Goal: Task Accomplishment & Management: Manage account settings

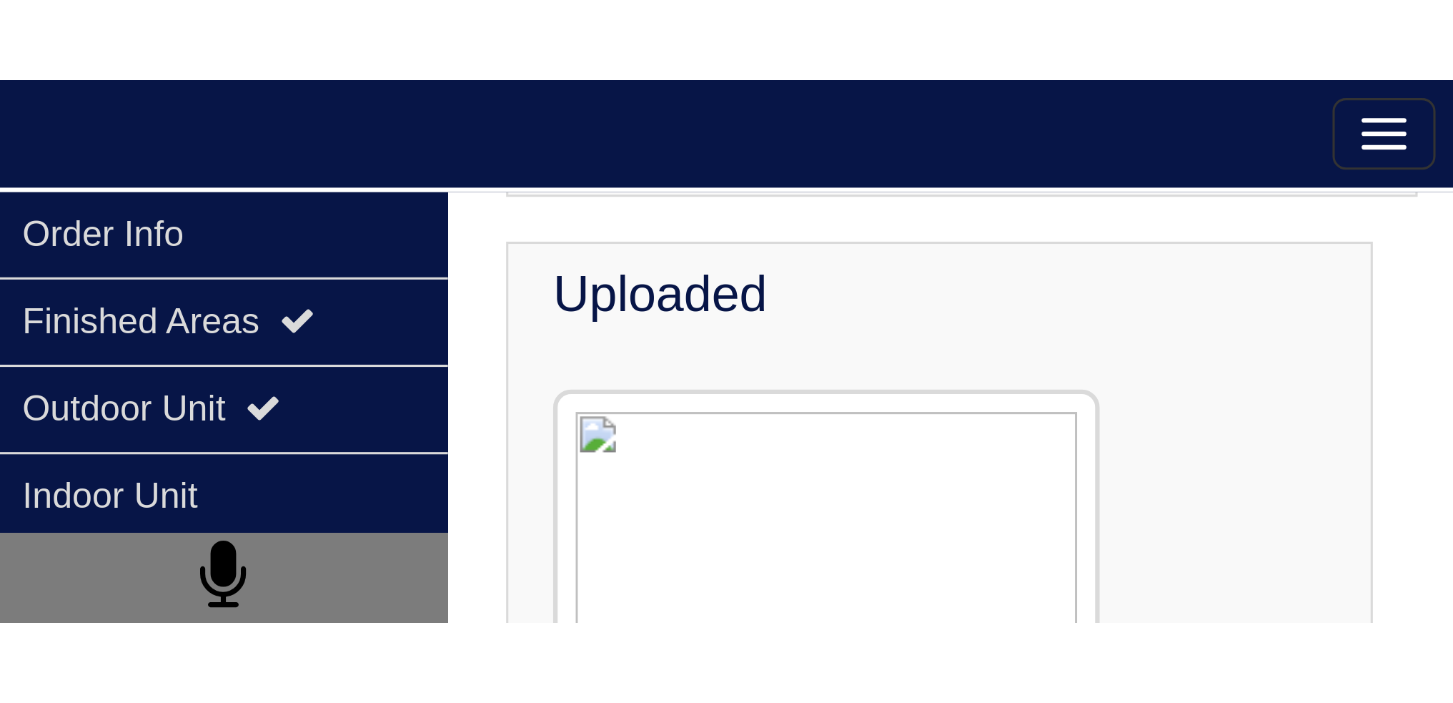
scroll to position [143, 0]
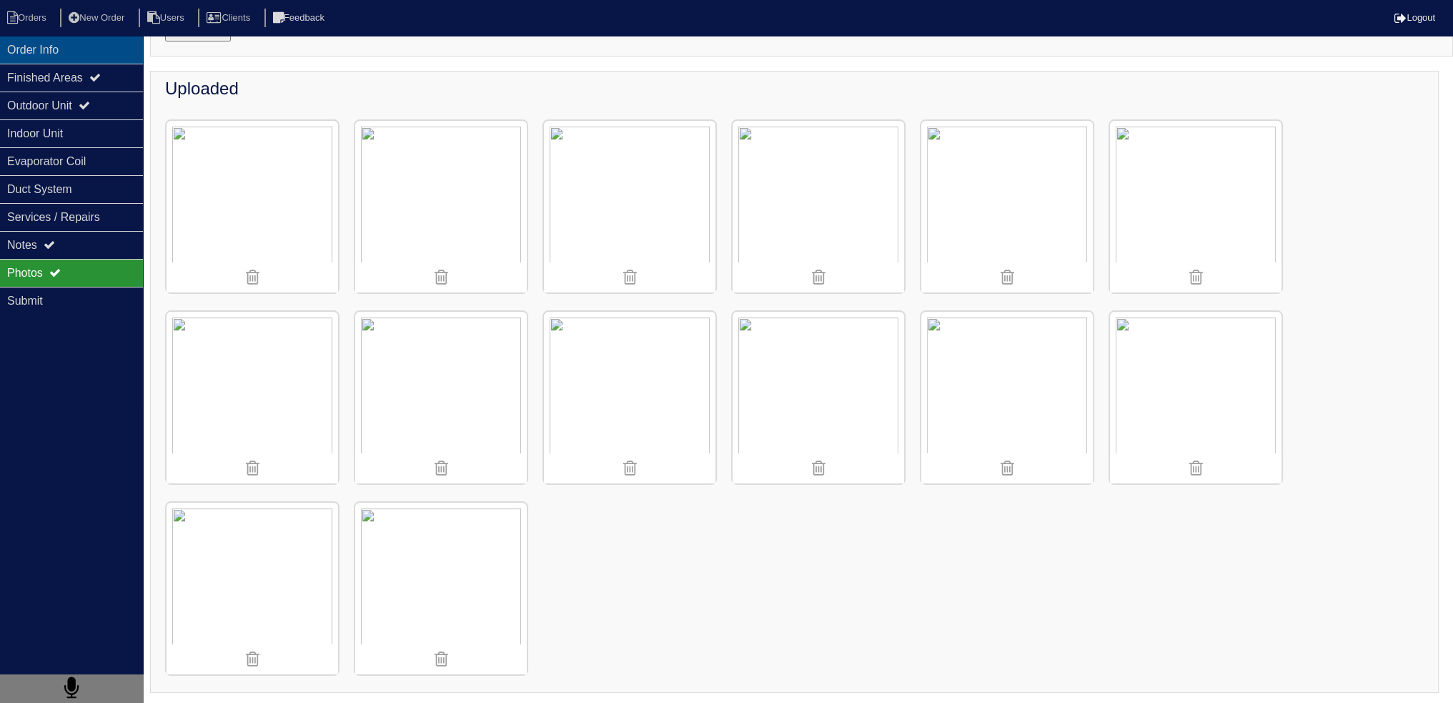
drag, startPoint x: 91, startPoint y: 61, endPoint x: 43, endPoint y: 27, distance: 58.9
click at [91, 60] on div "Order Info" at bounding box center [71, 50] width 143 height 28
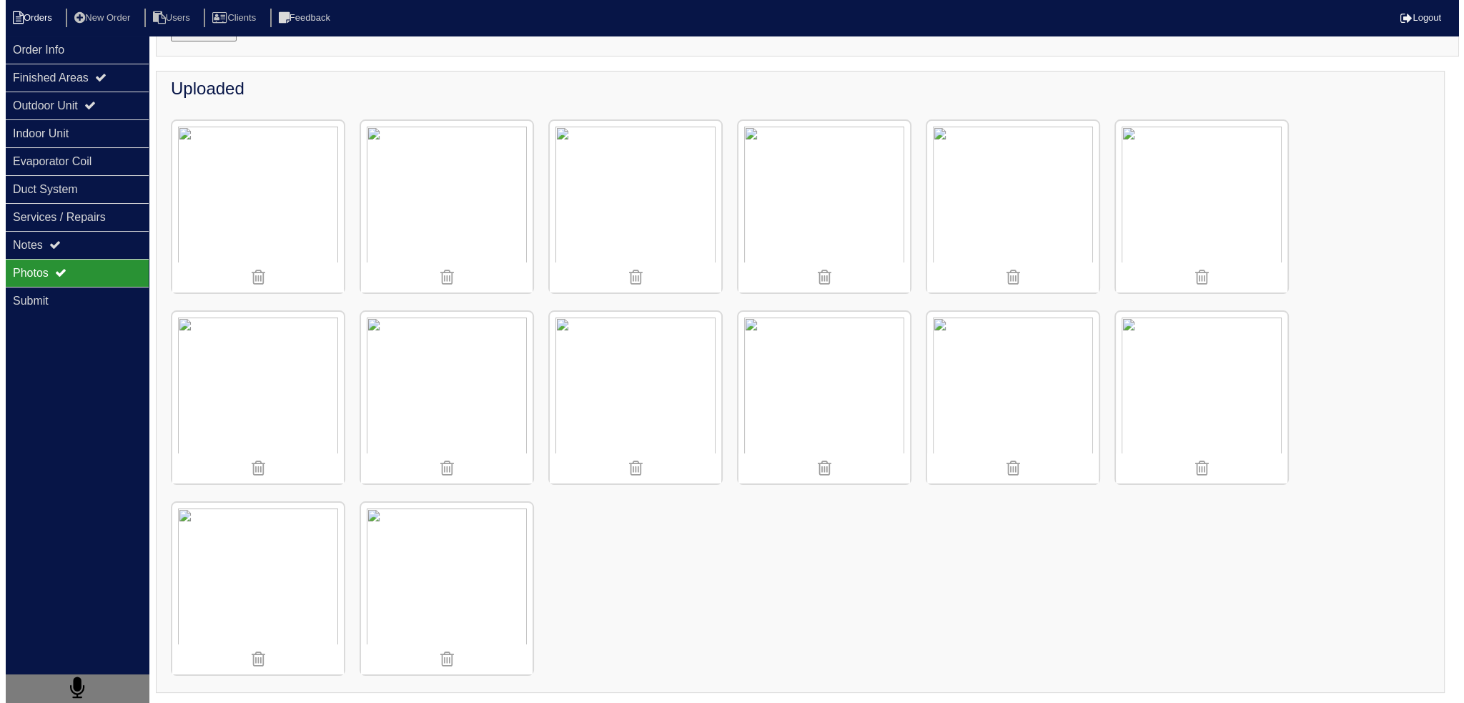
scroll to position [0, 0]
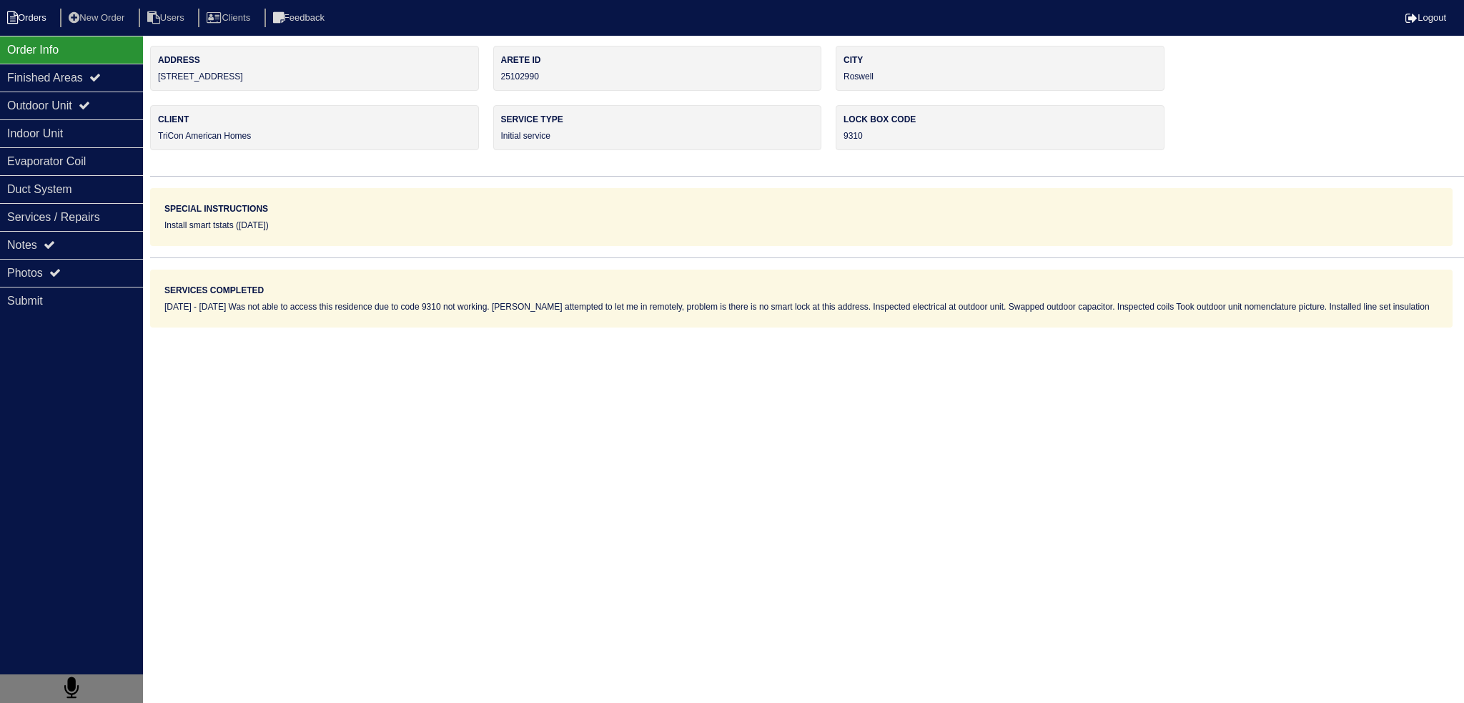
click at [29, 16] on li "Orders" at bounding box center [29, 18] width 58 height 19
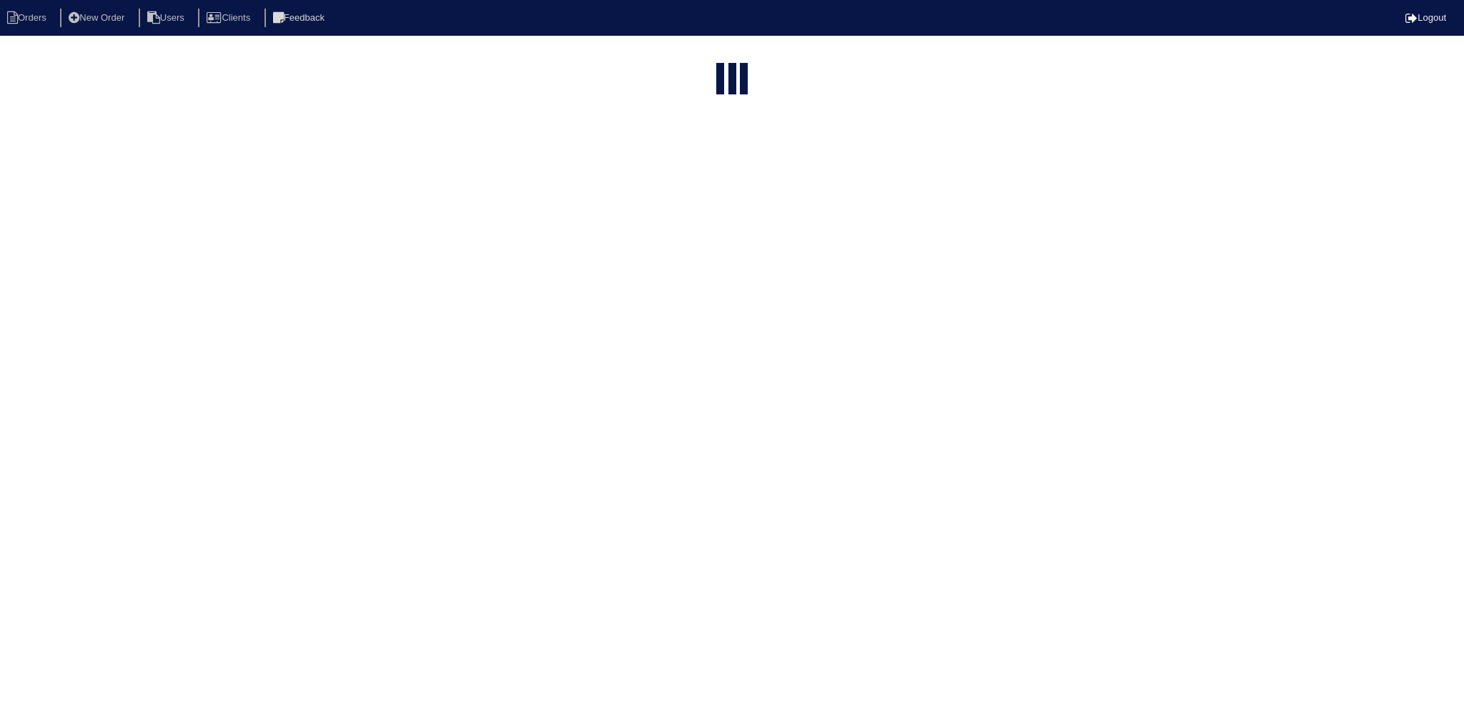
select select "15"
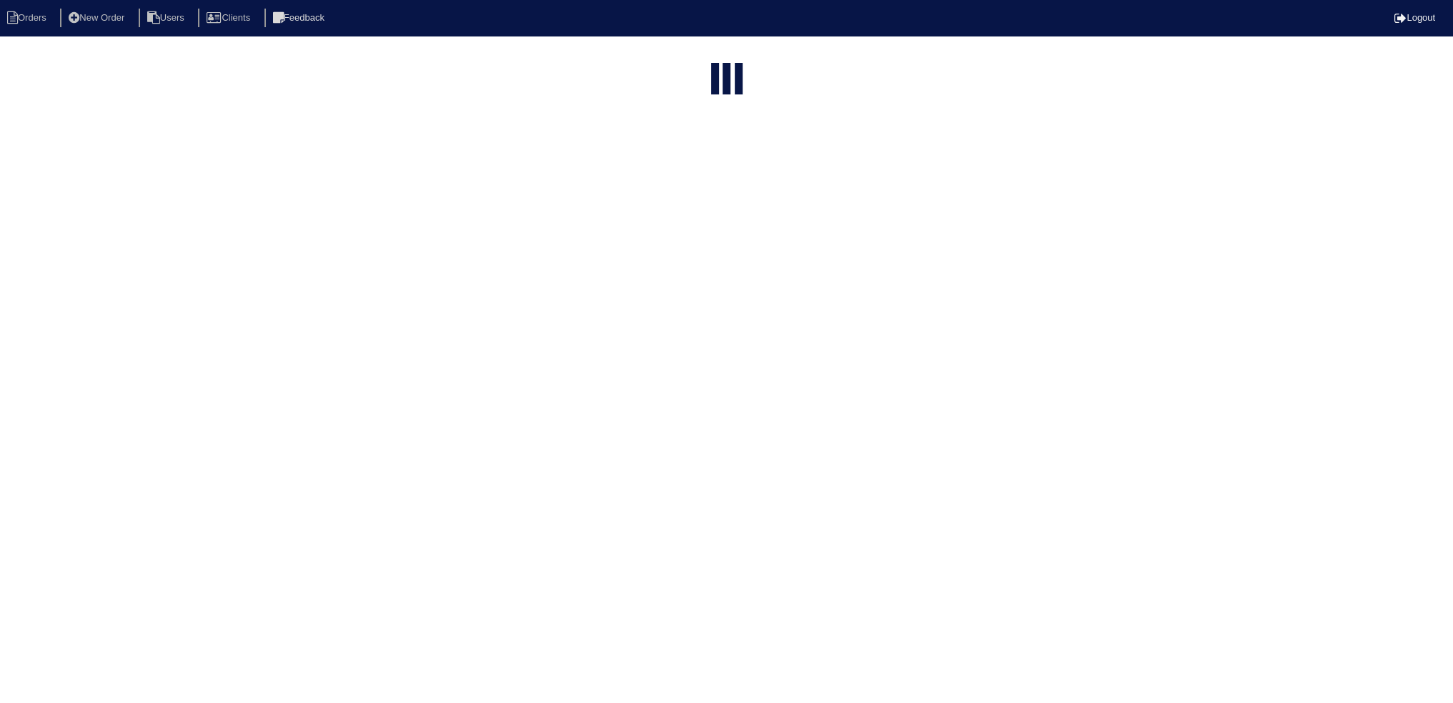
select select "assigned"
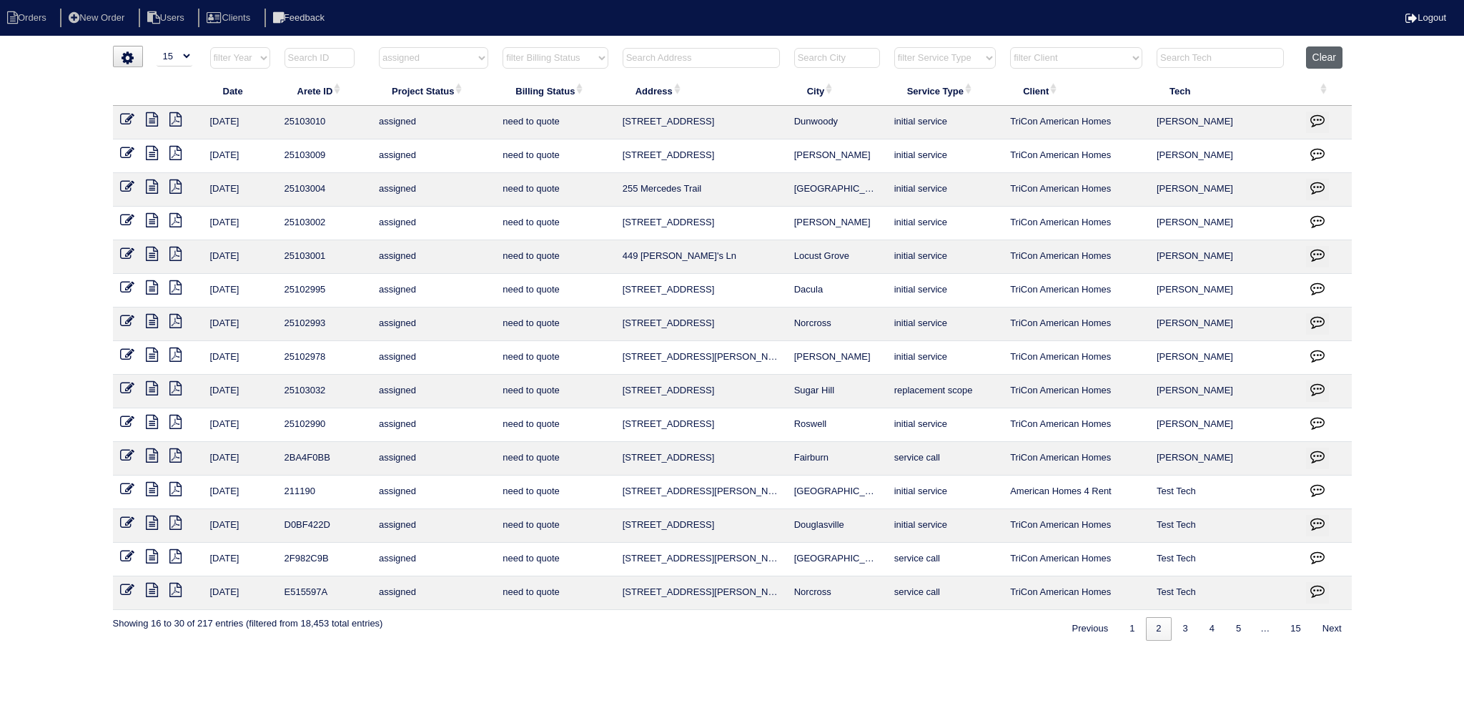
click at [1328, 54] on button "Clear" at bounding box center [1324, 57] width 36 height 22
select select
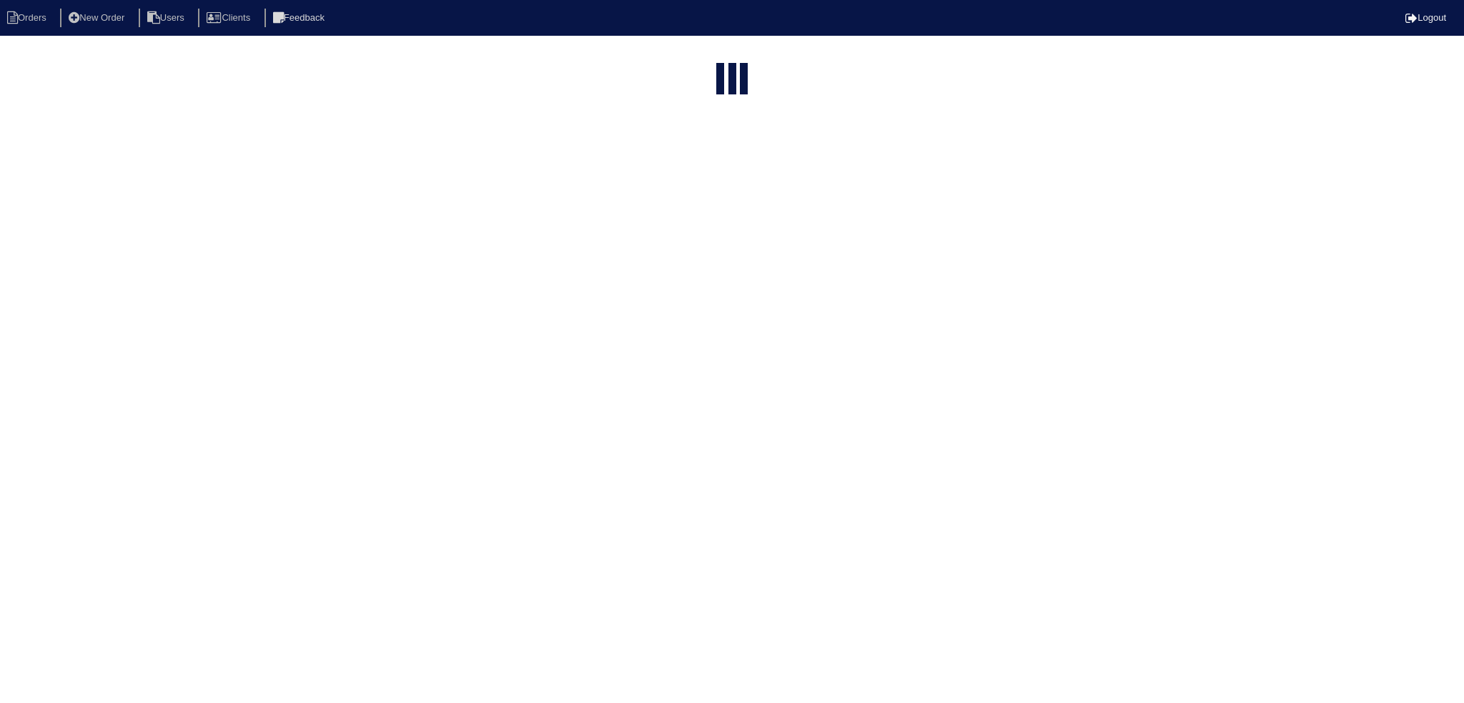
select select "15"
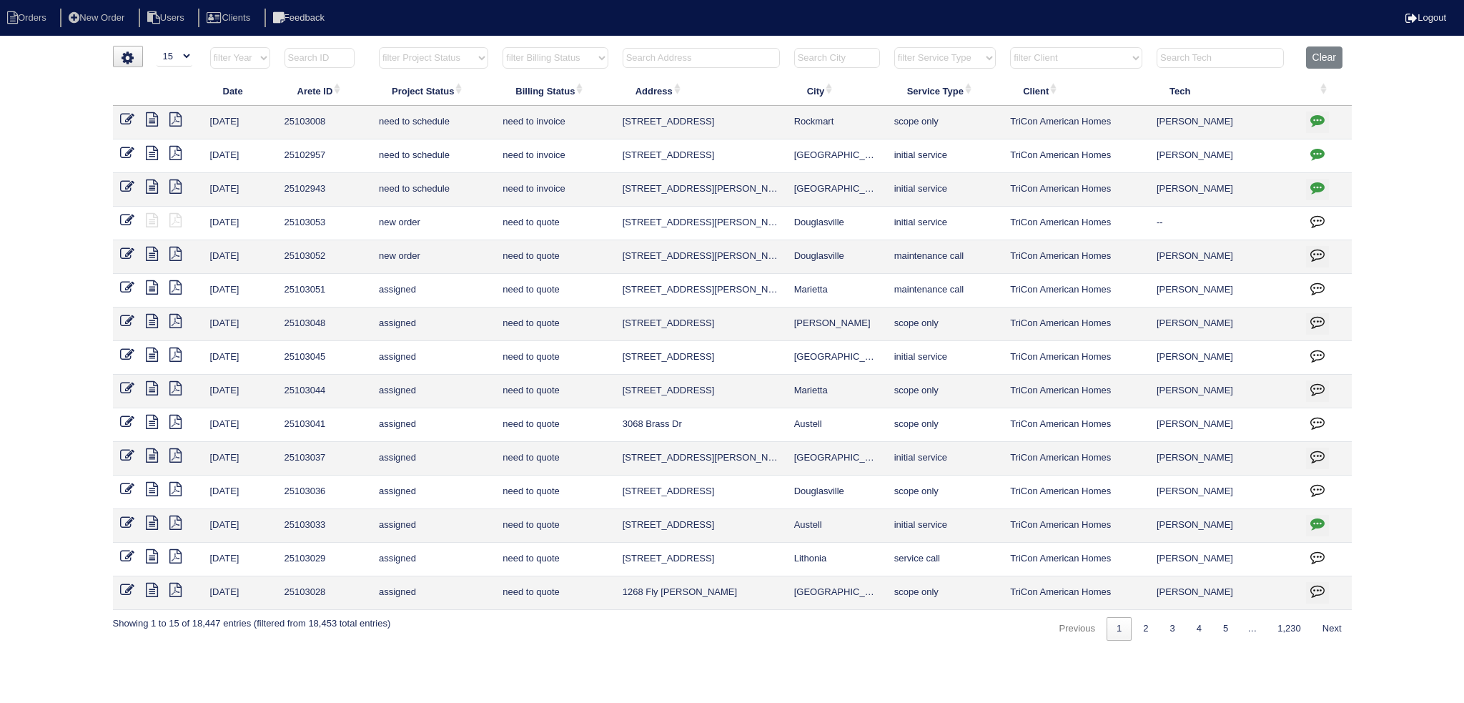
click at [1209, 60] on input "text" at bounding box center [1219, 58] width 127 height 20
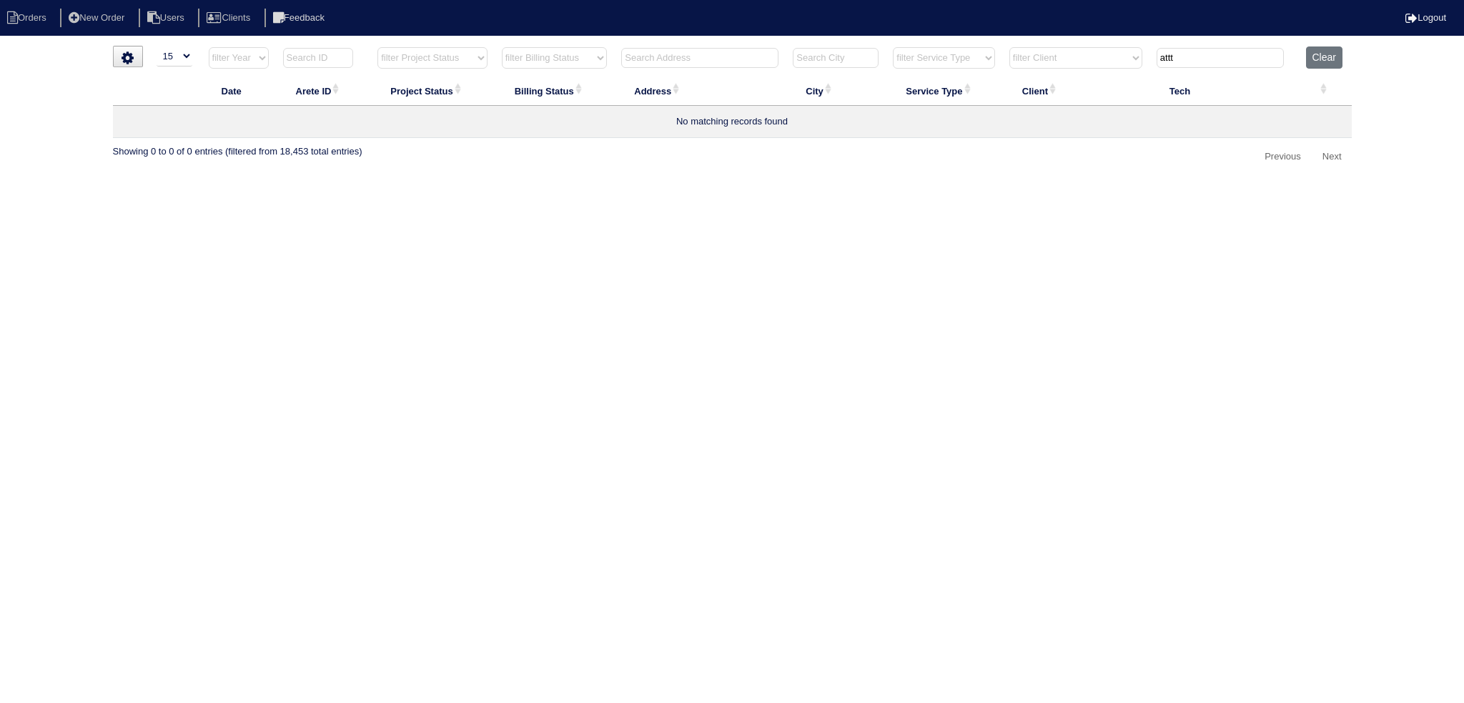
click at [1079, 59] on tr "filter Year -- Any Year -- 2025 2024 2023 2022 2021 2020 2019 filter Project St…" at bounding box center [732, 60] width 1239 height 29
drag, startPoint x: 1208, startPoint y: 49, endPoint x: 1098, endPoint y: 59, distance: 110.5
click at [1098, 59] on tr "filter Year -- Any Year -- 2025 2024 2023 2022 2021 2020 2019 filter Project St…" at bounding box center [732, 60] width 1239 height 29
click at [1219, 55] on input "aatt" at bounding box center [1219, 58] width 127 height 20
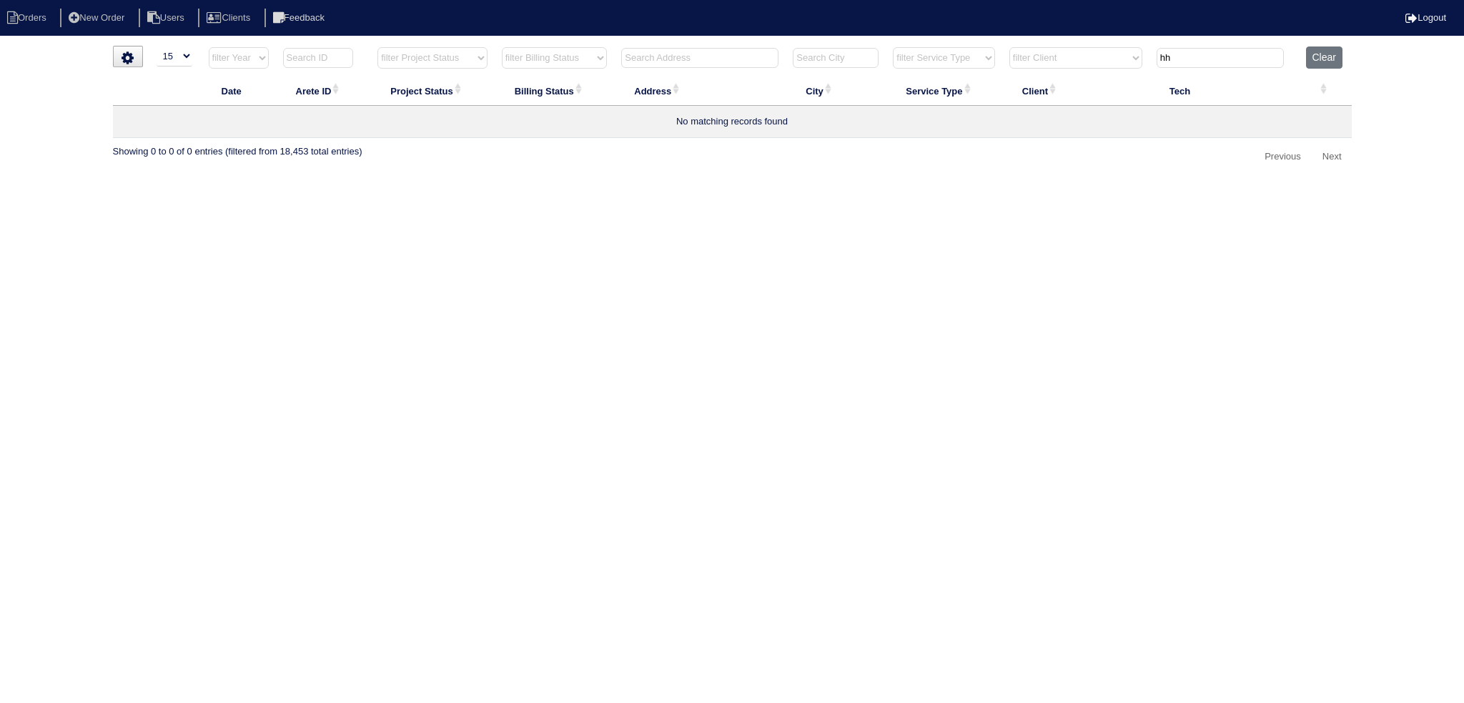
type input "h"
type input "m"
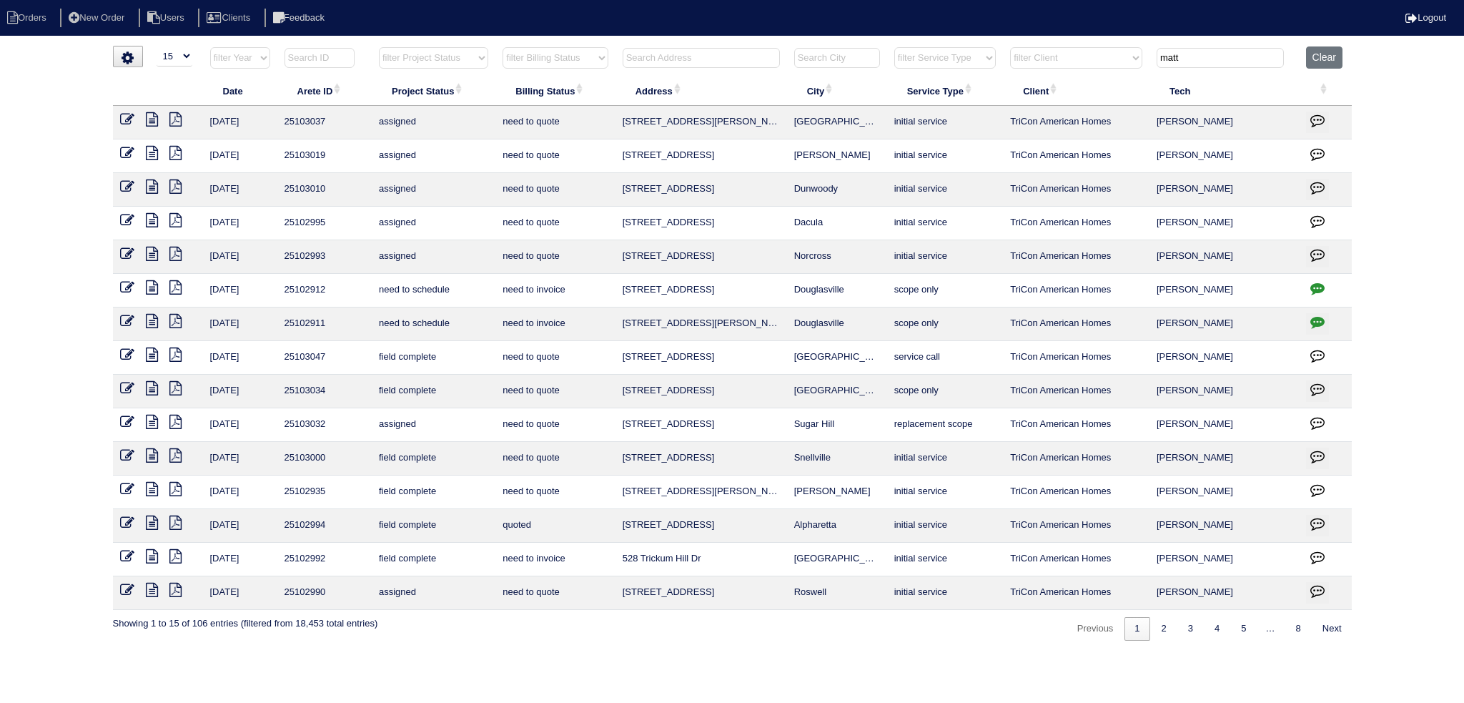
type input "matt"
click at [406, 56] on select "filter Project Status -- Any Project Status -- new order assigned in progress f…" at bounding box center [433, 57] width 109 height 21
select select "field complete"
click at [379, 47] on select "filter Project Status -- Any Project Status -- new order assigned in progress f…" at bounding box center [433, 57] width 109 height 21
type input "matt"
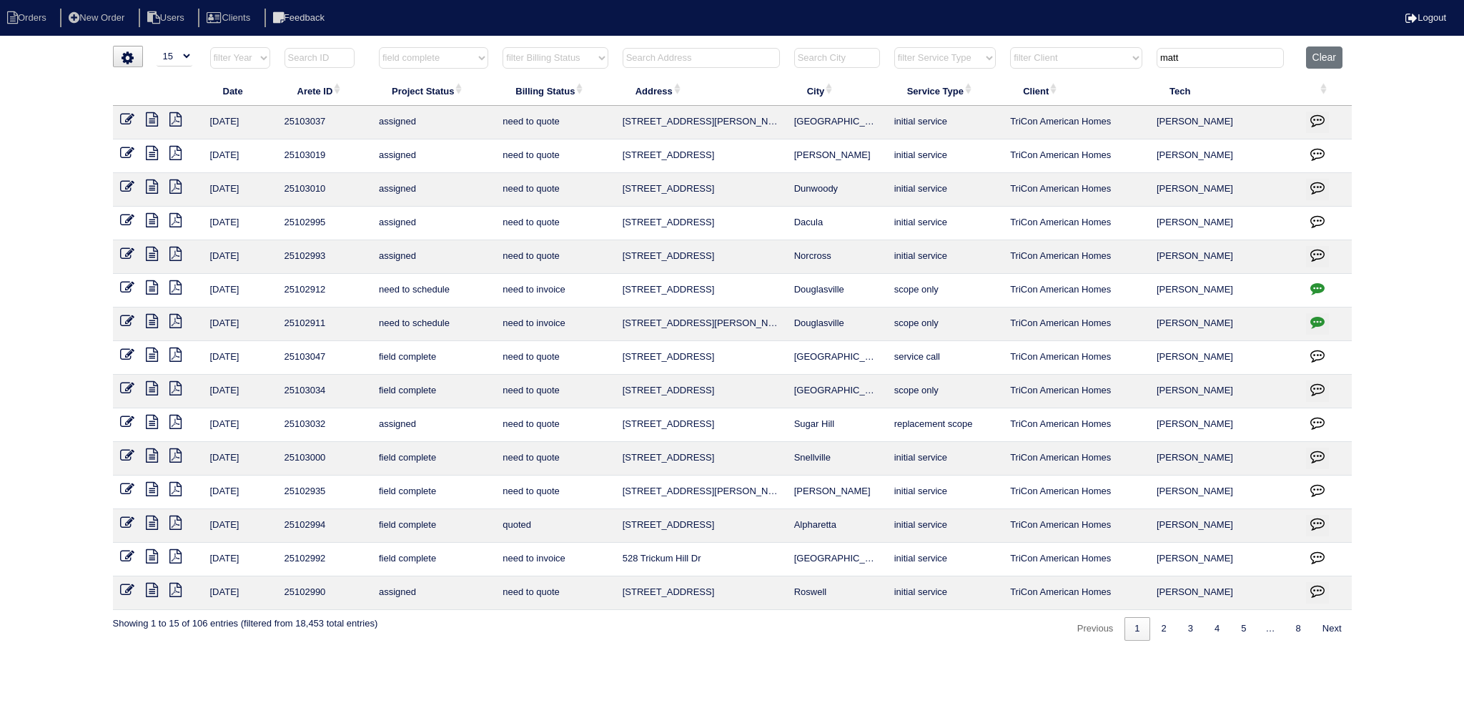
select select "field complete"
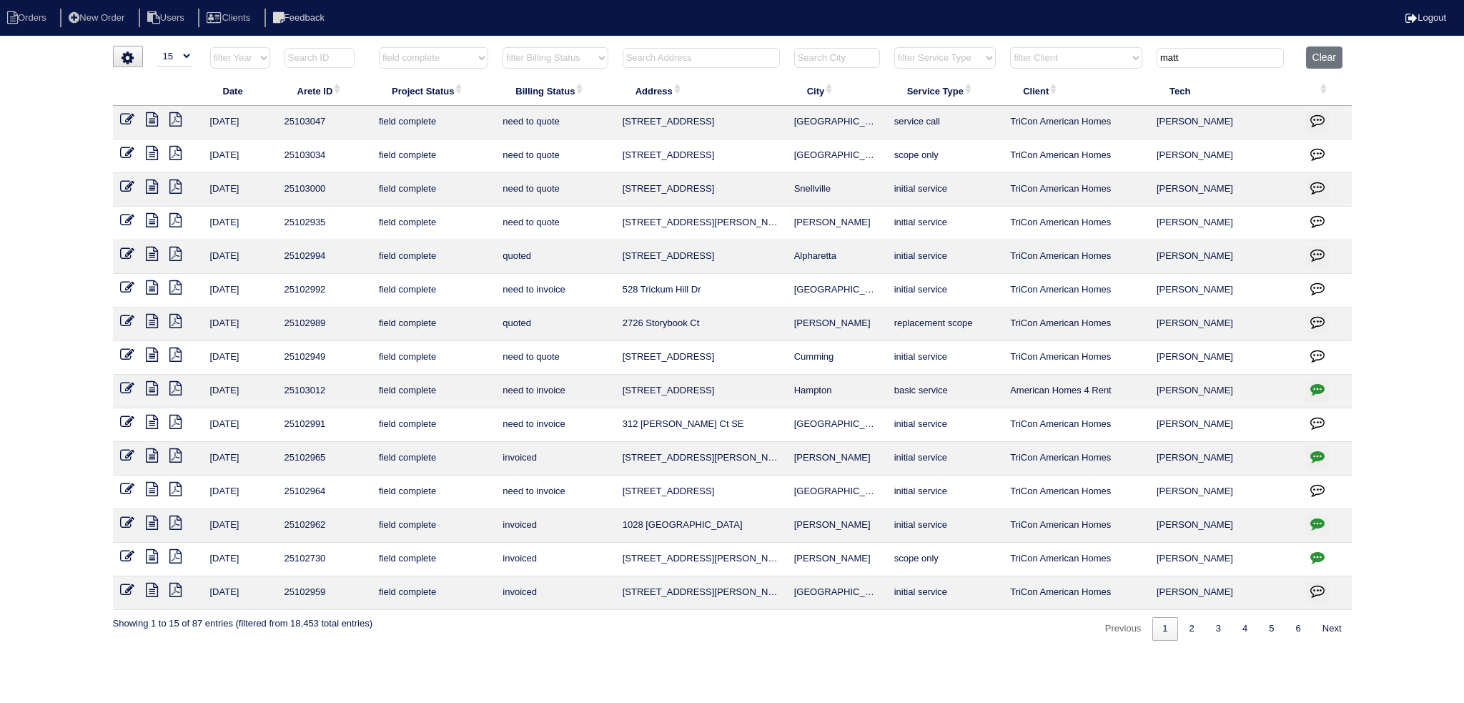
click at [156, 358] on icon at bounding box center [152, 354] width 12 height 14
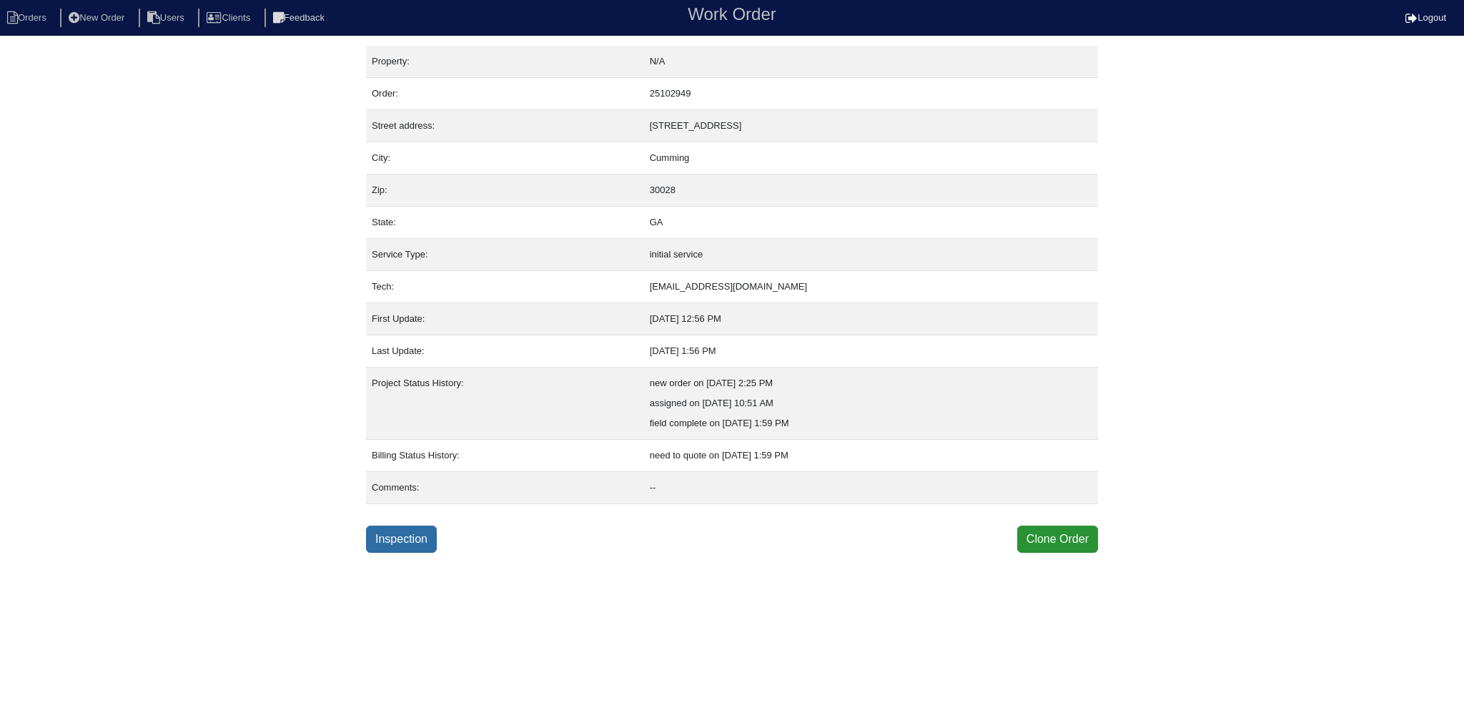
click at [392, 546] on link "Inspection" at bounding box center [401, 538] width 71 height 27
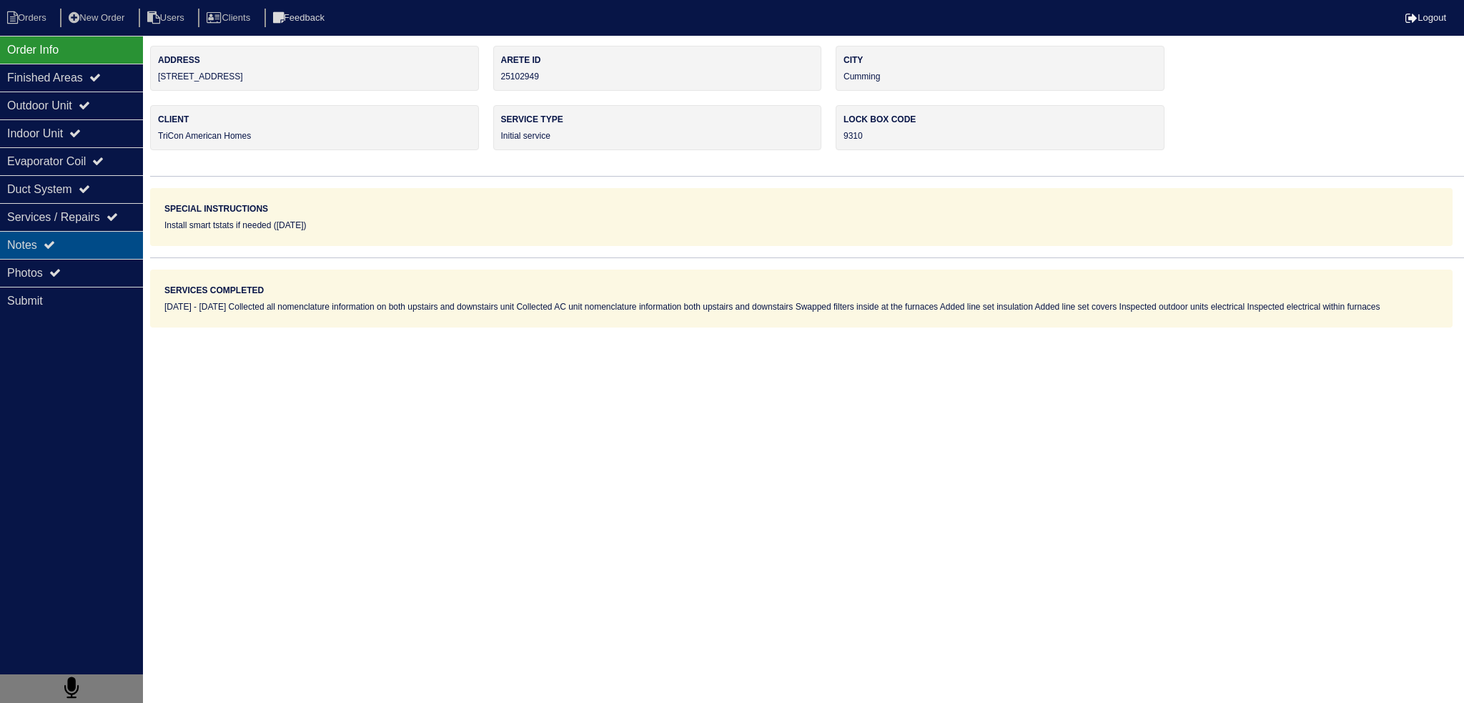
click at [86, 254] on div "Notes" at bounding box center [71, 245] width 143 height 28
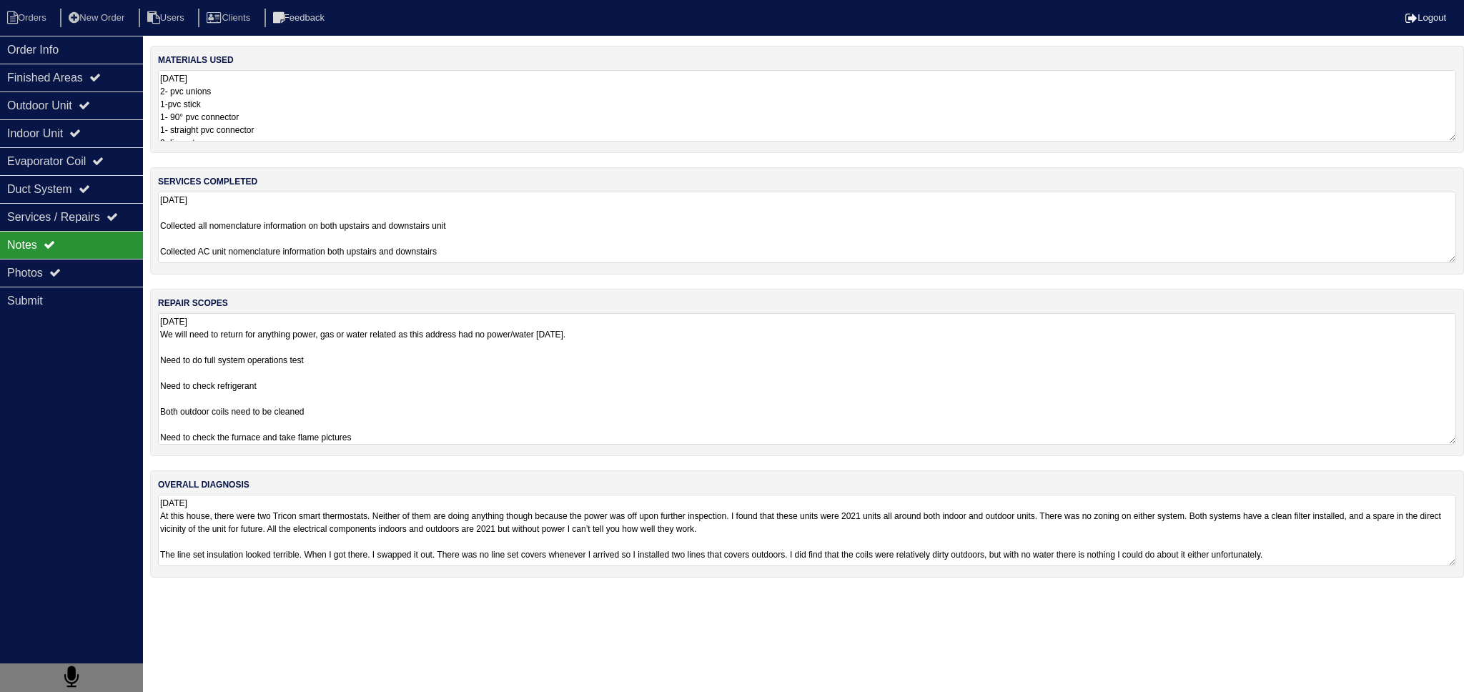
click at [351, 362] on textarea "8.14.25 We will need to return for anything power, gas or water related as this…" at bounding box center [807, 379] width 1298 height 132
click at [249, 336] on textarea "8.14.25 We will need to return for anything power, gas or water related as this…" at bounding box center [807, 379] width 1298 height 132
click at [246, 342] on textarea "8.14.25 We will need to return for anything power, gas or water related as this…" at bounding box center [807, 379] width 1298 height 132
click at [246, 370] on textarea "8.14.25 We will need to return for anything power, gas or water related as this…" at bounding box center [807, 379] width 1298 height 132
click at [244, 535] on div "overall diagnosis 8.14.25 At this house, there were two Tricon smart thermostat…" at bounding box center [807, 523] width 1314 height 107
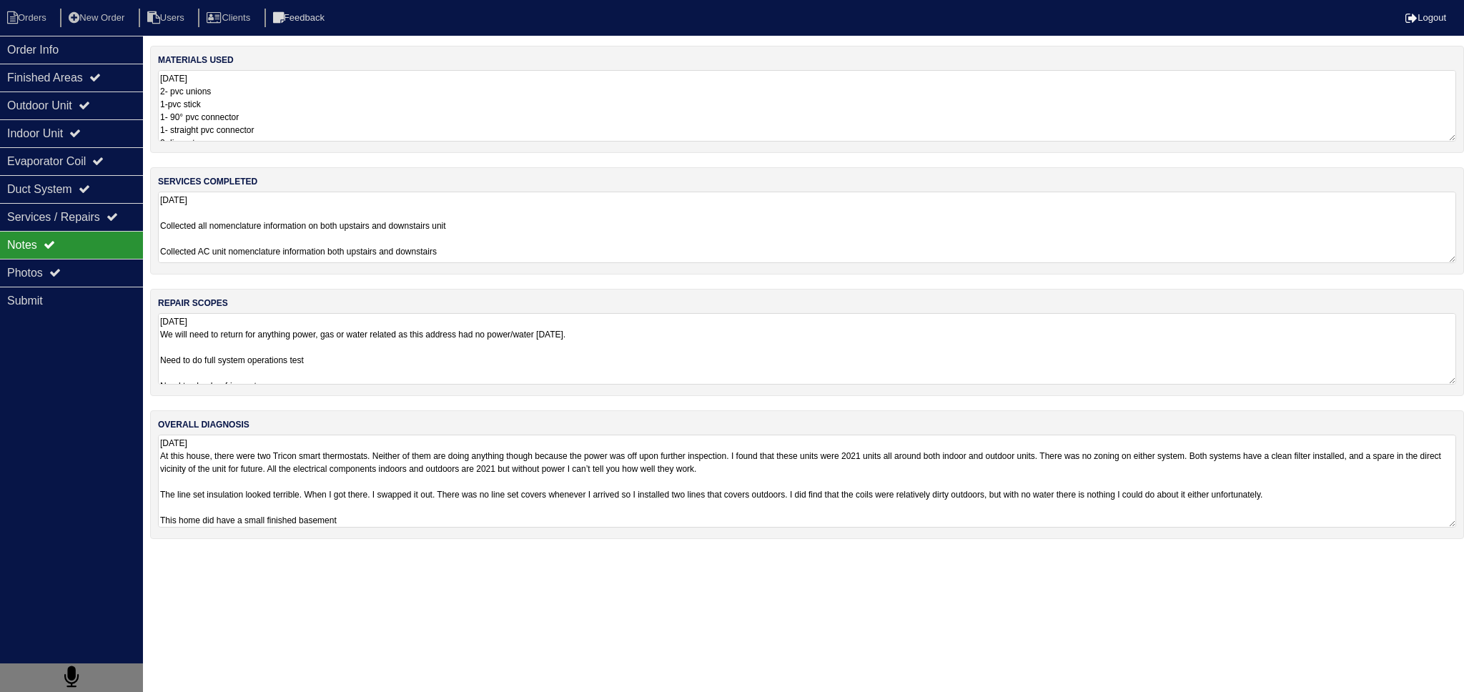
click at [220, 508] on textarea "8.14.25 At this house, there were two Tricon smart thermostats. Neither of them…" at bounding box center [807, 481] width 1298 height 93
click at [192, 480] on textarea "8.14.25 At this house, there were two Tricon smart thermostats. Neither of them…" at bounding box center [807, 481] width 1298 height 93
click at [340, 506] on textarea "8.14.25 At this house, there were two Tricon smart thermostats. Neither of them…" at bounding box center [807, 481] width 1298 height 93
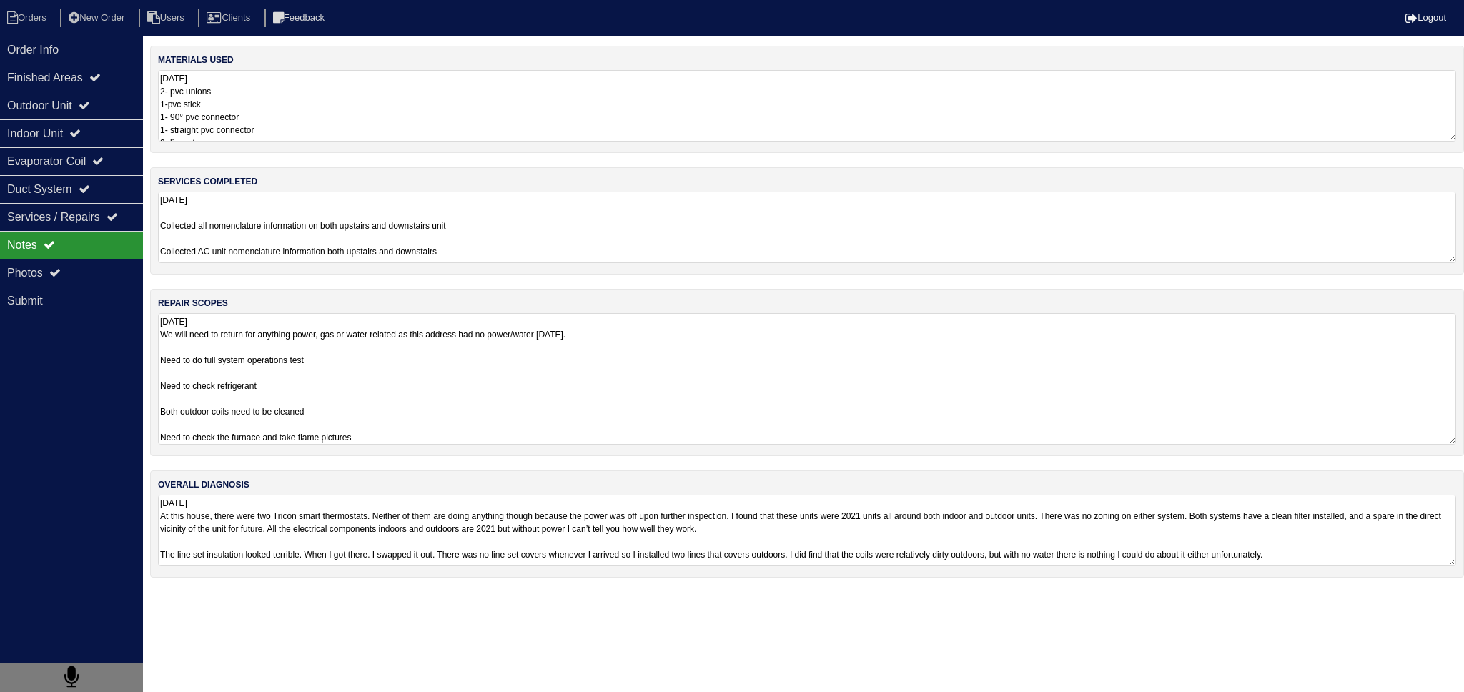
click at [269, 367] on textarea "8.14.25 We will need to return for anything power, gas or water related as this…" at bounding box center [807, 379] width 1298 height 132
click at [90, 107] on icon at bounding box center [84, 104] width 11 height 11
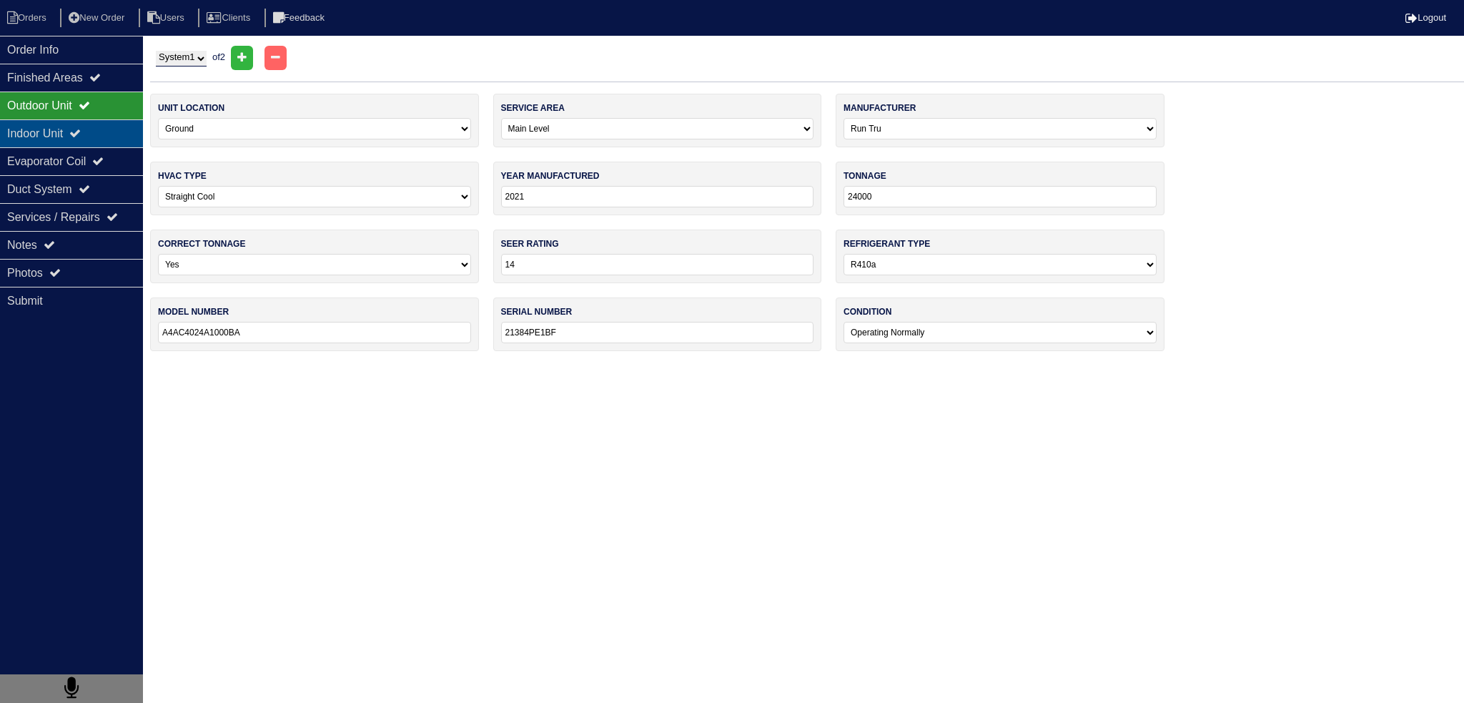
click at [81, 133] on icon at bounding box center [74, 132] width 11 height 11
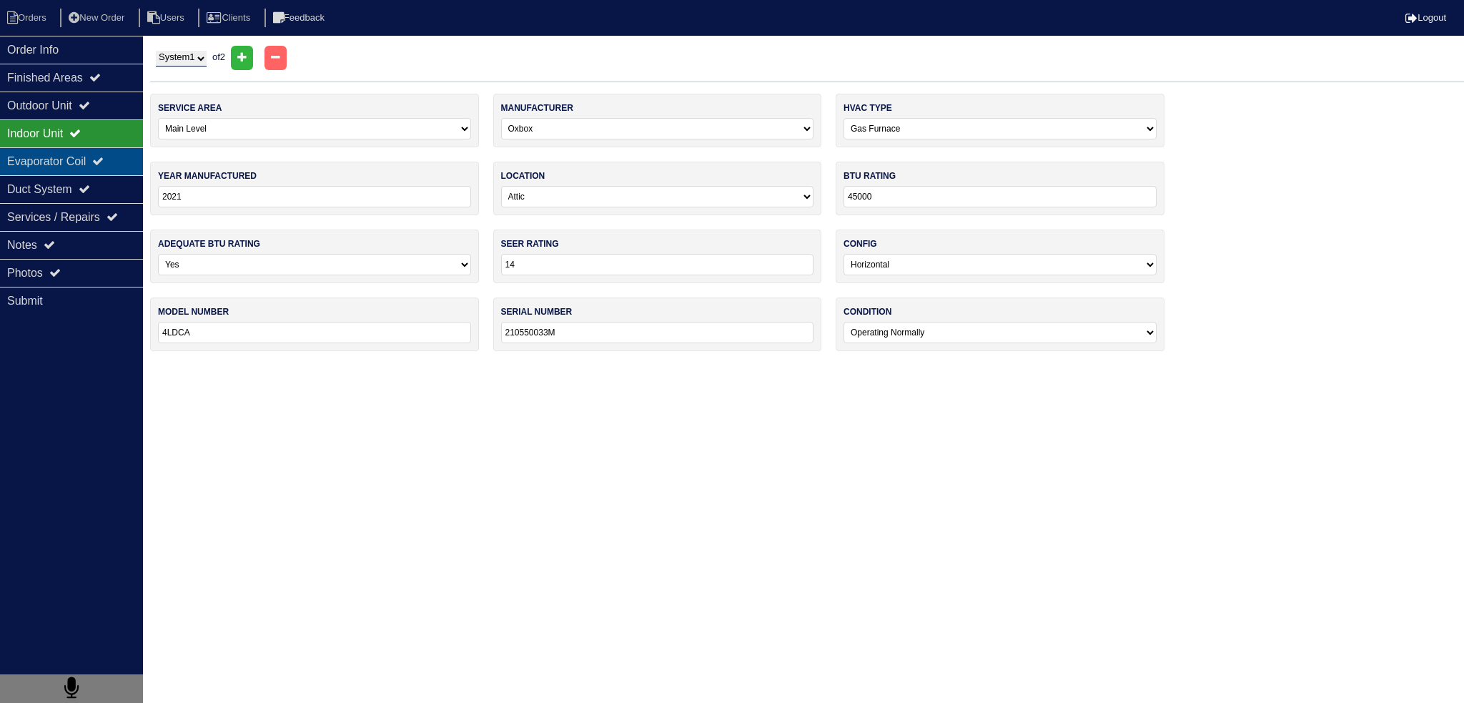
click at [76, 165] on div "Evaporator Coil" at bounding box center [71, 161] width 143 height 28
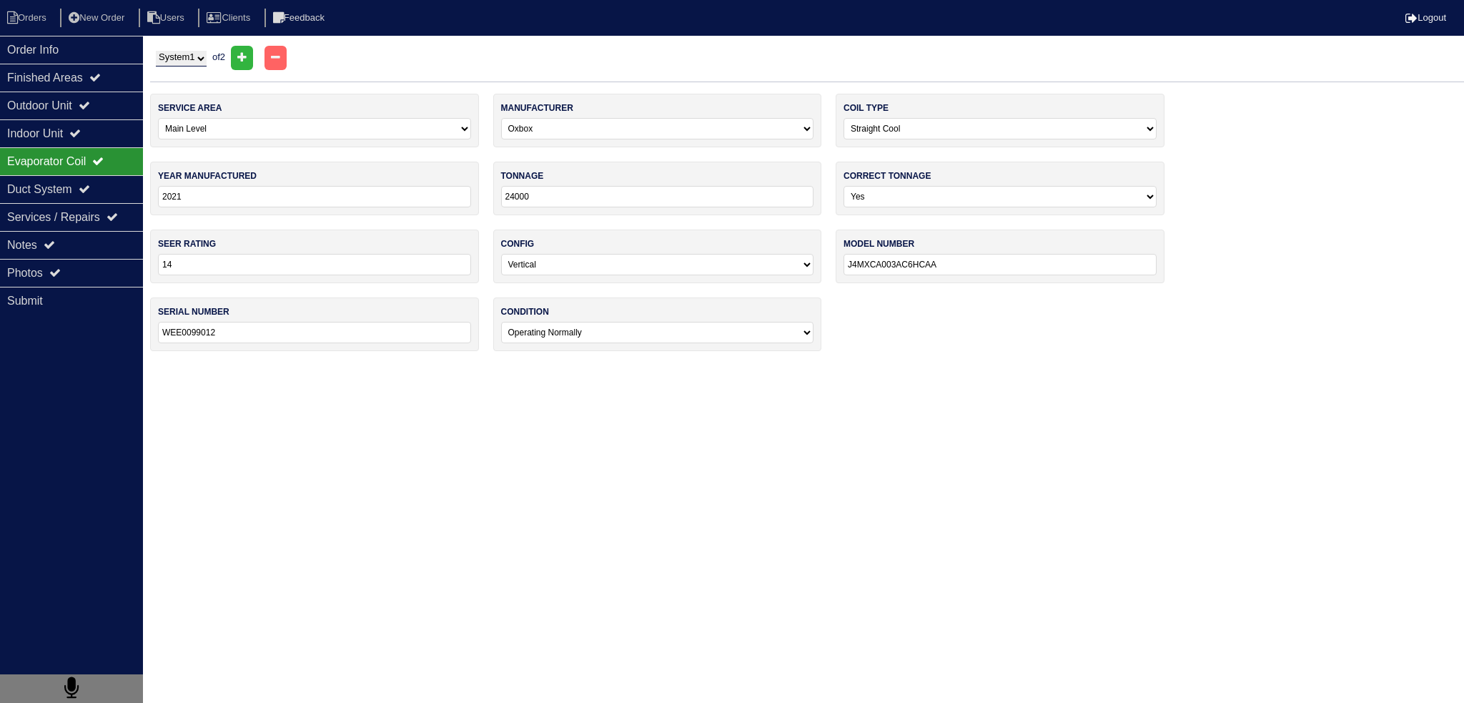
click at [179, 56] on select "System 1 System 2" at bounding box center [181, 59] width 51 height 16
select select "2"
click at [156, 51] on select "System 1 System 2" at bounding box center [181, 59] width 51 height 16
select select "2"
select select "ADP"
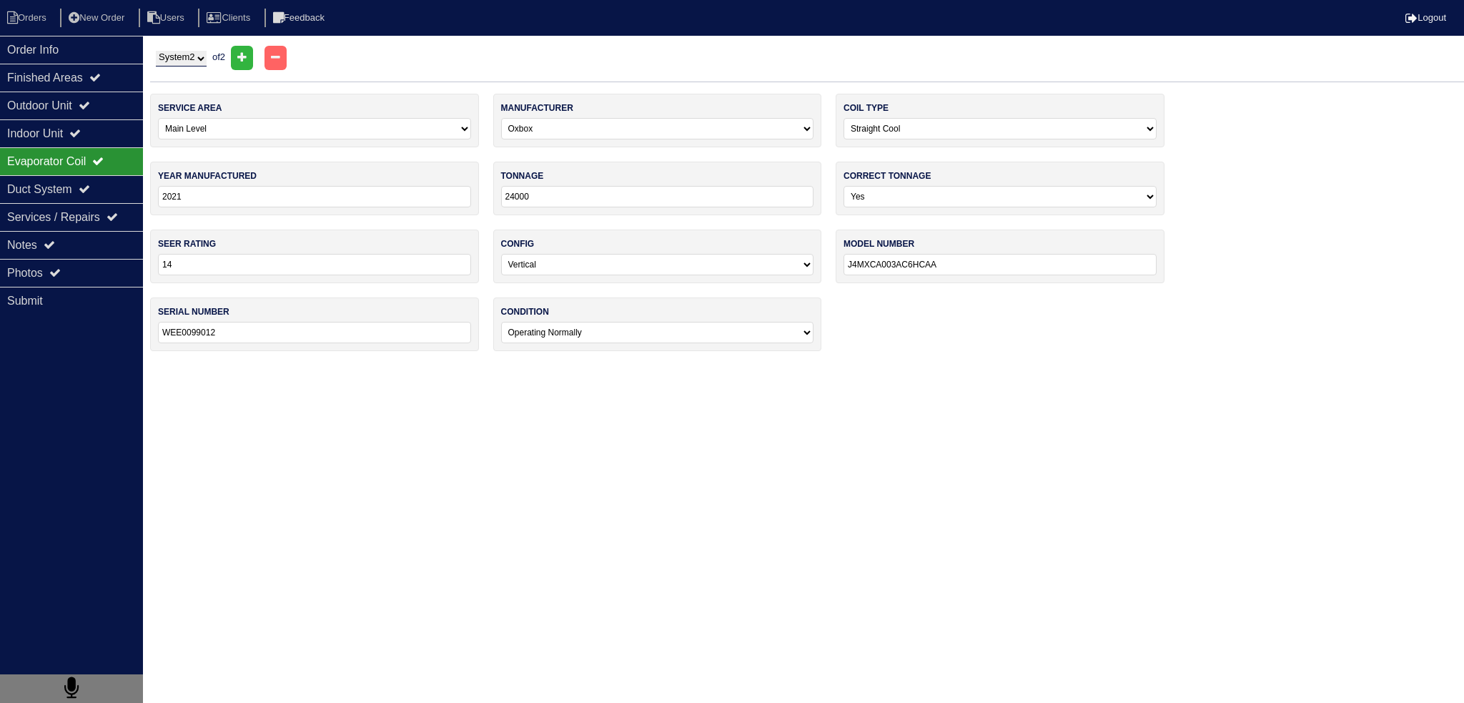
type input "24"
type input "HE30124D140B 1205AP"
type input "7121J16181"
click at [100, 125] on div "Indoor Unit" at bounding box center [71, 133] width 143 height 28
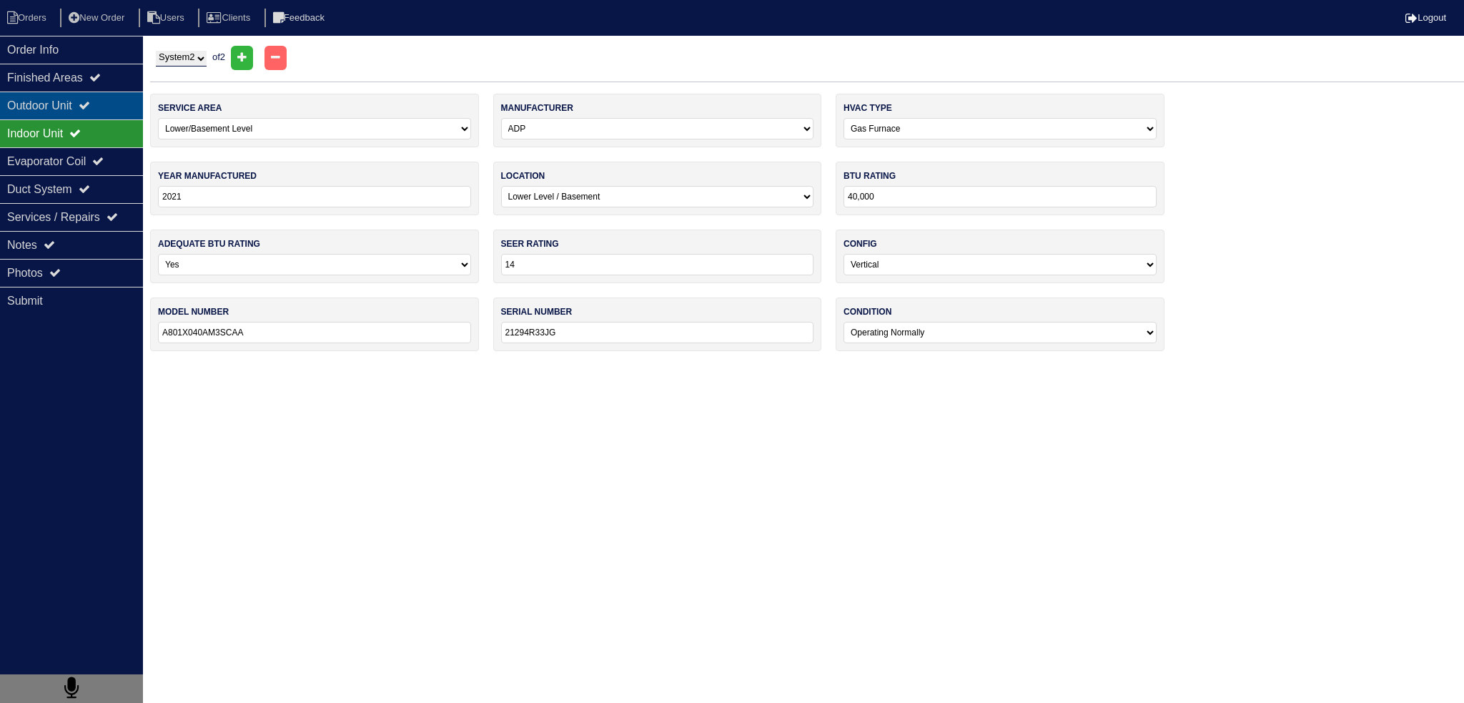
drag, startPoint x: 100, startPoint y: 96, endPoint x: 99, endPoint y: 106, distance: 10.1
click at [100, 96] on div "Outdoor Unit" at bounding box center [71, 105] width 143 height 28
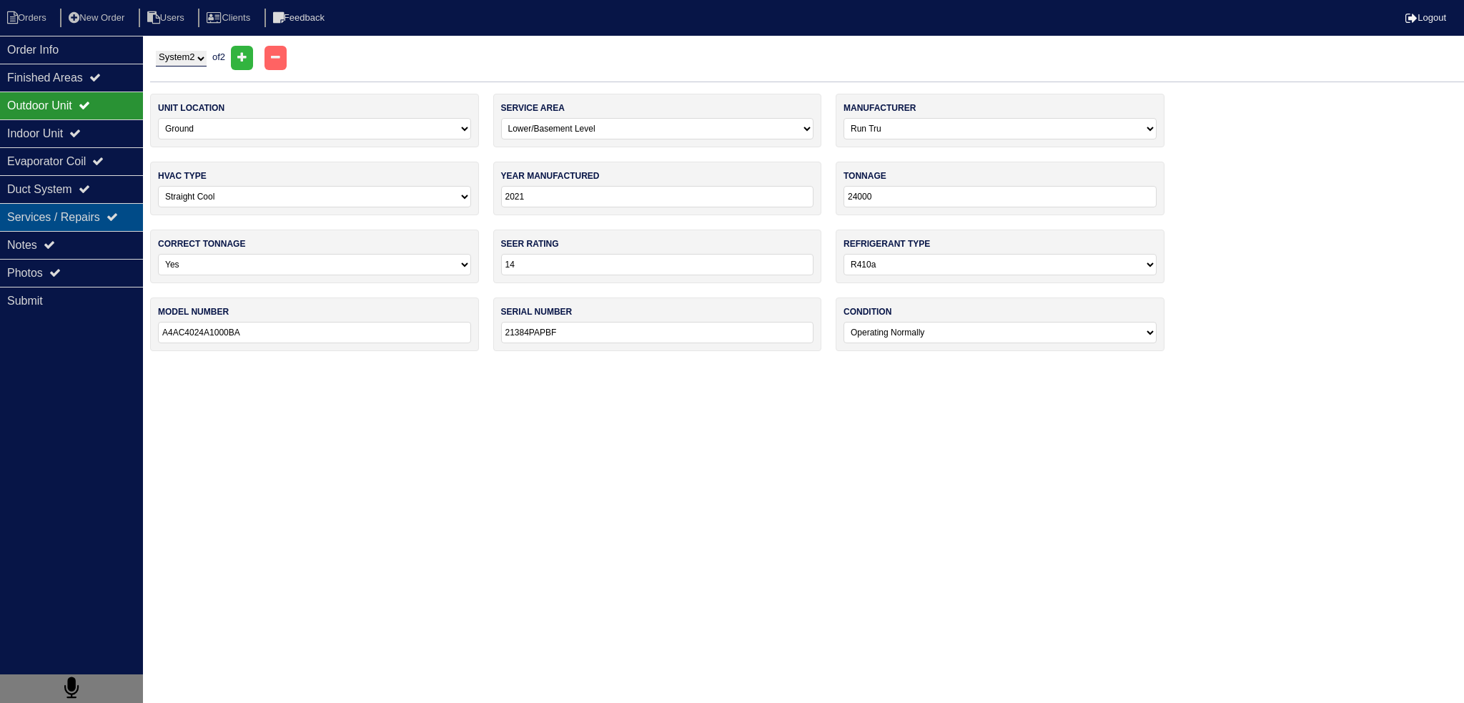
click at [64, 217] on div "Services / Repairs" at bounding box center [71, 217] width 143 height 28
click at [59, 234] on div "Notes" at bounding box center [71, 245] width 143 height 28
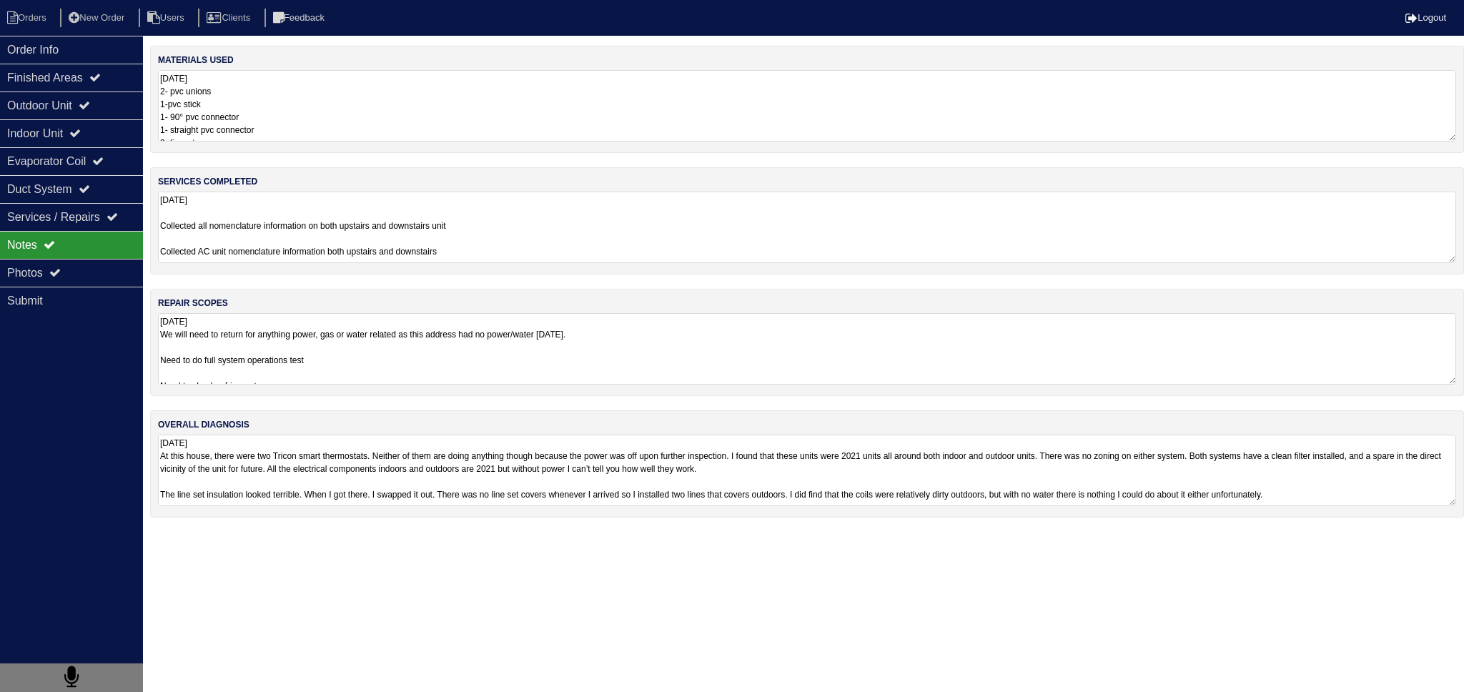
click at [287, 202] on textarea "8.14.25 Collected all nomenclature information on both upstairs and downstairs …" at bounding box center [807, 227] width 1298 height 71
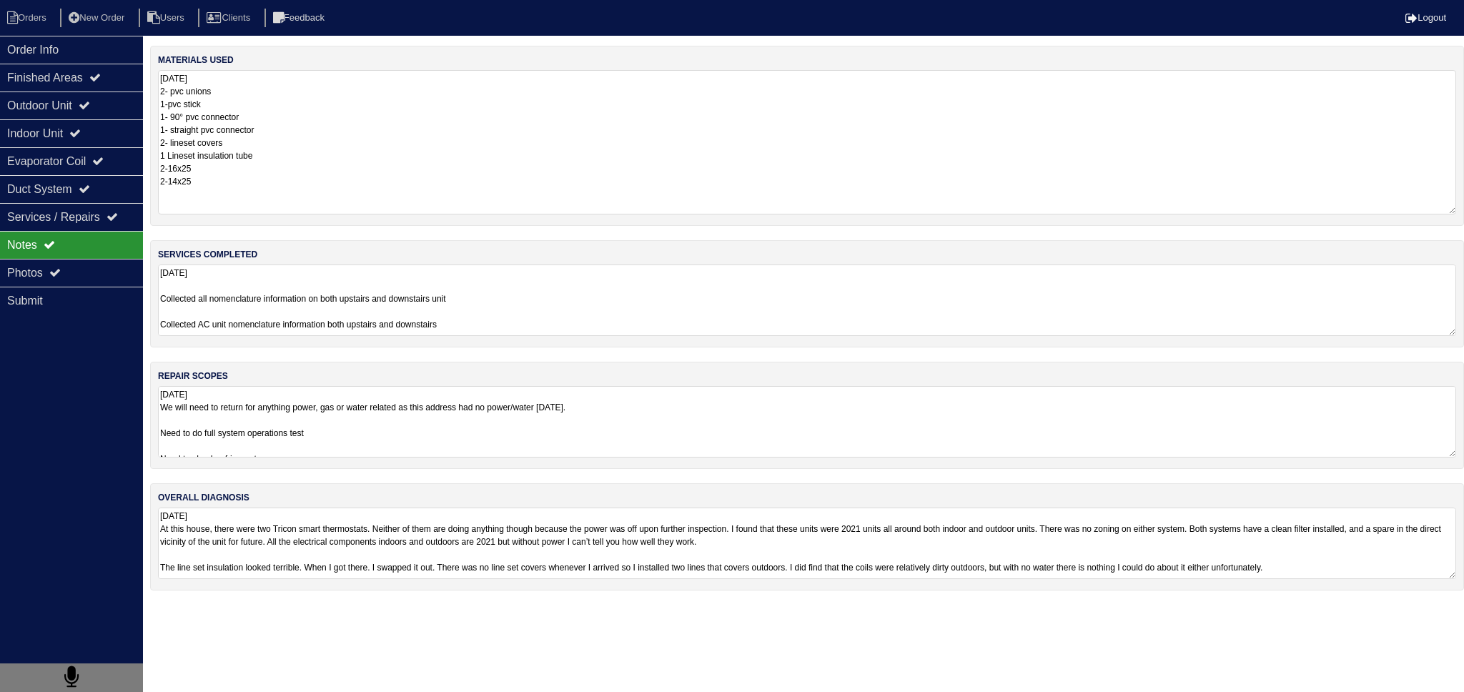
click at [280, 109] on textarea "8.14.25 2- pvc unions 1-pvc stick 1- 90° pvc connector 1- straight pvc connecto…" at bounding box center [807, 142] width 1298 height 144
drag, startPoint x: 84, startPoint y: 273, endPoint x: 111, endPoint y: 265, distance: 27.6
click at [86, 272] on div "Photos" at bounding box center [71, 273] width 143 height 28
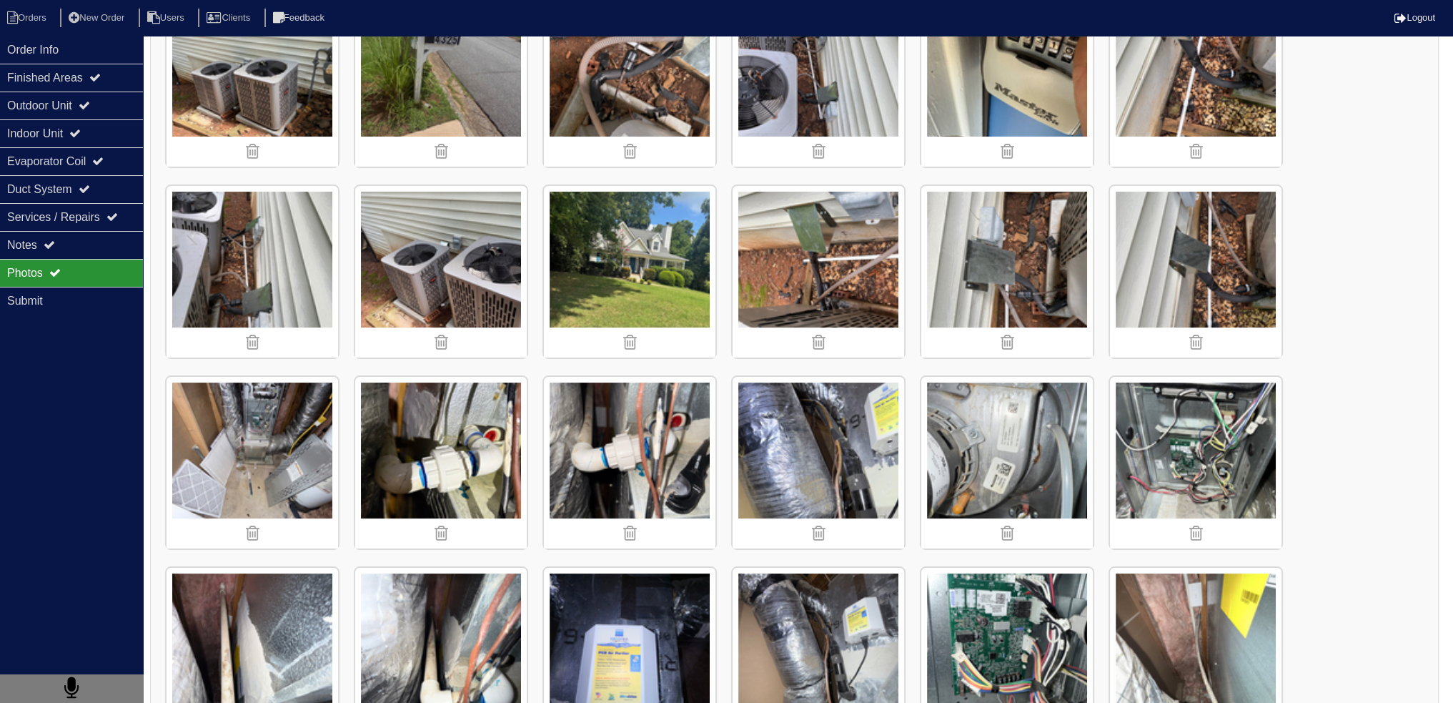
scroll to position [286, 0]
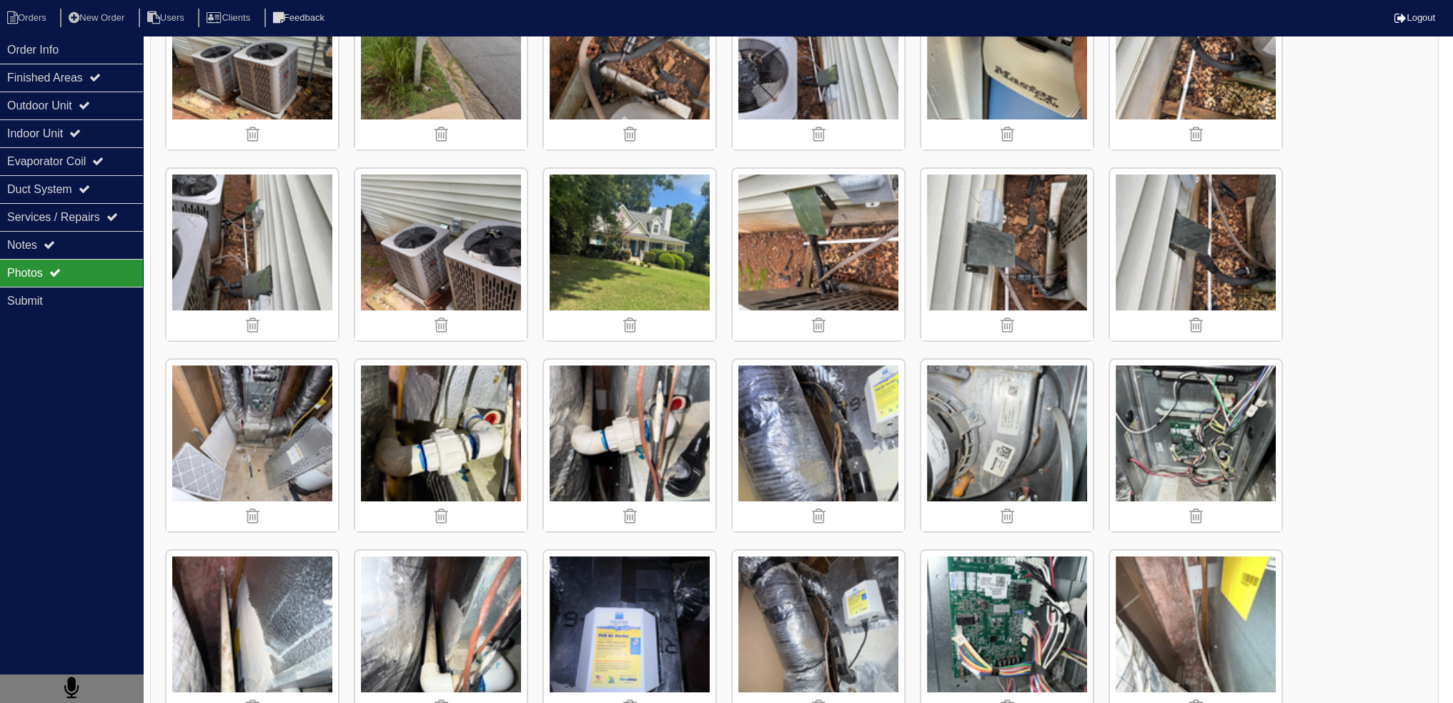
click at [61, 262] on div "Photos" at bounding box center [71, 273] width 143 height 28
click at [54, 244] on icon at bounding box center [49, 244] width 11 height 11
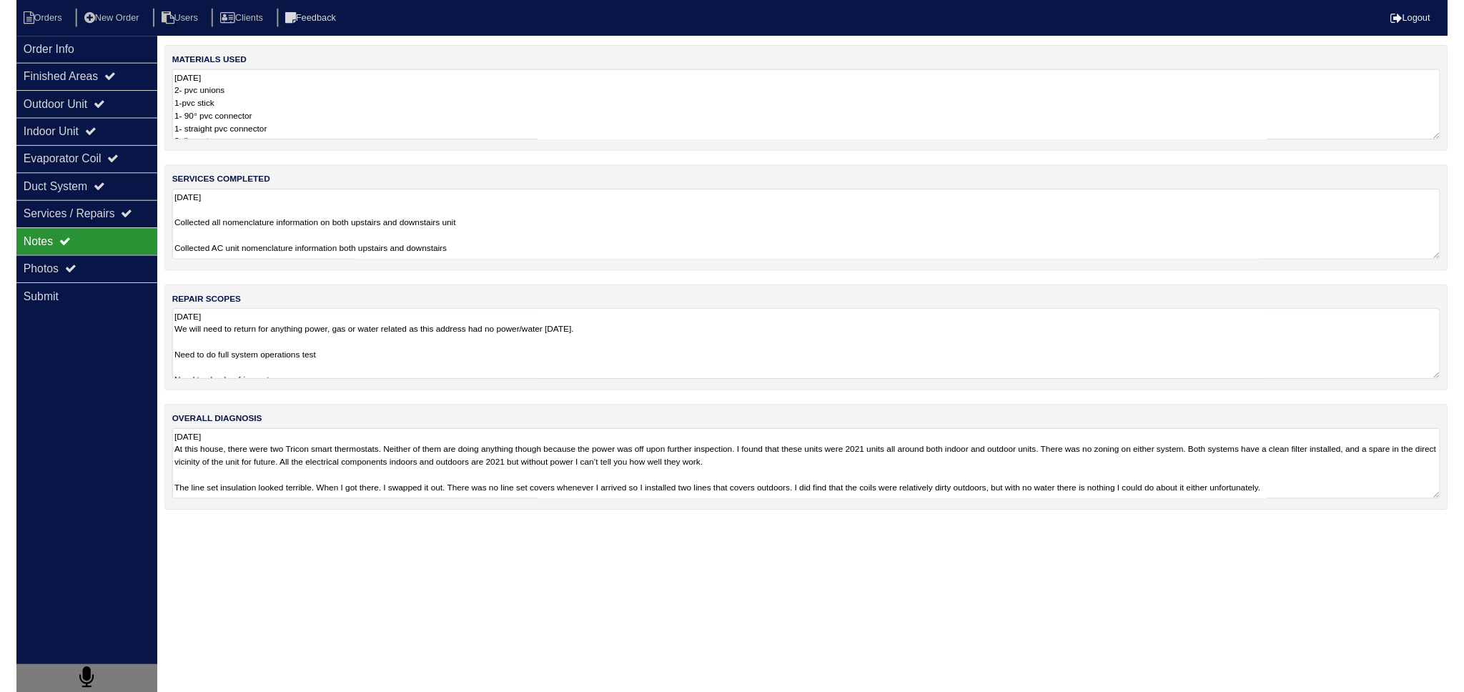
scroll to position [0, 0]
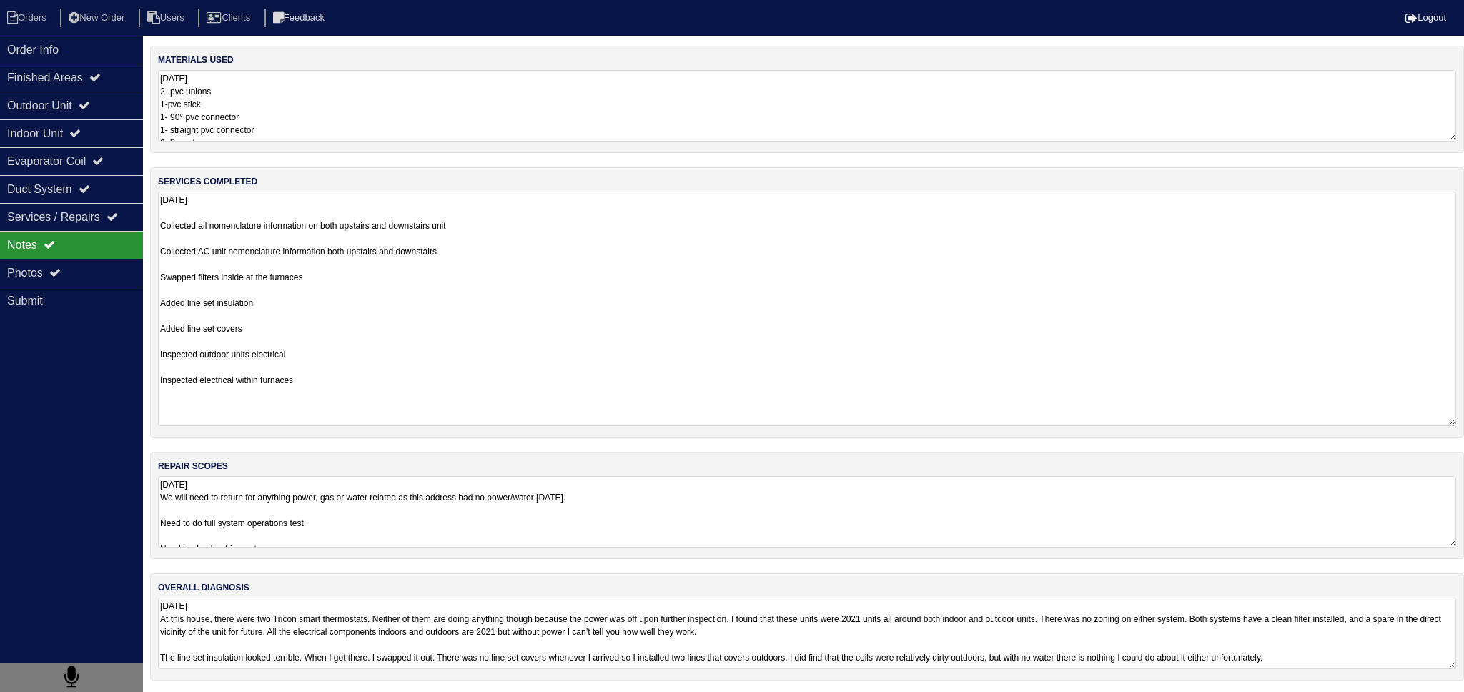
click at [330, 208] on textarea "8.14.25 Collected all nomenclature information on both upstairs and downstairs …" at bounding box center [807, 309] width 1298 height 234
click at [284, 337] on textarea "8.14.25 Collected all nomenclature information on both upstairs and downstairs …" at bounding box center [807, 309] width 1298 height 234
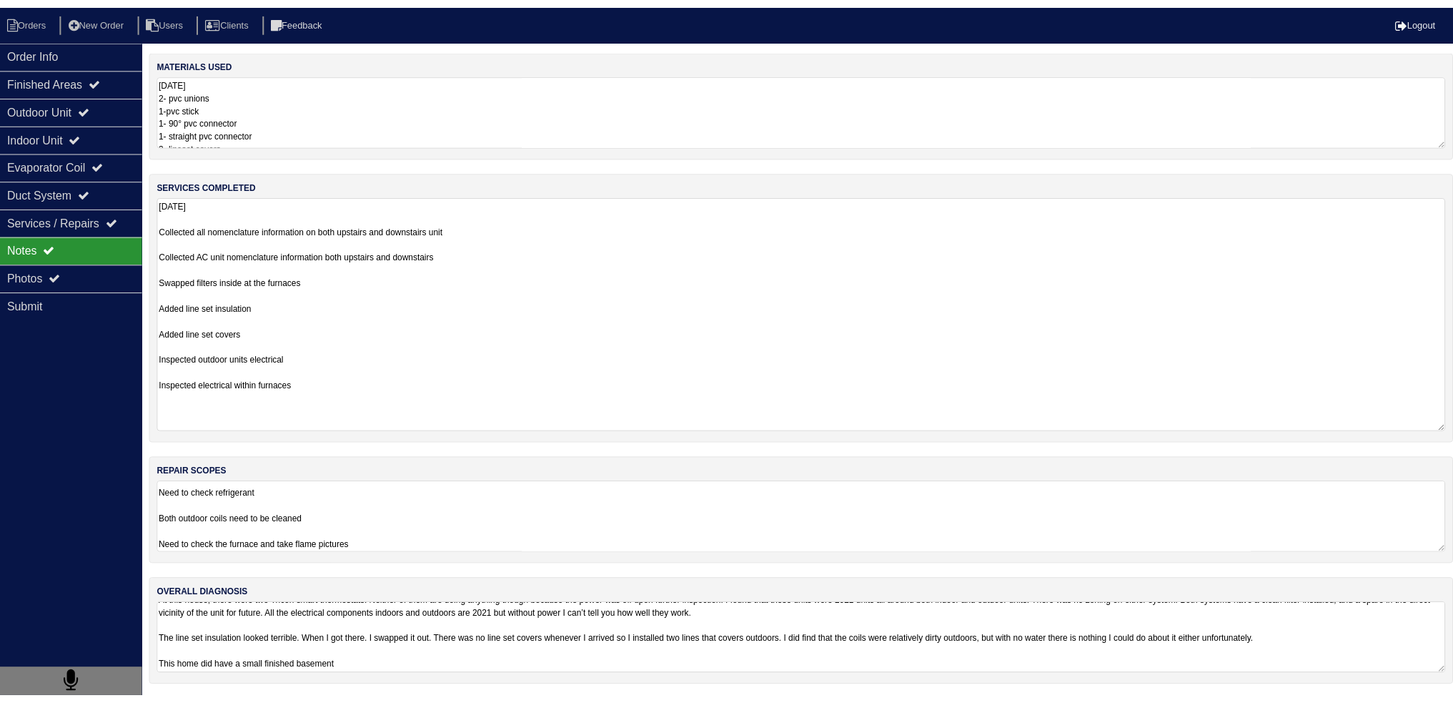
scroll to position [1, 0]
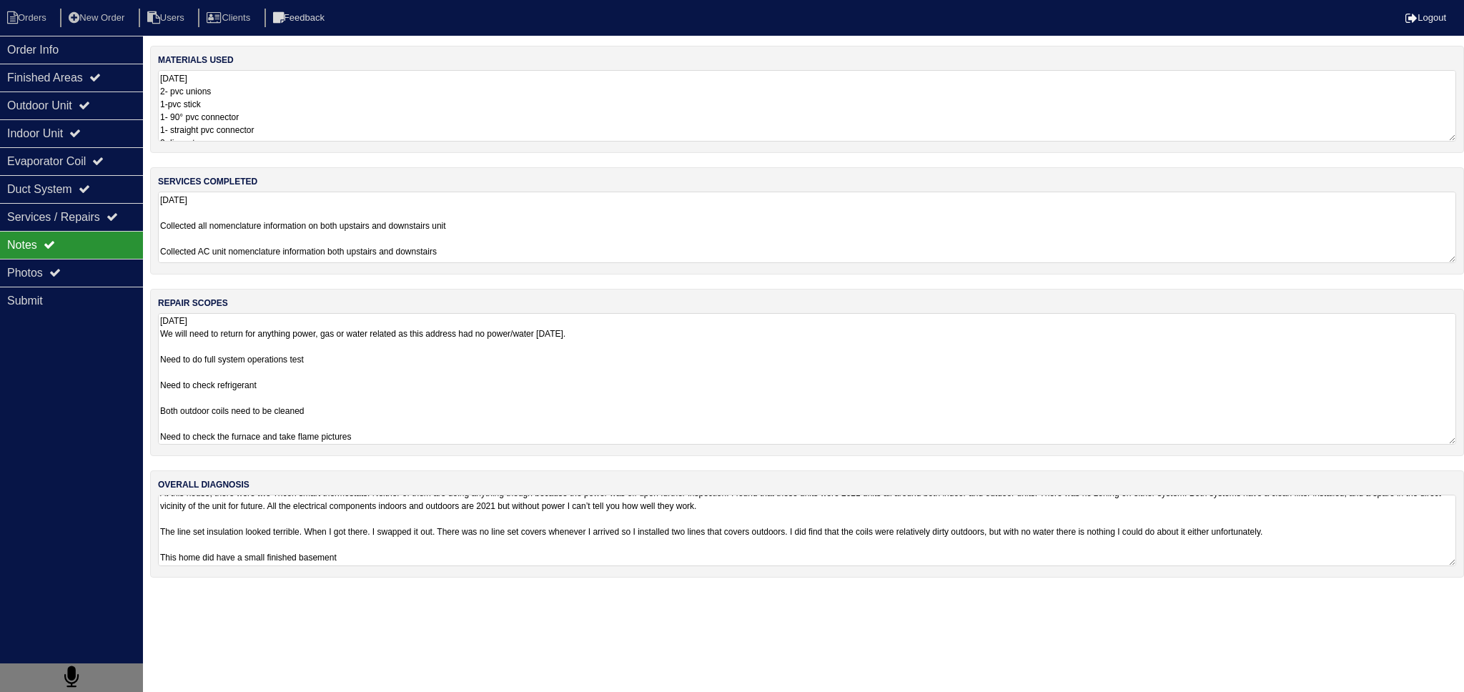
click at [252, 502] on div "materials used 8.14.25 2- pvc unions 1-pvc stick 1- 90° pvc connector 1- straig…" at bounding box center [807, 319] width 1314 height 546
click at [283, 389] on textarea "8.14.25 We will need to return for anything power, gas or water related as this…" at bounding box center [807, 379] width 1298 height 132
click at [273, 397] on textarea "8.14.25 We will need to return for anything power, gas or water related as this…" at bounding box center [807, 379] width 1298 height 132
click at [274, 377] on textarea "8.14.25 We will need to return for anything power, gas or water related as this…" at bounding box center [807, 379] width 1298 height 132
click at [263, 365] on textarea "8.14.25 We will need to return for anything power, gas or water related as this…" at bounding box center [807, 379] width 1298 height 132
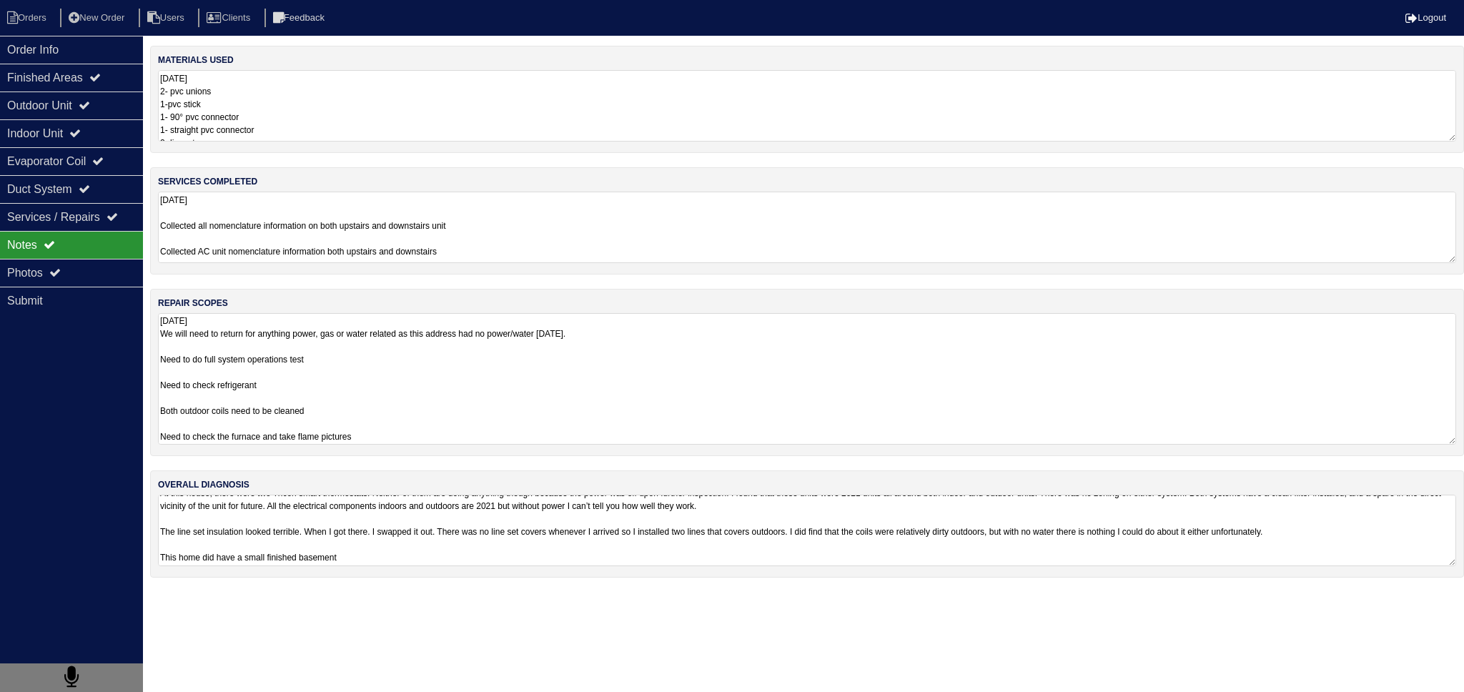
click at [259, 349] on textarea "8.14.25 We will need to return for anything power, gas or water related as this…" at bounding box center [807, 379] width 1298 height 132
click at [263, 362] on textarea "8.14.25 We will need to return for anything power, gas or water related as this…" at bounding box center [807, 379] width 1298 height 132
click at [264, 377] on textarea "8.14.25 We will need to return for anything power, gas or water related as this…" at bounding box center [807, 379] width 1298 height 132
click at [263, 376] on textarea "8.14.25 We will need to return for anything power, gas or water related as this…" at bounding box center [807, 379] width 1298 height 132
click at [261, 372] on textarea "8.14.25 We will need to return for anything power, gas or water related as this…" at bounding box center [807, 379] width 1298 height 132
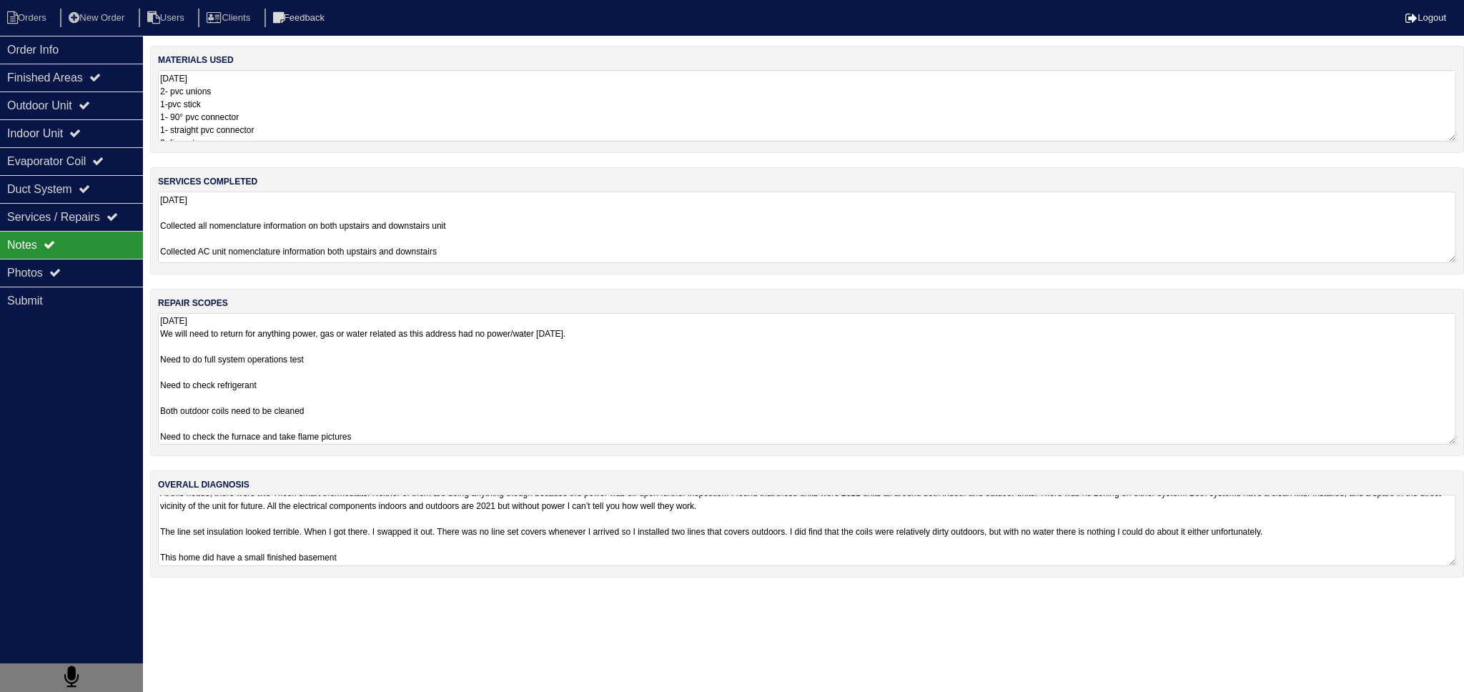
click at [242, 410] on textarea "8.14.25 We will need to return for anything power, gas or water related as this…" at bounding box center [807, 379] width 1298 height 132
click at [237, 395] on textarea "8.14.25 We will need to return for anything power, gas or water related as this…" at bounding box center [807, 379] width 1298 height 132
click at [229, 420] on textarea "8.14.25 We will need to return for anything power, gas or water related as this…" at bounding box center [807, 379] width 1298 height 132
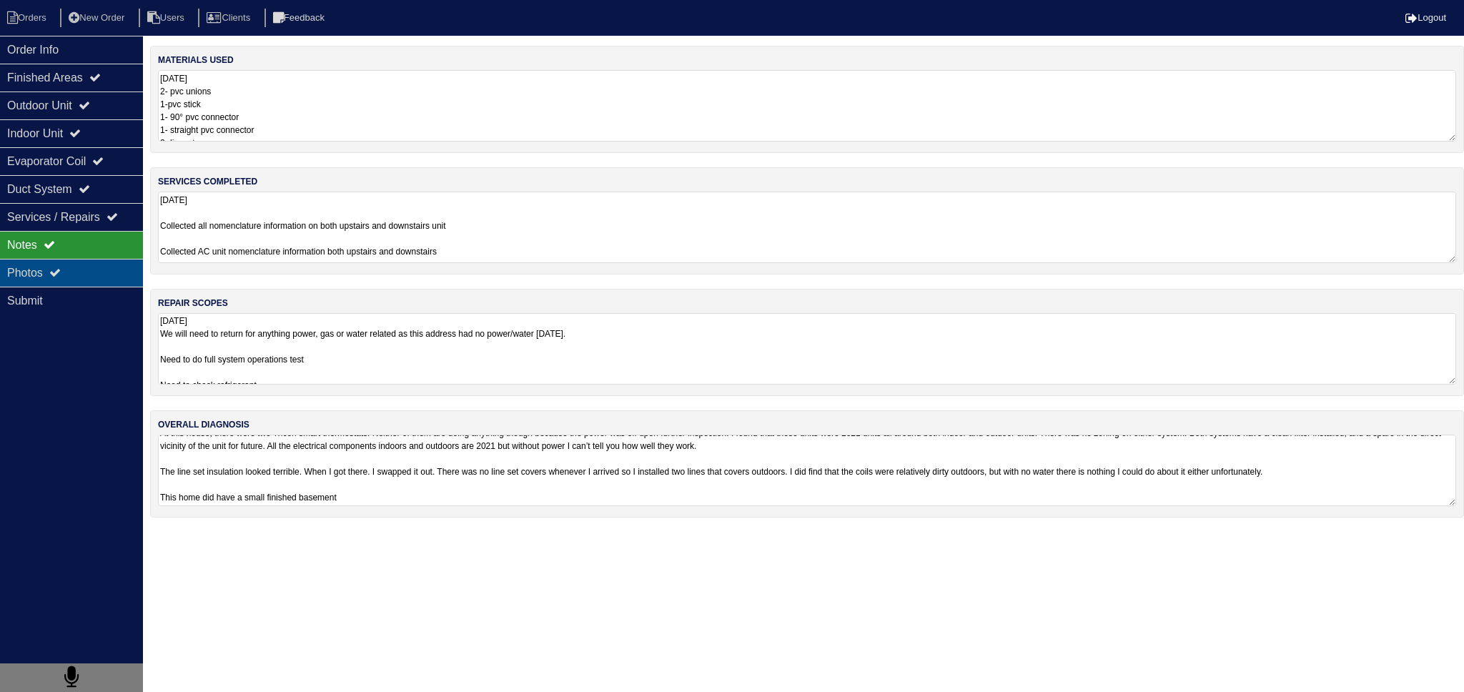
click at [125, 271] on div "Photos" at bounding box center [71, 273] width 143 height 28
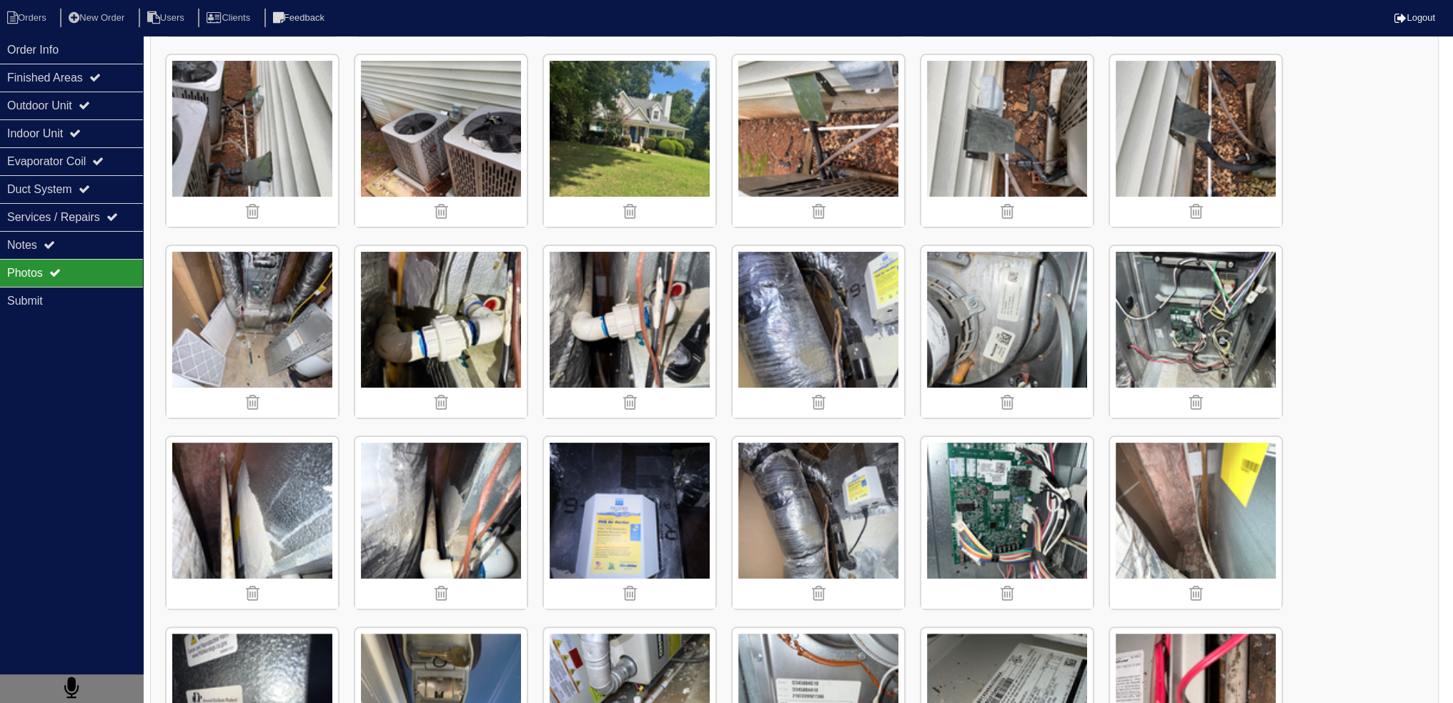
scroll to position [331, 0]
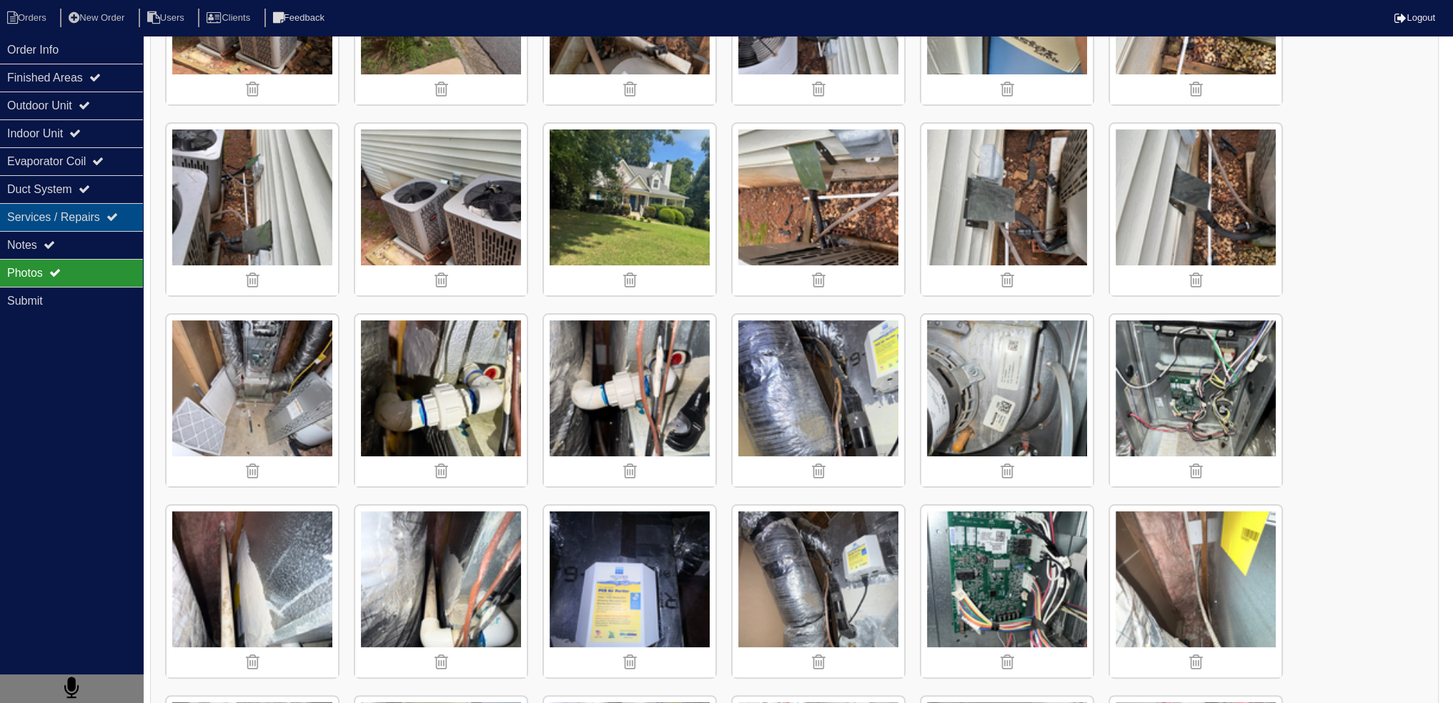
click at [11, 225] on div "Services / Repairs" at bounding box center [71, 217] width 143 height 28
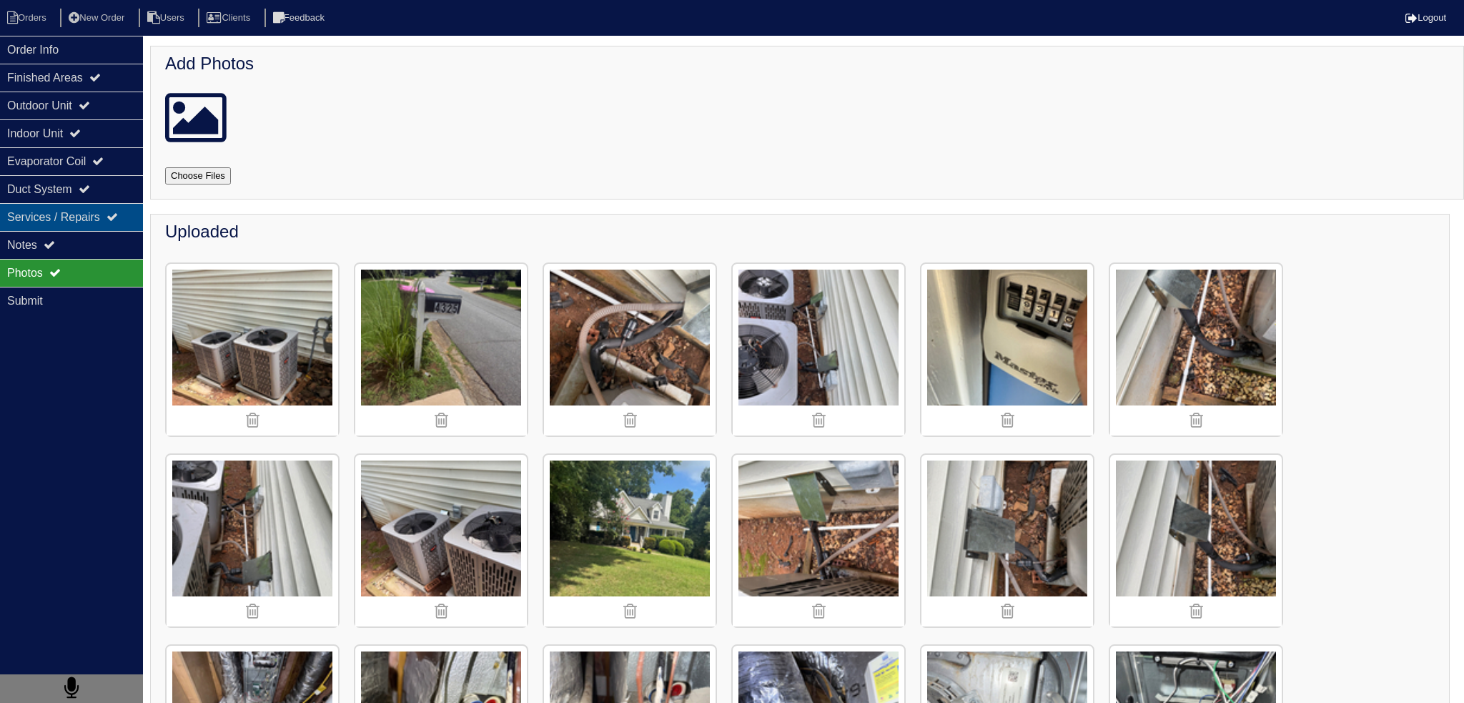
select select "2"
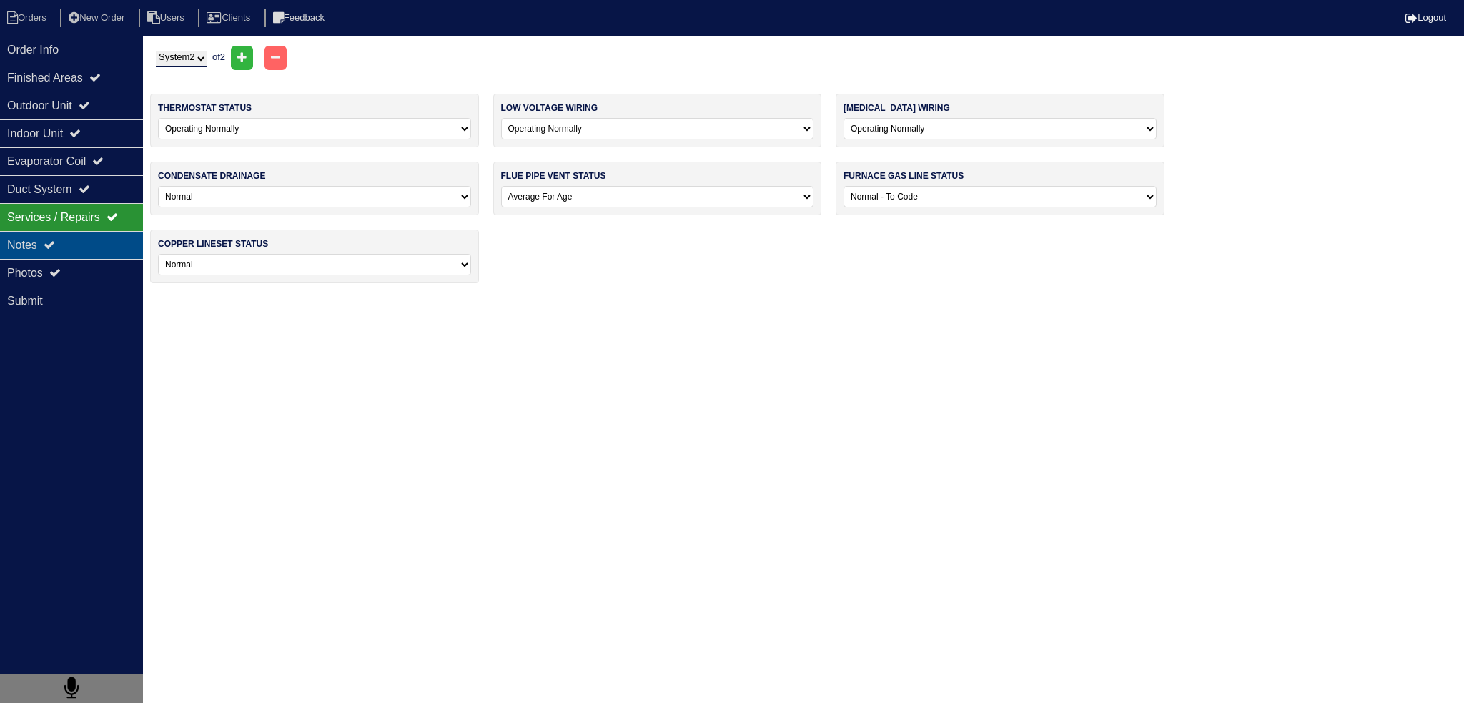
click at [15, 237] on div "Notes" at bounding box center [71, 245] width 143 height 28
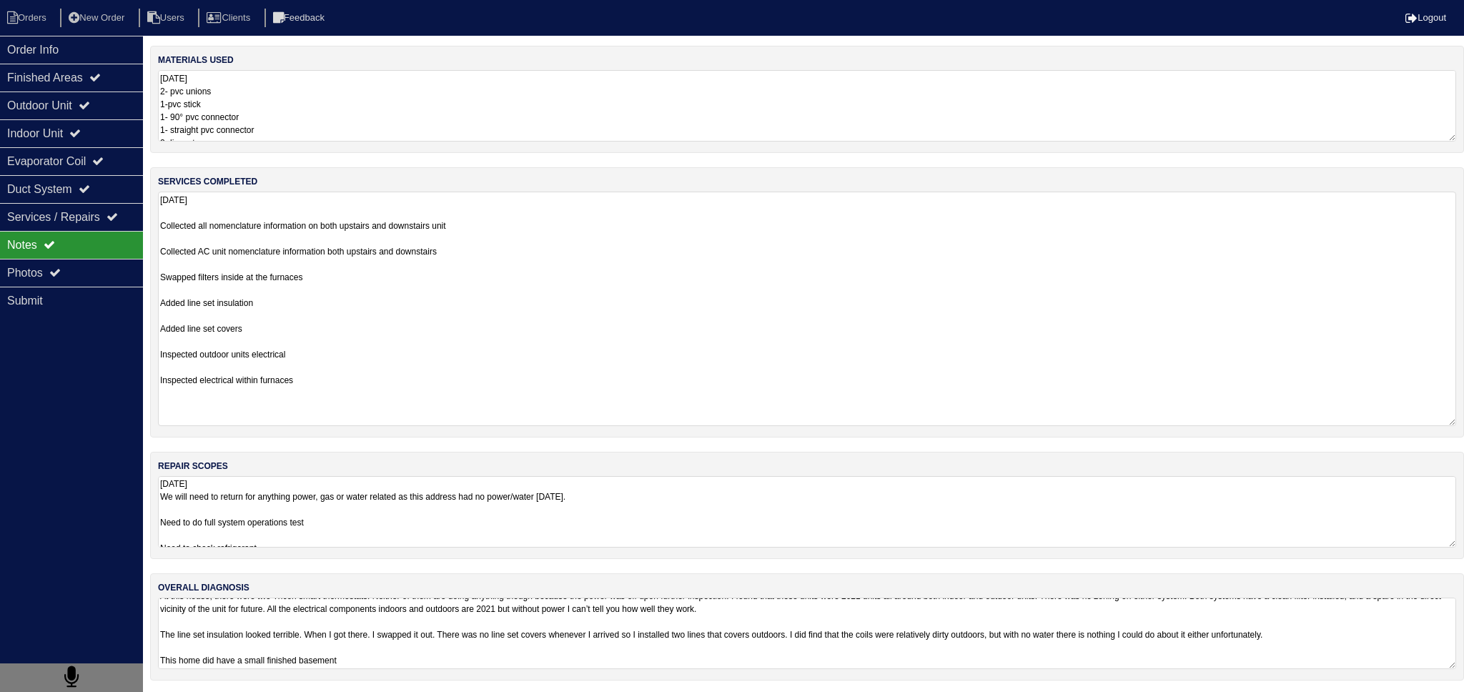
click at [424, 217] on textarea "8.14.25 Collected all nomenclature information on both upstairs and downstairs …" at bounding box center [807, 309] width 1298 height 234
click at [272, 88] on textarea "8.14.25 2- pvc unions 1-pvc stick 1- 90° pvc connector 1- straight pvc connecto…" at bounding box center [807, 105] width 1298 height 71
click at [291, 288] on textarea "8.14.25 Collected all nomenclature information on both upstairs and downstairs …" at bounding box center [807, 309] width 1298 height 234
click at [281, 284] on textarea "8.14.25 Collected all nomenclature information on both upstairs and downstairs …" at bounding box center [807, 309] width 1298 height 234
drag, startPoint x: 71, startPoint y: 42, endPoint x: 106, endPoint y: 42, distance: 34.3
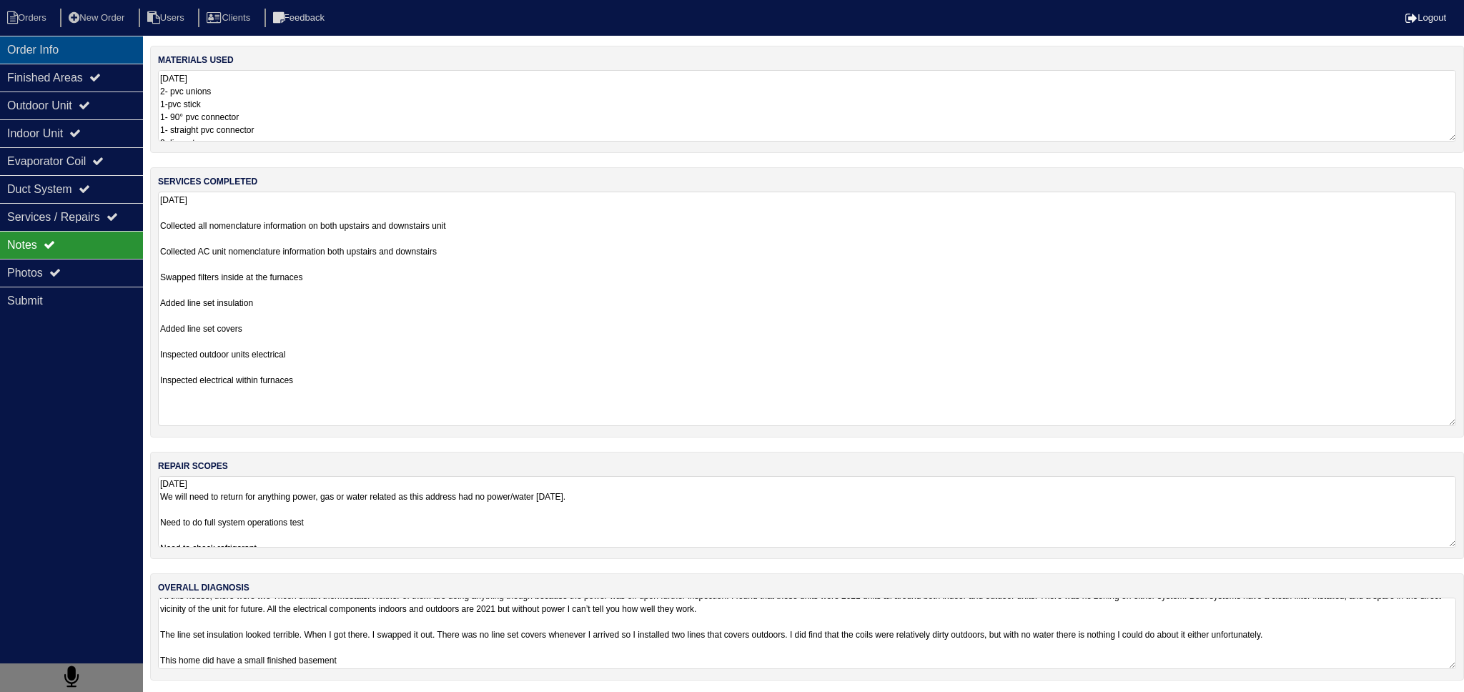
click at [73, 42] on div "Order Info" at bounding box center [71, 50] width 143 height 28
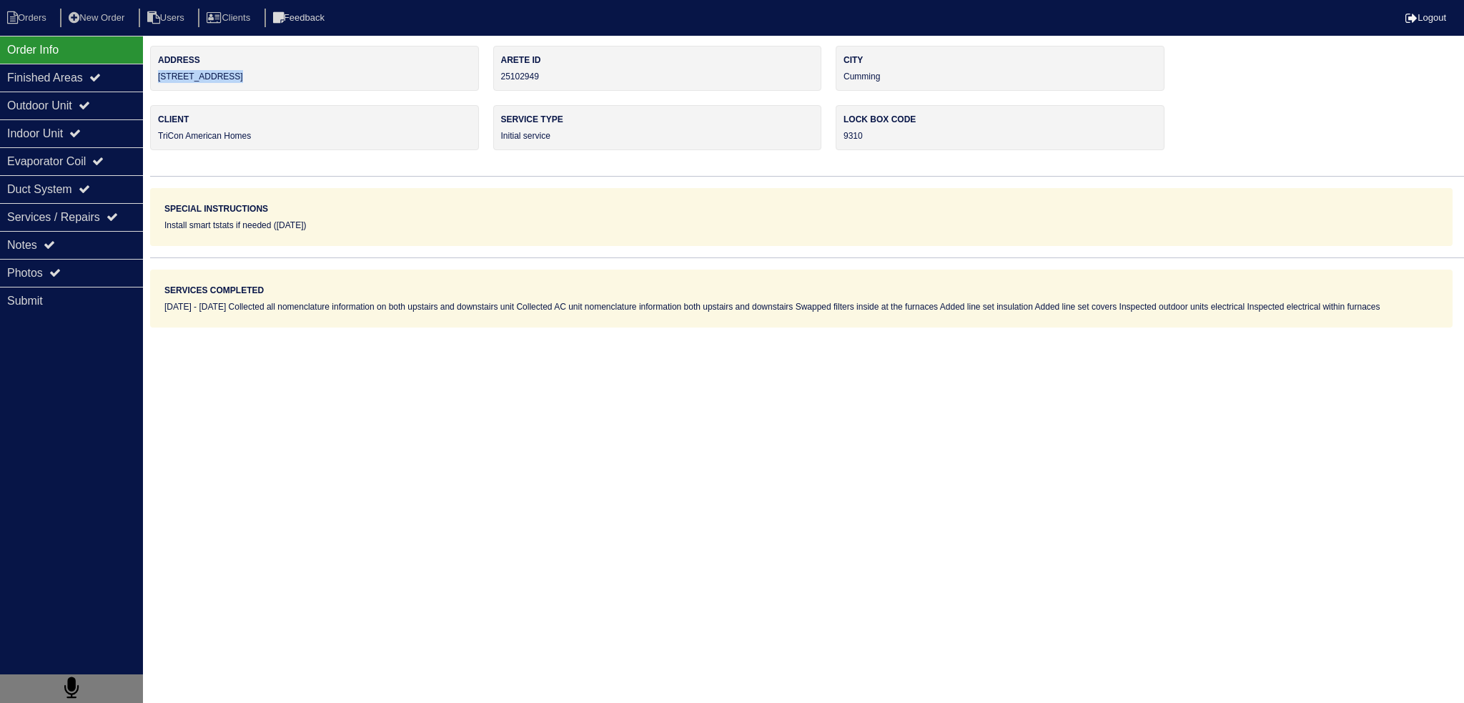
drag, startPoint x: 155, startPoint y: 81, endPoint x: 194, endPoint y: 77, distance: 38.8
click at [152, 80] on div "Address 4325 Longmont Dr" at bounding box center [314, 68] width 329 height 45
copy div "4325 Longmont Dr"
click at [96, 241] on div "Notes" at bounding box center [71, 245] width 143 height 28
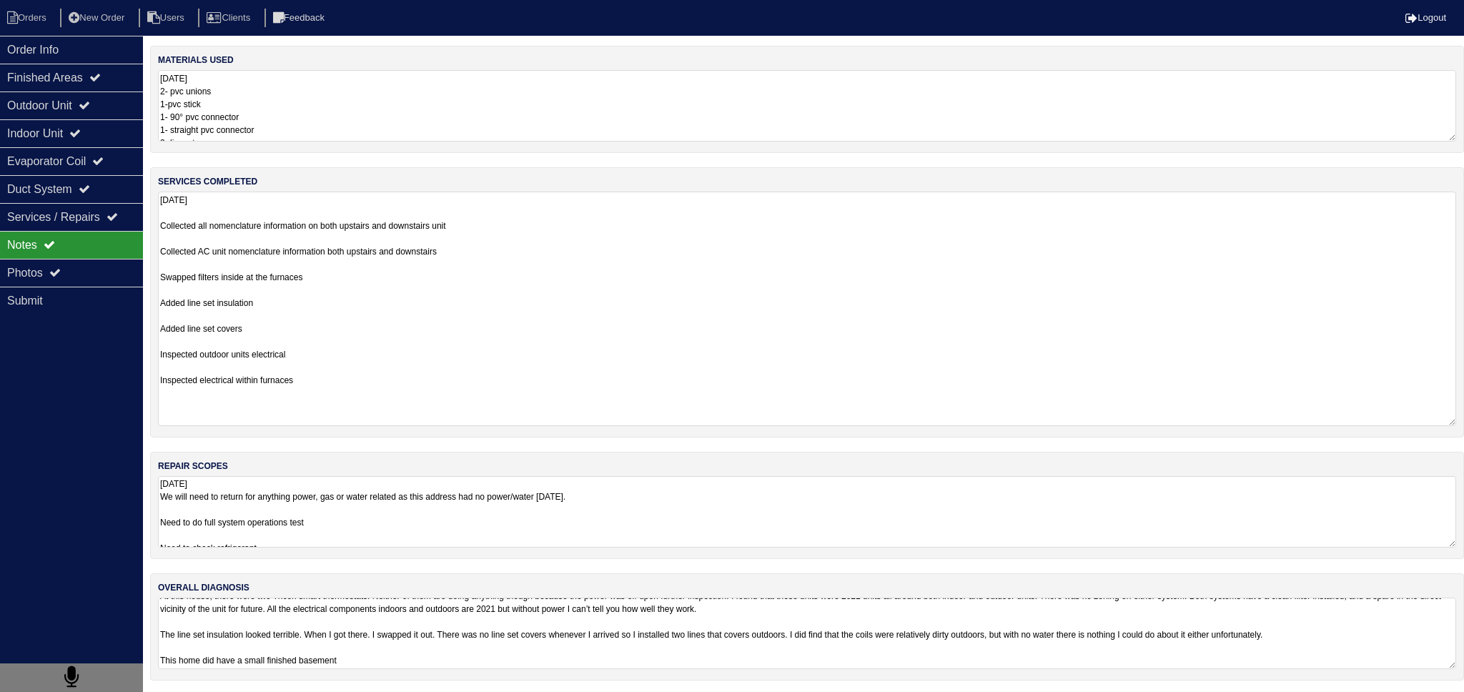
click at [332, 197] on textarea "8.14.25 Collected all nomenclature information on both upstairs and downstairs …" at bounding box center [807, 309] width 1298 height 234
click at [330, 121] on textarea "8.14.25 2- pvc unions 1-pvc stick 1- 90° pvc connector 1- straight pvc connecto…" at bounding box center [807, 105] width 1298 height 71
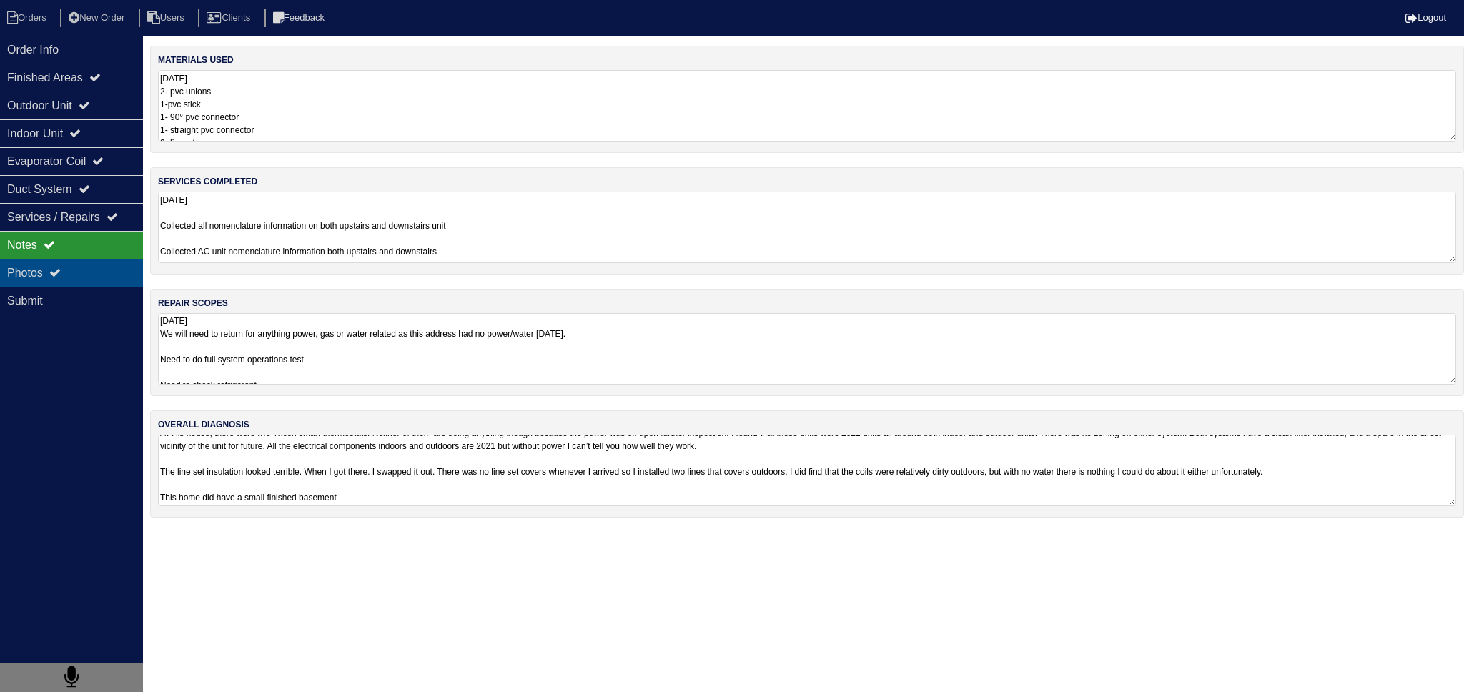
click at [120, 269] on div "Photos" at bounding box center [71, 273] width 143 height 28
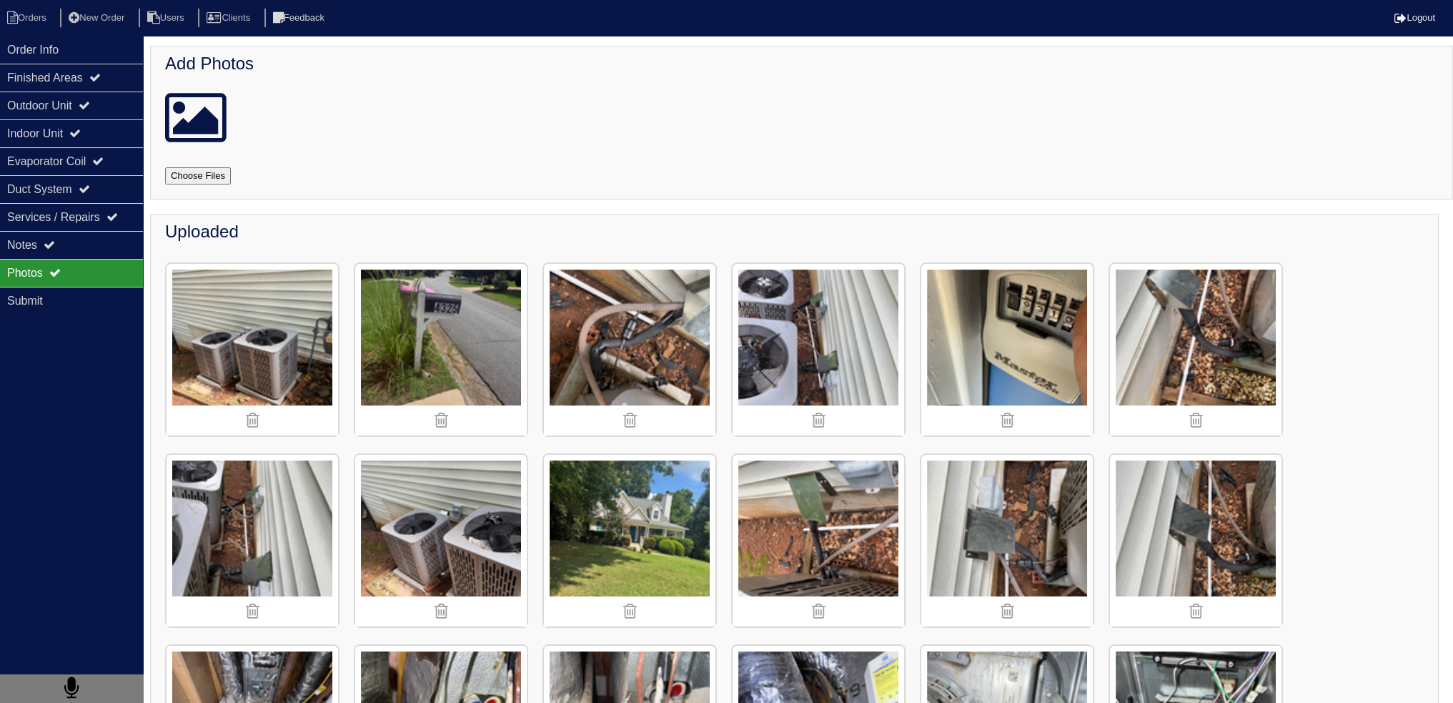
click at [237, 319] on img at bounding box center [253, 350] width 172 height 172
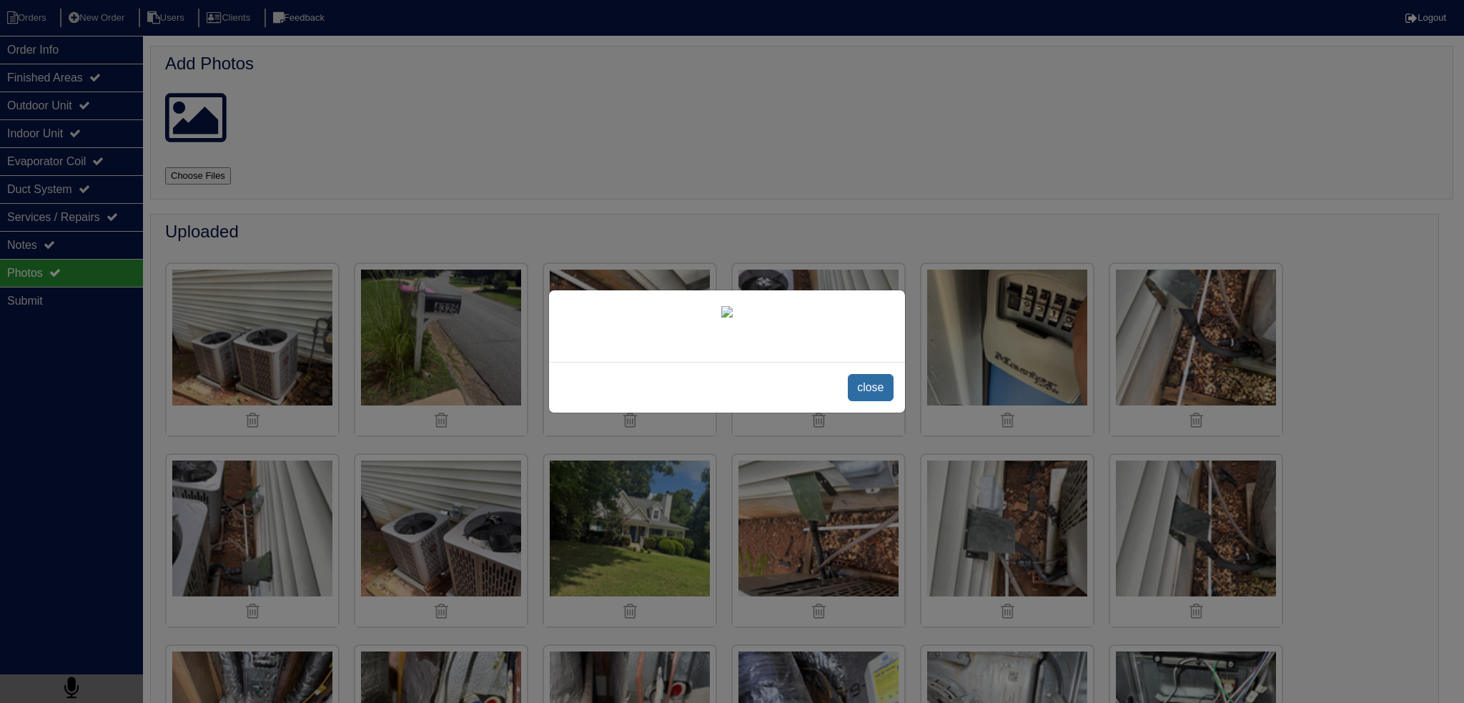
click at [885, 391] on span "close" at bounding box center [870, 387] width 45 height 27
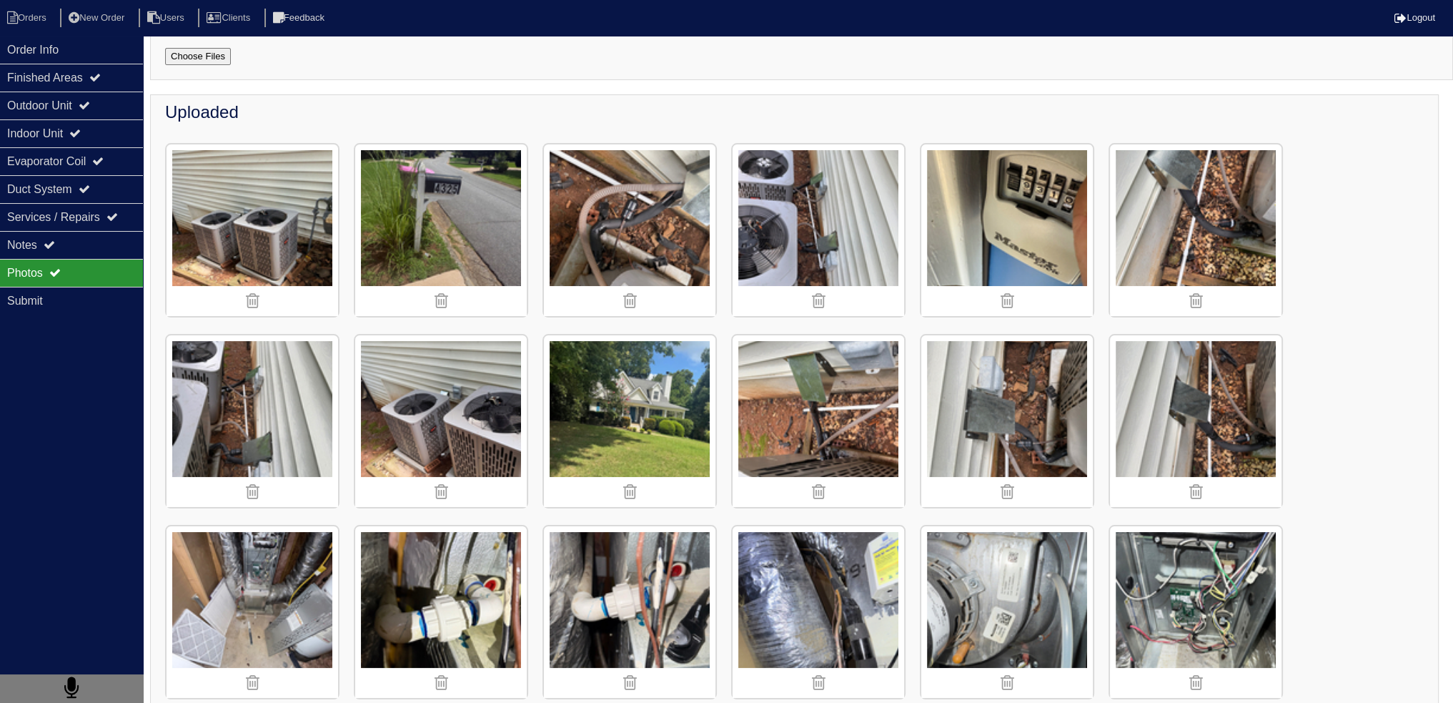
scroll to position [143, 0]
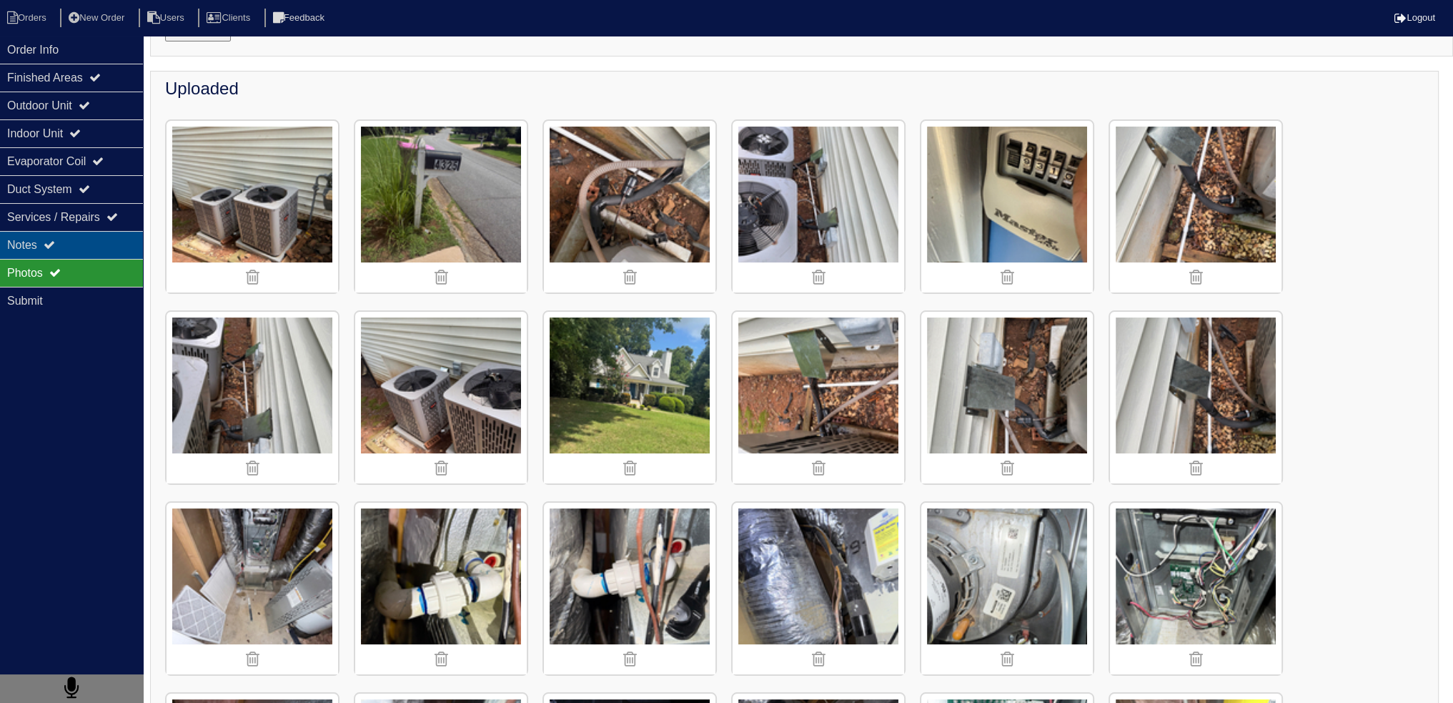
click at [67, 237] on div "Notes" at bounding box center [71, 245] width 143 height 28
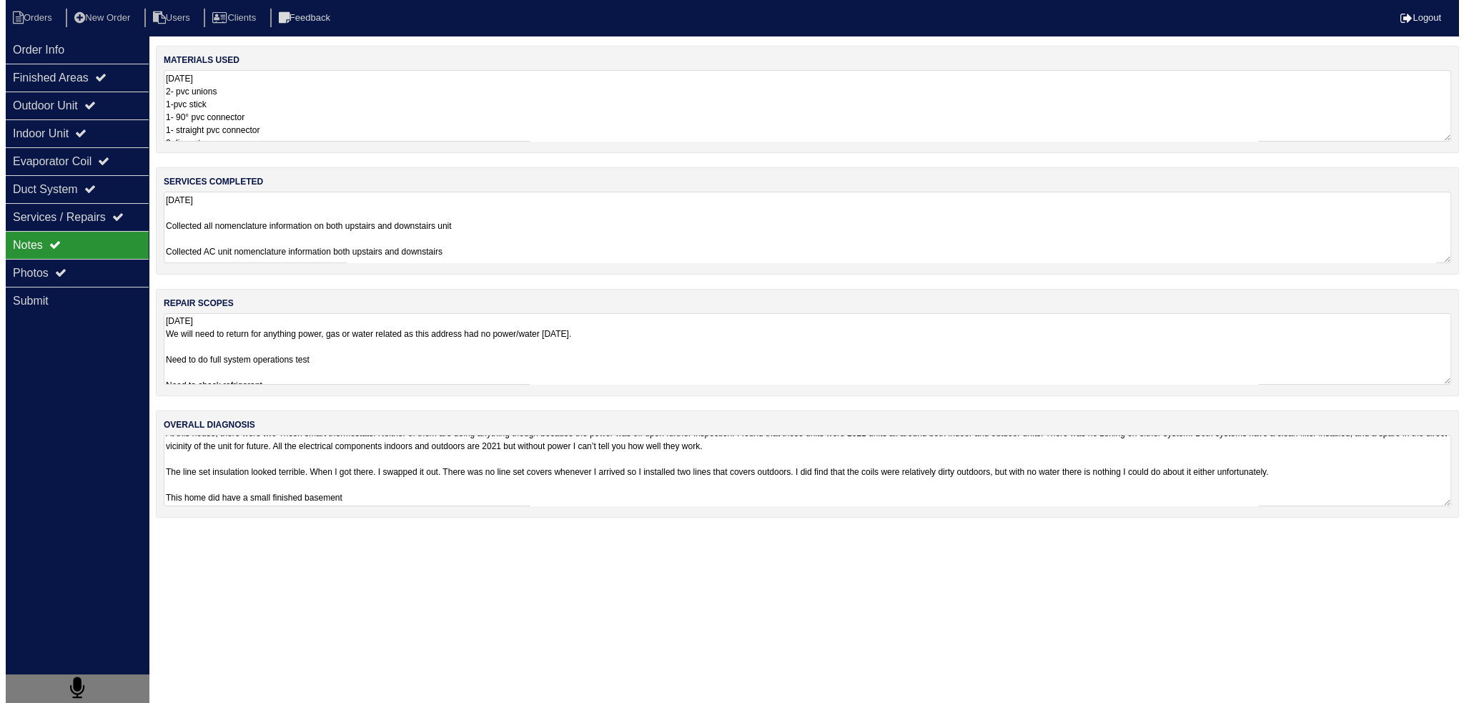
scroll to position [0, 0]
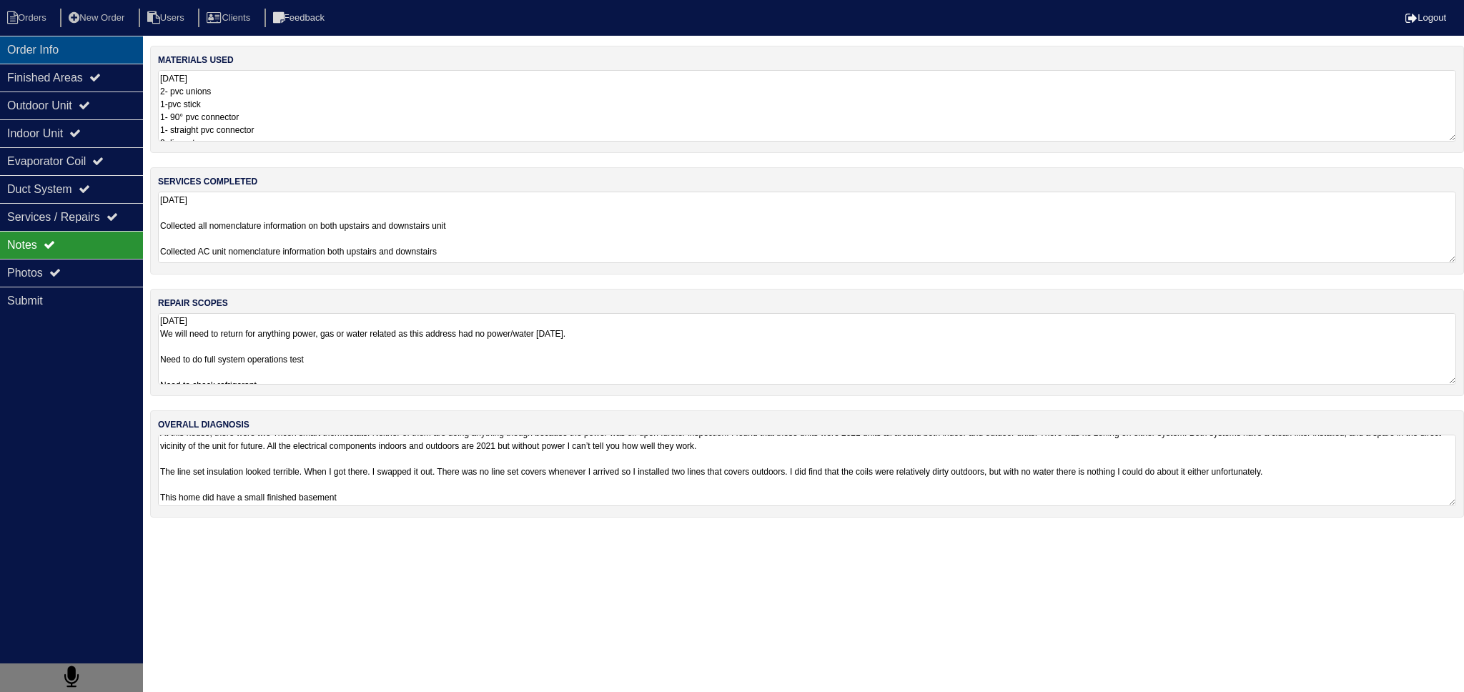
click at [73, 48] on div "Order Info" at bounding box center [71, 50] width 143 height 28
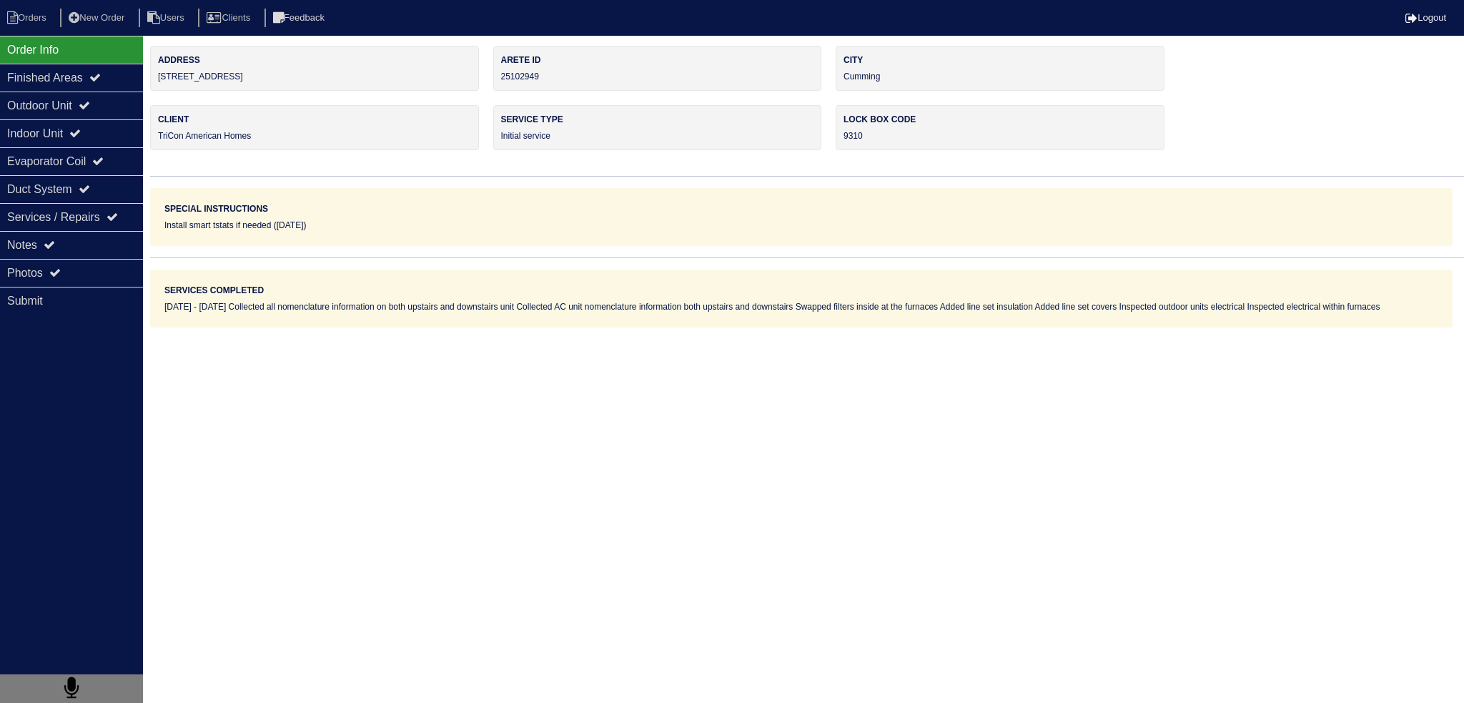
click at [34, 29] on nav "Orders New Order Users Clients Feedback Logout" at bounding box center [732, 18] width 1464 height 36
click at [34, 23] on li "Orders" at bounding box center [29, 18] width 58 height 19
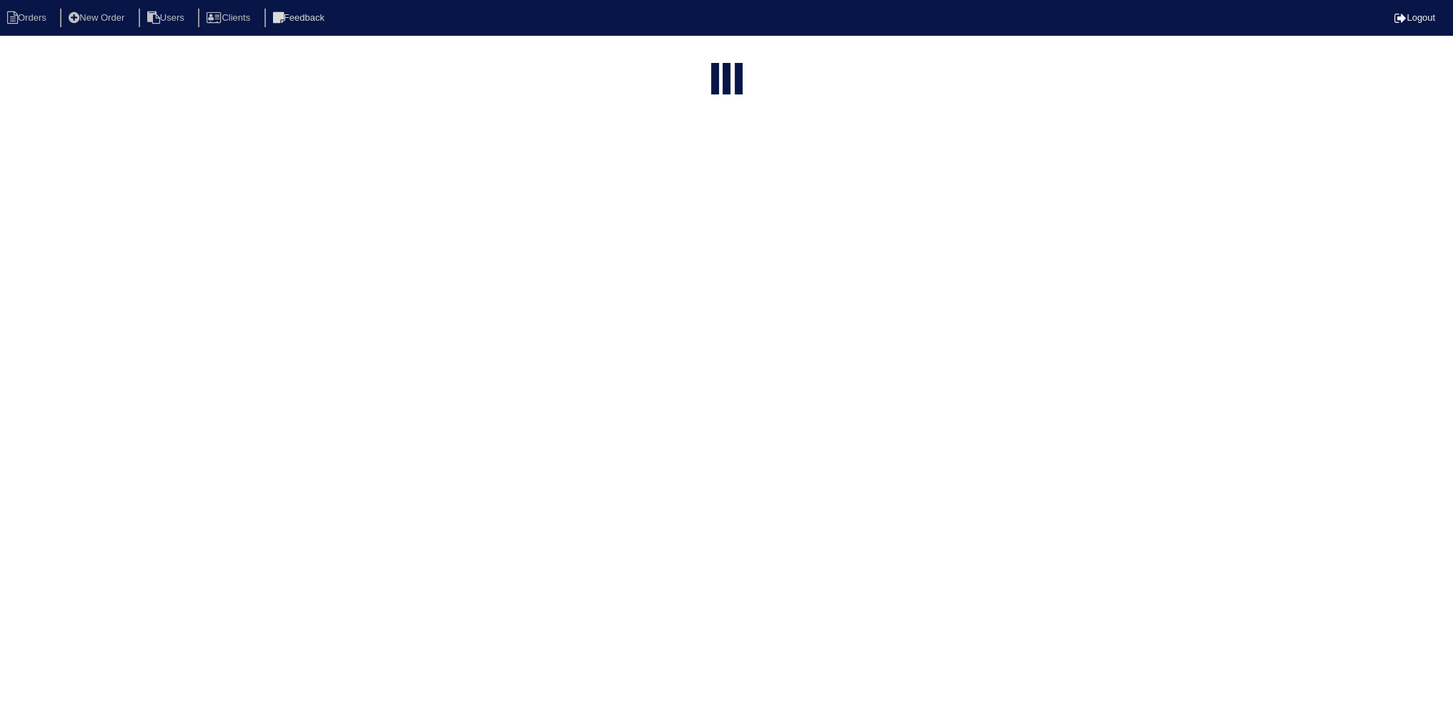
select select "15"
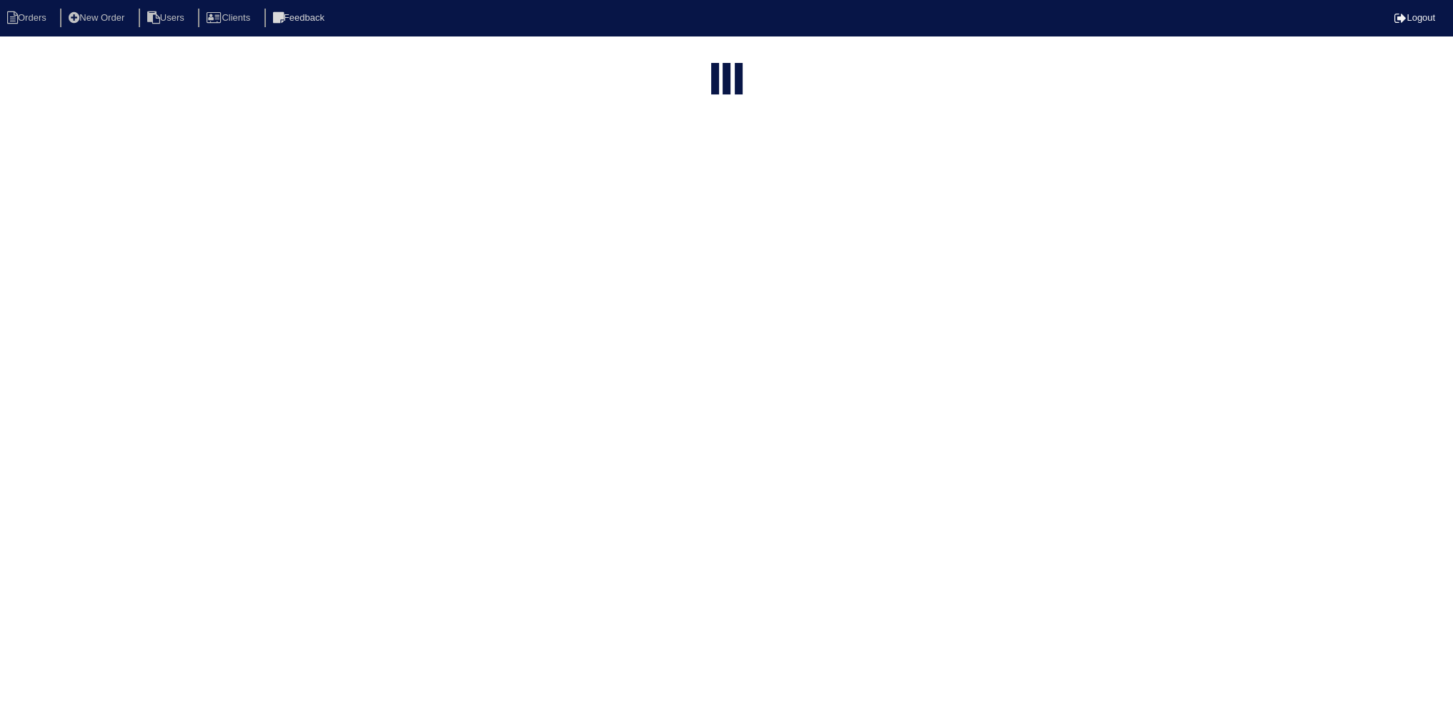
select select "field complete"
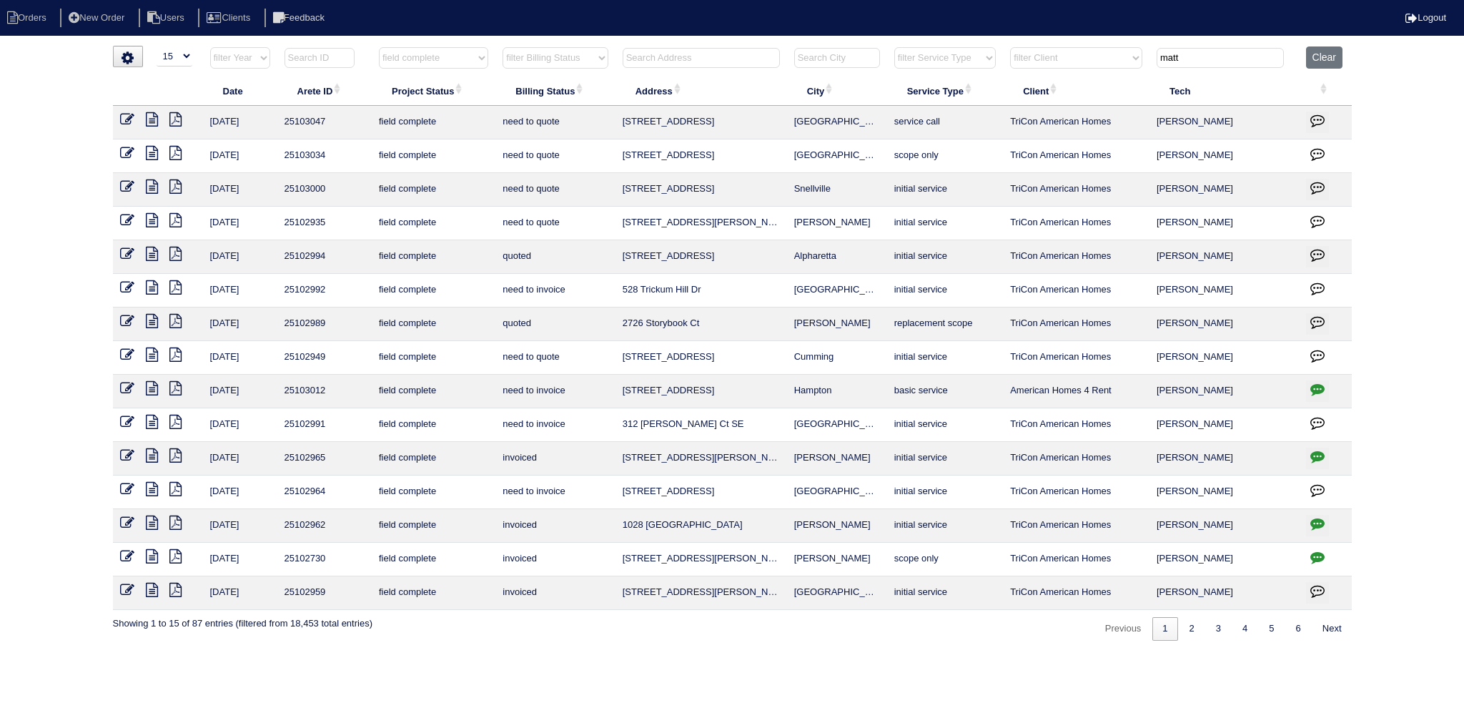
click at [149, 318] on icon at bounding box center [152, 321] width 12 height 14
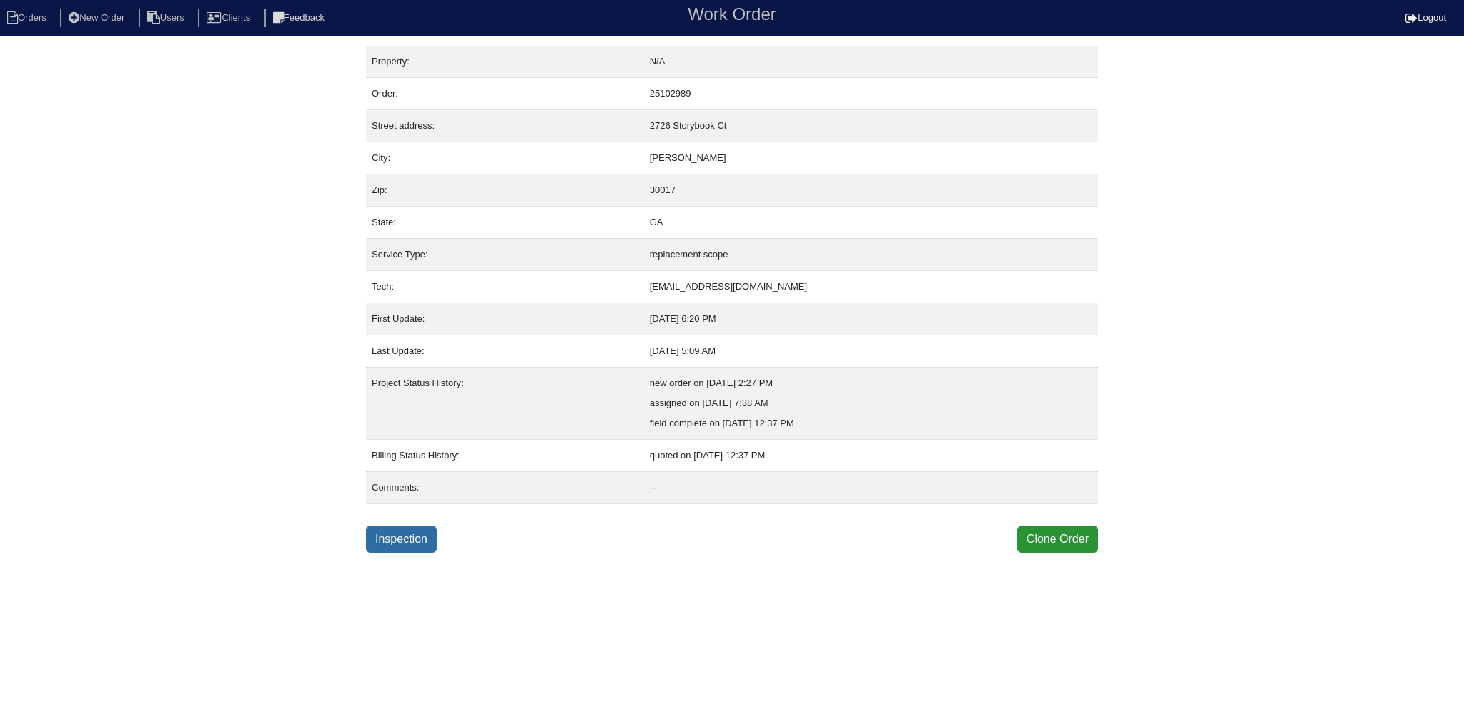
click at [405, 526] on link "Inspection" at bounding box center [401, 538] width 71 height 27
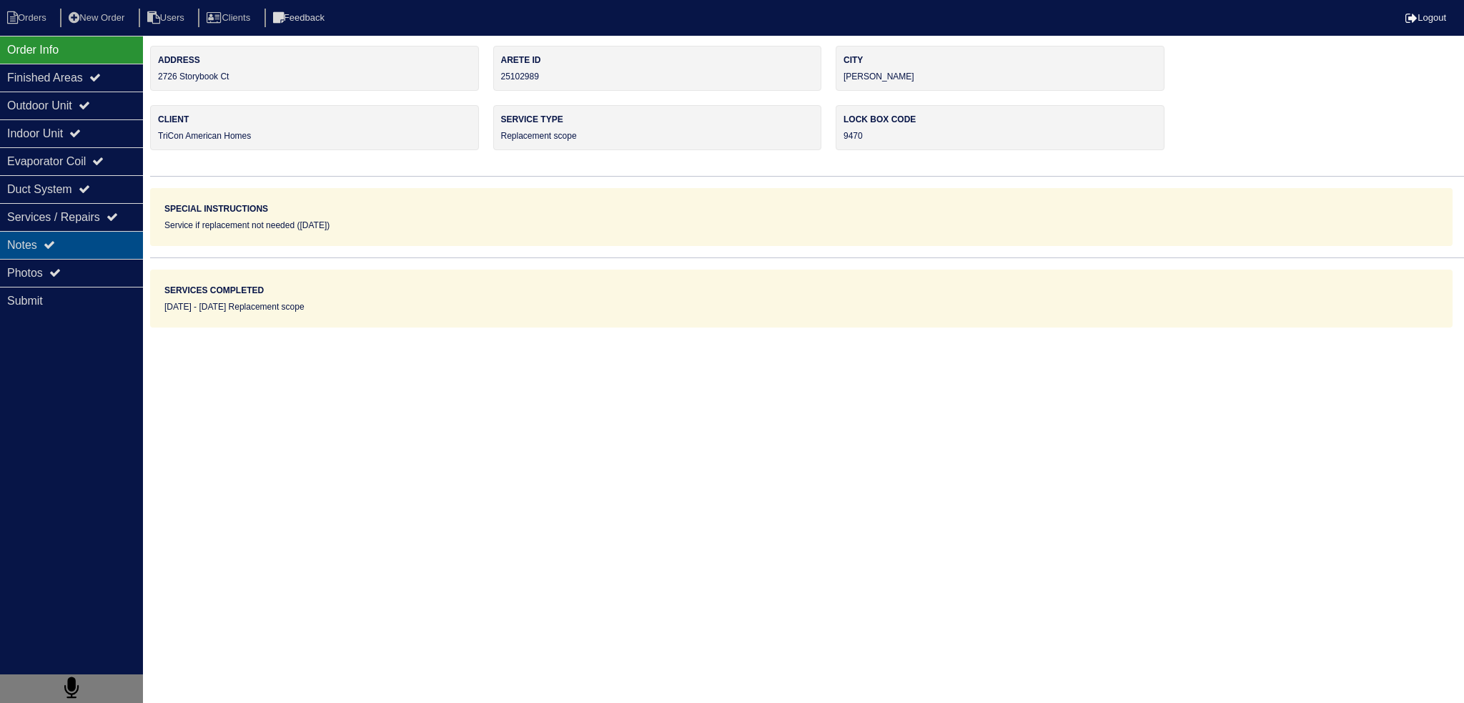
click at [91, 252] on div "Notes" at bounding box center [71, 245] width 143 height 28
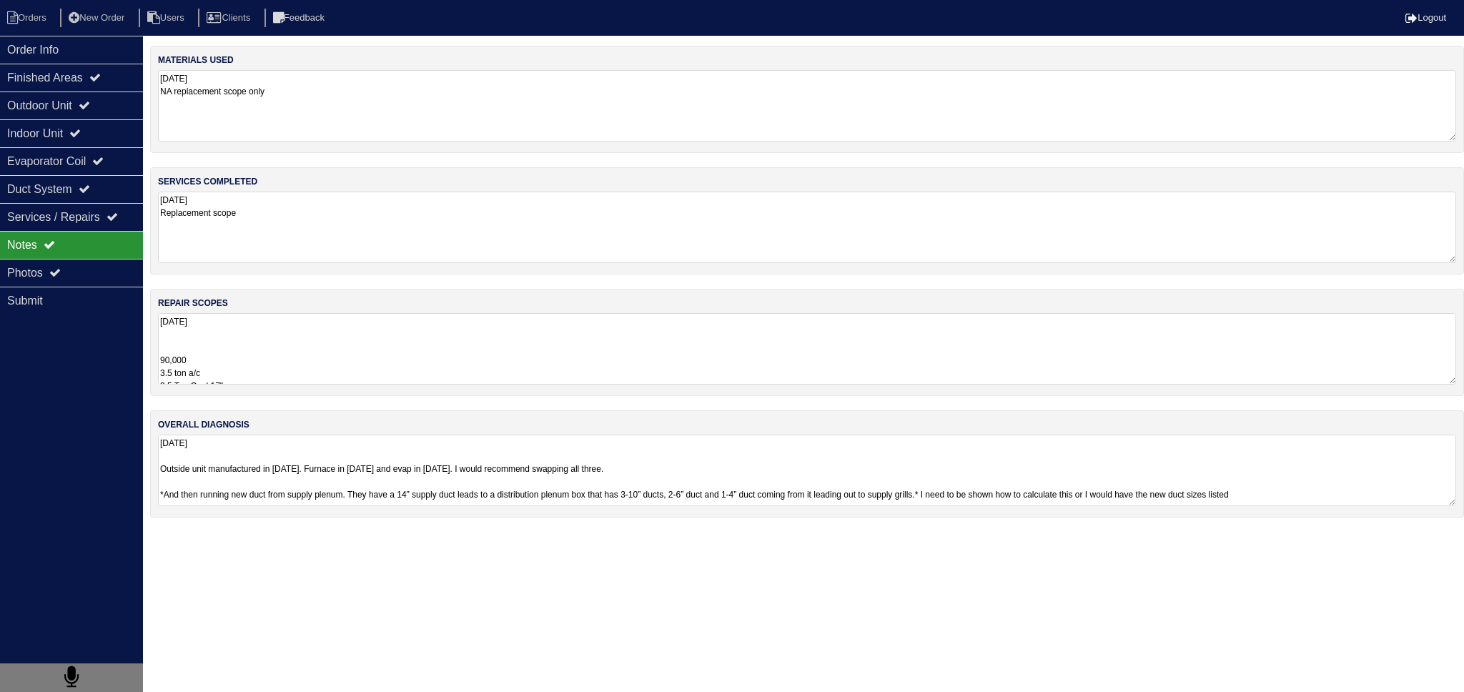
click at [232, 356] on textarea "[DATE] 90,000 3.5 ton a/c 3.5 Ton Cool 17" 17" Side mount Furnace return plenum…" at bounding box center [807, 348] width 1298 height 71
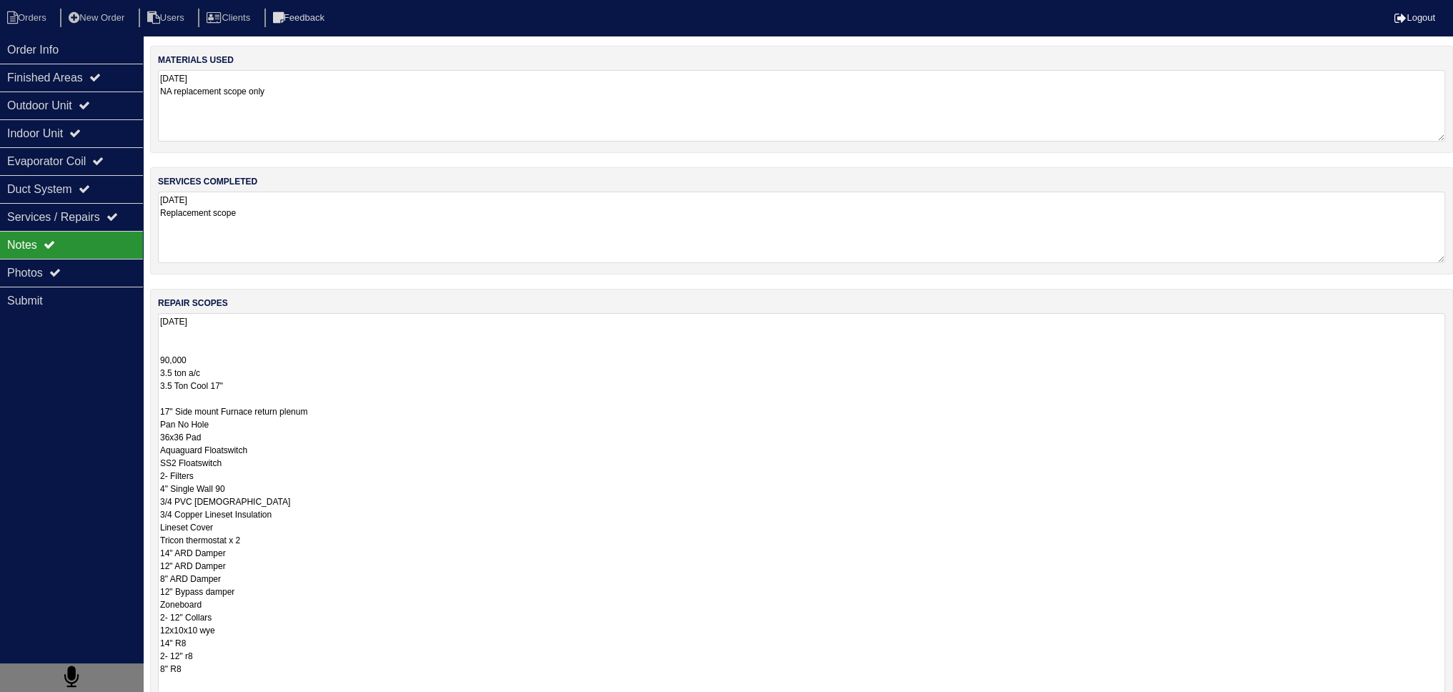
click at [222, 351] on textarea "8.14.25 90,000 3.5 ton a/c 3.5 Ton Cool 17" 17" Side mount Furnace return plenu…" at bounding box center [801, 552] width 1287 height 479
click at [283, 388] on textarea "8.14.25 90,000 3.5 ton a/c 3.5 Ton Cool 17" 17" Side mount Furnace return plenu…" at bounding box center [801, 552] width 1287 height 479
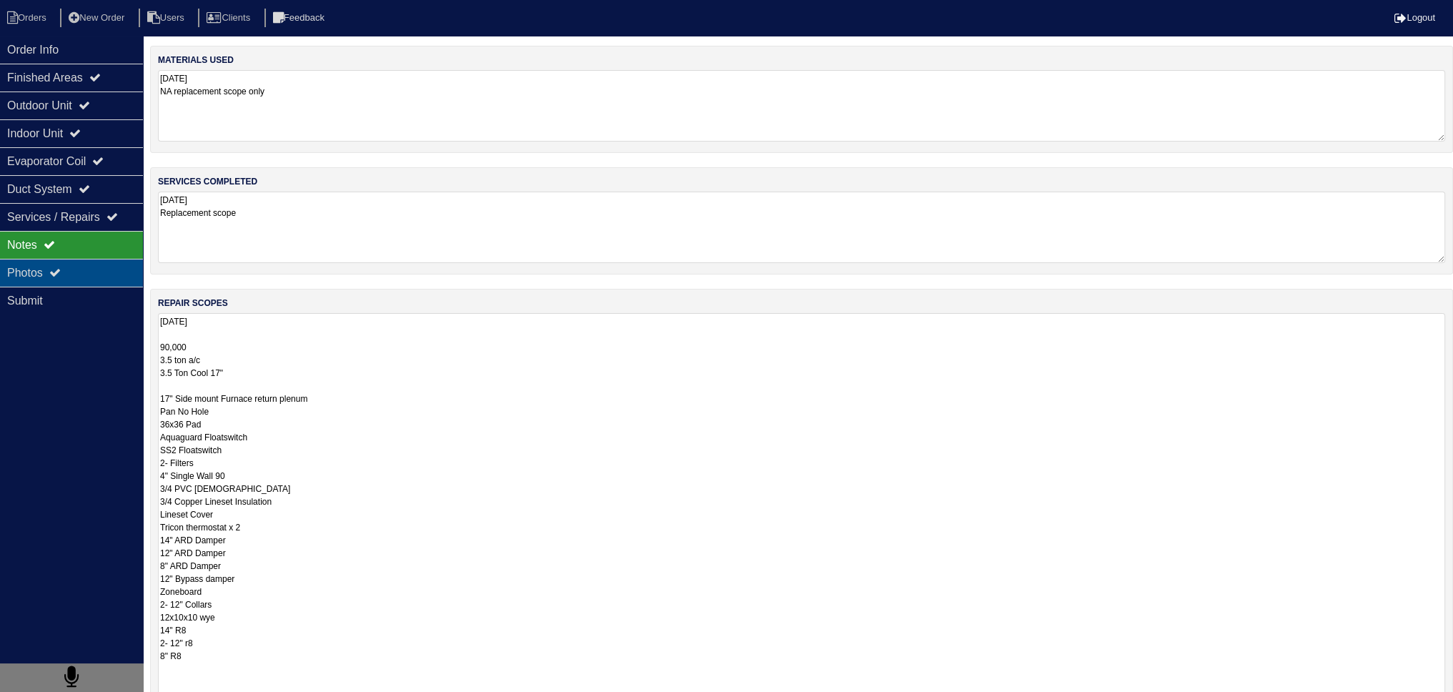
type textarea "8.14.25 90,000 3.5 ton a/c 3.5 Ton Cool 17" 17" Side mount Furnace return plenu…"
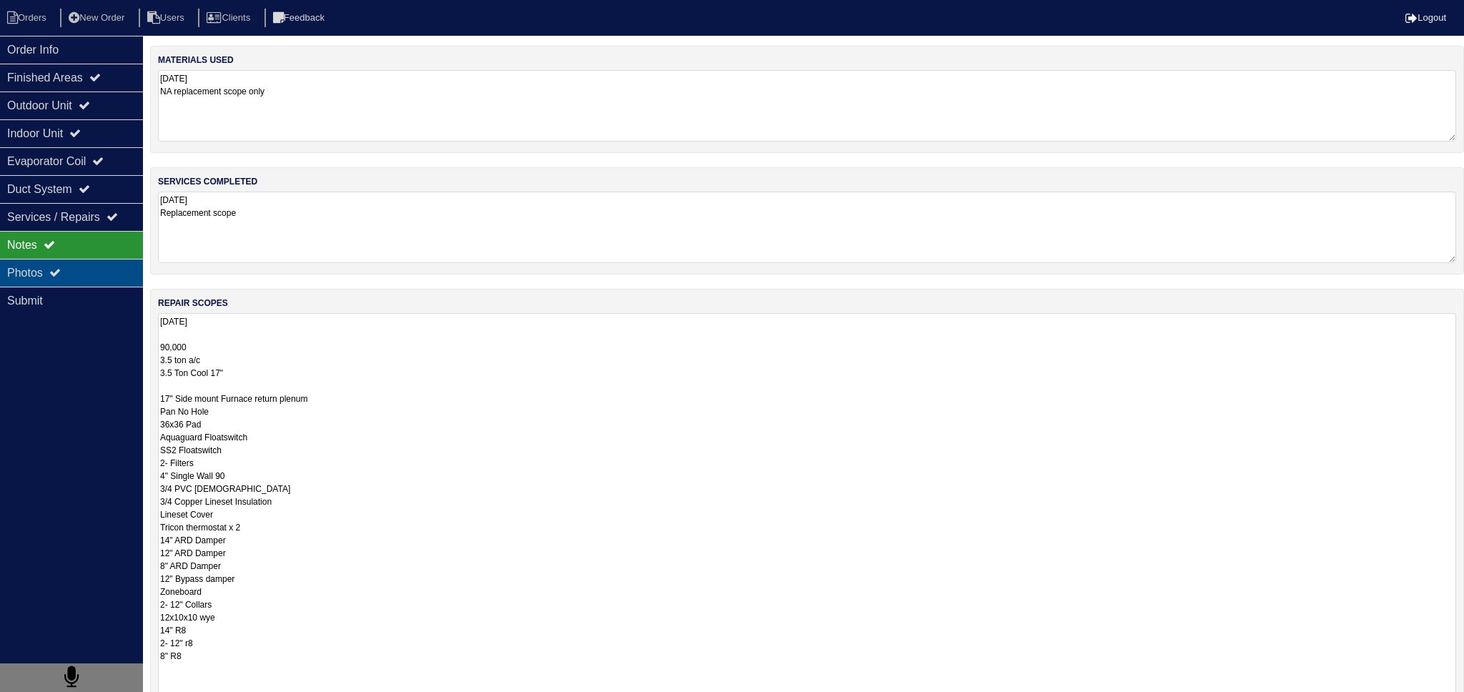
click at [66, 278] on div "Photos" at bounding box center [71, 273] width 143 height 28
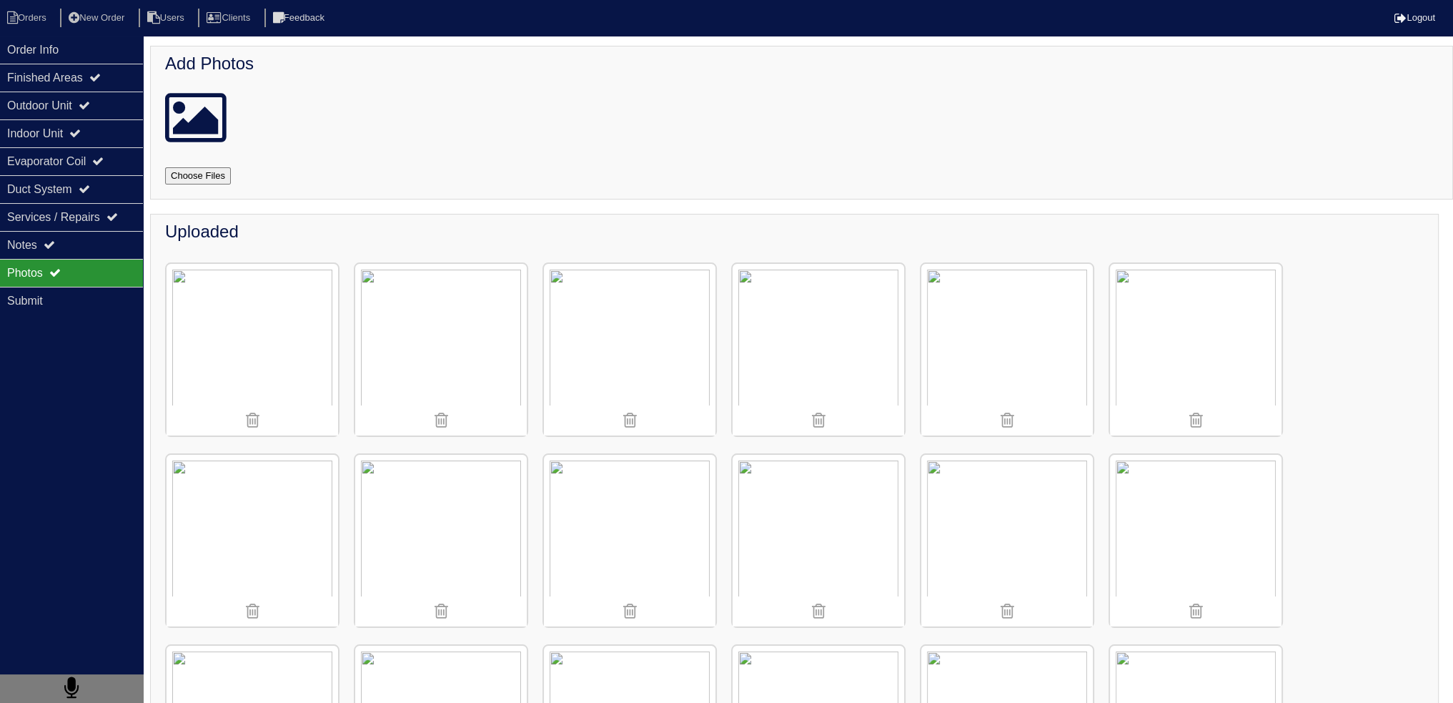
click at [967, 334] on img at bounding box center [1007, 350] width 172 height 172
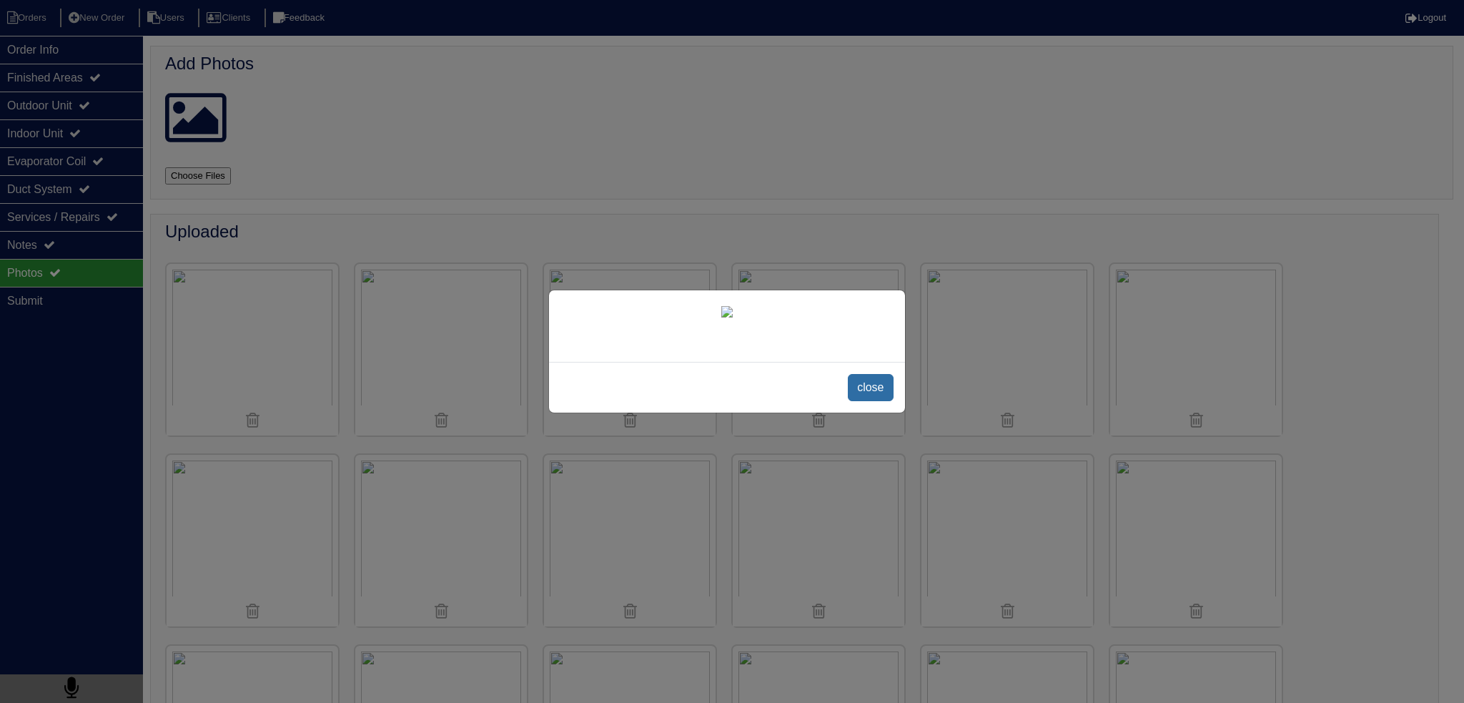
click at [868, 389] on span "close" at bounding box center [870, 387] width 45 height 27
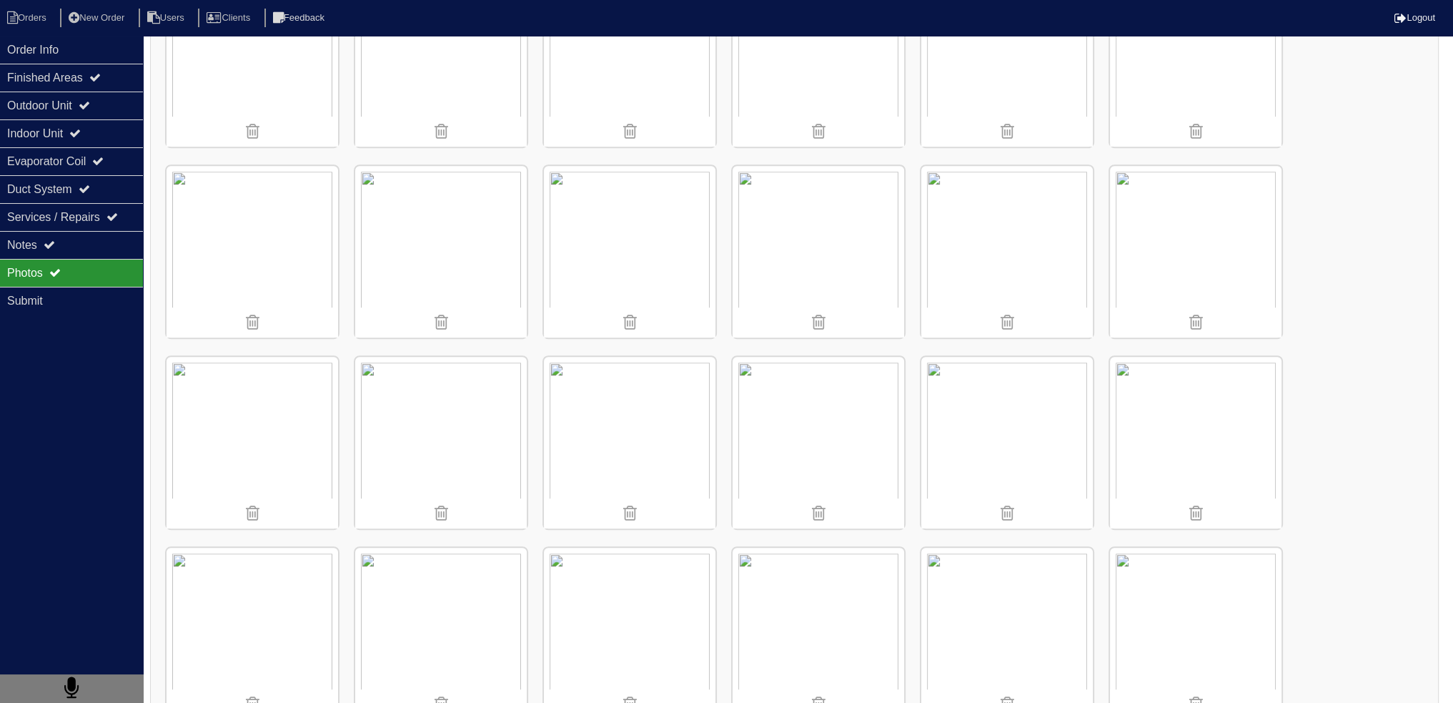
scroll to position [1072, 0]
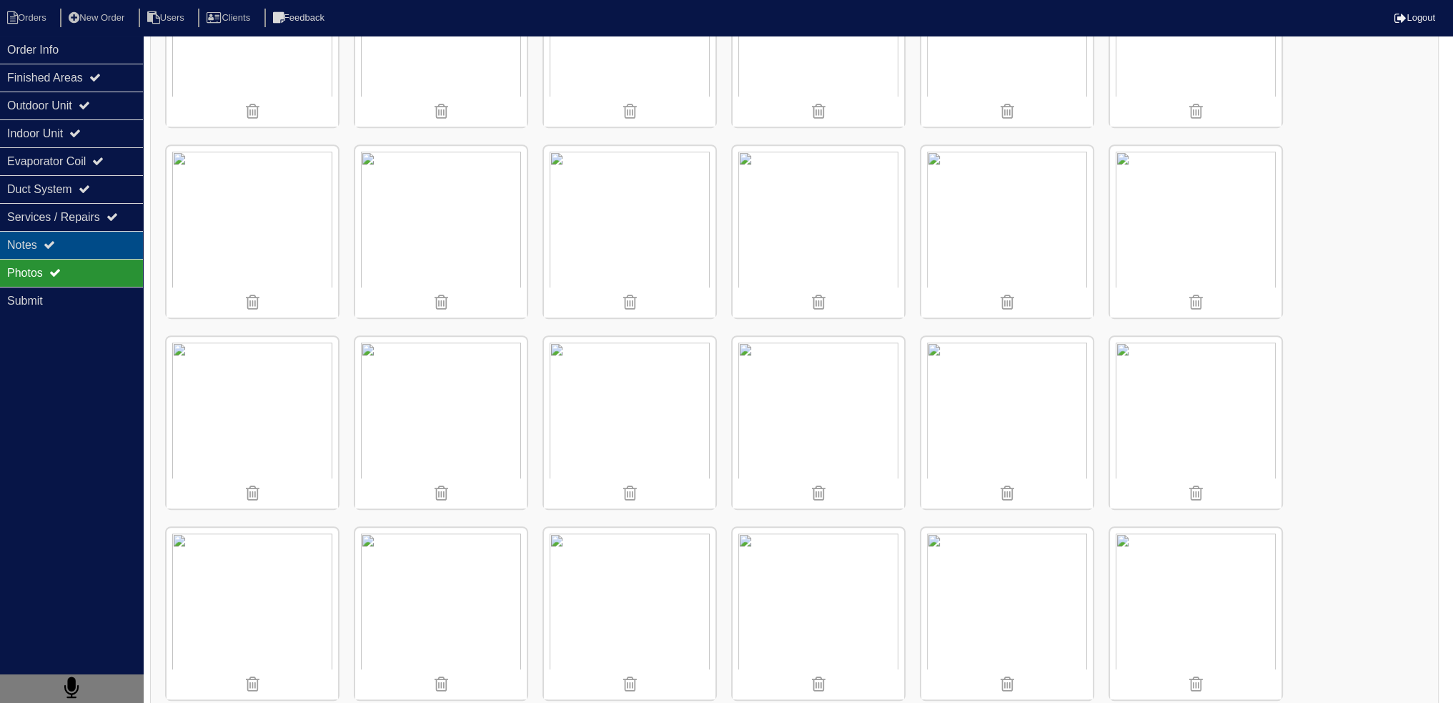
click at [69, 235] on div "Notes" at bounding box center [71, 245] width 143 height 28
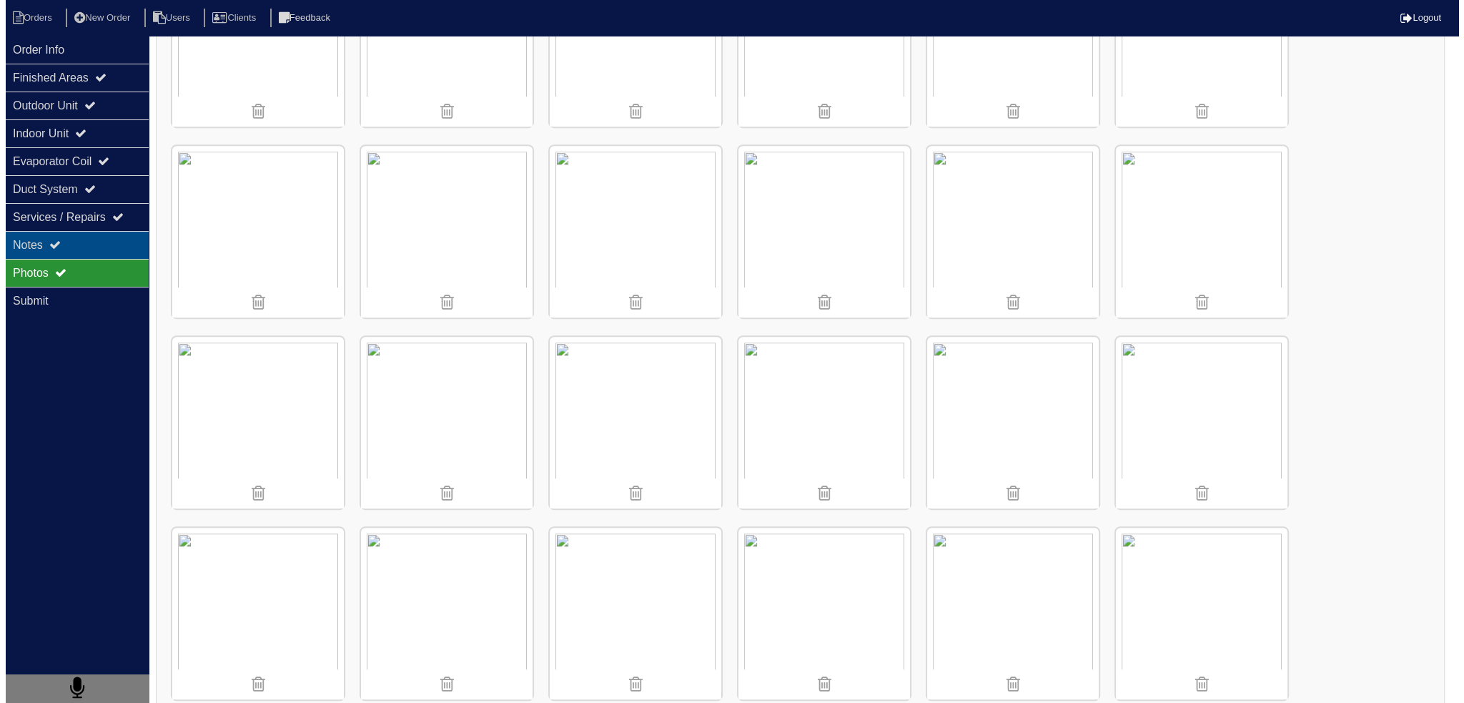
scroll to position [0, 0]
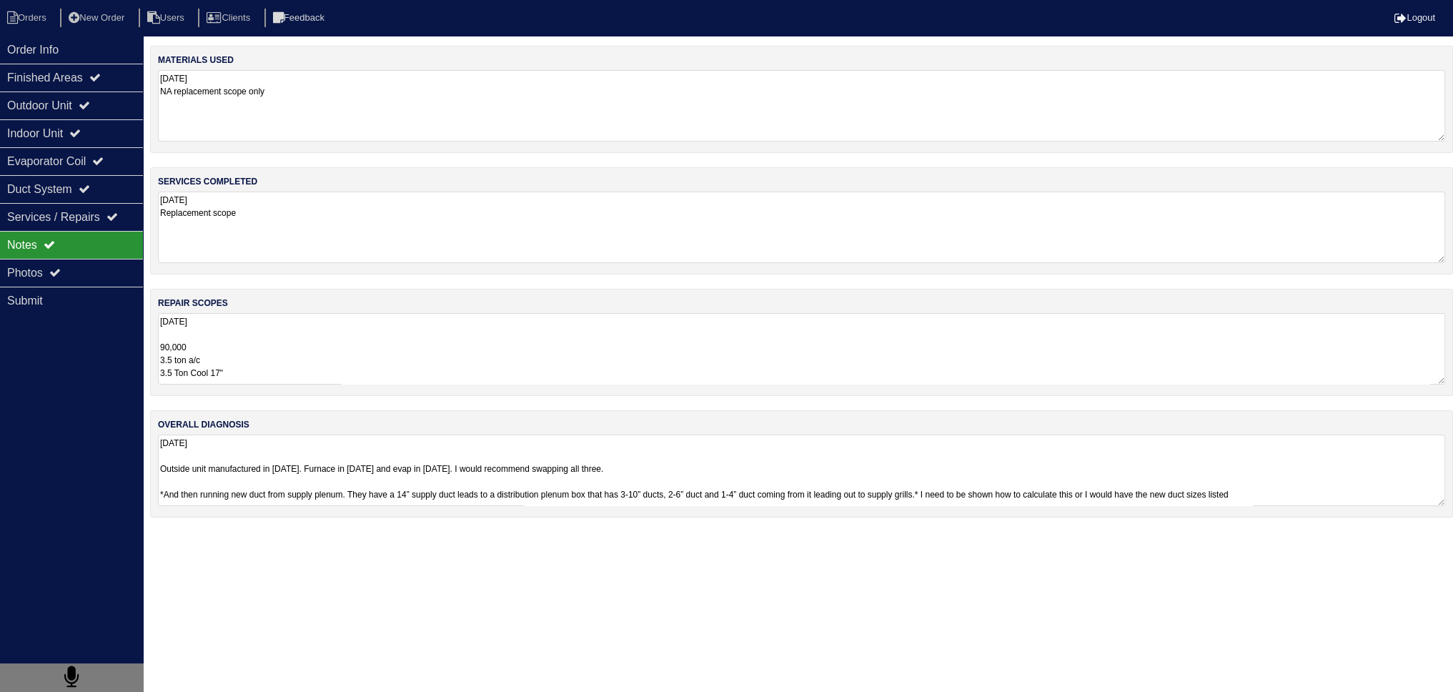
click at [312, 332] on textarea "8.14.25 90,000 3.5 ton a/c 3.5 Ton Cool 17" 17" Side mount Furnace return plenu…" at bounding box center [801, 348] width 1287 height 71
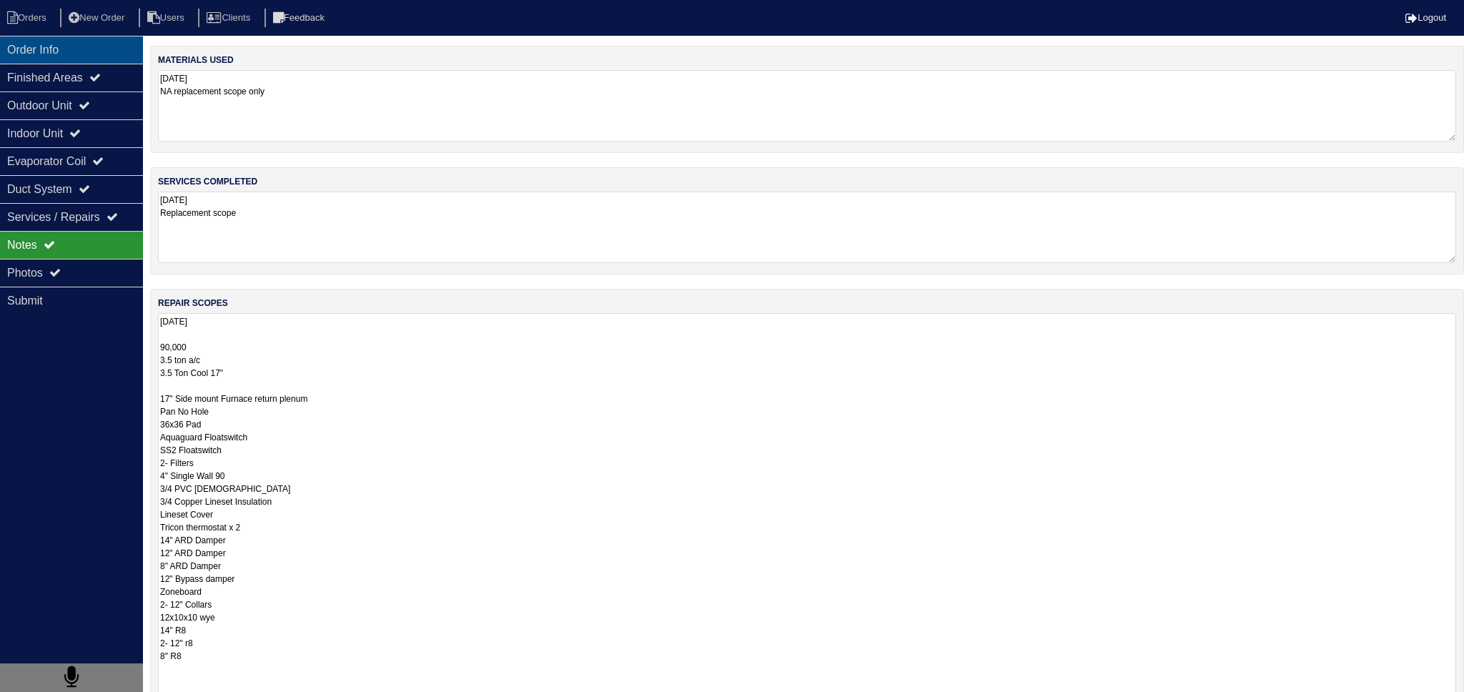
click at [41, 57] on div "Order Info" at bounding box center [71, 50] width 143 height 28
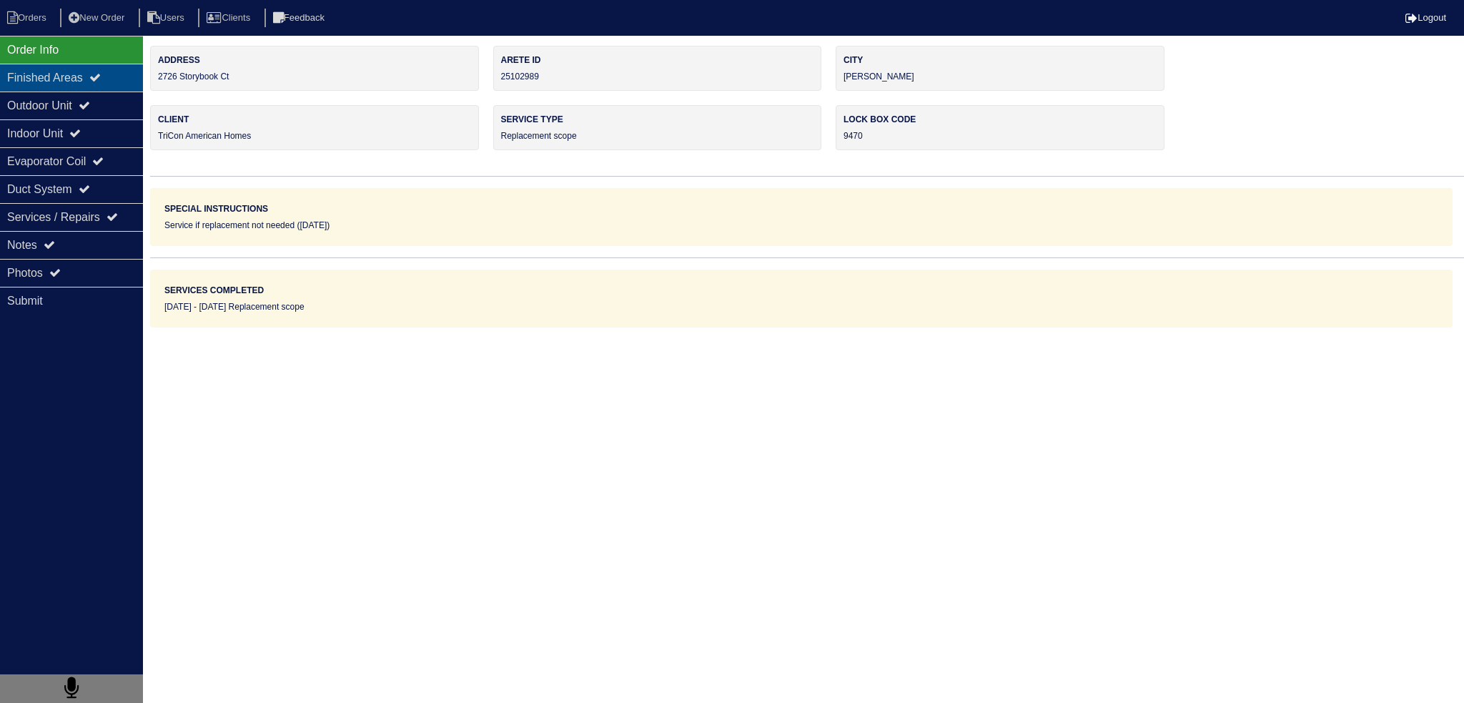
click at [64, 83] on div "Finished Areas" at bounding box center [71, 78] width 143 height 28
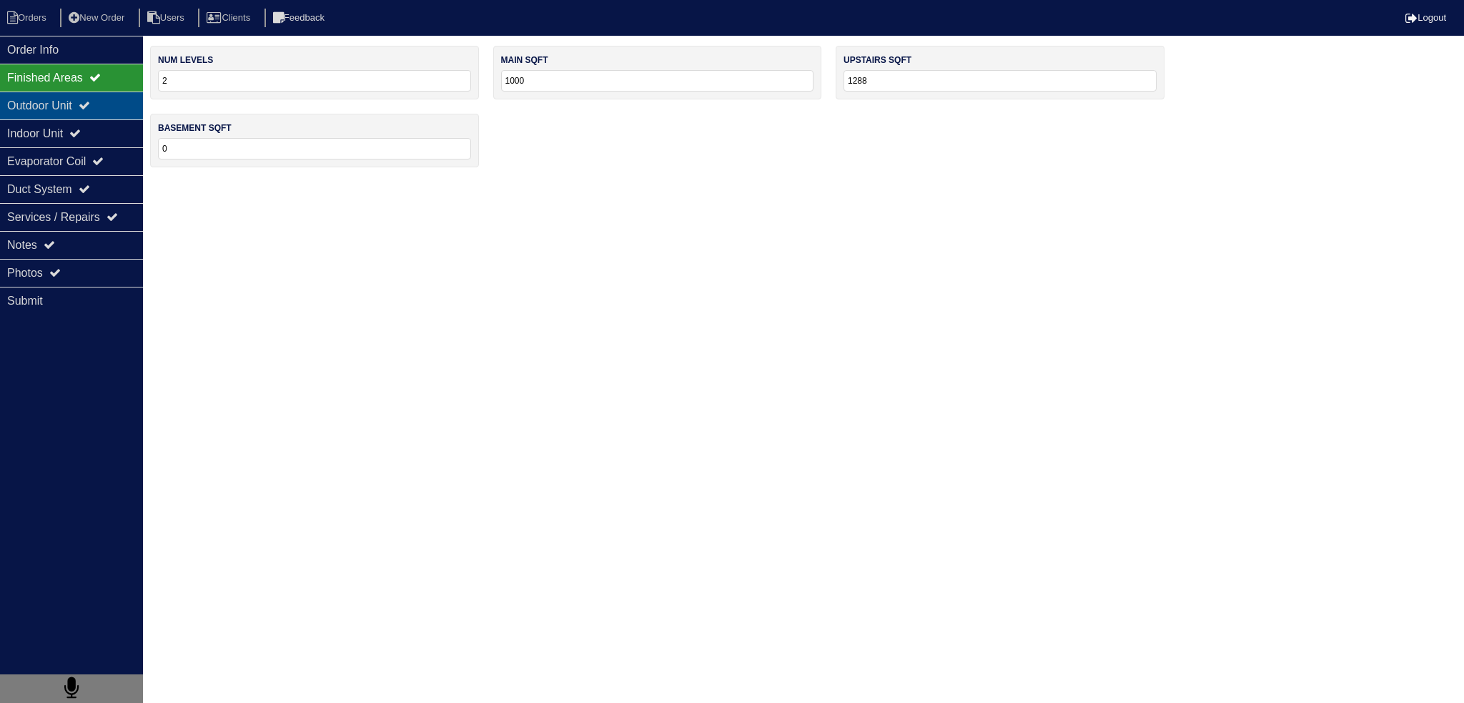
click at [106, 102] on div "Outdoor Unit" at bounding box center [71, 105] width 143 height 28
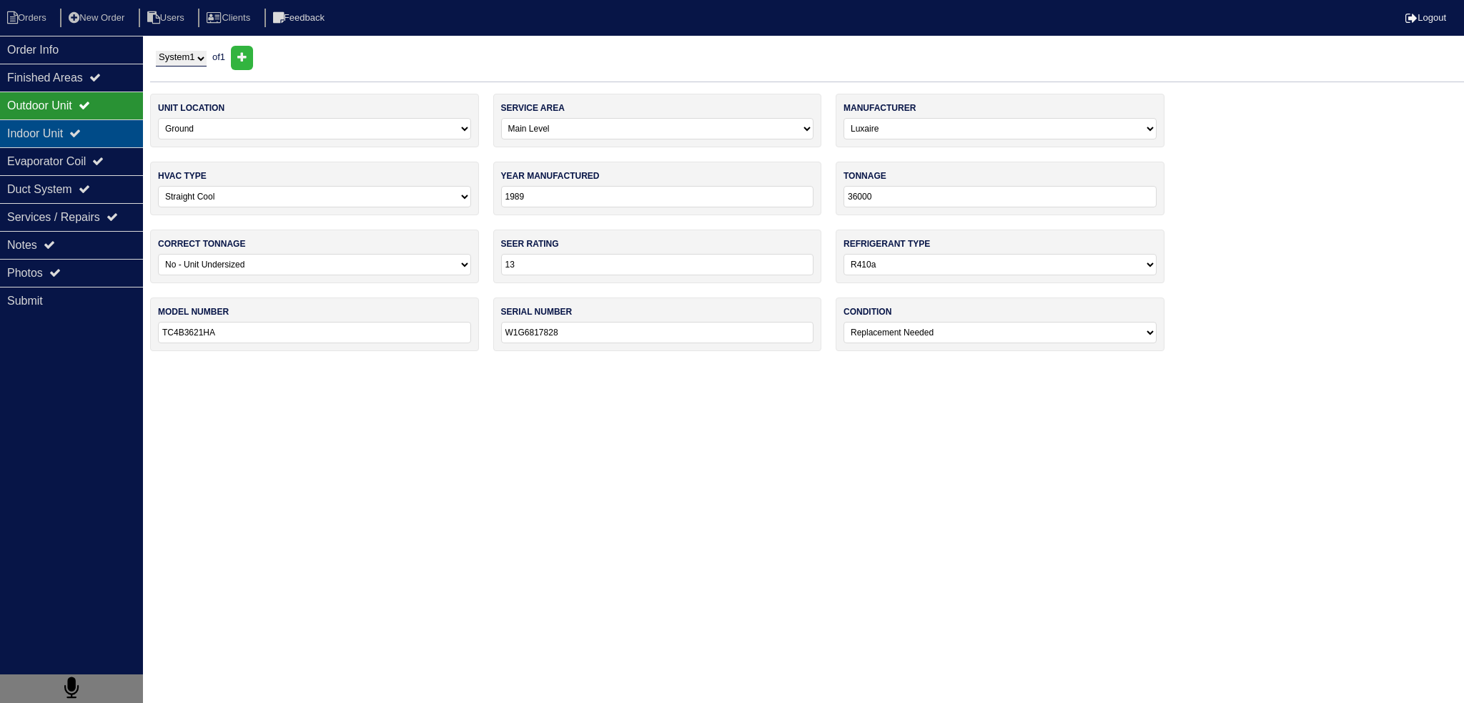
click at [106, 124] on div "Indoor Unit" at bounding box center [71, 133] width 143 height 28
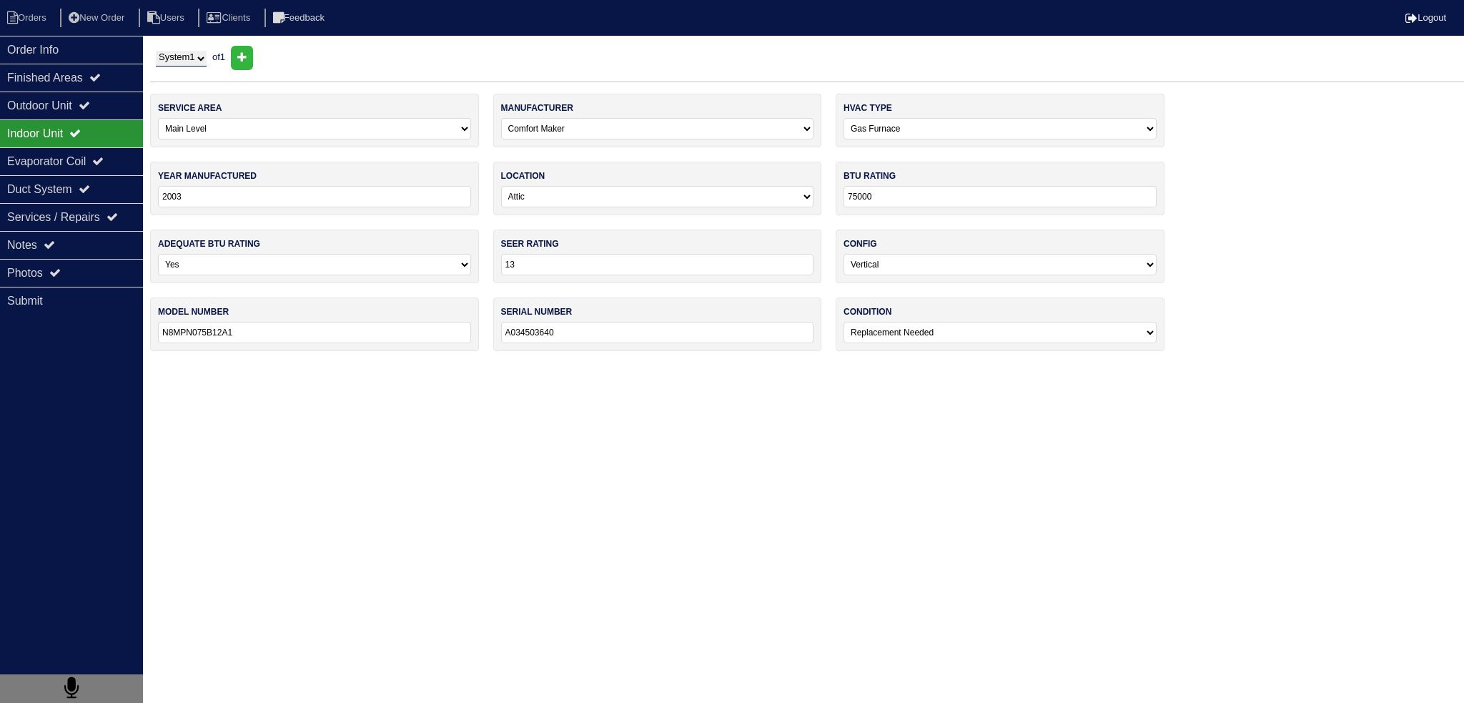
click at [100, 142] on div "Indoor Unit" at bounding box center [71, 133] width 143 height 28
drag, startPoint x: 97, startPoint y: 154, endPoint x: 97, endPoint y: 144, distance: 10.7
click at [97, 156] on div "Evaporator Coil" at bounding box center [71, 161] width 143 height 28
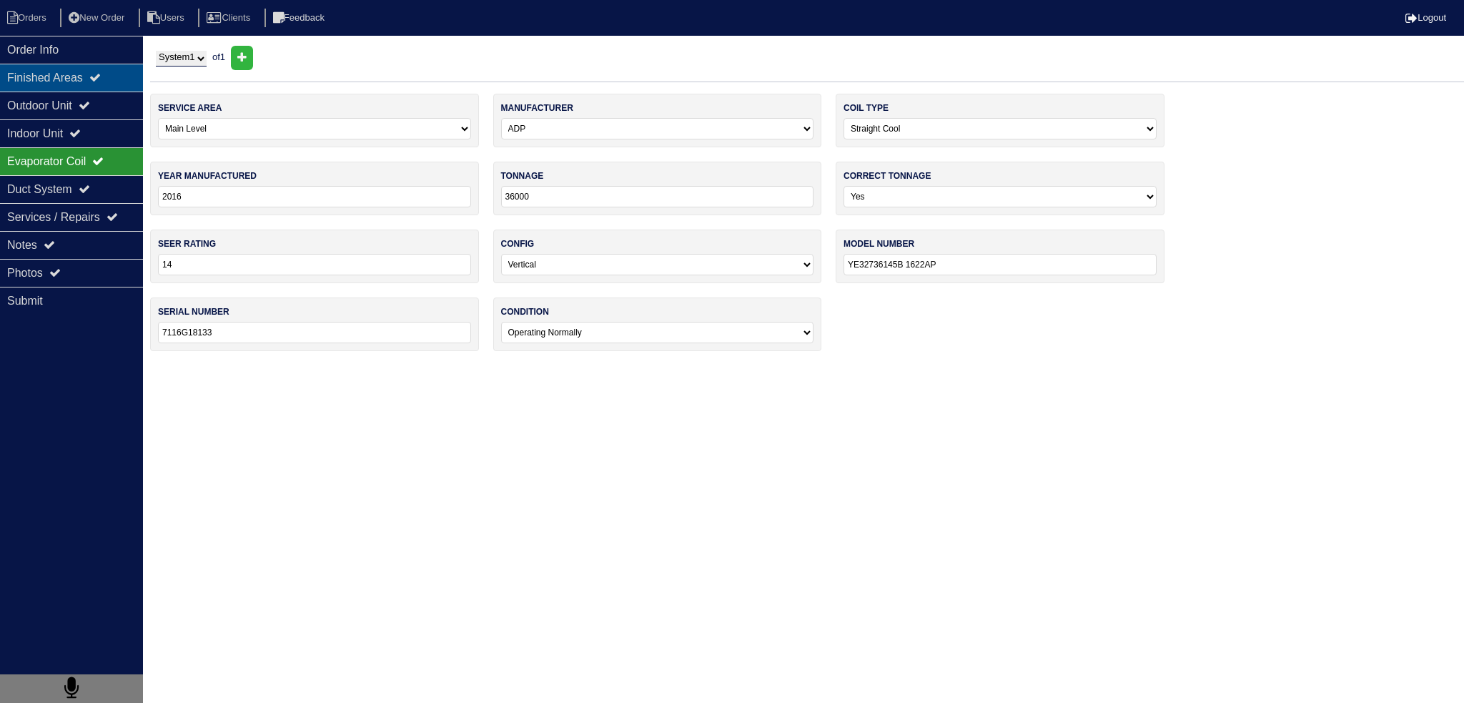
click at [84, 77] on div "Finished Areas" at bounding box center [71, 78] width 143 height 28
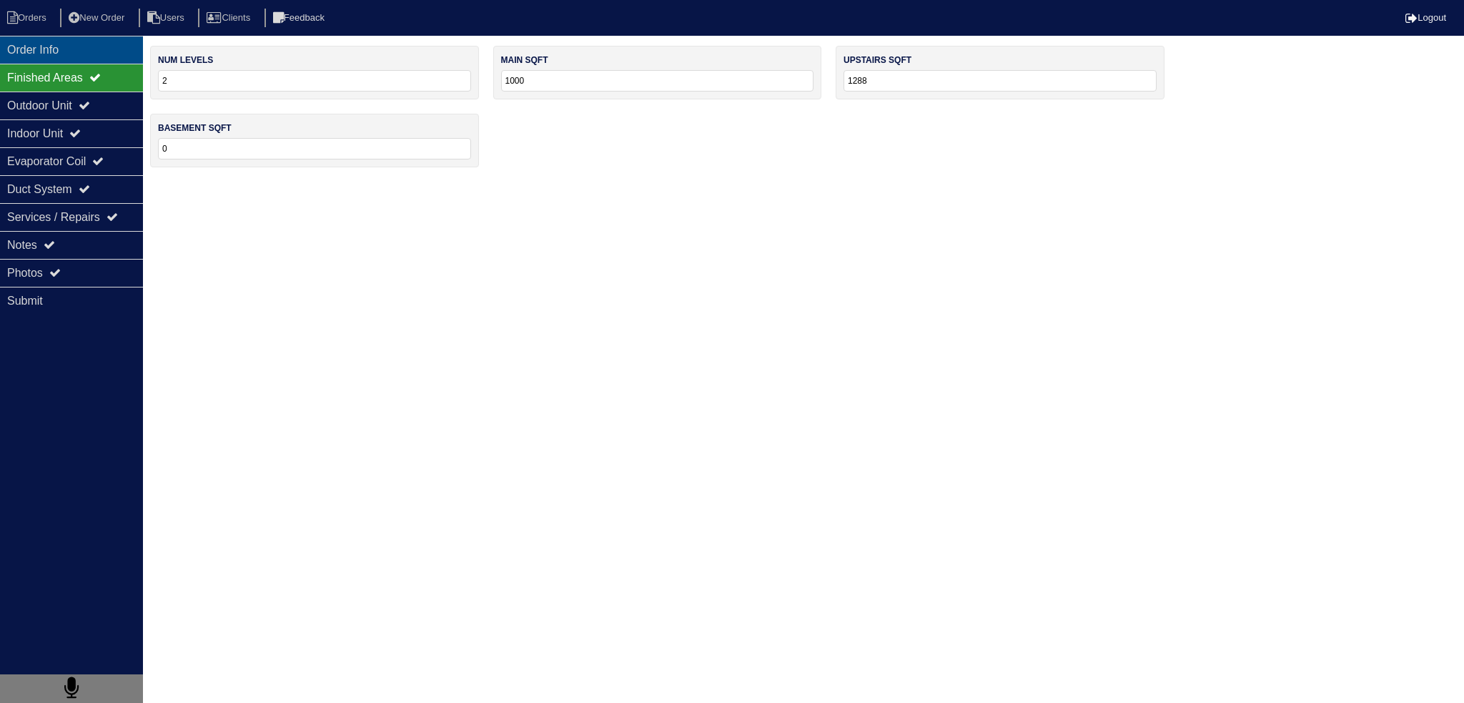
click at [74, 61] on div "Order Info" at bounding box center [71, 50] width 143 height 28
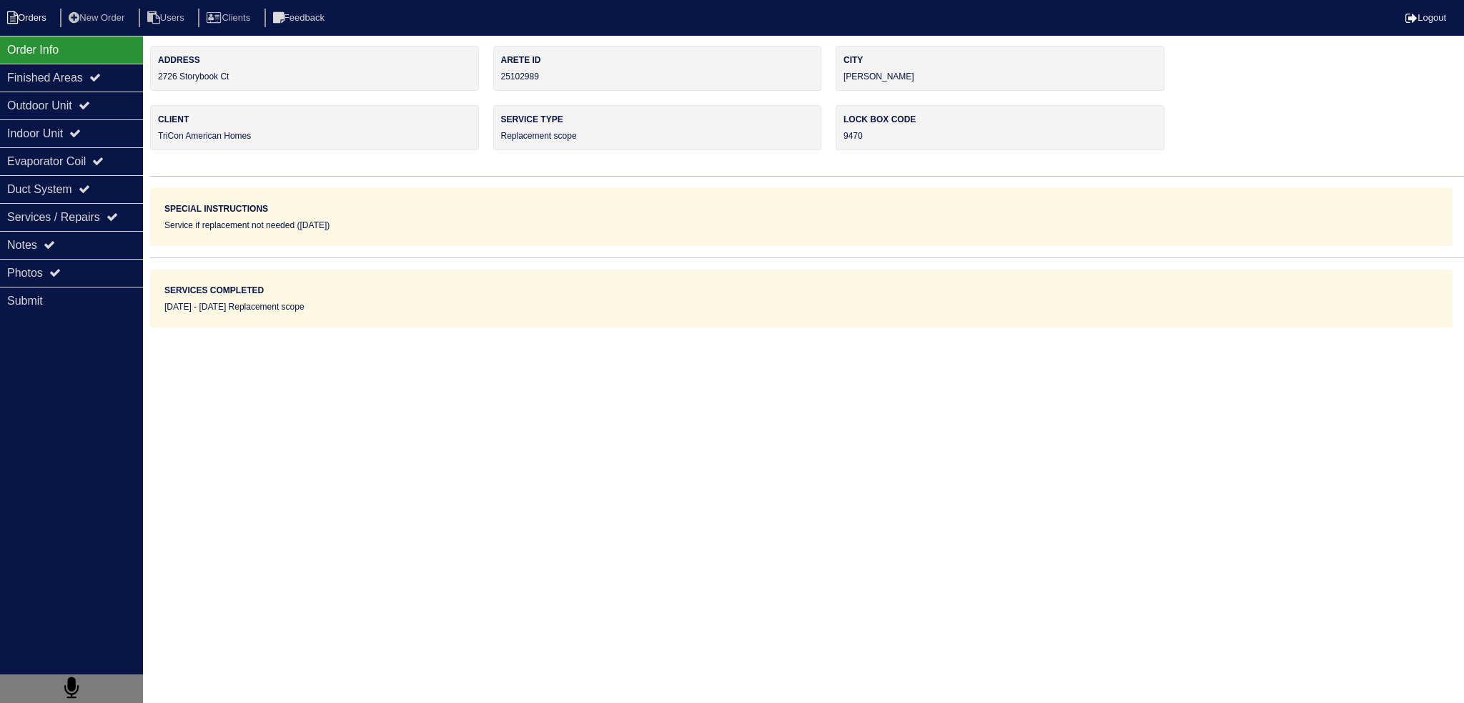
click at [34, 16] on li "Orders" at bounding box center [29, 18] width 58 height 19
select select "15"
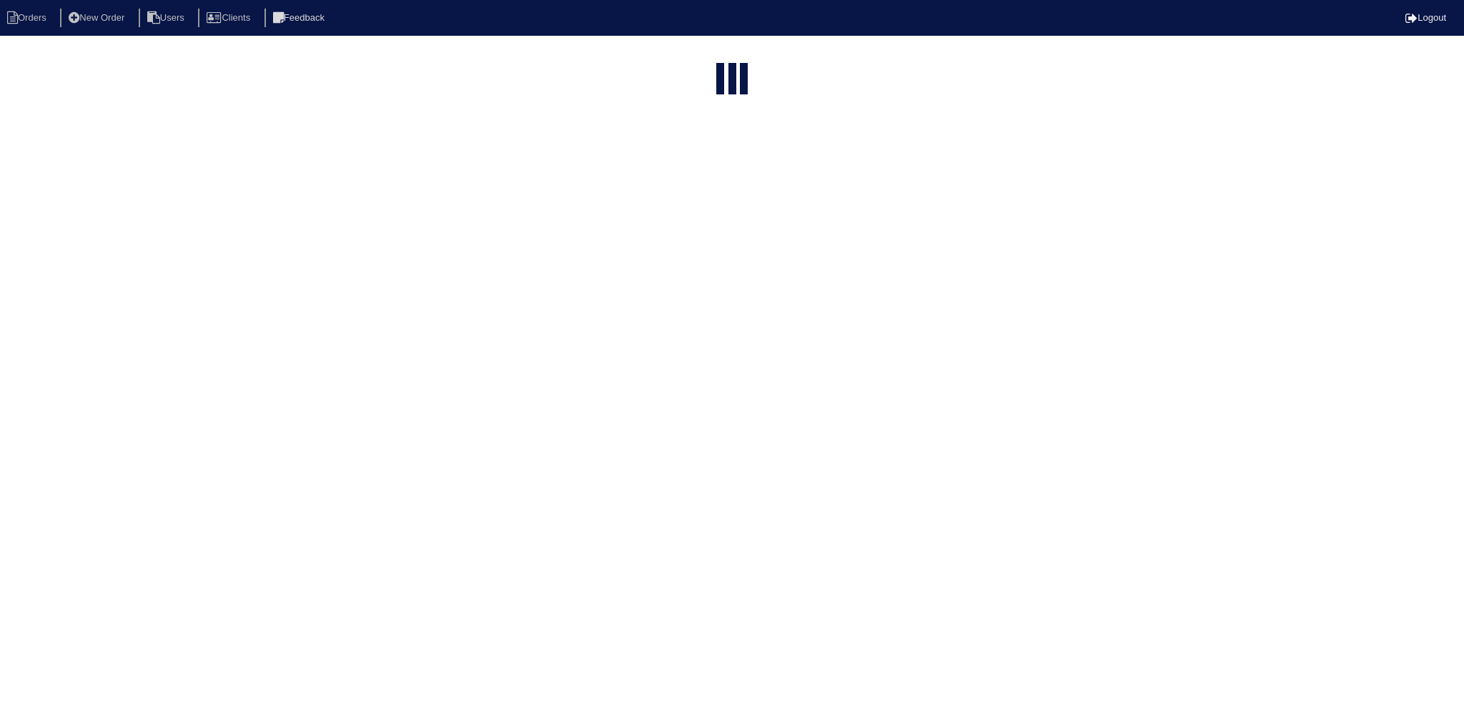
type input "matt"
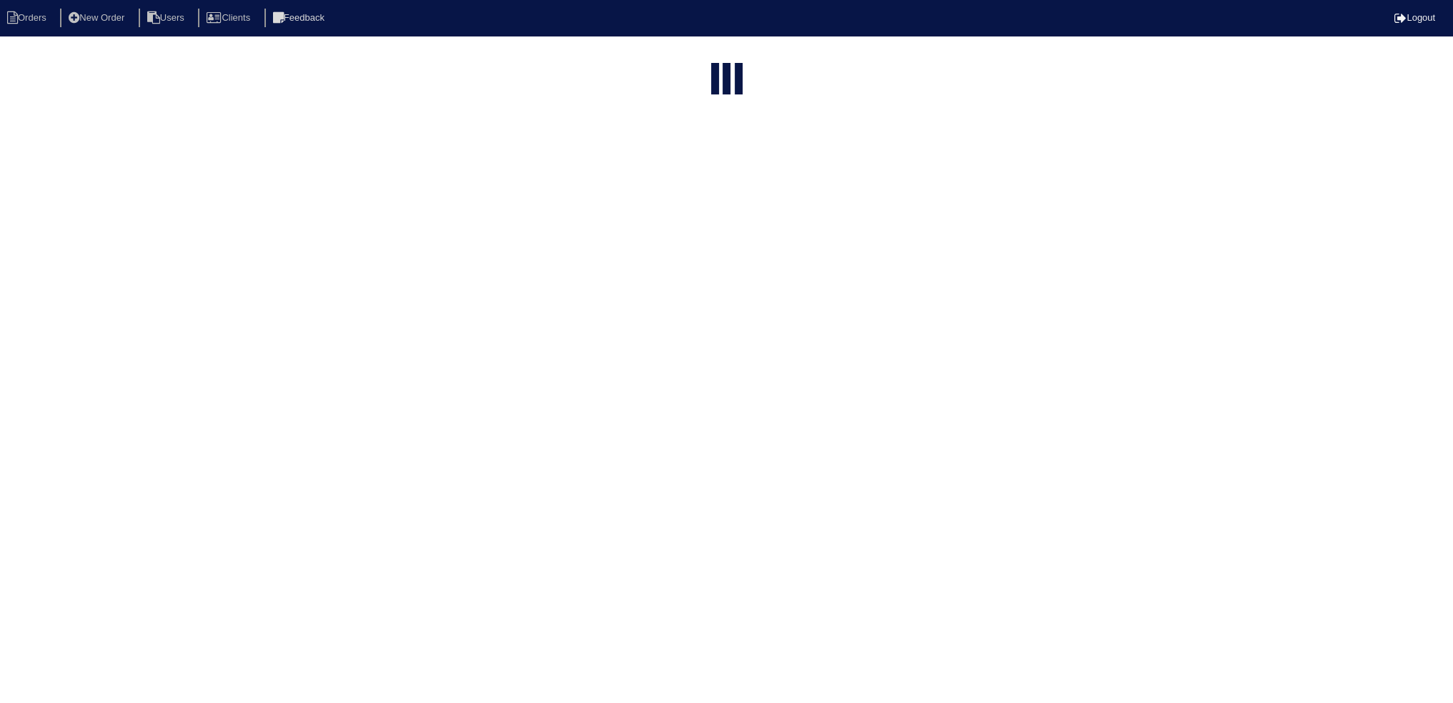
select select "field complete"
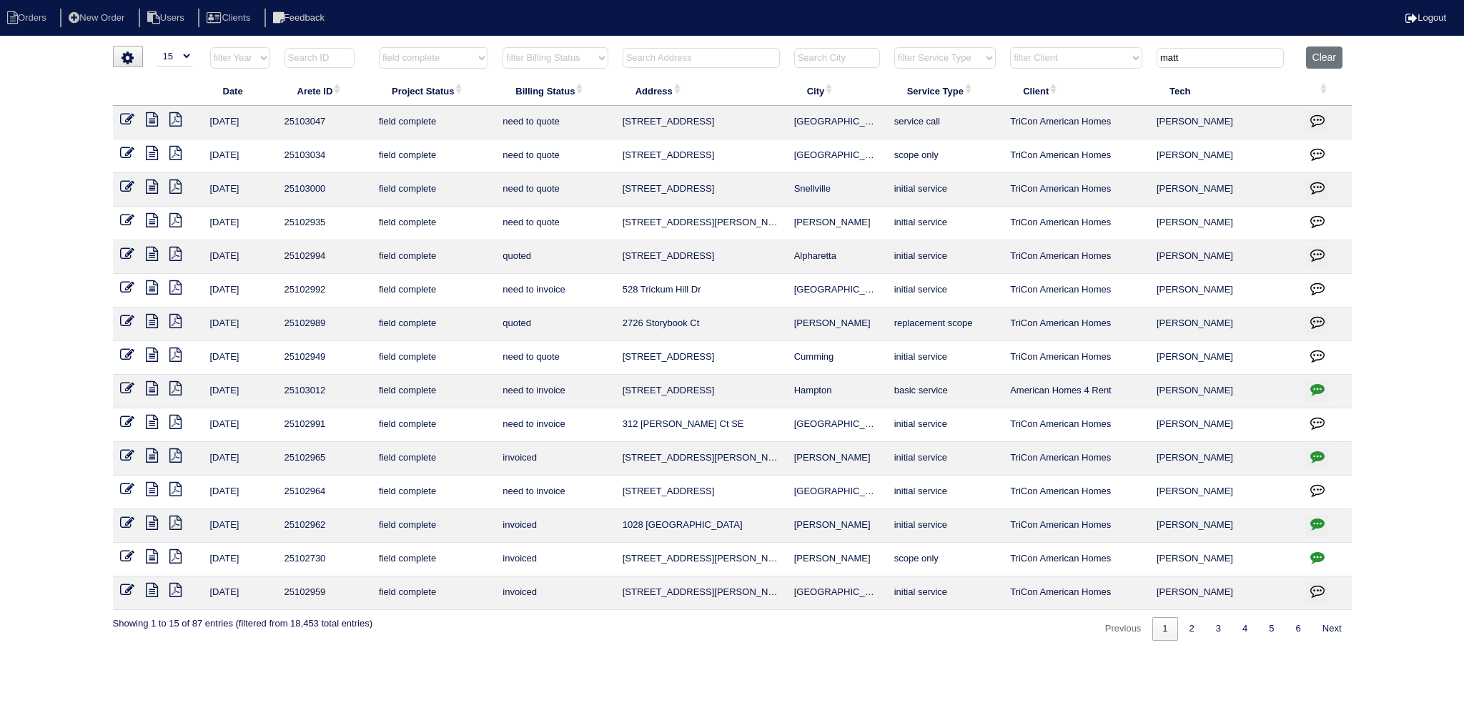
click at [149, 289] on icon at bounding box center [152, 287] width 12 height 14
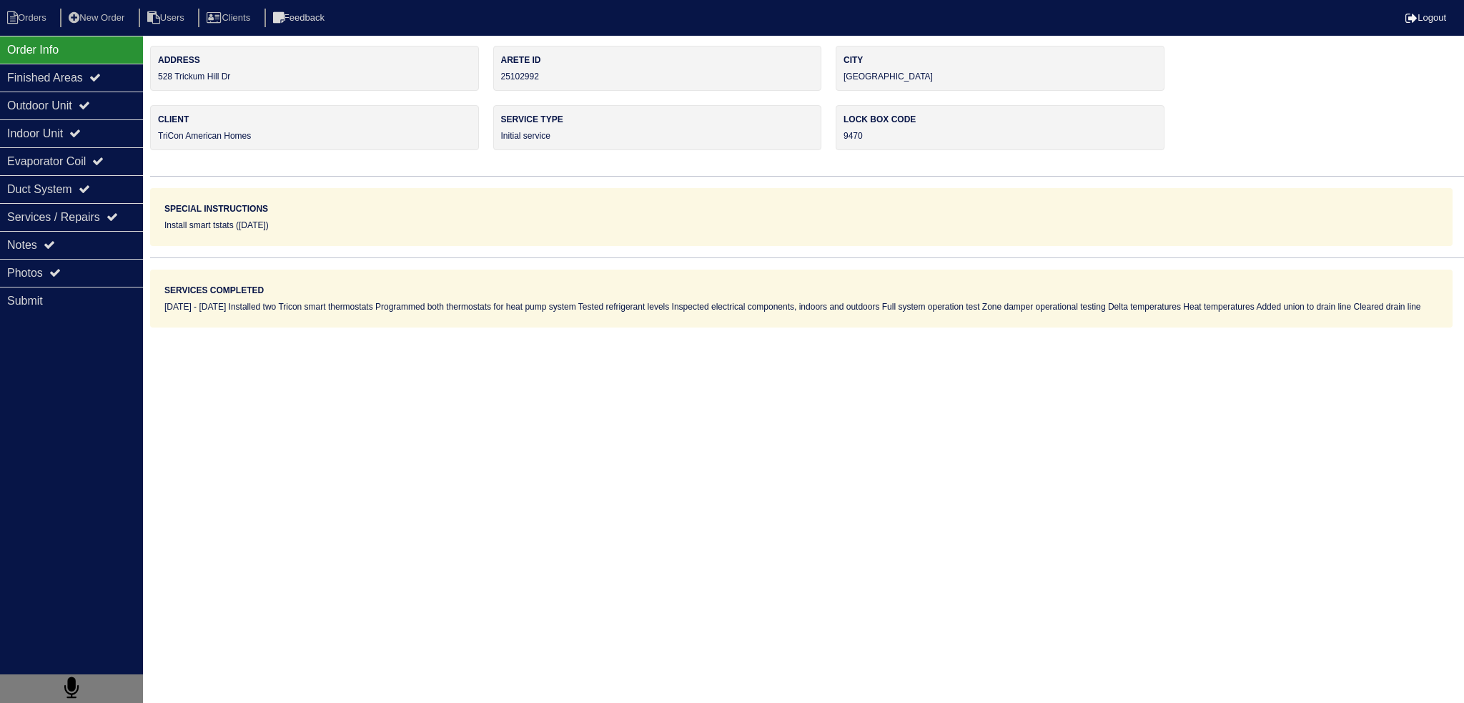
select select "0"
select select "Carrier"
select select "1"
select select "0"
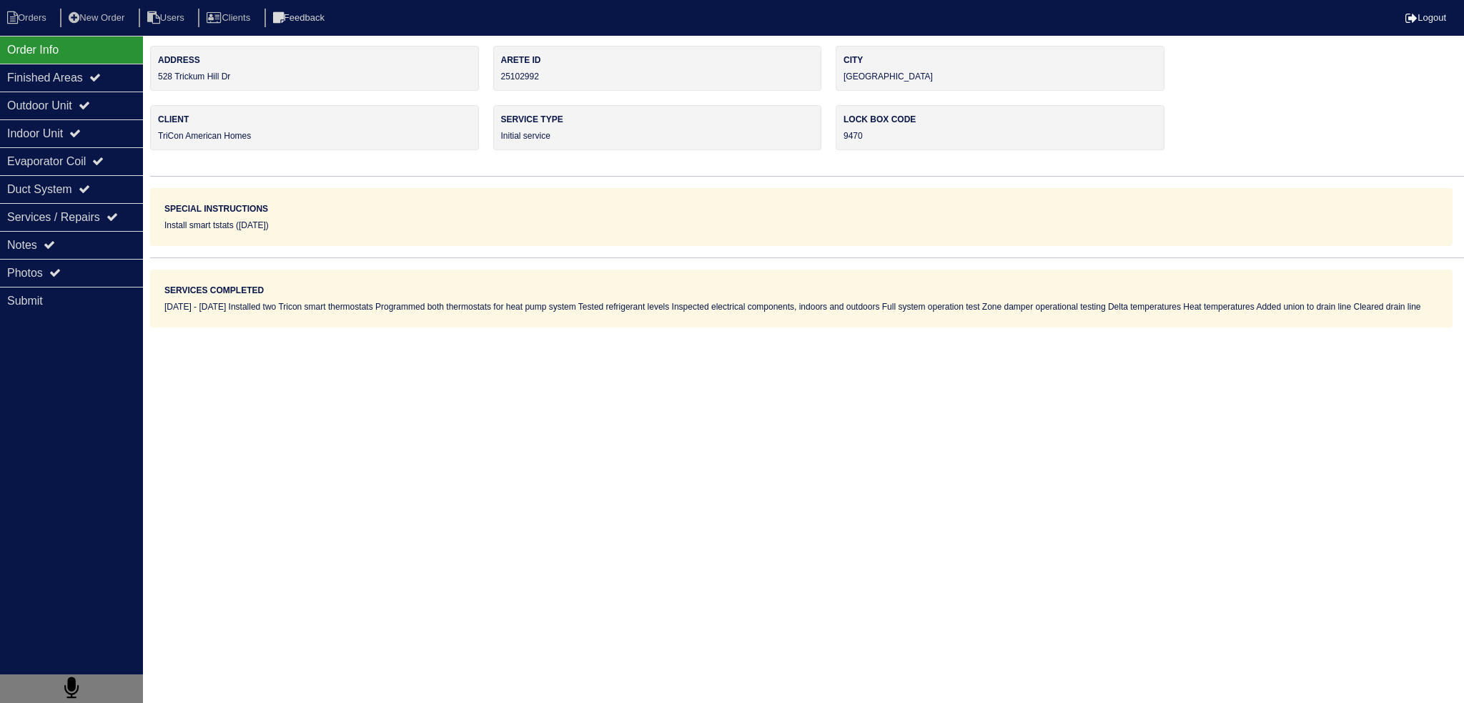
select select "0"
click at [84, 96] on div "Outdoor Unit" at bounding box center [71, 105] width 143 height 28
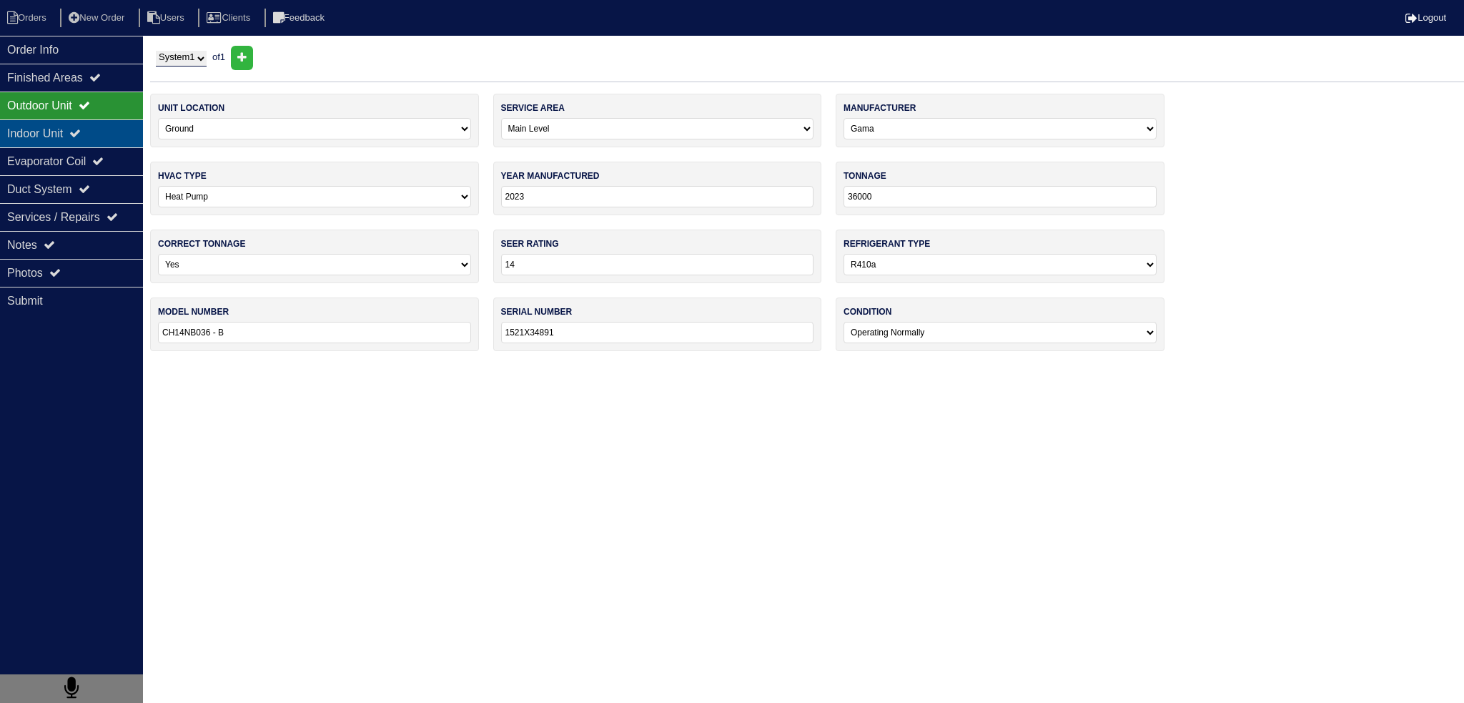
click at [81, 134] on icon at bounding box center [74, 132] width 11 height 11
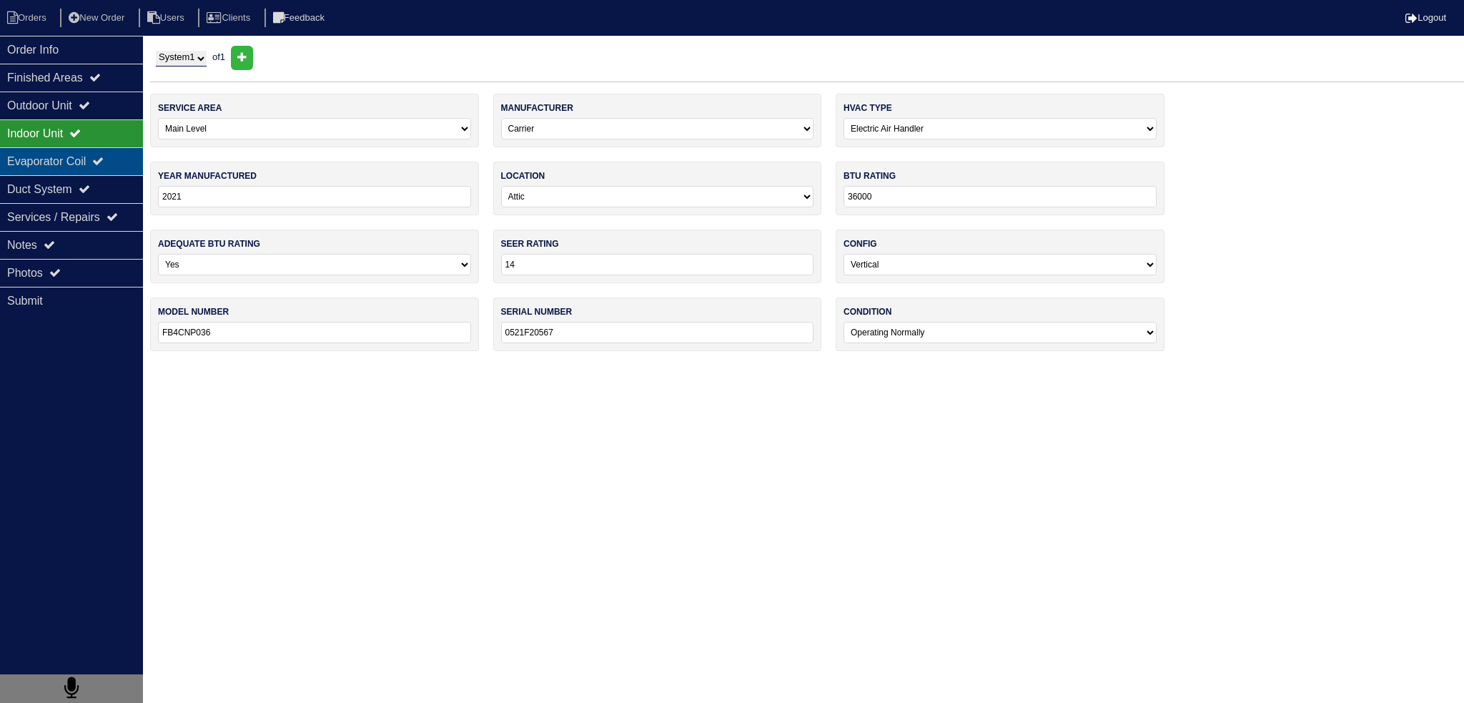
click at [88, 153] on div "Evaporator Coil" at bounding box center [71, 161] width 143 height 28
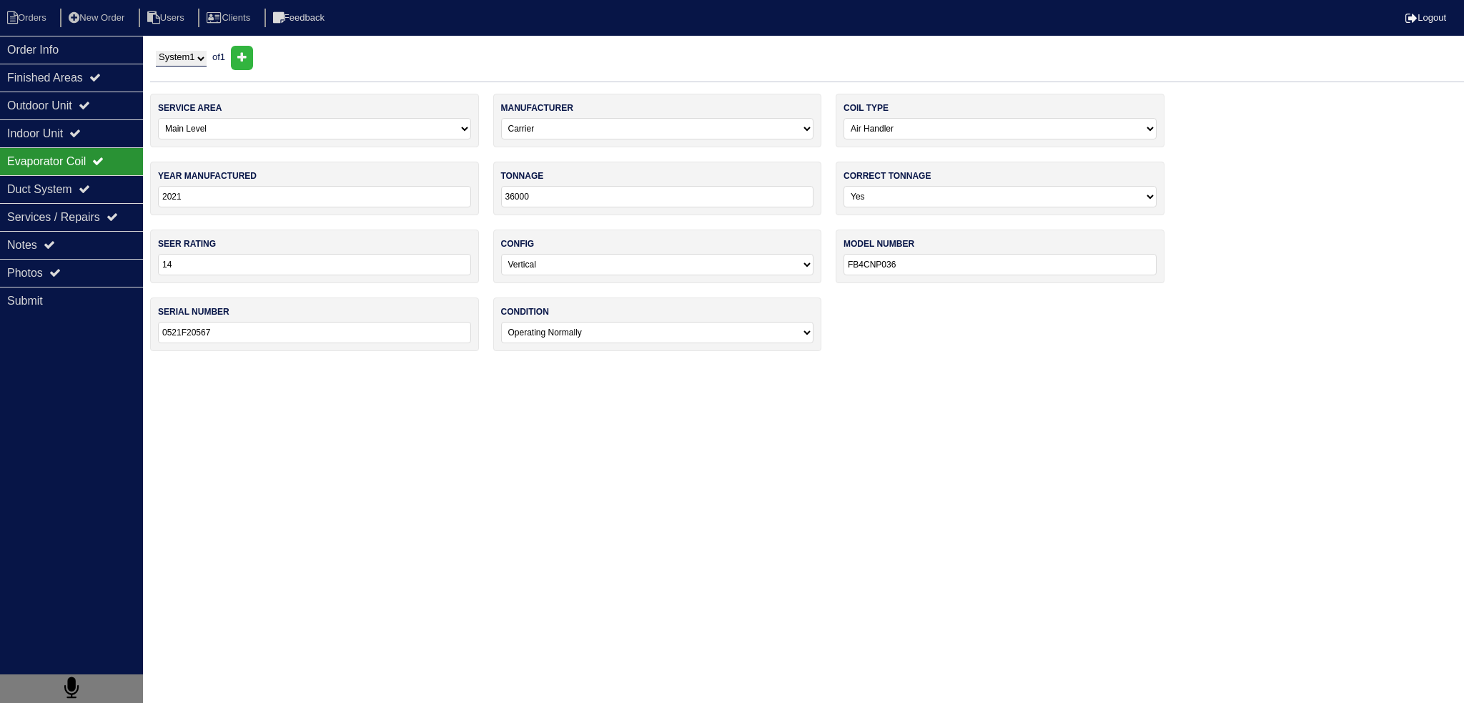
click at [88, 153] on div "Evaporator Coil" at bounding box center [71, 161] width 143 height 28
click at [89, 162] on div "Evaporator Coil" at bounding box center [71, 161] width 143 height 28
click at [93, 167] on div "Evaporator Coil" at bounding box center [71, 161] width 143 height 28
click at [109, 119] on div "Indoor Unit" at bounding box center [71, 133] width 143 height 28
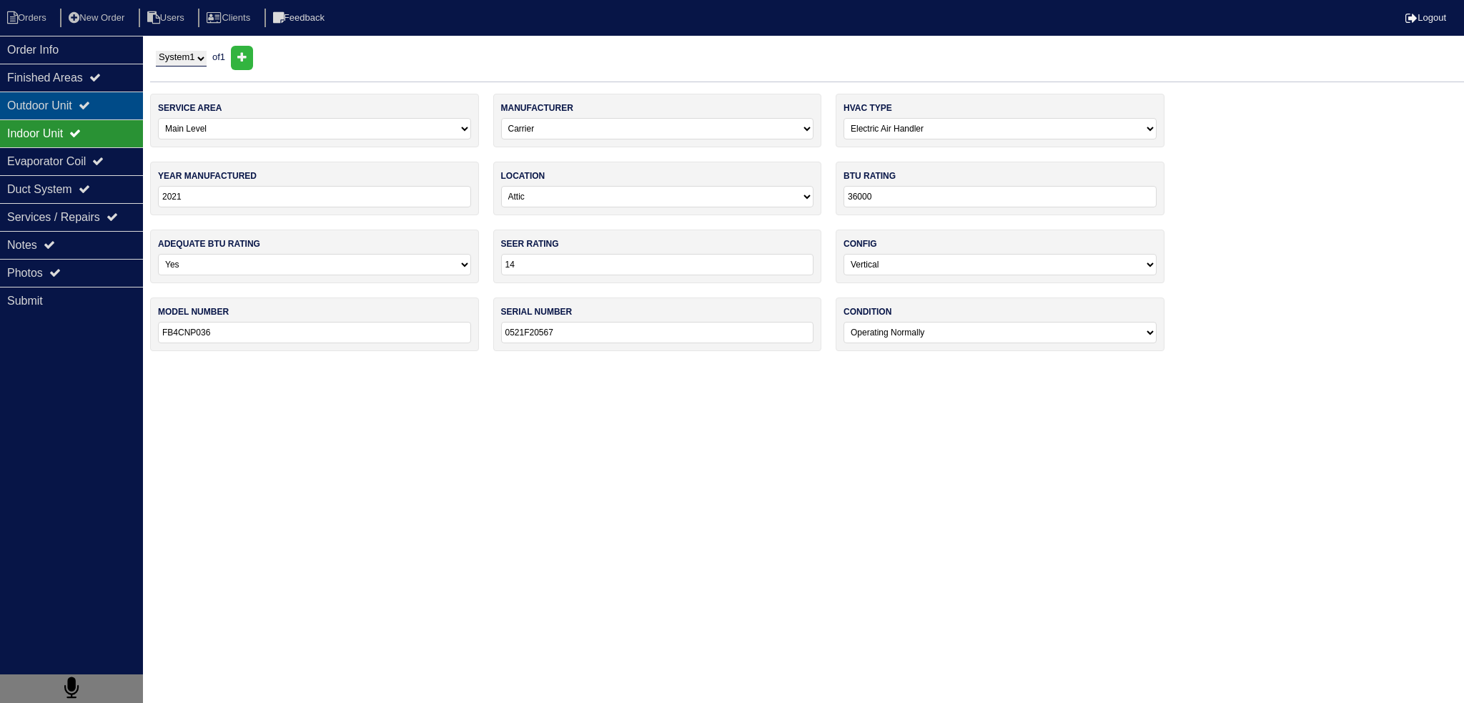
click at [109, 105] on div "Outdoor Unit" at bounding box center [71, 105] width 143 height 28
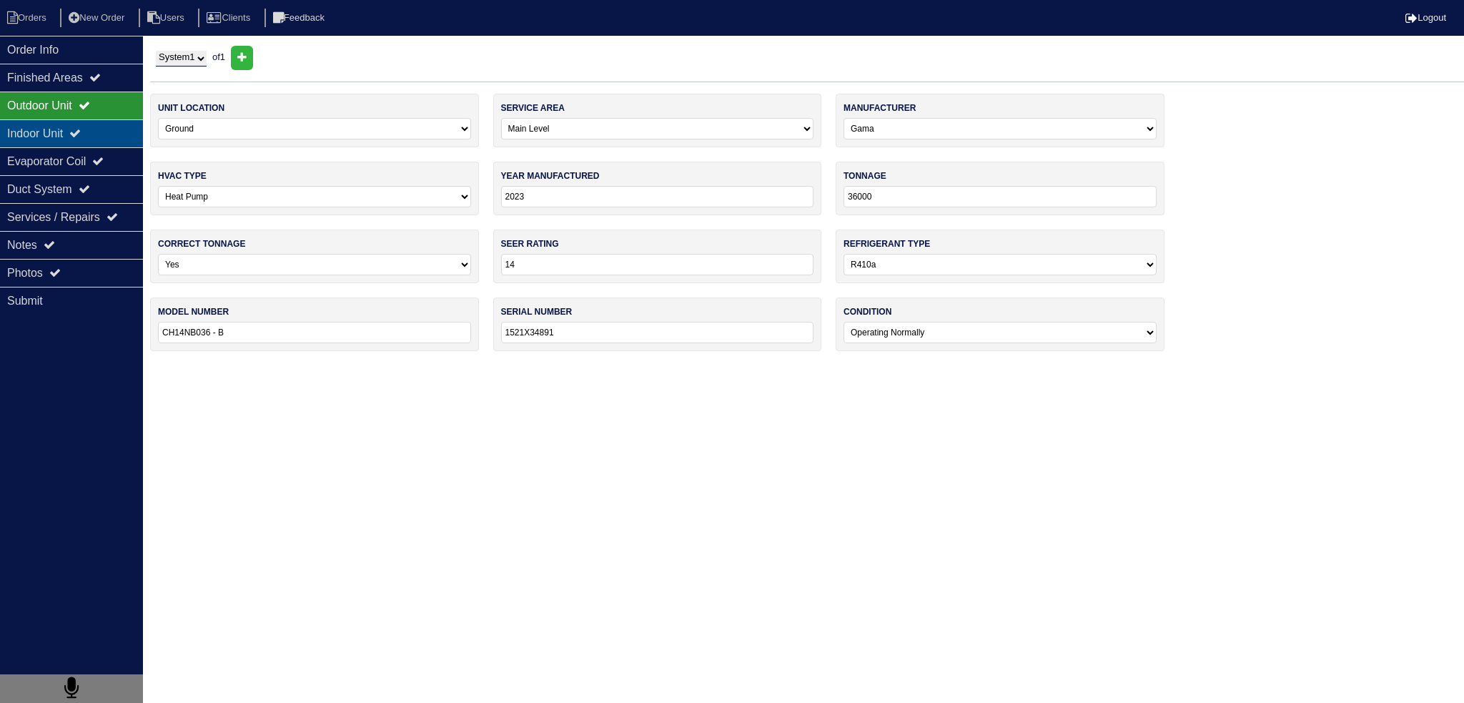
click at [40, 141] on div "Indoor Unit" at bounding box center [71, 133] width 143 height 28
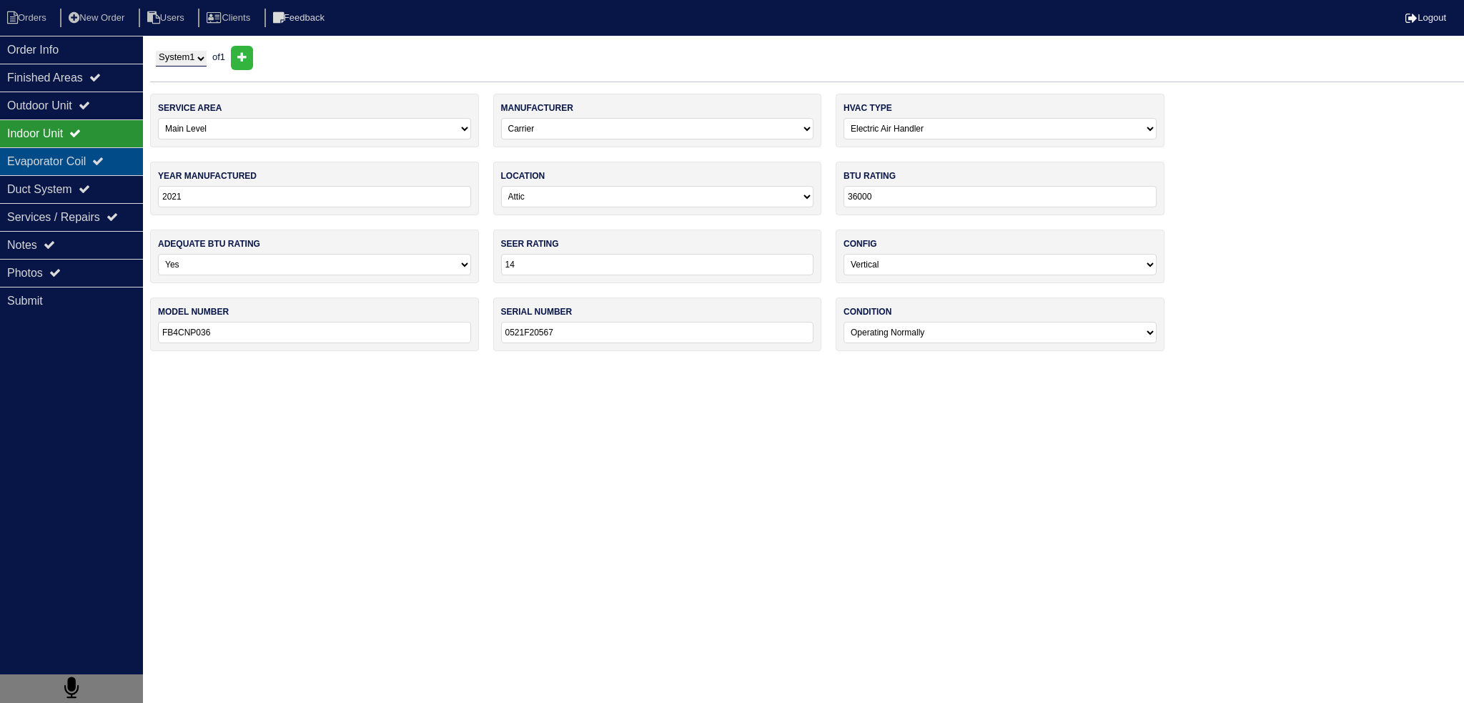
click at [54, 155] on div "Evaporator Coil" at bounding box center [71, 161] width 143 height 28
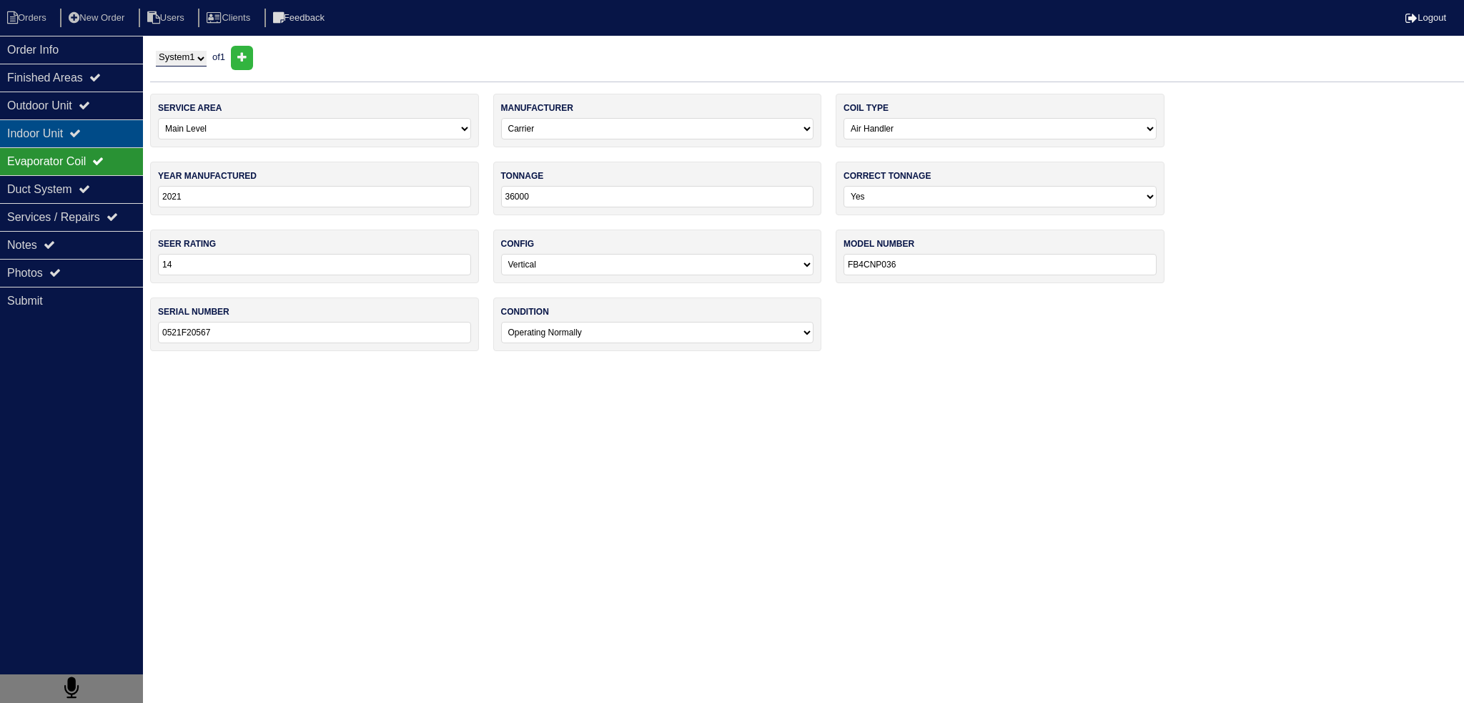
click at [71, 120] on div "Indoor Unit" at bounding box center [71, 133] width 143 height 28
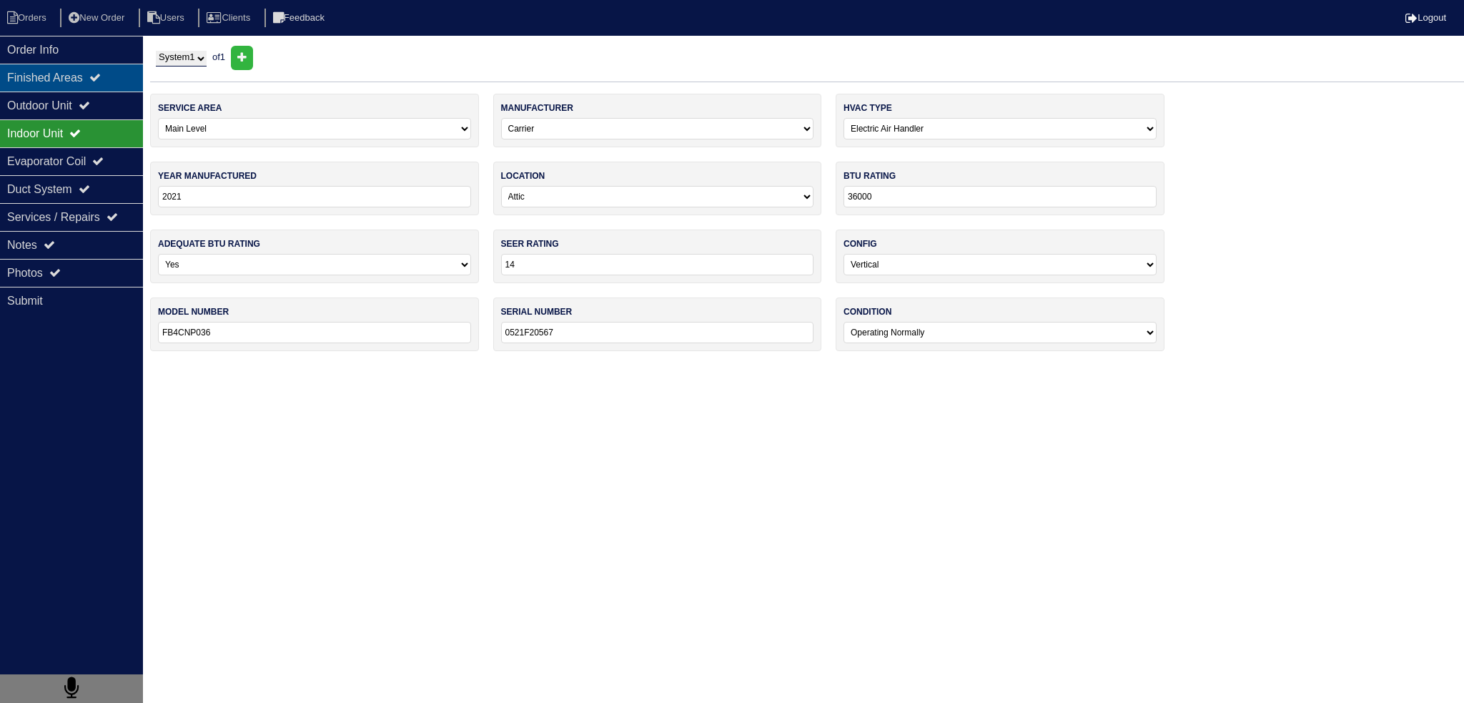
drag, startPoint x: 76, startPoint y: 102, endPoint x: 69, endPoint y: 85, distance: 18.6
click at [75, 102] on div "Outdoor Unit" at bounding box center [71, 105] width 143 height 28
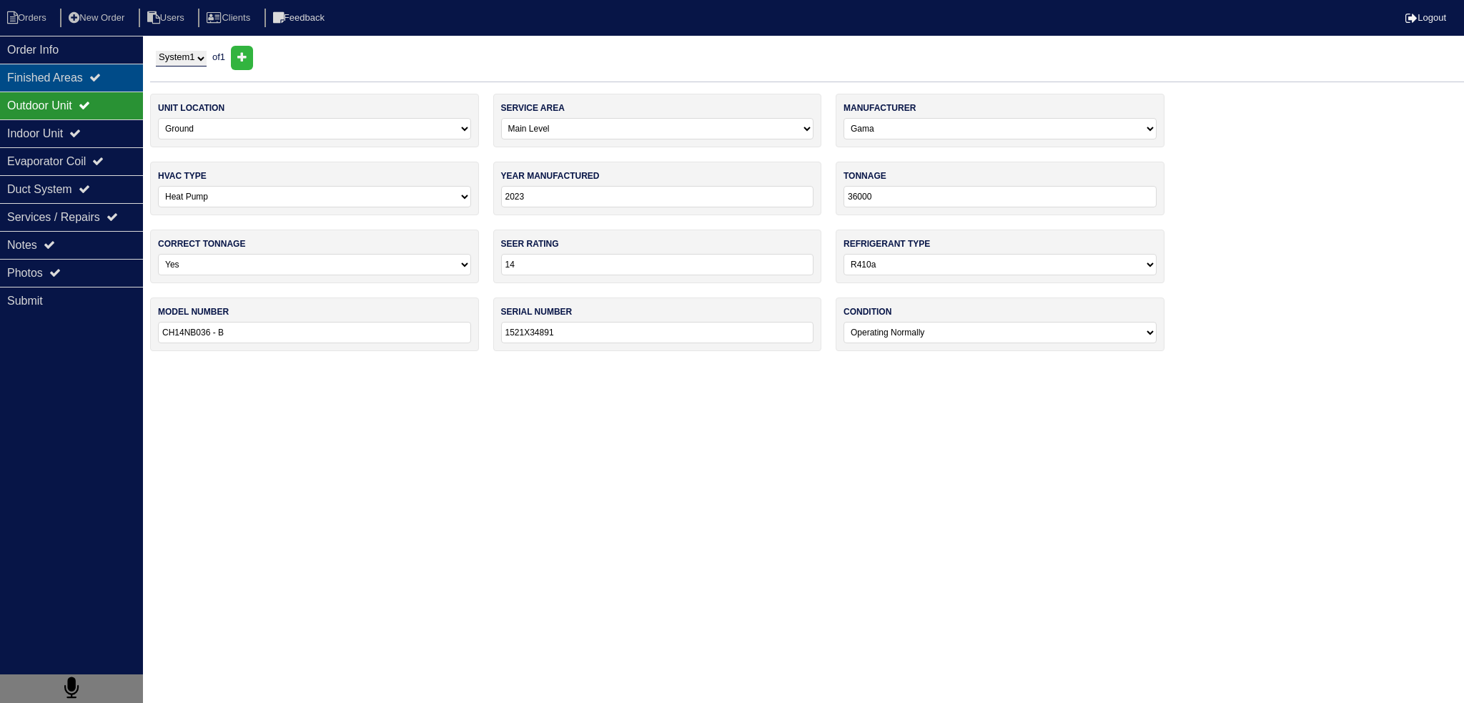
click at [71, 78] on div "Finished Areas" at bounding box center [71, 78] width 143 height 28
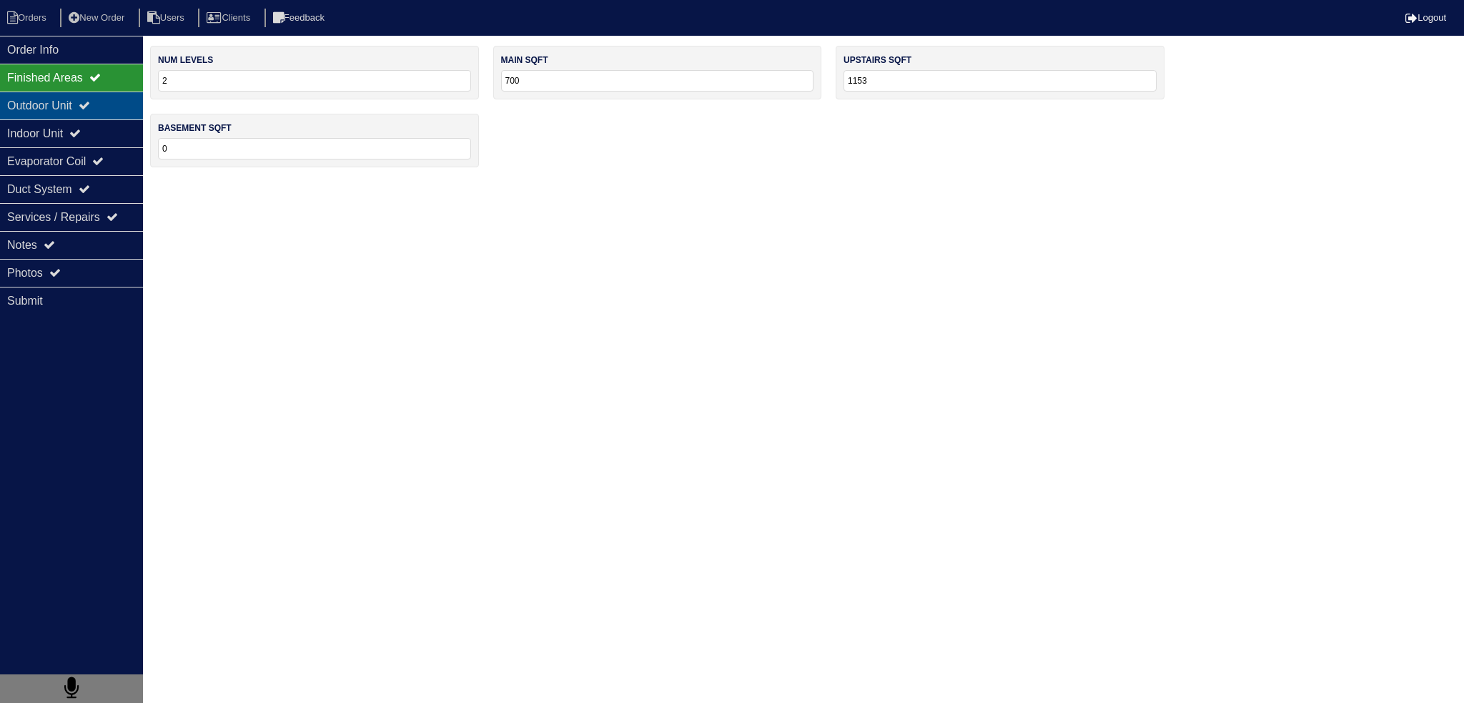
click at [86, 98] on div "Outdoor Unit" at bounding box center [71, 105] width 143 height 28
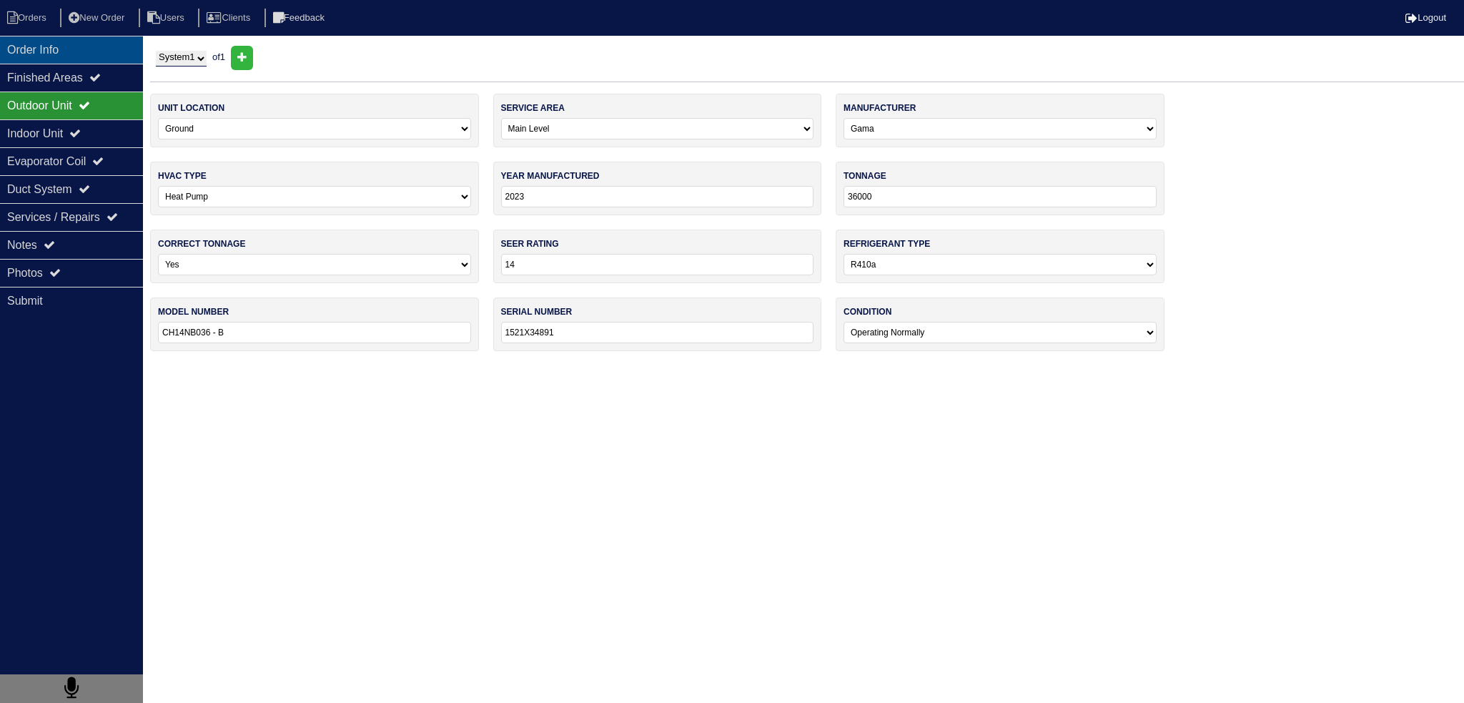
click at [89, 49] on div "Order Info" at bounding box center [71, 50] width 143 height 28
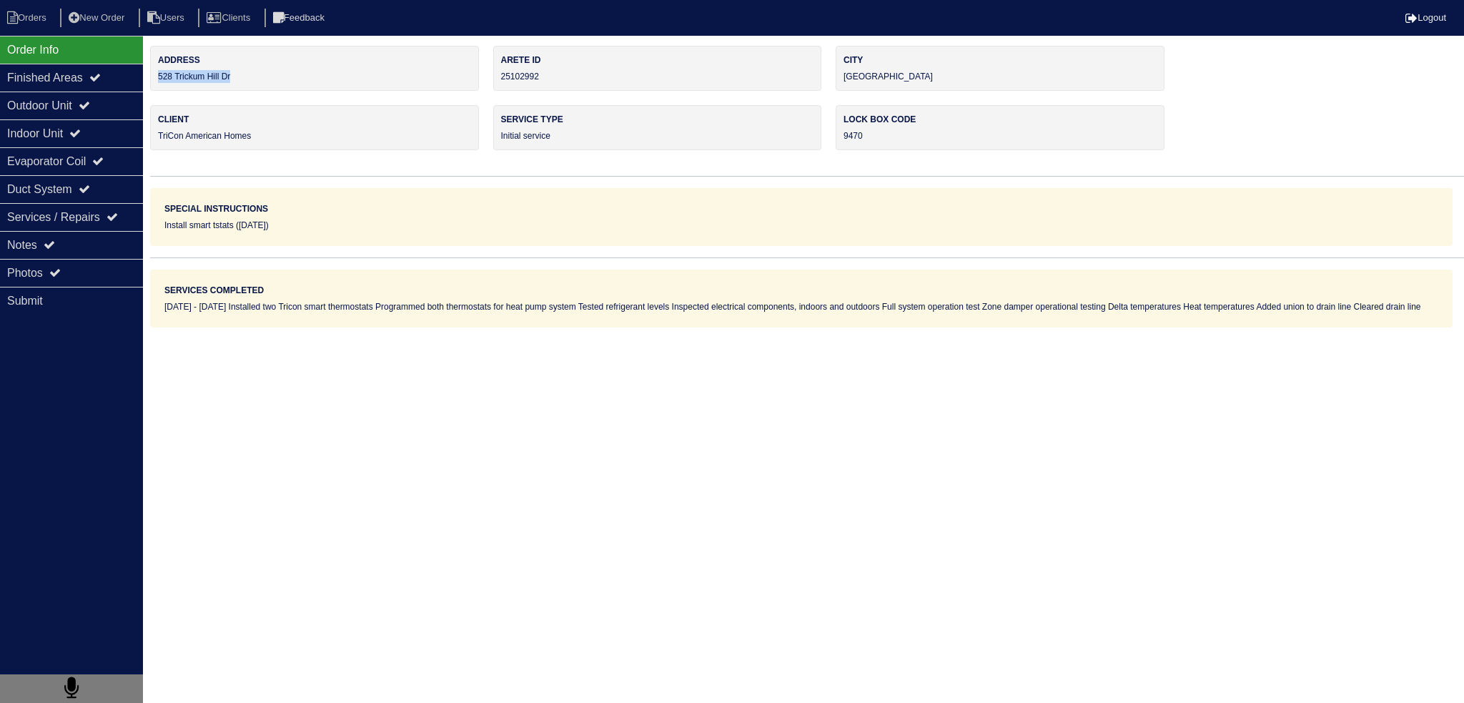
drag, startPoint x: 252, startPoint y: 74, endPoint x: 173, endPoint y: 74, distance: 78.6
click at [154, 76] on div "Address 528 Trickum Hill Dr" at bounding box center [314, 68] width 329 height 45
copy div "528 Trickum Hill Dr"
click at [41, 239] on div "Notes" at bounding box center [71, 245] width 143 height 28
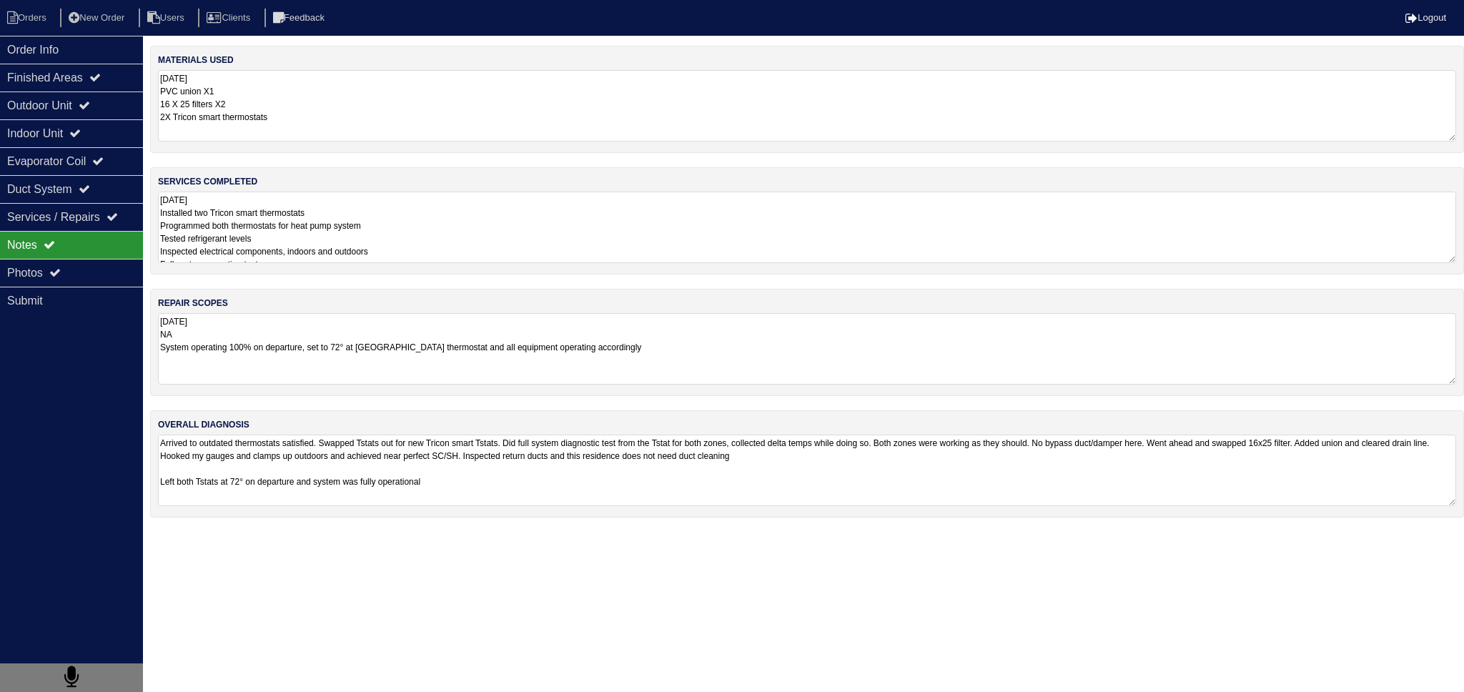
click at [278, 335] on textarea "8.14.25 NA System operating 100% on departure, set to 72° at new Tricon thermos…" at bounding box center [807, 348] width 1298 height 71
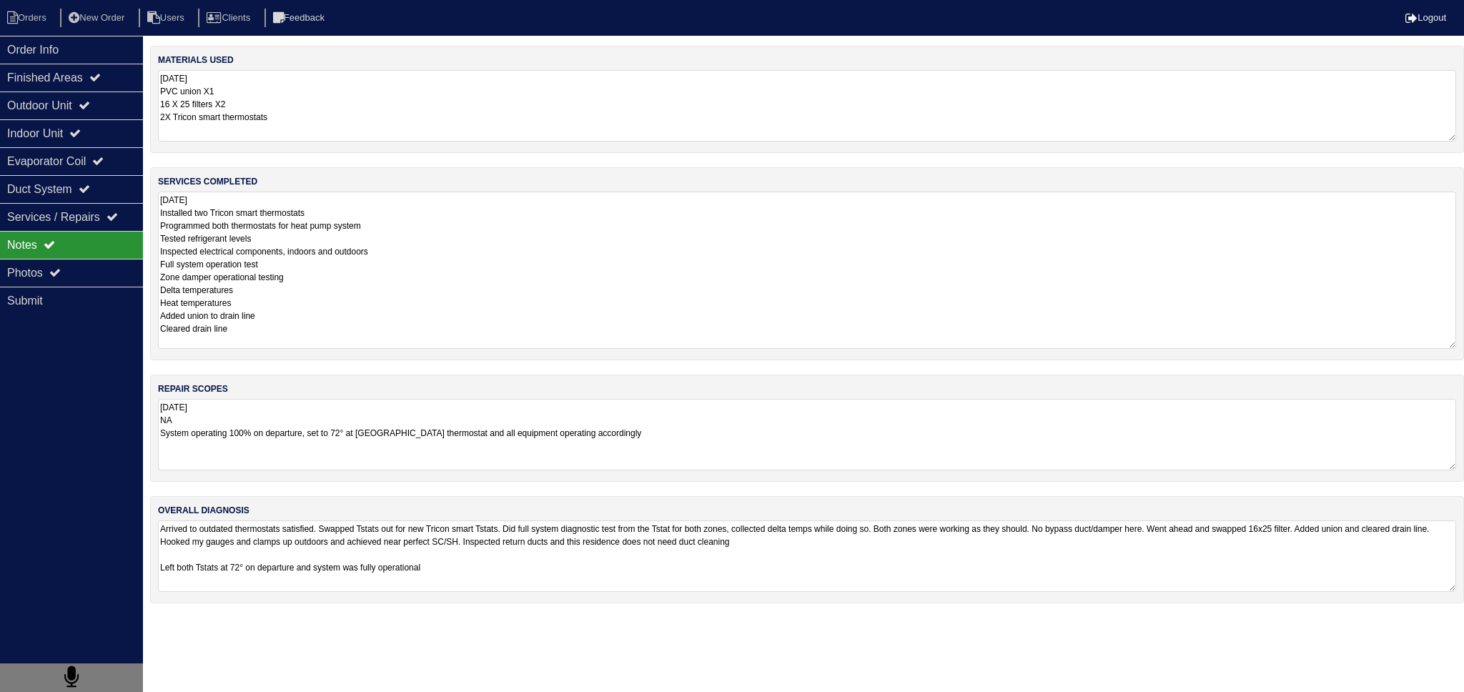
click at [323, 248] on textarea "8.14.25 Installed two Tricon smart thermostats Programmed both thermostats for …" at bounding box center [807, 270] width 1298 height 157
click at [309, 239] on textarea "8.14.25 Installed two Tricon smart thermostats Programmed both thermostats for …" at bounding box center [807, 270] width 1298 height 157
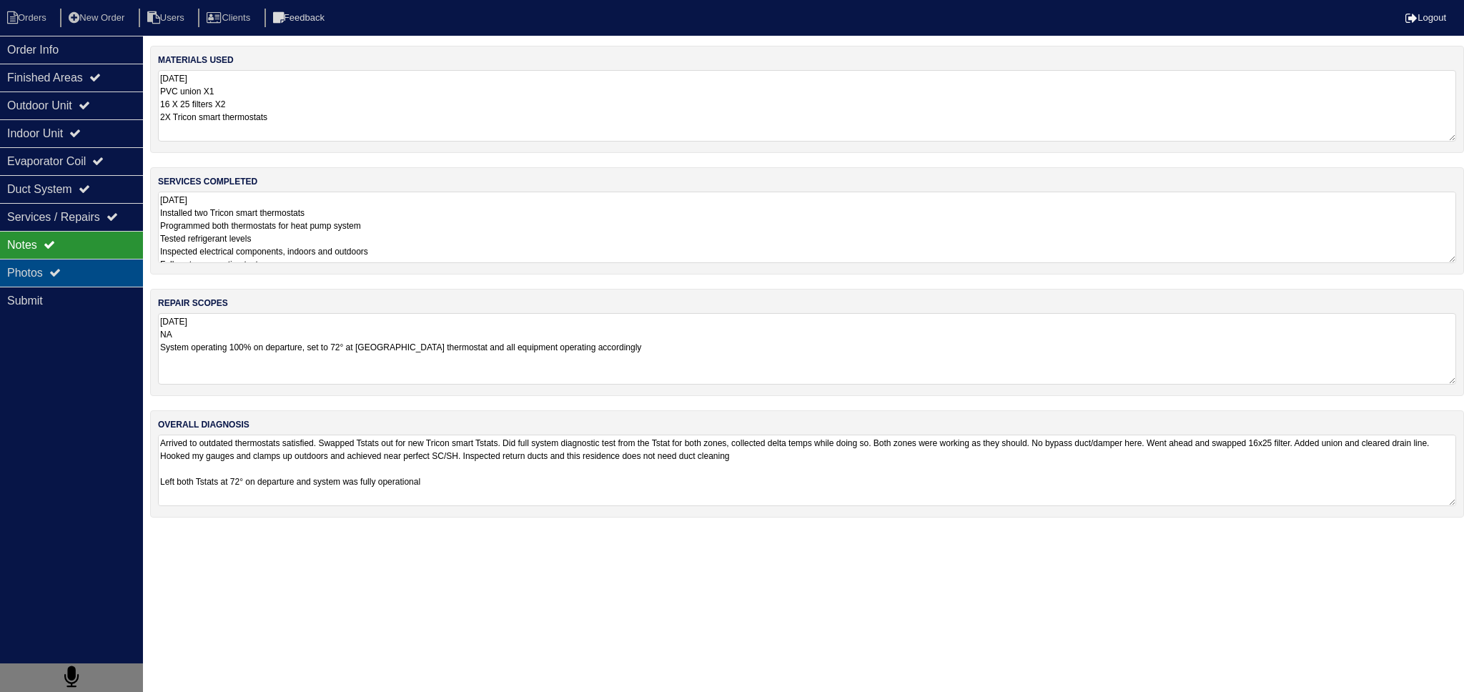
click at [94, 259] on div "Photos" at bounding box center [71, 273] width 143 height 28
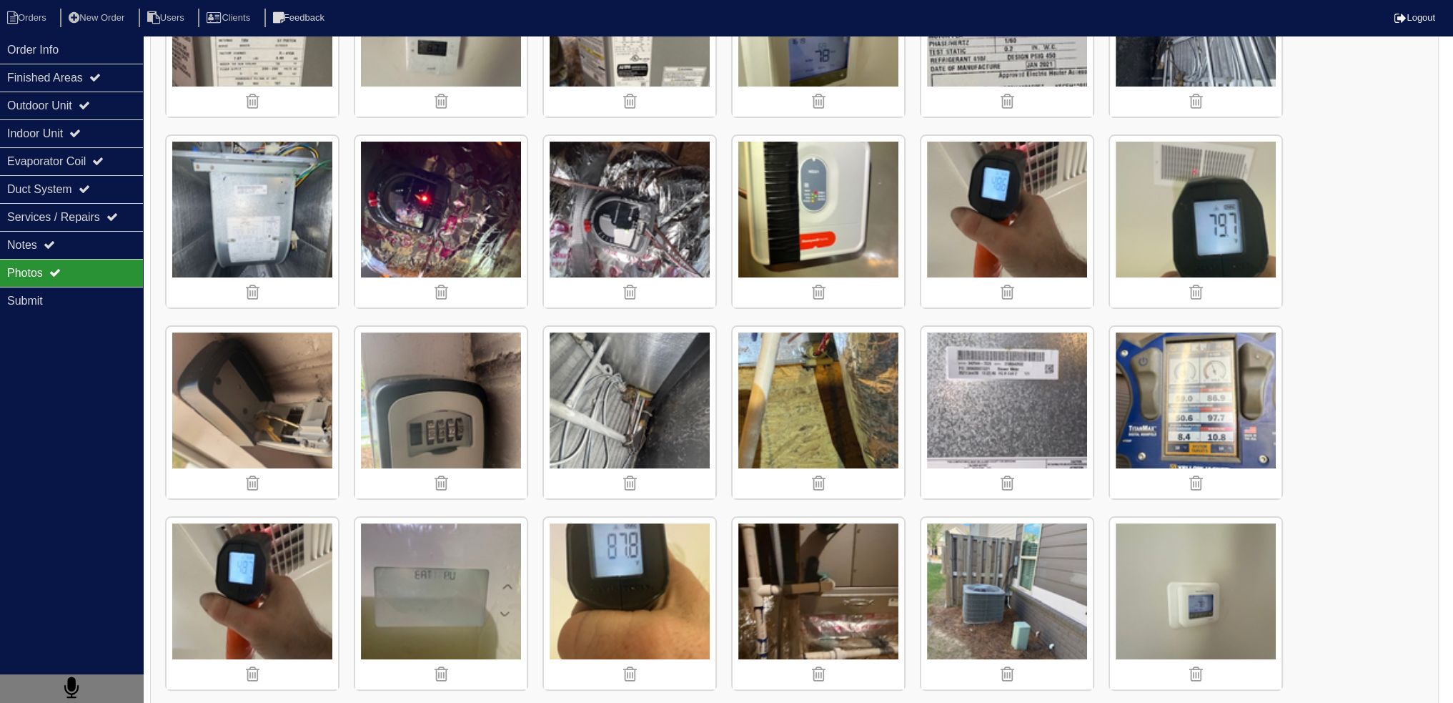
scroll to position [357, 0]
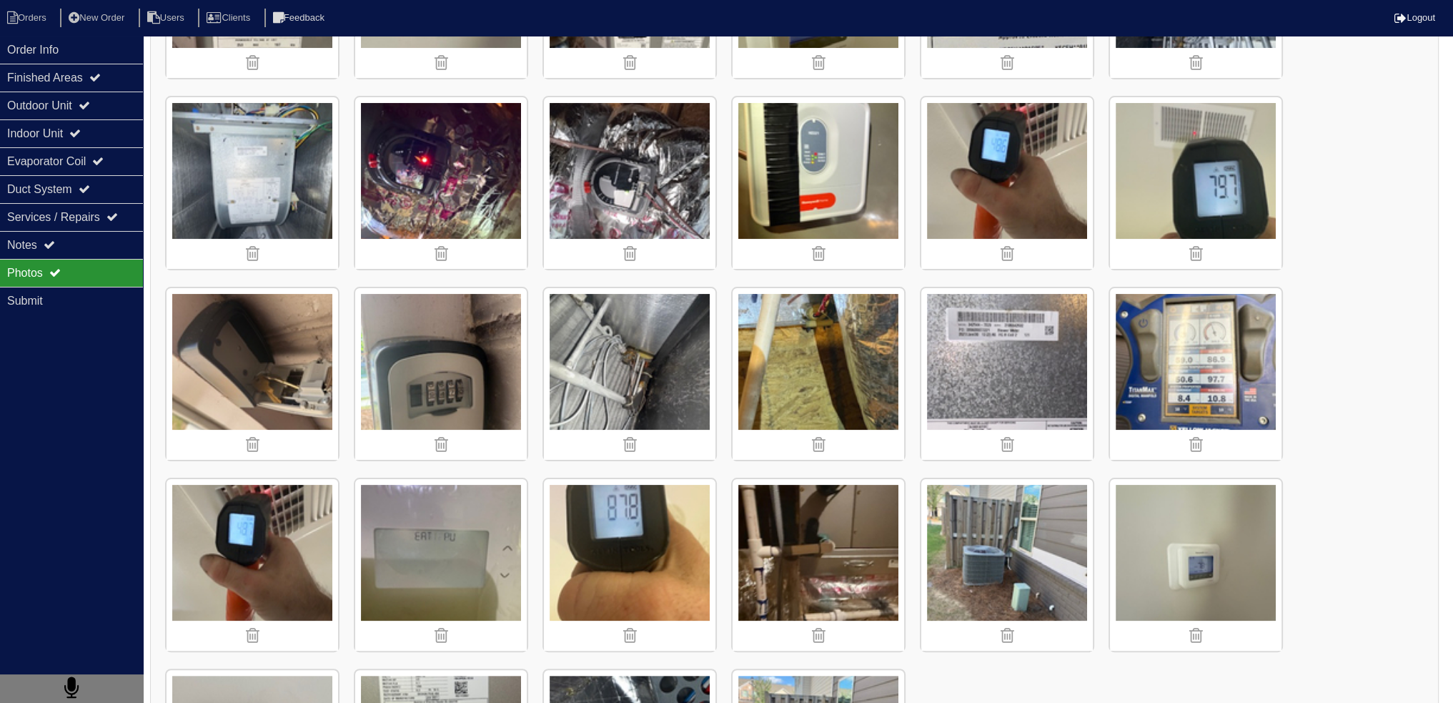
click at [835, 558] on img at bounding box center [819, 565] width 172 height 172
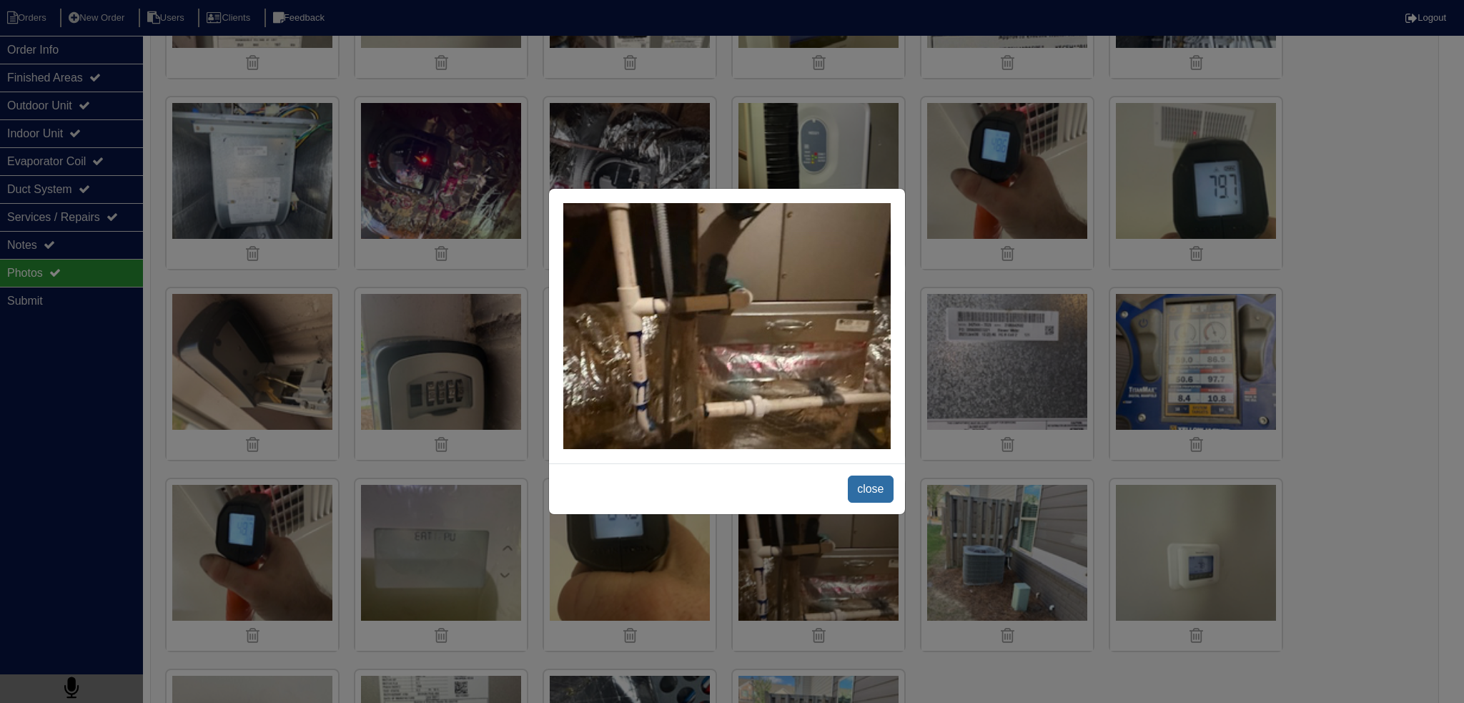
click at [868, 493] on span "close" at bounding box center [870, 488] width 45 height 27
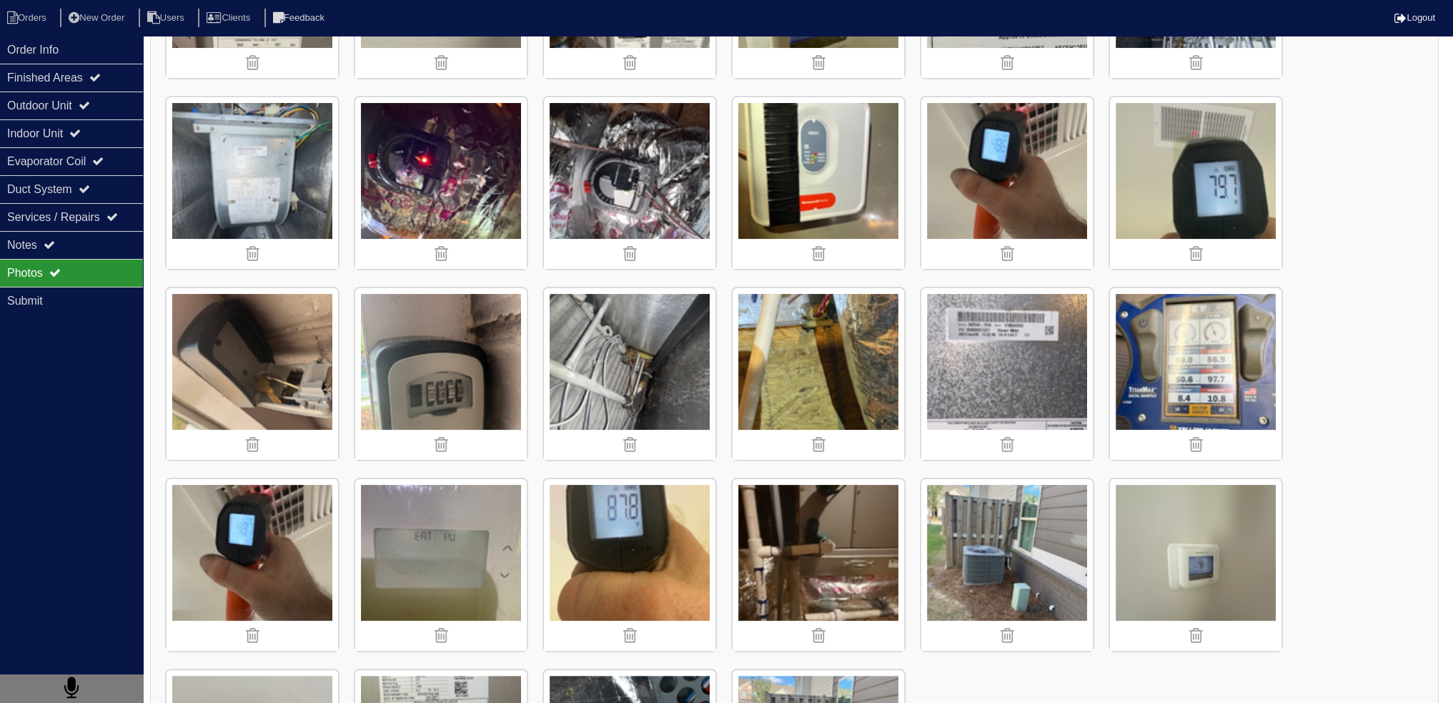
click at [781, 422] on img at bounding box center [819, 374] width 172 height 172
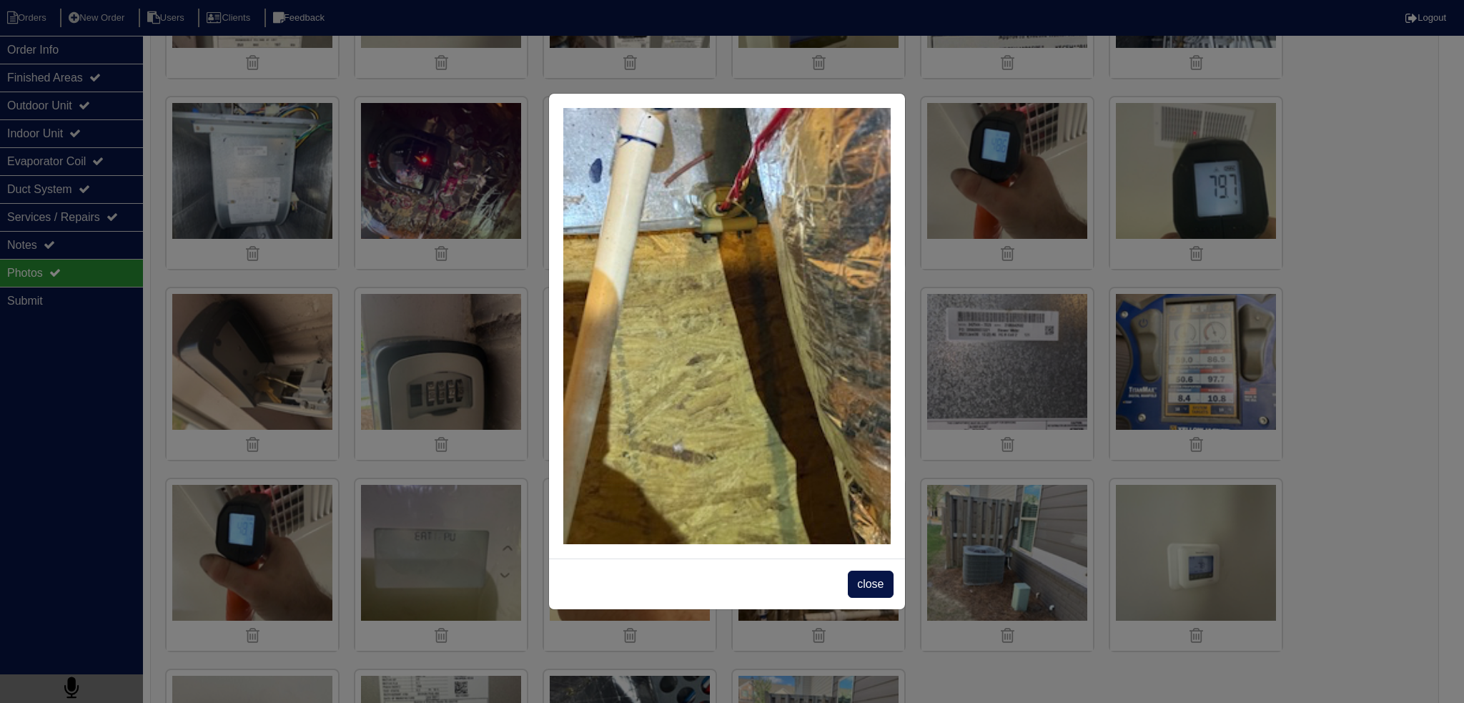
click at [863, 568] on div "close" at bounding box center [727, 583] width 356 height 51
drag, startPoint x: 861, startPoint y: 580, endPoint x: 740, endPoint y: 499, distance: 145.3
click at [860, 581] on span "close" at bounding box center [870, 583] width 45 height 27
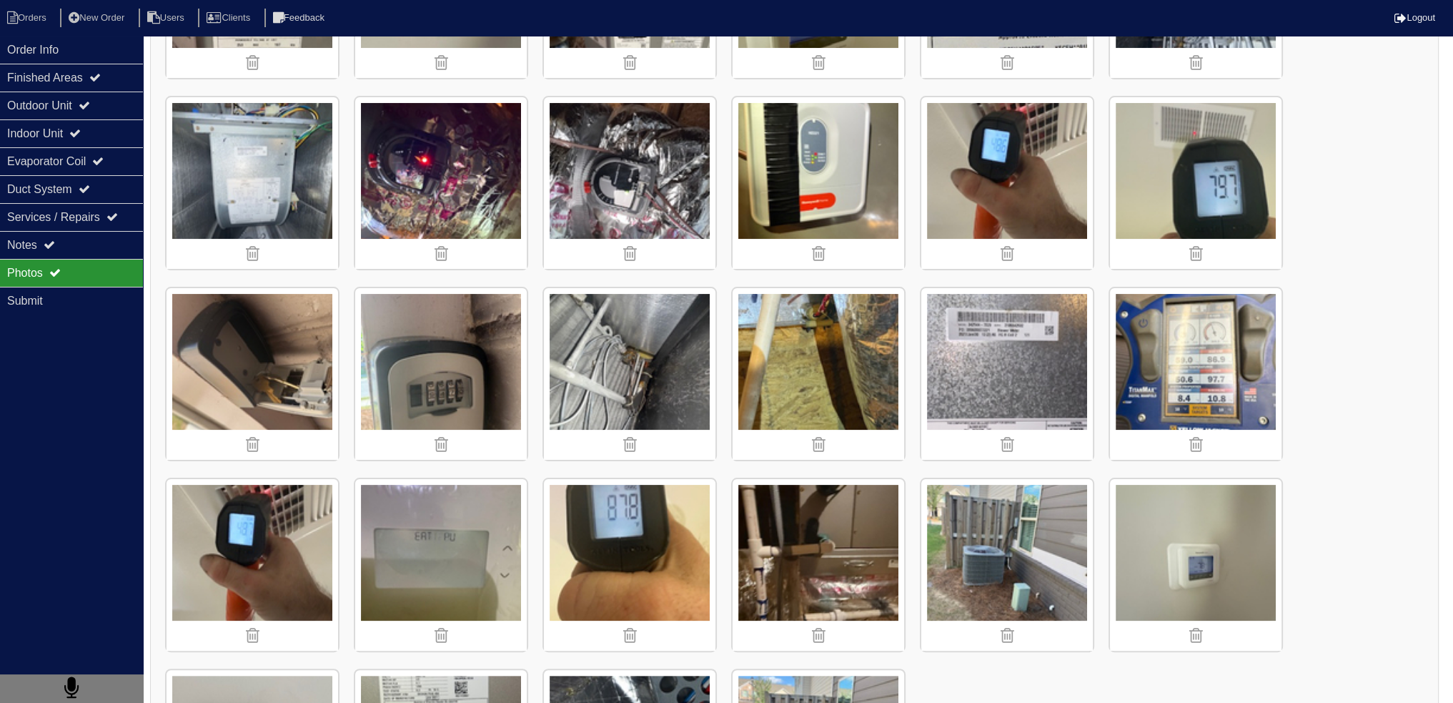
click at [823, 508] on img at bounding box center [819, 565] width 172 height 172
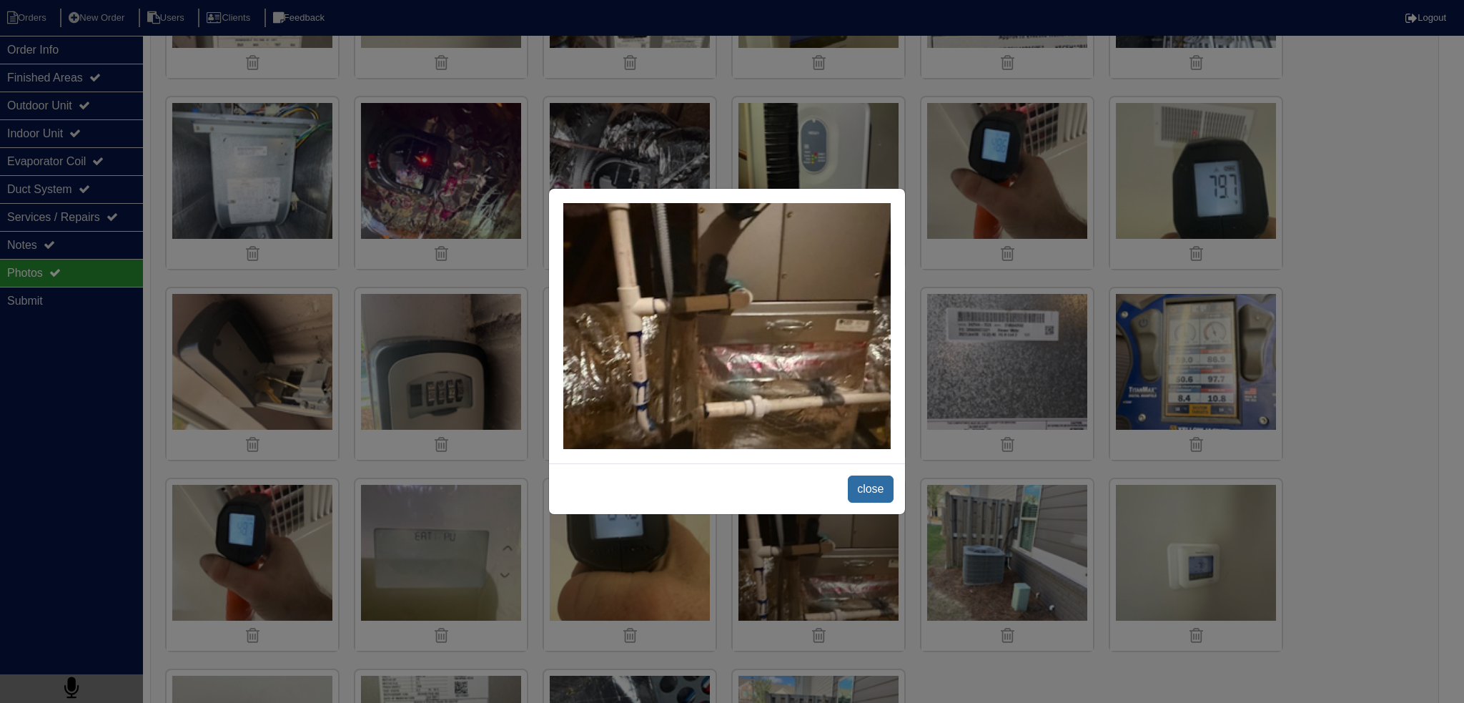
click at [881, 477] on div "close" at bounding box center [727, 488] width 356 height 51
click at [876, 488] on span "close" at bounding box center [870, 488] width 45 height 27
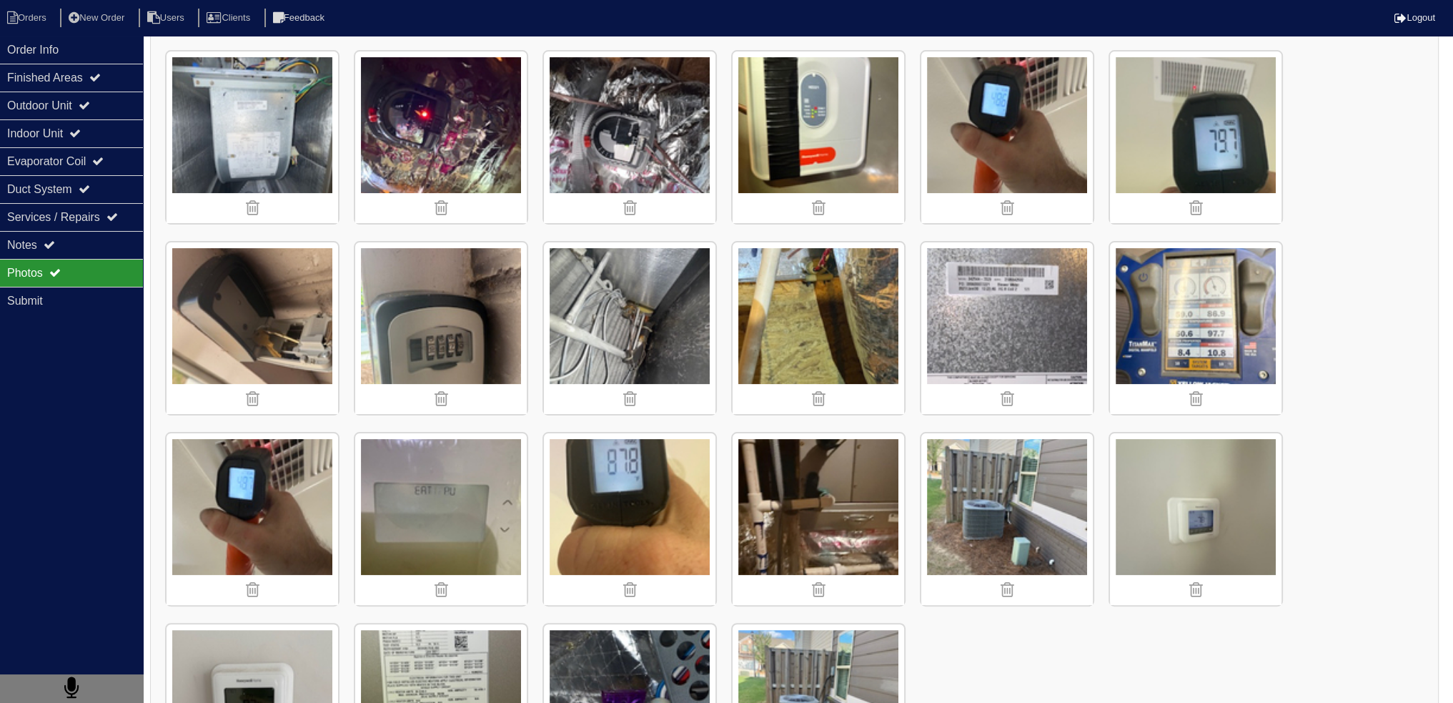
scroll to position [523, 0]
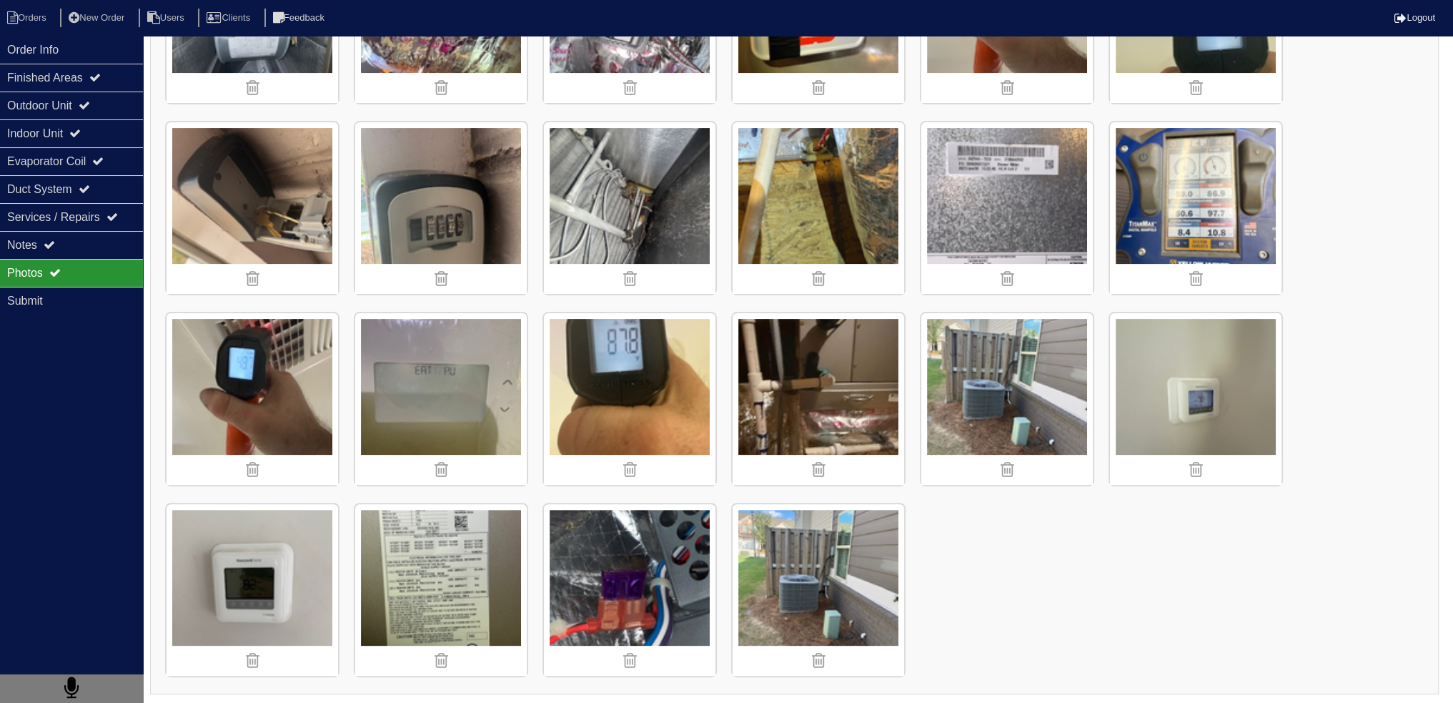
click at [1168, 209] on img at bounding box center [1196, 208] width 172 height 172
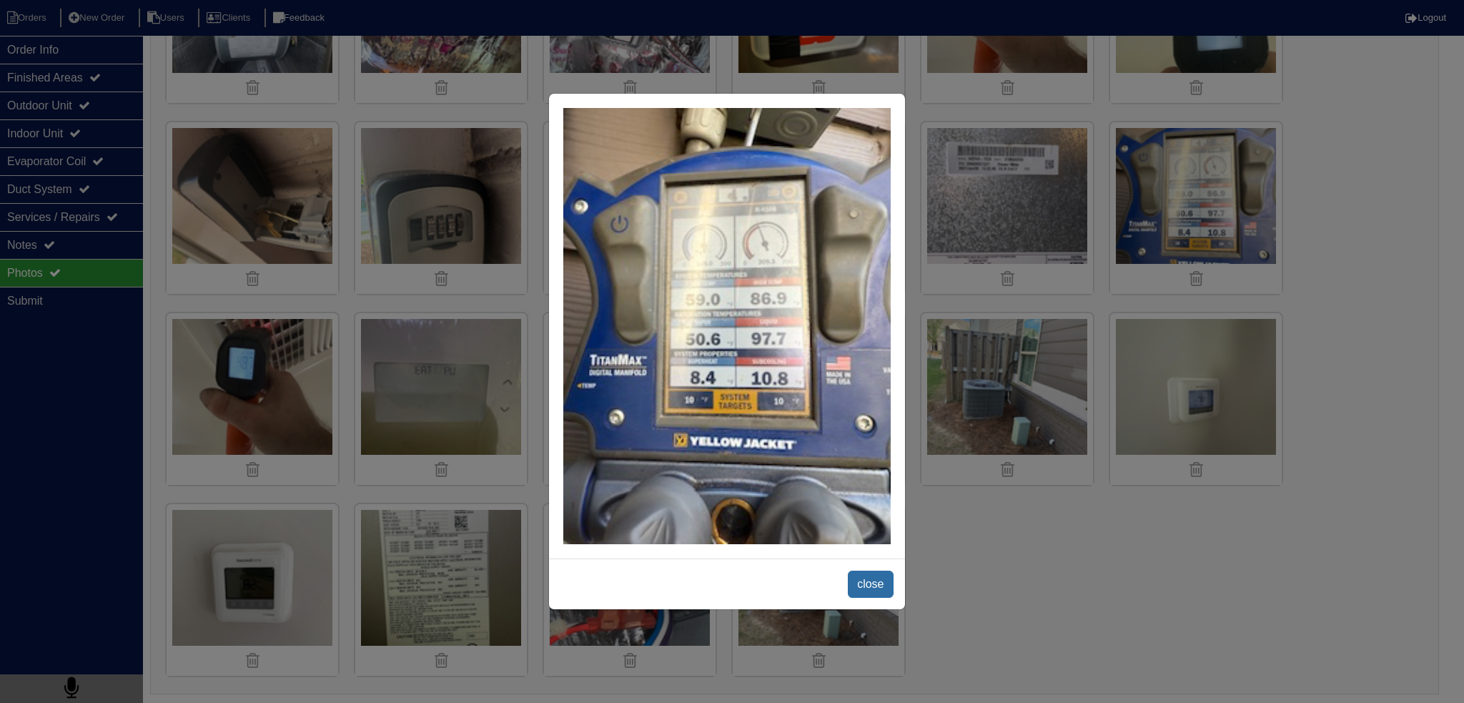
click at [876, 586] on span "close" at bounding box center [870, 583] width 45 height 27
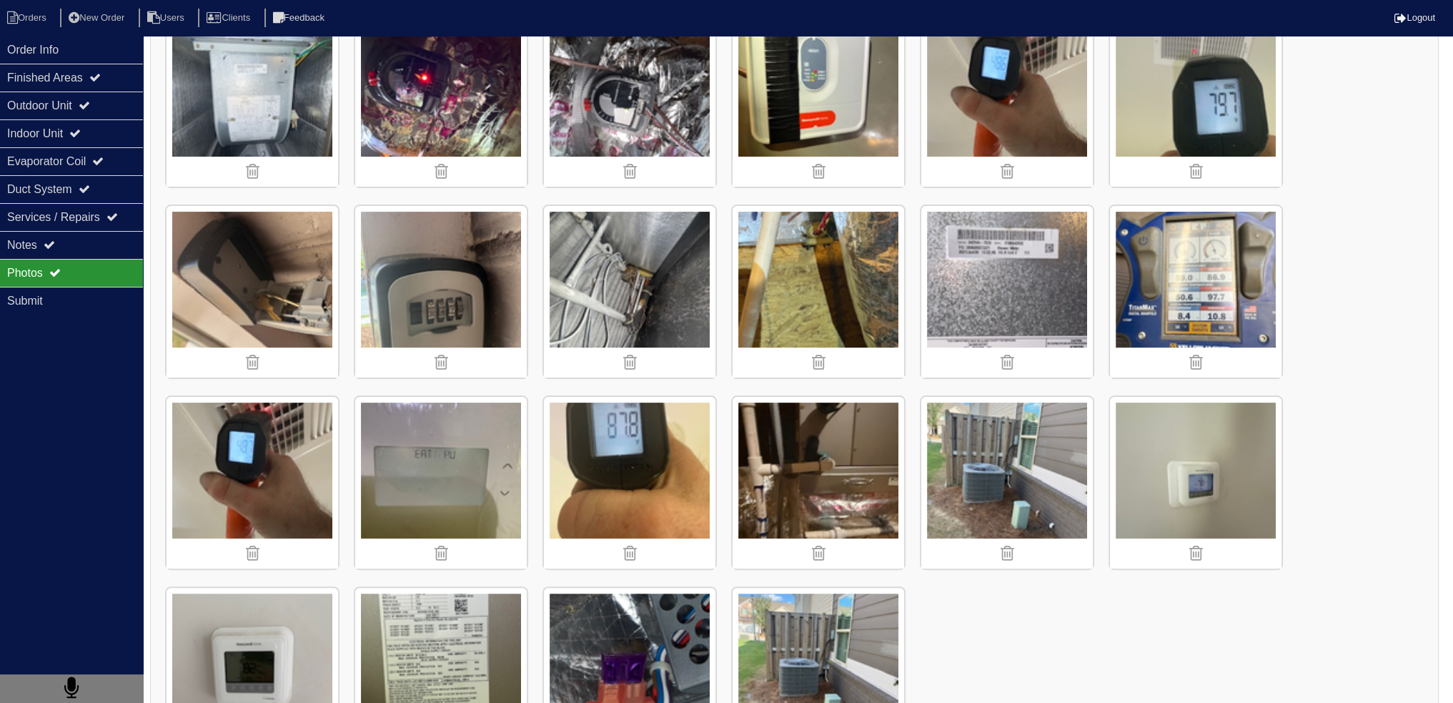
scroll to position [452, 0]
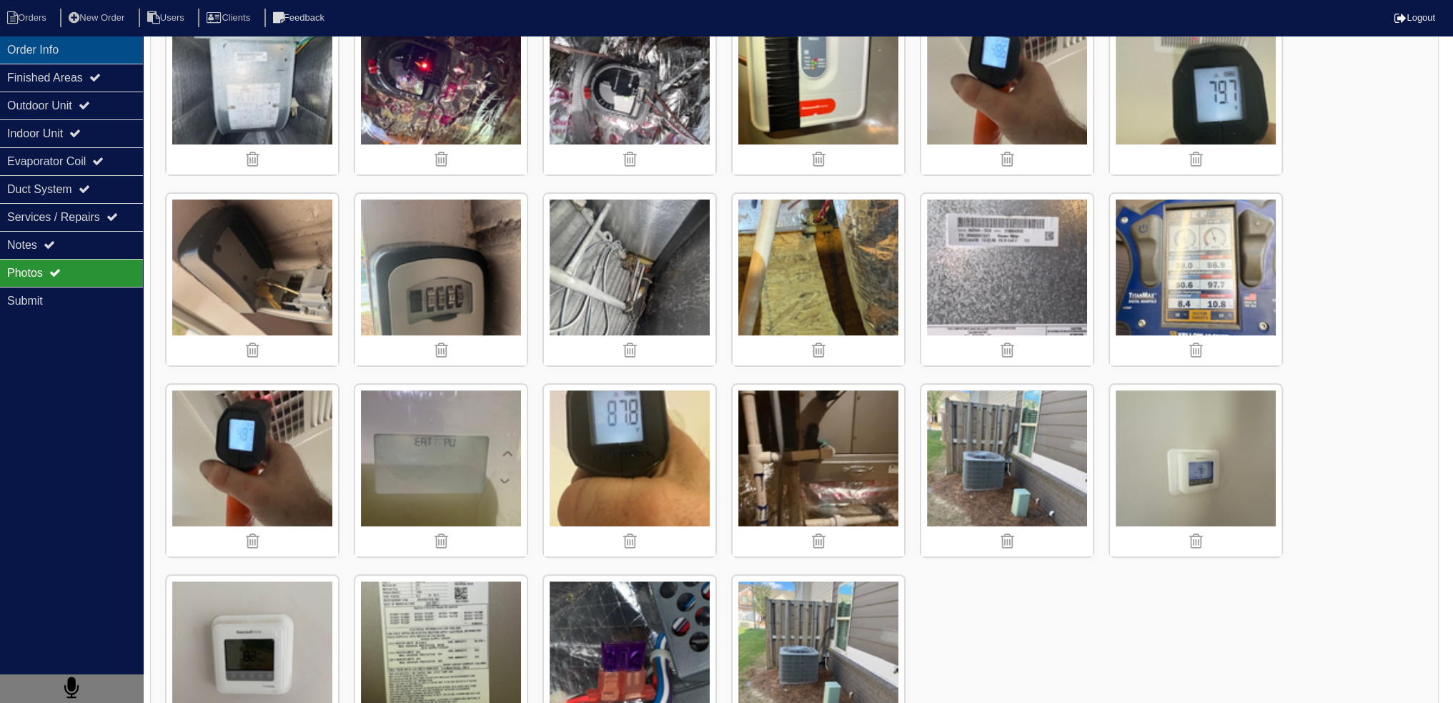
click at [56, 54] on div "Order Info" at bounding box center [71, 50] width 143 height 28
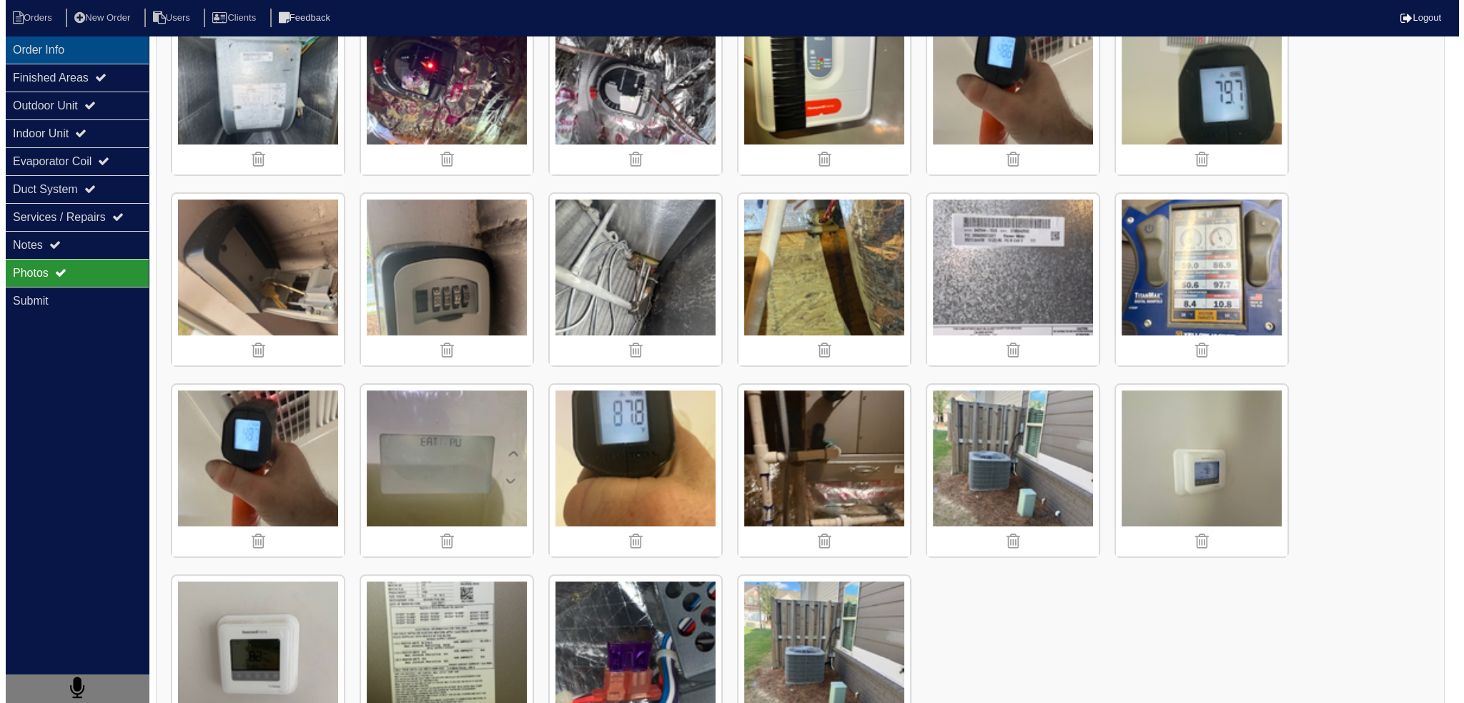
scroll to position [0, 0]
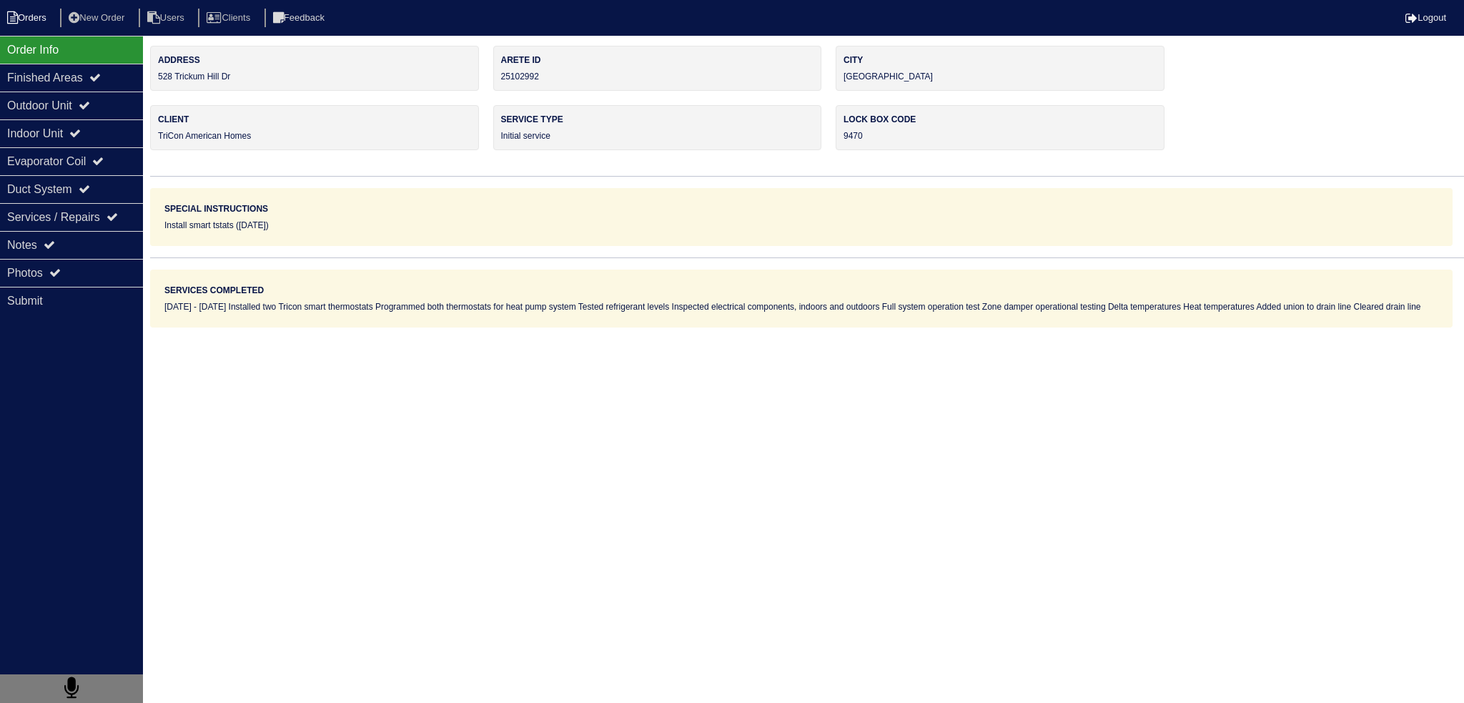
click at [45, 20] on li "Orders" at bounding box center [29, 18] width 58 height 19
select select "15"
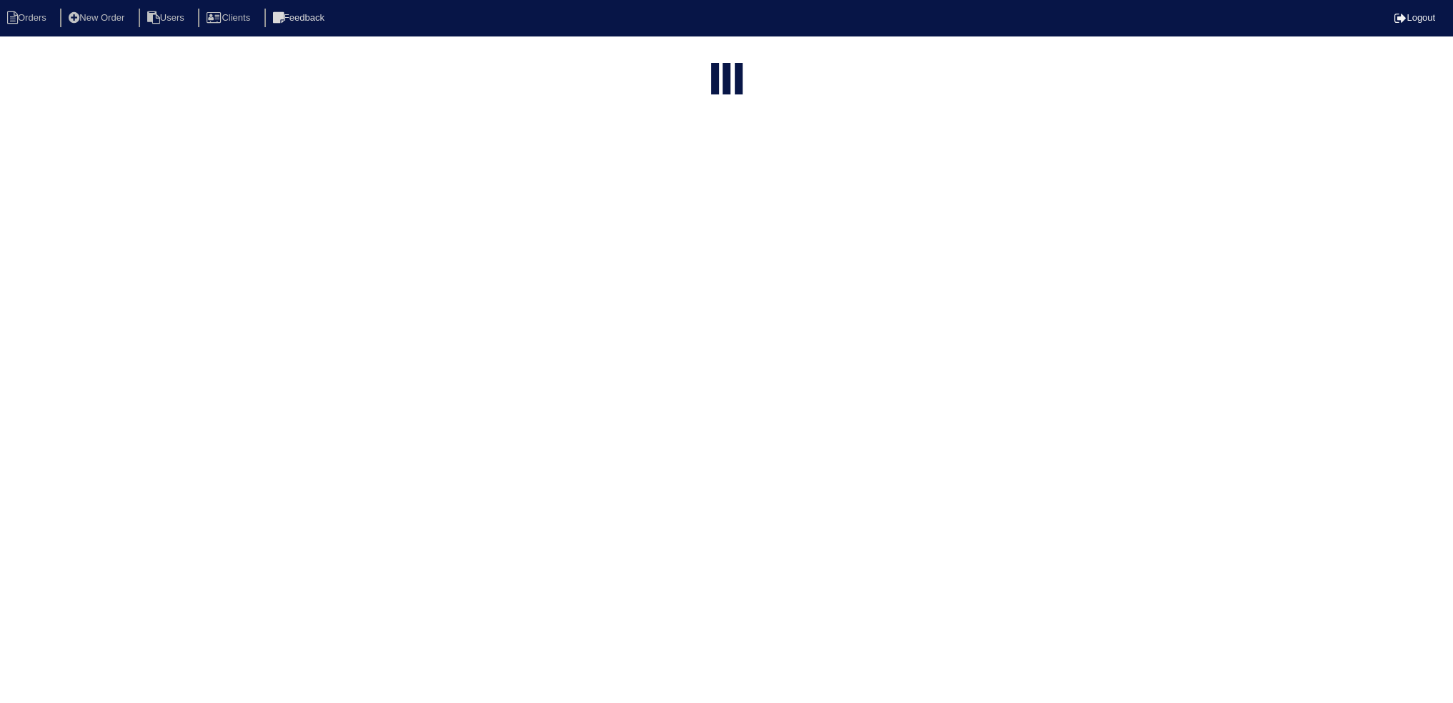
select select "field complete"
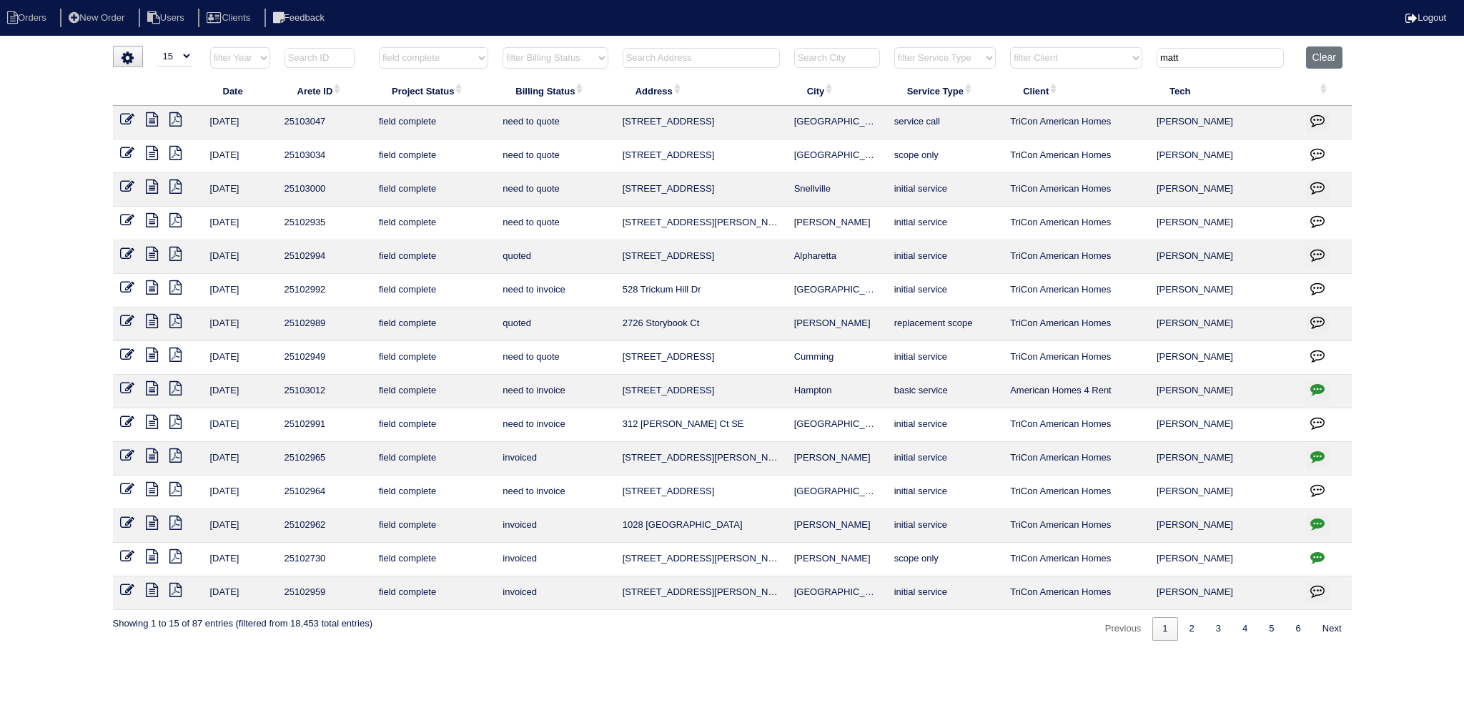
click at [153, 250] on icon at bounding box center [152, 254] width 12 height 14
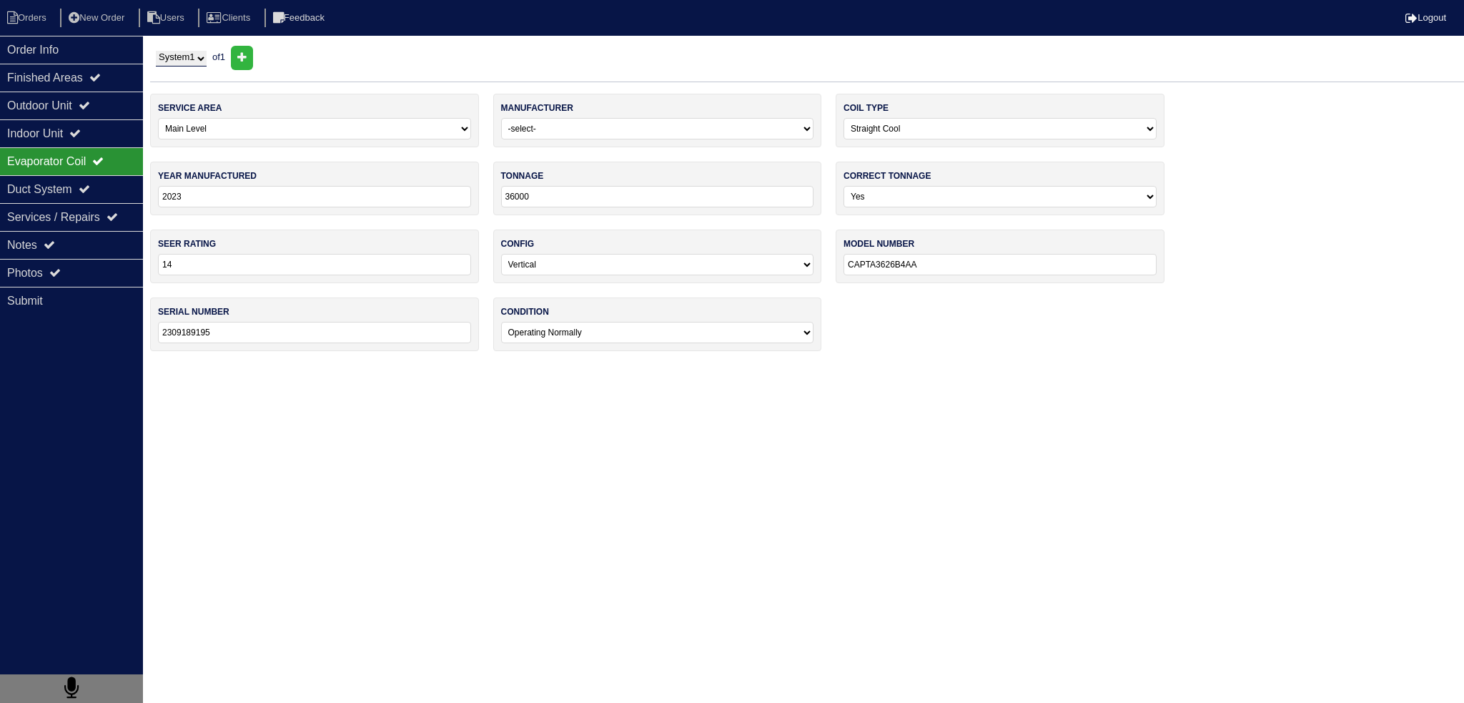
select select "0"
select select "[PERSON_NAME]"
select select "0"
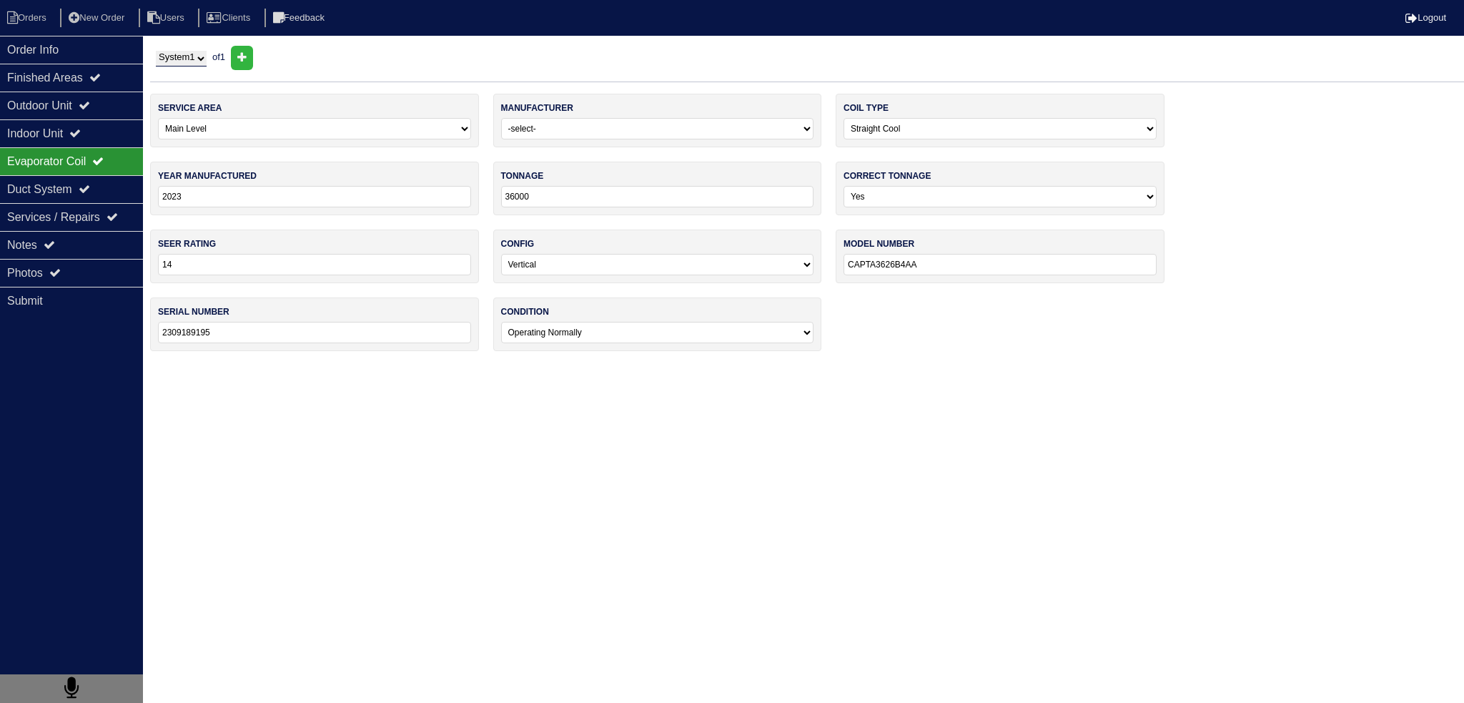
select select "0"
click at [106, 91] on div "Outdoor Unit" at bounding box center [71, 105] width 143 height 28
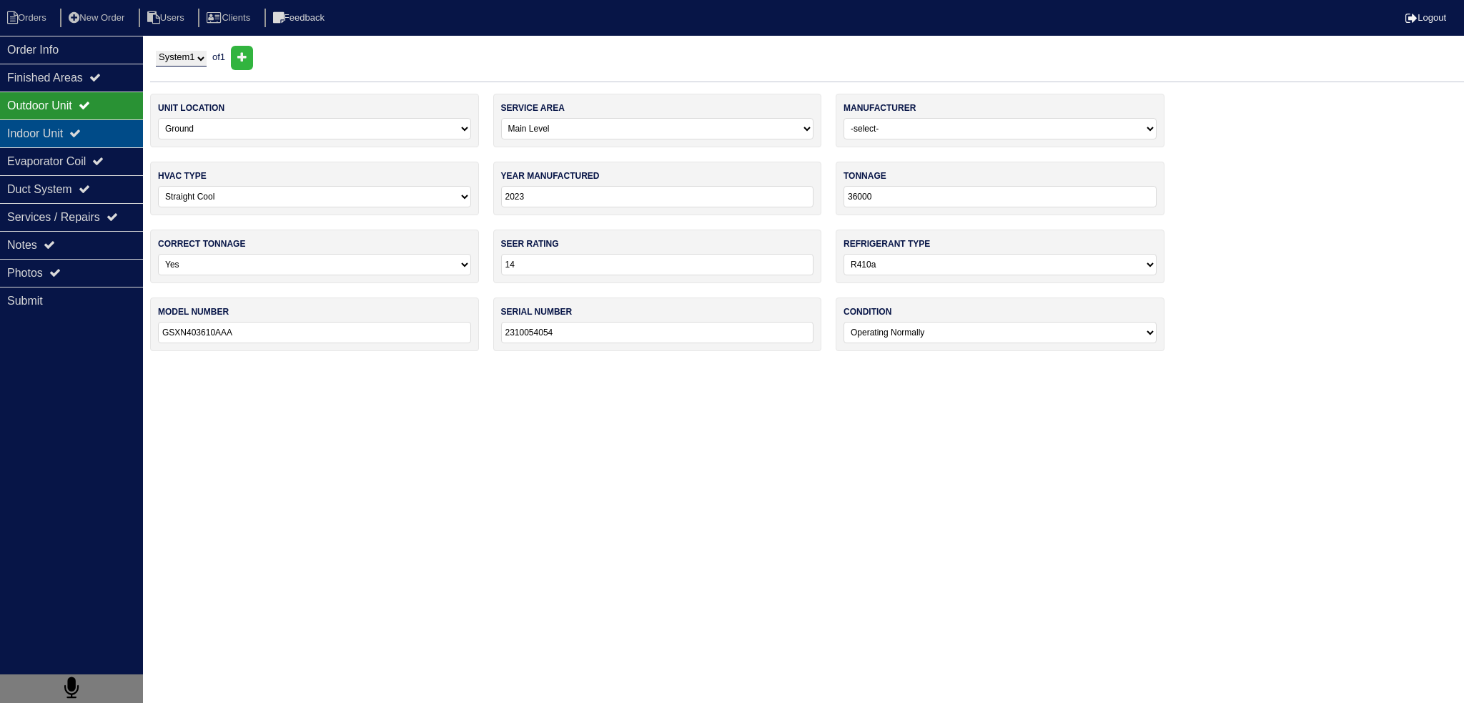
click at [90, 125] on div "Indoor Unit" at bounding box center [71, 133] width 143 height 28
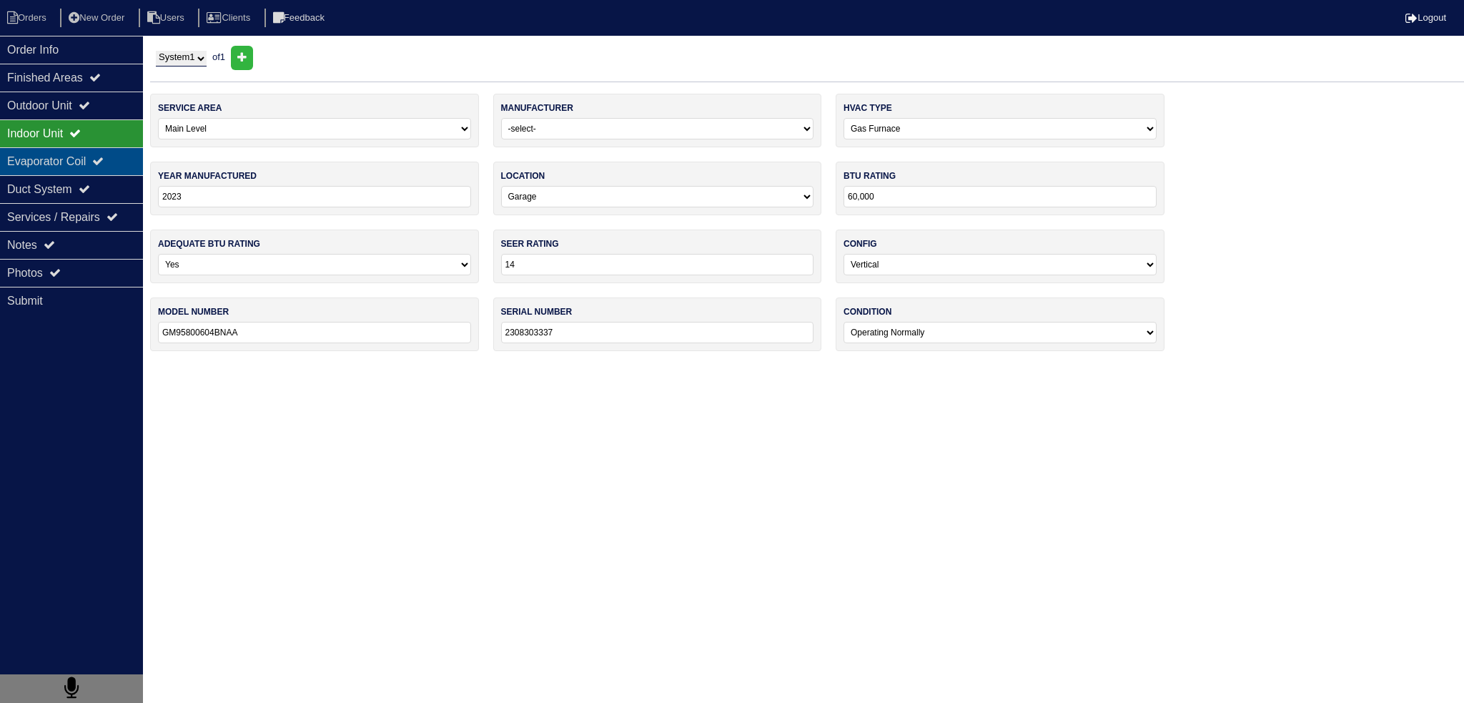
click at [86, 161] on div "Evaporator Coil" at bounding box center [71, 161] width 143 height 28
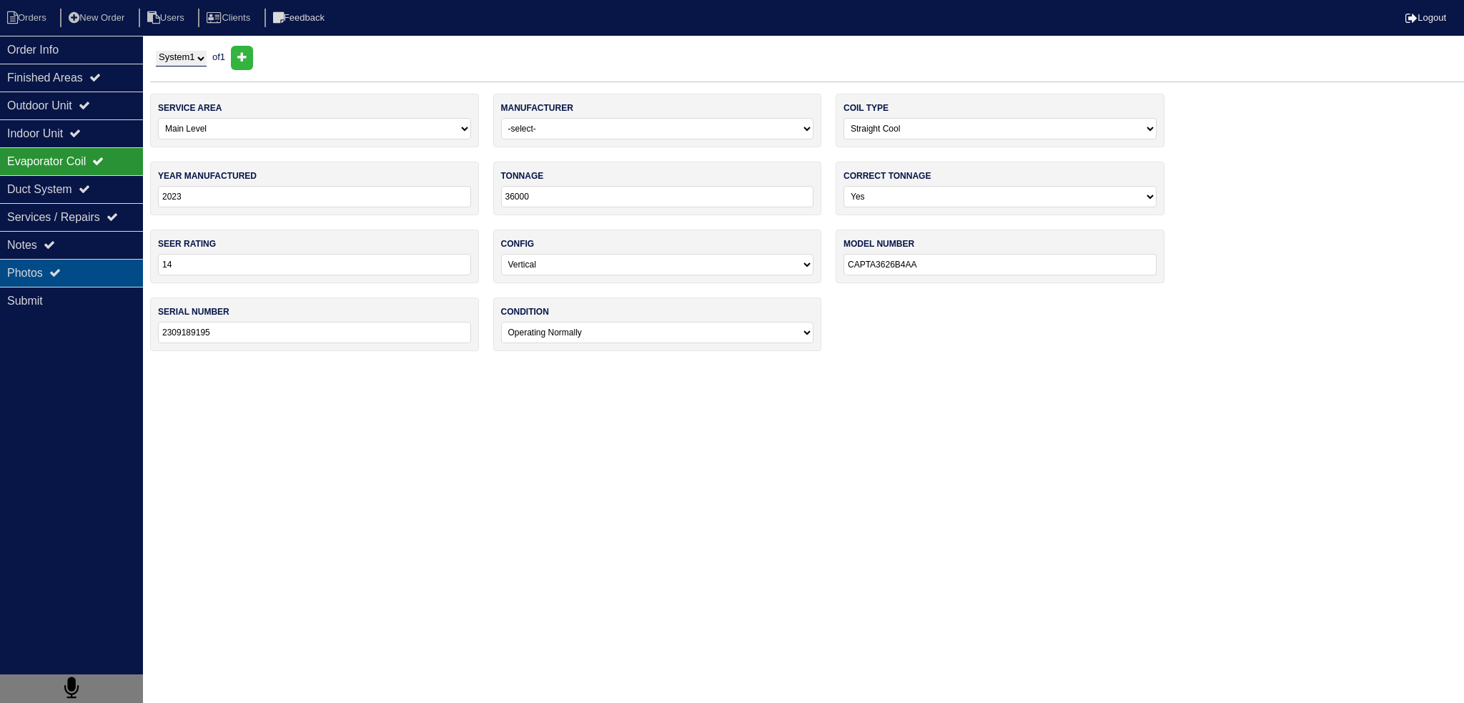
click at [63, 265] on div "Photos" at bounding box center [71, 273] width 143 height 28
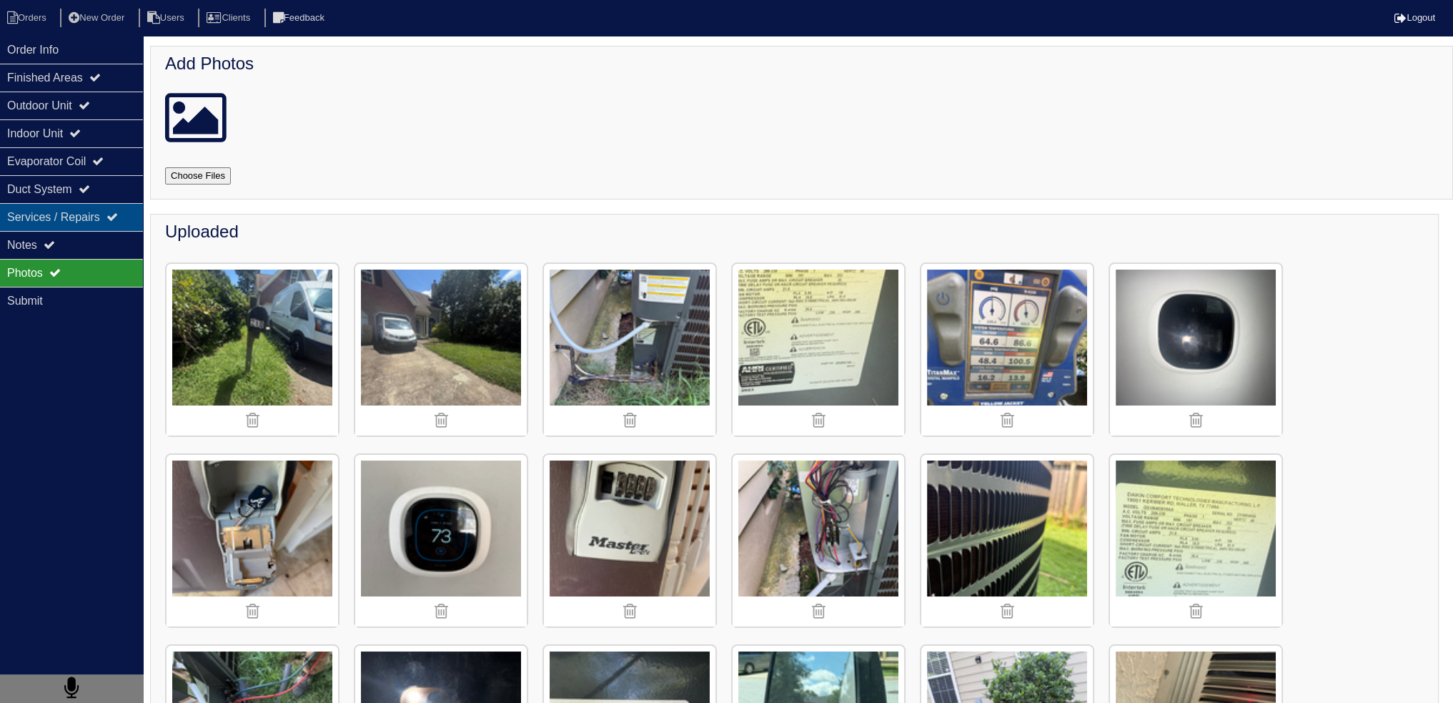
click at [97, 218] on div "Services / Repairs" at bounding box center [71, 217] width 143 height 28
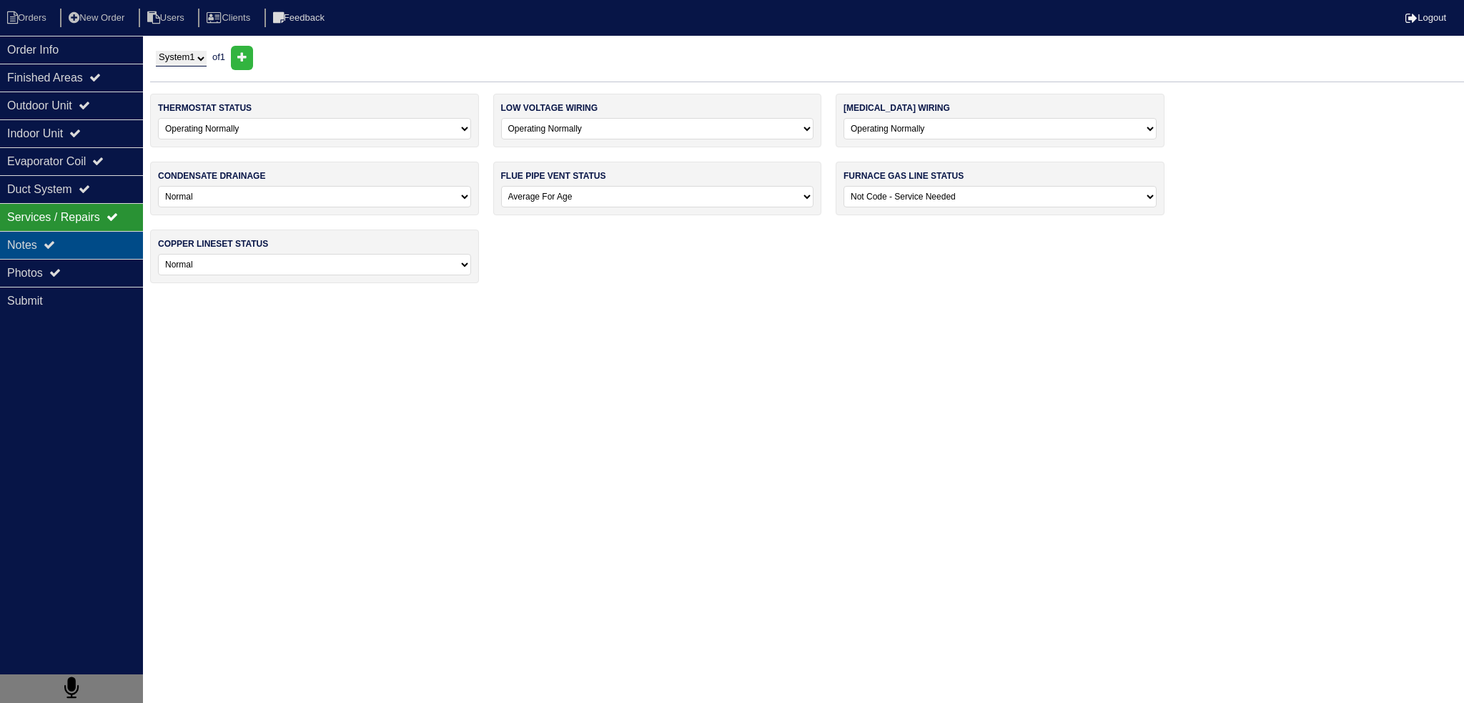
click at [94, 252] on div "Notes" at bounding box center [71, 245] width 143 height 28
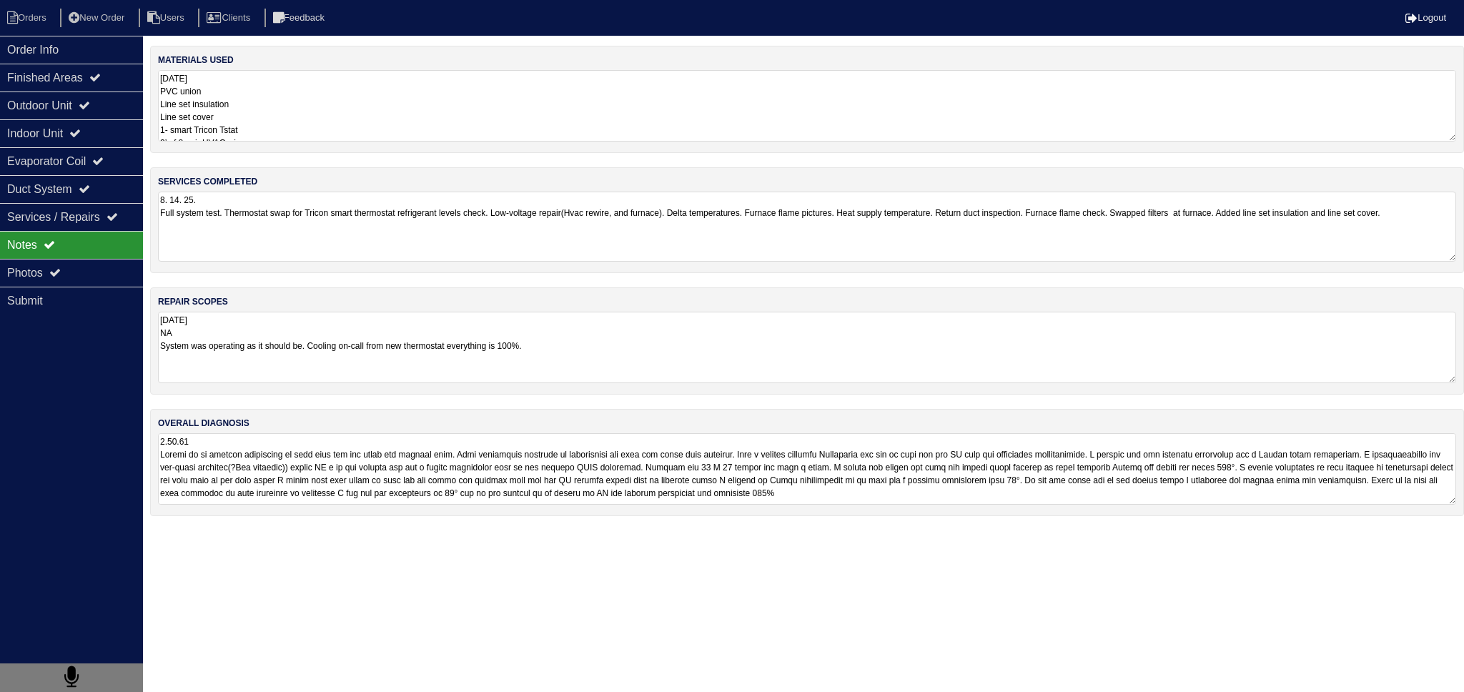
click at [252, 261] on div "services completed 8. 14. 25. Full system test. Thermostat swap for Tricon smar…" at bounding box center [807, 220] width 1314 height 106
click at [303, 230] on textarea "8. 14. 25. Full system test. Thermostat swap for Tricon smart thermostat refrig…" at bounding box center [807, 227] width 1298 height 70
click at [91, 266] on div "Photos" at bounding box center [71, 273] width 143 height 28
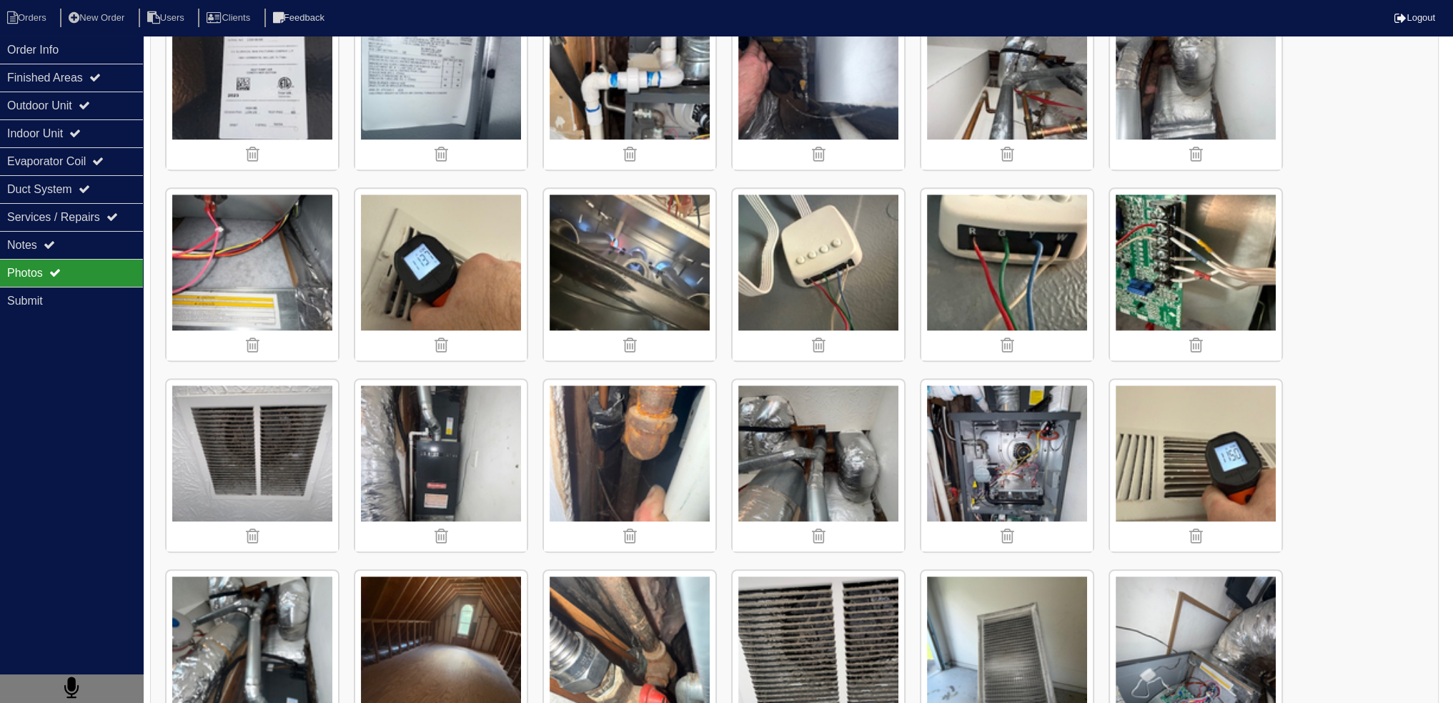
scroll to position [1189, 0]
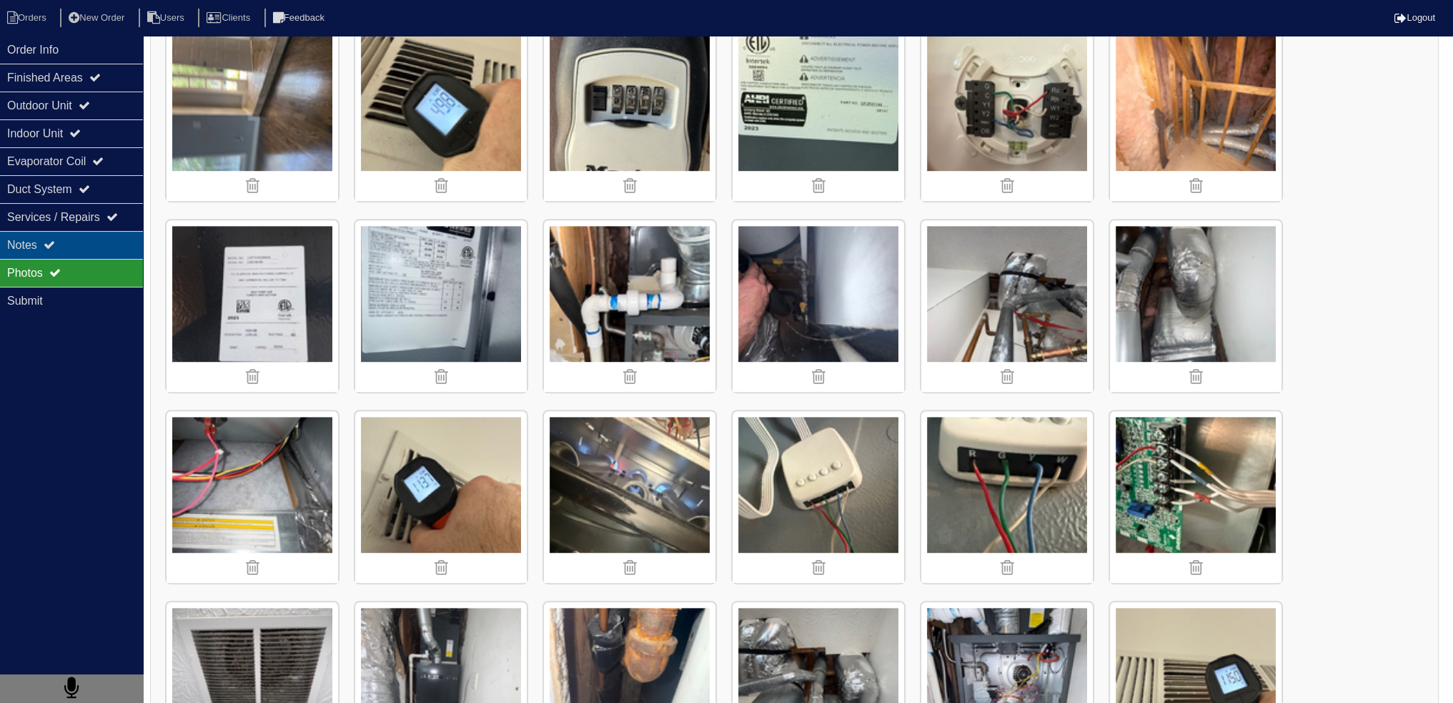
click at [108, 241] on div "Notes" at bounding box center [71, 245] width 143 height 28
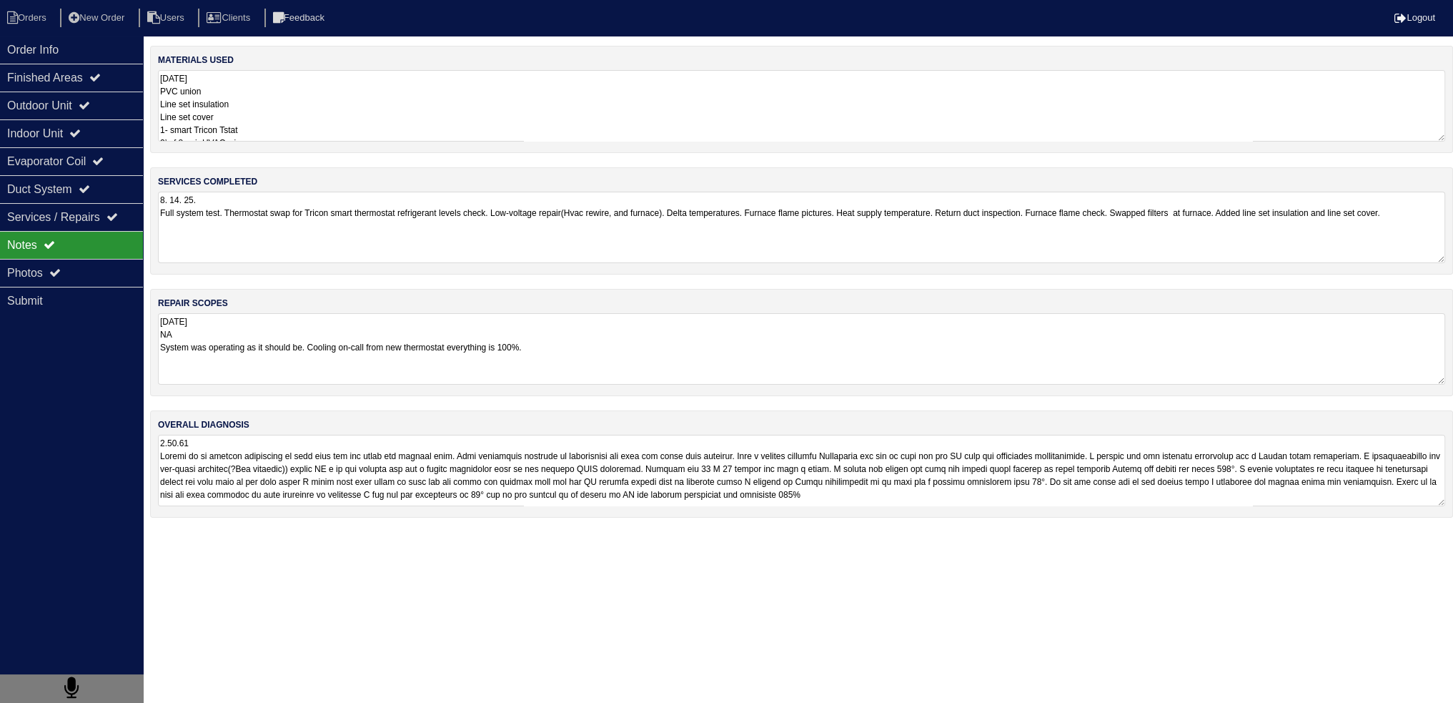
scroll to position [0, 0]
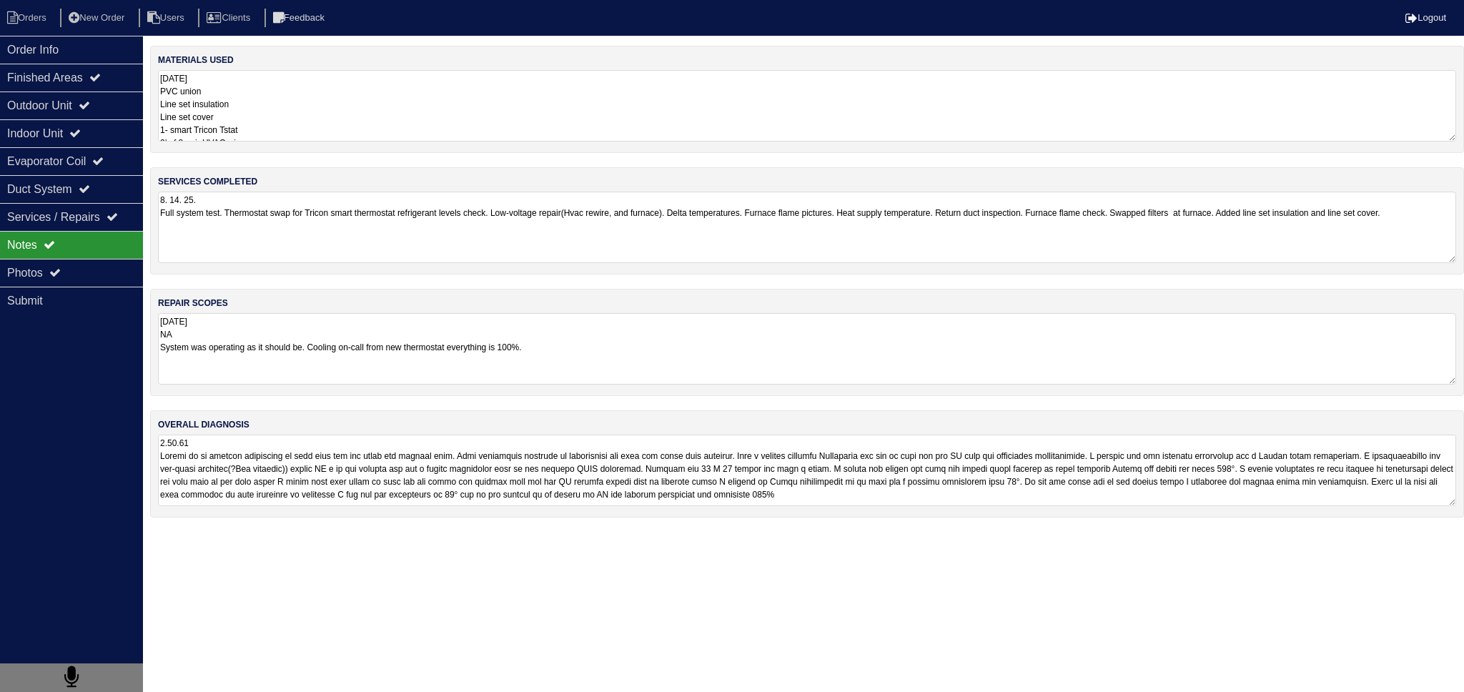
click at [326, 212] on textarea "8. 14. 25. Full system test. Thermostat swap for Tricon smart thermostat refrig…" at bounding box center [807, 227] width 1298 height 71
click at [74, 267] on div "Photos" at bounding box center [71, 273] width 143 height 28
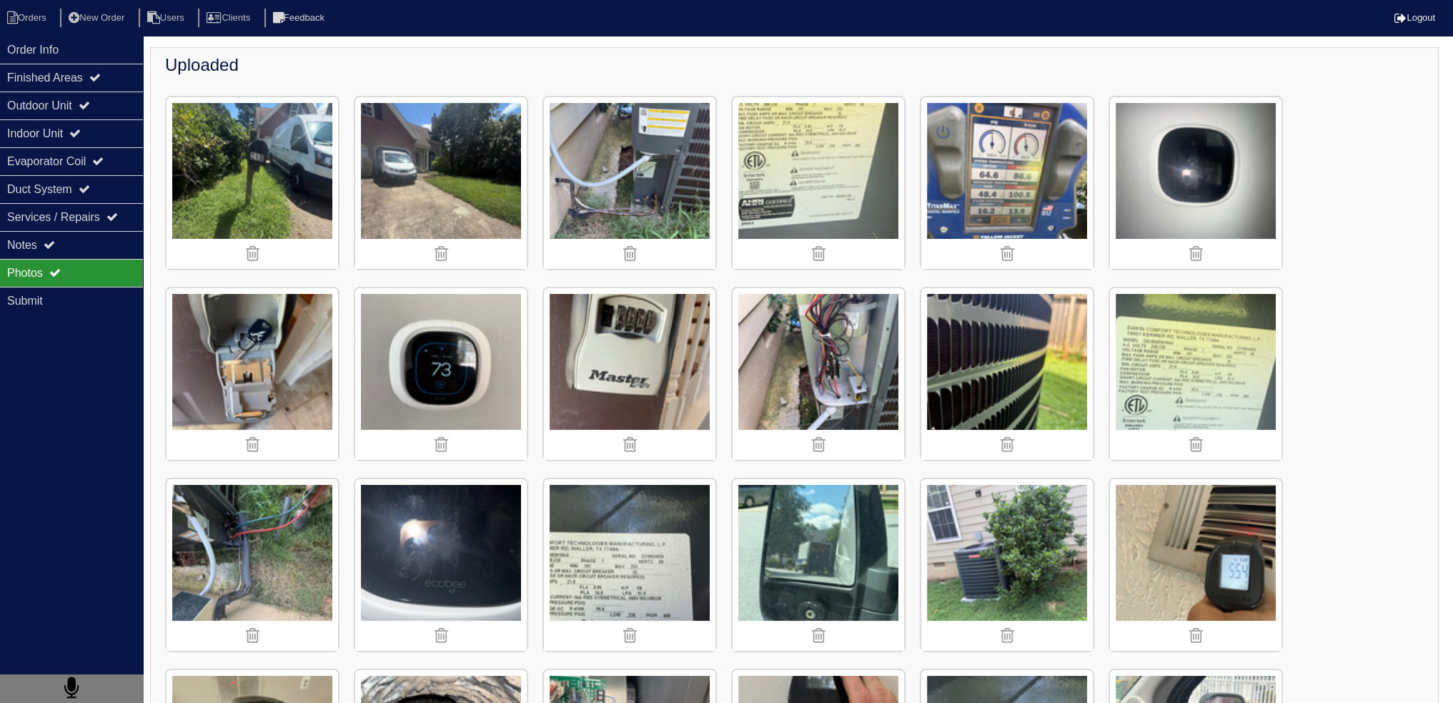
scroll to position [71, 0]
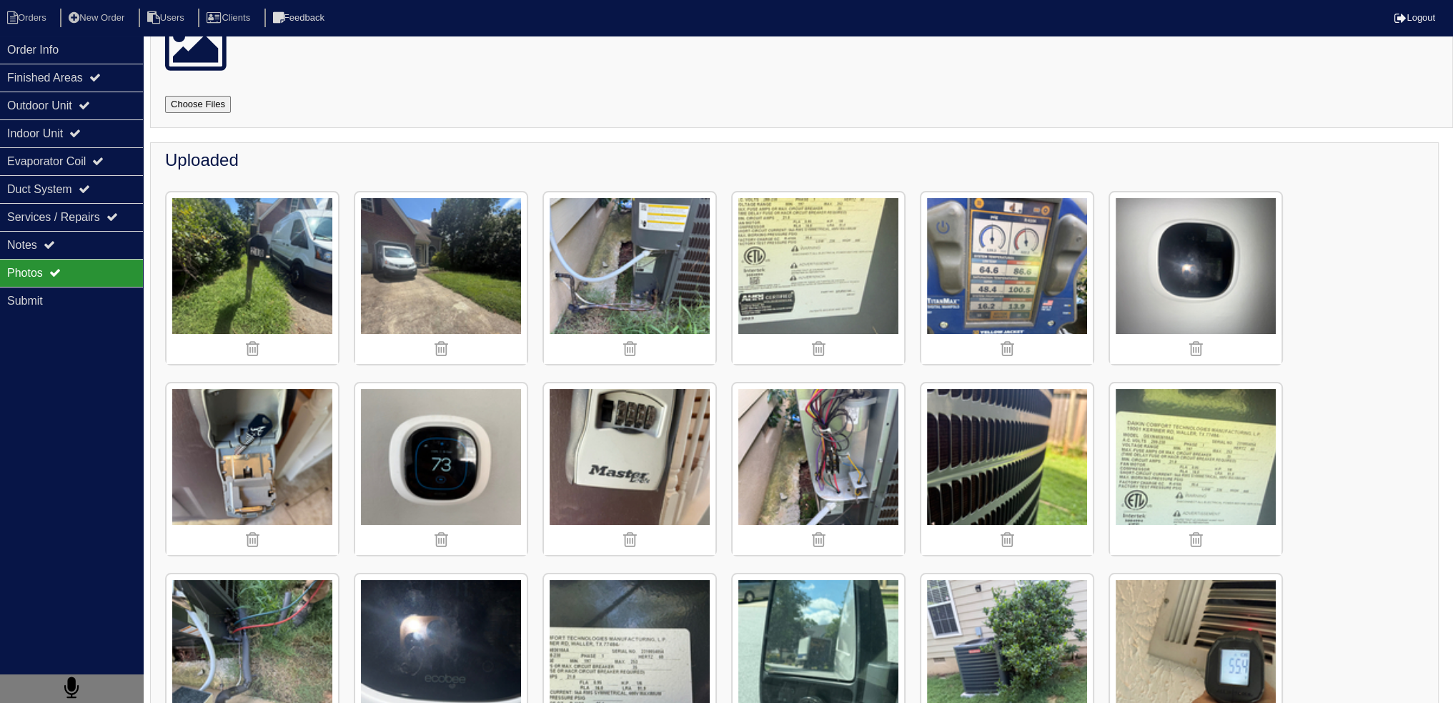
click at [1014, 251] on img at bounding box center [1007, 278] width 172 height 172
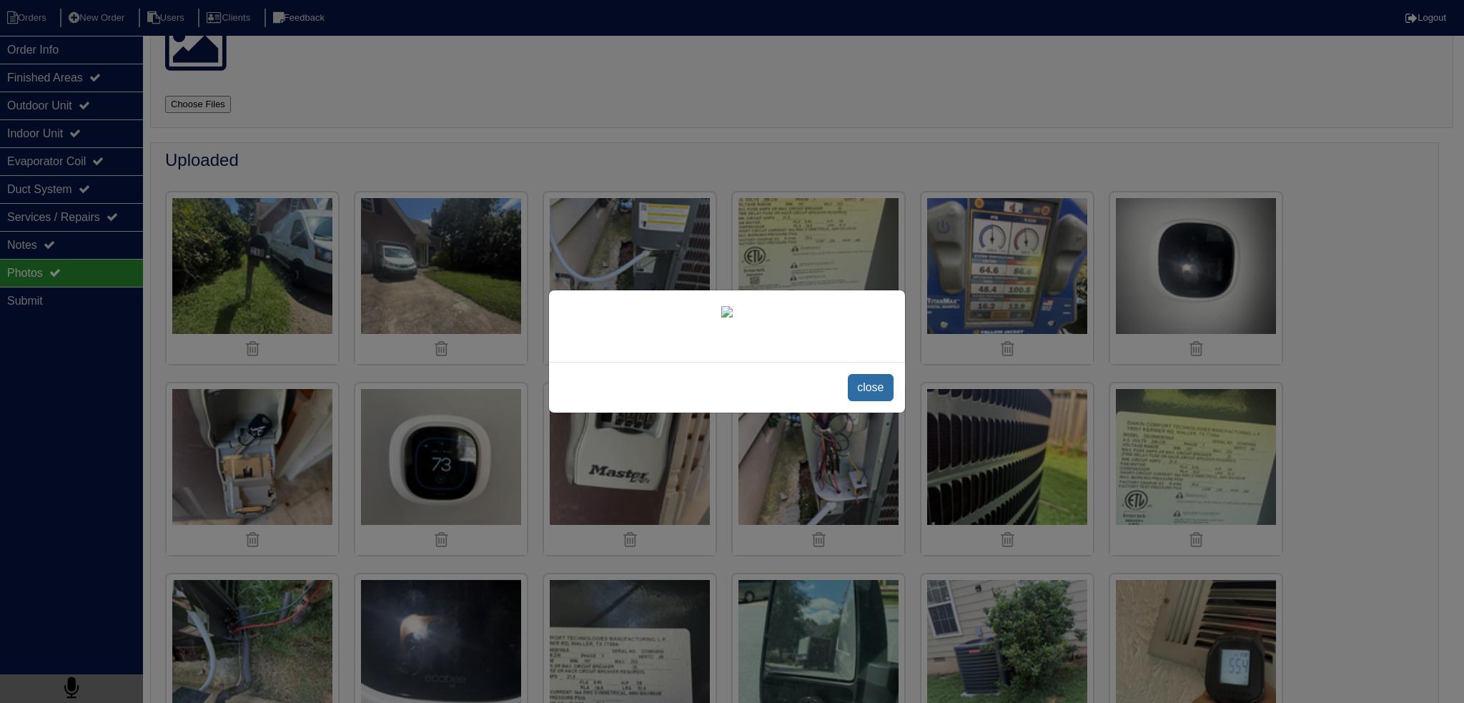
click at [863, 401] on span "close" at bounding box center [870, 387] width 45 height 27
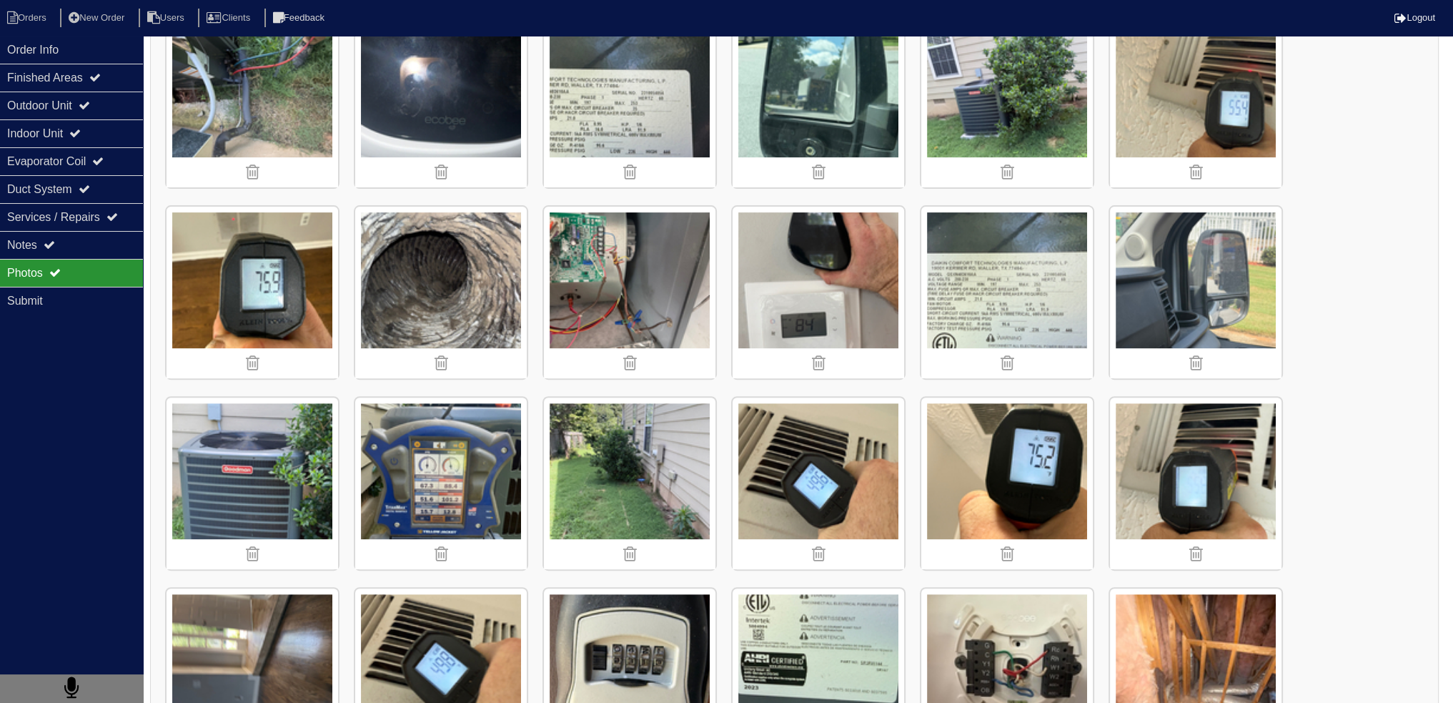
scroll to position [643, 0]
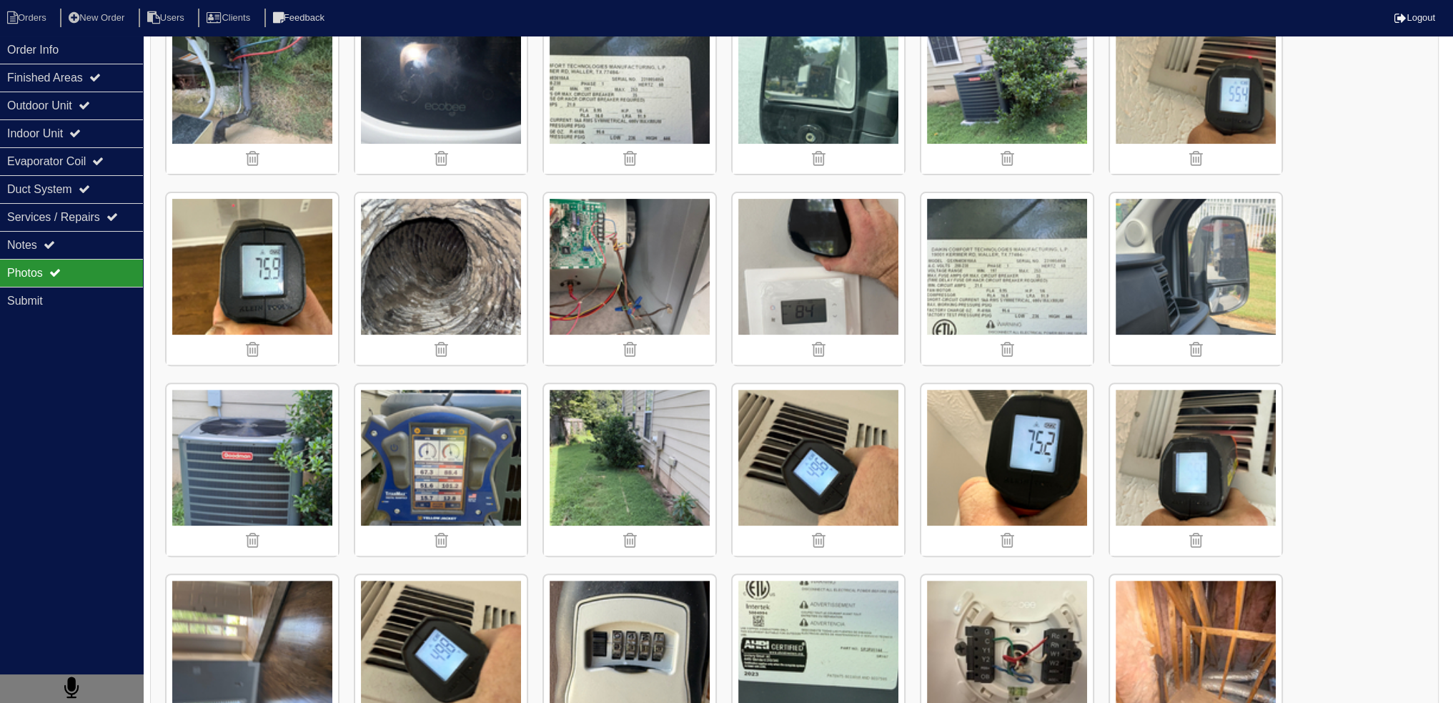
click at [377, 424] on img at bounding box center [441, 470] width 172 height 172
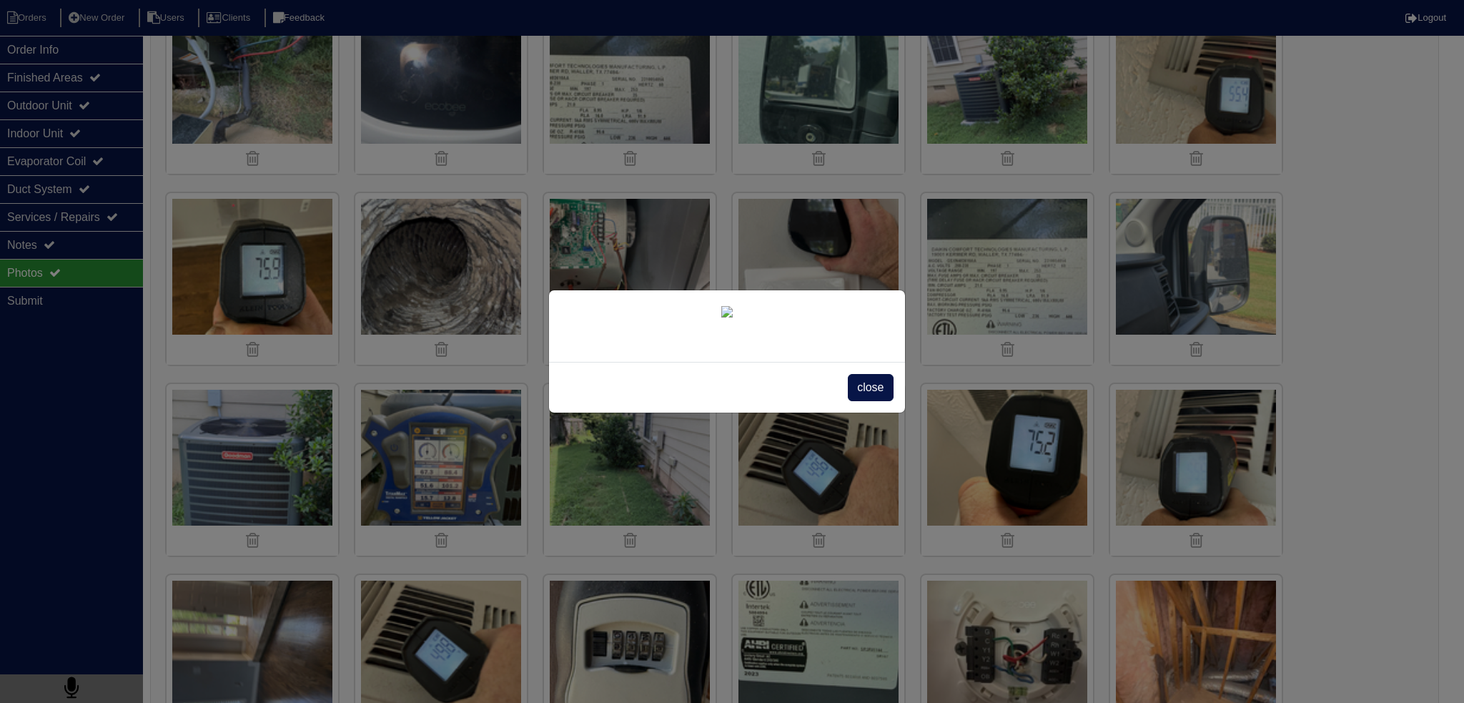
click at [898, 412] on div "close" at bounding box center [727, 387] width 356 height 51
click at [873, 401] on span "close" at bounding box center [870, 387] width 45 height 27
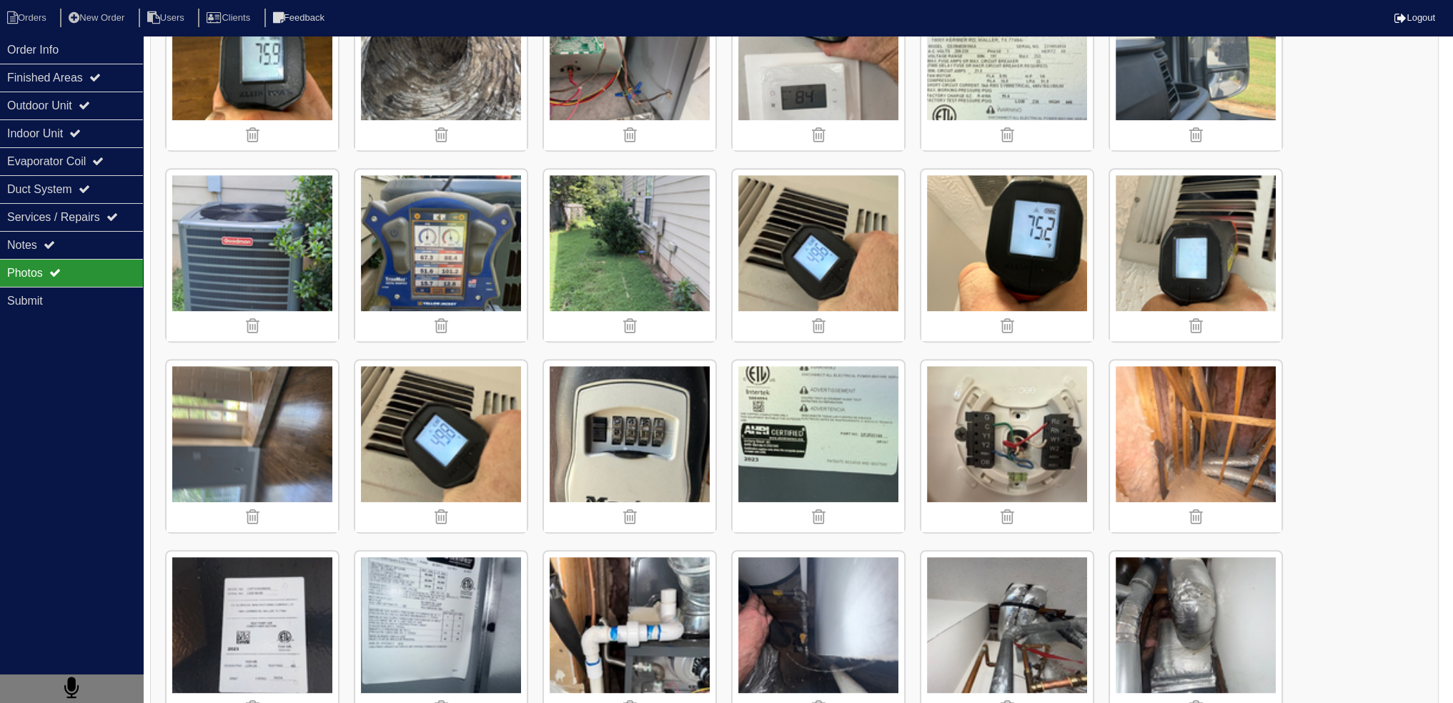
scroll to position [1215, 0]
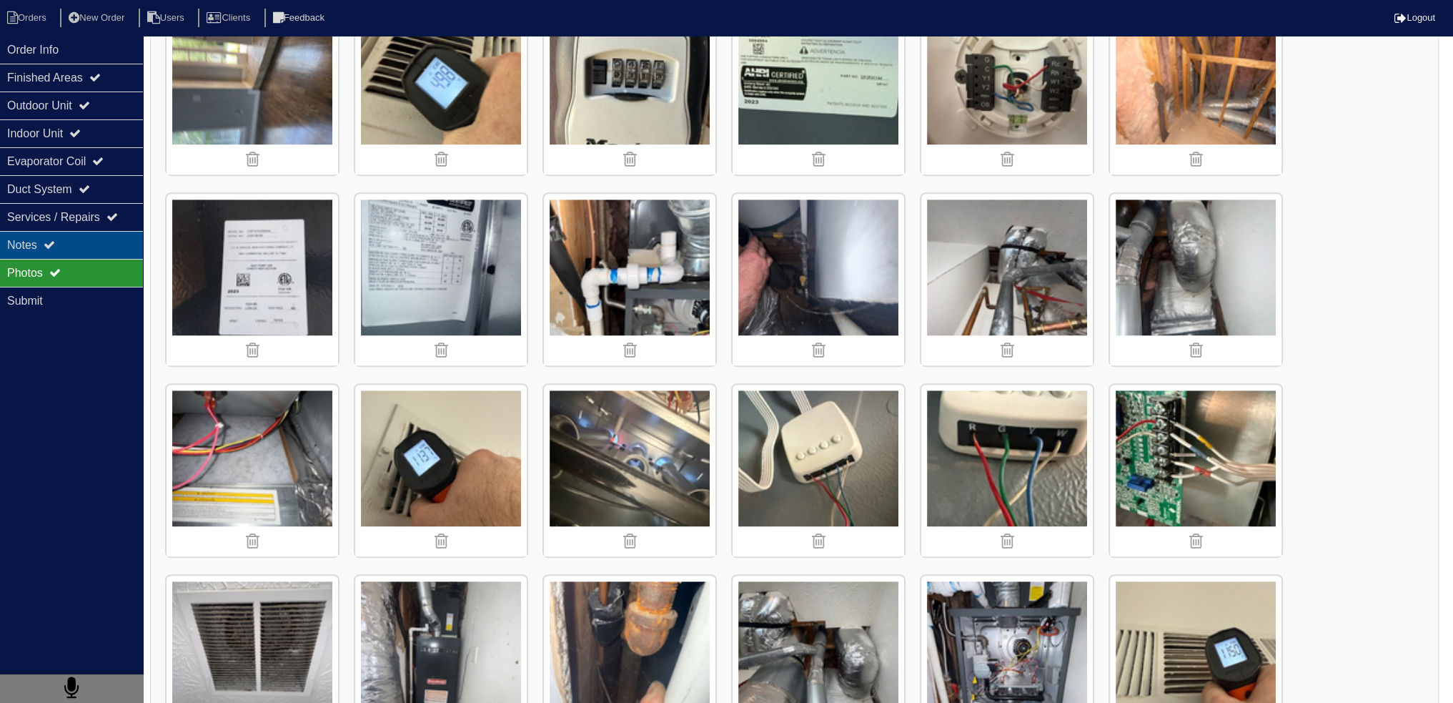
click at [96, 248] on div "Notes" at bounding box center [71, 245] width 143 height 28
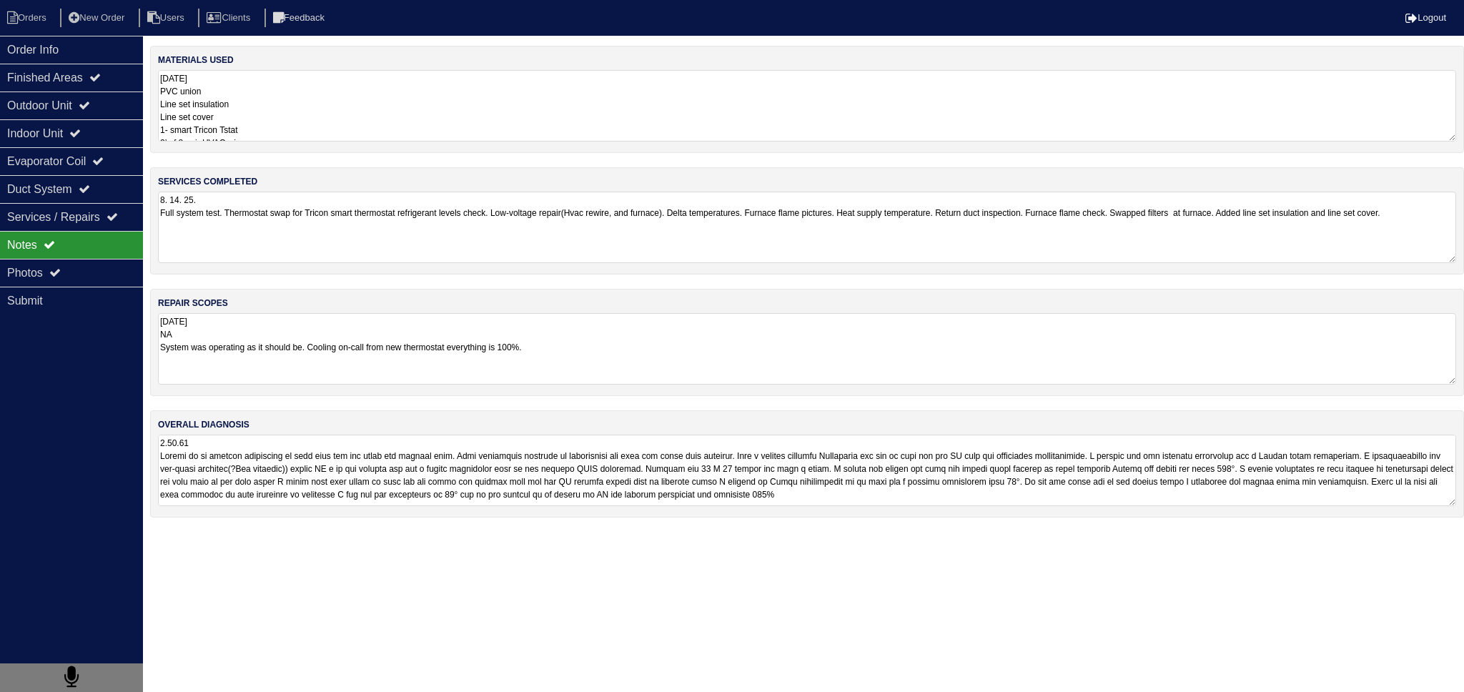
click at [289, 251] on textarea "8. 14. 25. Full system test. Thermostat swap for Tricon smart thermostat refrig…" at bounding box center [807, 227] width 1298 height 71
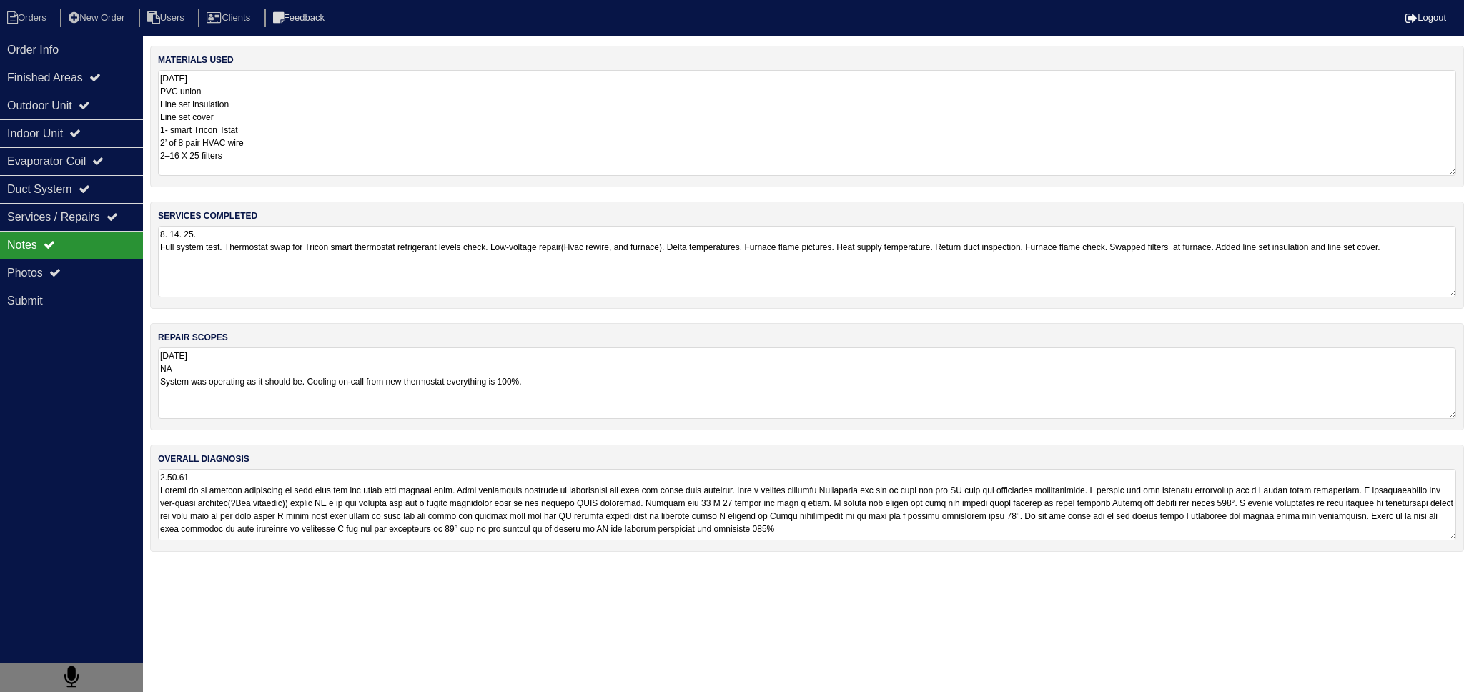
click at [307, 99] on textarea "8.14.25 PVC union Line set insulation Line set cover 1- smart Tricon Tstat 2’ o…" at bounding box center [807, 123] width 1298 height 106
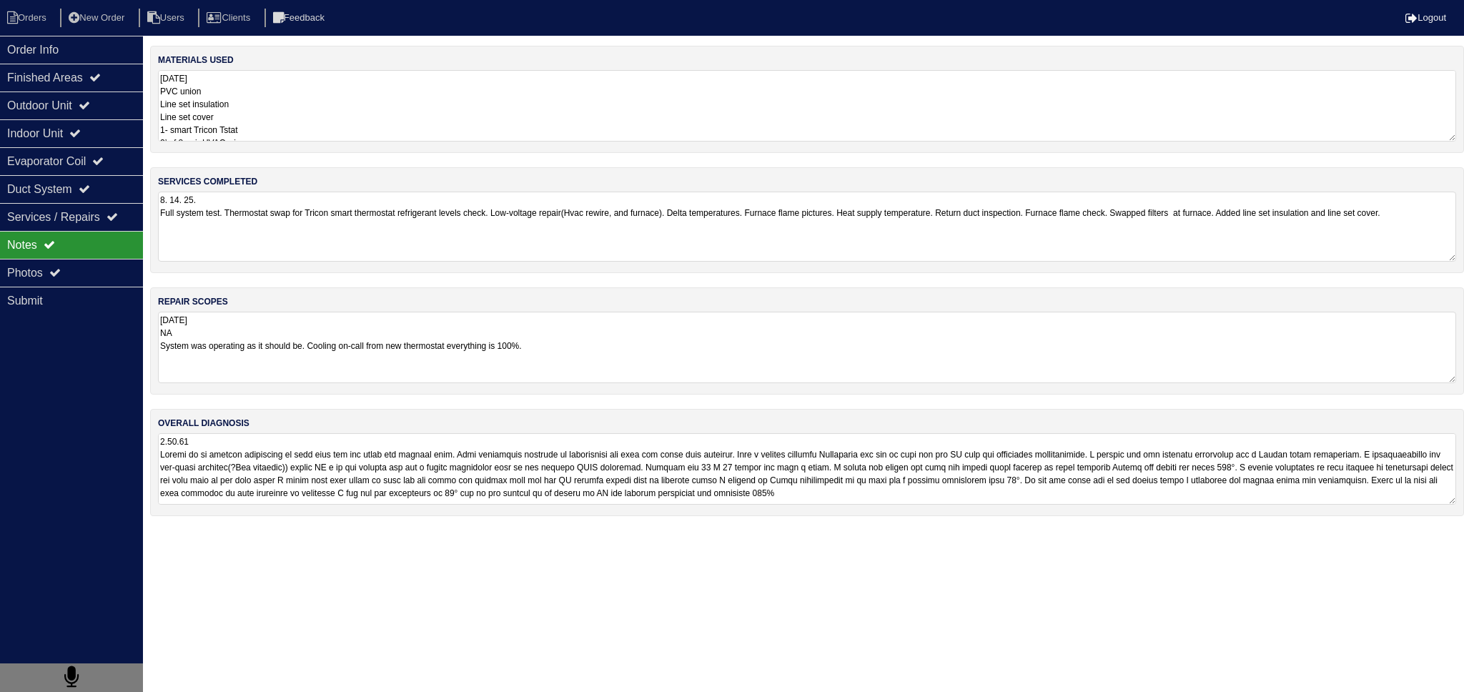
click at [270, 281] on div "materials used 8.14.25 PVC union Line set insulation Line set cover 1- smart Tr…" at bounding box center [807, 288] width 1314 height 485
click at [326, 254] on textarea "8. 14. 25. Full system test. Thermostat swap for Tricon smart thermostat refrig…" at bounding box center [807, 227] width 1298 height 70
click at [51, 61] on div "Order Info" at bounding box center [71, 50] width 143 height 28
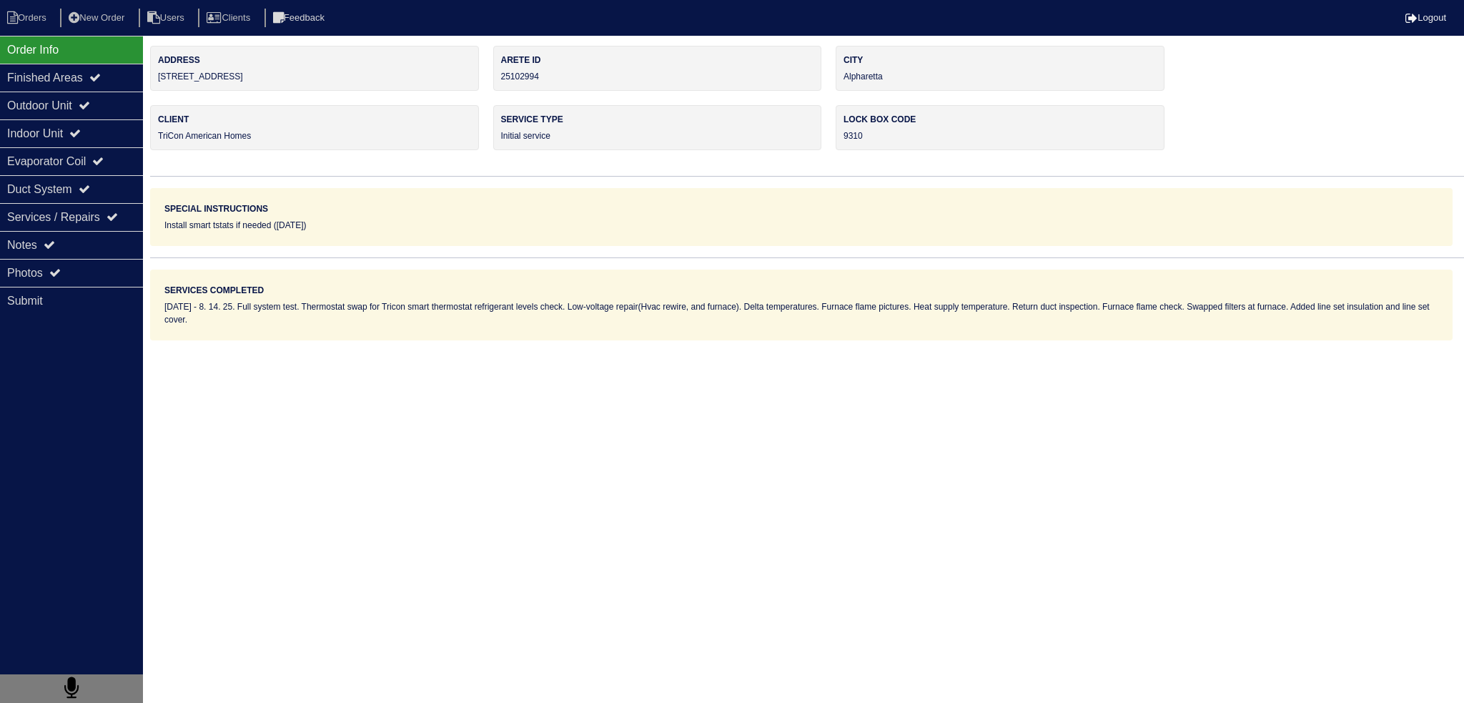
drag, startPoint x: 307, startPoint y: 79, endPoint x: 175, endPoint y: 80, distance: 132.2
click at [153, 84] on div "Address 210 Boca Ciega Ct" at bounding box center [314, 68] width 329 height 45
copy div "[STREET_ADDRESS]"
click at [55, 229] on div "Order Info Finished Areas Outdoor Unit Indoor Unit Evaporator Coil Duct System …" at bounding box center [71, 387] width 143 height 703
click at [55, 245] on icon at bounding box center [49, 244] width 11 height 11
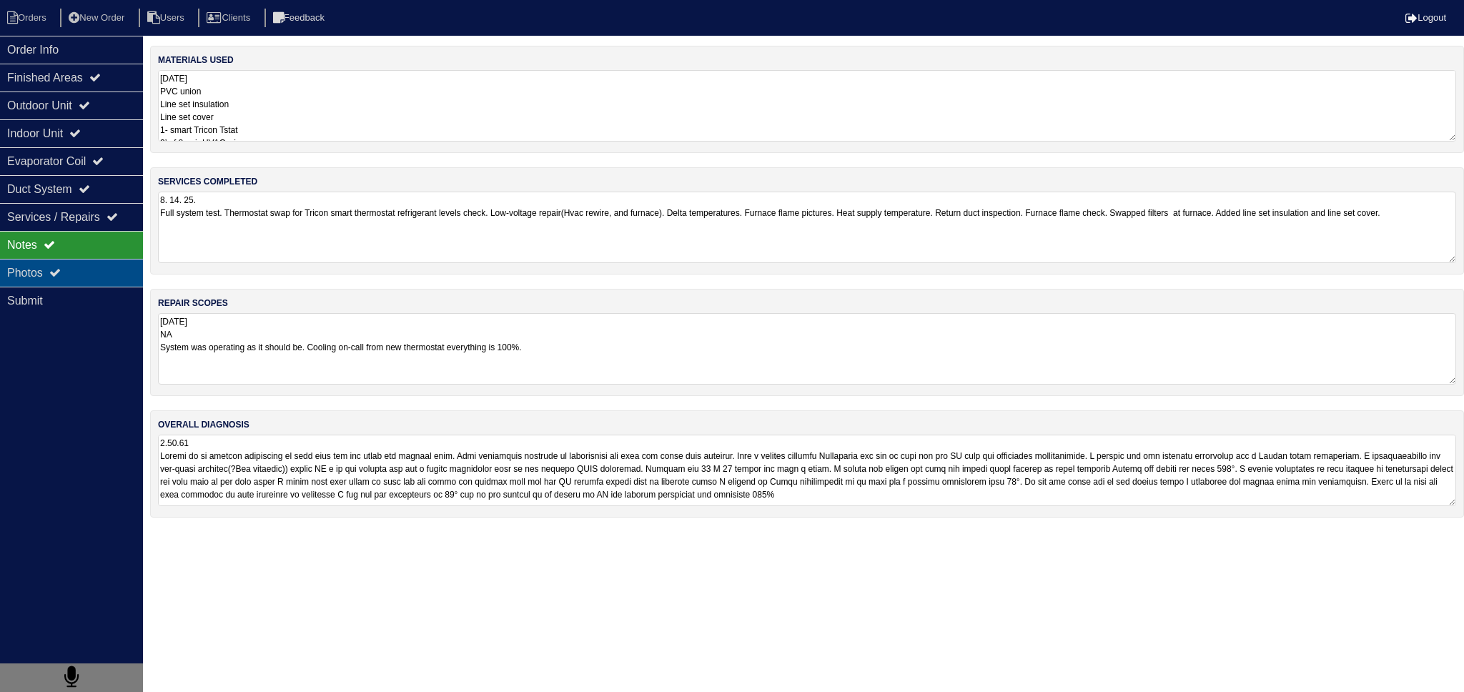
click at [72, 264] on div "Photos" at bounding box center [71, 273] width 143 height 28
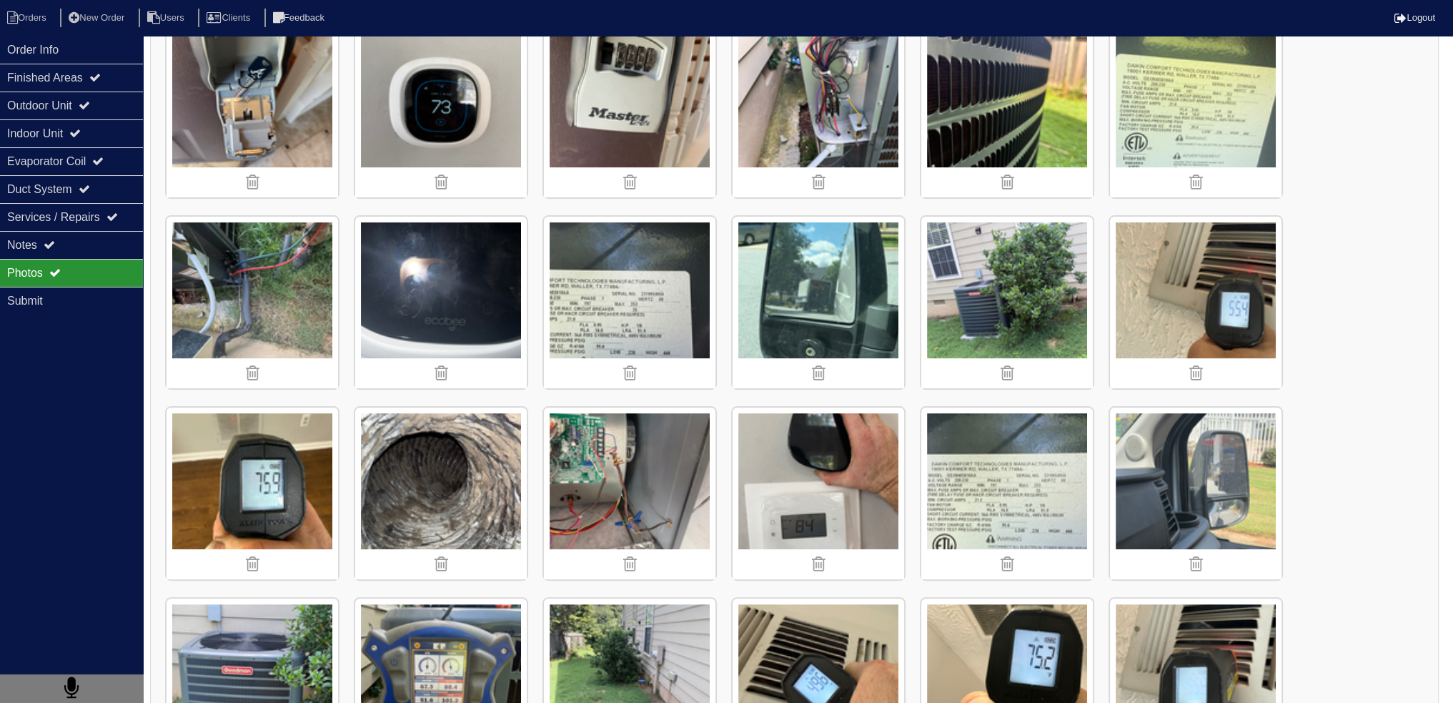
scroll to position [715, 0]
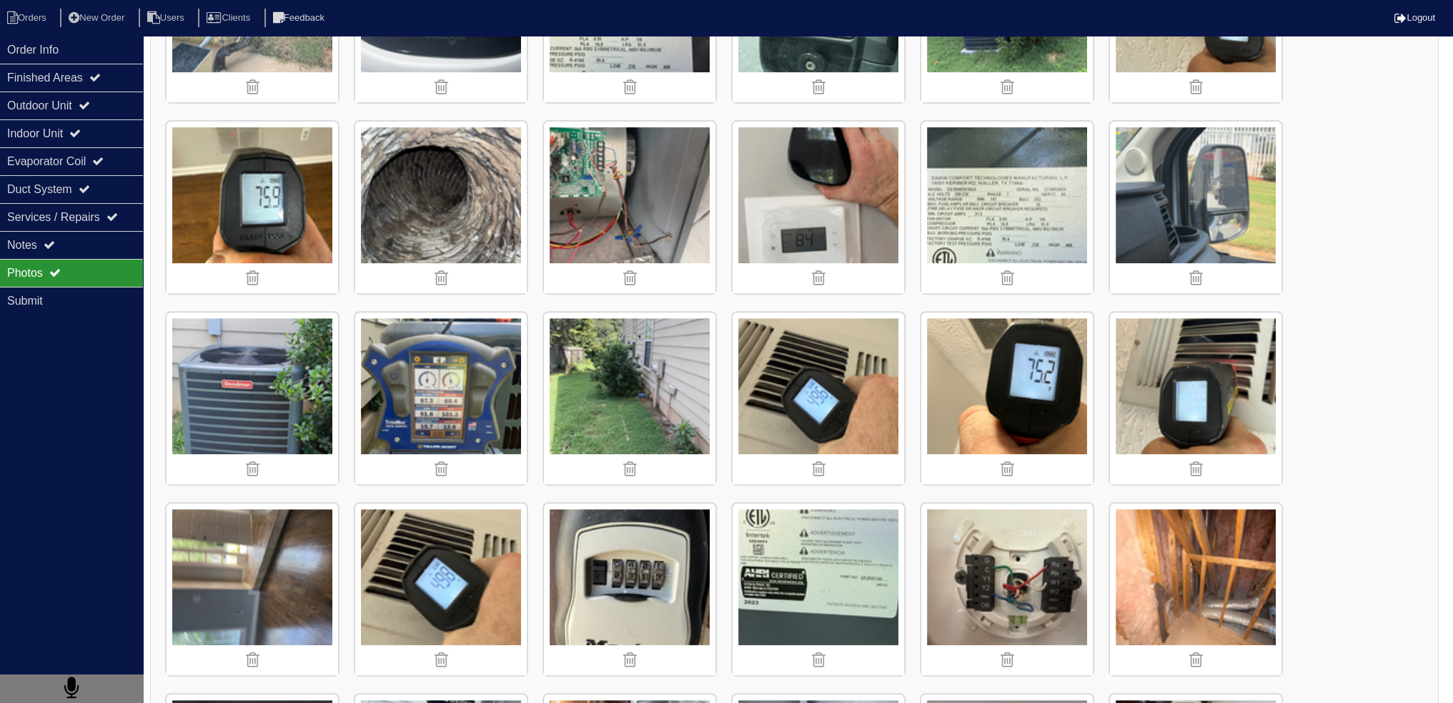
click at [452, 367] on img at bounding box center [441, 398] width 172 height 172
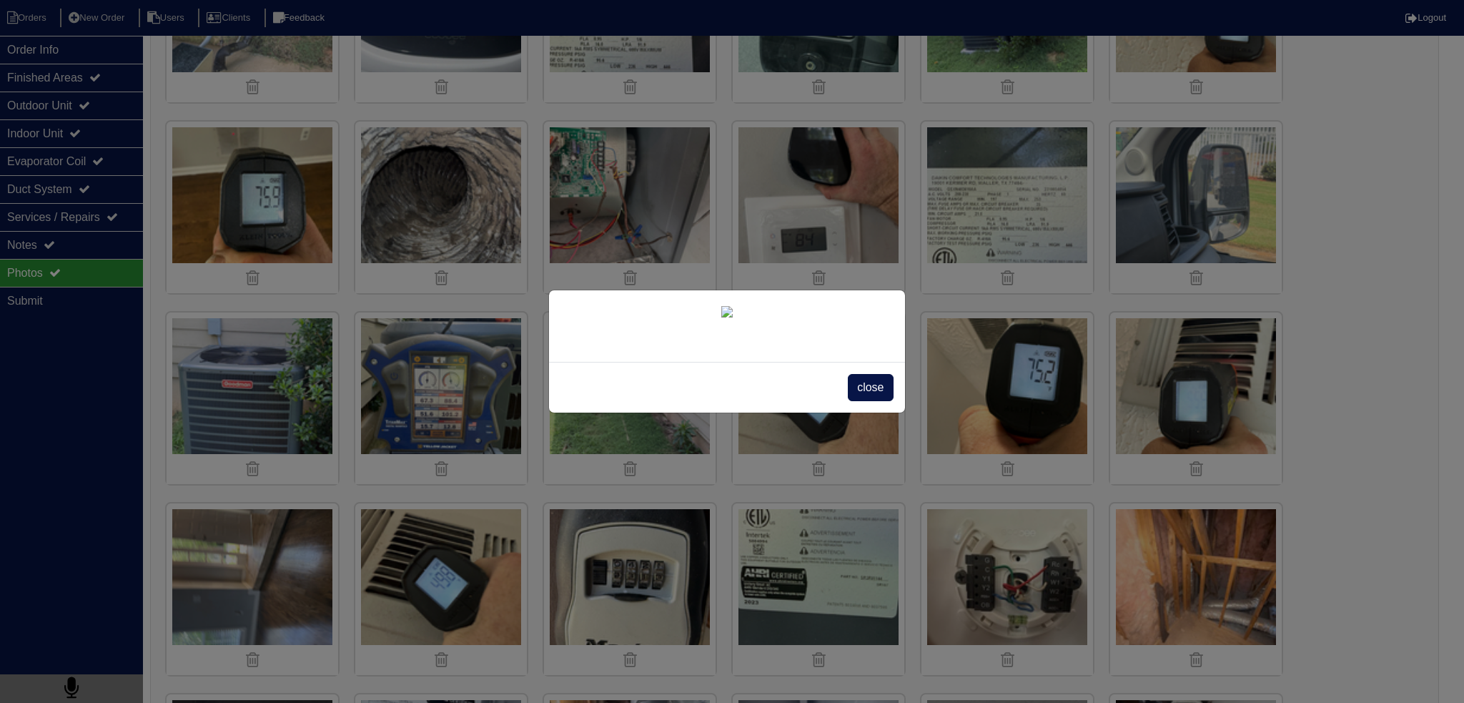
click at [864, 401] on span "close" at bounding box center [870, 387] width 45 height 27
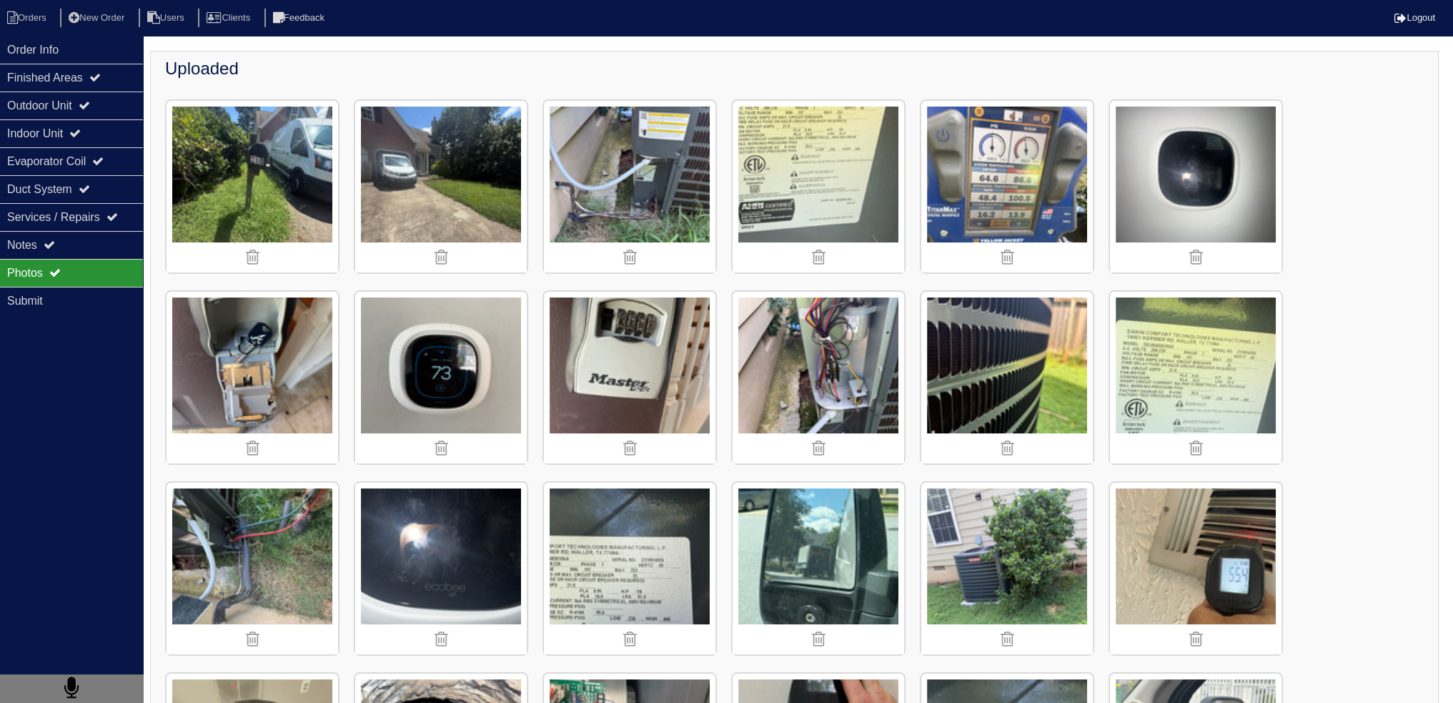
scroll to position [117, 0]
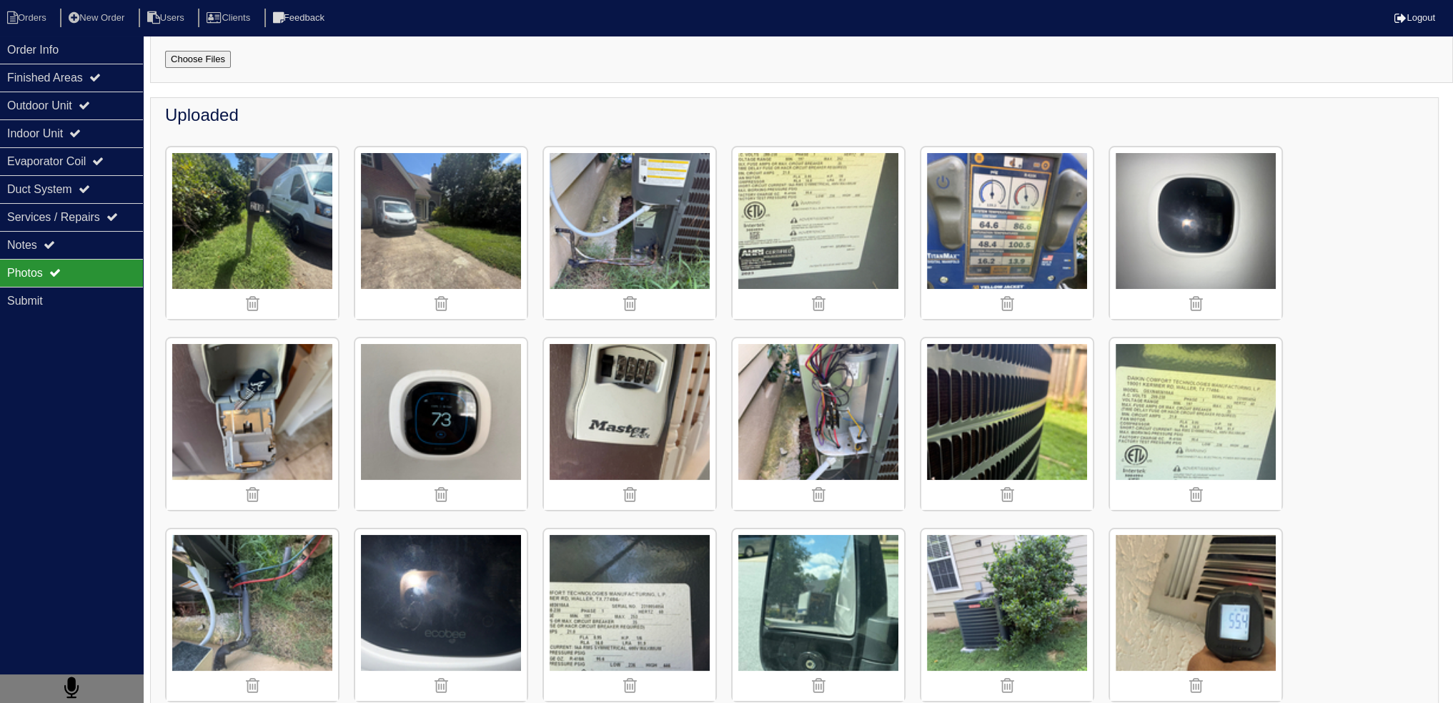
click at [986, 199] on img at bounding box center [1007, 233] width 172 height 172
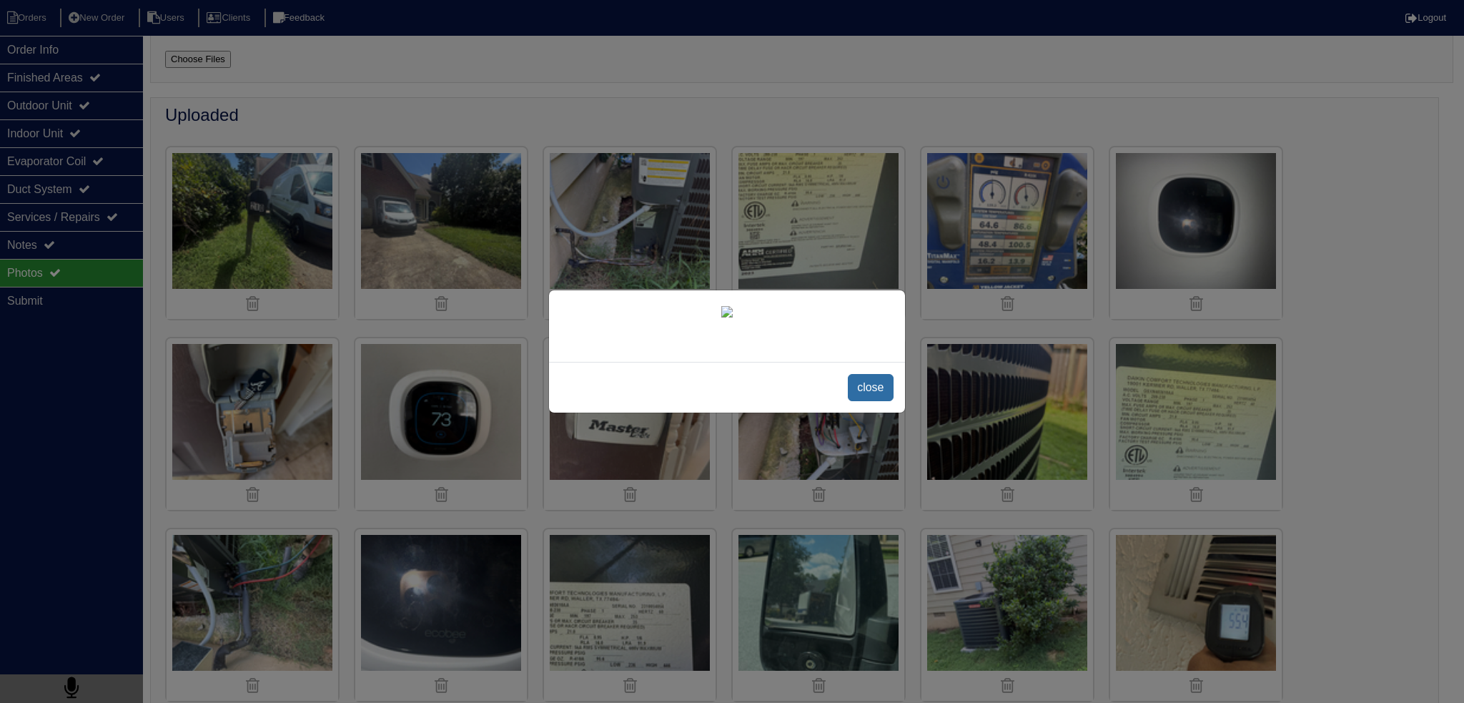
click at [866, 401] on span "close" at bounding box center [870, 387] width 45 height 27
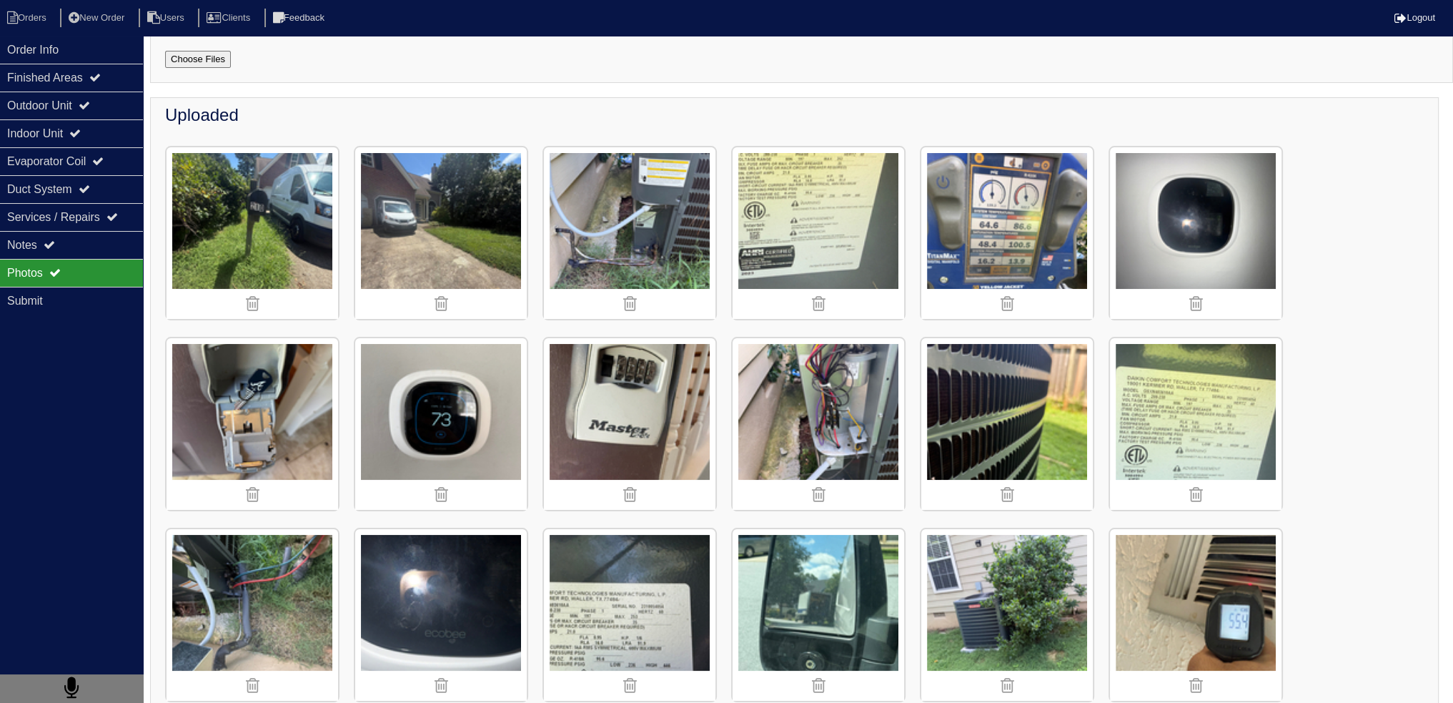
click at [1027, 202] on img at bounding box center [1007, 233] width 172 height 172
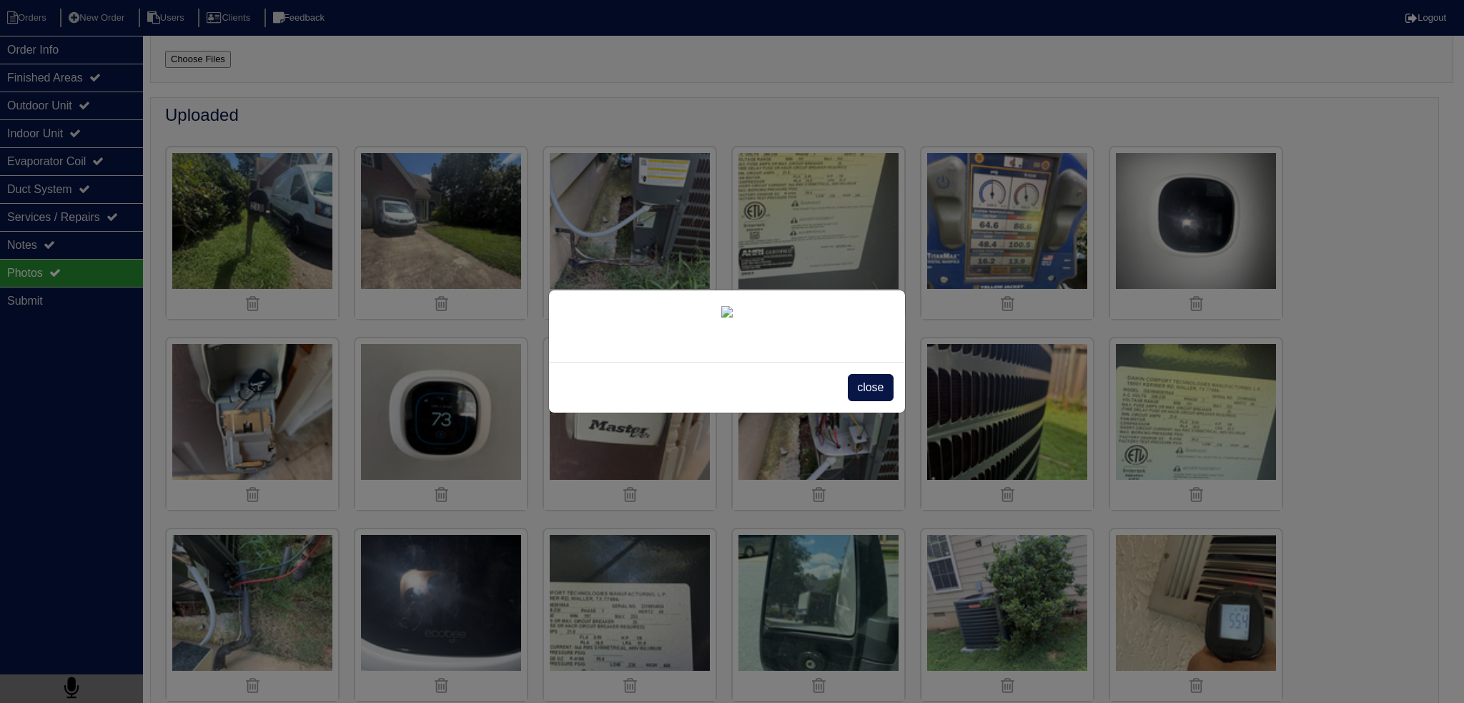
click at [863, 412] on div "close" at bounding box center [727, 387] width 356 height 51
click at [857, 401] on span "close" at bounding box center [870, 387] width 45 height 27
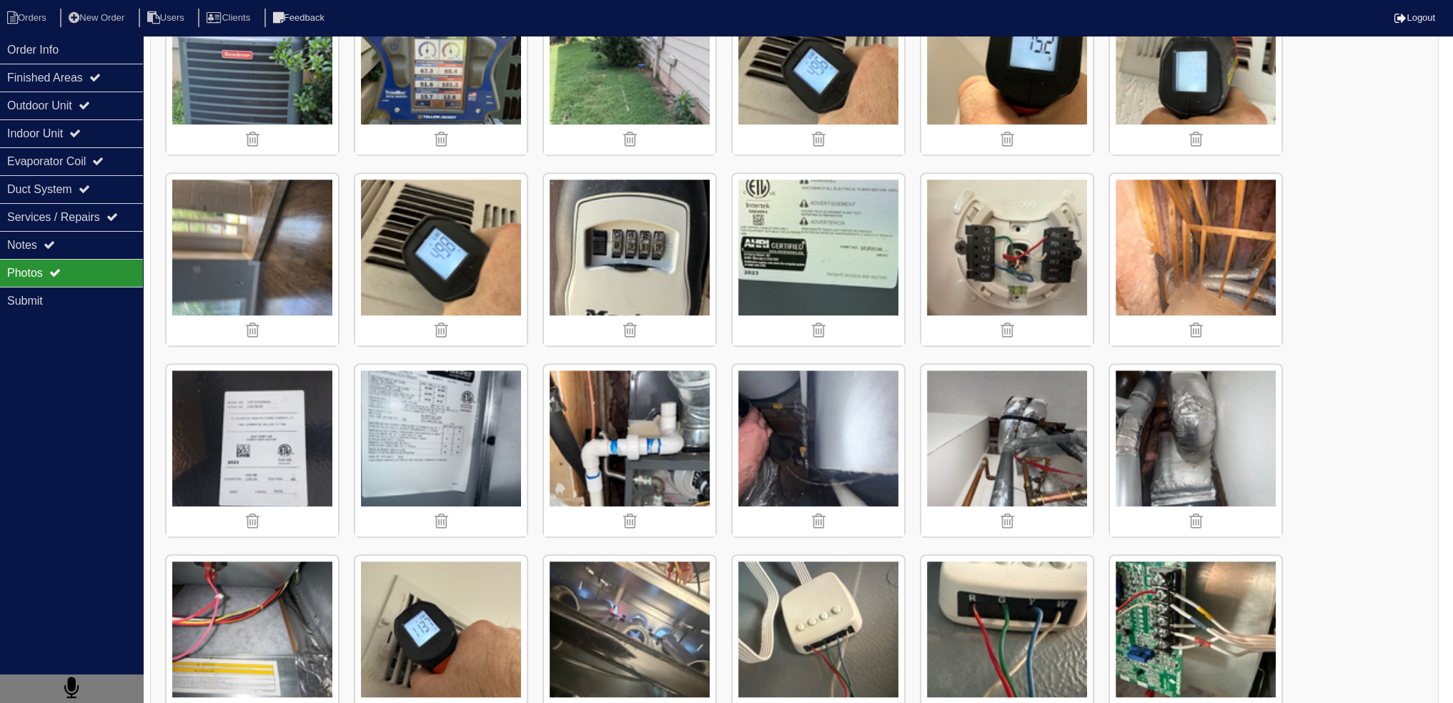
scroll to position [974, 0]
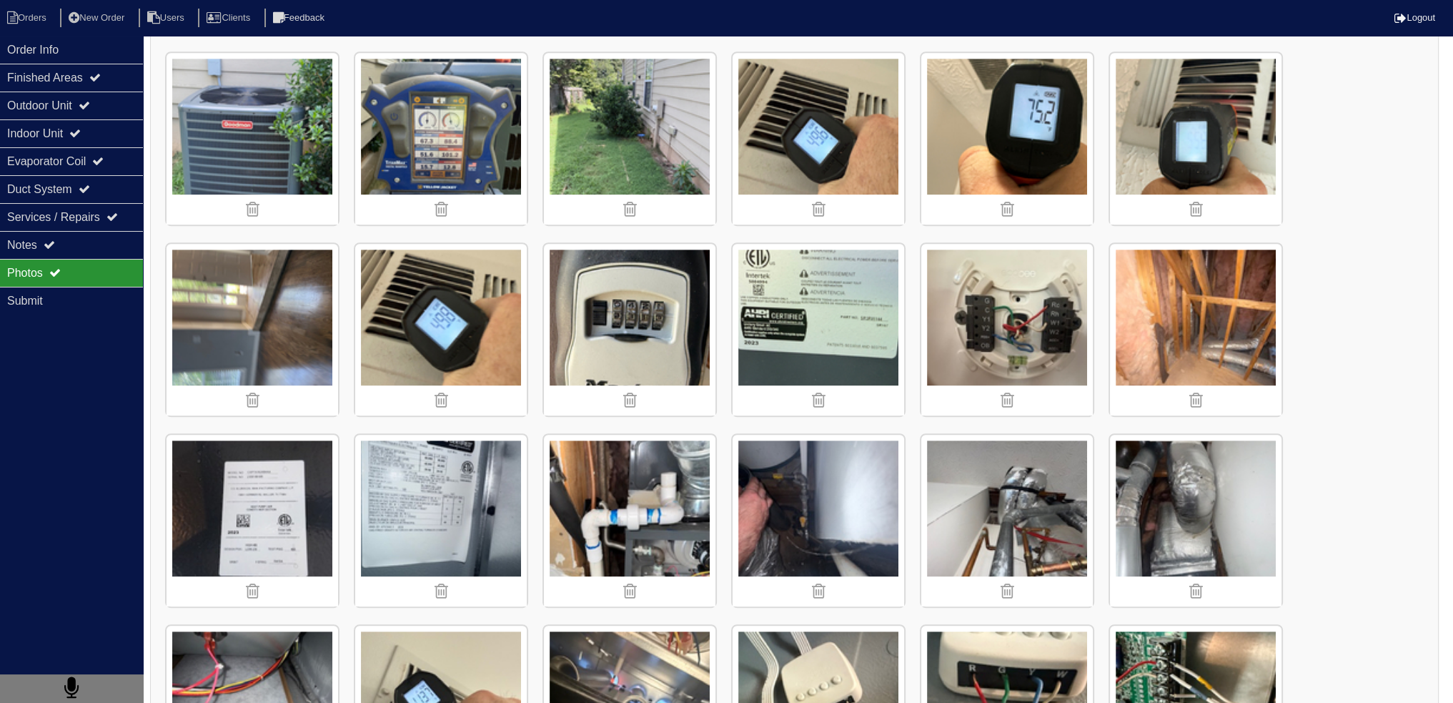
click at [254, 488] on img at bounding box center [253, 521] width 172 height 172
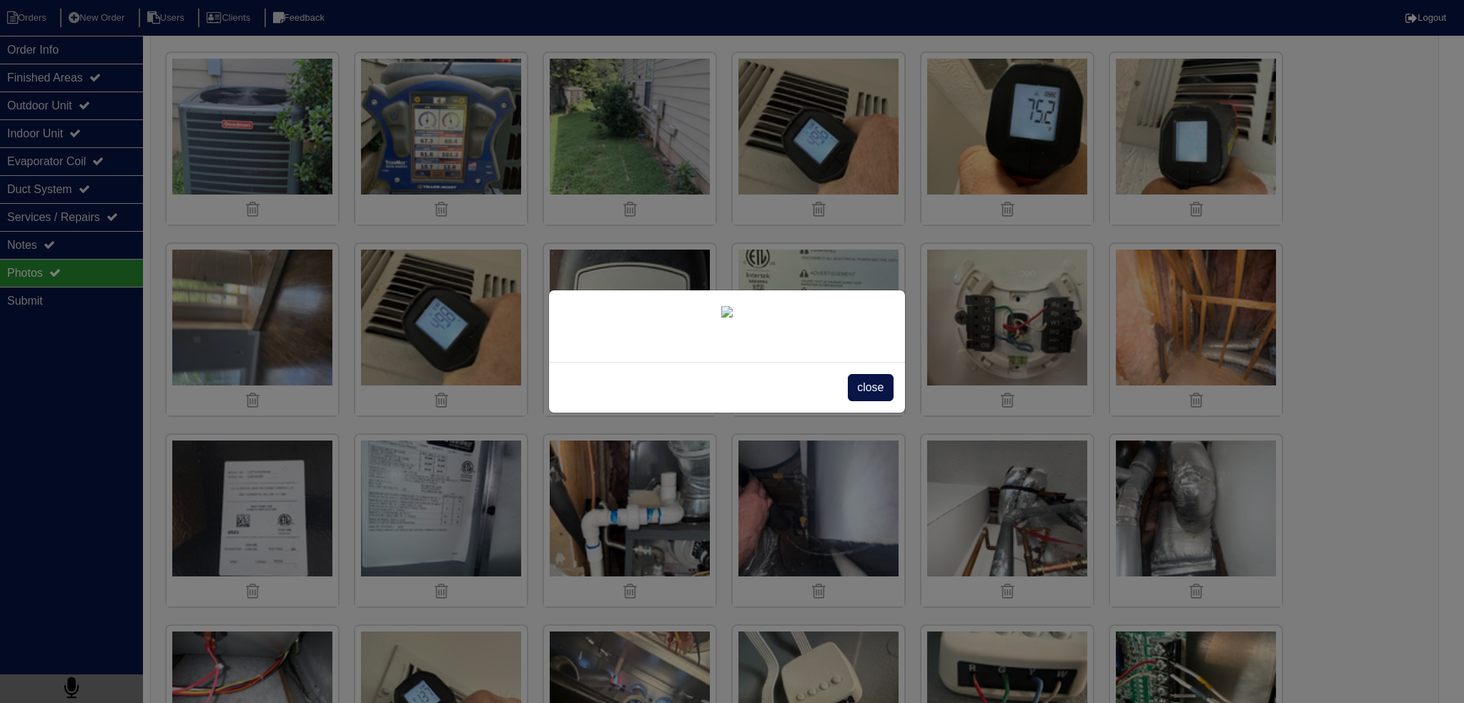
drag, startPoint x: 863, startPoint y: 577, endPoint x: 852, endPoint y: 580, distance: 11.8
click at [863, 401] on span "close" at bounding box center [870, 387] width 45 height 27
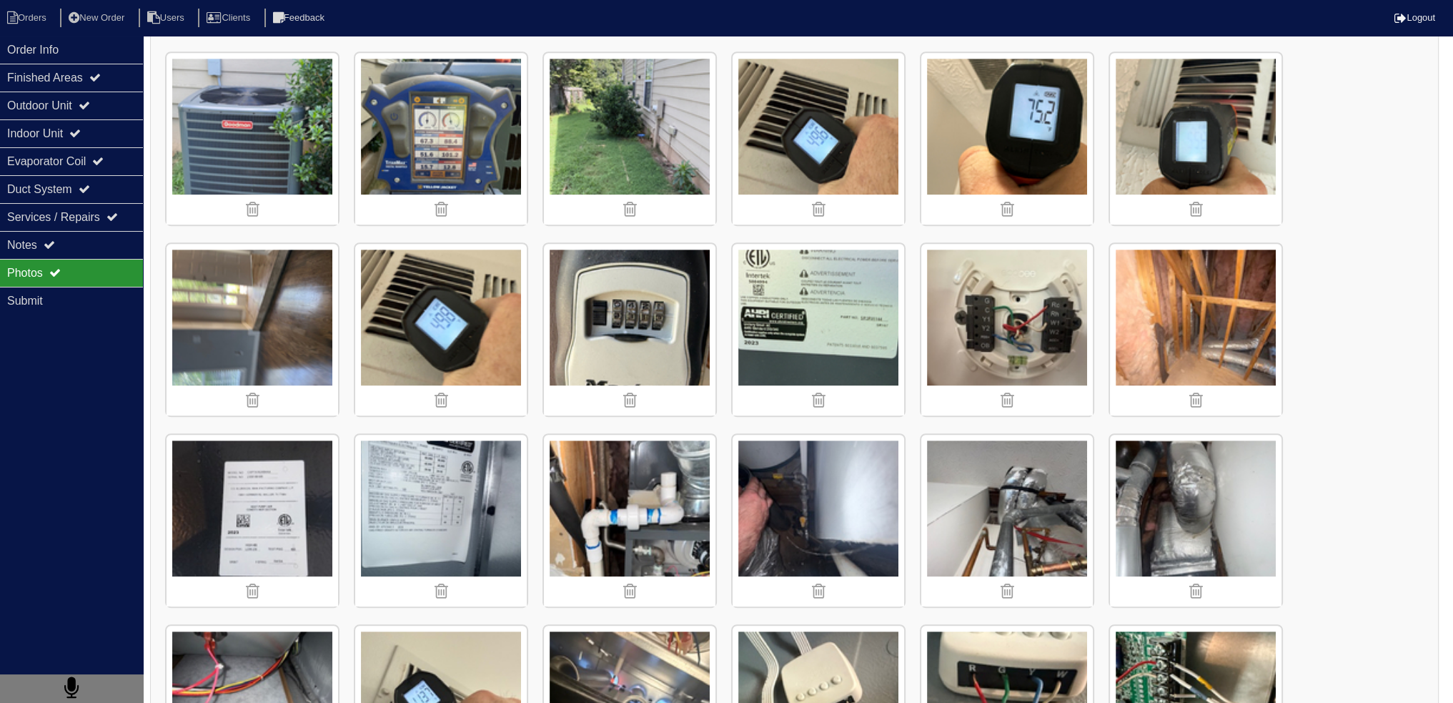
scroll to position [688, 0]
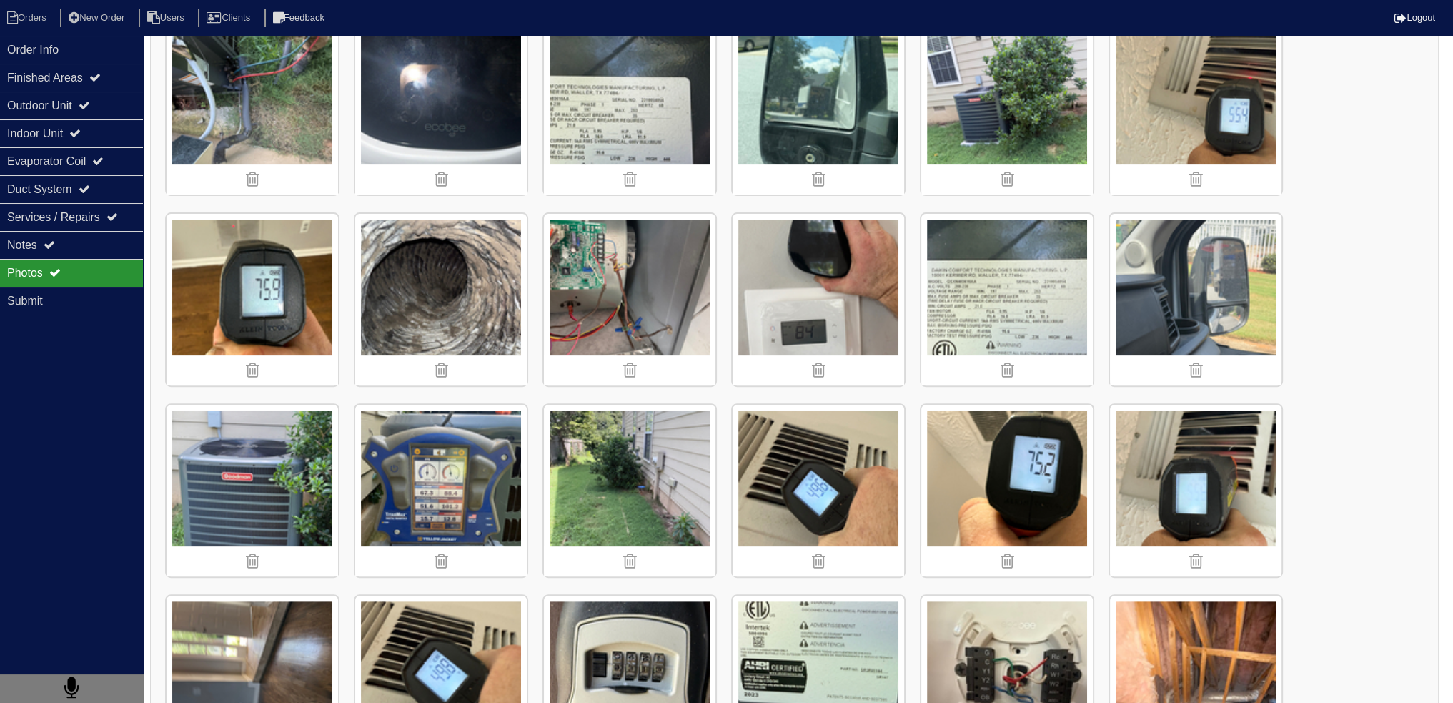
click at [786, 555] on div "Uploaded" at bounding box center [794, 570] width 1289 height 1958
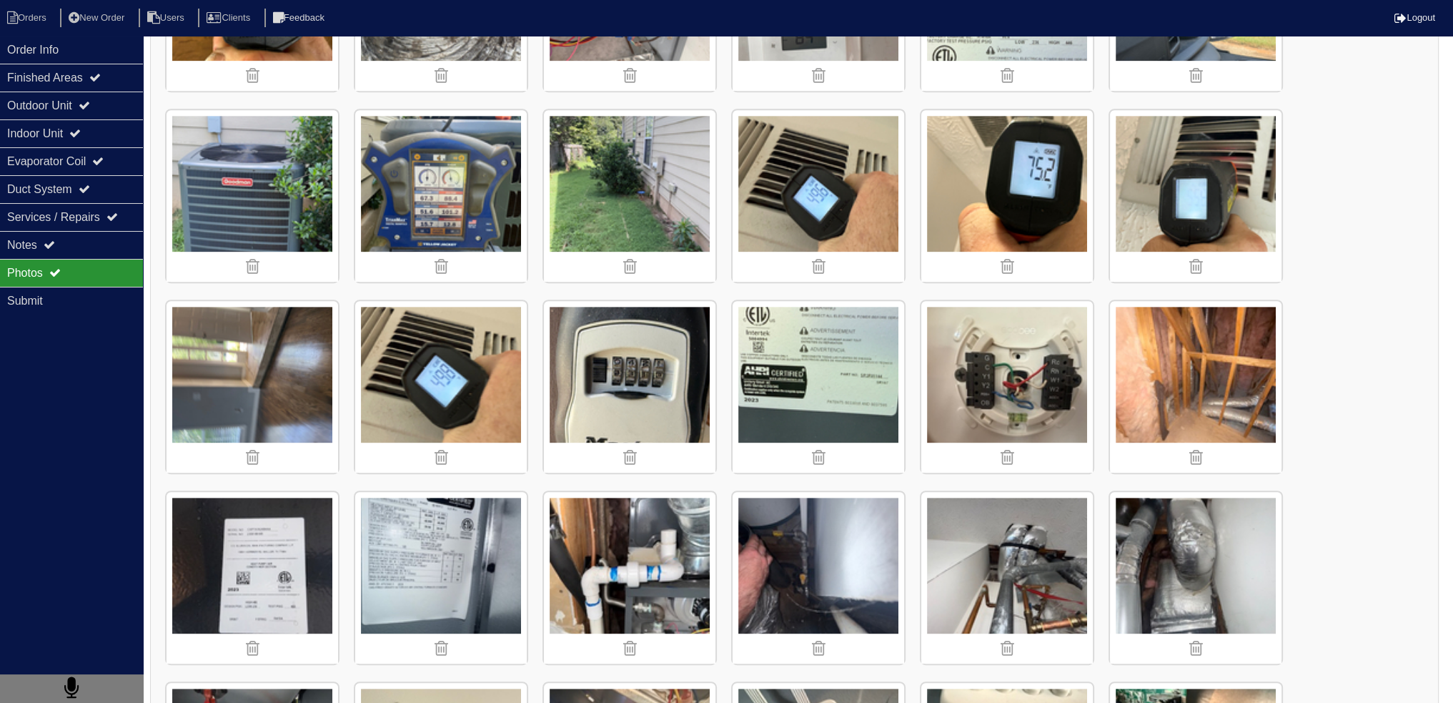
scroll to position [929, 0]
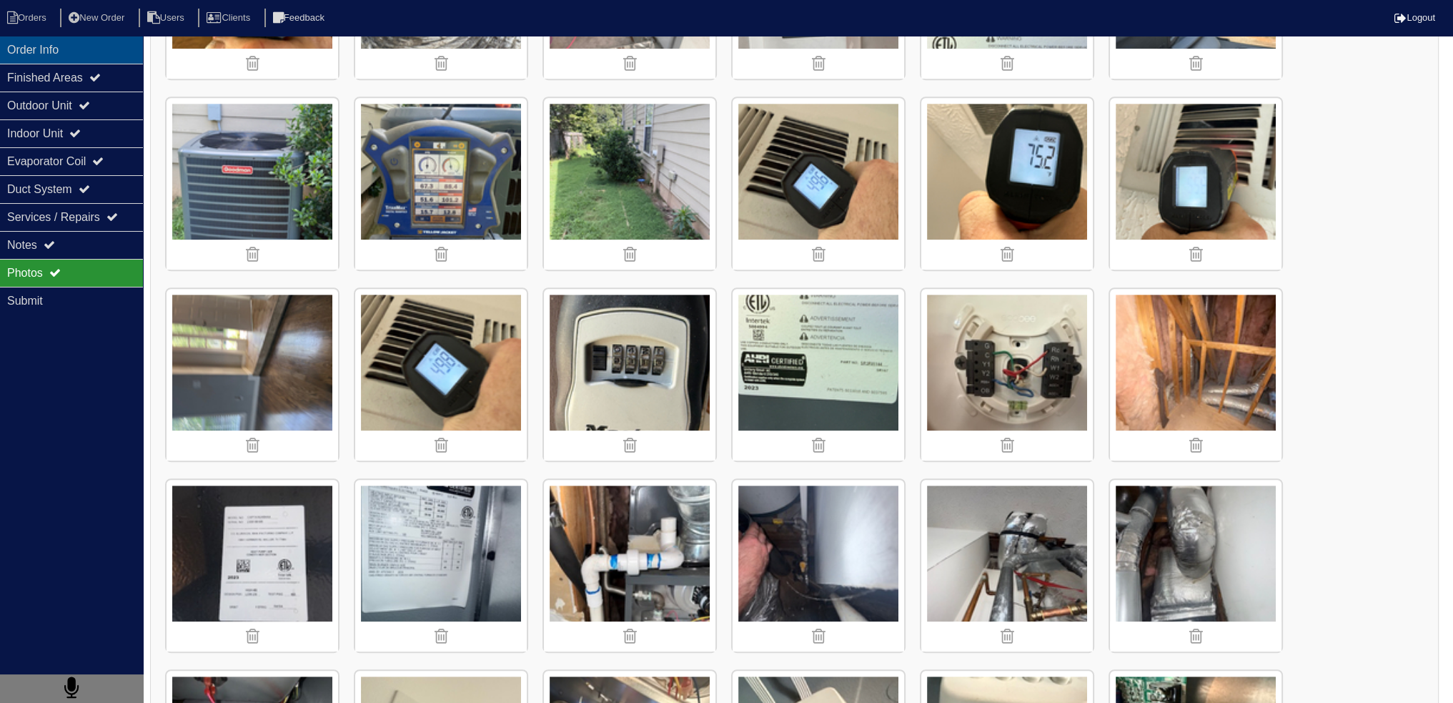
drag, startPoint x: 6, startPoint y: 44, endPoint x: 12, endPoint y: 40, distance: 7.4
click at [7, 44] on div "Order Info" at bounding box center [71, 50] width 143 height 28
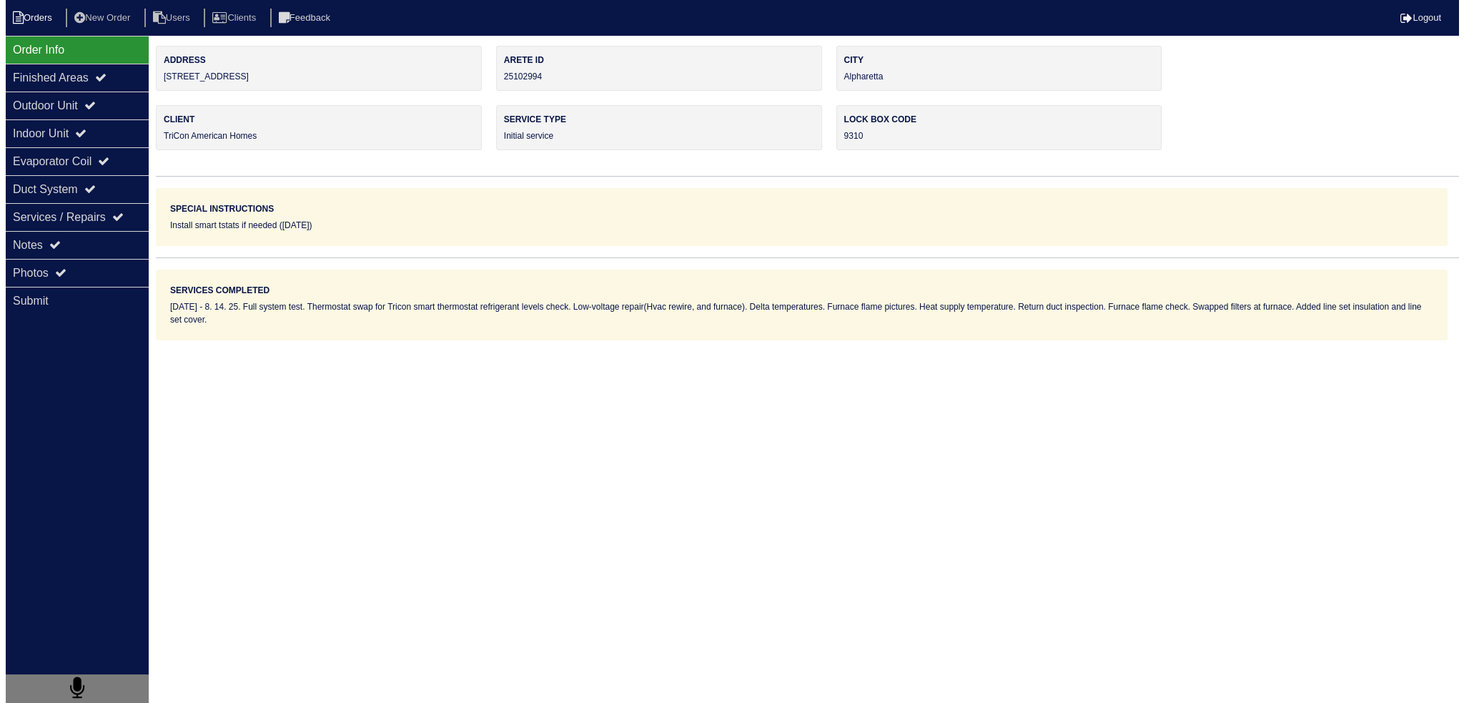
scroll to position [0, 0]
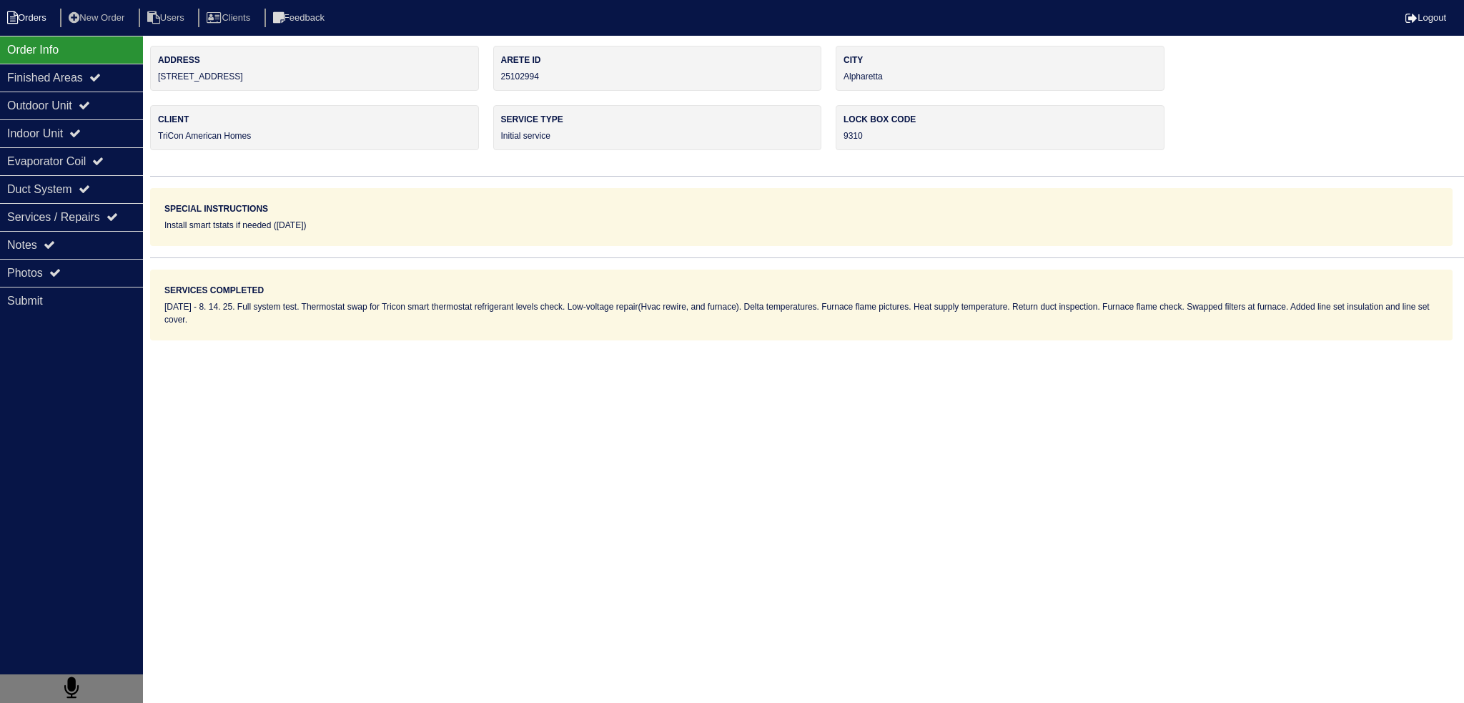
click at [24, 26] on li "Orders" at bounding box center [29, 18] width 58 height 19
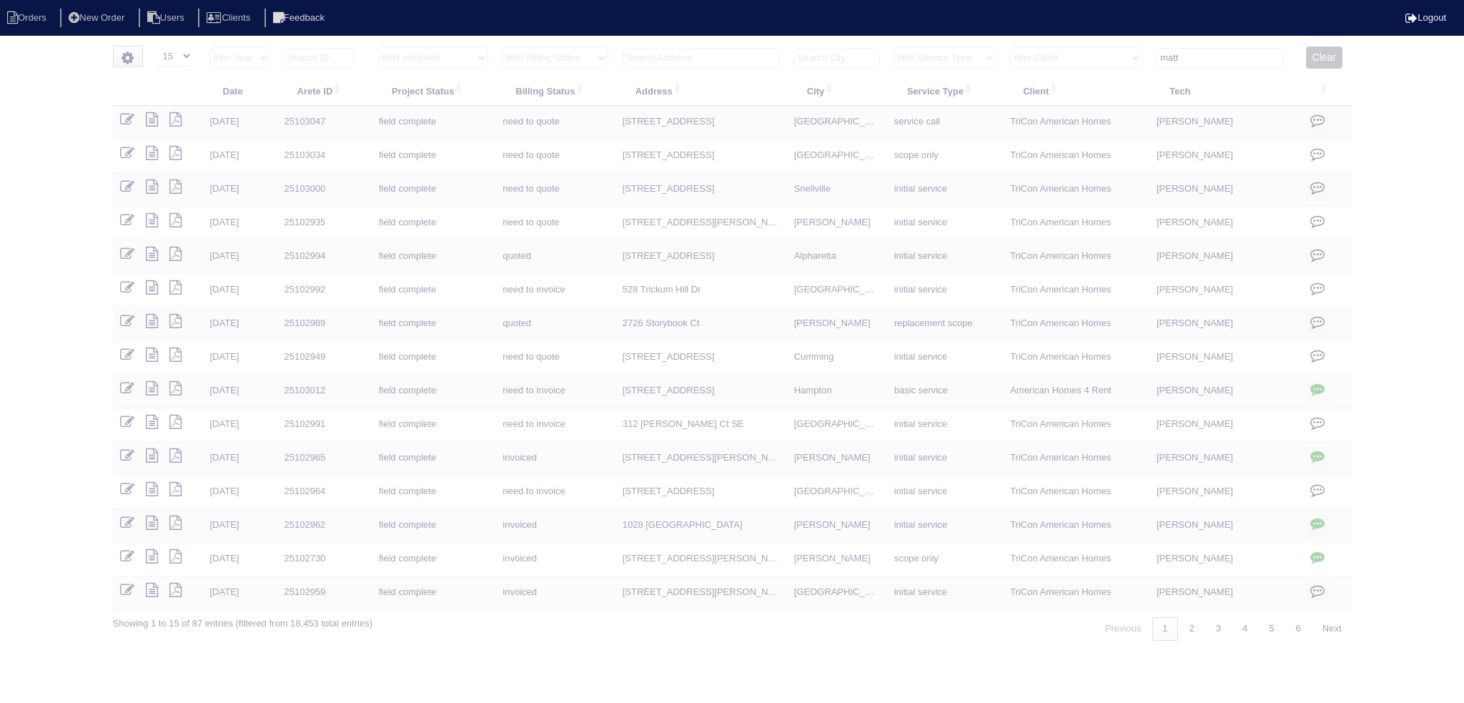
select select "15"
select select "field complete"
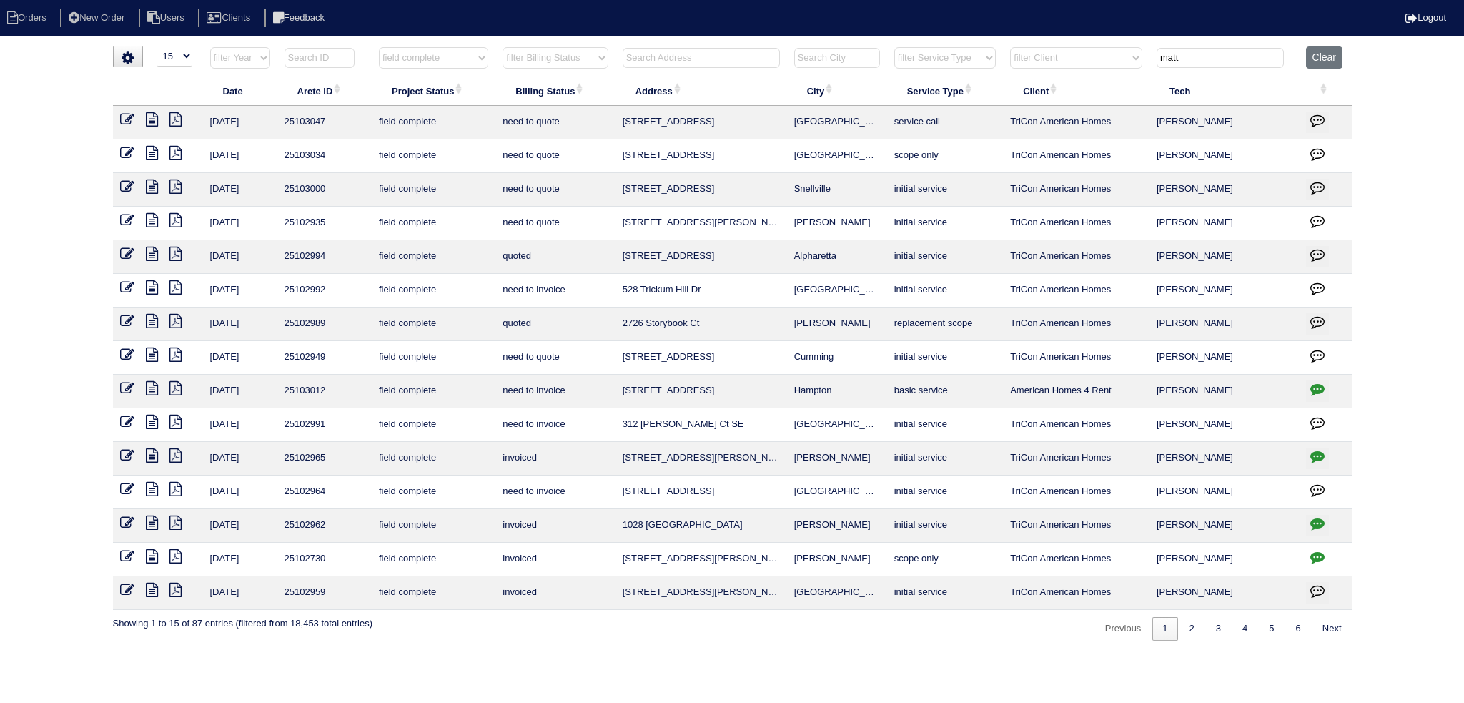
click at [151, 224] on icon at bounding box center [152, 220] width 12 height 14
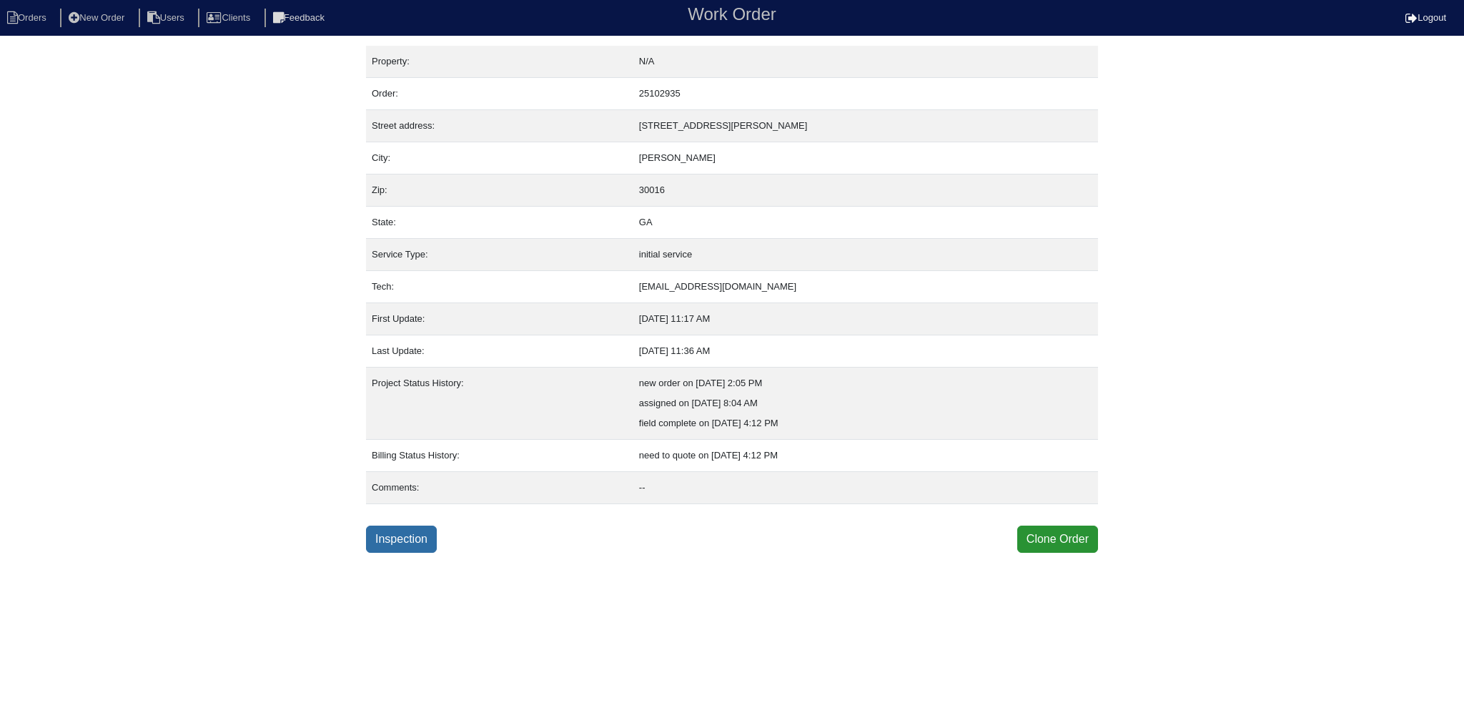
click at [437, 540] on link "Inspection" at bounding box center [401, 538] width 71 height 27
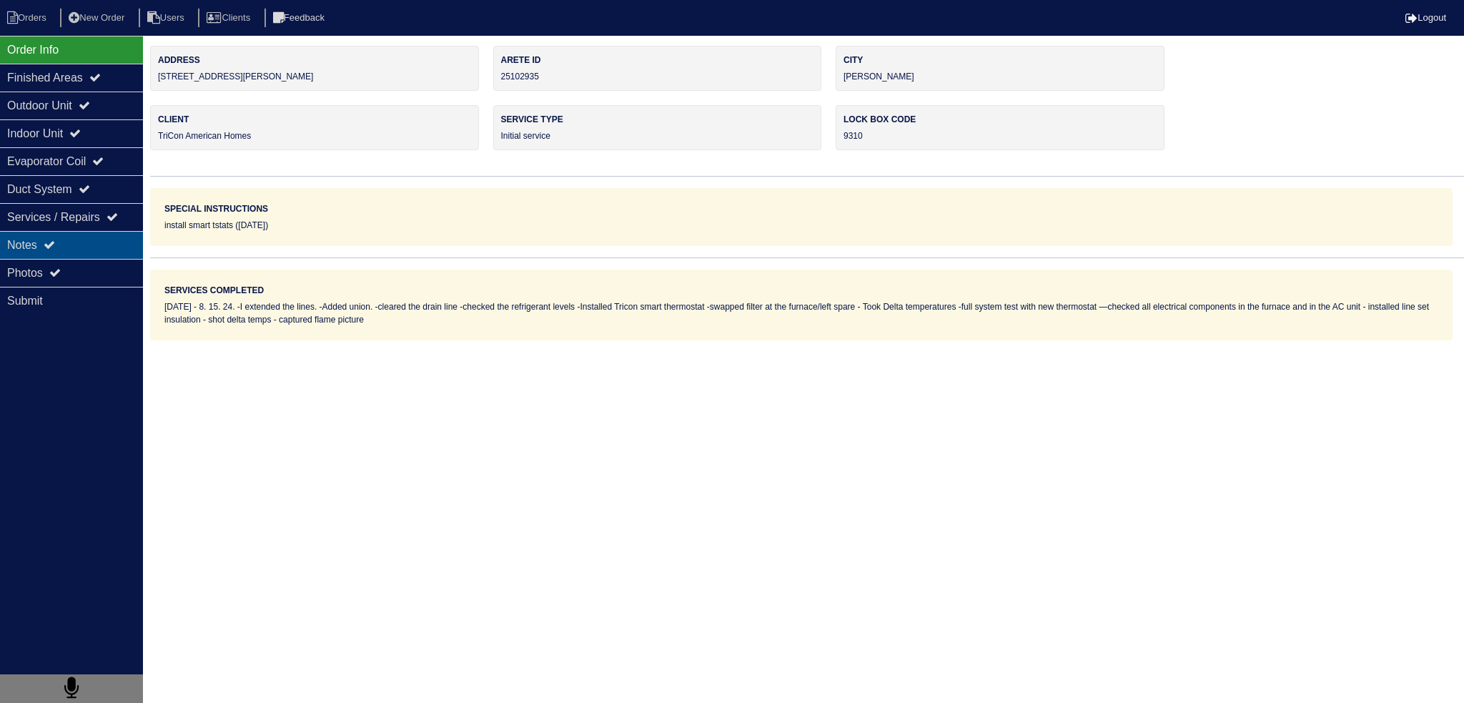
click at [71, 240] on div "Notes" at bounding box center [71, 245] width 143 height 28
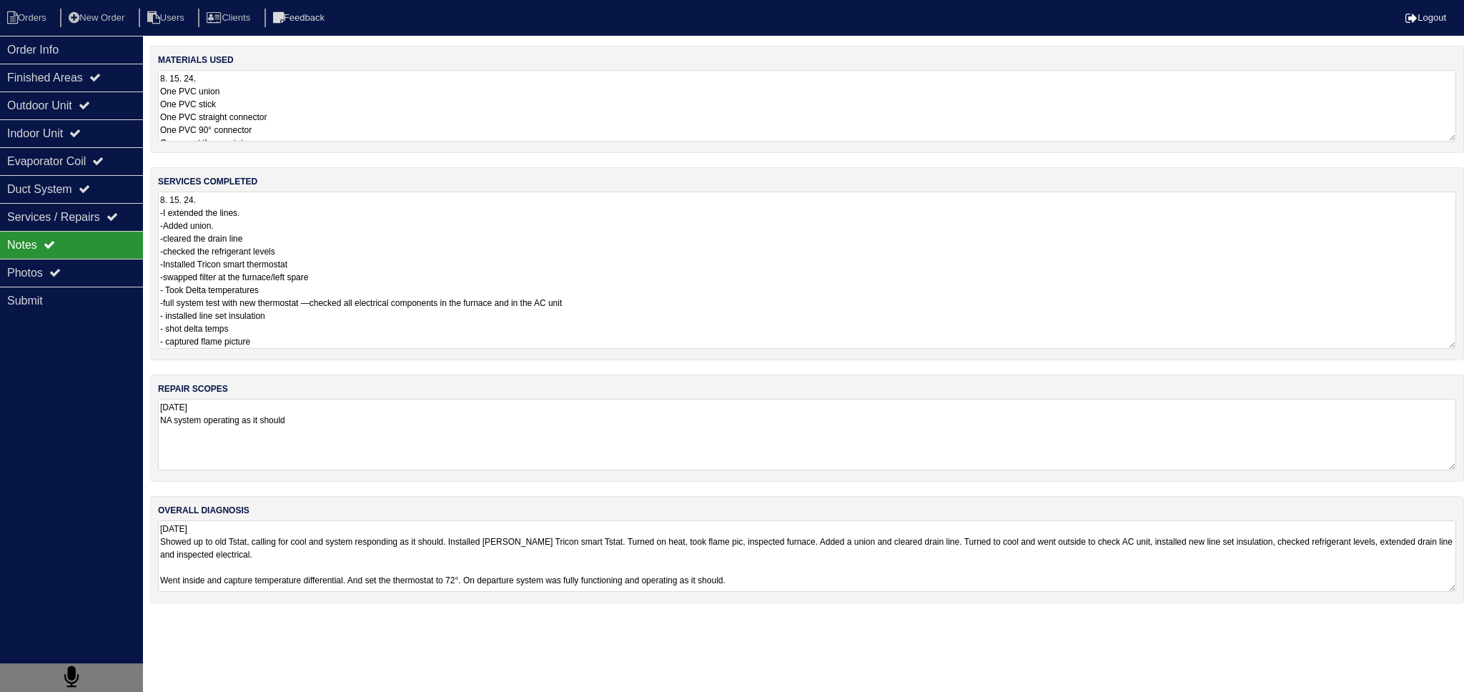
click at [337, 239] on textarea "8. 15. 24. -I extended the lines. -Added union. -cleared the drain line -checke…" at bounding box center [807, 270] width 1298 height 157
click at [316, 106] on textarea "8. 15. 24. One PVC union One PVC stick One PVC straight connector One PVC 90° c…" at bounding box center [807, 105] width 1298 height 71
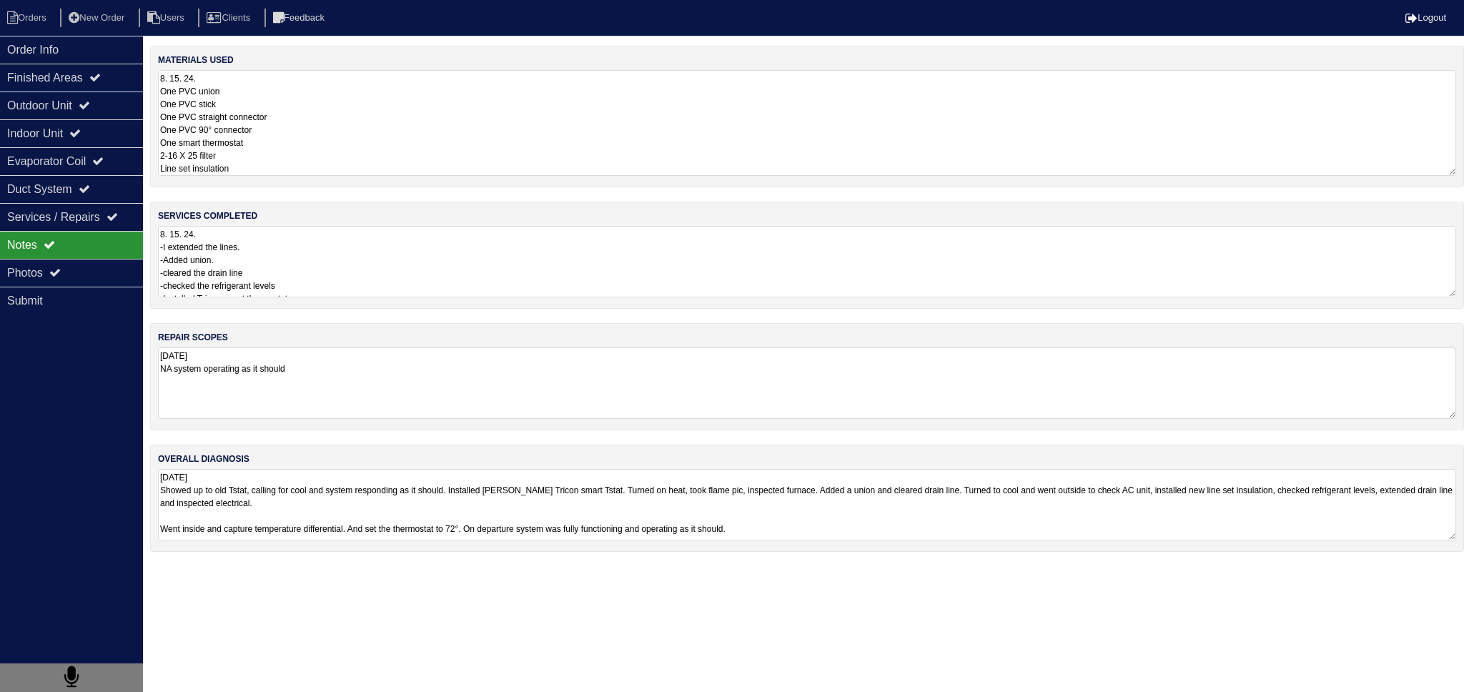
click at [323, 261] on textarea "8. 15. 24. -I extended the lines. -Added union. -cleared the drain line -checke…" at bounding box center [807, 261] width 1298 height 71
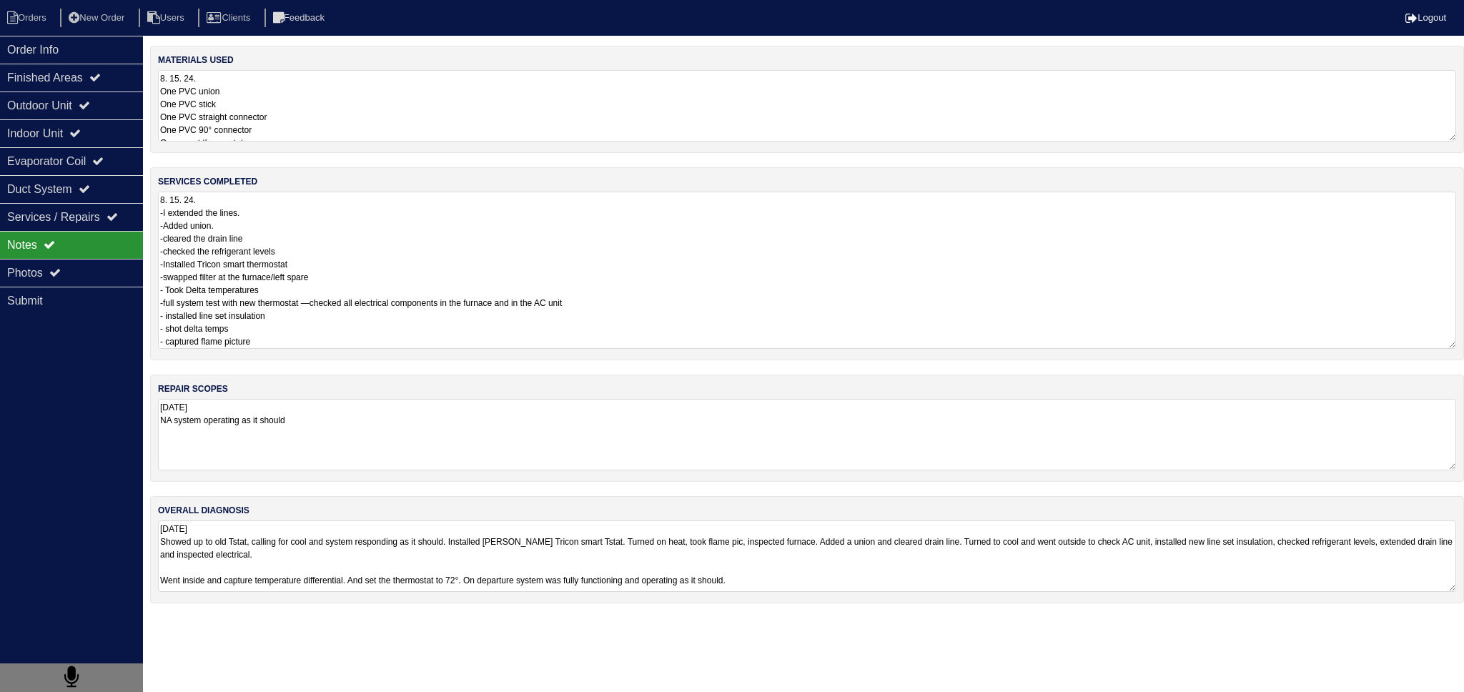
click at [334, 331] on textarea "8. 15. 24. -I extended the lines. -Added union. -cleared the drain line -checke…" at bounding box center [807, 270] width 1298 height 157
click at [330, 335] on textarea "8. 15. 24. -I extended the lines. -Added union. -cleared the drain line -checke…" at bounding box center [807, 270] width 1298 height 157
click at [107, 278] on div "Photos" at bounding box center [71, 273] width 143 height 28
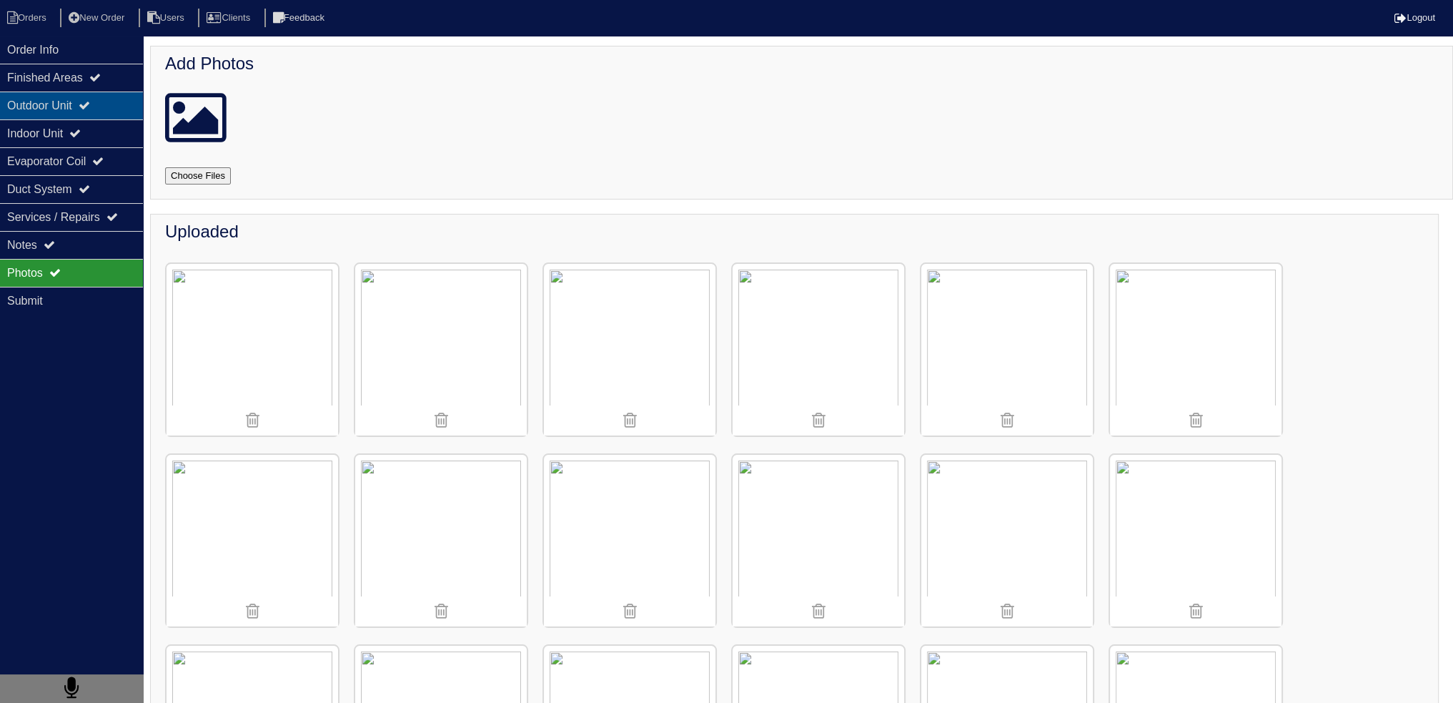
click at [104, 113] on div "Outdoor Unit" at bounding box center [71, 105] width 143 height 28
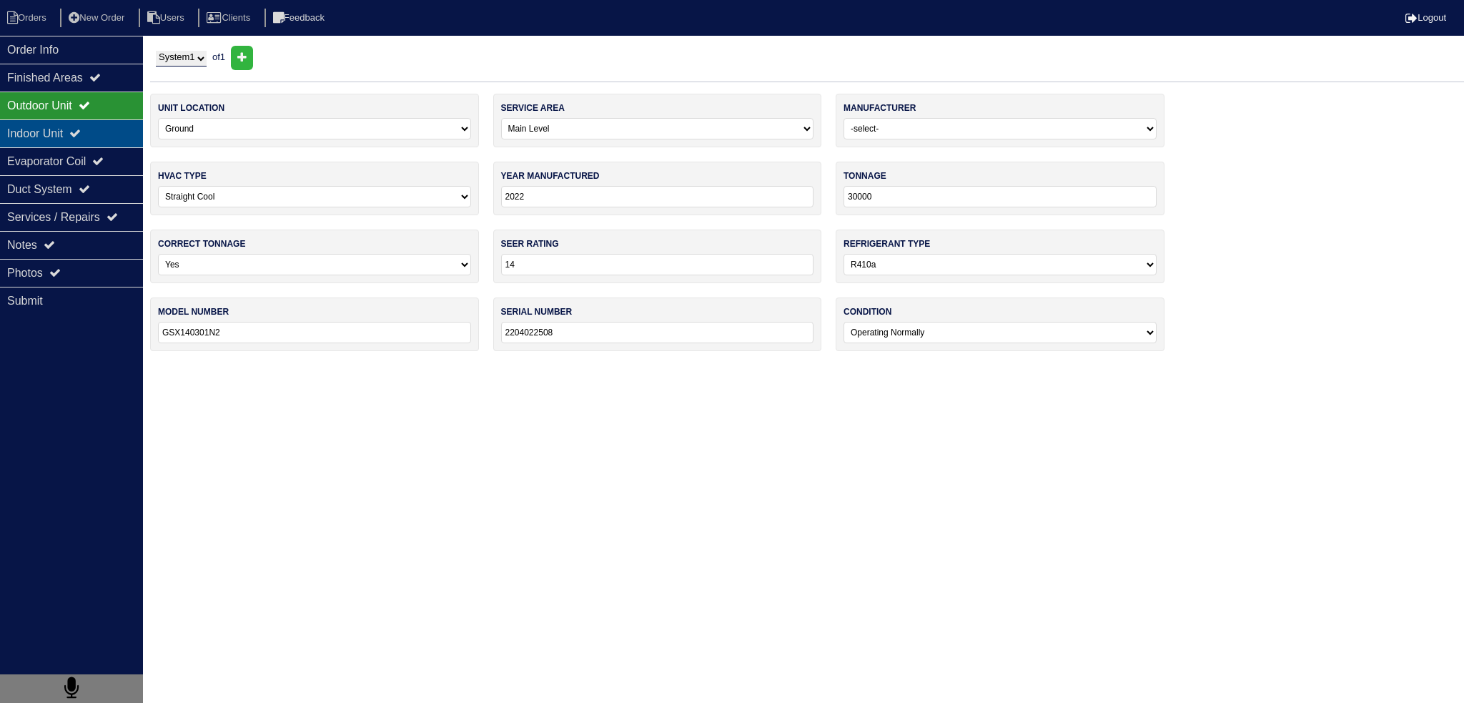
click at [100, 128] on div "Indoor Unit" at bounding box center [71, 133] width 143 height 28
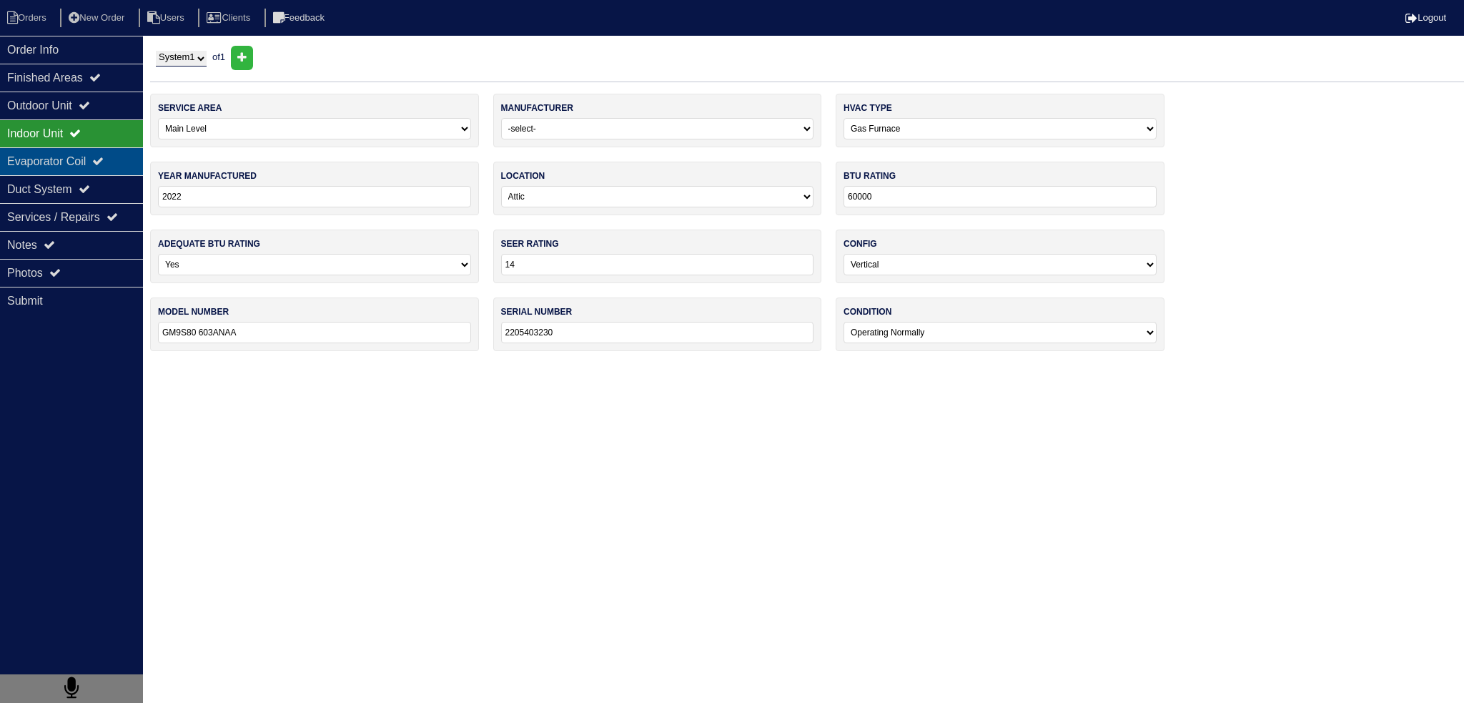
click at [93, 150] on div "Evaporator Coil" at bounding box center [71, 161] width 143 height 28
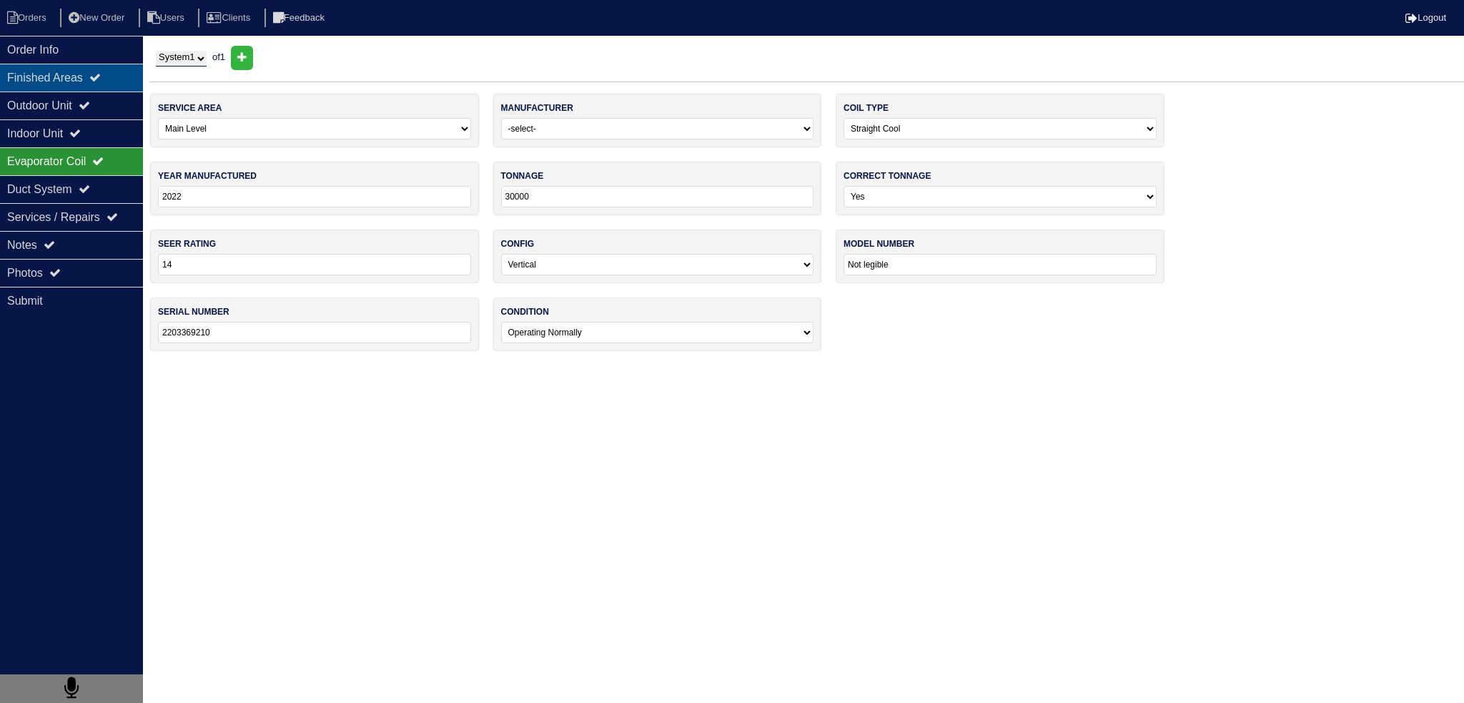
click at [122, 74] on div "Finished Areas" at bounding box center [71, 78] width 143 height 28
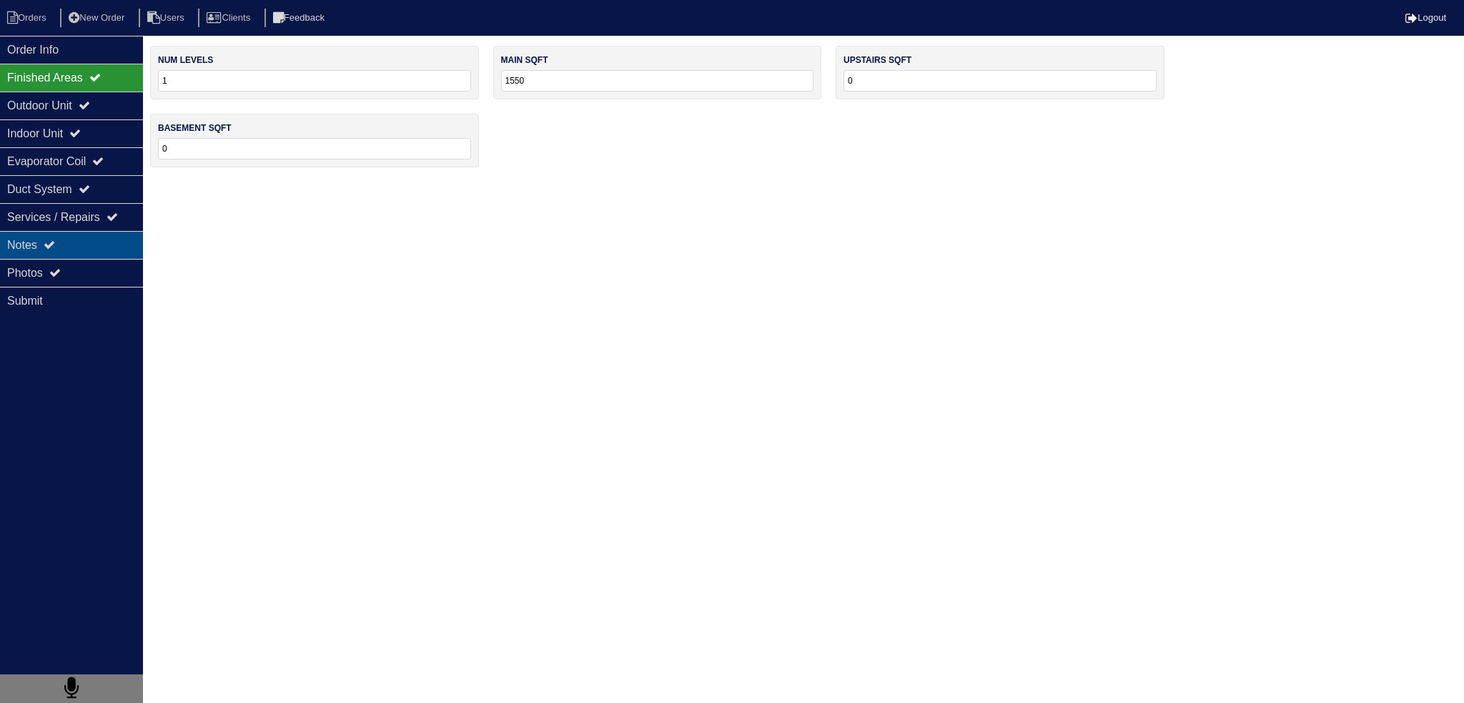
click at [82, 249] on div "Notes" at bounding box center [71, 245] width 143 height 28
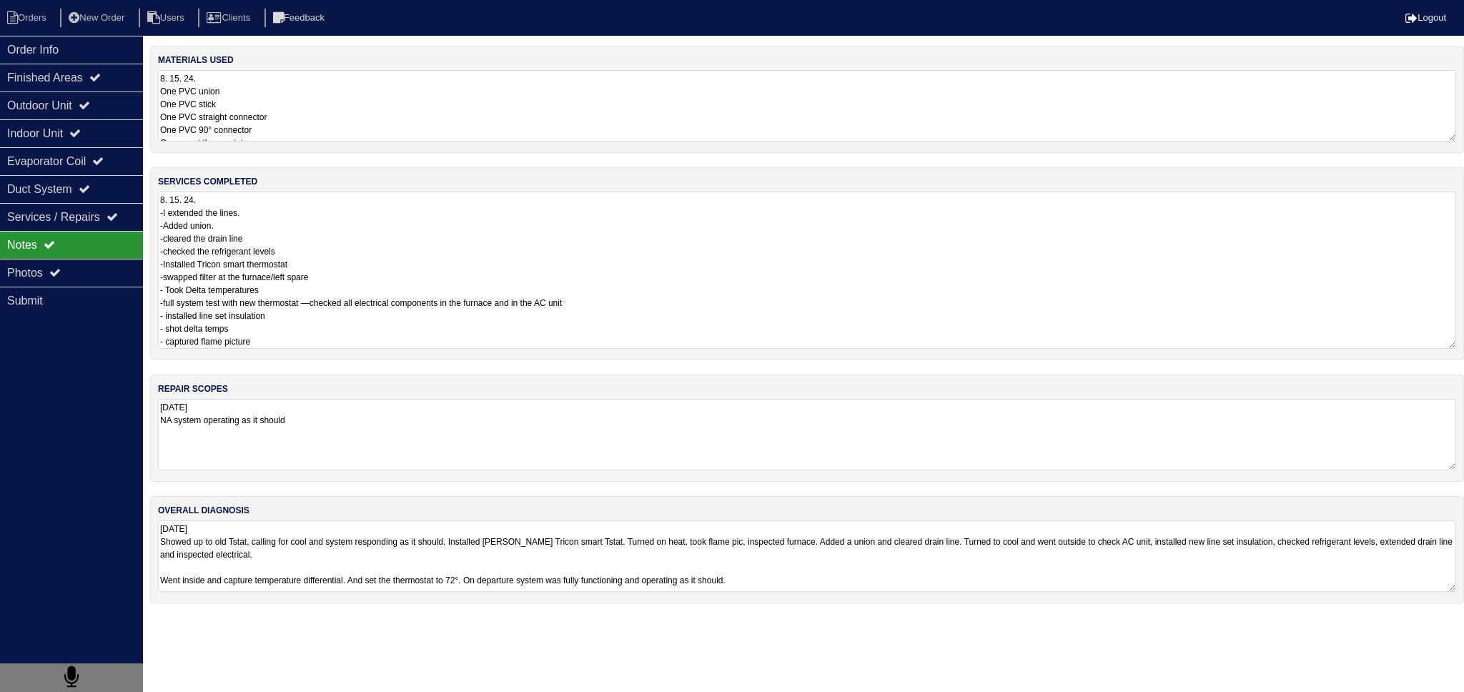
click at [266, 234] on textarea "8. 15. 24. -I extended the lines. -Added union. -cleared the drain line -checke…" at bounding box center [807, 270] width 1298 height 157
click at [69, 282] on div "Photos" at bounding box center [71, 273] width 143 height 28
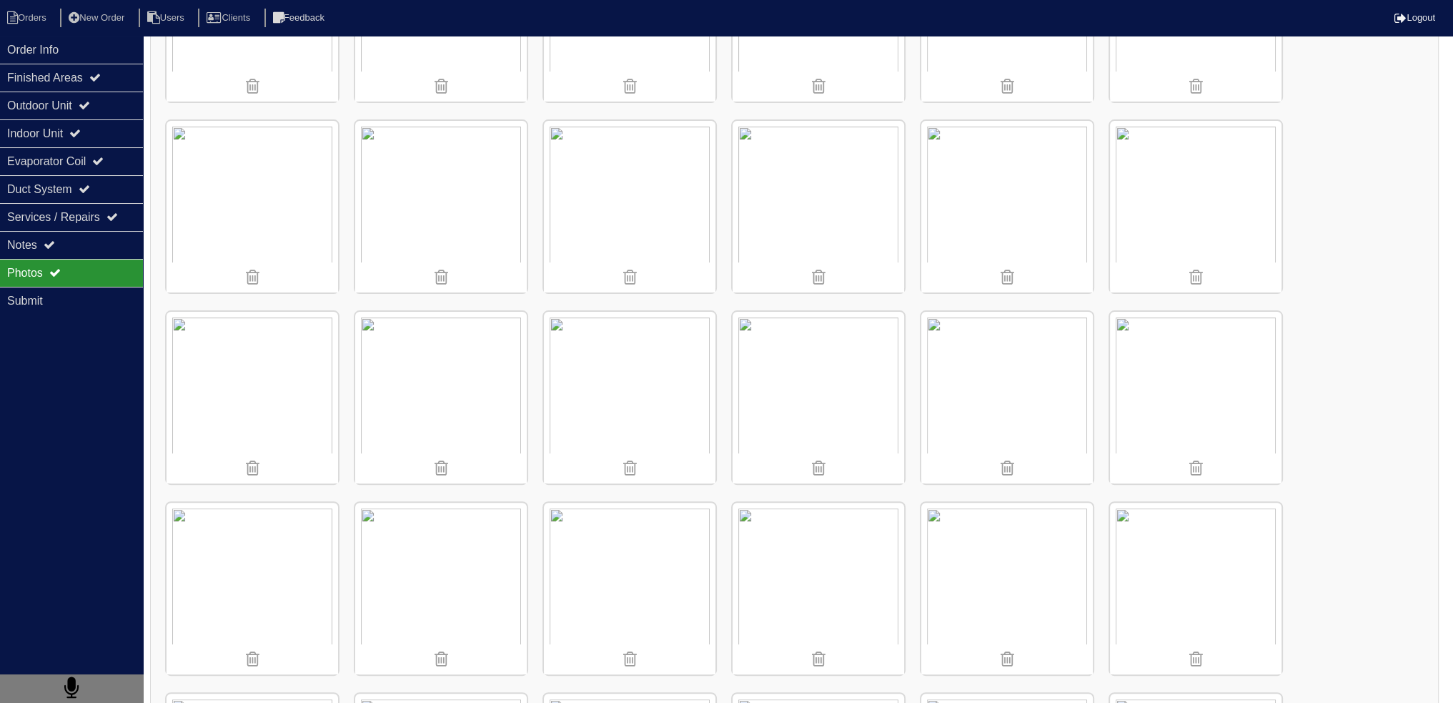
scroll to position [475, 0]
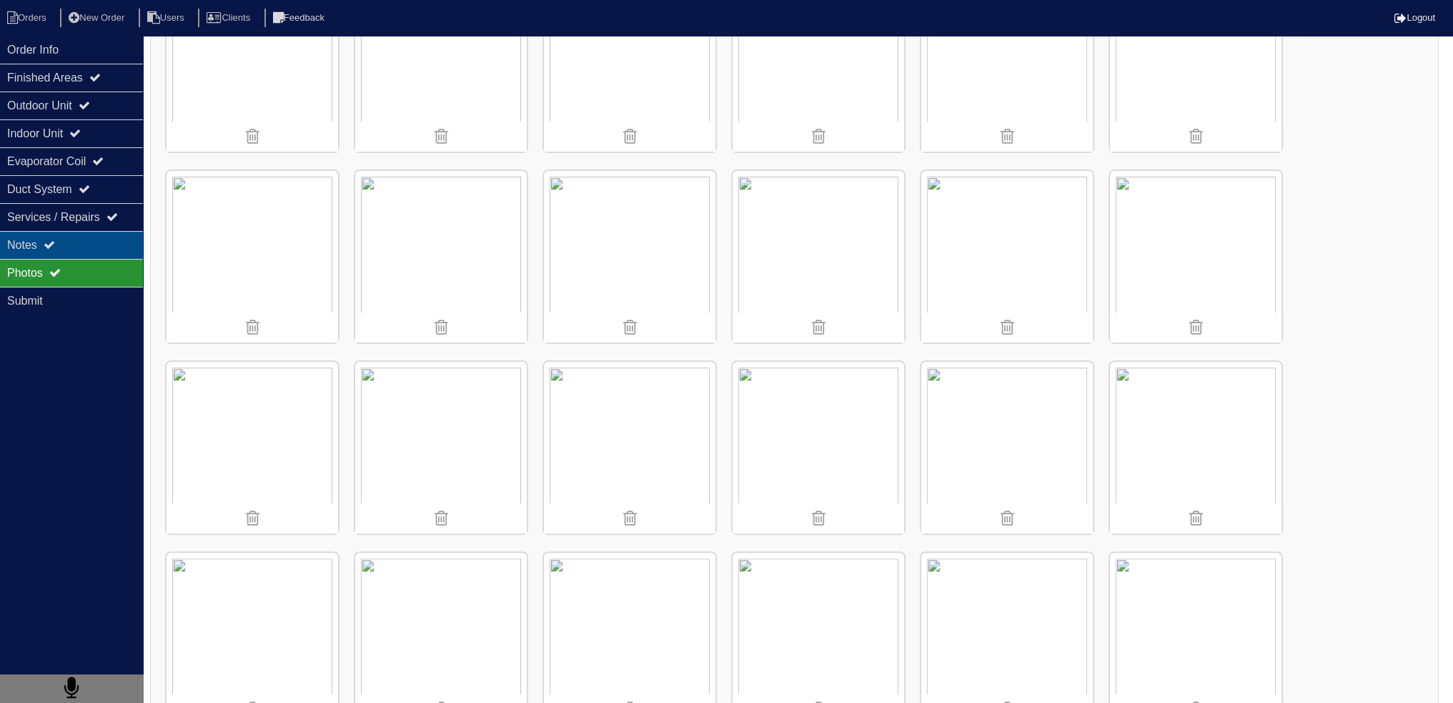
click at [112, 245] on div "Notes" at bounding box center [71, 245] width 143 height 28
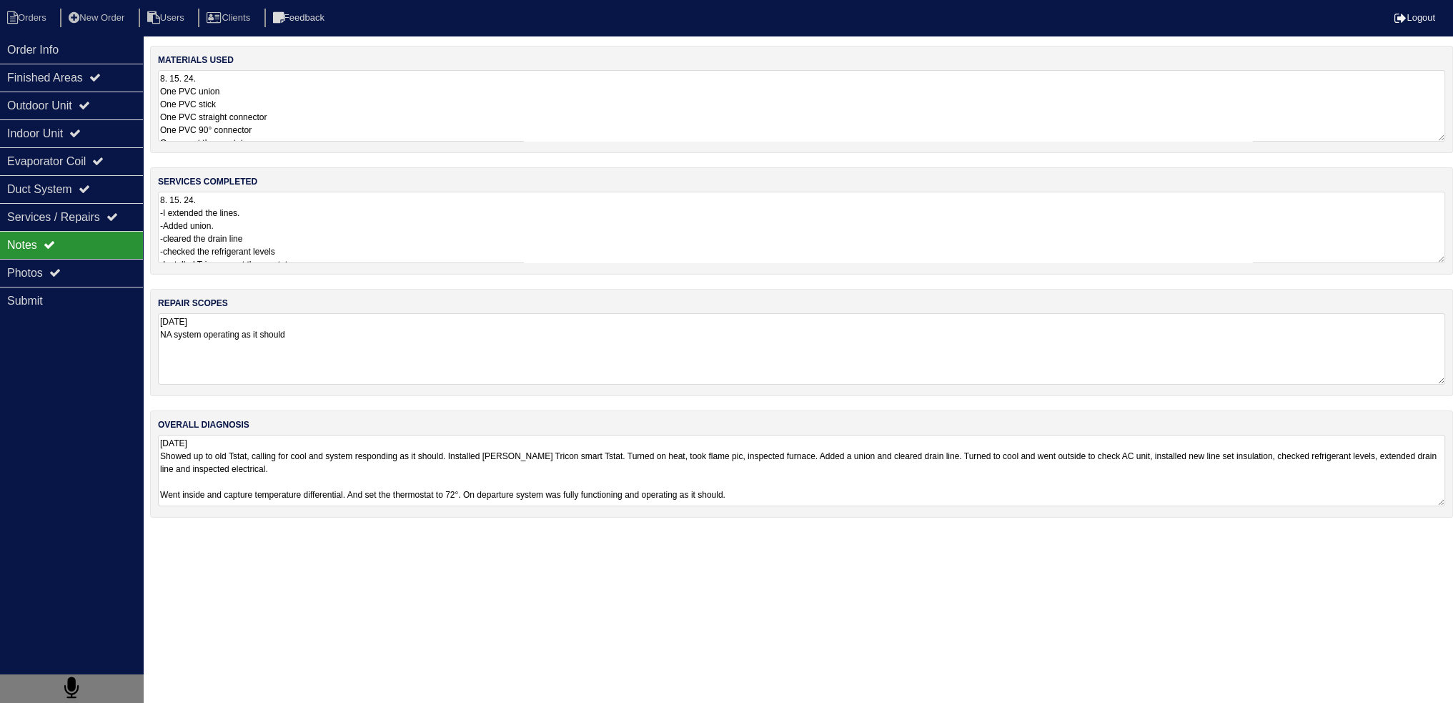
scroll to position [0, 0]
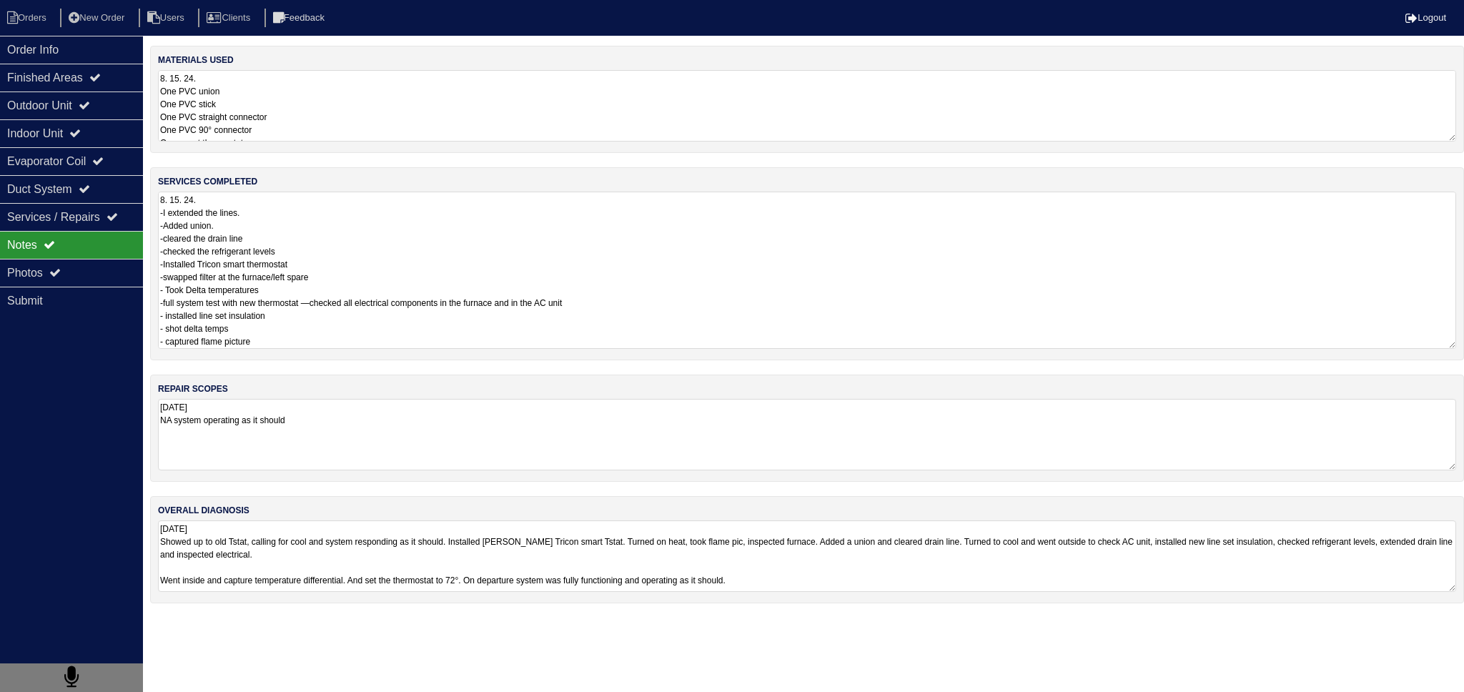
drag, startPoint x: 302, startPoint y: 217, endPoint x: 300, endPoint y: 233, distance: 16.6
click at [301, 217] on textarea "8. 15. 24. -I extended the lines. -Added union. -cleared the drain line -checke…" at bounding box center [807, 270] width 1298 height 157
click at [66, 277] on div "Photos" at bounding box center [71, 273] width 143 height 28
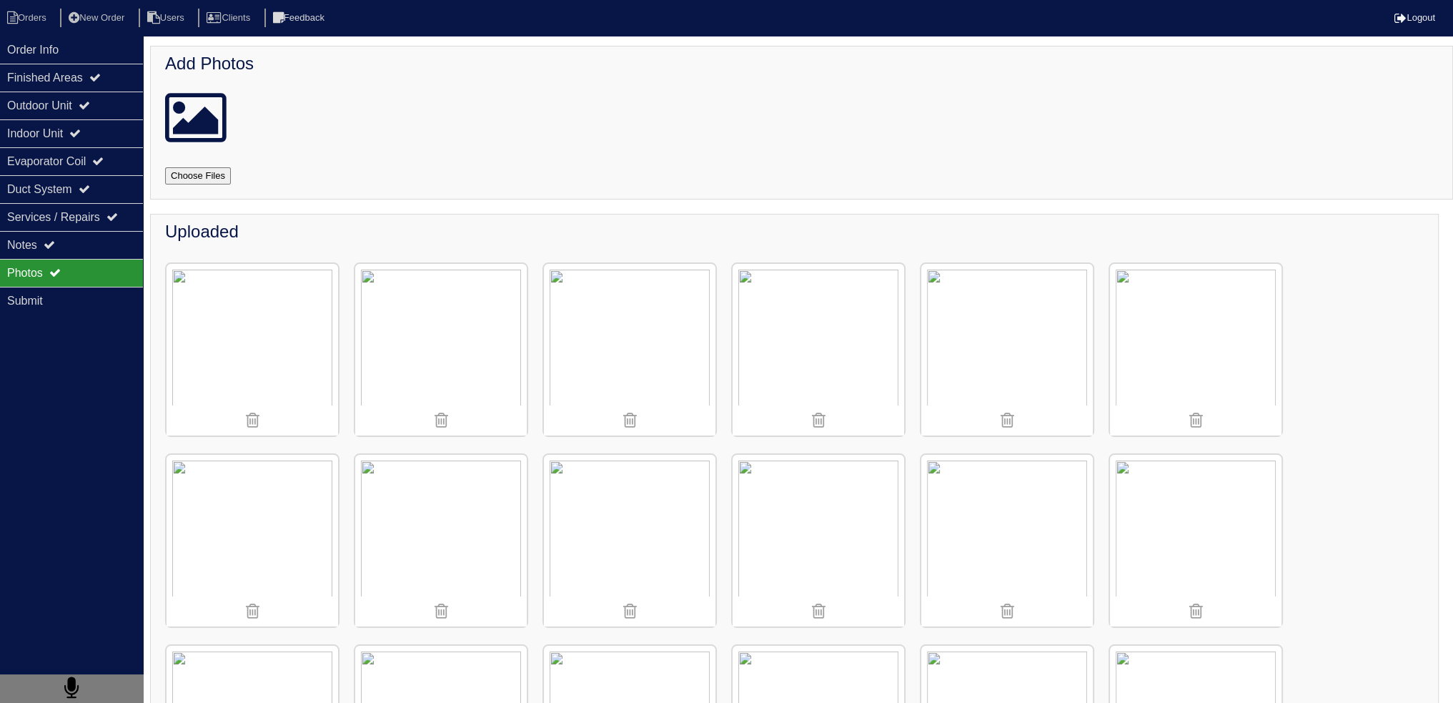
click at [1012, 505] on img at bounding box center [1007, 541] width 172 height 172
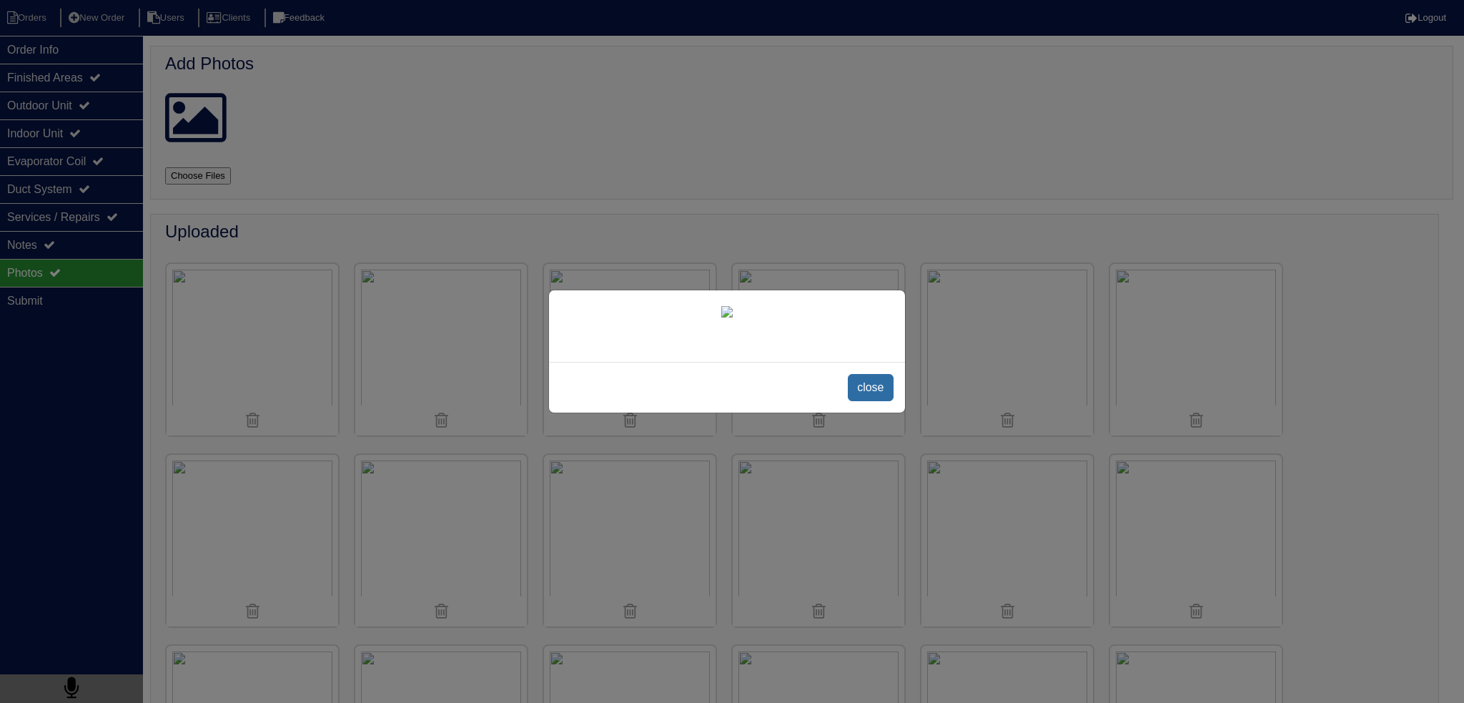
click at [879, 382] on span "close" at bounding box center [870, 387] width 45 height 27
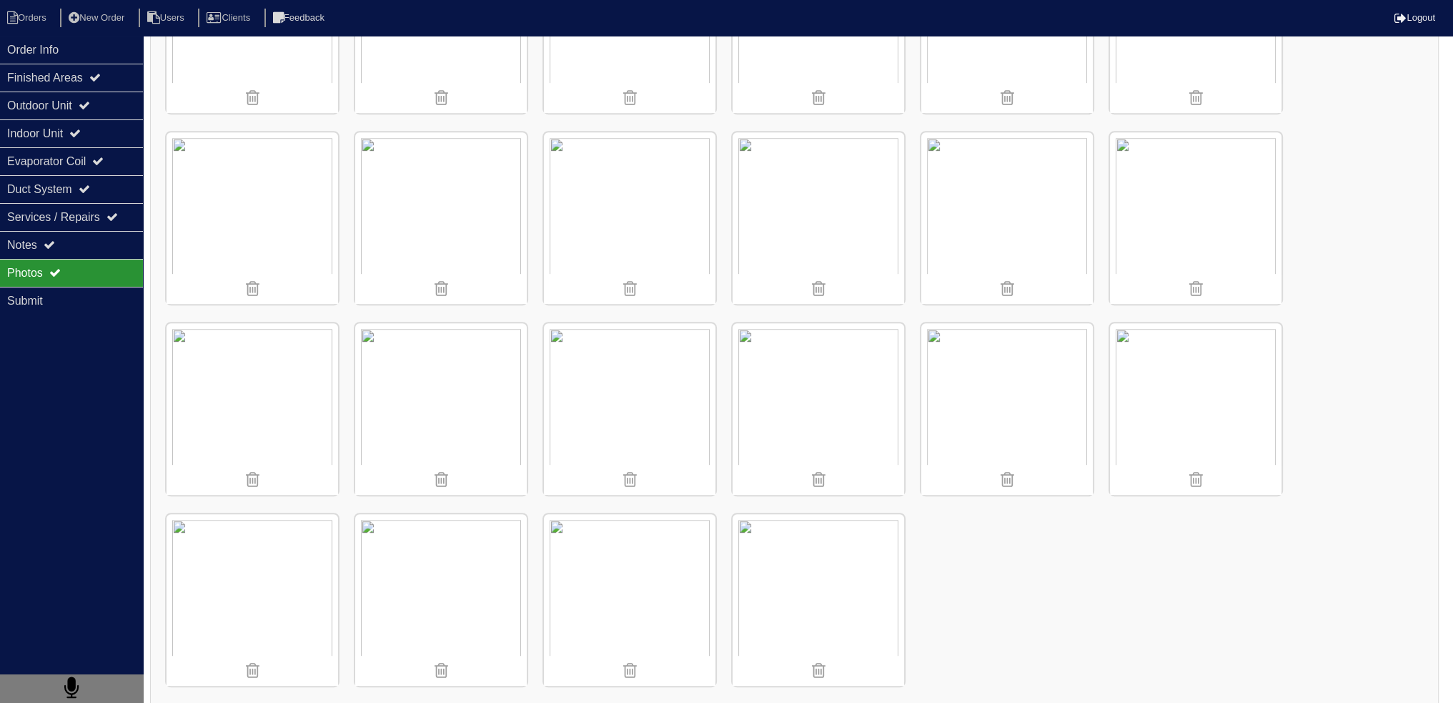
scroll to position [903, 0]
click at [450, 392] on img at bounding box center [441, 400] width 172 height 172
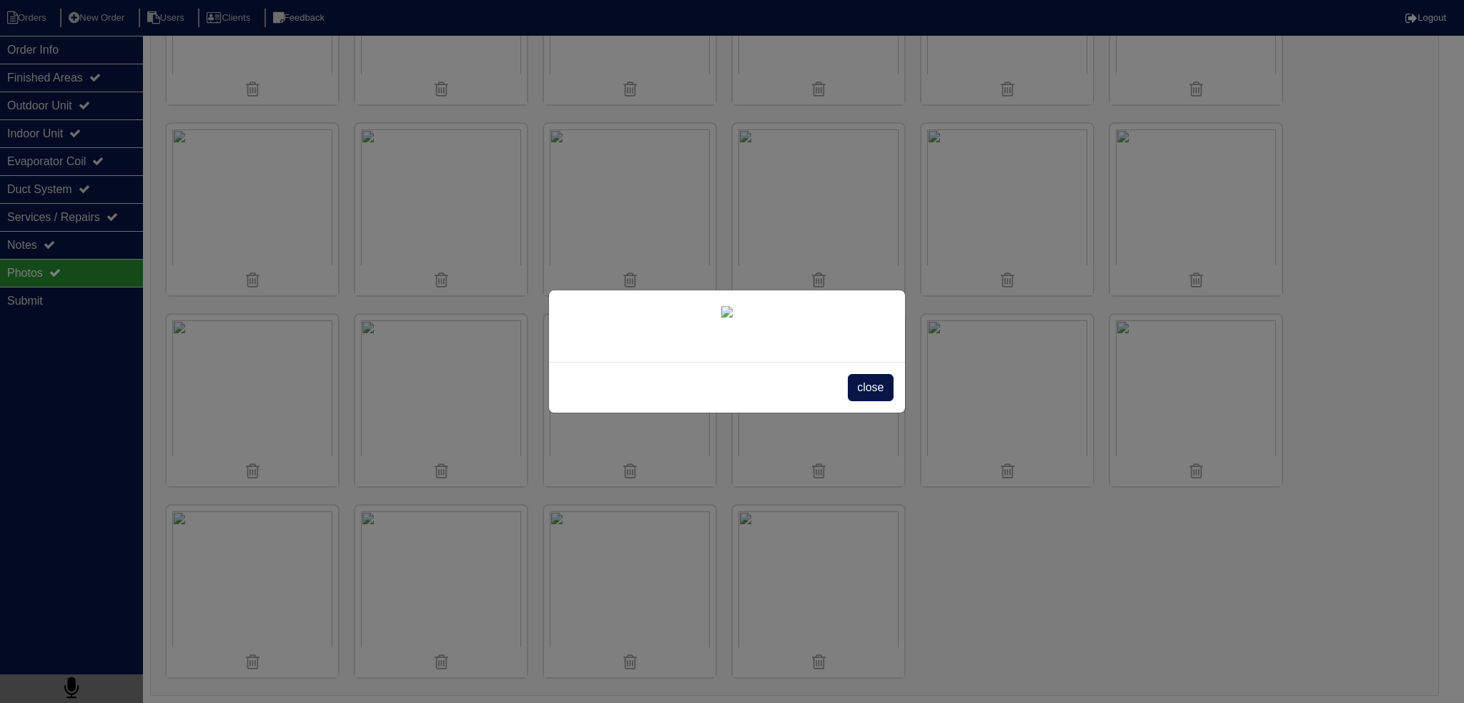
click at [876, 401] on span "close" at bounding box center [870, 387] width 45 height 27
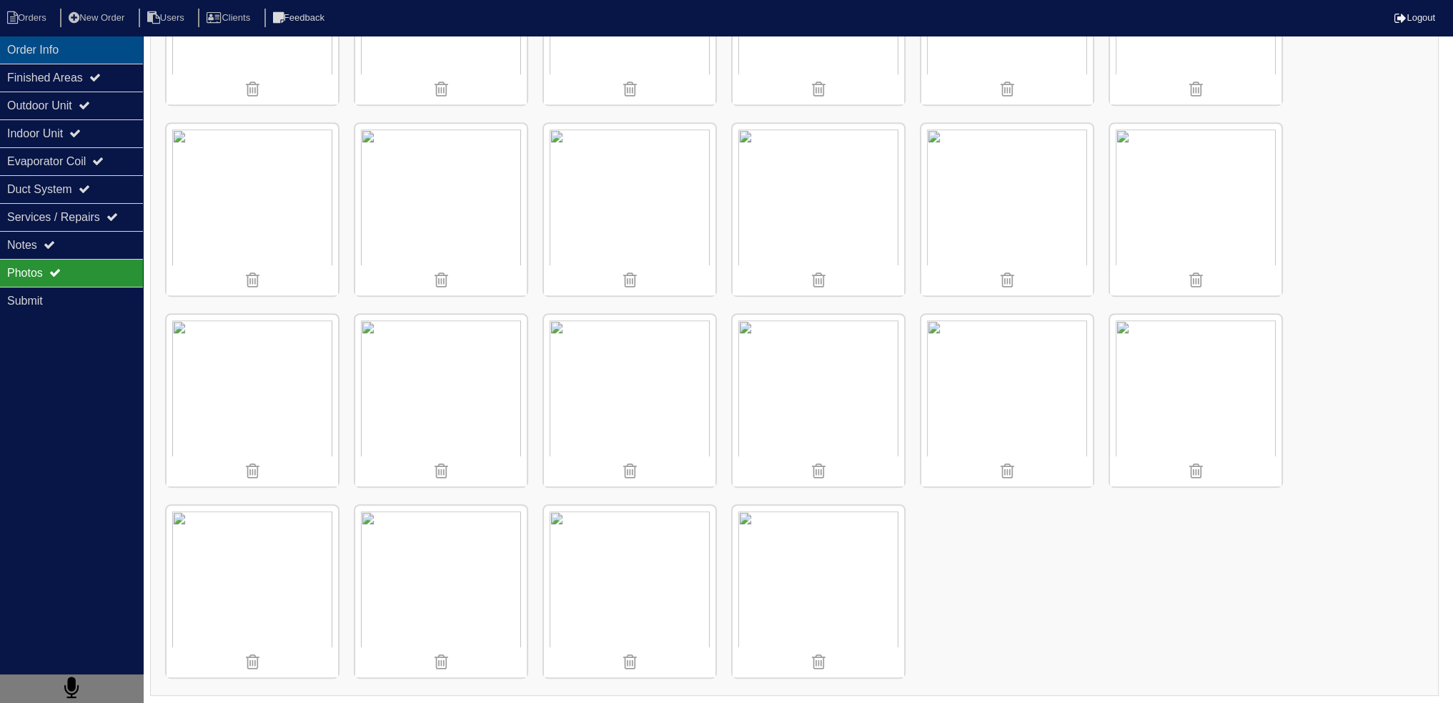
click at [39, 49] on div "Order Info" at bounding box center [71, 50] width 143 height 28
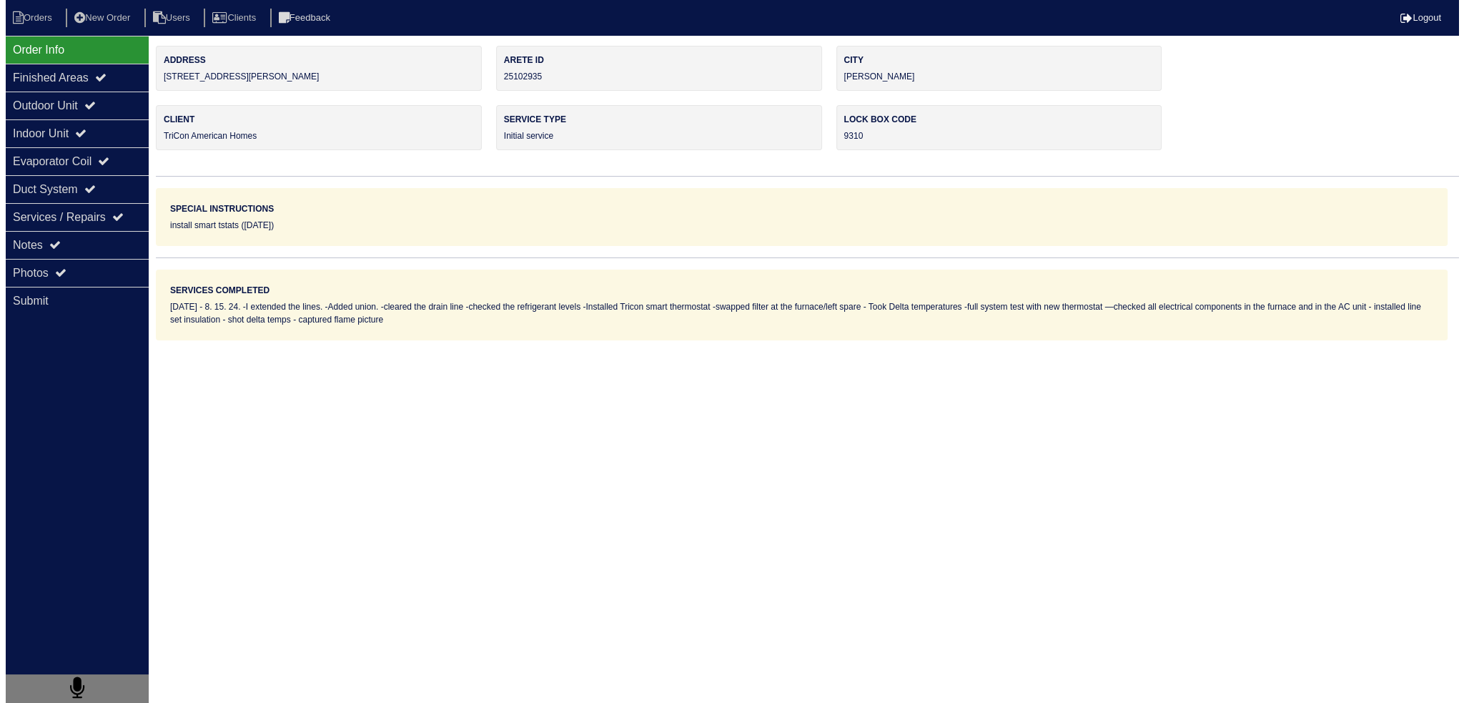
scroll to position [0, 0]
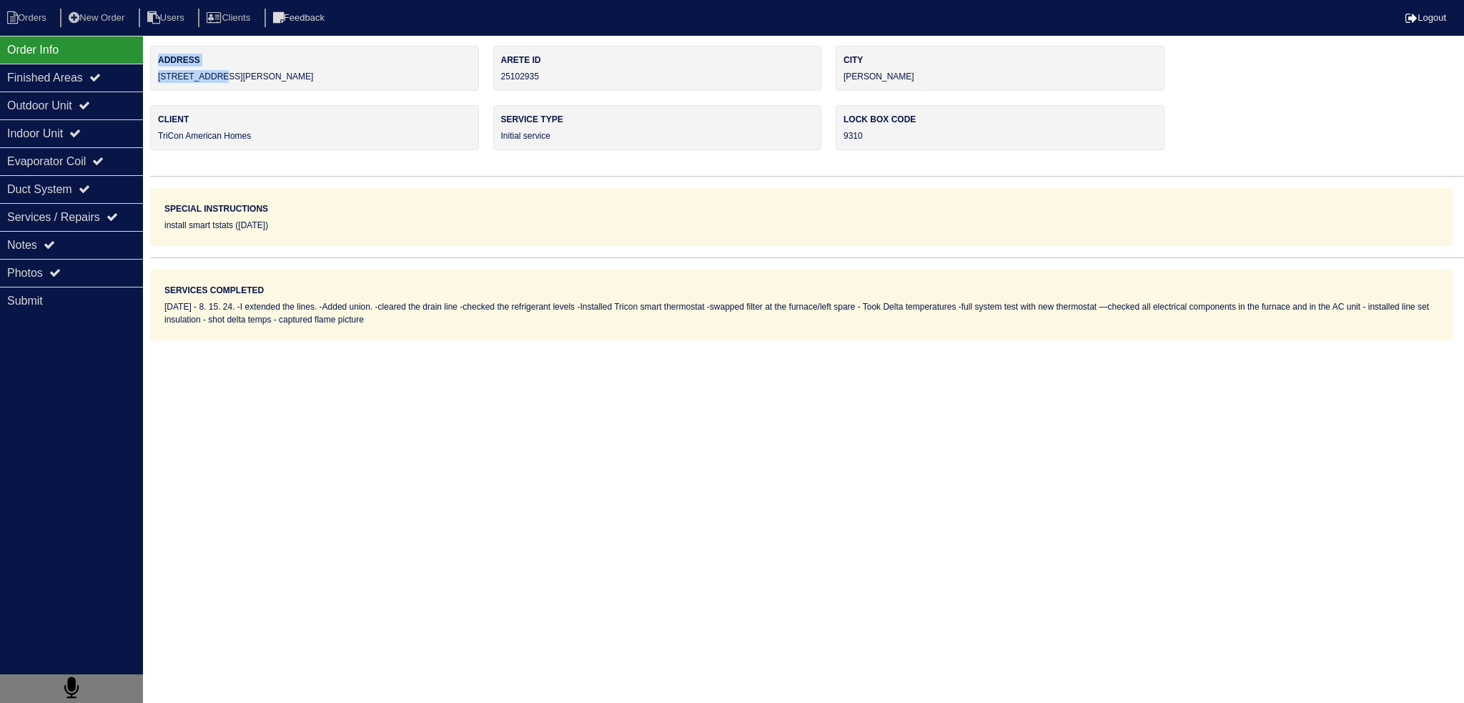
drag, startPoint x: 209, startPoint y: 85, endPoint x: 145, endPoint y: 81, distance: 63.7
click at [145, 81] on div "Order Info Finished Areas Outdoor Unit Indoor Unit Evaporator Coil Duct System …" at bounding box center [732, 193] width 1464 height 294
drag, startPoint x: 149, startPoint y: 81, endPoint x: 166, endPoint y: 76, distance: 17.7
click at [151, 81] on div "Order Info Finished Areas Outdoor Unit Indoor Unit Evaporator Coil Duct System …" at bounding box center [732, 193] width 1464 height 294
drag, startPoint x: 228, startPoint y: 74, endPoint x: 152, endPoint y: 82, distance: 77.0
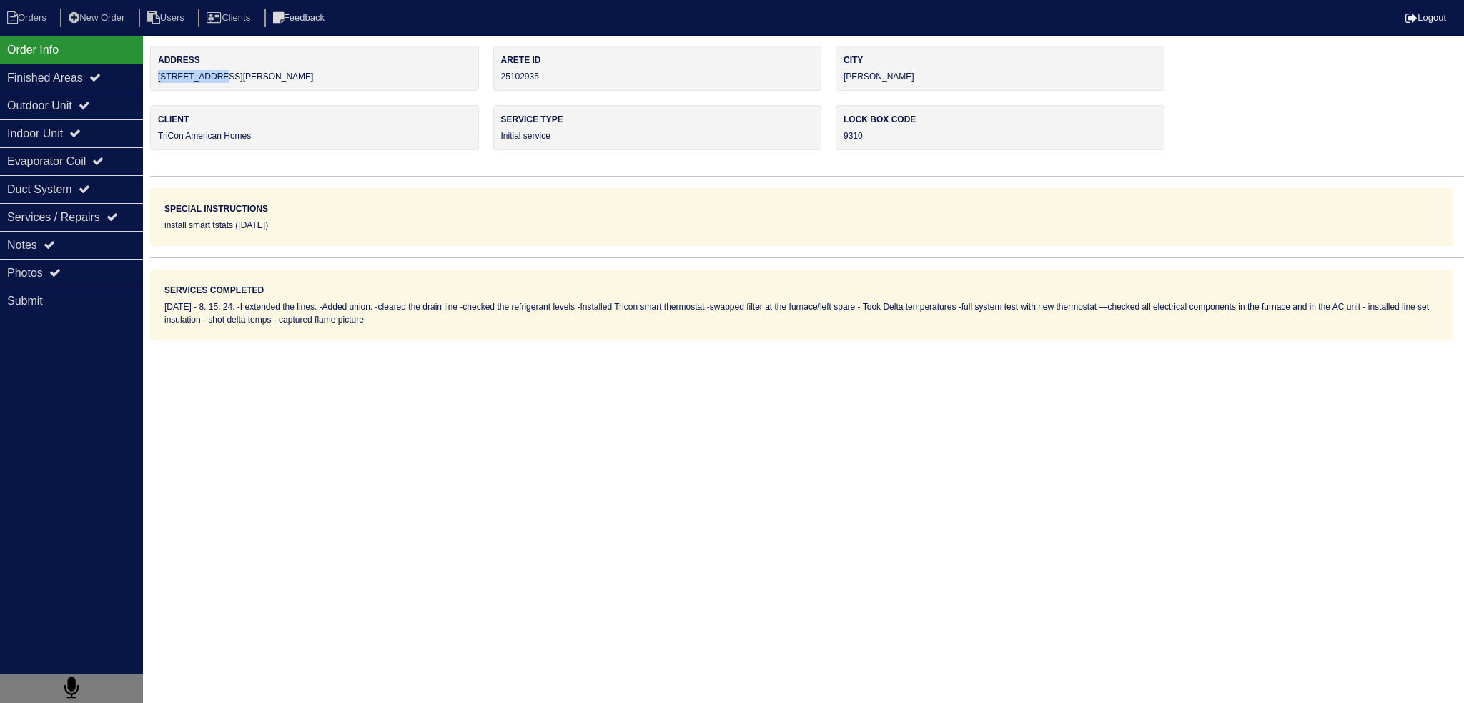
click at [152, 82] on div "Address 40 Grayson Ln" at bounding box center [314, 68] width 329 height 45
copy div "[STREET_ADDRESS][PERSON_NAME]"
click at [23, 19] on li "Orders" at bounding box center [29, 18] width 58 height 19
select select "15"
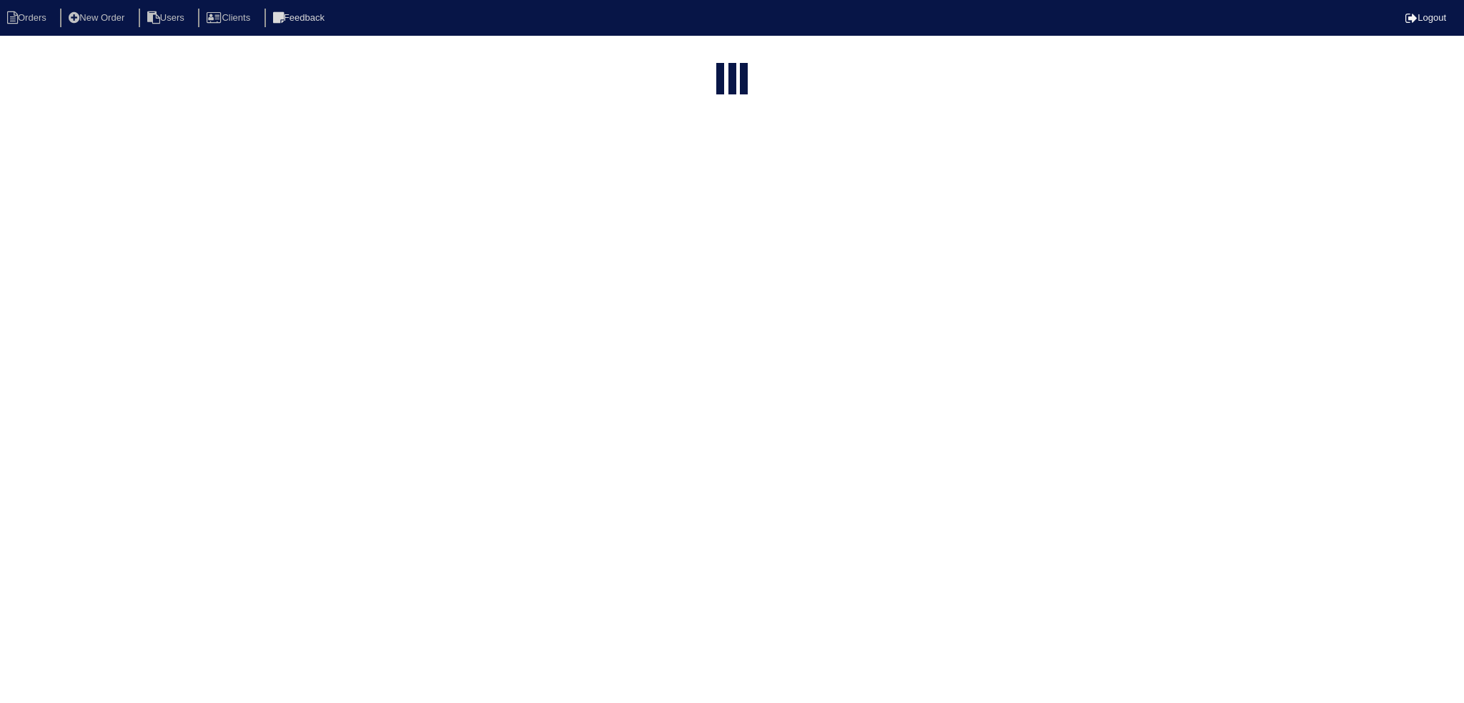
type input "matt"
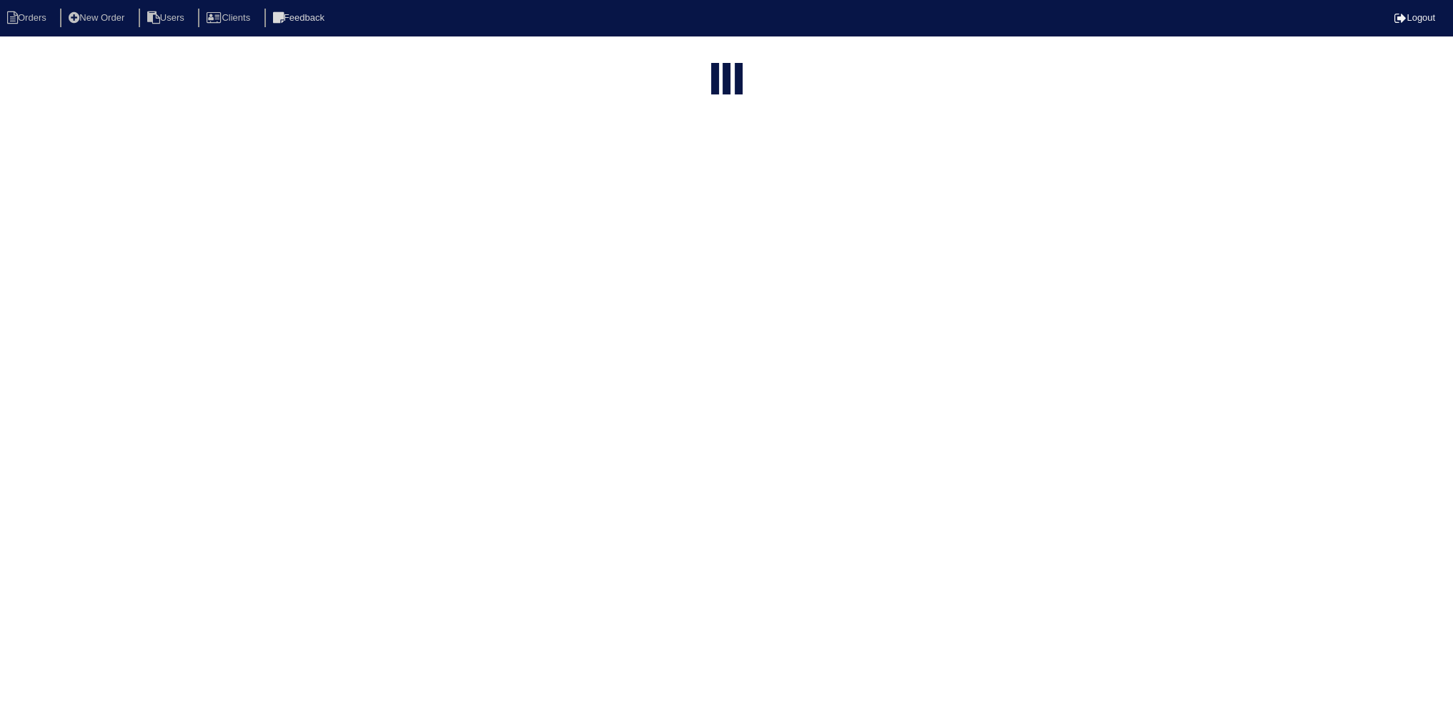
select select "field complete"
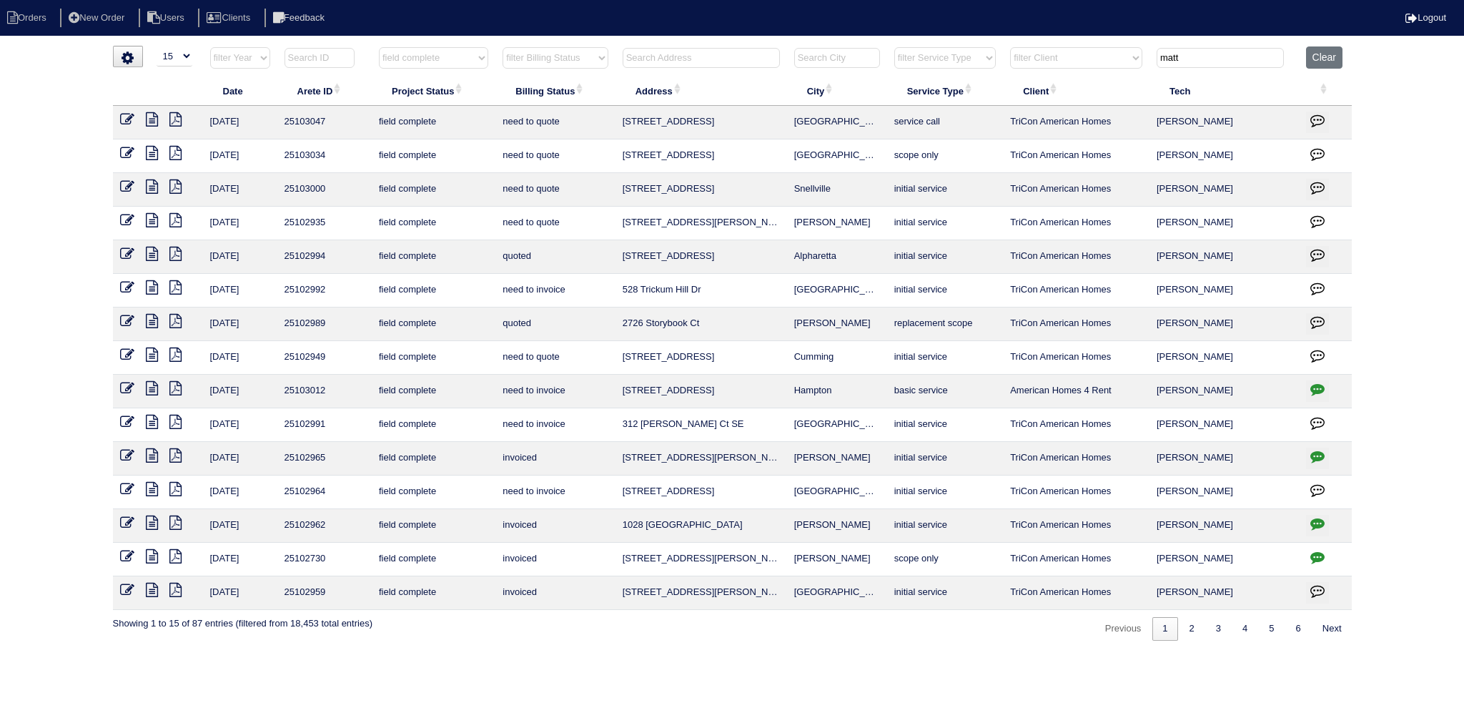
click at [153, 185] on icon at bounding box center [152, 186] width 12 height 14
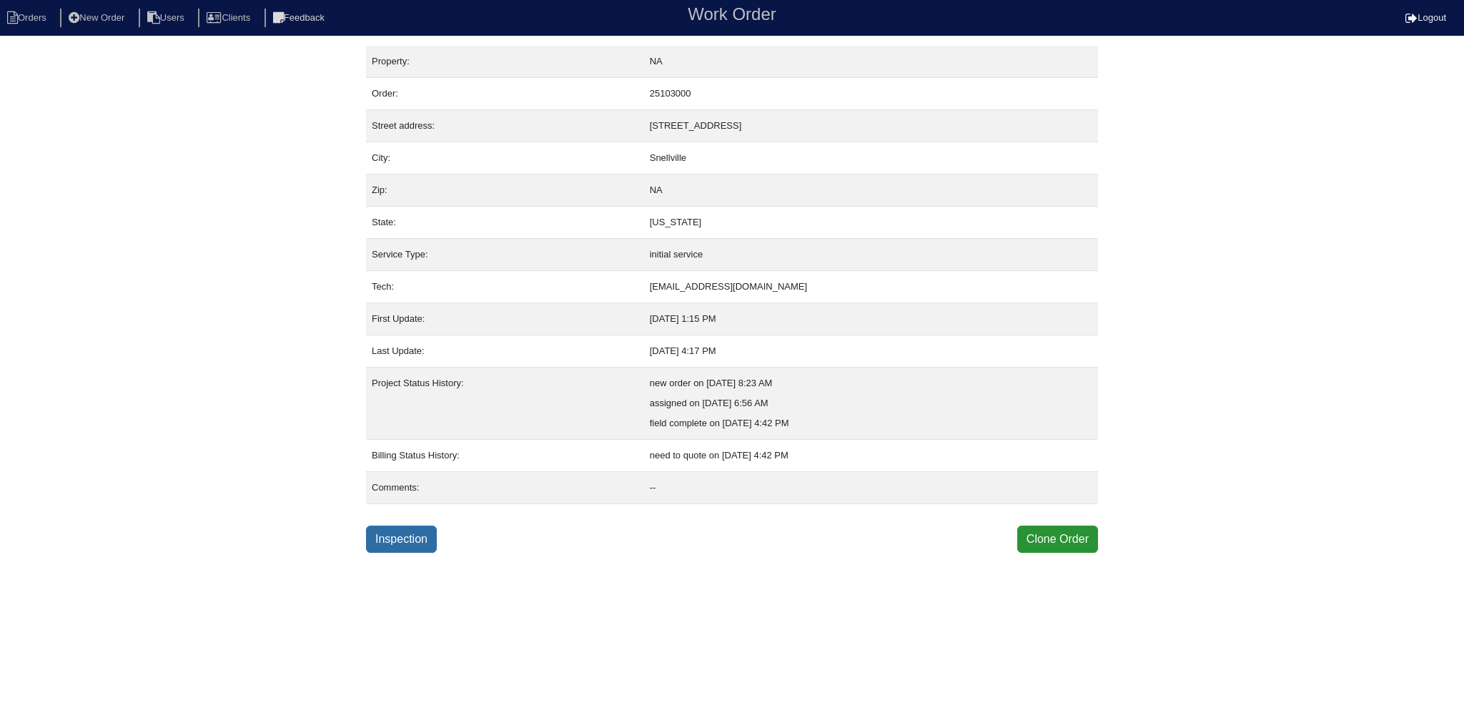
click at [390, 534] on link "Inspection" at bounding box center [401, 538] width 71 height 27
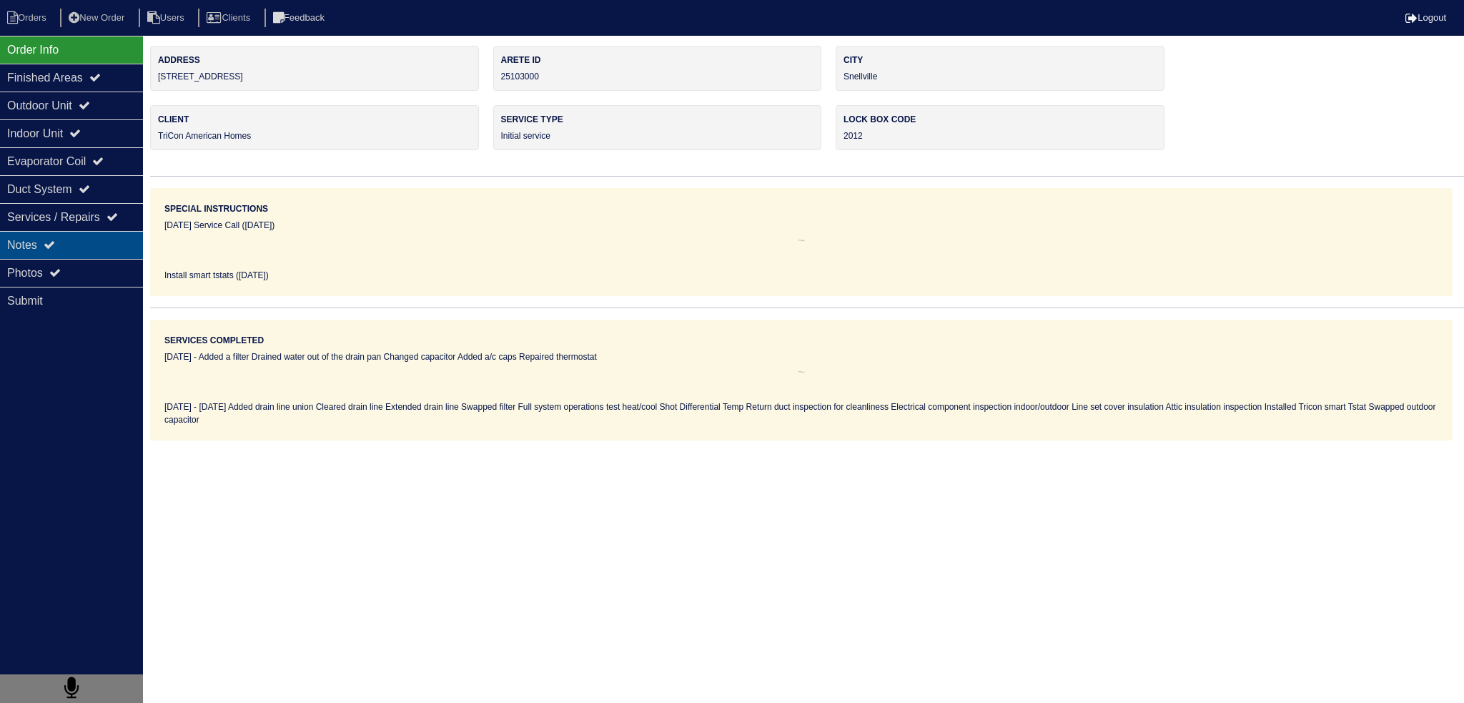
click at [61, 234] on div "Notes" at bounding box center [71, 245] width 143 height 28
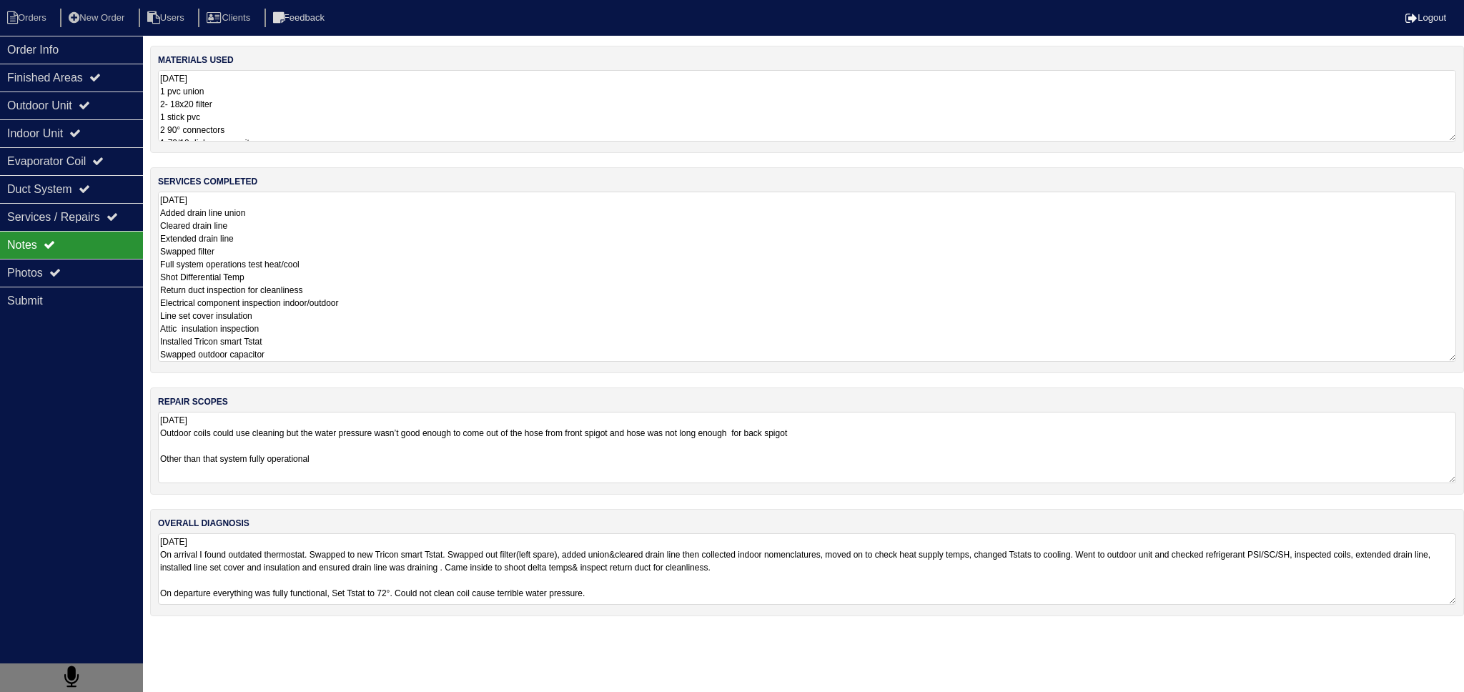
click at [260, 224] on textarea "[DATE] Added drain line union Cleared drain line Extended drain line Swapped fi…" at bounding box center [807, 277] width 1298 height 170
click at [135, 272] on div "Photos" at bounding box center [71, 273] width 143 height 28
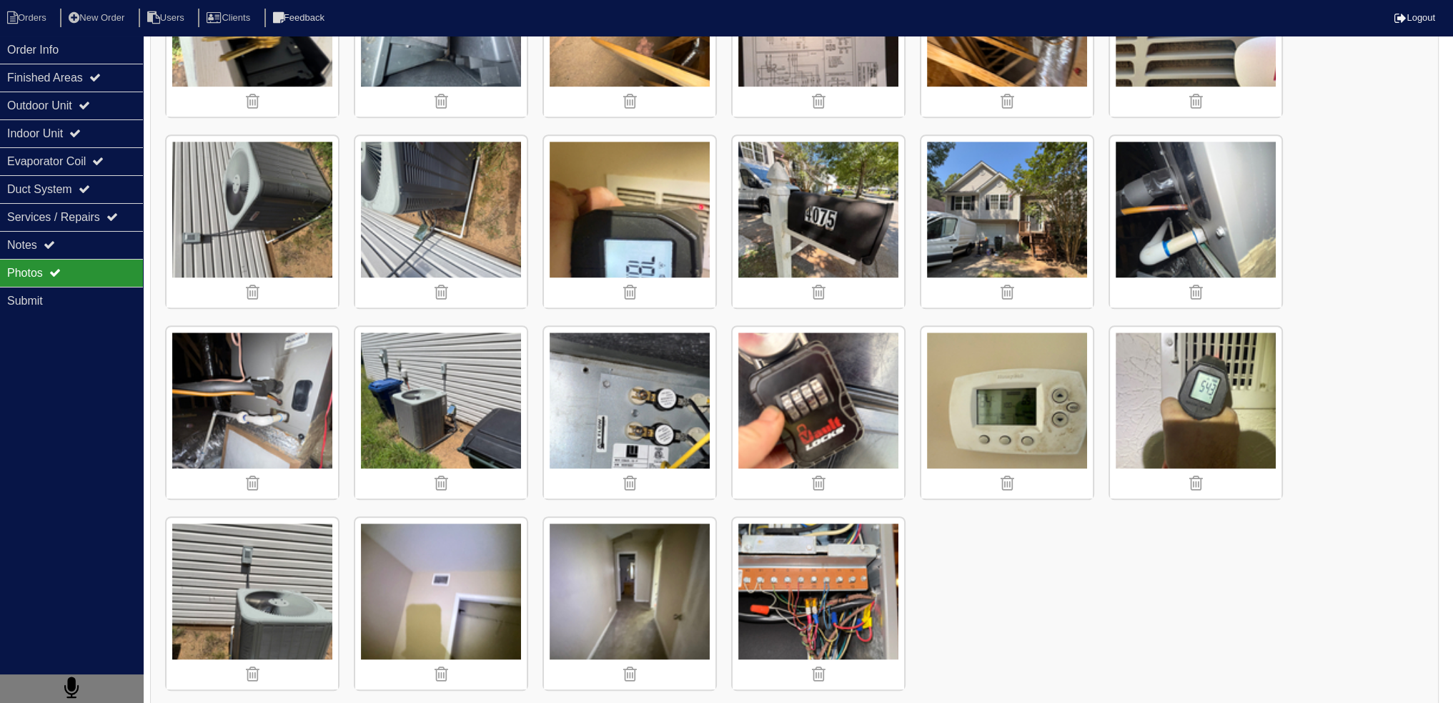
scroll to position [1475, 0]
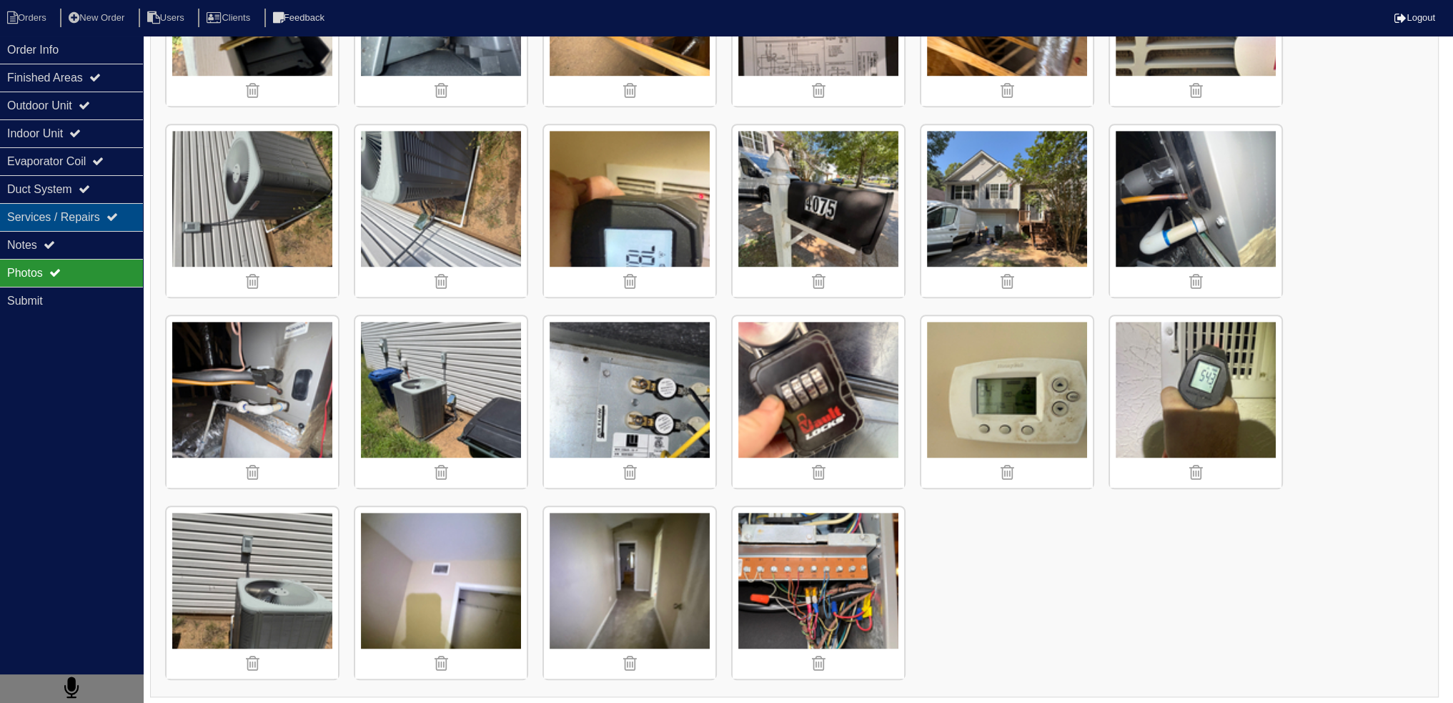
click at [97, 228] on div "Services / Repairs" at bounding box center [71, 217] width 143 height 28
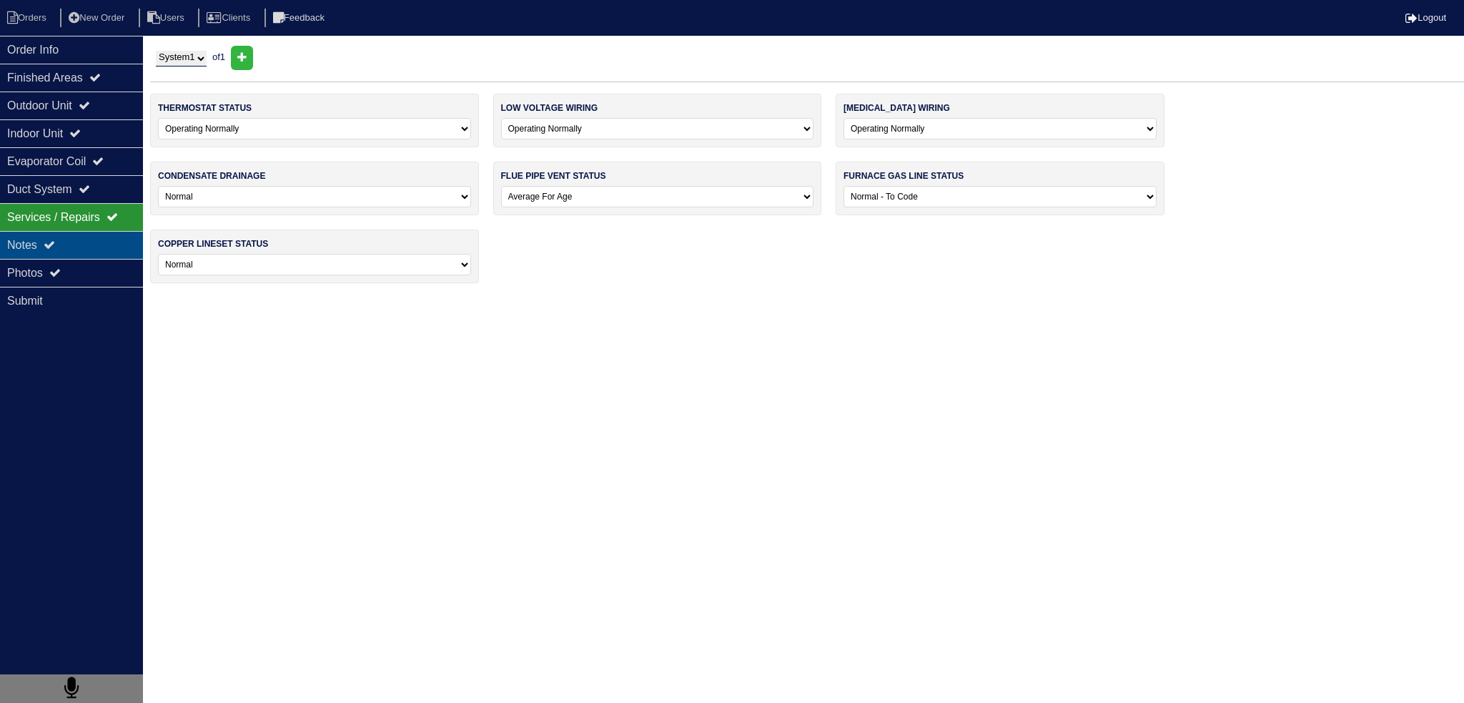
click at [98, 237] on div "Notes" at bounding box center [71, 245] width 143 height 28
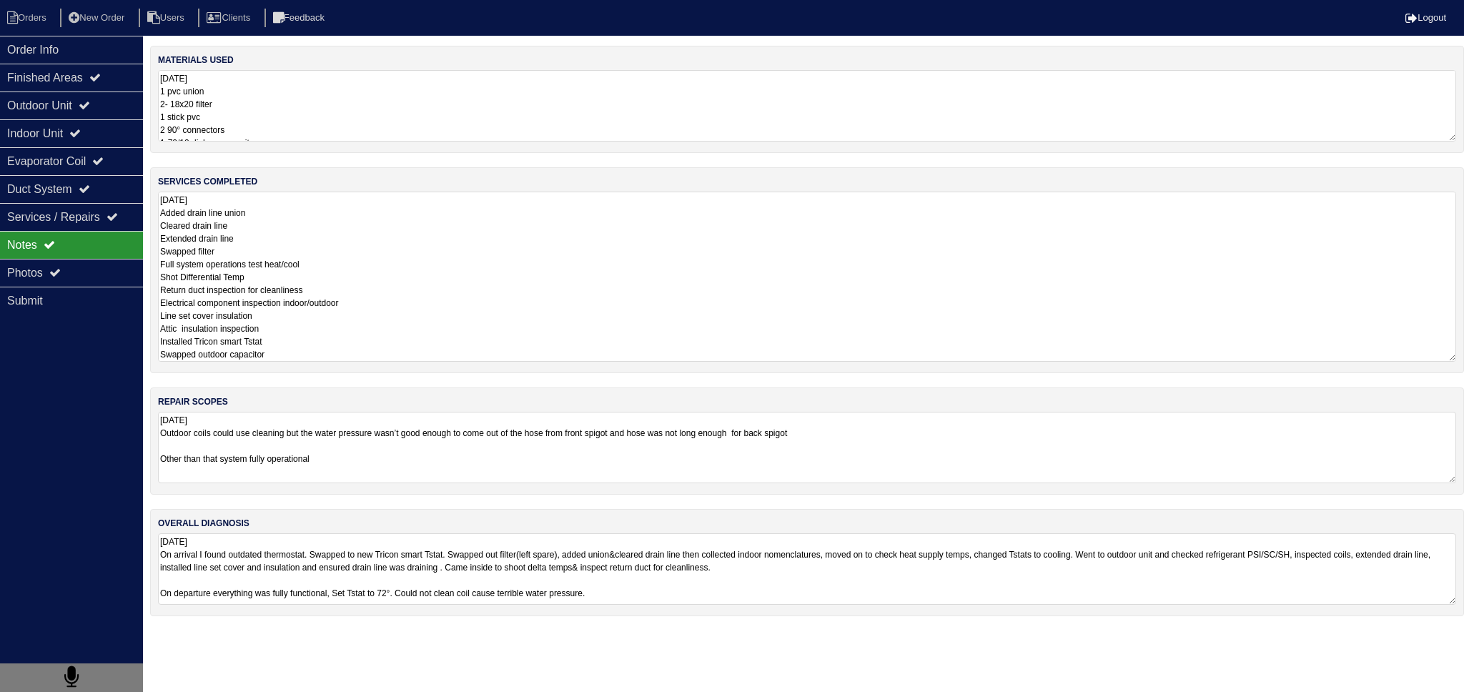
click at [309, 252] on textarea "[DATE] Added drain line union Cleared drain line Extended drain line Swapped fi…" at bounding box center [807, 277] width 1298 height 170
click at [59, 265] on div "Photos" at bounding box center [71, 273] width 143 height 28
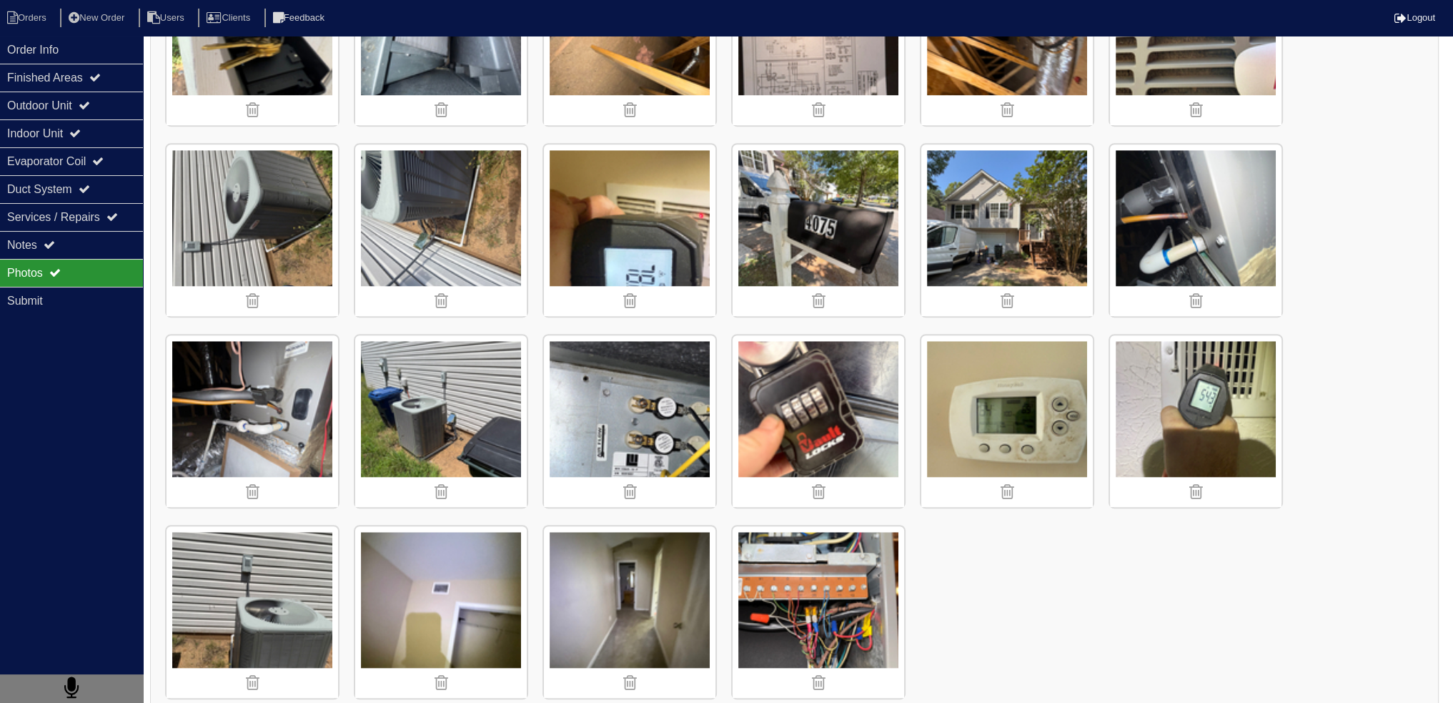
scroll to position [1475, 0]
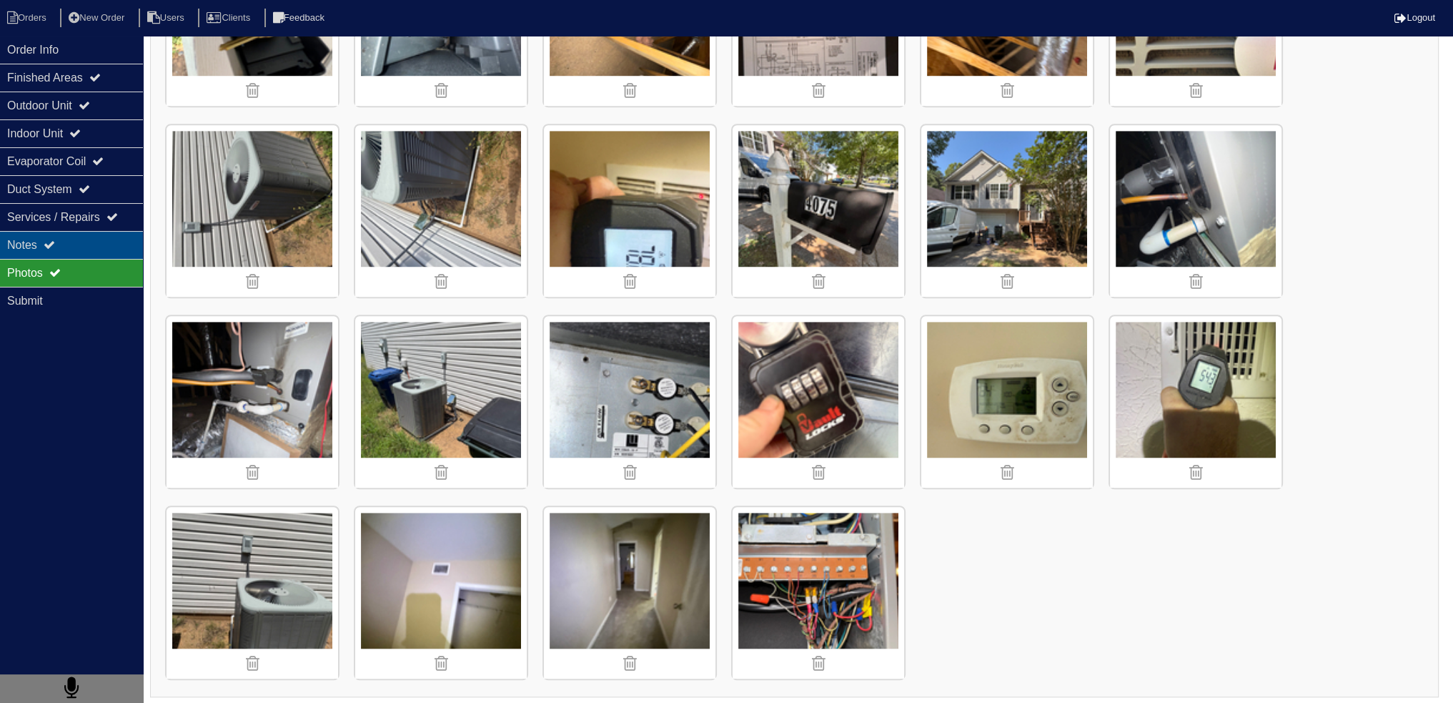
click at [20, 234] on div "Notes" at bounding box center [71, 245] width 143 height 28
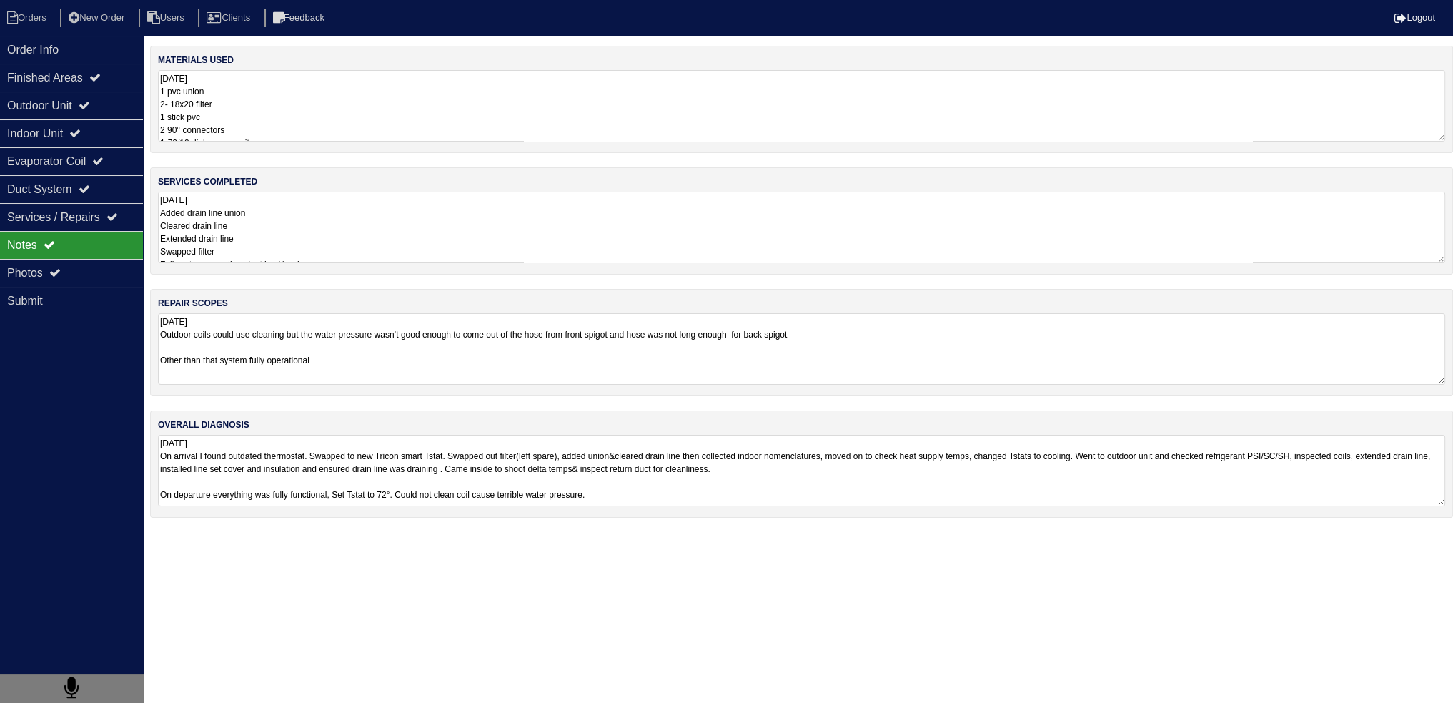
scroll to position [0, 0]
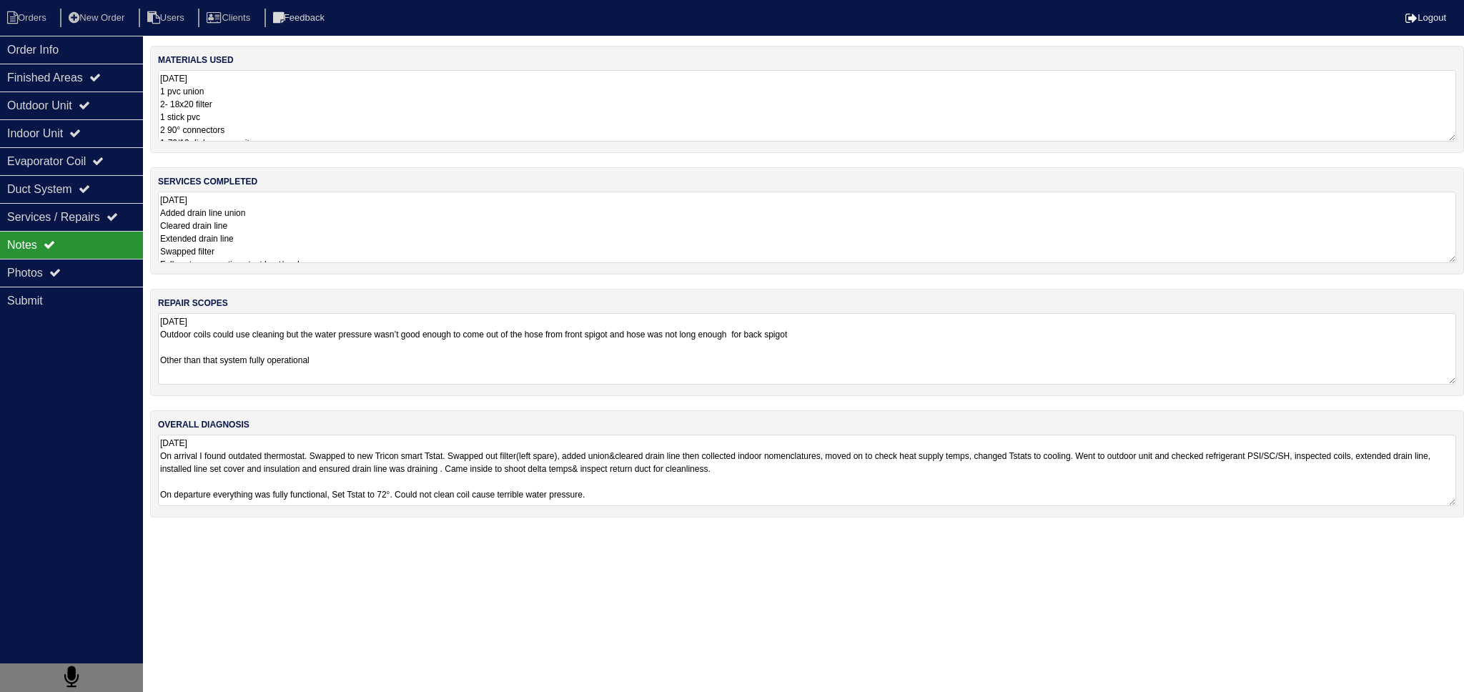
click at [329, 228] on textarea "[DATE] Added drain line union Cleared drain line Extended drain line Swapped fi…" at bounding box center [807, 227] width 1298 height 71
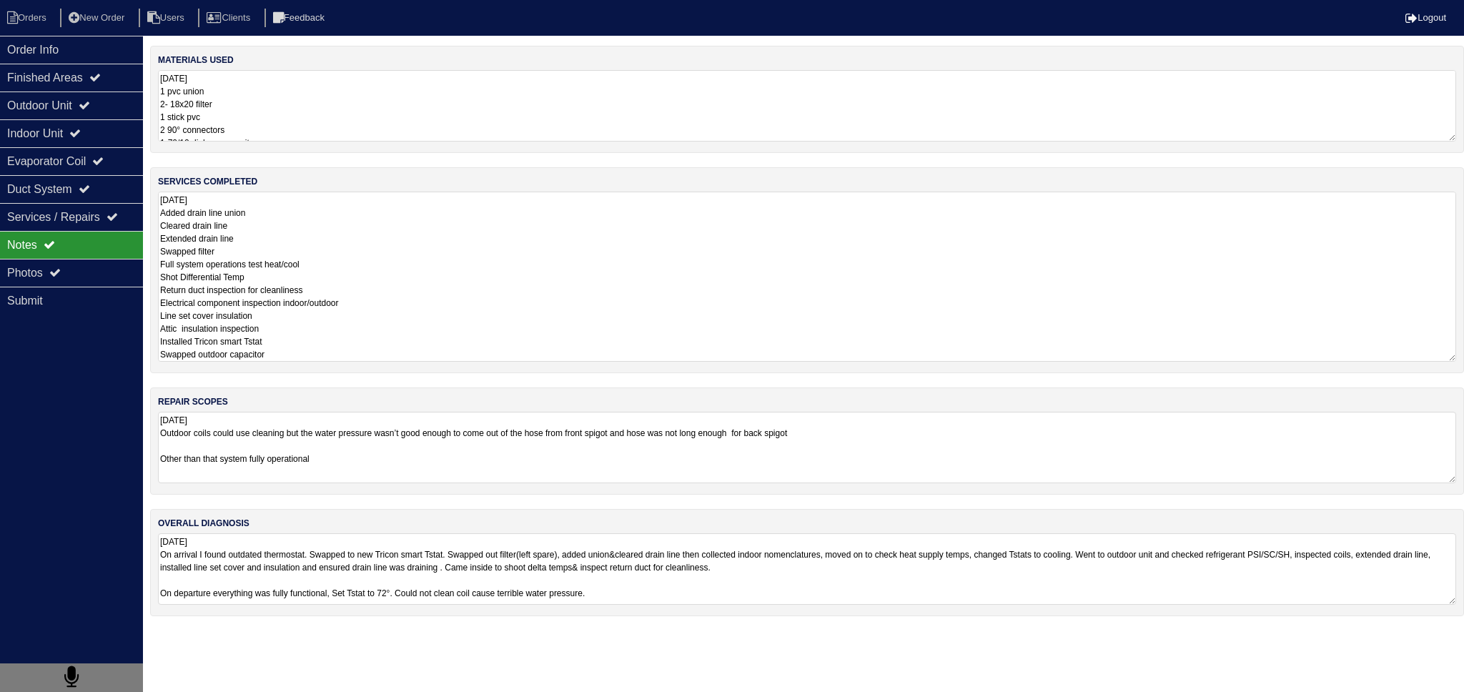
click at [49, 253] on div "Notes" at bounding box center [71, 245] width 143 height 28
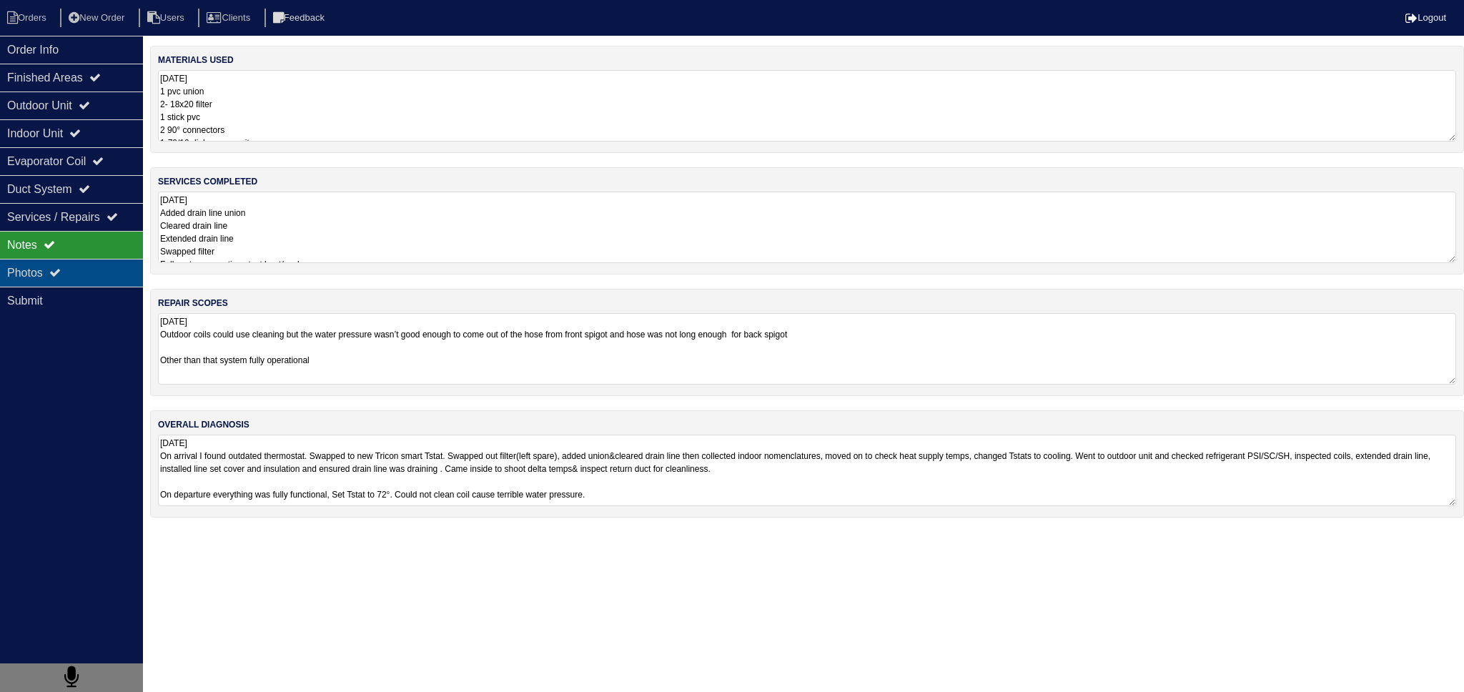
drag, startPoint x: 49, startPoint y: 270, endPoint x: 59, endPoint y: 266, distance: 11.5
click at [51, 266] on div "Photos" at bounding box center [71, 273] width 143 height 28
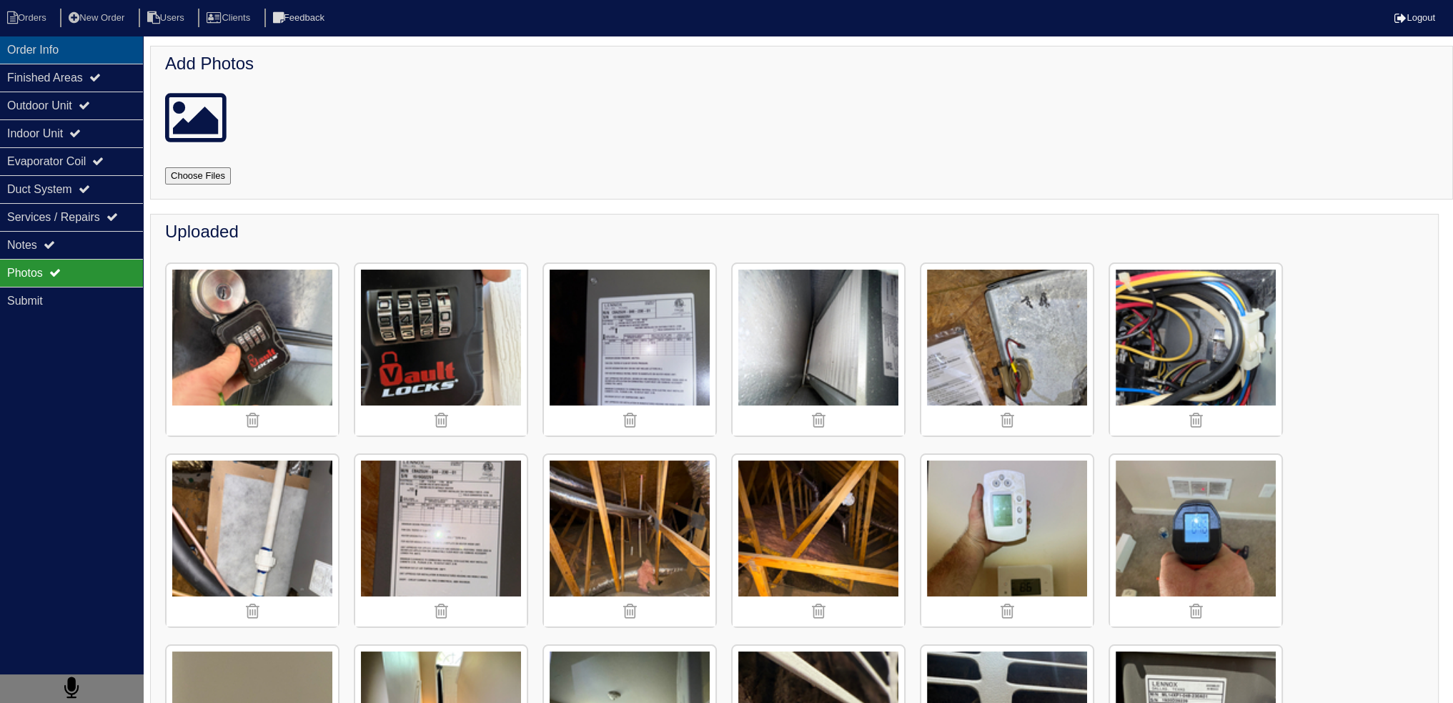
click at [81, 43] on div "Order Info" at bounding box center [71, 50] width 143 height 28
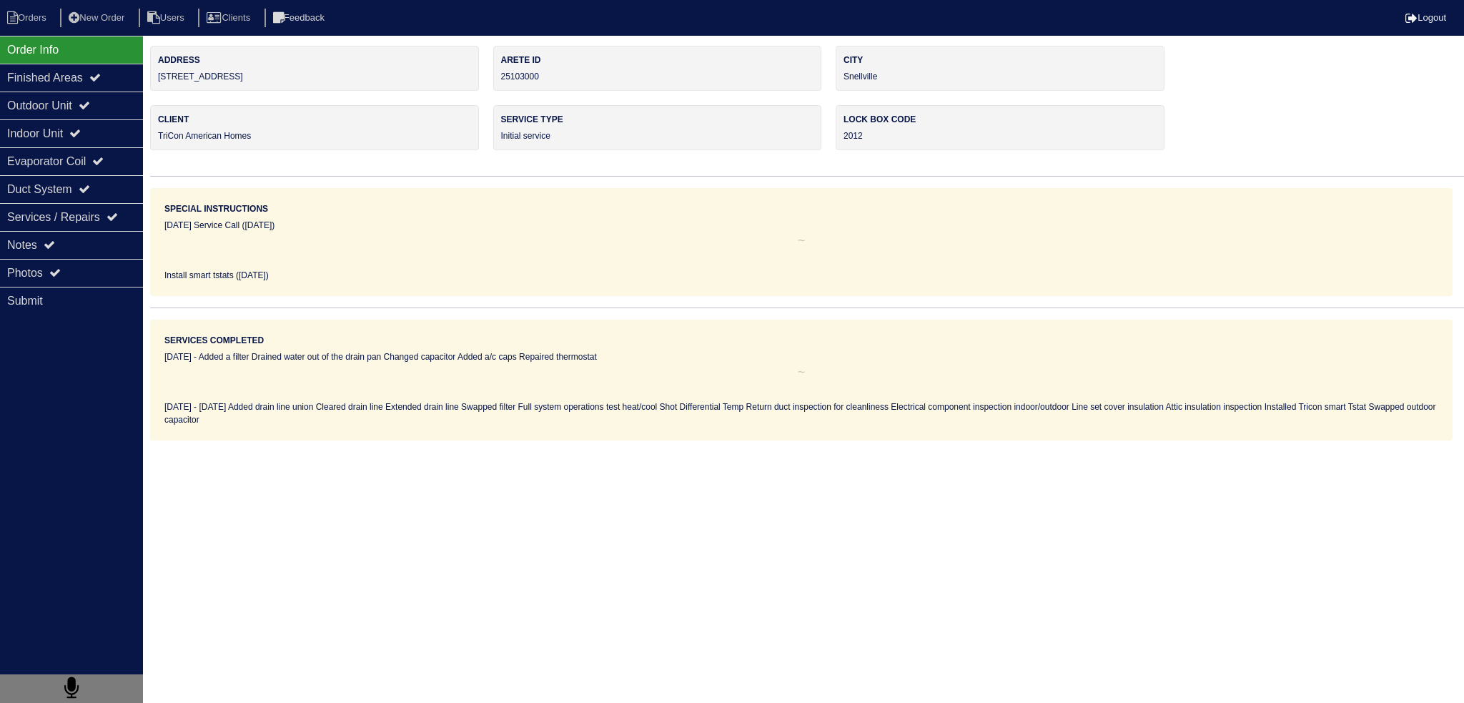
drag, startPoint x: 262, startPoint y: 76, endPoint x: 157, endPoint y: 80, distance: 105.2
click at [157, 80] on div "Address [STREET_ADDRESS]" at bounding box center [314, 68] width 329 height 45
copy div "[STREET_ADDRESS]"
click at [76, 273] on div "Photos" at bounding box center [71, 273] width 143 height 28
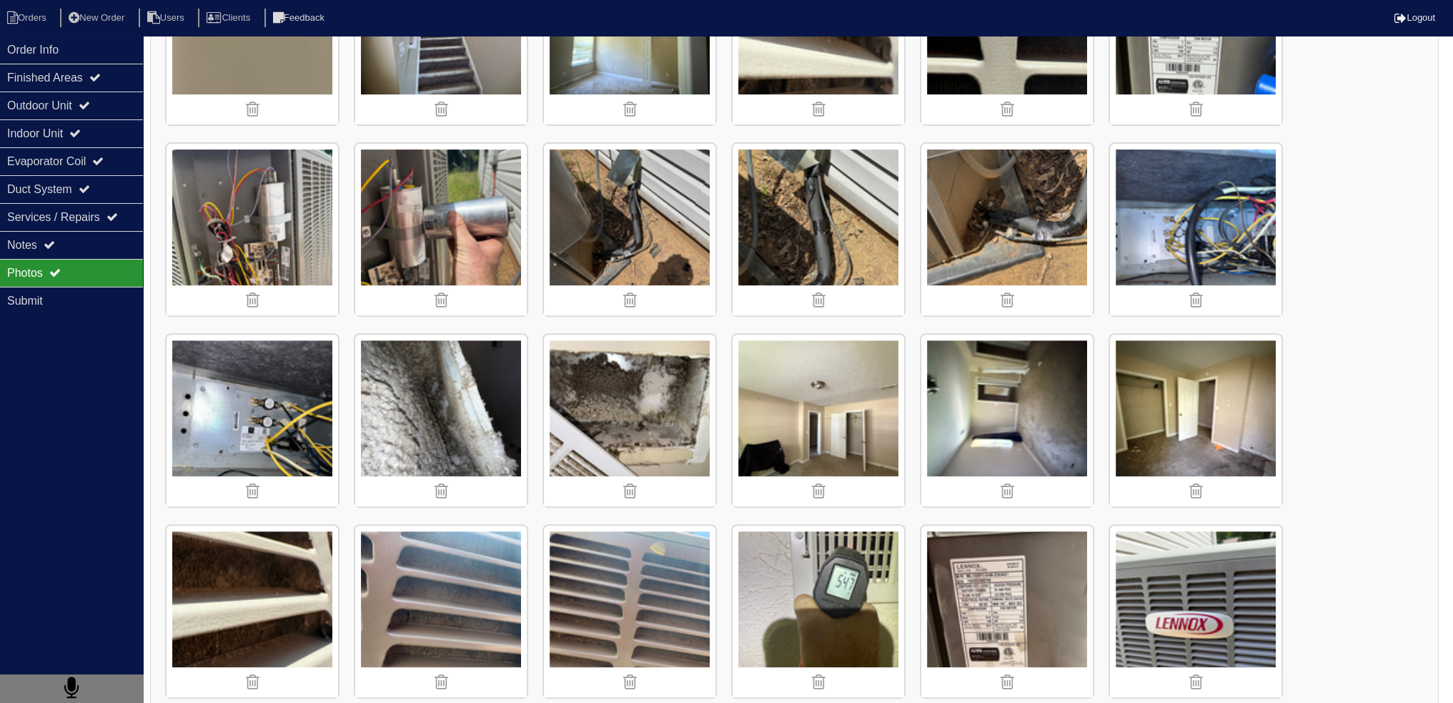
scroll to position [858, 0]
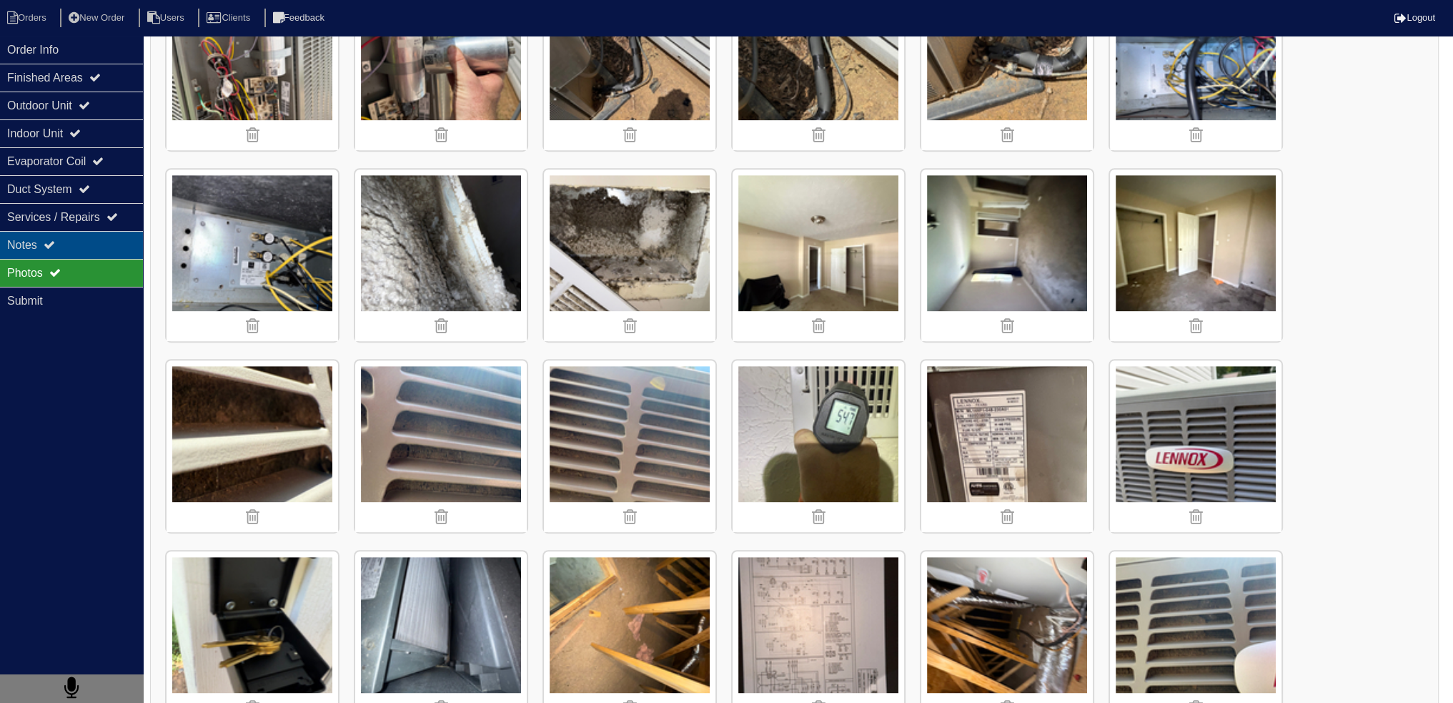
click at [84, 247] on div "Notes" at bounding box center [71, 245] width 143 height 28
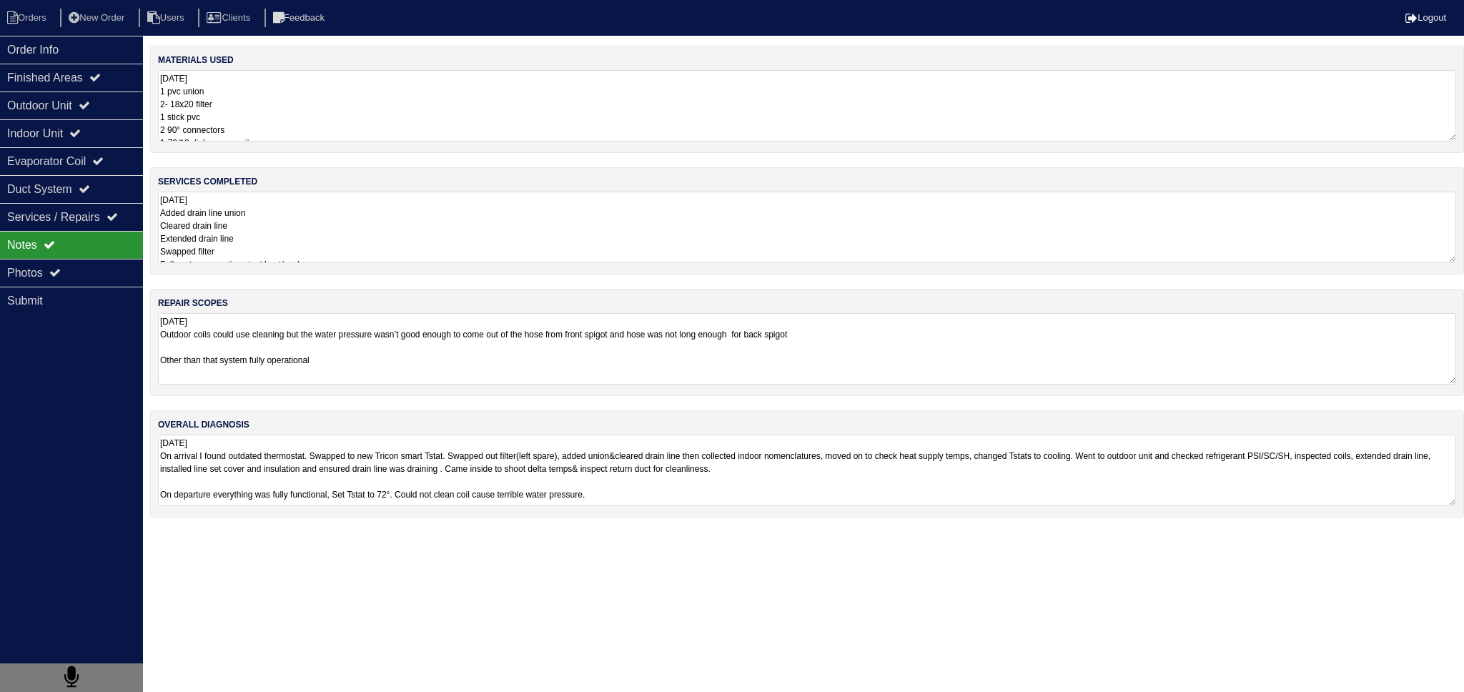
click at [297, 236] on textarea "8.15.2025 Added drain line union Cleared drain line Extended drain line Swapped…" at bounding box center [807, 227] width 1298 height 71
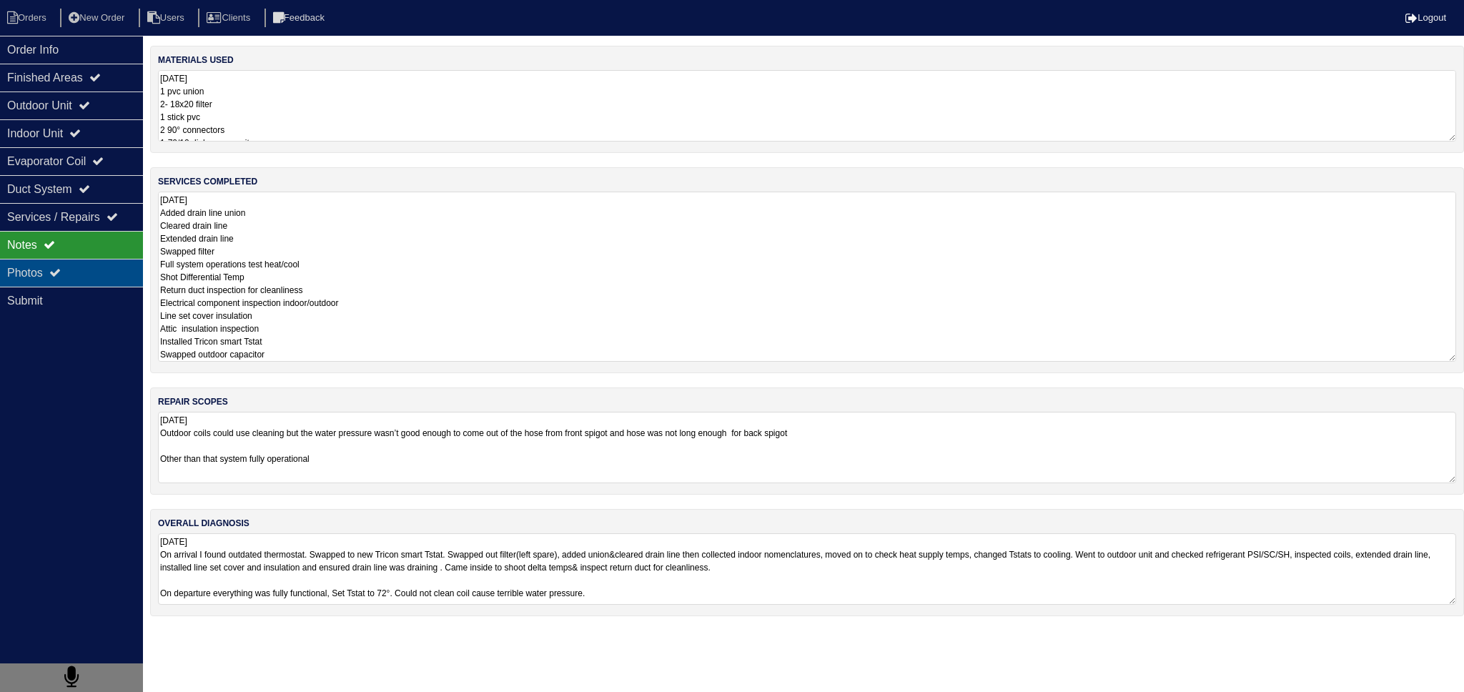
click at [65, 281] on div "Photos" at bounding box center [71, 273] width 143 height 28
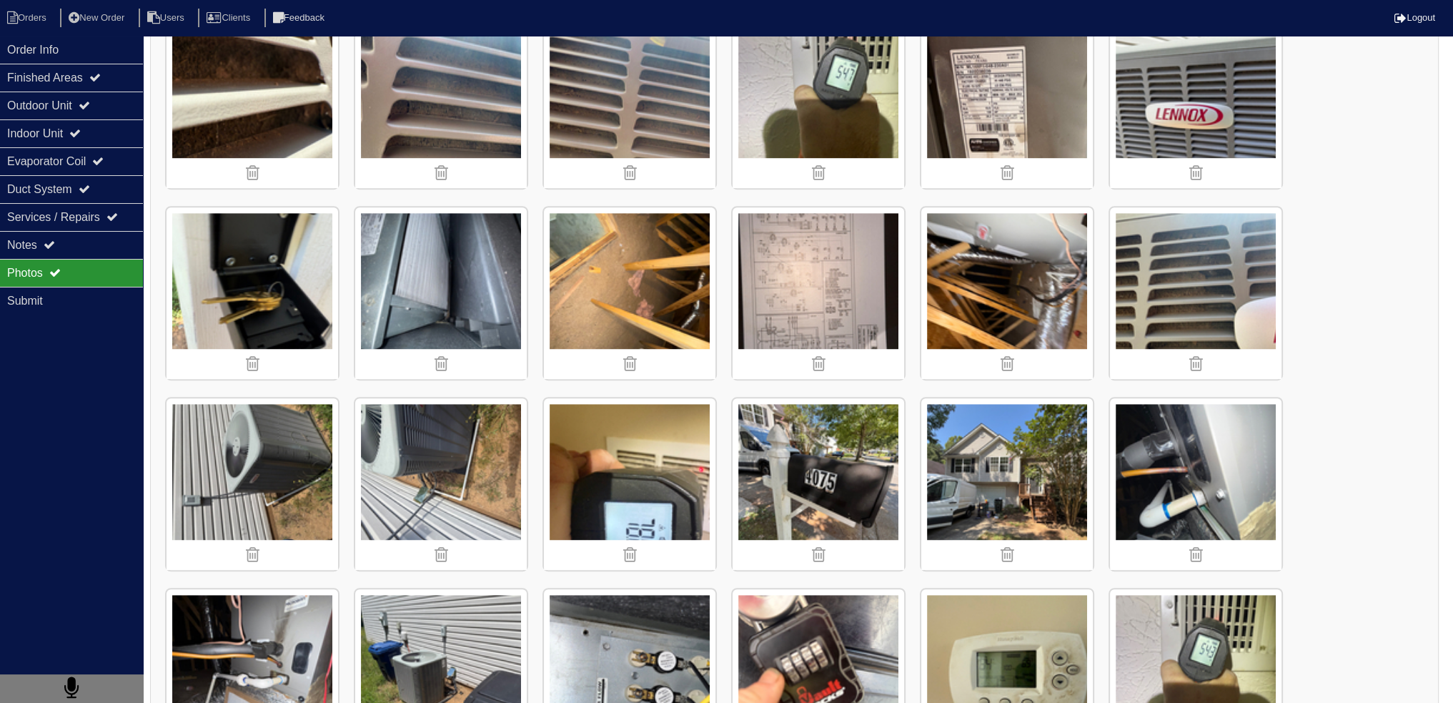
scroll to position [1189, 0]
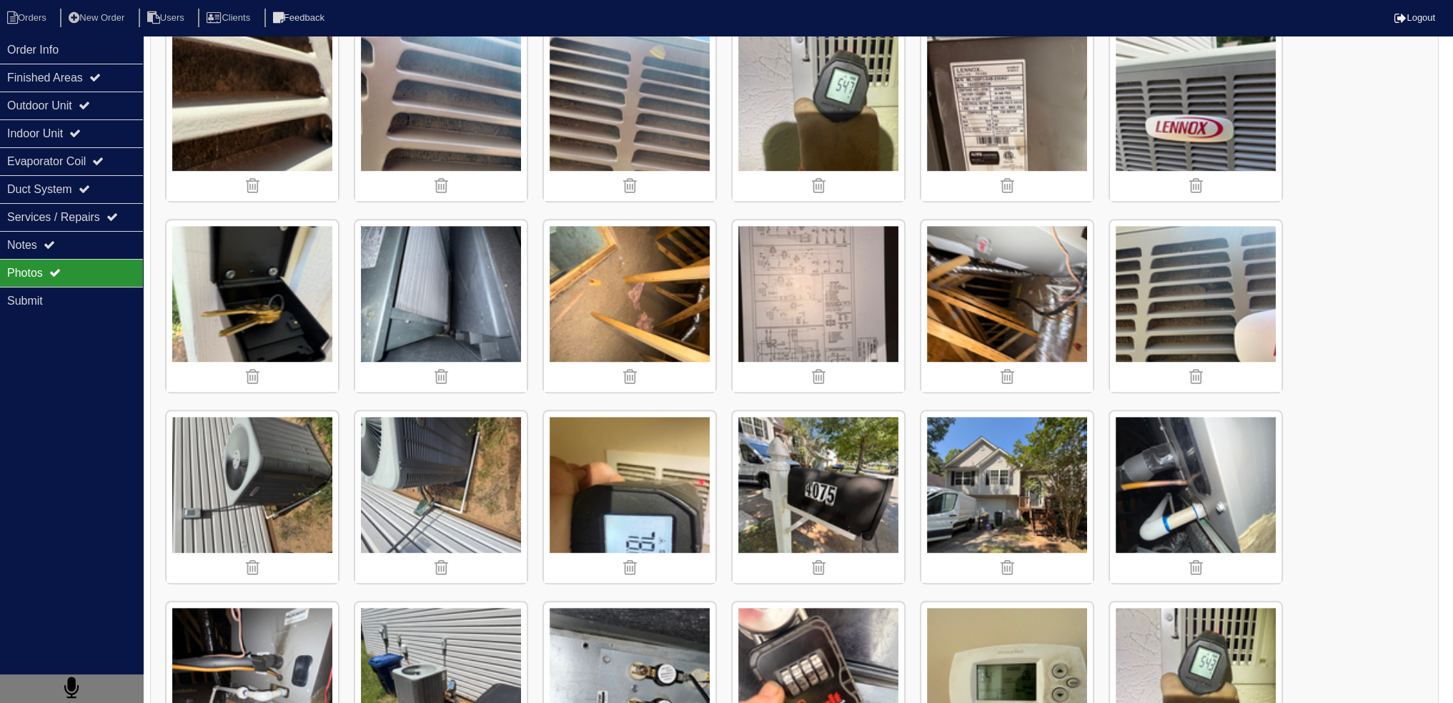
click at [67, 262] on div "Photos" at bounding box center [71, 273] width 143 height 28
click at [85, 252] on div "Notes" at bounding box center [71, 245] width 143 height 28
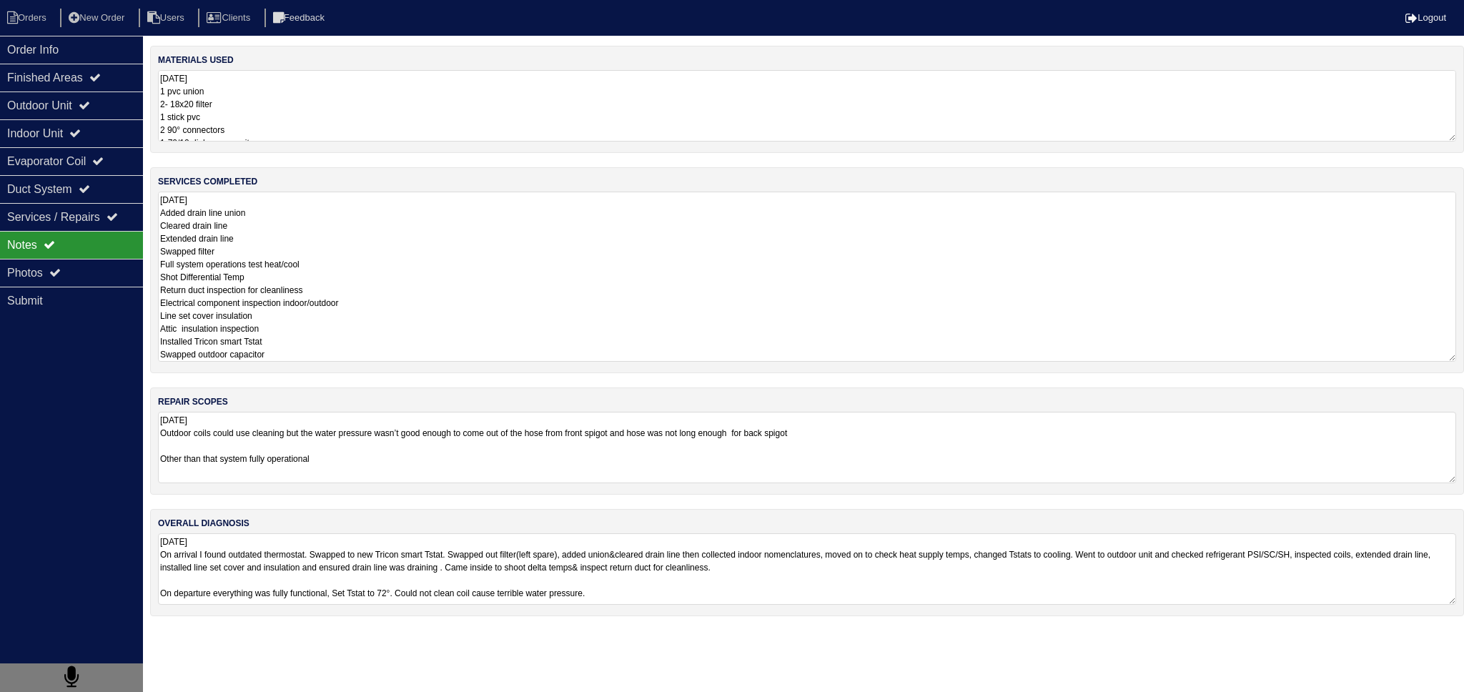
click at [292, 217] on textarea "8.15.2025 Added drain line union Cleared drain line Extended drain line Swapped…" at bounding box center [807, 277] width 1298 height 170
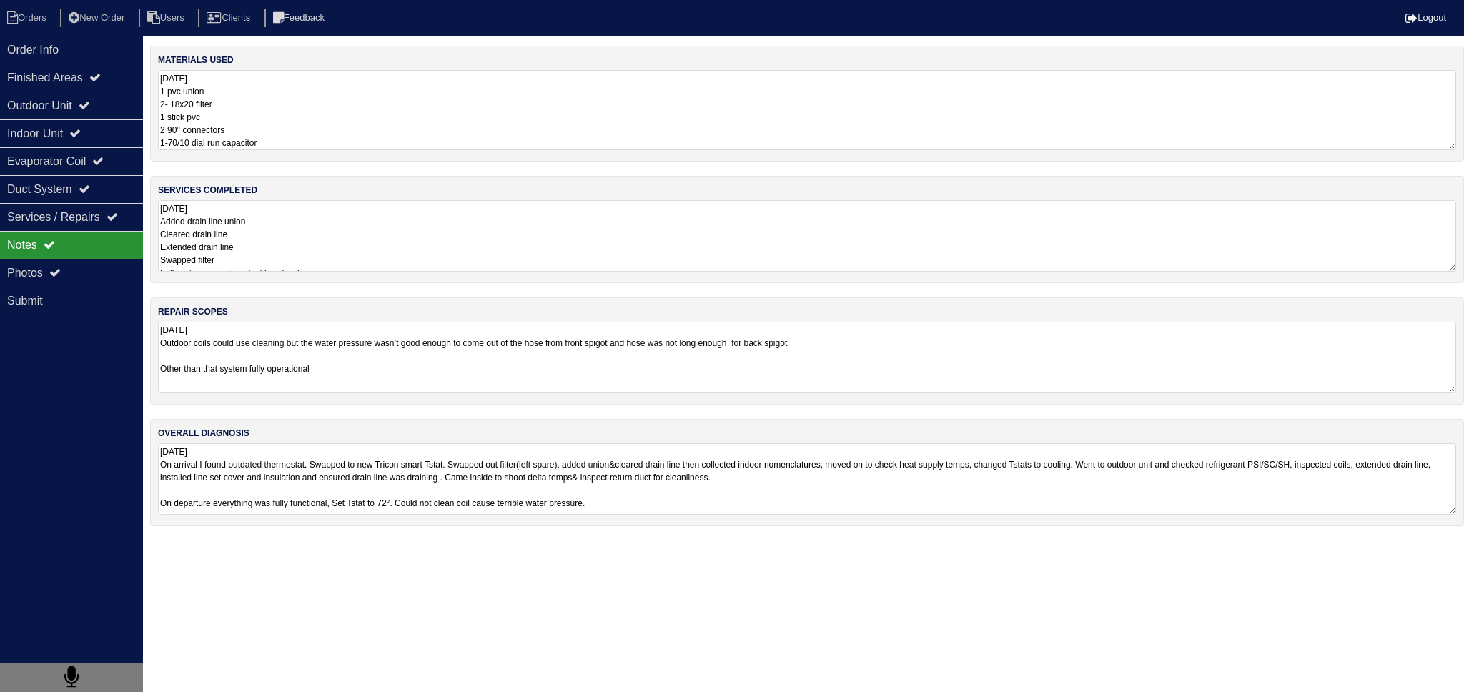
click at [279, 115] on textarea "8.15.25 1 pvc union 2- 18x20 filter 1 stick pvc 2 90° connectors 1-70/10 dial r…" at bounding box center [807, 110] width 1298 height 80
click at [84, 81] on div "Finished Areas" at bounding box center [71, 78] width 143 height 28
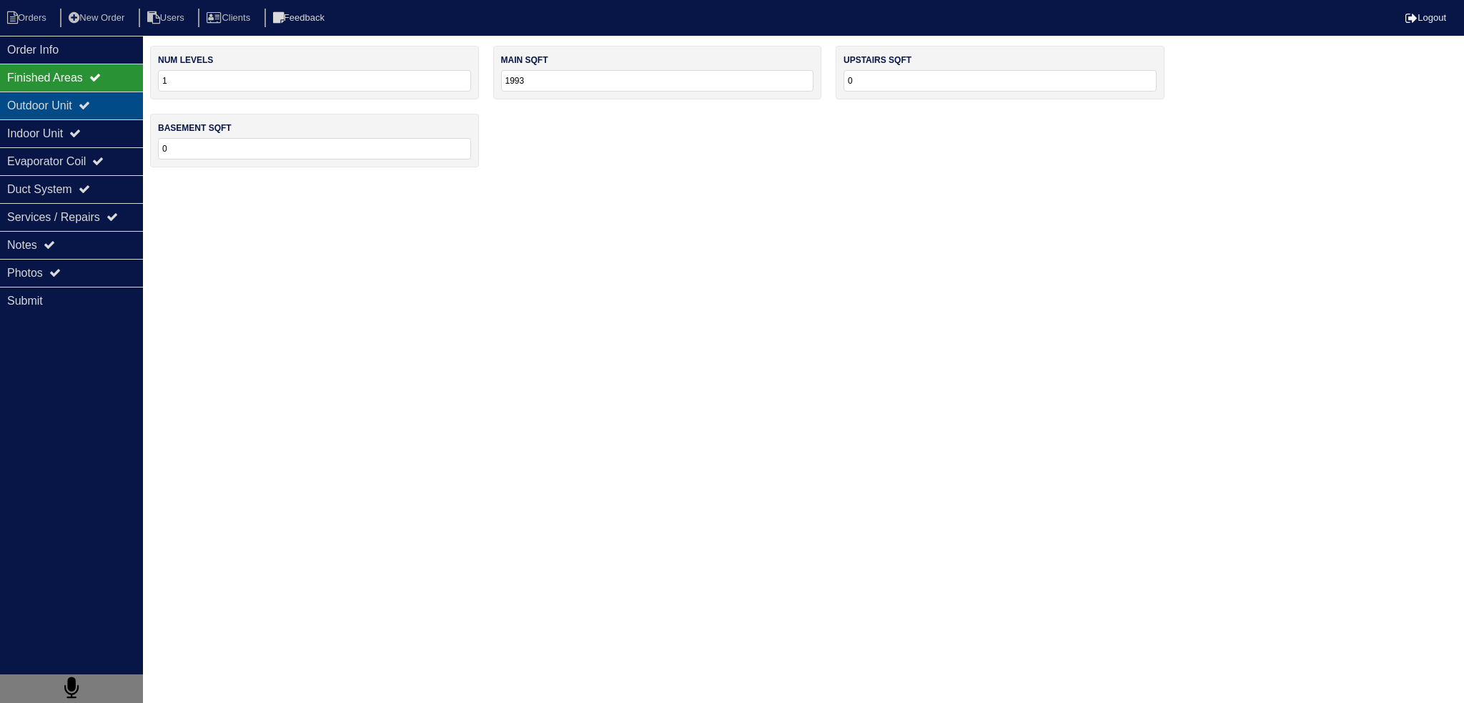
click at [90, 104] on icon at bounding box center [84, 104] width 11 height 11
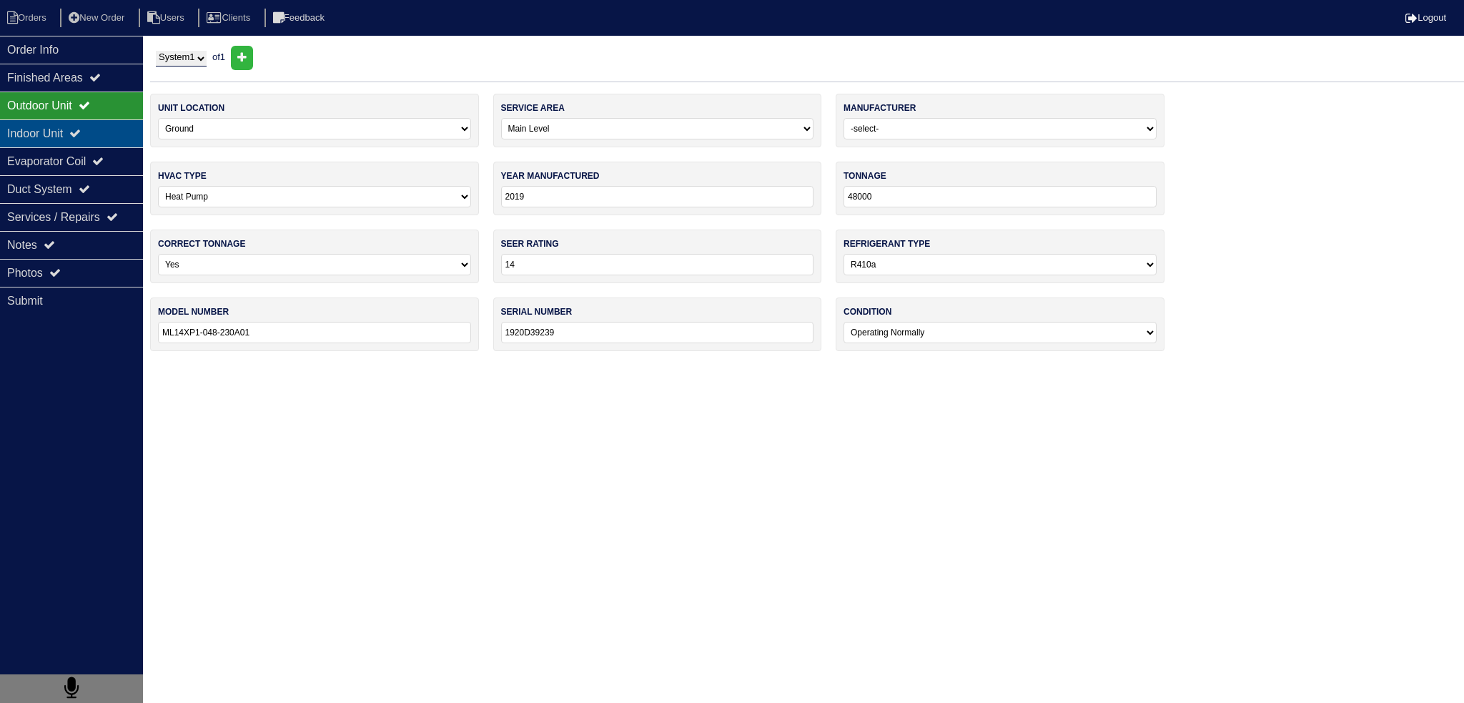
click at [109, 139] on div "Indoor Unit" at bounding box center [71, 133] width 143 height 28
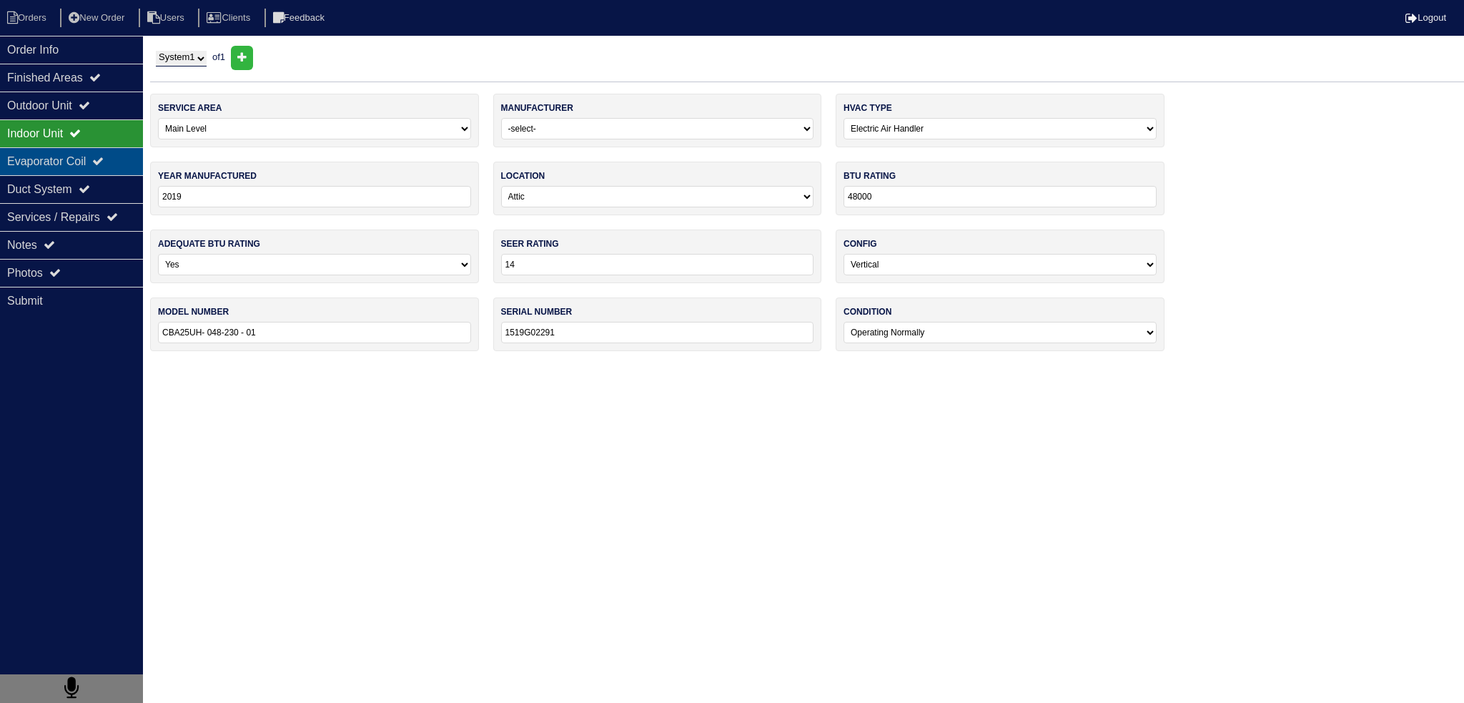
click at [104, 162] on icon at bounding box center [97, 160] width 11 height 11
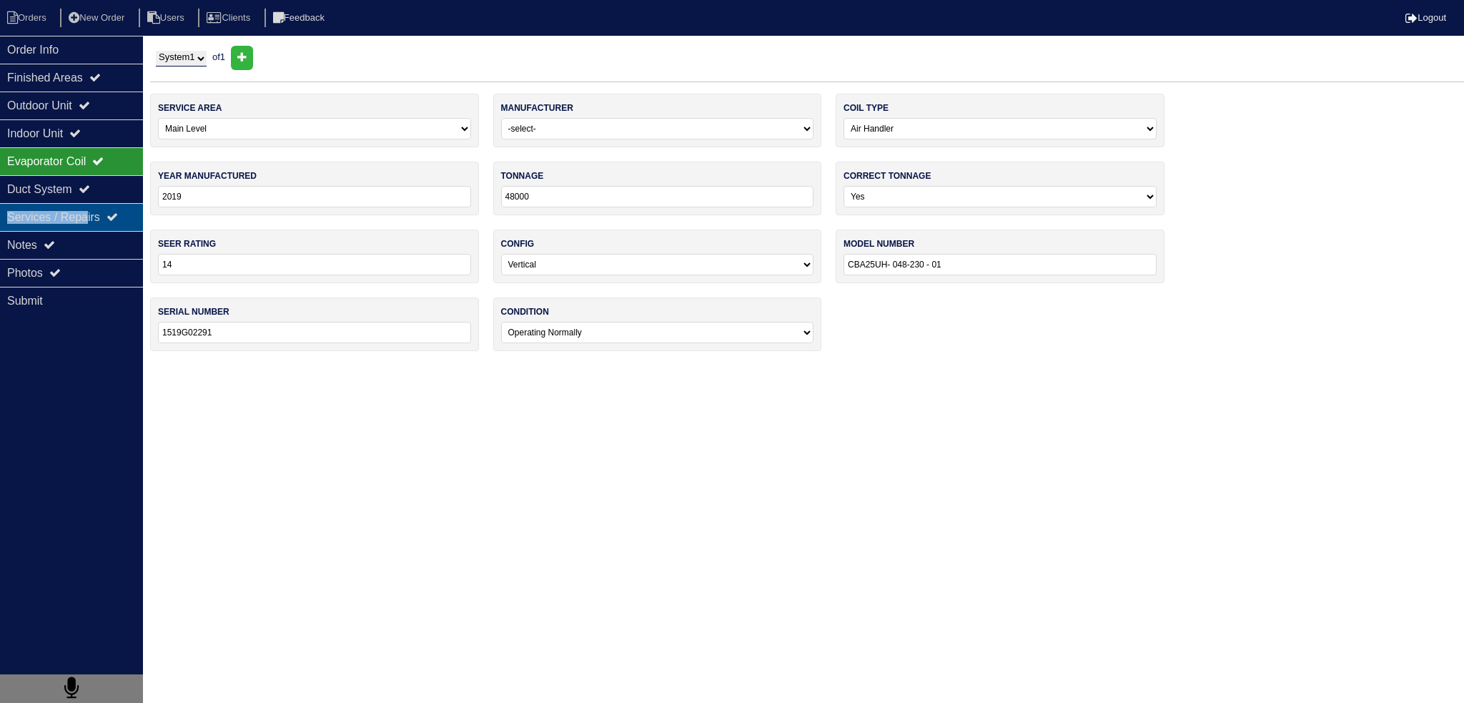
drag, startPoint x: 95, startPoint y: 201, endPoint x: 89, endPoint y: 225, distance: 25.0
click at [95, 203] on div "Order Info Finished Areas Outdoor Unit Indoor Unit Evaporator Coil Duct System …" at bounding box center [71, 387] width 143 height 703
click at [90, 249] on div "Notes" at bounding box center [71, 245] width 143 height 28
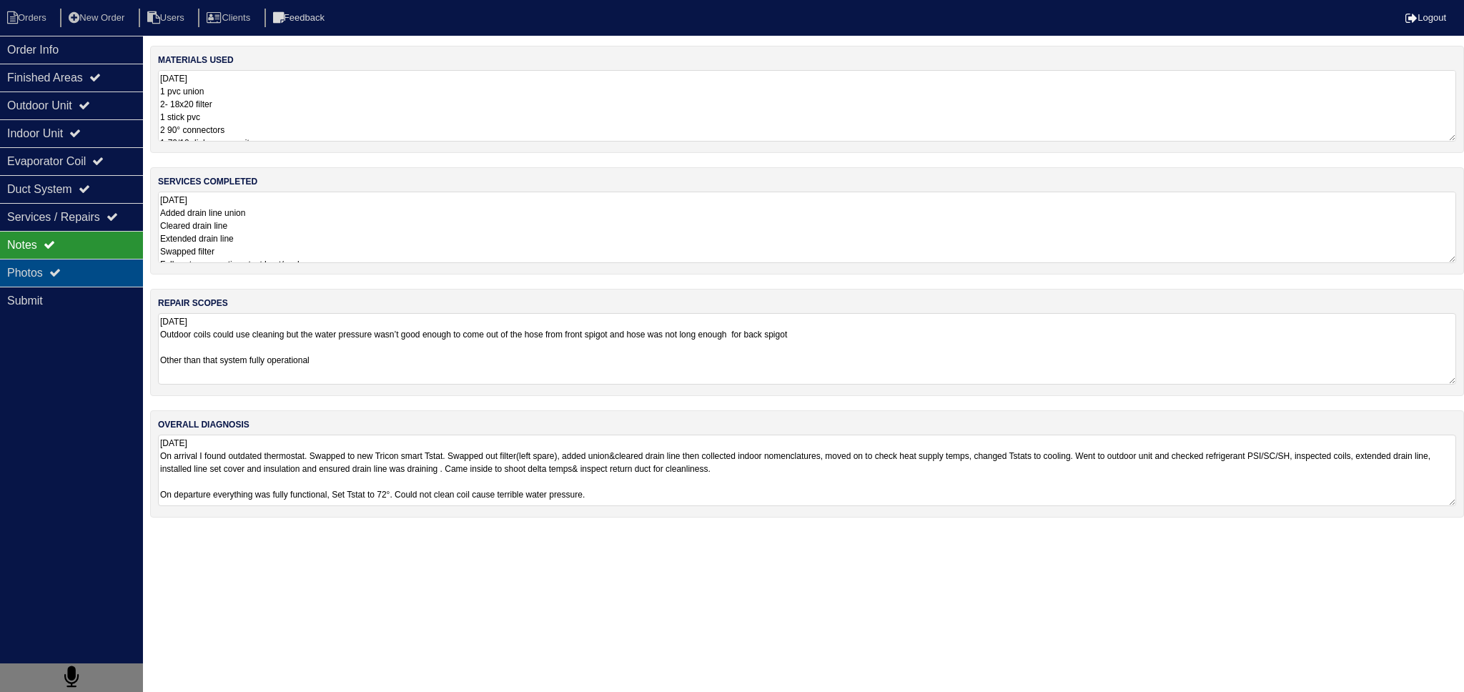
click at [95, 279] on div "Photos" at bounding box center [71, 273] width 143 height 28
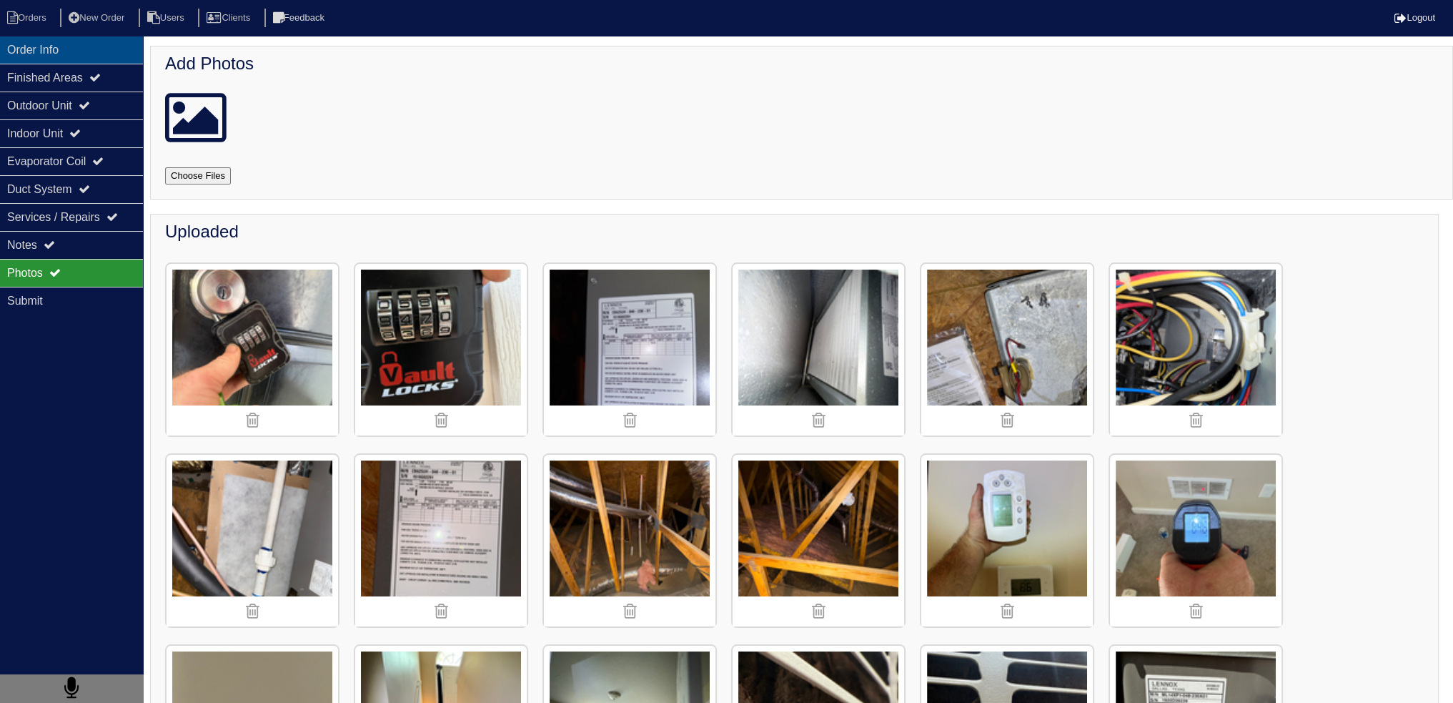
drag, startPoint x: 65, startPoint y: 45, endPoint x: 29, endPoint y: 28, distance: 39.6
click at [63, 45] on div "Order Info" at bounding box center [71, 50] width 143 height 28
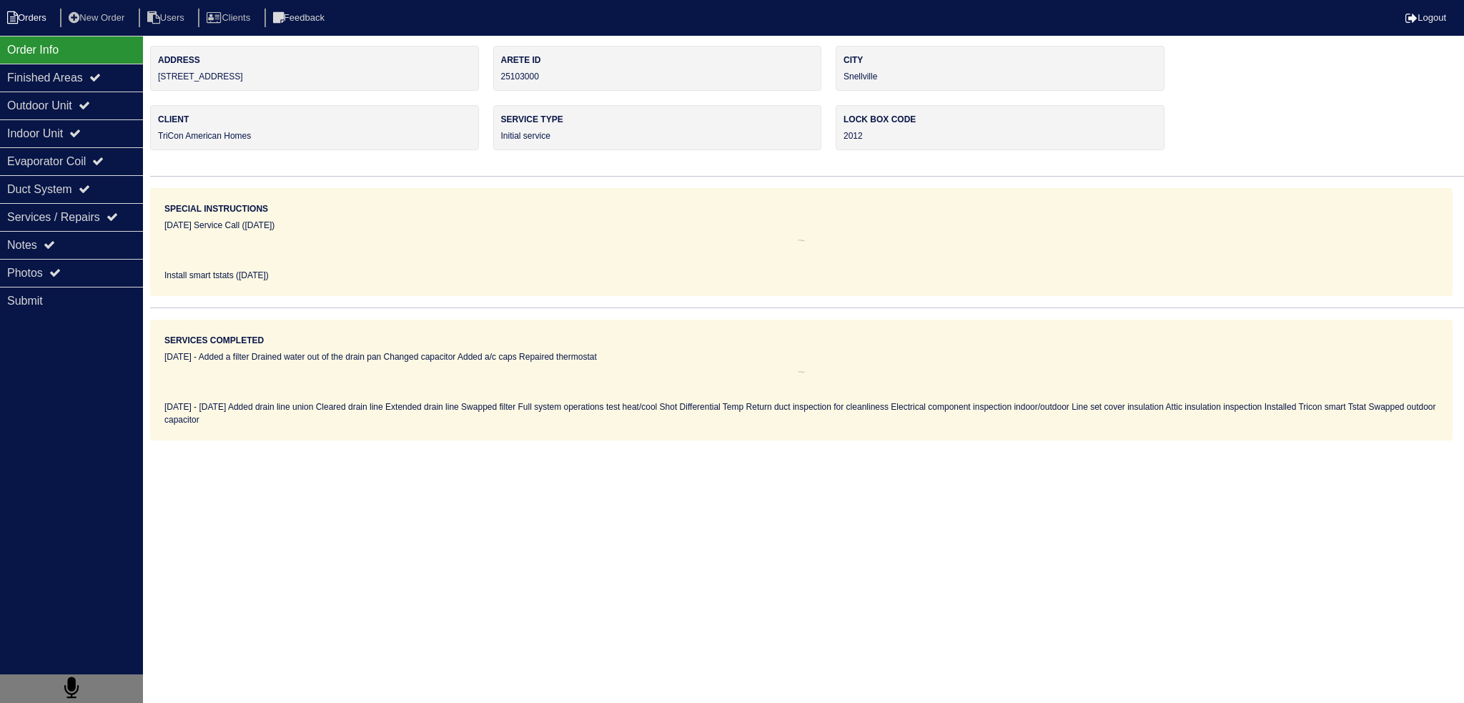
click at [24, 22] on li "Orders" at bounding box center [29, 18] width 58 height 19
select select "15"
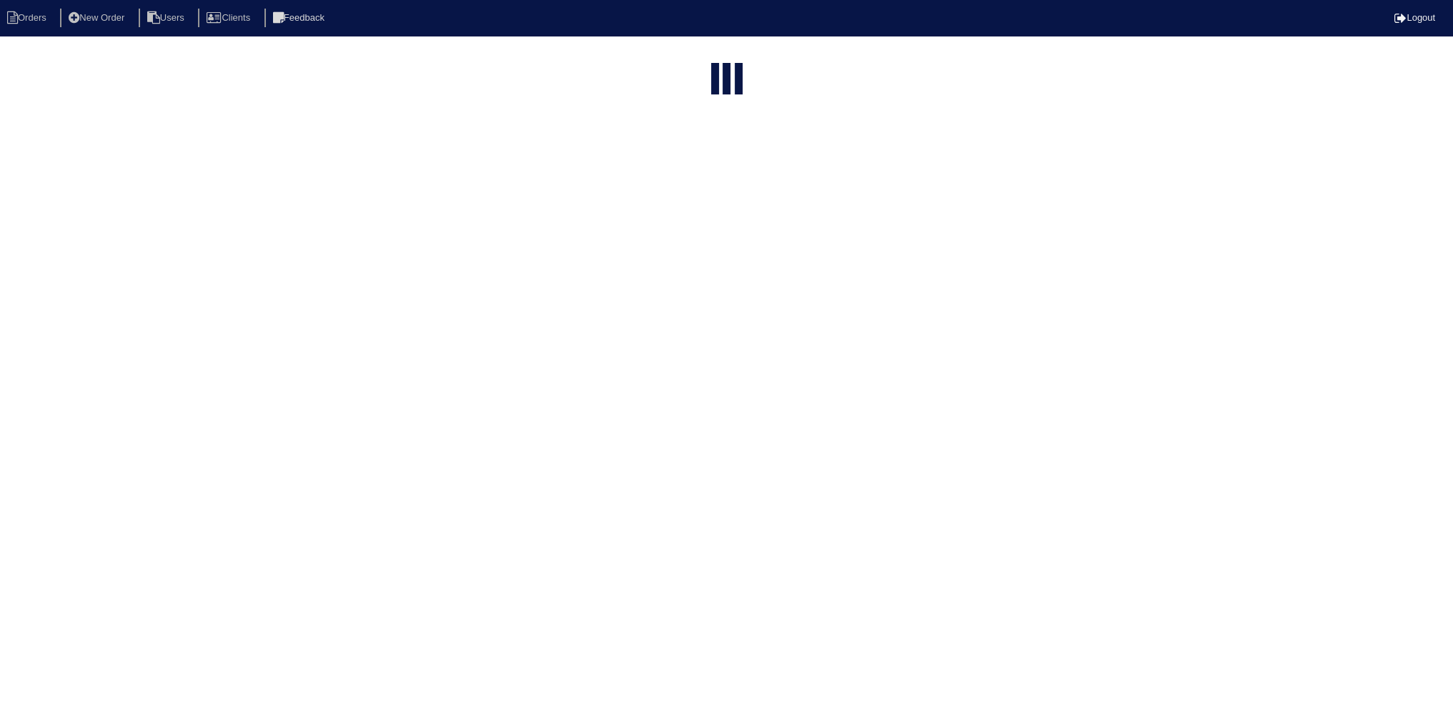
select select "field complete"
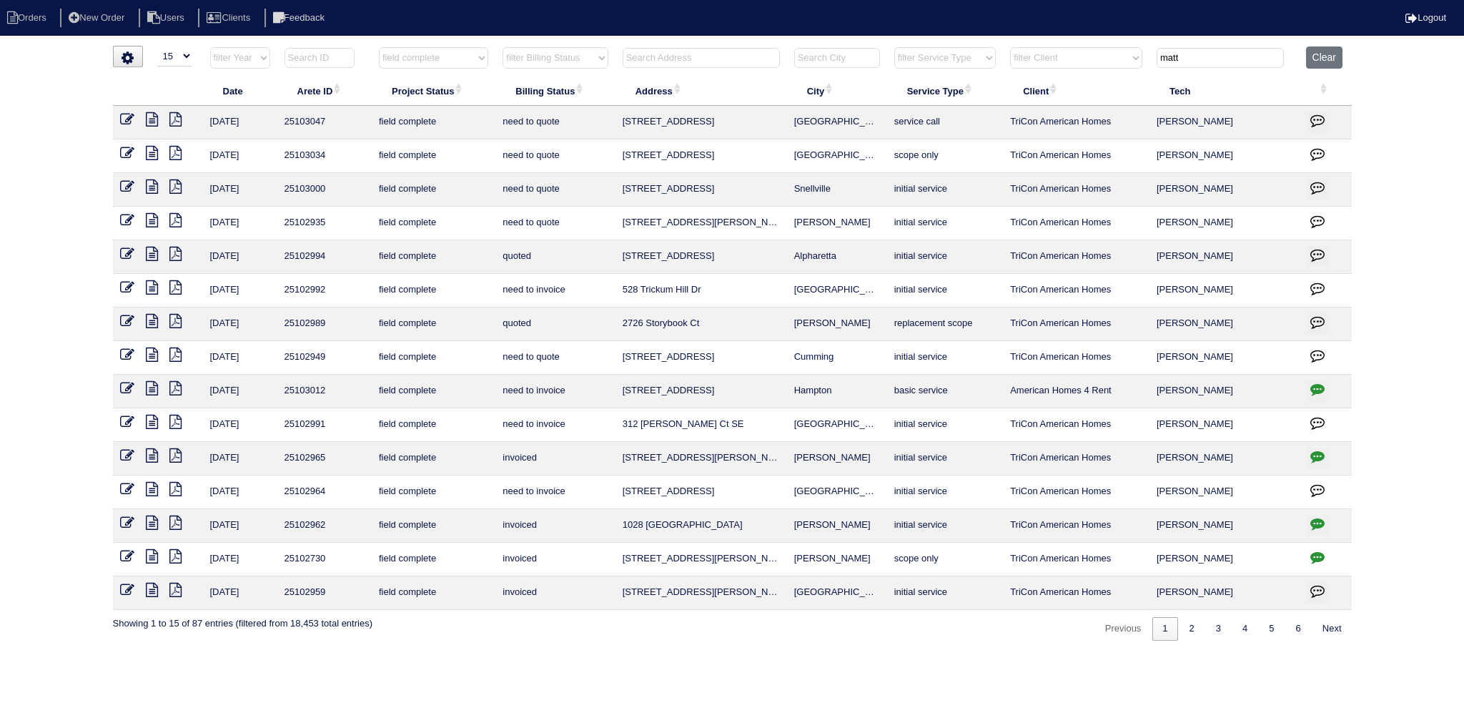
click at [152, 150] on icon at bounding box center [152, 153] width 12 height 14
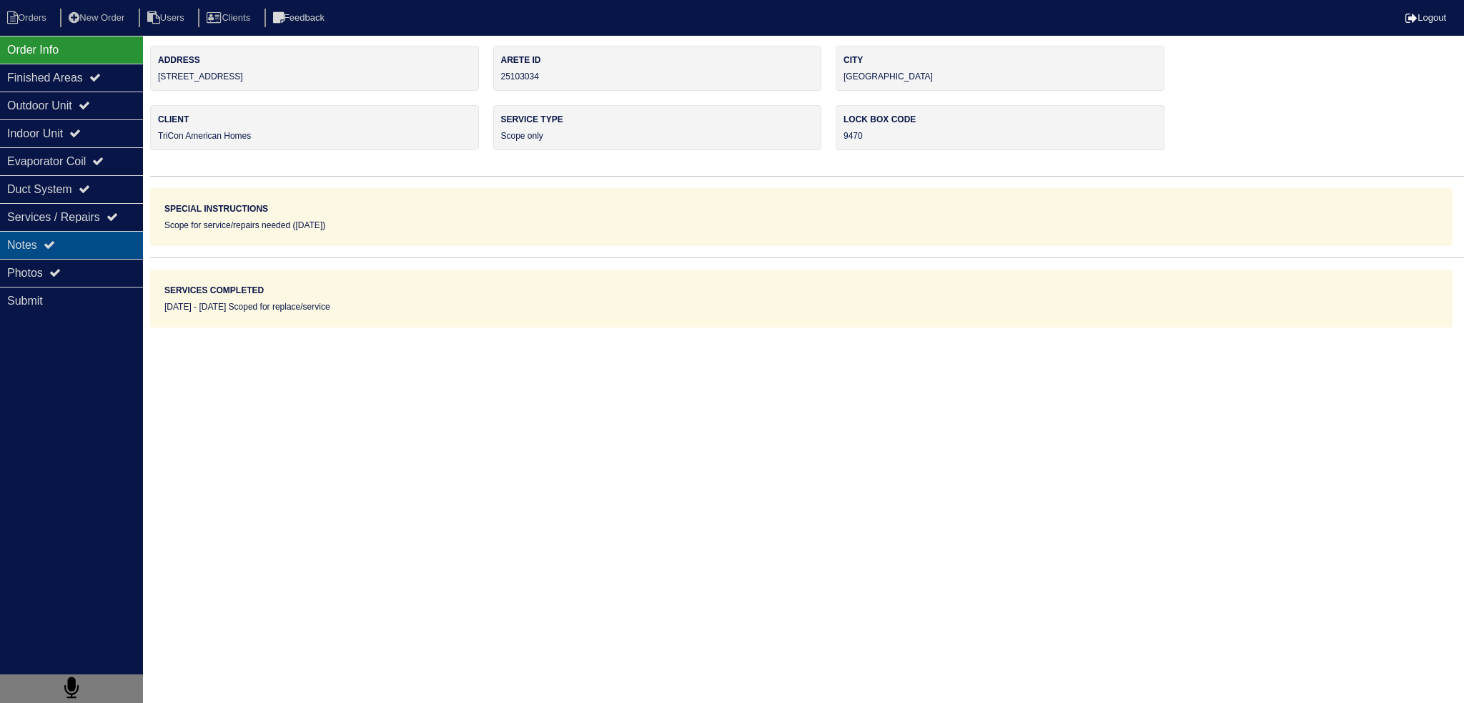
click at [55, 239] on icon at bounding box center [49, 244] width 11 height 11
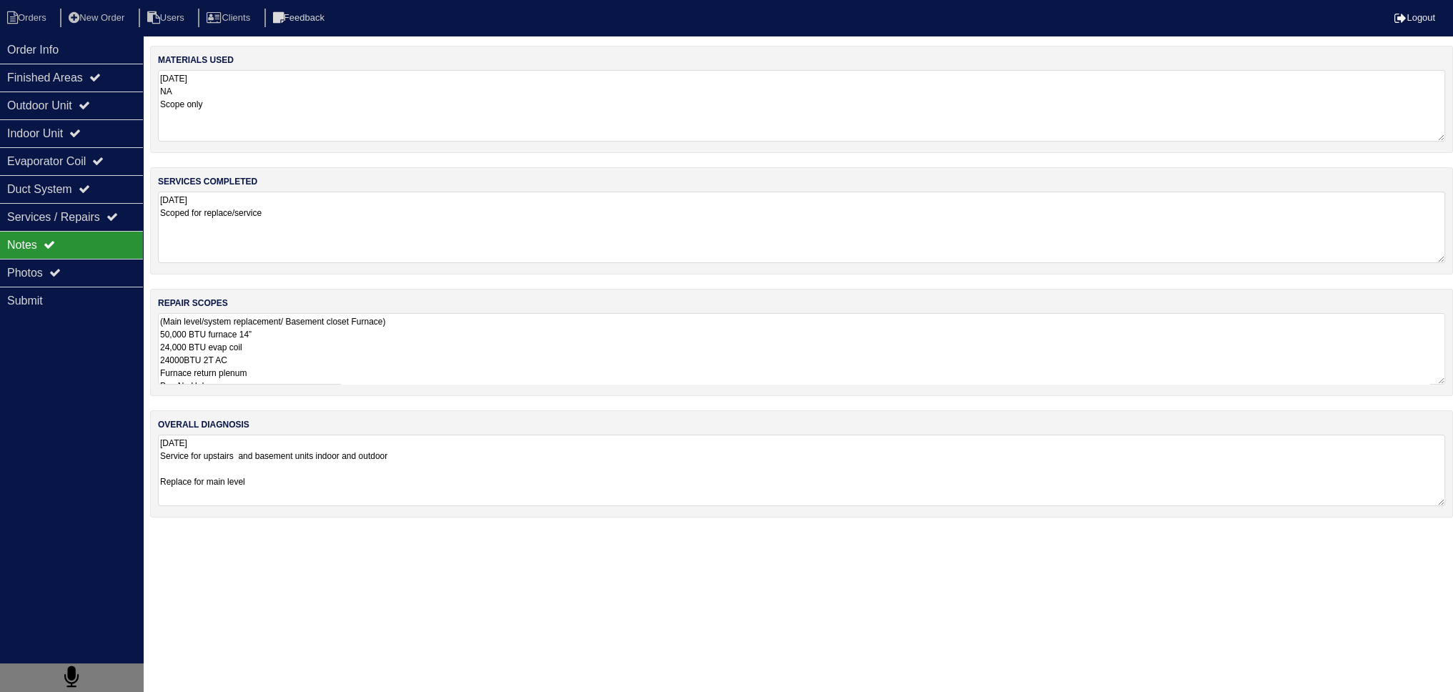
click at [344, 346] on textarea "(Main level/system replacement/ Basement closet Furnace) 50,000 BTU furnace 14”…" at bounding box center [801, 348] width 1287 height 71
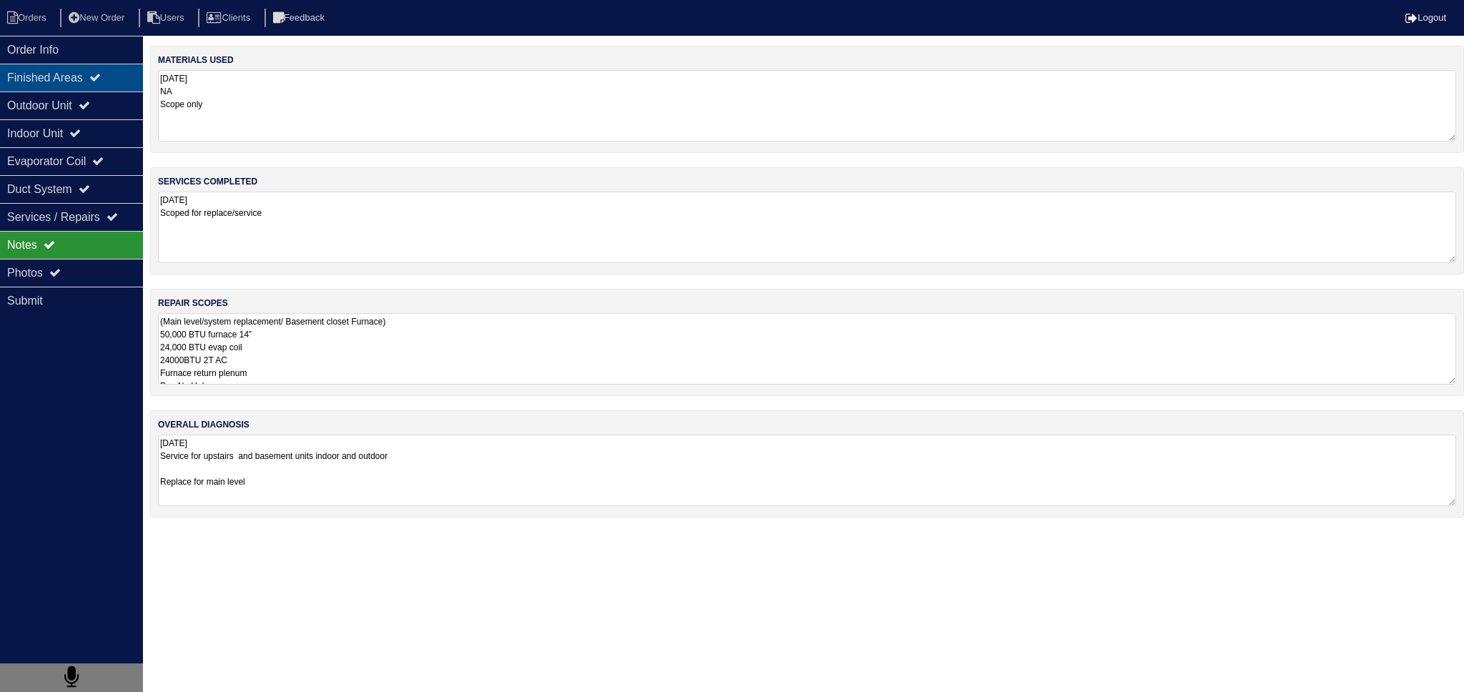
click at [101, 73] on icon at bounding box center [94, 76] width 11 height 11
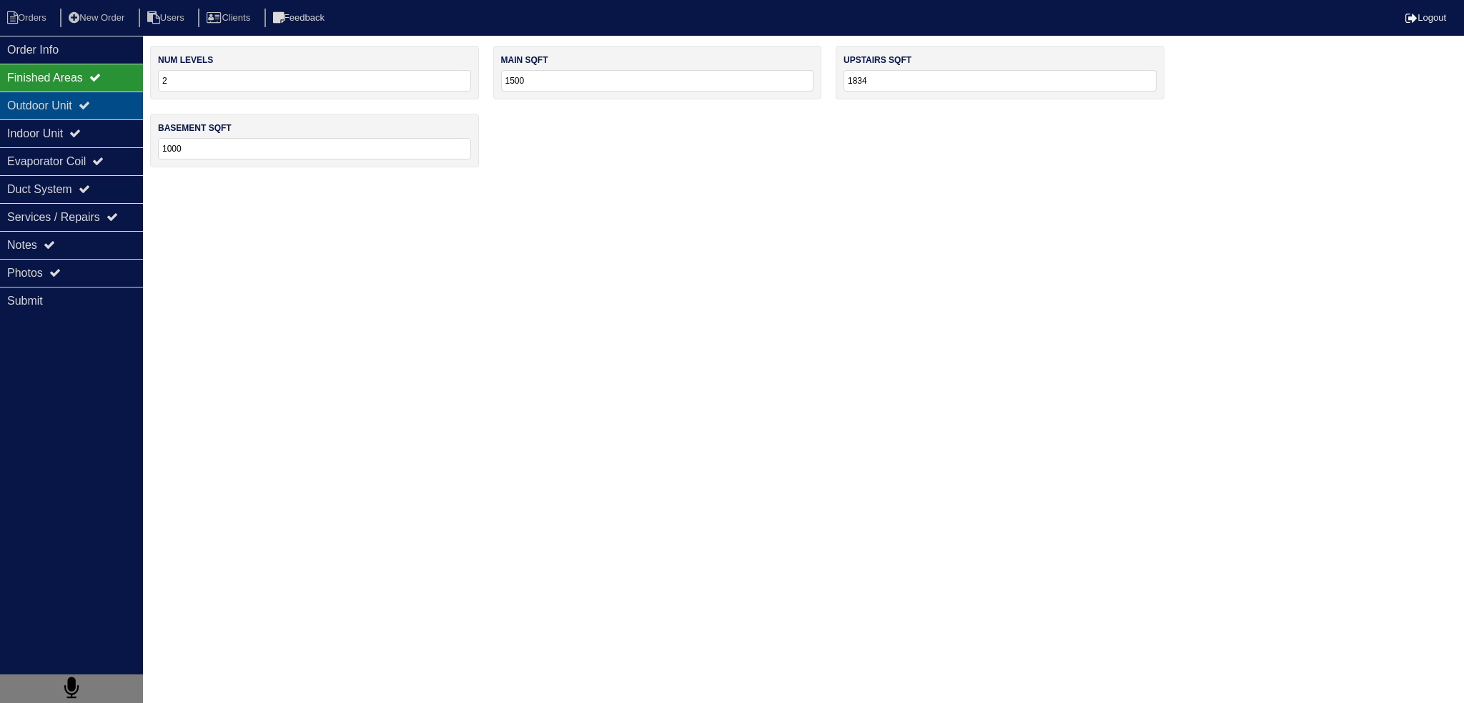
click at [98, 94] on div "Outdoor Unit" at bounding box center [71, 105] width 143 height 28
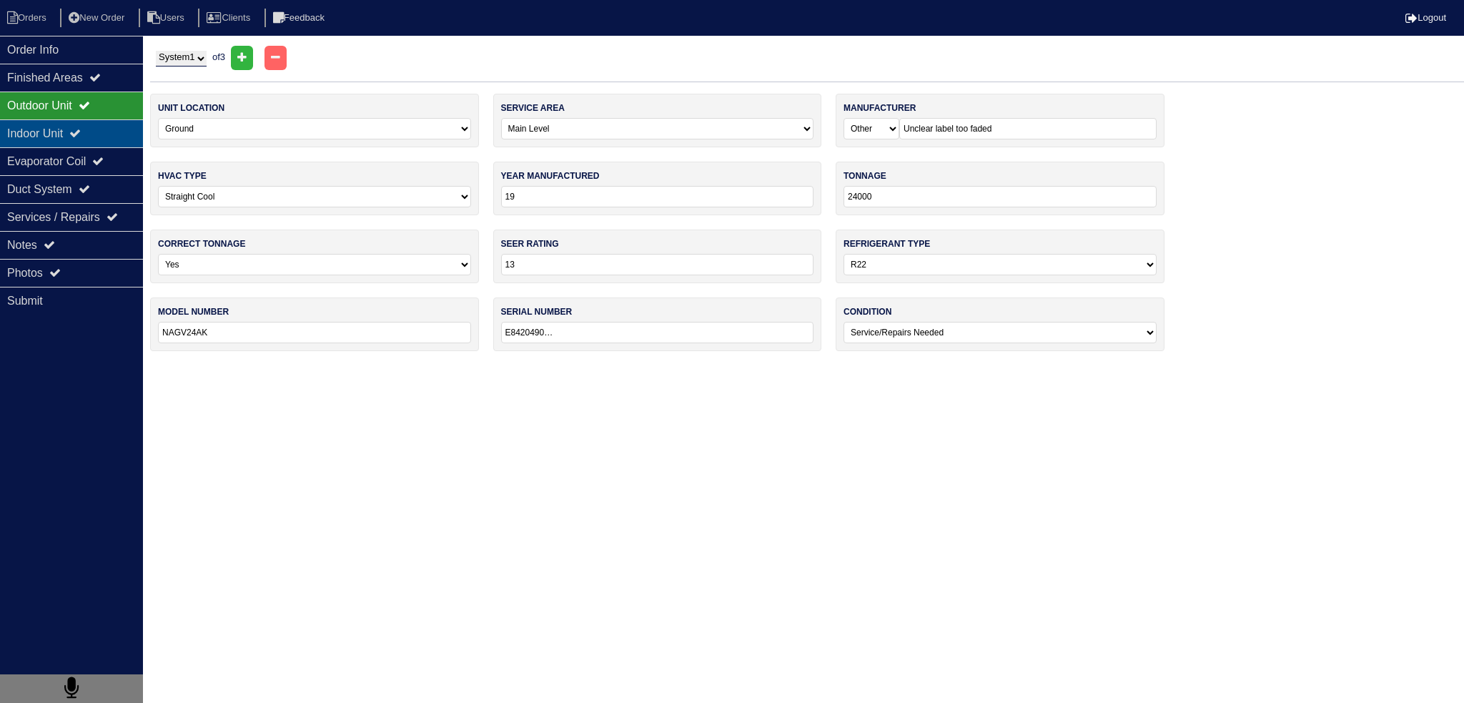
click at [99, 120] on div "Indoor Unit" at bounding box center [71, 133] width 143 height 28
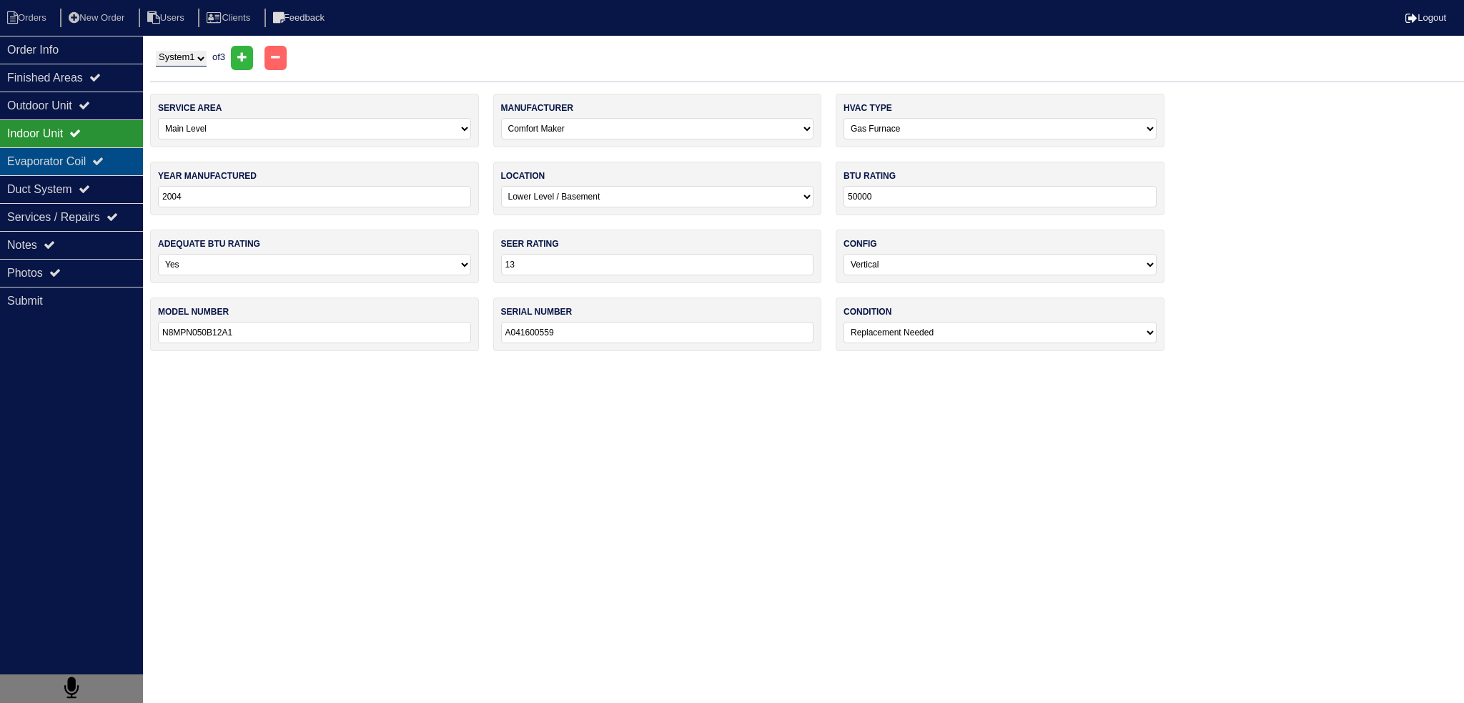
click at [93, 149] on div "Evaporator Coil" at bounding box center [71, 161] width 143 height 28
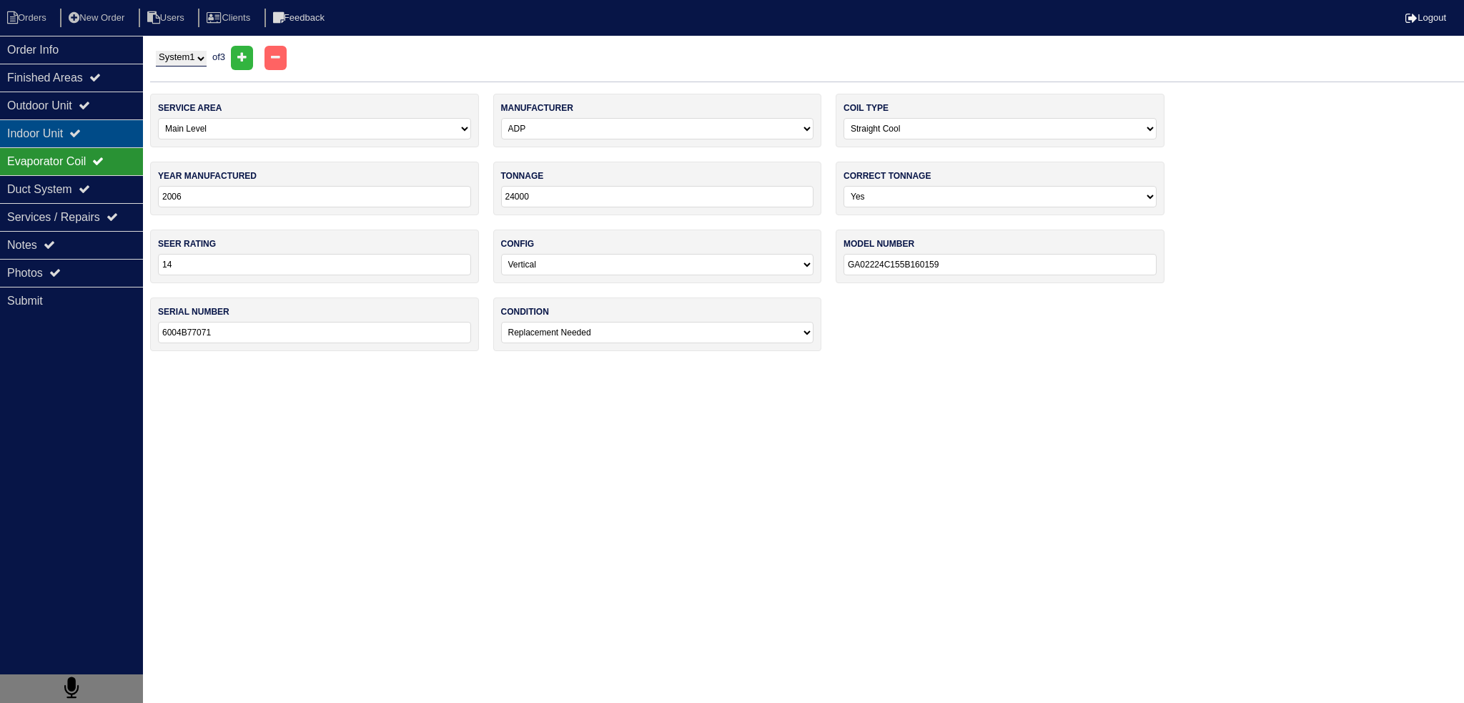
click at [95, 129] on div "Indoor Unit" at bounding box center [71, 133] width 143 height 28
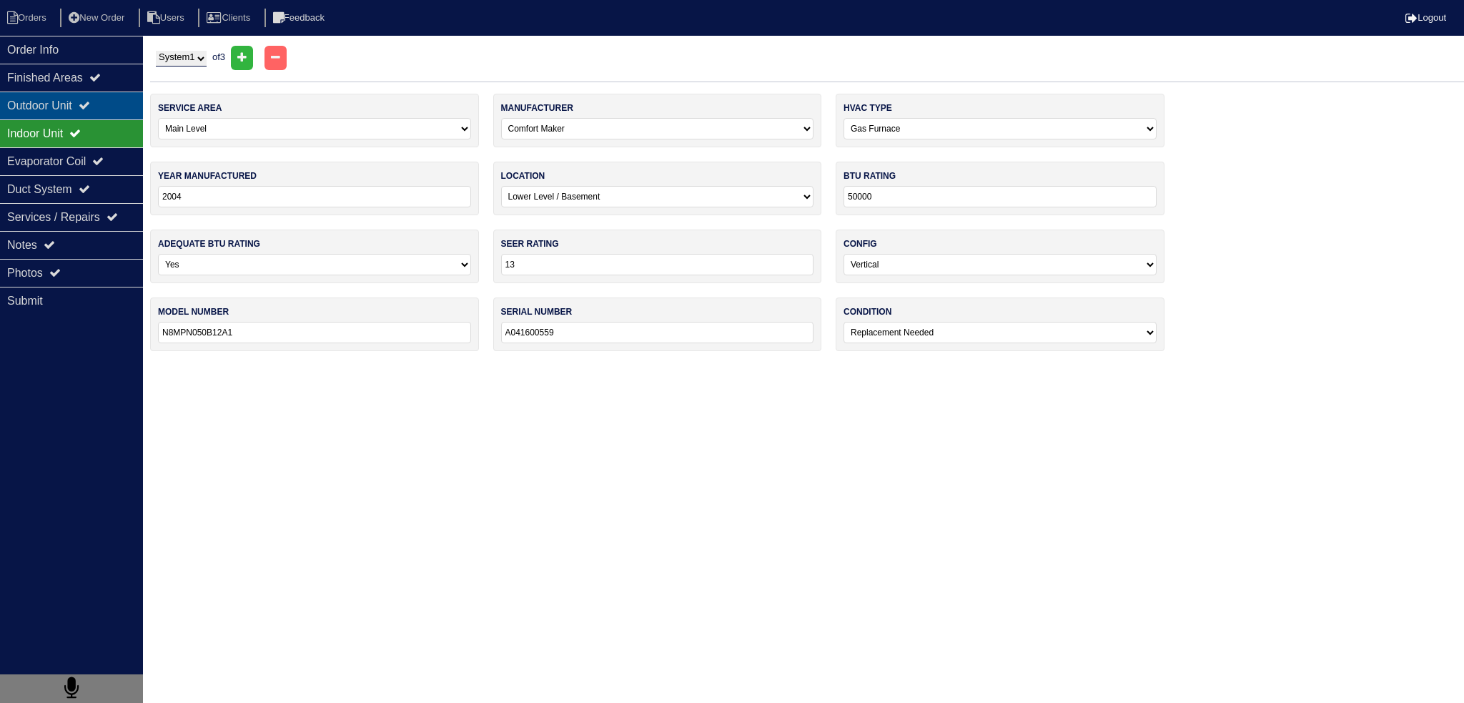
click at [94, 112] on div "Outdoor Unit" at bounding box center [71, 105] width 143 height 28
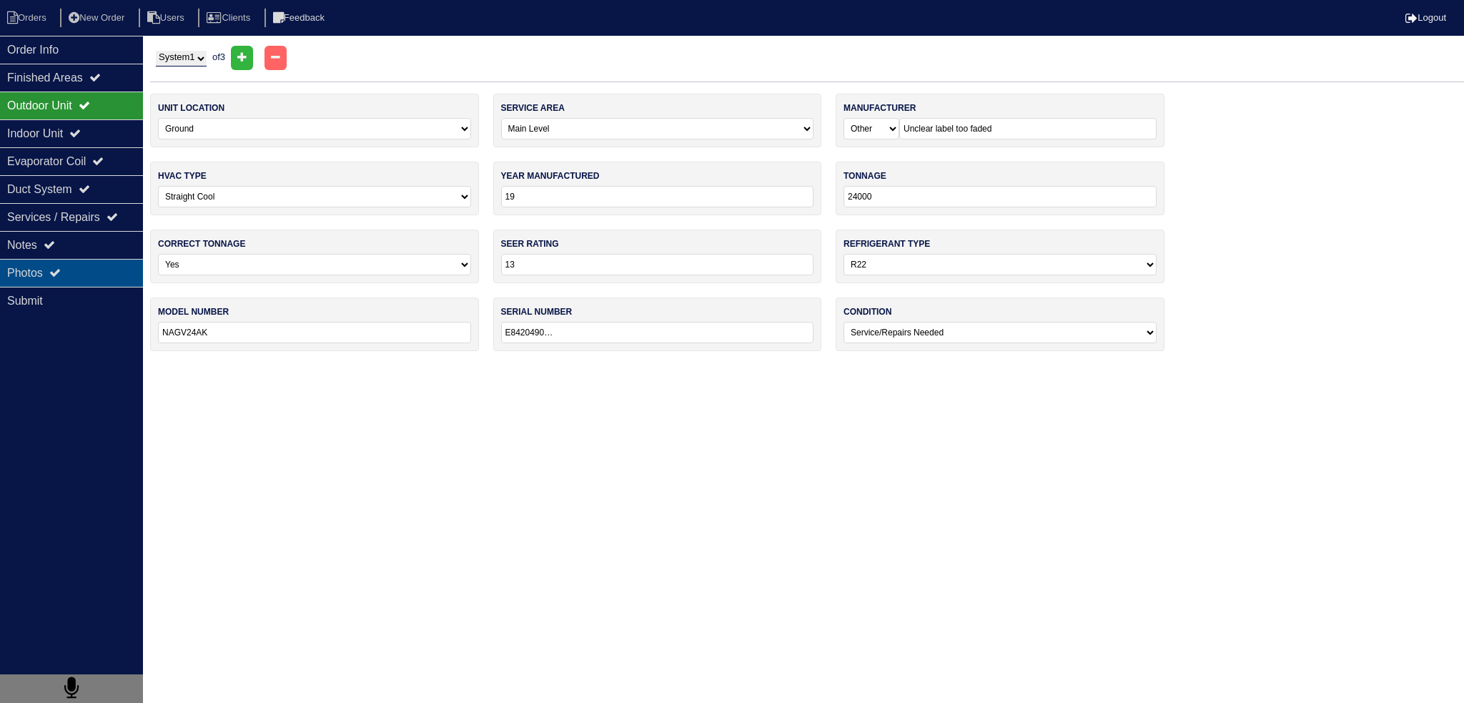
click at [101, 277] on div "Photos" at bounding box center [71, 273] width 143 height 28
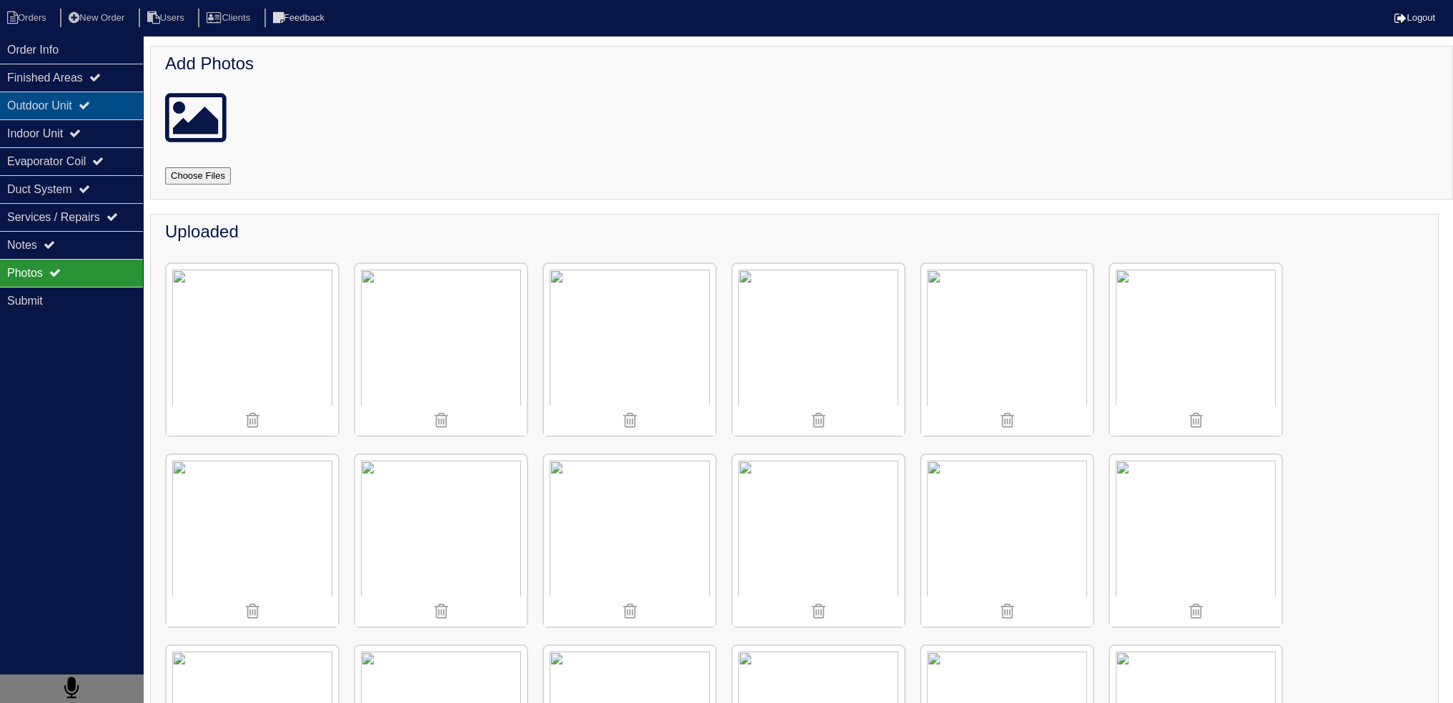
click at [81, 116] on div "Outdoor Unit" at bounding box center [71, 105] width 143 height 28
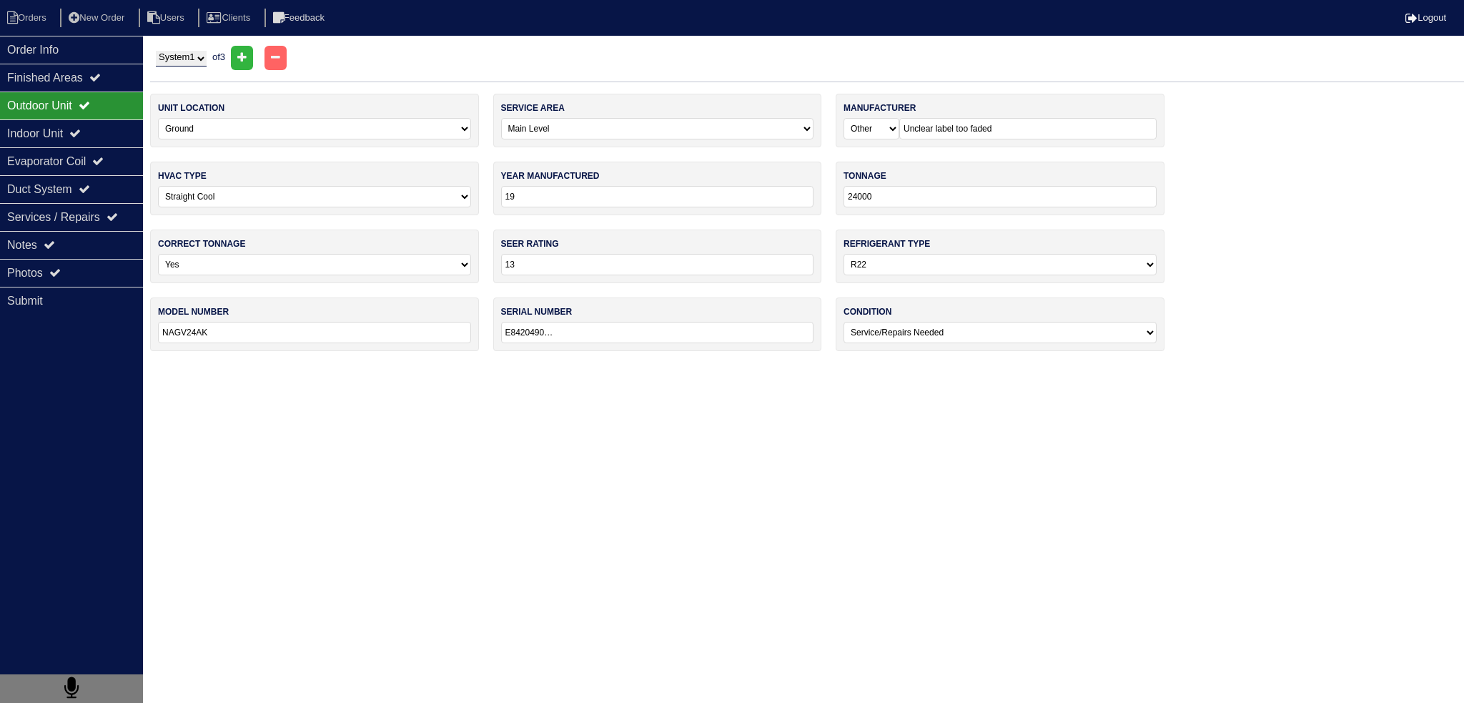
click at [194, 58] on select "System 1 System 2 System 3" at bounding box center [181, 59] width 51 height 16
select select "2"
click at [156, 51] on select "System 1 System 2 System 3" at bounding box center [181, 59] width 51 height 16
select select "1"
select select "Air Temp"
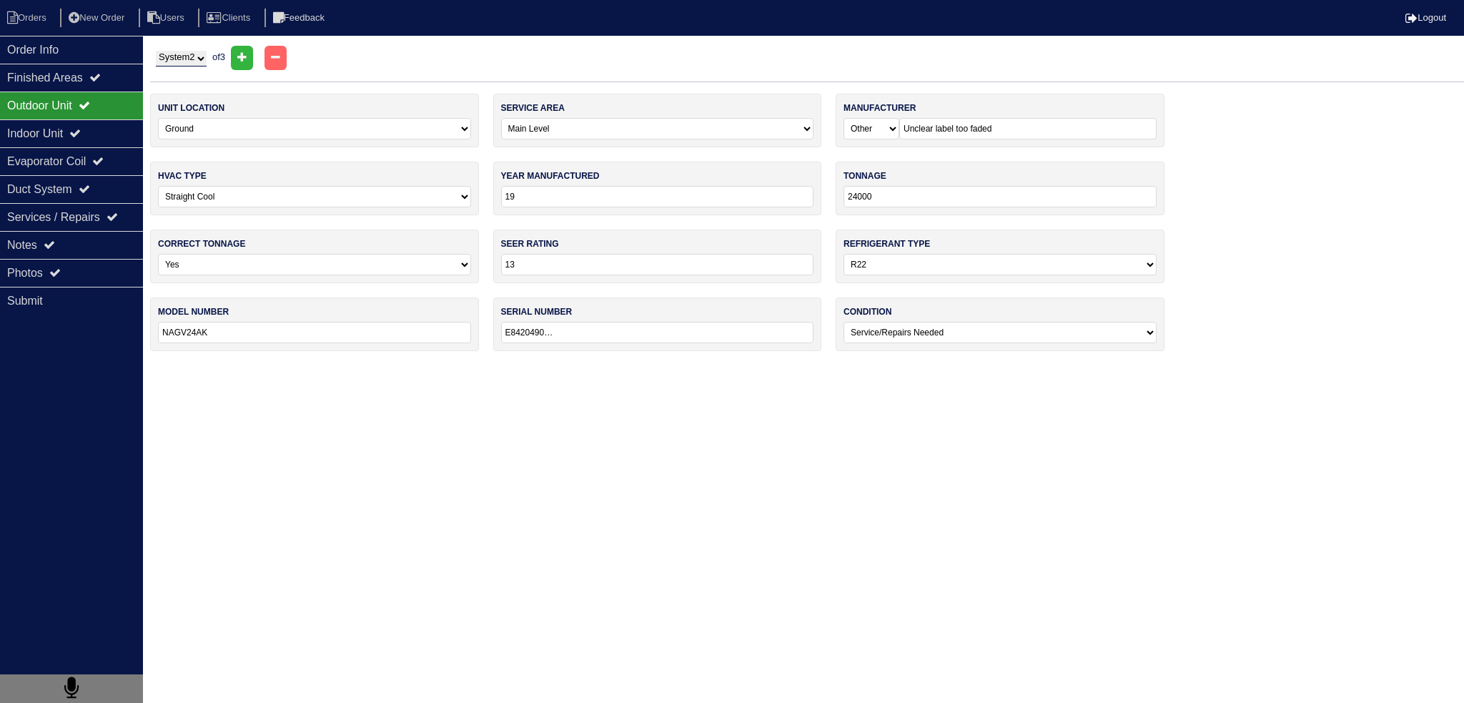
type input "2023"
type input "14"
select select "1"
type input "VSA3BE4M1SN24K"
type input "VSG2306027654"
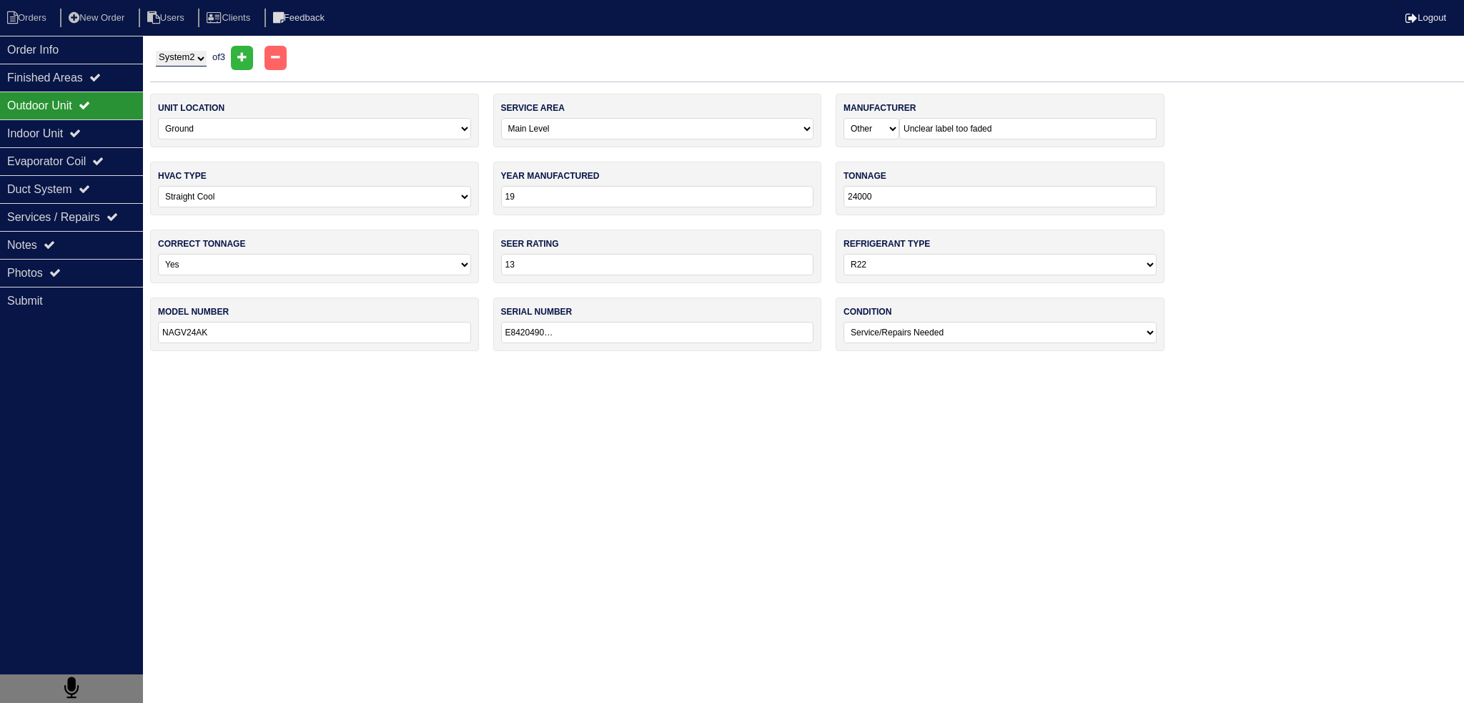
select select "0"
click at [100, 131] on div "Indoor Unit" at bounding box center [71, 133] width 143 height 28
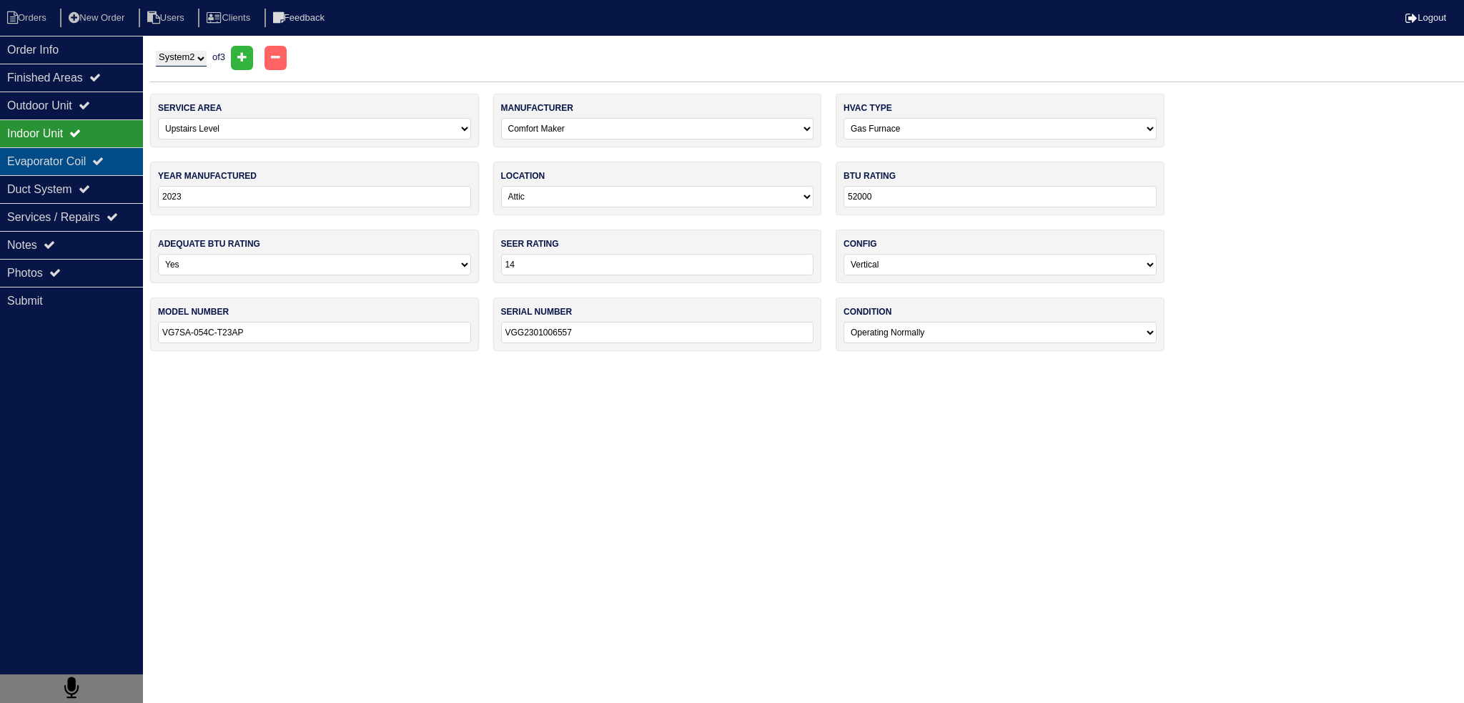
click at [94, 147] on div "Evaporator Coil" at bounding box center [71, 161] width 143 height 28
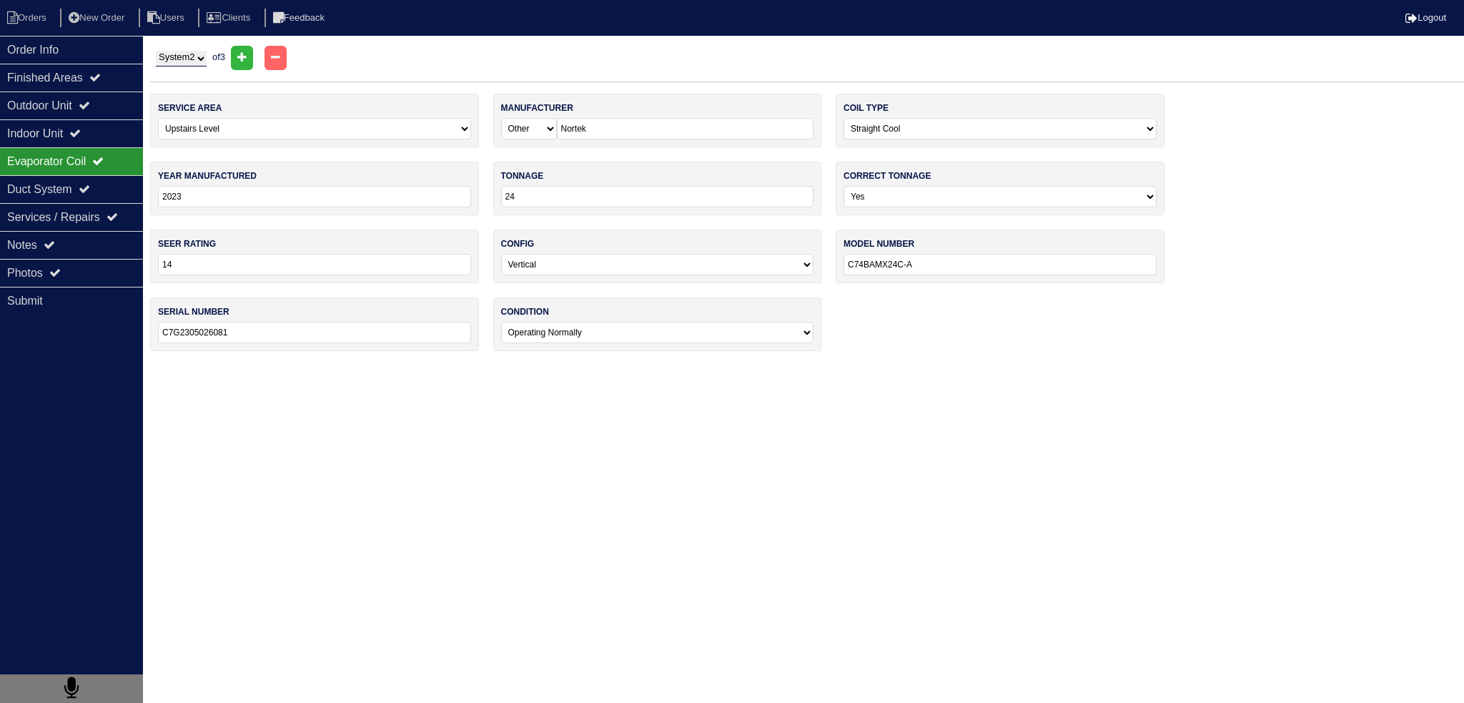
click at [194, 65] on select "System 1 System 2 System 3" at bounding box center [181, 59] width 51 height 16
select select "3"
click at [156, 51] on select "System 1 System 2 System 3" at bounding box center [181, 59] width 51 height 16
select select "2"
select select "[PERSON_NAME]"
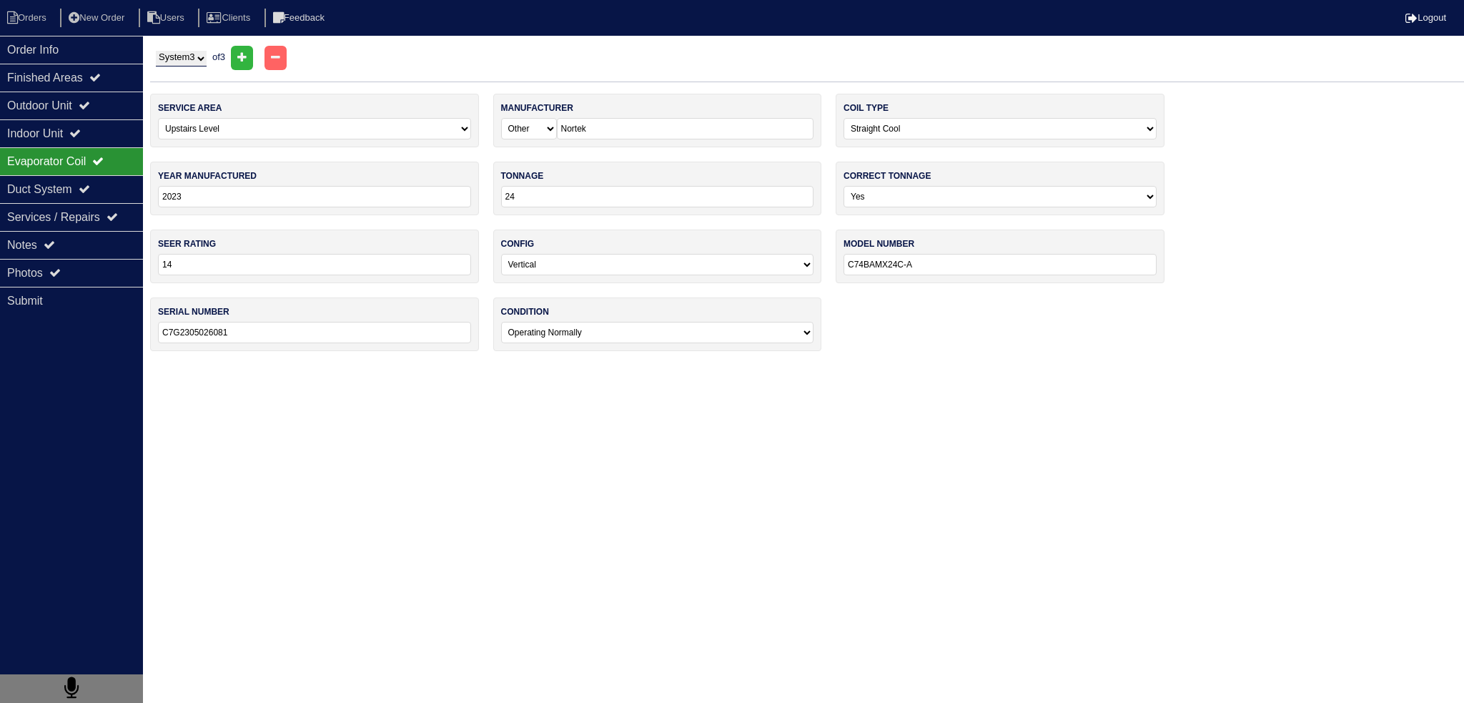
select select "1"
type input "2019"
type input "ARUF25B14AC"
type input "1907401579"
click at [120, 132] on div "Indoor Unit" at bounding box center [71, 133] width 143 height 28
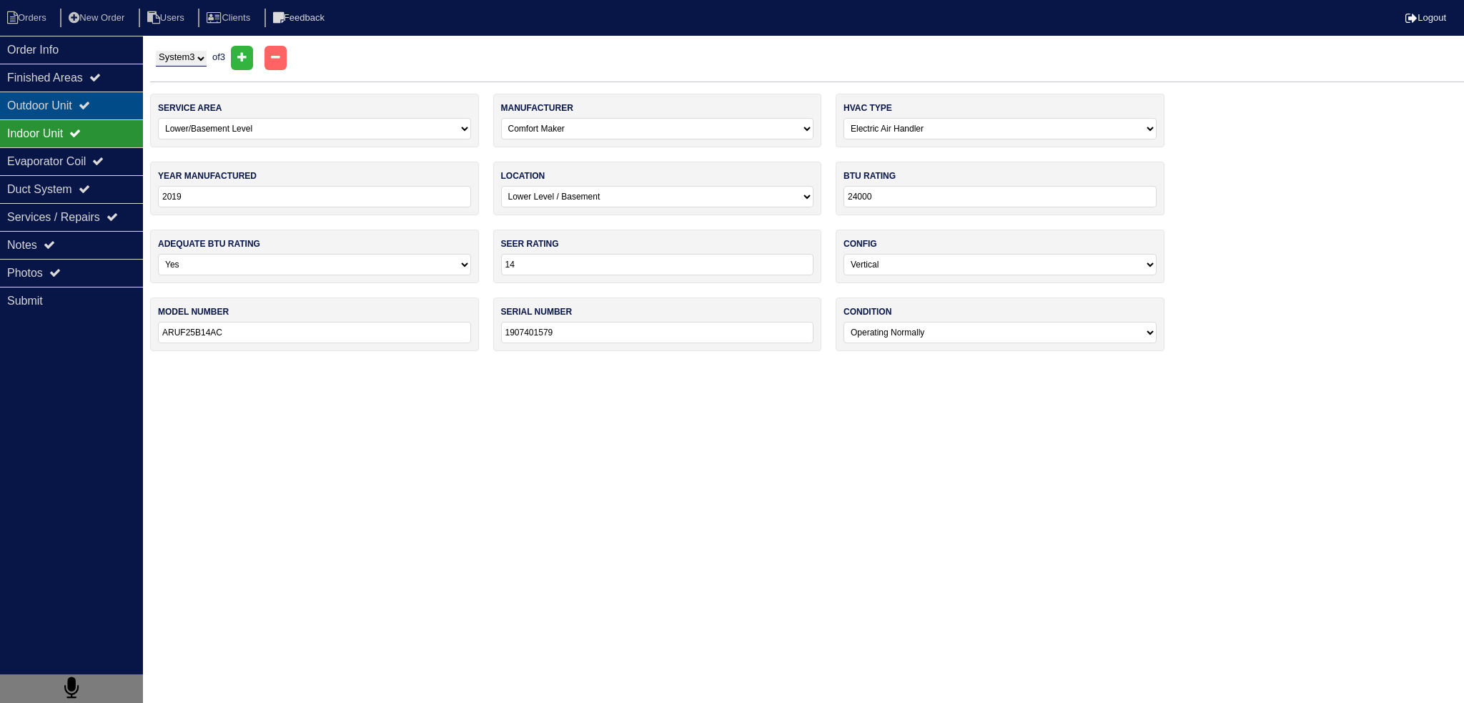
click at [107, 109] on div "Outdoor Unit" at bounding box center [71, 105] width 143 height 28
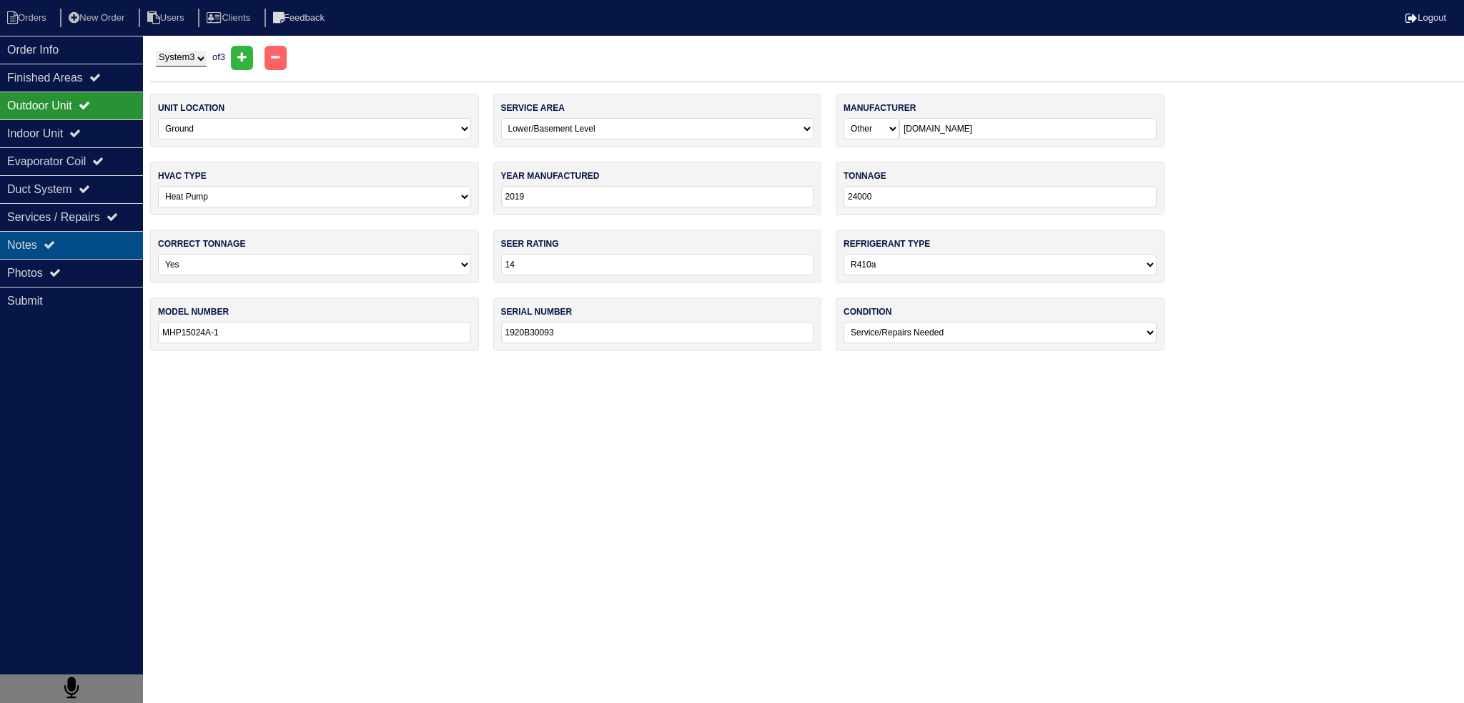
click at [87, 246] on div "Notes" at bounding box center [71, 245] width 143 height 28
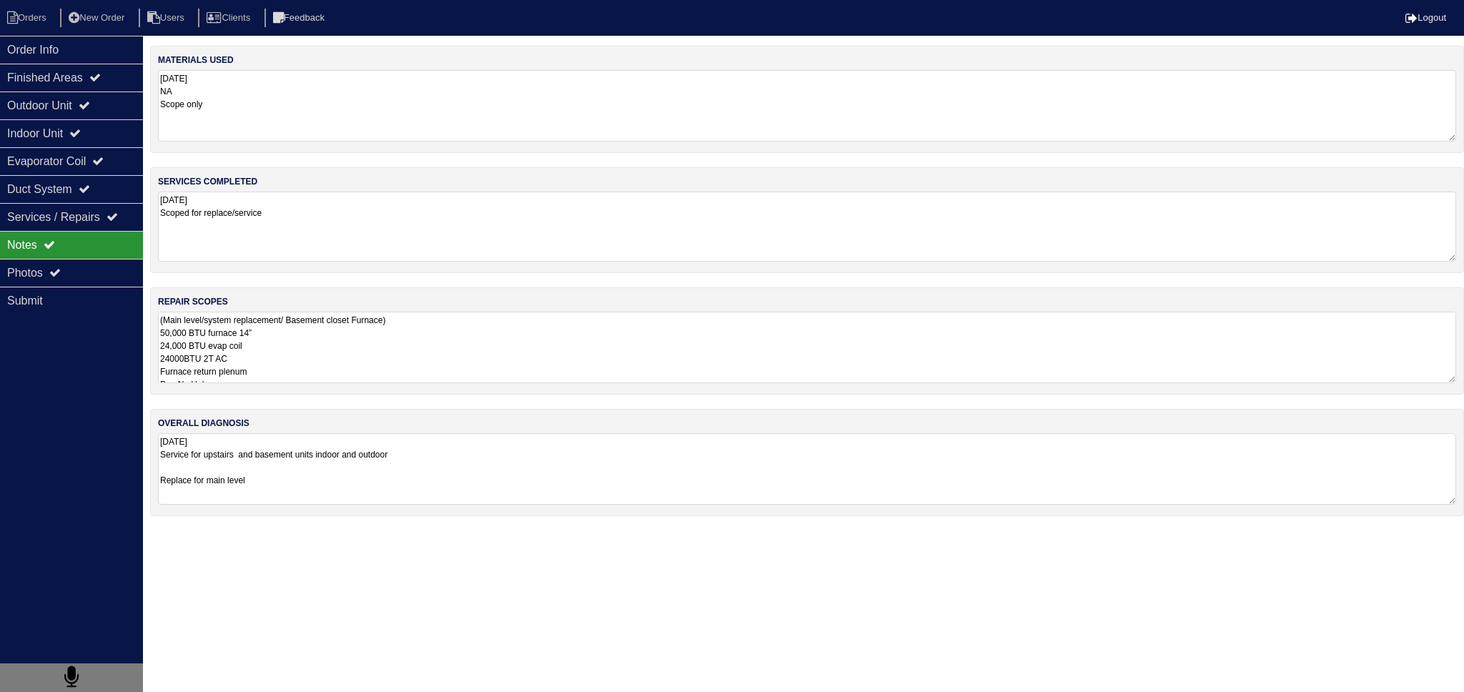
click at [366, 258] on textarea "8.15.25 Scoped for replace/service" at bounding box center [807, 227] width 1298 height 70
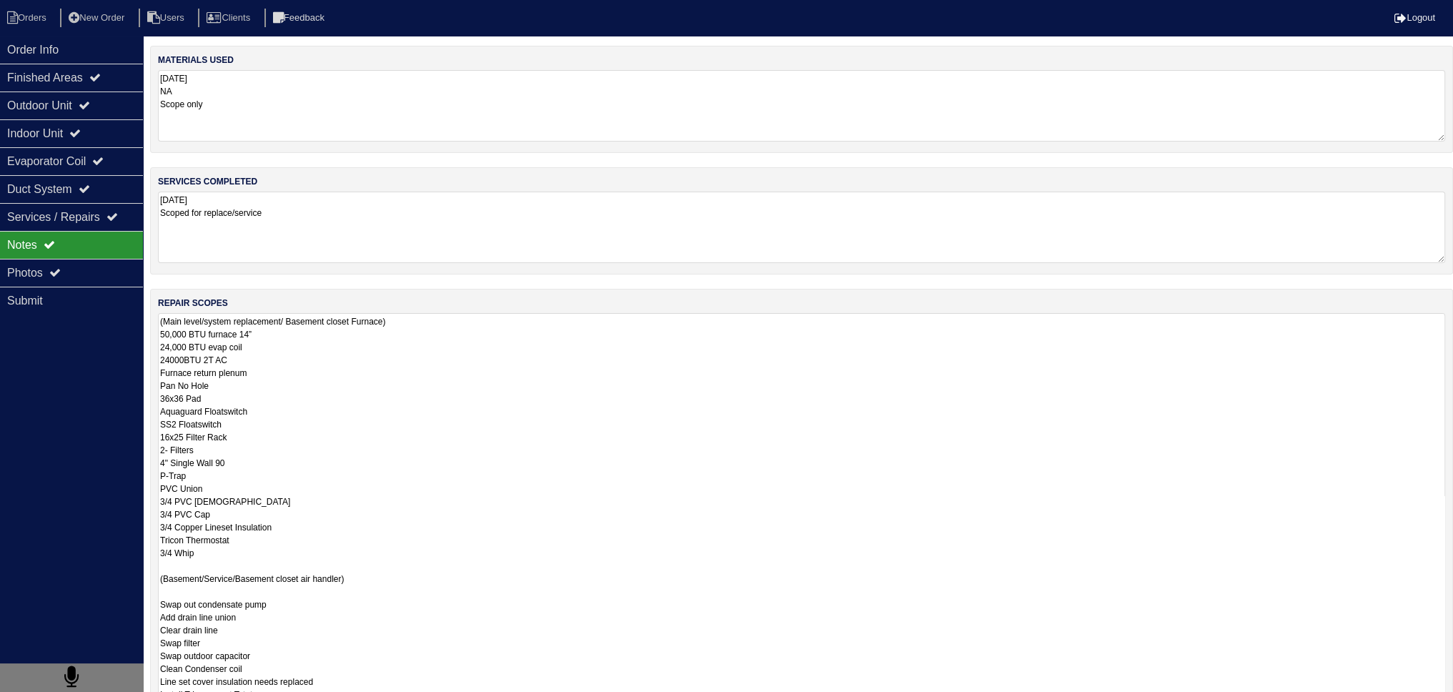
click at [329, 337] on textarea "(Main level/system replacement/ Basement closet Furnace) 50,000 BTU furnace 14”…" at bounding box center [801, 597] width 1287 height 569
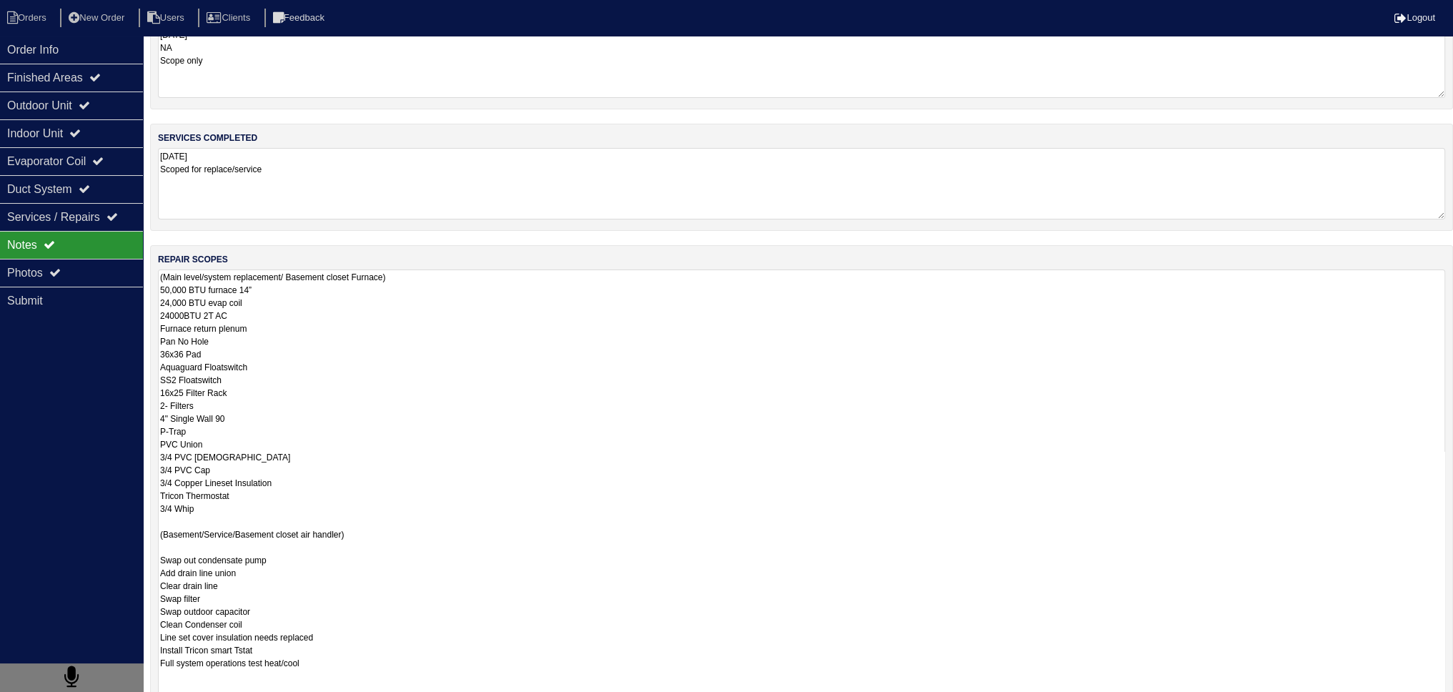
scroll to position [214, 0]
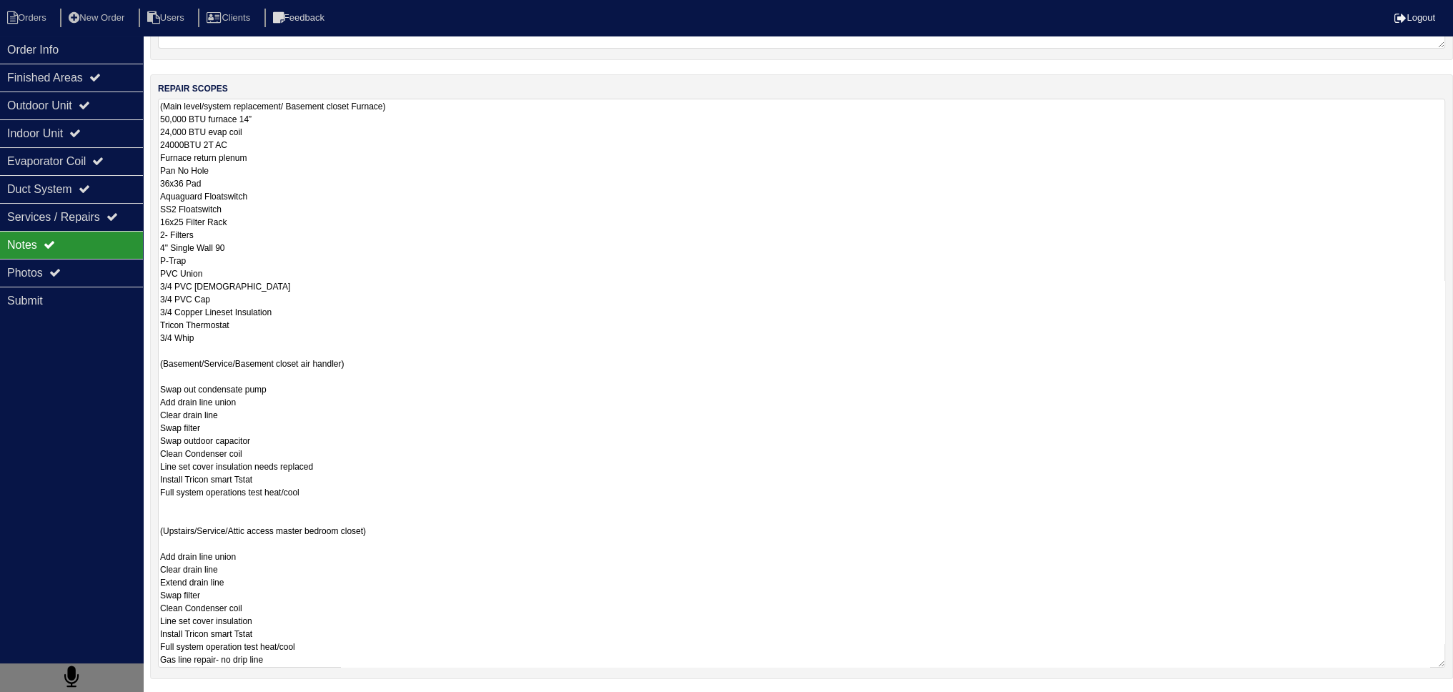
click at [192, 340] on textarea "(Main level/system replacement/ Basement closet Furnace) 50,000 BTU furnace 14”…" at bounding box center [801, 383] width 1287 height 569
click at [197, 357] on textarea "(Main level/system replacement/ Basement closet Furnace) 50,000 BTU furnace 14”…" at bounding box center [801, 383] width 1287 height 569
click at [195, 345] on textarea "(Main level/system replacement/ Basement closet Furnace) 50,000 BTU furnace 14”…" at bounding box center [801, 383] width 1287 height 569
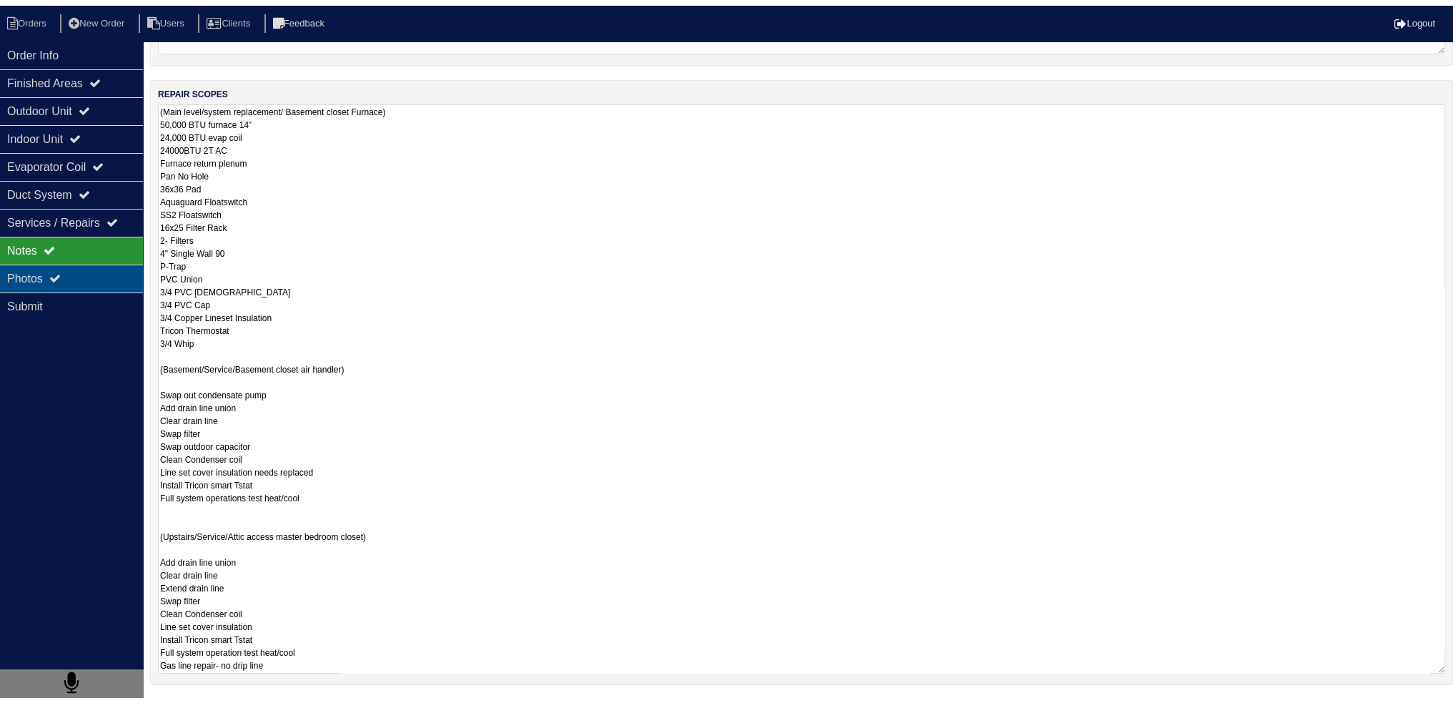
scroll to position [0, 0]
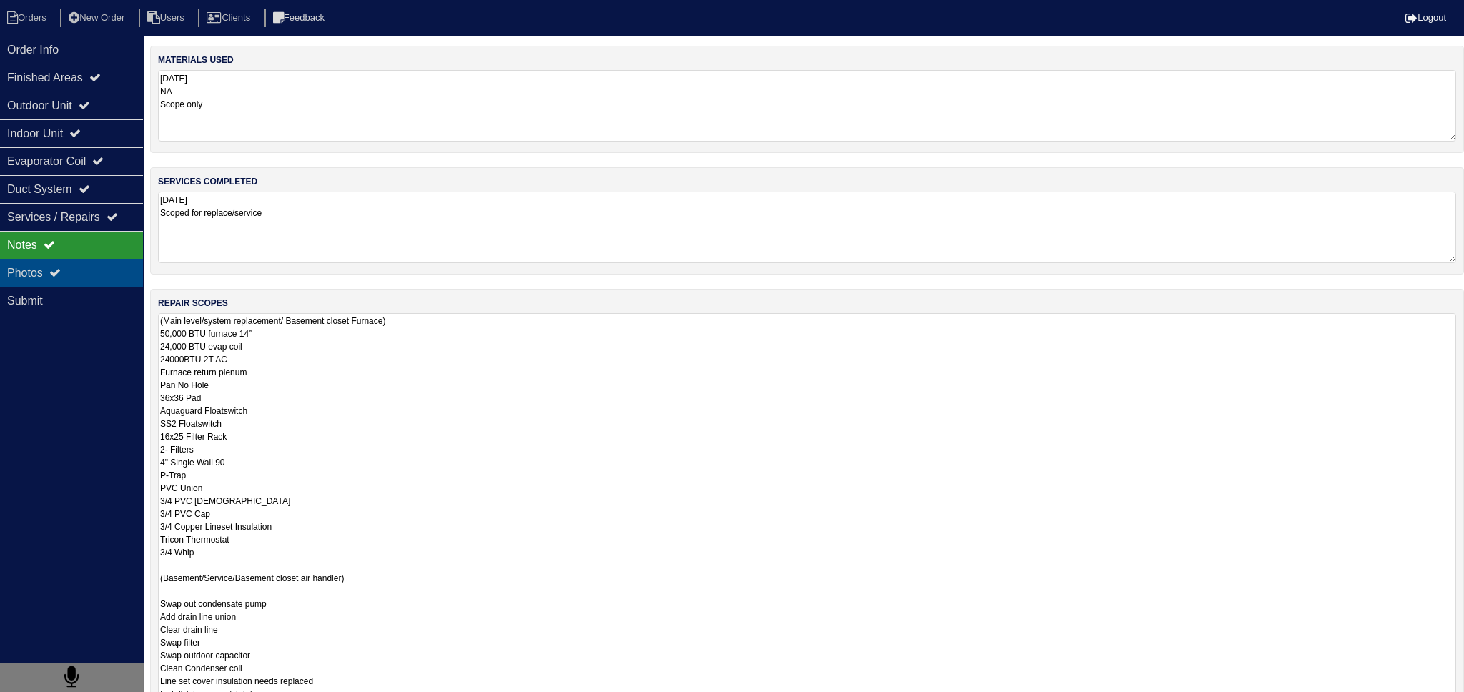
click at [78, 277] on div "Photos" at bounding box center [71, 273] width 143 height 28
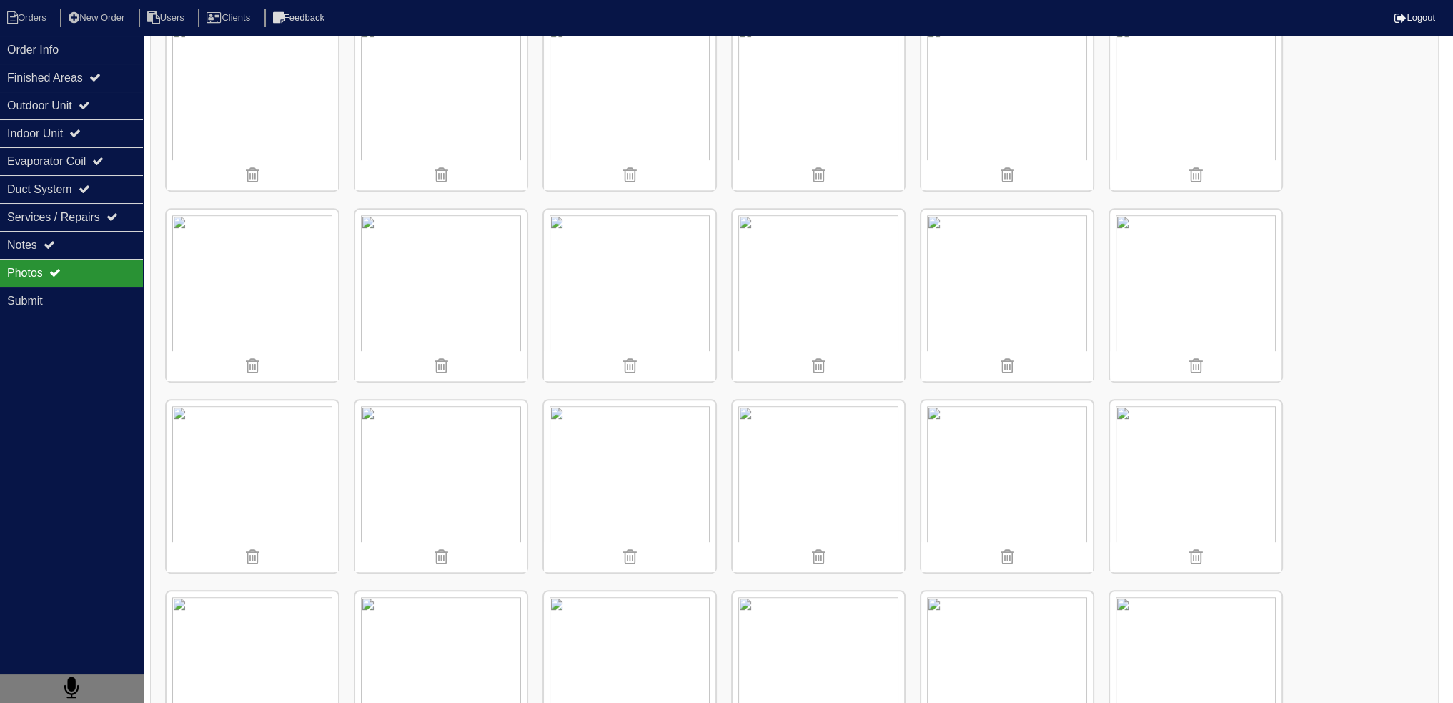
scroll to position [1069, 0]
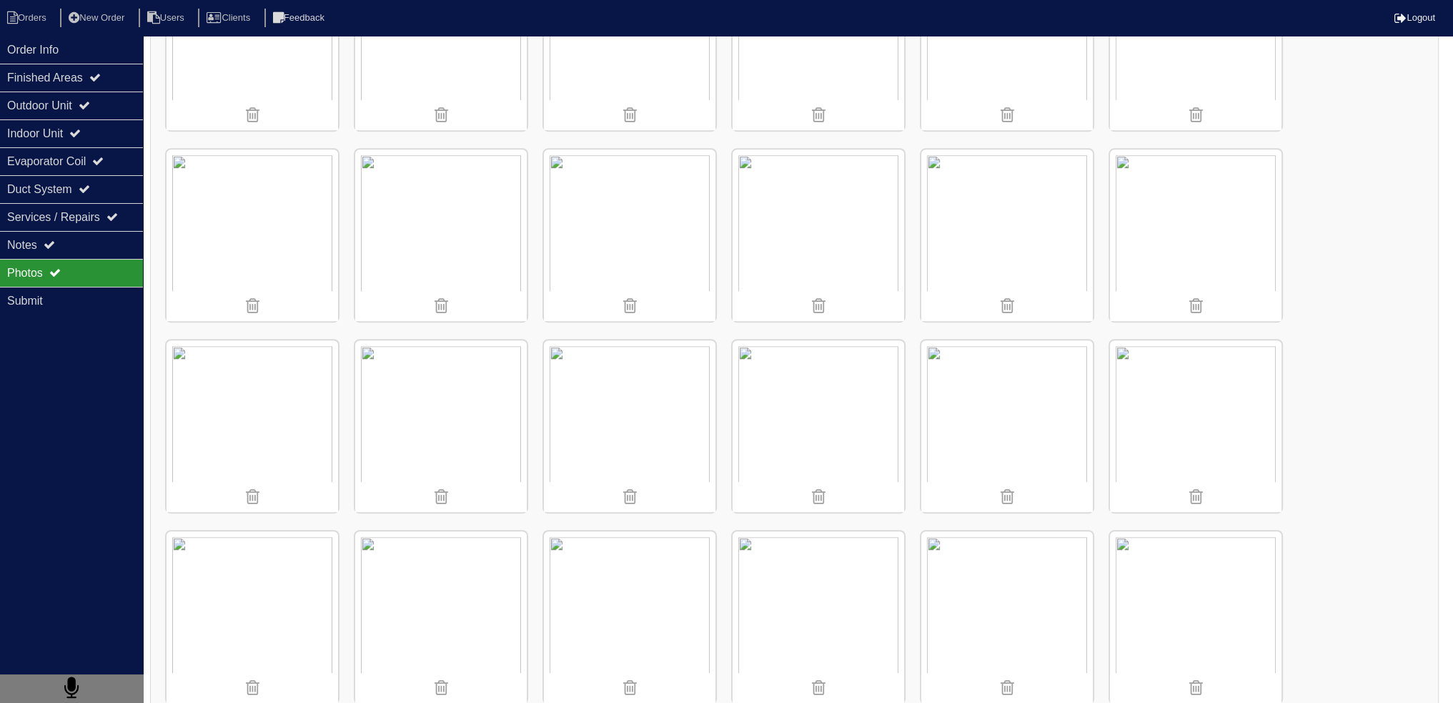
click at [1009, 414] on img at bounding box center [1007, 426] width 172 height 172
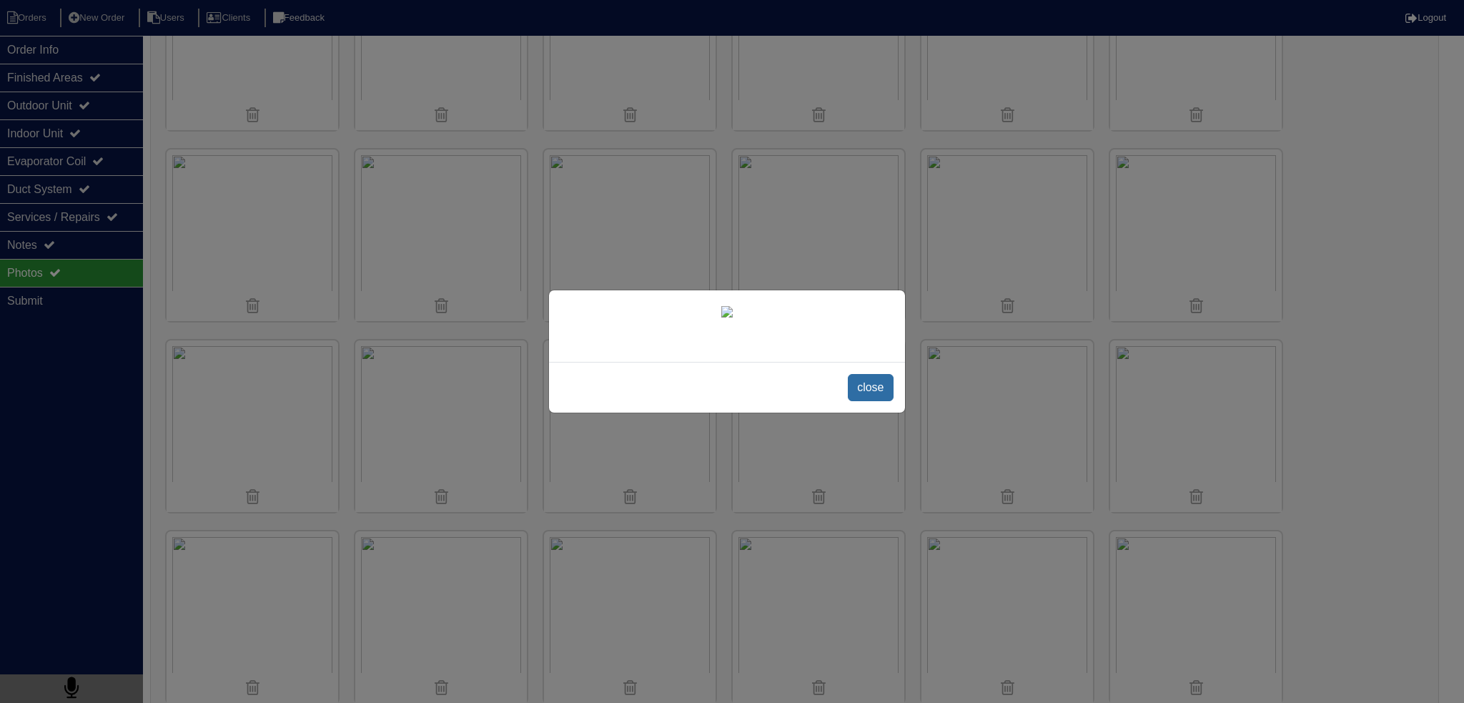
click at [882, 401] on span "close" at bounding box center [870, 387] width 45 height 27
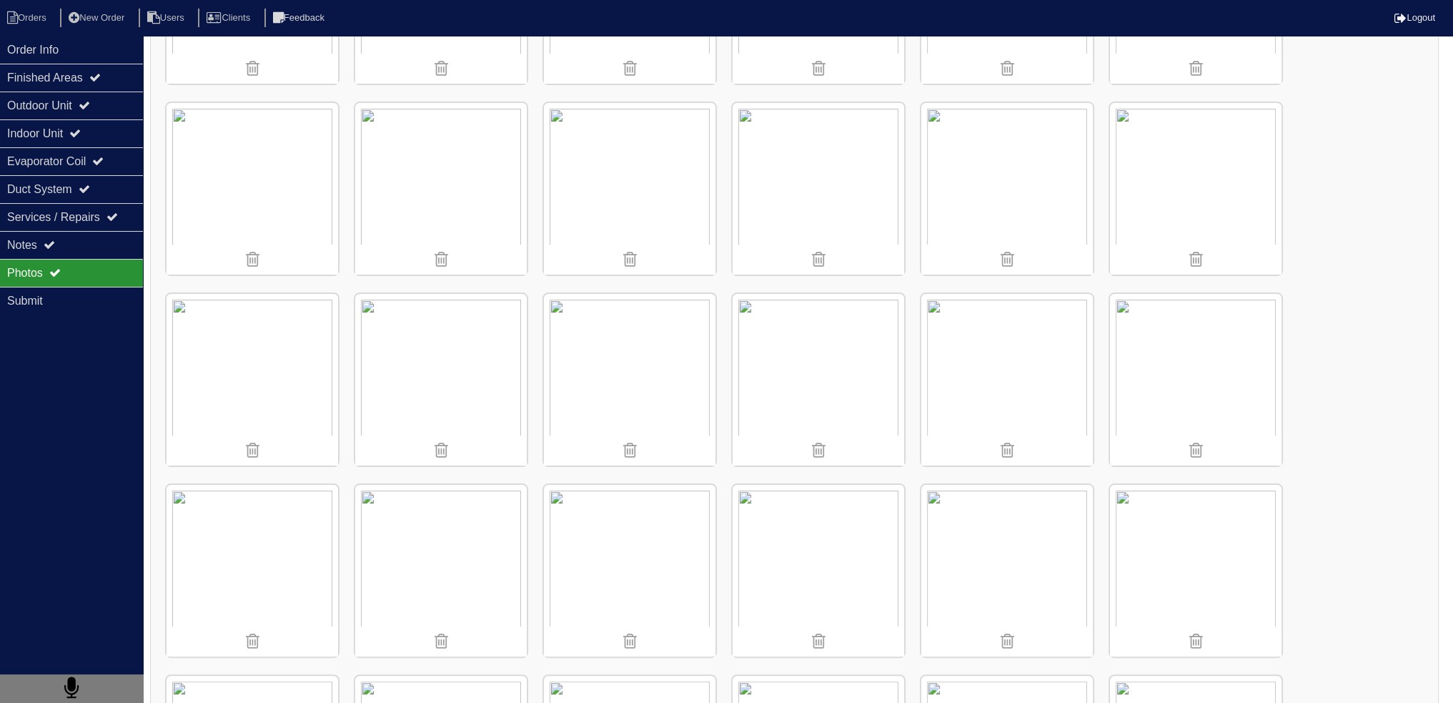
scroll to position [354, 0]
click at [44, 243] on div "Notes" at bounding box center [71, 245] width 143 height 28
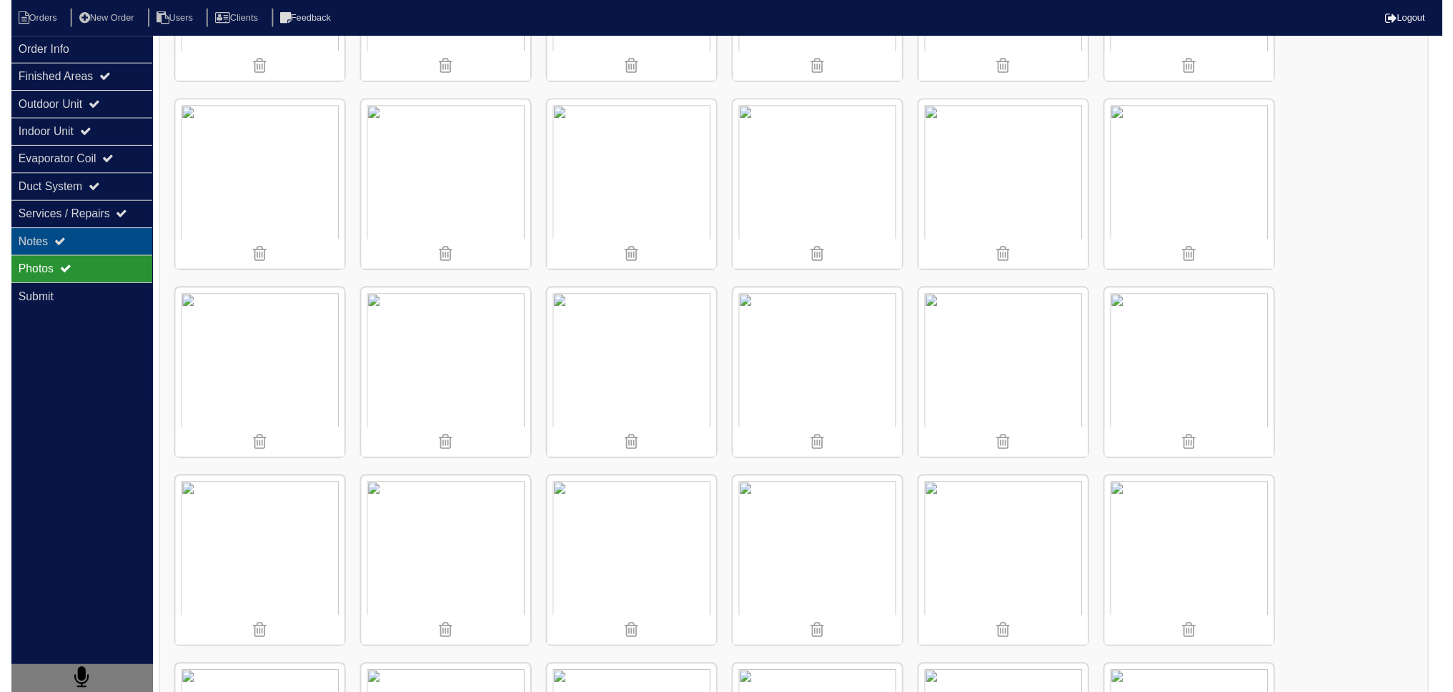
scroll to position [0, 0]
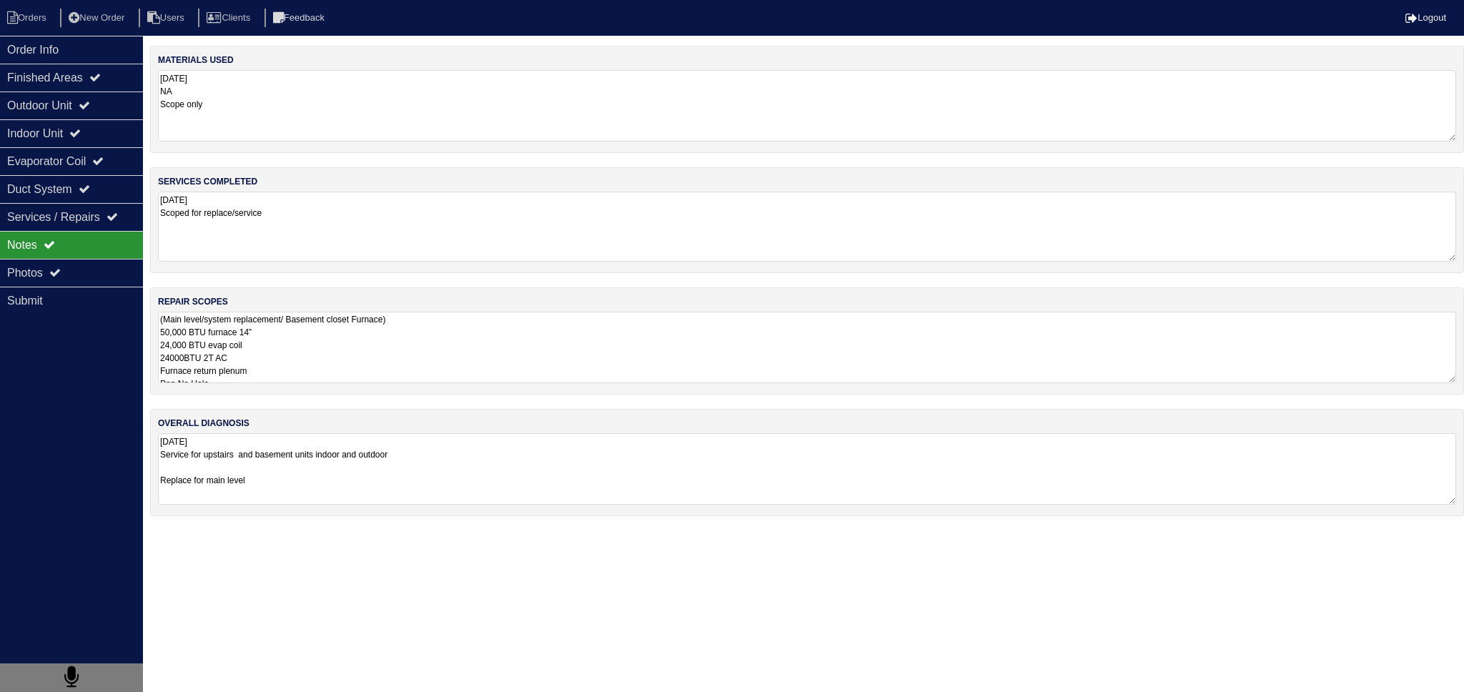
click at [362, 217] on textarea "8.15.25 Scoped for replace/service" at bounding box center [807, 227] width 1298 height 70
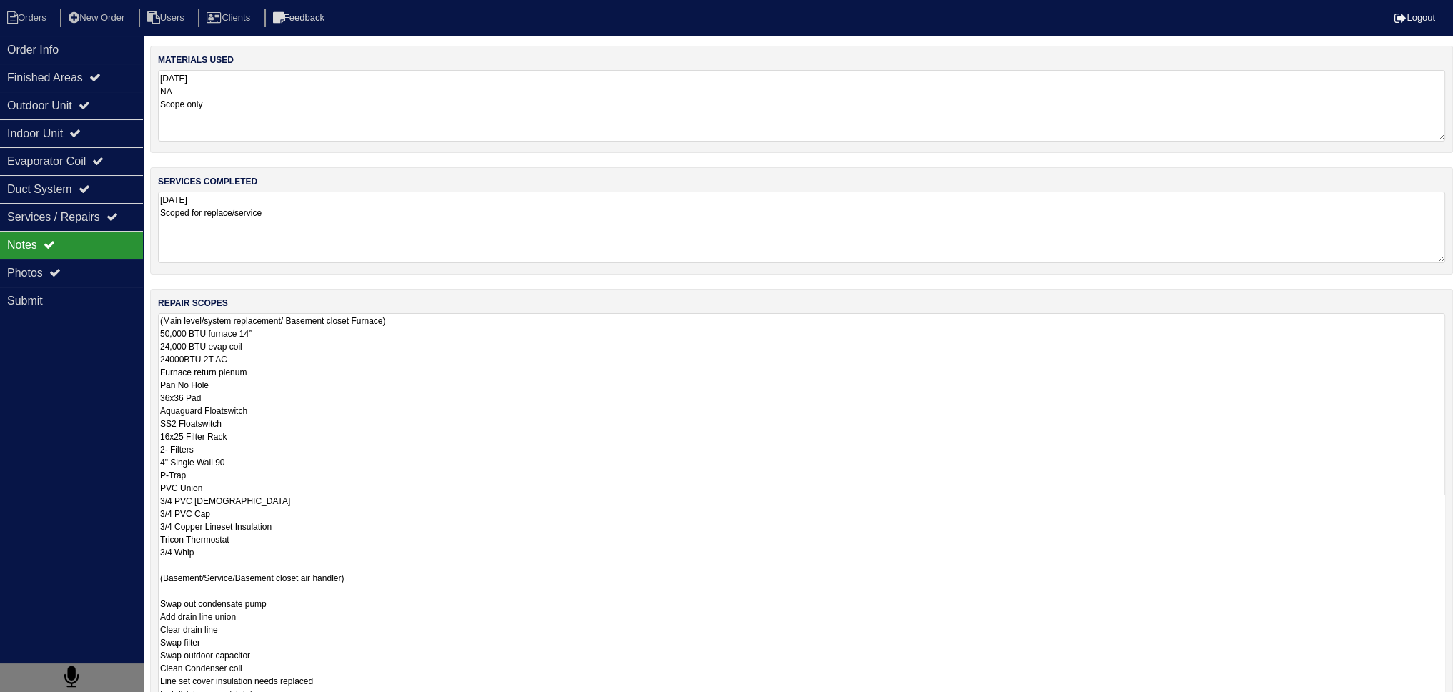
click at [332, 327] on textarea "(Main level/system replacement/ Basement closet Furnace) 50,000 BTU furnace 14”…" at bounding box center [801, 597] width 1287 height 569
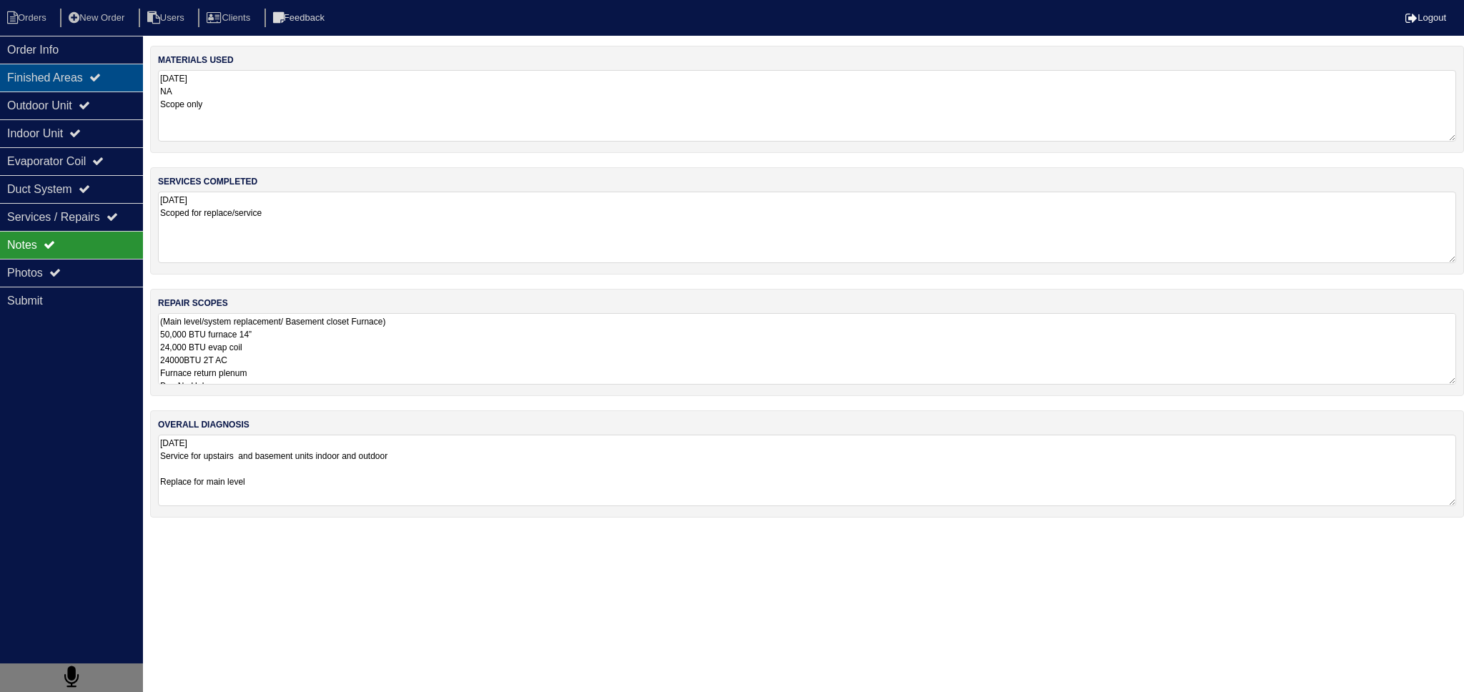
click at [107, 64] on div "Finished Areas" at bounding box center [71, 78] width 143 height 28
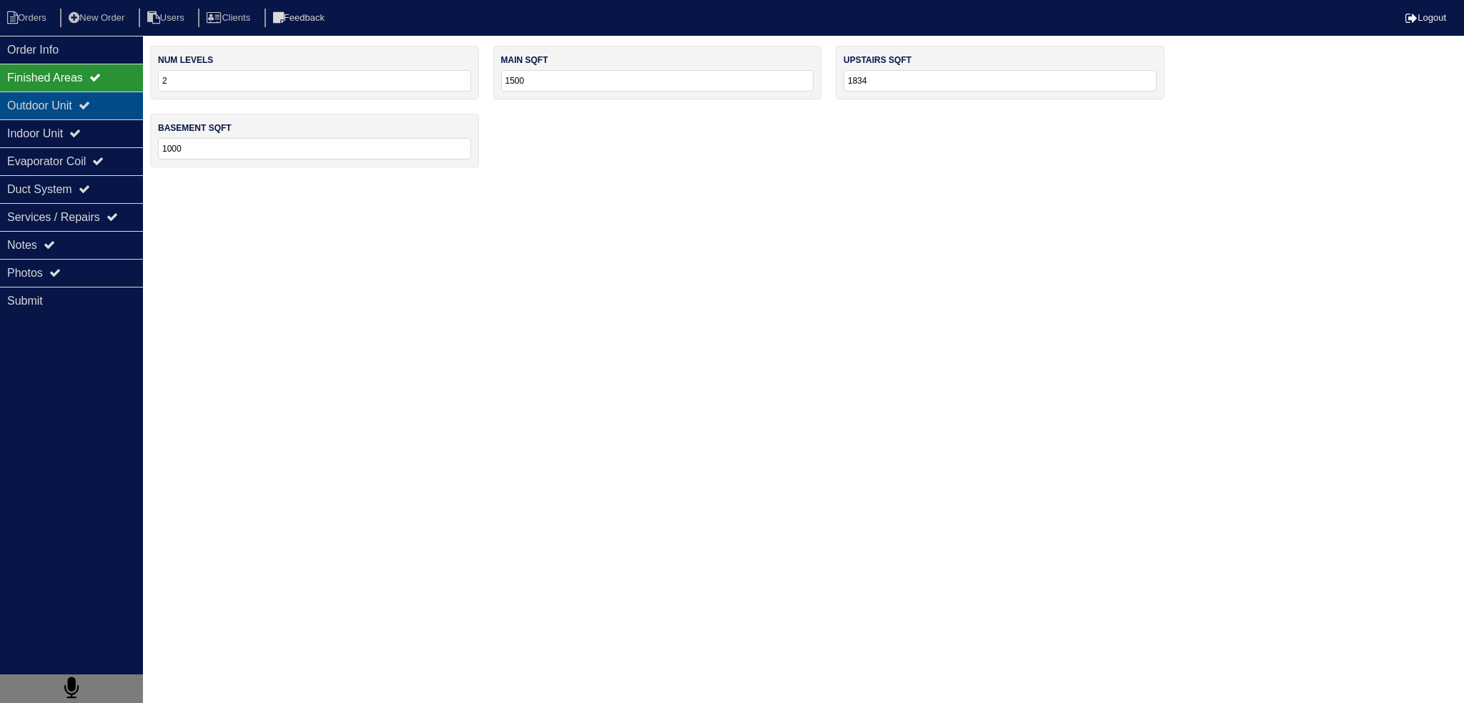
click at [119, 101] on div "Outdoor Unit" at bounding box center [71, 105] width 143 height 28
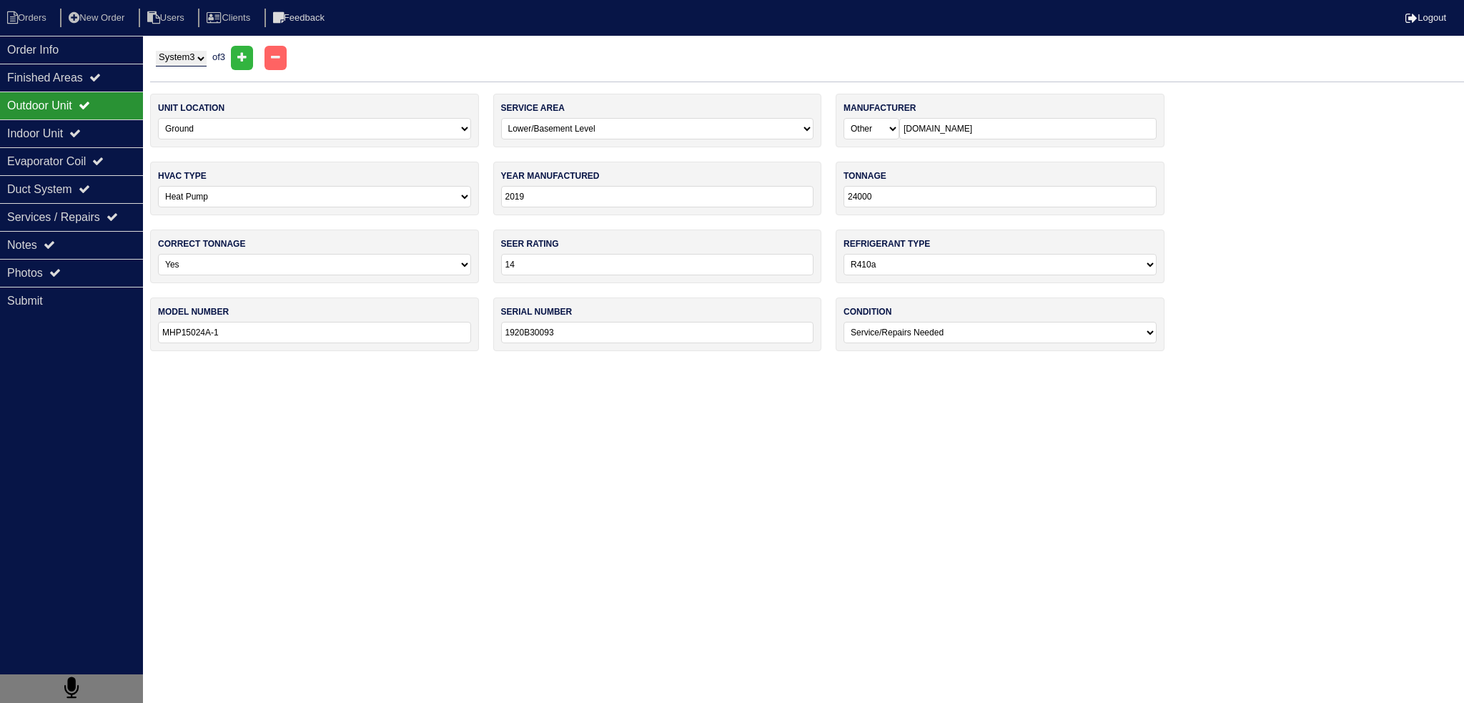
drag, startPoint x: 168, startPoint y: 56, endPoint x: 170, endPoint y: 64, distance: 8.1
click at [169, 56] on select "System 1 System 2 System 3" at bounding box center [181, 59] width 51 height 16
select select "2"
click at [156, 51] on select "System 1 System 2 System 3" at bounding box center [181, 59] width 51 height 16
select select "1"
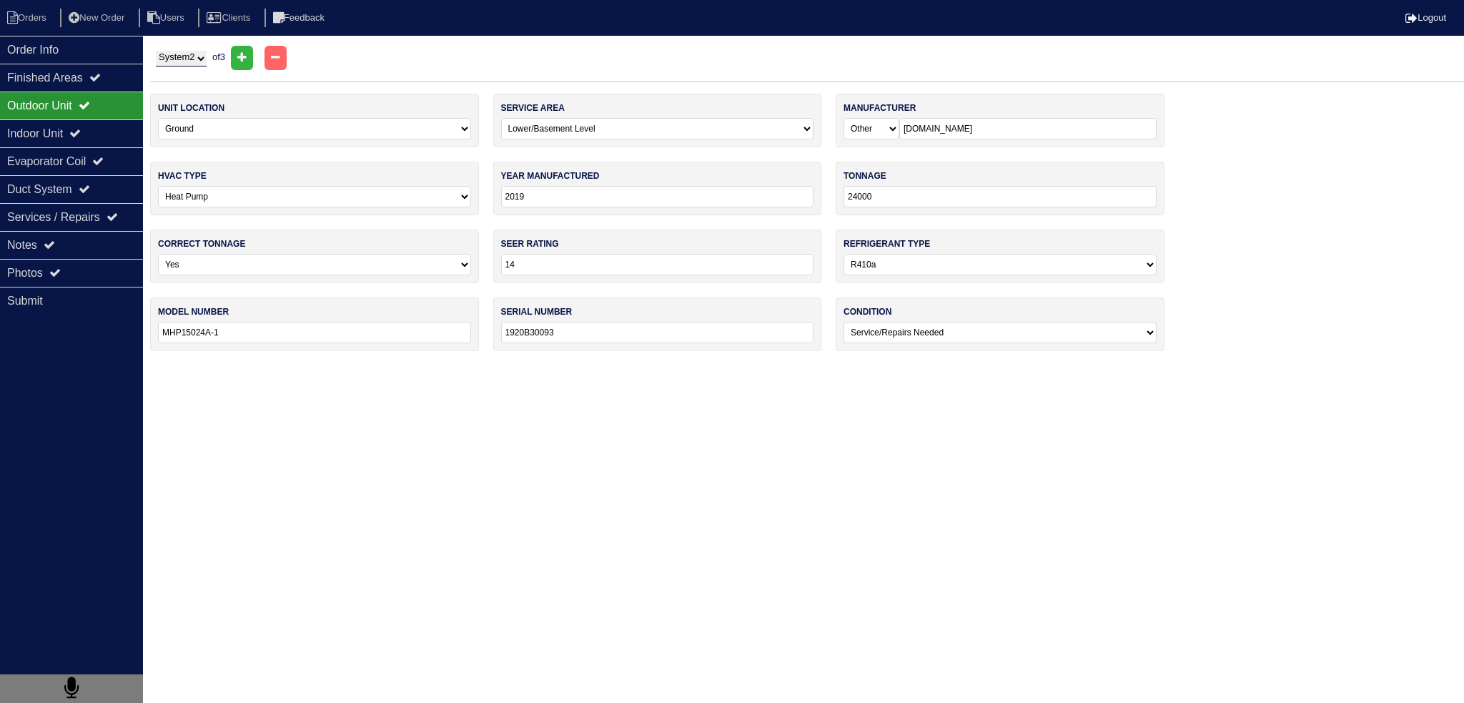
select select "Air Temp"
select select "0"
type input "2023"
type input "VSA3BE4M1SN24K"
type input "VSG2306027654"
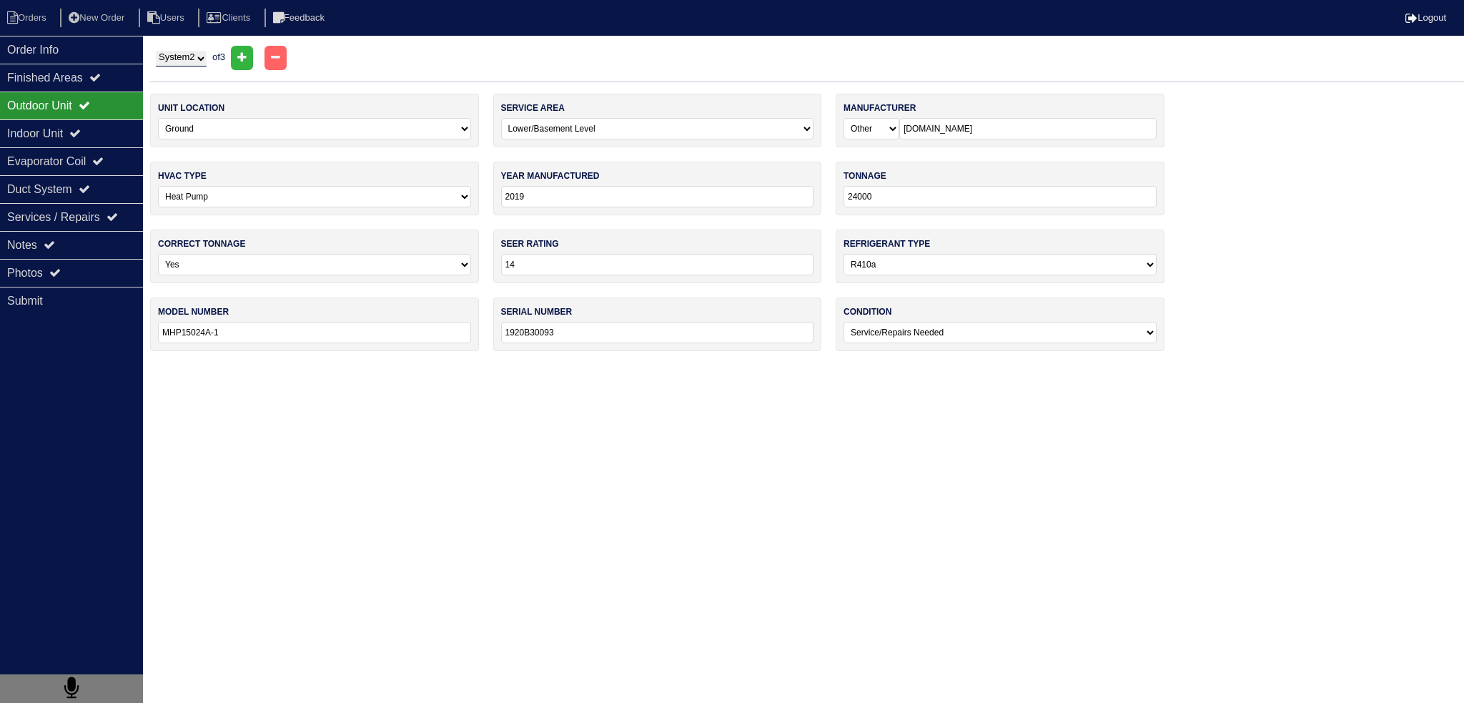
select select "0"
click at [184, 60] on select "System 1 System 2 System 3" at bounding box center [181, 59] width 51 height 16
select select "1"
click at [156, 51] on select "System 1 System 2 System 3" at bounding box center [181, 59] width 51 height 16
select select "0"
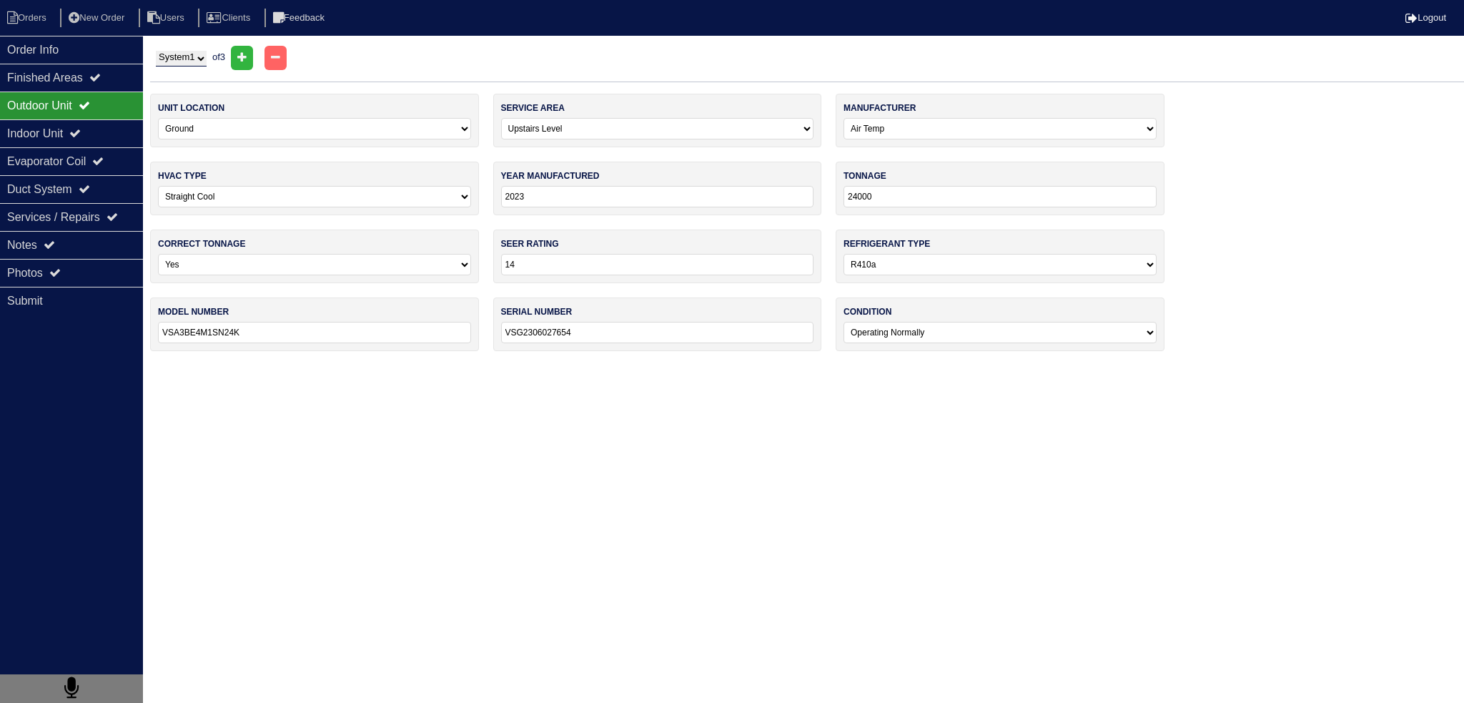
select select "Other"
type input "19"
type input "13"
select select "0"
type input "NAGV24AK"
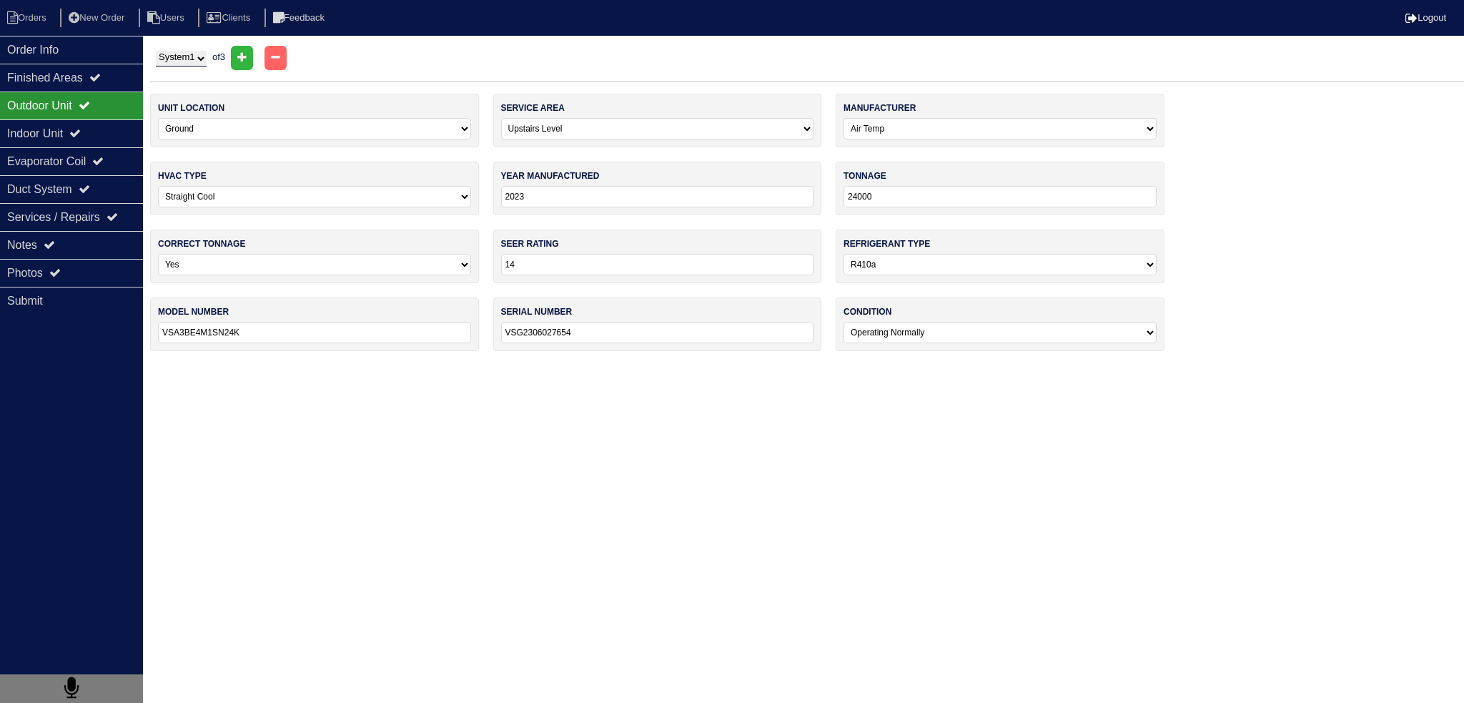
type input "E8420490…"
select select "1"
click at [95, 272] on div "Photos" at bounding box center [71, 273] width 143 height 28
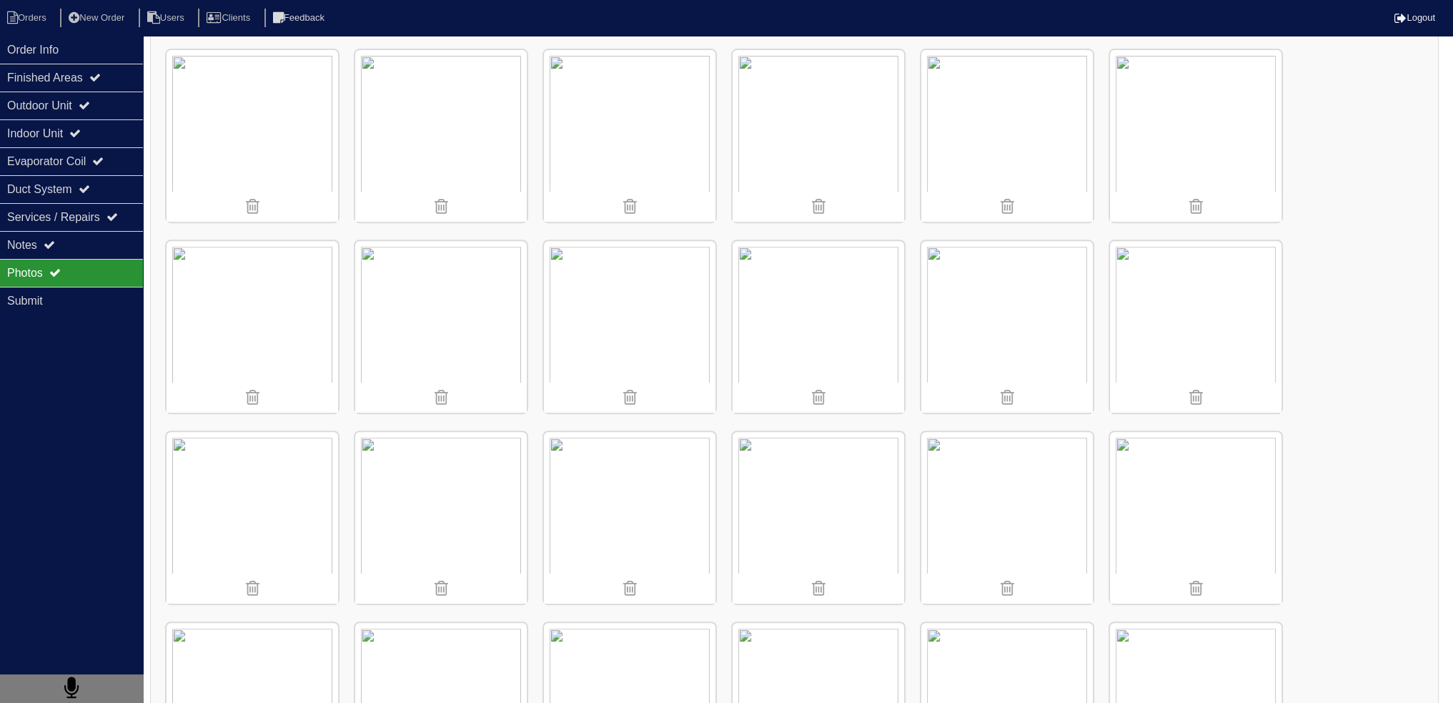
scroll to position [1215, 0]
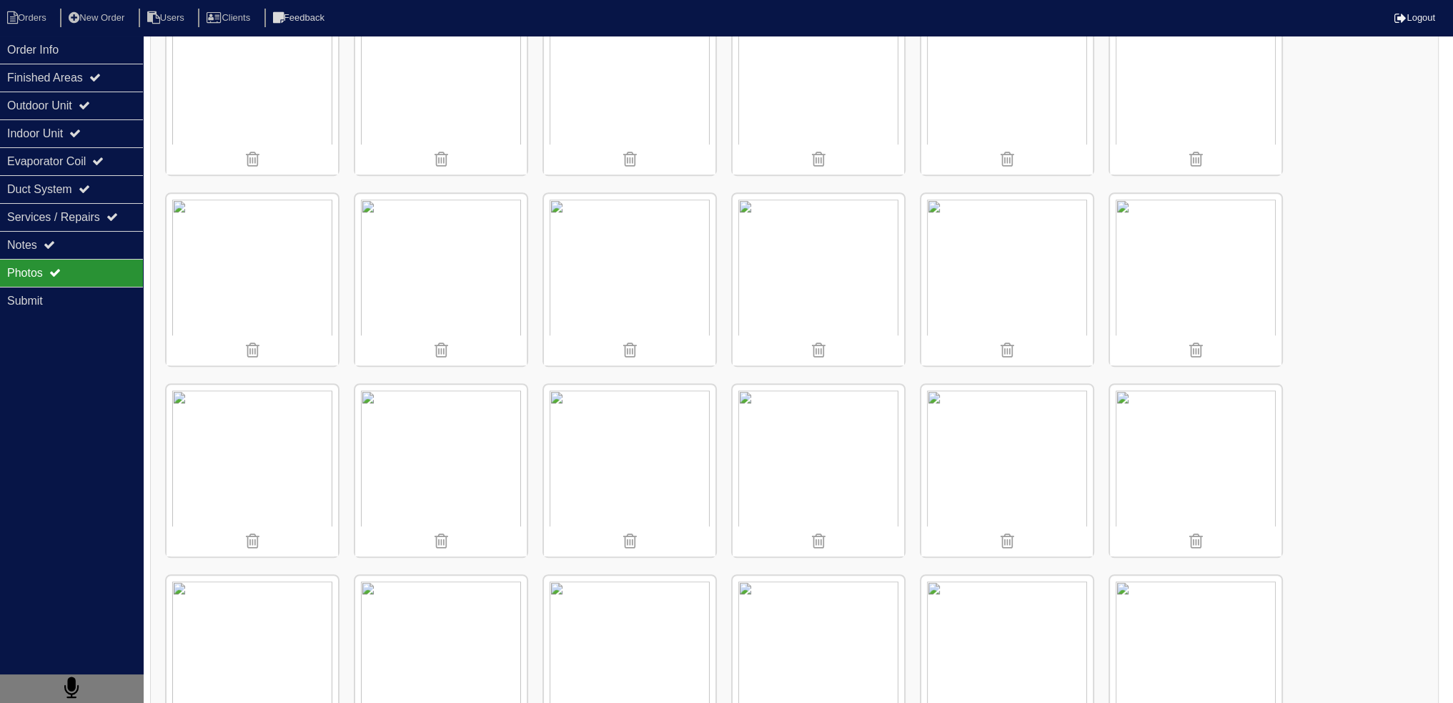
click at [470, 434] on img at bounding box center [441, 471] width 172 height 172
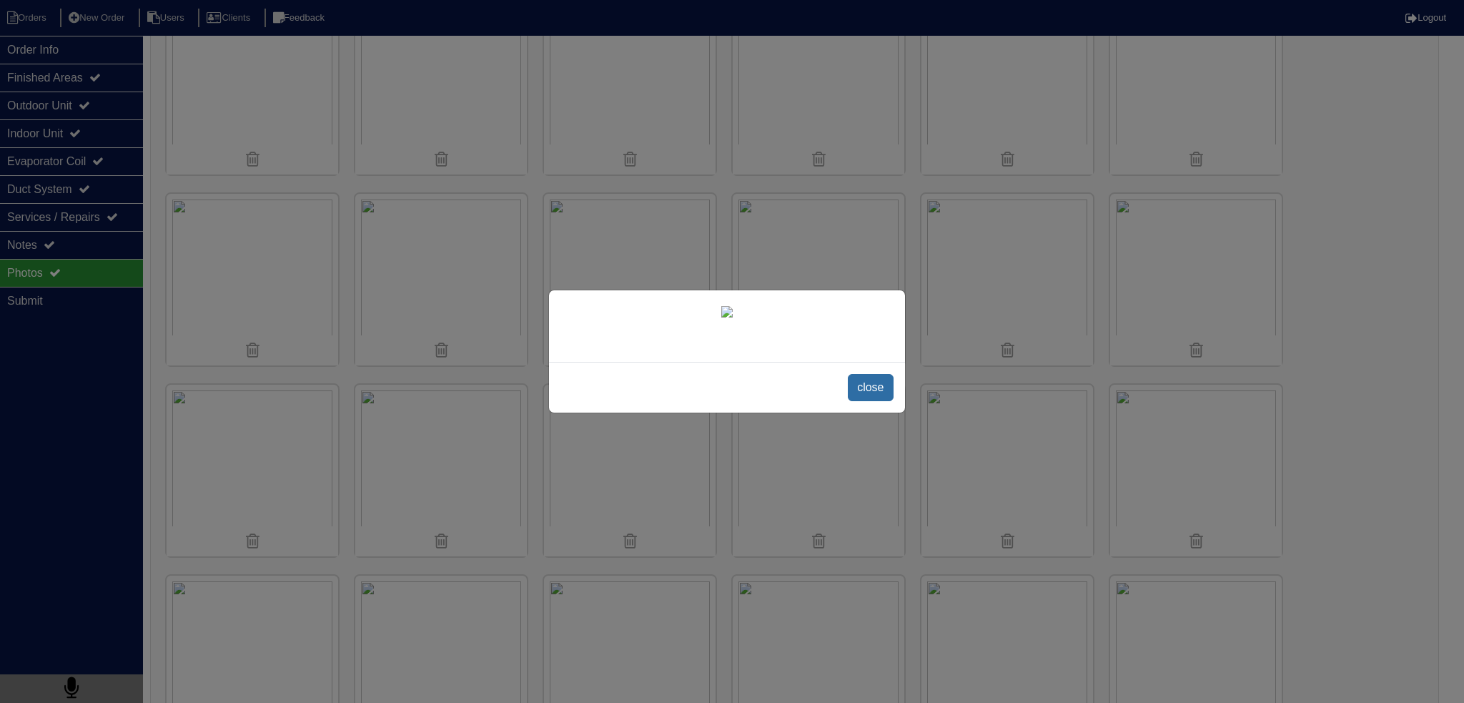
click at [885, 401] on span "close" at bounding box center [870, 387] width 45 height 27
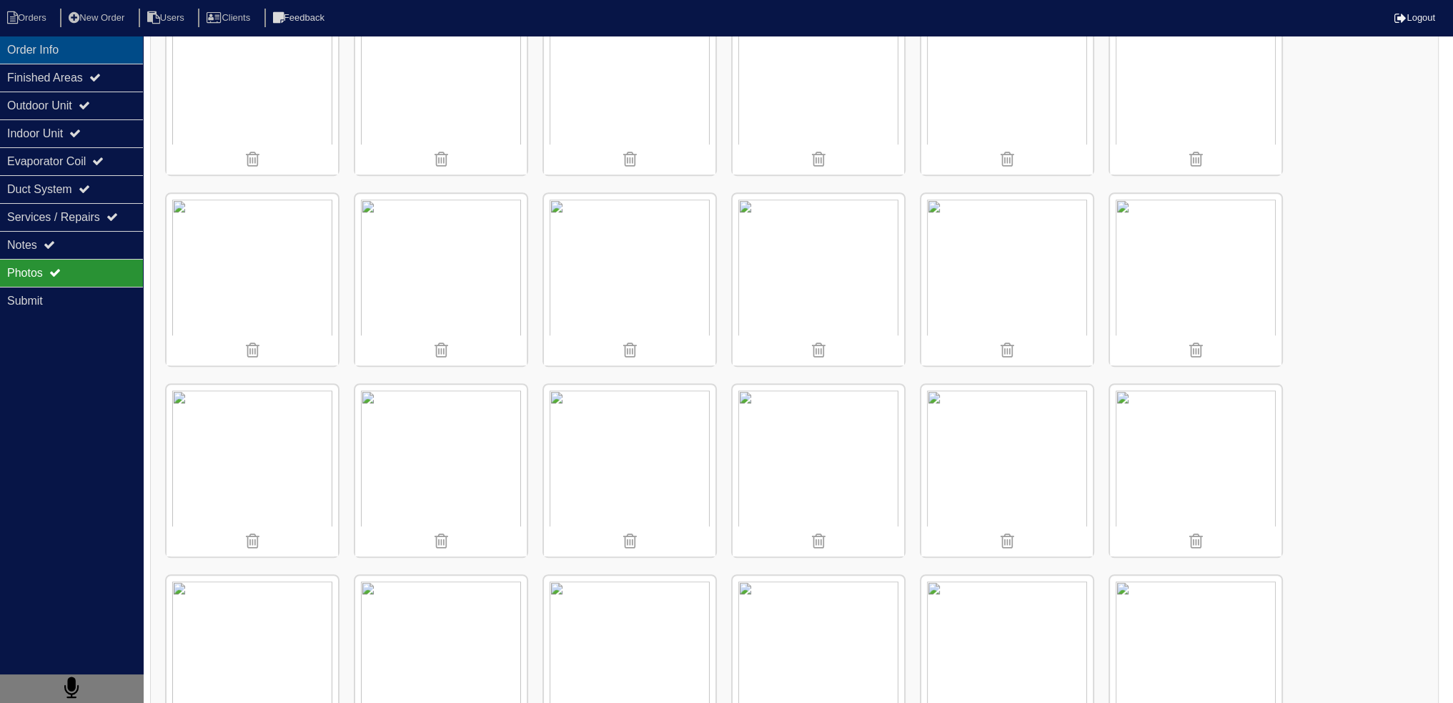
click at [32, 49] on div "Order Info" at bounding box center [71, 50] width 143 height 28
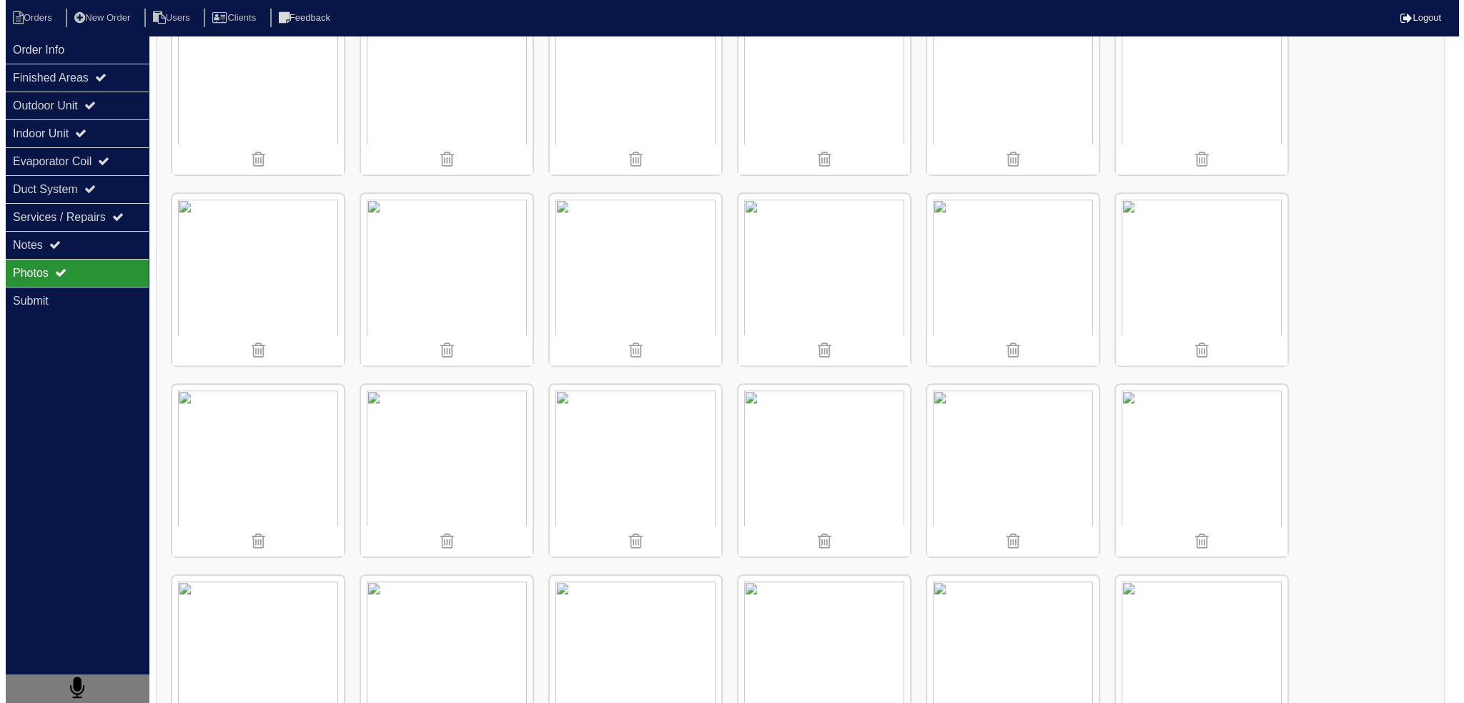
scroll to position [0, 0]
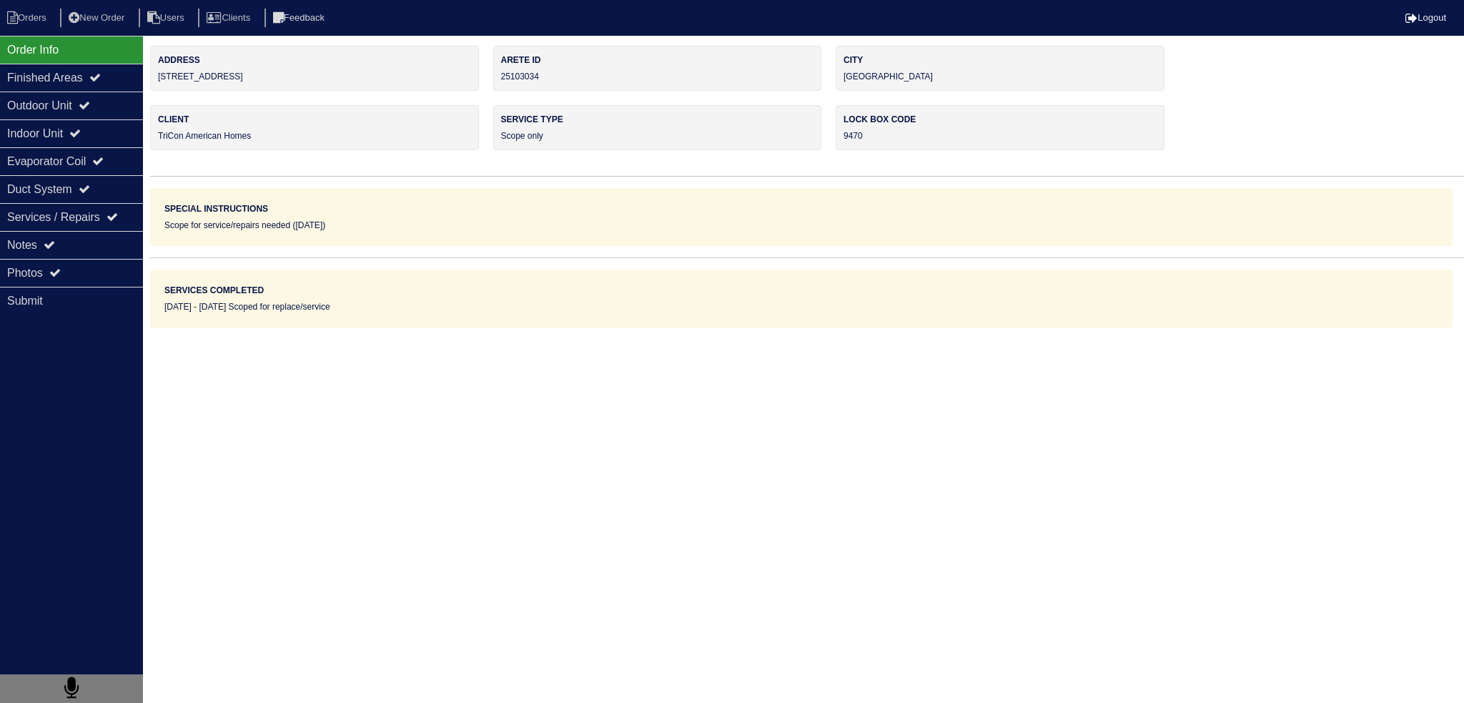
drag, startPoint x: 283, startPoint y: 76, endPoint x: 154, endPoint y: 75, distance: 128.7
click at [154, 75] on div "Address 3745 Dove Creek Cir SW" at bounding box center [314, 68] width 329 height 45
click at [113, 81] on div "Finished Areas" at bounding box center [71, 78] width 143 height 28
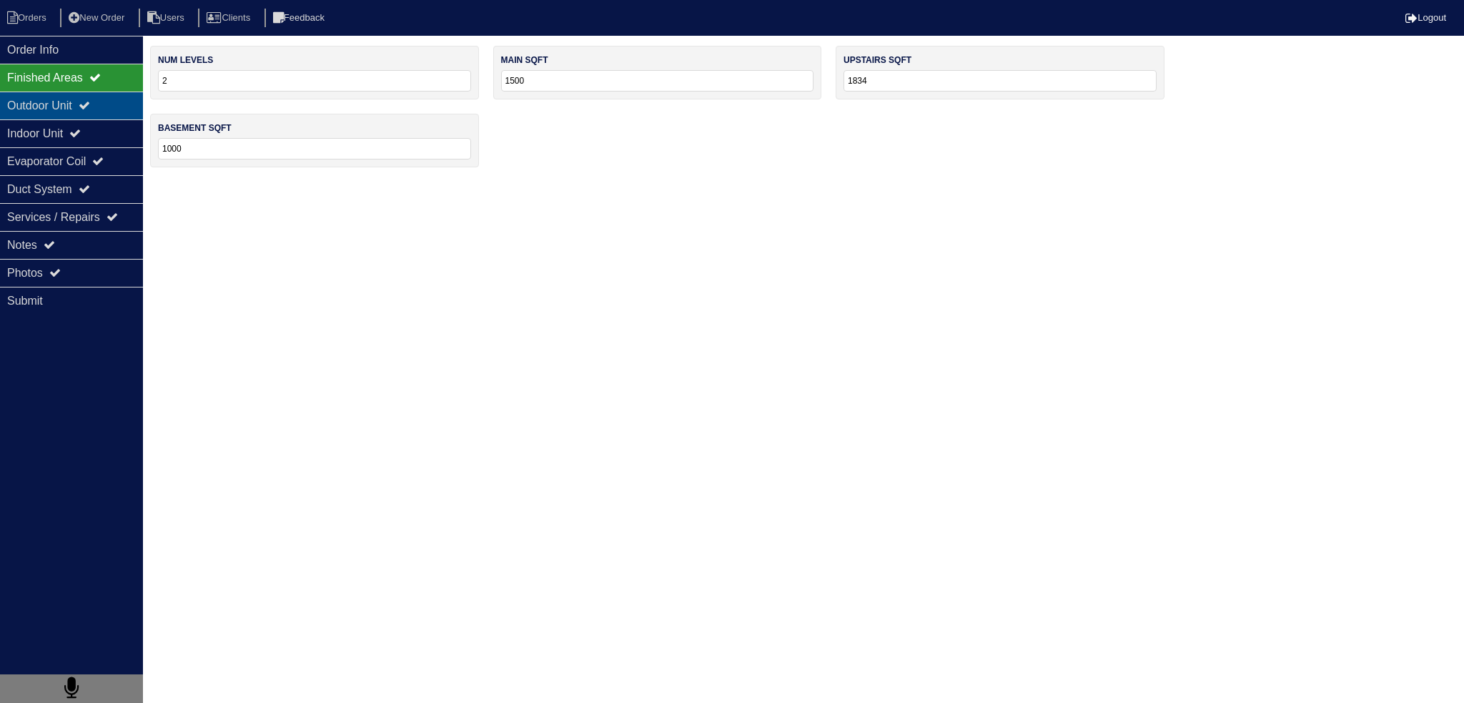
click at [86, 96] on div "Outdoor Unit" at bounding box center [71, 105] width 143 height 28
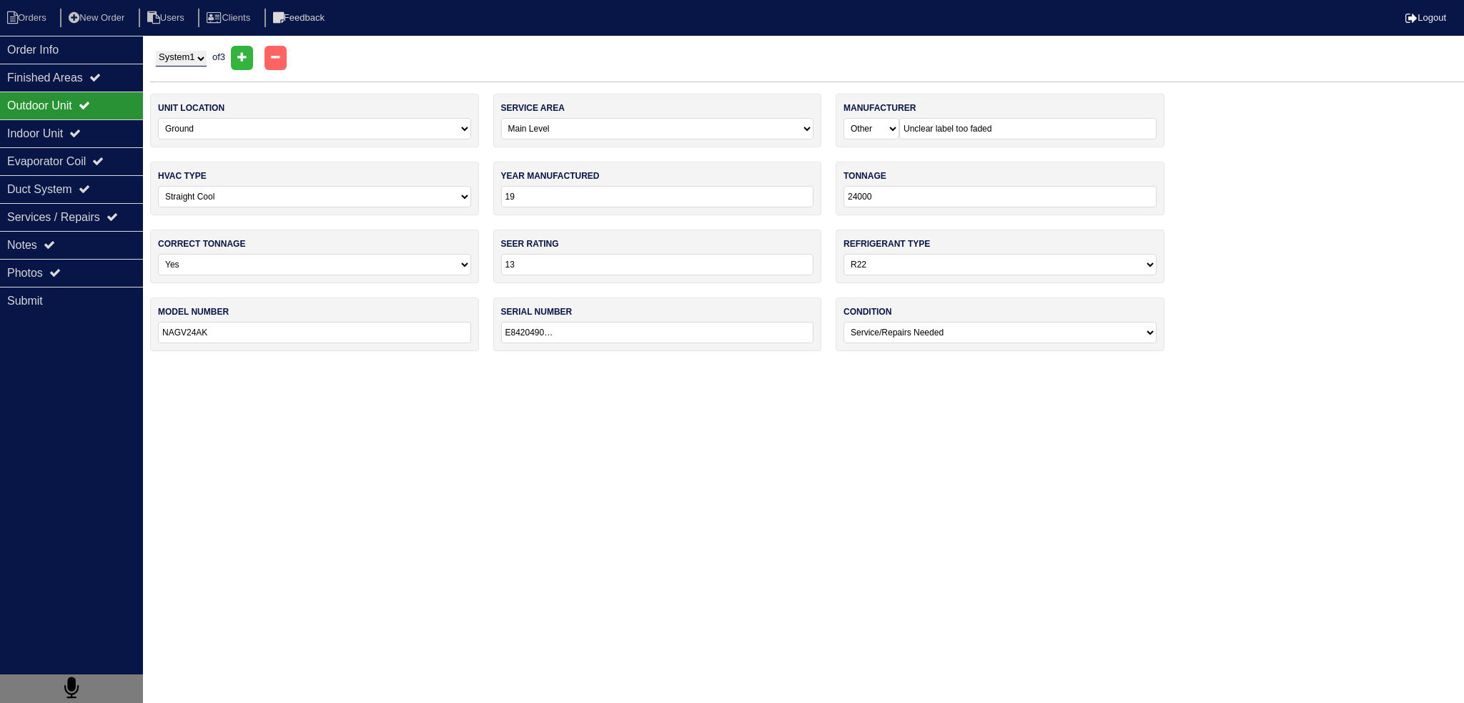
click at [194, 49] on html "Orders New Order Users Clients Feedback Logout Orders New Order Users Clients M…" at bounding box center [732, 182] width 1464 height 365
click at [197, 59] on select "System 1 System 2 System 3" at bounding box center [181, 59] width 51 height 16
select select "3"
click at [156, 51] on select "System 1 System 2 System 3" at bounding box center [181, 59] width 51 height 16
select select "2"
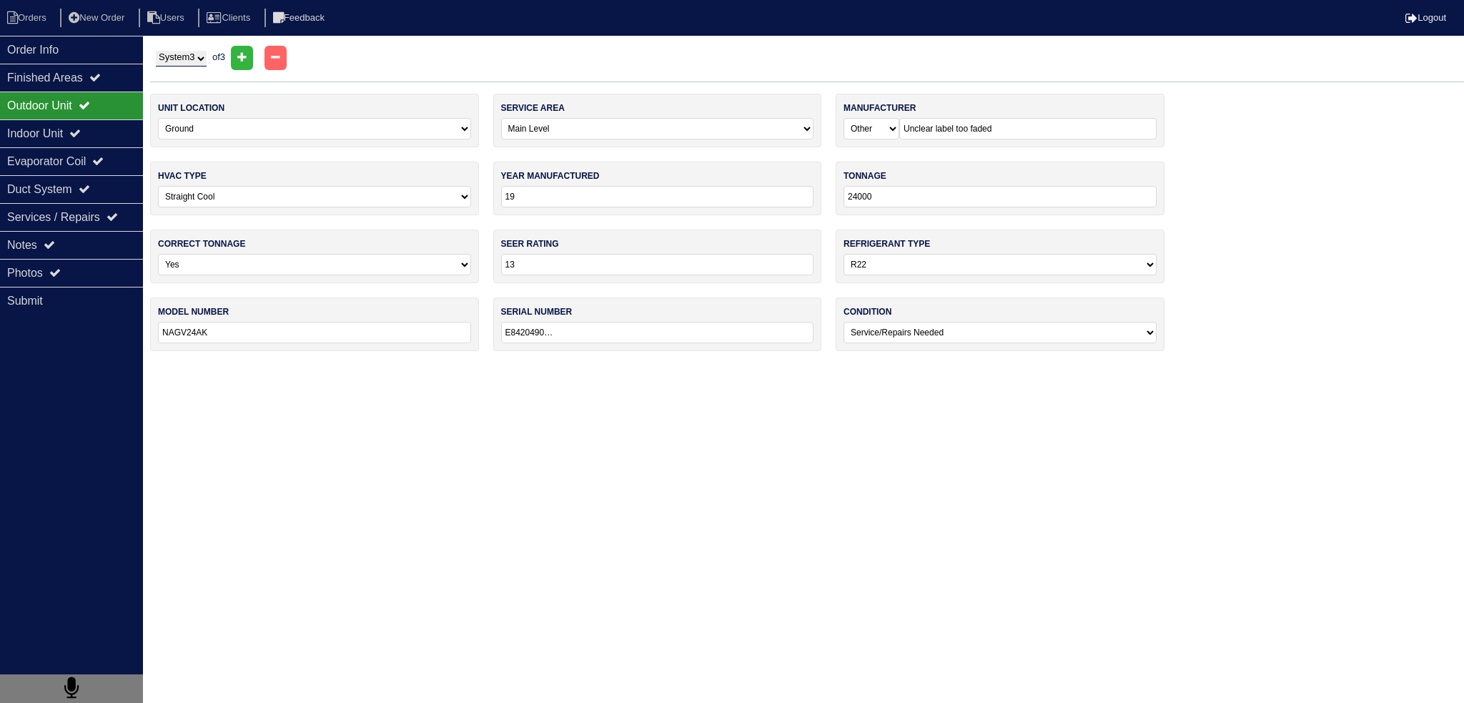
select select "1"
type input "2019"
type input "14"
select select "1"
type input "MHP15024A-1"
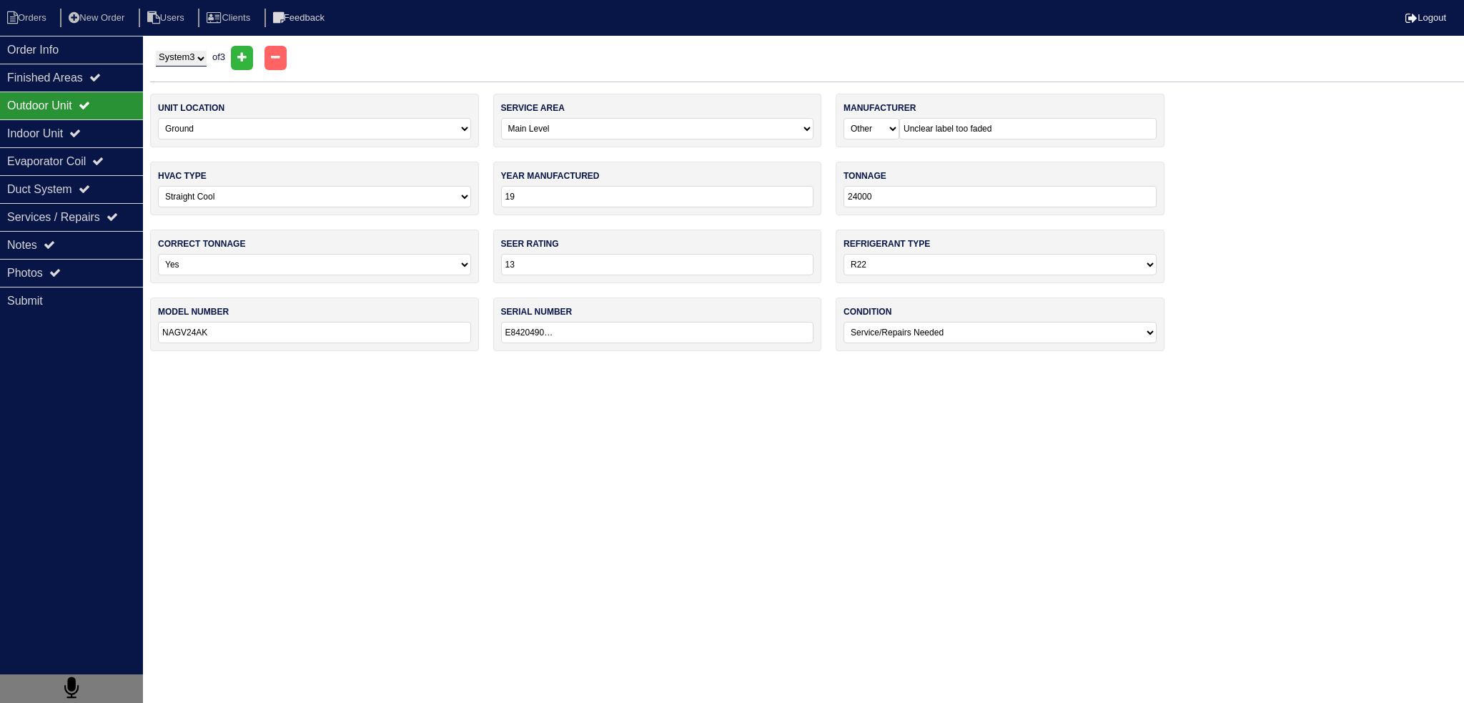
type input "1920B30093"
click at [192, 68] on div "System 1 System 2 System 3 of 3" at bounding box center [807, 58] width 1314 height 24
drag, startPoint x: 195, startPoint y: 58, endPoint x: 197, endPoint y: 65, distance: 7.3
click at [195, 59] on select "System 1 System 2 System 3" at bounding box center [181, 59] width 51 height 16
select select "2"
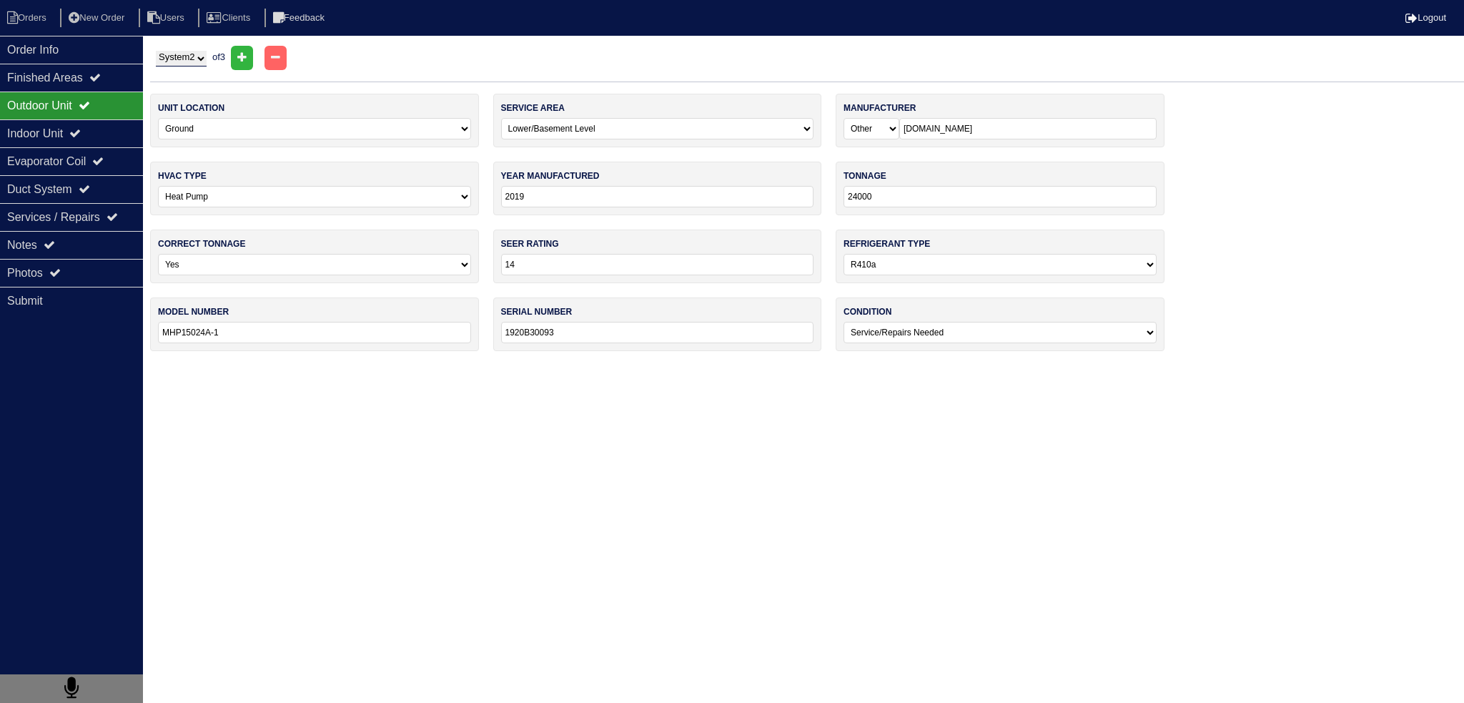
click at [156, 51] on select "System 1 System 2 System 3" at bounding box center [181, 59] width 51 height 16
select select "1"
select select "Air Temp"
select select "0"
type input "2023"
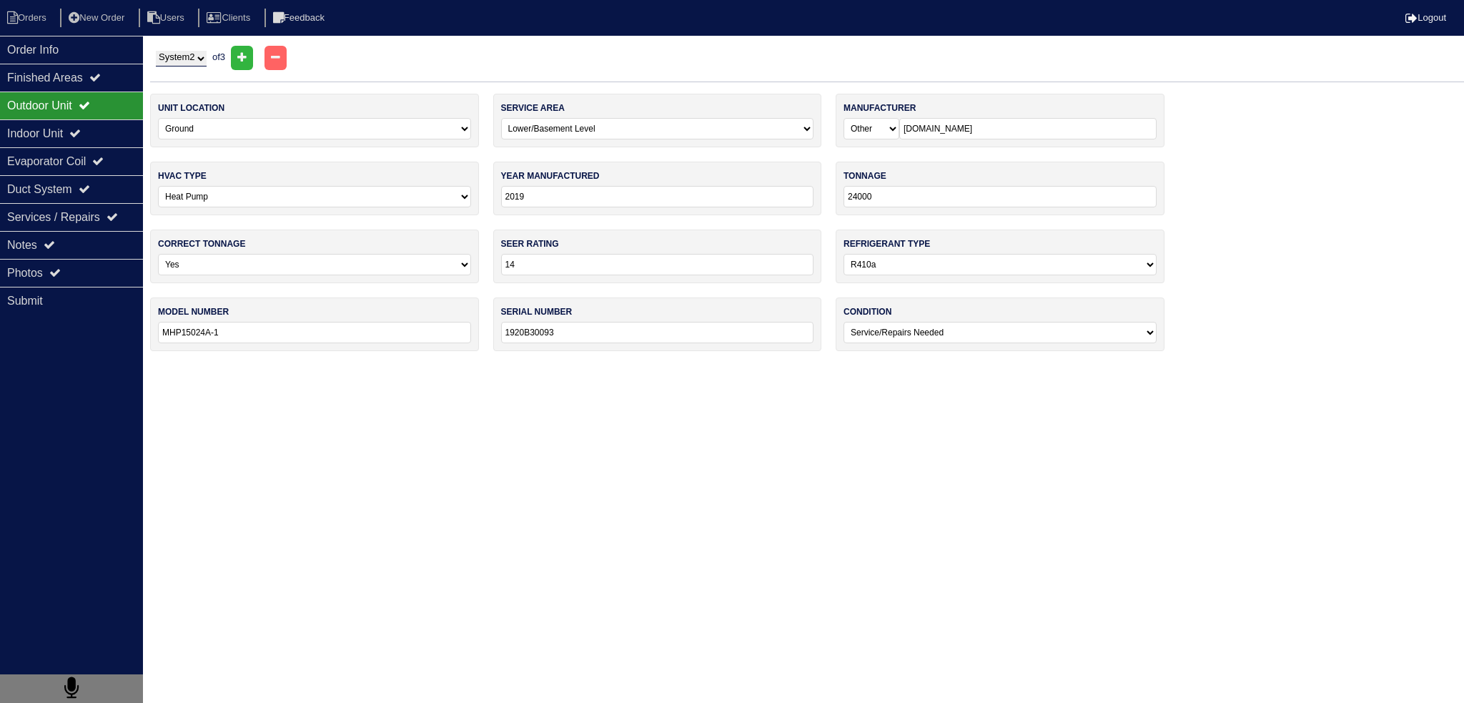
type input "VSA3BE4M1SN24K"
type input "VSG2306027654"
select select "0"
click at [121, 86] on div "Finished Areas" at bounding box center [71, 78] width 143 height 28
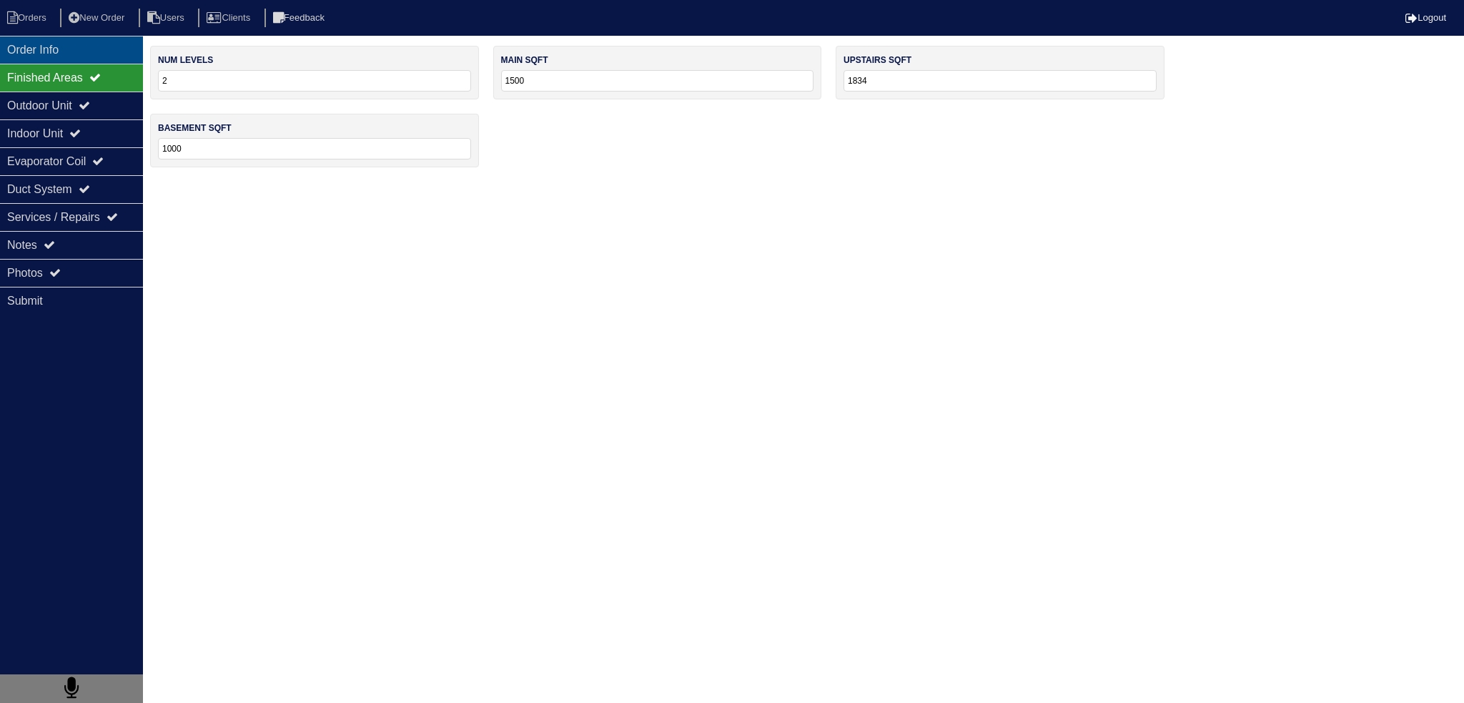
click at [89, 58] on div "Order Info" at bounding box center [71, 50] width 143 height 28
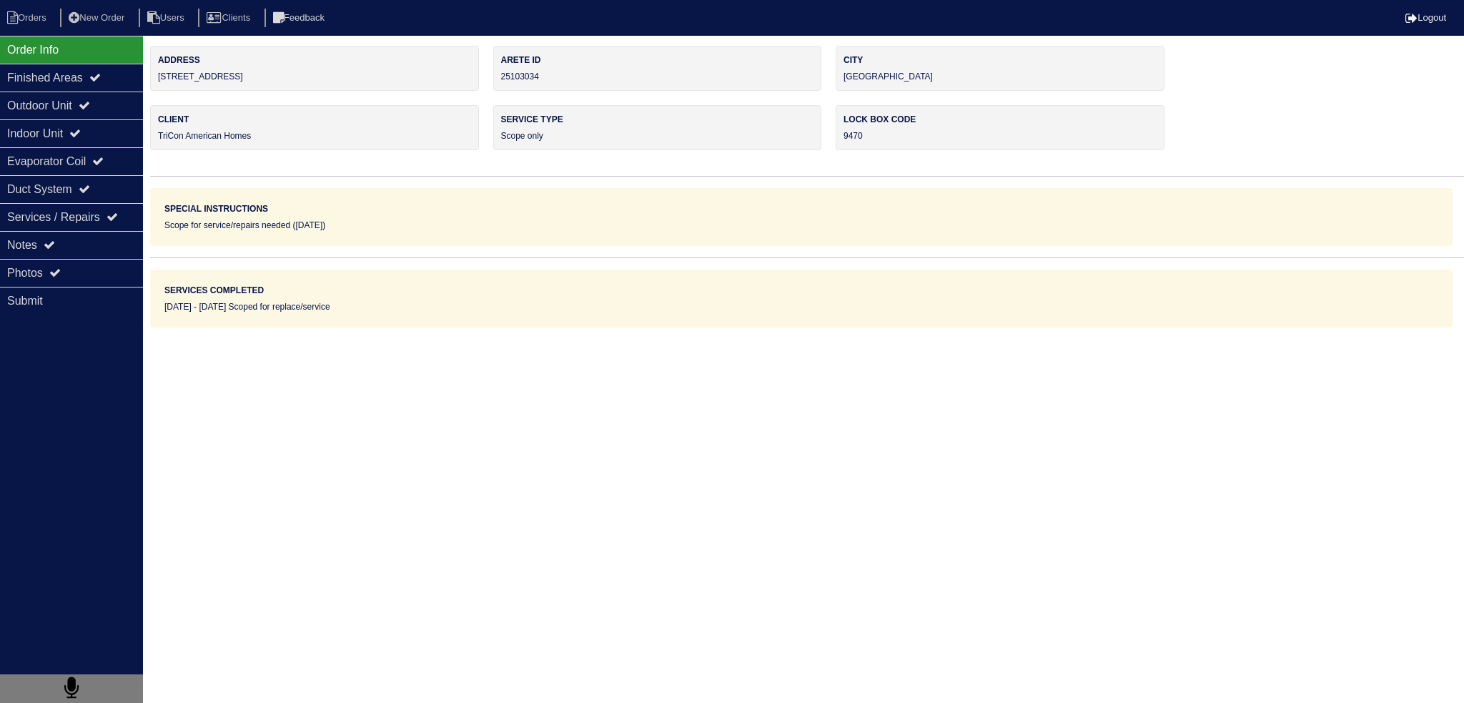
drag, startPoint x: 271, startPoint y: 79, endPoint x: 151, endPoint y: 85, distance: 120.2
click at [151, 85] on div "Address 3745 Dove Creek Cir SW" at bounding box center [314, 68] width 329 height 45
copy div "3745 Dove Creek Cir SW"
click at [101, 249] on div "Notes" at bounding box center [71, 245] width 143 height 28
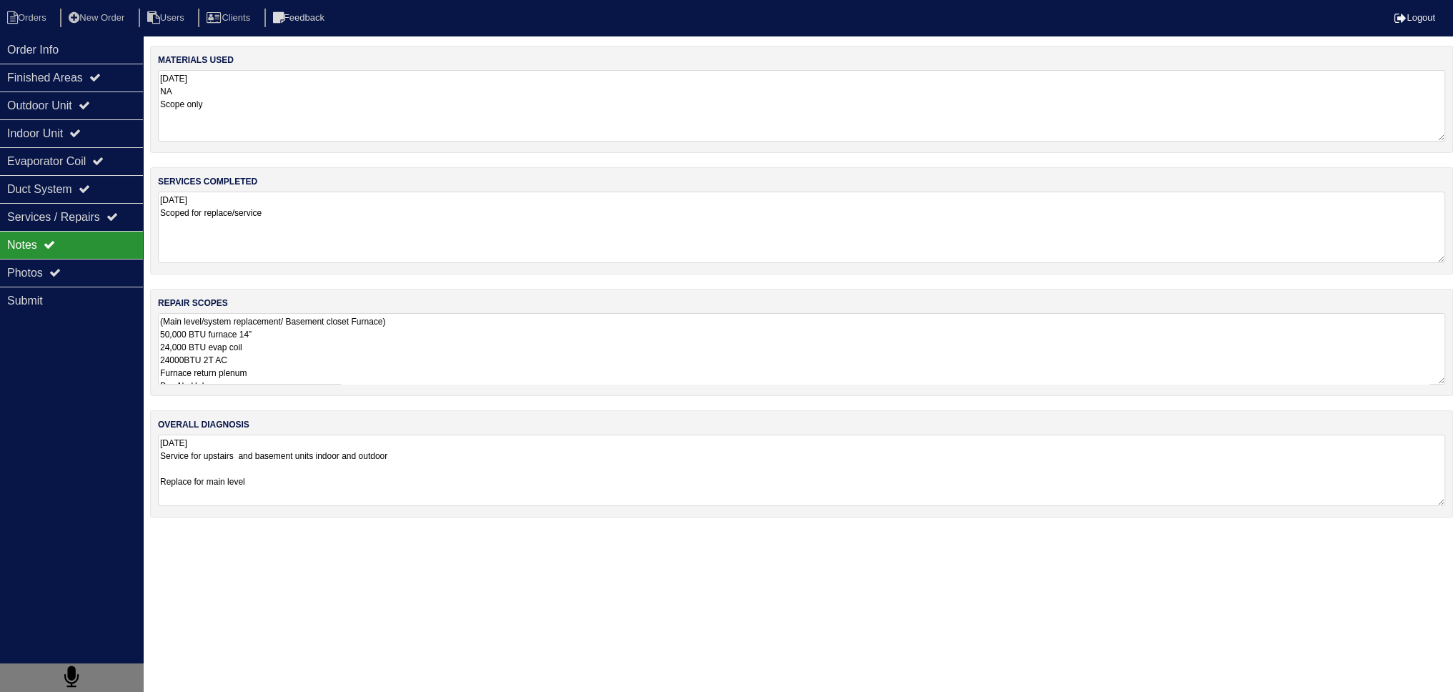
click at [287, 357] on textarea "(Main level/system replacement/ Basement closet Furnace) 50,000 BTU furnace 14”…" at bounding box center [801, 348] width 1287 height 71
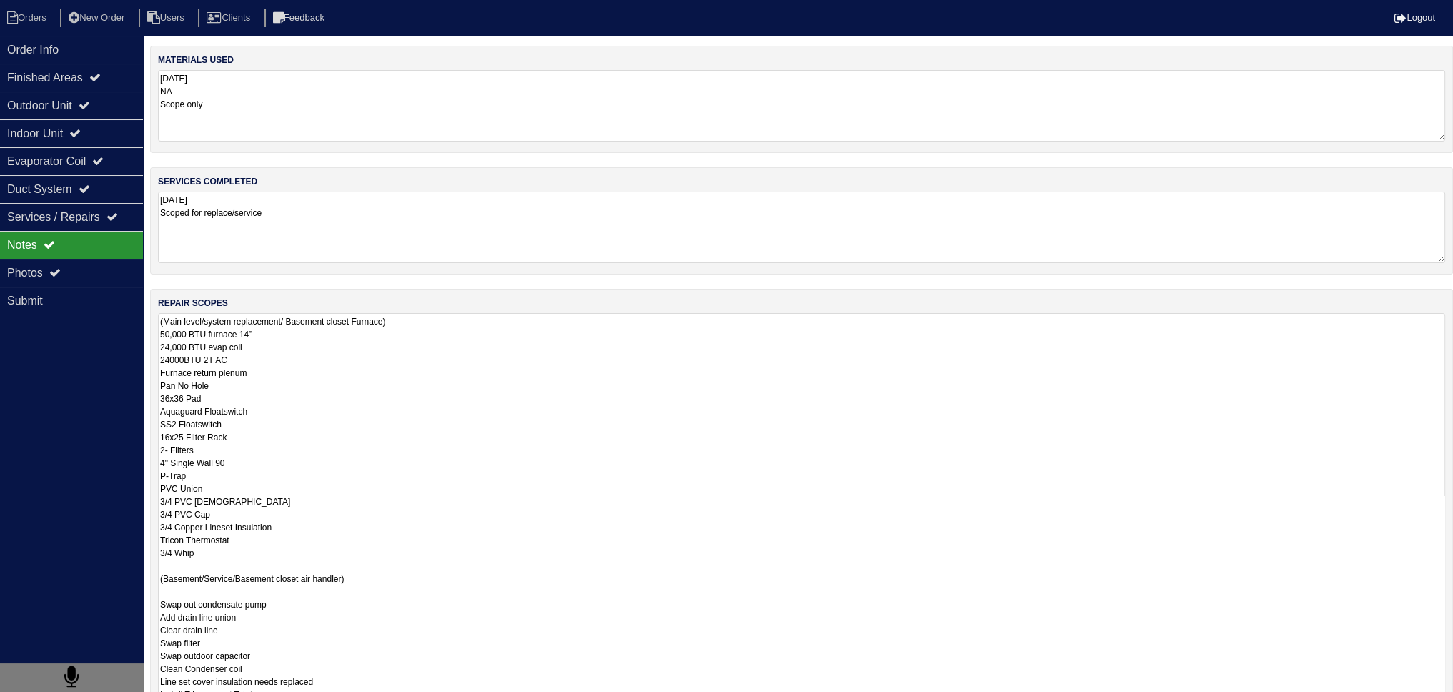
drag, startPoint x: 245, startPoint y: 357, endPoint x: 151, endPoint y: 345, distance: 95.2
click at [151, 345] on div "repair scopes (Main level/system replacement/ Basement closet Furnace) 50,000 B…" at bounding box center [801, 591] width 1303 height 605
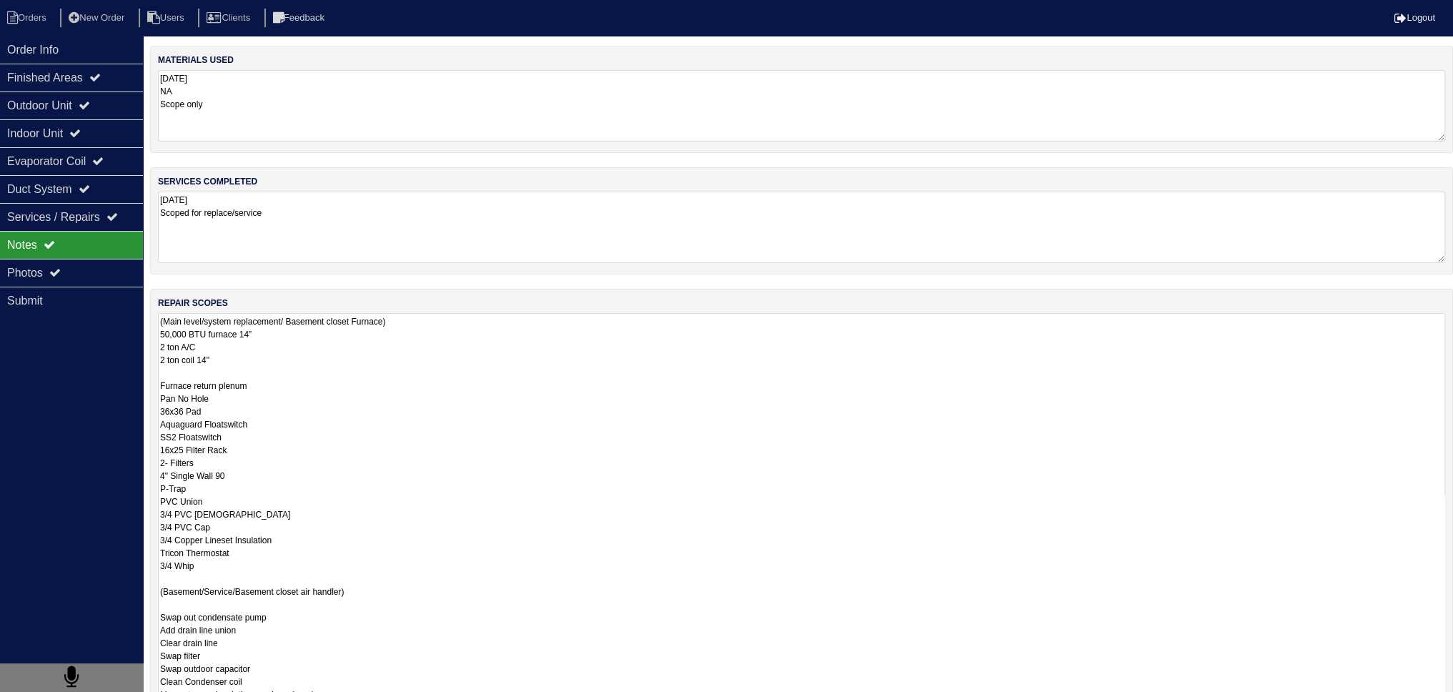
click at [472, 319] on textarea "(Main level/system replacement/ Basement closet Furnace) 50,000 BTU furnace 14”…" at bounding box center [801, 597] width 1287 height 569
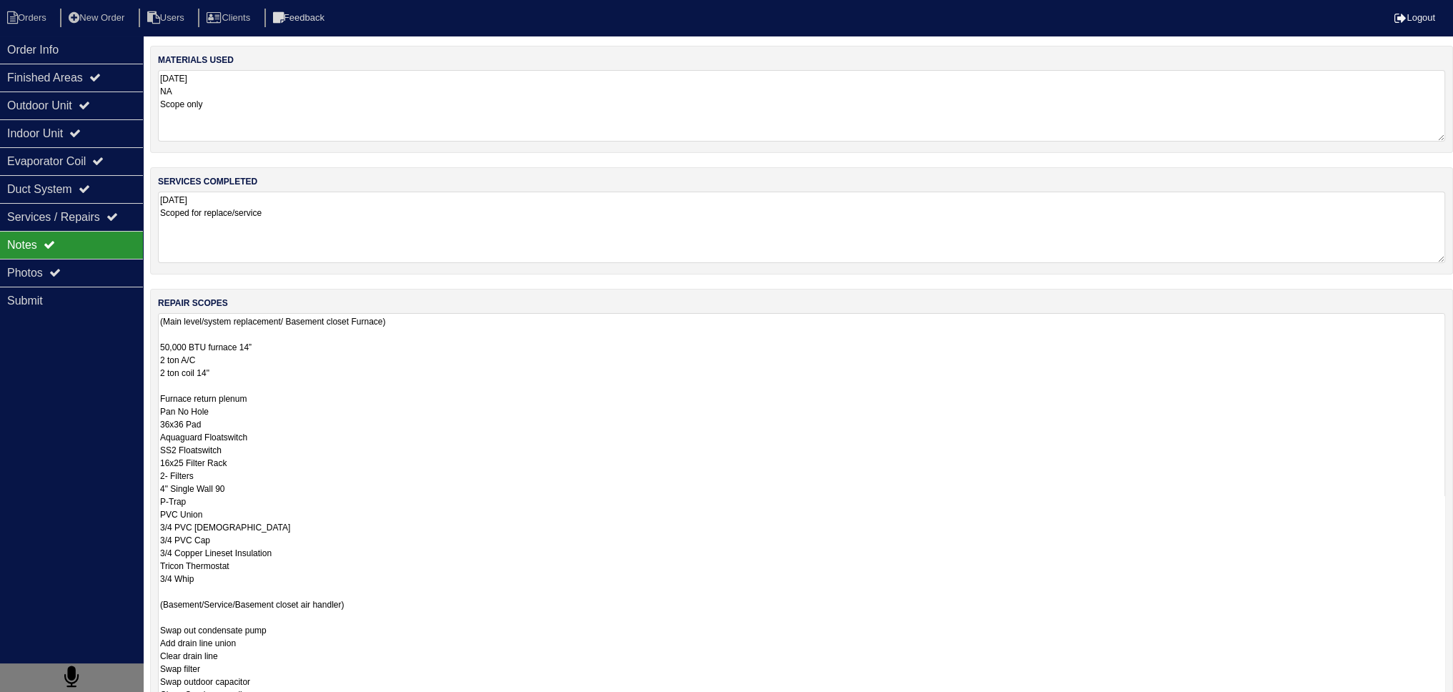
click at [270, 377] on textarea "(Main level/system replacement/ Basement closet Furnace) 50,000 BTU furnace 14”…" at bounding box center [801, 597] width 1287 height 569
click at [273, 387] on textarea "(Main level/system replacement/ Basement closet Furnace) 50,000 BTU furnace 14”…" at bounding box center [801, 597] width 1287 height 569
click at [247, 377] on textarea "(Main level/system replacement/ Basement closet Furnace) 50,000 BTU furnace 14”…" at bounding box center [801, 597] width 1287 height 569
click at [247, 383] on textarea "(Main level/system replacement/ Basement closet Furnace) 50,000 BTU furnace 14”…" at bounding box center [801, 597] width 1287 height 569
type textarea "(Main level/system replacement/ Basement closet Furnace) 50,000 BTU furnace 14”…"
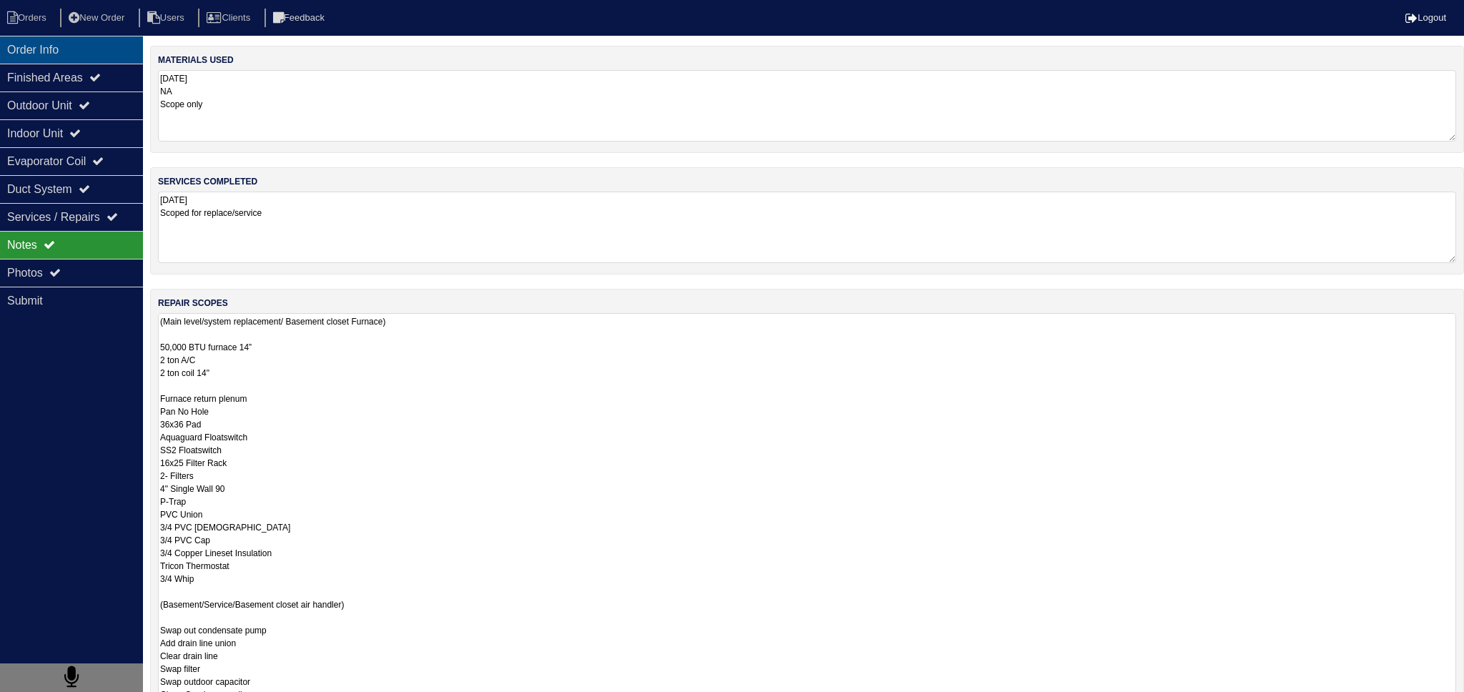
click at [86, 54] on div "Order Info" at bounding box center [71, 50] width 143 height 28
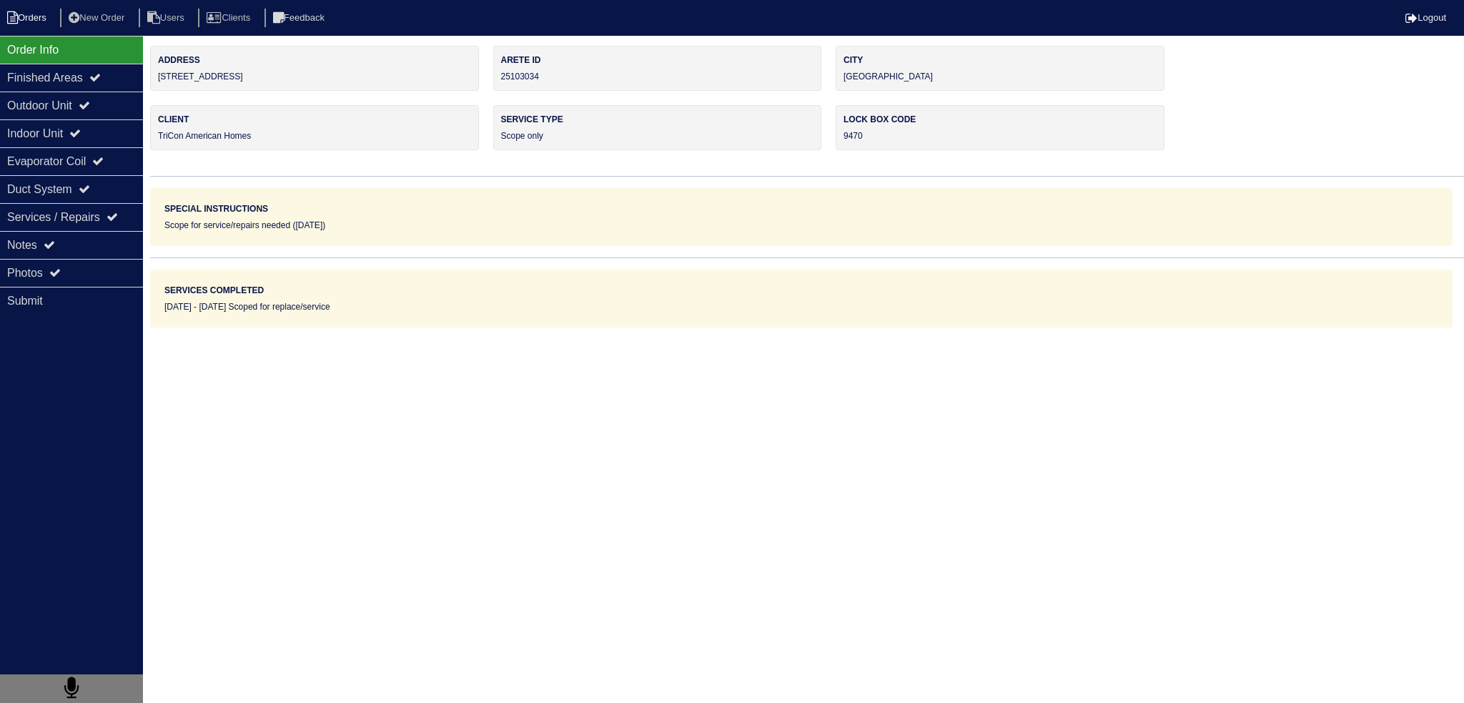
click at [18, 24] on li "Orders" at bounding box center [29, 18] width 58 height 19
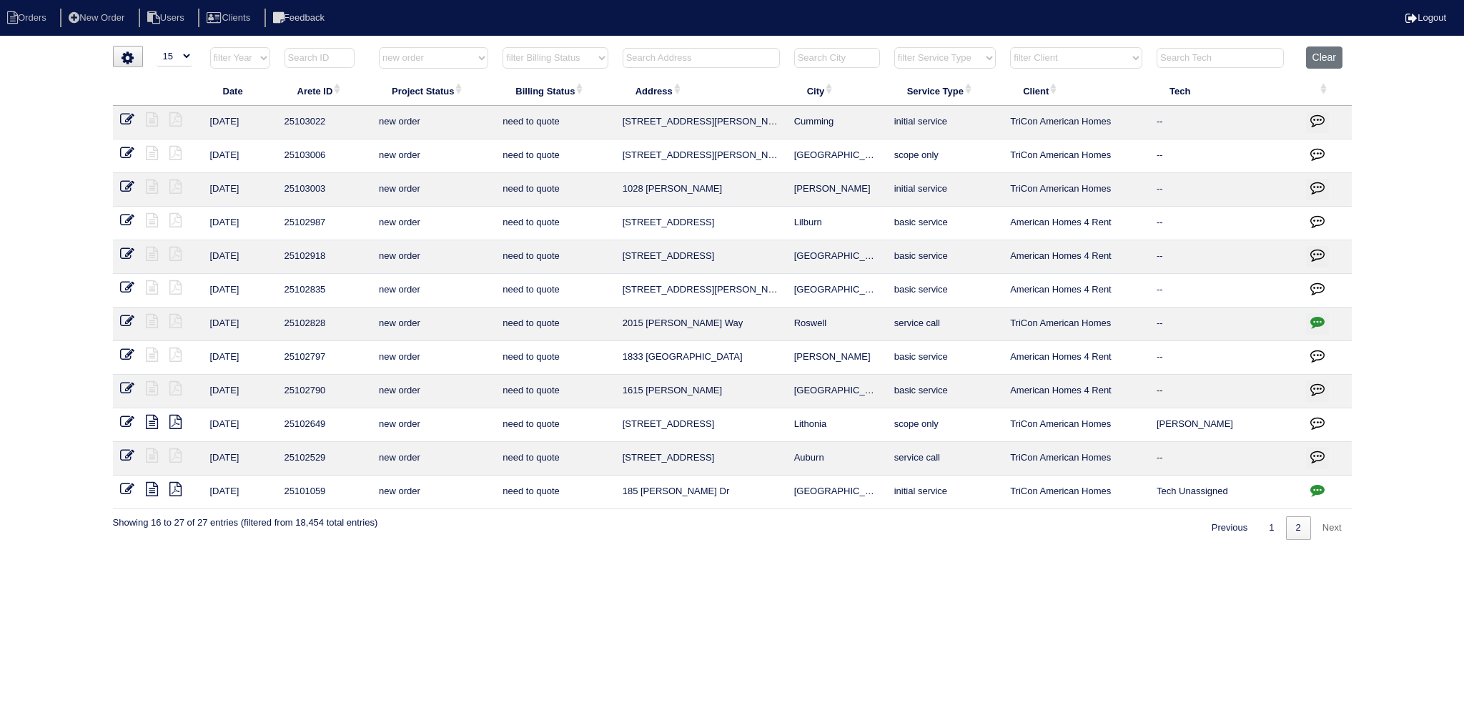
select select "15"
click at [1272, 528] on link "1" at bounding box center [1271, 528] width 25 height 24
select select "new order"
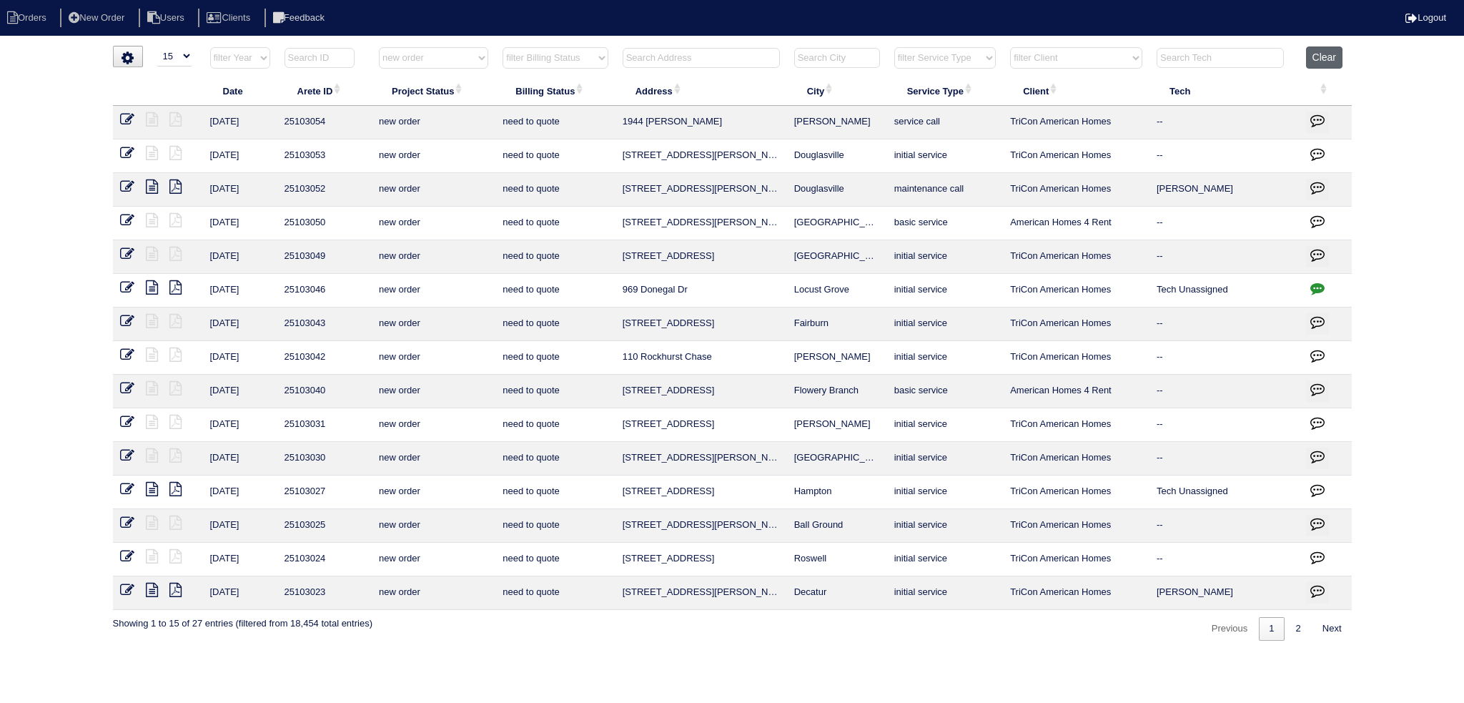
click at [1334, 48] on button "Clear" at bounding box center [1324, 57] width 36 height 22
select select
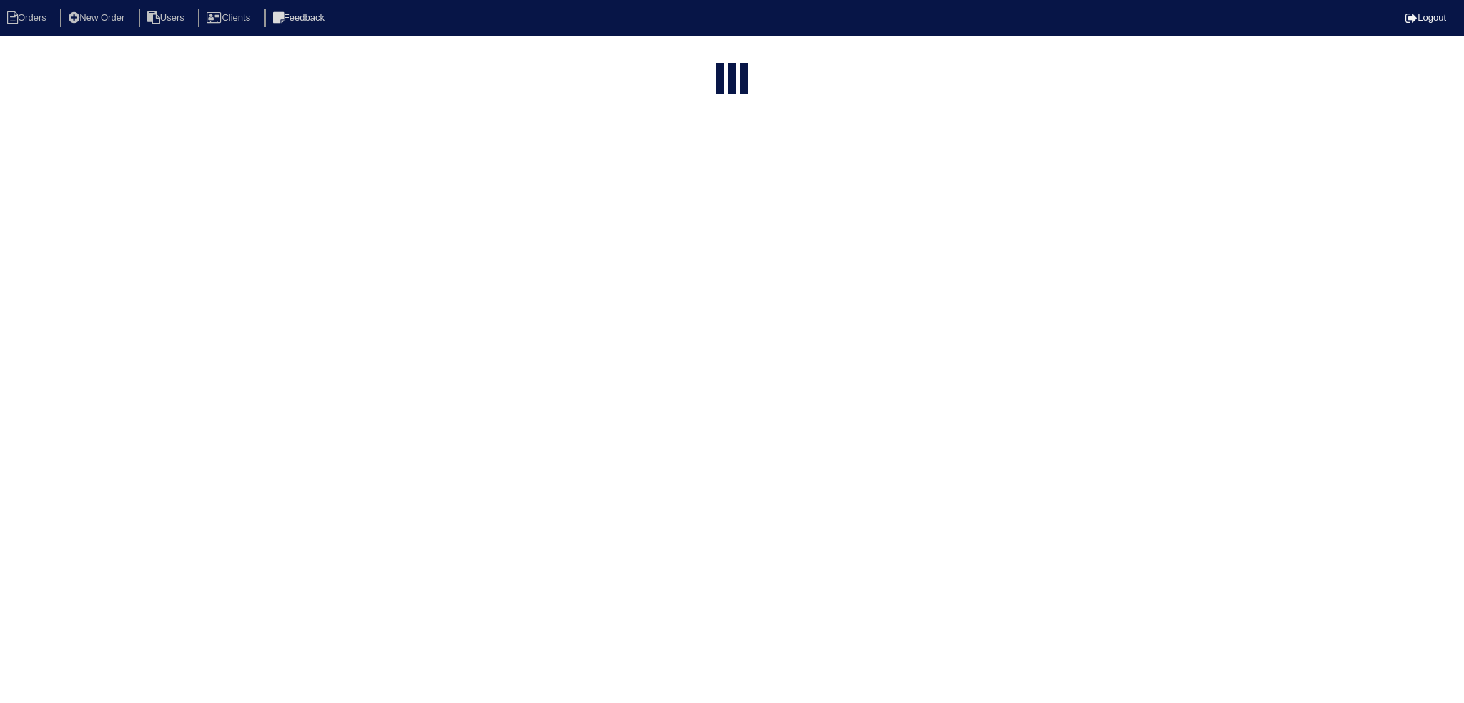
select select "15"
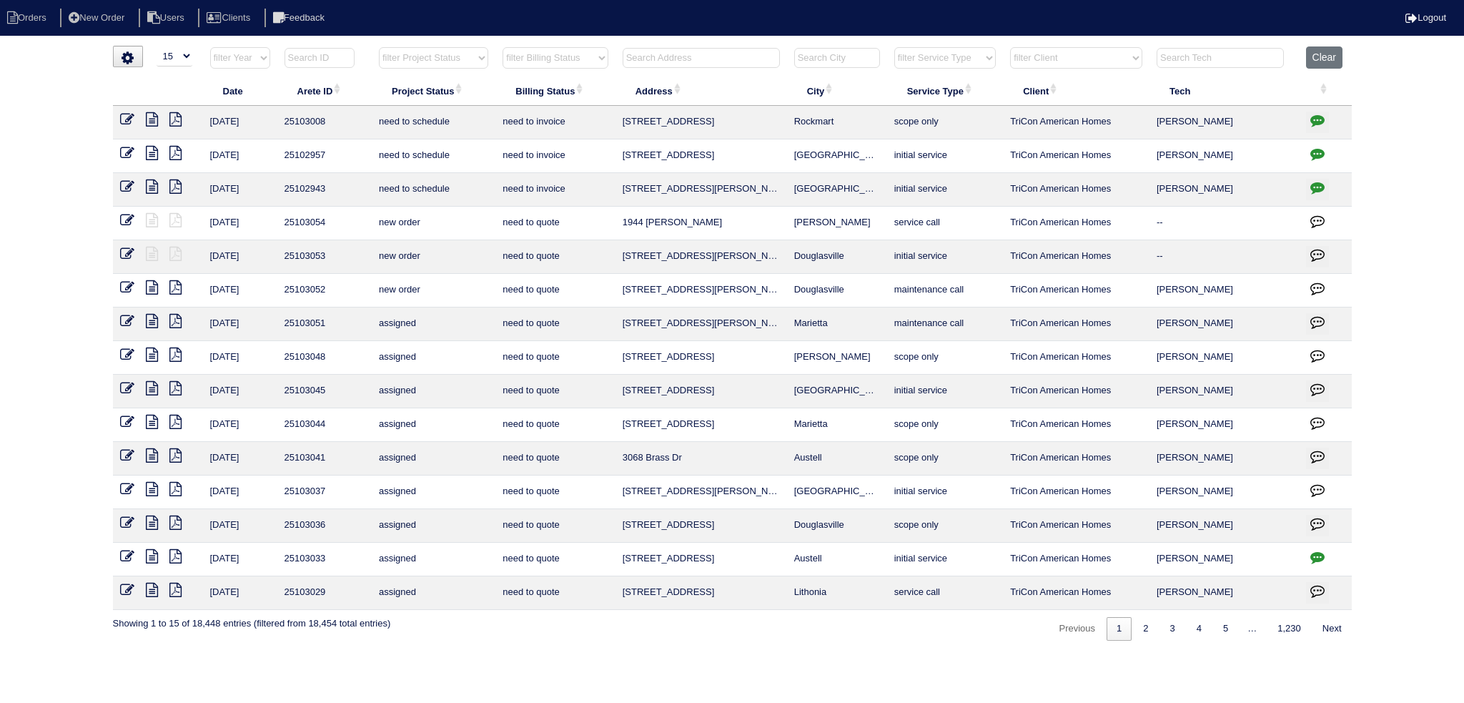
click at [471, 61] on select "filter Project Status -- Any Project Status -- new order assigned in progress f…" at bounding box center [433, 57] width 109 height 21
click at [379, 47] on select "filter Project Status -- Any Project Status -- new order assigned in progress f…" at bounding box center [433, 57] width 109 height 21
select select "field complete"
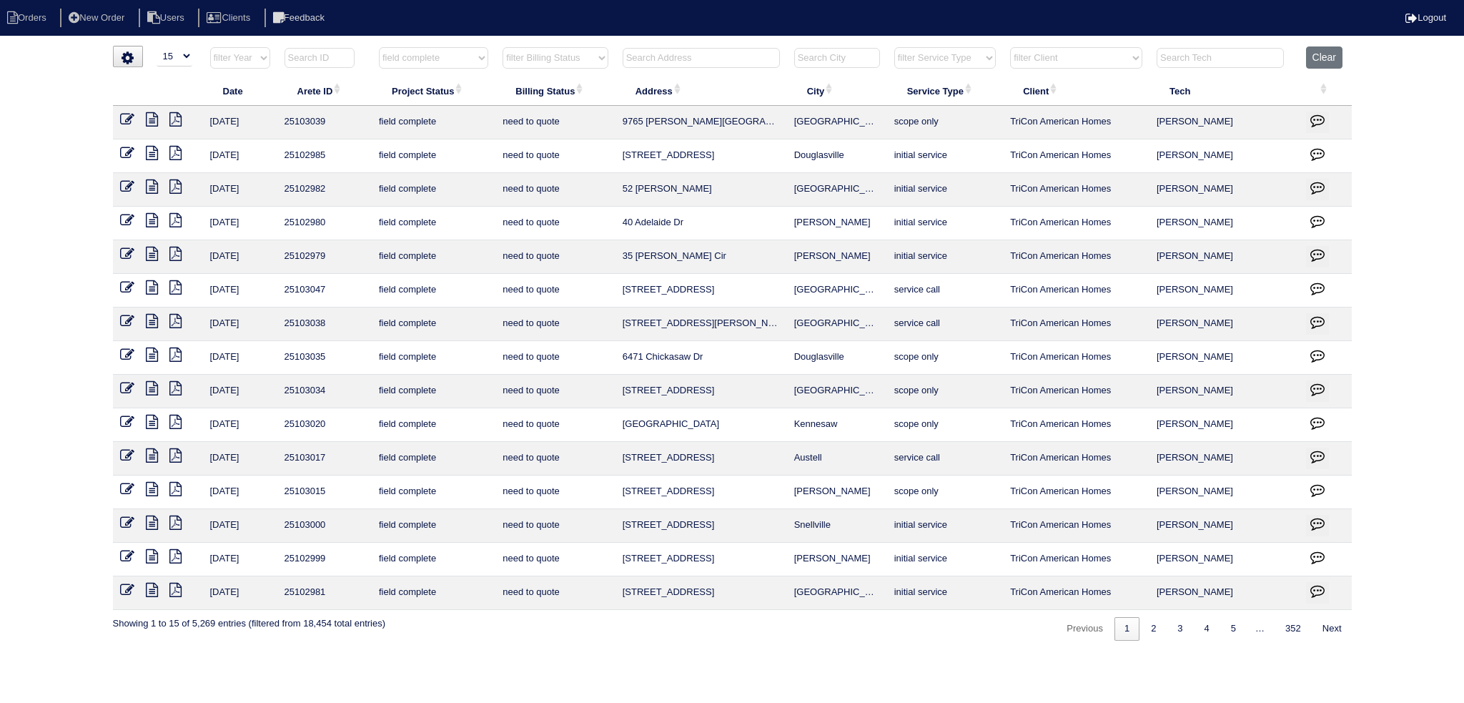
click at [1259, 62] on input "text" at bounding box center [1219, 58] width 127 height 20
type input "matt"
select select "field complete"
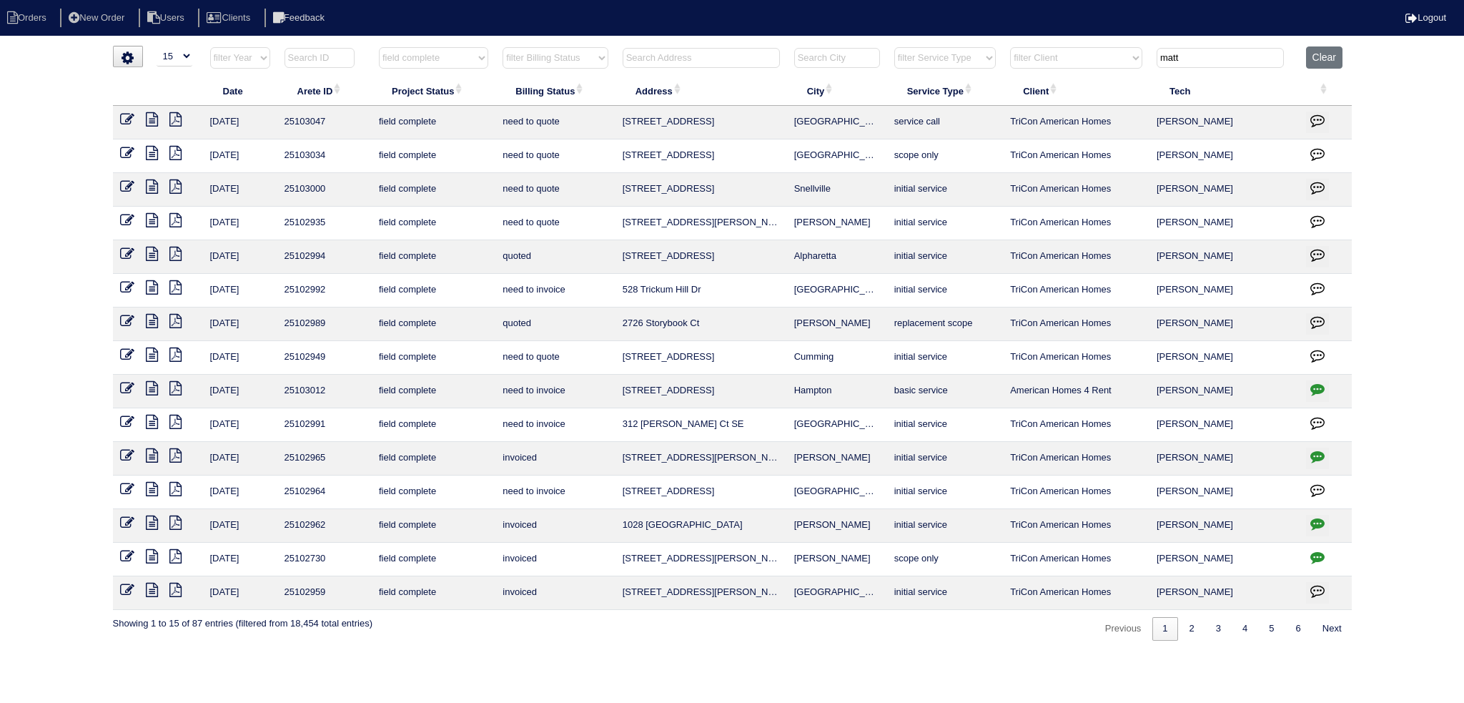
type input "matt"
click at [148, 123] on icon at bounding box center [152, 119] width 12 height 14
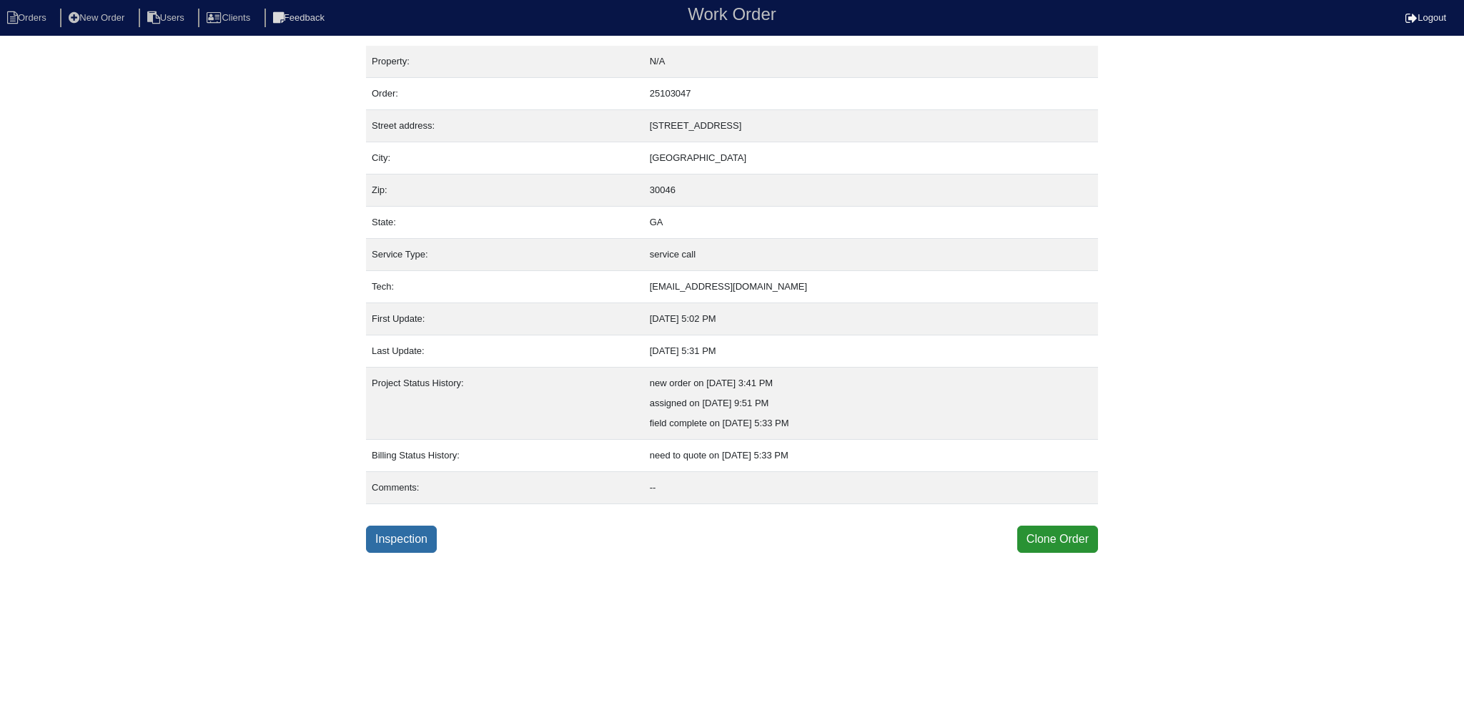
click at [409, 537] on link "Inspection" at bounding box center [401, 538] width 71 height 27
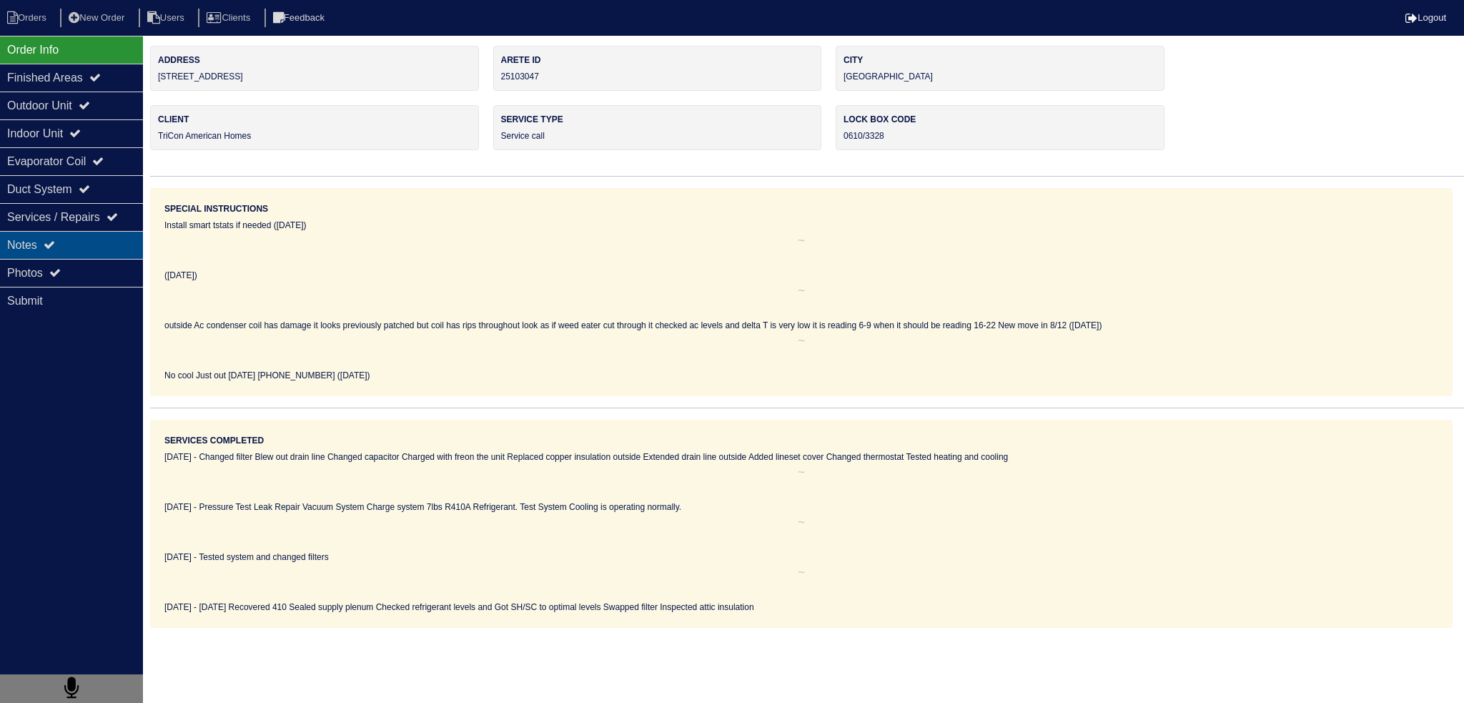
click at [101, 240] on div "Notes" at bounding box center [71, 245] width 143 height 28
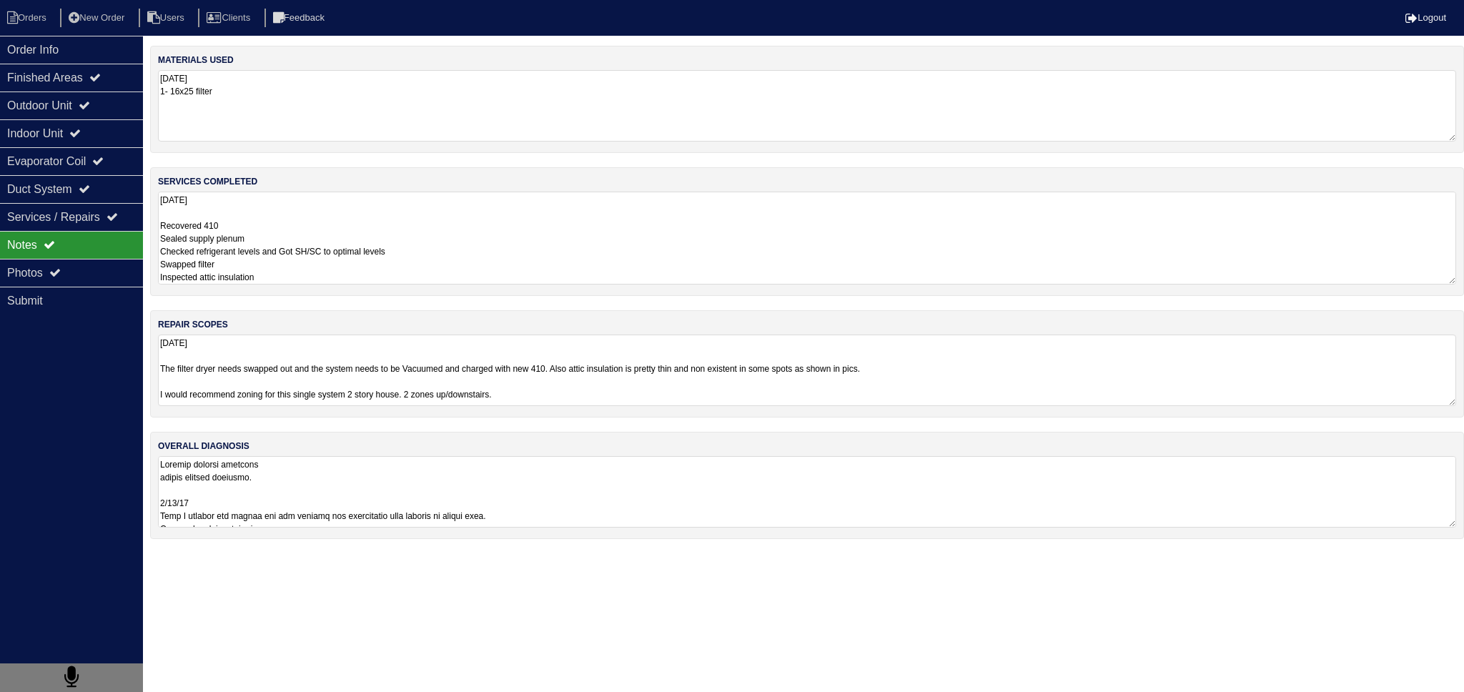
click at [249, 204] on textarea "[DATE] Recovered 410 Sealed supply plenum Checked refrigerant levels and Got SH…" at bounding box center [807, 238] width 1298 height 93
click at [91, 42] on div "Order Info" at bounding box center [71, 50] width 143 height 28
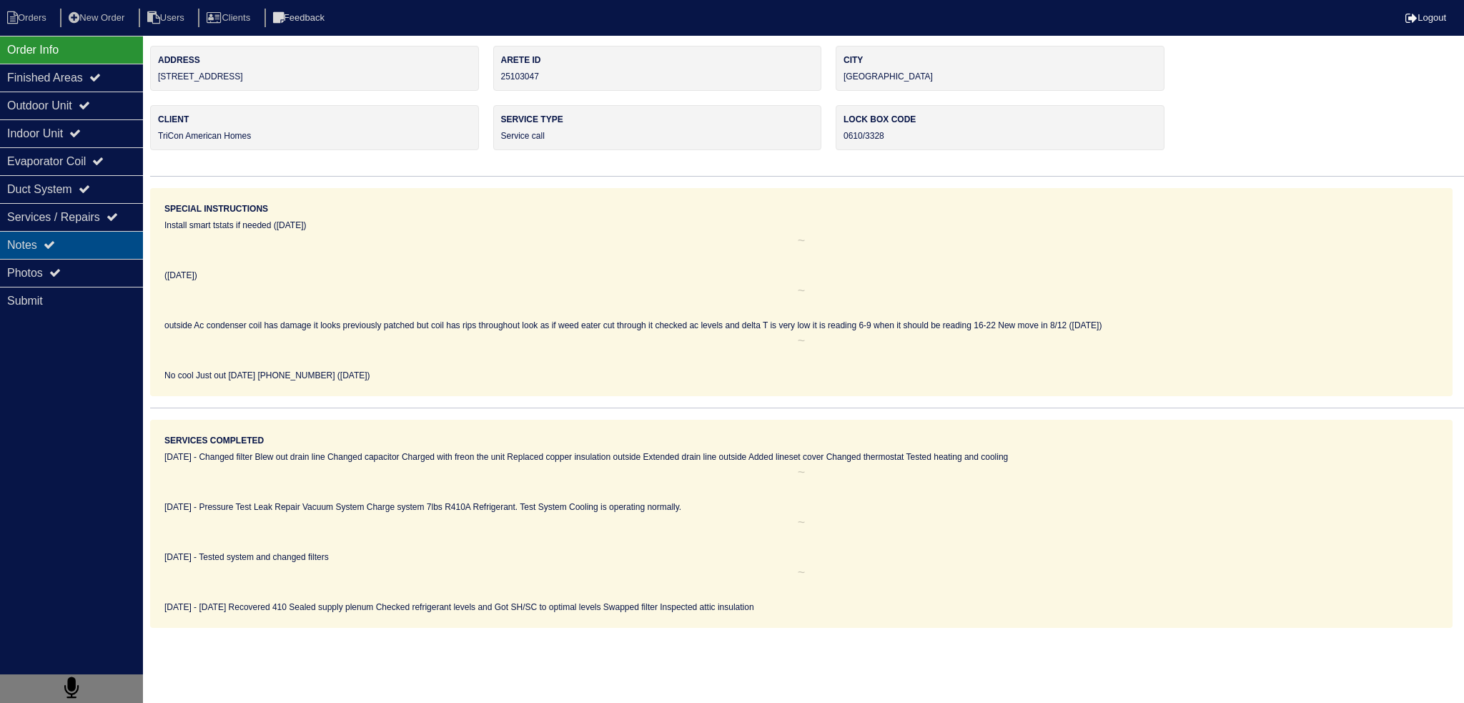
click at [104, 246] on div "Notes" at bounding box center [71, 245] width 143 height 28
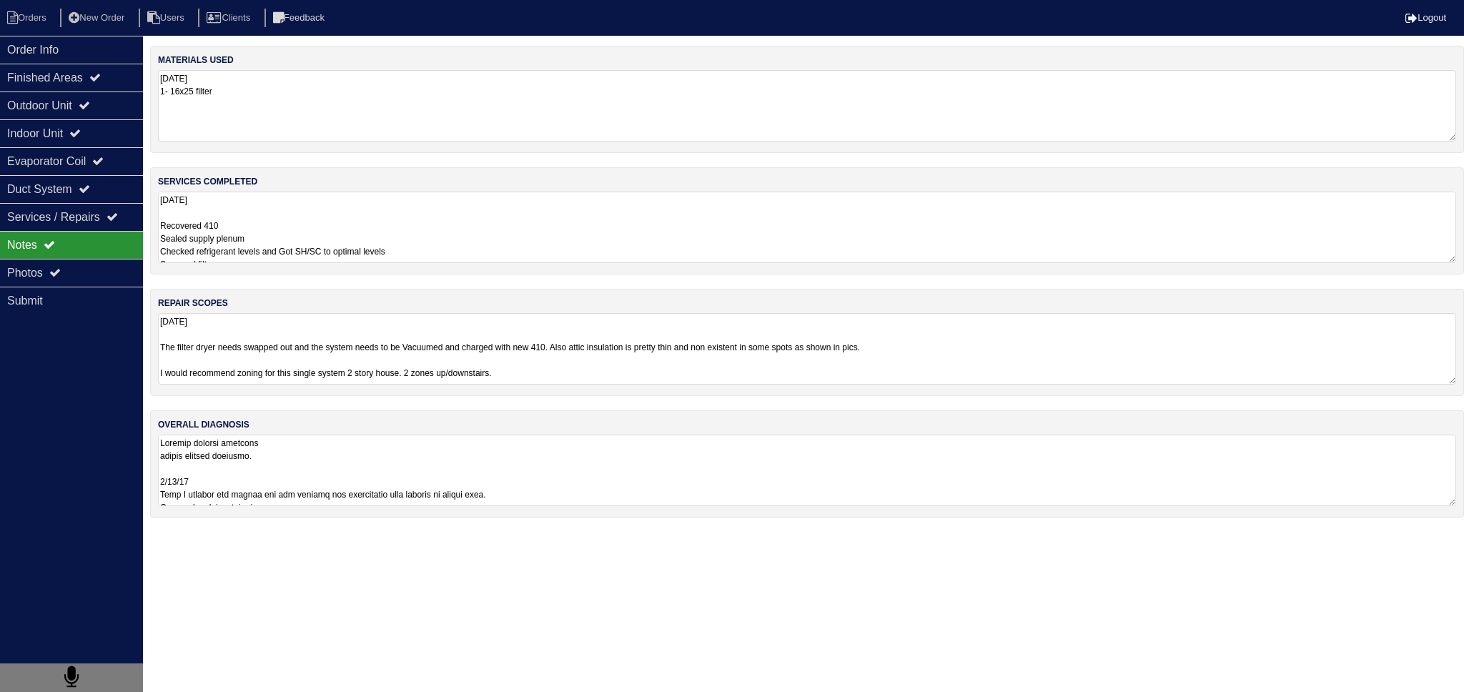
click at [327, 254] on textarea "[DATE] Recovered 410 Sealed supply plenum Checked refrigerant levels and Got SH…" at bounding box center [807, 227] width 1298 height 71
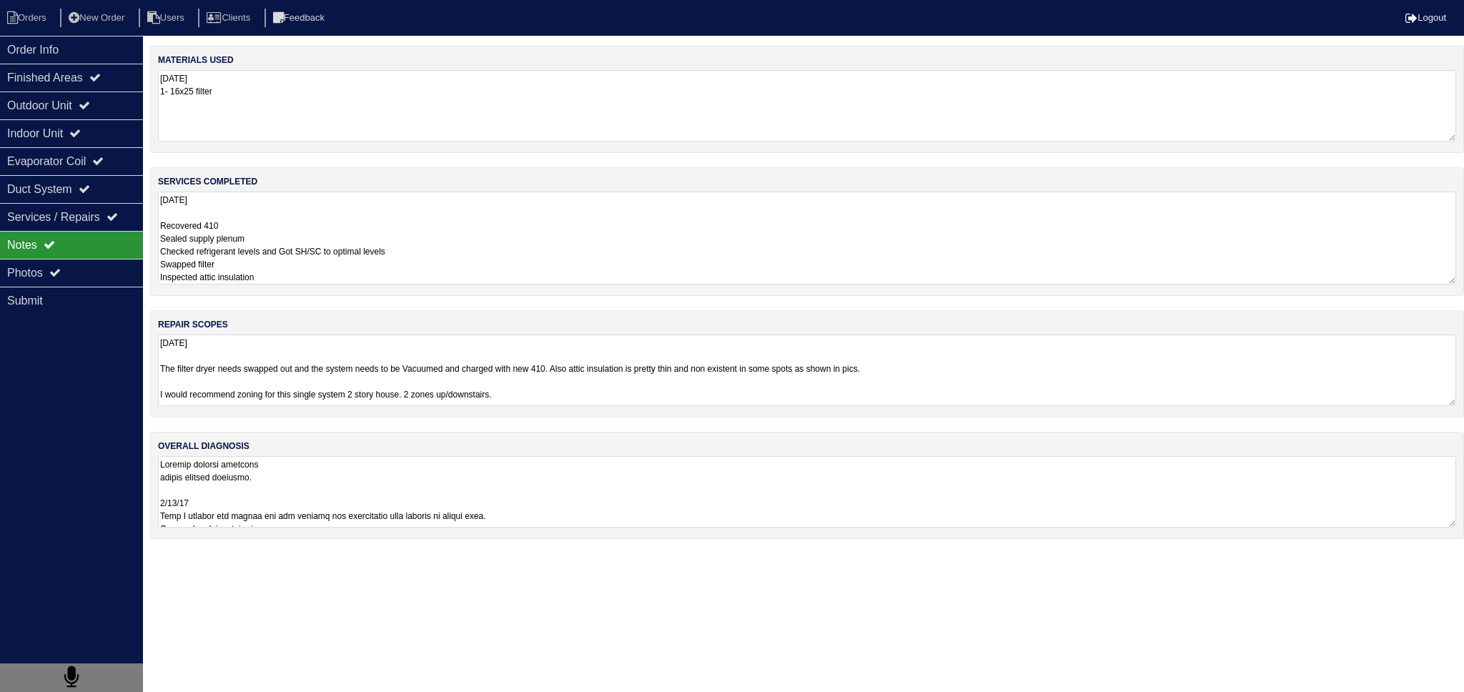
drag, startPoint x: 79, startPoint y: 262, endPoint x: 83, endPoint y: 253, distance: 10.2
click at [78, 262] on div "Photos" at bounding box center [71, 273] width 143 height 28
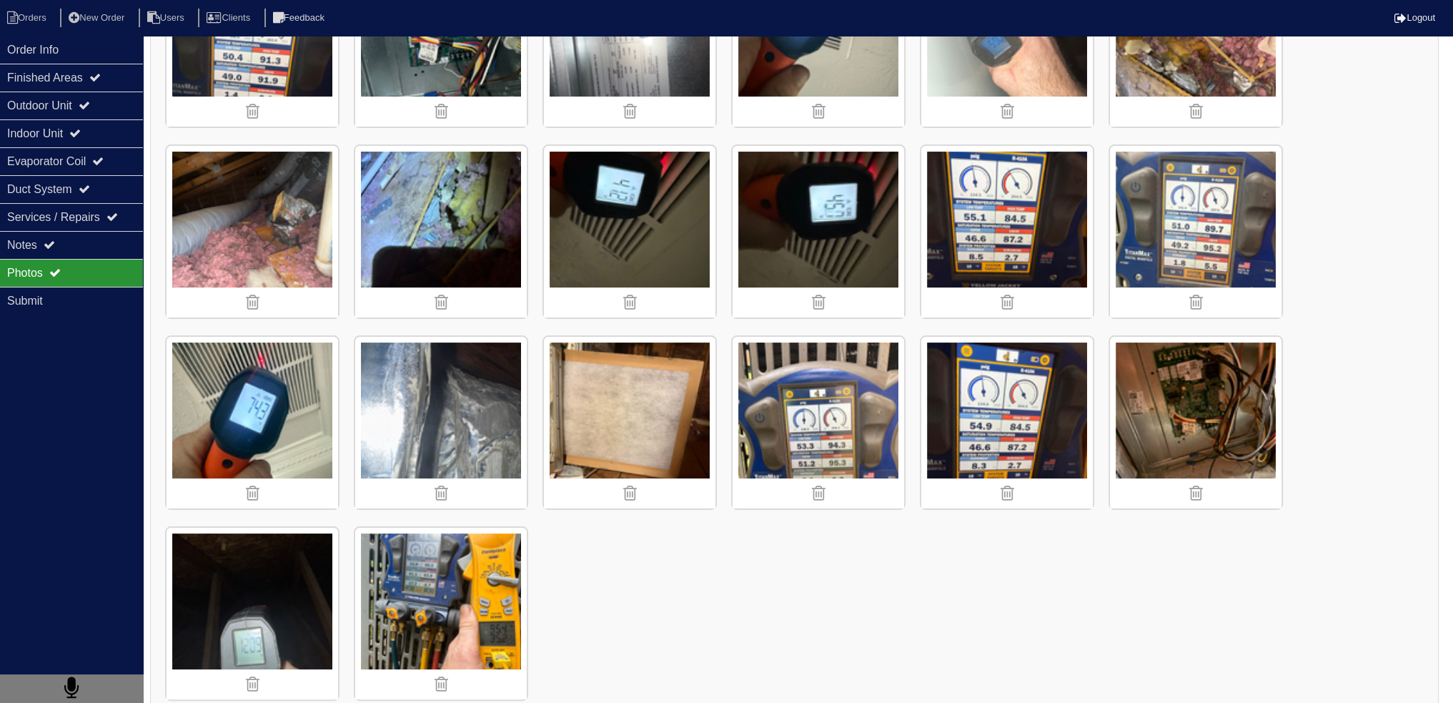
scroll to position [334, 0]
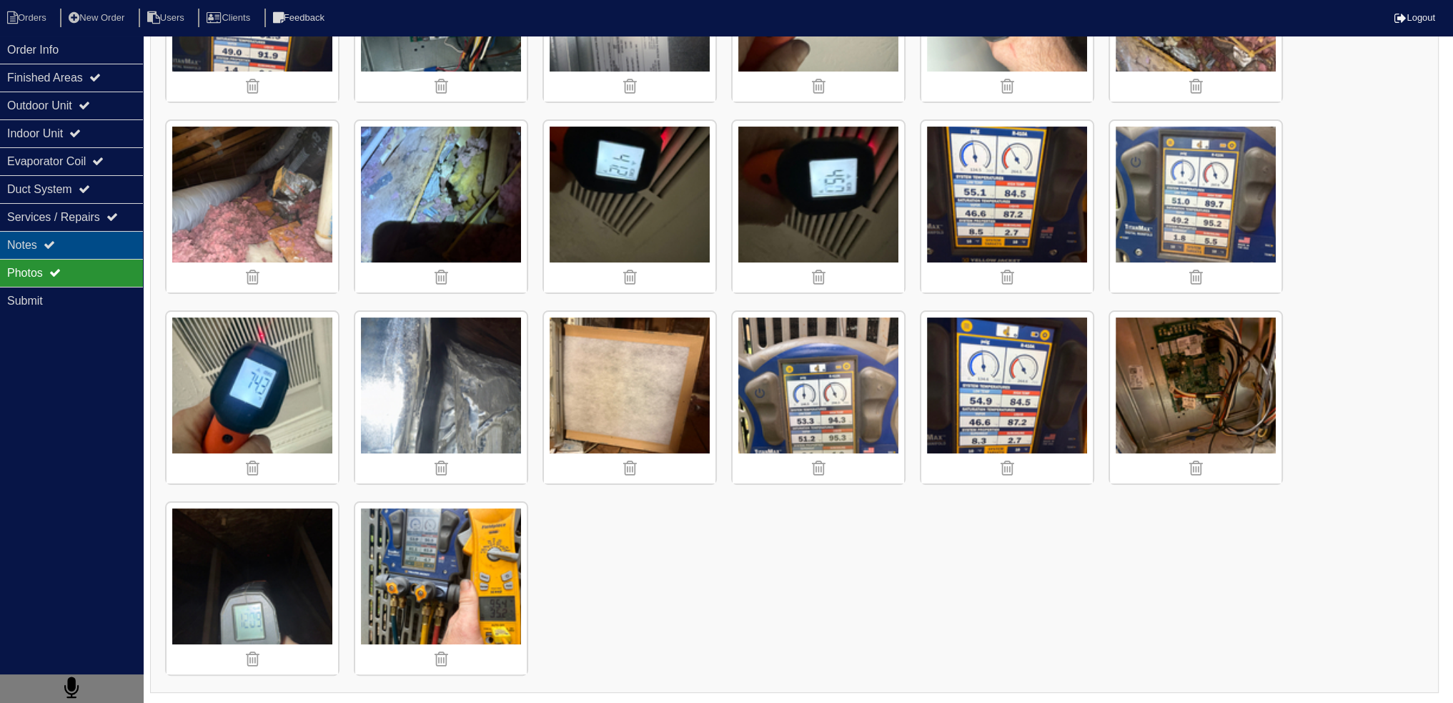
click at [63, 235] on div "Notes" at bounding box center [71, 245] width 143 height 28
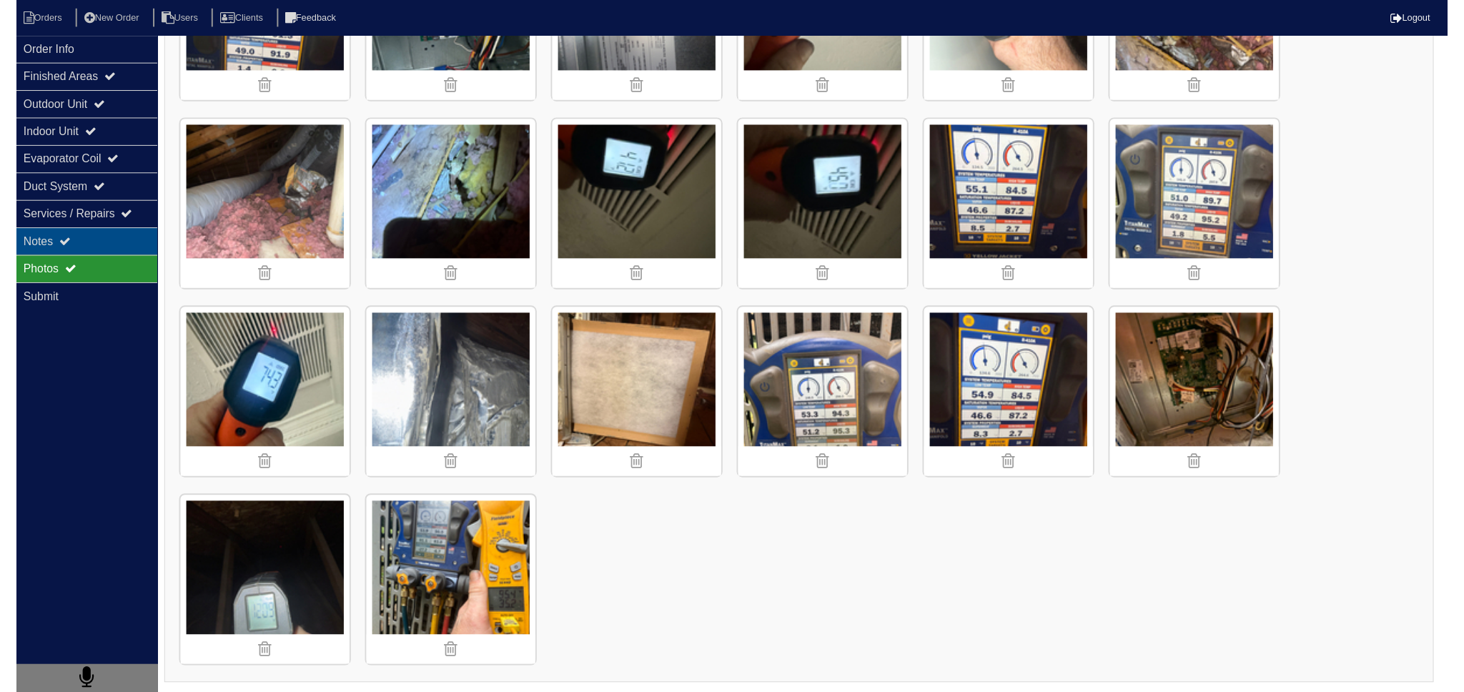
scroll to position [0, 0]
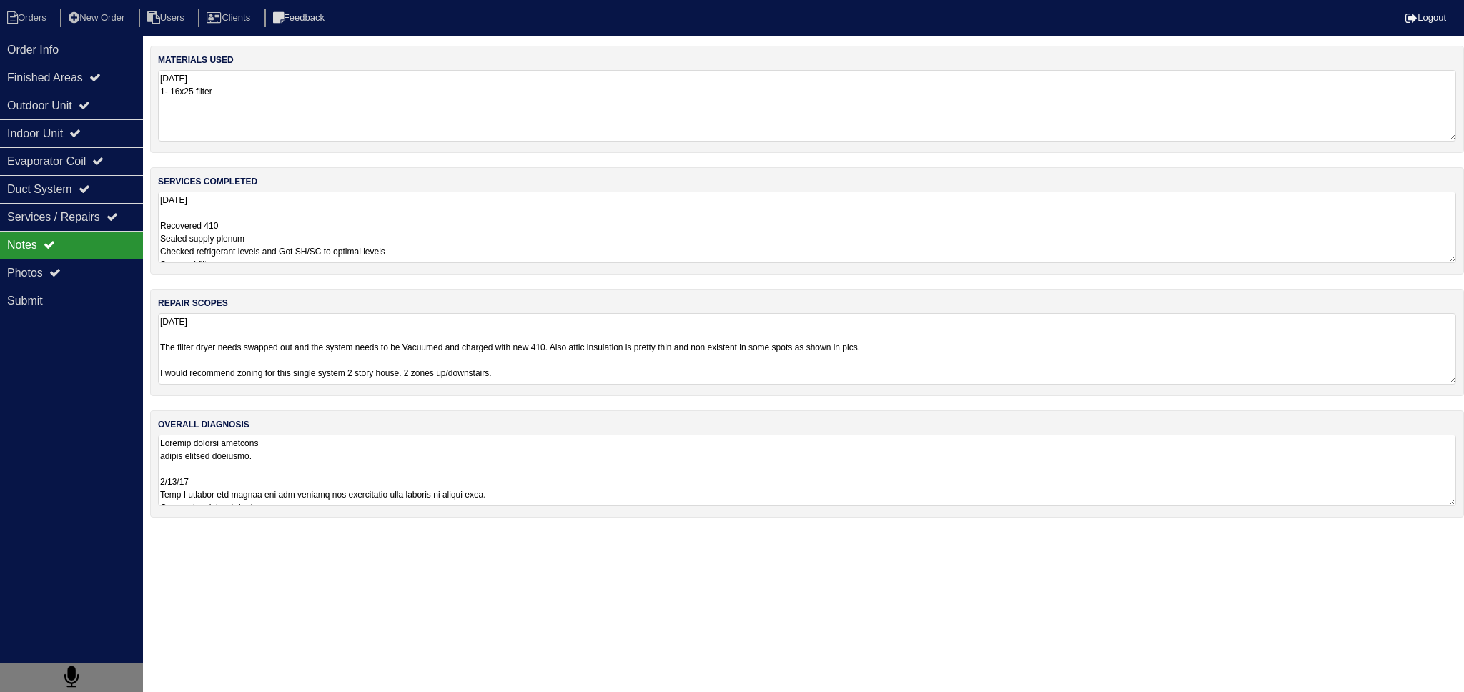
click at [304, 222] on textarea "[DATE] Recovered 410 Sealed supply plenum Checked refrigerant levels and Got SH…" at bounding box center [807, 227] width 1298 height 71
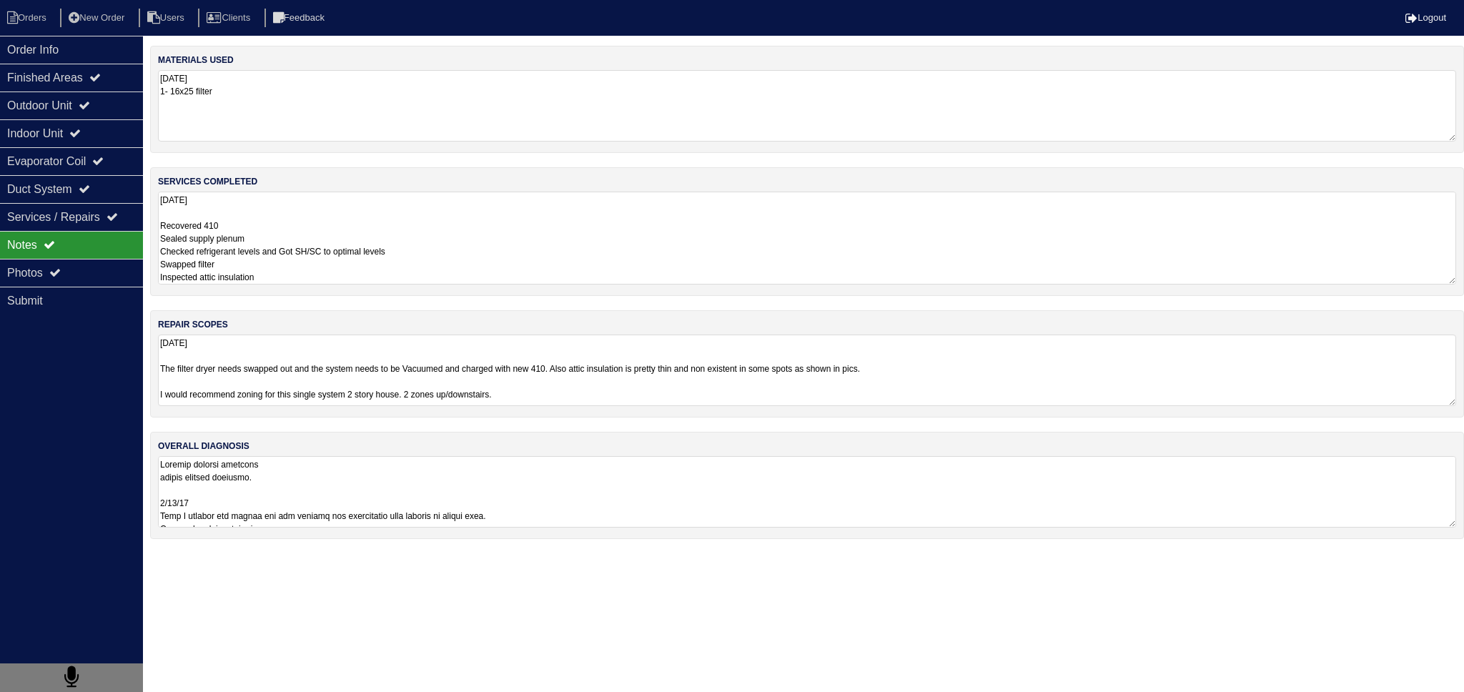
click at [294, 350] on textarea "[DATE] The filter dryer needs swapped out and the system needs to be Vacuumed a…" at bounding box center [807, 370] width 1298 height 71
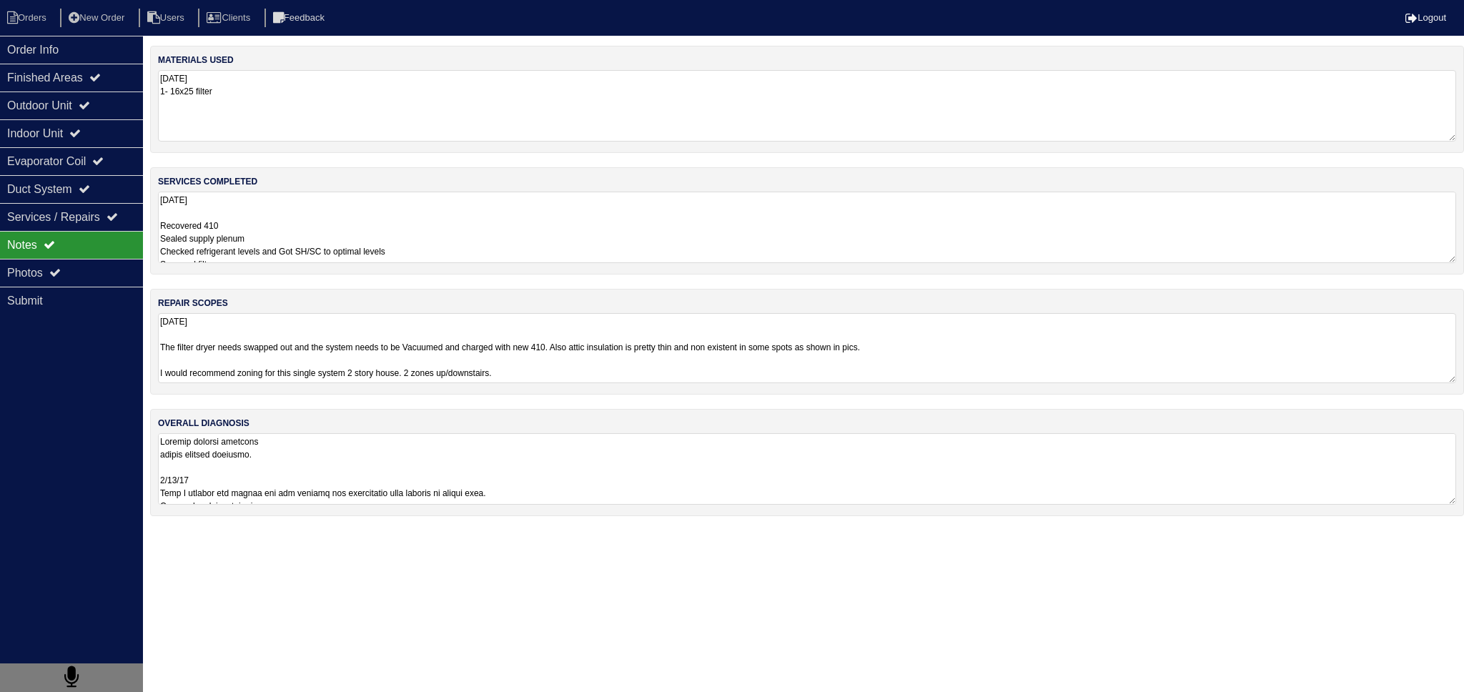
click at [294, 348] on textarea "[DATE] The filter dryer needs swapped out and the system needs to be Vacuumed a…" at bounding box center [807, 348] width 1298 height 70
click at [297, 351] on textarea "[DATE] The filter dryer needs swapped out and the system needs to be Vacuumed a…" at bounding box center [807, 348] width 1298 height 70
click at [298, 362] on textarea "[DATE] The filter dryer needs swapped out and the system needs to be Vacuumed a…" at bounding box center [807, 348] width 1298 height 70
click at [294, 346] on textarea "[DATE] The filter dryer needs swapped out and the system needs to be Vacuumed a…" at bounding box center [807, 348] width 1298 height 70
click at [294, 353] on textarea "8.15.25 The filter dryer needs swapped out and the system needs to be Vacuumed …" at bounding box center [807, 348] width 1298 height 70
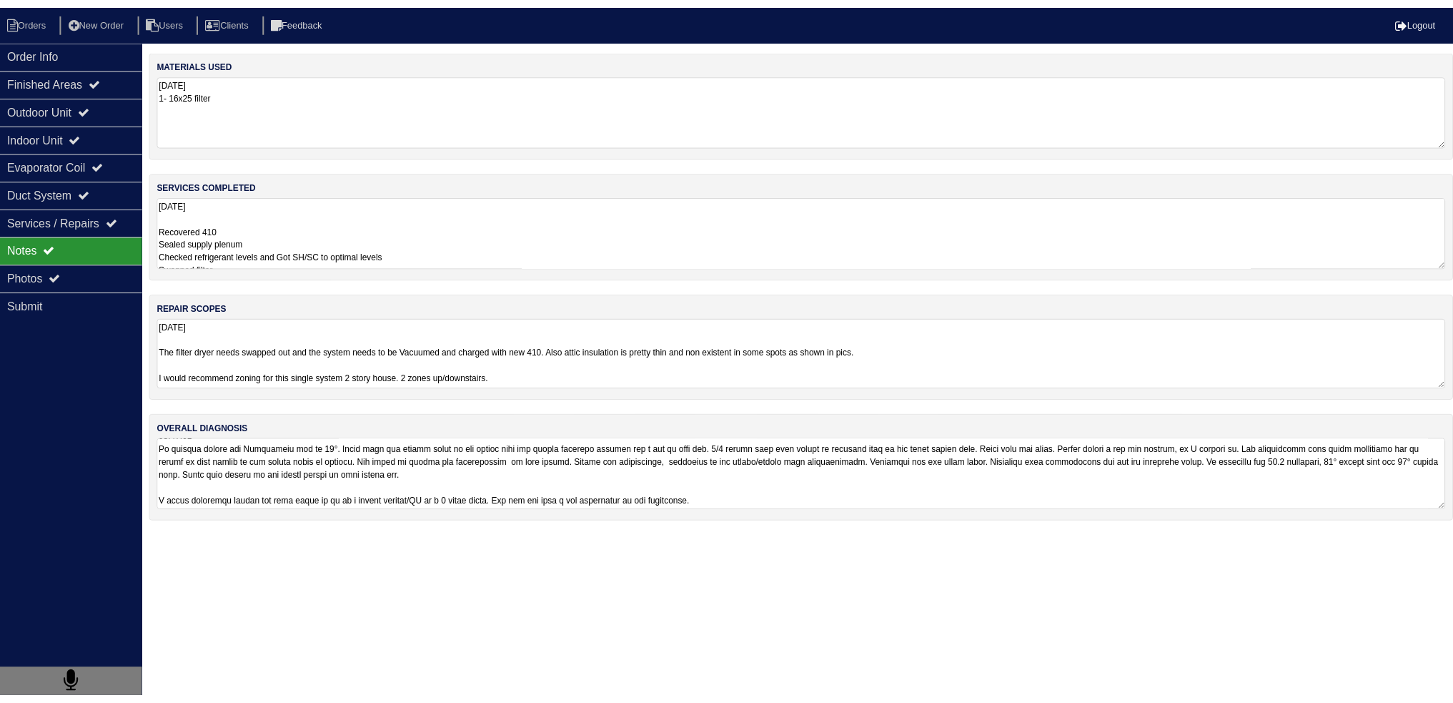
scroll to position [177, 0]
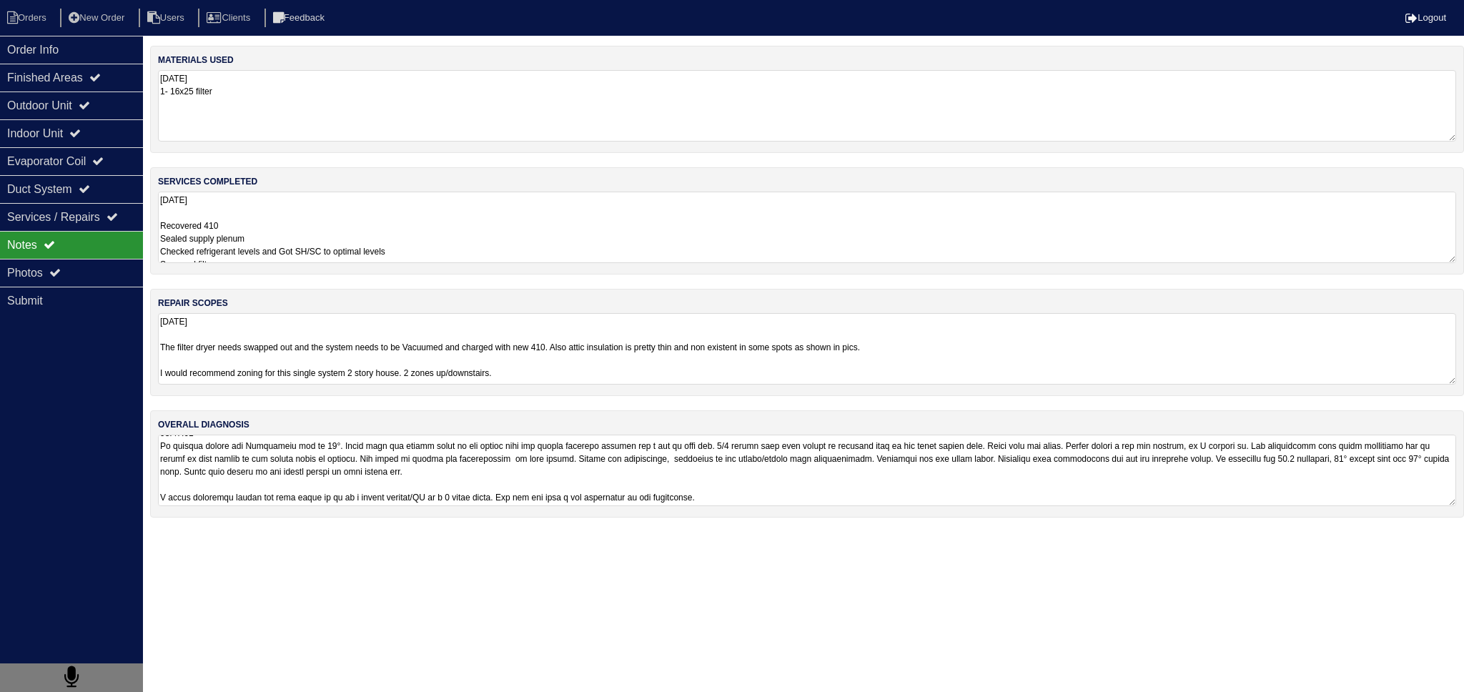
drag, startPoint x: 29, startPoint y: 265, endPoint x: 378, endPoint y: 299, distance: 350.5
click at [31, 265] on div "Photos" at bounding box center [71, 273] width 143 height 28
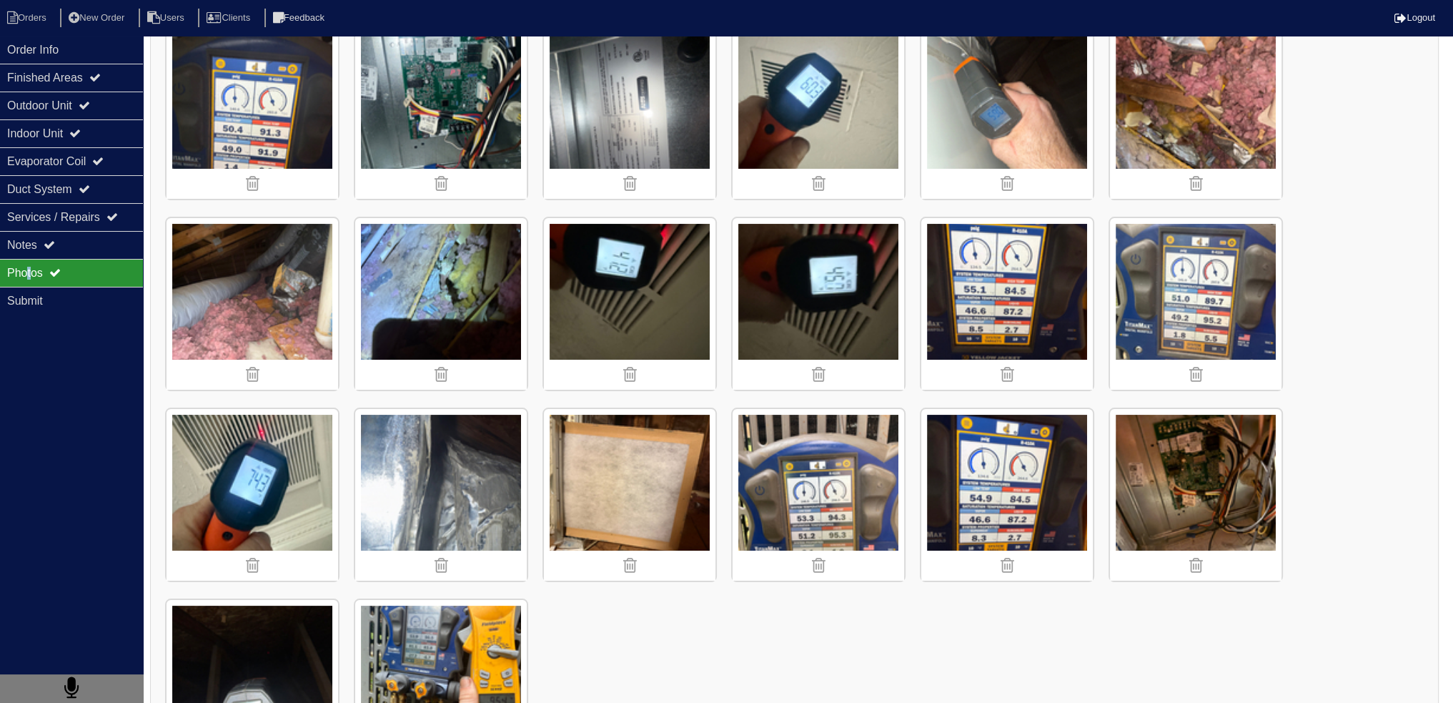
scroll to position [0, 0]
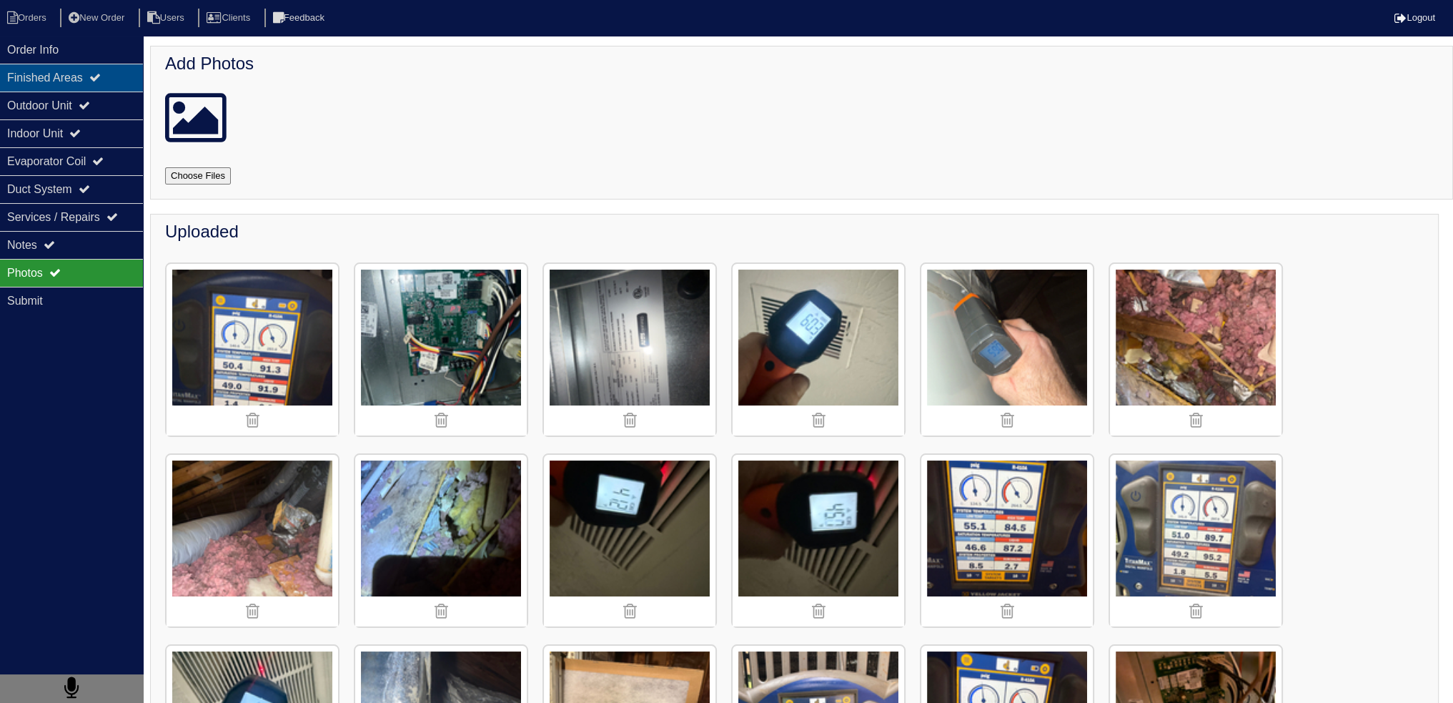
click at [99, 79] on div "Finished Areas" at bounding box center [71, 78] width 143 height 28
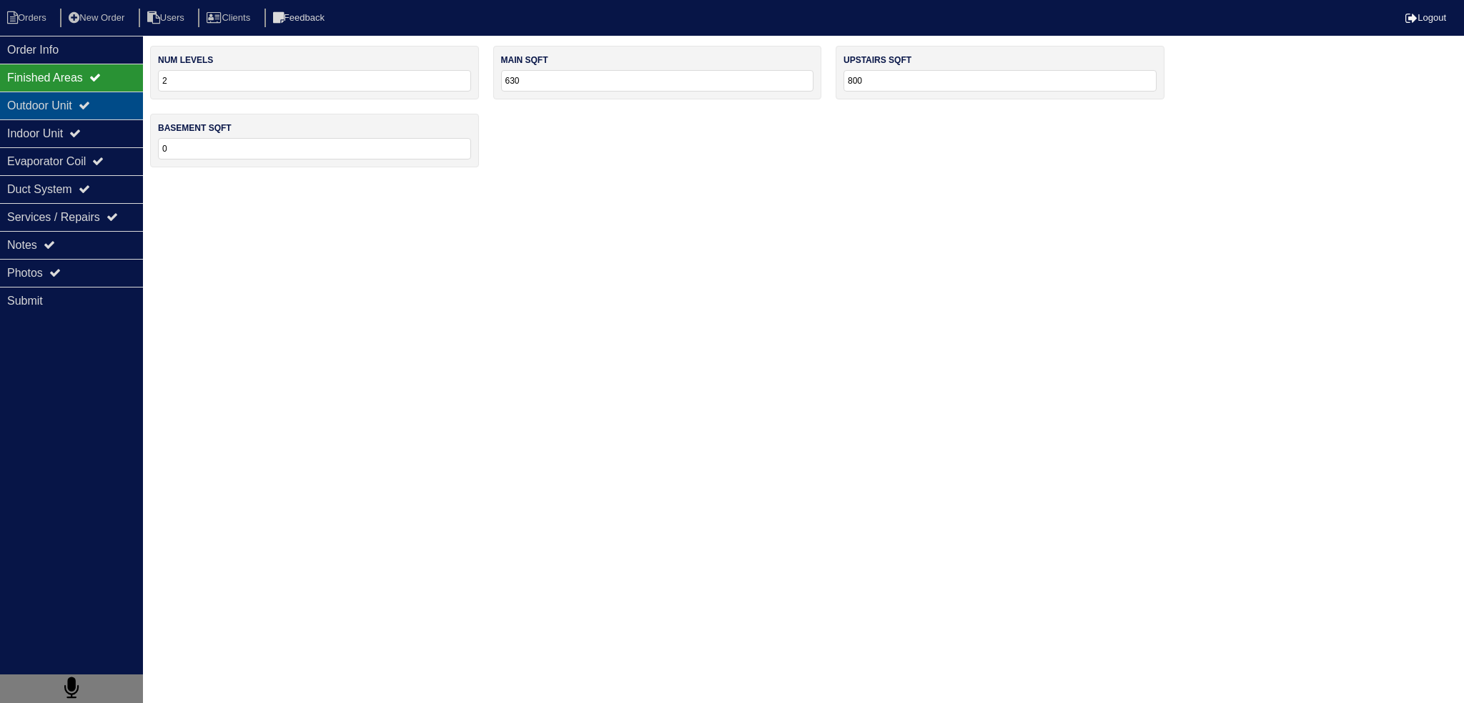
click at [90, 101] on icon at bounding box center [84, 104] width 11 height 11
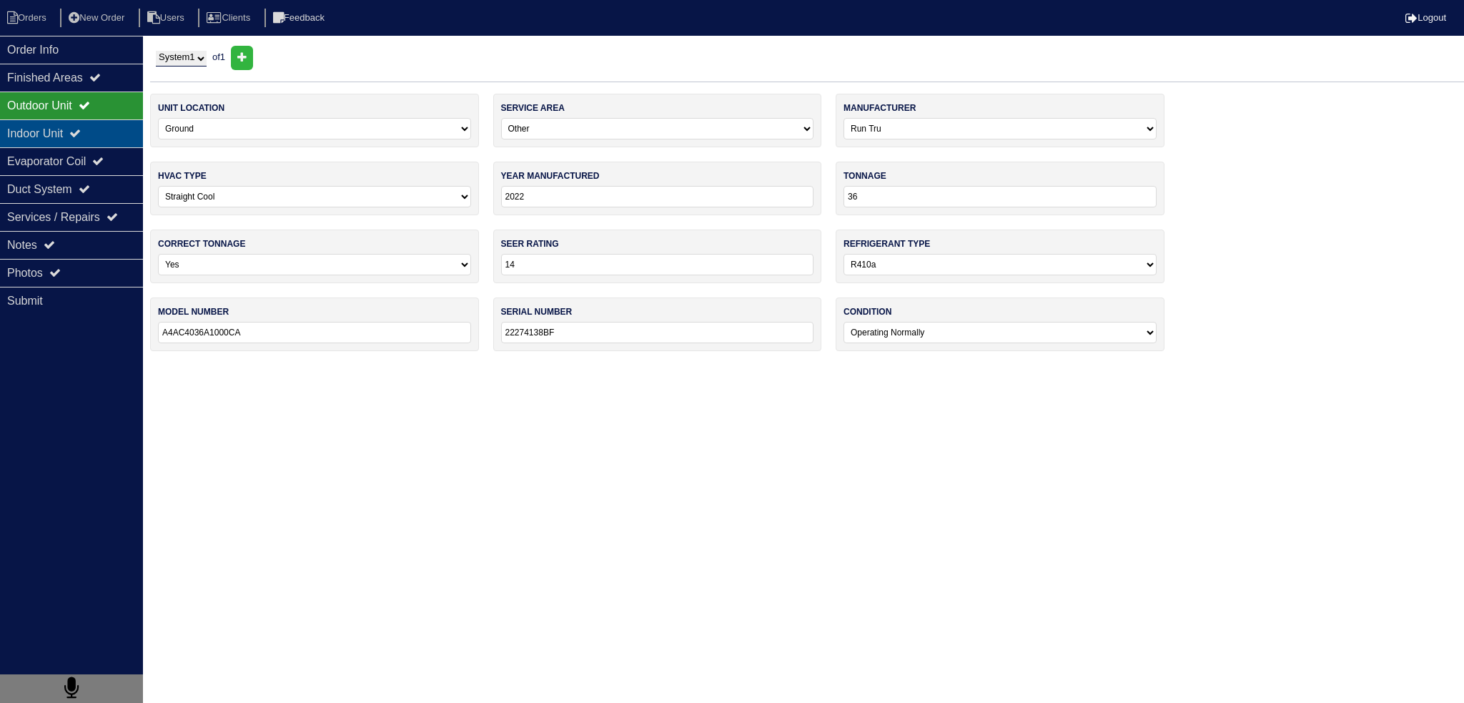
click at [81, 128] on icon at bounding box center [74, 132] width 11 height 11
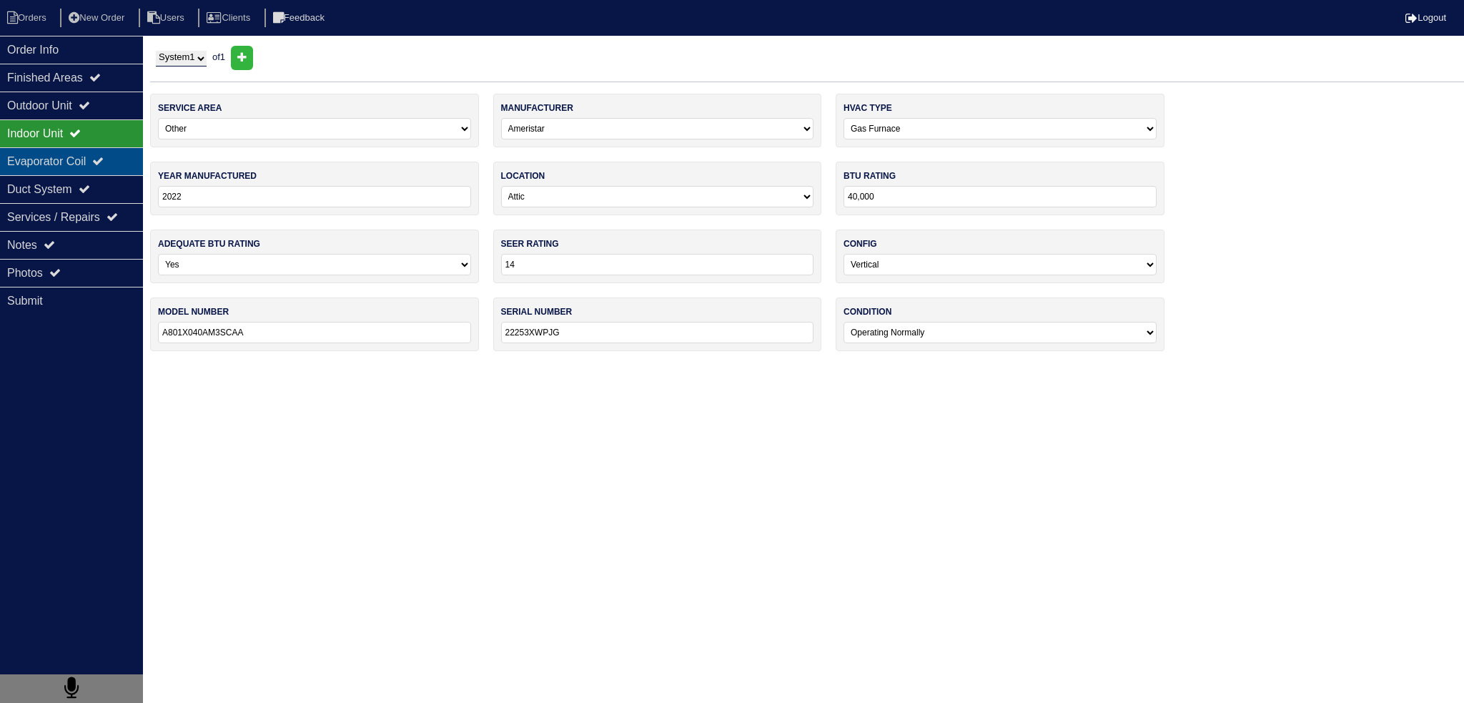
click at [84, 157] on div "Evaporator Coil" at bounding box center [71, 161] width 143 height 28
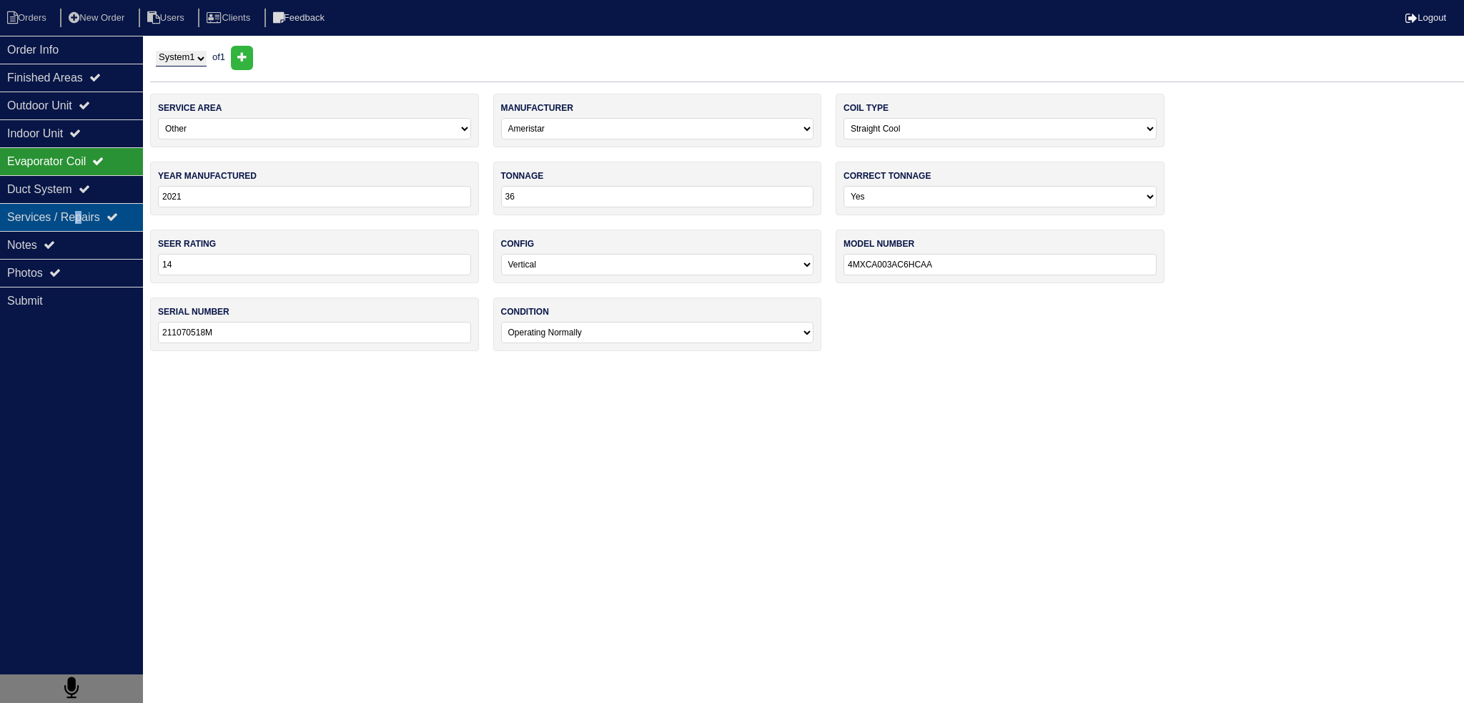
click at [86, 210] on div "Services / Repairs" at bounding box center [71, 217] width 143 height 28
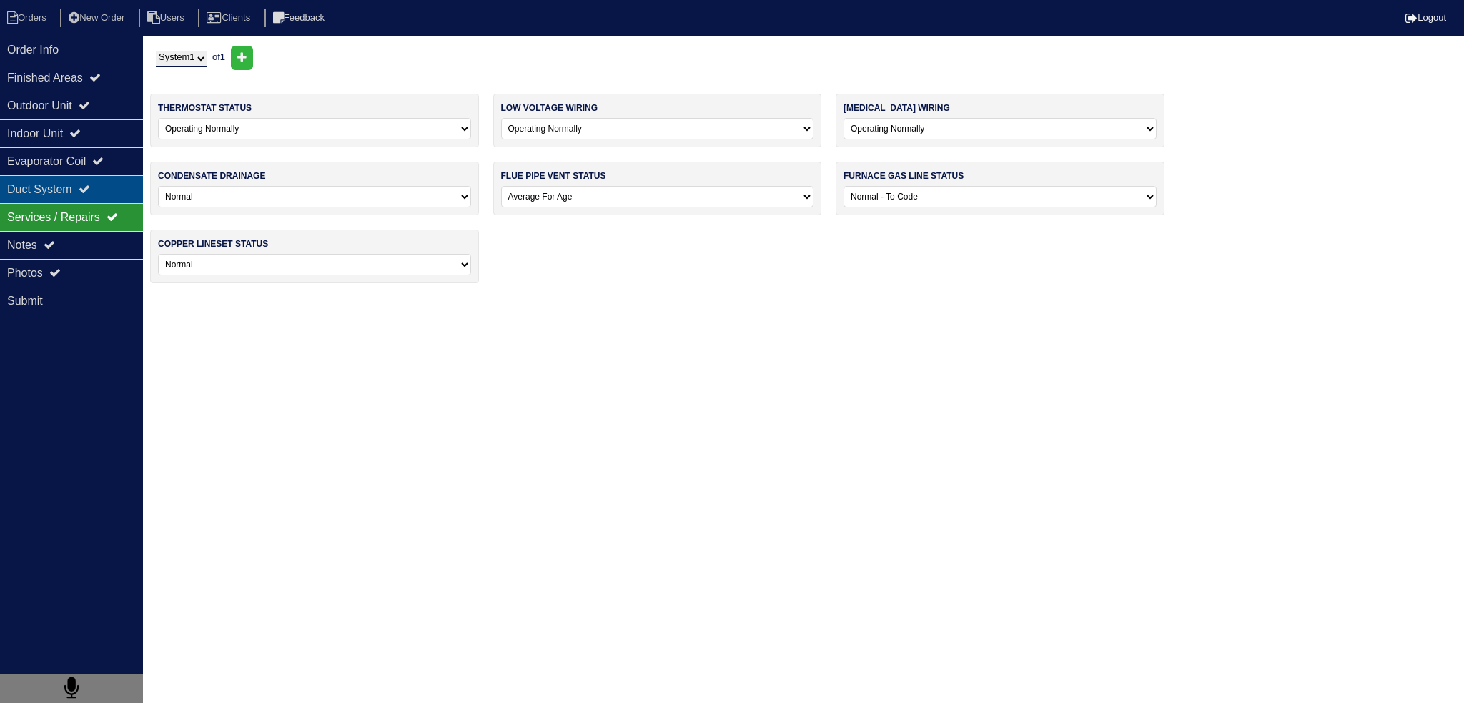
click at [84, 197] on div "Duct System" at bounding box center [71, 189] width 143 height 28
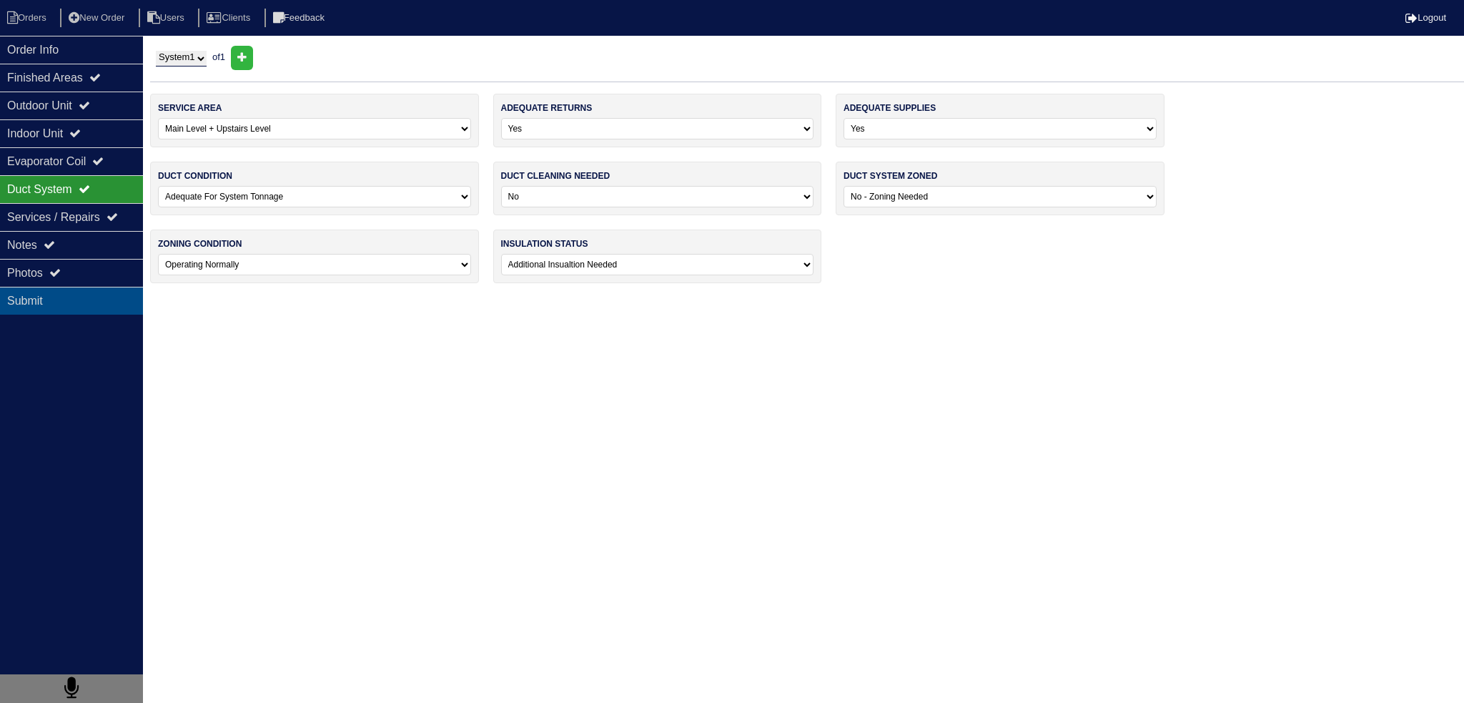
click at [113, 306] on div "Submit" at bounding box center [71, 301] width 143 height 28
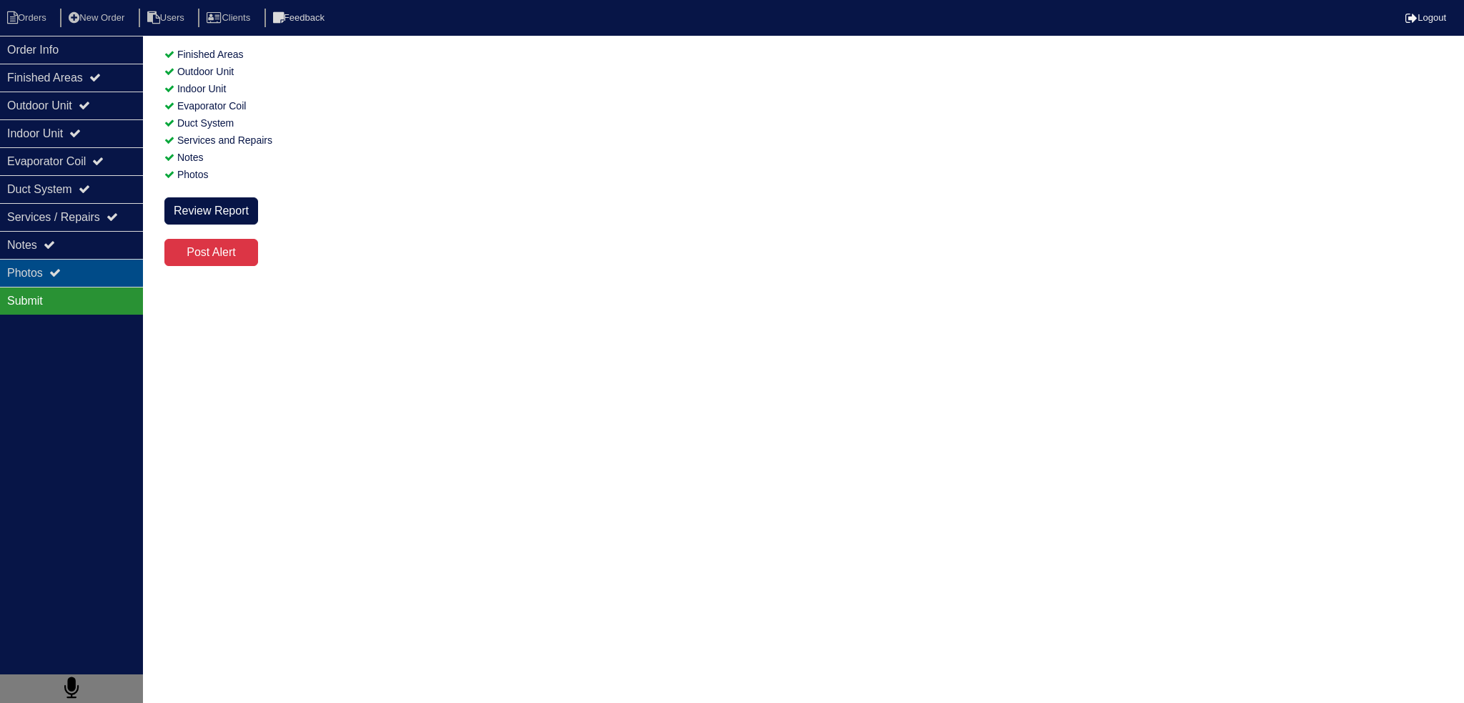
click at [108, 280] on div "Photos" at bounding box center [71, 273] width 143 height 28
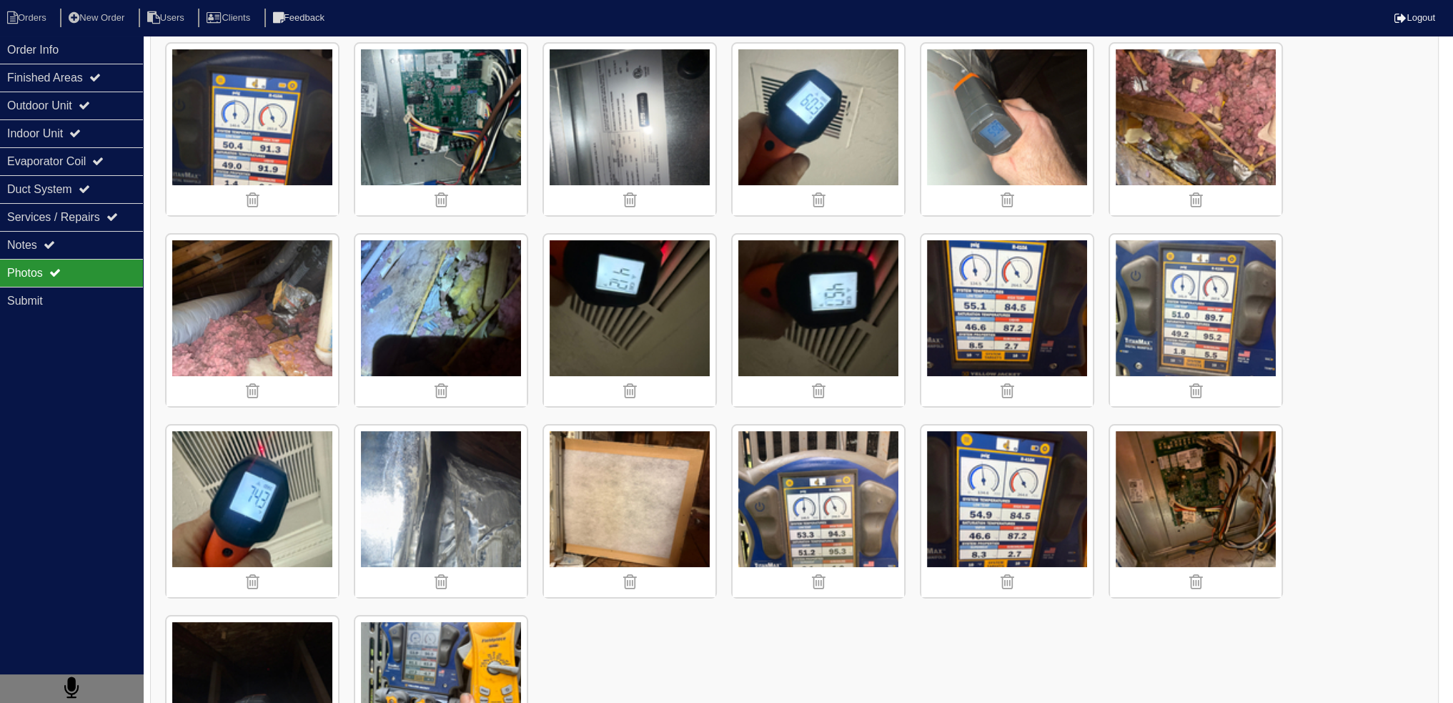
scroll to position [262, 0]
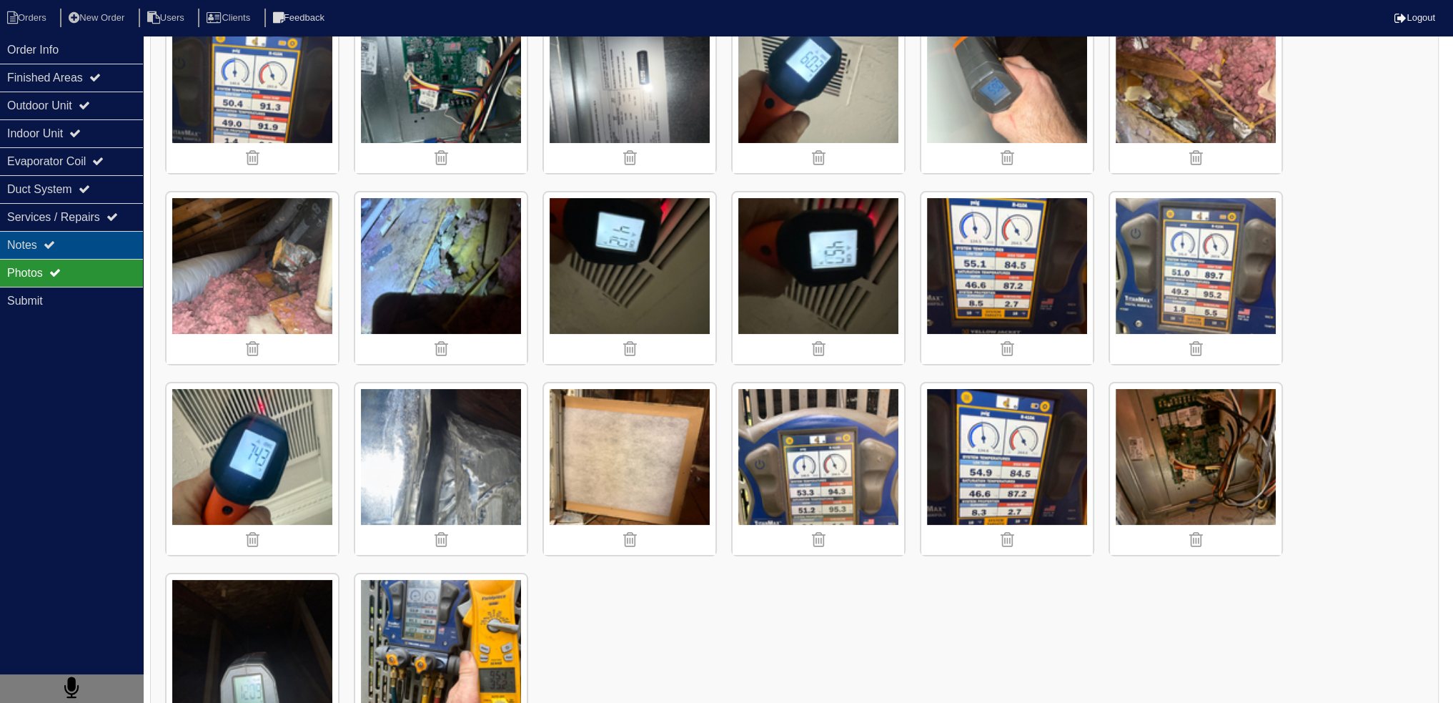
click at [51, 254] on div "Notes" at bounding box center [71, 245] width 143 height 28
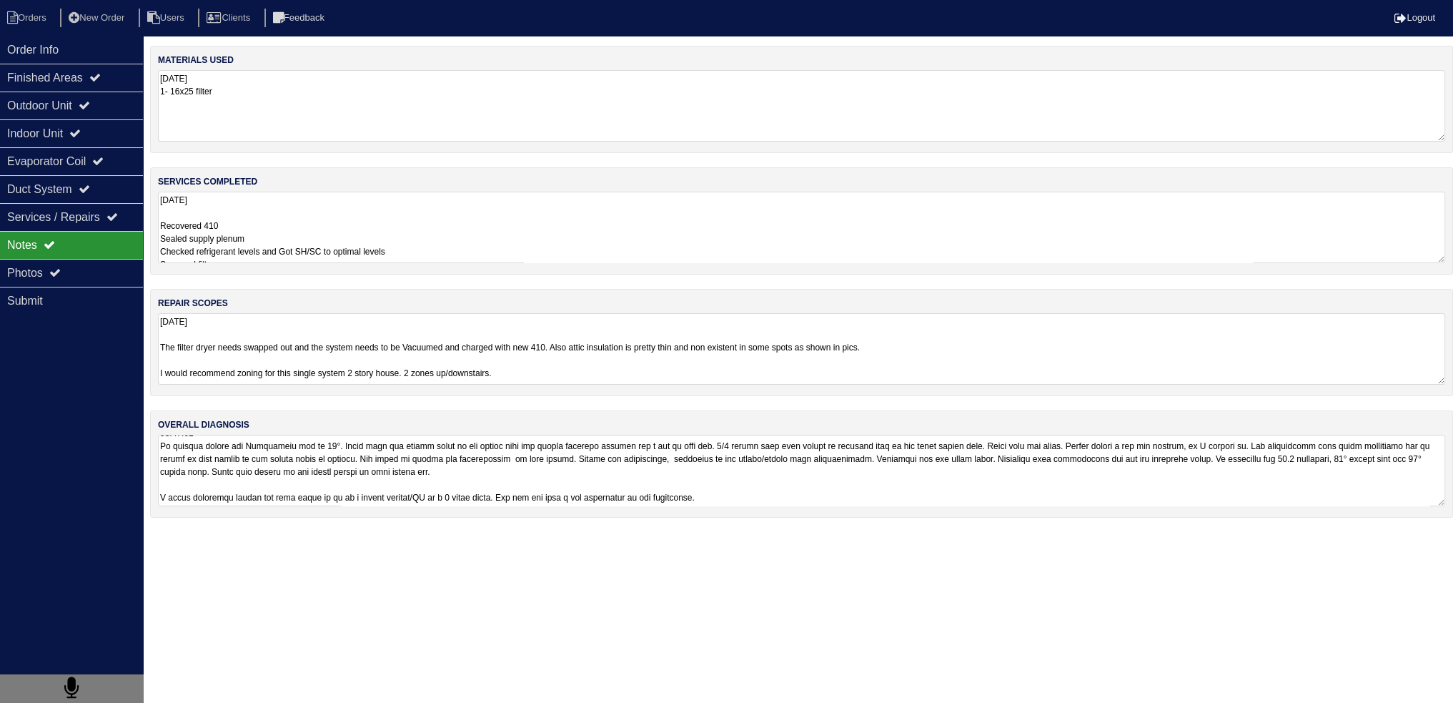
scroll to position [0, 0]
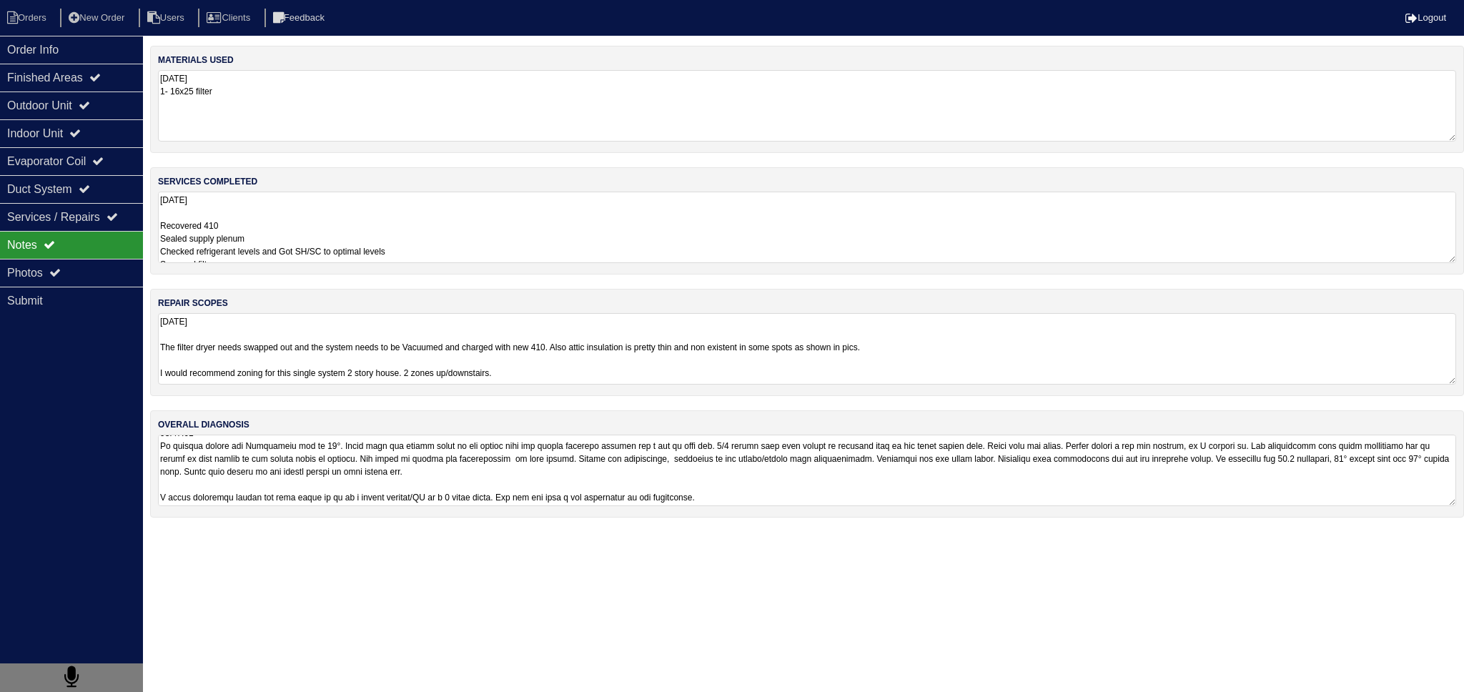
click at [310, 232] on textarea "8.15.25 Recovered 410 Sealed supply plenum Checked refrigerant levels and Got S…" at bounding box center [807, 227] width 1298 height 71
click at [24, 264] on div "Photos" at bounding box center [71, 273] width 143 height 28
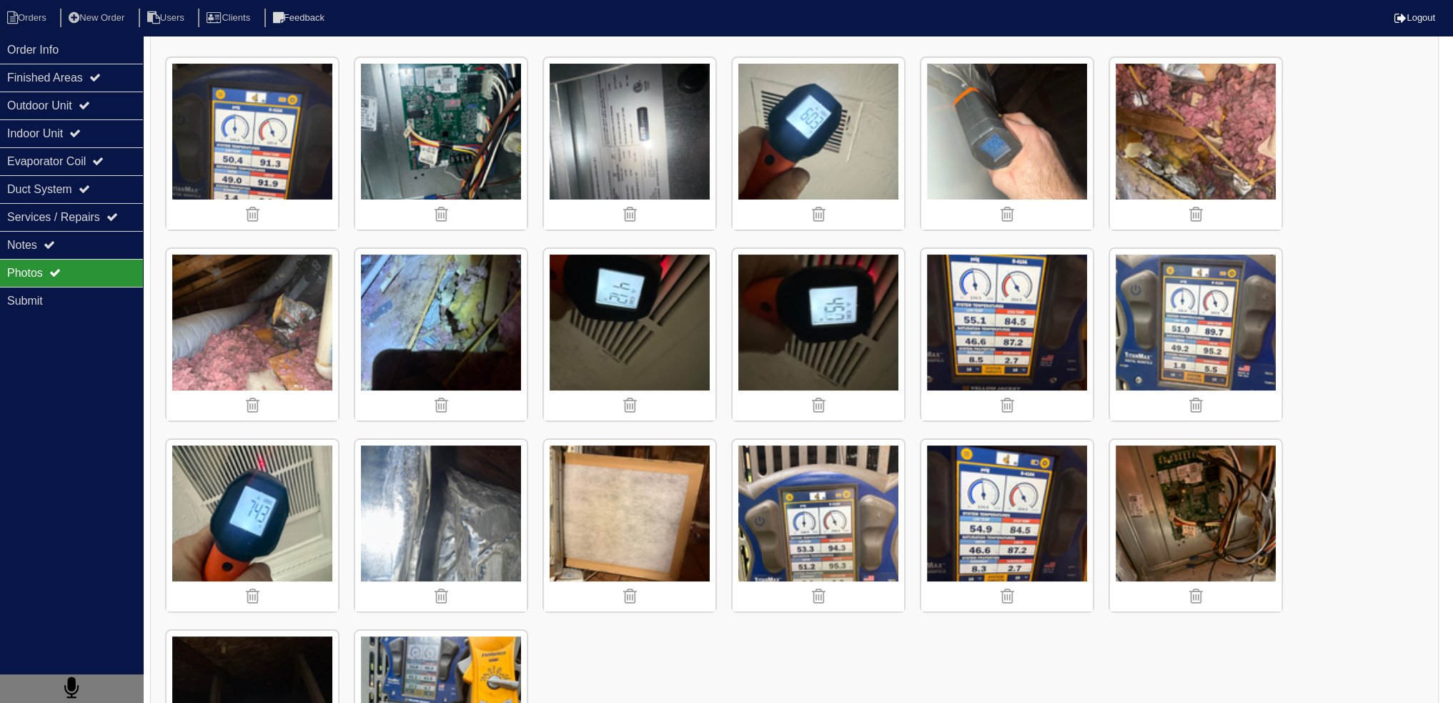
scroll to position [191, 0]
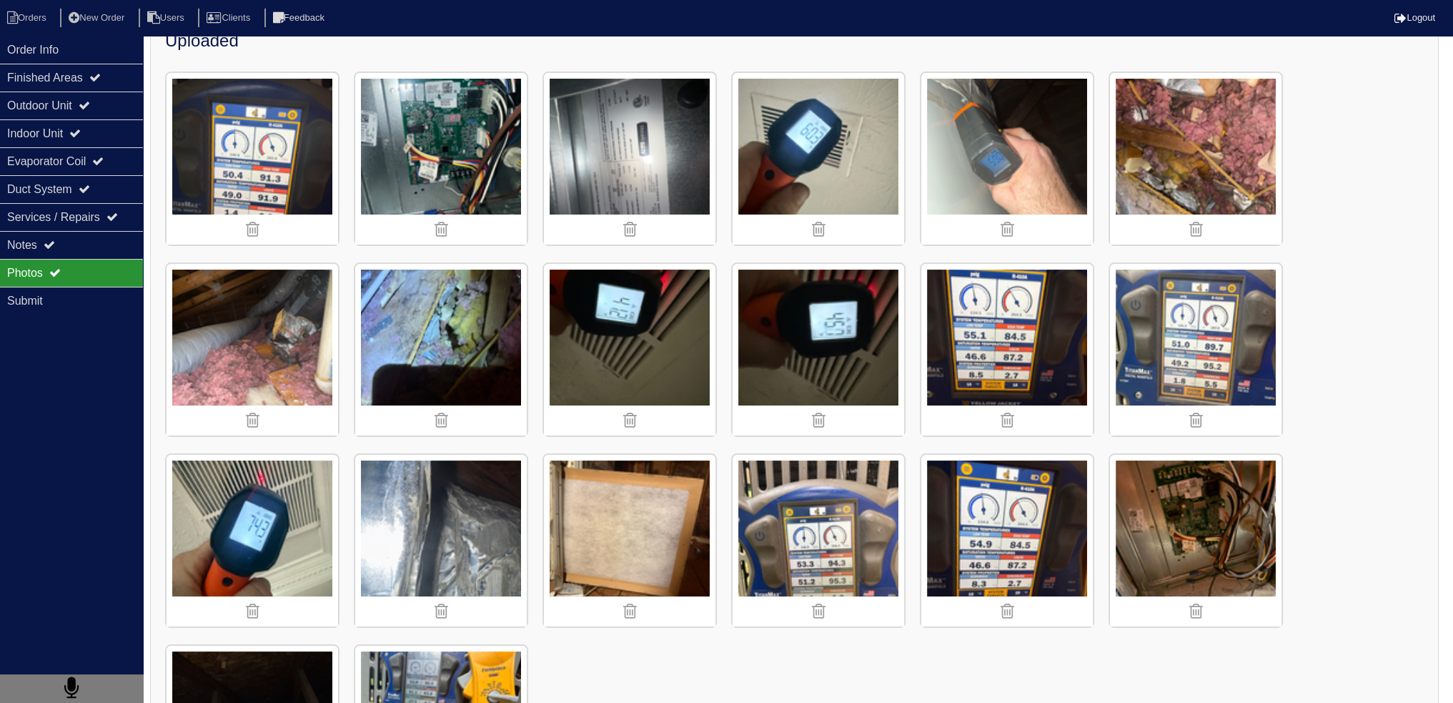
click at [1284, 333] on div "Uploaded" at bounding box center [794, 429] width 1289 height 813
click at [1244, 327] on img at bounding box center [1196, 350] width 172 height 172
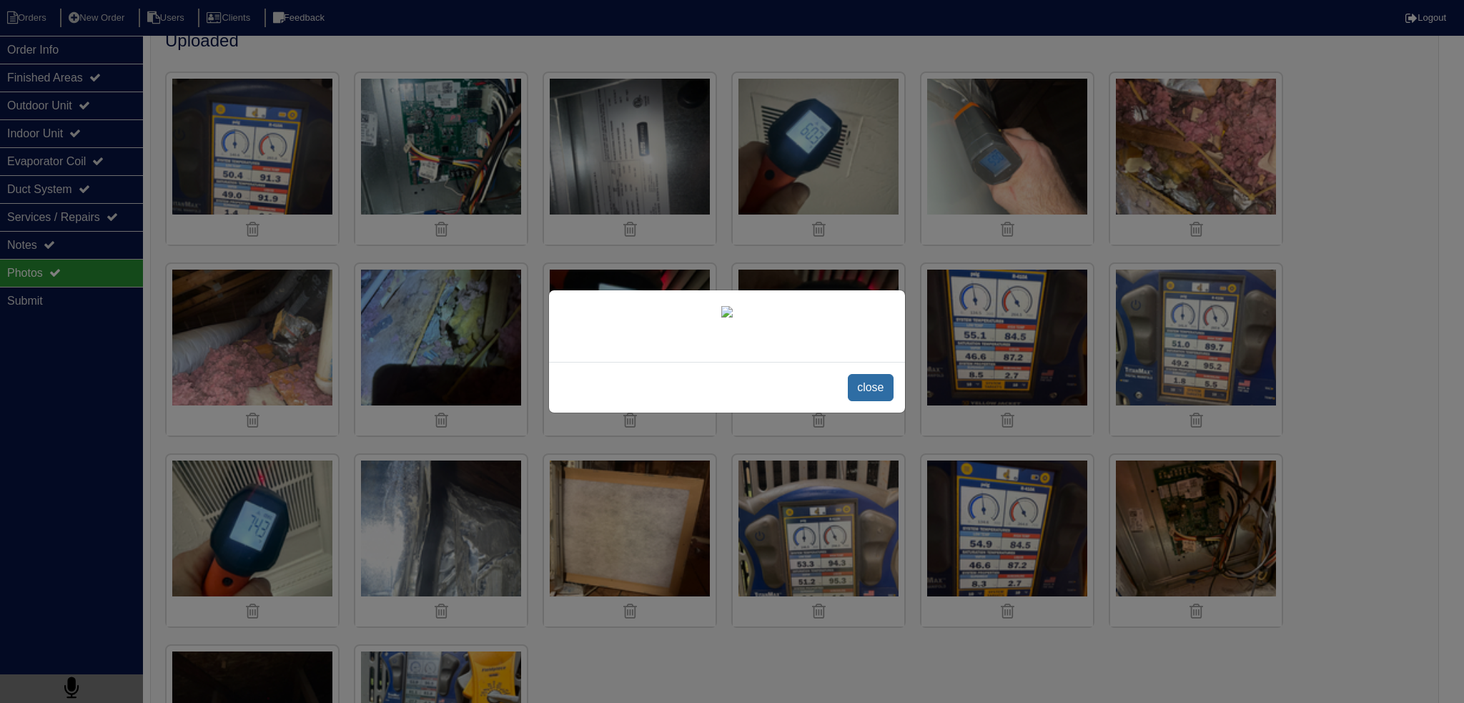
click at [863, 401] on span "close" at bounding box center [870, 387] width 45 height 27
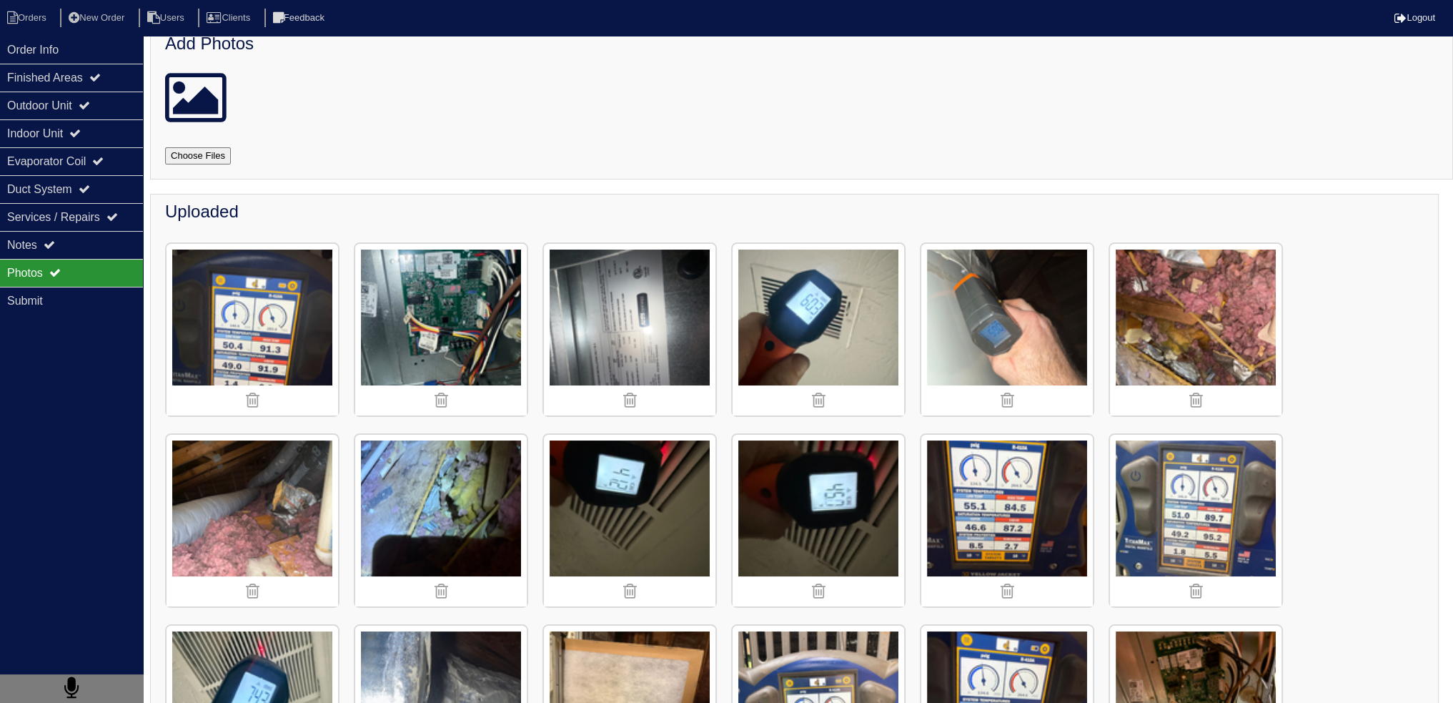
scroll to position [0, 0]
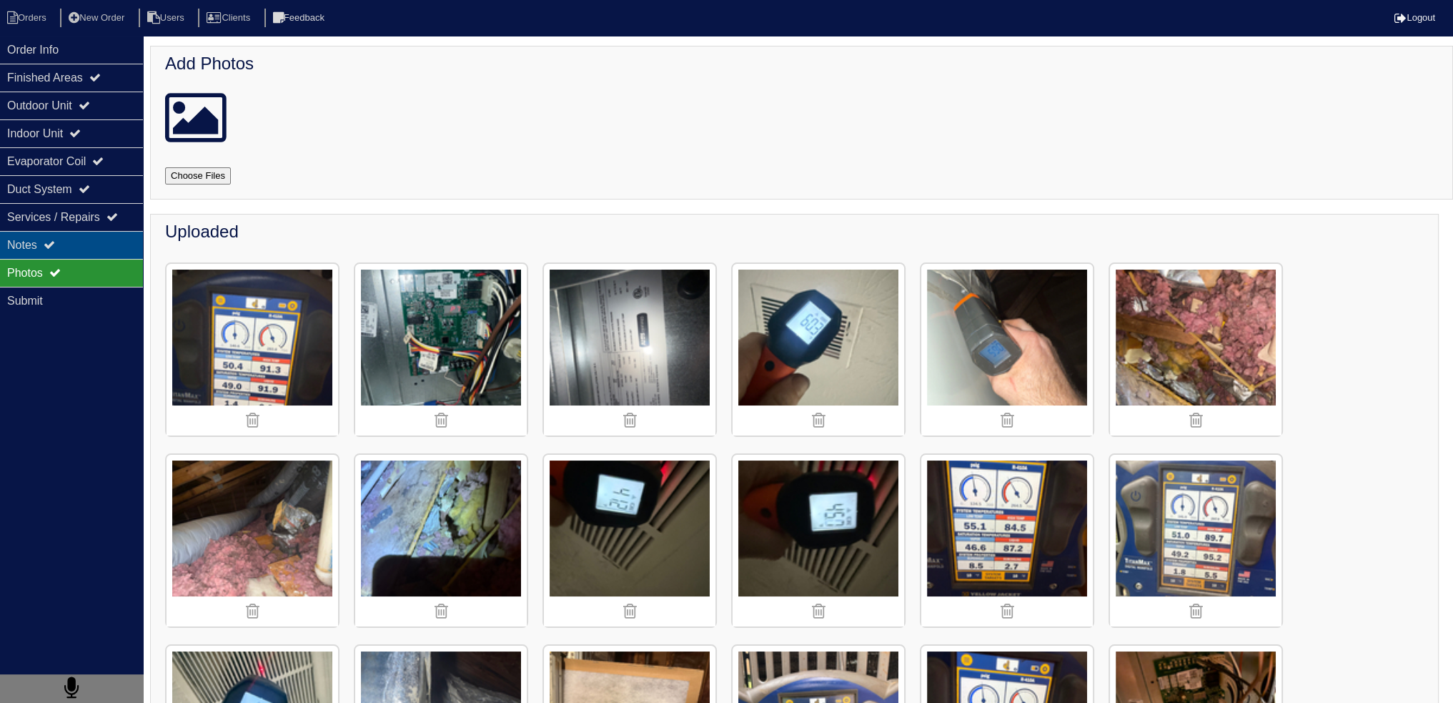
click at [83, 252] on div "Notes" at bounding box center [71, 245] width 143 height 28
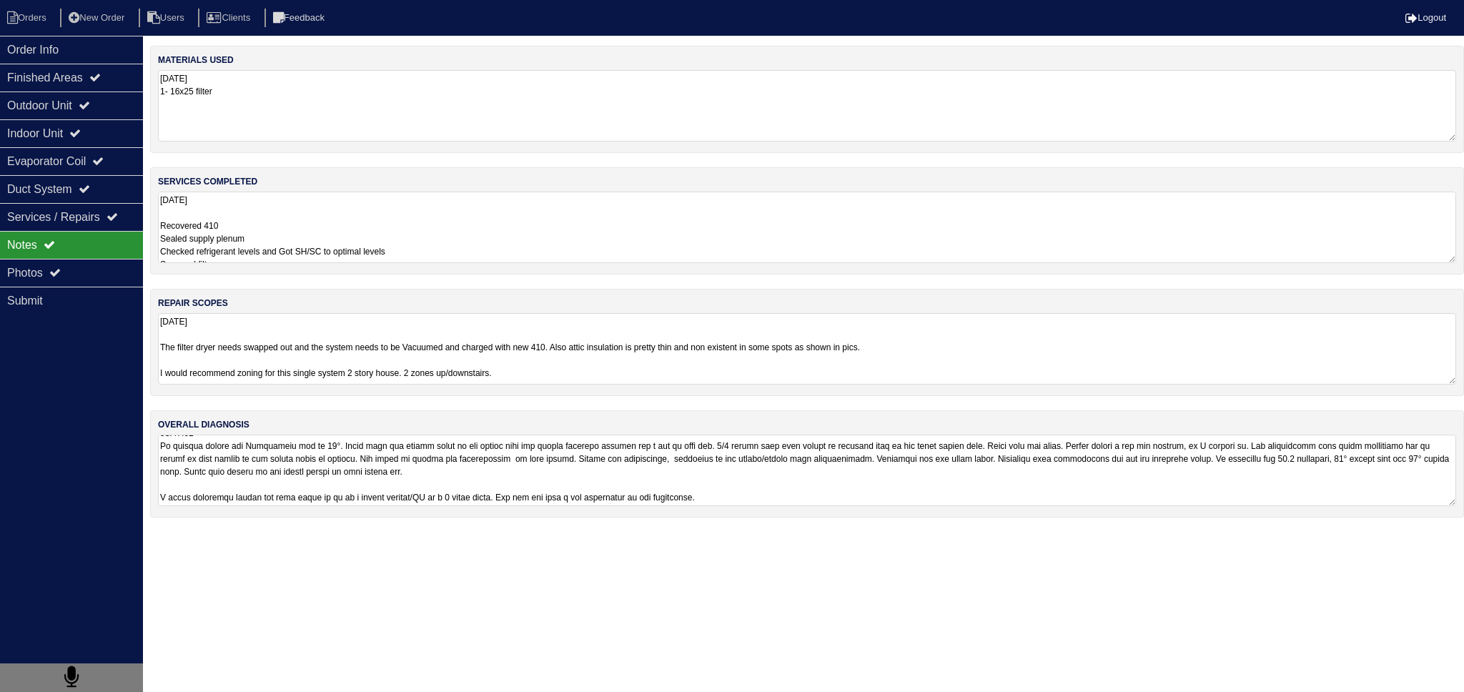
click at [340, 217] on textarea "8.15.25 Recovered 410 Sealed supply plenum Checked refrigerant levels and Got S…" at bounding box center [807, 227] width 1298 height 71
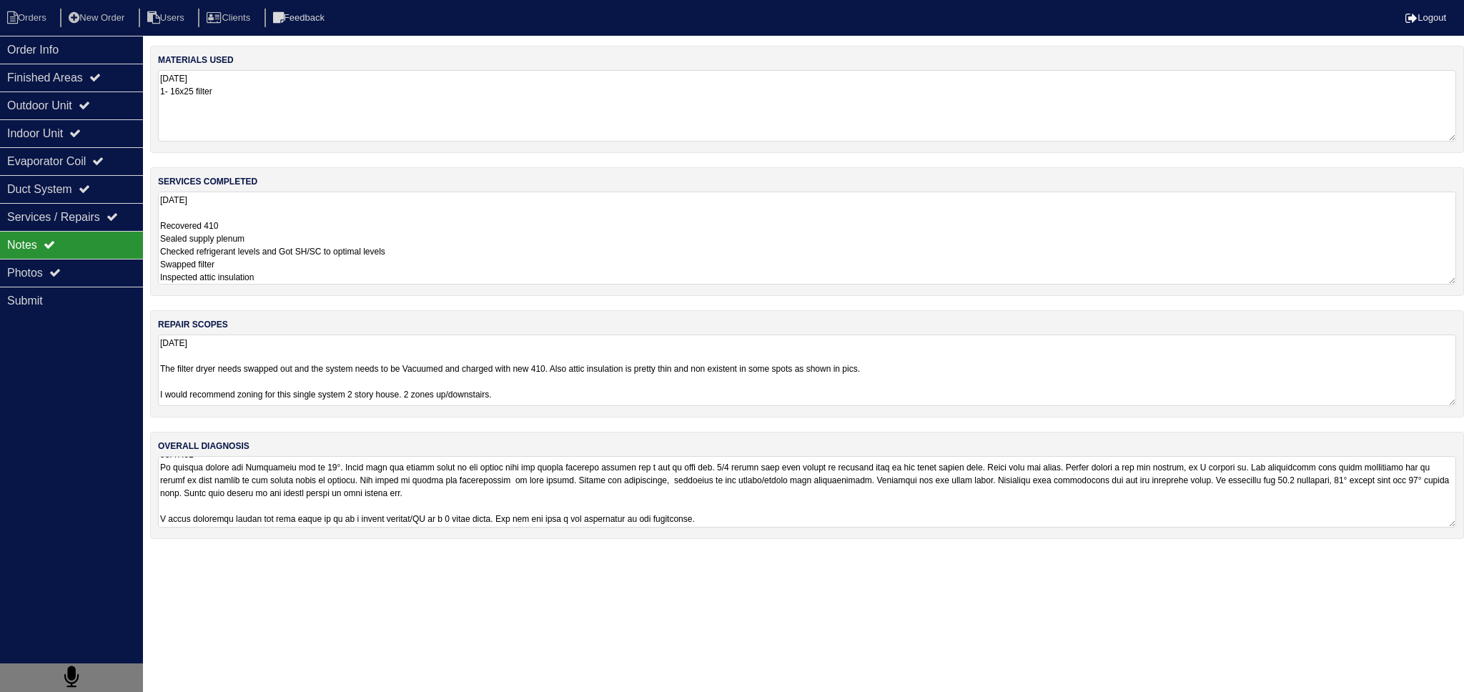
click at [315, 232] on textarea "8.15.25 Recovered 410 Sealed supply plenum Checked refrigerant levels and Got S…" at bounding box center [807, 238] width 1298 height 93
click at [83, 75] on div "Finished Areas" at bounding box center [71, 78] width 143 height 28
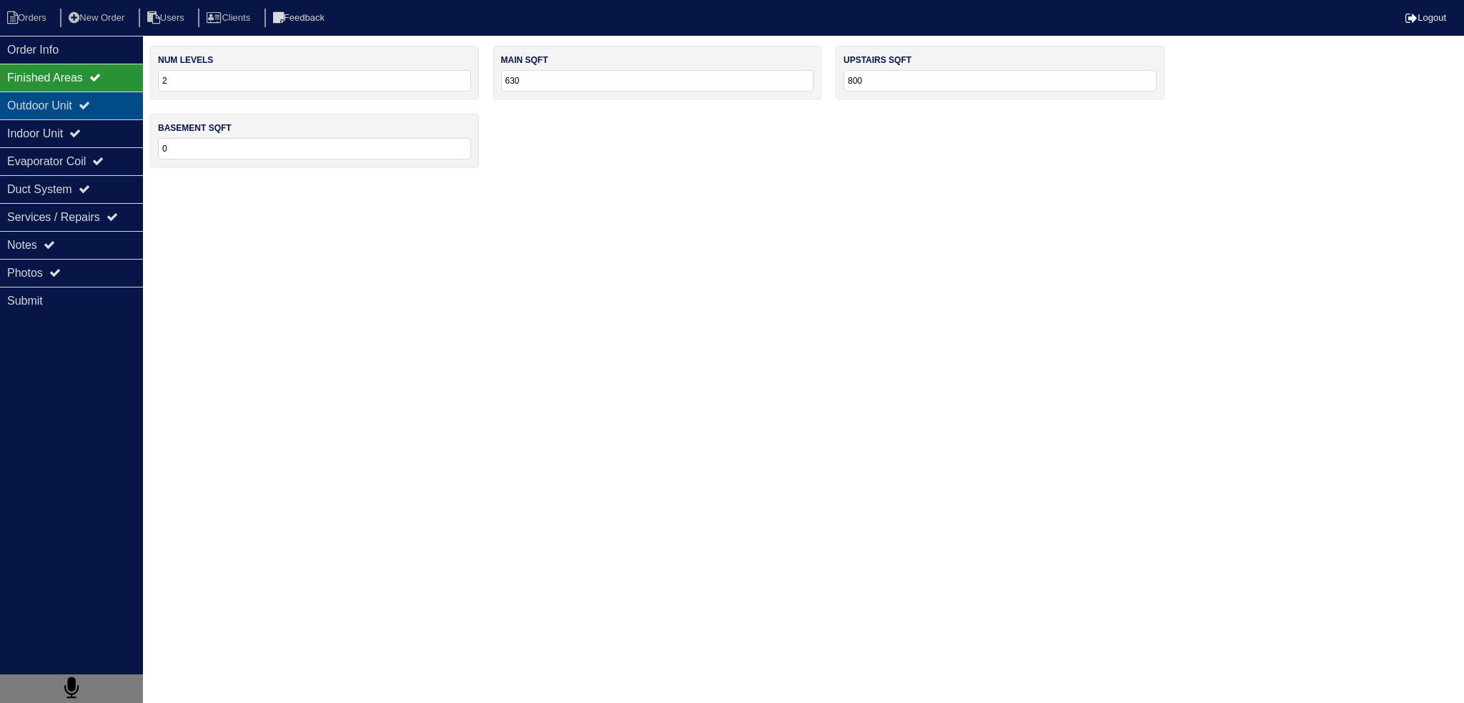
click at [71, 108] on div "Outdoor Unit" at bounding box center [71, 105] width 143 height 28
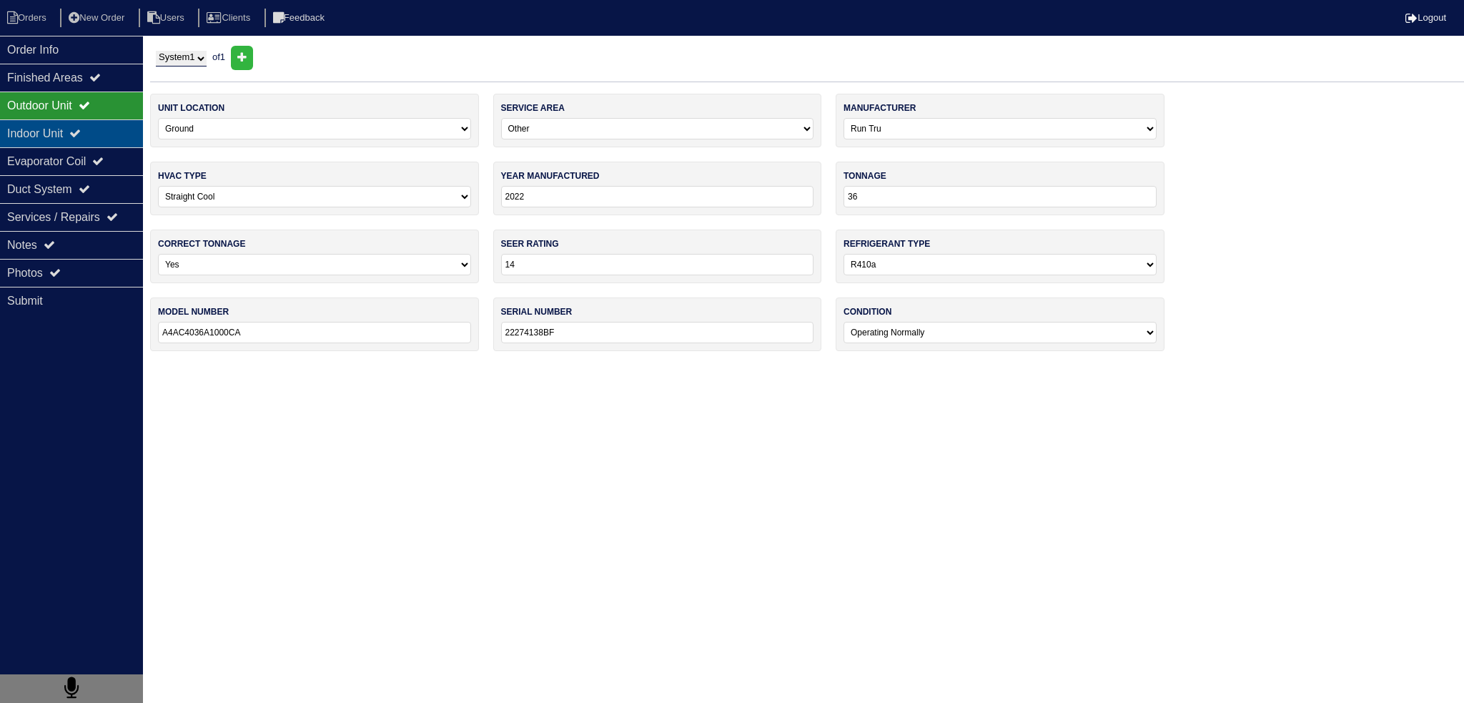
click at [64, 135] on div "Indoor Unit" at bounding box center [71, 133] width 143 height 28
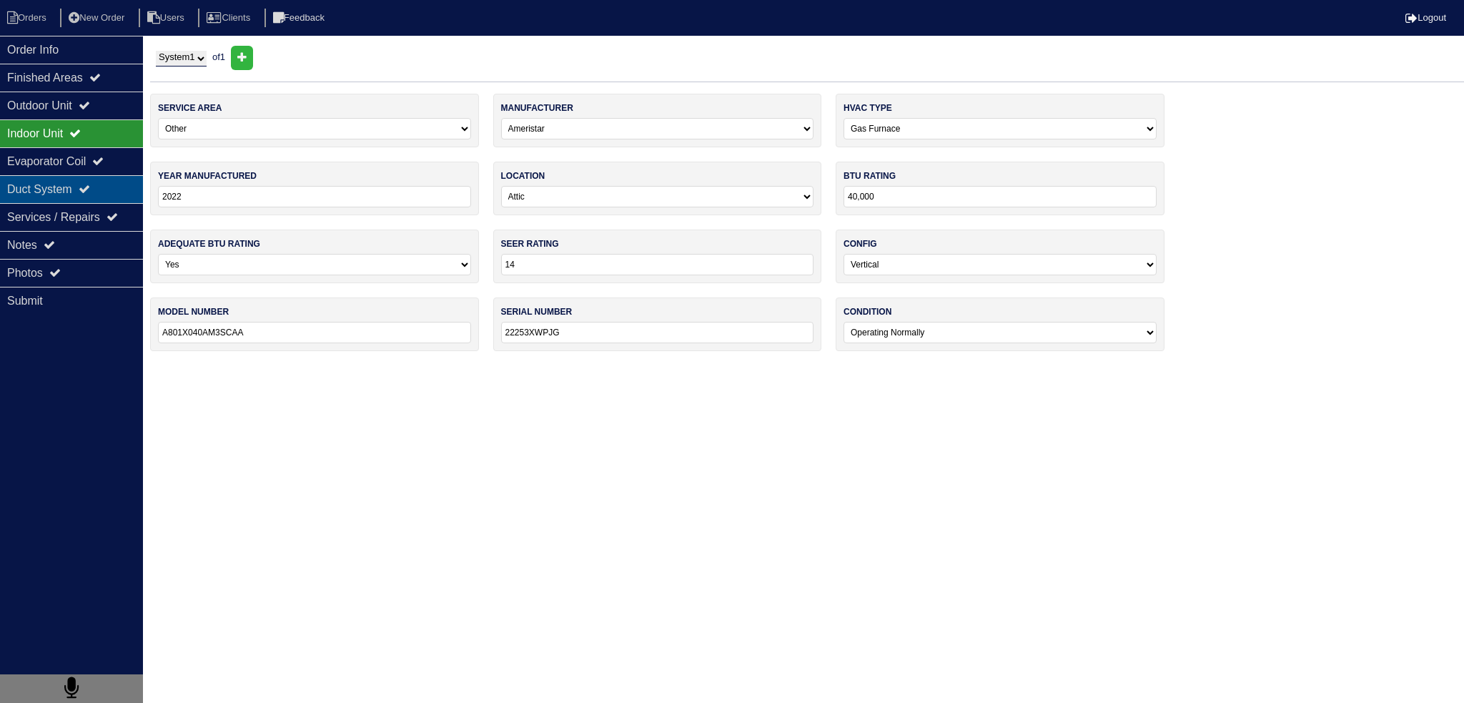
click at [77, 185] on div "Duct System" at bounding box center [71, 189] width 143 height 28
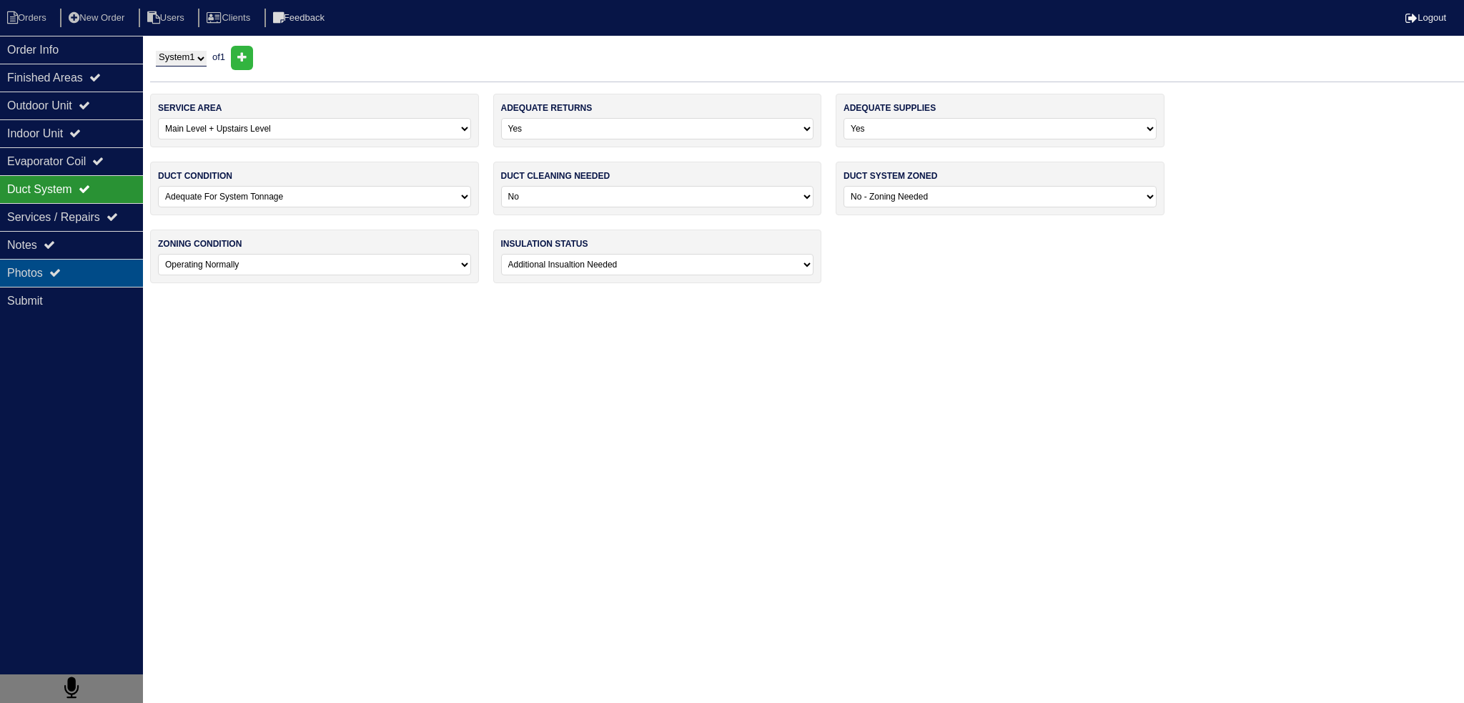
click at [81, 267] on div "Photos" at bounding box center [71, 273] width 143 height 28
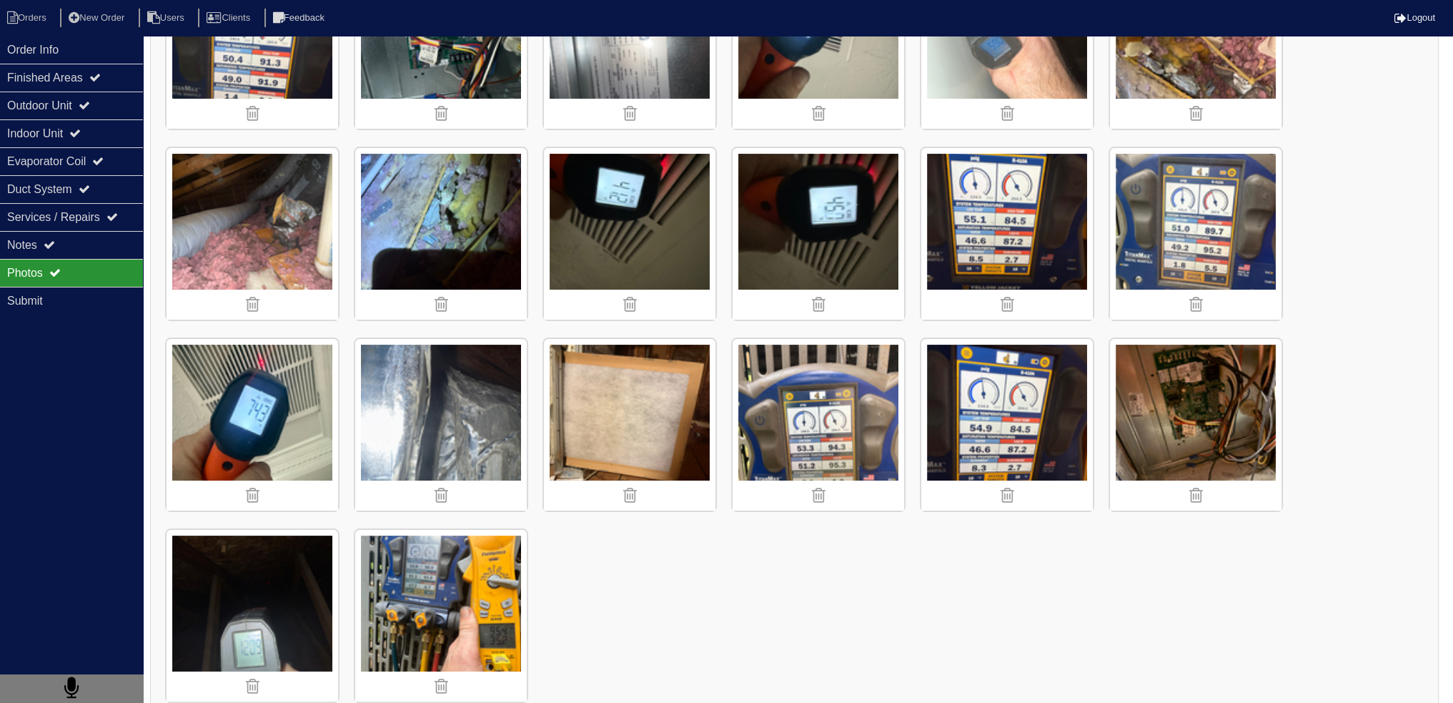
scroll to position [191, 0]
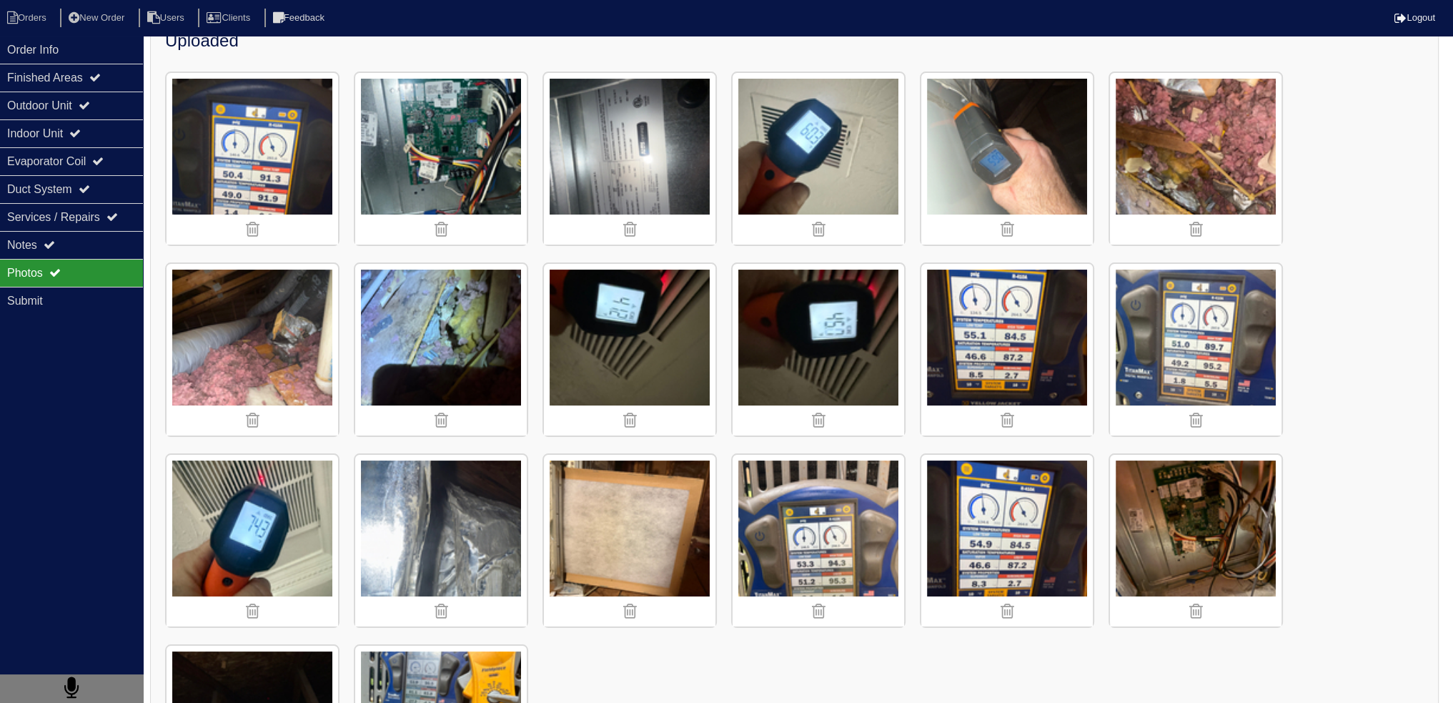
click at [289, 345] on img at bounding box center [253, 350] width 172 height 172
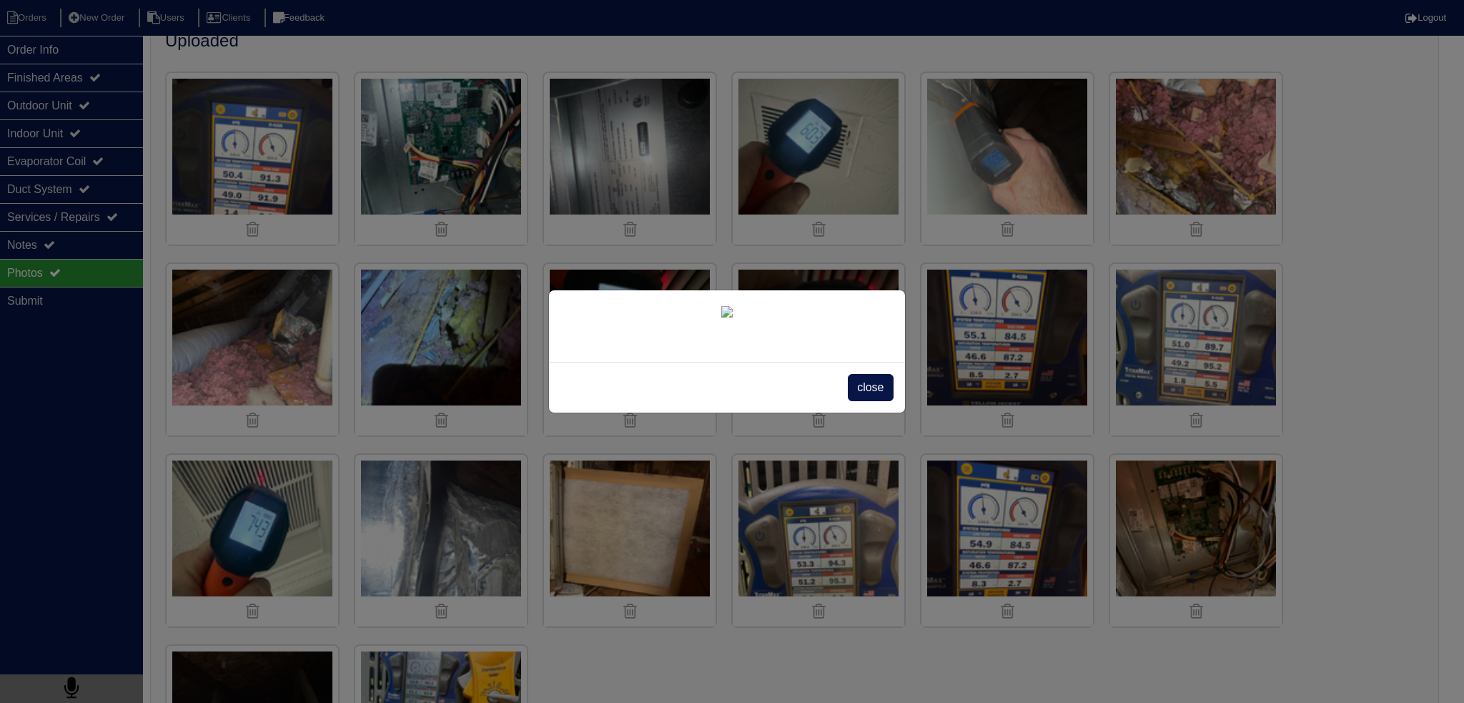
drag, startPoint x: 878, startPoint y: 382, endPoint x: 871, endPoint y: 386, distance: 8.0
click at [878, 382] on span "close" at bounding box center [870, 387] width 45 height 27
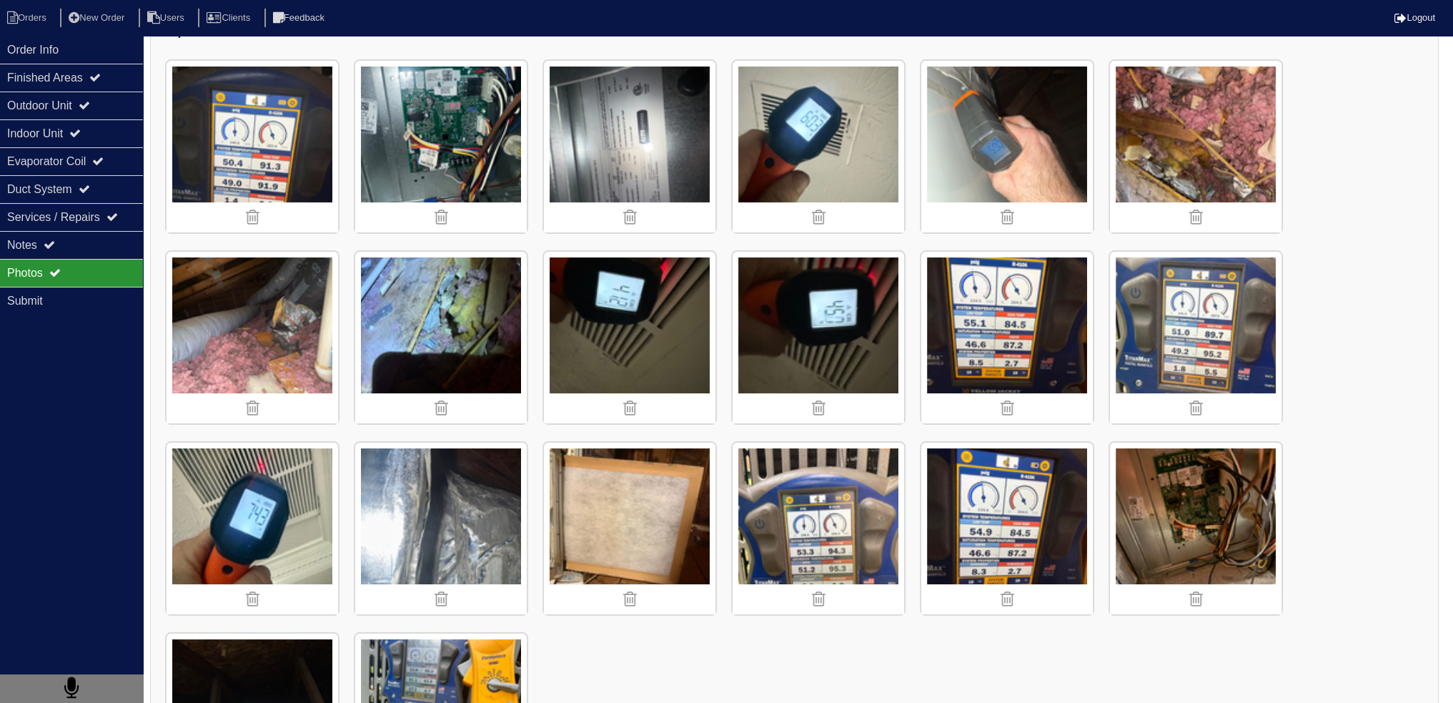
scroll to position [214, 0]
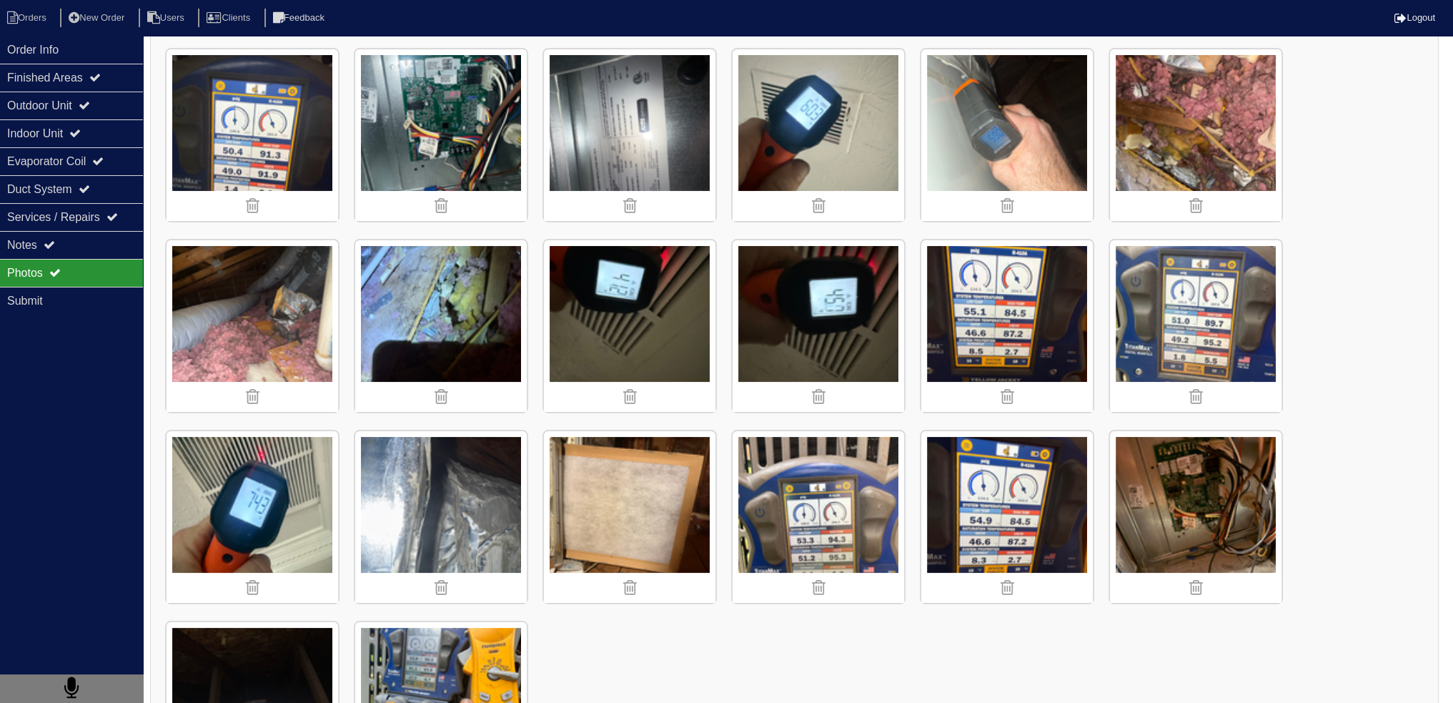
click at [527, 415] on div "Uploaded" at bounding box center [794, 405] width 1289 height 813
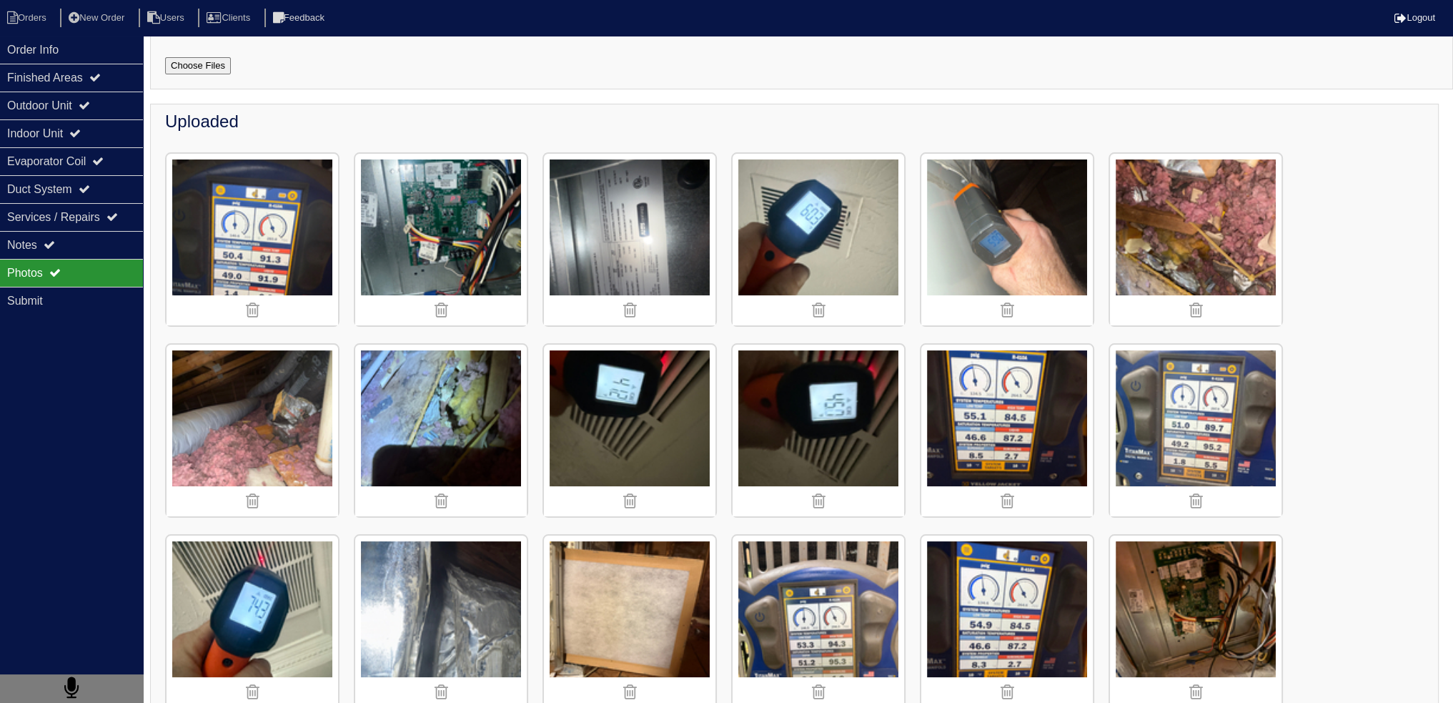
scroll to position [286, 0]
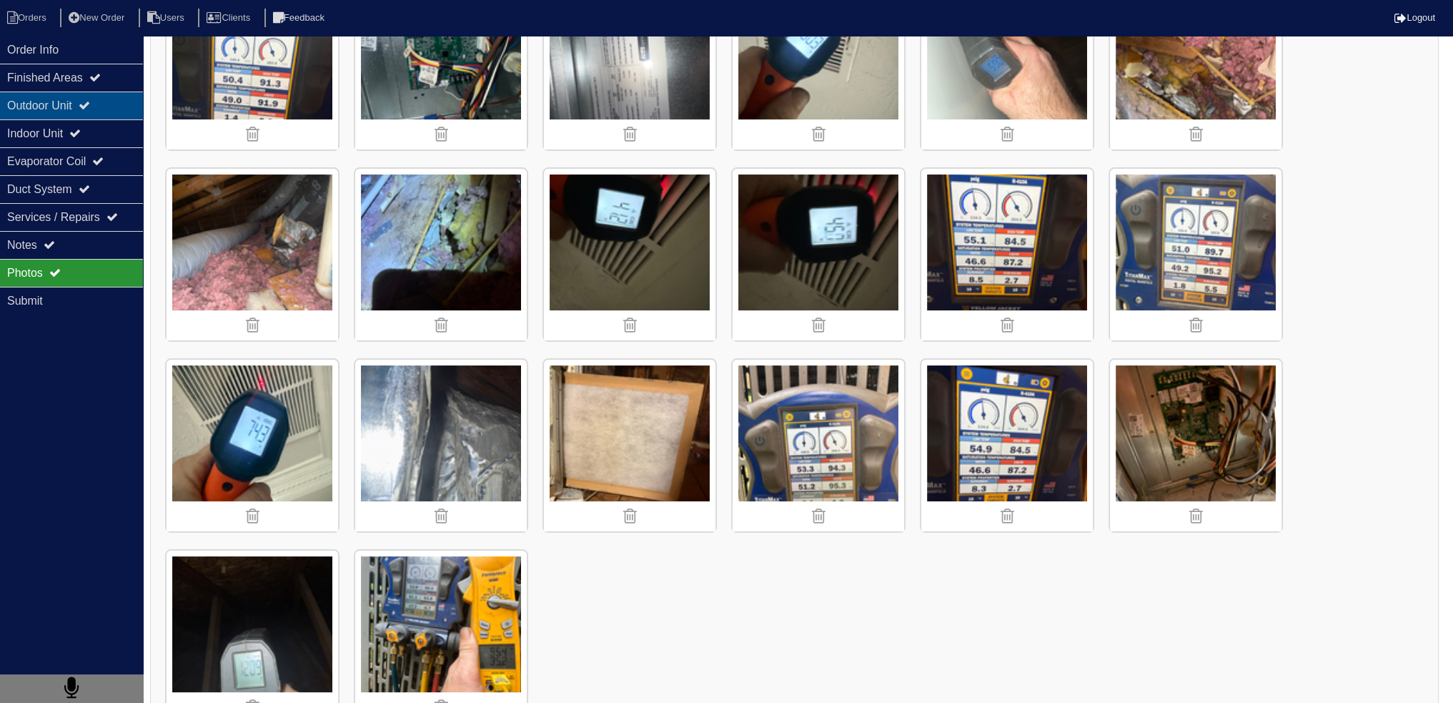
click at [90, 101] on icon at bounding box center [84, 104] width 11 height 11
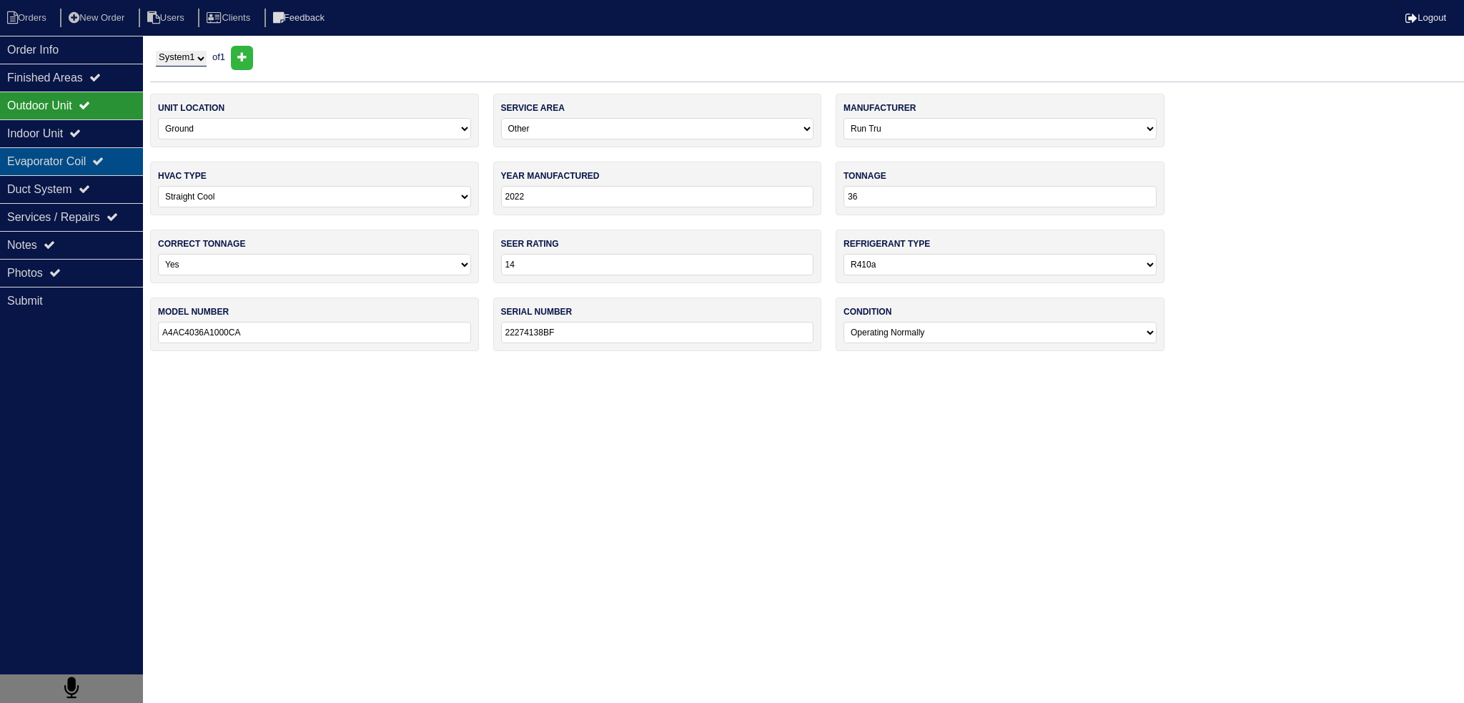
drag, startPoint x: 103, startPoint y: 125, endPoint x: 87, endPoint y: 160, distance: 38.4
click at [103, 127] on div "Indoor Unit" at bounding box center [71, 133] width 143 height 28
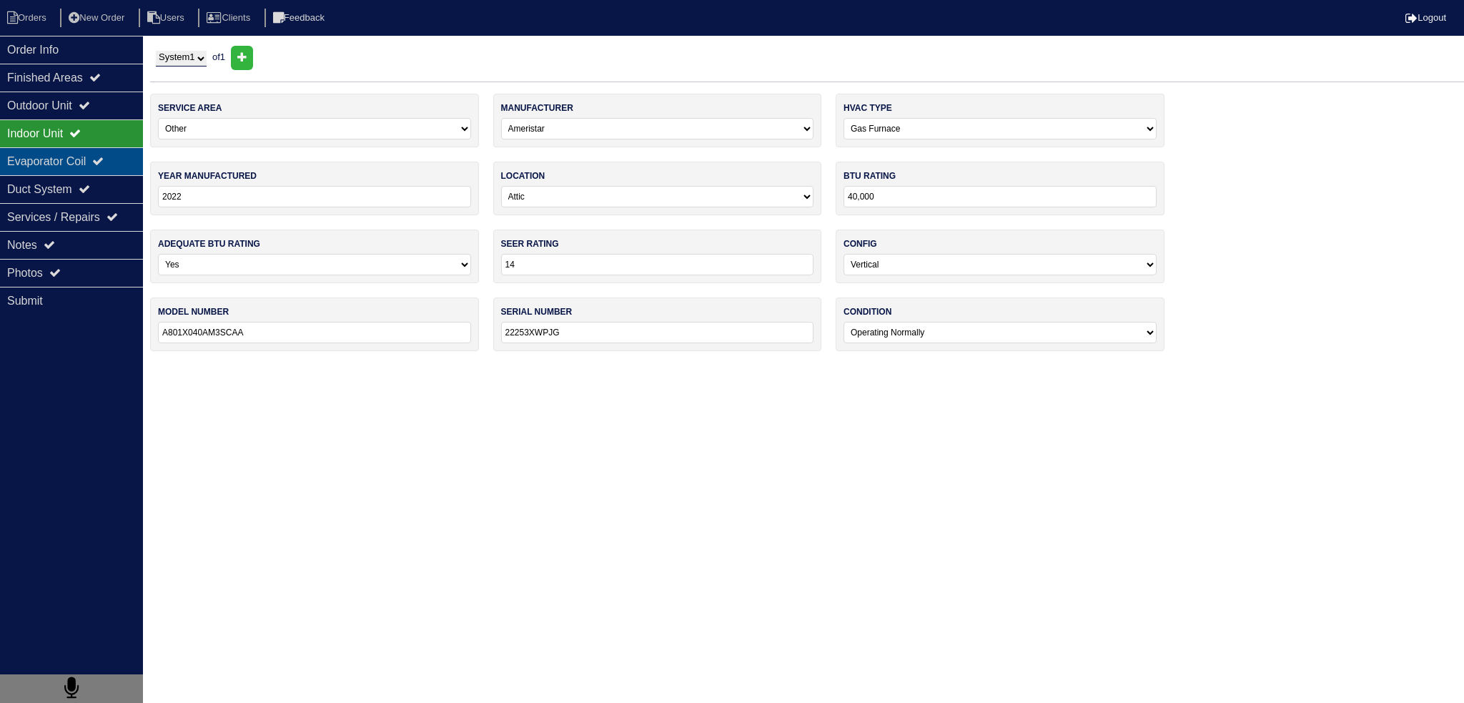
click at [86, 162] on div "Evaporator Coil" at bounding box center [71, 161] width 143 height 28
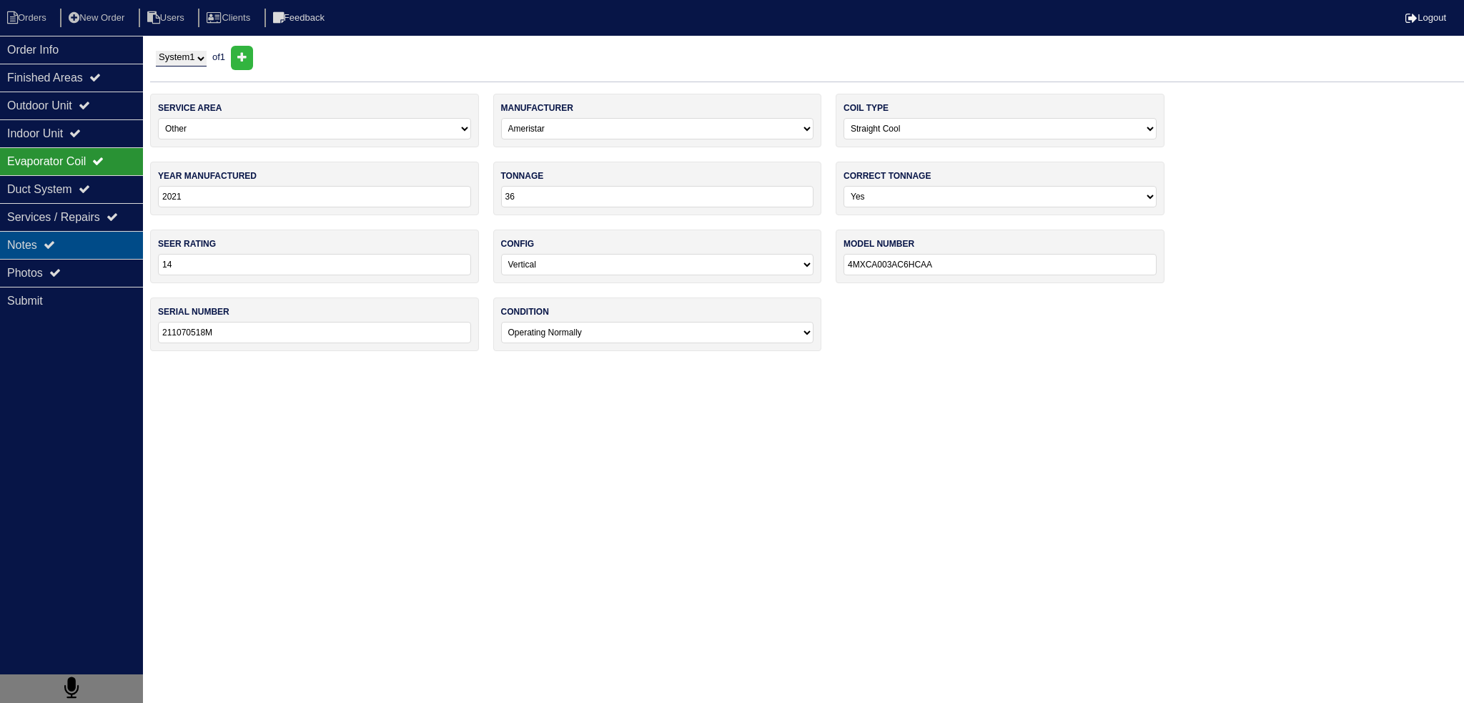
click at [53, 242] on icon at bounding box center [49, 244] width 11 height 11
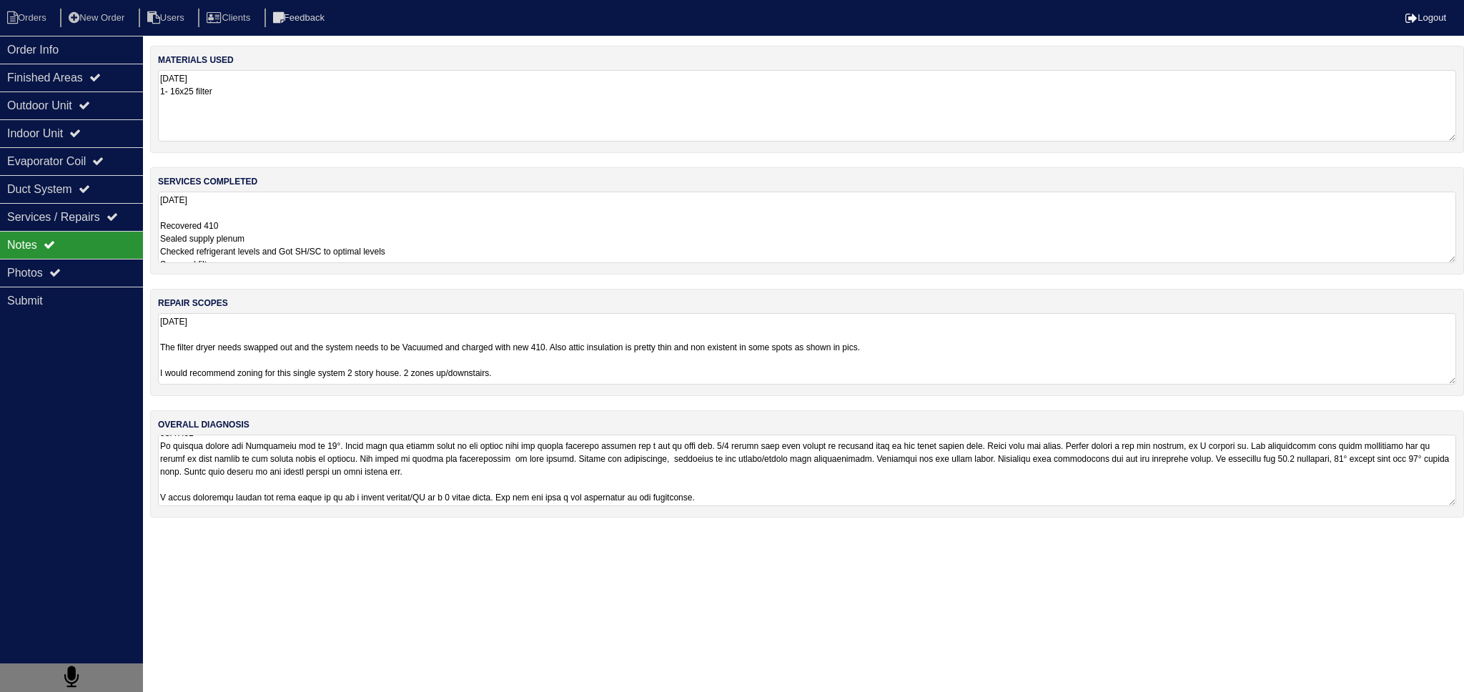
click at [249, 232] on textarea "8.15.25 Recovered 410 Sealed supply plenum Checked refrigerant levels and Got S…" at bounding box center [807, 227] width 1298 height 71
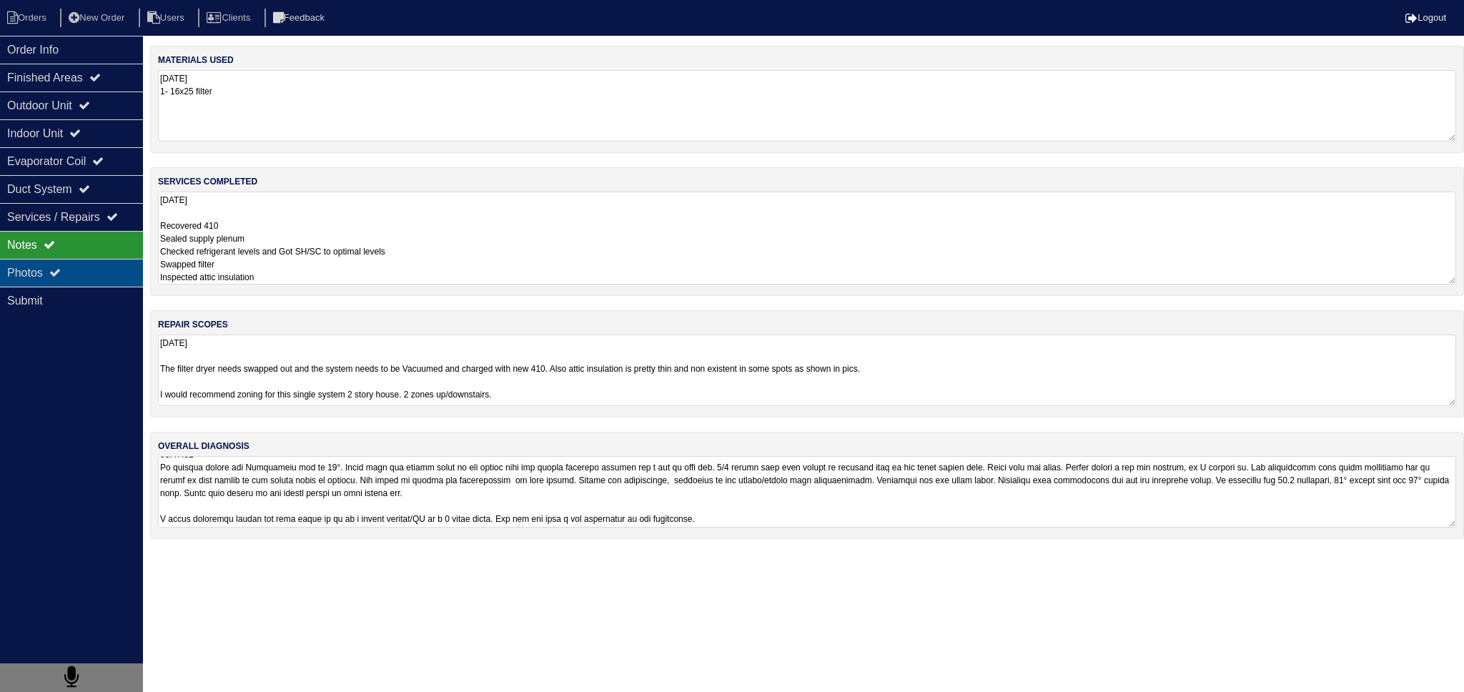
click at [104, 264] on div "Photos" at bounding box center [71, 273] width 143 height 28
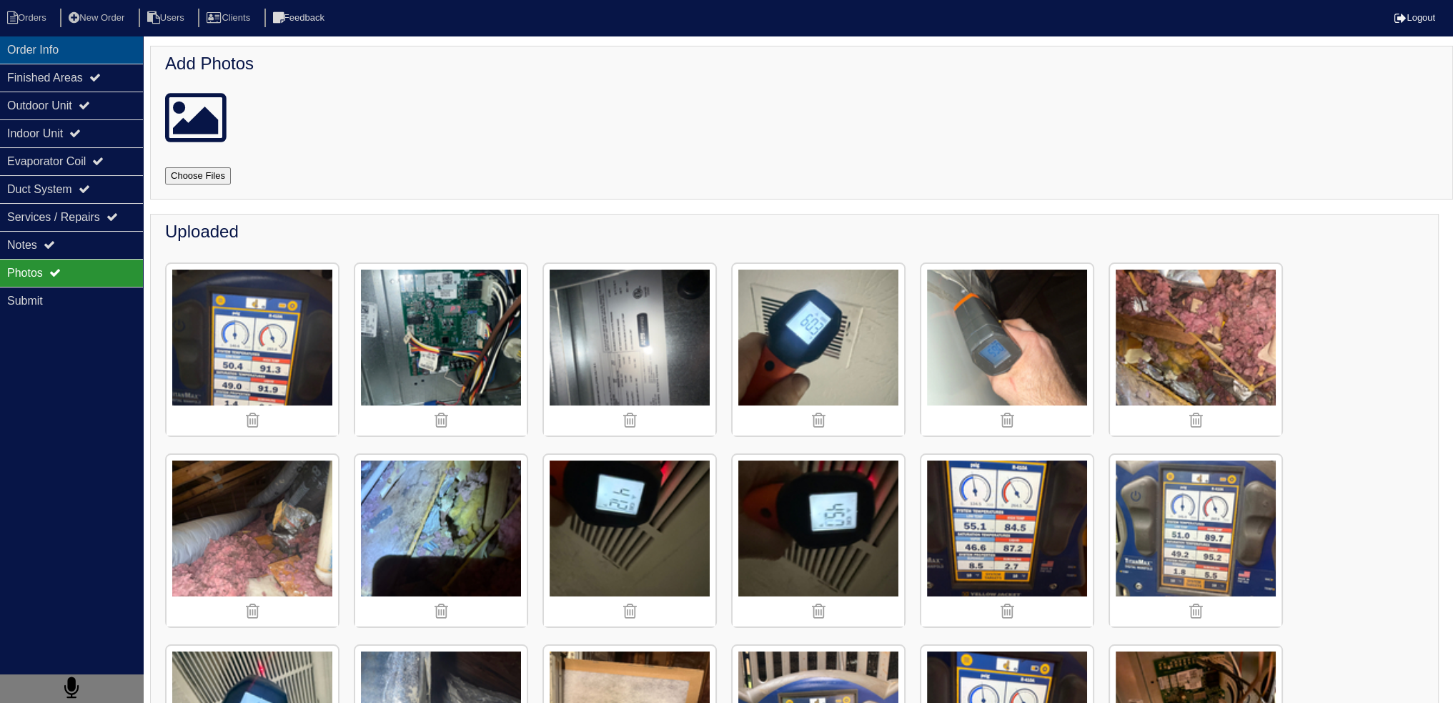
drag, startPoint x: 66, startPoint y: 54, endPoint x: 123, endPoint y: 49, distance: 57.5
click at [66, 53] on div "Order Info" at bounding box center [71, 50] width 143 height 28
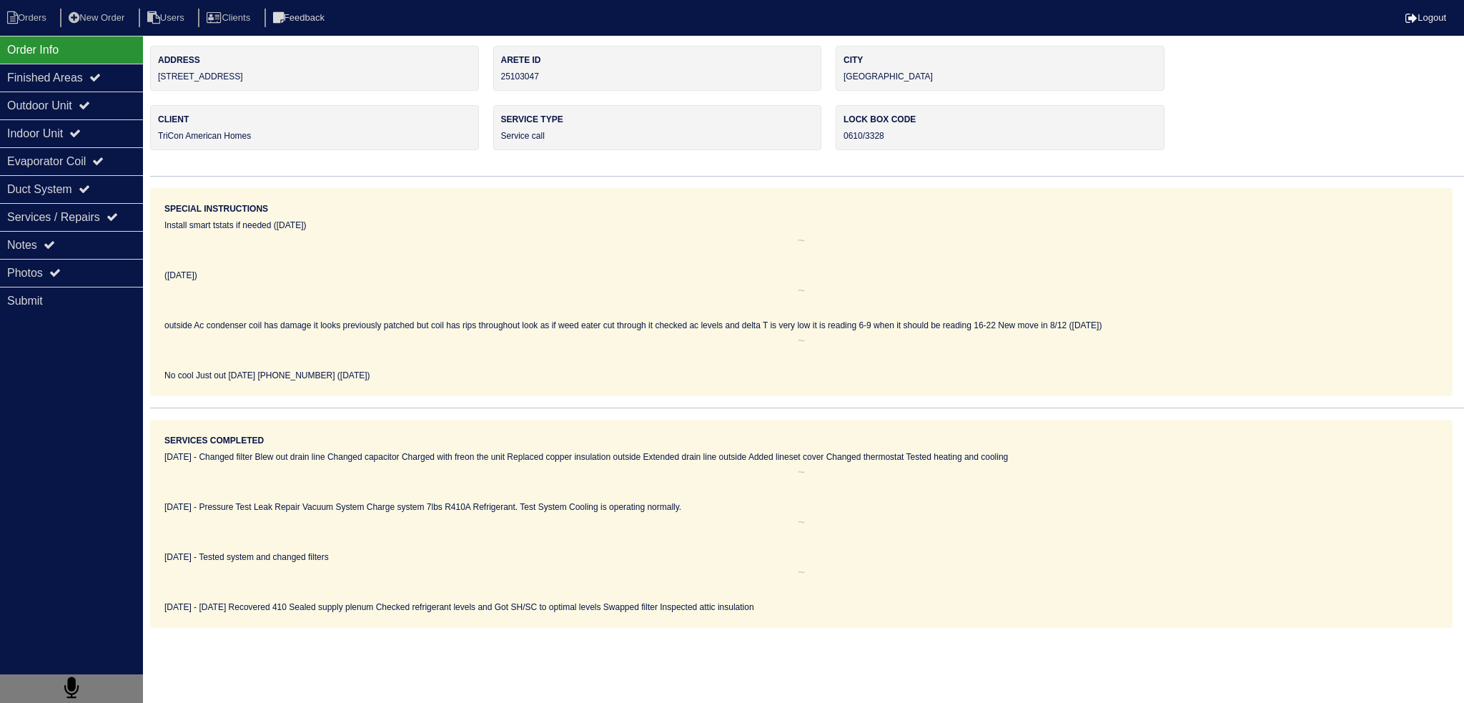
drag, startPoint x: 247, startPoint y: 82, endPoint x: 150, endPoint y: 78, distance: 97.3
click at [150, 78] on div "Address 1321 Charter Oaks Ln" at bounding box center [314, 68] width 329 height 45
copy div "1321 Charter Oaks Ln"
drag, startPoint x: 28, startPoint y: 16, endPoint x: 34, endPoint y: 20, distance: 7.4
click at [28, 16] on li "Orders" at bounding box center [29, 18] width 58 height 19
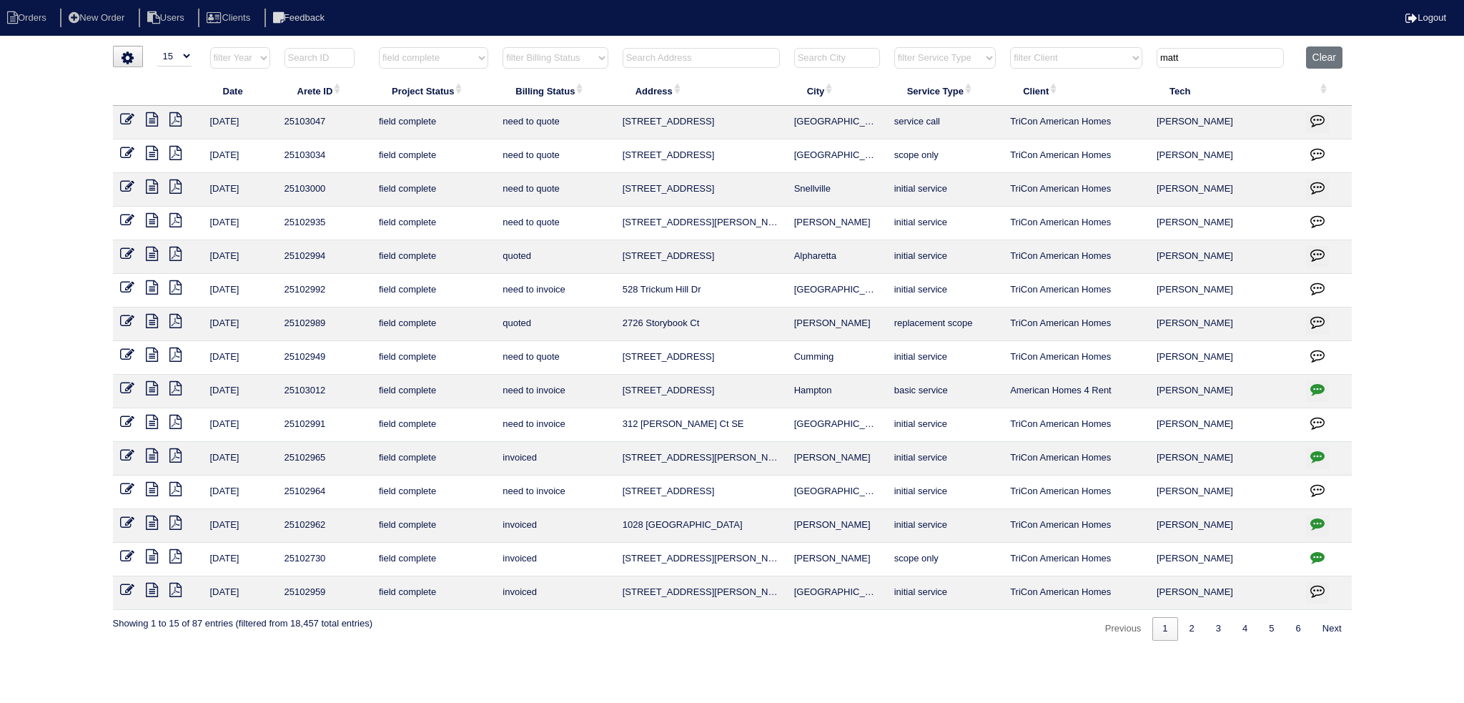
select select "15"
select select "field complete"
type input "105"
select select "field complete"
type input "105"
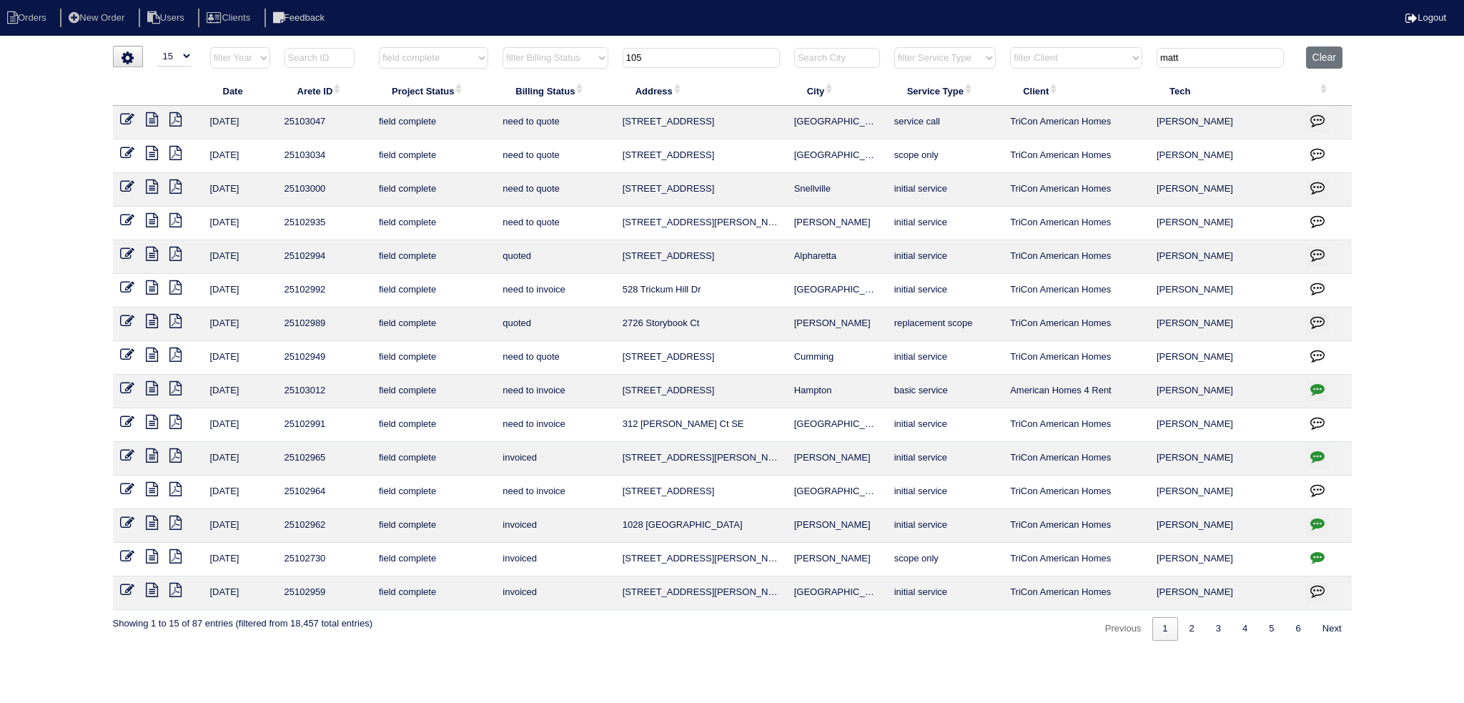
type input "matt"
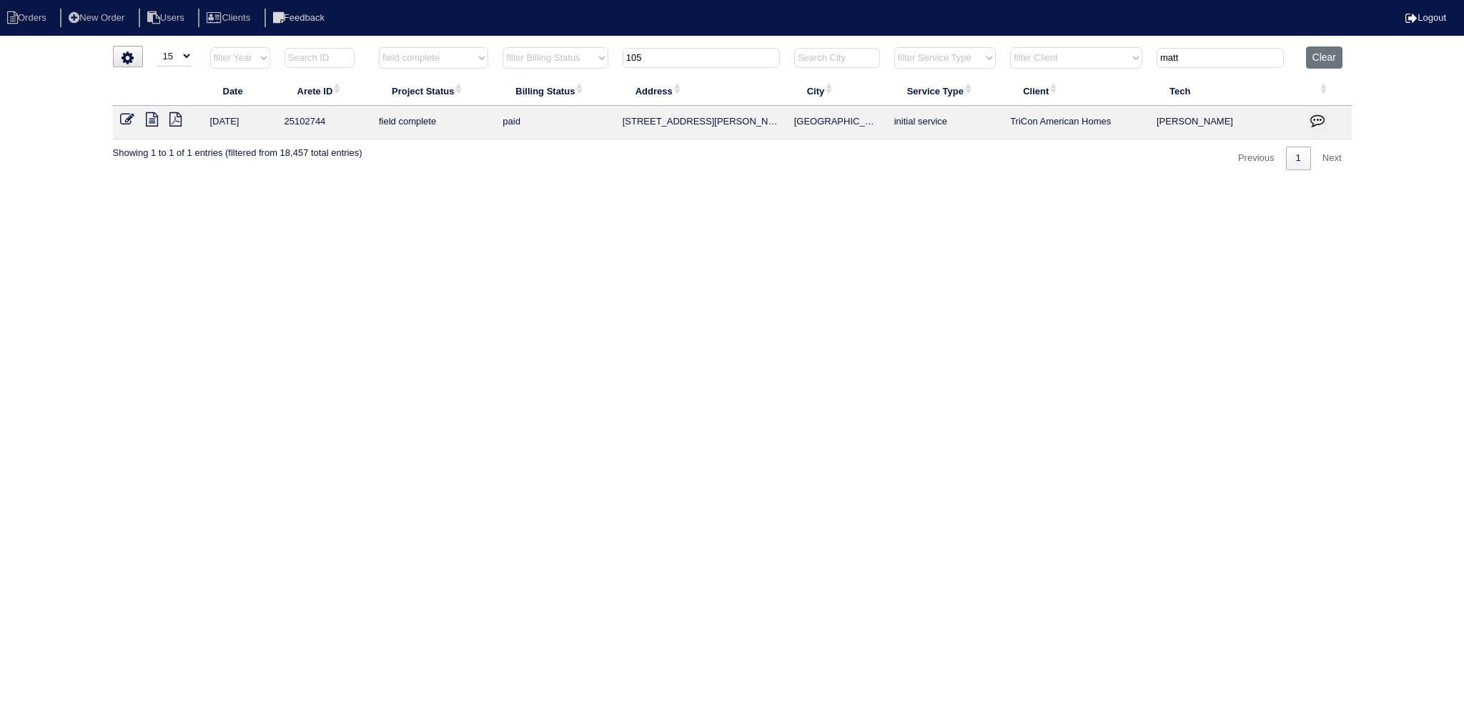
type input "105"
drag, startPoint x: 1244, startPoint y: 59, endPoint x: 1073, endPoint y: 55, distance: 170.9
click at [1073, 55] on tr "filter Year -- Any Year -- 2025 2024 2023 2022 2021 2020 2019 filter Project St…" at bounding box center [732, 60] width 1239 height 29
select select "field complete"
type input "105"
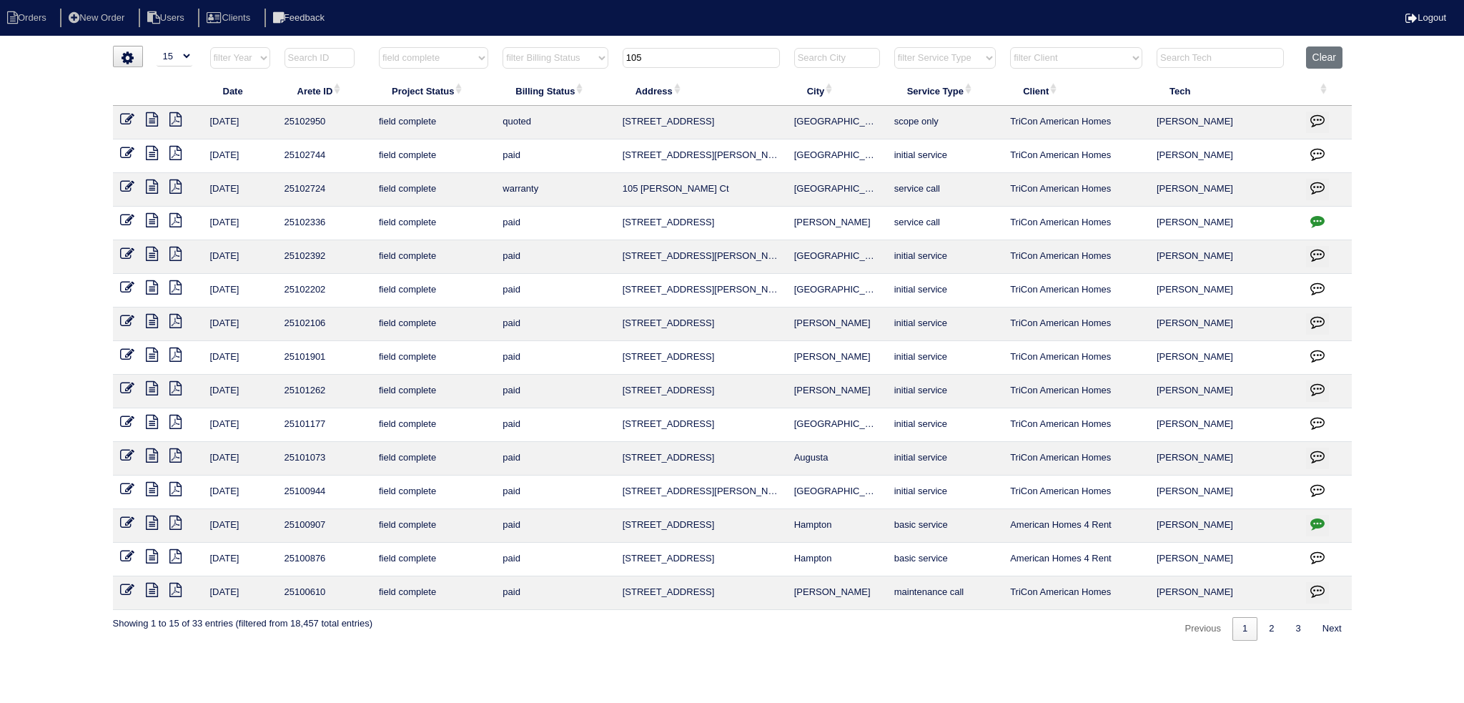
click at [686, 50] on input "105" at bounding box center [701, 58] width 157 height 20
type input "105 bail"
select select "field complete"
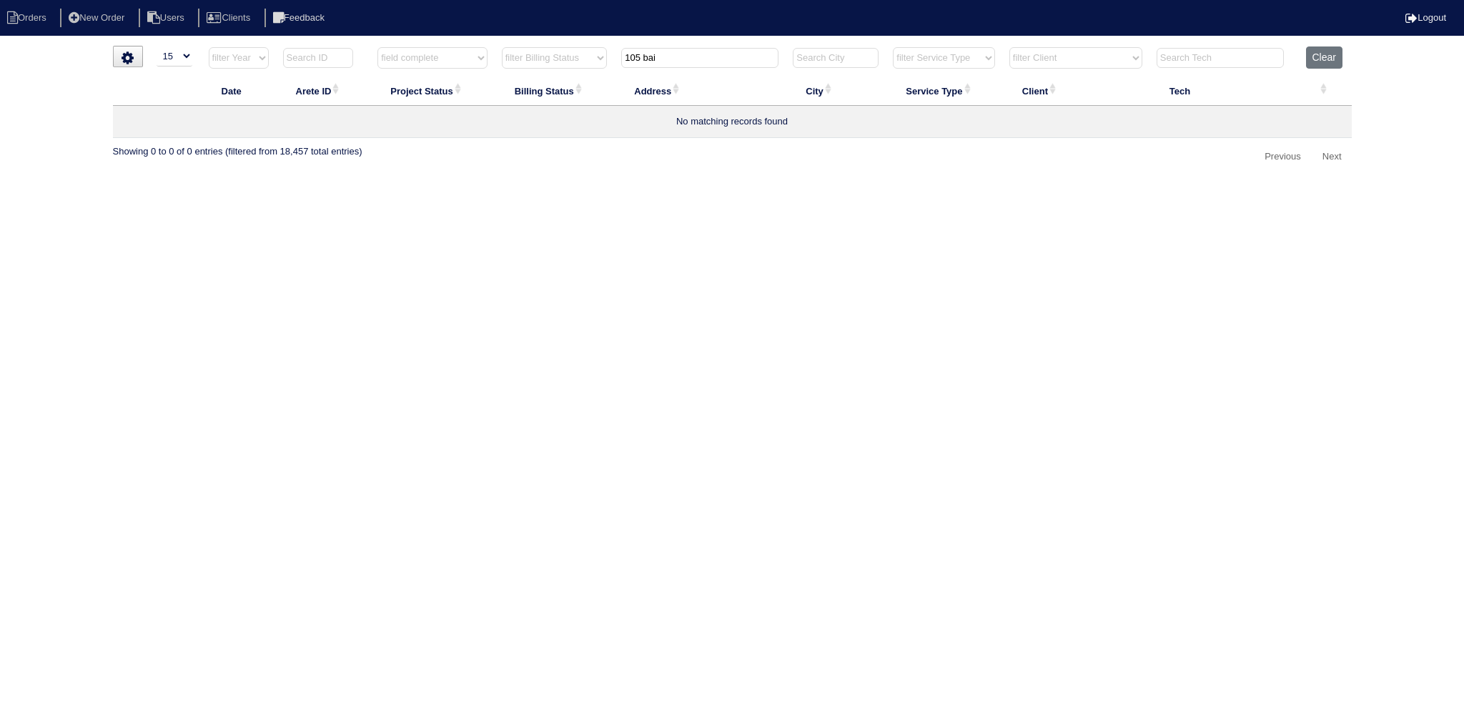
type input "105 ba"
select select "field complete"
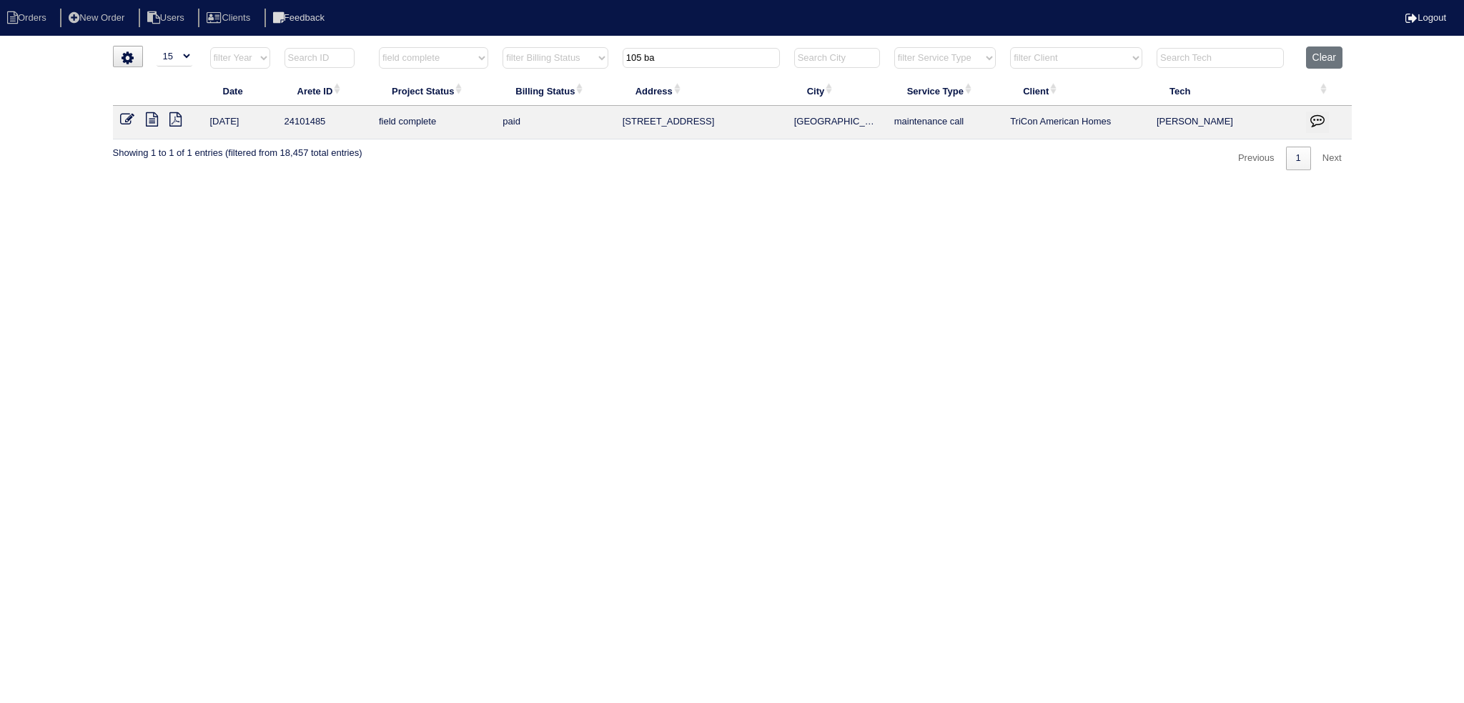
type input "105 ba"
click at [456, 69] on th "filter Project Status -- Any Project Status -- new order assigned in progress f…" at bounding box center [434, 60] width 124 height 29
click at [455, 68] on select "filter Project Status -- Any Project Status -- new order assigned in progress f…" at bounding box center [433, 57] width 109 height 21
select select
click at [379, 47] on select "filter Project Status -- Any Project Status -- new order assigned in progress f…" at bounding box center [433, 57] width 109 height 21
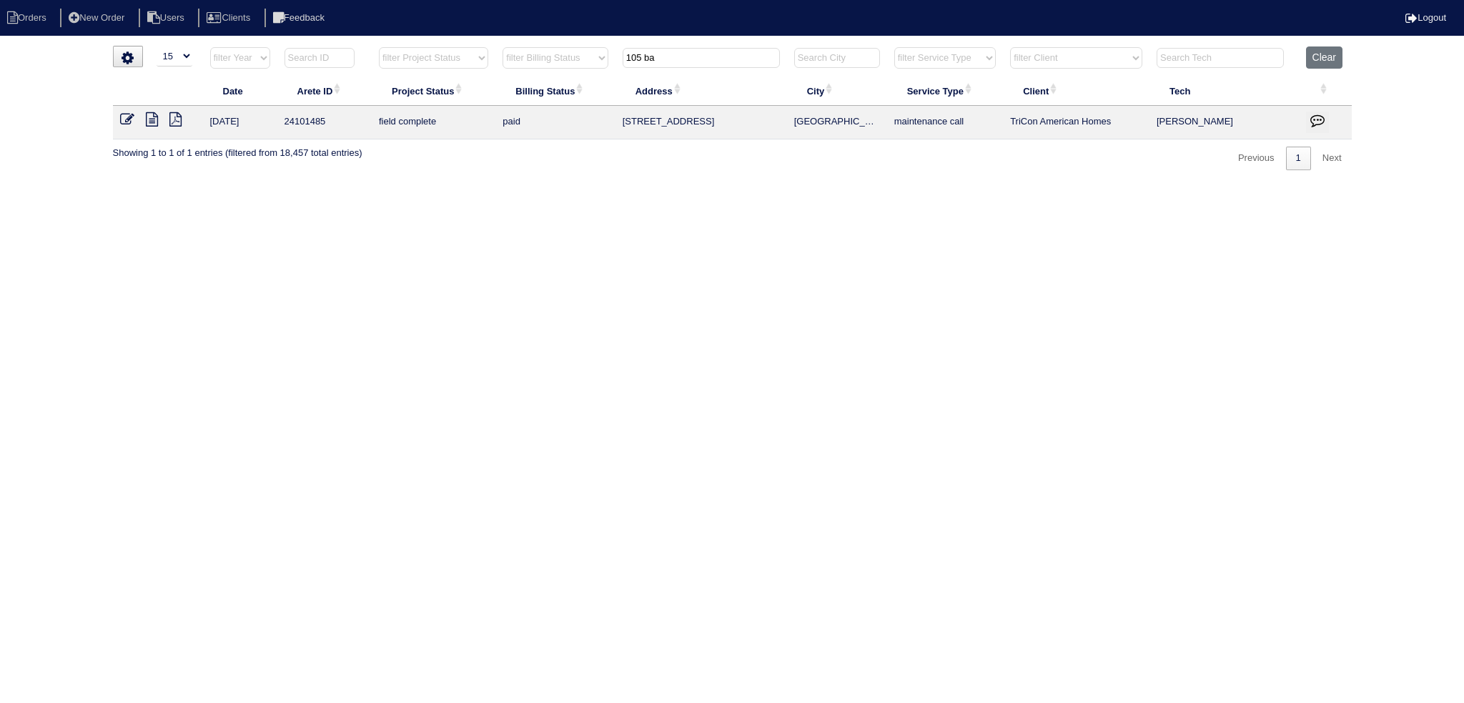
type input "105 ba"
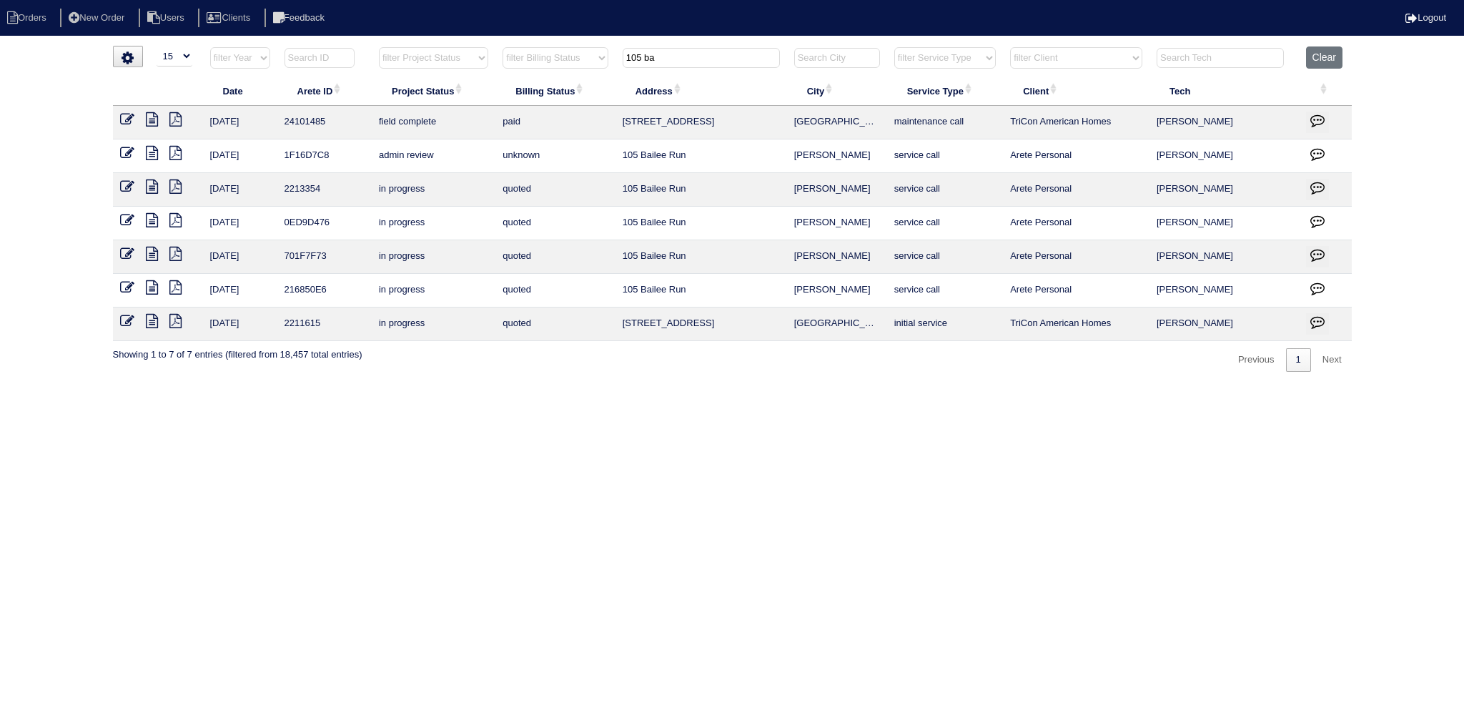
click at [157, 189] on icon at bounding box center [152, 186] width 12 height 14
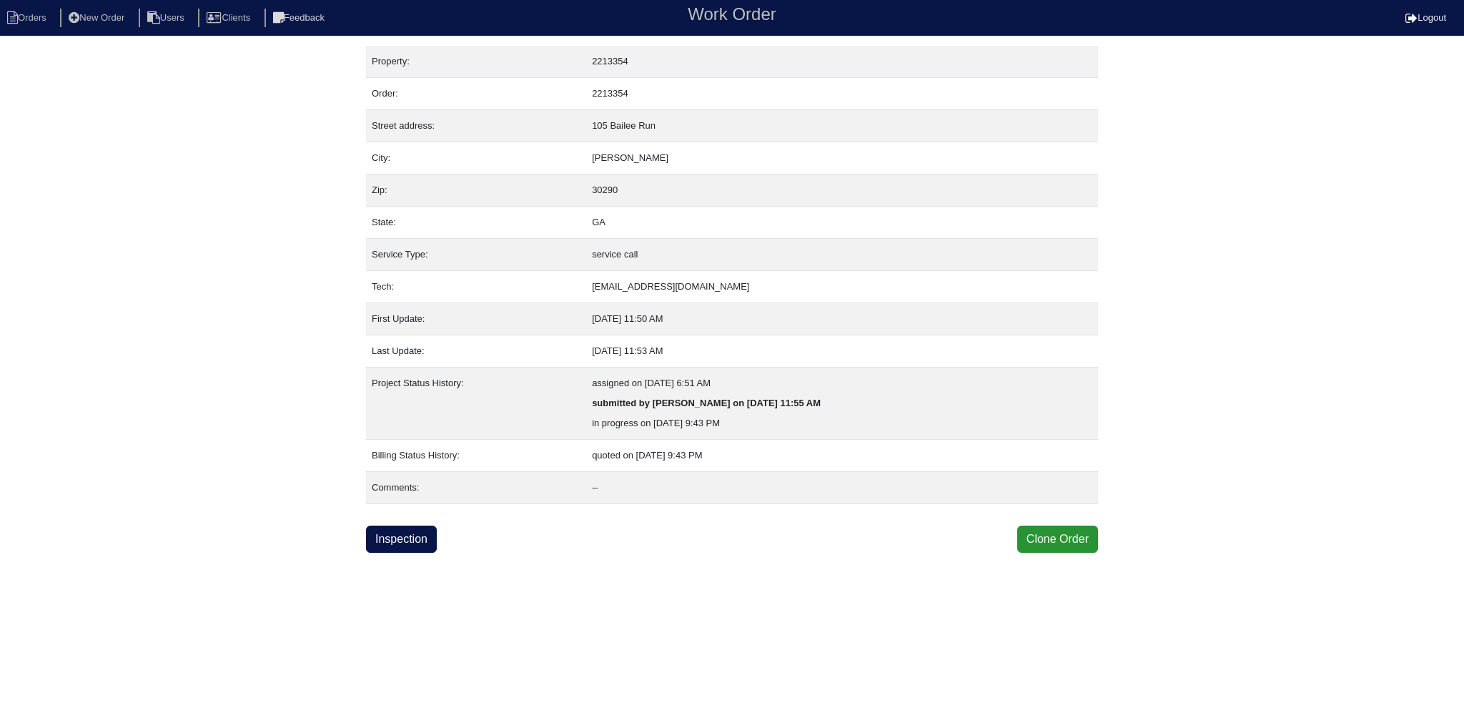
click at [400, 517] on div "Property: 2213354 Order: 2213354 Street address: [STREET_ADDRESS] City: [GEOGRA…" at bounding box center [732, 299] width 732 height 507
click at [401, 536] on link "Inspection" at bounding box center [401, 538] width 71 height 27
select select "0"
select select "1"
select select "Rheem"
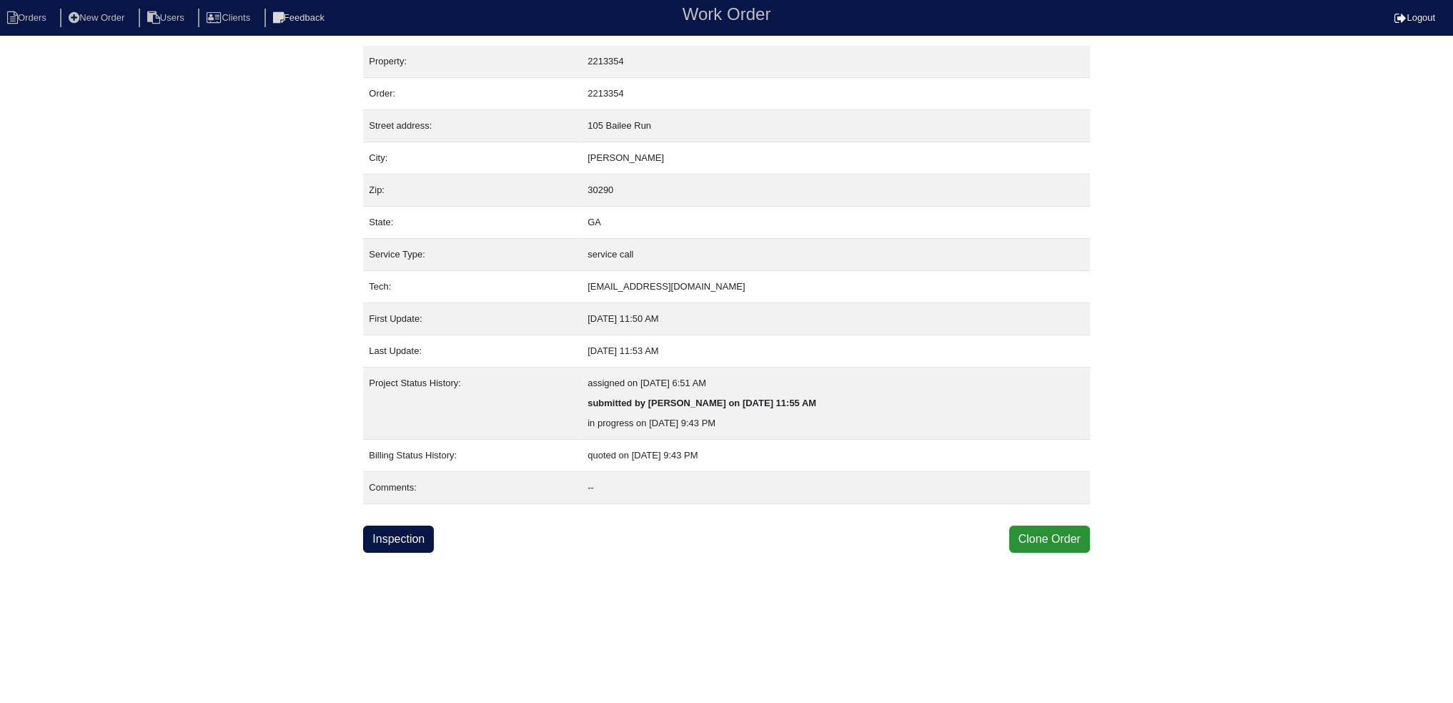
select select "1"
select select "0"
select select "1"
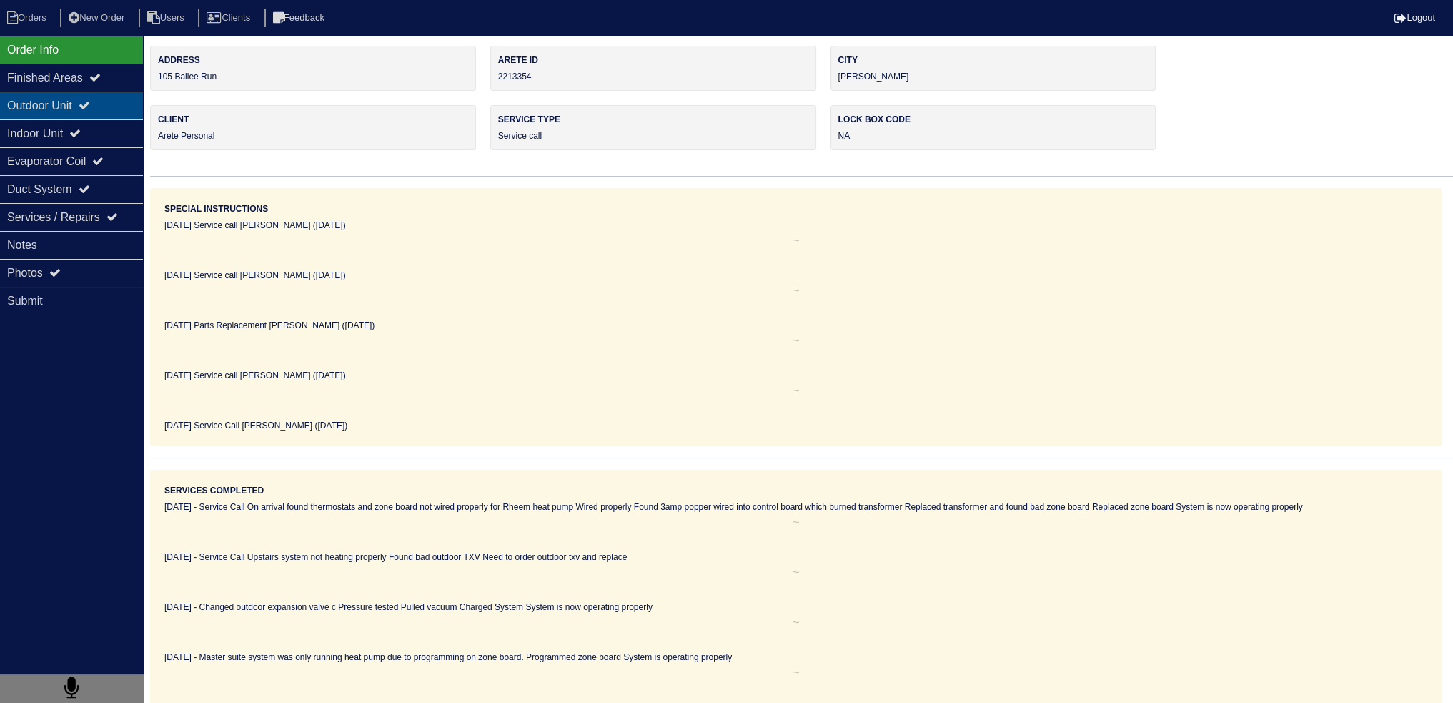
click at [80, 108] on div "Outdoor Unit" at bounding box center [71, 105] width 143 height 28
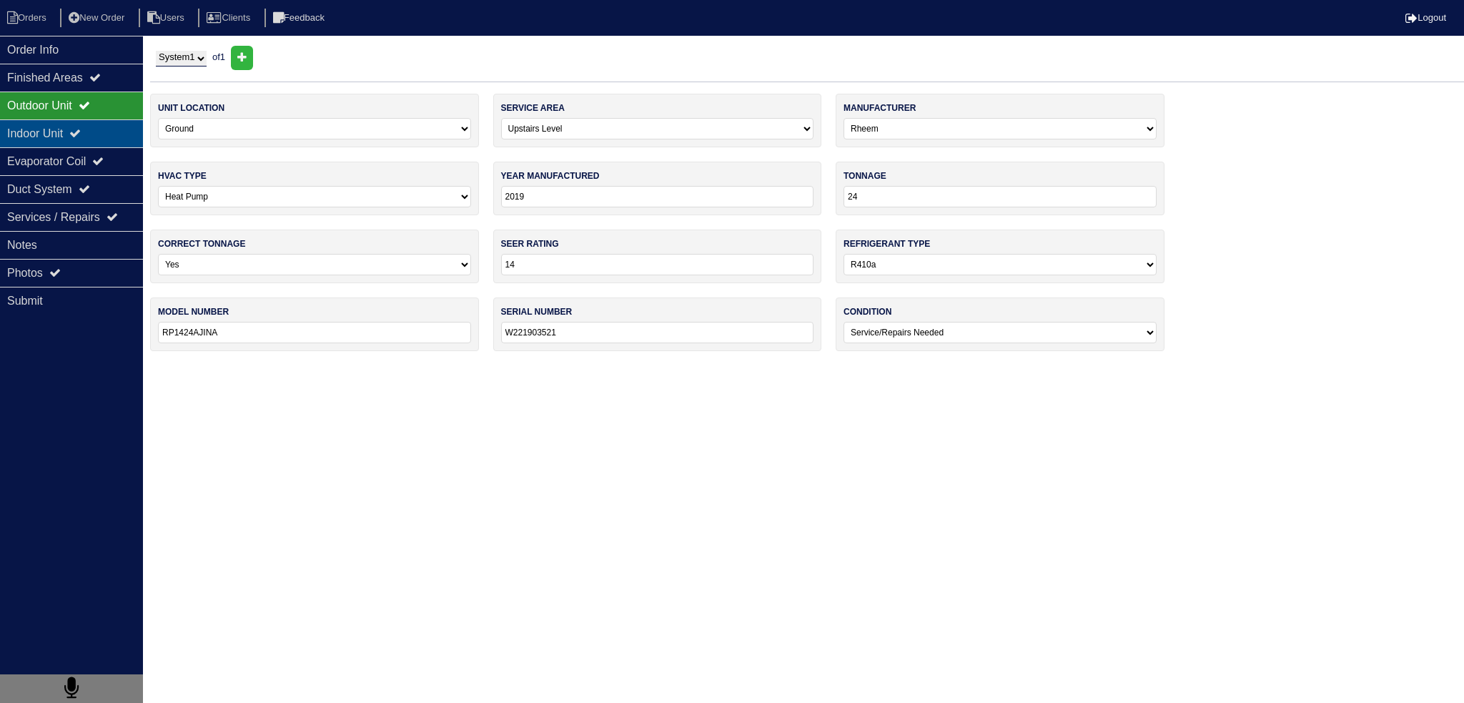
click at [74, 134] on div "Indoor Unit" at bounding box center [71, 133] width 143 height 28
type textarea "Service Call Upstairs system not heating properly Found bad outdoor TXV Need to…"
type textarea "Outdoor expansion valve 6lbs r410a"
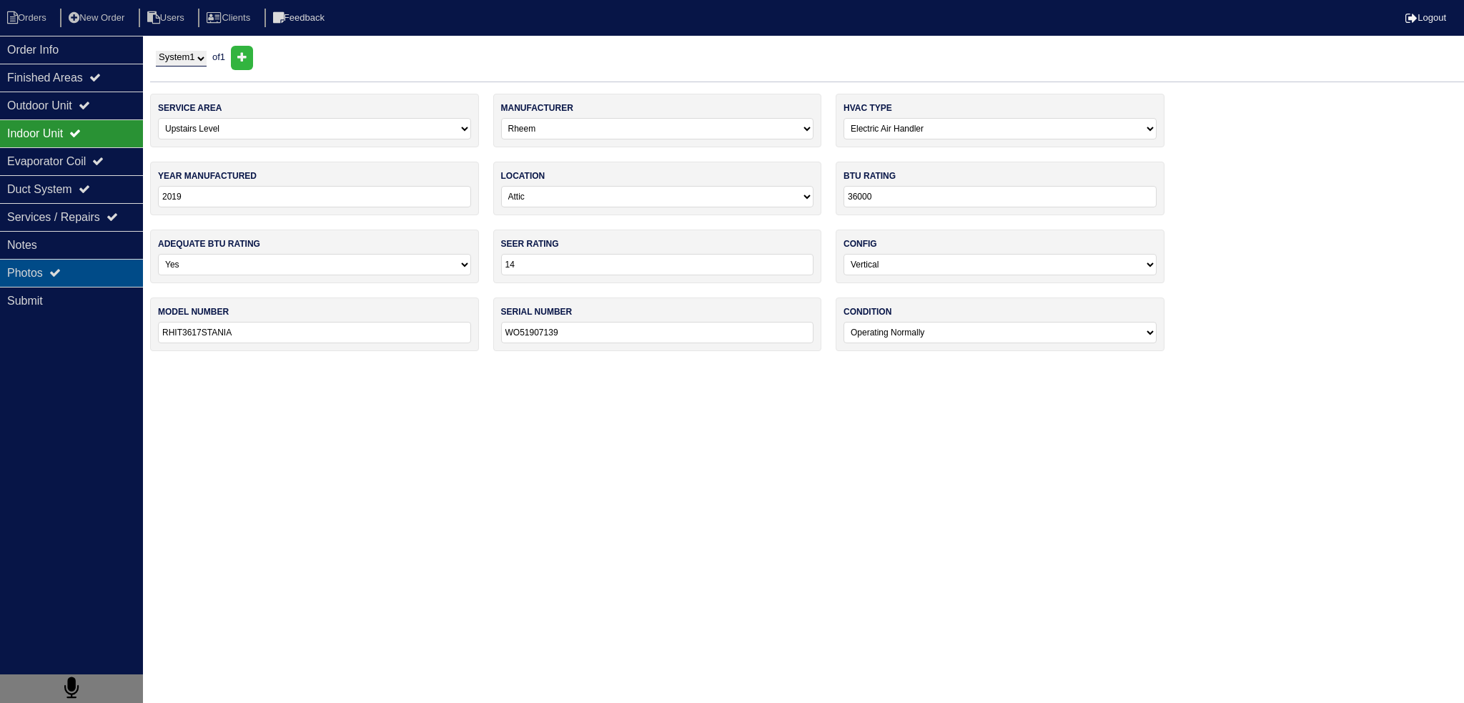
click at [96, 259] on div "Photos" at bounding box center [71, 273] width 143 height 28
type textarea "Service Call Upstairs system not heating properly Found bad outdoor TXV Need to…"
type textarea "Outdoor expansion valve 6lbs r410a"
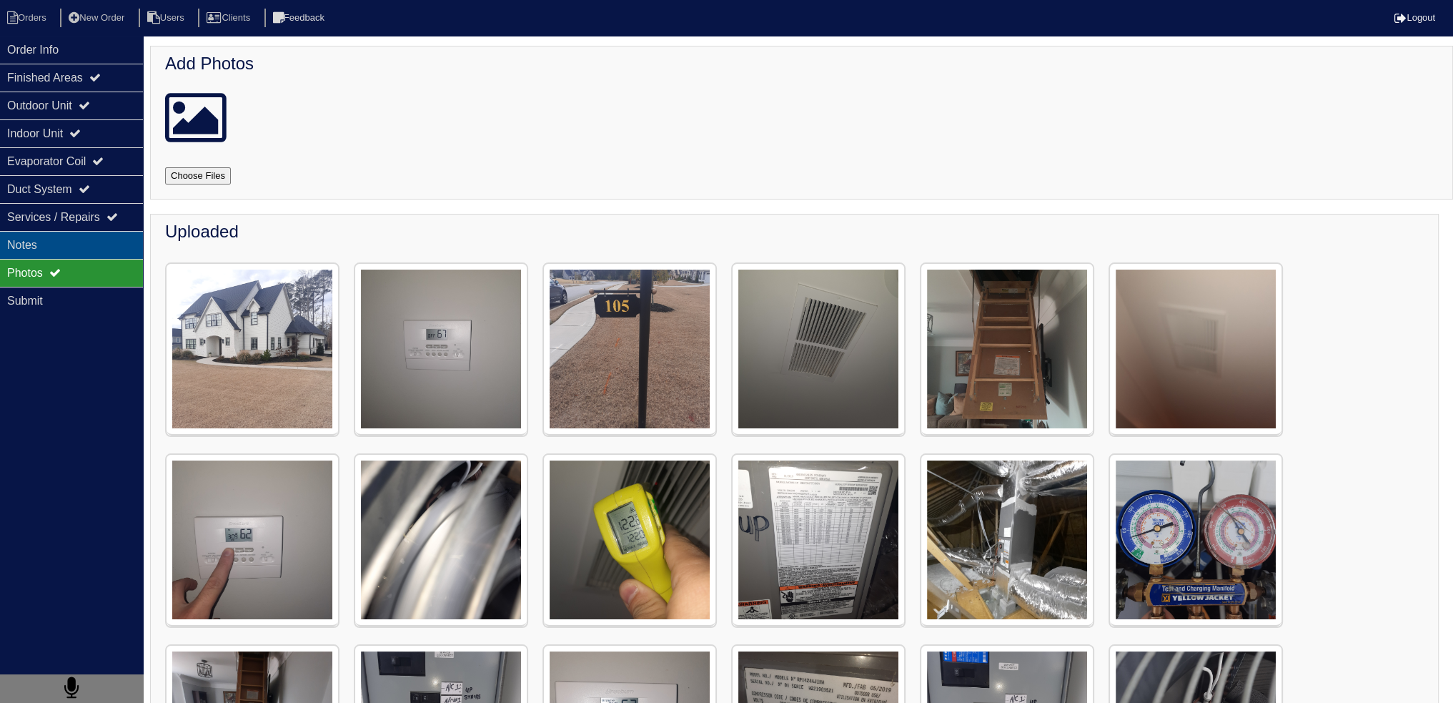
click at [96, 252] on div "Notes" at bounding box center [71, 245] width 143 height 28
type textarea "Service Call Upstairs system not heating properly Found bad outdoor TXV Need to…"
type textarea "Outdoor expansion valve 6lbs r410a"
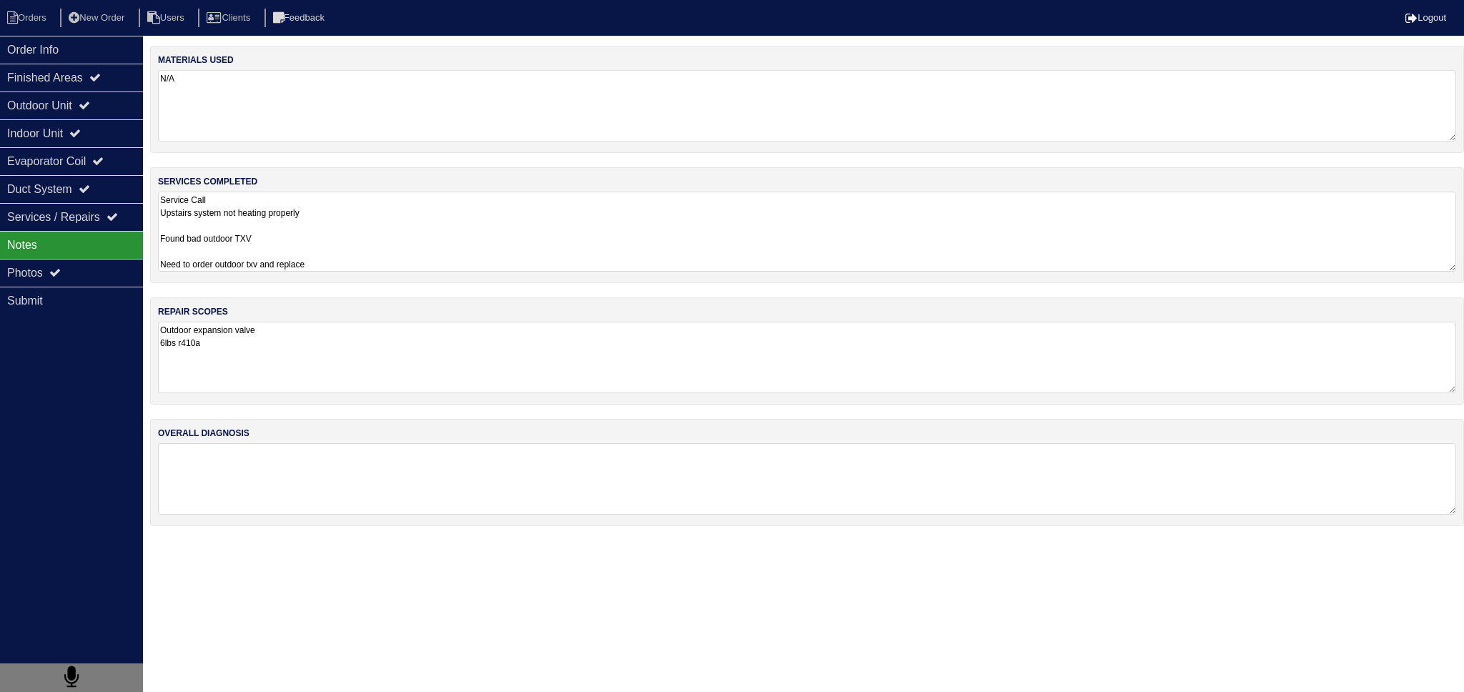
click at [313, 208] on textarea "Service Call Upstairs system not heating properly Found bad outdoor TXV Need to…" at bounding box center [807, 232] width 1298 height 80
click at [317, 327] on textarea "Outdoor expansion valve 6lbs r410a" at bounding box center [807, 357] width 1298 height 71
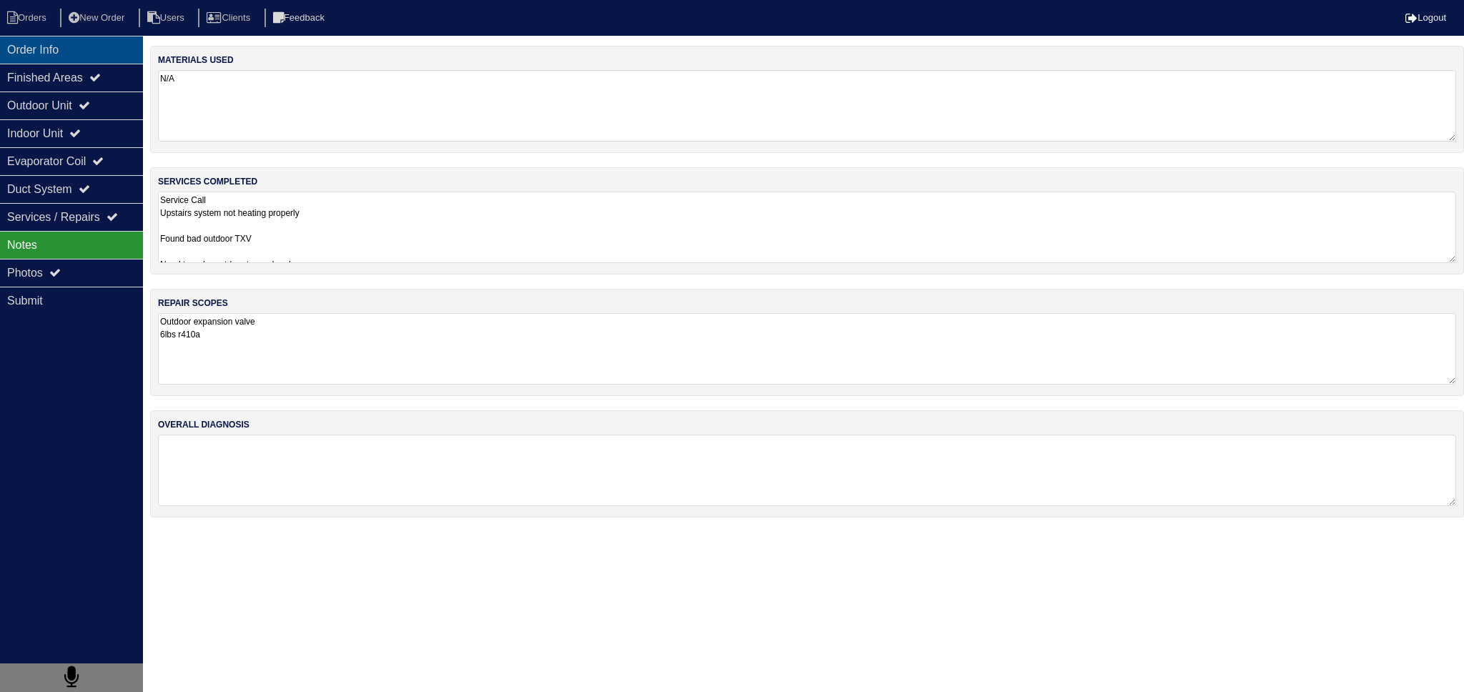
click at [105, 46] on div "Order Info" at bounding box center [71, 50] width 143 height 28
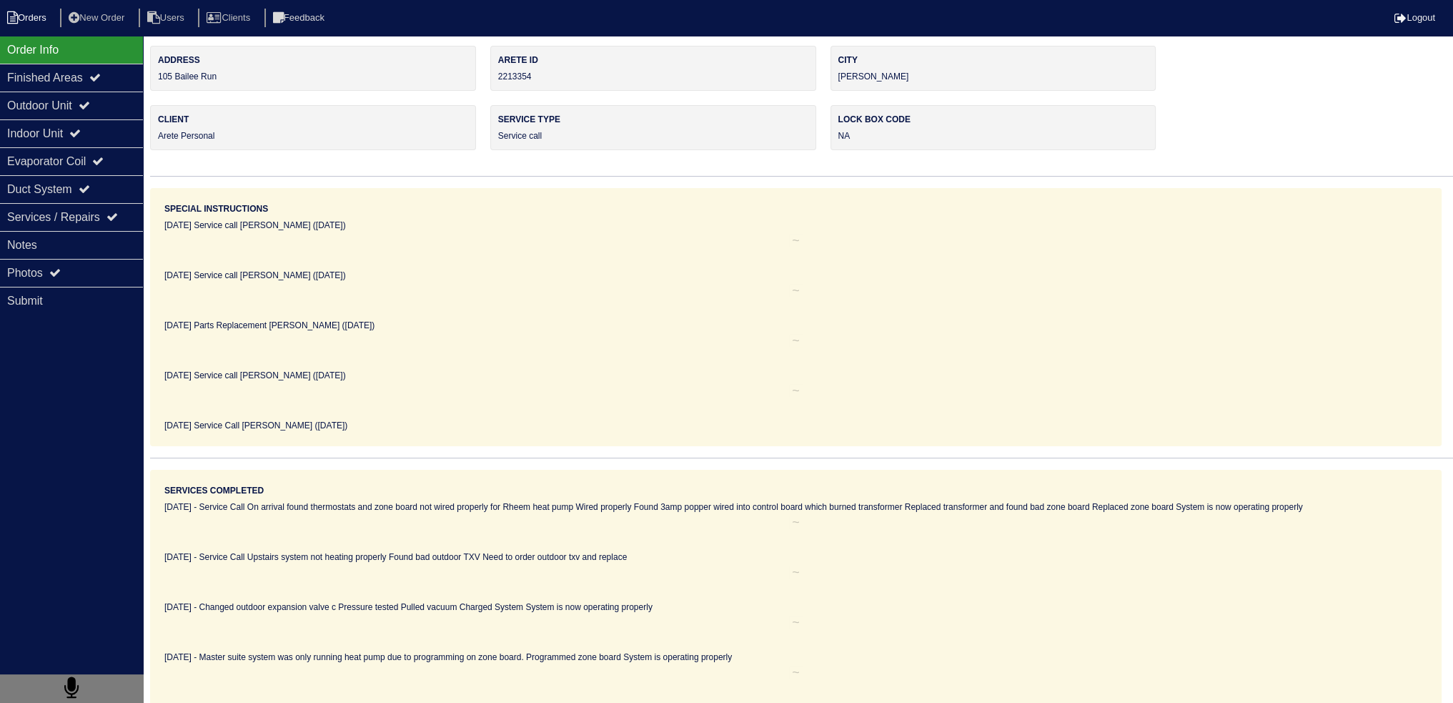
click at [44, 24] on li "Orders" at bounding box center [29, 18] width 58 height 19
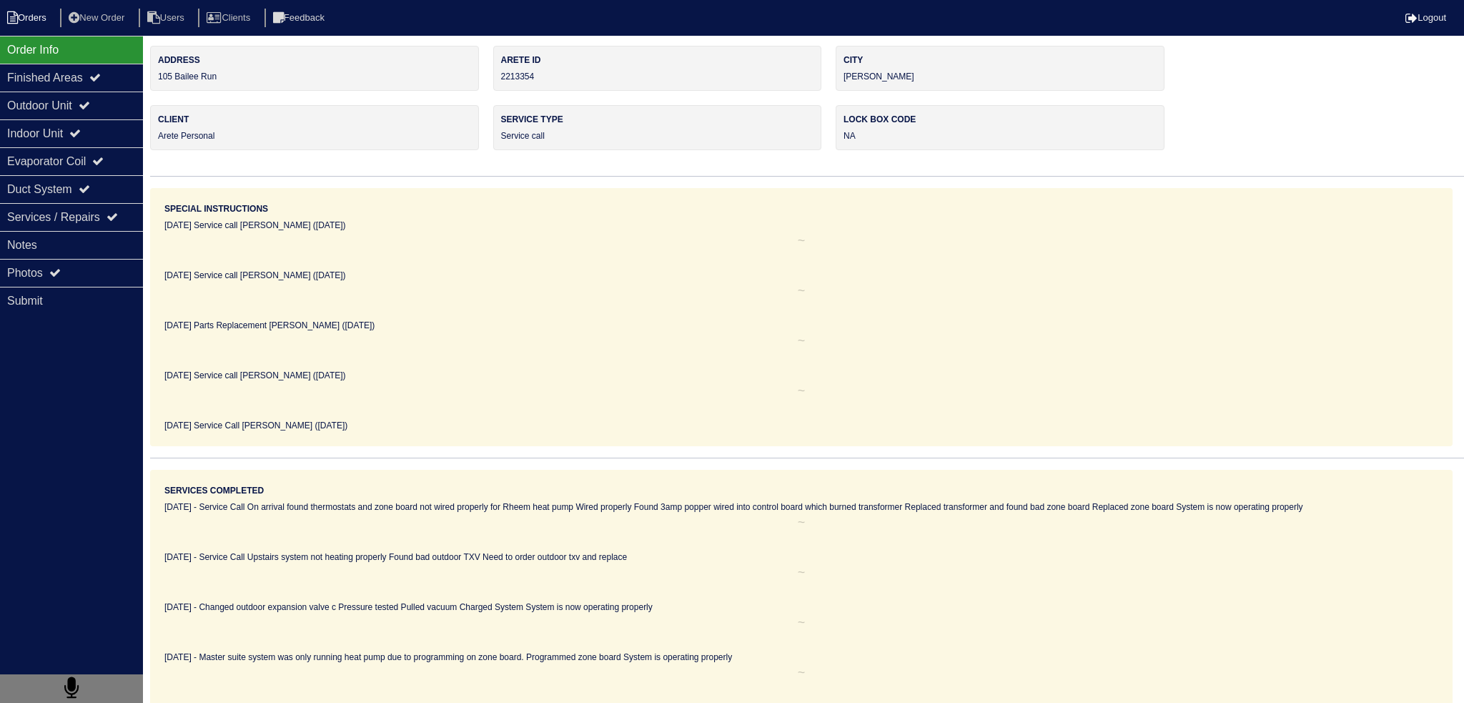
select select "15"
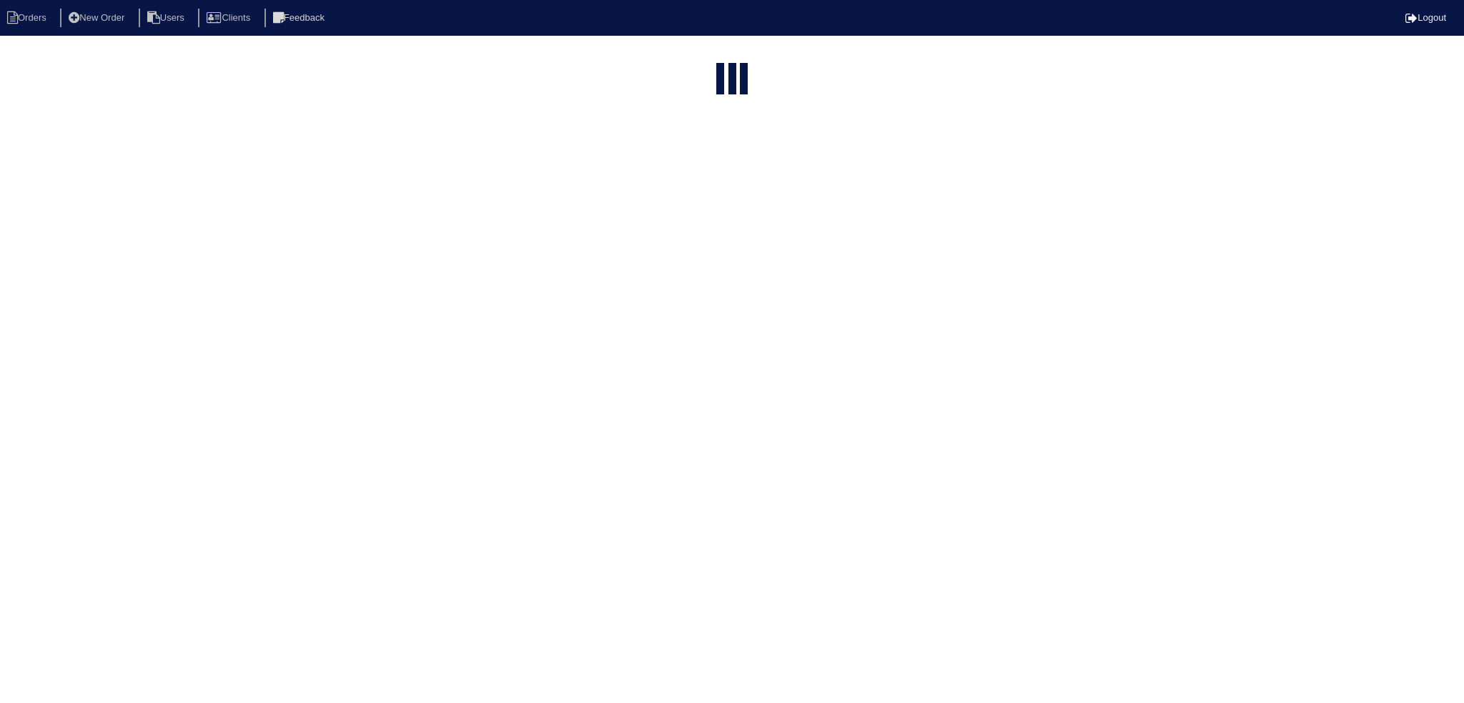
type input "105 ba"
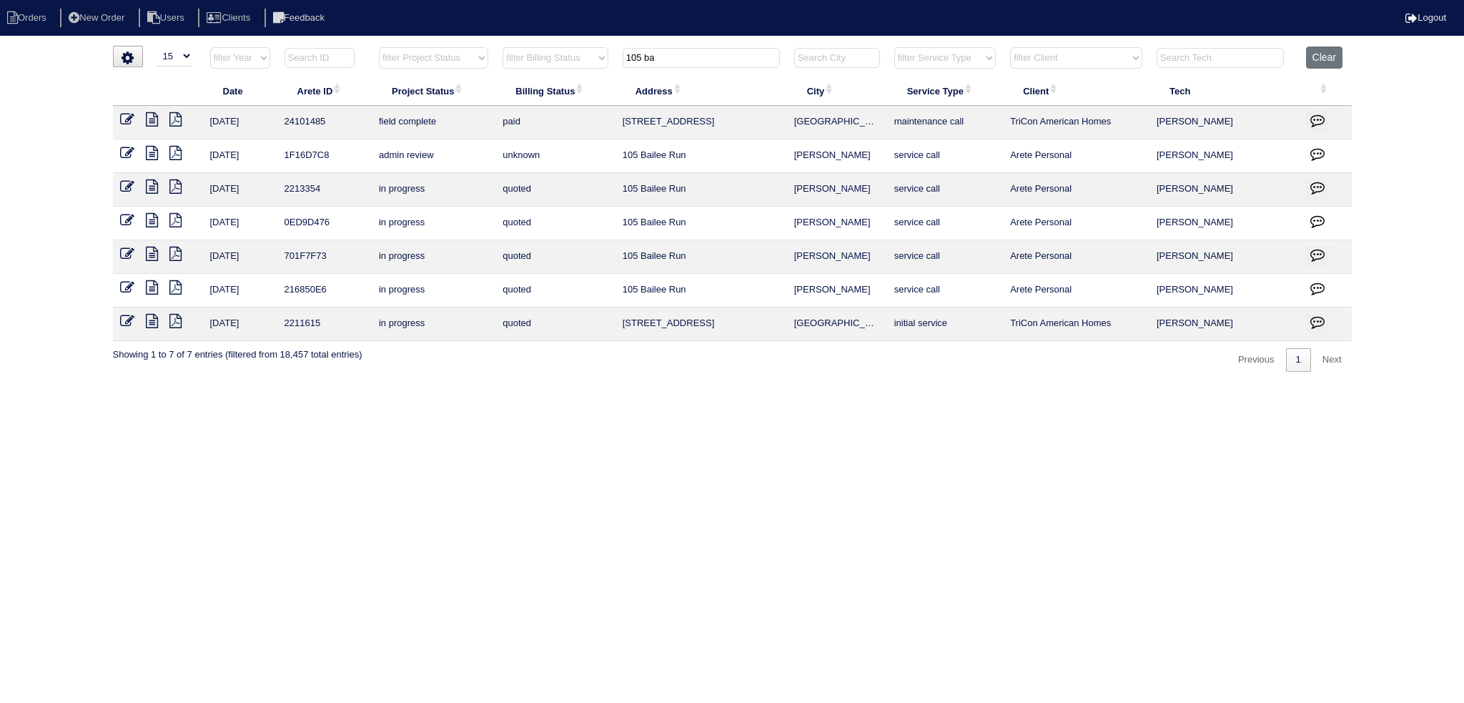
click at [674, 57] on input "105 ba" at bounding box center [701, 58] width 157 height 20
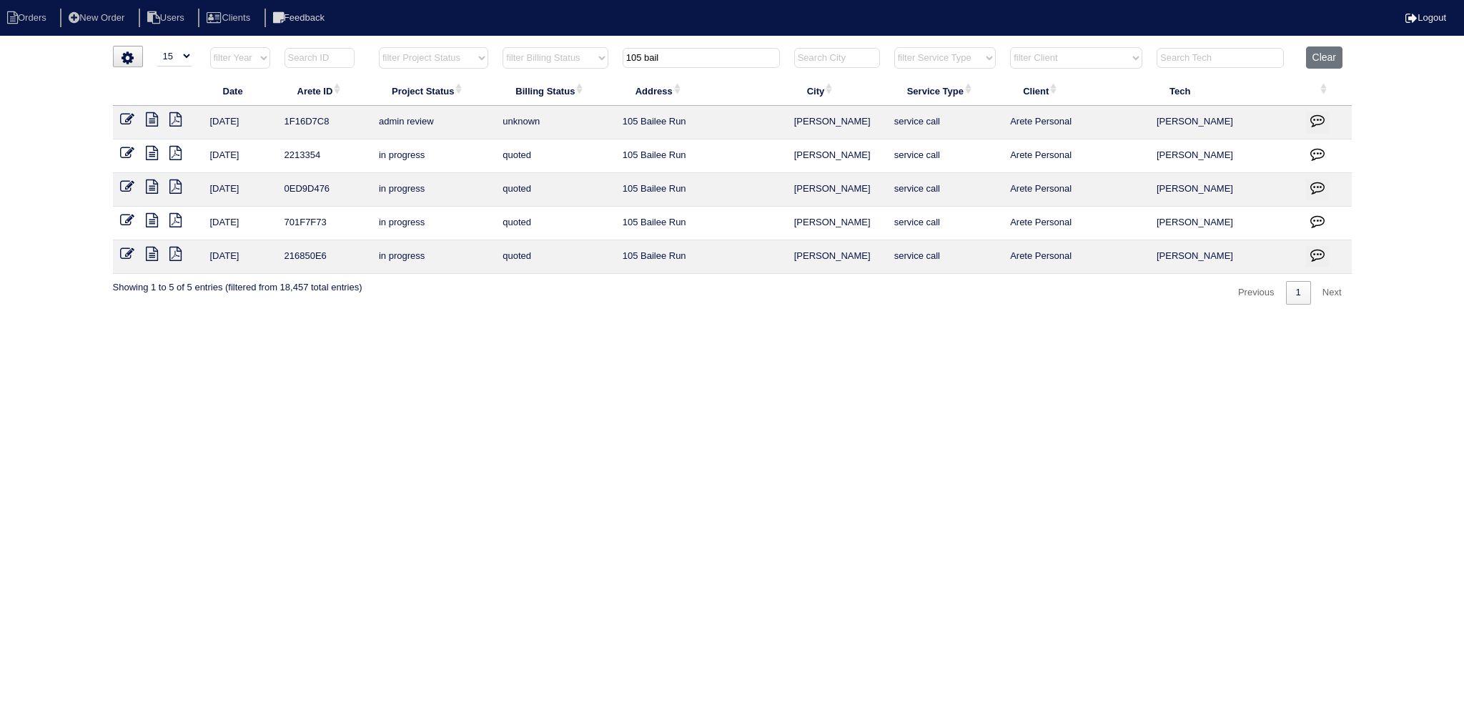
type input "105 bail"
click at [152, 257] on icon at bounding box center [152, 254] width 12 height 14
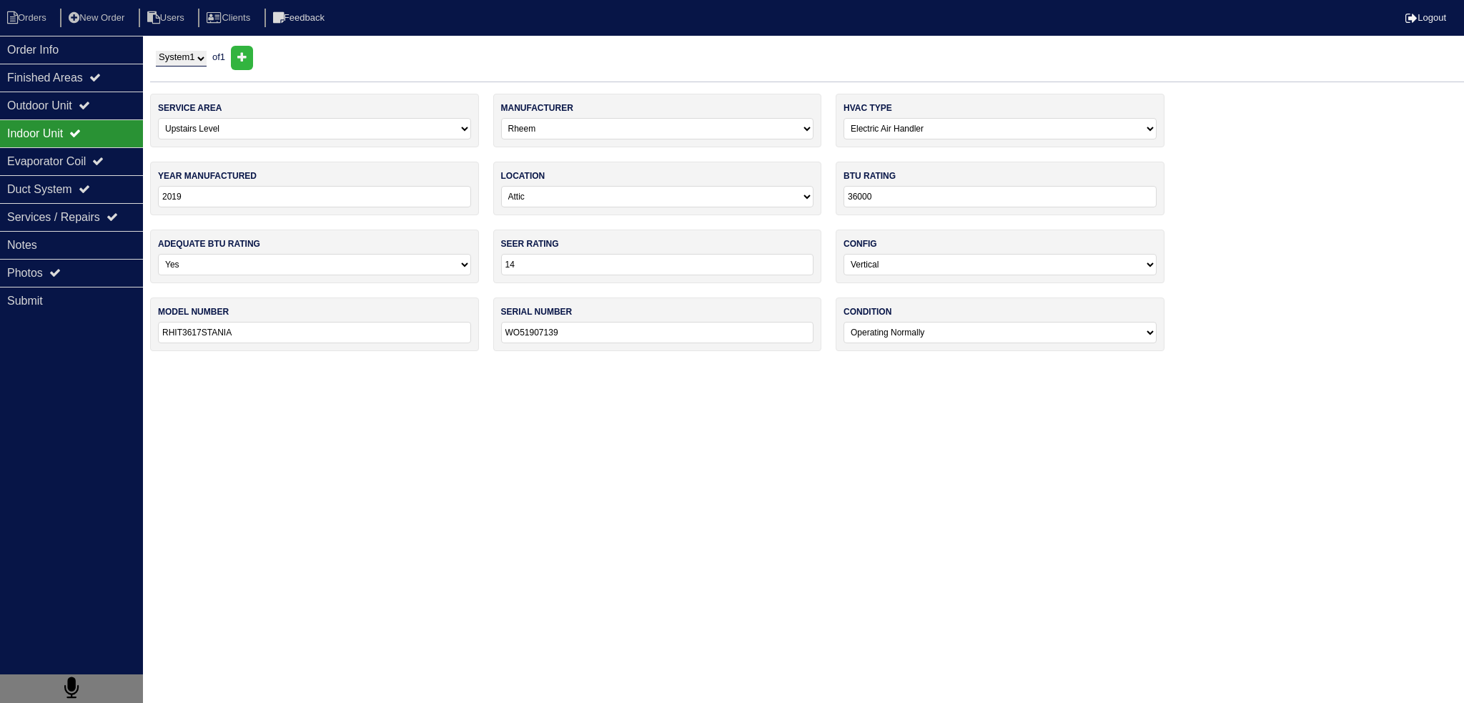
select select "1"
select select "Rheem"
select select "1"
select select "0"
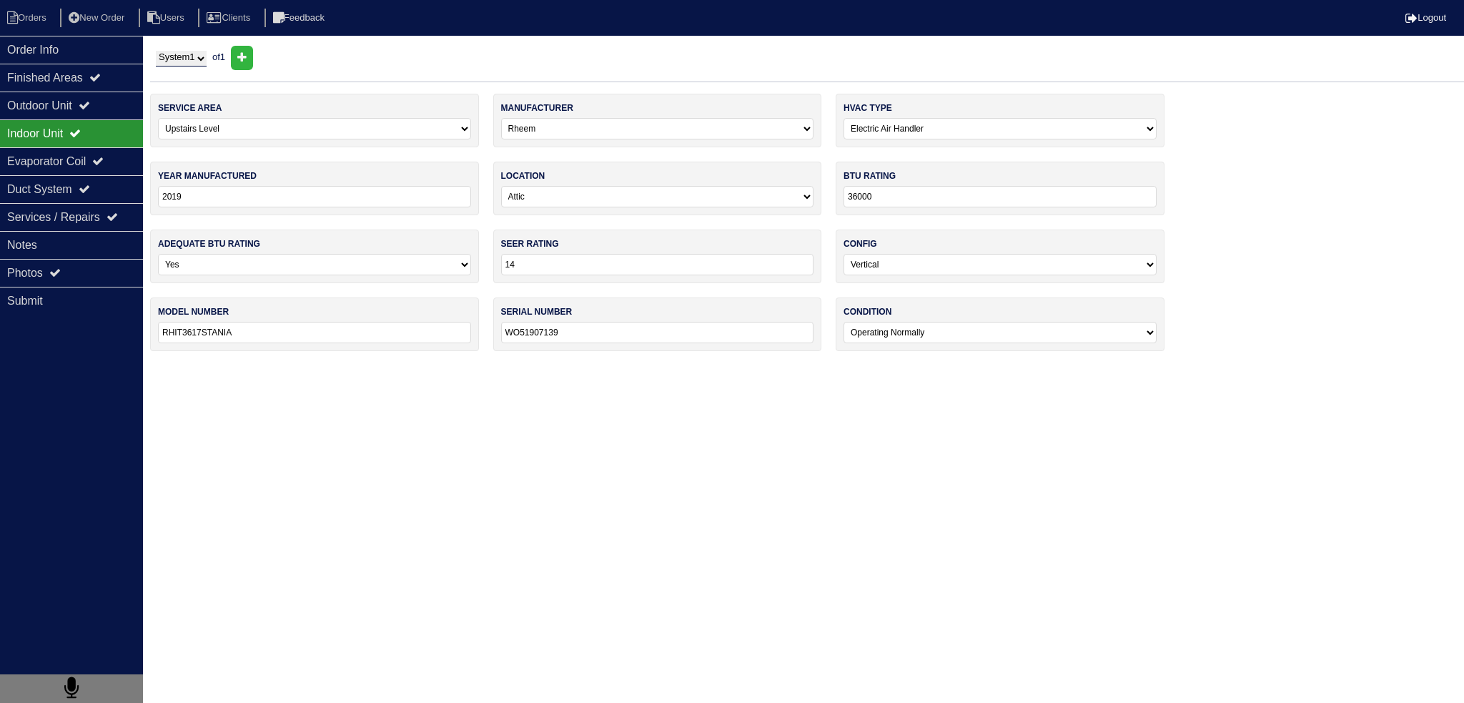
select select "0"
click at [84, 119] on div "Indoor Unit" at bounding box center [71, 133] width 143 height 28
click at [71, 36] on div "Order Info" at bounding box center [71, 50] width 143 height 28
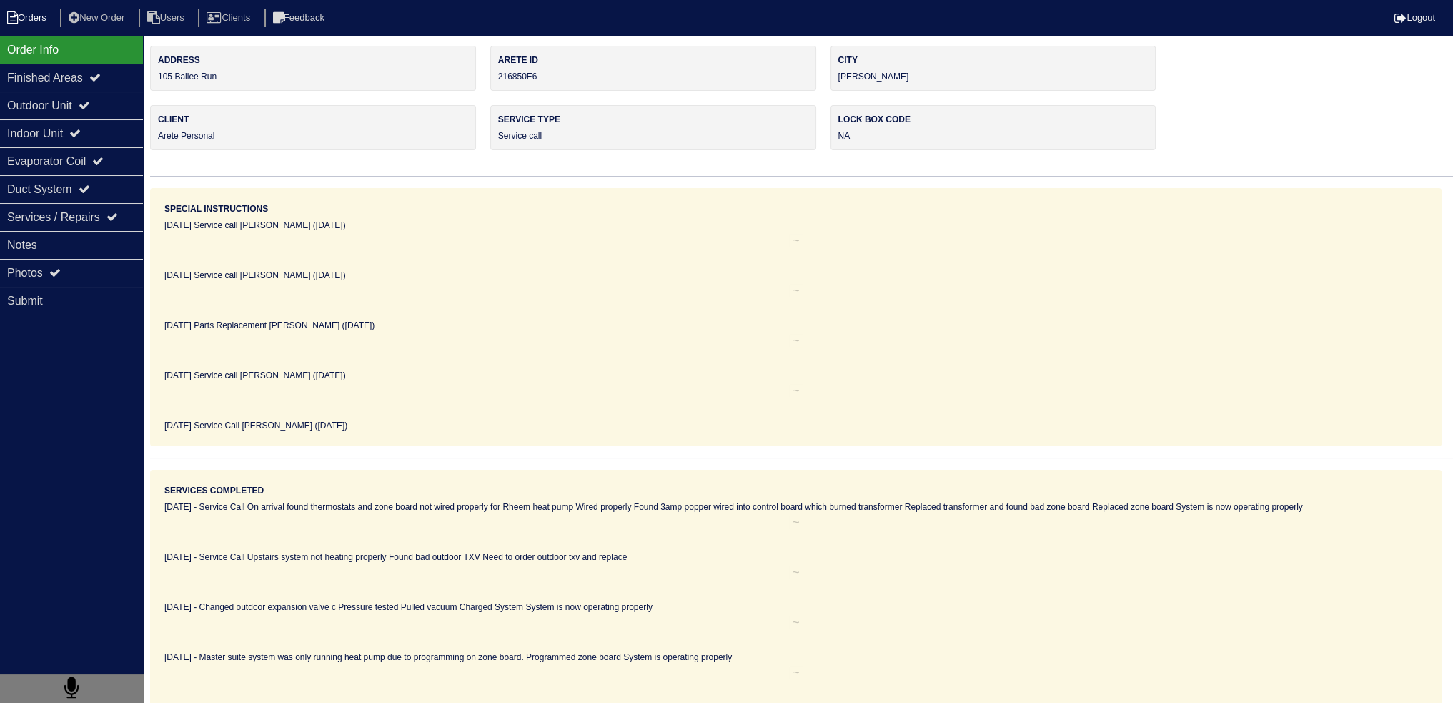
click at [41, 19] on li "Orders" at bounding box center [29, 18] width 58 height 19
select select "15"
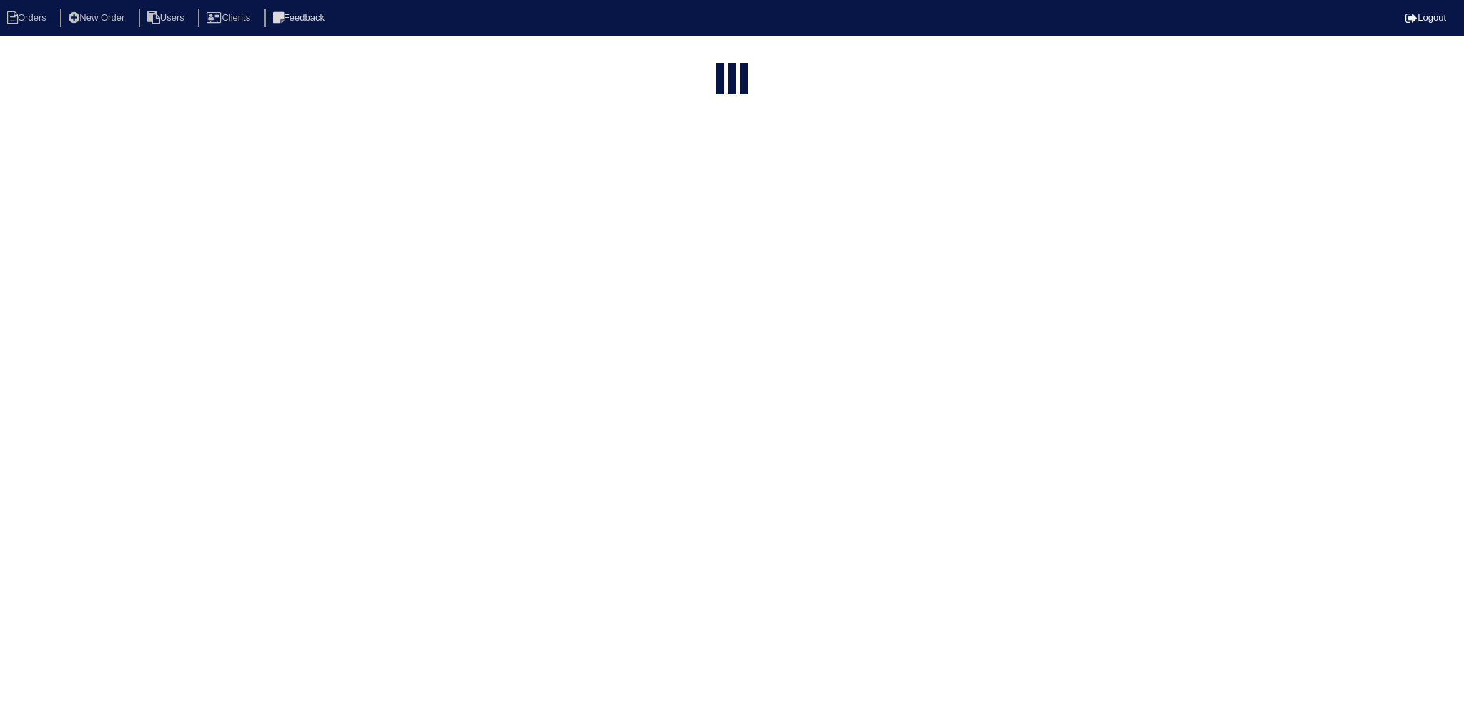
type input "105 bail"
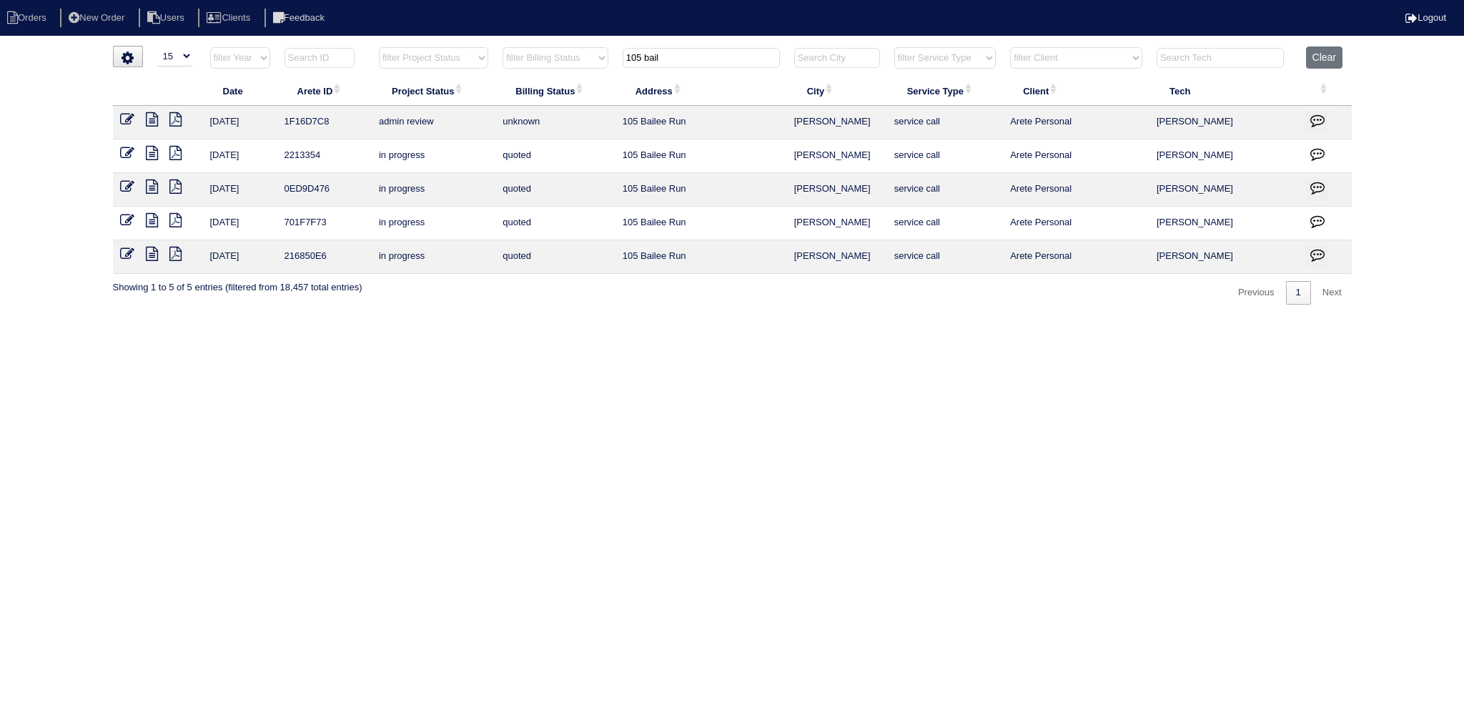
click at [154, 217] on icon at bounding box center [152, 220] width 12 height 14
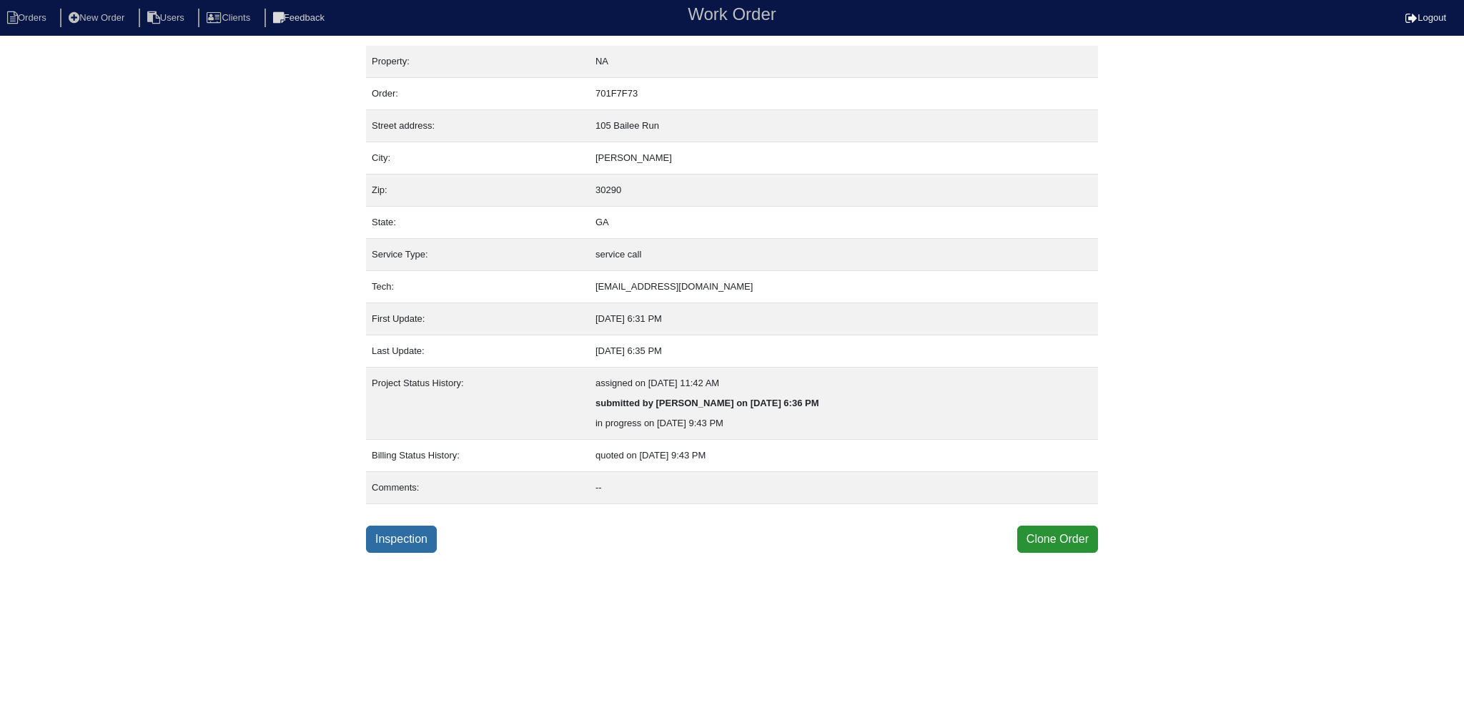
click at [429, 543] on link "Inspection" at bounding box center [401, 538] width 71 height 27
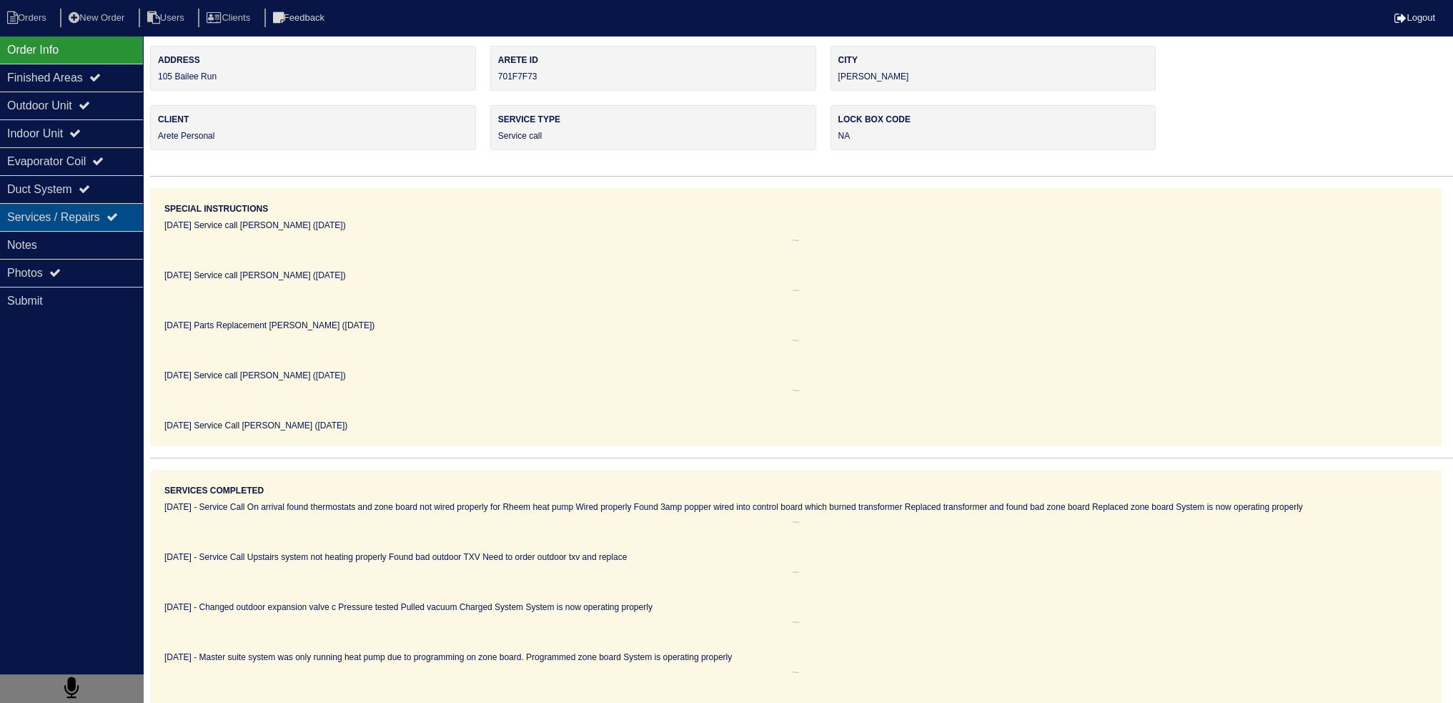
click at [64, 219] on div "Services / Repairs" at bounding box center [71, 217] width 143 height 28
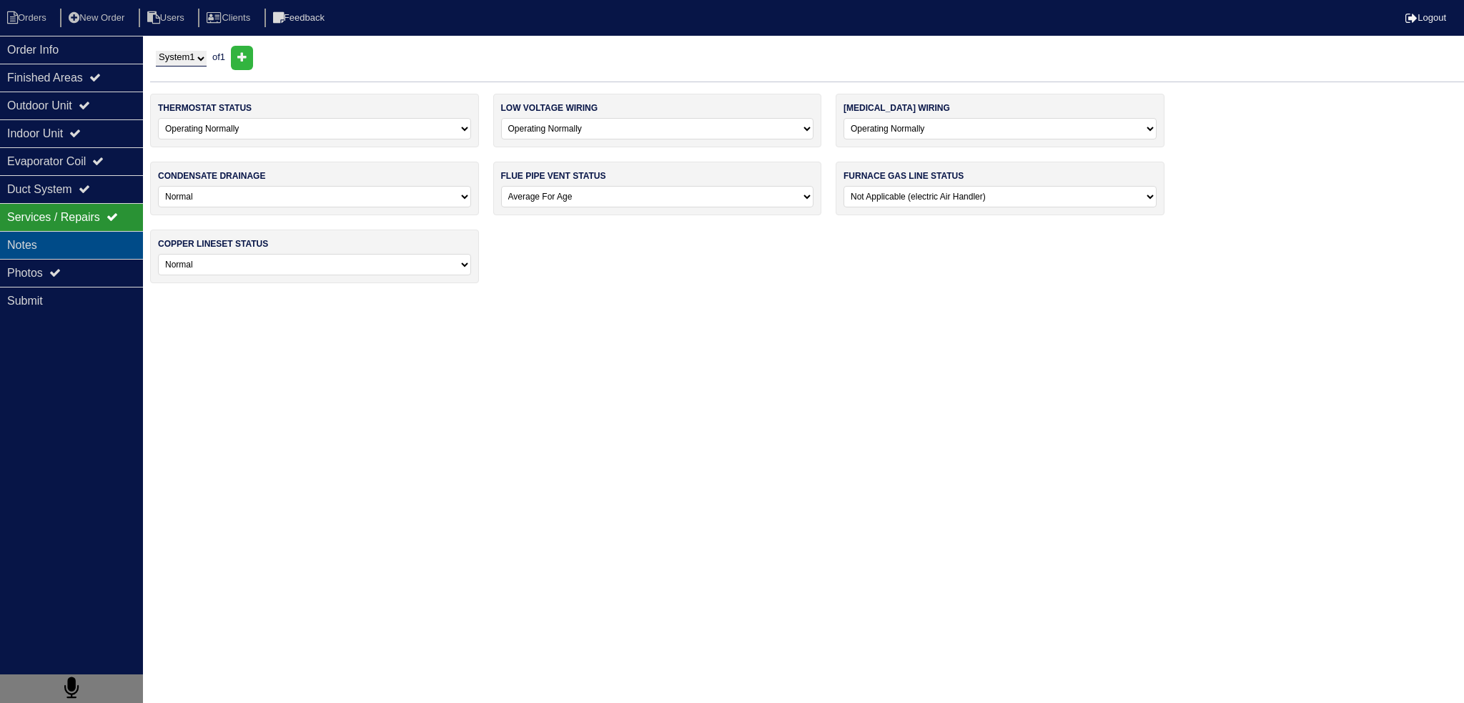
click at [61, 240] on div "Notes" at bounding box center [71, 245] width 143 height 28
type textarea "Master suite system was only running heat pump due to programming on zone board…"
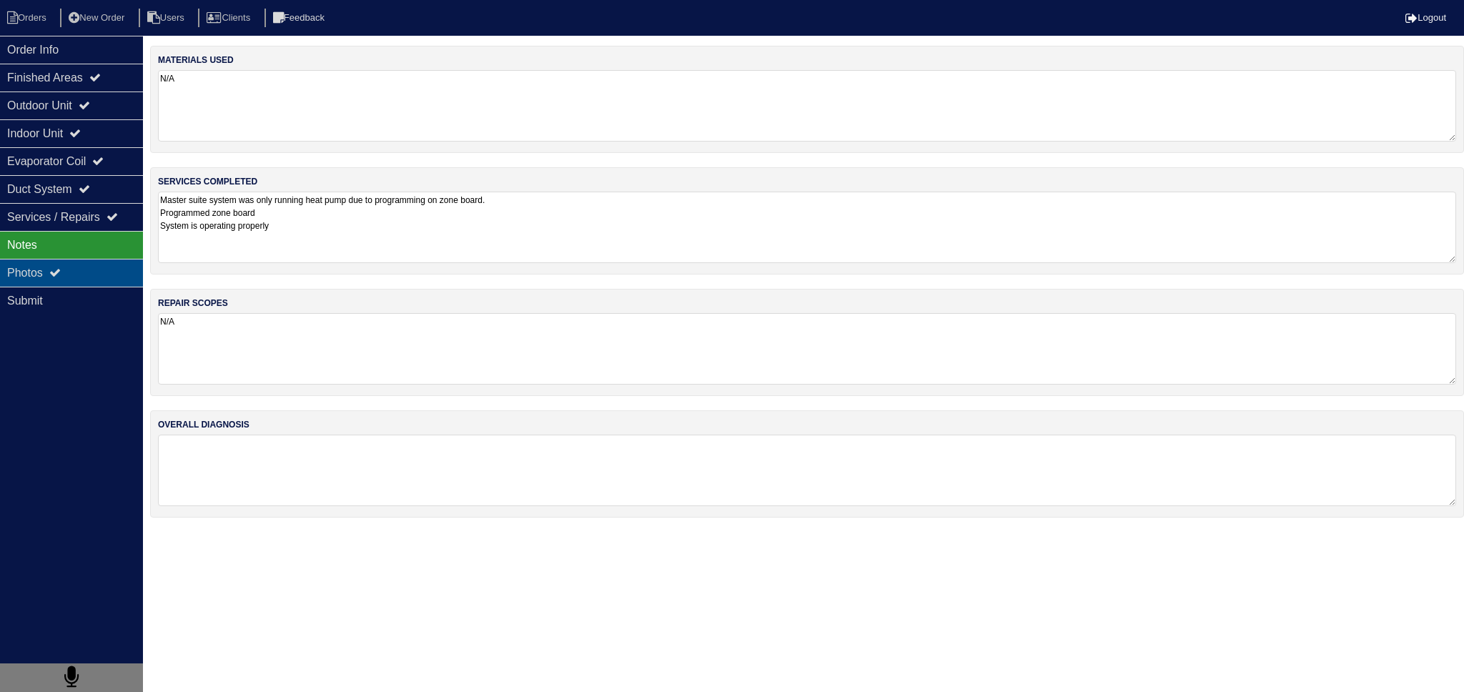
click at [75, 274] on div "Photos" at bounding box center [71, 273] width 143 height 28
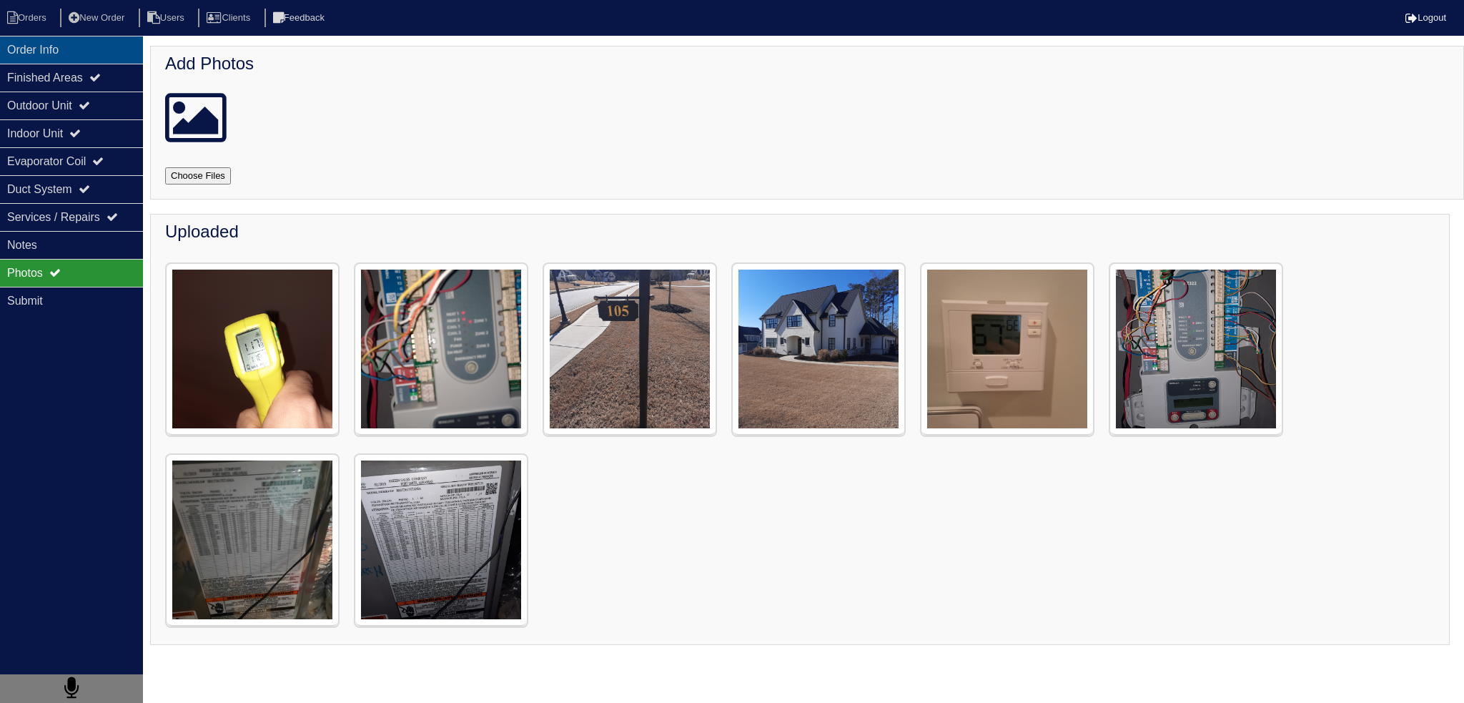
click at [96, 56] on div "Order Info" at bounding box center [71, 50] width 143 height 28
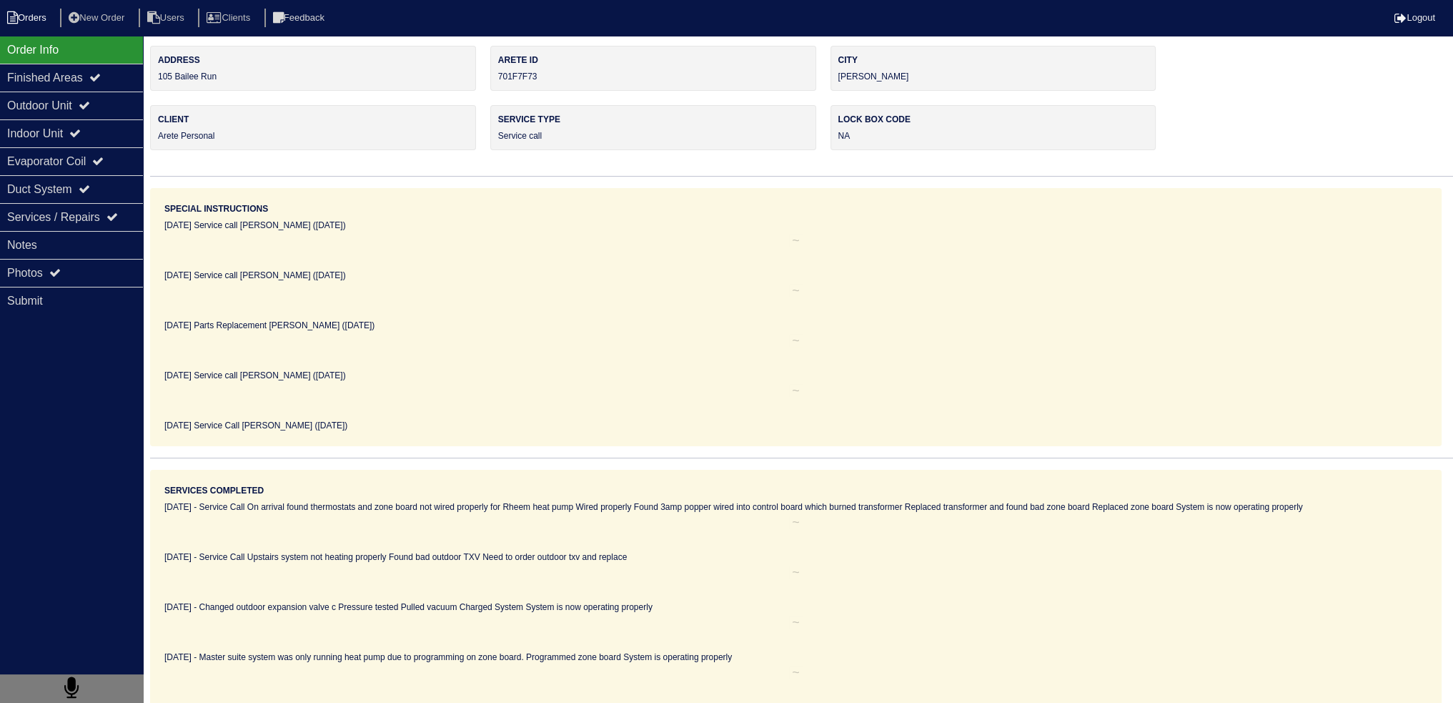
click at [21, 14] on li "Orders" at bounding box center [29, 18] width 58 height 19
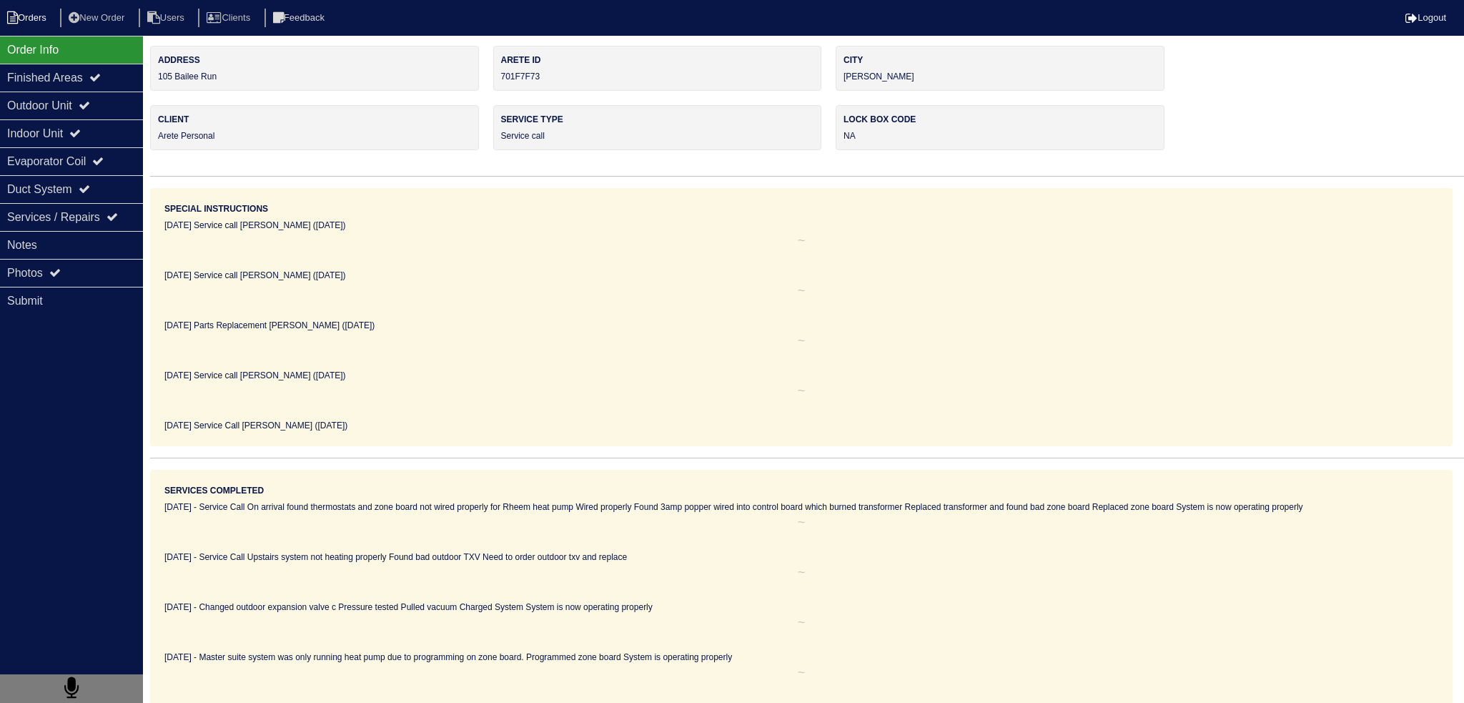
select select "15"
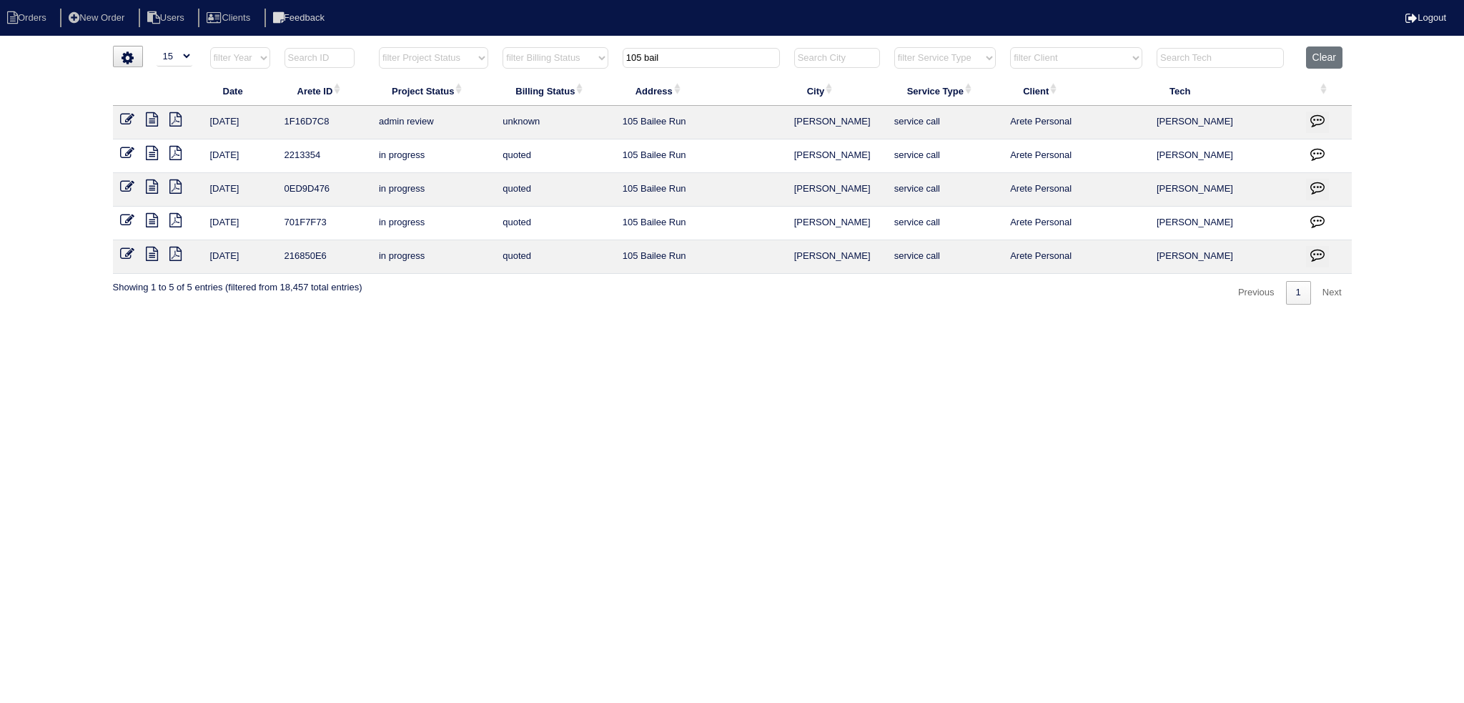
click at [150, 183] on icon at bounding box center [152, 186] width 12 height 14
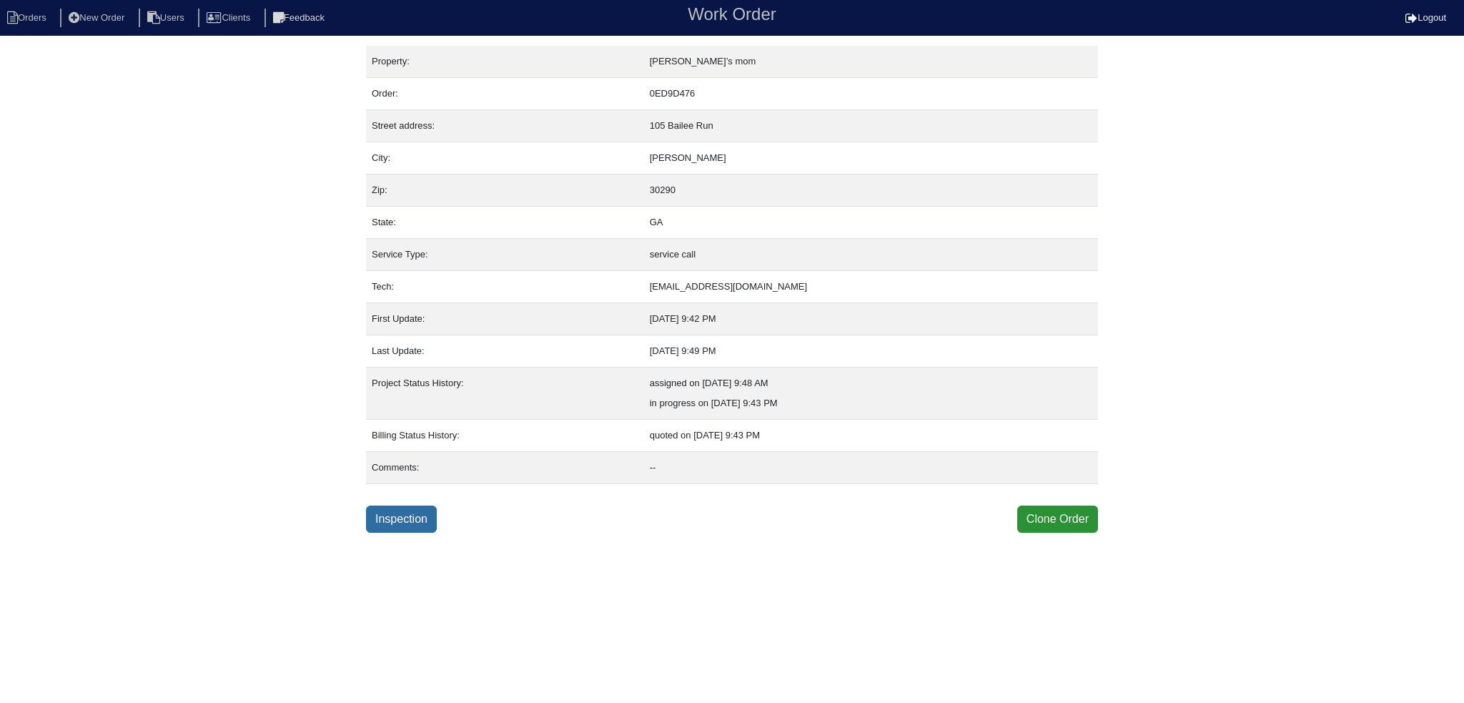
click at [413, 522] on link "Inspection" at bounding box center [401, 518] width 71 height 27
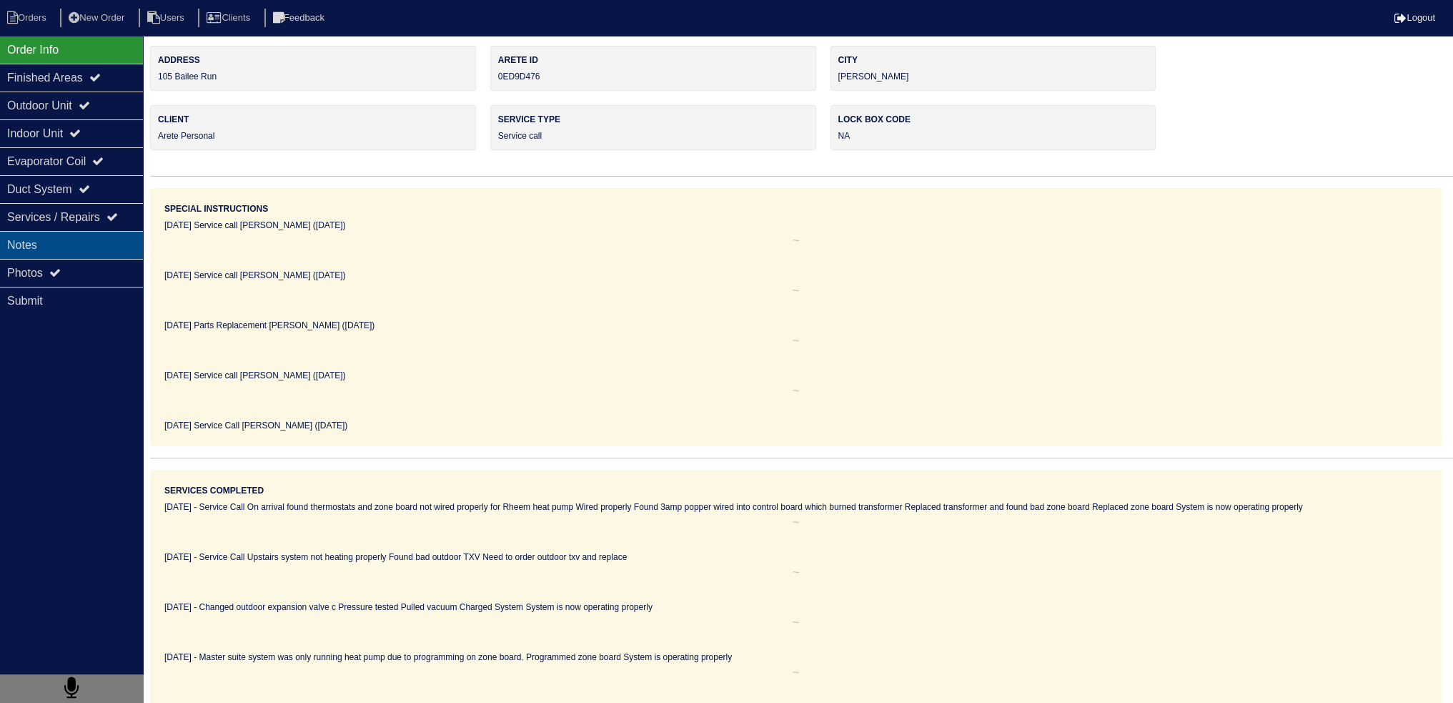
click at [89, 237] on div "Notes" at bounding box center [71, 245] width 143 height 28
type textarea "Transformer 3amp fuse HZ322 zoneboard"
type textarea "Service Call On arrival found thermostats and zone board not wired properly for…"
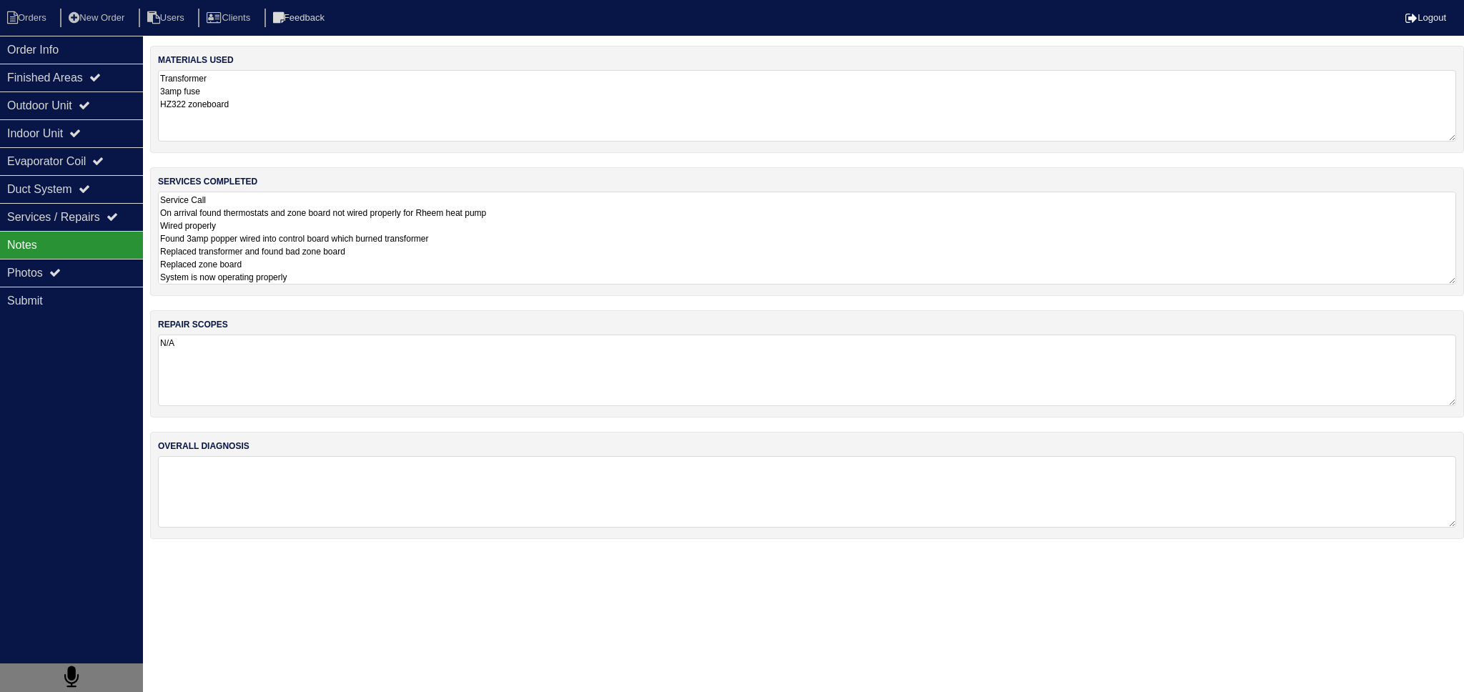
click at [367, 218] on textarea "Service Call On arrival found thermostats and zone board not wired properly for…" at bounding box center [807, 238] width 1298 height 93
click at [337, 220] on textarea "Service Call On arrival found thermostats and zone board not wired properly for…" at bounding box center [807, 238] width 1298 height 93
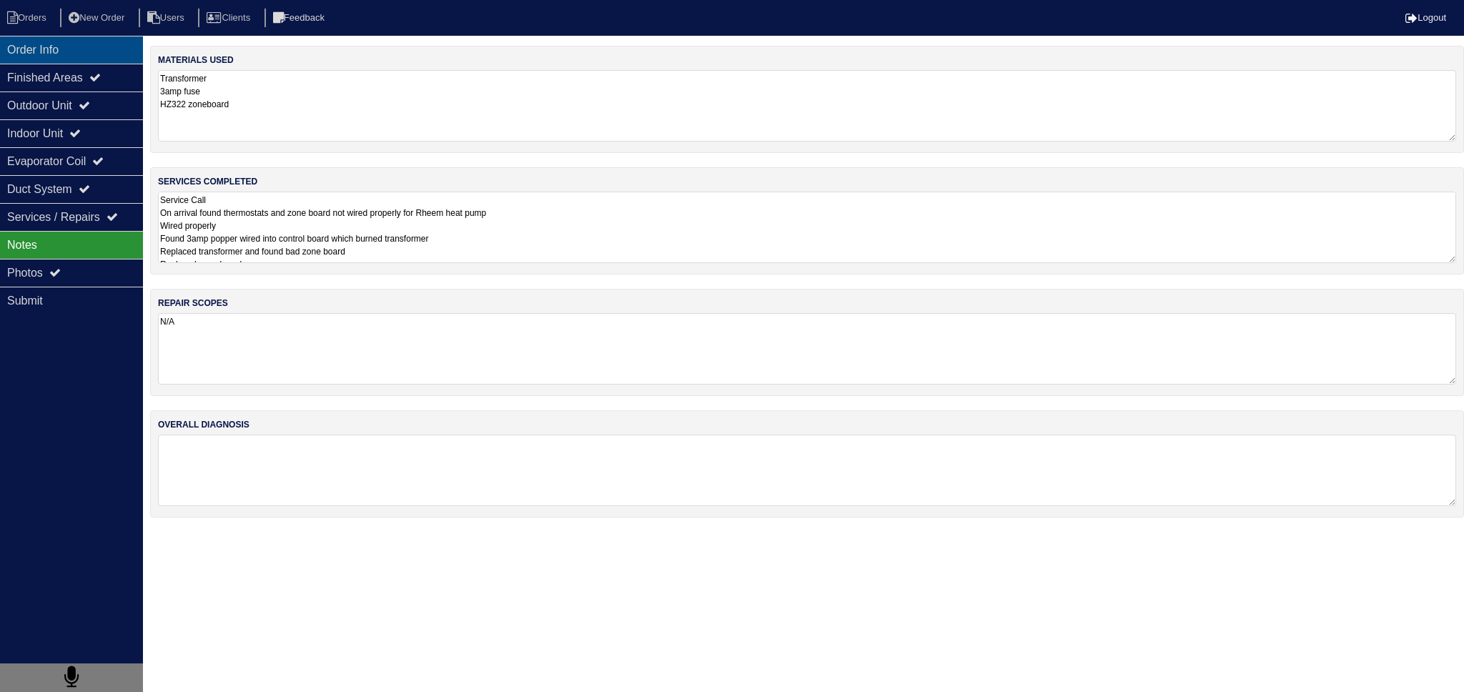
click at [81, 44] on div "Order Info" at bounding box center [71, 50] width 143 height 28
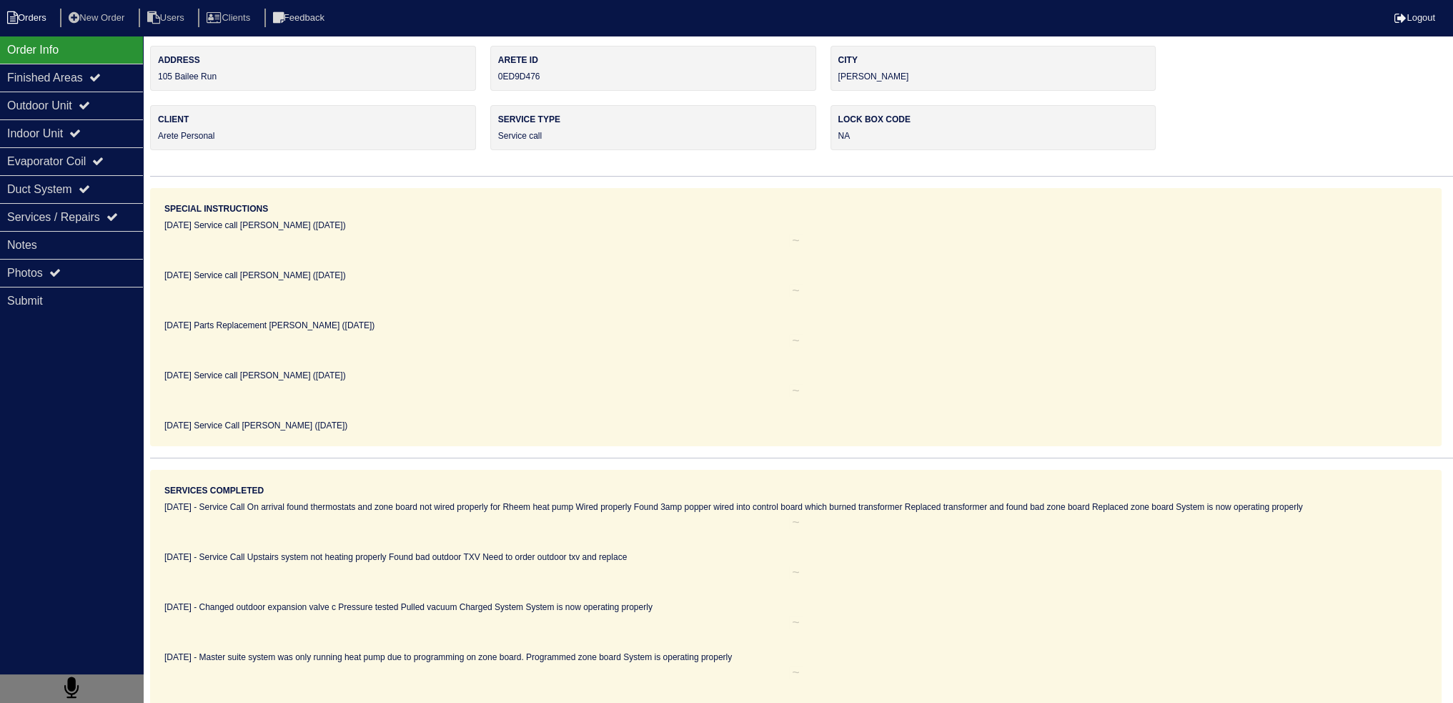
click at [29, 23] on li "Orders" at bounding box center [29, 18] width 58 height 19
select select "15"
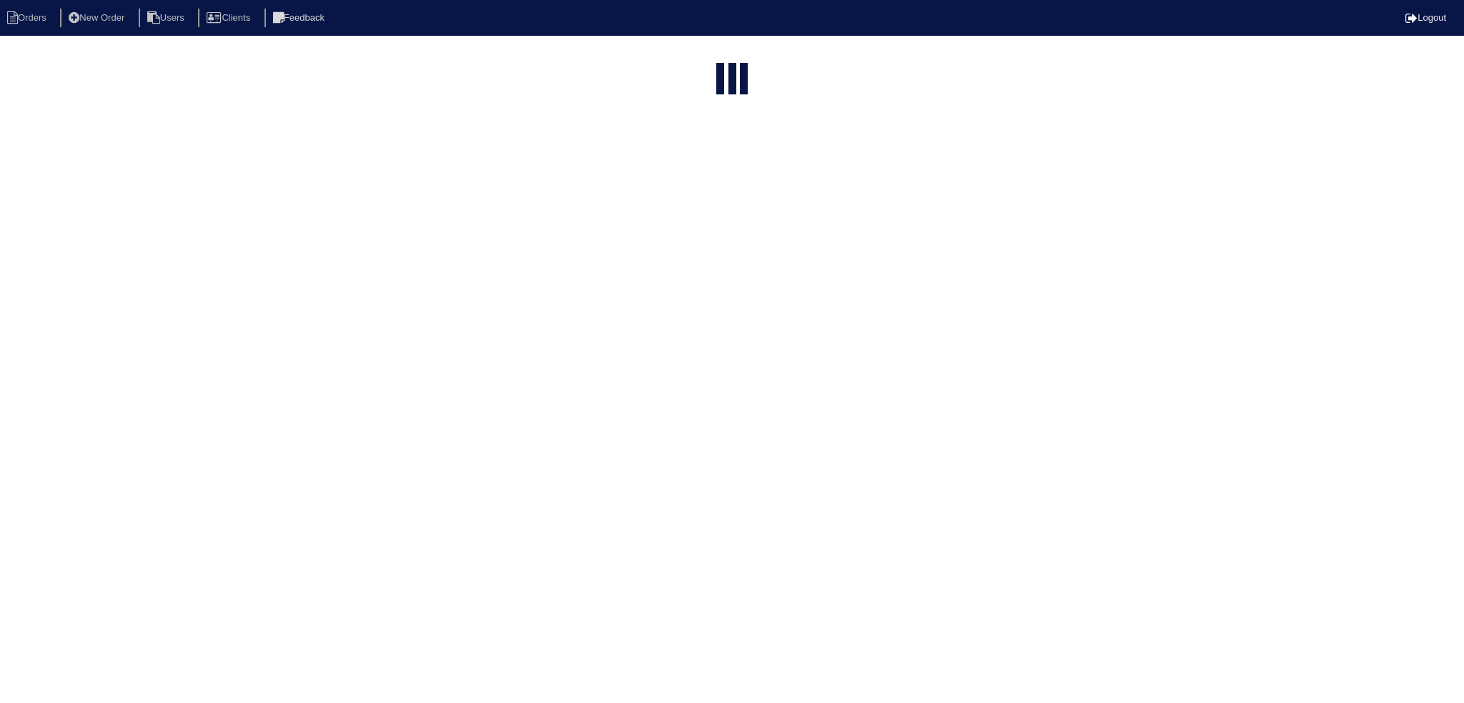
type input "105 bail"
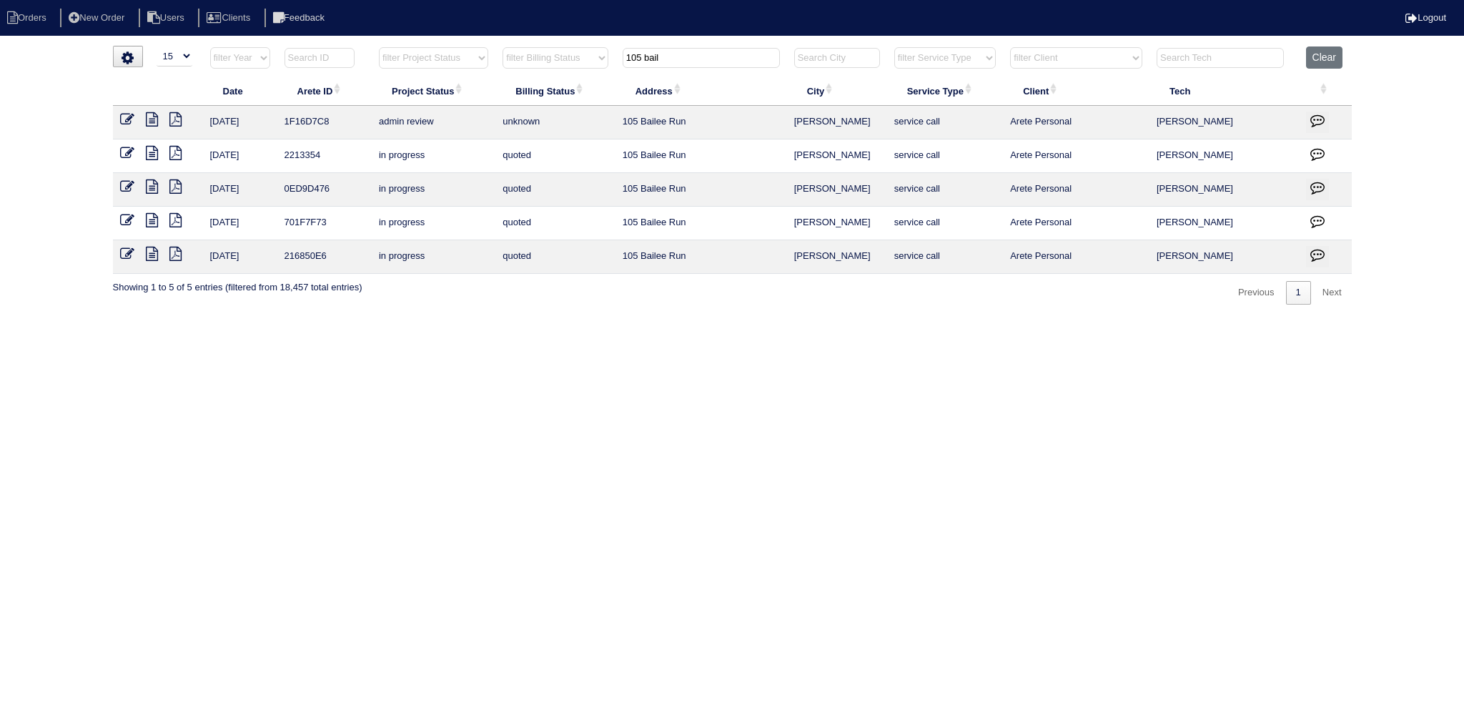
click at [152, 117] on icon at bounding box center [152, 119] width 12 height 14
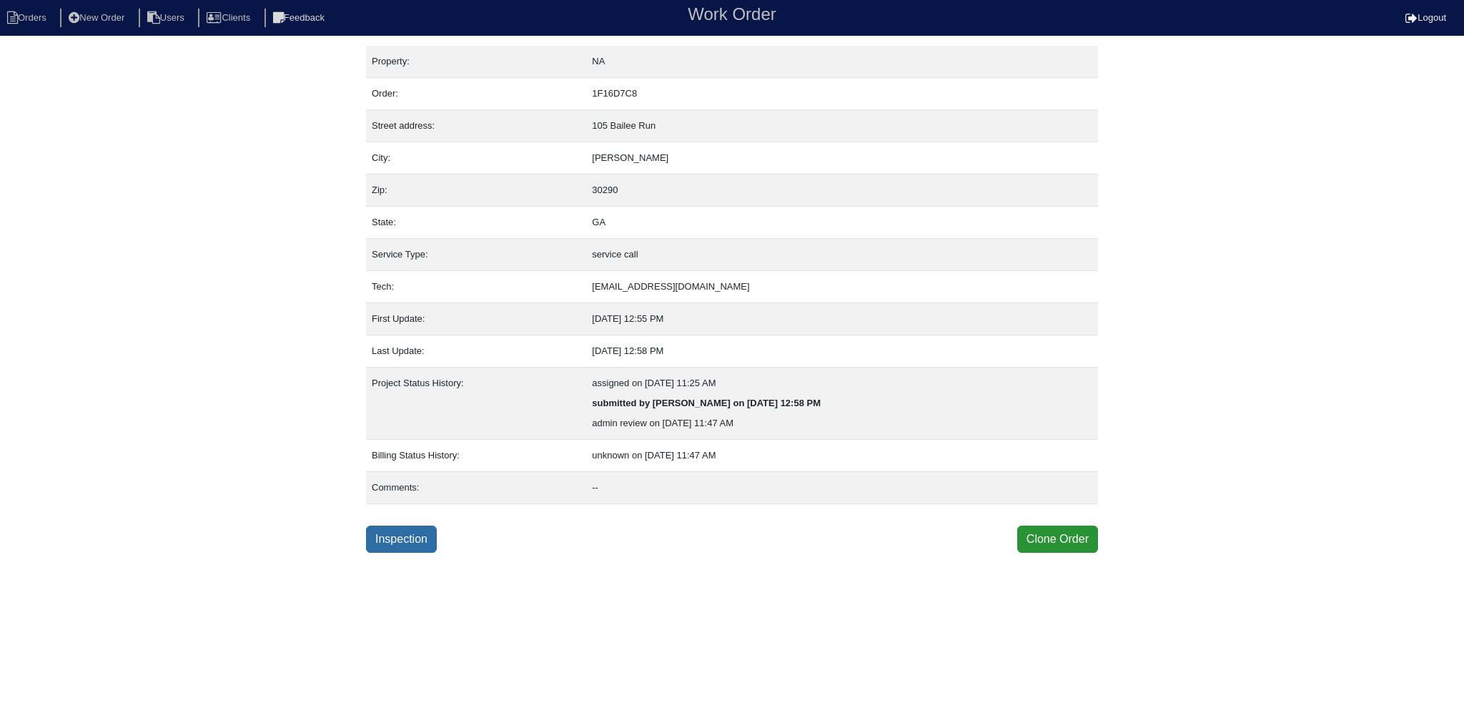
click at [389, 542] on link "Inspection" at bounding box center [401, 538] width 71 height 27
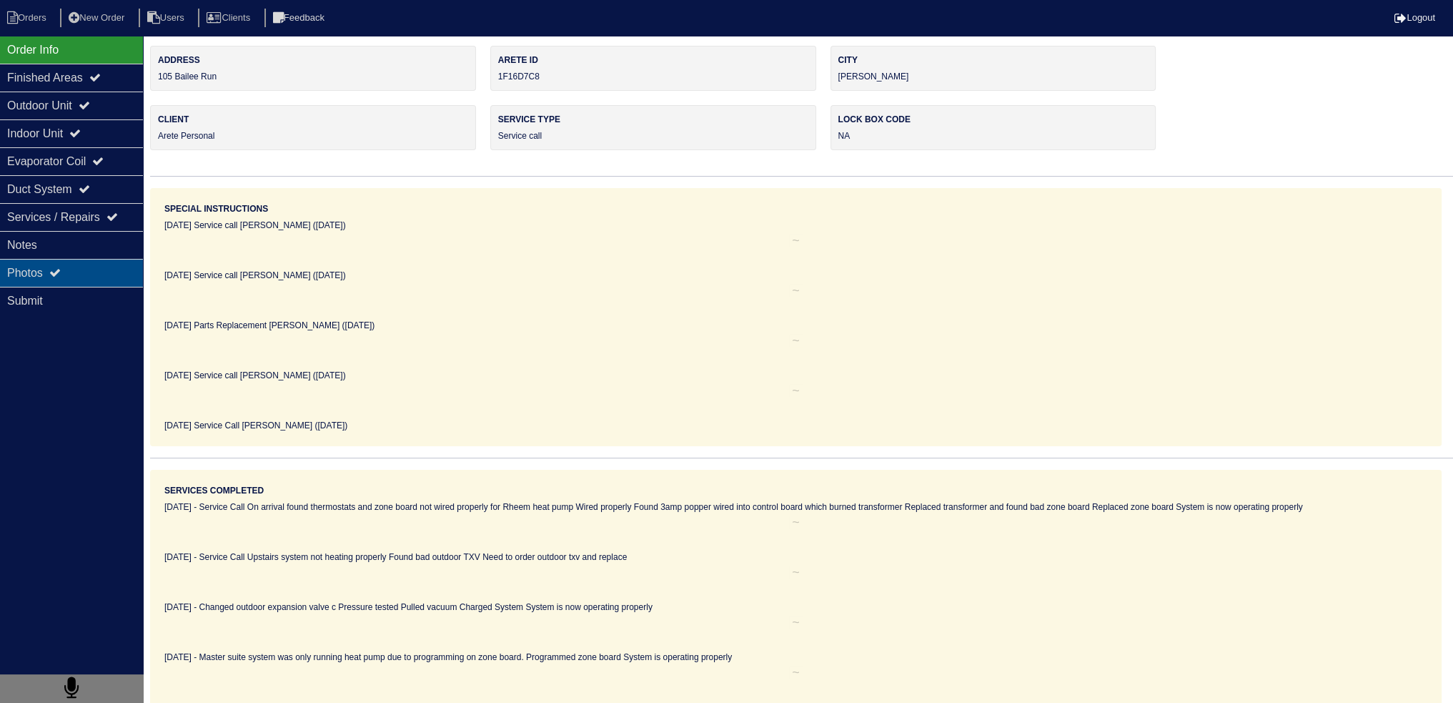
click at [119, 259] on div "Photos" at bounding box center [71, 273] width 143 height 28
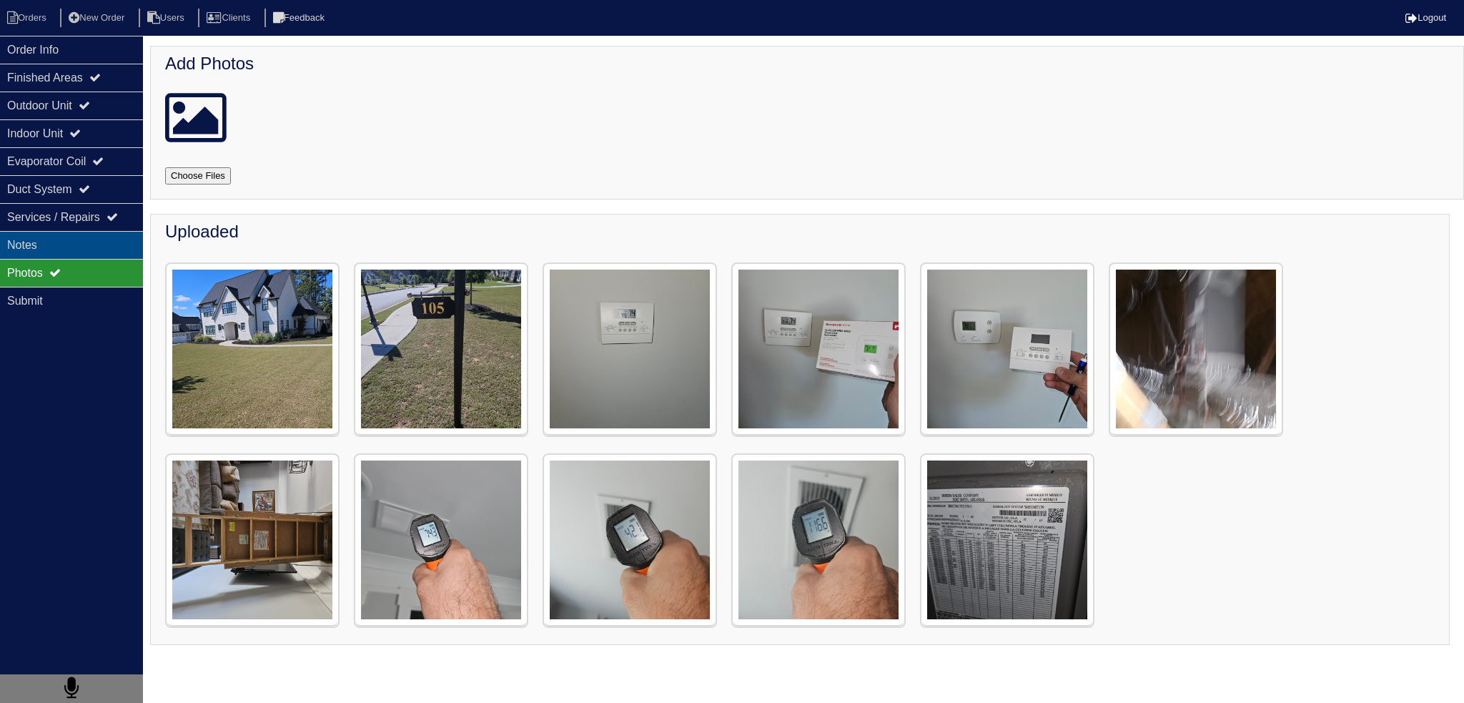
click at [101, 233] on div "Notes" at bounding box center [71, 245] width 143 height 28
type textarea "Service call She wanted a non programmable thermostat because she said the othe…"
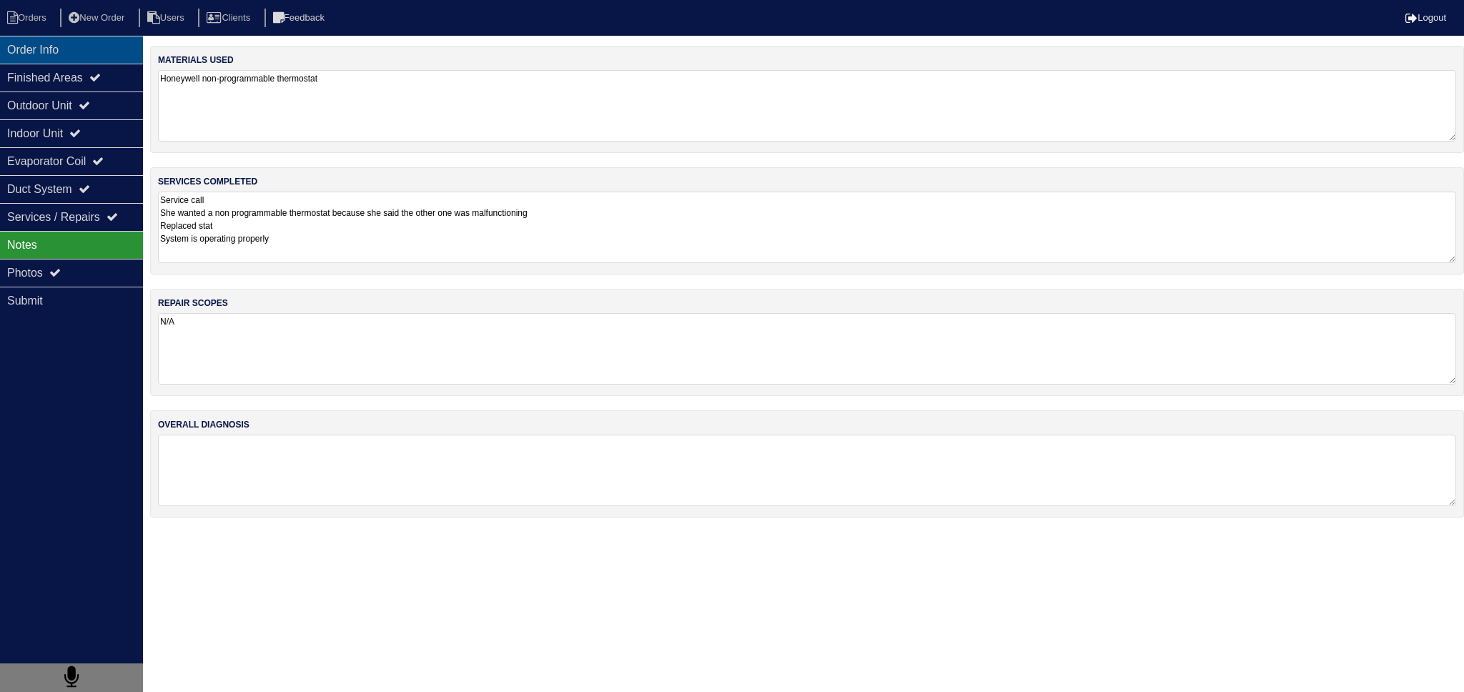
click at [89, 57] on div "Order Info" at bounding box center [71, 50] width 143 height 28
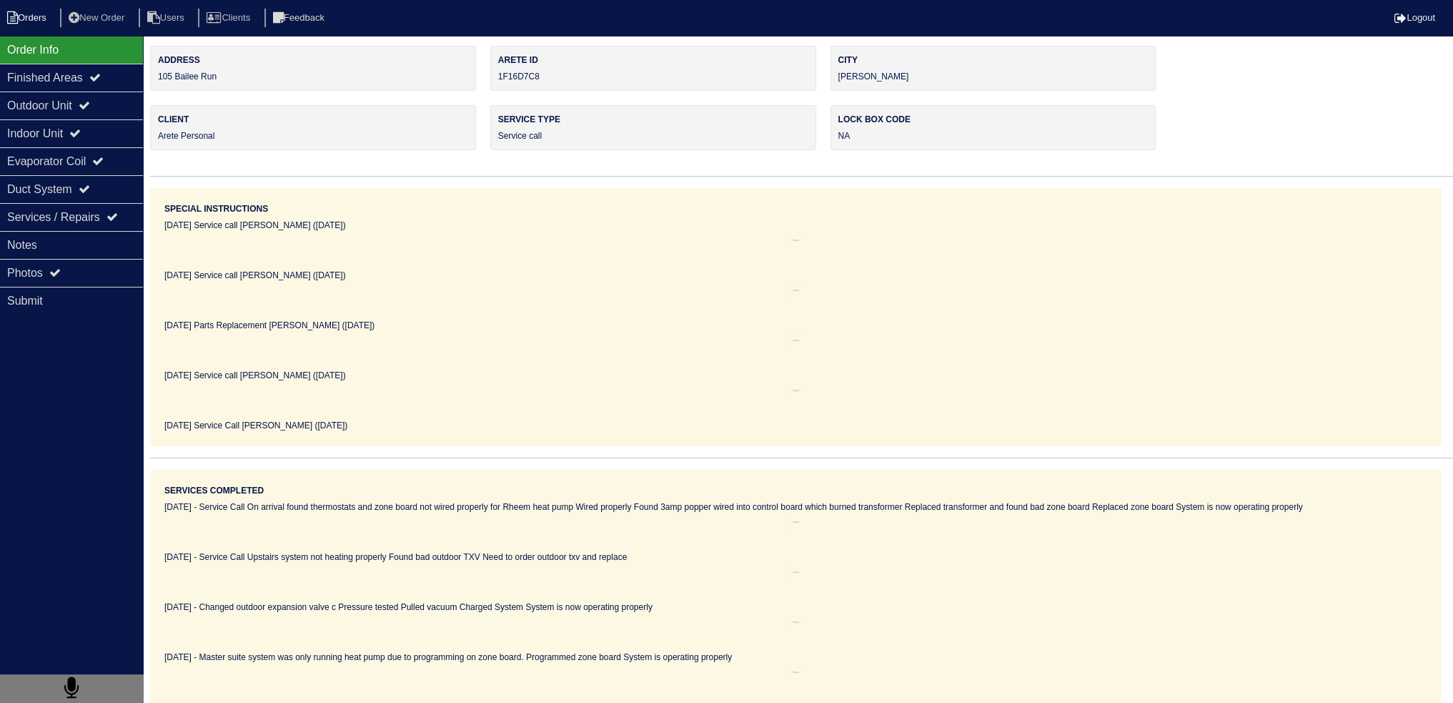
click at [23, 23] on li "Orders" at bounding box center [29, 18] width 58 height 19
select select "15"
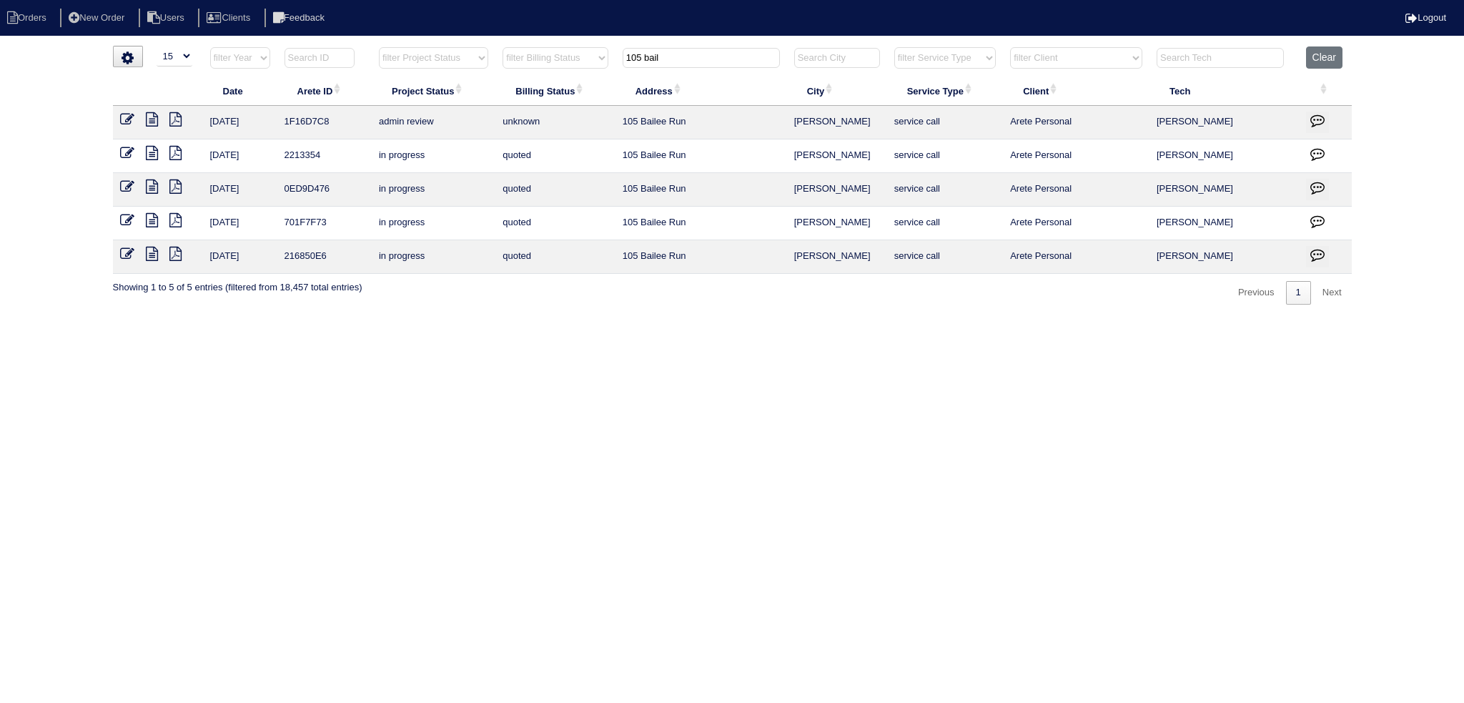
click at [154, 216] on icon at bounding box center [152, 220] width 12 height 14
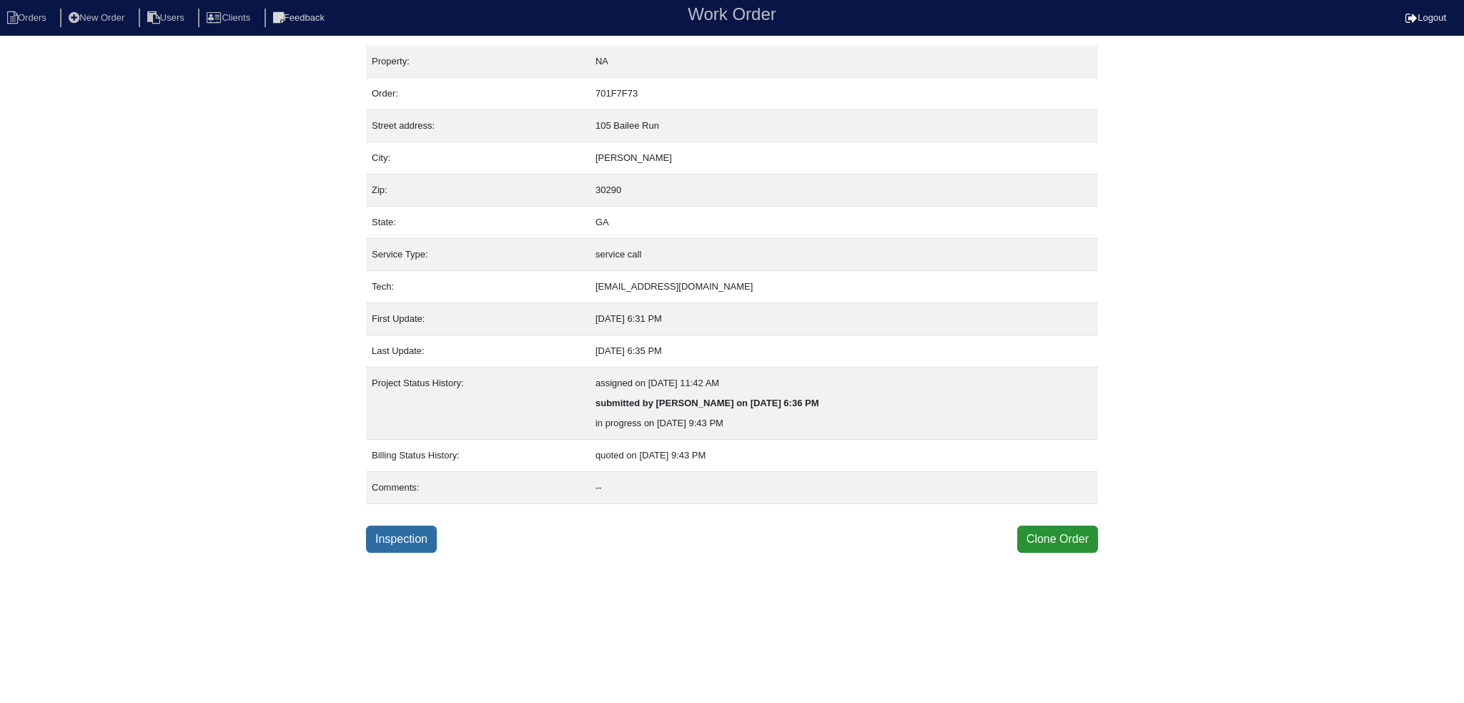
click at [372, 546] on link "Inspection" at bounding box center [401, 538] width 71 height 27
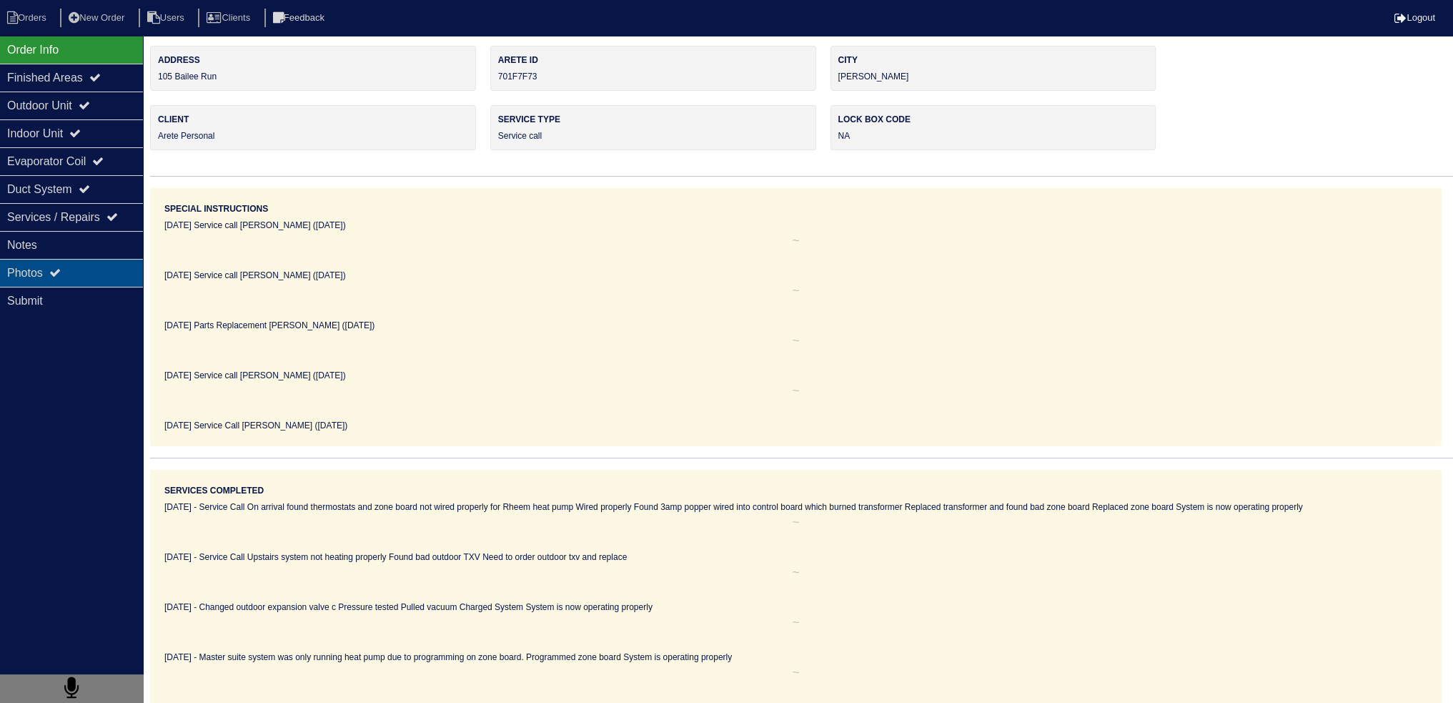
click at [101, 262] on div "Photos" at bounding box center [71, 273] width 143 height 28
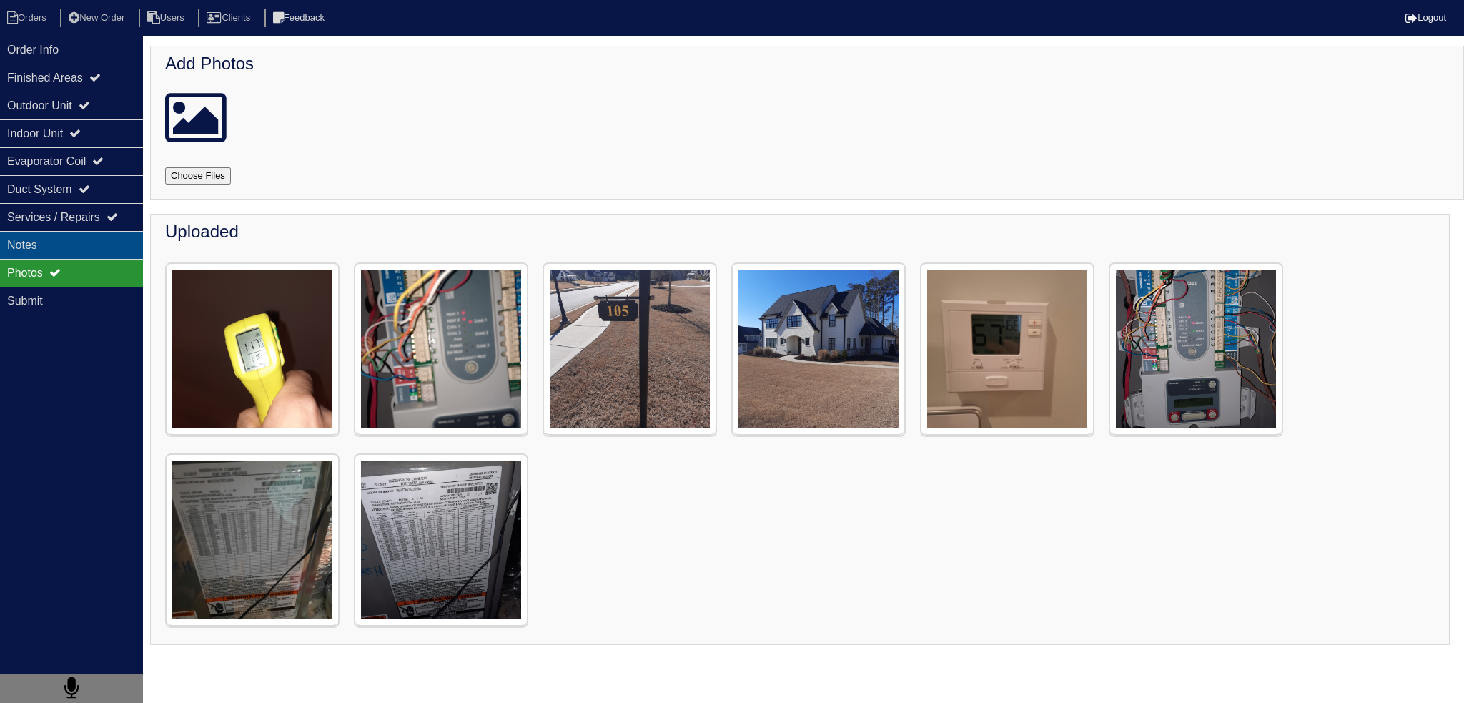
click at [101, 253] on div "Notes" at bounding box center [71, 245] width 143 height 28
type textarea "Master suite system was only running heat pump due to programming on zone board…"
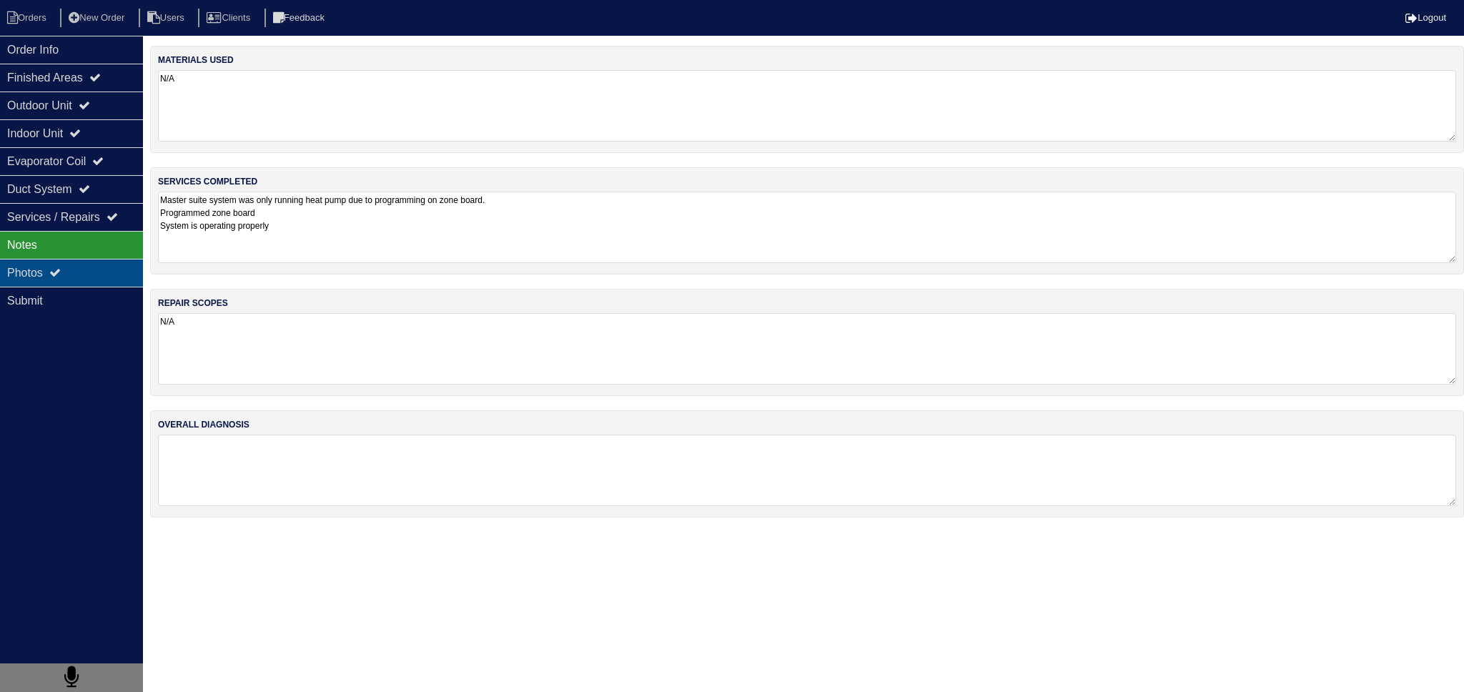
click at [94, 274] on div "Photos" at bounding box center [71, 273] width 143 height 28
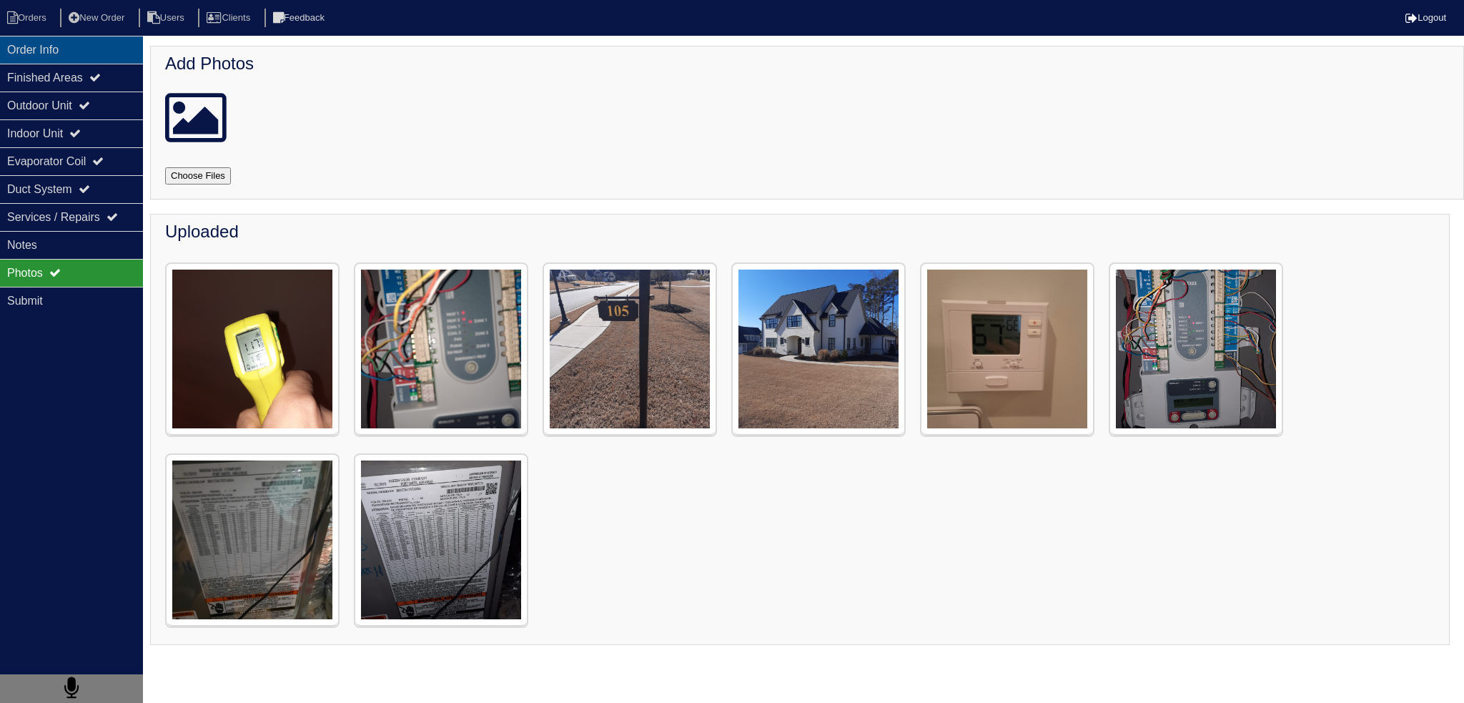
drag, startPoint x: 66, startPoint y: 49, endPoint x: 66, endPoint y: 58, distance: 9.3
click at [66, 49] on div "Order Info" at bounding box center [71, 50] width 143 height 28
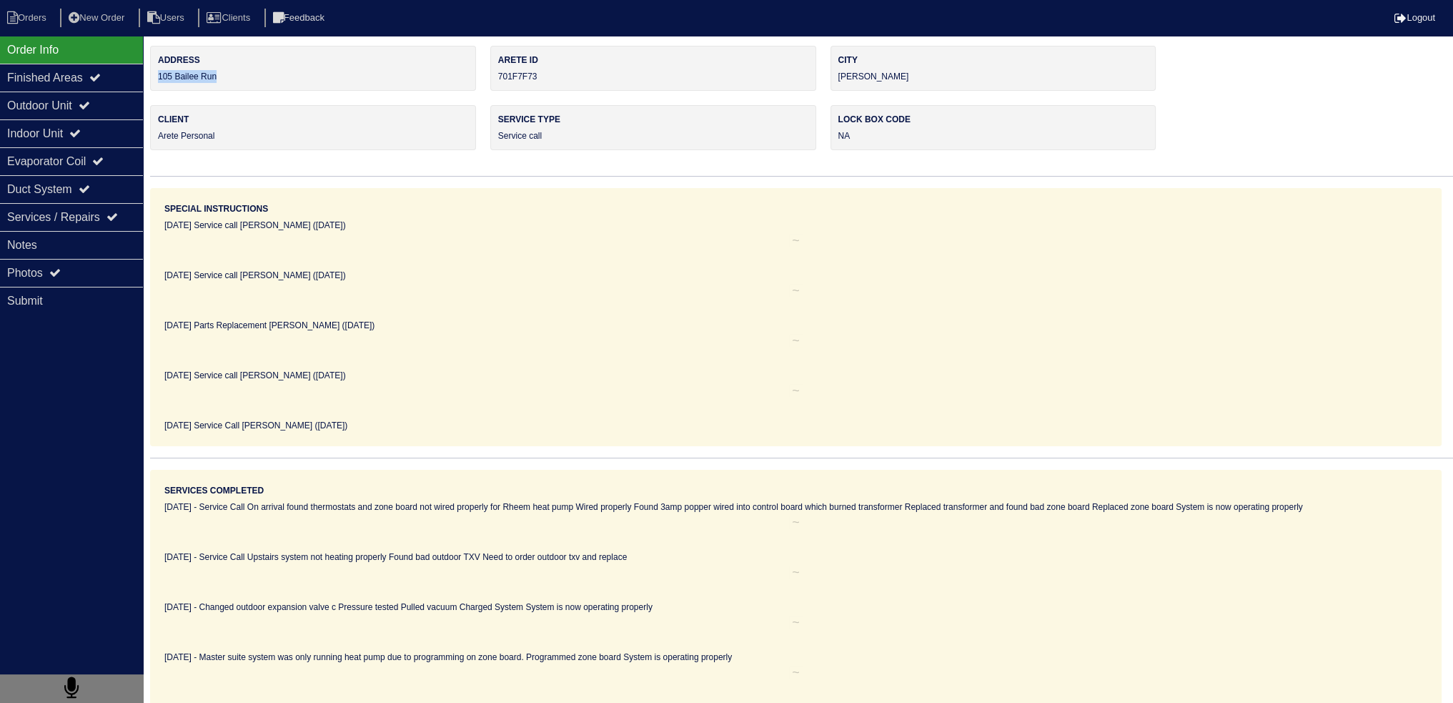
drag, startPoint x: 230, startPoint y: 81, endPoint x: 158, endPoint y: 84, distance: 72.2
click at [158, 84] on div "Address 105 Bailee Run" at bounding box center [313, 68] width 326 height 45
click at [29, 18] on li "Orders" at bounding box center [29, 18] width 58 height 19
select select "15"
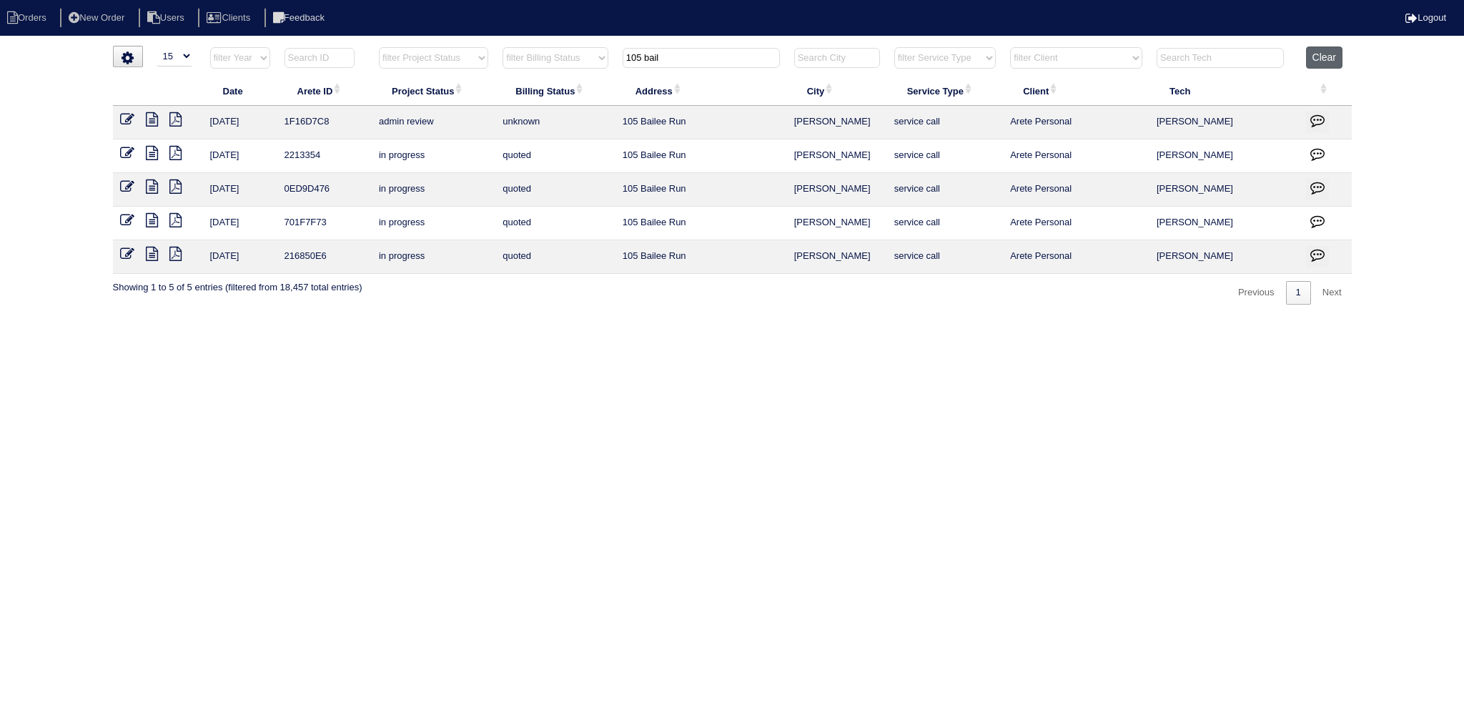
click at [1333, 56] on button "Clear" at bounding box center [1324, 57] width 36 height 22
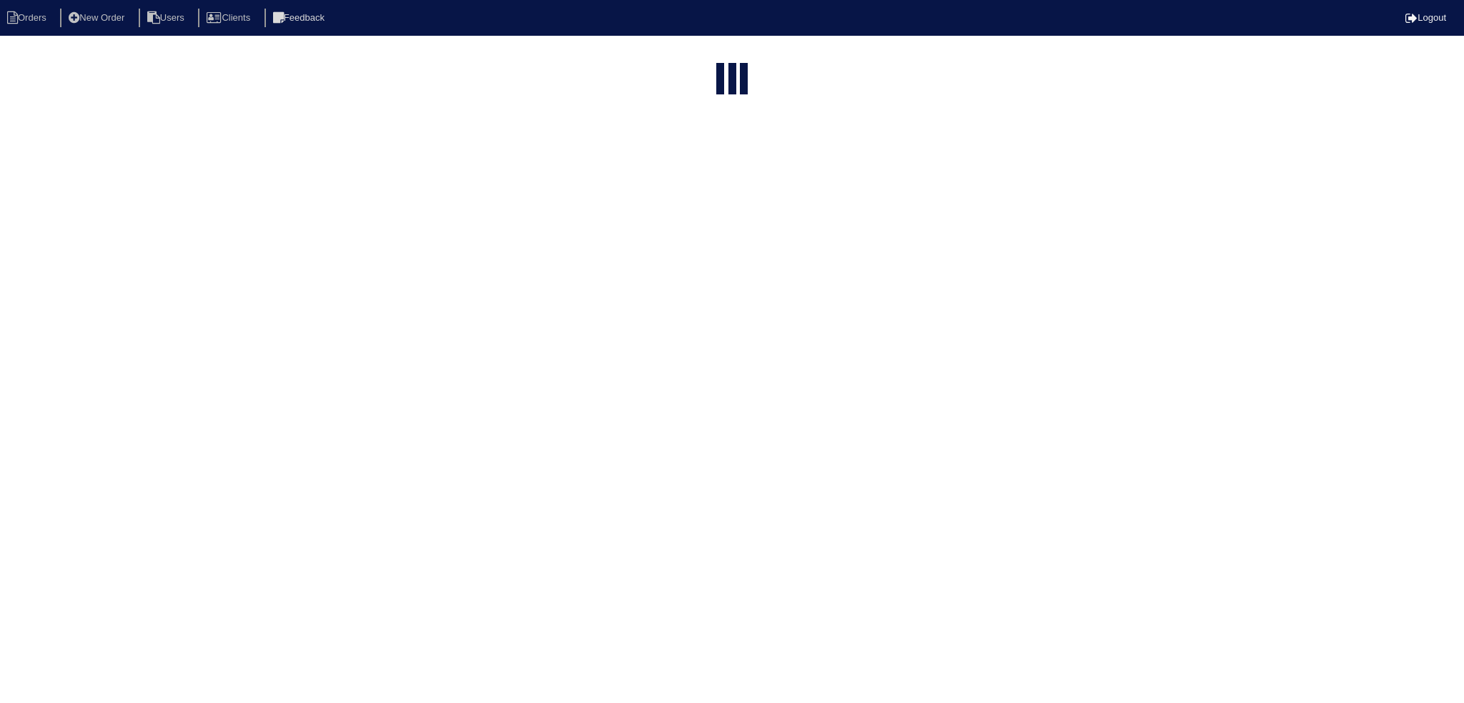
select select "15"
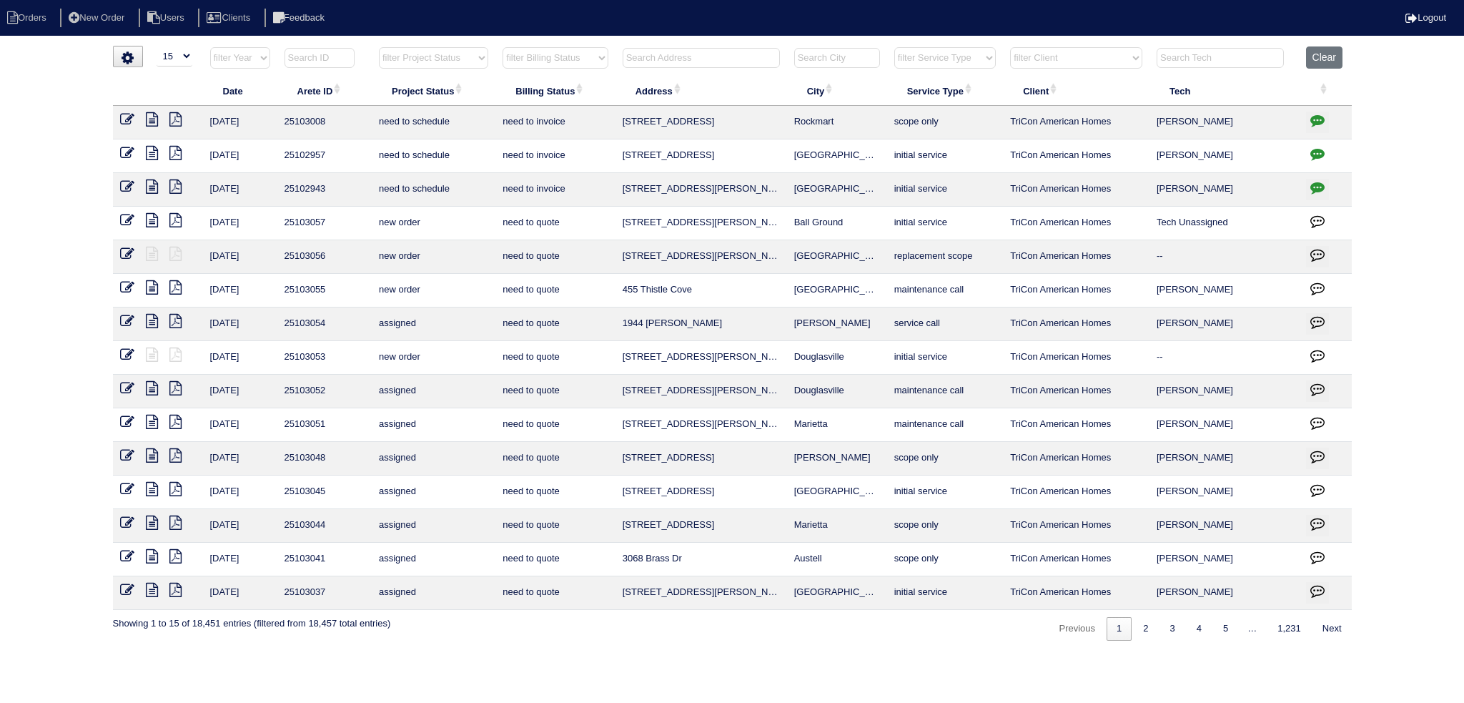
click at [619, 62] on th at bounding box center [701, 60] width 172 height 29
click at [626, 56] on input "text" at bounding box center [701, 58] width 157 height 20
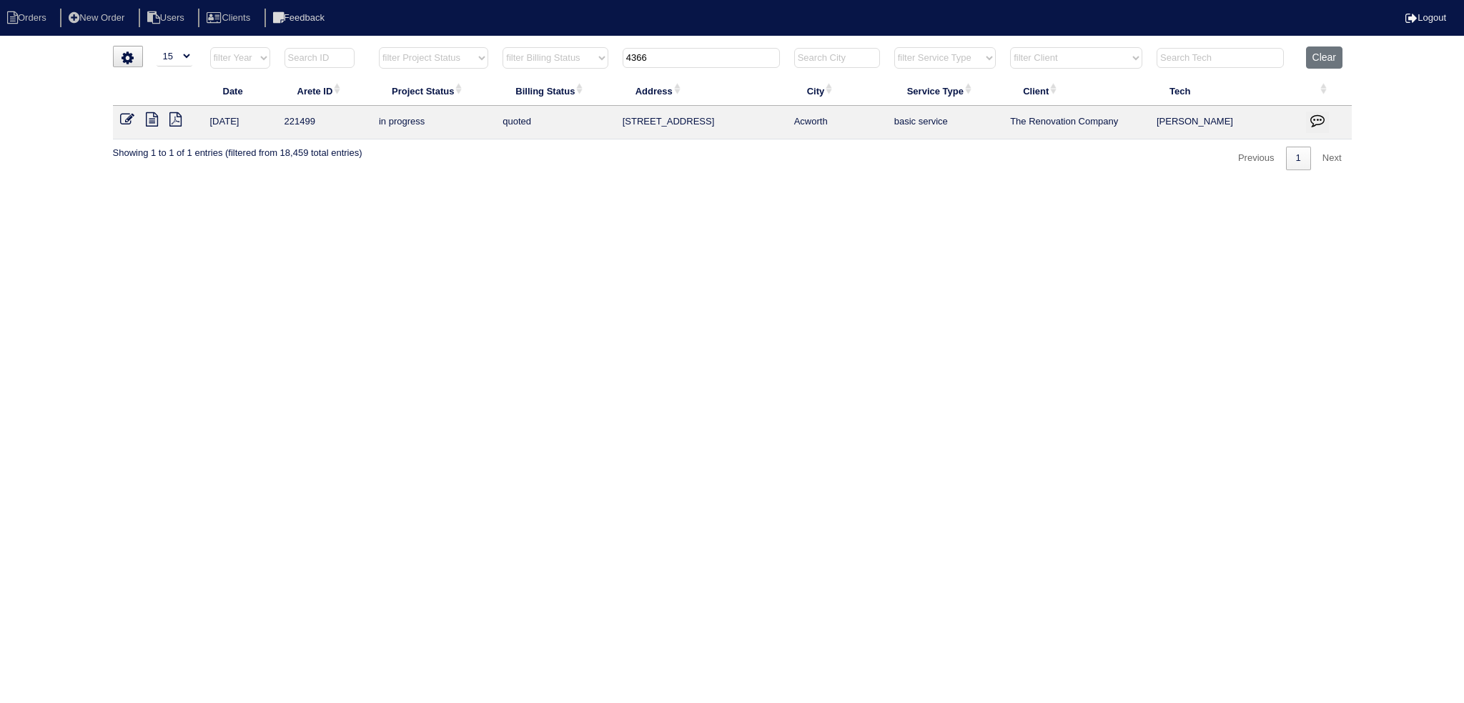
type input "4366"
click at [1317, 59] on button "Clear" at bounding box center [1324, 57] width 36 height 22
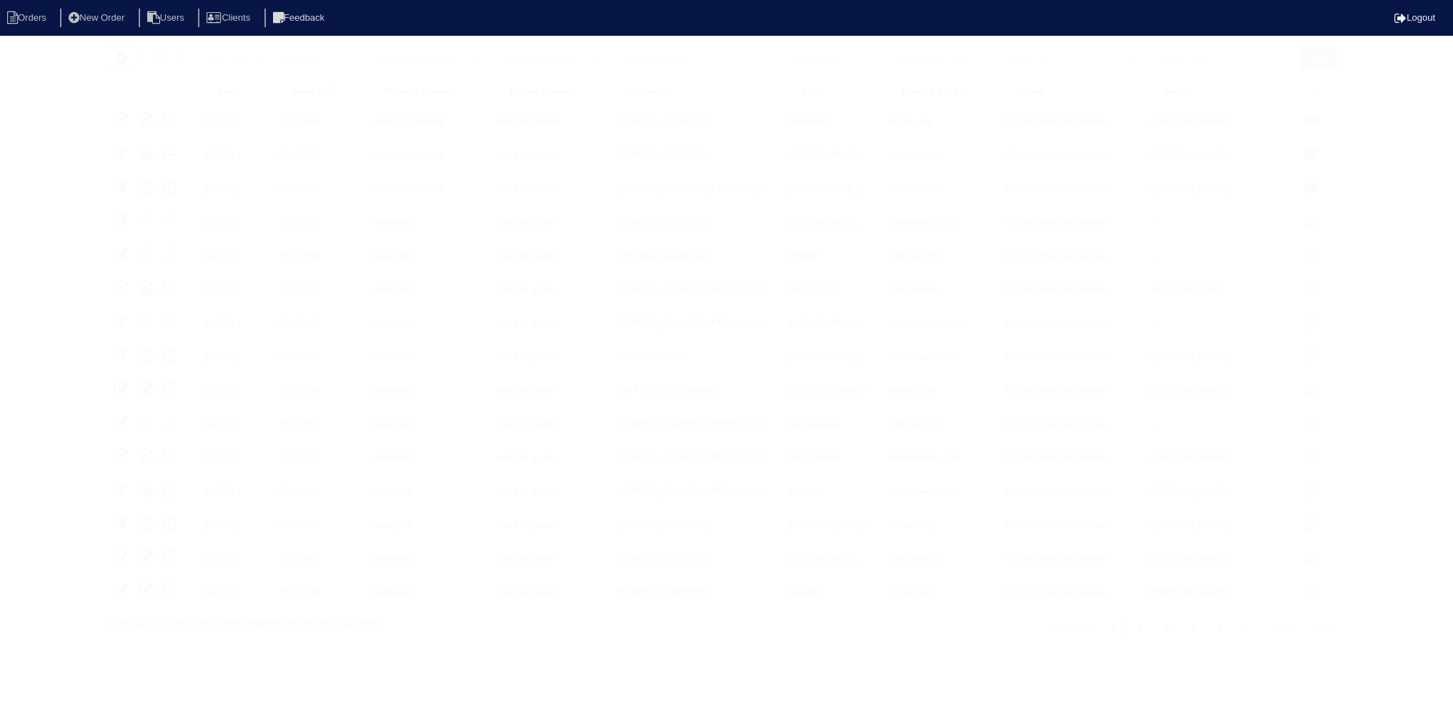
select select "15"
click at [730, 54] on input "text" at bounding box center [701, 58] width 157 height 20
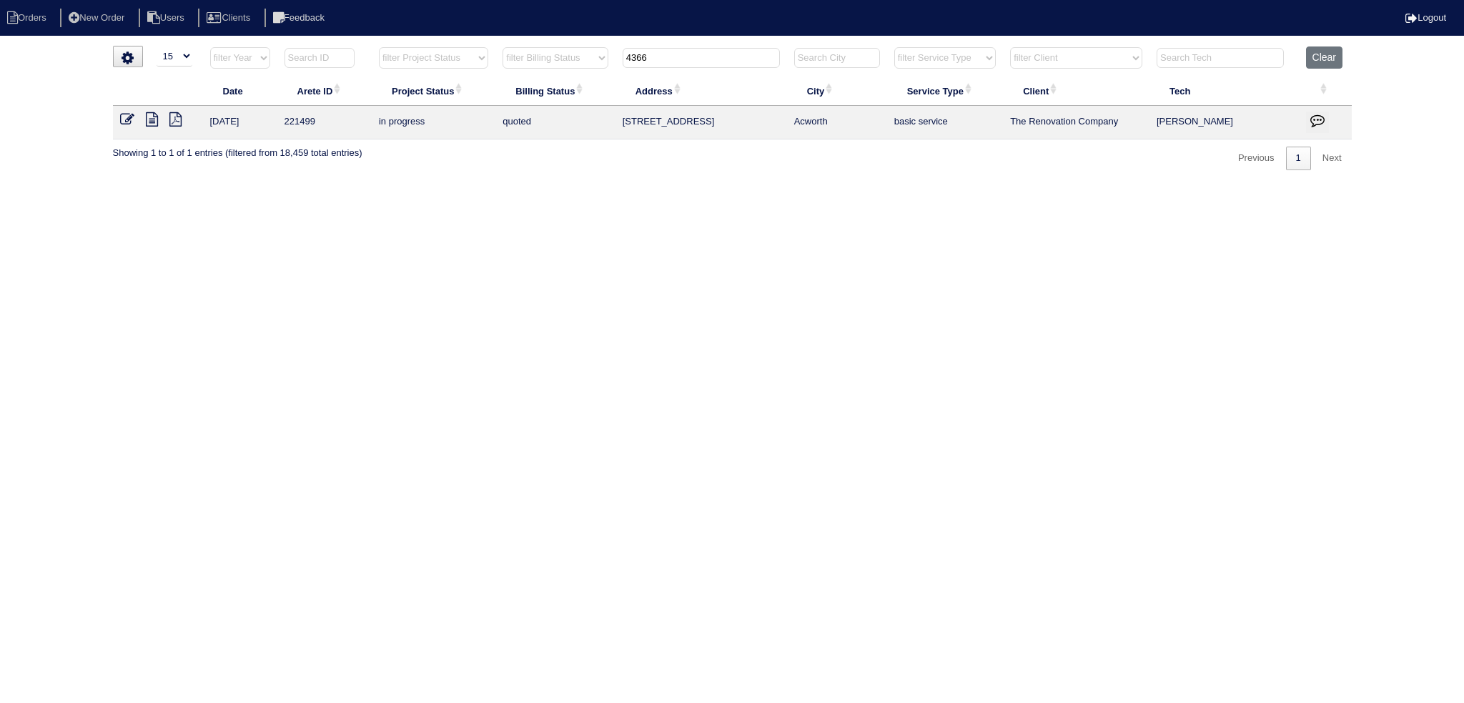
drag, startPoint x: 726, startPoint y: 59, endPoint x: 645, endPoint y: 59, distance: 81.5
click at [645, 59] on input "4366" at bounding box center [701, 58] width 157 height 20
type input "4365"
click at [1329, 54] on button "Clear" at bounding box center [1324, 57] width 36 height 22
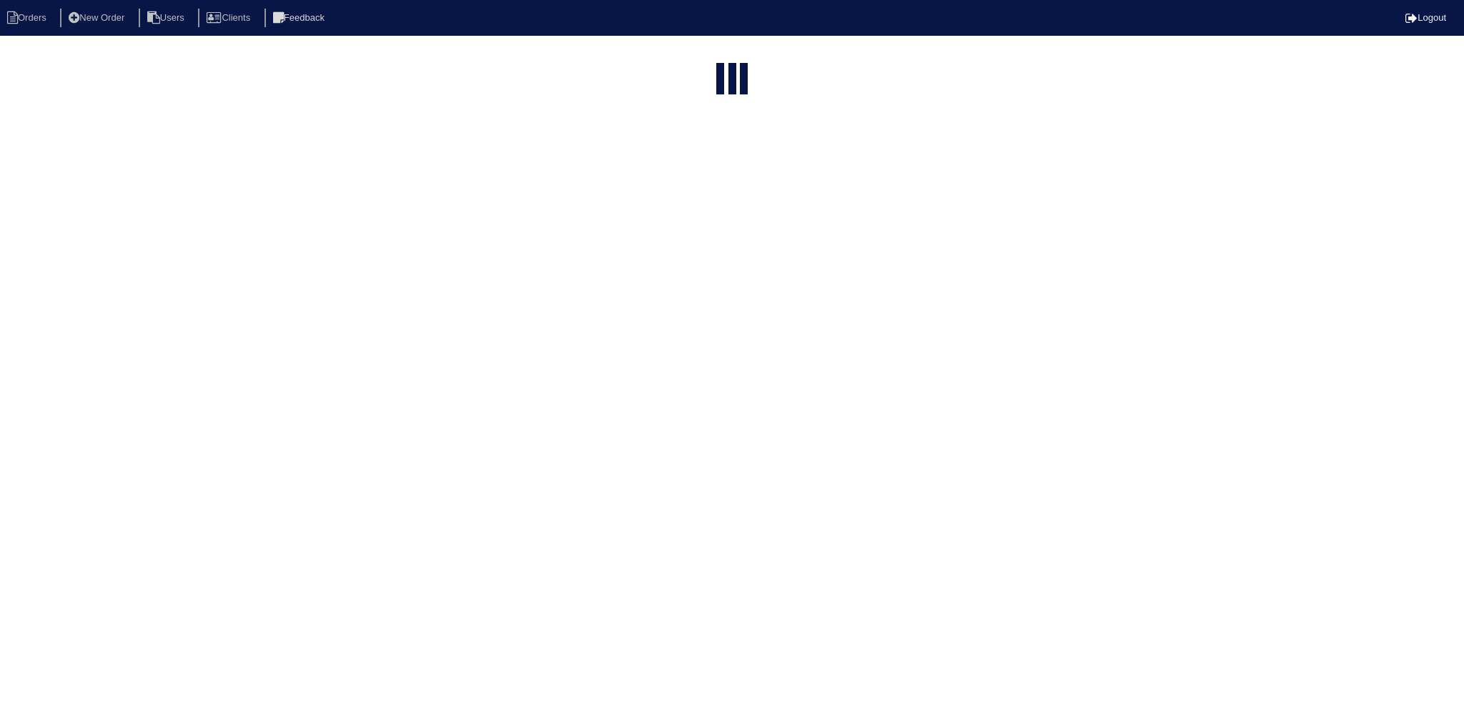
select select "15"
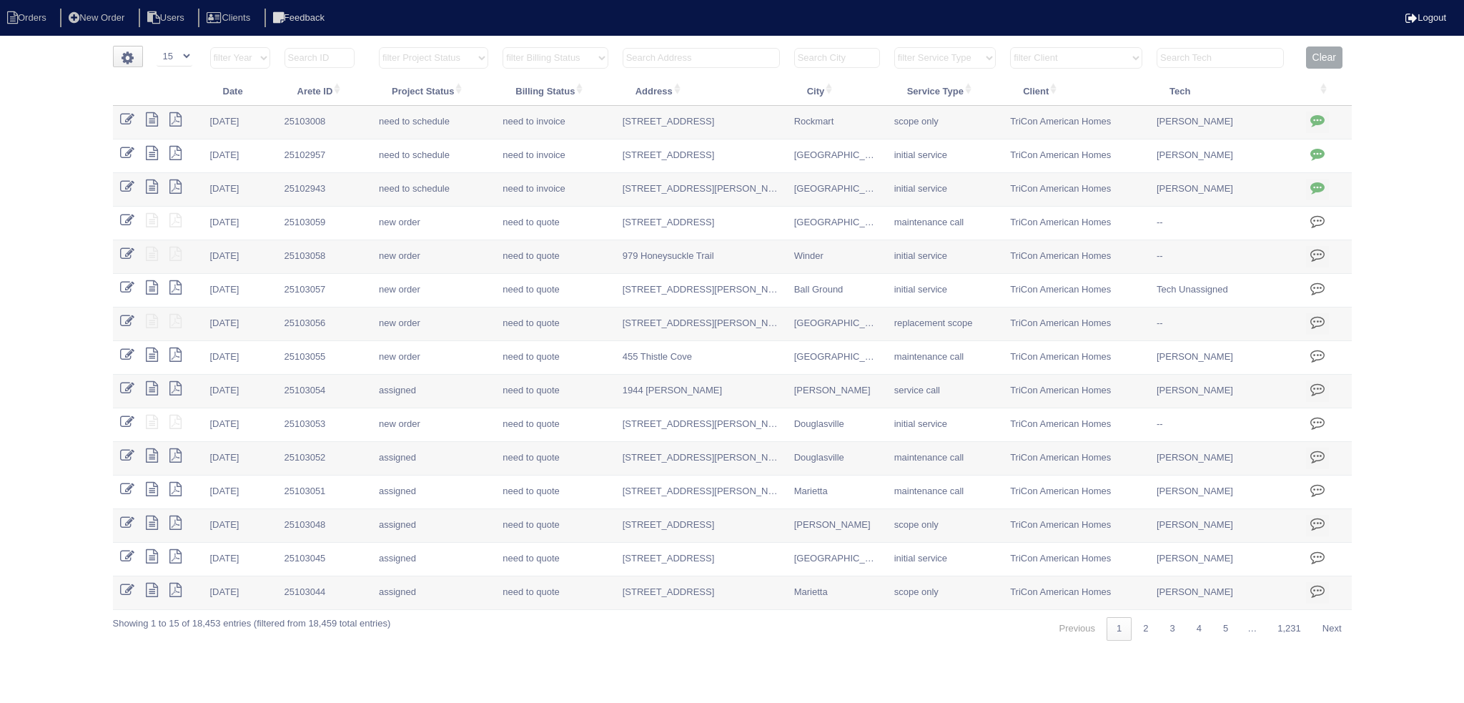
click at [392, 65] on select "filter Project Status -- Any Project Status -- new order assigned in progress f…" at bounding box center [433, 57] width 109 height 21
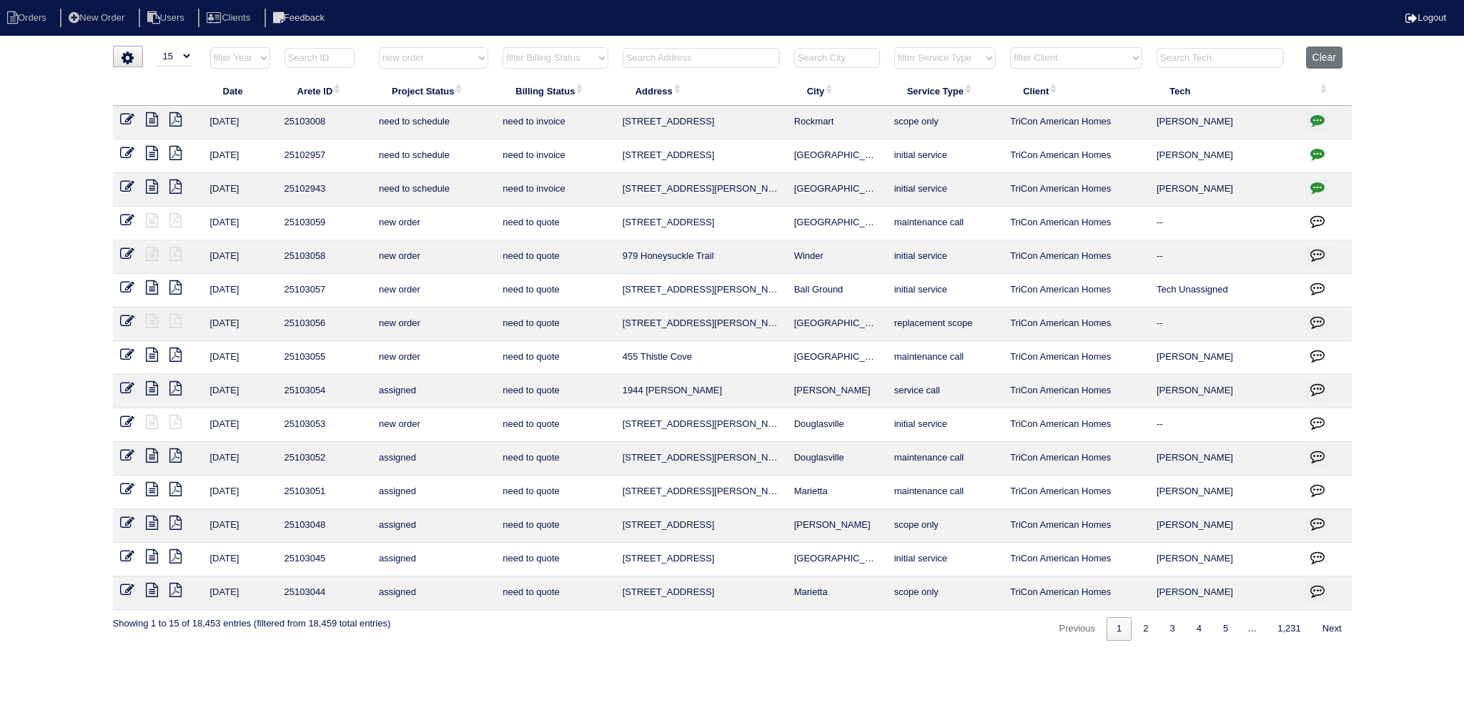
click at [379, 47] on select "filter Project Status -- Any Project Status -- new order assigned in progress f…" at bounding box center [433, 57] width 109 height 21
select select "new order"
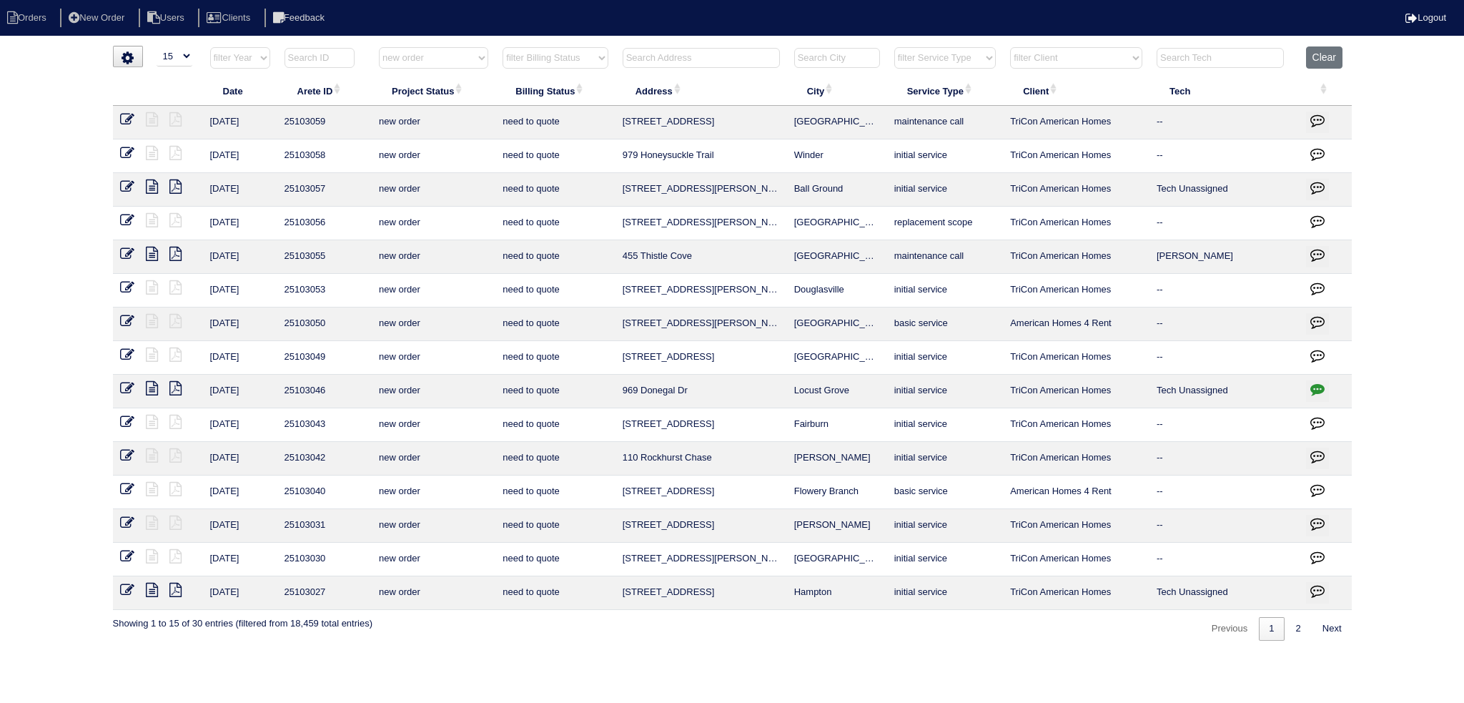
click at [128, 117] on icon at bounding box center [127, 119] width 14 height 14
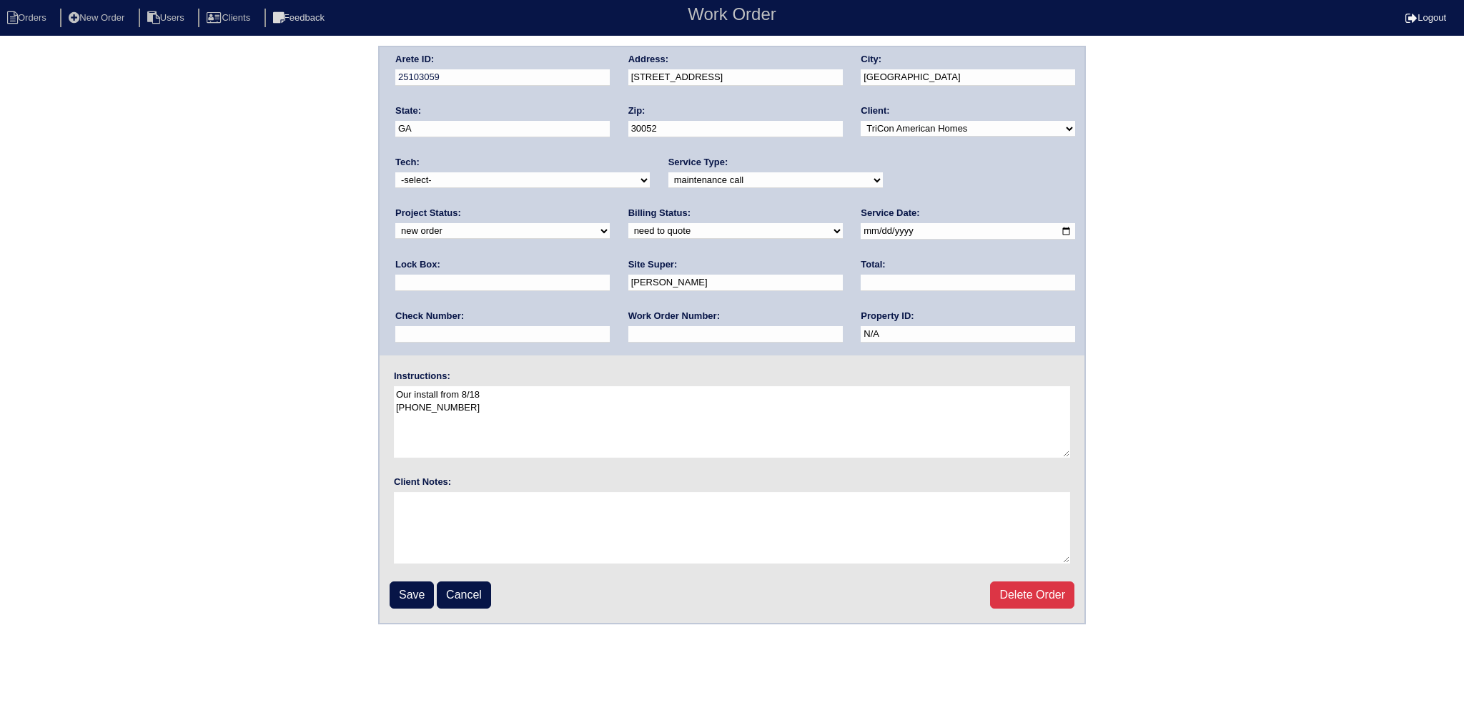
click at [461, 207] on label "Project Status:" at bounding box center [428, 213] width 66 height 13
drag, startPoint x: 923, startPoint y: 174, endPoint x: 923, endPoint y: 185, distance: 11.4
click at [610, 223] on select "new order assigned in progress field complete need to schedule admin review arc…" at bounding box center [502, 231] width 214 height 16
select select "assigned"
click at [610, 223] on select "new order assigned in progress field complete need to schedule admin review arc…" at bounding box center [502, 231] width 214 height 16
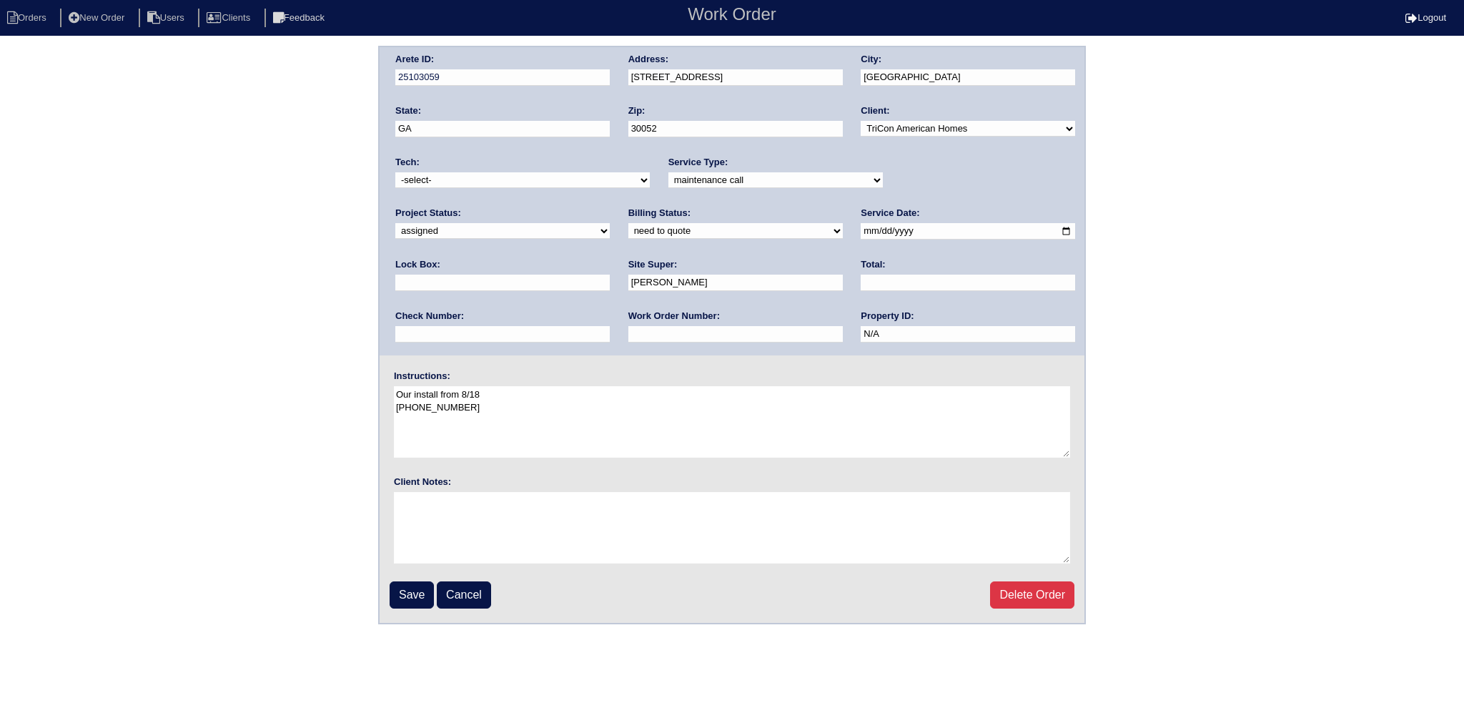
click at [861, 231] on input "2025-08-18" at bounding box center [968, 231] width 214 height 16
drag, startPoint x: 895, startPoint y: 401, endPoint x: 871, endPoint y: 393, distance: 24.9
click at [895, 401] on textarea "Our install from 8/18 404-545-8690" at bounding box center [732, 421] width 676 height 71
click at [470, 181] on select "-select- aretesmg+backup-tech@gmail.com benjohnholt88@gmail.com callisonhvac@ya…" at bounding box center [522, 180] width 254 height 16
select select "75"
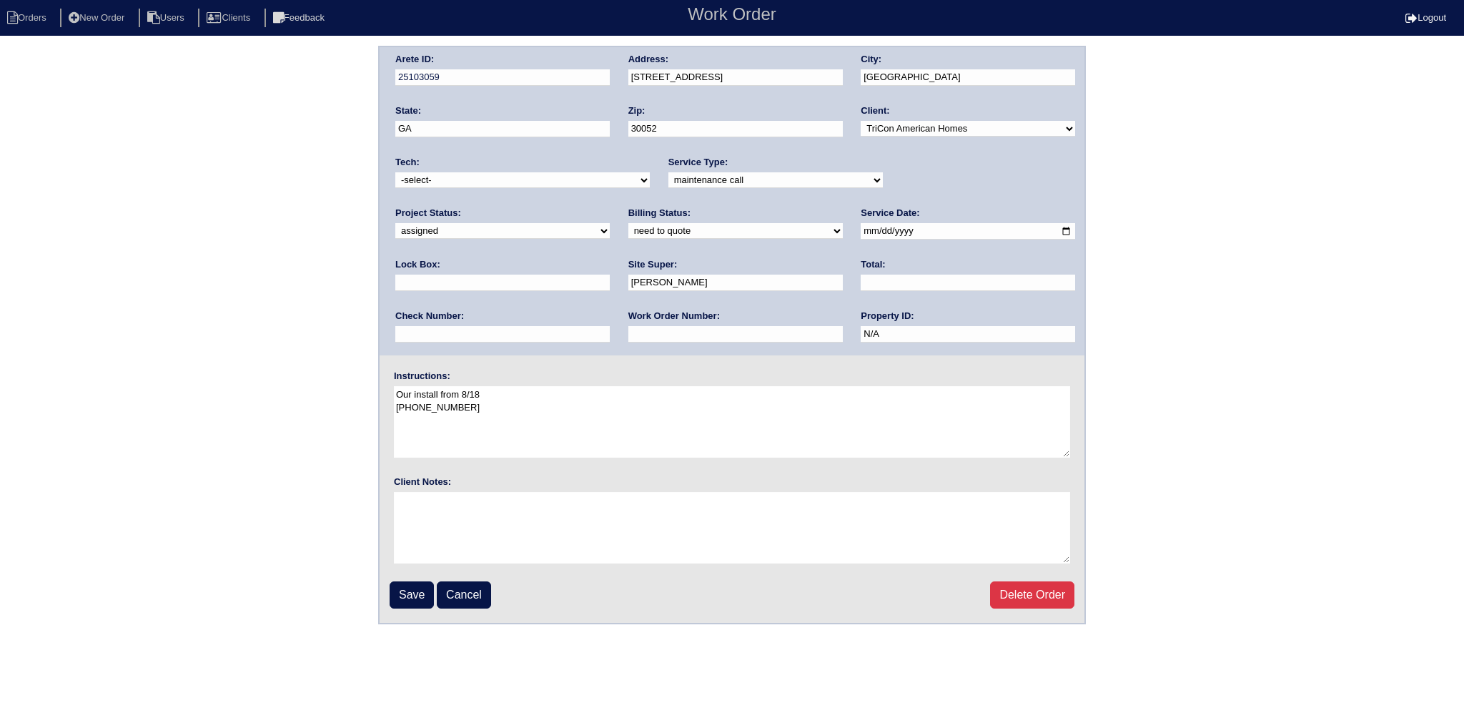
click at [395, 172] on select "-select- aretesmg+backup-tech@gmail.com benjohnholt88@gmail.com callisonhvac@ya…" at bounding box center [522, 180] width 254 height 16
click at [413, 595] on input "Save" at bounding box center [412, 594] width 44 height 27
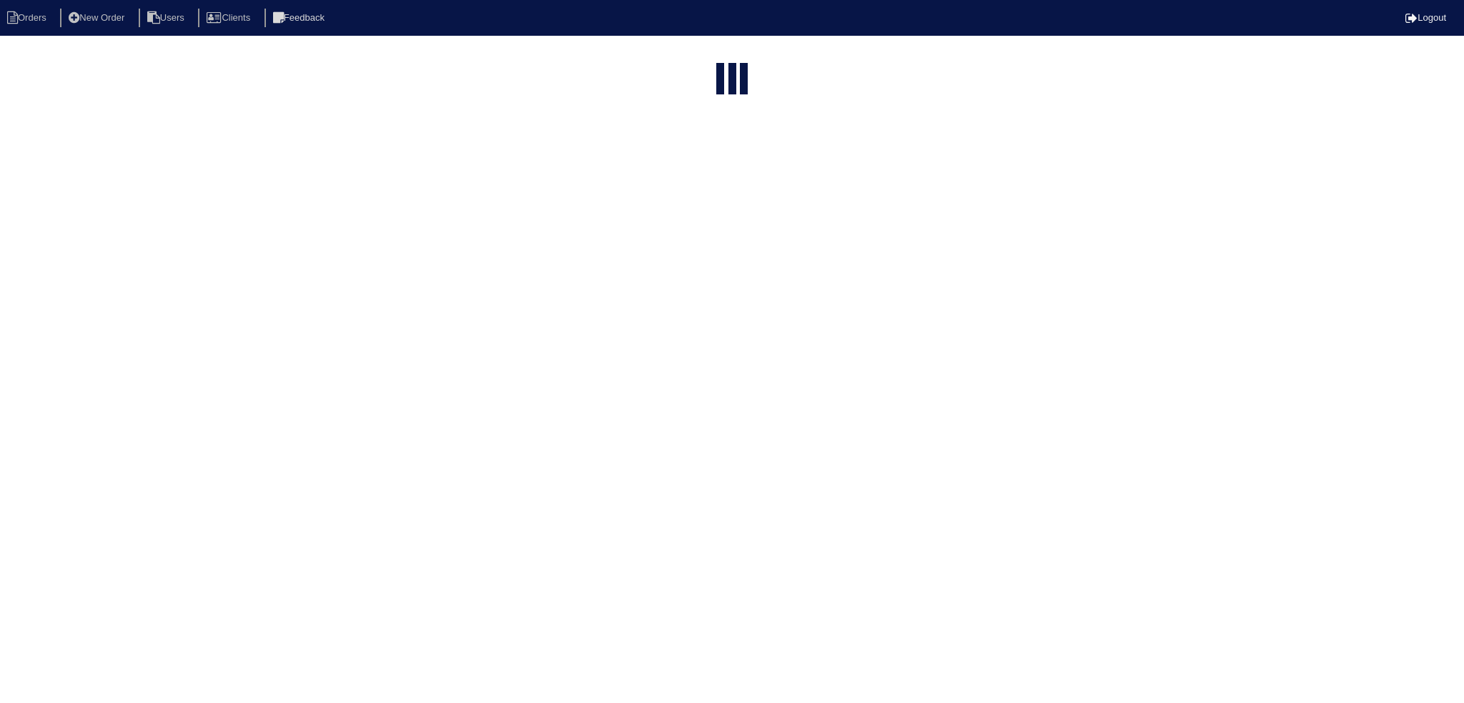
select select "15"
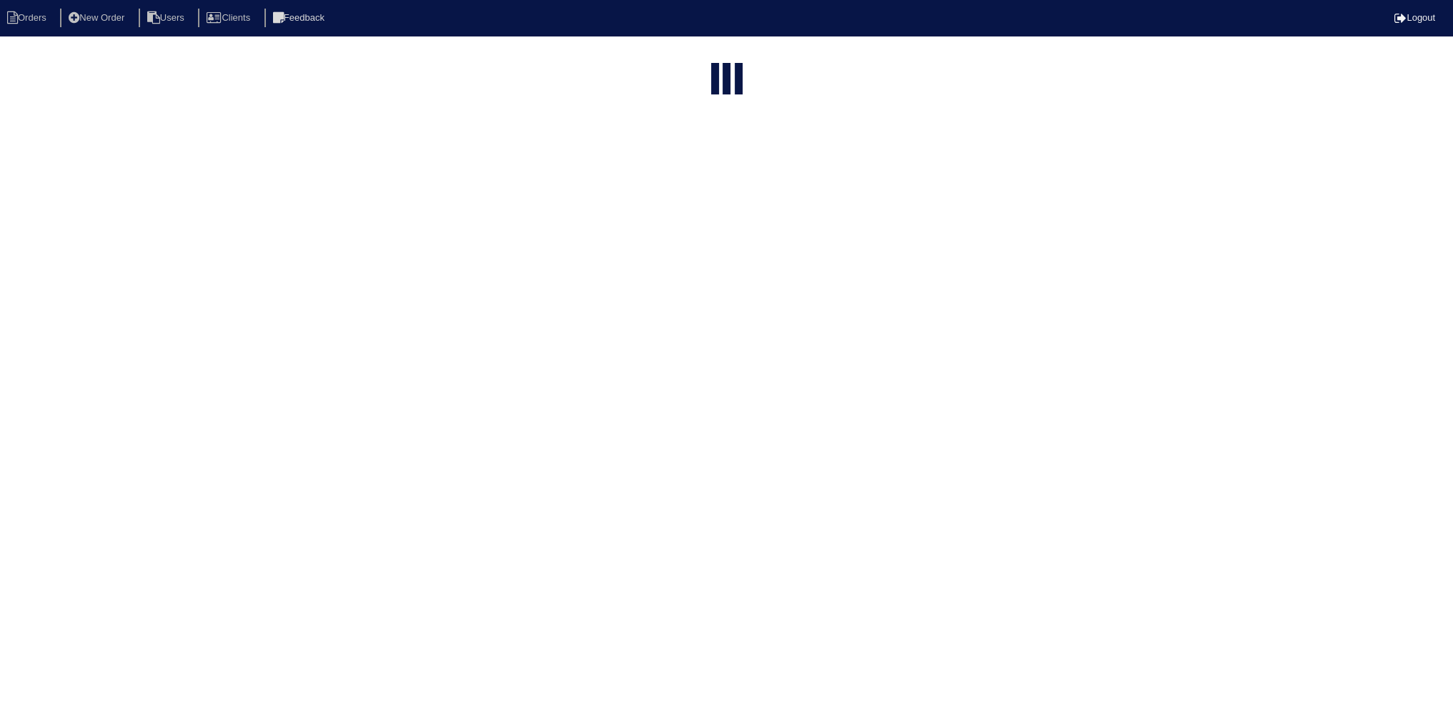
select select "new order"
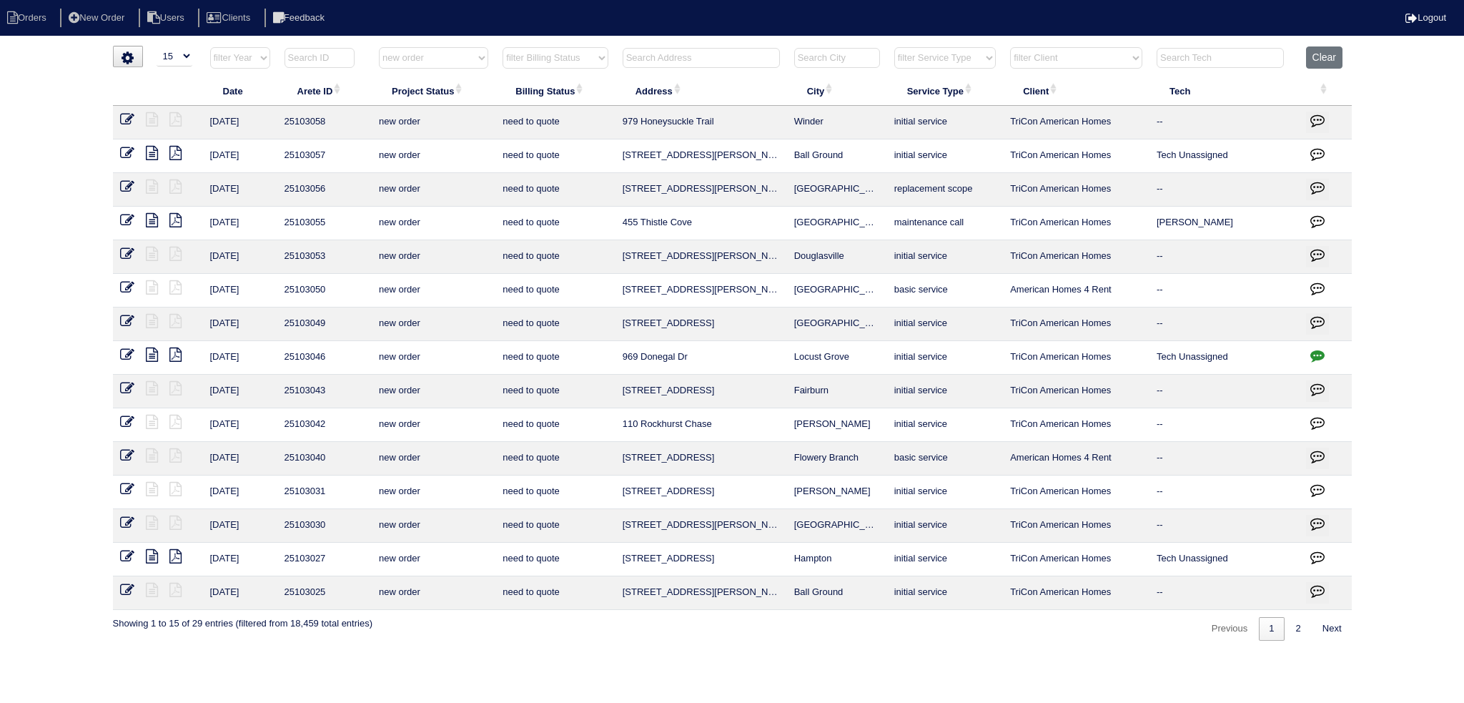
click at [124, 217] on icon at bounding box center [127, 220] width 14 height 14
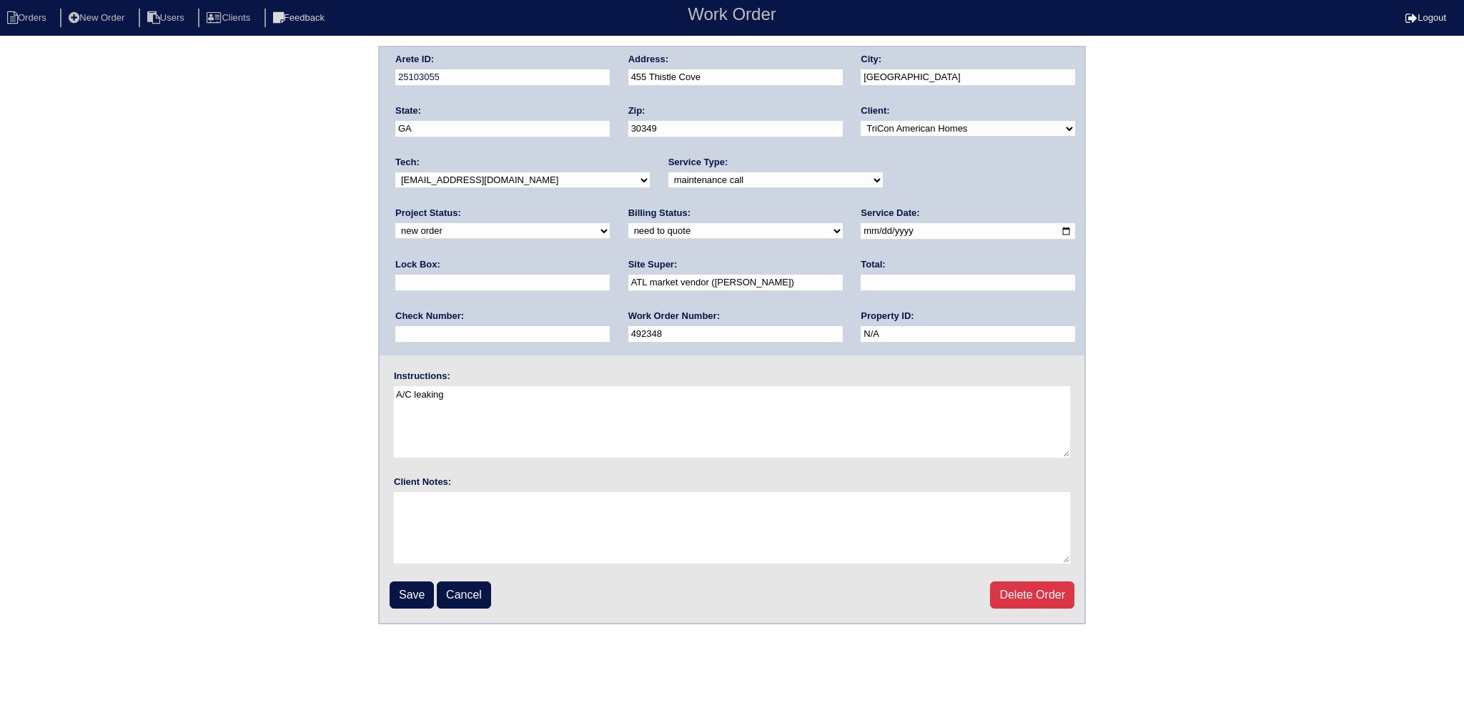
click at [610, 223] on select "new order assigned in progress field complete need to schedule admin review arc…" at bounding box center [502, 231] width 214 height 16
select select "assigned"
click at [610, 223] on select "new order assigned in progress field complete need to schedule admin review arc…" at bounding box center [502, 231] width 214 height 16
click at [861, 236] on input "2025-08-18" at bounding box center [968, 231] width 214 height 16
click at [525, 177] on select "-select- aretesmg+backup-tech@gmail.com benjohnholt88@gmail.com callisonhvac@ya…" at bounding box center [522, 180] width 254 height 16
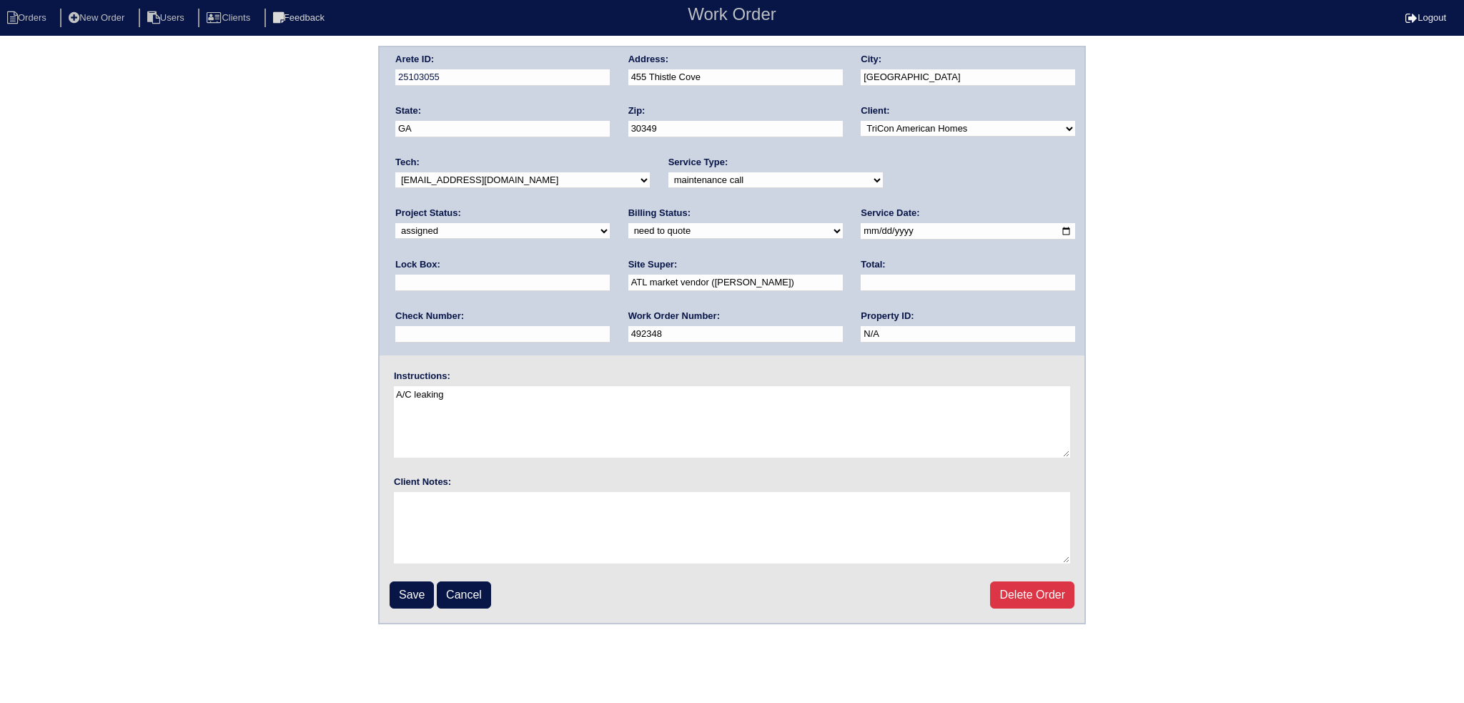
select select "27"
click at [395, 172] on select "-select- aretesmg+backup-tech@gmail.com benjohnholt88@gmail.com callisonhvac@ya…" at bounding box center [522, 180] width 254 height 16
click at [426, 583] on input "Save" at bounding box center [412, 594] width 44 height 27
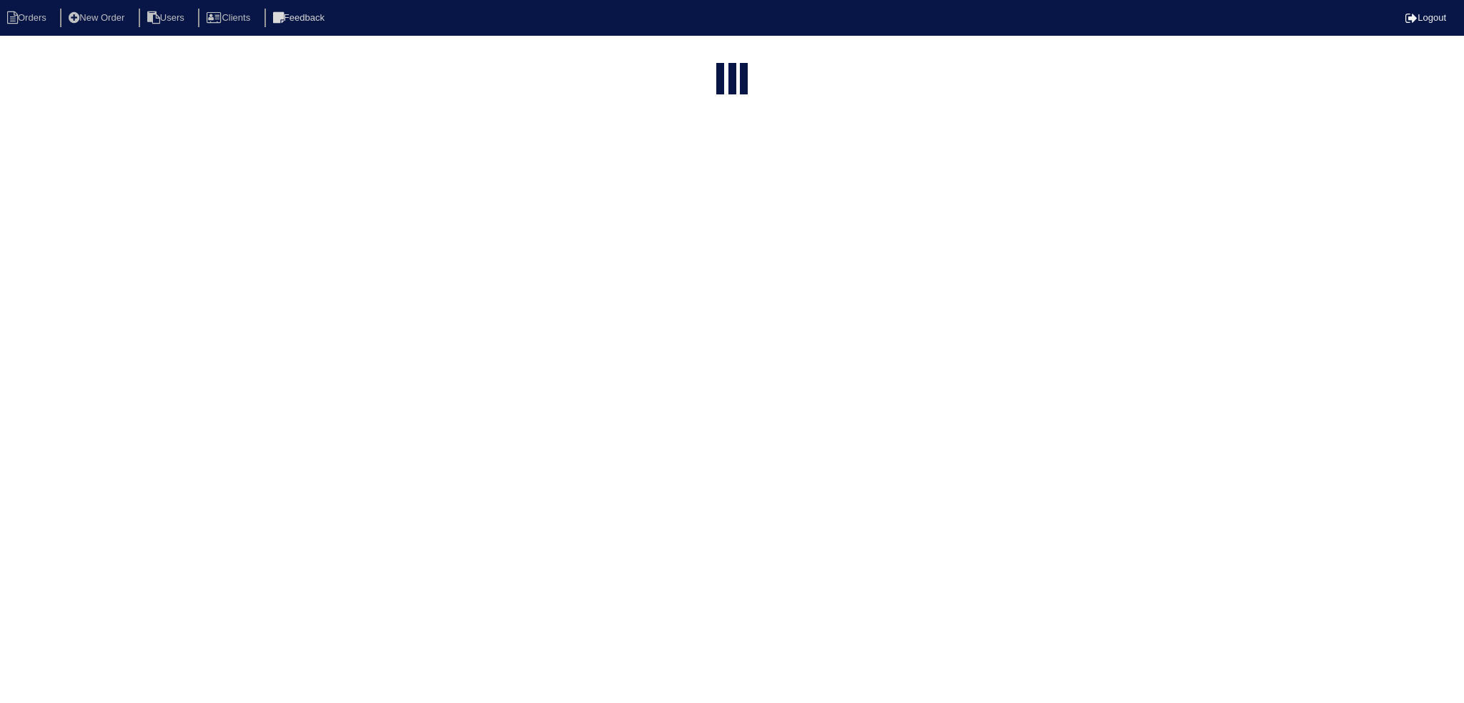
select select "15"
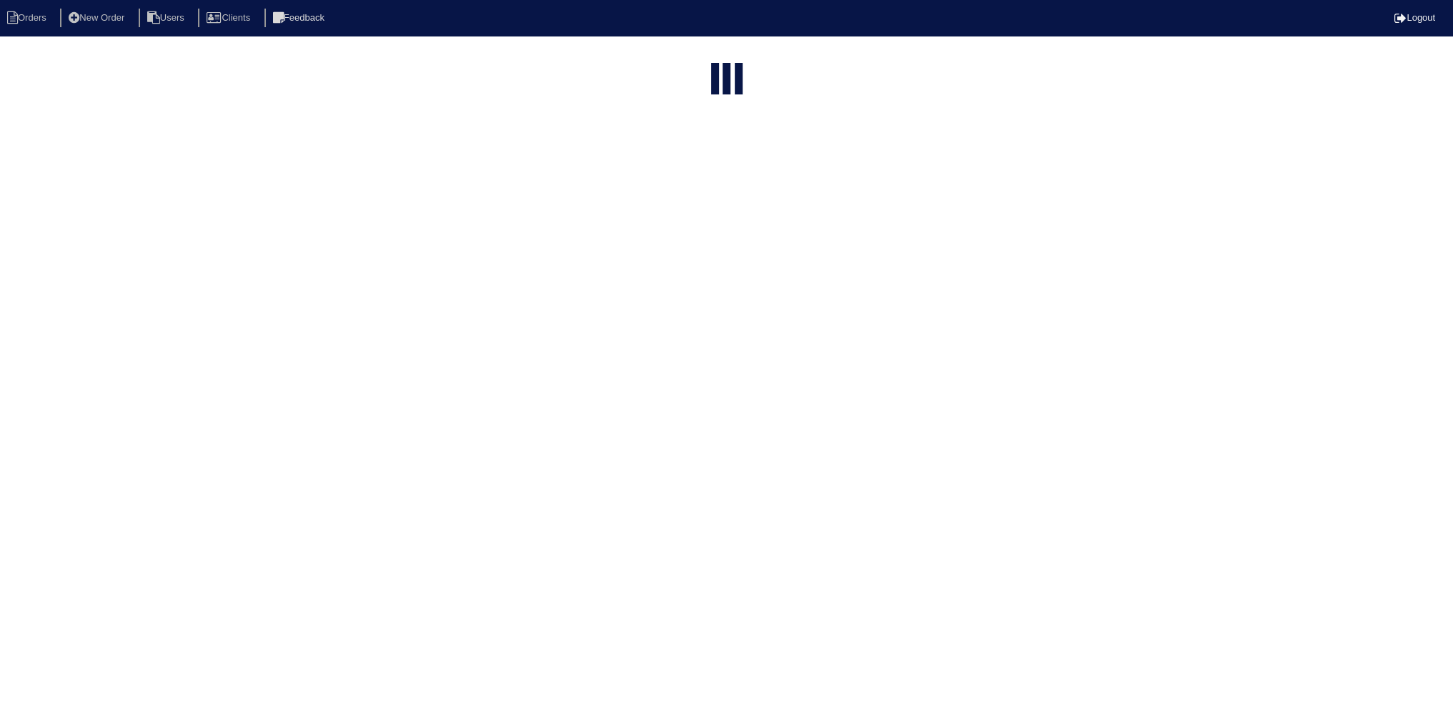
select select "new order"
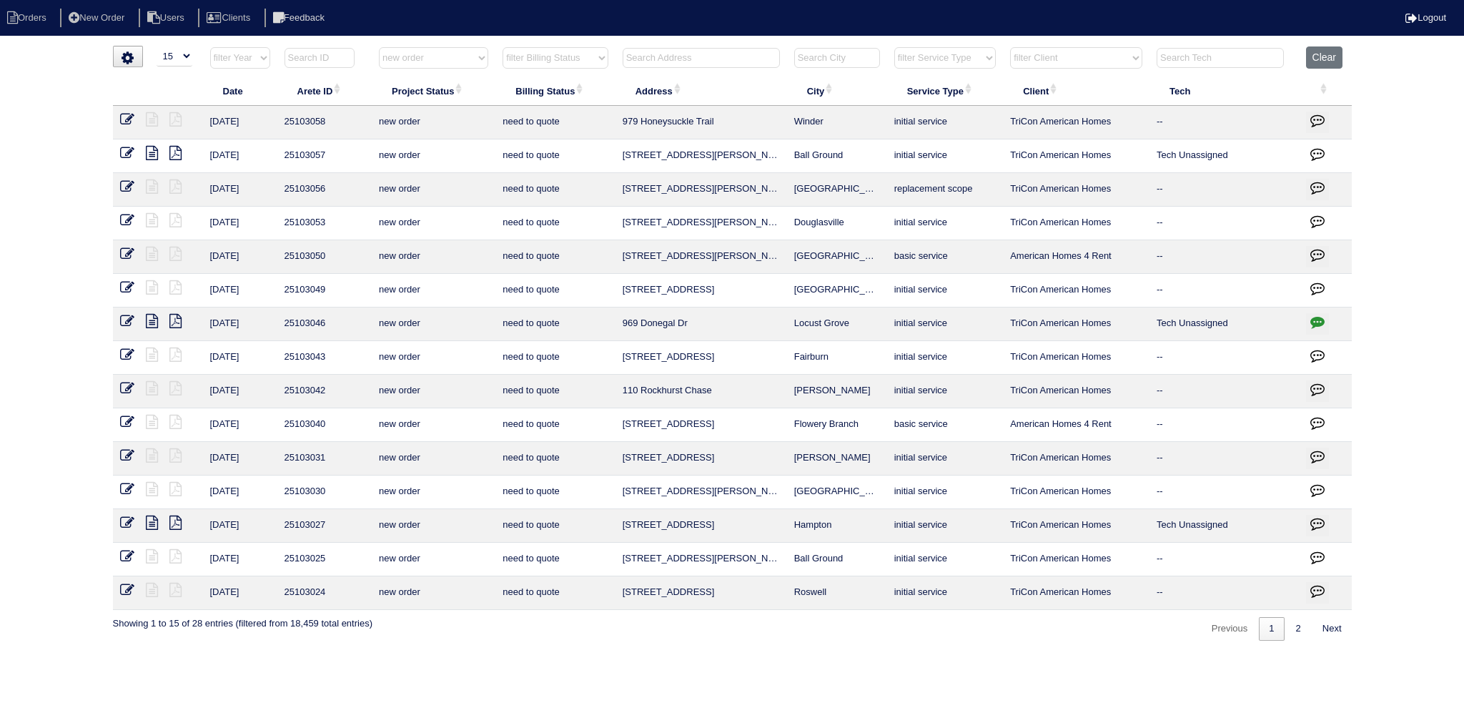
click at [416, 63] on select "filter Project Status -- Any Project Status -- new order assigned in progress f…" at bounding box center [433, 57] width 109 height 21
click at [379, 47] on select "filter Project Status -- Any Project Status -- new order assigned in progress f…" at bounding box center [433, 57] width 109 height 21
click at [437, 59] on select "filter Project Status -- Any Project Status -- new order assigned in progress f…" at bounding box center [433, 57] width 109 height 21
select select
click at [379, 47] on select "filter Project Status -- Any Project Status -- new order assigned in progress f…" at bounding box center [433, 57] width 109 height 21
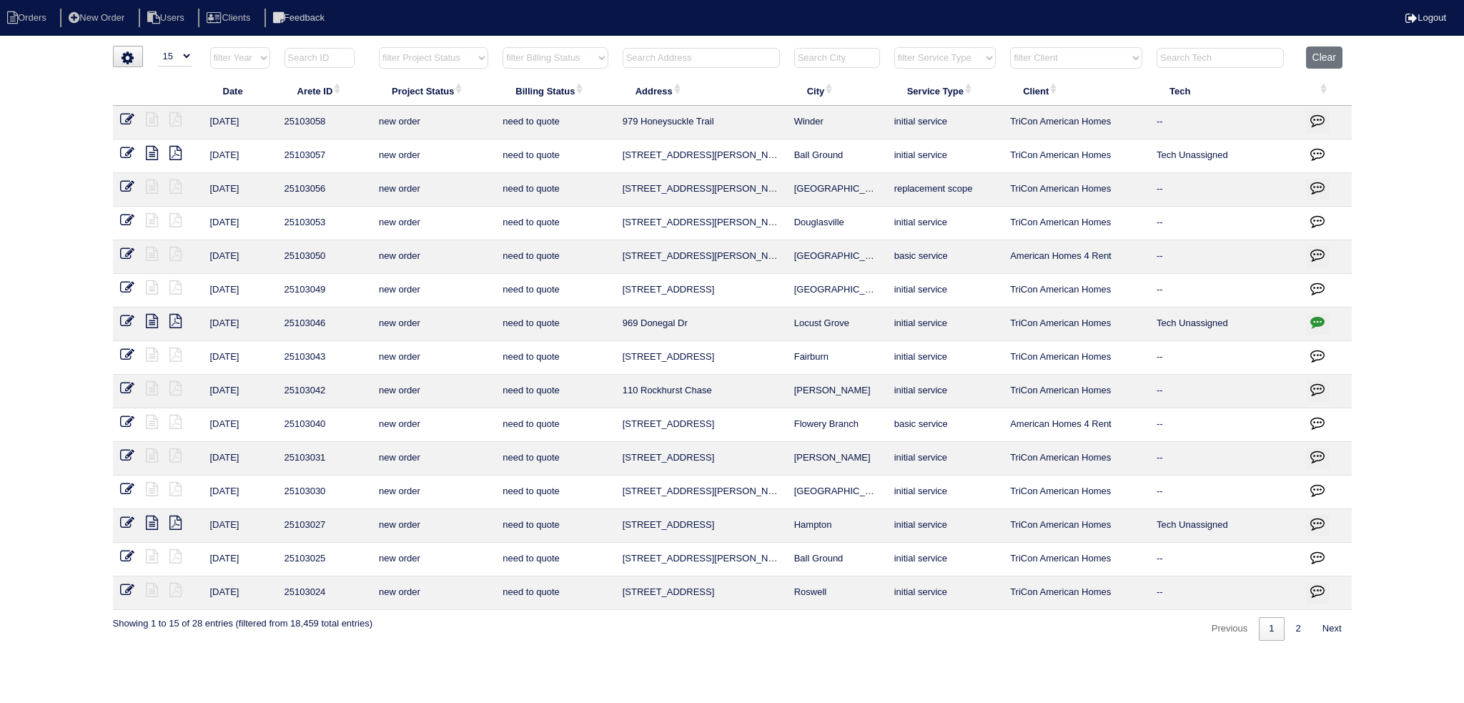
click at [695, 56] on input "text" at bounding box center [701, 58] width 157 height 20
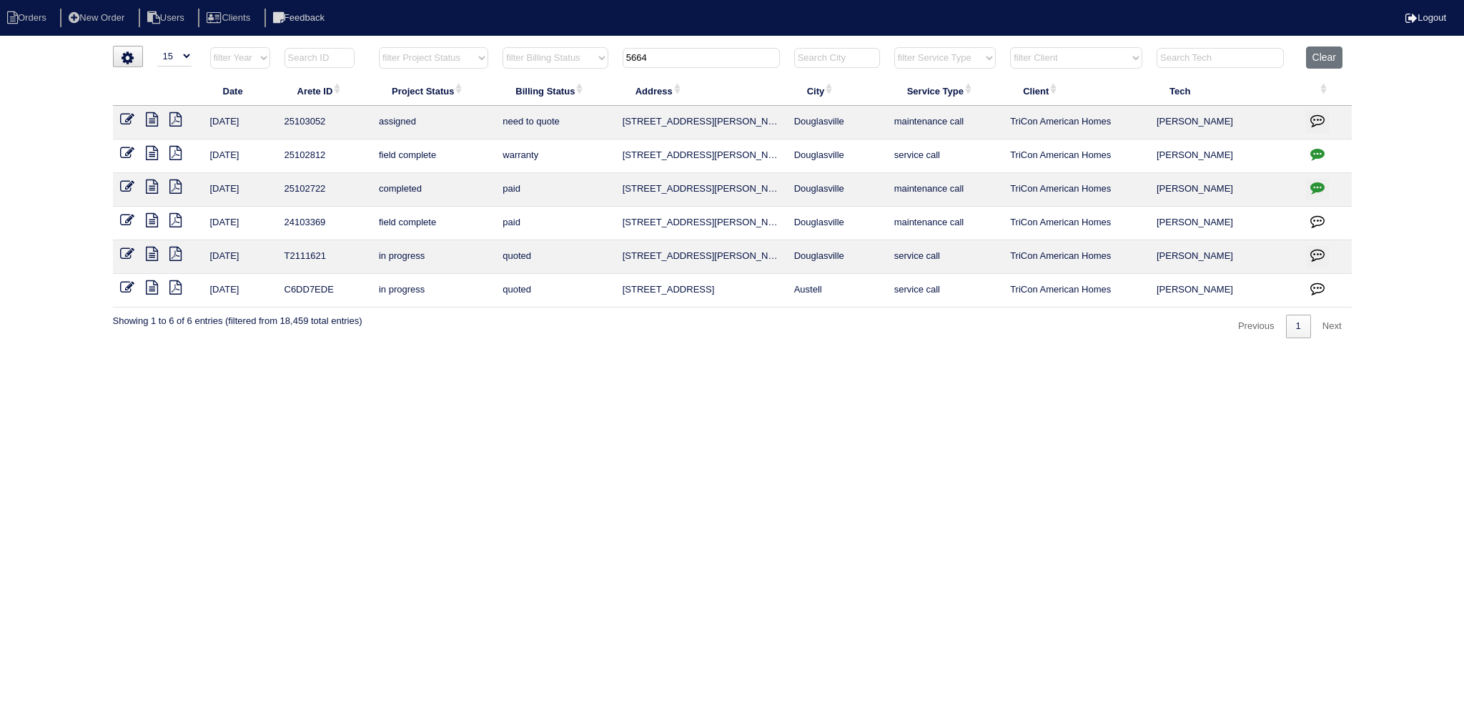
type input "5664"
click at [154, 150] on icon at bounding box center [152, 153] width 12 height 14
click at [154, 188] on icon at bounding box center [152, 186] width 12 height 14
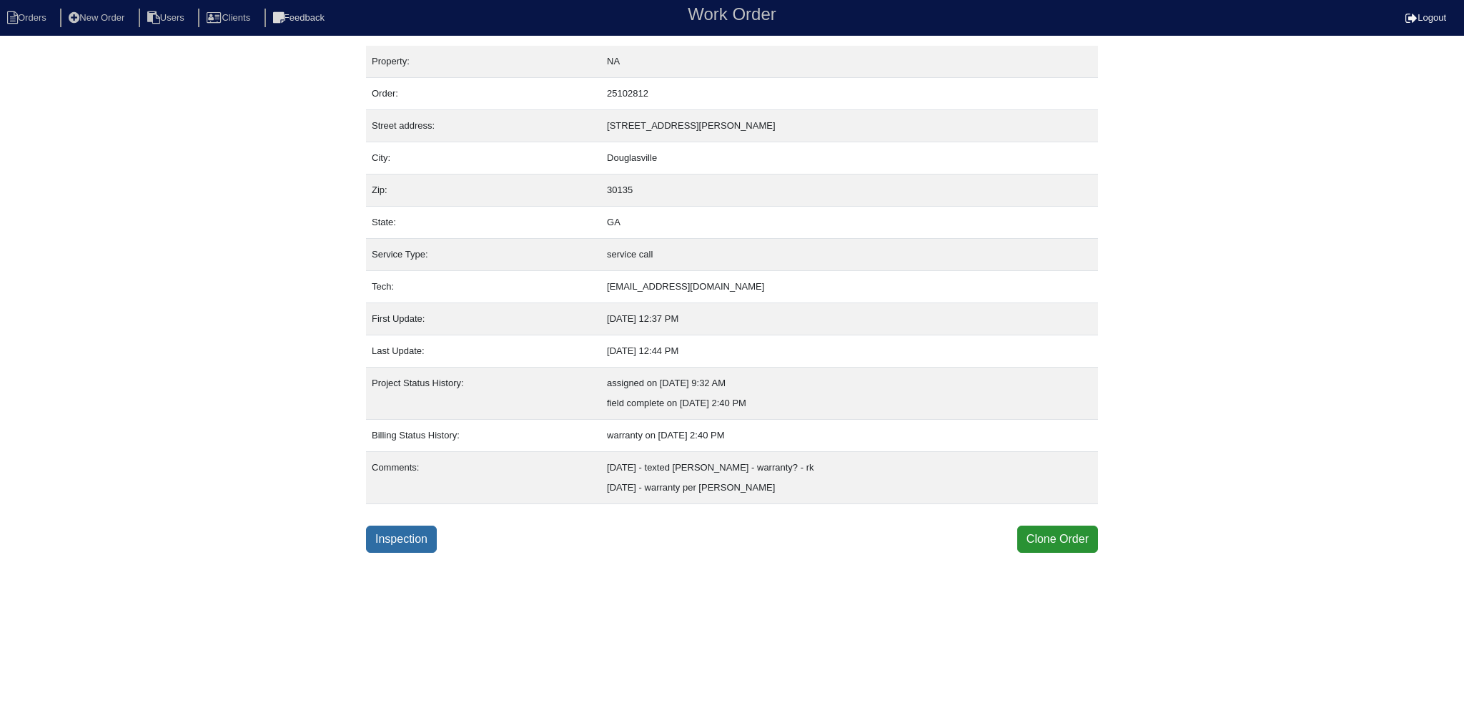
click at [407, 535] on link "Inspection" at bounding box center [401, 538] width 71 height 27
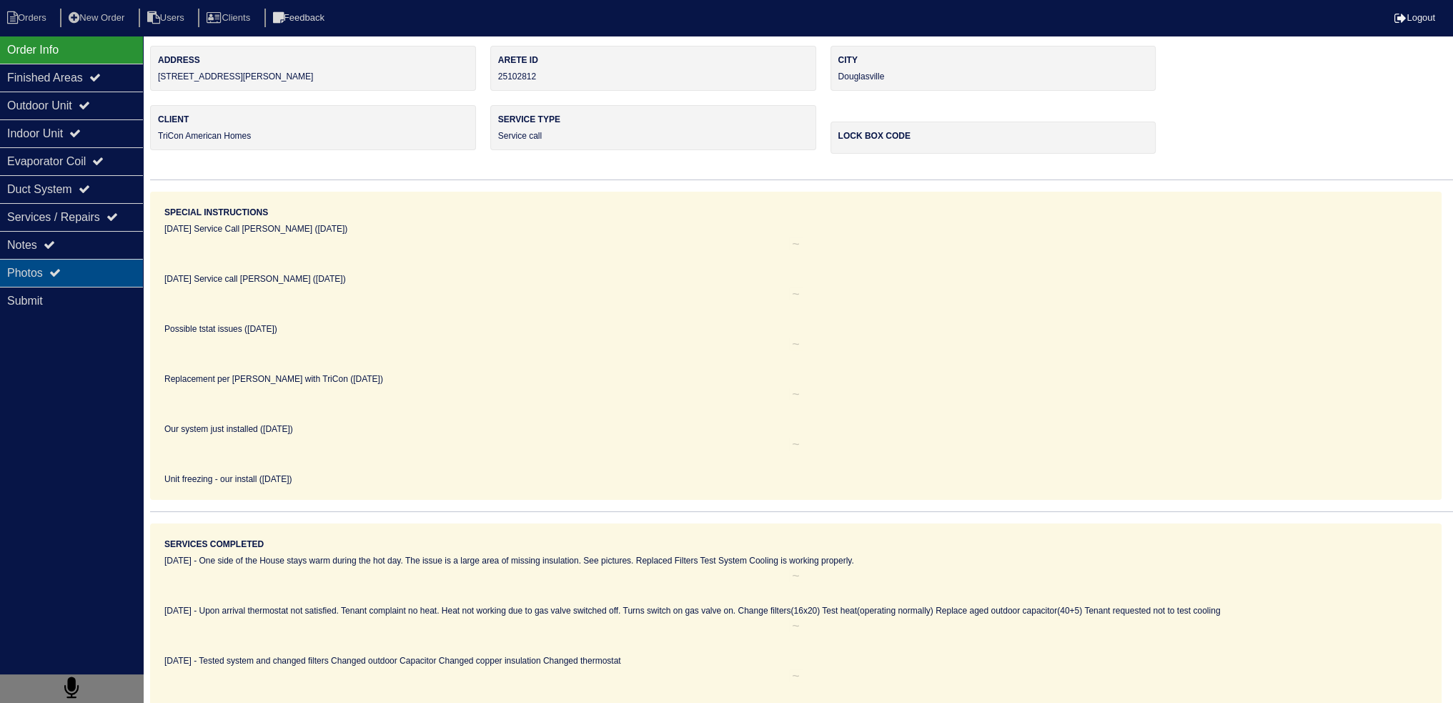
click at [100, 274] on div "Photos" at bounding box center [71, 273] width 143 height 28
click at [96, 253] on div "Notes" at bounding box center [71, 245] width 143 height 28
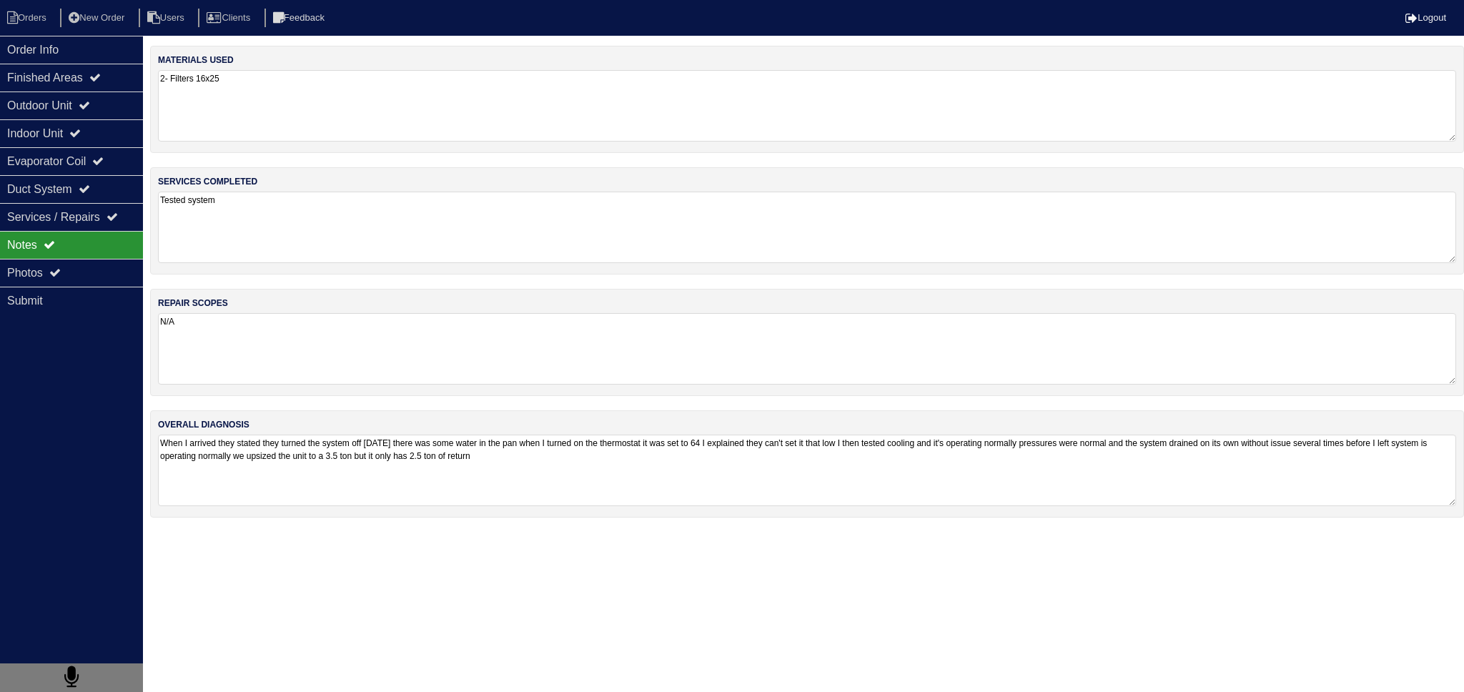
click at [316, 348] on textarea "N/A" at bounding box center [807, 348] width 1298 height 71
click at [332, 479] on textarea "When I arrived they stated they turned the system off yesterday there was some …" at bounding box center [807, 468] width 1298 height 71
click at [64, 38] on div "Order Info" at bounding box center [71, 50] width 143 height 28
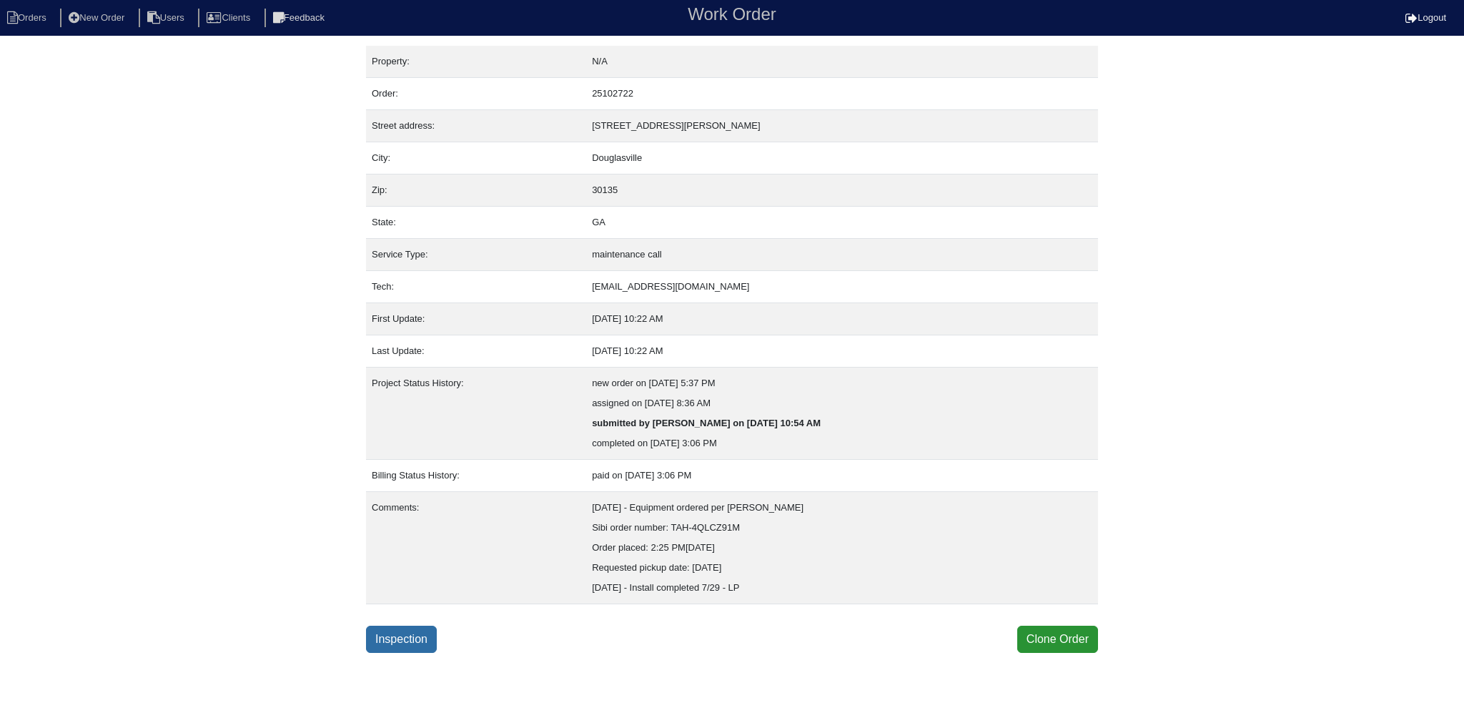
click at [401, 633] on link "Inspection" at bounding box center [401, 638] width 71 height 27
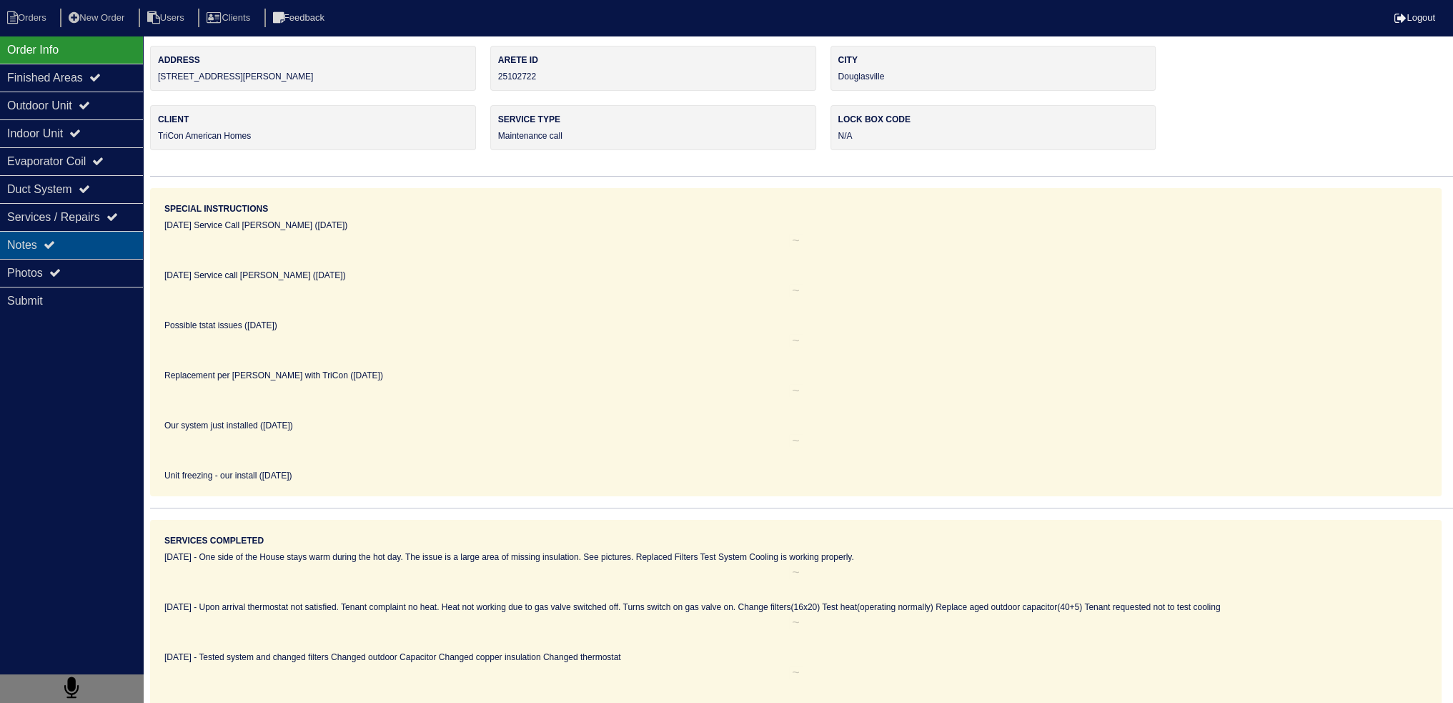
click at [106, 248] on div "Notes" at bounding box center [71, 245] width 143 height 28
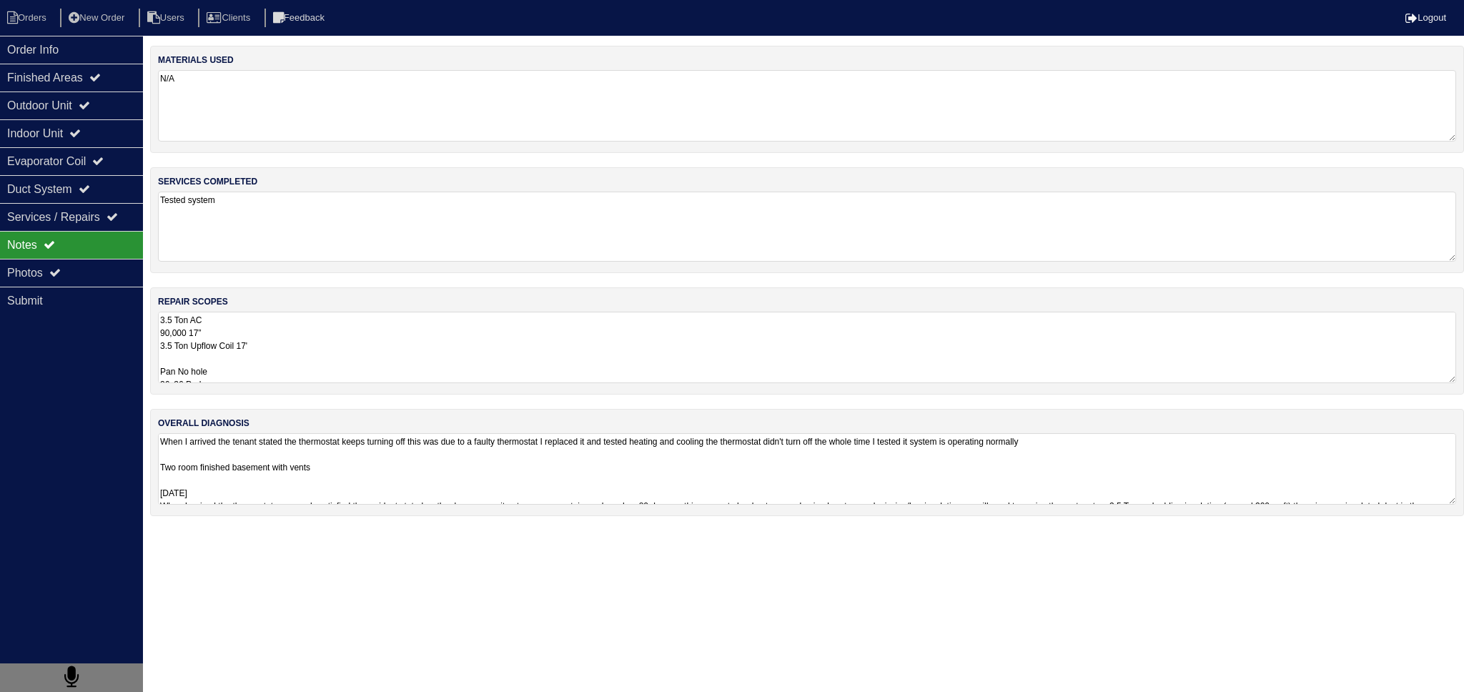
click at [309, 226] on textarea "Tested system" at bounding box center [807, 227] width 1298 height 70
click at [314, 328] on textarea "3.5 Ton AC 90,000 17” 3.5 Ton Upflow Coil 17' Pan No hole 36x36 Pad Aquaguard F…" at bounding box center [807, 347] width 1298 height 71
click at [114, 91] on div "Outdoor Unit" at bounding box center [71, 105] width 143 height 28
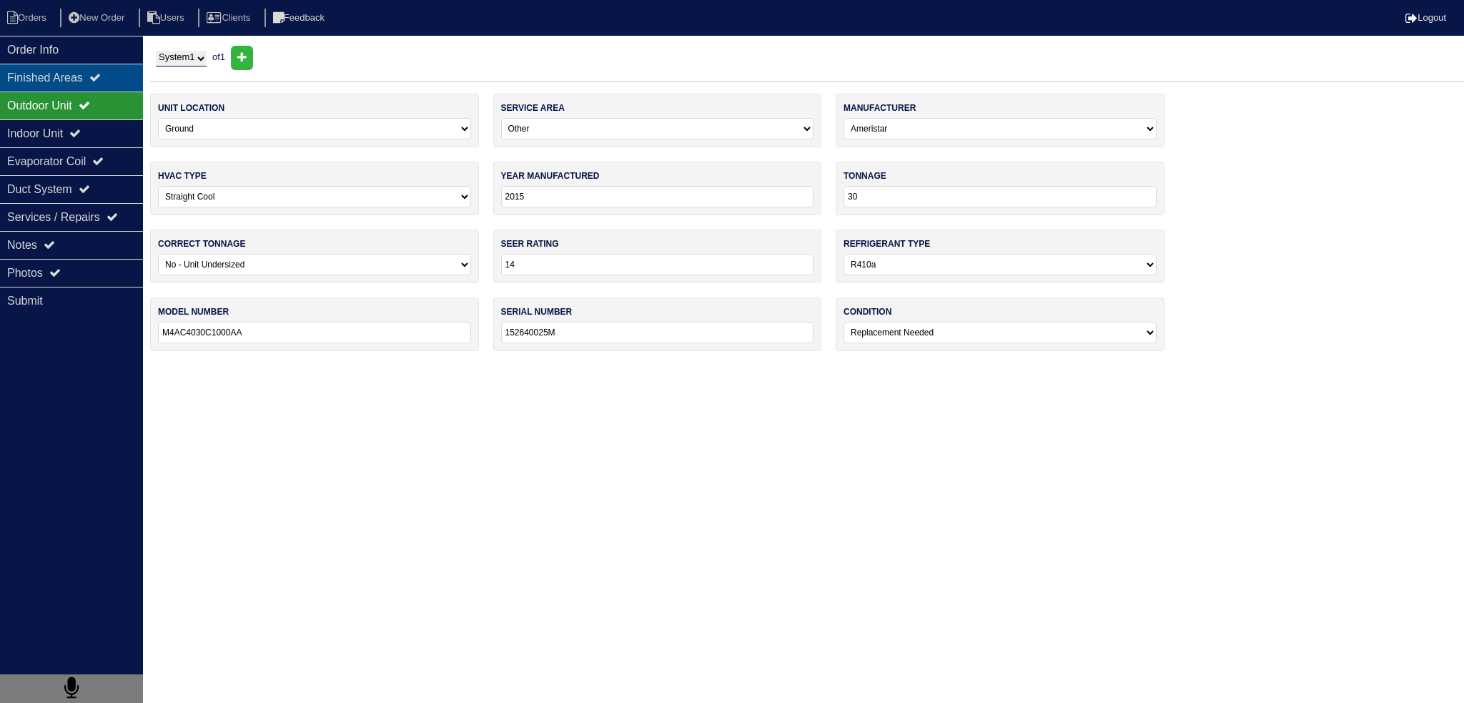
click at [114, 79] on div "Finished Areas" at bounding box center [71, 78] width 143 height 28
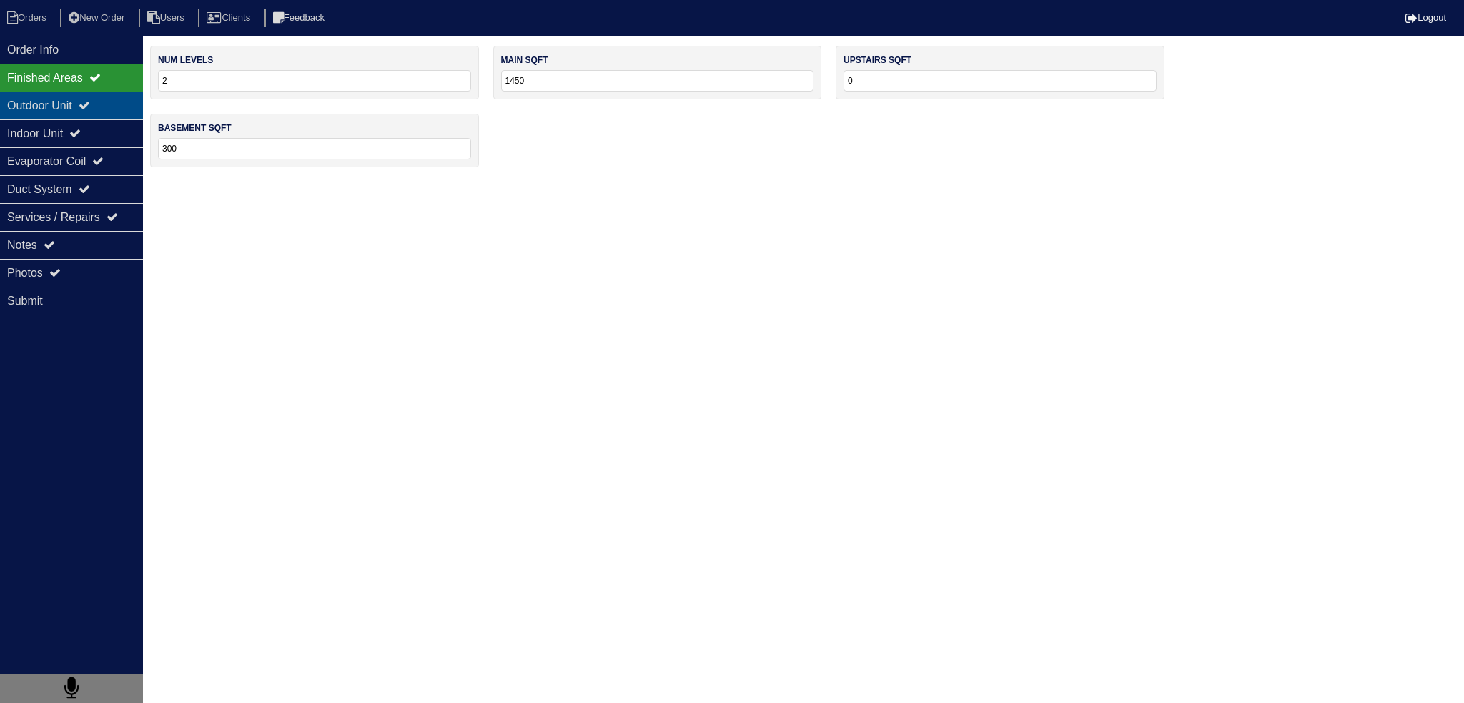
click at [101, 103] on div "Outdoor Unit" at bounding box center [71, 105] width 143 height 28
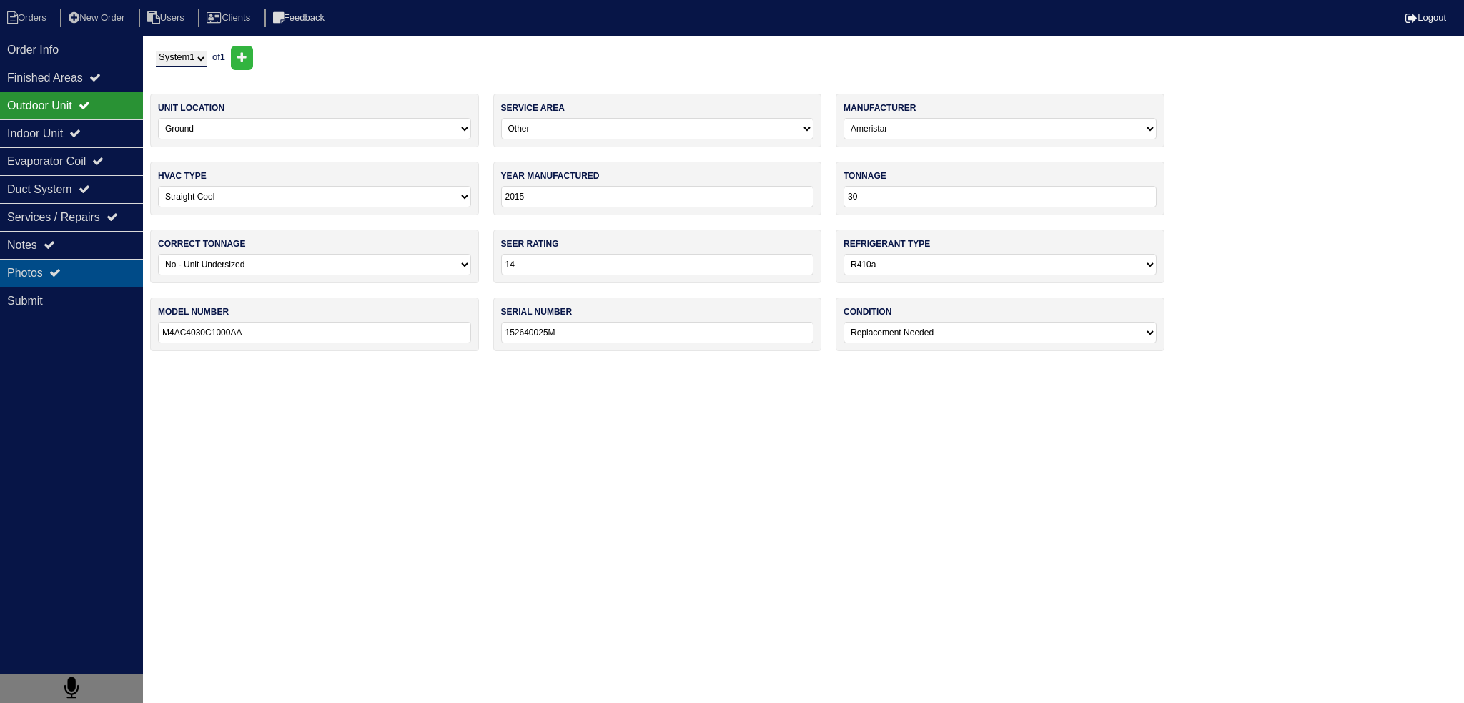
click at [103, 259] on div "Photos" at bounding box center [71, 273] width 143 height 28
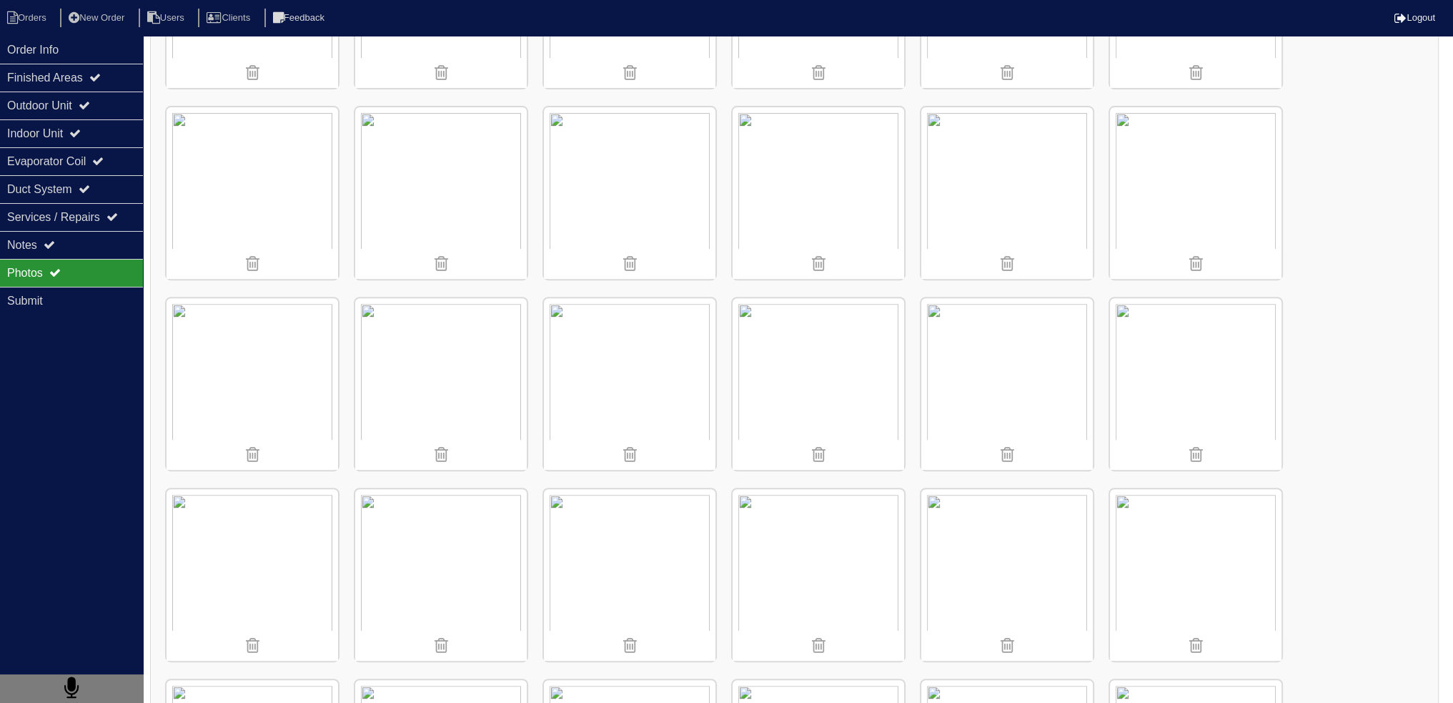
scroll to position [665, 0]
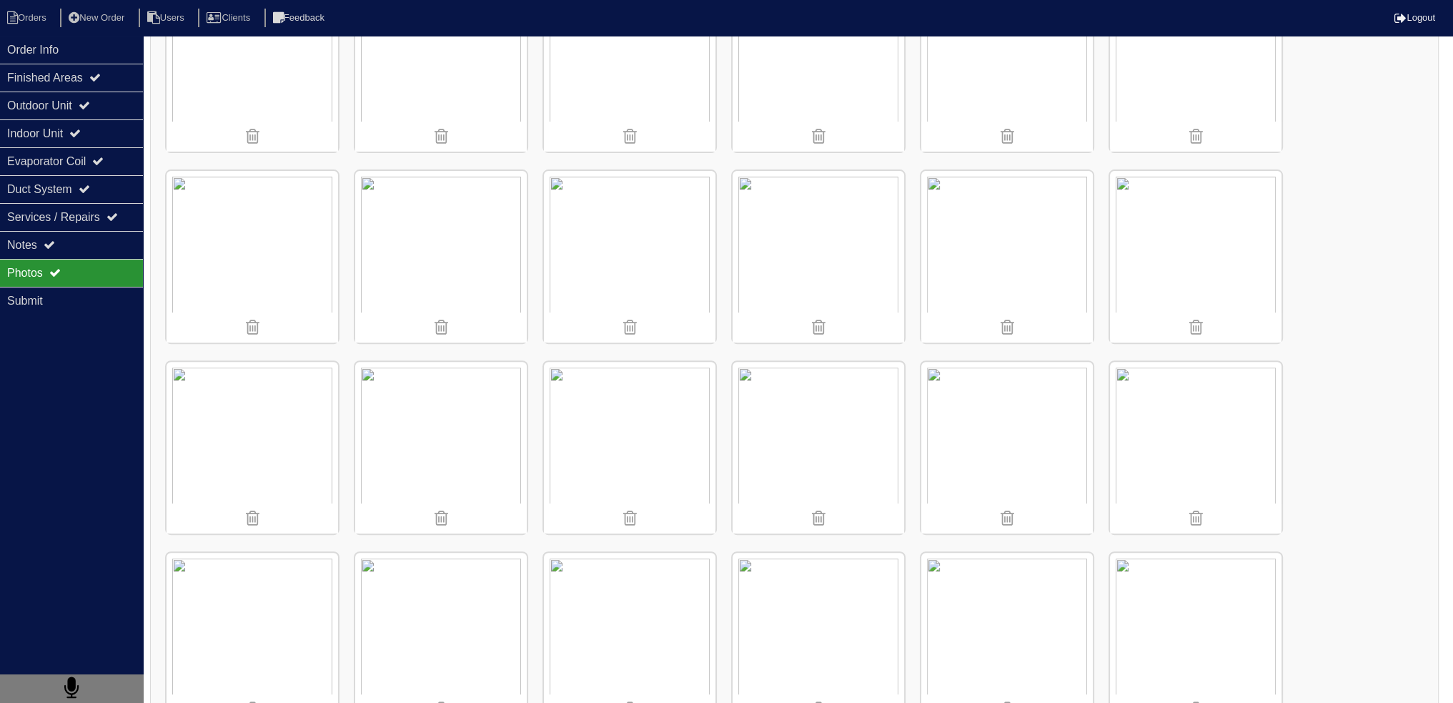
click at [477, 440] on img at bounding box center [441, 448] width 172 height 172
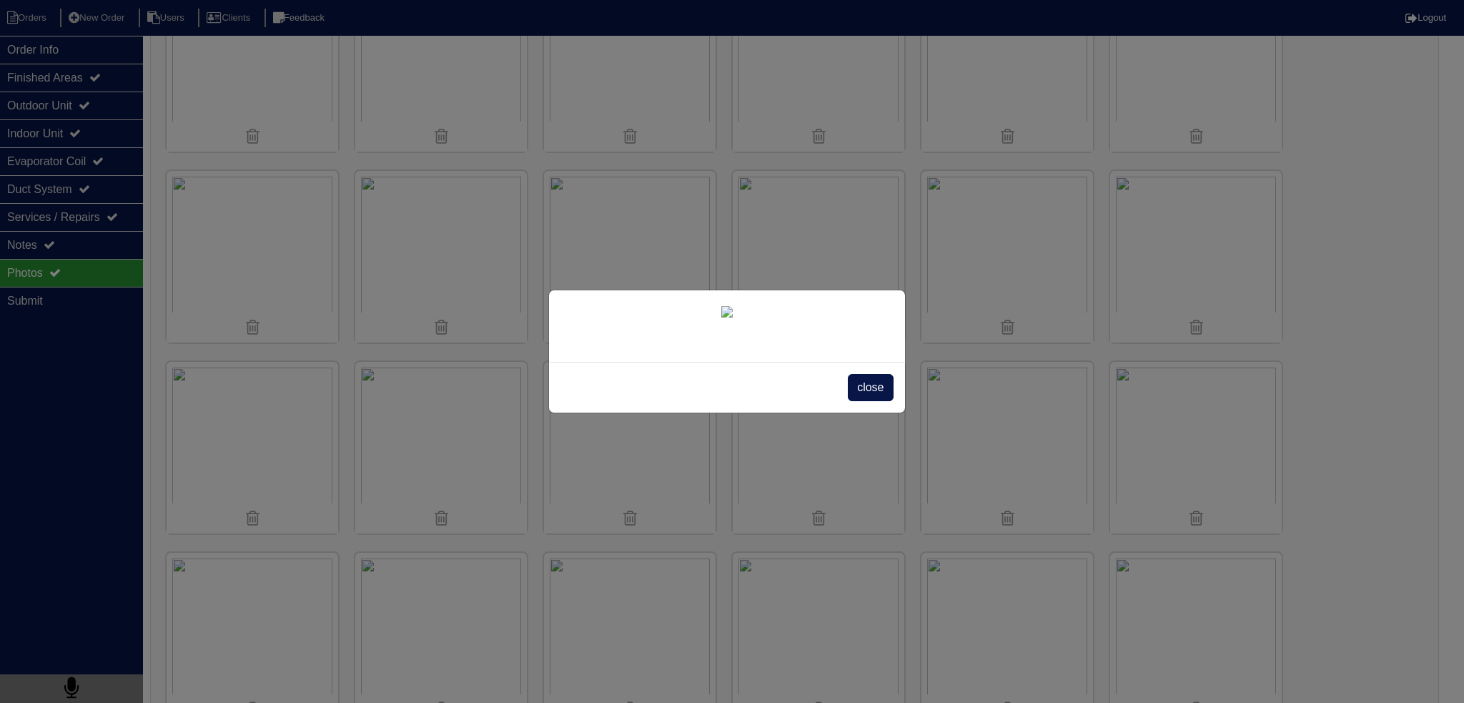
click at [867, 401] on span "close" at bounding box center [870, 387] width 45 height 27
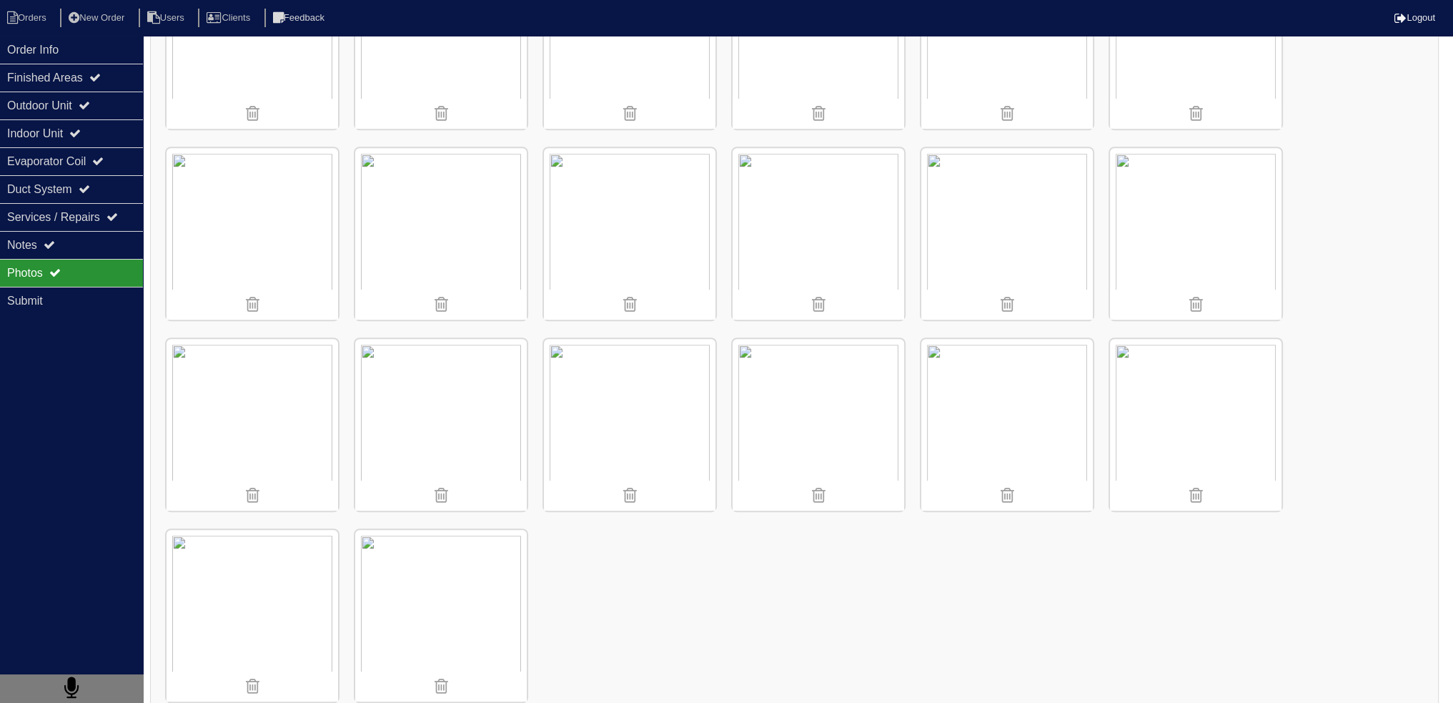
scroll to position [951, 0]
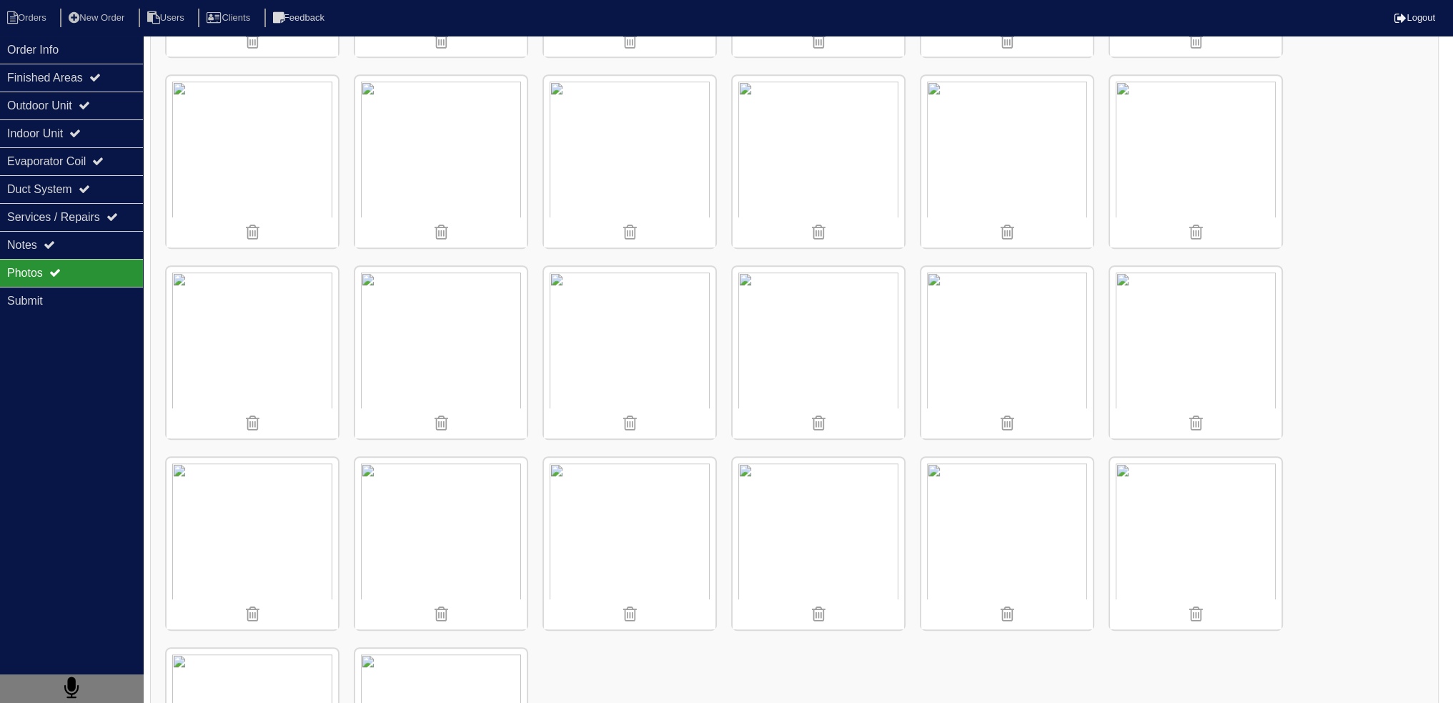
click at [638, 341] on img at bounding box center [630, 353] width 172 height 172
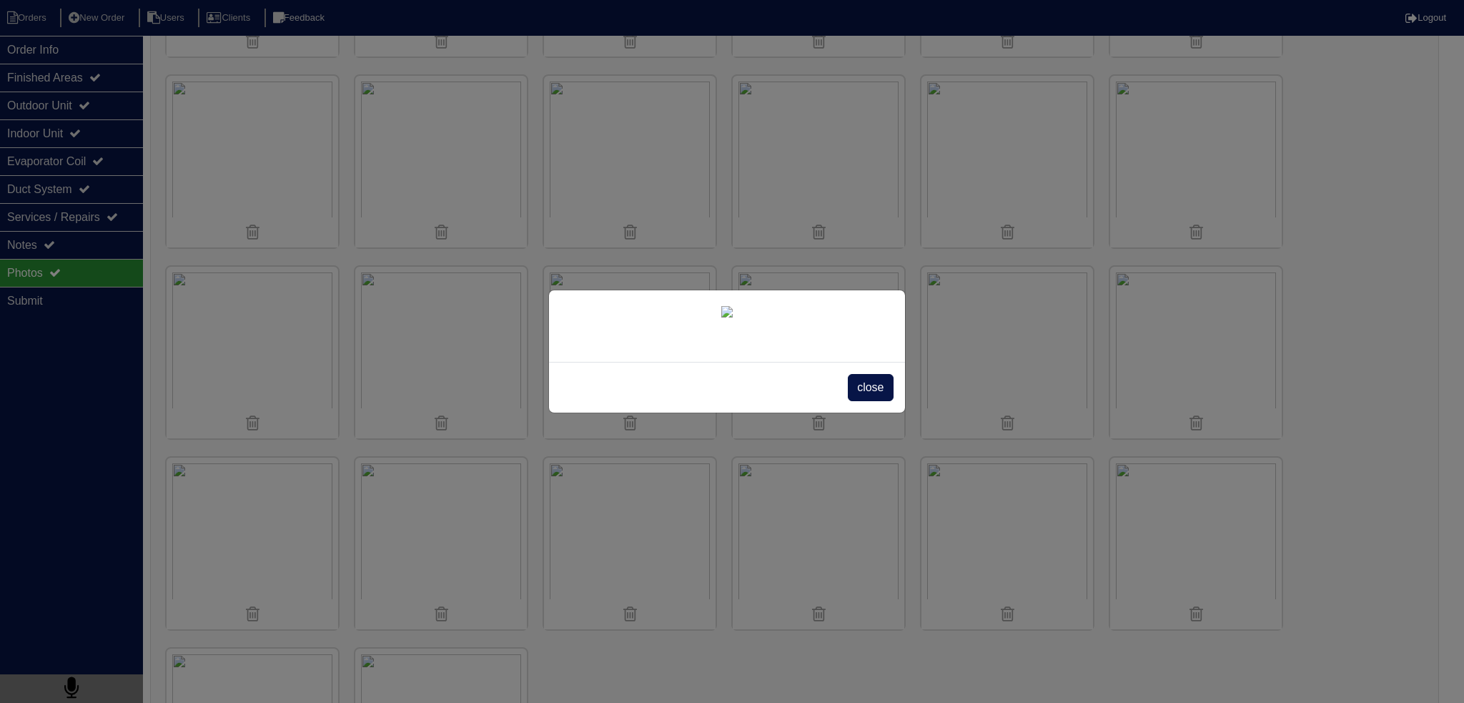
click at [1032, 154] on div "close" at bounding box center [732, 351] width 1464 height 703
click at [875, 401] on span "close" at bounding box center [870, 387] width 45 height 27
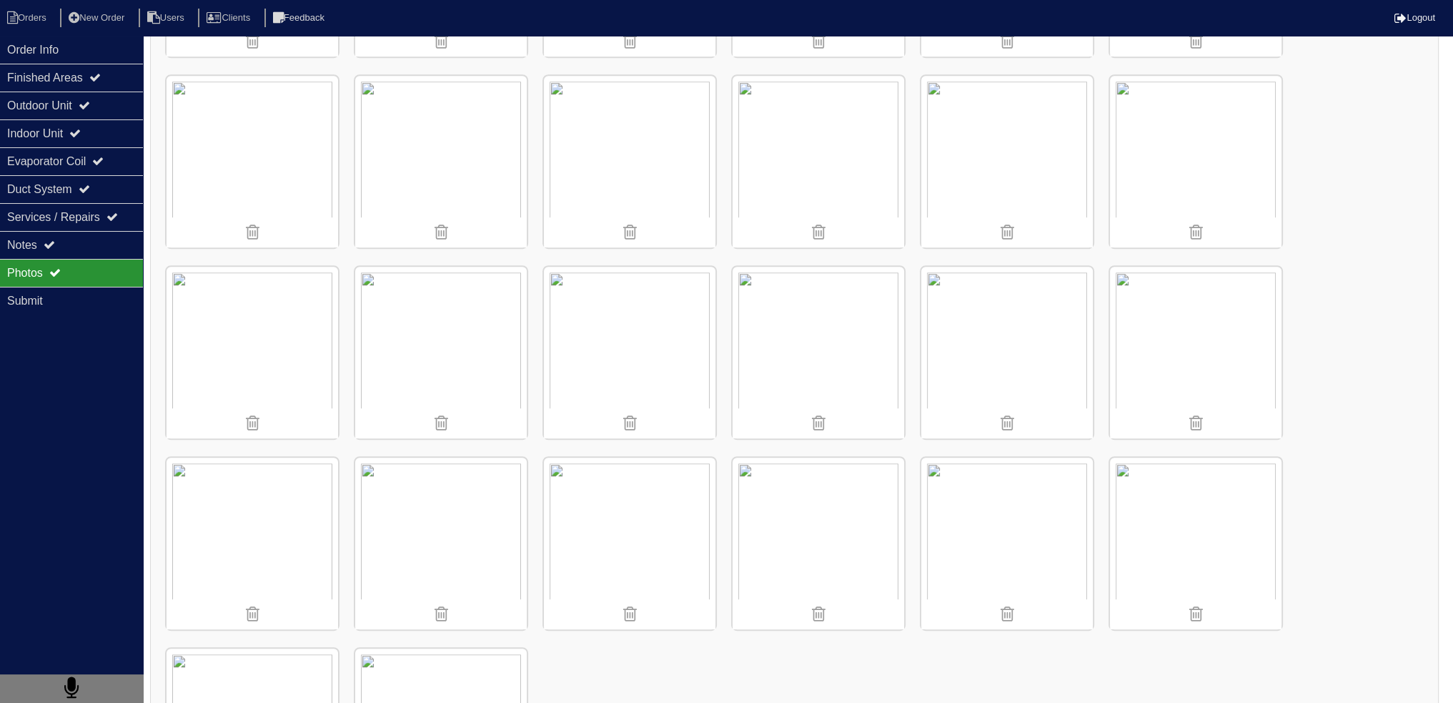
click at [1046, 151] on img at bounding box center [1007, 162] width 172 height 172
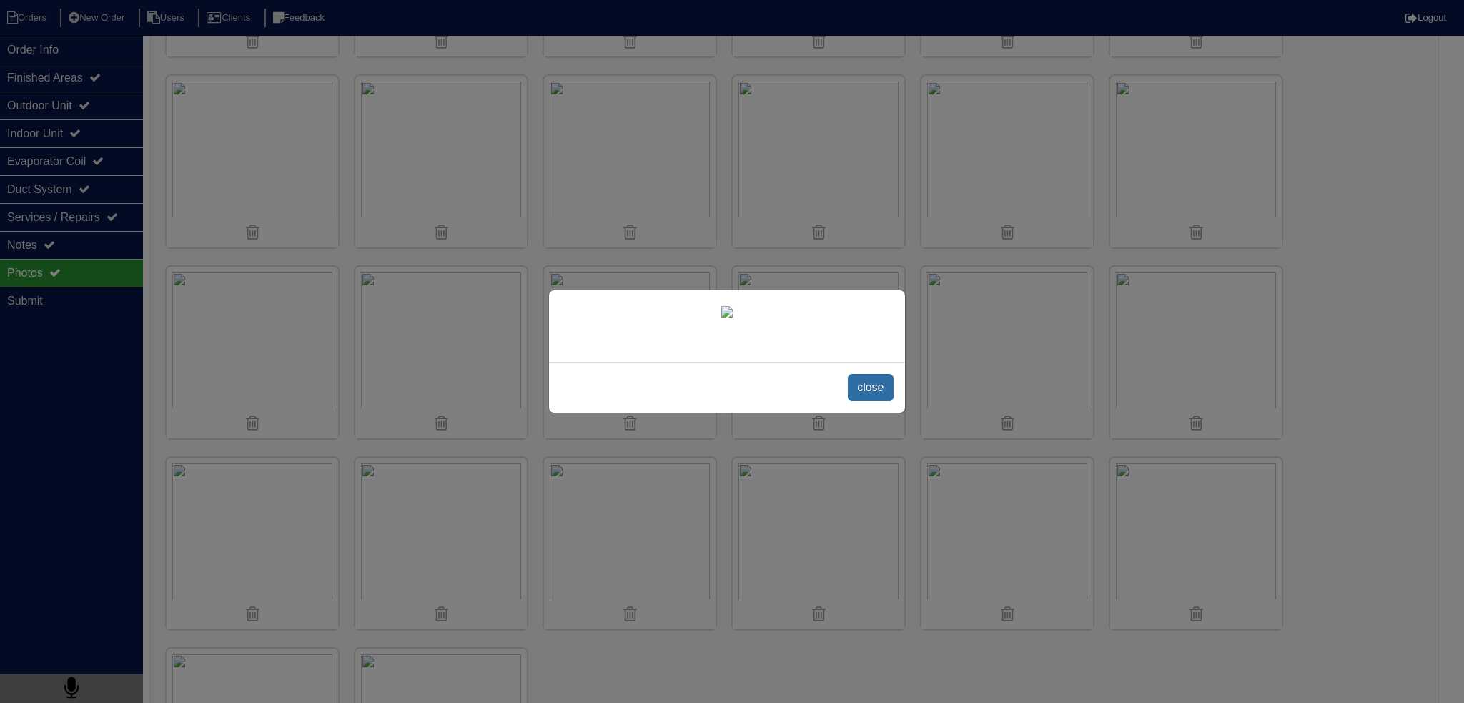
click at [866, 401] on span "close" at bounding box center [870, 387] width 45 height 27
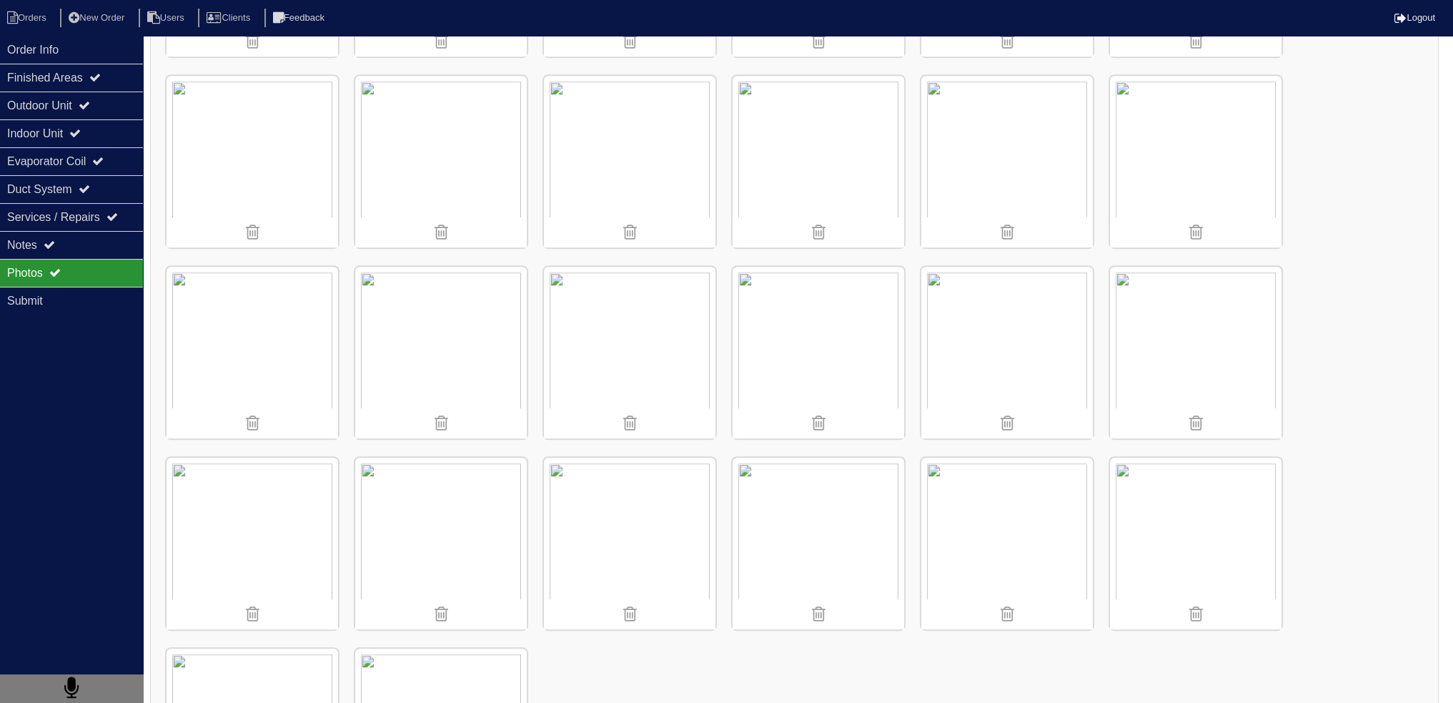
click at [626, 325] on img at bounding box center [630, 353] width 172 height 172
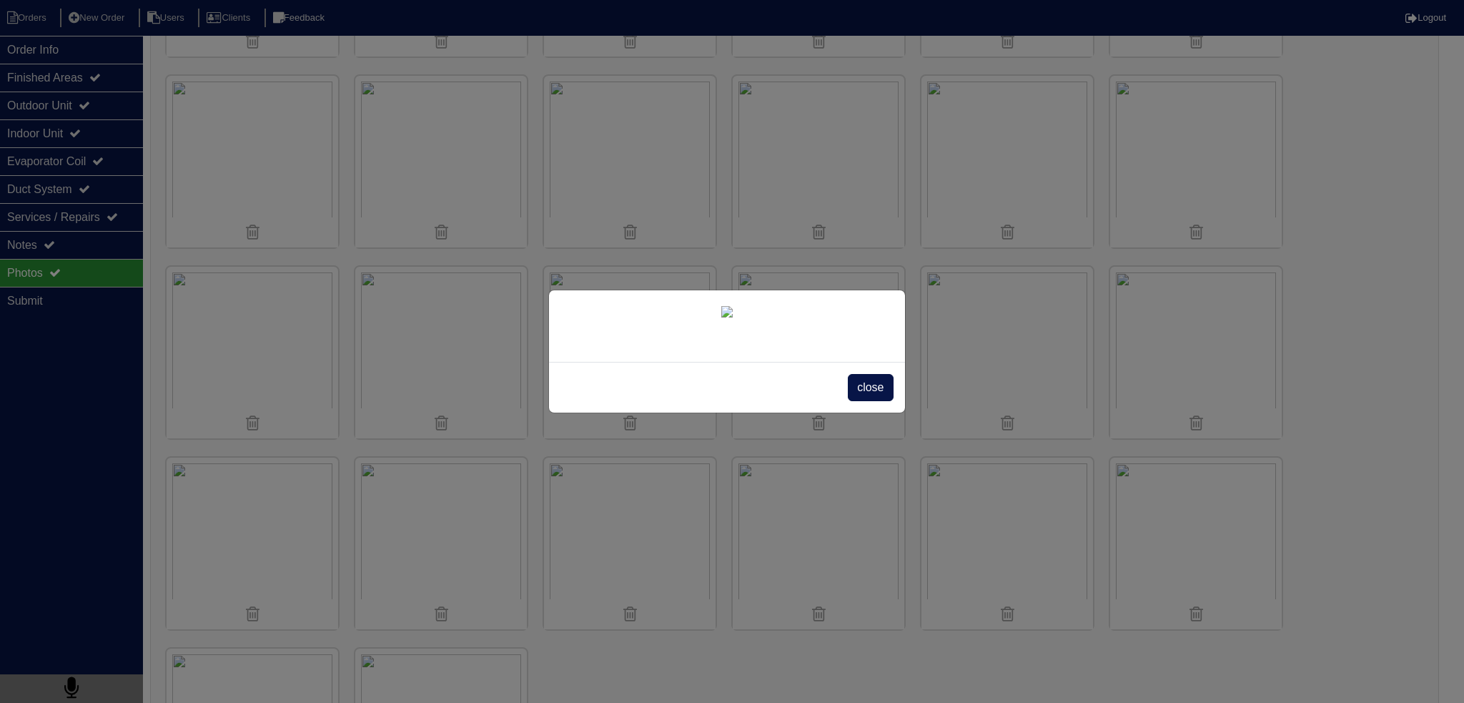
click at [863, 401] on span "close" at bounding box center [870, 387] width 45 height 27
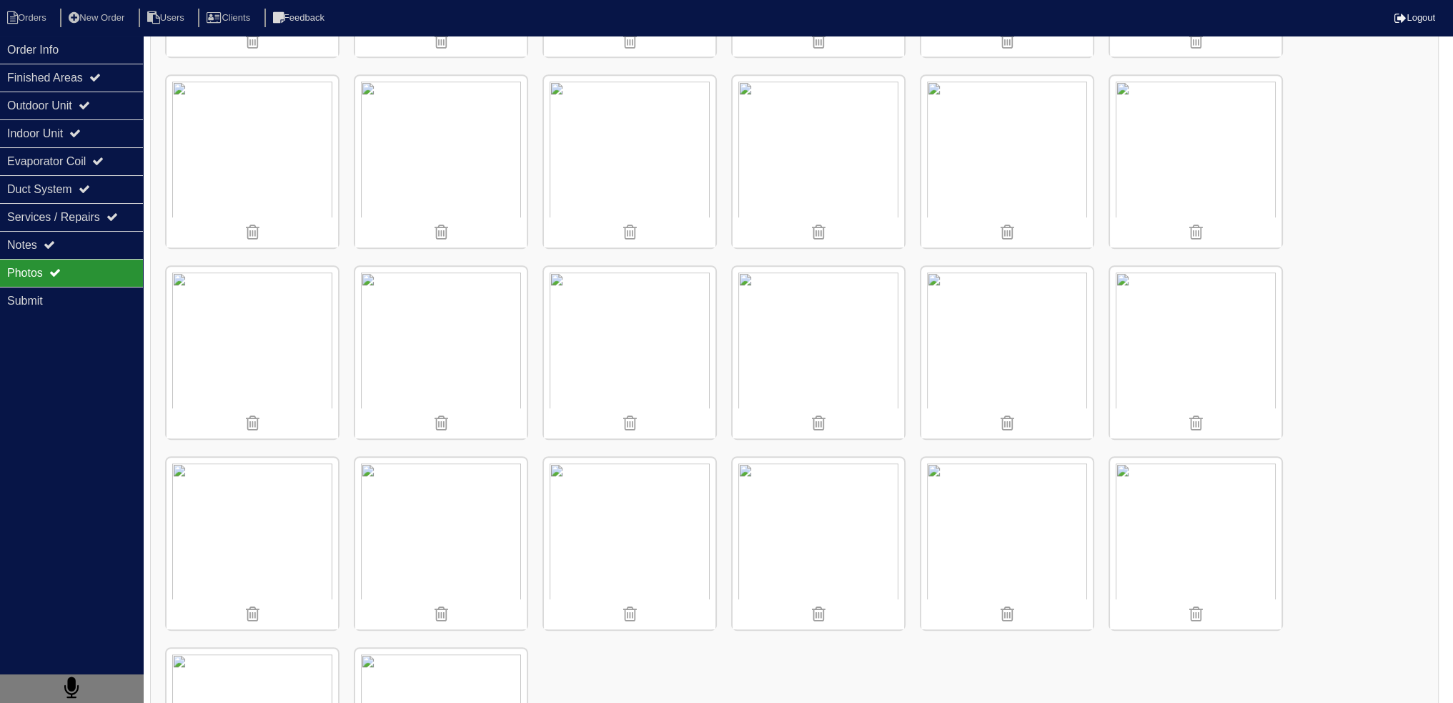
click at [1214, 357] on img at bounding box center [1196, 353] width 172 height 172
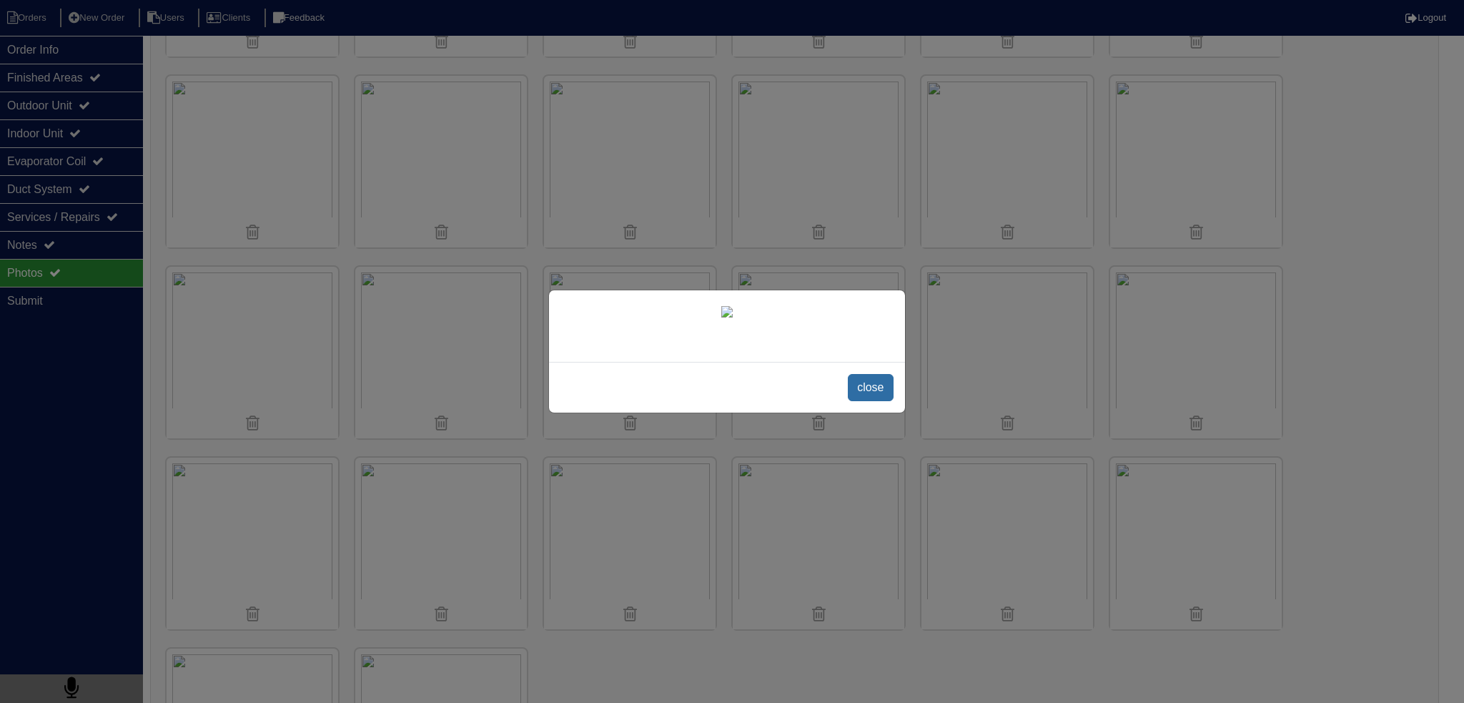
click at [873, 401] on span "close" at bounding box center [870, 387] width 45 height 27
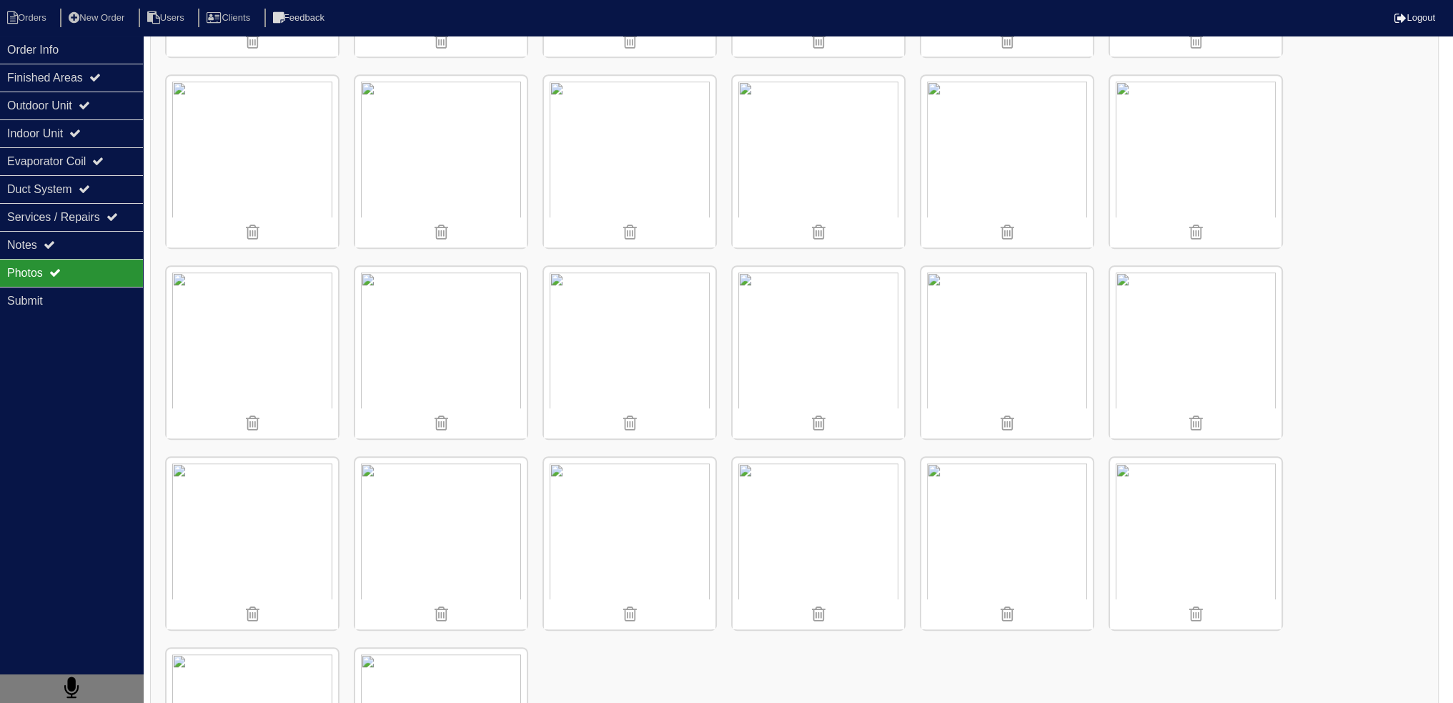
click at [459, 123] on img at bounding box center [441, 162] width 172 height 172
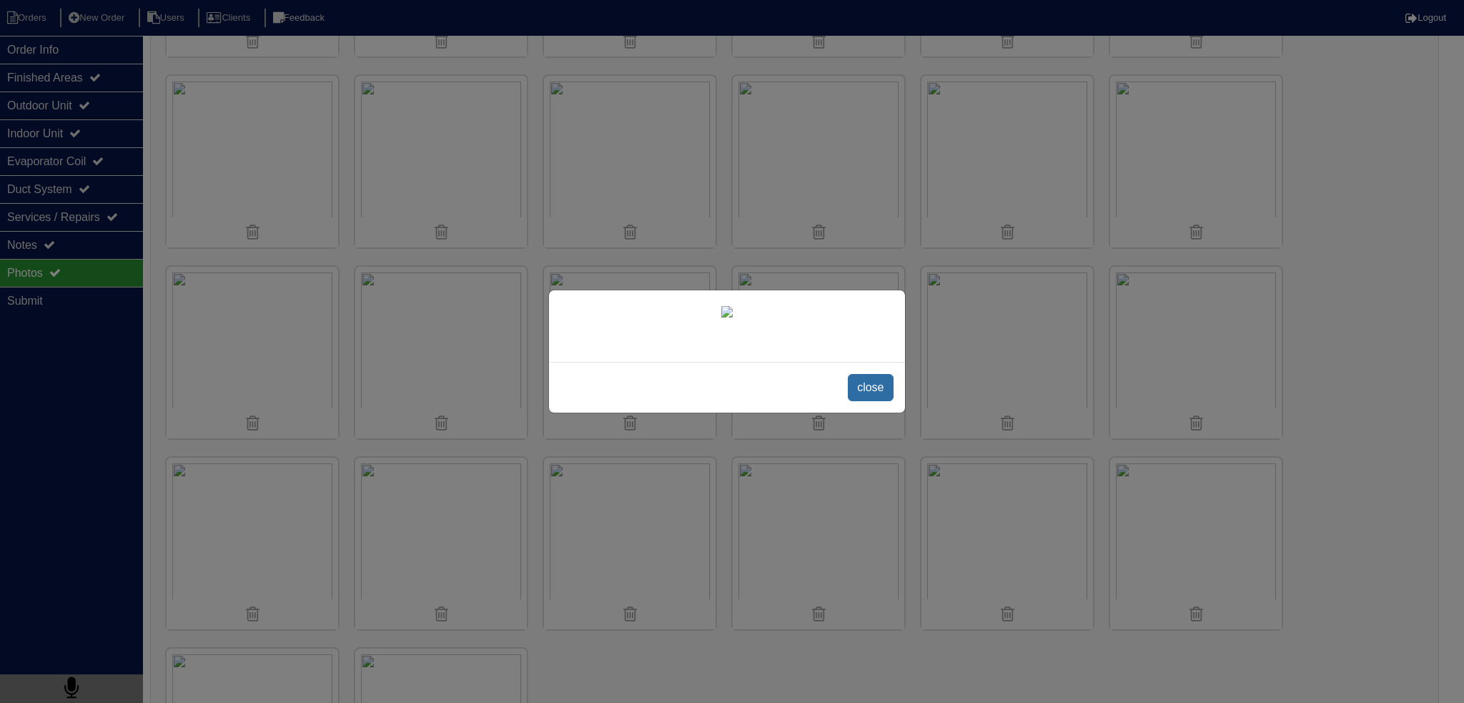
click at [869, 401] on span "close" at bounding box center [870, 387] width 45 height 27
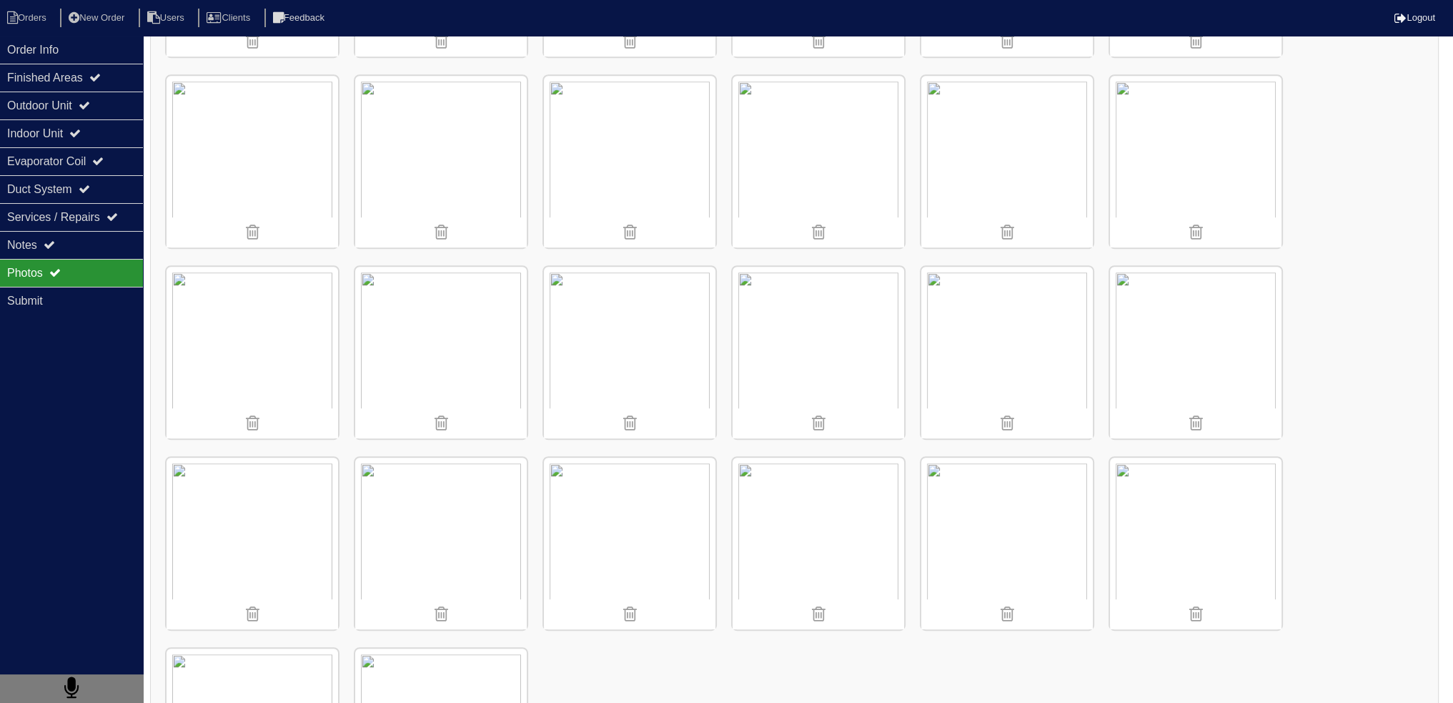
click at [121, 264] on div "Photos" at bounding box center [71, 273] width 143 height 28
click at [117, 254] on div "Notes" at bounding box center [71, 245] width 143 height 28
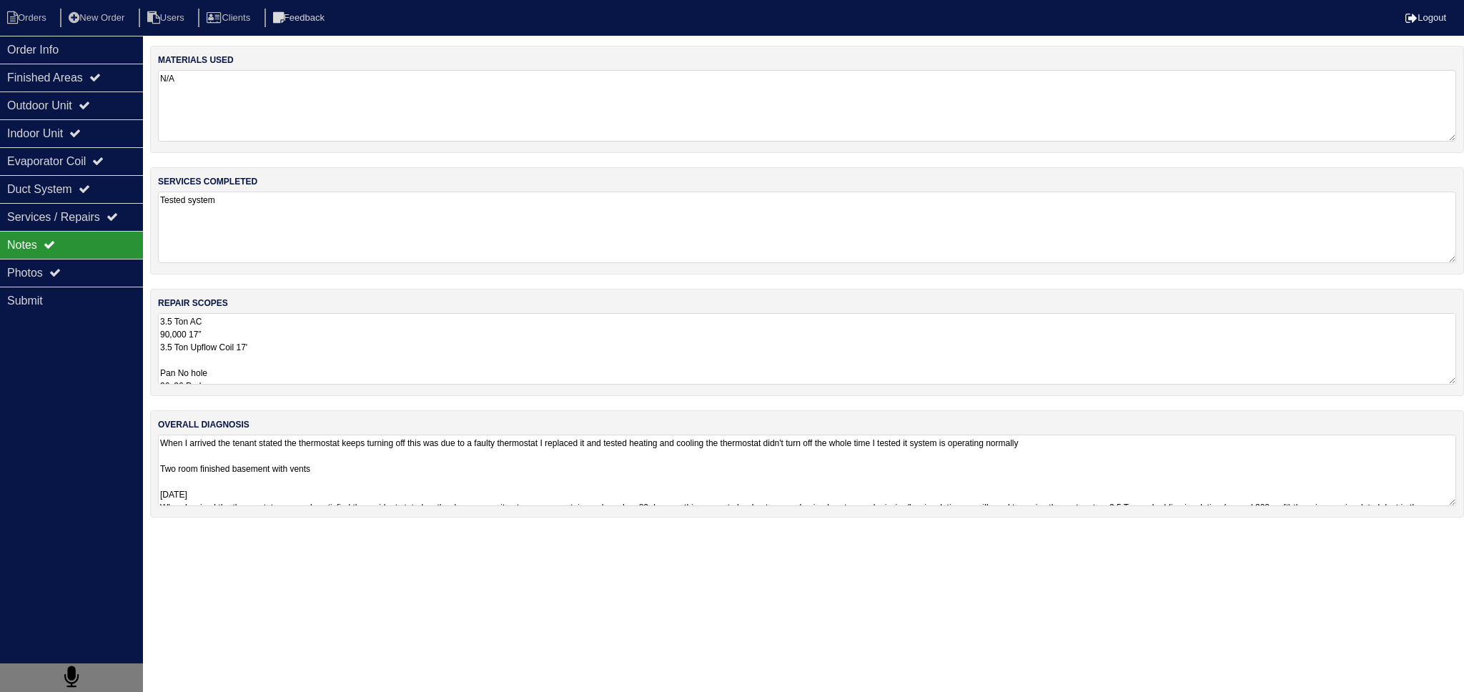
drag, startPoint x: 352, startPoint y: 352, endPoint x: 354, endPoint y: 360, distance: 8.0
click at [352, 354] on textarea "3.5 Ton AC 90,000 17” 3.5 Ton Upflow Coil 17' Pan No hole 36x36 Pad Aquaguard F…" at bounding box center [807, 348] width 1298 height 71
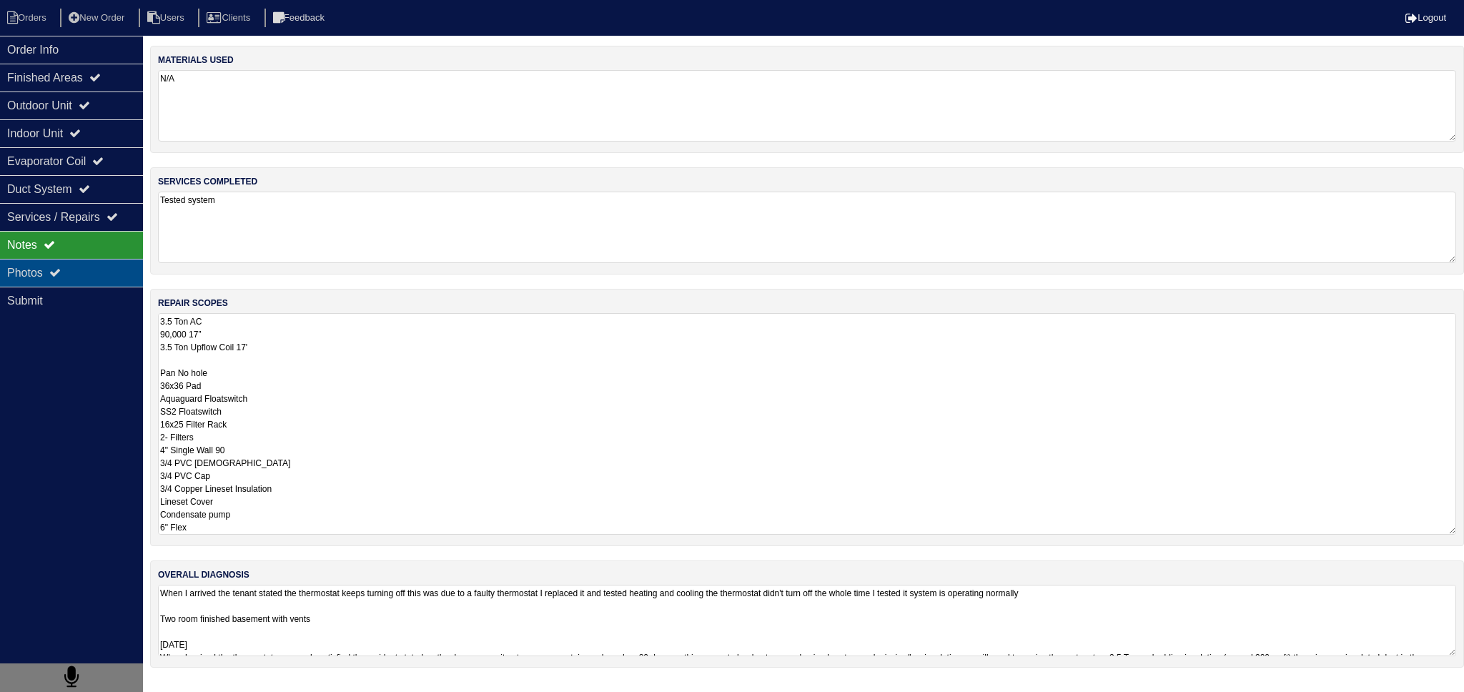
click at [99, 274] on div "Photos" at bounding box center [71, 273] width 143 height 28
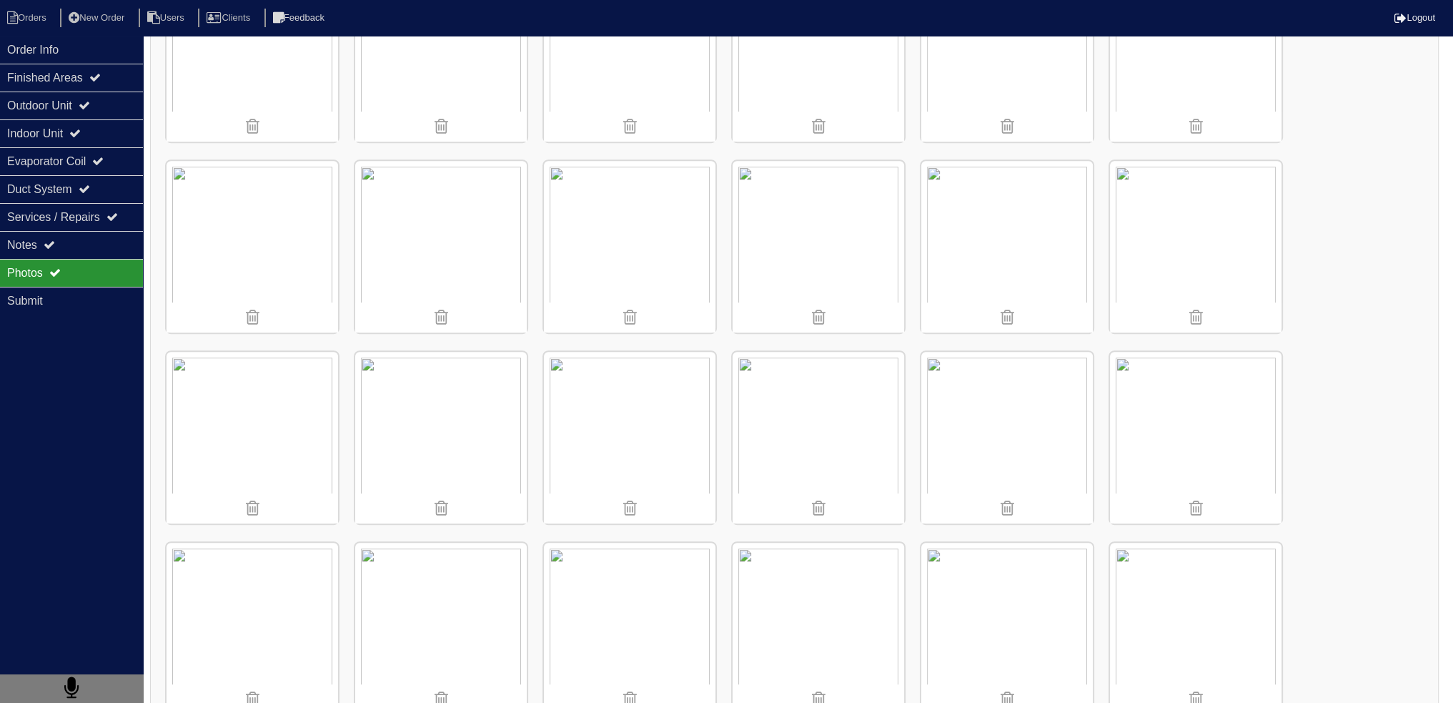
scroll to position [858, 0]
click at [1021, 431] on img at bounding box center [1007, 446] width 172 height 172
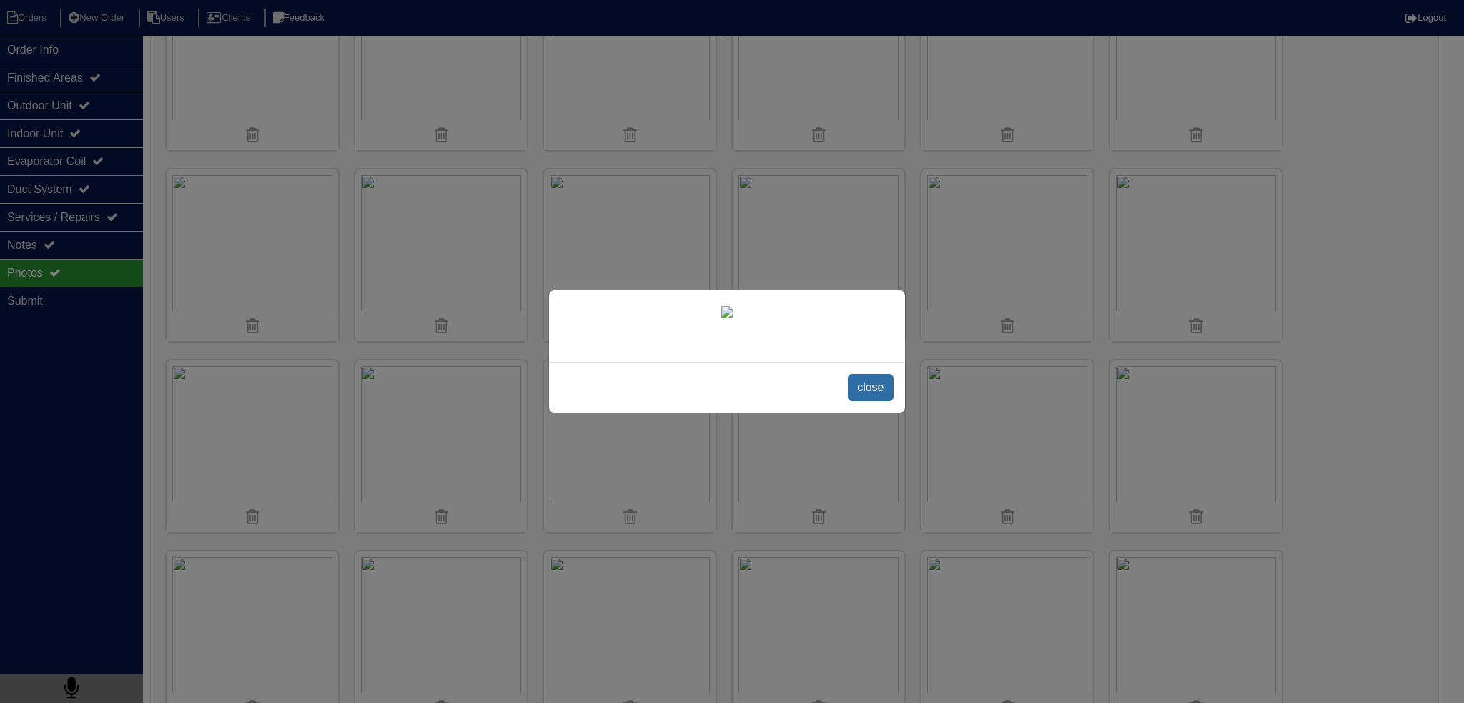
click at [873, 401] on span "close" at bounding box center [870, 387] width 45 height 27
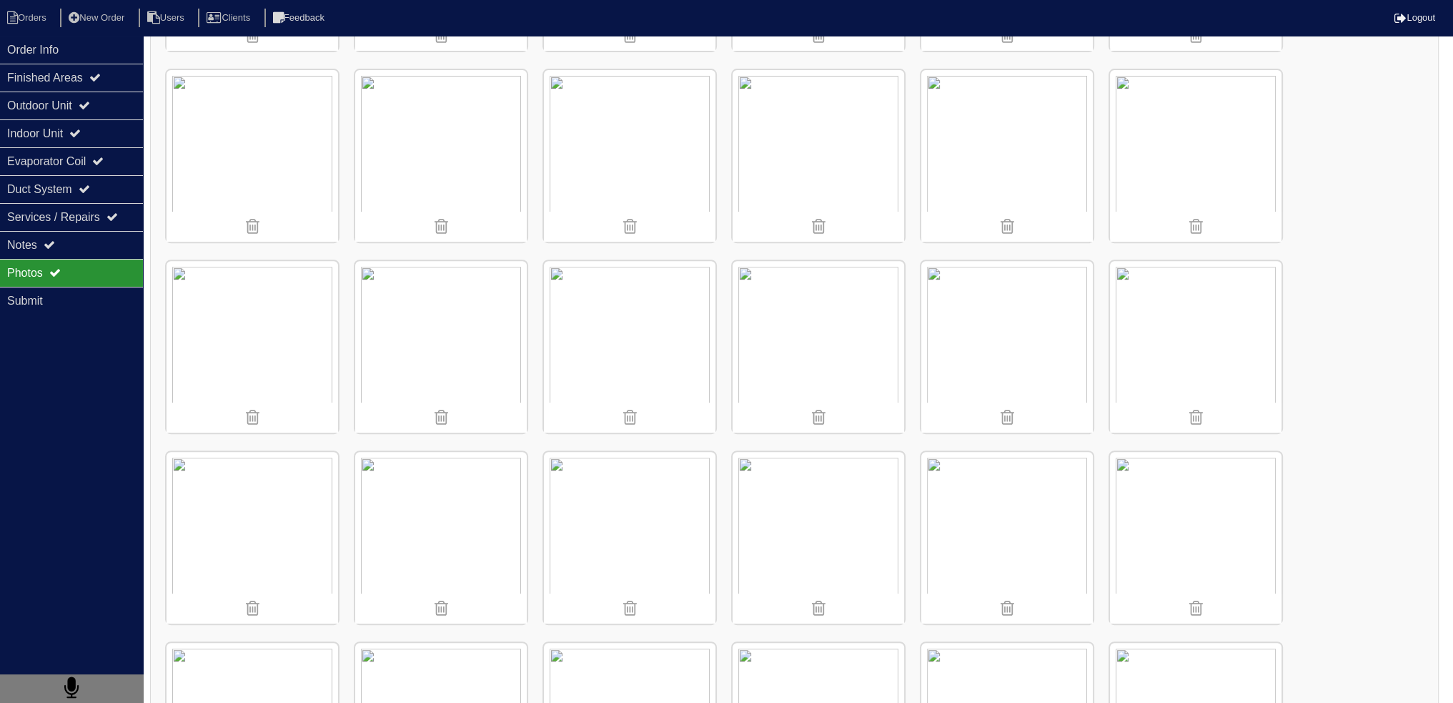
scroll to position [786, 0]
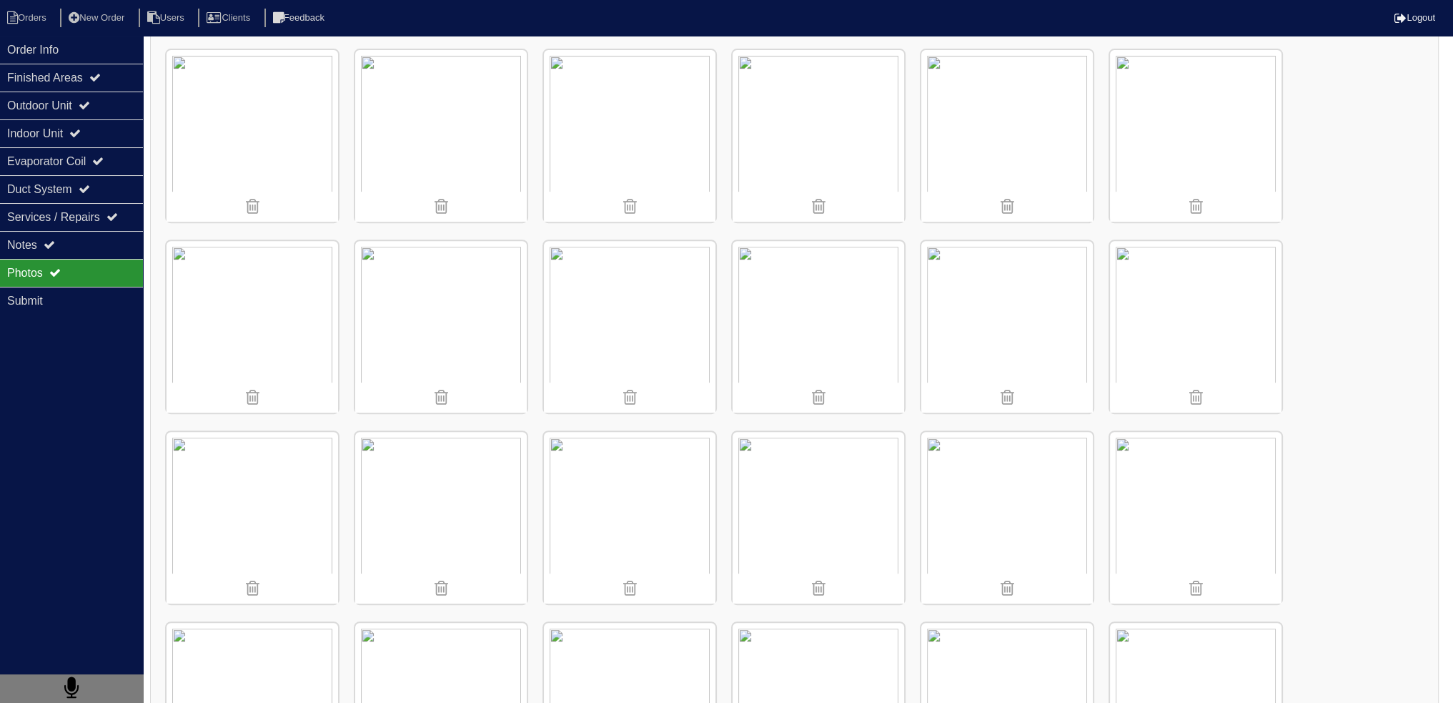
click at [1051, 288] on img at bounding box center [1007, 327] width 172 height 172
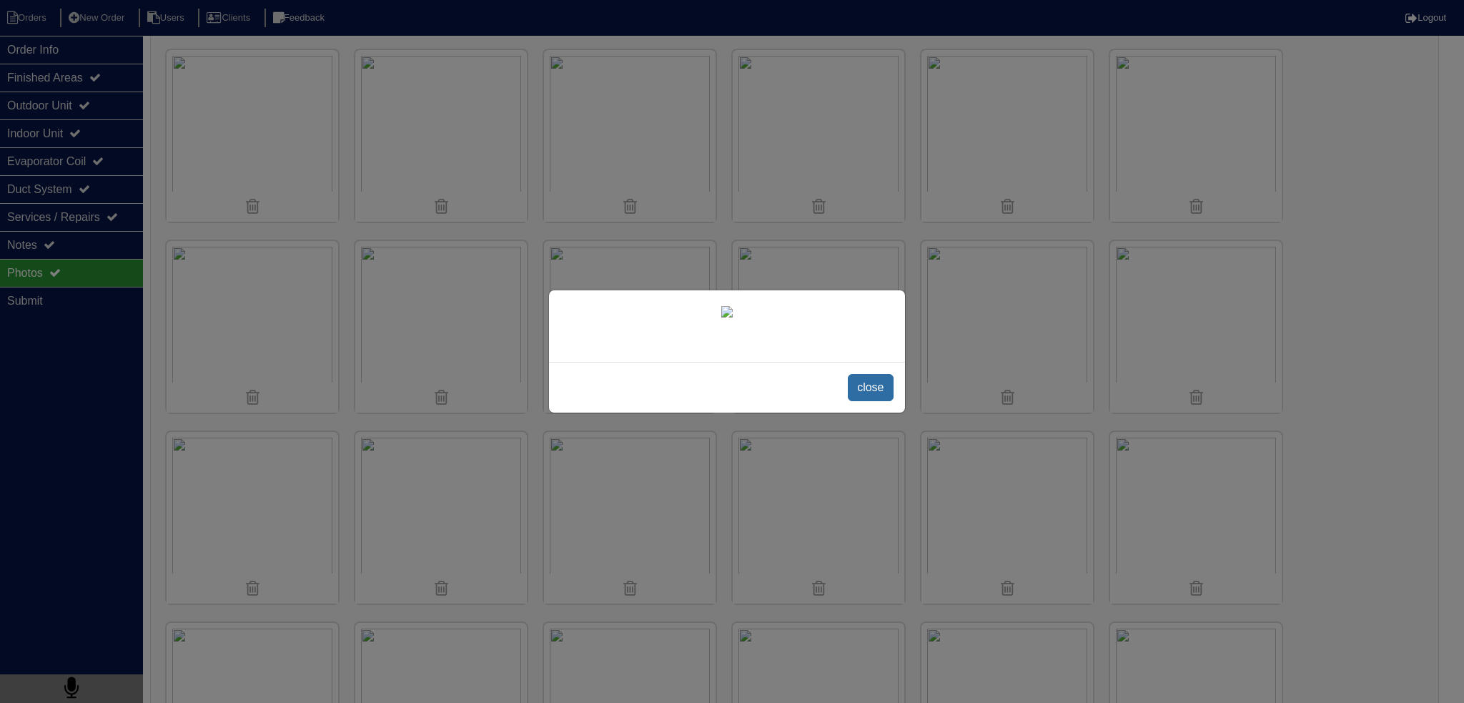
click at [853, 401] on span "close" at bounding box center [870, 387] width 45 height 27
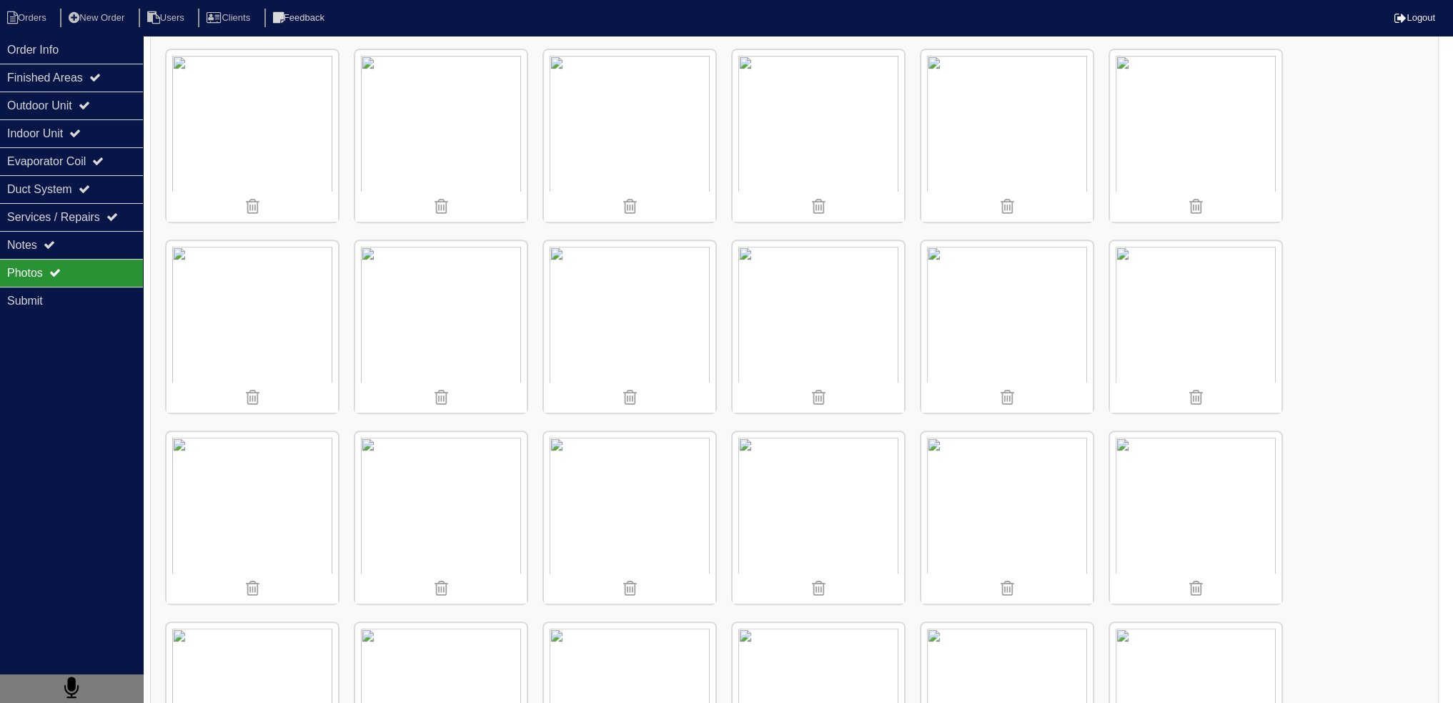
click at [1002, 299] on img at bounding box center [1007, 327] width 172 height 172
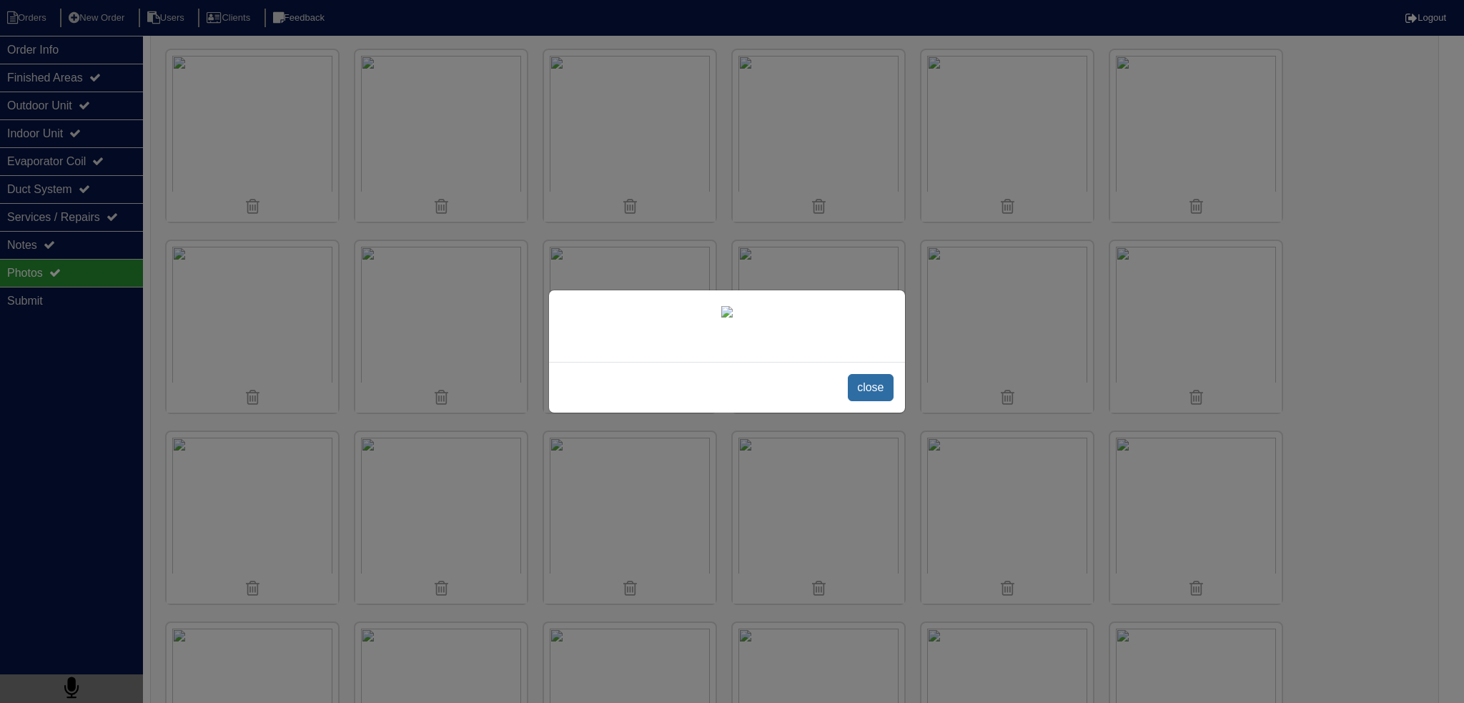
click at [871, 401] on span "close" at bounding box center [870, 387] width 45 height 27
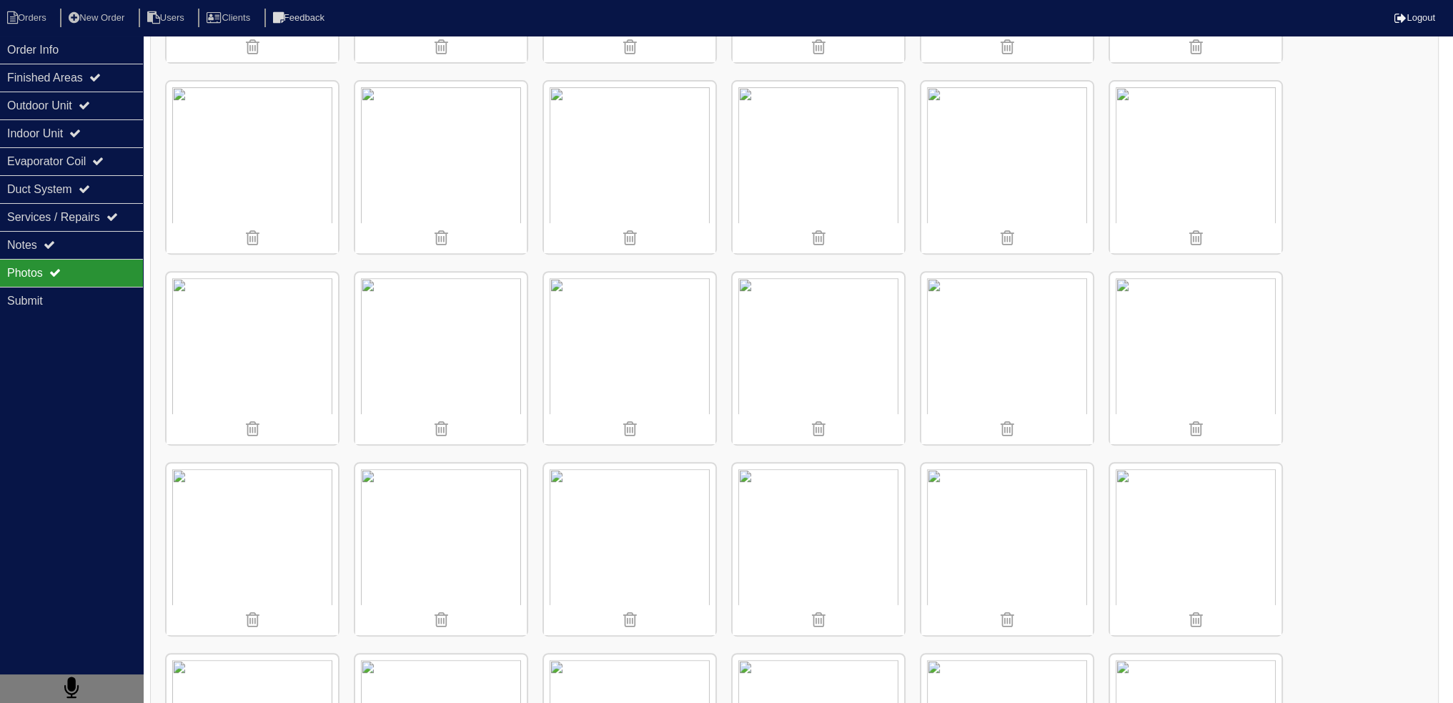
scroll to position [715, 0]
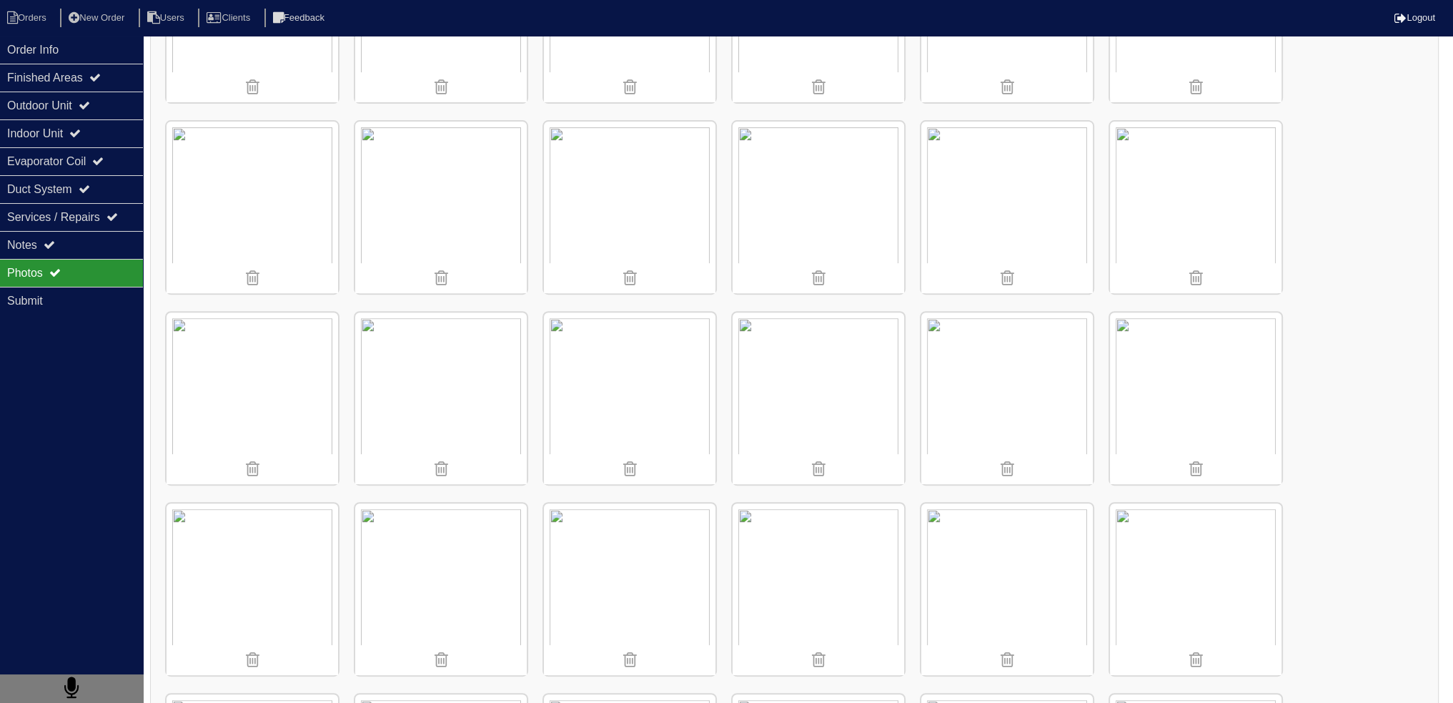
click at [495, 355] on img at bounding box center [441, 398] width 172 height 172
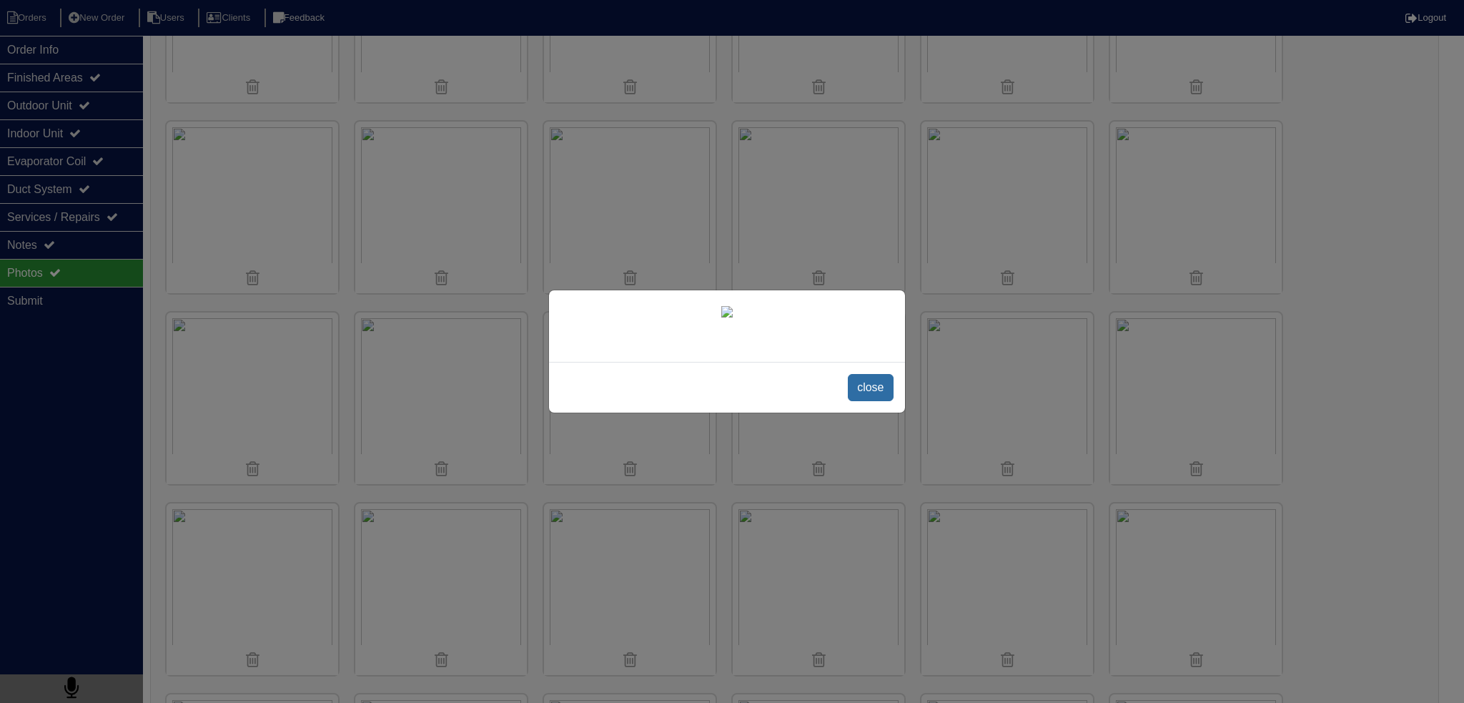
click at [868, 401] on span "close" at bounding box center [870, 387] width 45 height 27
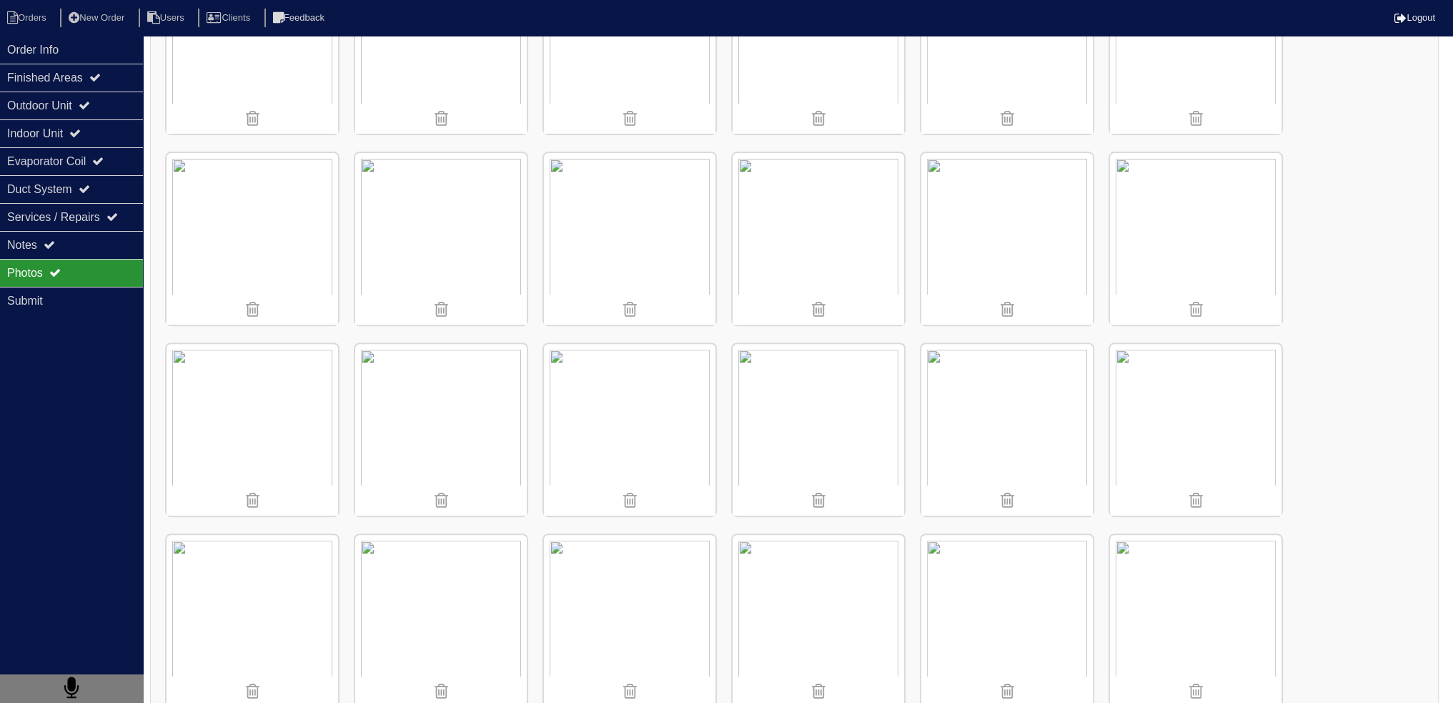
scroll to position [572, 0]
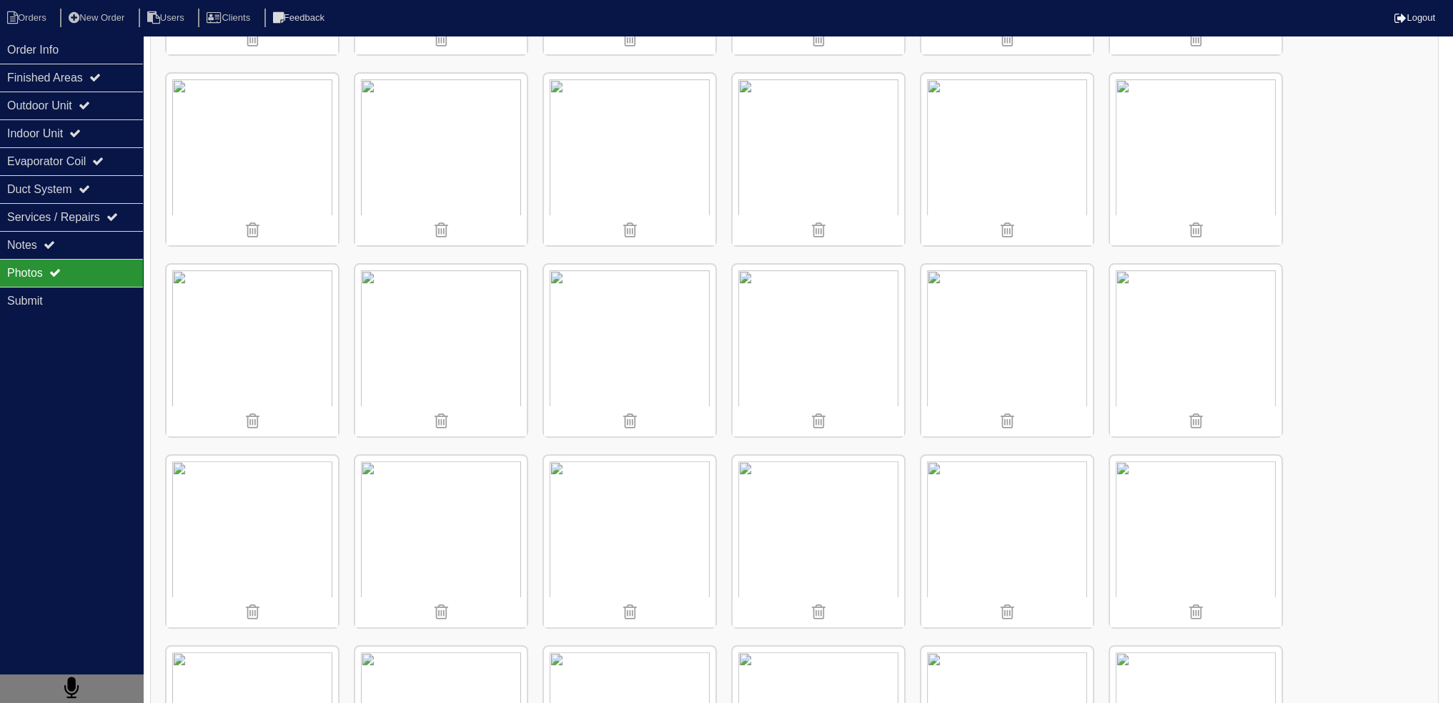
click at [1044, 134] on img at bounding box center [1007, 160] width 172 height 172
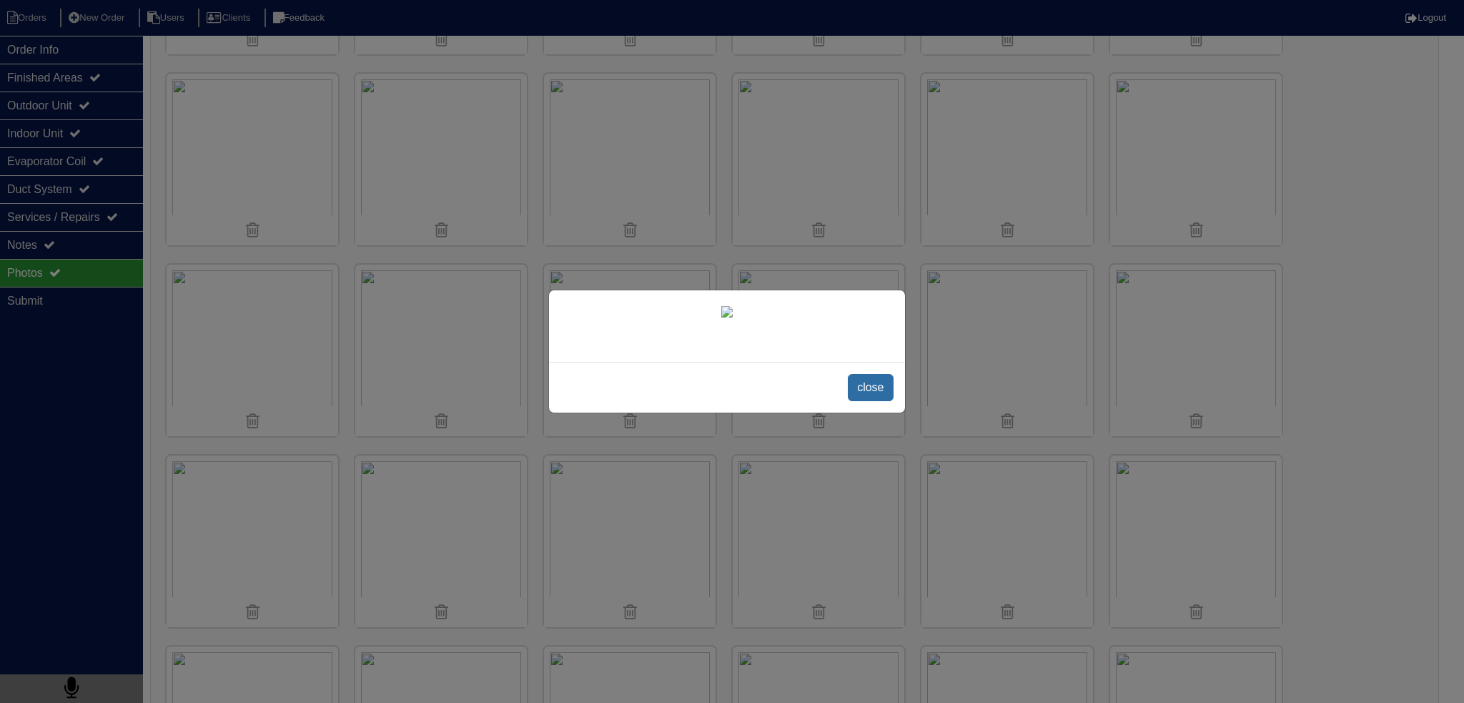
click at [870, 401] on span "close" at bounding box center [870, 387] width 45 height 27
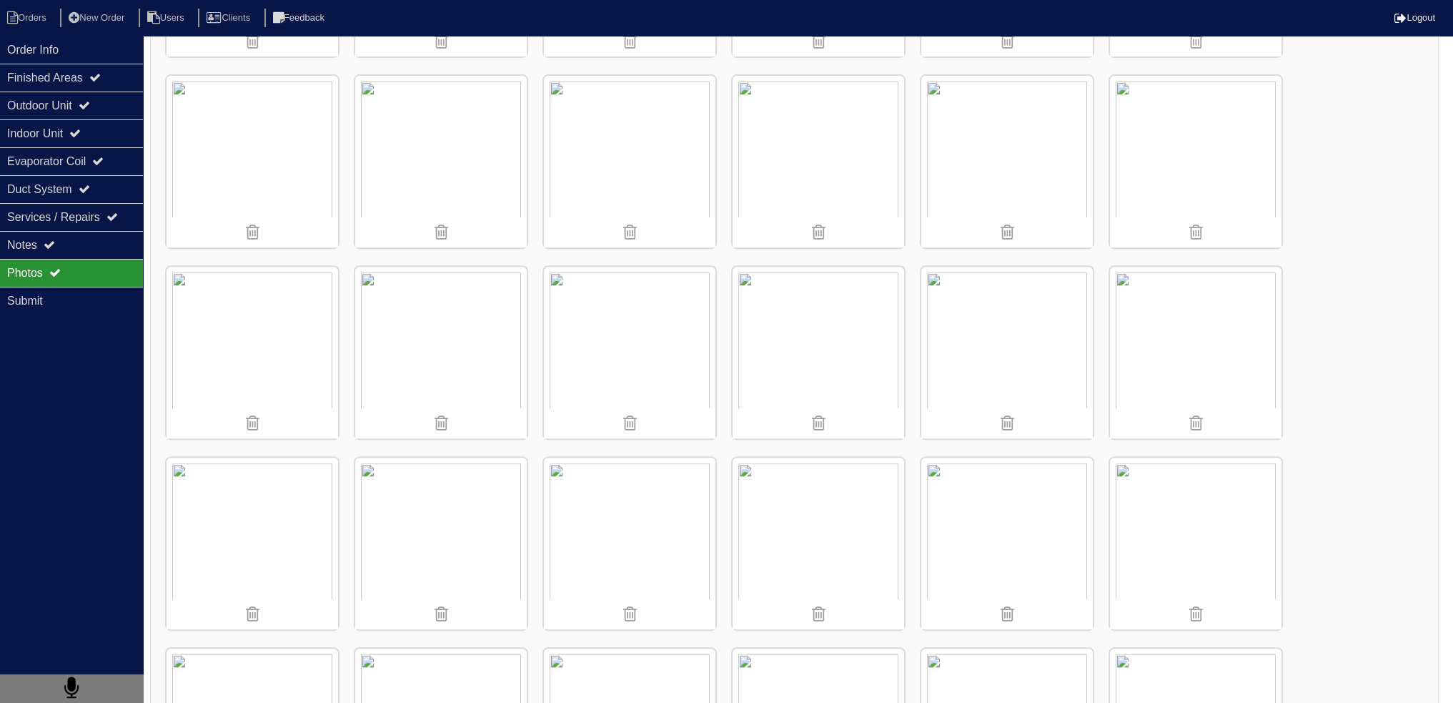
scroll to position [786, 0]
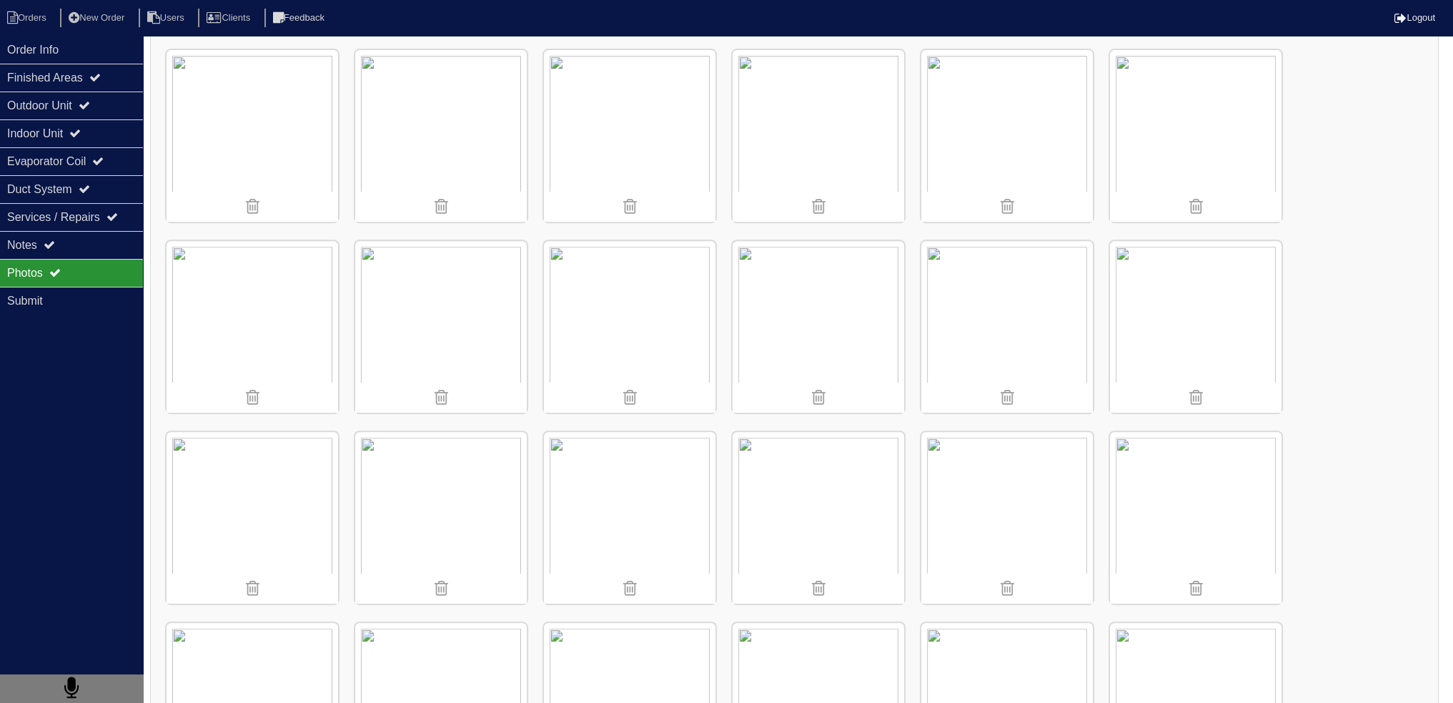
click at [231, 458] on img at bounding box center [253, 518] width 172 height 172
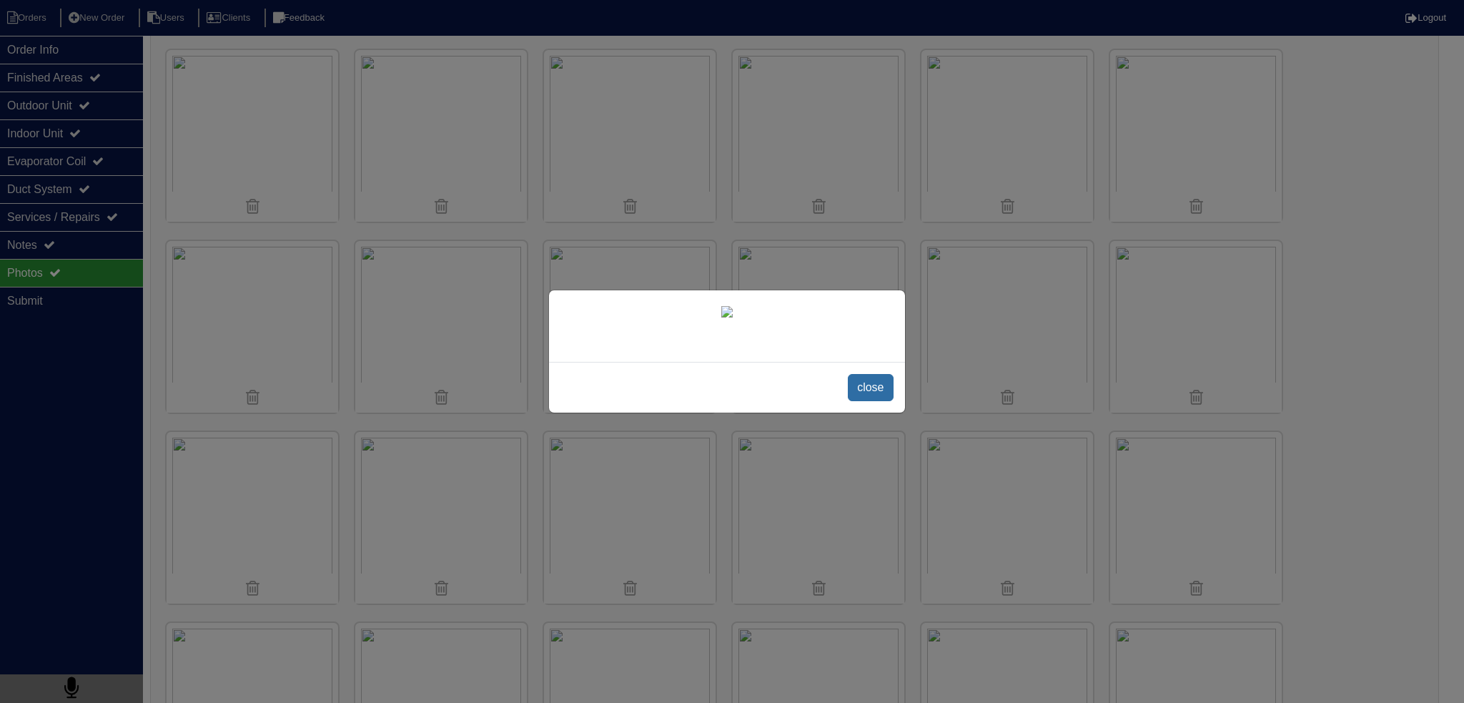
drag, startPoint x: 898, startPoint y: 589, endPoint x: 890, endPoint y: 588, distance: 8.6
click at [892, 412] on div "close" at bounding box center [727, 387] width 356 height 51
click at [886, 401] on span "close" at bounding box center [870, 387] width 45 height 27
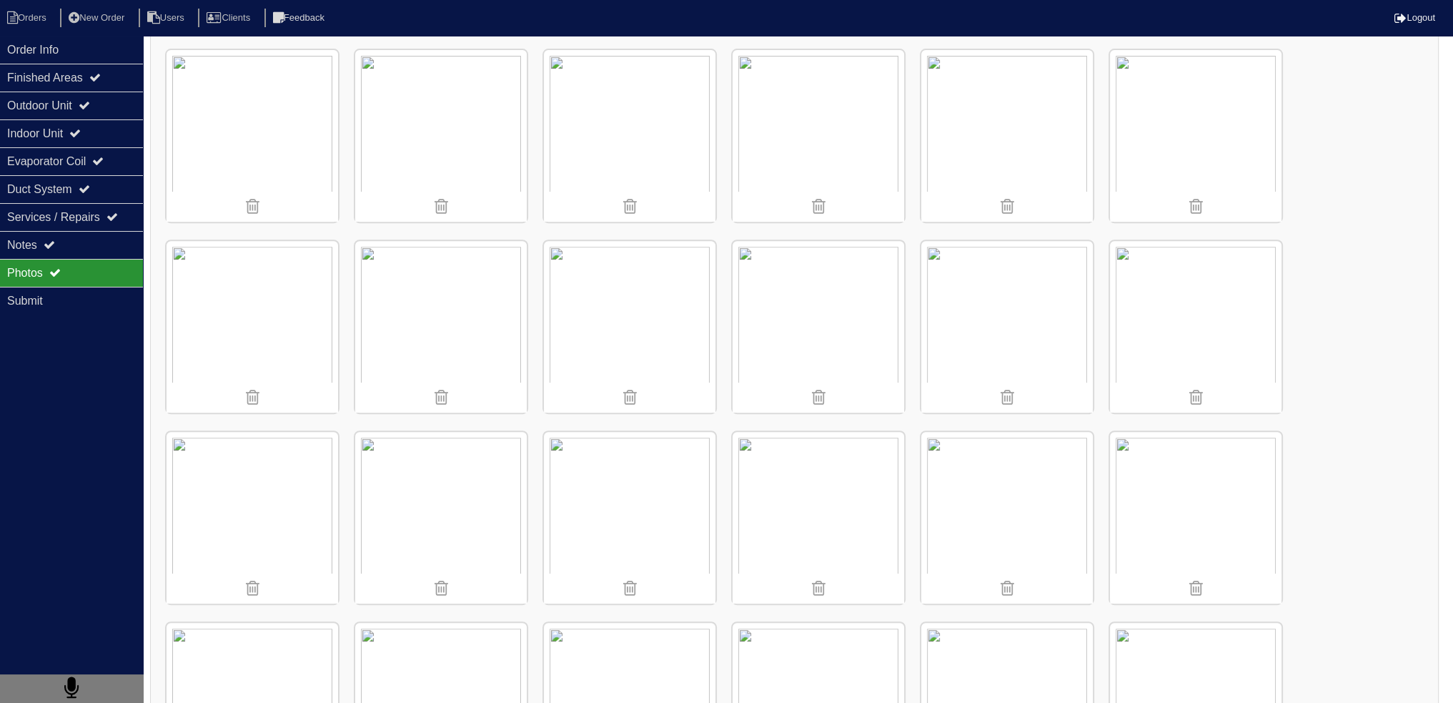
click at [483, 289] on img at bounding box center [441, 327] width 172 height 172
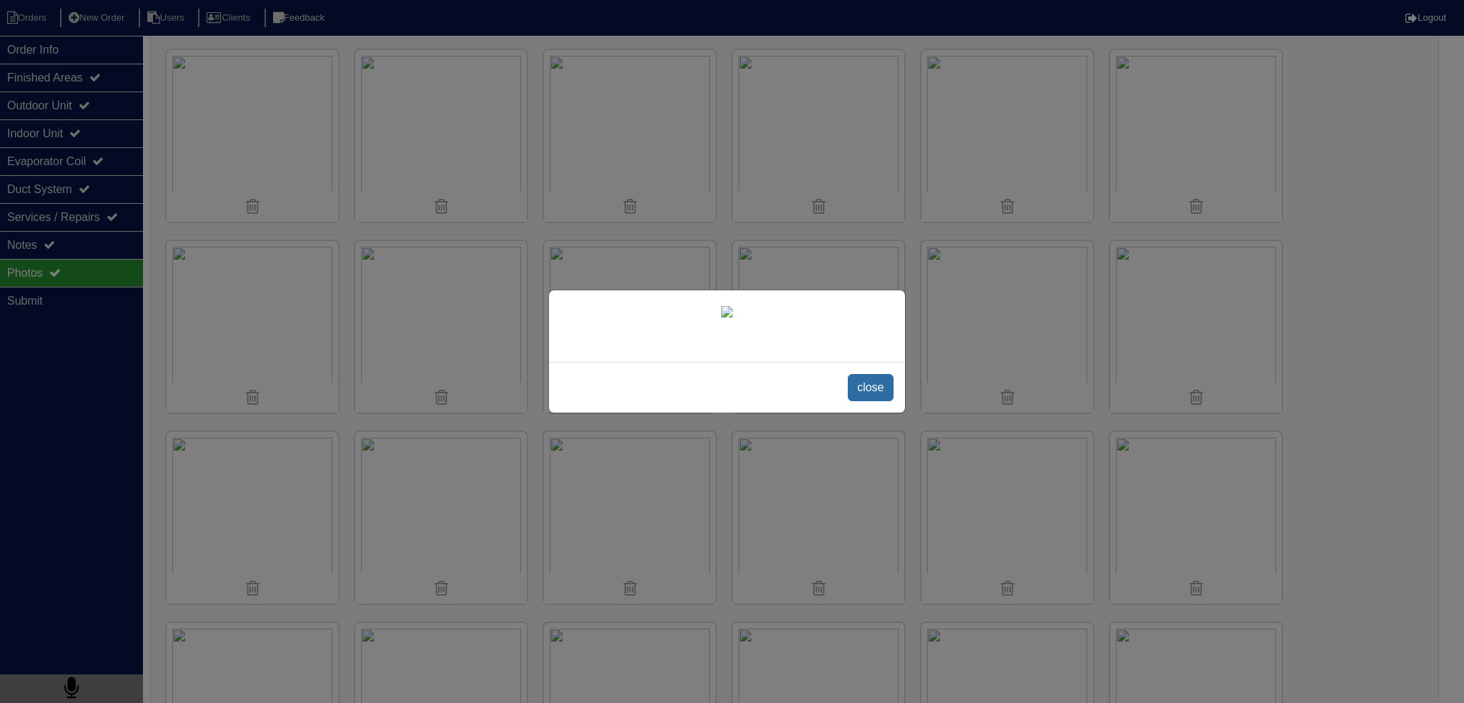
click at [870, 401] on span "close" at bounding box center [870, 387] width 45 height 27
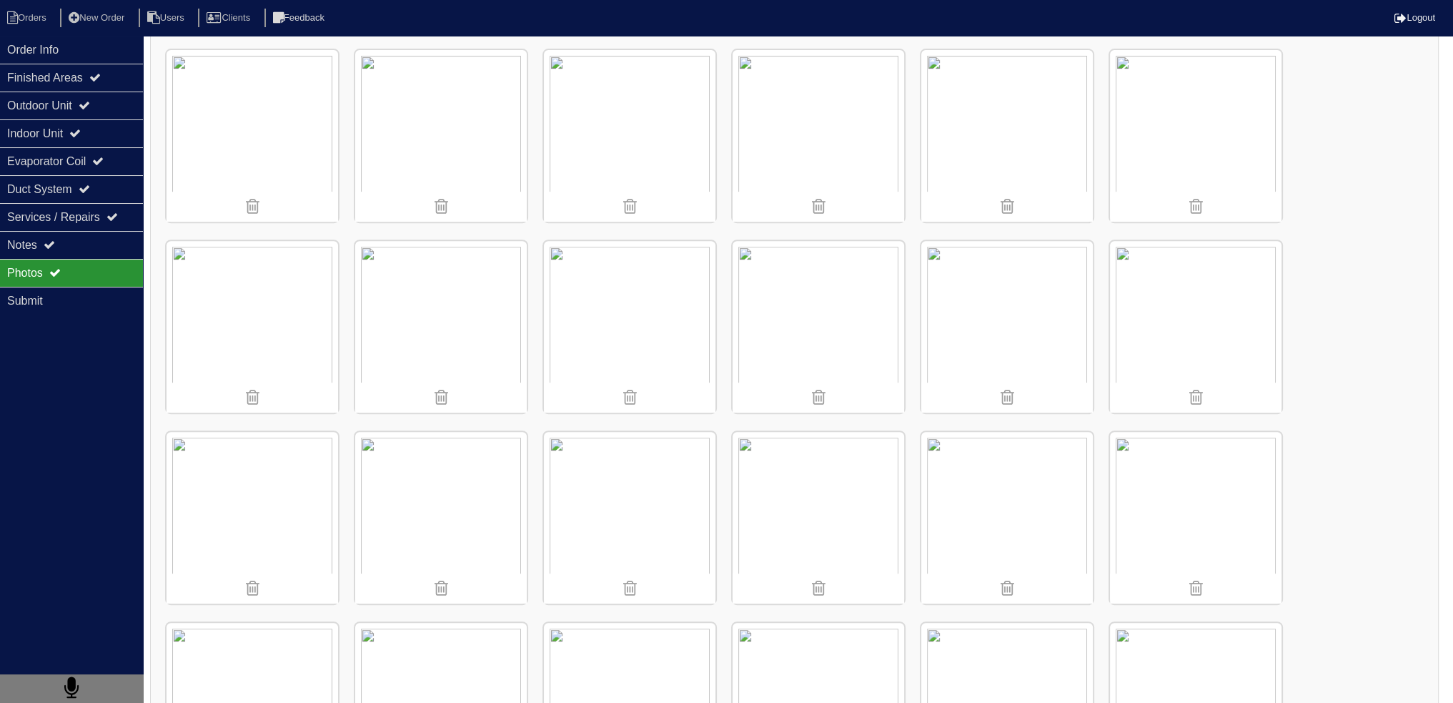
click at [754, 510] on img at bounding box center [819, 518] width 172 height 172
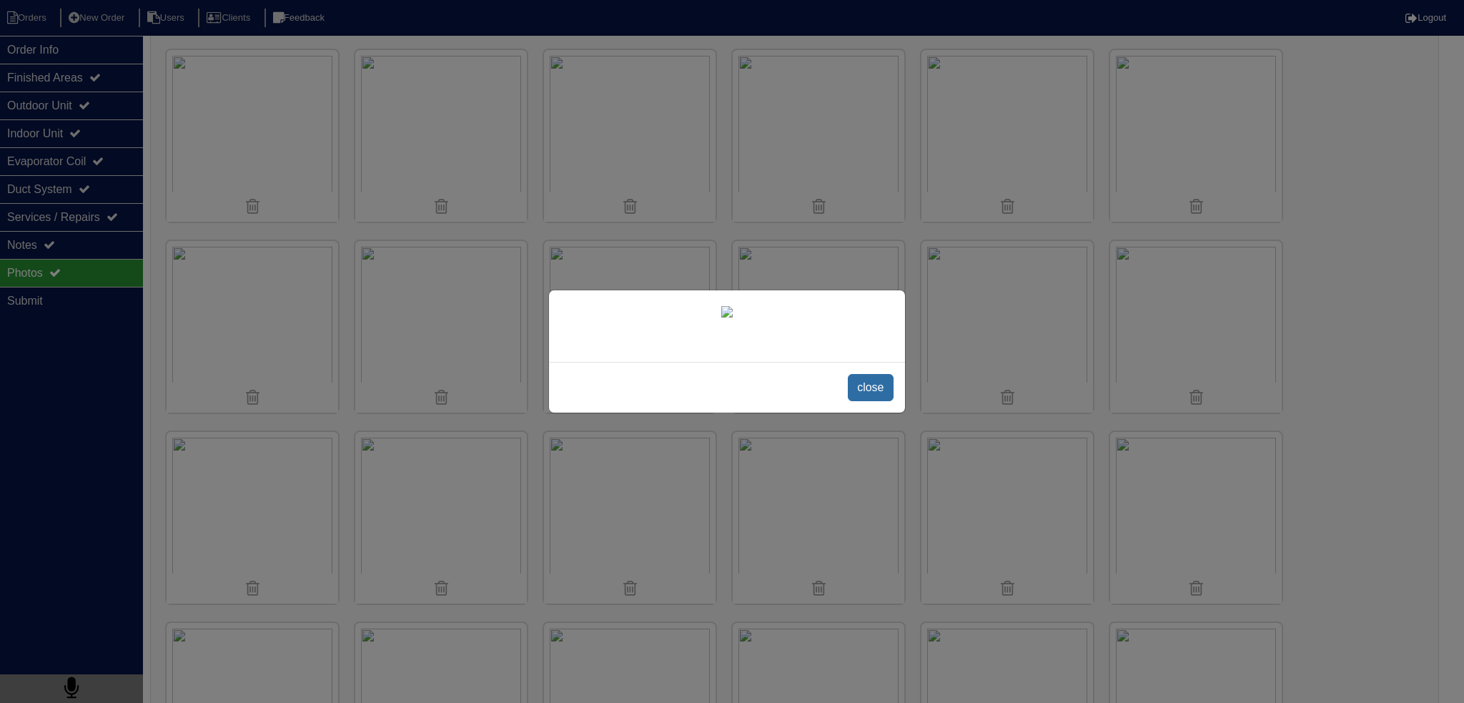
click at [861, 372] on div "close" at bounding box center [727, 387] width 356 height 51
click at [856, 382] on span "close" at bounding box center [870, 387] width 45 height 27
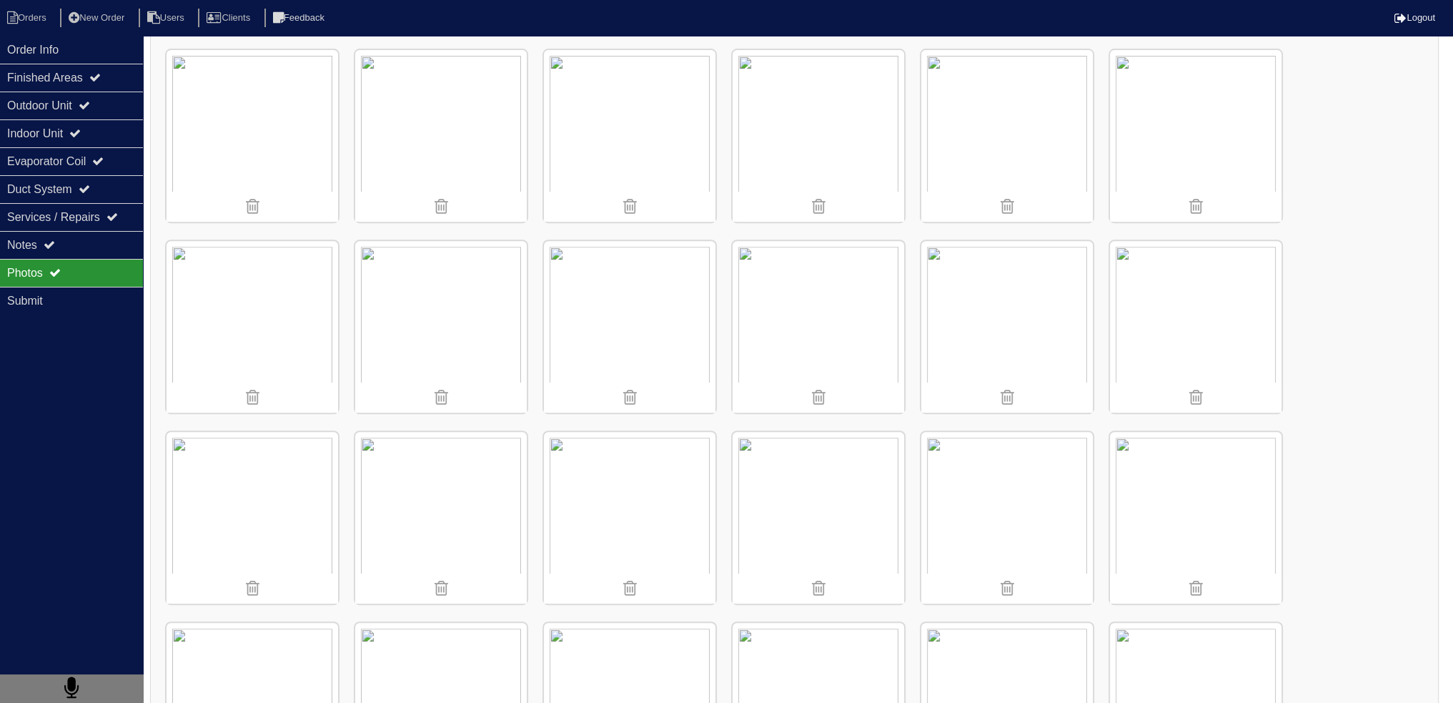
click at [492, 298] on img at bounding box center [441, 327] width 172 height 172
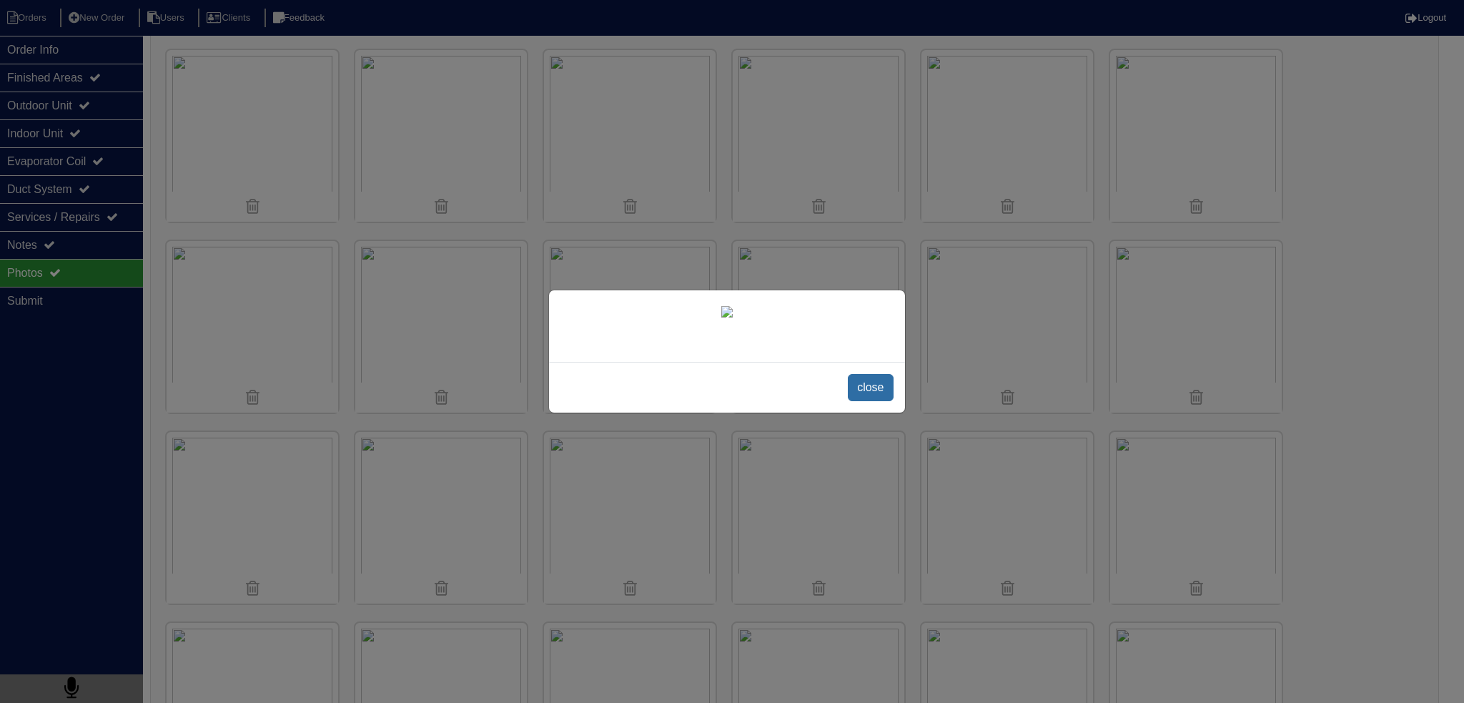
click at [876, 401] on span "close" at bounding box center [870, 387] width 45 height 27
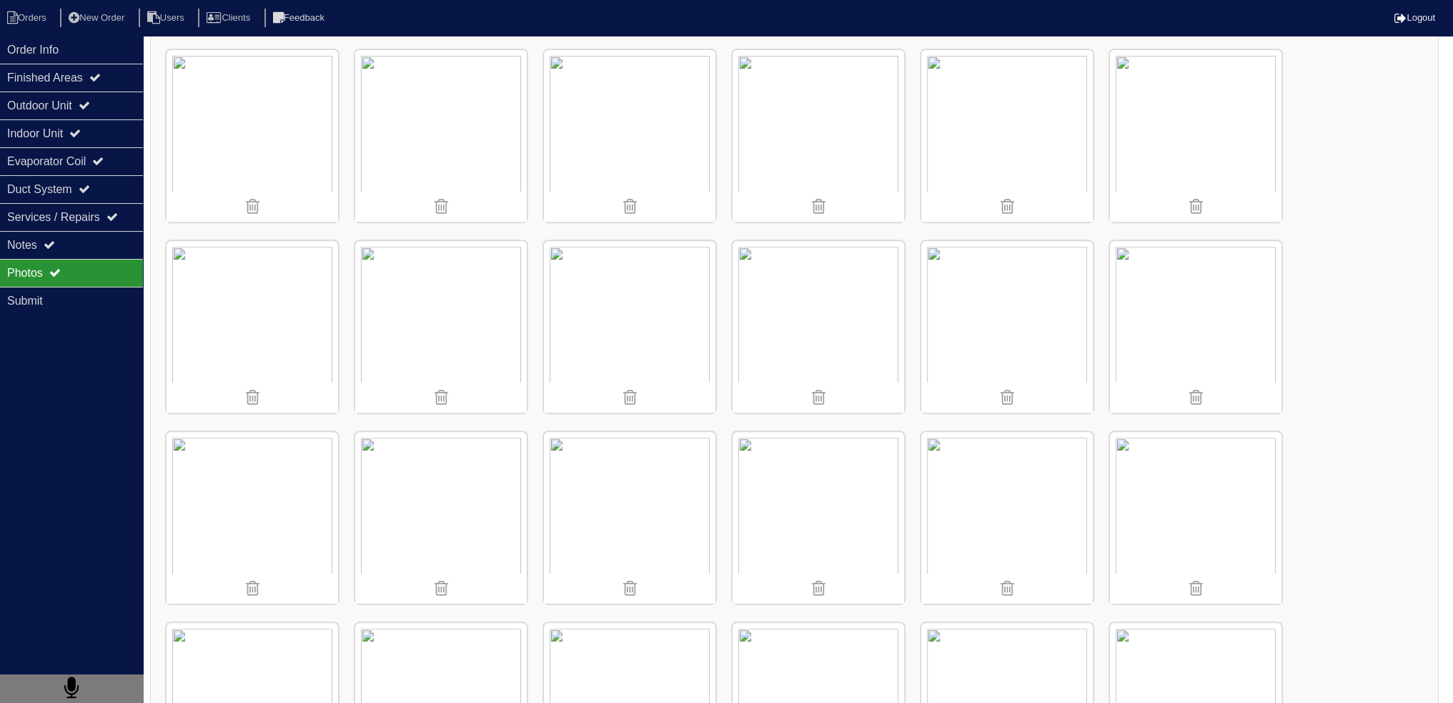
click at [259, 284] on img at bounding box center [253, 327] width 172 height 172
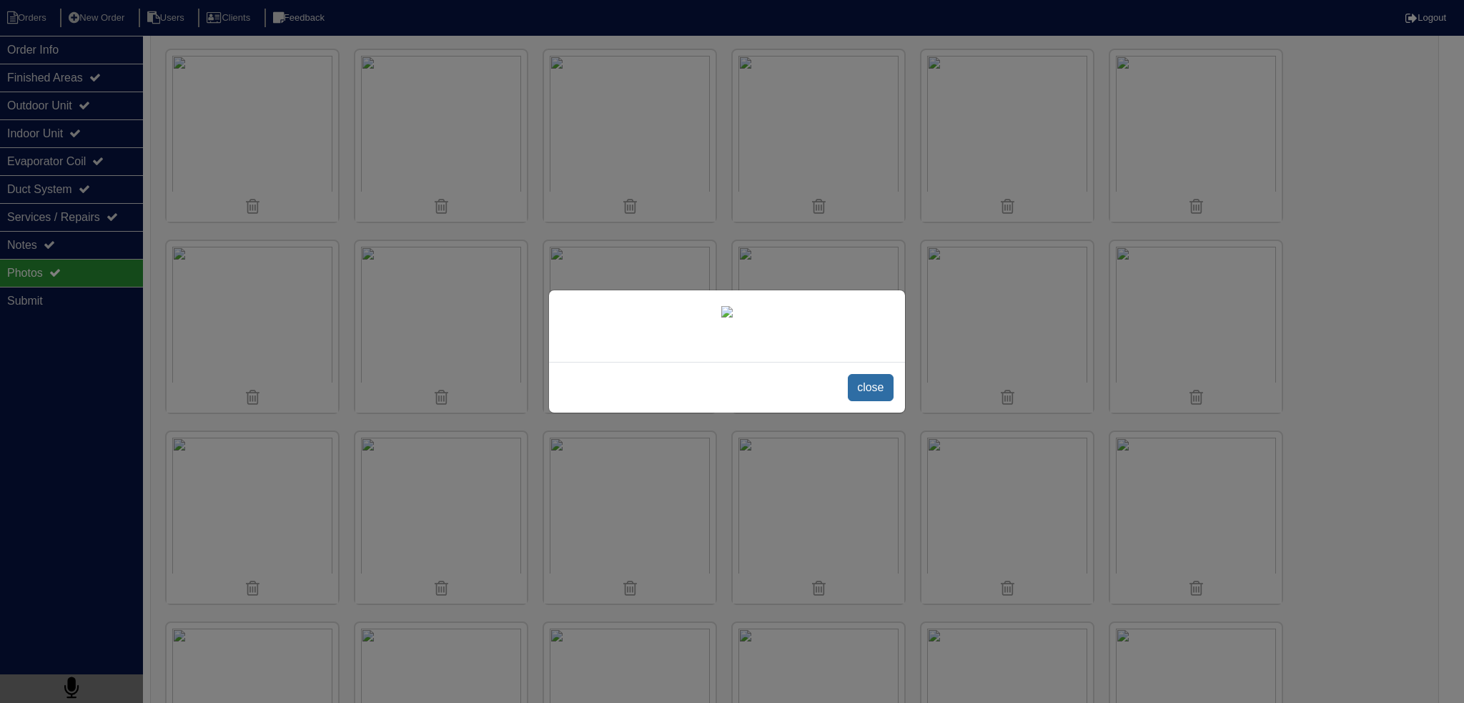
click at [867, 390] on span "close" at bounding box center [870, 387] width 45 height 27
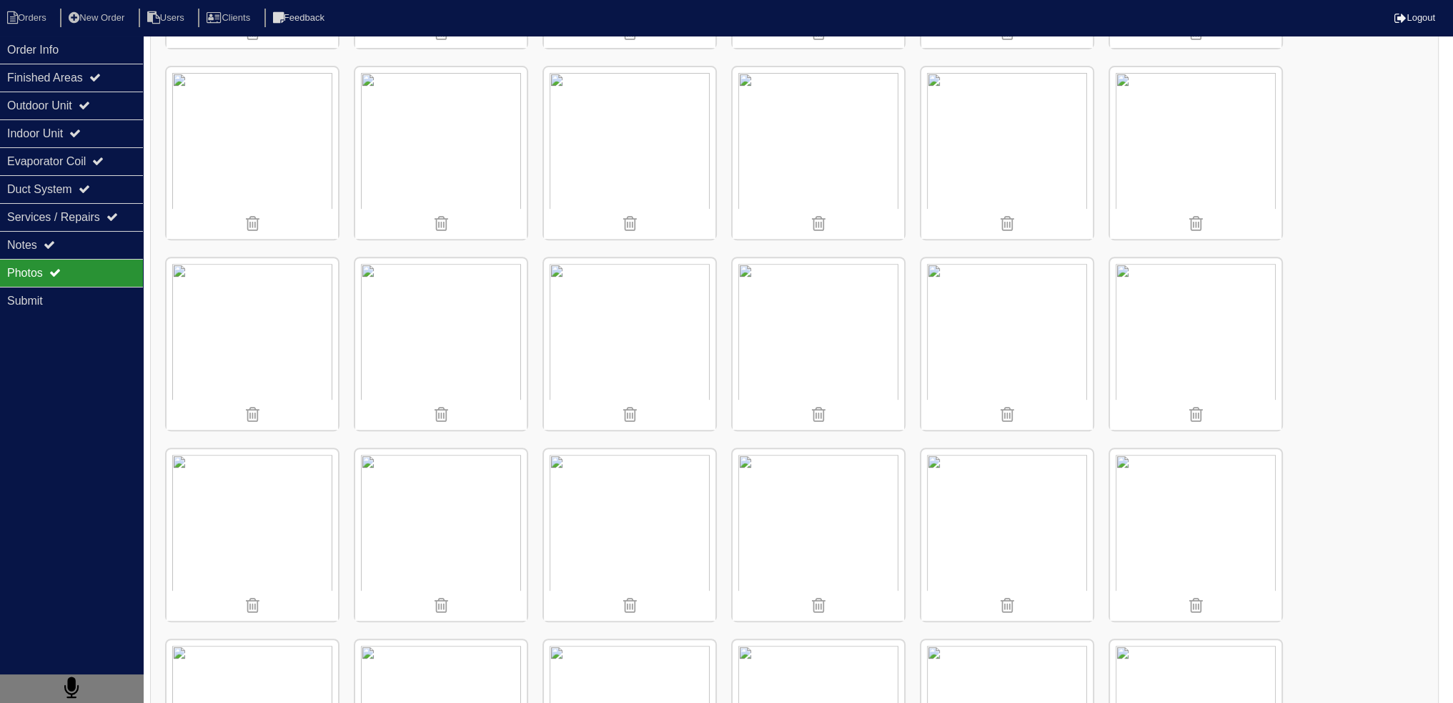
scroll to position [786, 0]
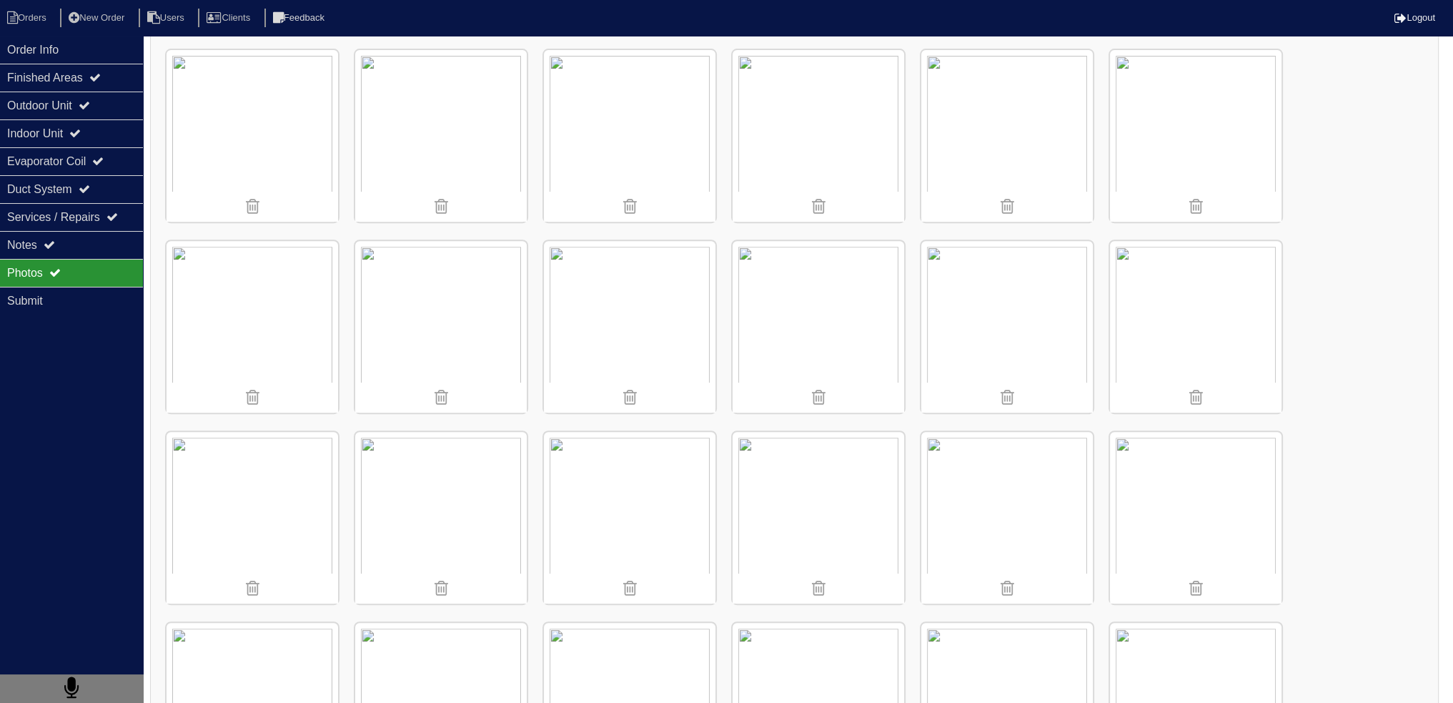
click at [271, 301] on img at bounding box center [253, 327] width 172 height 172
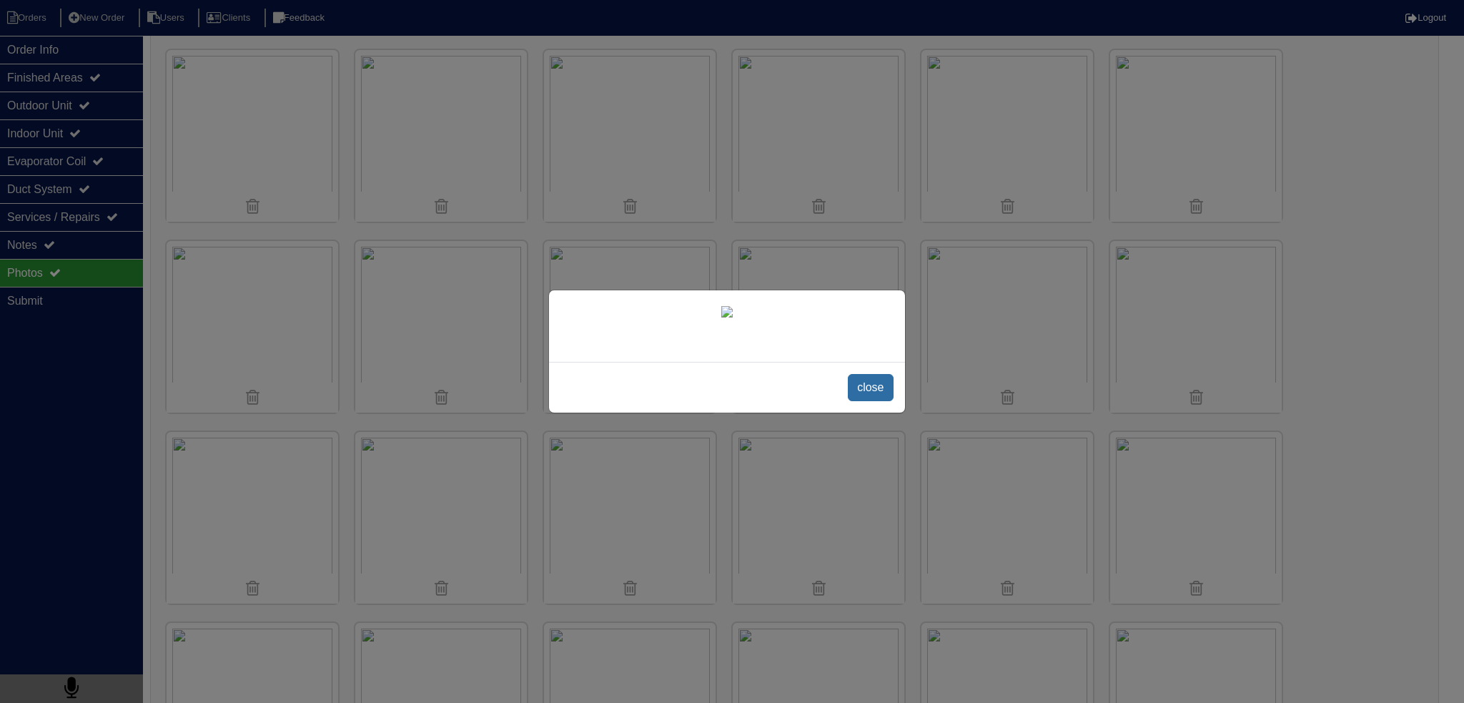
click at [881, 401] on span "close" at bounding box center [870, 387] width 45 height 27
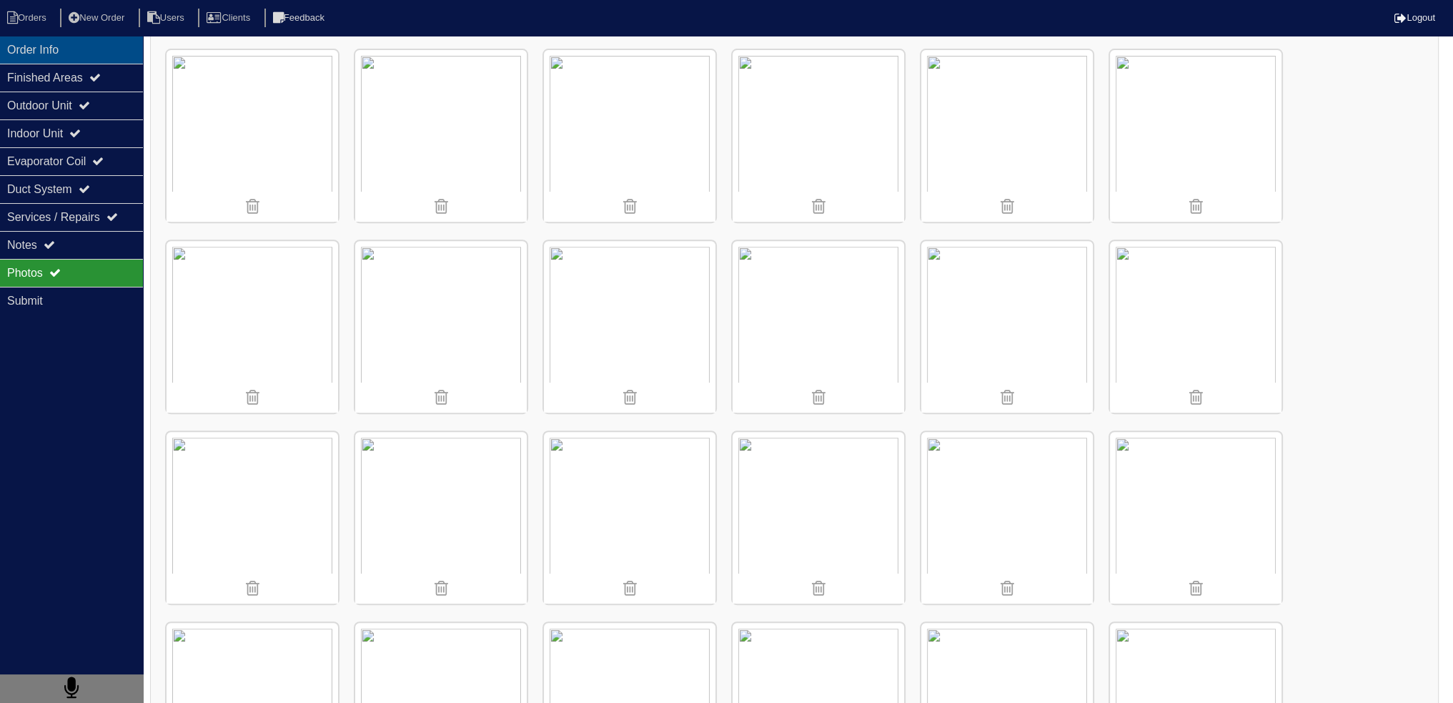
click at [122, 51] on div "Order Info" at bounding box center [71, 50] width 143 height 28
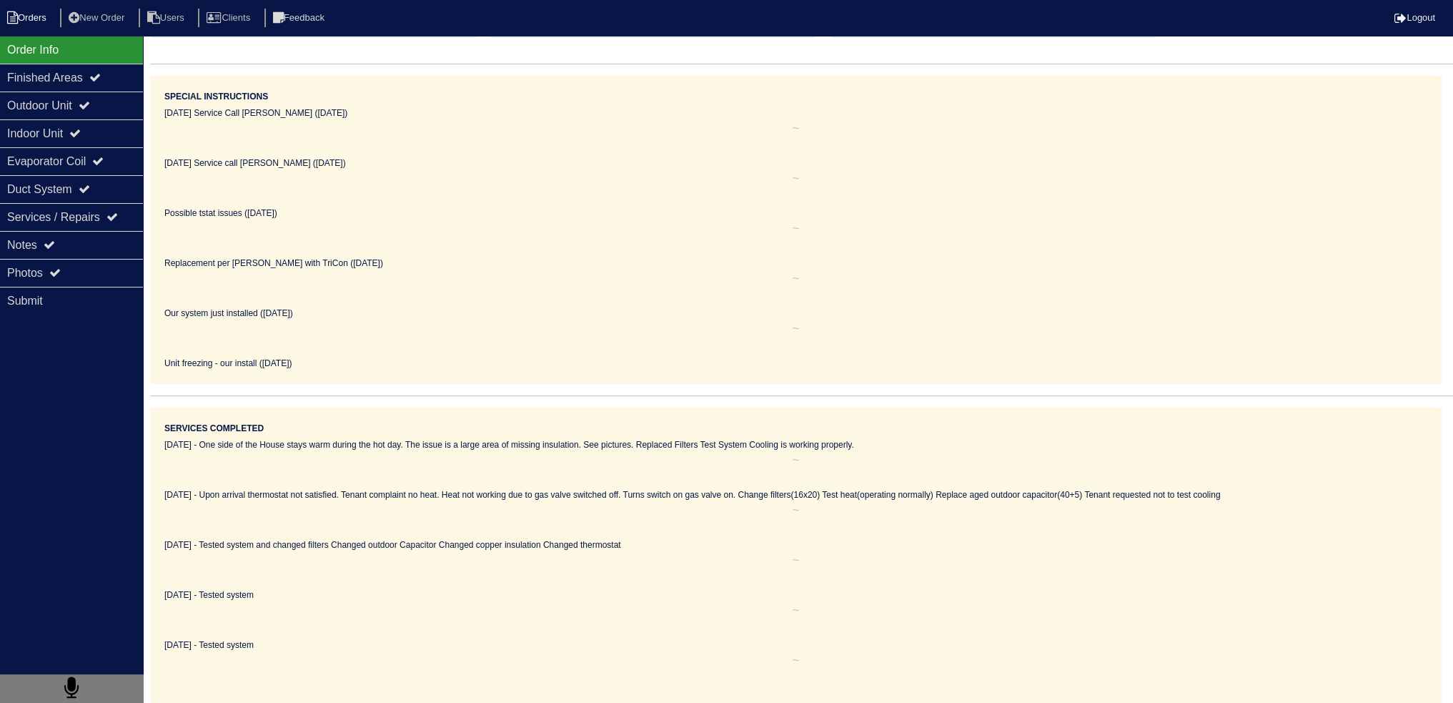
click at [41, 27] on li "Orders" at bounding box center [29, 18] width 58 height 19
select select "15"
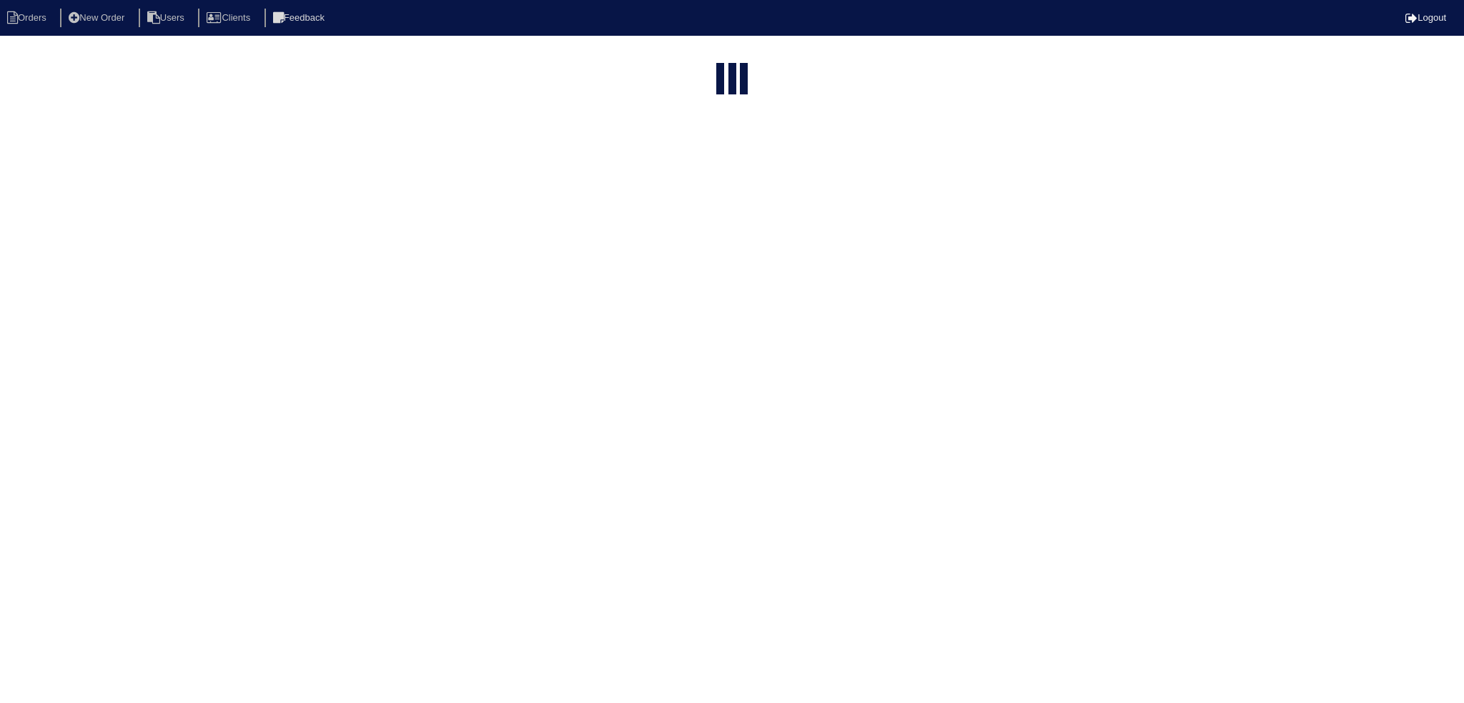
type input "5664"
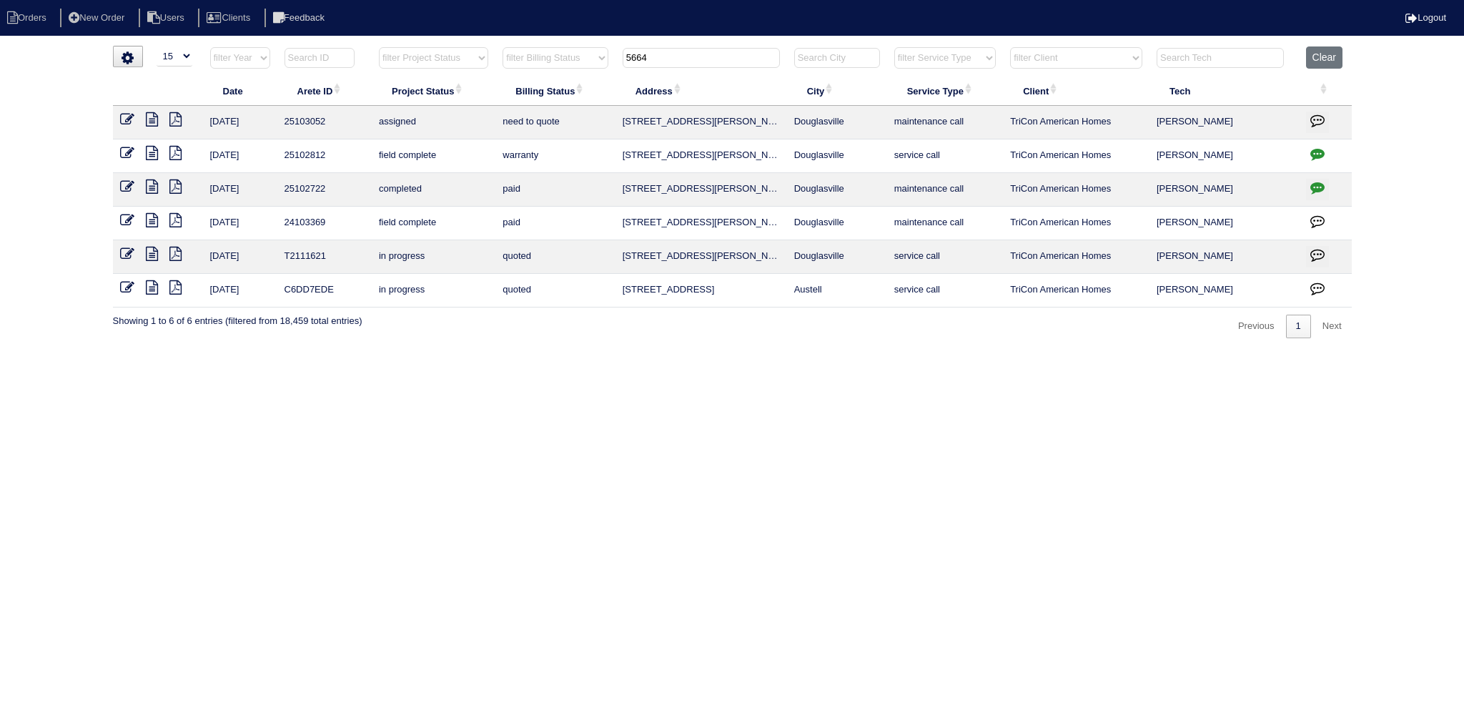
click at [146, 154] on icon at bounding box center [152, 153] width 12 height 14
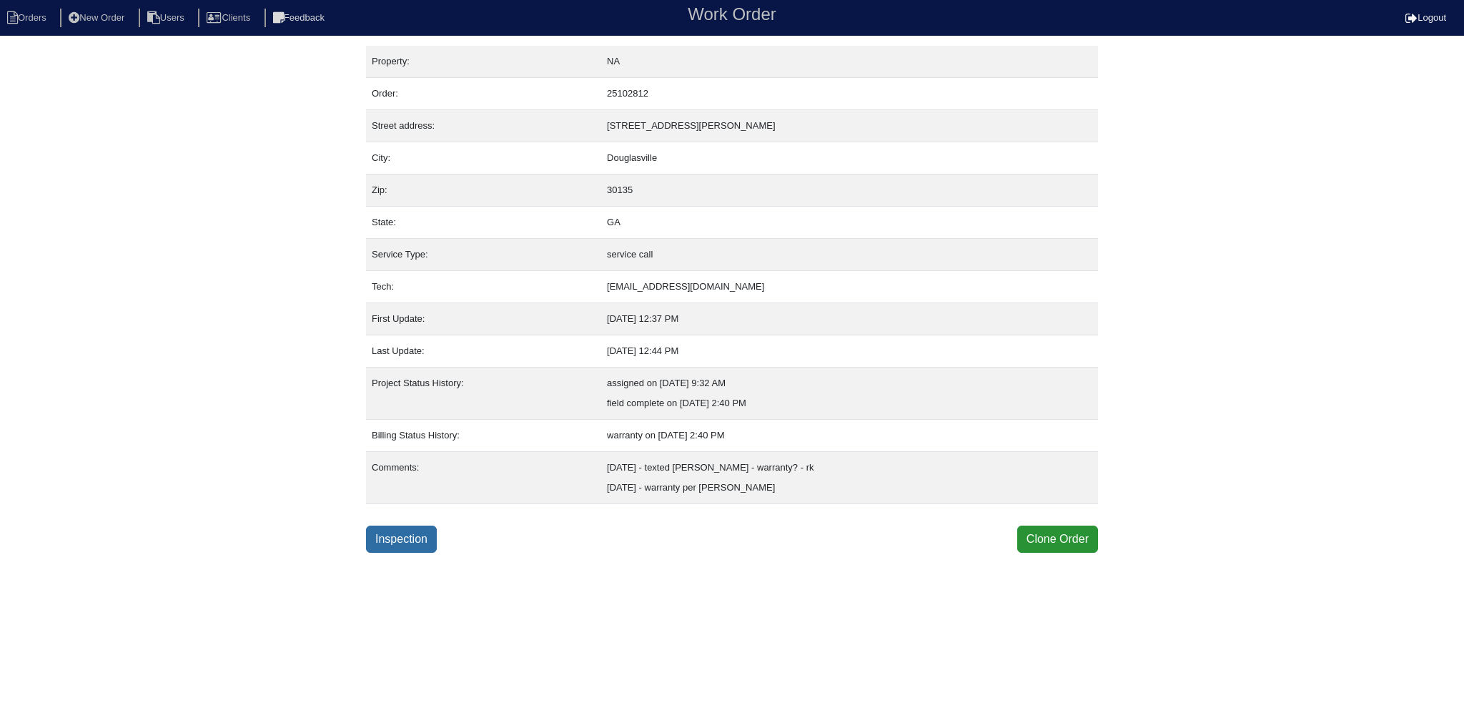
click at [411, 535] on link "Inspection" at bounding box center [401, 538] width 71 height 27
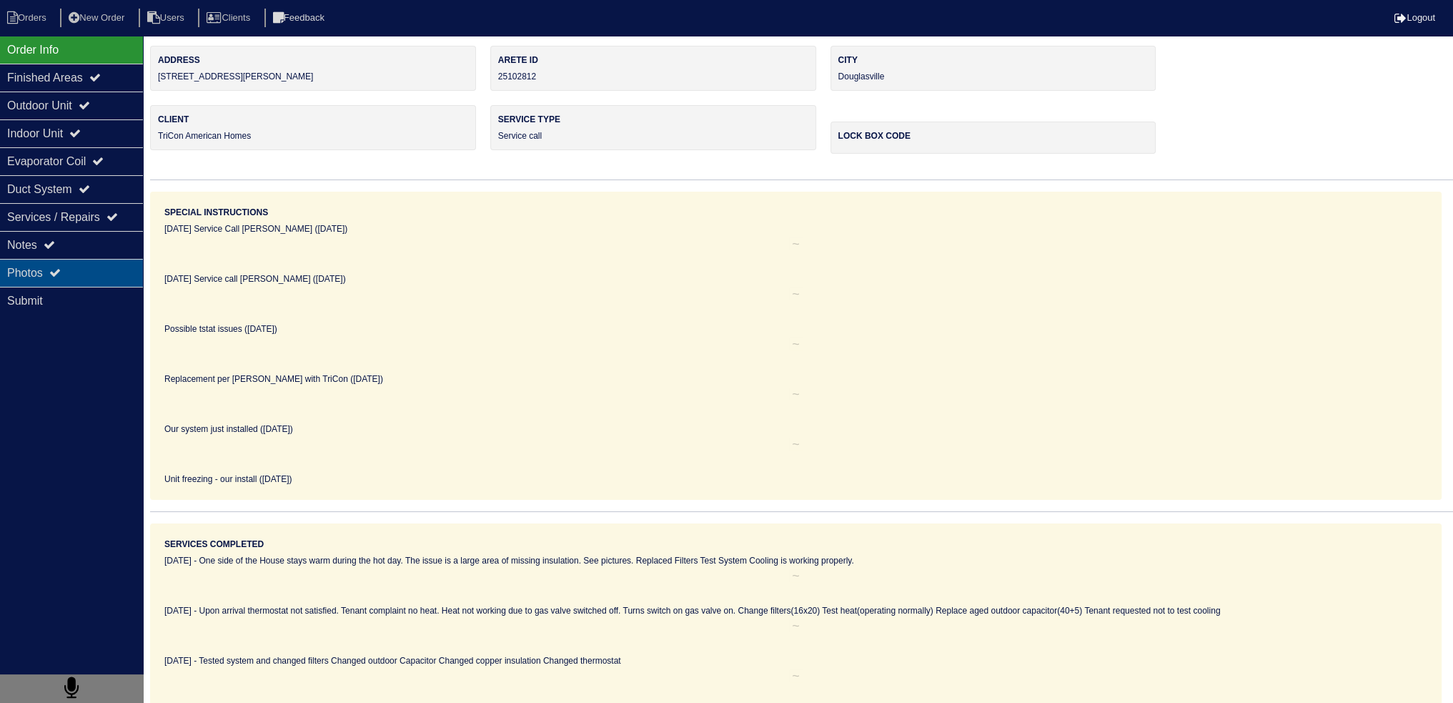
click at [76, 282] on div "Photos" at bounding box center [71, 273] width 143 height 28
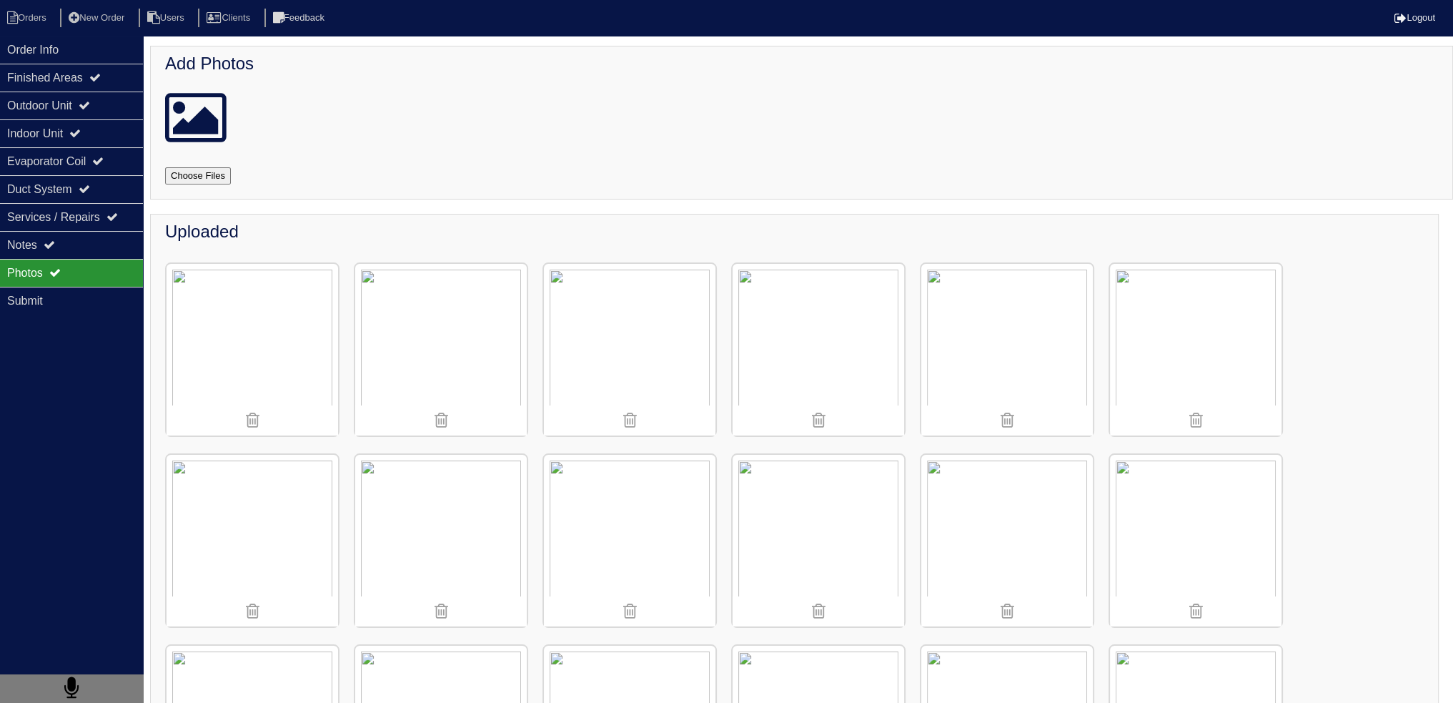
click at [979, 343] on img at bounding box center [1007, 350] width 172 height 172
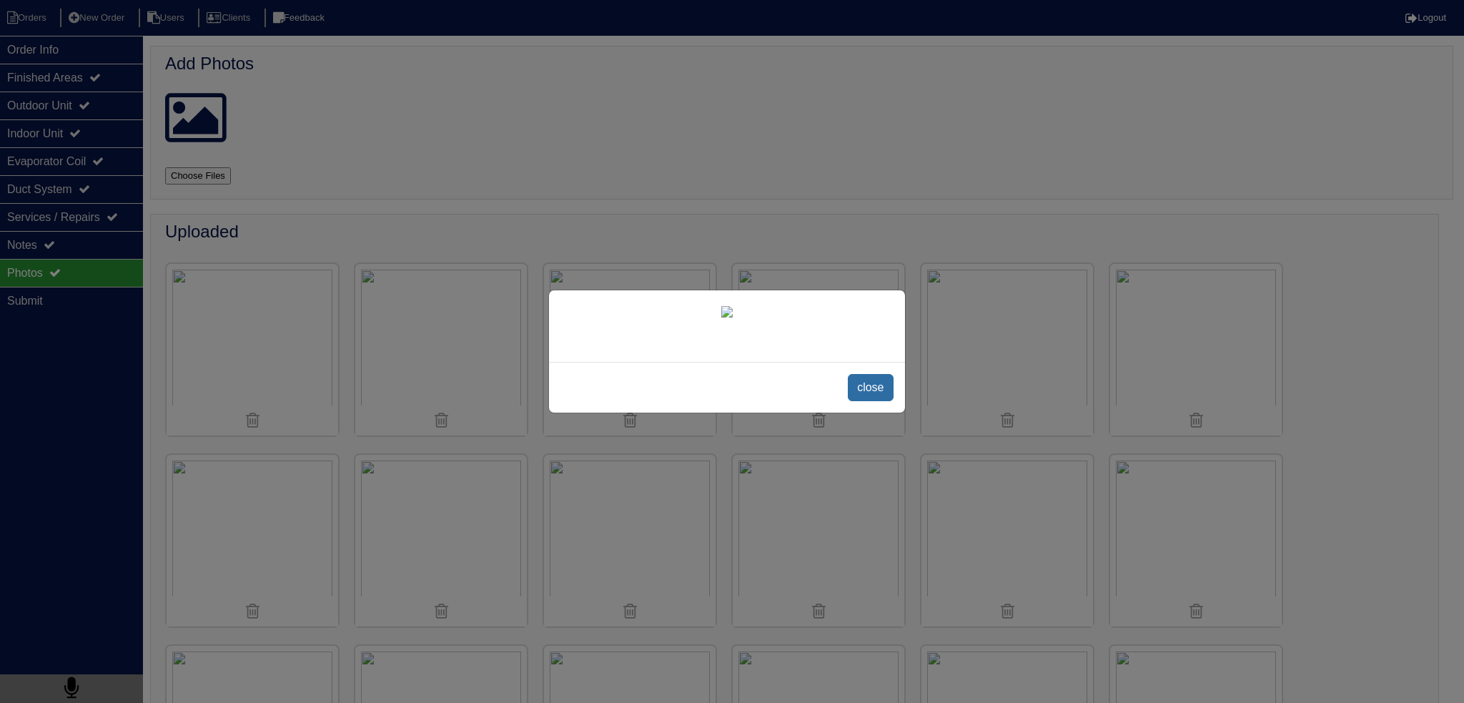
click at [868, 401] on span "close" at bounding box center [870, 387] width 45 height 27
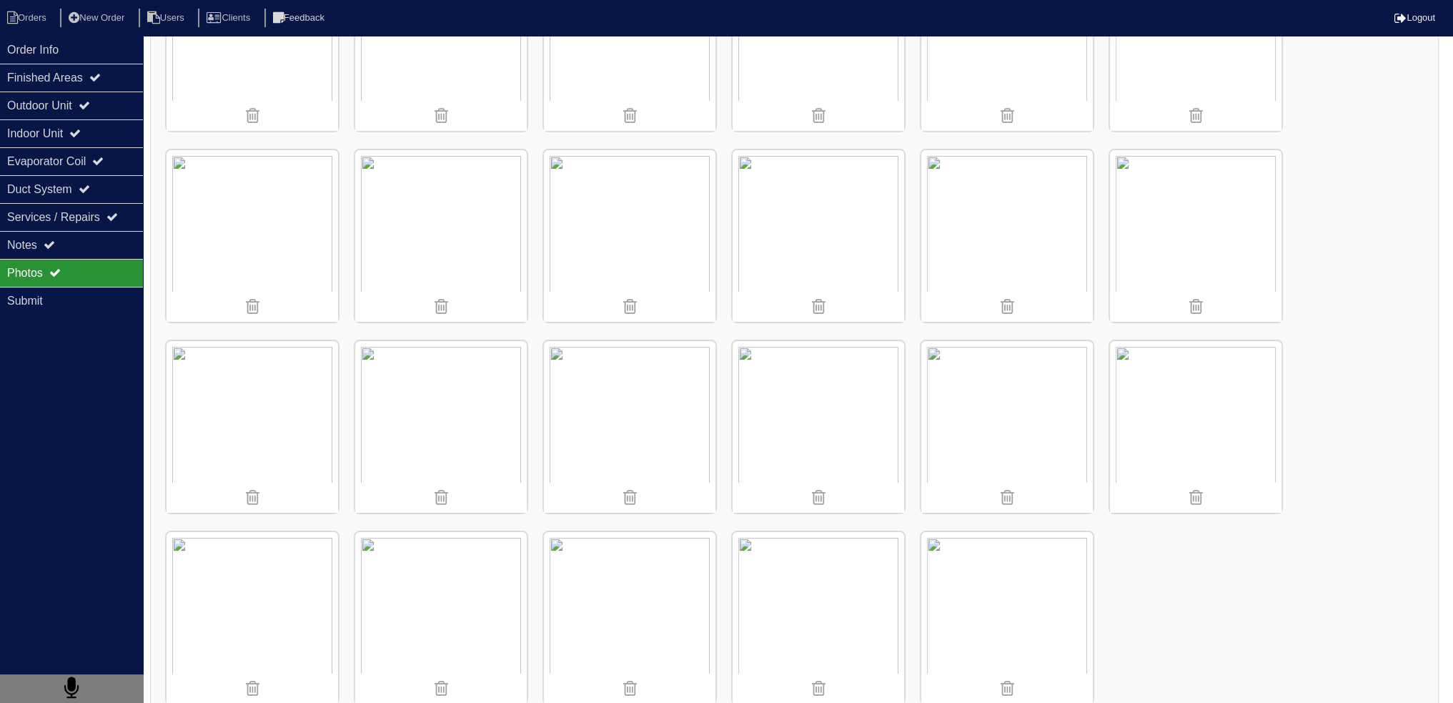
scroll to position [334, 0]
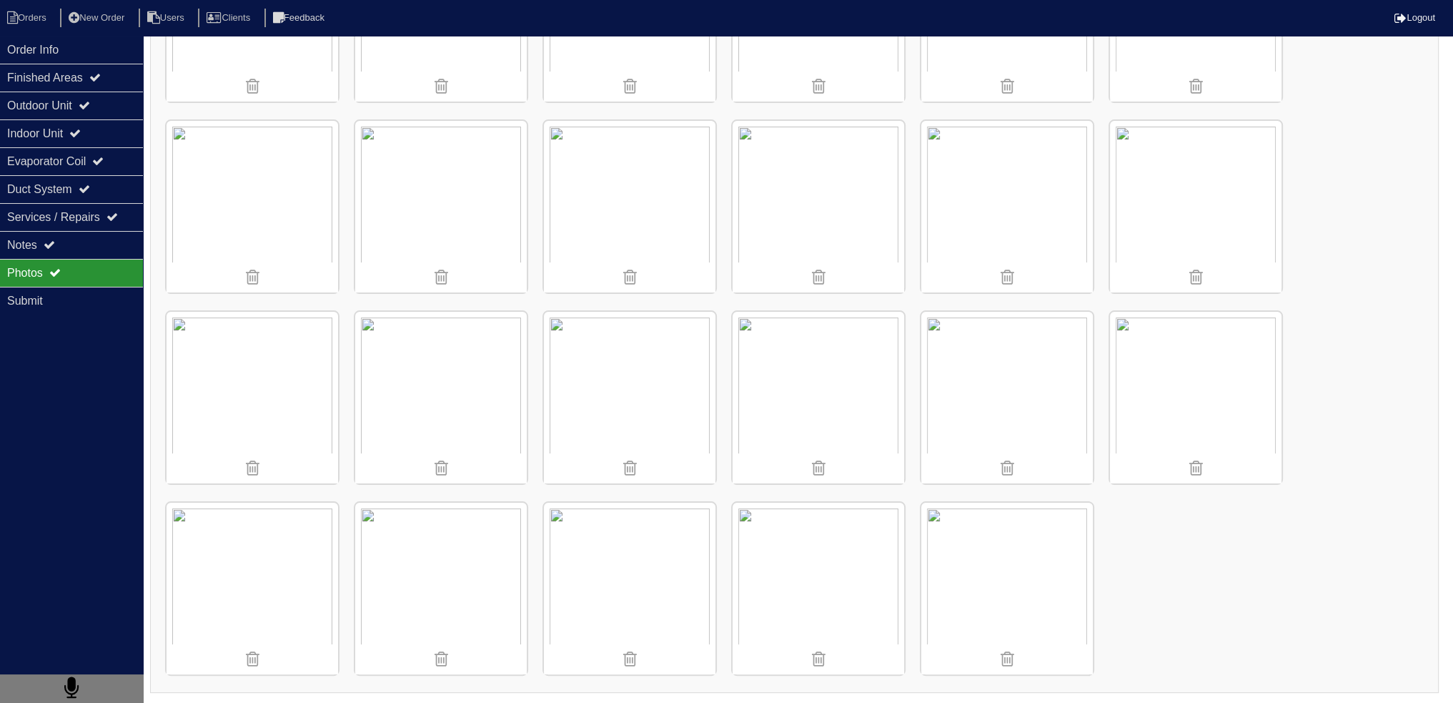
click at [883, 190] on img at bounding box center [819, 207] width 172 height 172
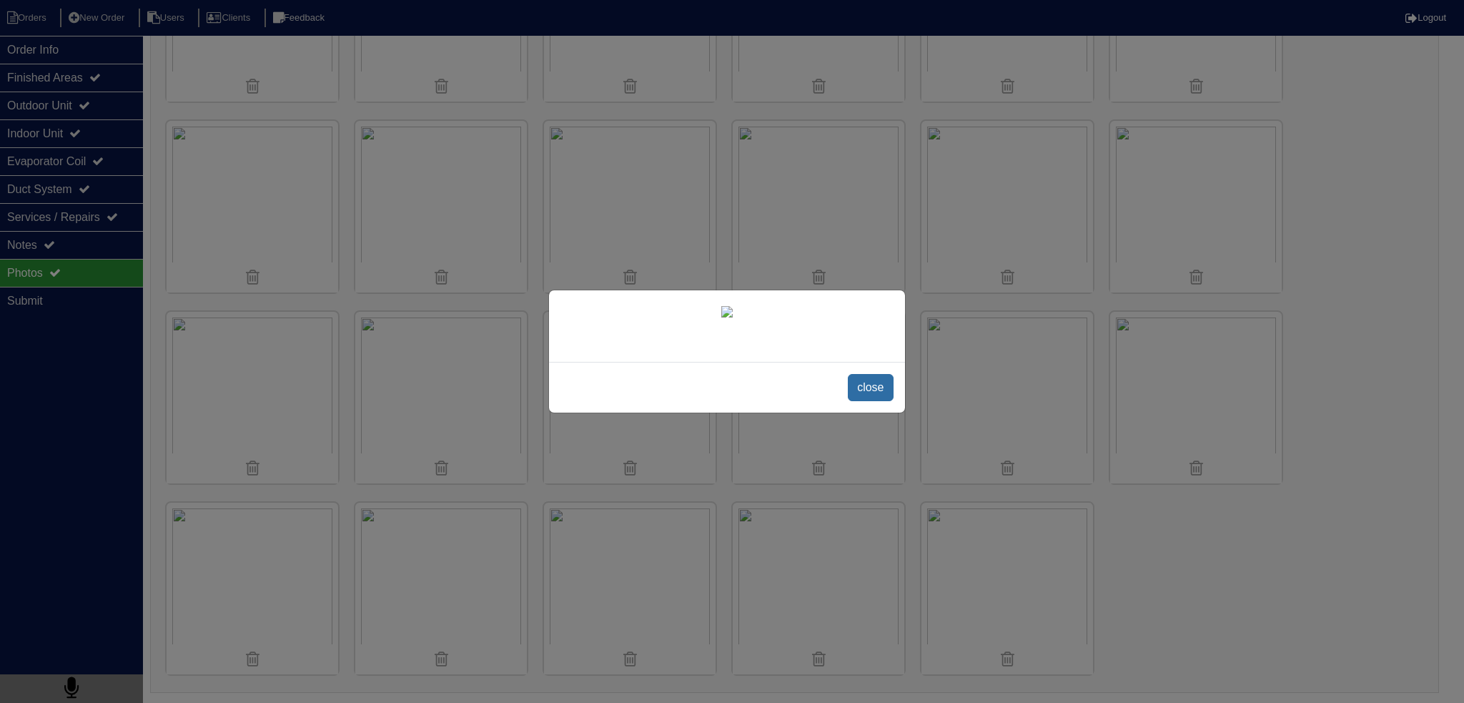
click at [863, 401] on span "close" at bounding box center [870, 387] width 45 height 27
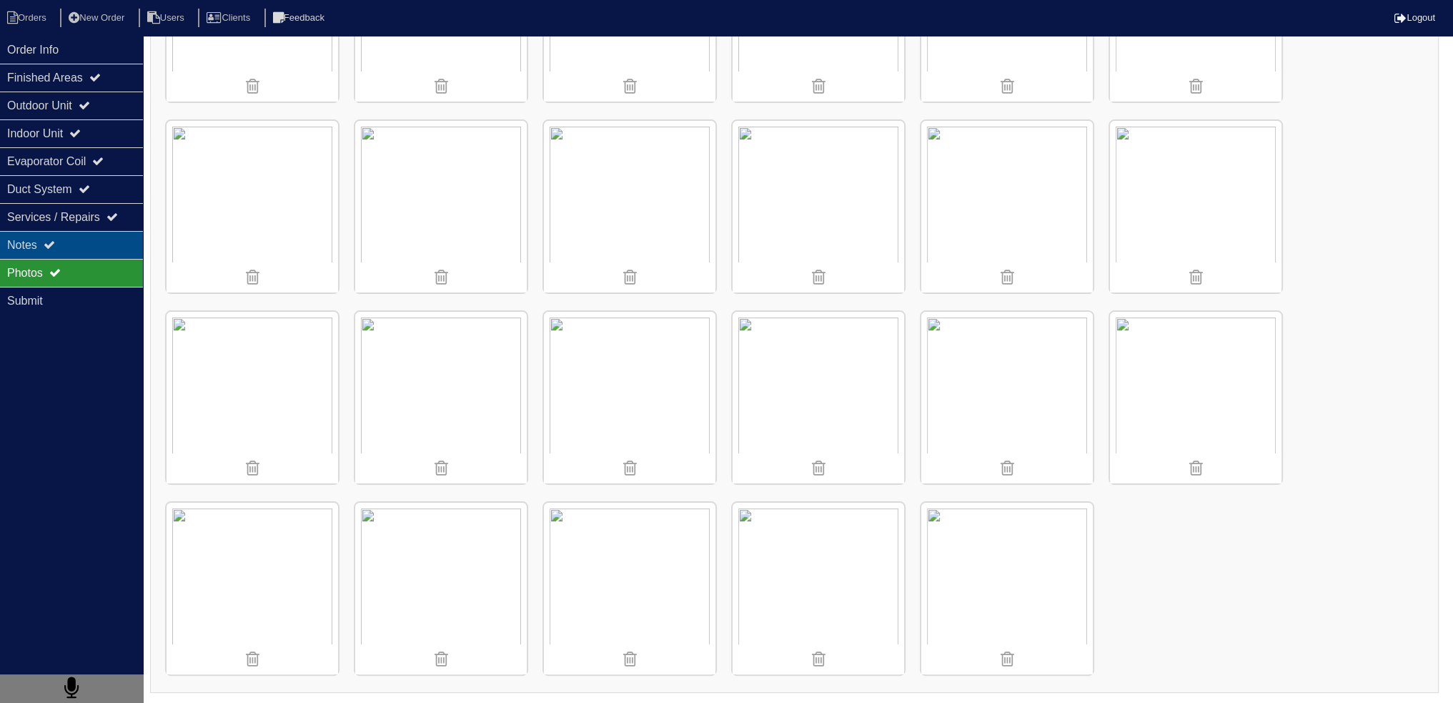
click at [109, 241] on div "Notes" at bounding box center [71, 245] width 143 height 28
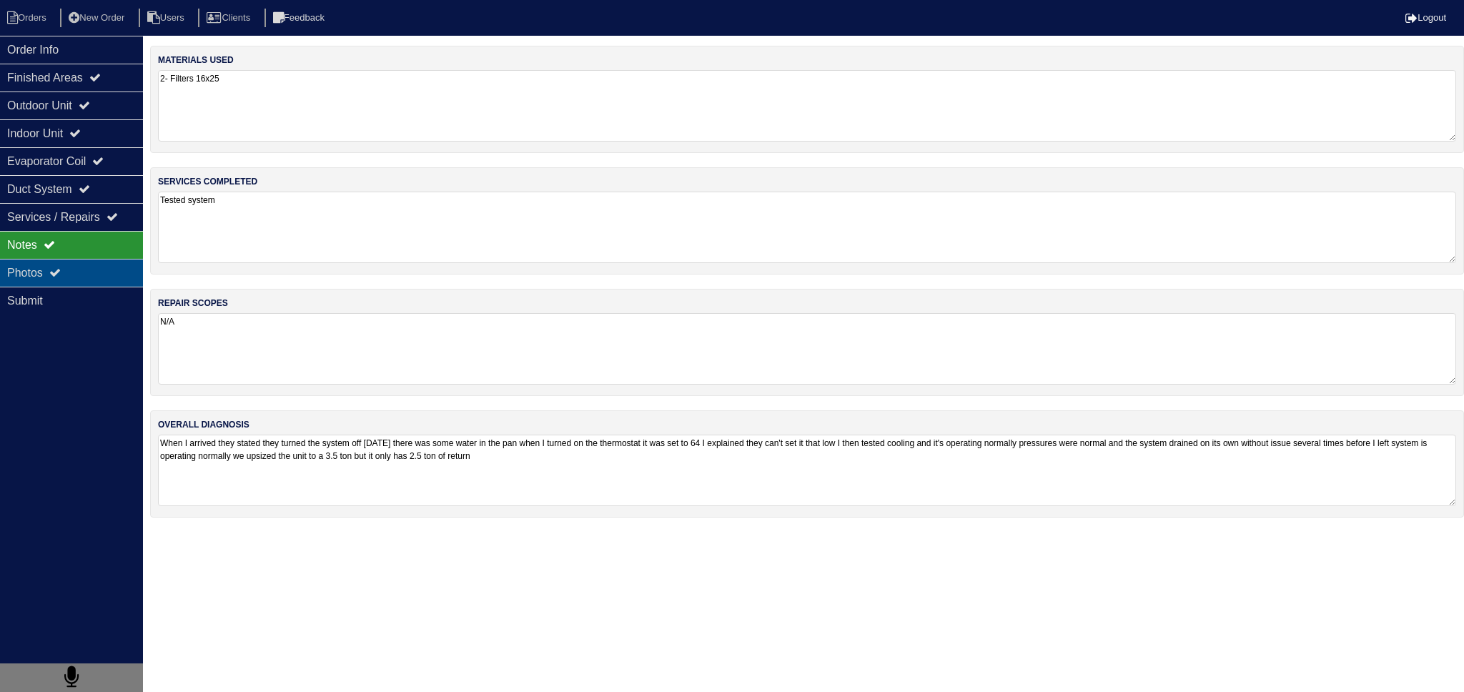
click at [97, 274] on div "Photos" at bounding box center [71, 273] width 143 height 28
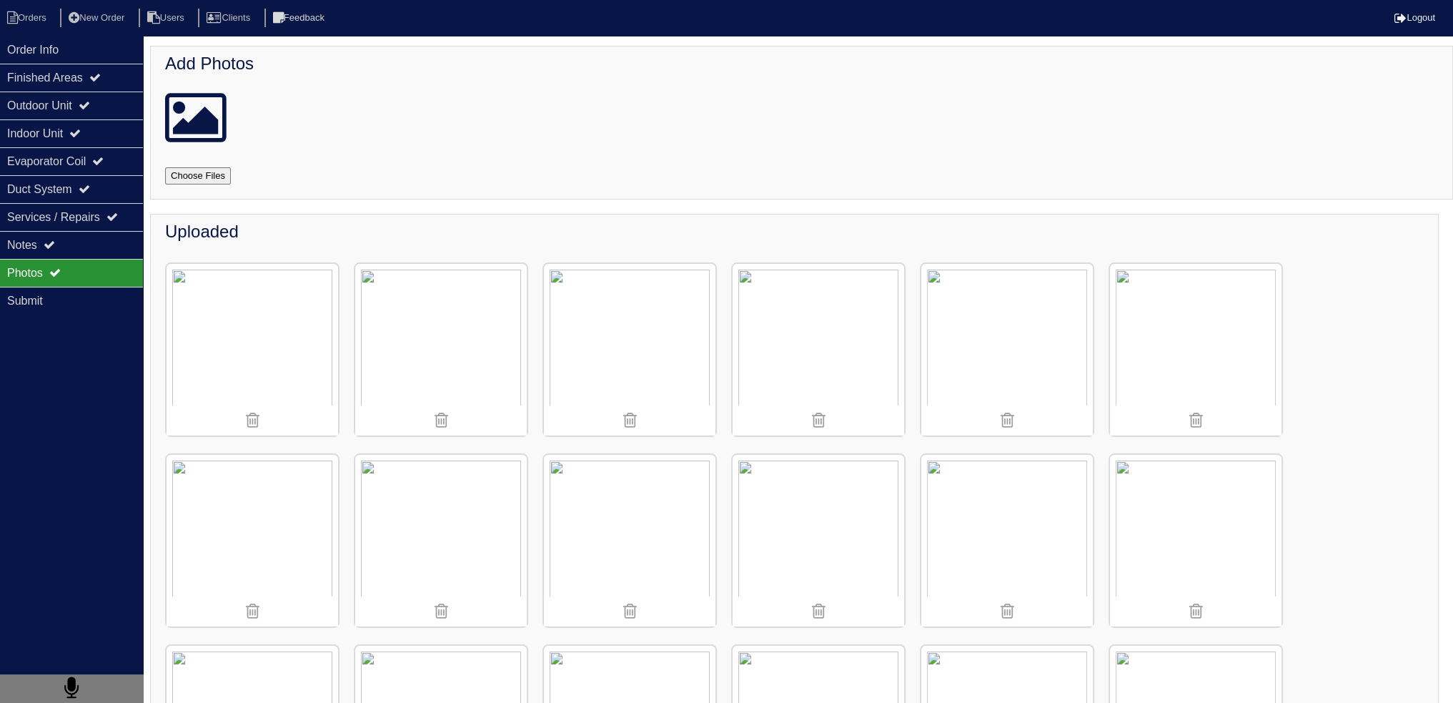
click at [765, 347] on img at bounding box center [819, 350] width 172 height 172
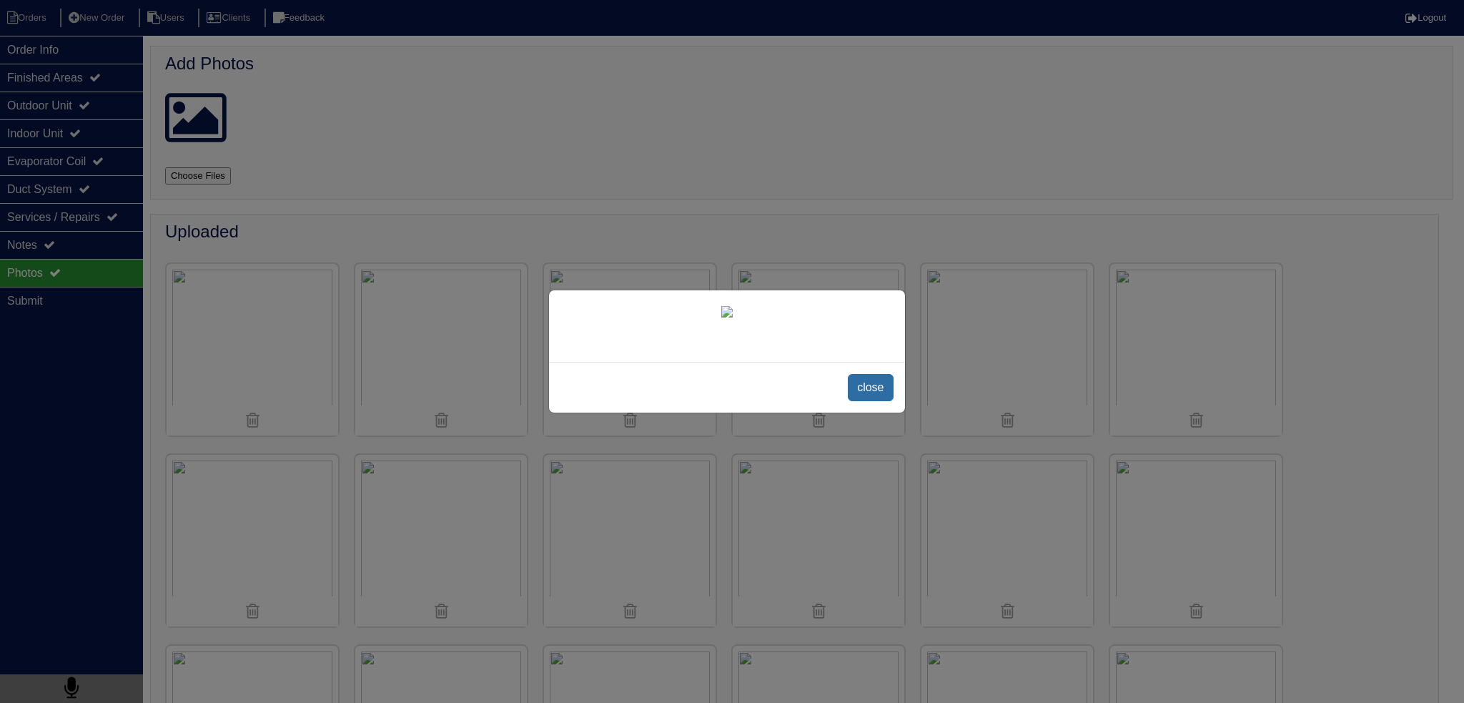
click at [872, 401] on span "close" at bounding box center [870, 387] width 45 height 27
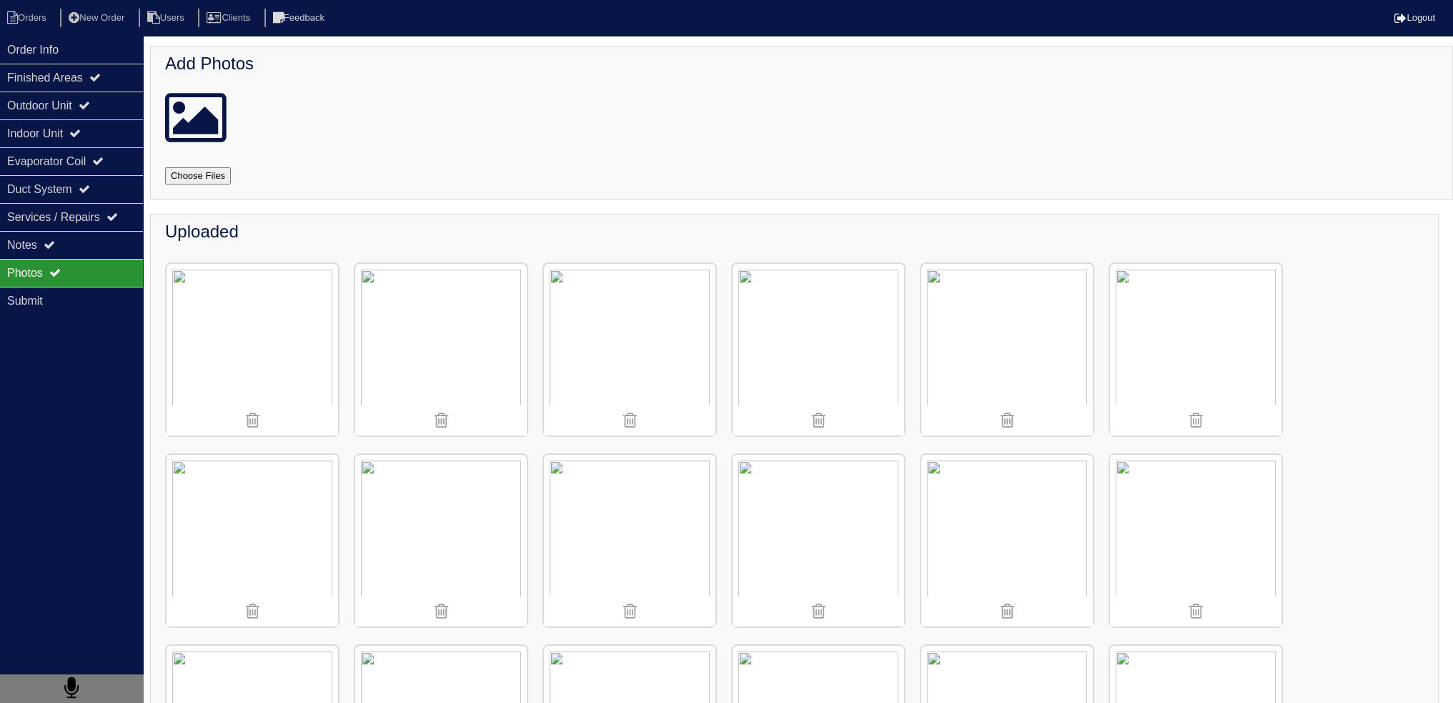
click at [826, 331] on img at bounding box center [819, 350] width 172 height 172
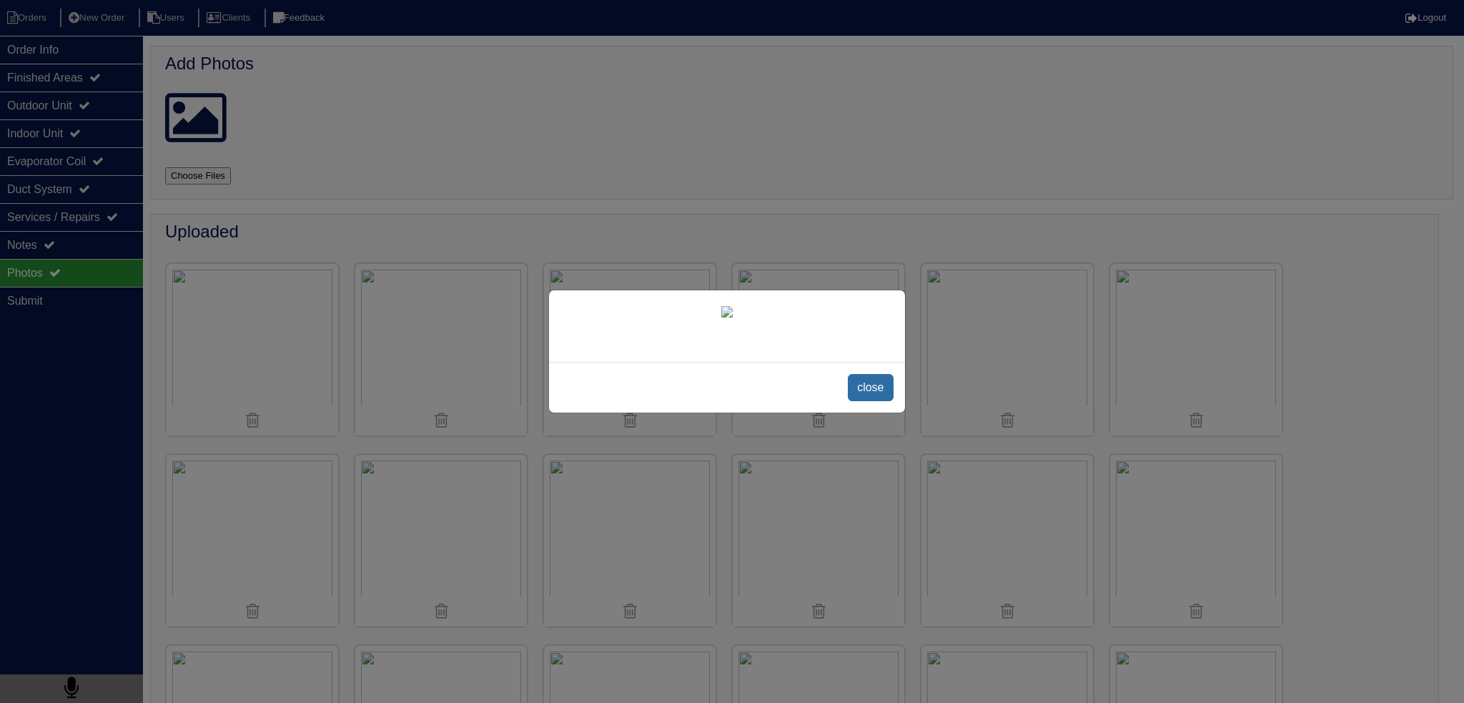
click at [875, 401] on span "close" at bounding box center [870, 387] width 45 height 27
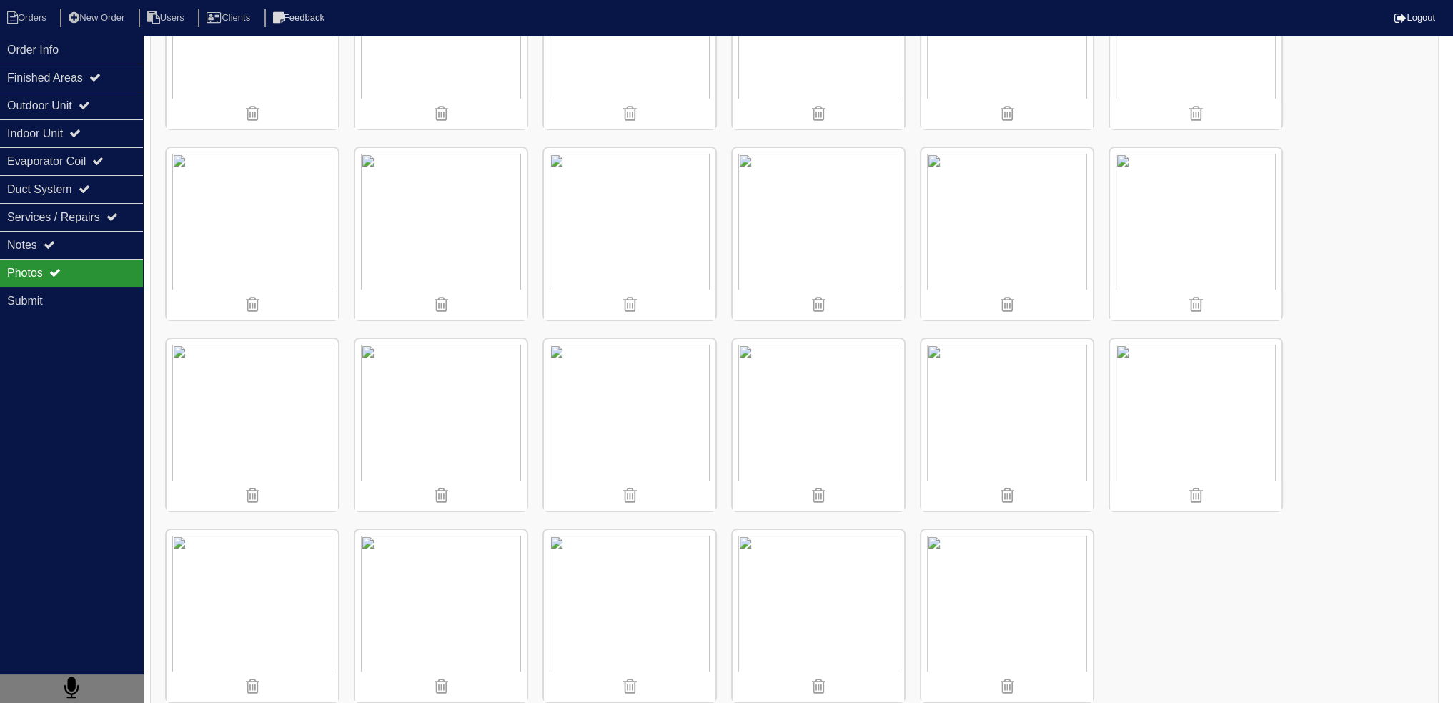
scroll to position [334, 0]
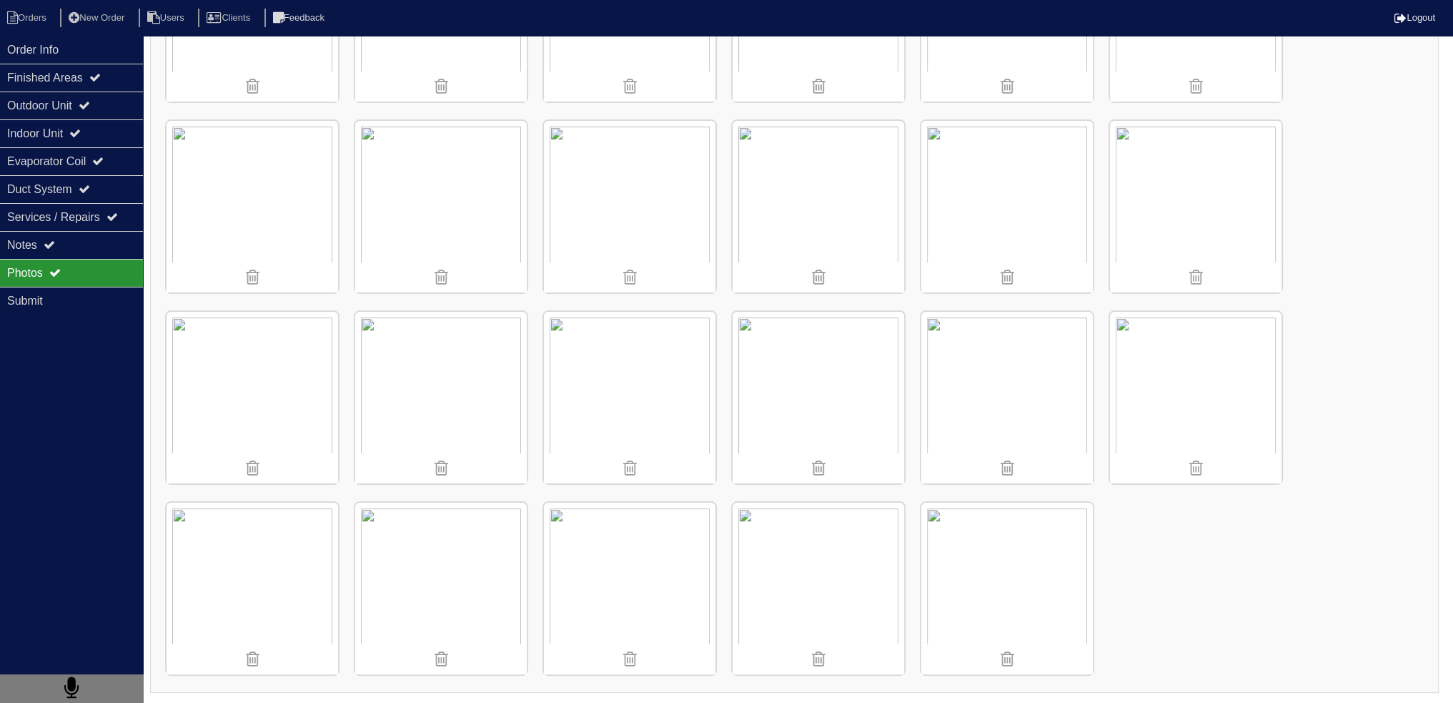
click at [851, 390] on img at bounding box center [819, 398] width 172 height 172
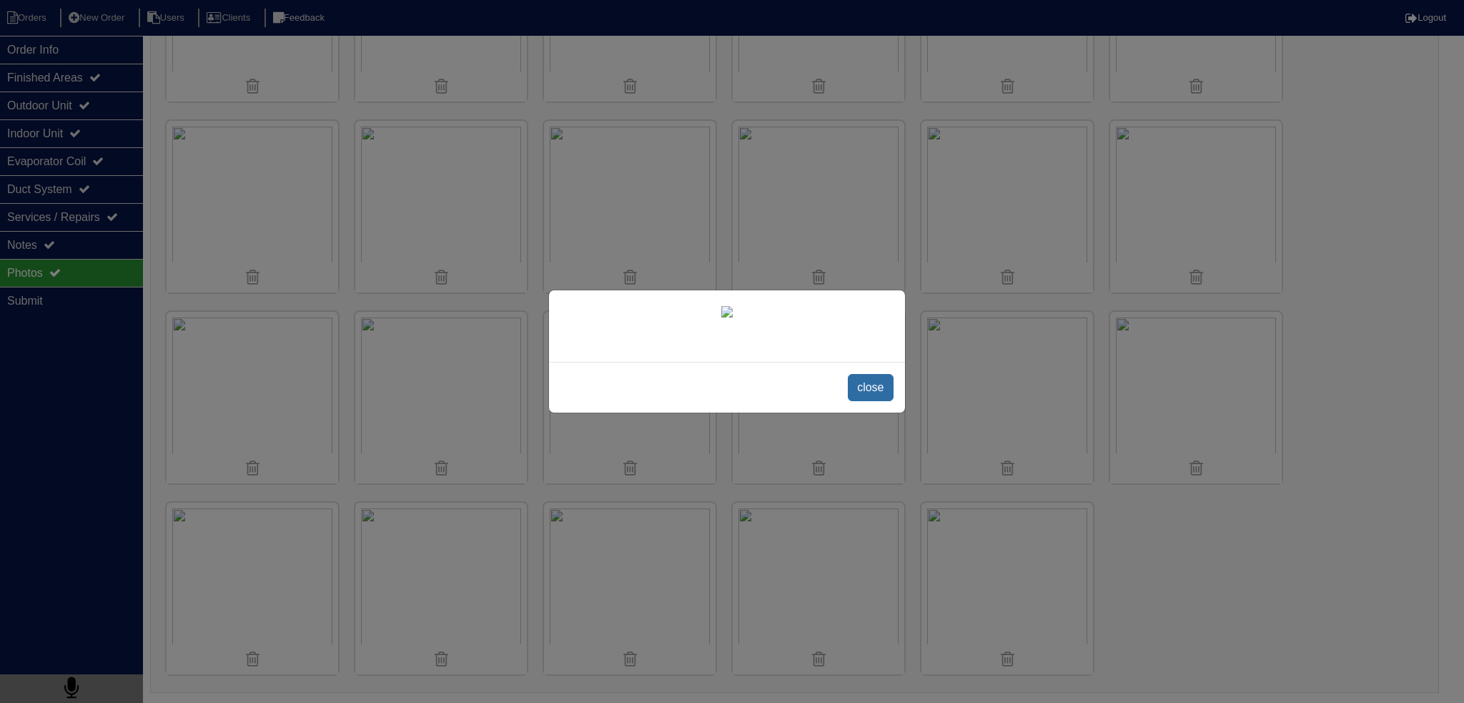
click at [859, 385] on span "close" at bounding box center [870, 387] width 45 height 27
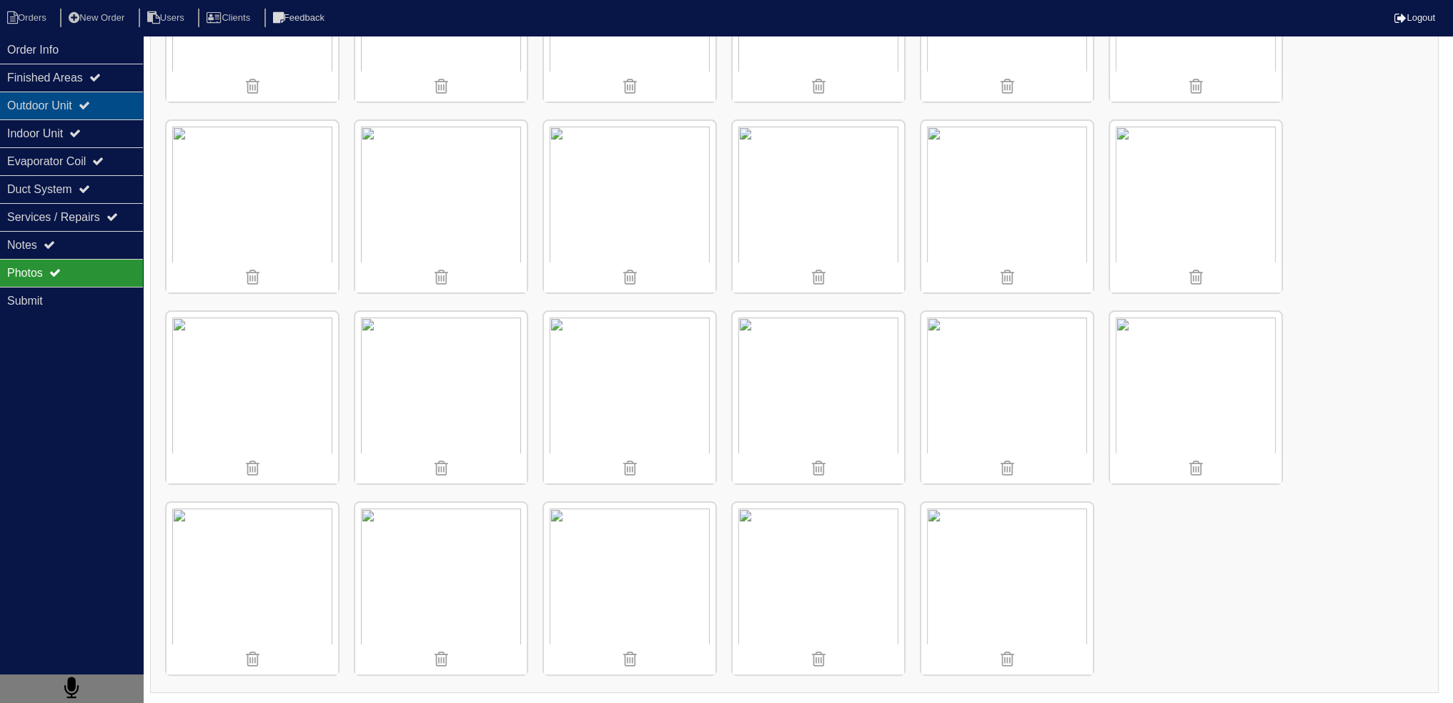
click at [106, 113] on div "Outdoor Unit" at bounding box center [71, 105] width 143 height 28
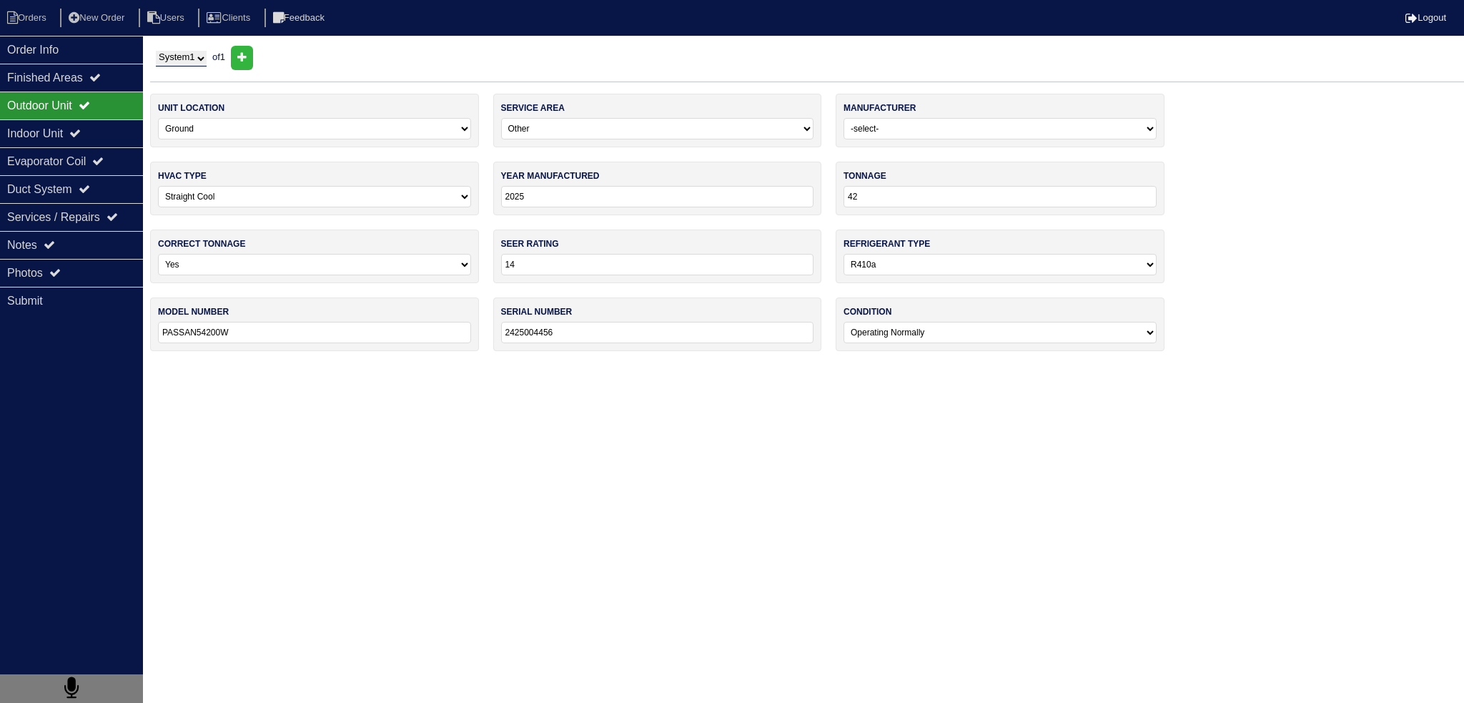
click at [949, 264] on select "-select- R22 R410a Other" at bounding box center [999, 264] width 313 height 21
select select "2"
click at [843, 254] on select "-select- R22 R410a Other" at bounding box center [999, 264] width 313 height 21
click at [114, 266] on div "Photos" at bounding box center [71, 273] width 143 height 28
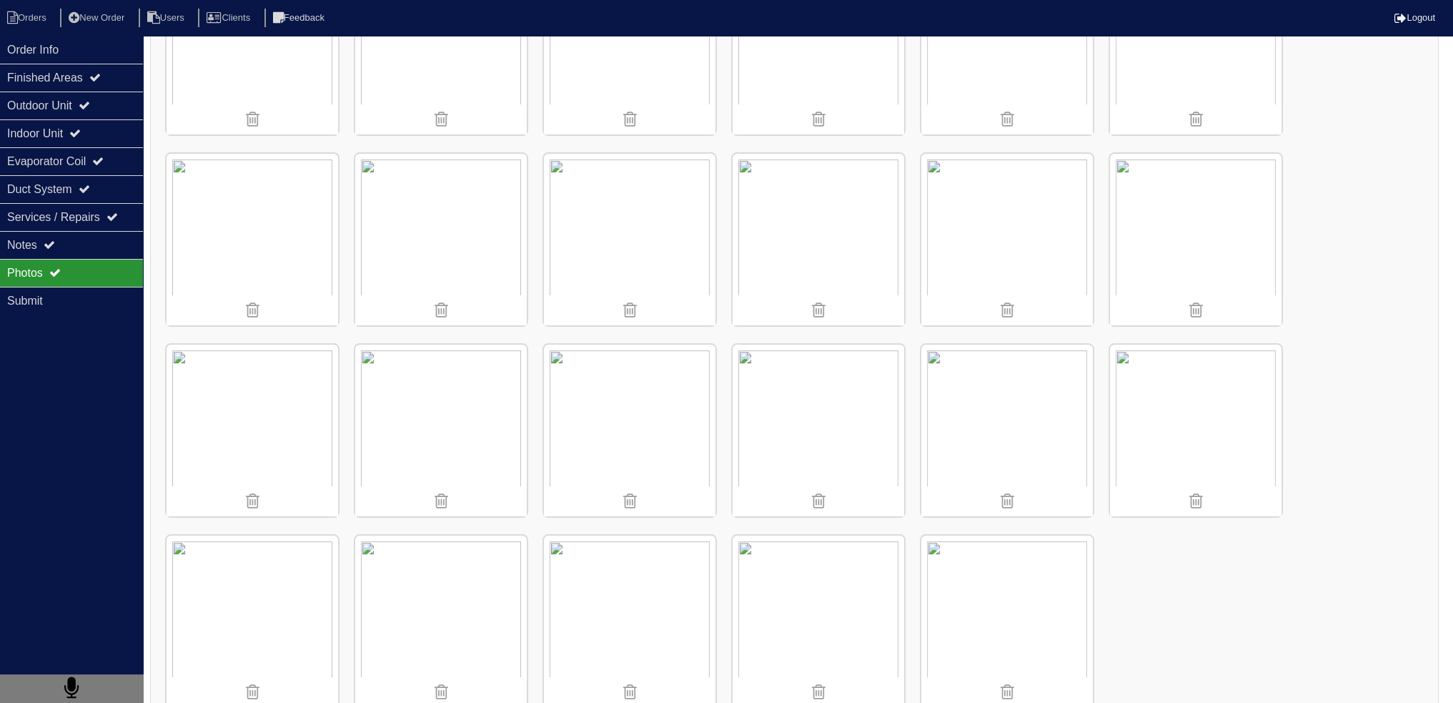
scroll to position [119, 0]
click at [31, 22] on li "Orders" at bounding box center [29, 18] width 58 height 19
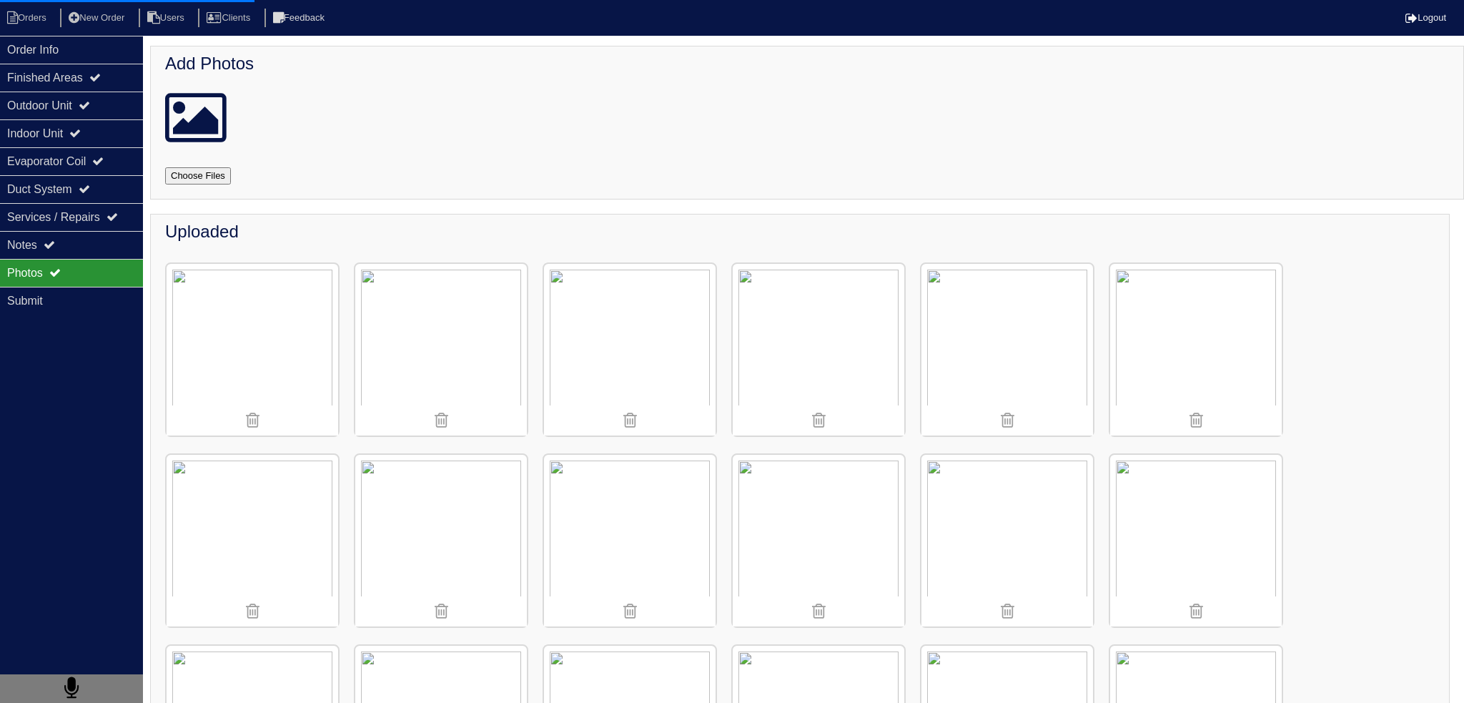
select select "15"
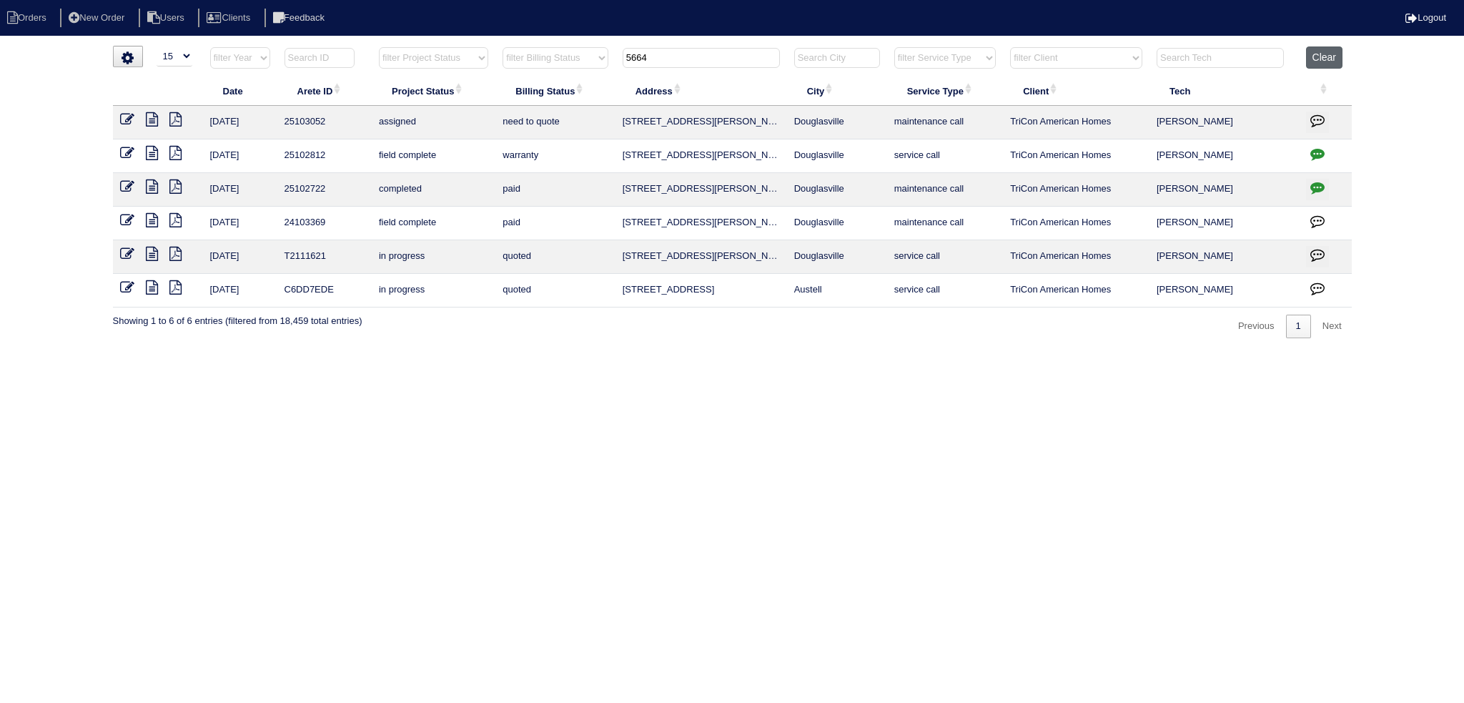
click at [1327, 49] on button "Clear" at bounding box center [1324, 57] width 36 height 22
click at [689, 59] on input "text" at bounding box center [701, 58] width 157 height 20
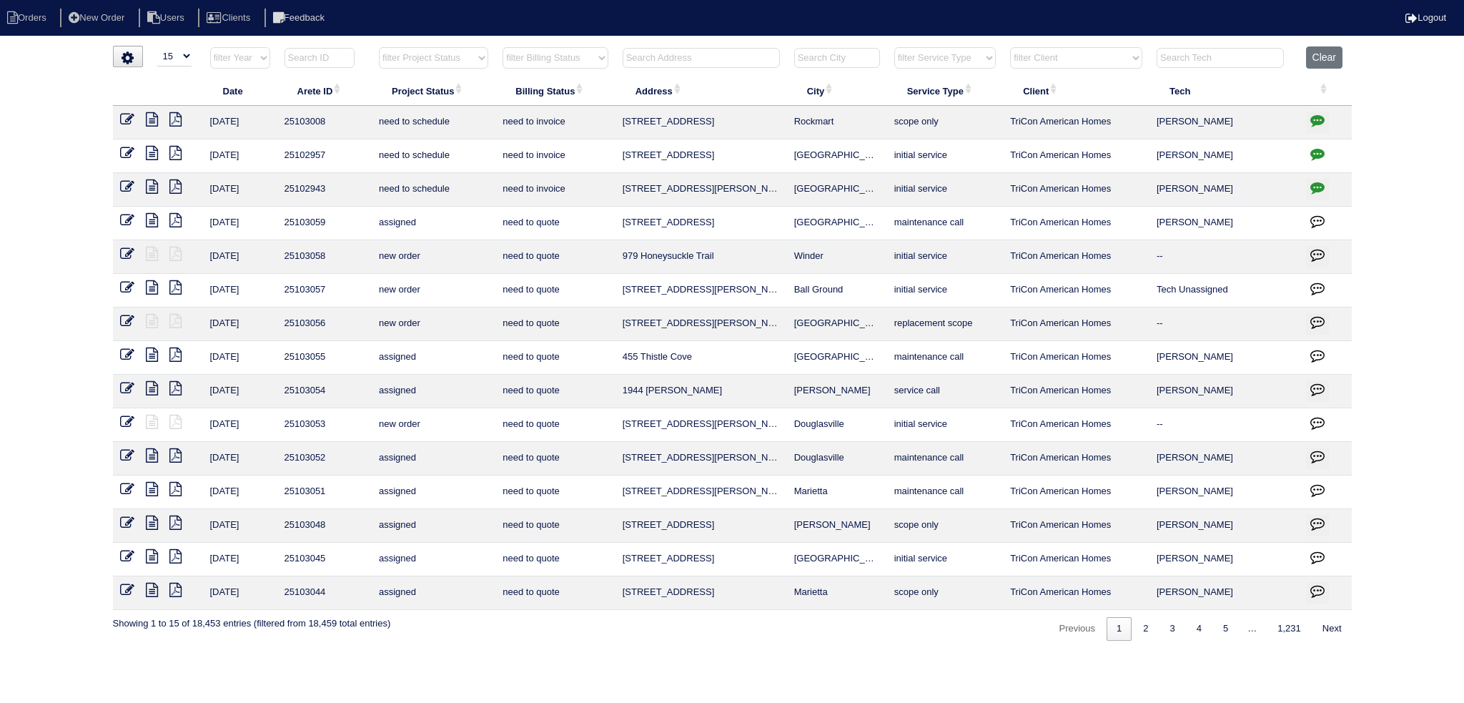
select select "15"
click at [658, 67] on th at bounding box center [701, 60] width 172 height 29
click at [667, 55] on input "text" at bounding box center [701, 58] width 157 height 20
drag, startPoint x: 667, startPoint y: 55, endPoint x: 602, endPoint y: 57, distance: 65.1
click at [602, 57] on tr "filter Year -- Any Year -- 2025 2024 2023 2022 2021 2020 2019 filter Project St…" at bounding box center [732, 60] width 1239 height 29
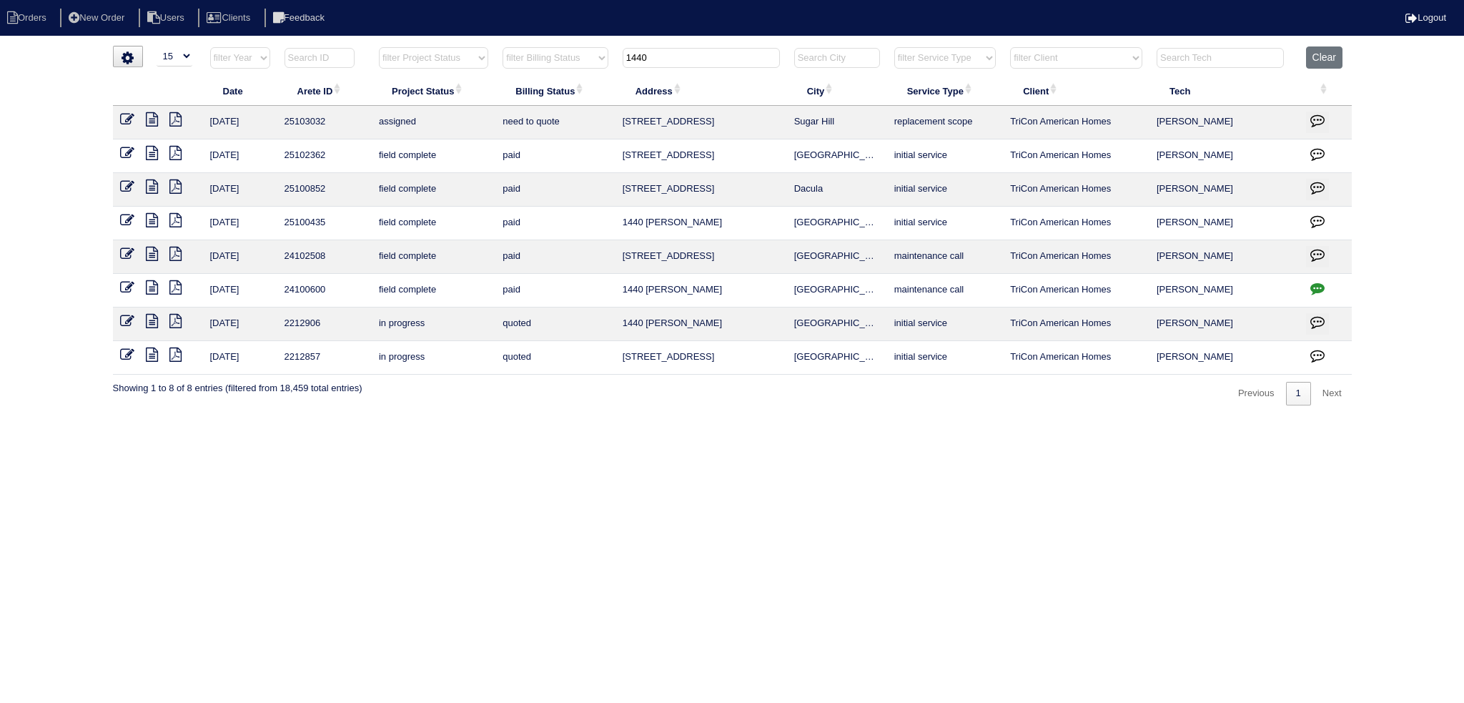
type input "1440"
click at [148, 122] on icon at bounding box center [152, 119] width 12 height 14
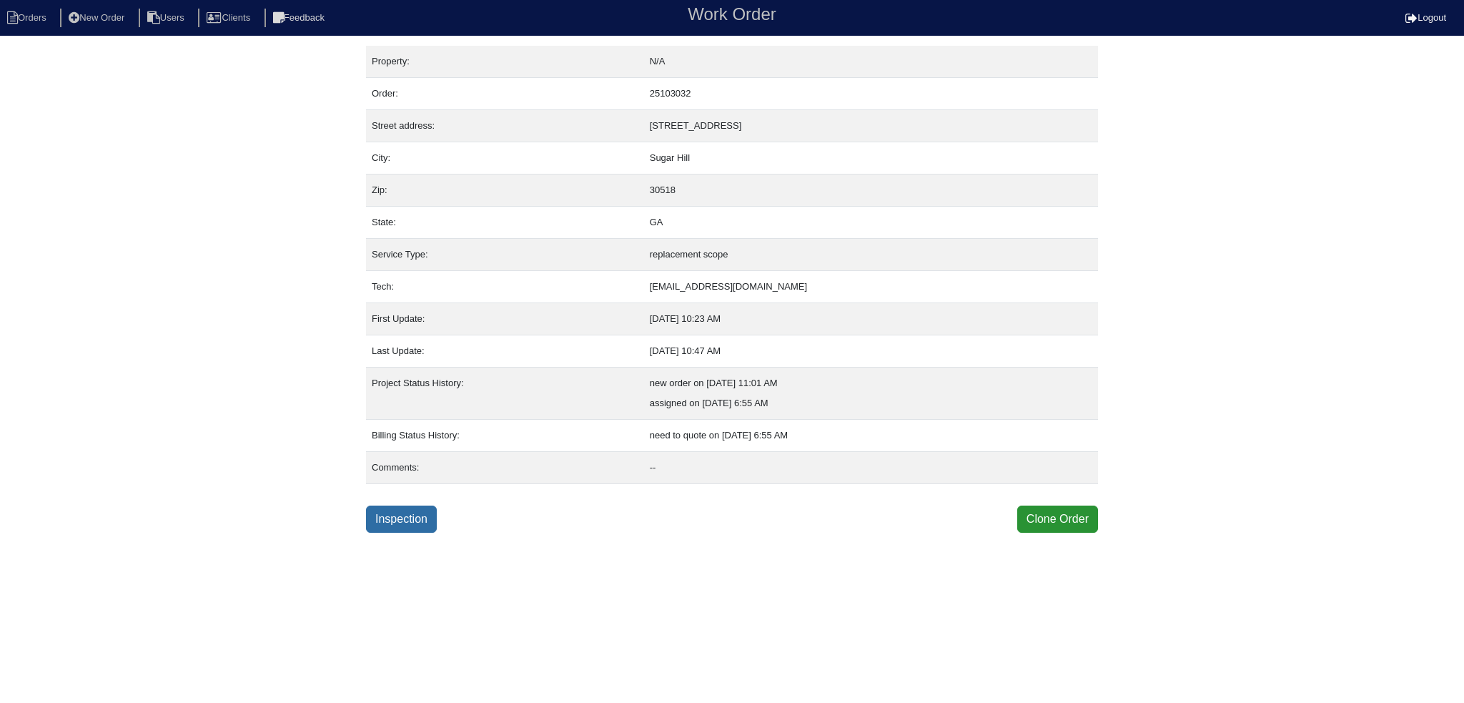
click at [420, 513] on link "Inspection" at bounding box center [401, 518] width 71 height 27
select select "0"
select select "[PERSON_NAME]"
select select "0"
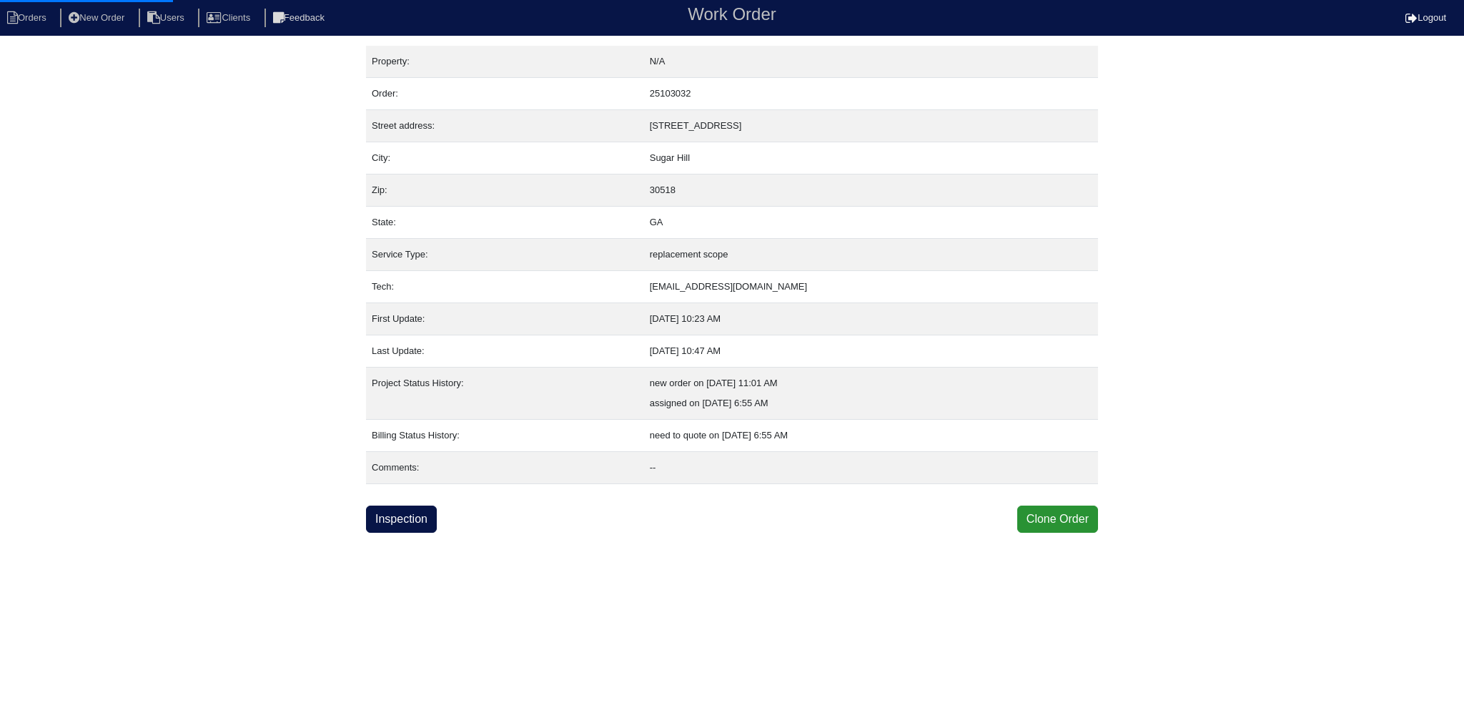
select select "0"
select select "2"
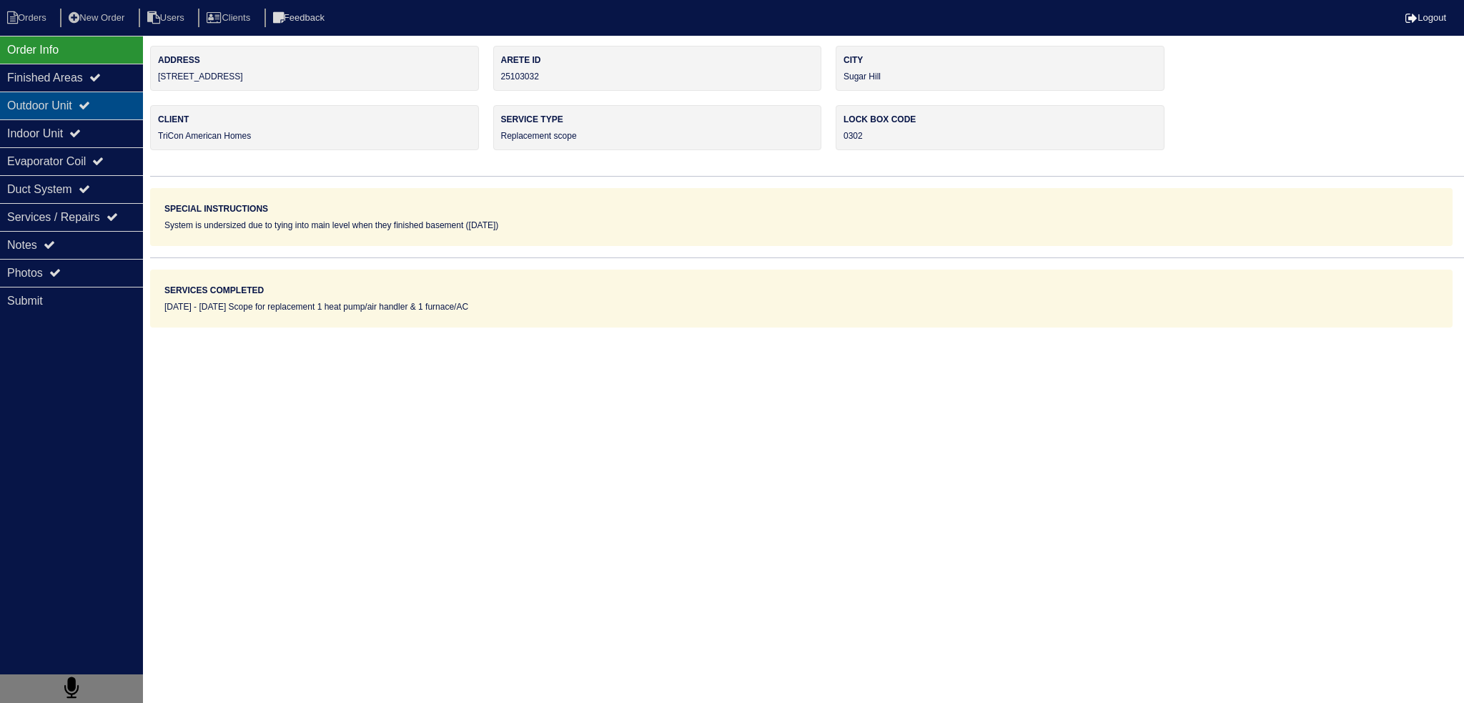
click at [90, 108] on icon at bounding box center [84, 104] width 11 height 11
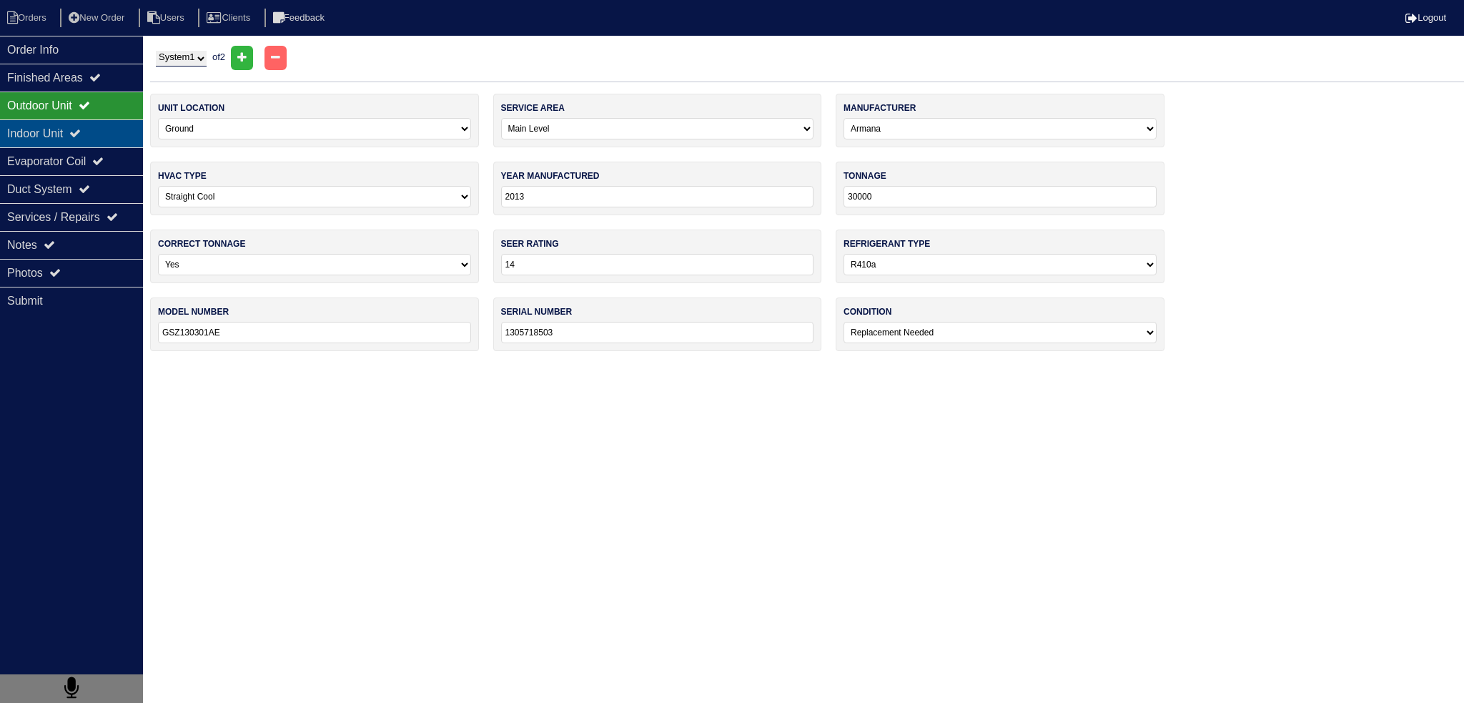
click at [81, 134] on icon at bounding box center [74, 132] width 11 height 11
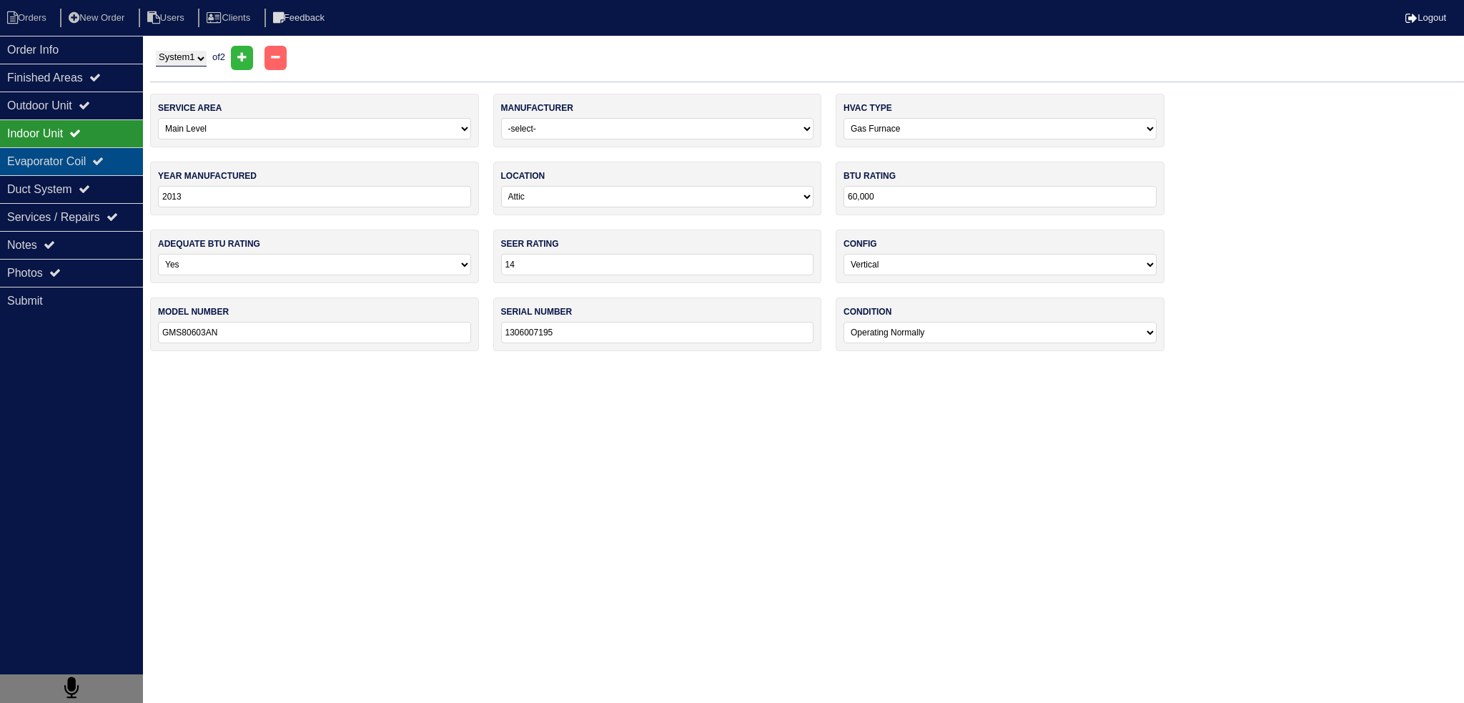
click at [87, 162] on div "Evaporator Coil" at bounding box center [71, 161] width 143 height 28
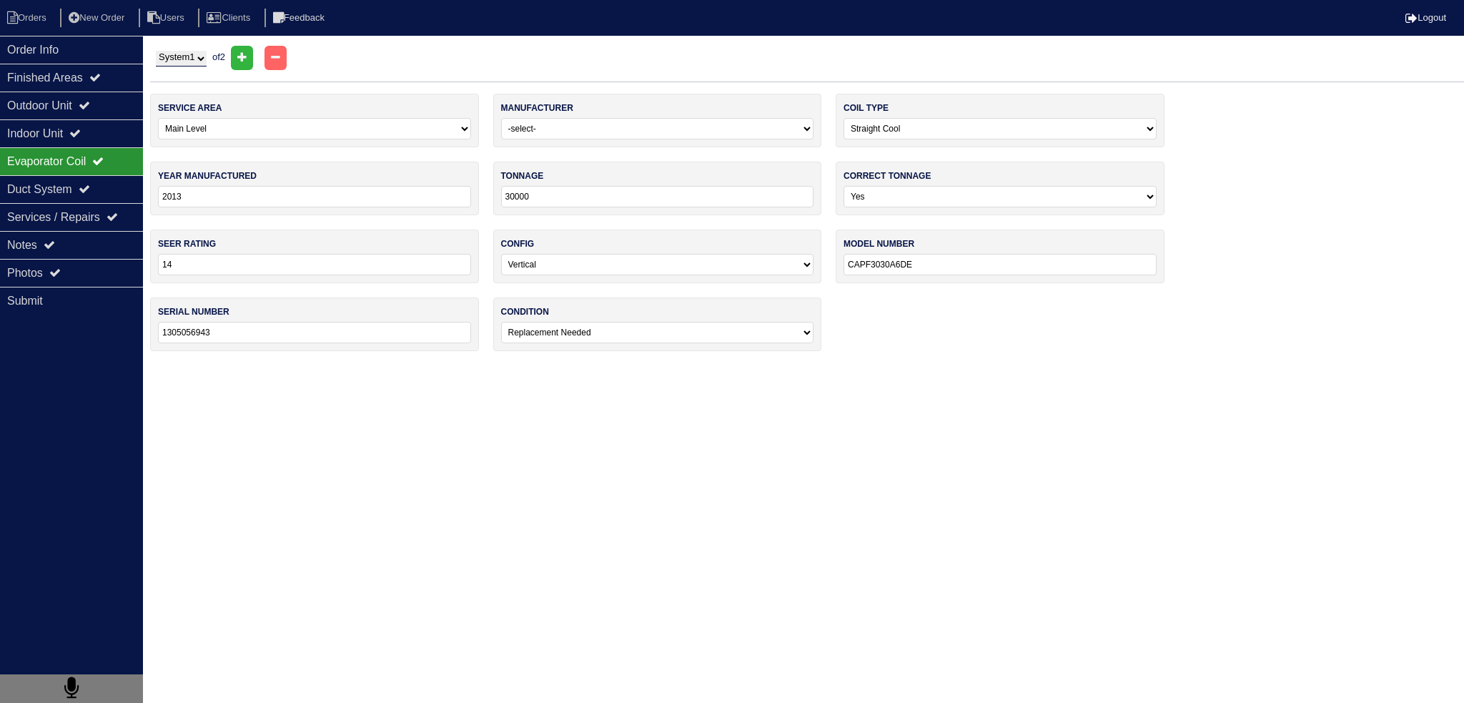
click at [189, 54] on select "System 1 System 2" at bounding box center [181, 59] width 51 height 16
select select "2"
click at [156, 51] on select "System 1 System 2" at bounding box center [181, 59] width 51 height 16
select select "2"
select select "1"
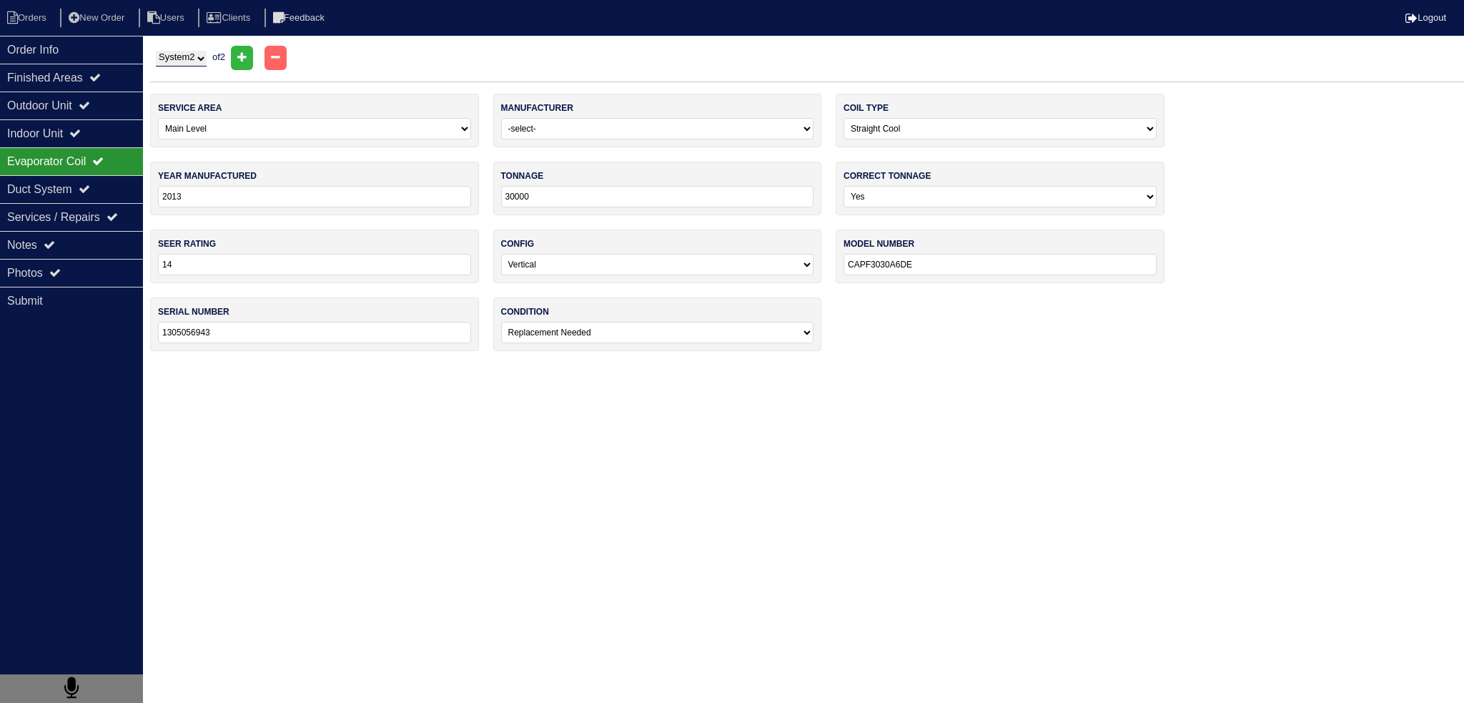
type input "24000"
type input "ARUF24814BA"
type input "1305723202"
click at [96, 143] on div "Indoor Unit" at bounding box center [71, 133] width 143 height 28
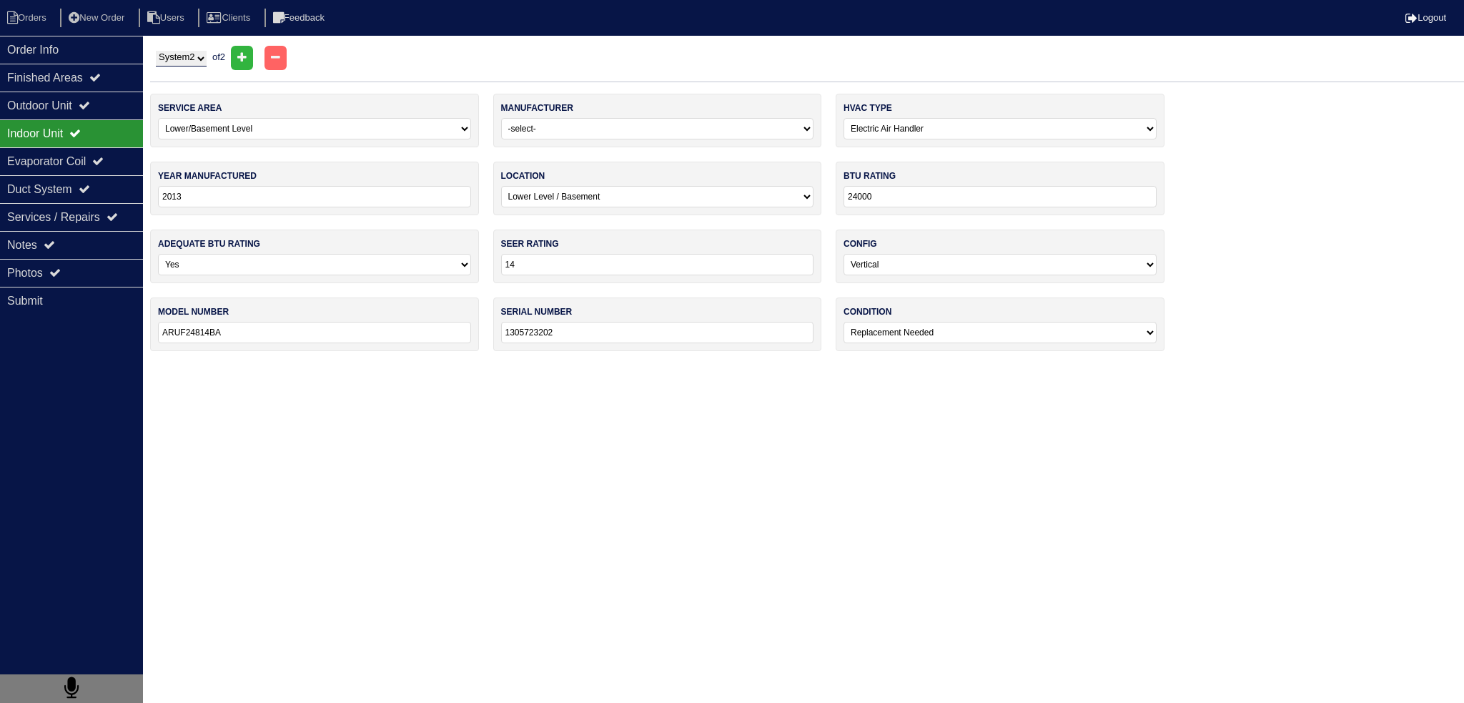
click at [100, 119] on div "Indoor Unit" at bounding box center [71, 133] width 143 height 28
click at [100, 117] on div "Outdoor Unit" at bounding box center [71, 105] width 143 height 28
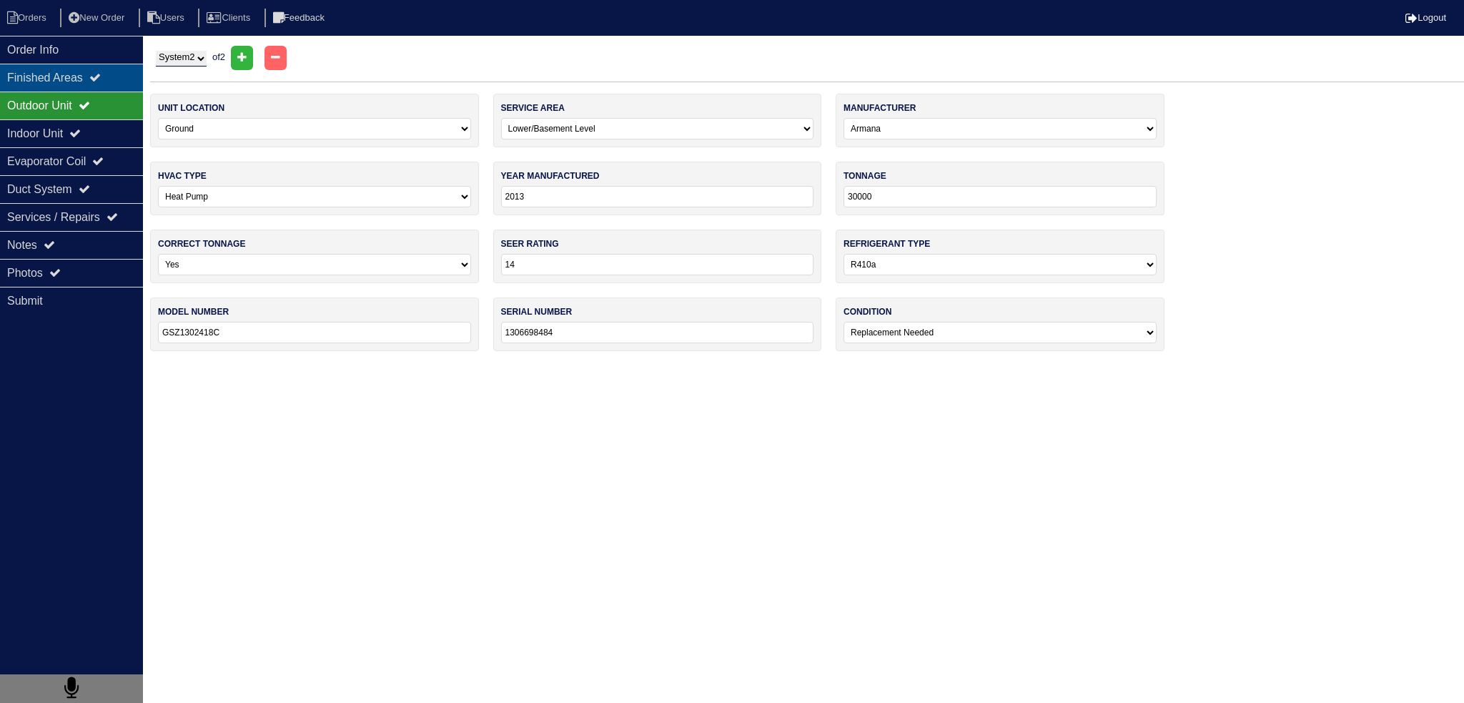
click at [73, 66] on div "Finished Areas" at bounding box center [71, 78] width 143 height 28
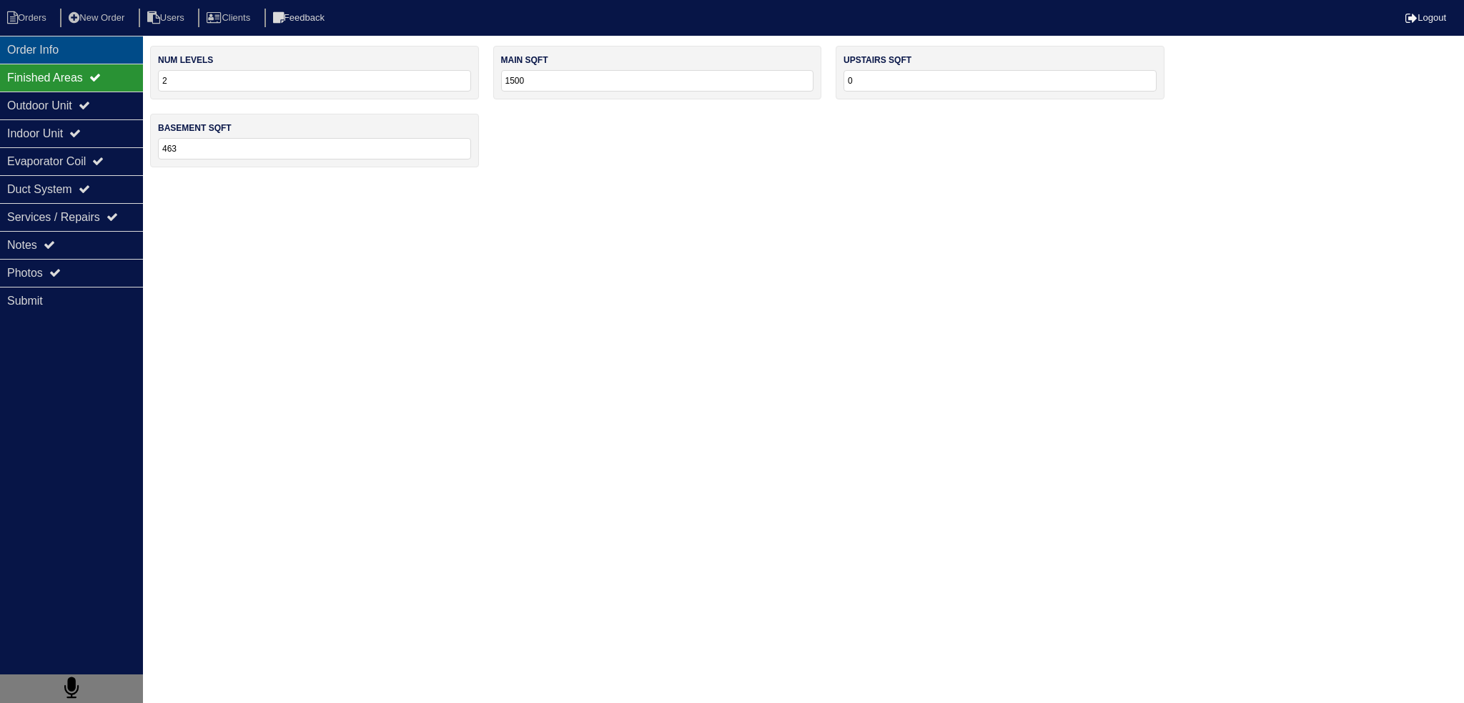
click at [79, 55] on div "Order Info" at bounding box center [71, 50] width 143 height 28
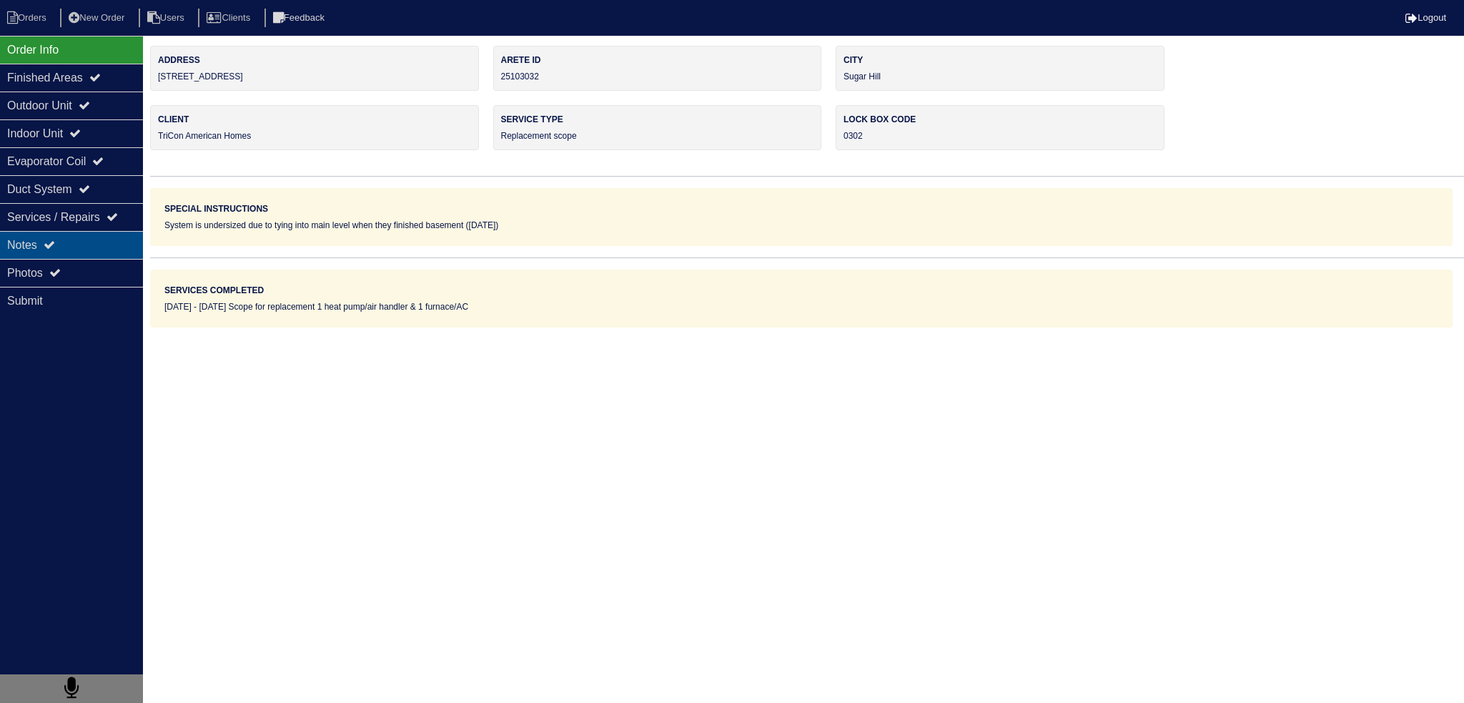
click at [71, 253] on div "Notes" at bounding box center [71, 245] width 143 height 28
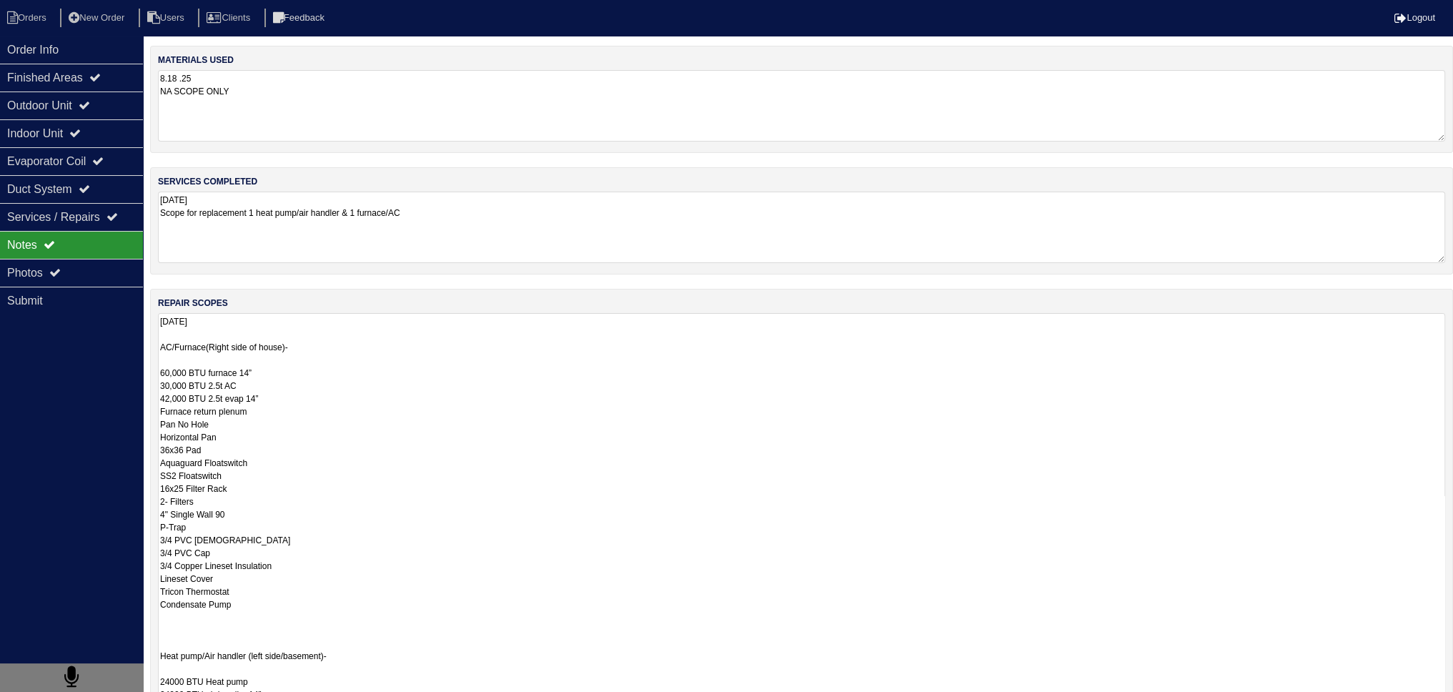
click at [319, 352] on textarea "8.18.25 AC/Furnace(Right side of house)- 60,000 BTU furnace 14” 30,000 BTU 2.5t…" at bounding box center [801, 604] width 1287 height 582
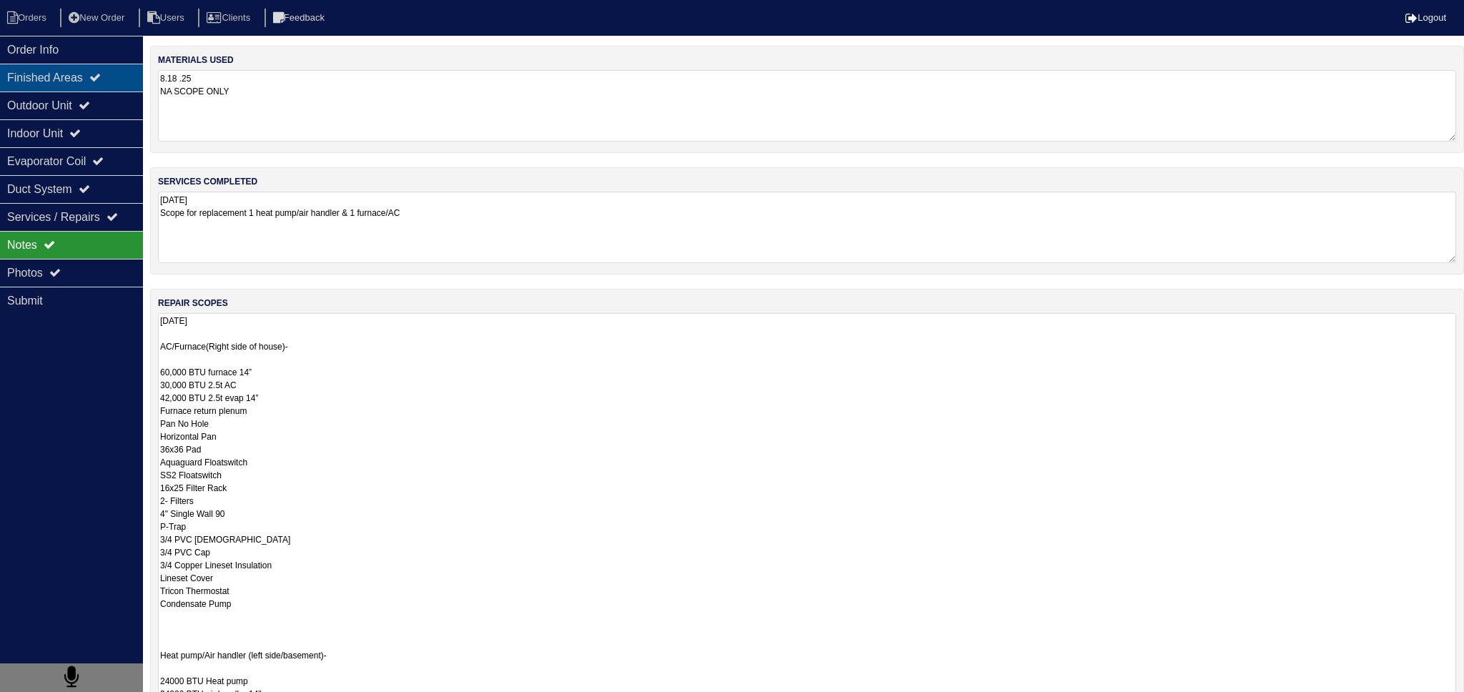
click at [106, 84] on div "Finished Areas" at bounding box center [71, 78] width 143 height 28
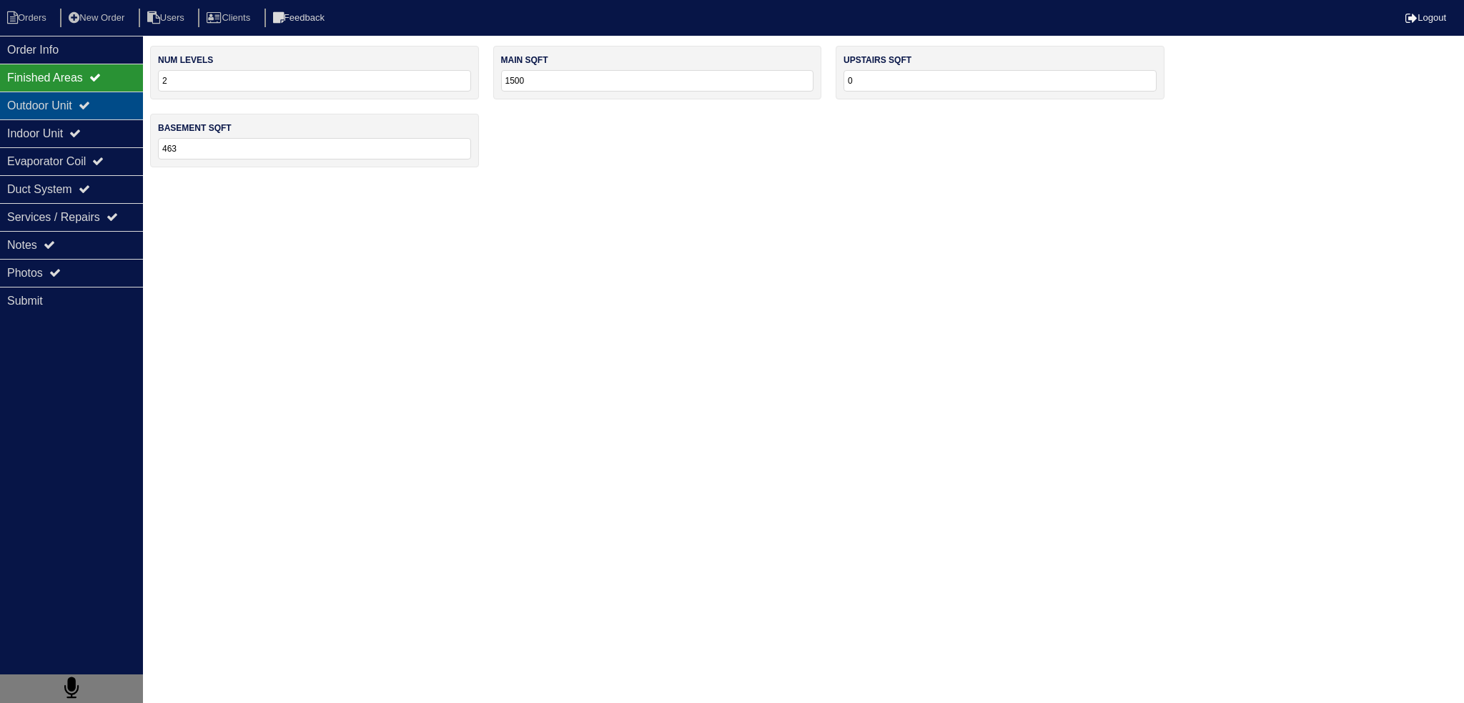
click at [117, 109] on div "Outdoor Unit" at bounding box center [71, 105] width 143 height 28
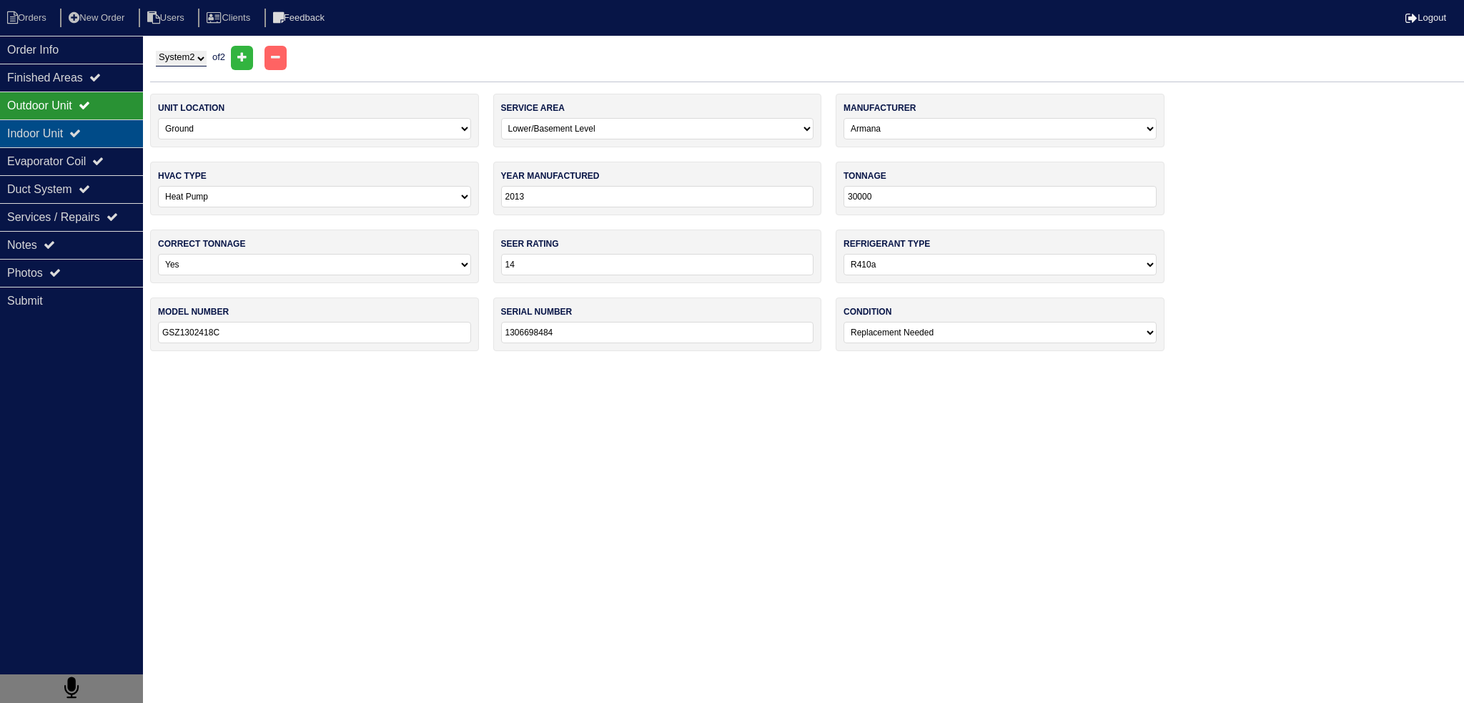
click at [117, 141] on div "Indoor Unit" at bounding box center [71, 133] width 143 height 28
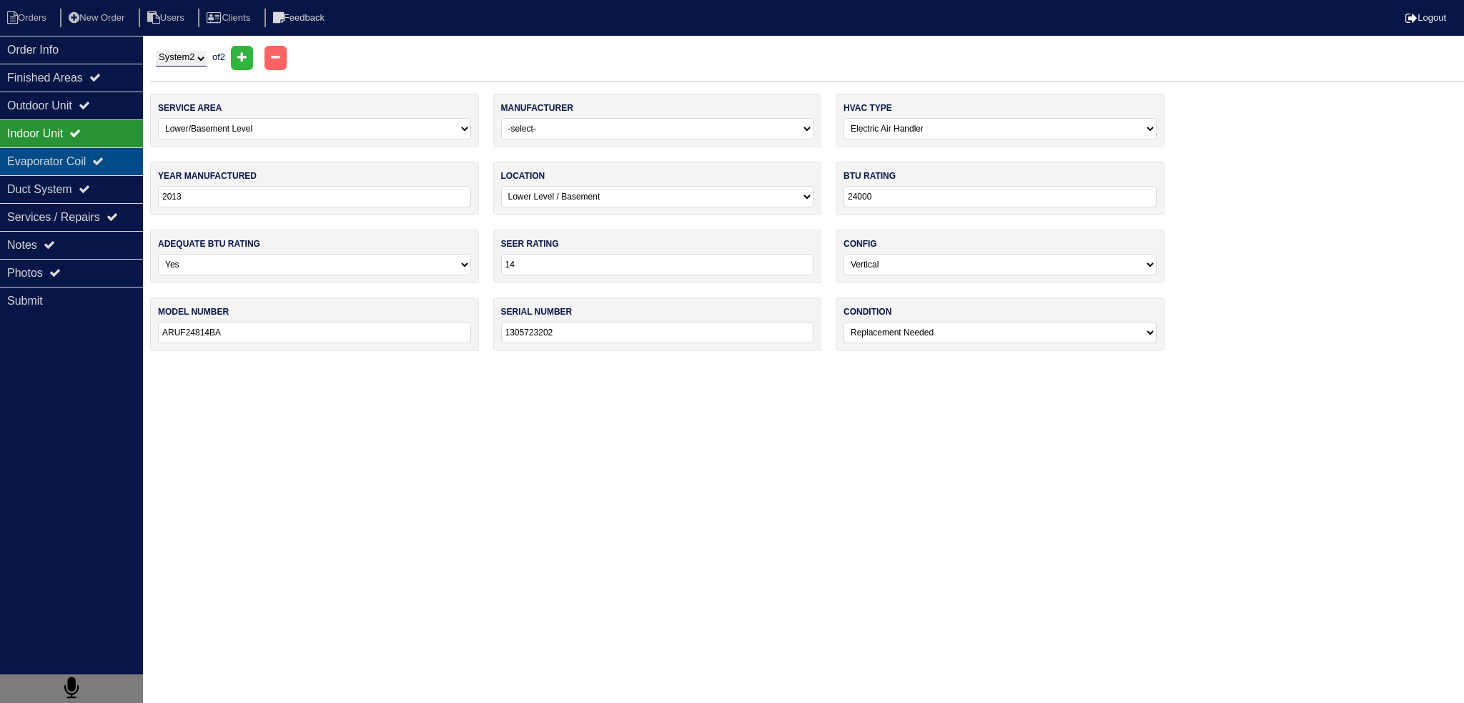
click at [104, 162] on icon at bounding box center [97, 160] width 11 height 11
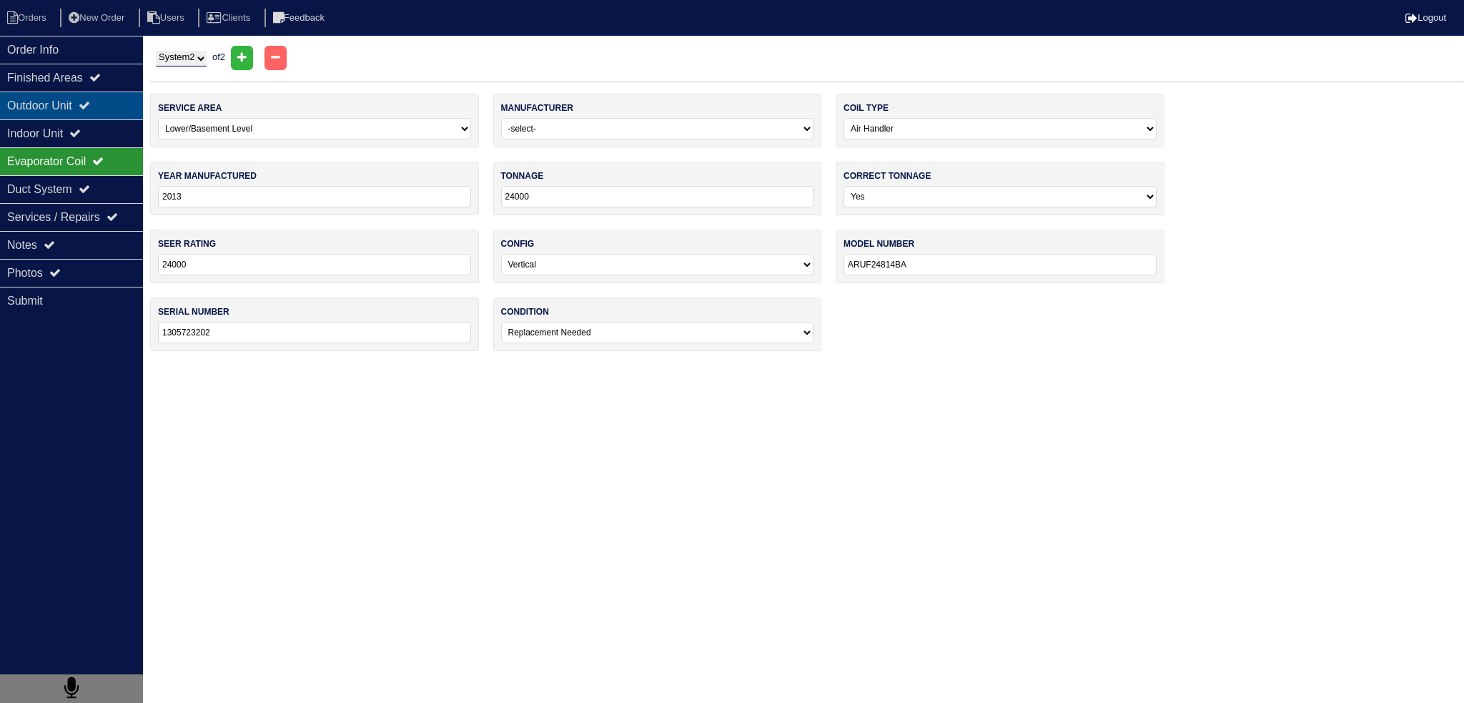
click at [90, 109] on icon at bounding box center [84, 104] width 11 height 11
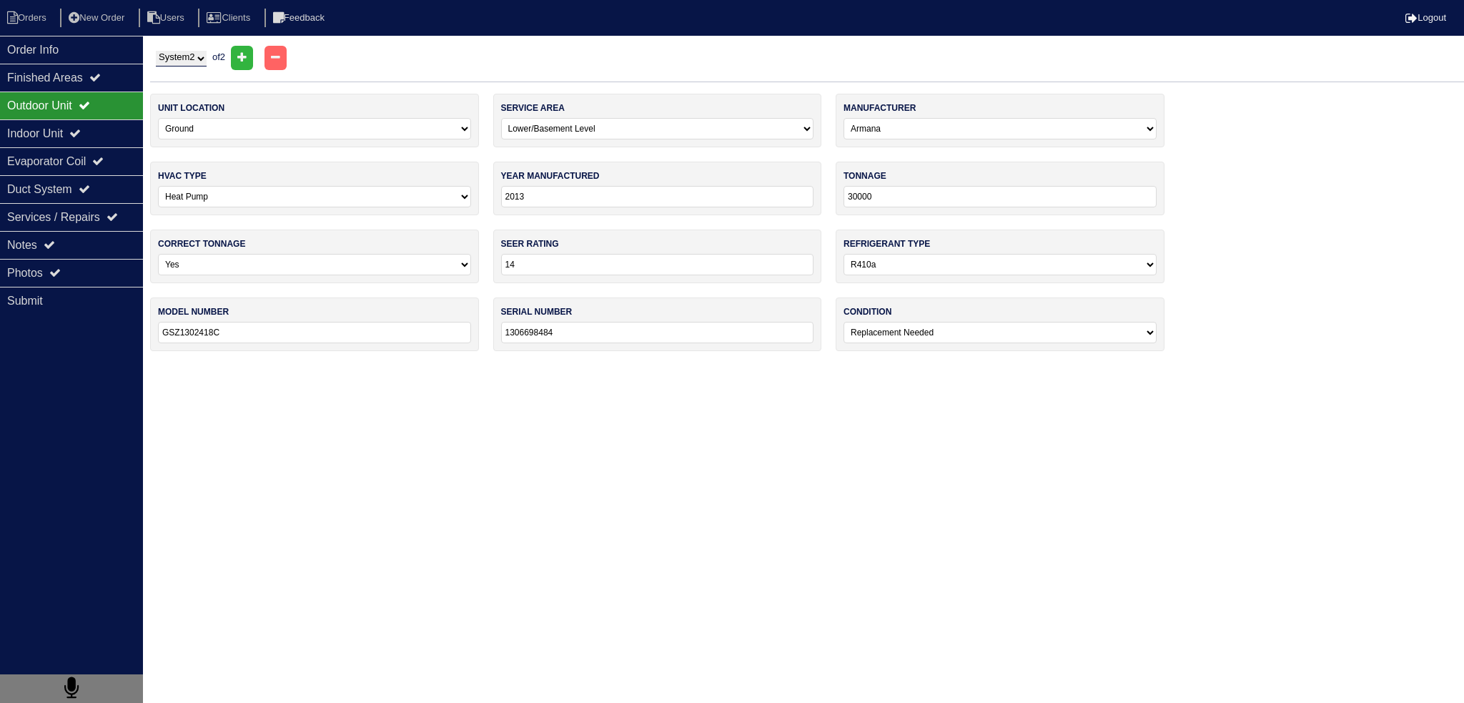
click at [207, 51] on select "System 1 System 2" at bounding box center [181, 59] width 51 height 16
select select "1"
click at [156, 51] on select "System 1 System 2" at bounding box center [181, 59] width 51 height 16
select select "0"
select select "Armana"
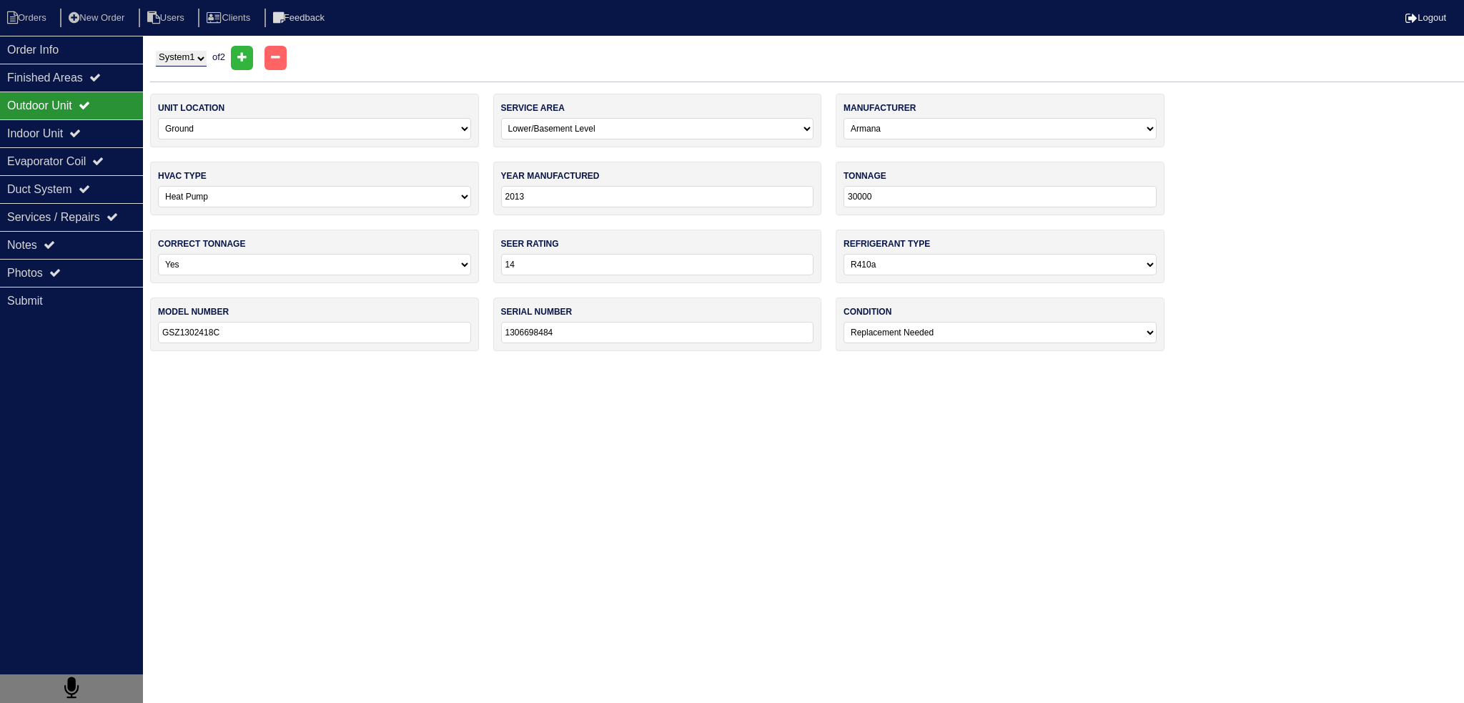
select select "0"
type input "GSZ130301AE"
type input "1305718503"
click at [95, 131] on div "Indoor Unit" at bounding box center [71, 133] width 143 height 28
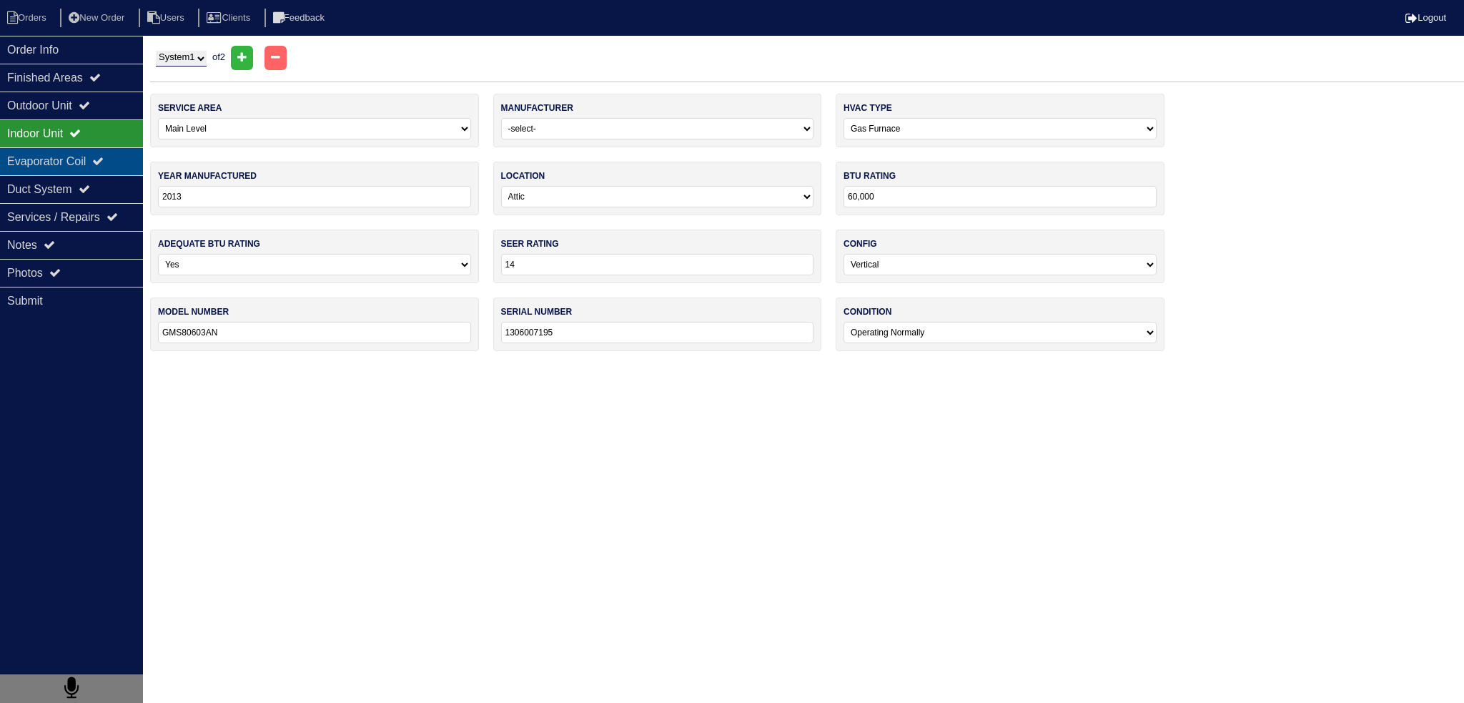
click at [96, 159] on div "Evaporator Coil" at bounding box center [71, 161] width 143 height 28
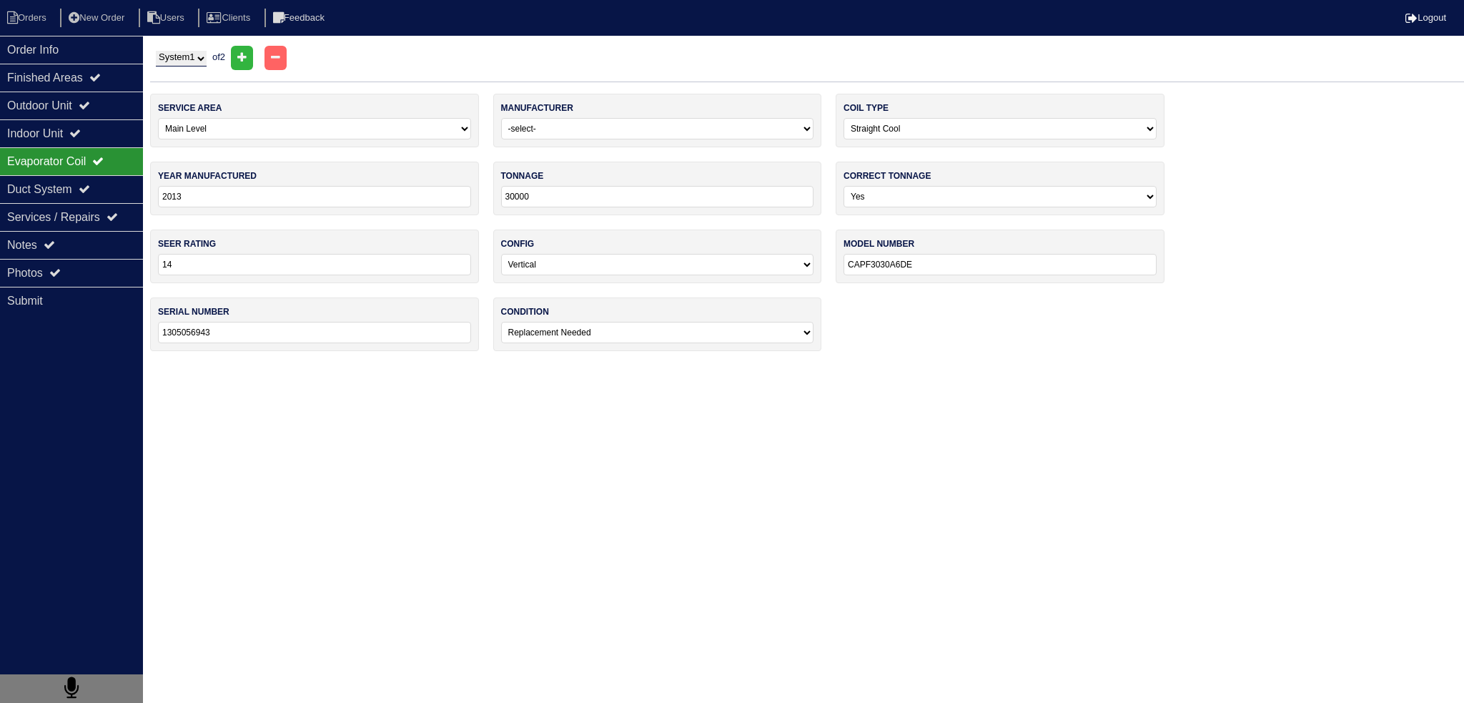
click at [184, 49] on div "System 1 System 2 of 2" at bounding box center [807, 58] width 1314 height 24
click at [184, 56] on select "System 1 System 2" at bounding box center [181, 59] width 51 height 16
select select "2"
click at [156, 51] on select "System 1 System 2" at bounding box center [181, 59] width 51 height 16
select select "2"
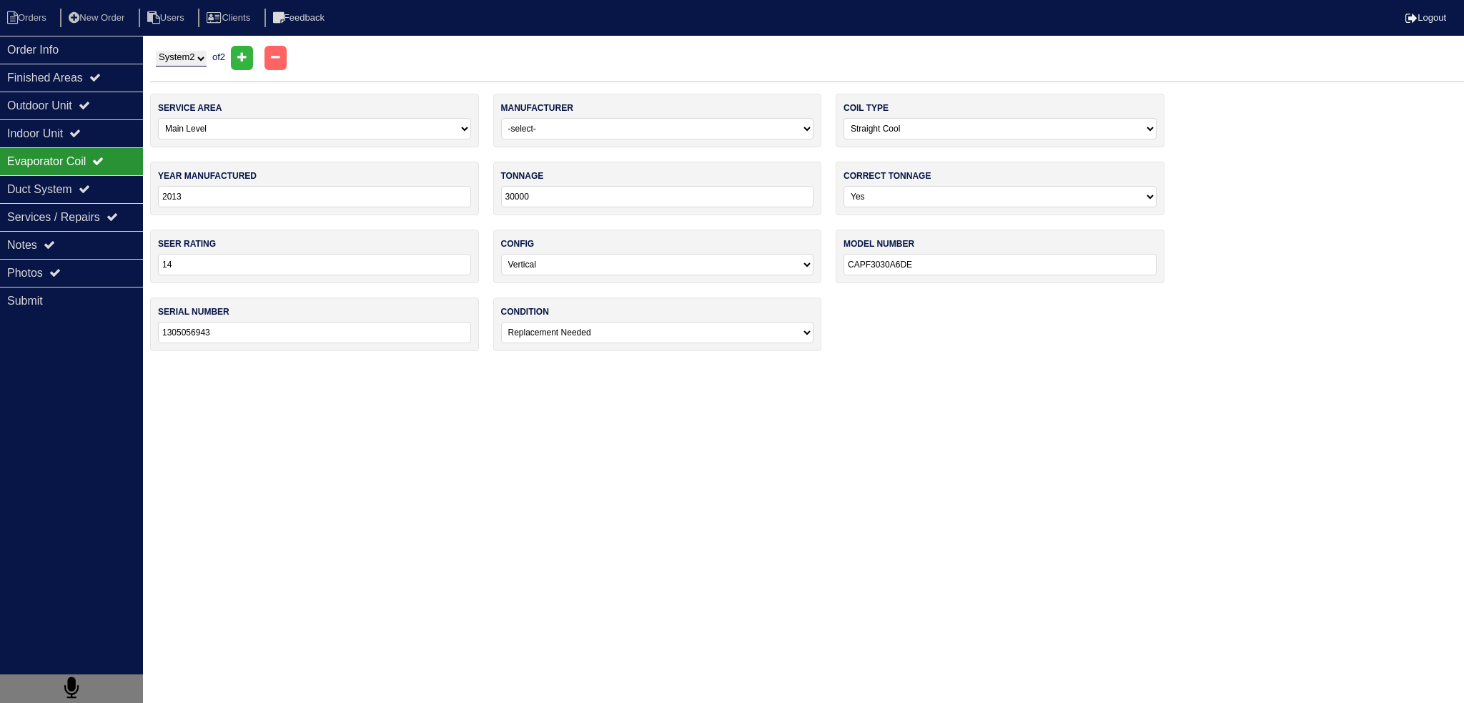
select select "Goodman"
select select "1"
type input "GSZ1302418C"
type input "1306698484"
select select "2"
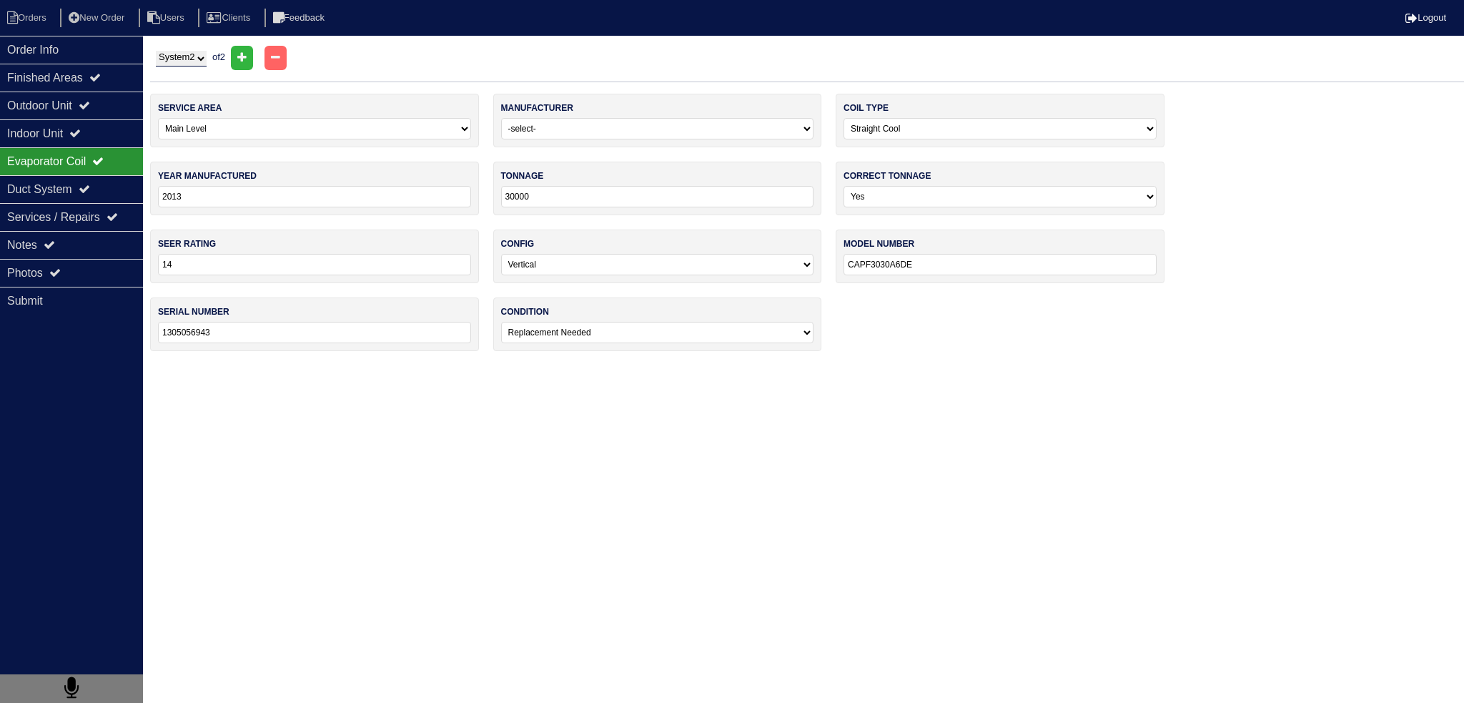
select select "1"
type input "24000"
type input "ARUF24814BA"
type input "1305723202"
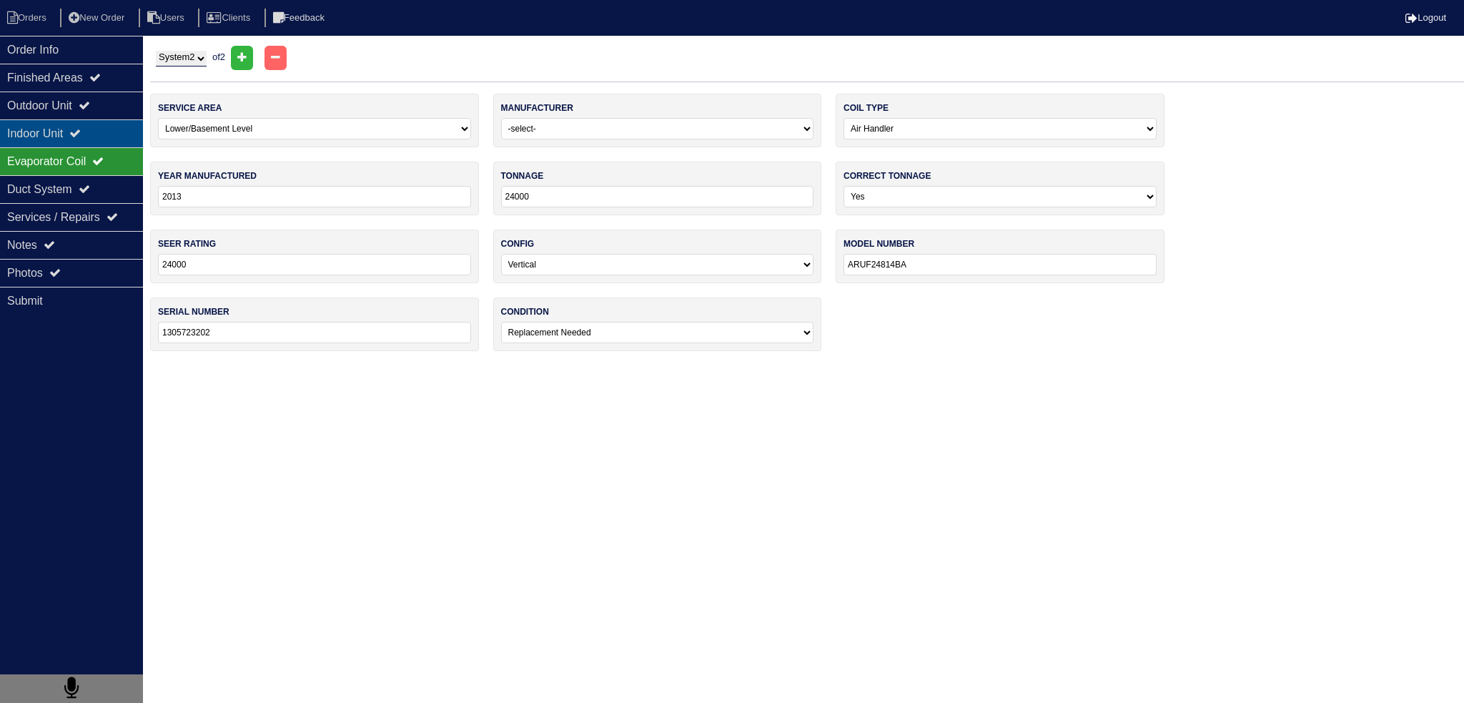
click at [72, 131] on div "Indoor Unit" at bounding box center [71, 133] width 143 height 28
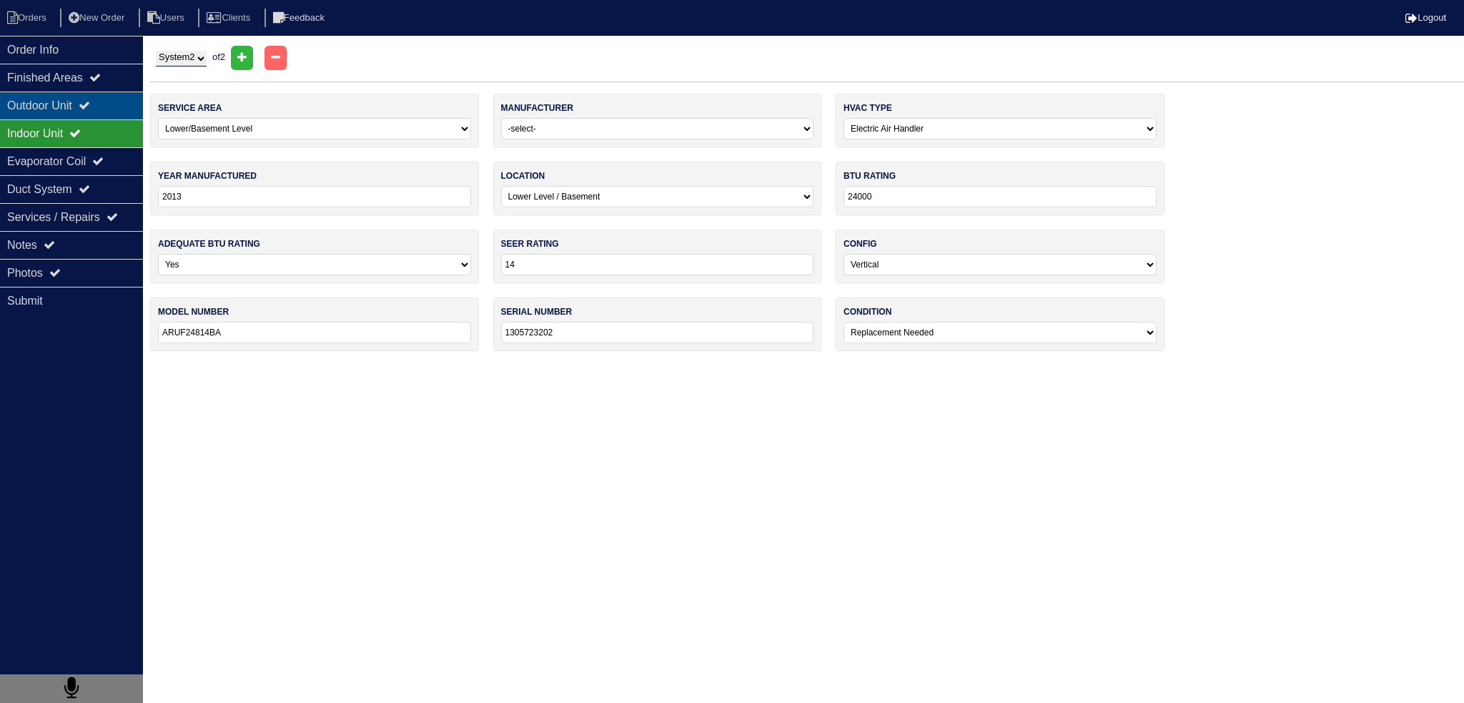
click at [79, 114] on div "Outdoor Unit" at bounding box center [71, 105] width 143 height 28
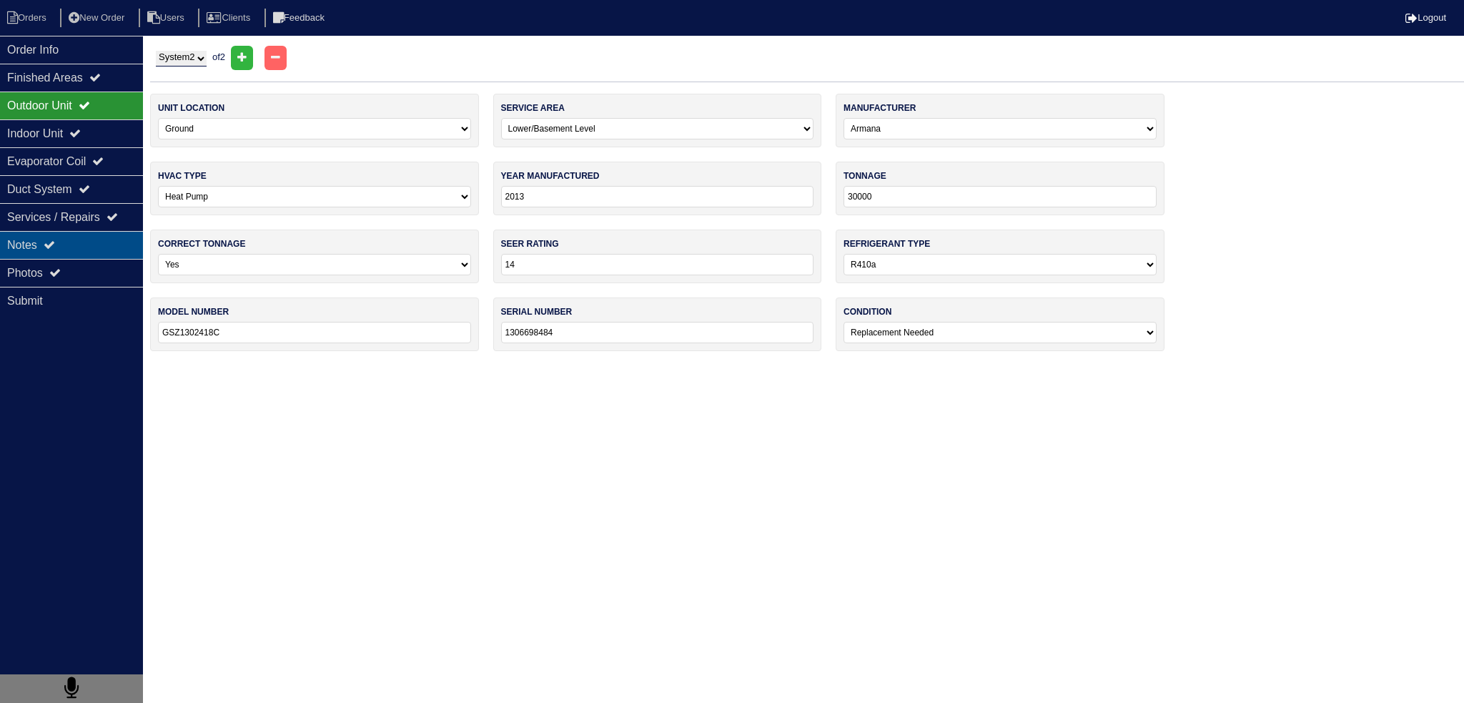
click at [75, 245] on div "Notes" at bounding box center [71, 245] width 143 height 28
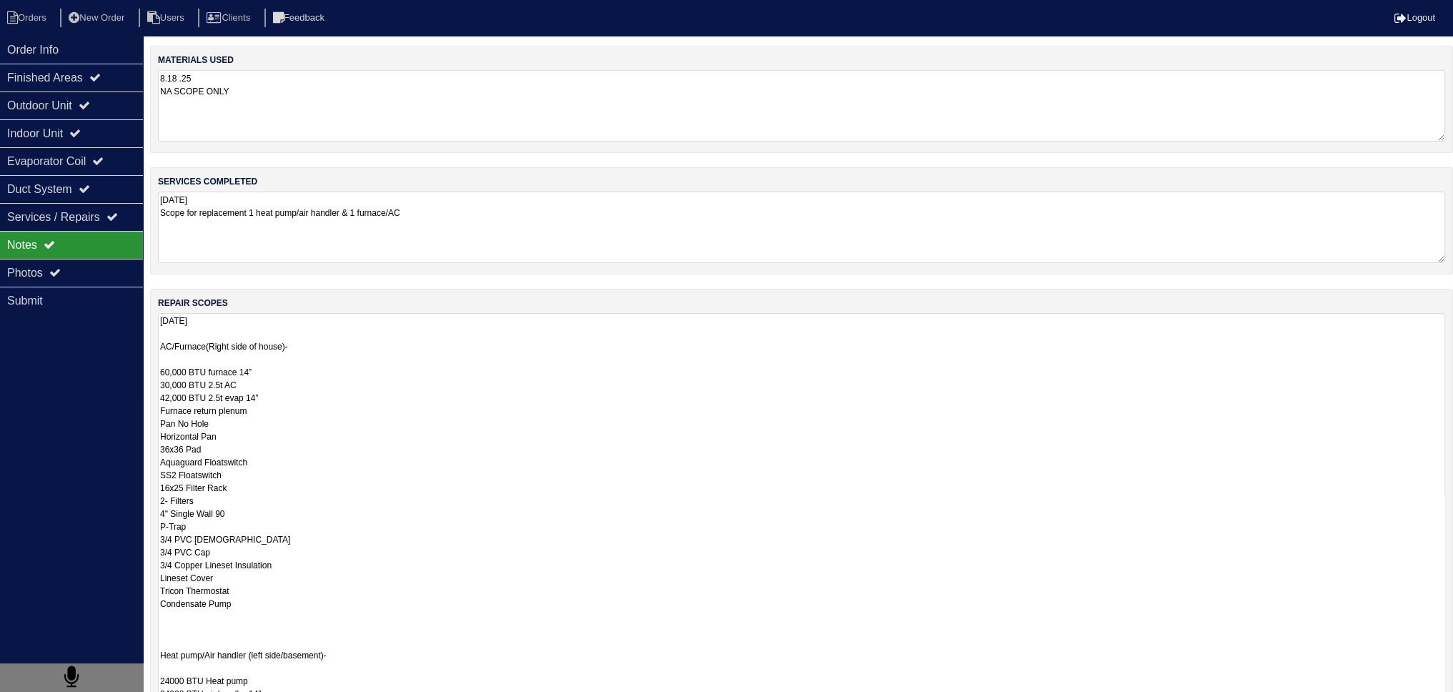
click at [307, 357] on textarea "8.18.25 AC/Furnace(Right side of house)- 60,000 BTU furnace 14” 30,000 BTU 2.5t…" at bounding box center [801, 604] width 1287 height 582
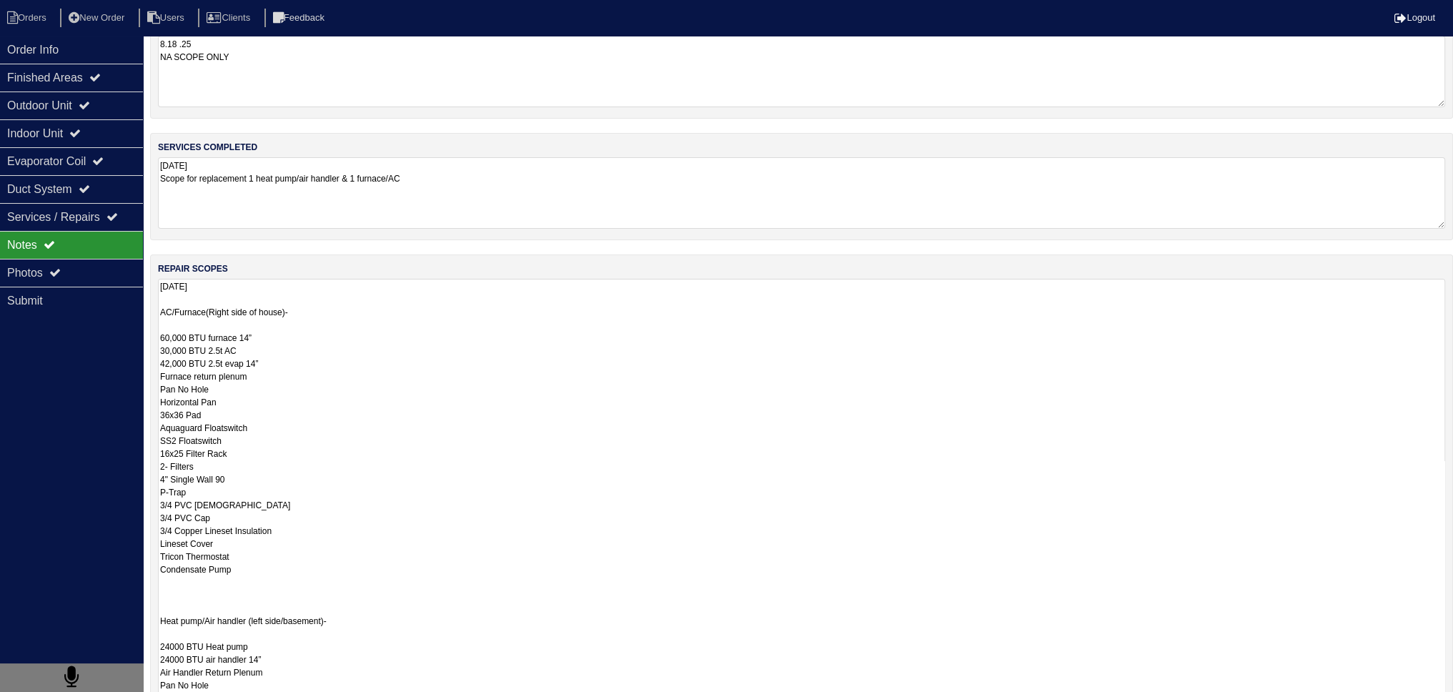
scroll to position [214, 0]
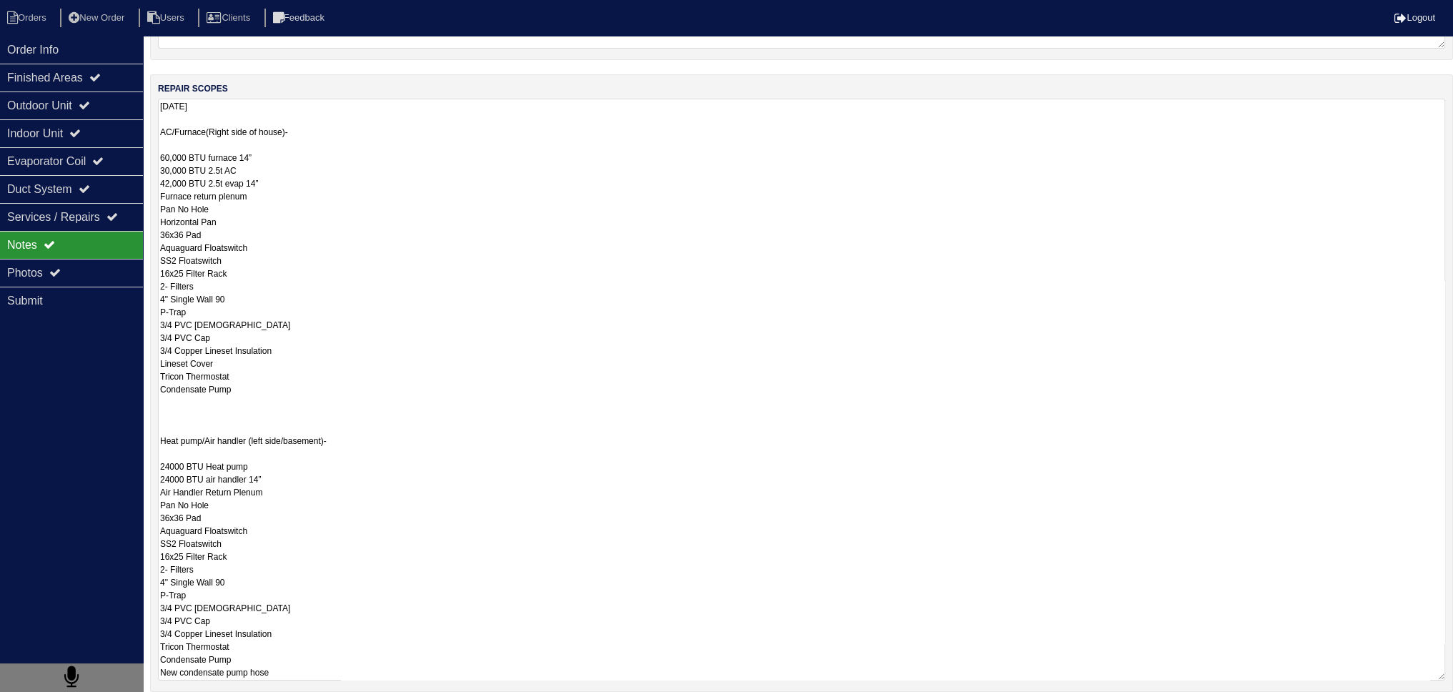
click at [62, 245] on div "Notes" at bounding box center [71, 245] width 143 height 28
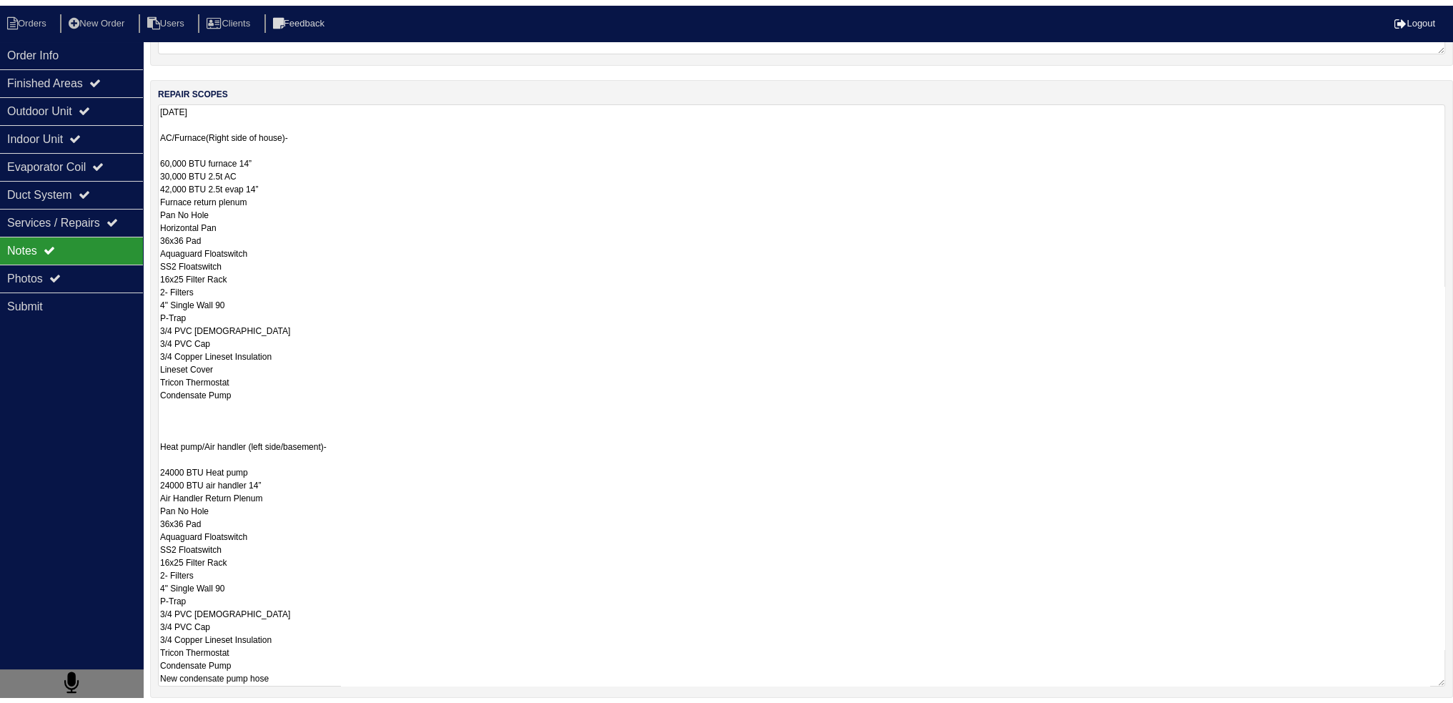
scroll to position [0, 0]
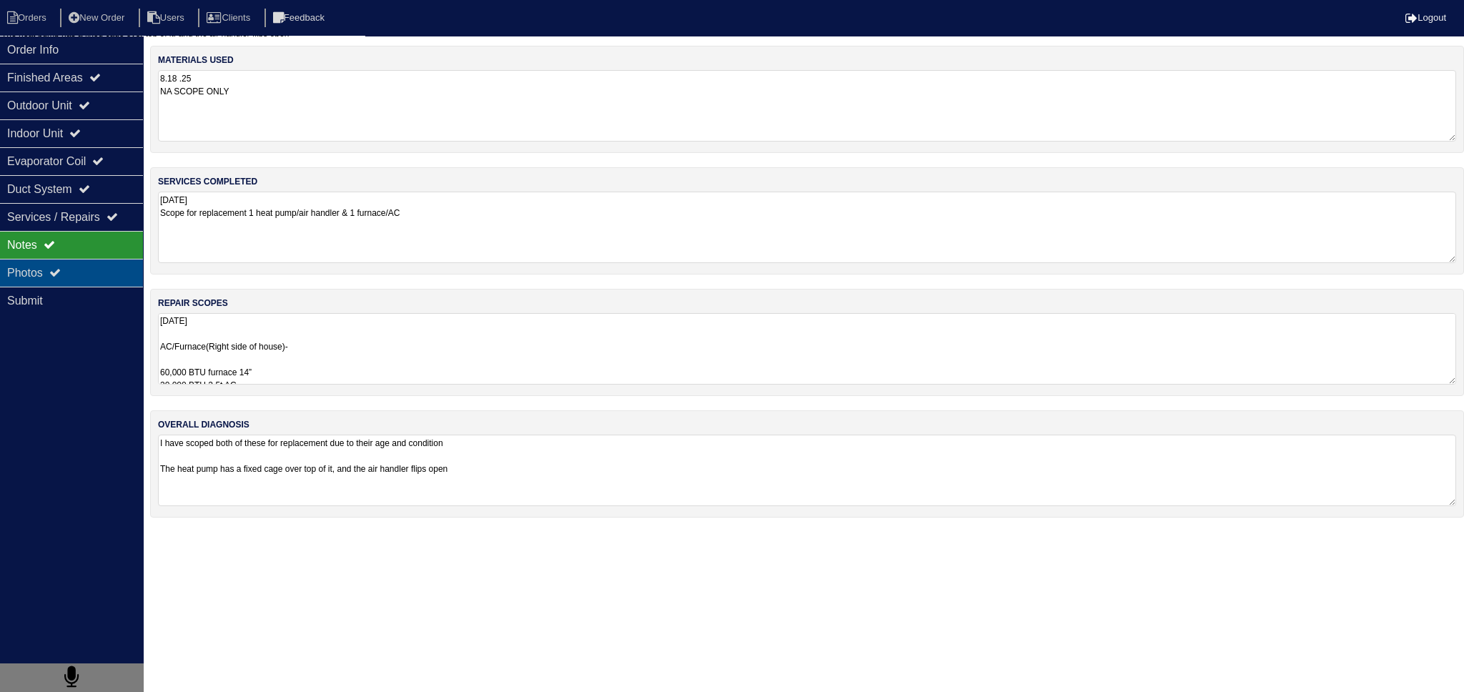
click at [66, 267] on div "Photos" at bounding box center [71, 273] width 143 height 28
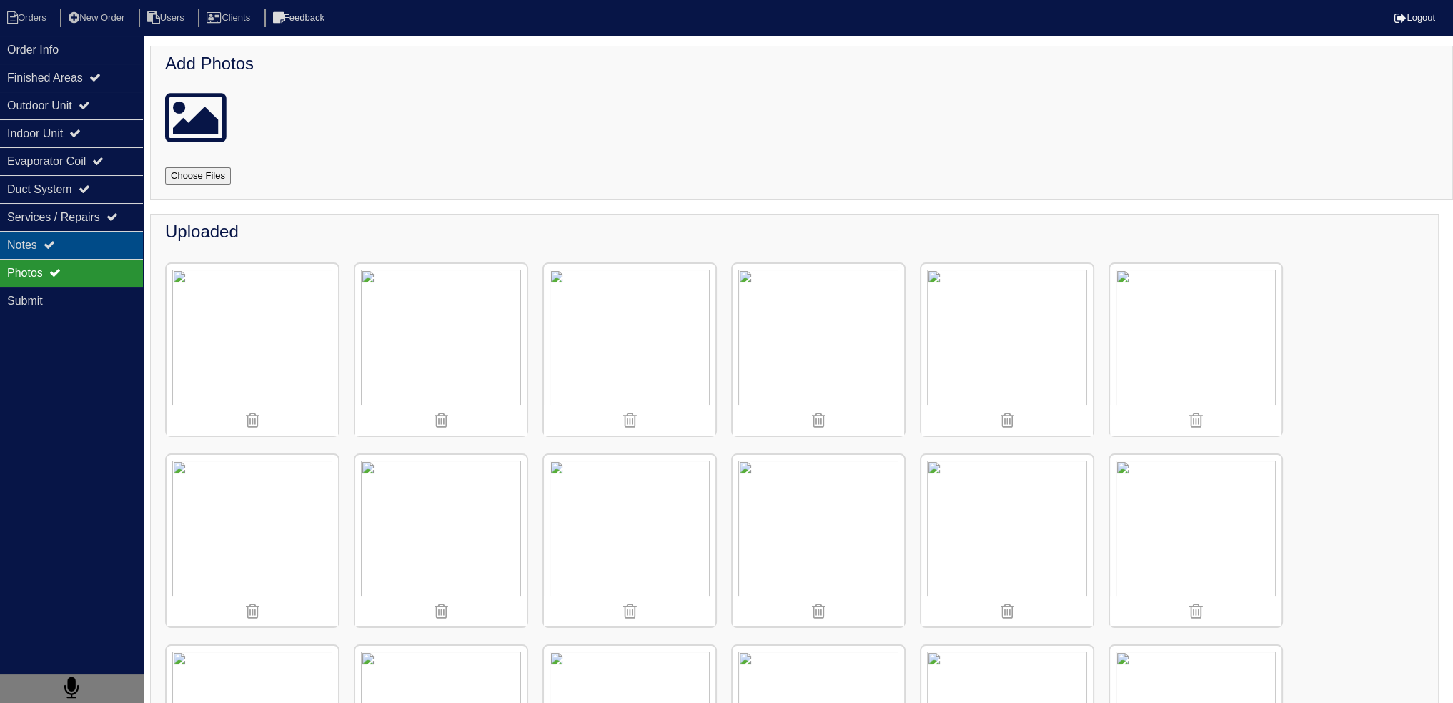
click at [84, 236] on div "Notes" at bounding box center [71, 245] width 143 height 28
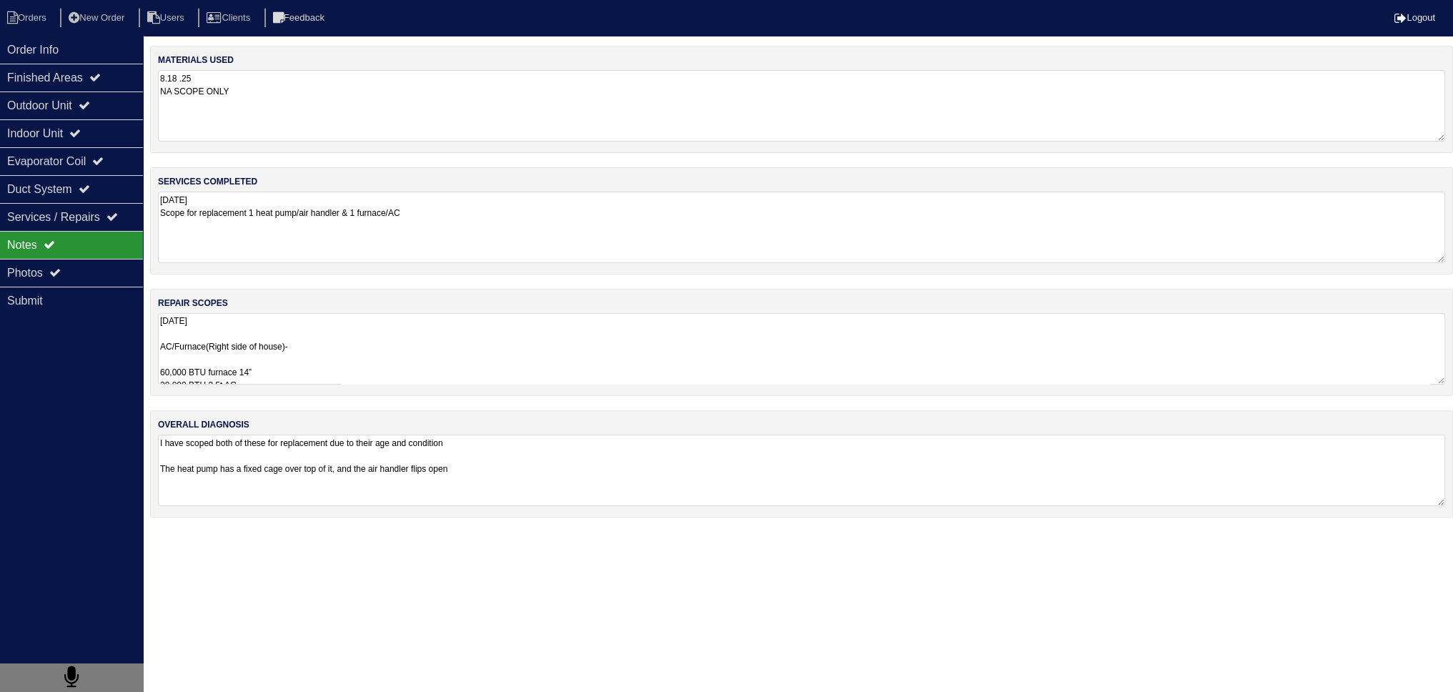
click at [300, 357] on textarea "8.18.25 AC/Furnace(Right side of house)- 60,000 BTU furnace 14” 30,000 BTU 2.5t…" at bounding box center [801, 348] width 1287 height 71
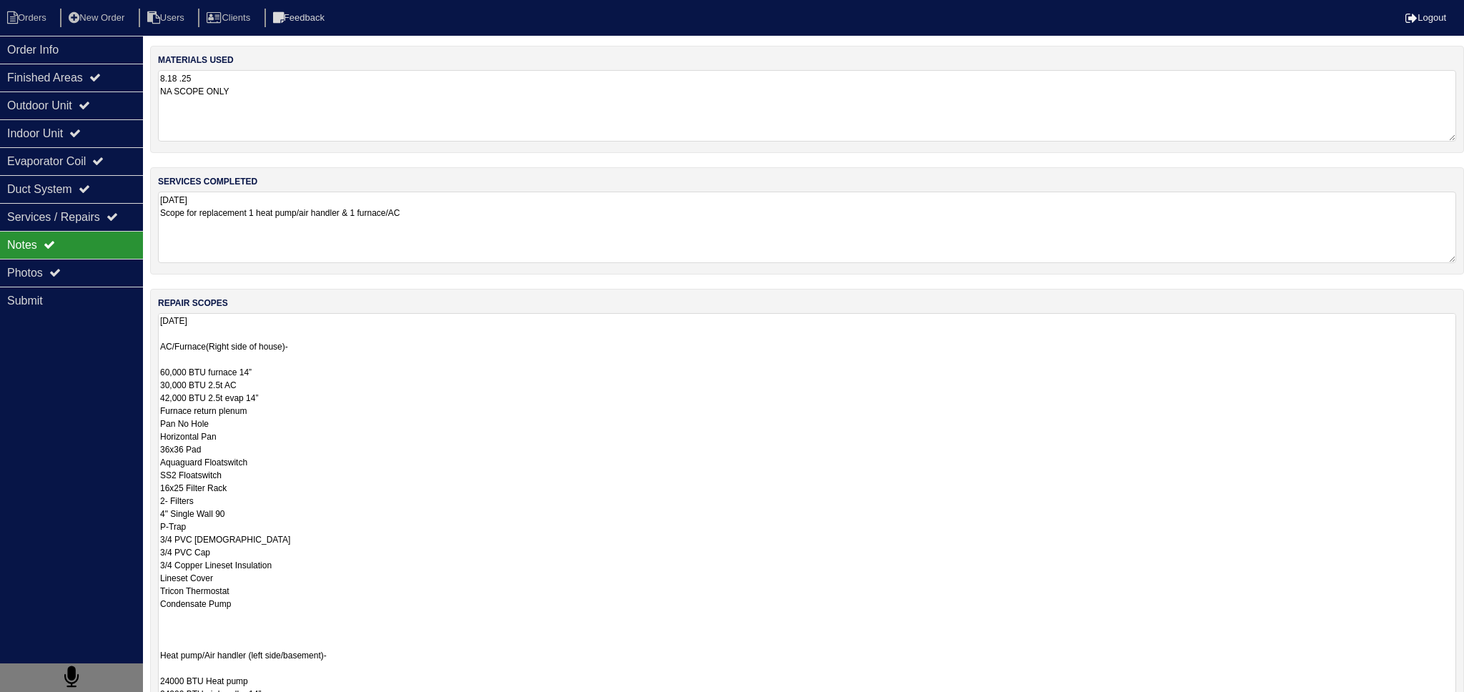
click at [488, 243] on textarea "8.18.25 Scope for replacement 1 heat pump/air handler & 1 furnace/AC" at bounding box center [807, 227] width 1298 height 71
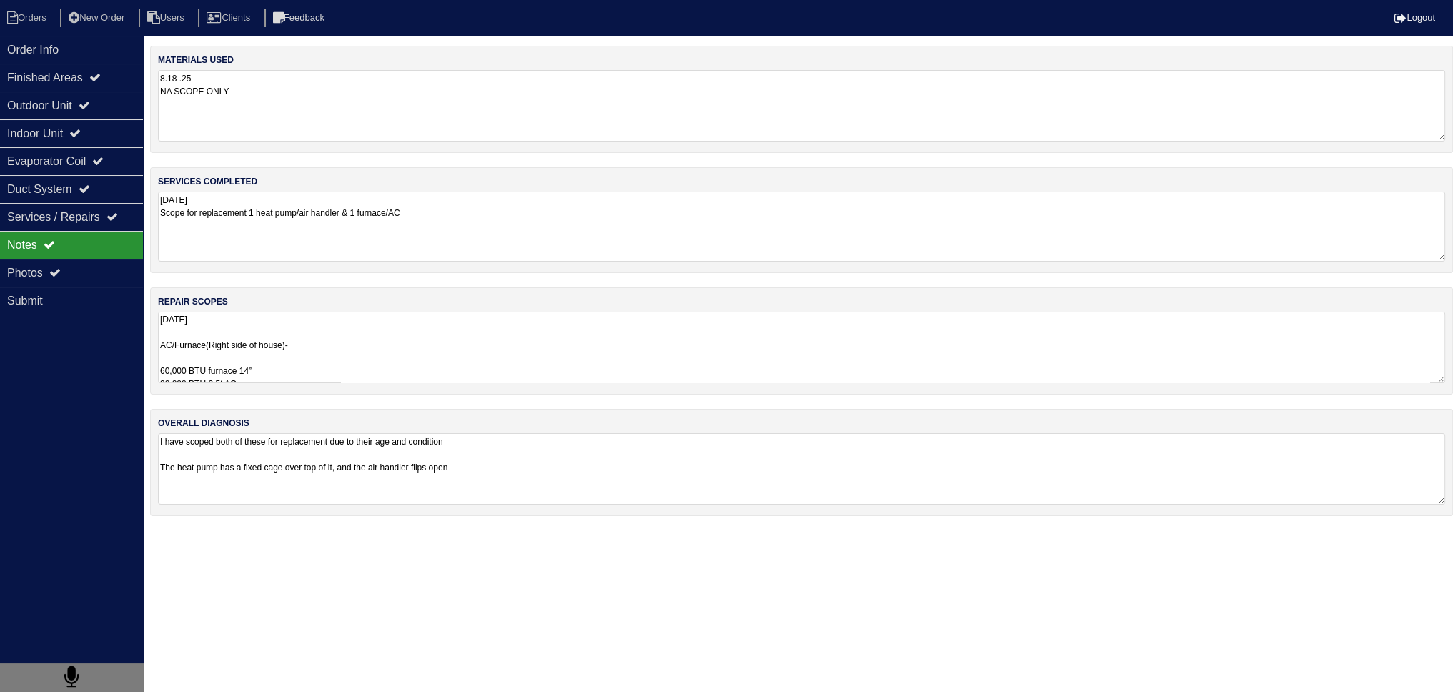
click at [294, 358] on textarea "8.18.25 AC/Furnace(Right side of house)- 60,000 BTU furnace 14” 30,000 BTU 2.5t…" at bounding box center [801, 347] width 1287 height 71
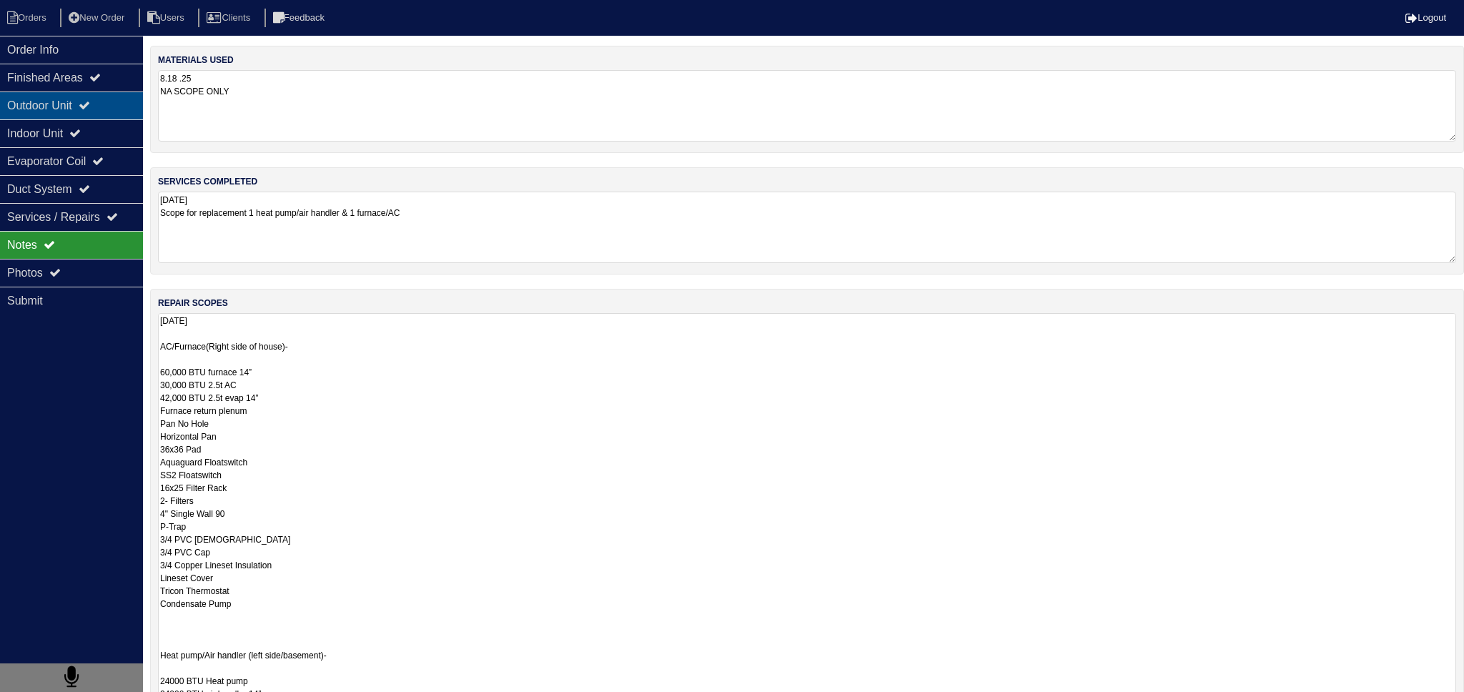
click at [97, 94] on div "Outdoor Unit" at bounding box center [71, 105] width 143 height 28
select select "2"
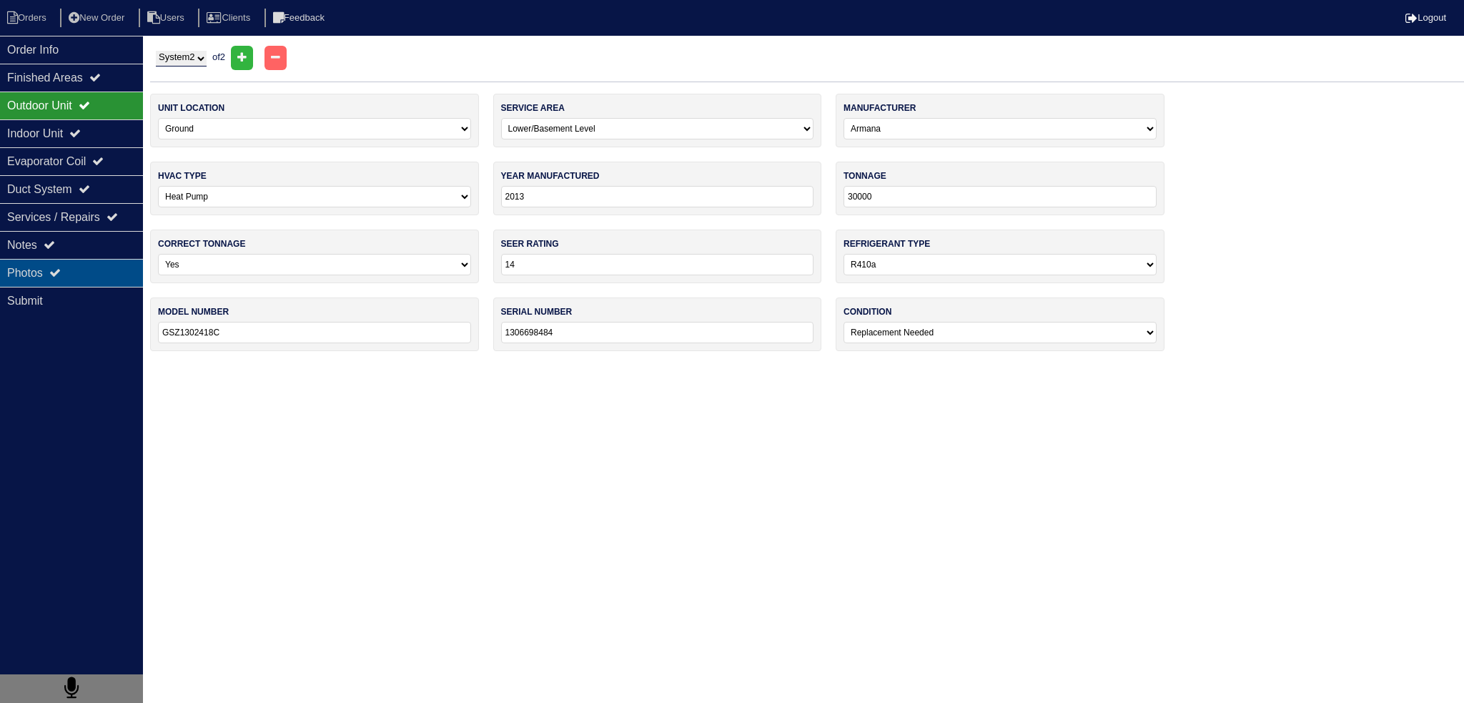
click at [106, 273] on div "Photos" at bounding box center [71, 273] width 143 height 28
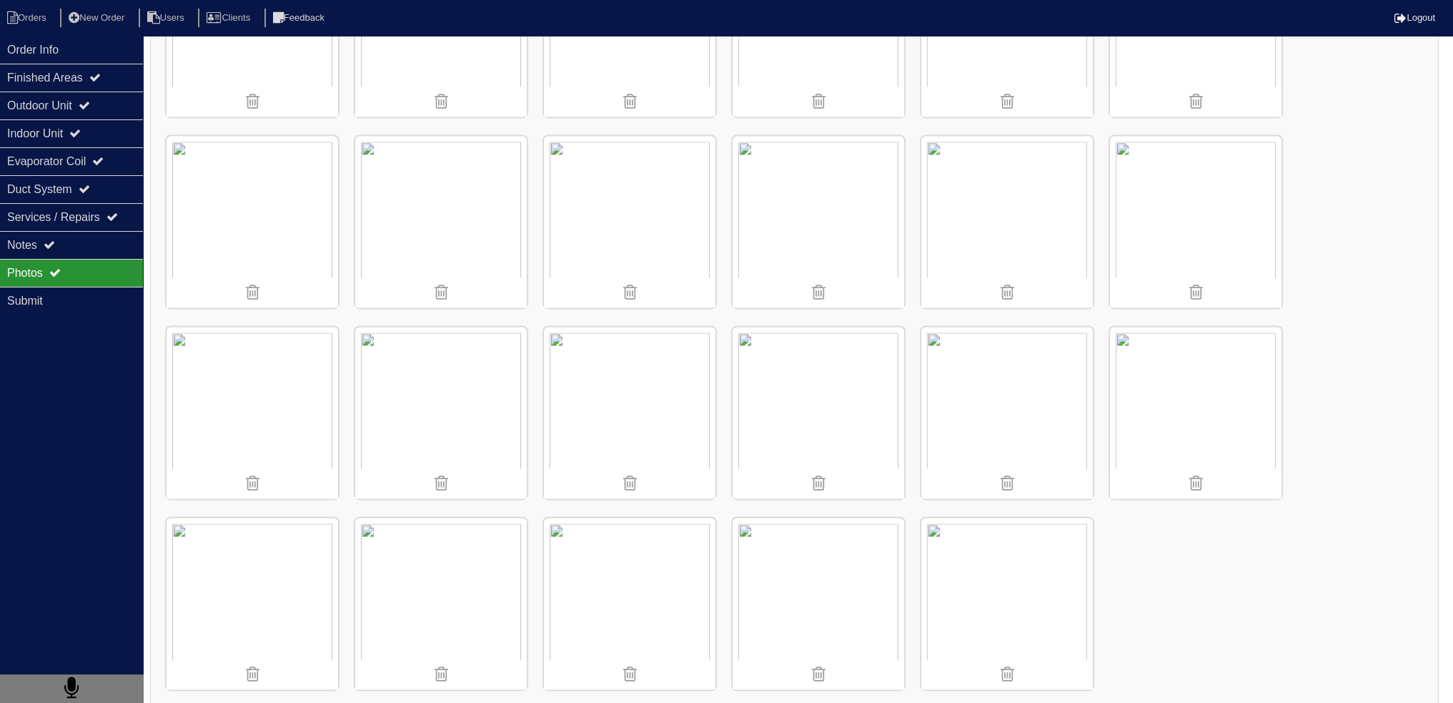
scroll to position [2615, 0]
click at [46, 251] on div "Notes" at bounding box center [71, 245] width 143 height 28
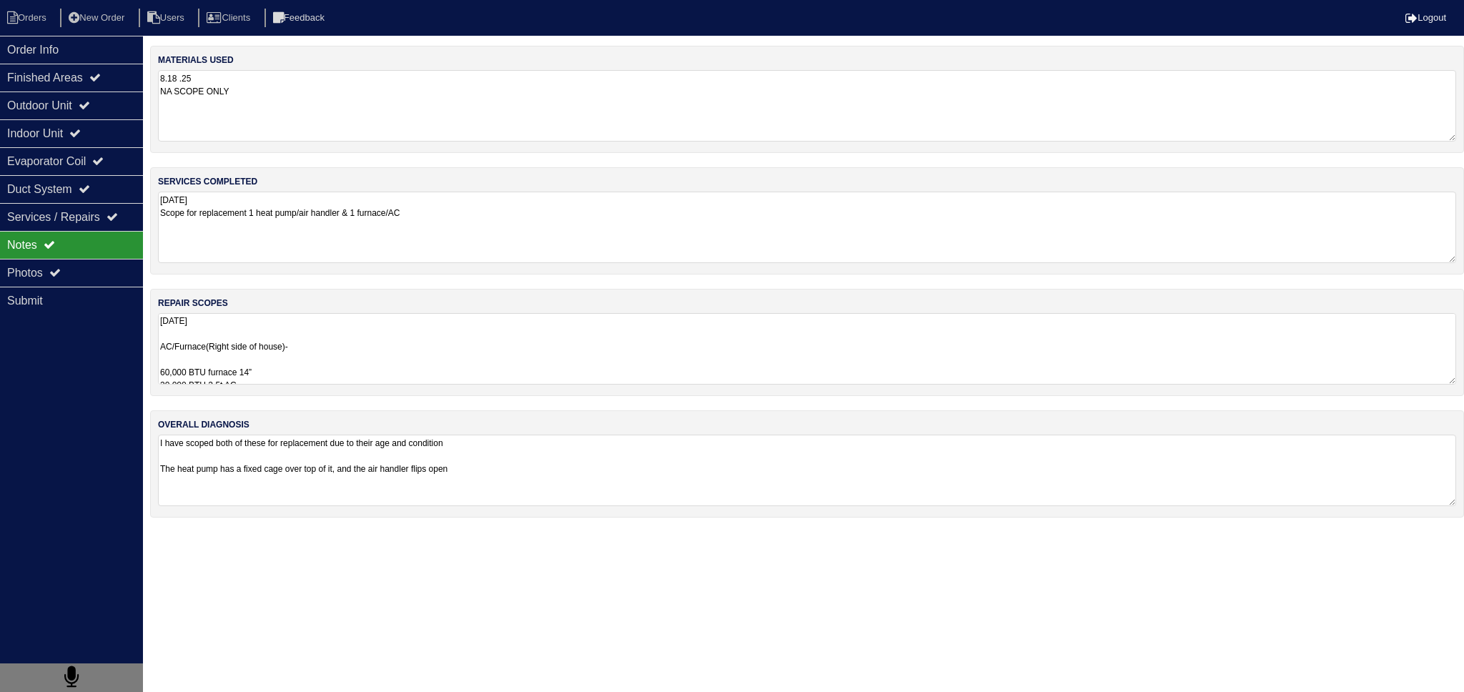
click at [370, 388] on div "repair scopes 8.18.25 AC/Furnace(Right side of house)- 60,000 BTU furnace 14” 3…" at bounding box center [807, 342] width 1314 height 107
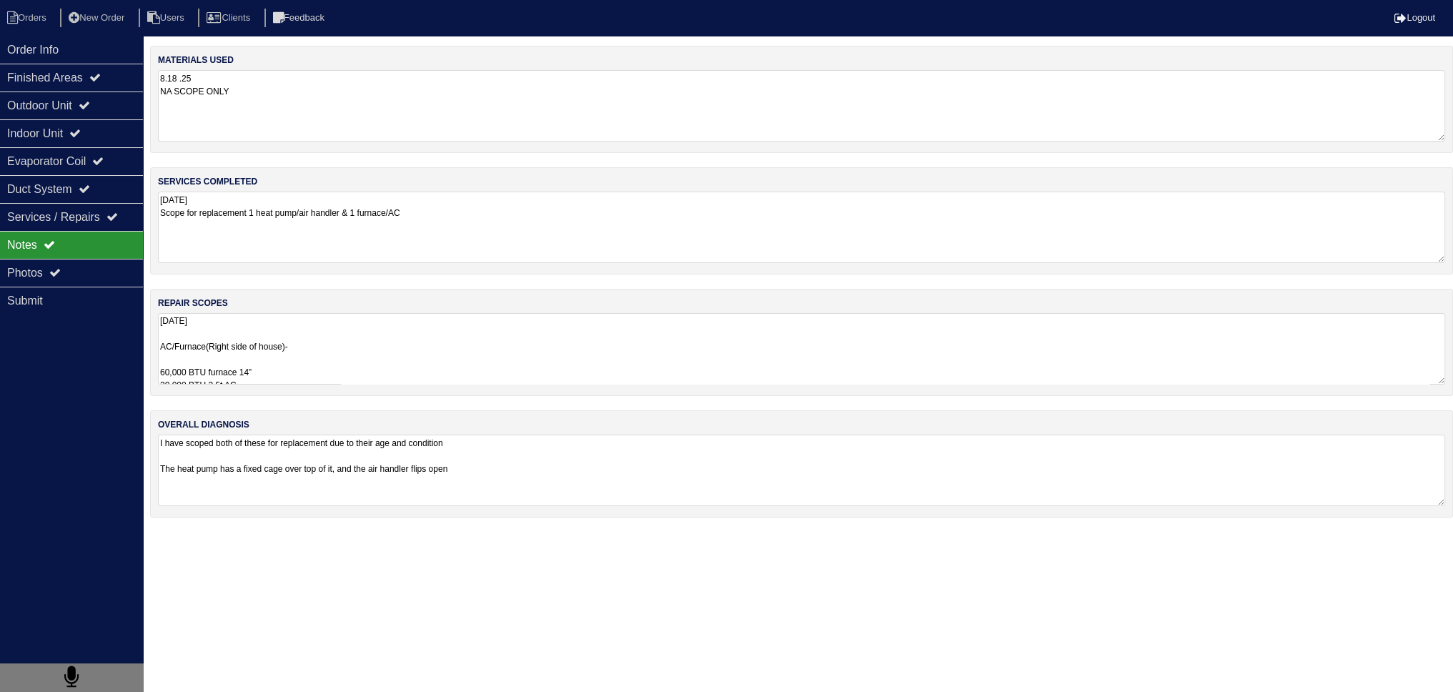
click at [354, 370] on textarea "8.18.25 AC/Furnace(Right side of house)- 60,000 BTU furnace 14” 30,000 BTU 2.5t…" at bounding box center [801, 348] width 1287 height 71
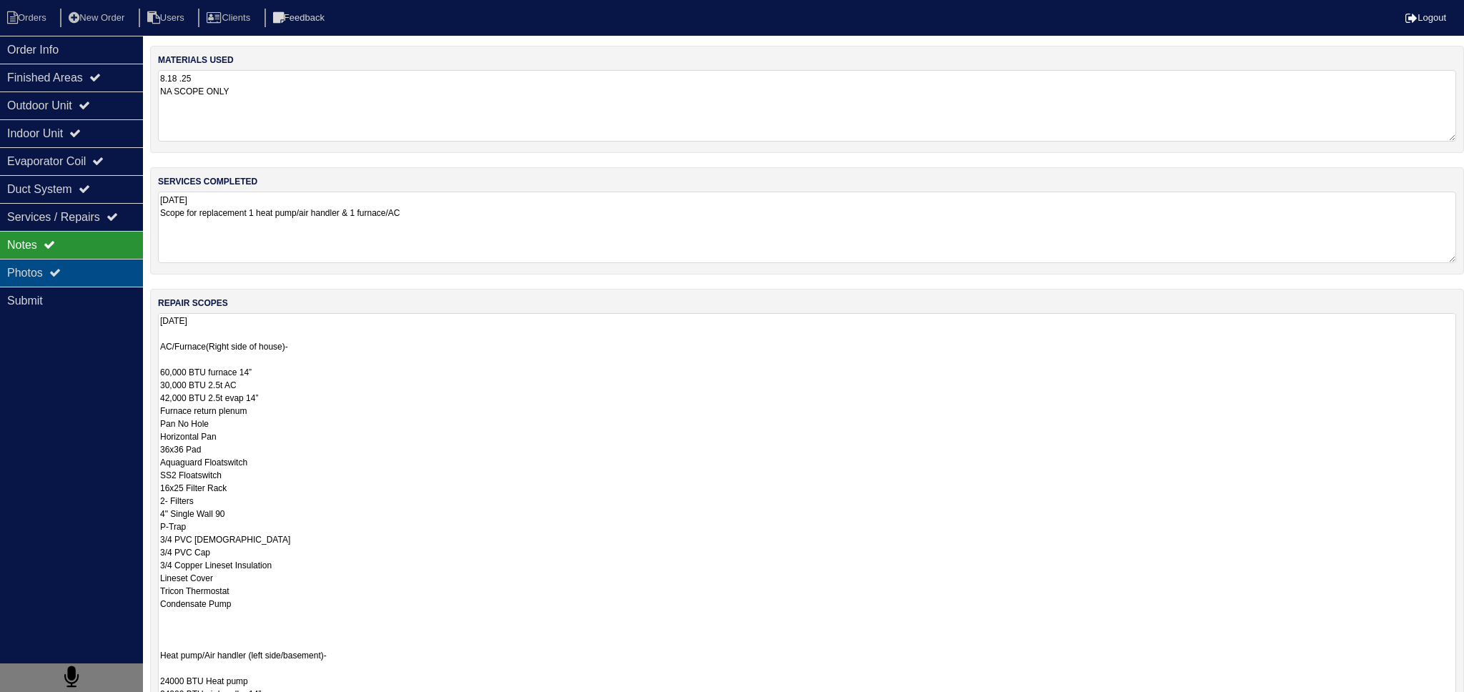
click at [107, 277] on div "Photos" at bounding box center [71, 273] width 143 height 28
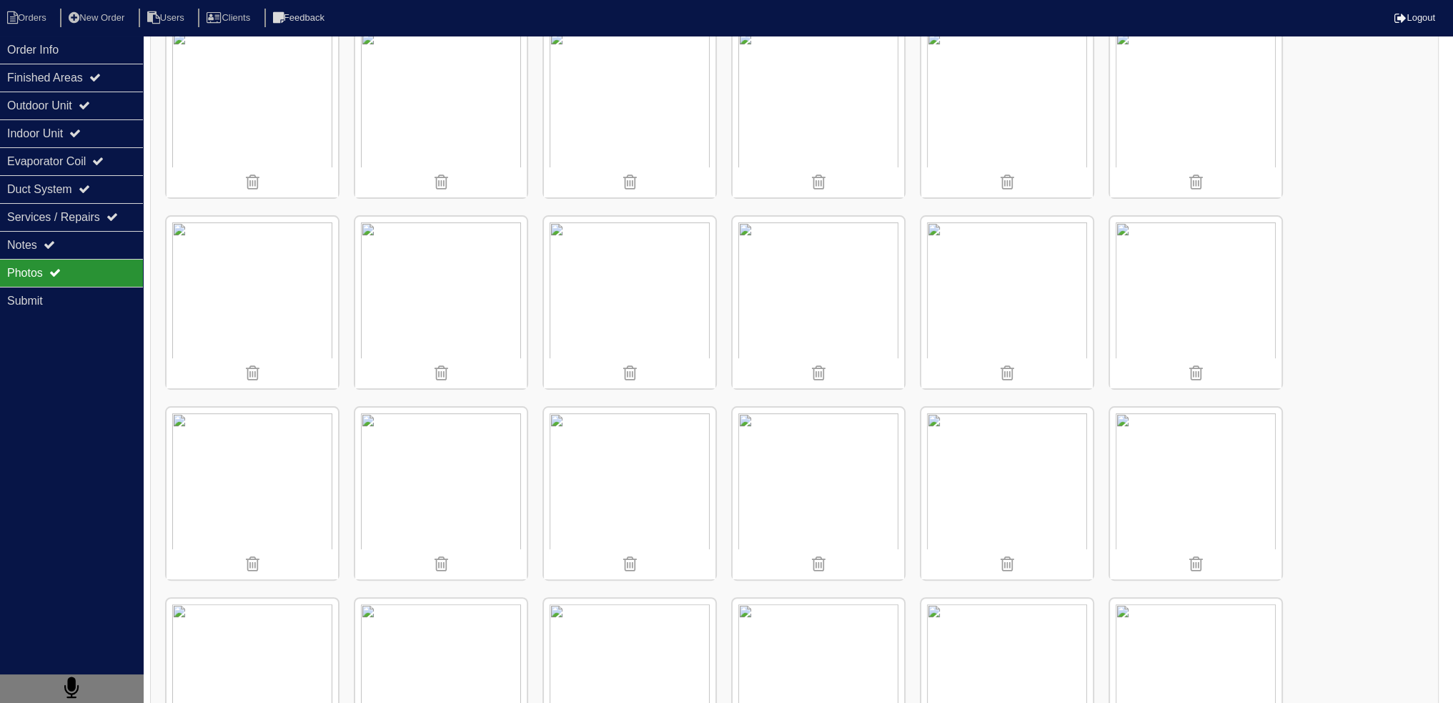
scroll to position [143, 0]
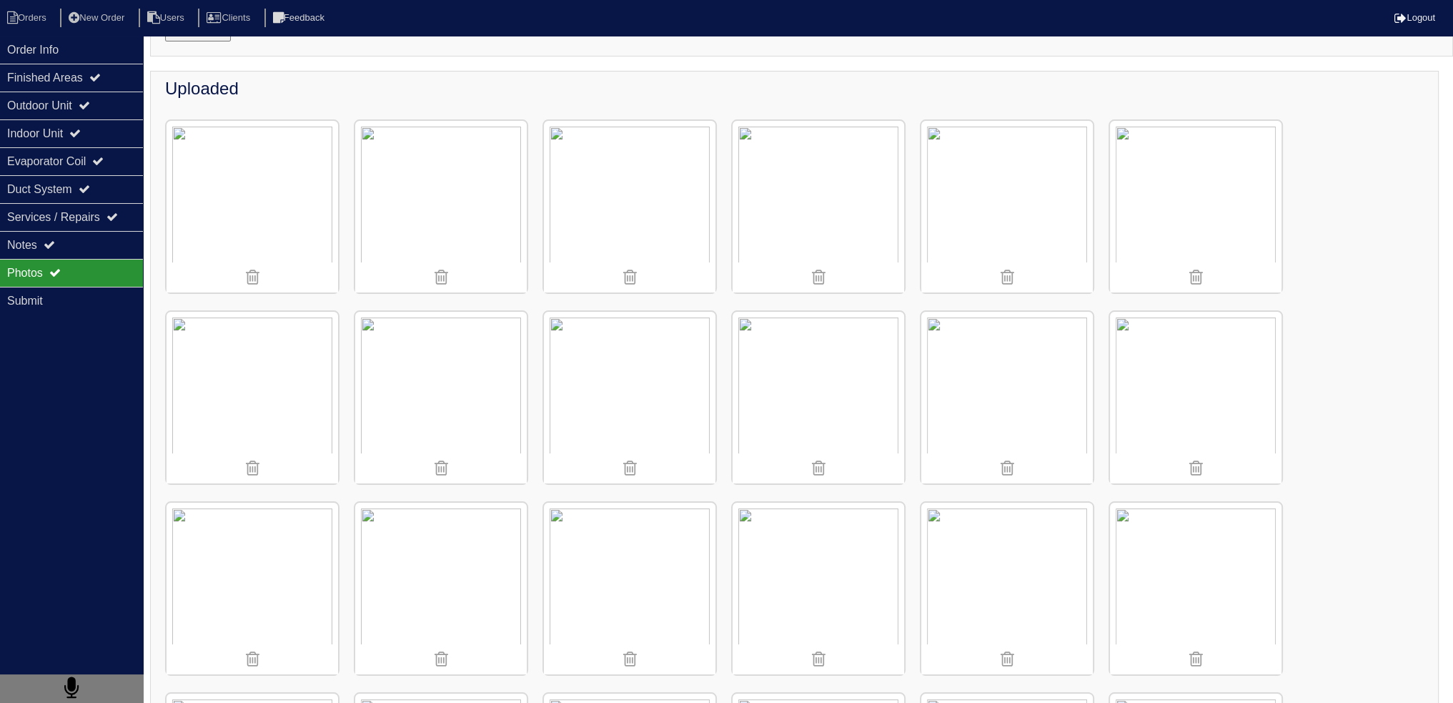
click at [438, 213] on img at bounding box center [441, 207] width 172 height 172
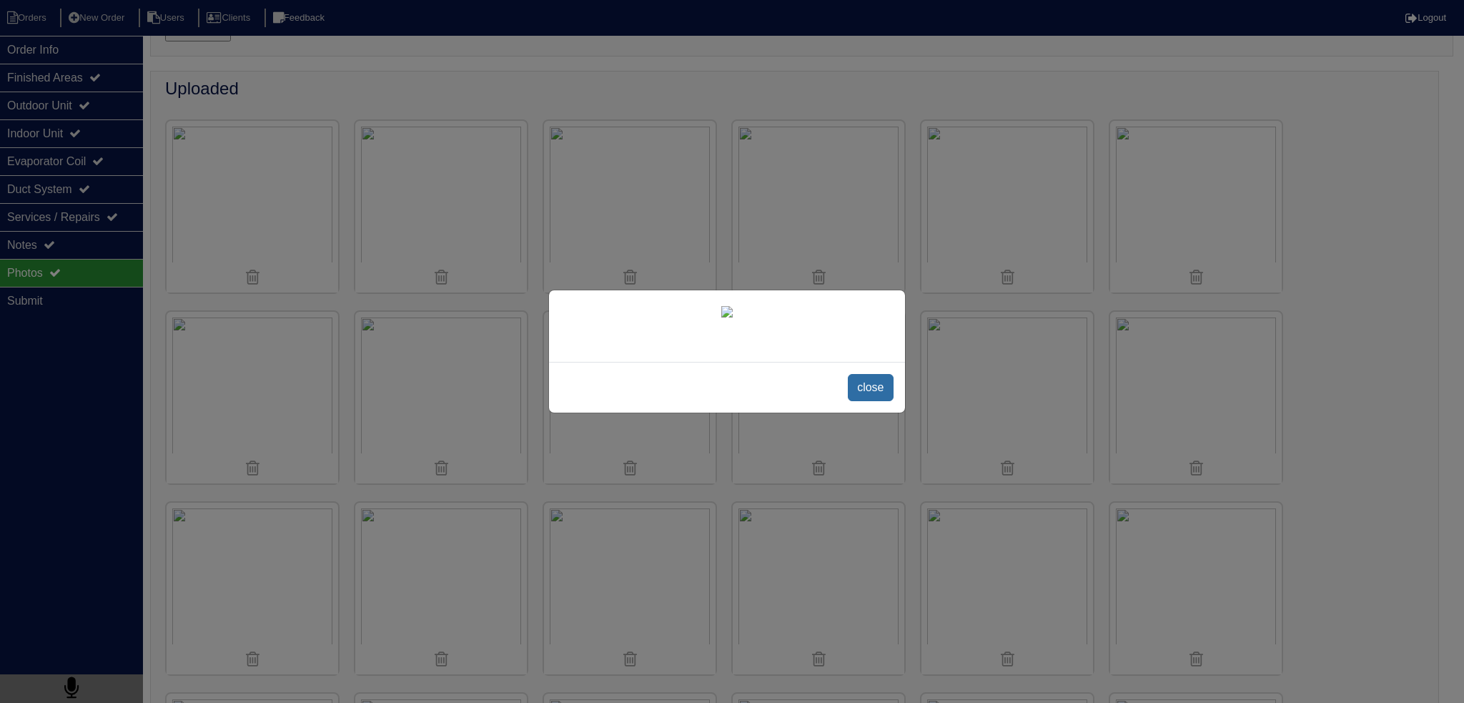
click at [879, 401] on span "close" at bounding box center [870, 387] width 45 height 27
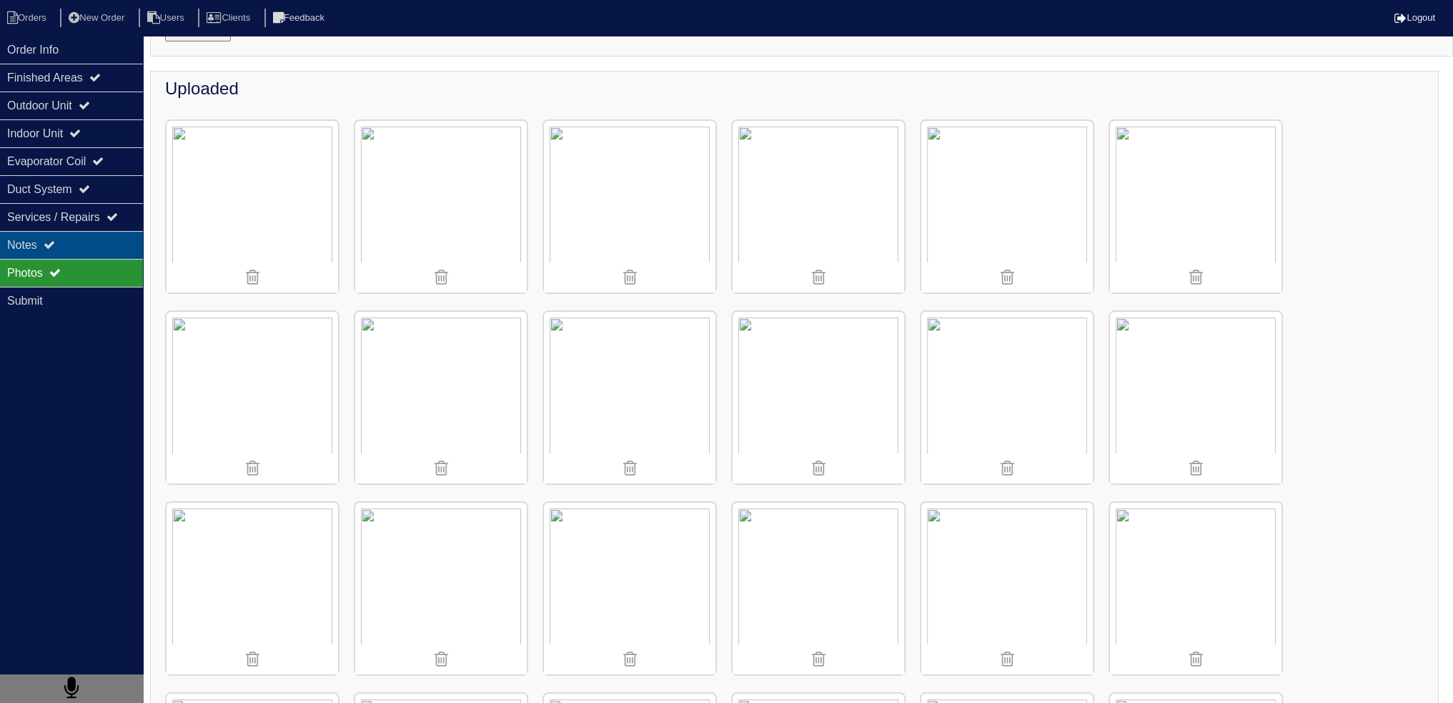
click at [71, 252] on div "Notes" at bounding box center [71, 245] width 143 height 28
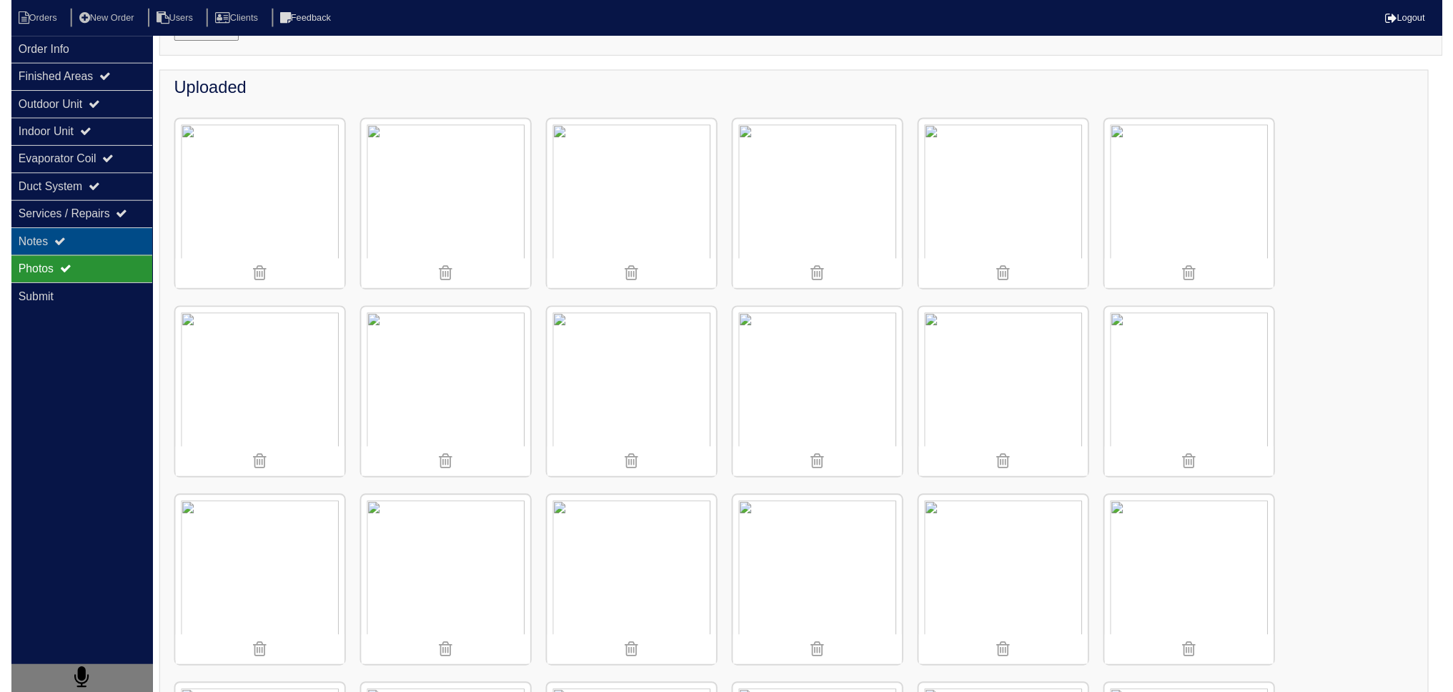
scroll to position [0, 0]
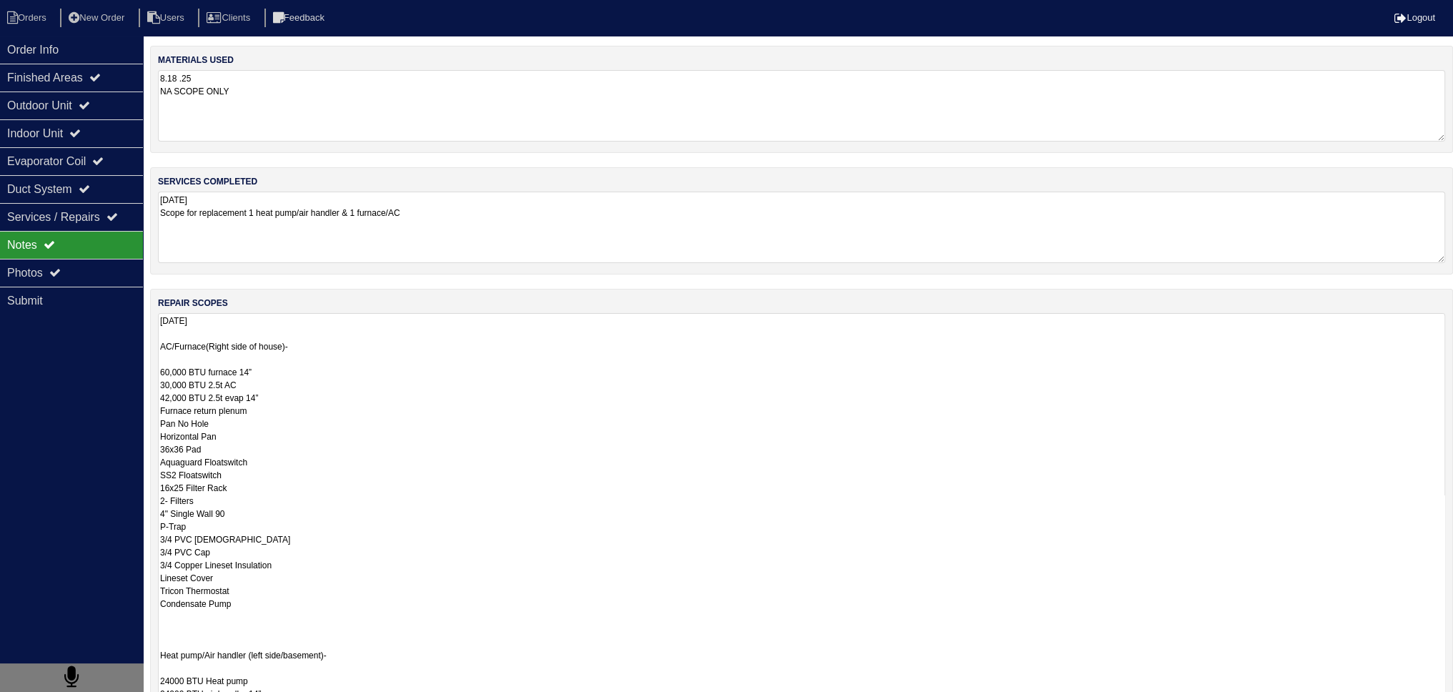
click at [240, 347] on textarea "8.18.25 AC/Furnace(Right side of house)- 60,000 BTU furnace 14” 30,000 BTU 2.5t…" at bounding box center [801, 604] width 1287 height 582
click at [259, 348] on textarea "8.18.25 AC/Furnace(Right side of house)- 60,000 BTU furnace 14” 30,000 BTU 2.5t…" at bounding box center [801, 604] width 1287 height 582
click at [265, 361] on textarea "8.18.25 AC/Furnace(Right side of house)- 60,000 BTU furnace 14” 30,000 BTU 2.5t…" at bounding box center [801, 604] width 1287 height 582
click at [264, 385] on textarea "8.18.25 AC/Furnace(Right side of house)- 60,000 BTU furnace 14” 30,000 BTU 2.5t…" at bounding box center [801, 604] width 1287 height 582
click at [283, 392] on textarea "8.18.25 AC/Furnace(Right side of house)- 60,000 BTU furnace 14” 30,000 BTU 2.5t…" at bounding box center [801, 604] width 1287 height 582
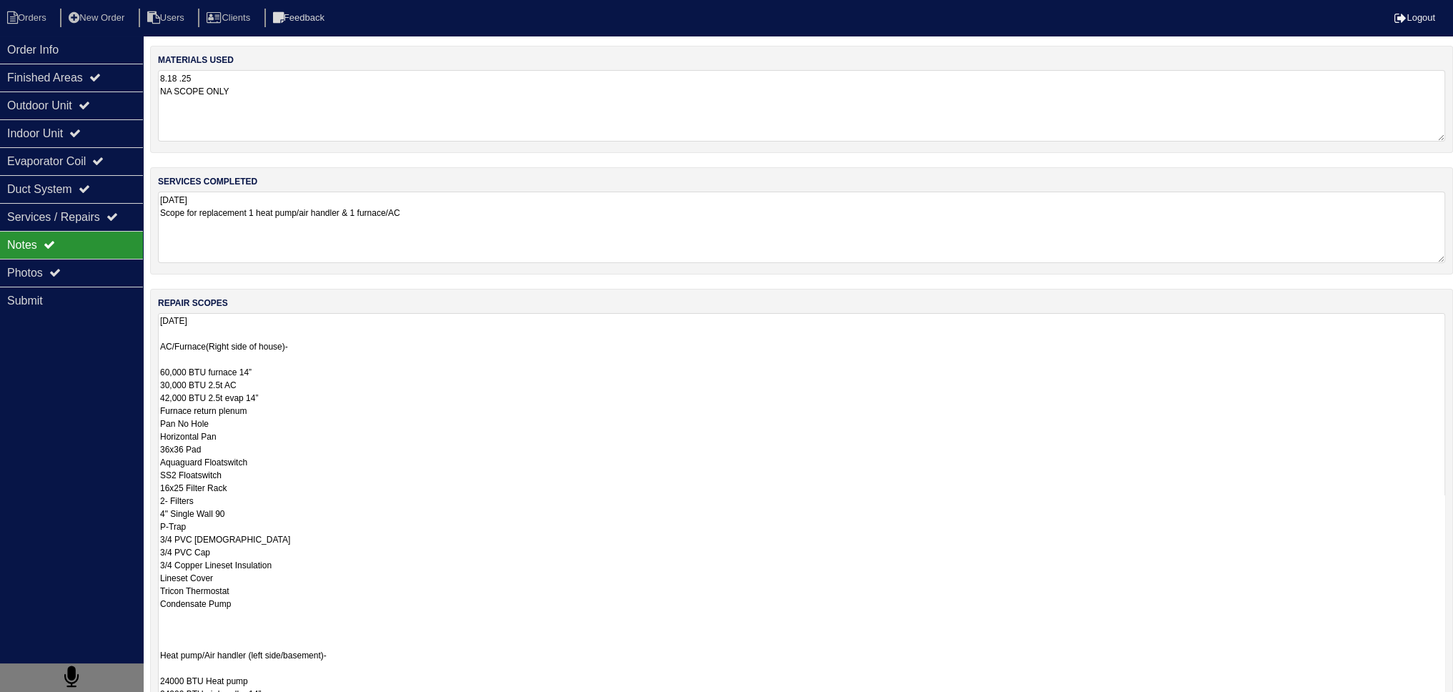
drag, startPoint x: 169, startPoint y: 392, endPoint x: 154, endPoint y: 367, distance: 29.2
click at [154, 367] on div "repair scopes 8.18.25 AC/Furnace(Right side of house)- 60,000 BTU furnace 14” 3…" at bounding box center [801, 598] width 1303 height 618
click at [332, 394] on textarea "8.18.25 AC/Furnace(Right side of house)- 60,000 BTU furnace 14” 30,000 BTU 2.5t…" at bounding box center [801, 604] width 1287 height 582
drag, startPoint x: 332, startPoint y: 394, endPoint x: 151, endPoint y: 377, distance: 181.6
click at [151, 377] on div "repair scopes 8.18.25 AC/Furnace(Right side of house)- 60,000 BTU furnace 14” 3…" at bounding box center [801, 598] width 1303 height 618
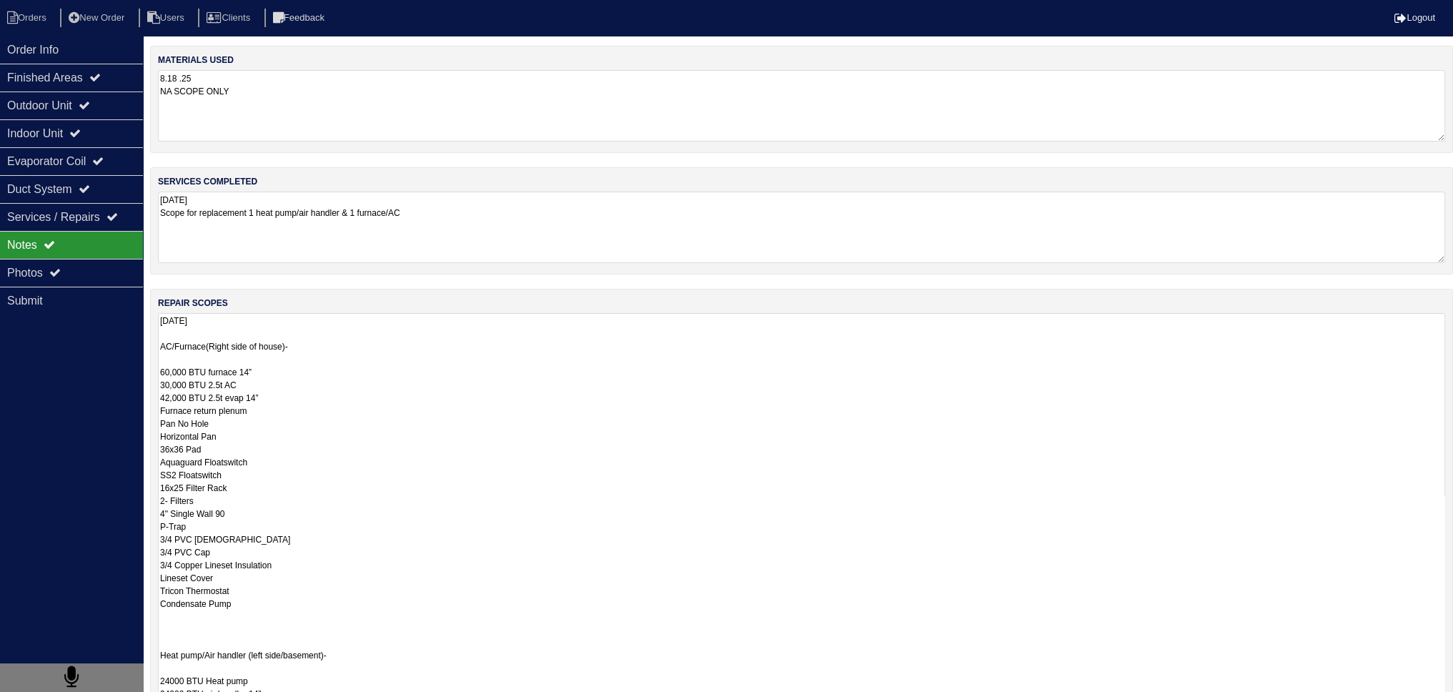
click at [289, 374] on textarea "8.18.25 AC/Furnace(Right side of house)- 60,000 BTU furnace 14” 30,000 BTU 2.5t…" at bounding box center [801, 604] width 1287 height 582
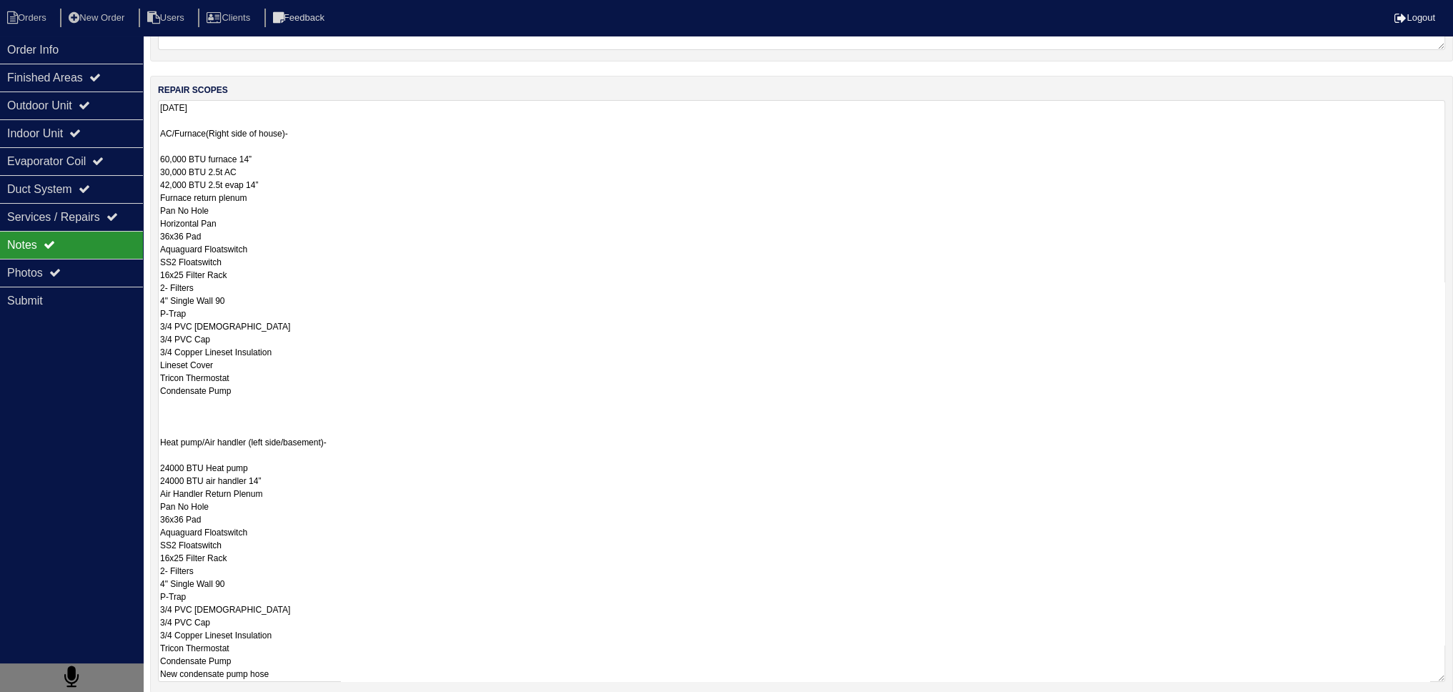
scroll to position [214, 0]
click at [200, 179] on textarea "8.18.25 AC/Furnace(Right side of house)- 60,000 BTU furnace 14” 30,000 BTU 2.5t…" at bounding box center [801, 390] width 1287 height 582
click at [207, 177] on textarea "8.18.25 AC/Furnace(Right side of house)- 60,000 BTU furnace 14” 30,000 BTU 2.5t…" at bounding box center [801, 390] width 1287 height 582
click at [233, 165] on textarea "8.18.25 AC/Furnace(Right side of house)- 60,000 BTU furnace 14” 30,000 BTU 2.5t…" at bounding box center [801, 390] width 1287 height 582
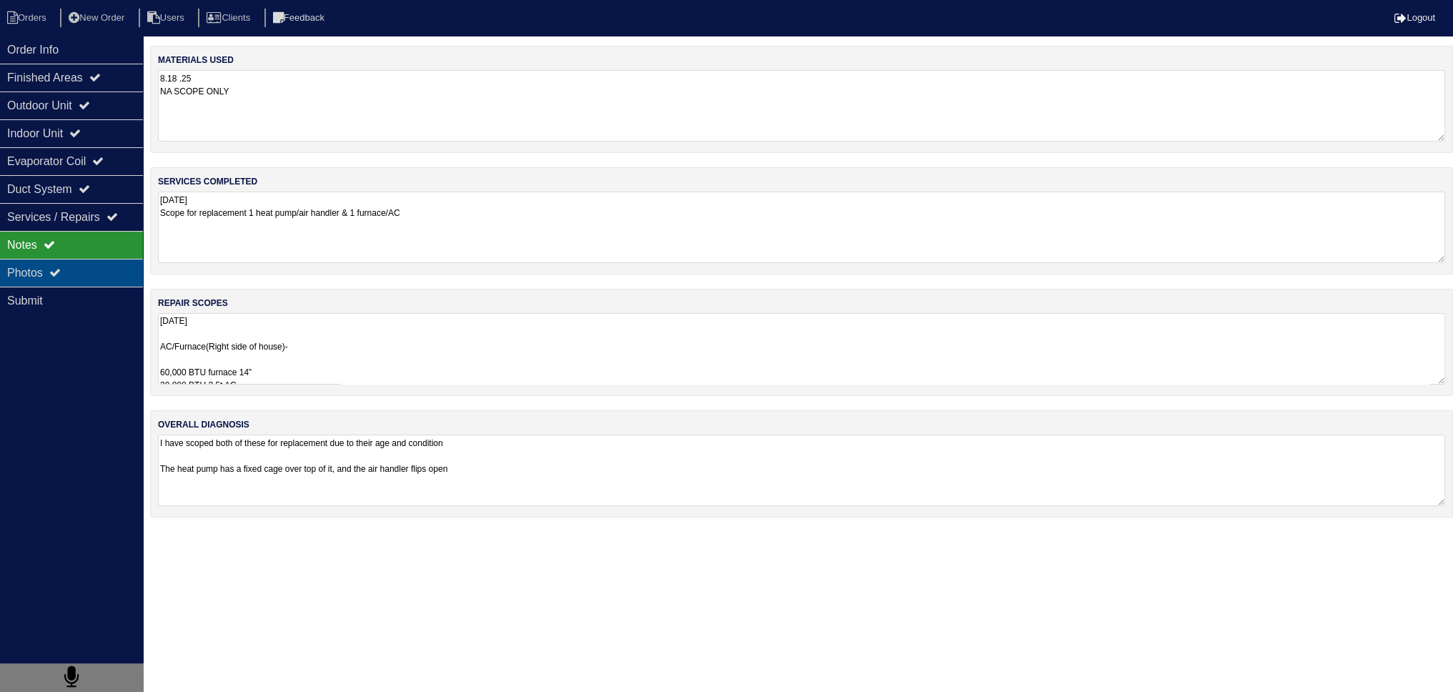
scroll to position [0, 0]
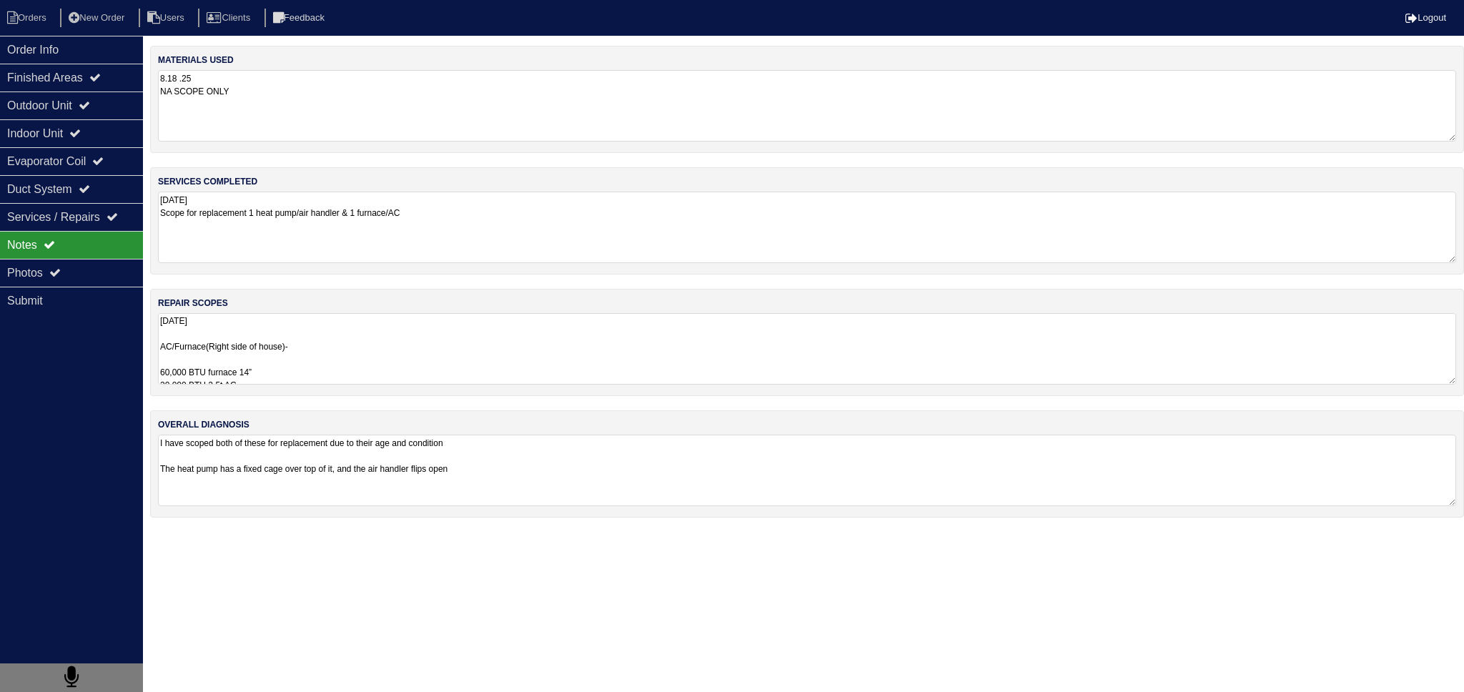
drag, startPoint x: 84, startPoint y: 265, endPoint x: 325, endPoint y: 202, distance: 248.3
click at [325, 201] on textarea "8.18.25 Scope for replacement 1 heat pump/air handler & 1 furnace/AC" at bounding box center [807, 227] width 1298 height 71
click at [280, 397] on div "materials used 8.18 .25 NA SCOPE ONLY services completed 8.18.25 Scope for repl…" at bounding box center [807, 289] width 1314 height 486
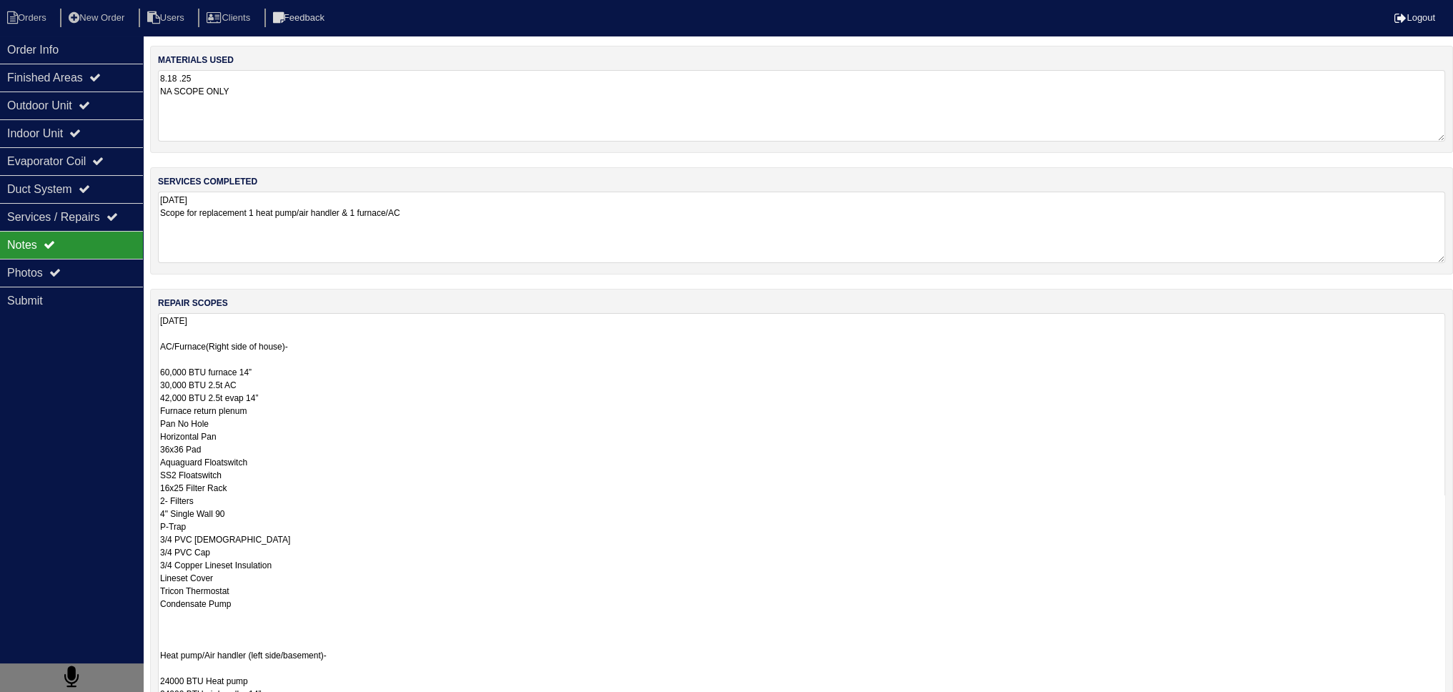
click at [253, 371] on textarea "8.18.25 AC/Furnace(Right side of house)- 60,000 BTU furnace 14” 30,000 BTU 2.5t…" at bounding box center [801, 604] width 1287 height 582
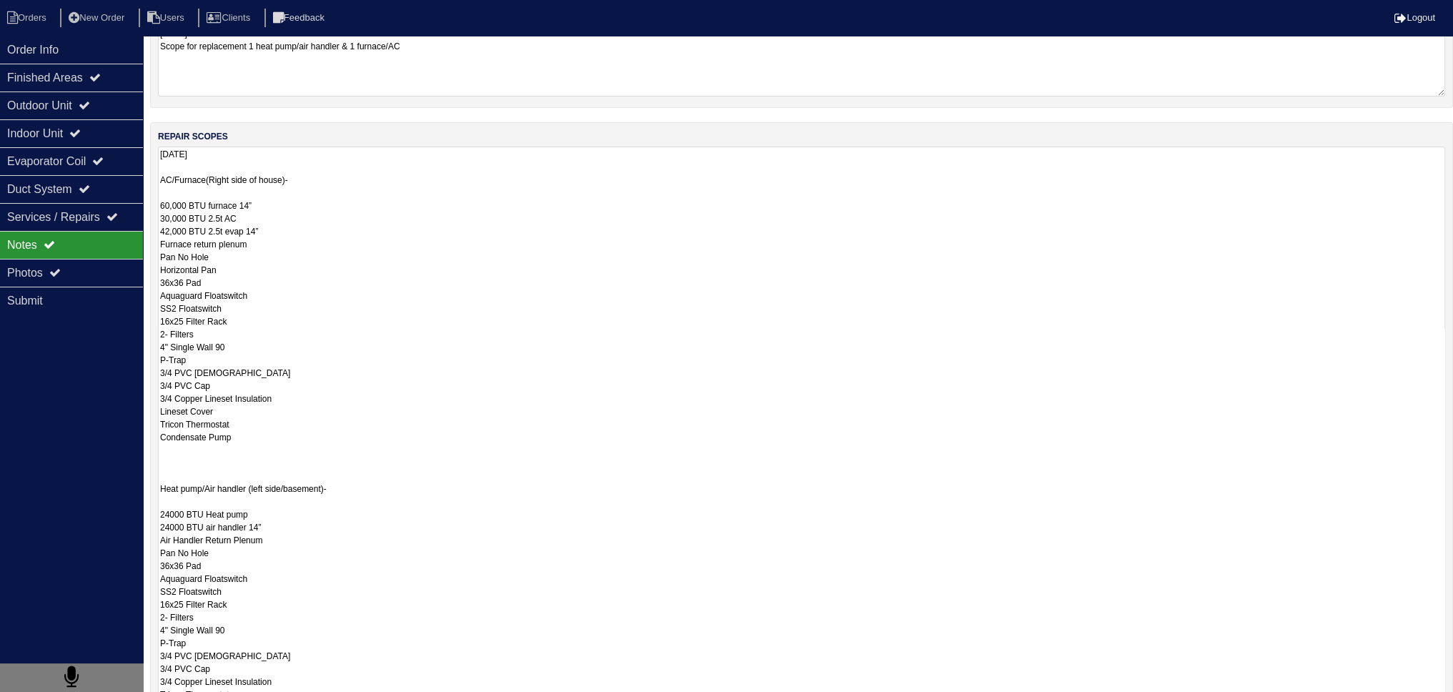
scroll to position [214, 0]
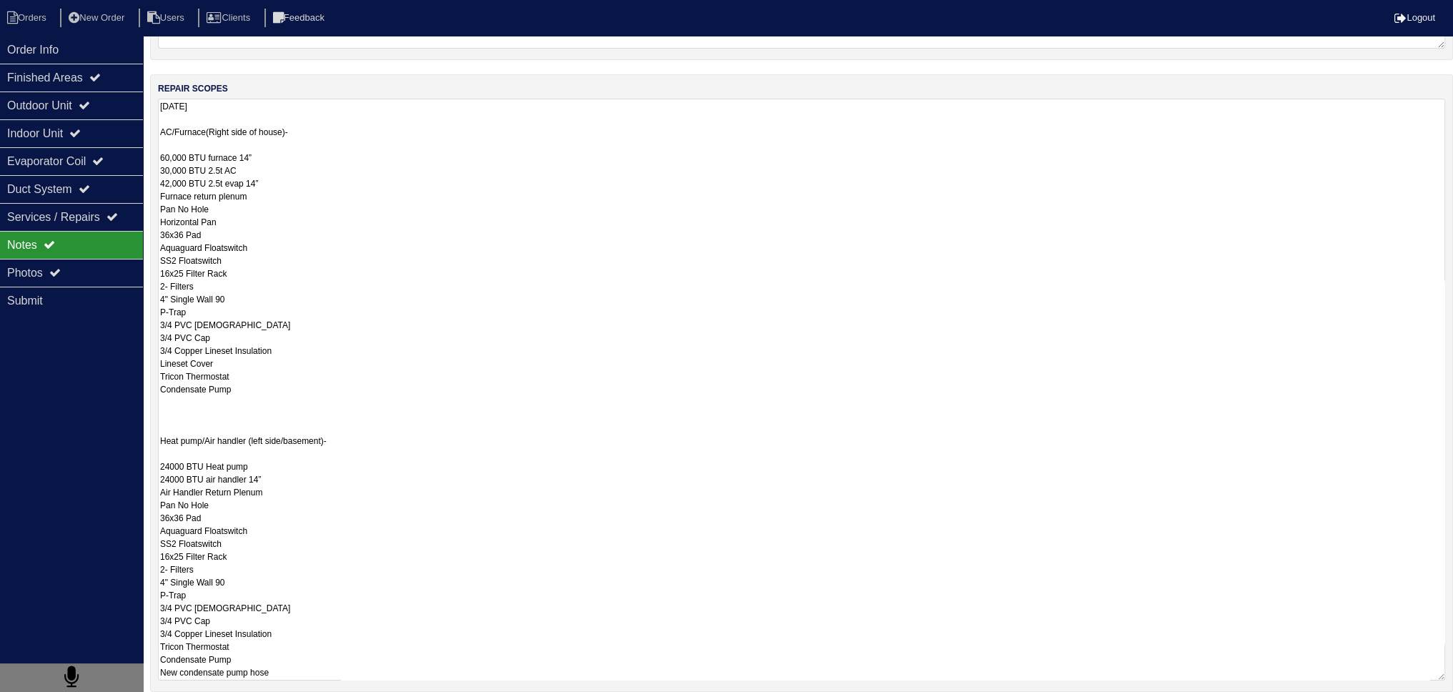
click at [276, 317] on textarea "8.18.25 AC/Furnace(Right side of house)- 60,000 BTU furnace 14” 30,000 BTU 2.5t…" at bounding box center [801, 390] width 1287 height 582
click at [231, 199] on textarea "8.18.25 AC/Furnace(Right side of house)- 60,000 BTU furnace 14” 30,000 BTU 2.5t…" at bounding box center [801, 390] width 1287 height 582
click at [280, 259] on textarea "8.18.25 AC/Furnace(Right side of house)- 60,000 BTU furnace 14” 30,000 BTU 2.5t…" at bounding box center [801, 390] width 1287 height 582
click at [279, 272] on textarea "8.18.25 AC/Furnace(Right side of house)- 60,000 BTU furnace 14” 30,000 BTU 2.5t…" at bounding box center [801, 390] width 1287 height 582
click at [286, 380] on textarea "8.18.25 AC/Furnace(Right side of house)- 60,000 BTU furnace 14” 30,000 BTU 2.5t…" at bounding box center [801, 390] width 1287 height 582
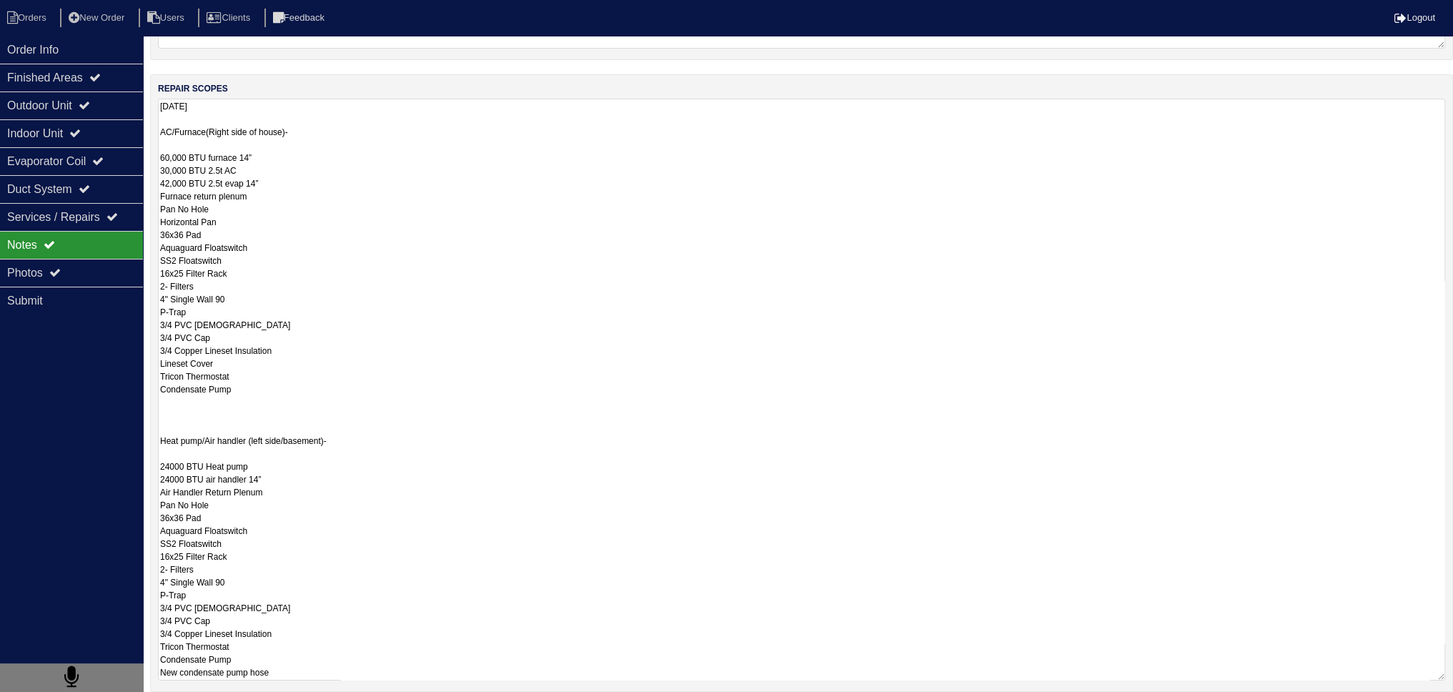
click at [286, 482] on textarea "8.18.25 AC/Furnace(Right side of house)- 60,000 BTU furnace 14” 30,000 BTU 2.5t…" at bounding box center [801, 390] width 1287 height 582
click at [289, 490] on textarea "8.18.25 AC/Furnace(Right side of house)- 60,000 BTU furnace 14” 30,000 BTU 2.5t…" at bounding box center [801, 390] width 1287 height 582
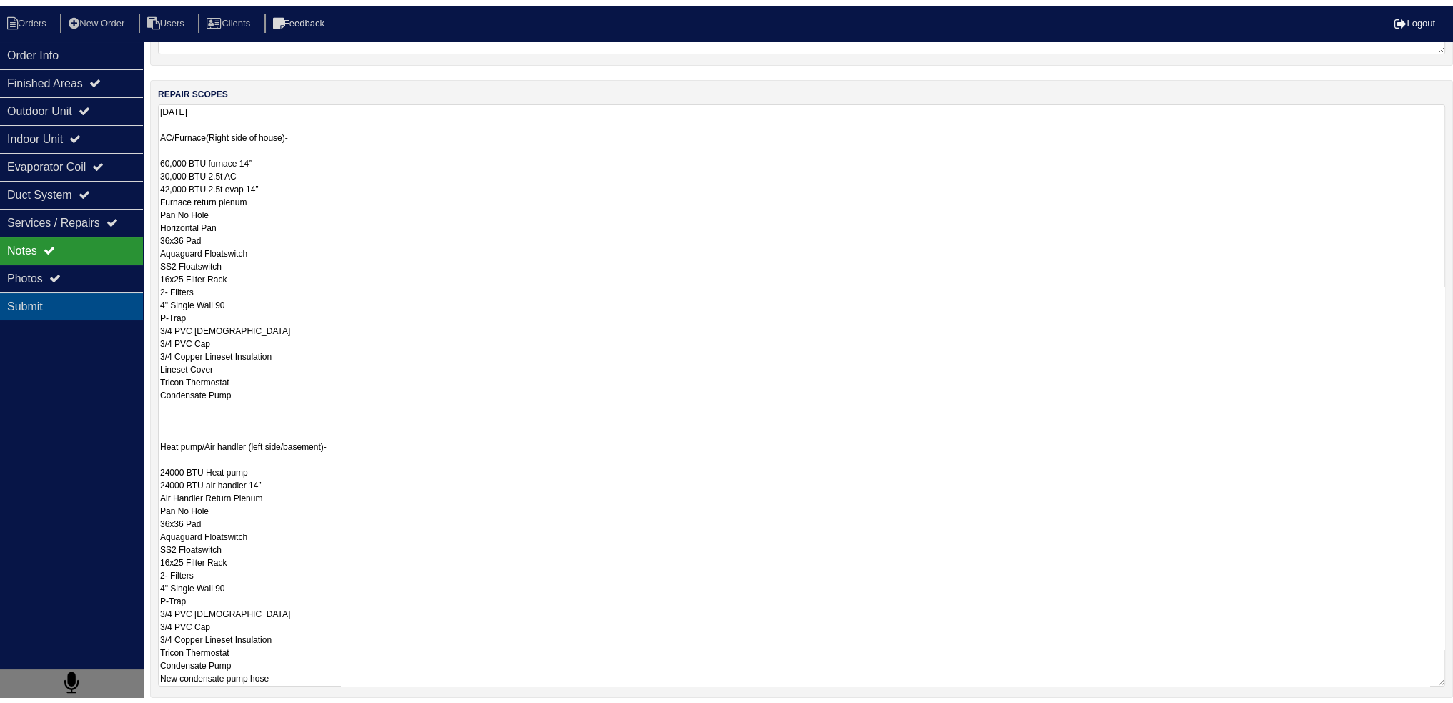
scroll to position [0, 0]
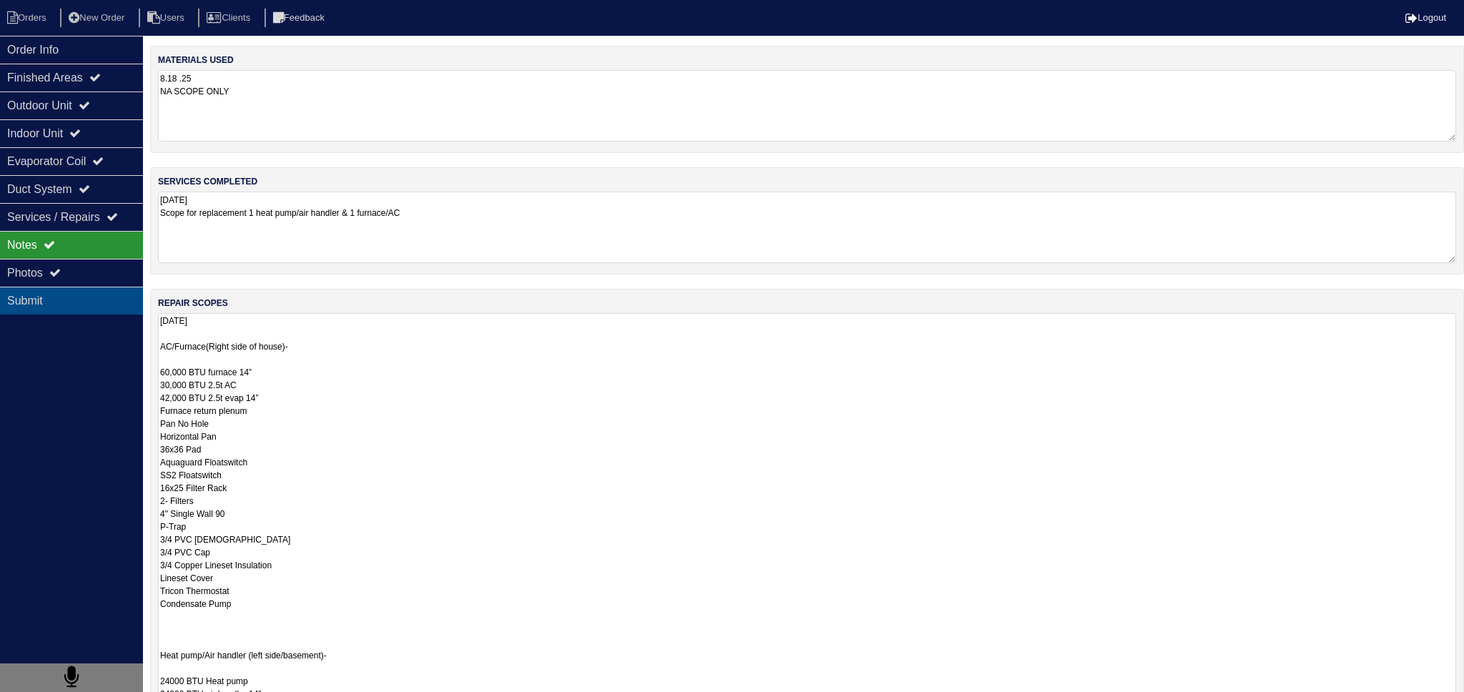
click at [66, 287] on div "Submit" at bounding box center [71, 301] width 143 height 28
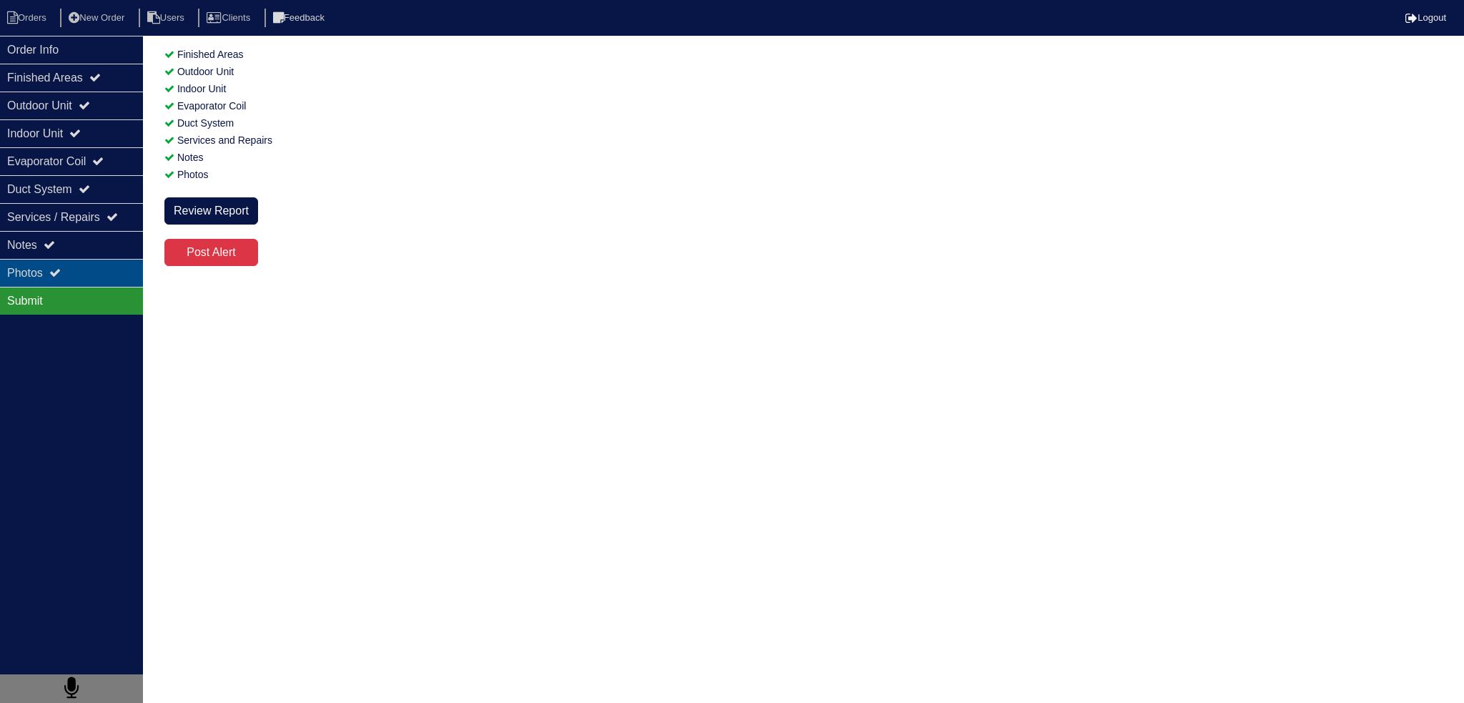
click at [66, 282] on div "Photos" at bounding box center [71, 273] width 143 height 28
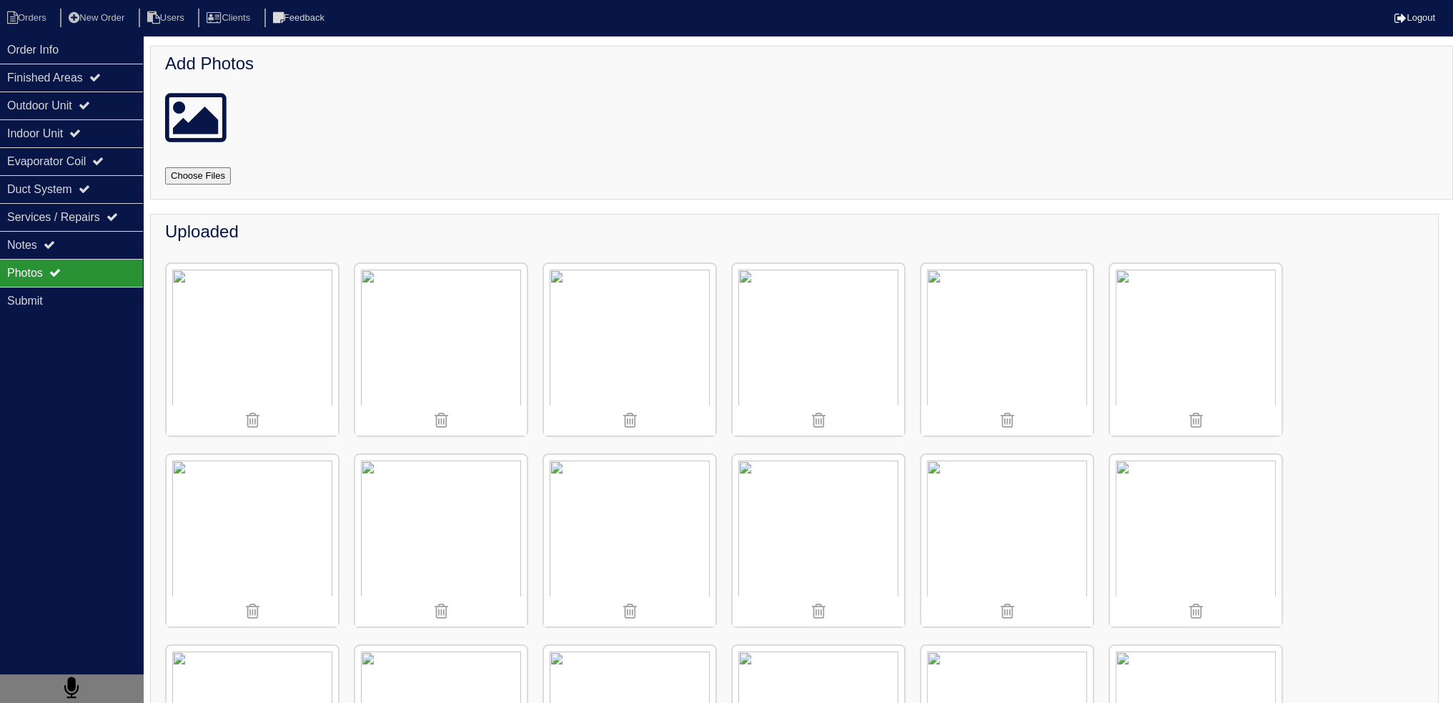
click at [434, 355] on img at bounding box center [441, 350] width 172 height 172
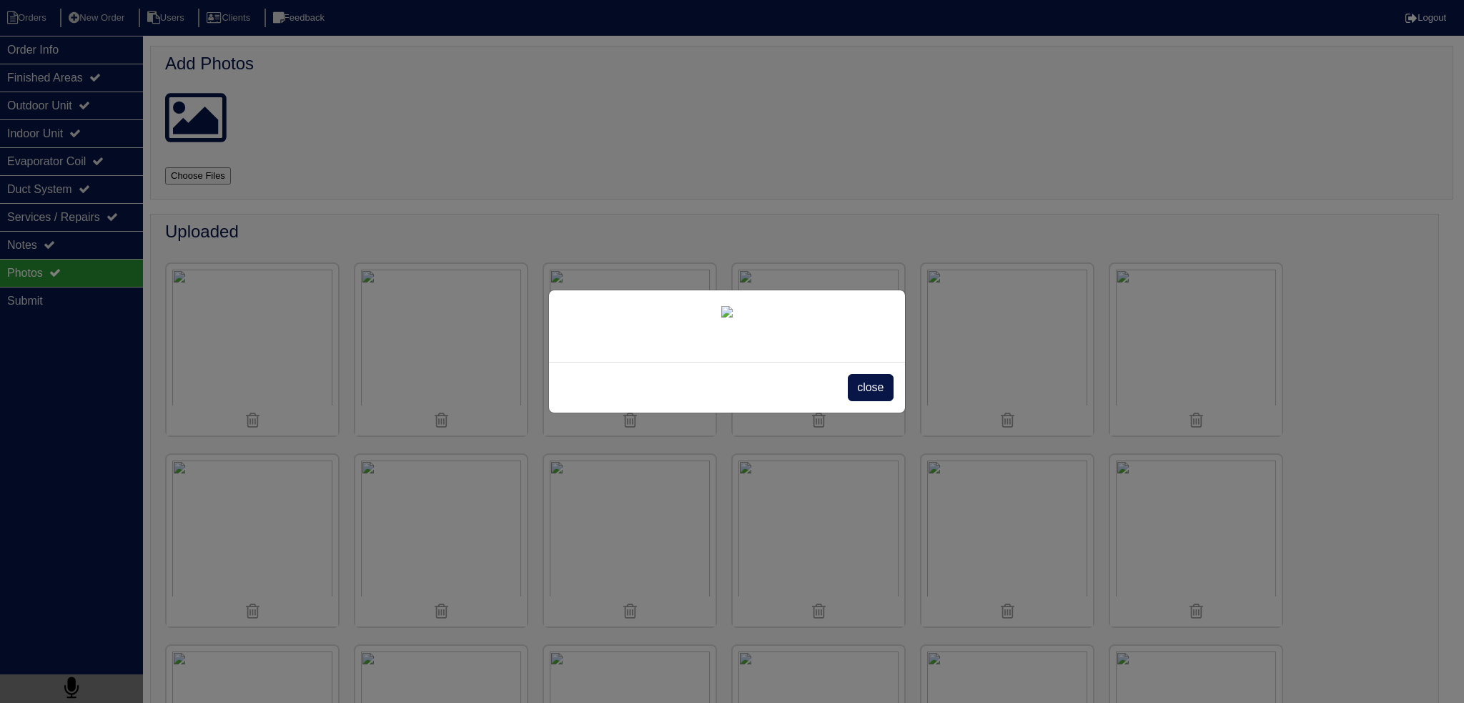
click at [866, 401] on span "close" at bounding box center [870, 387] width 45 height 27
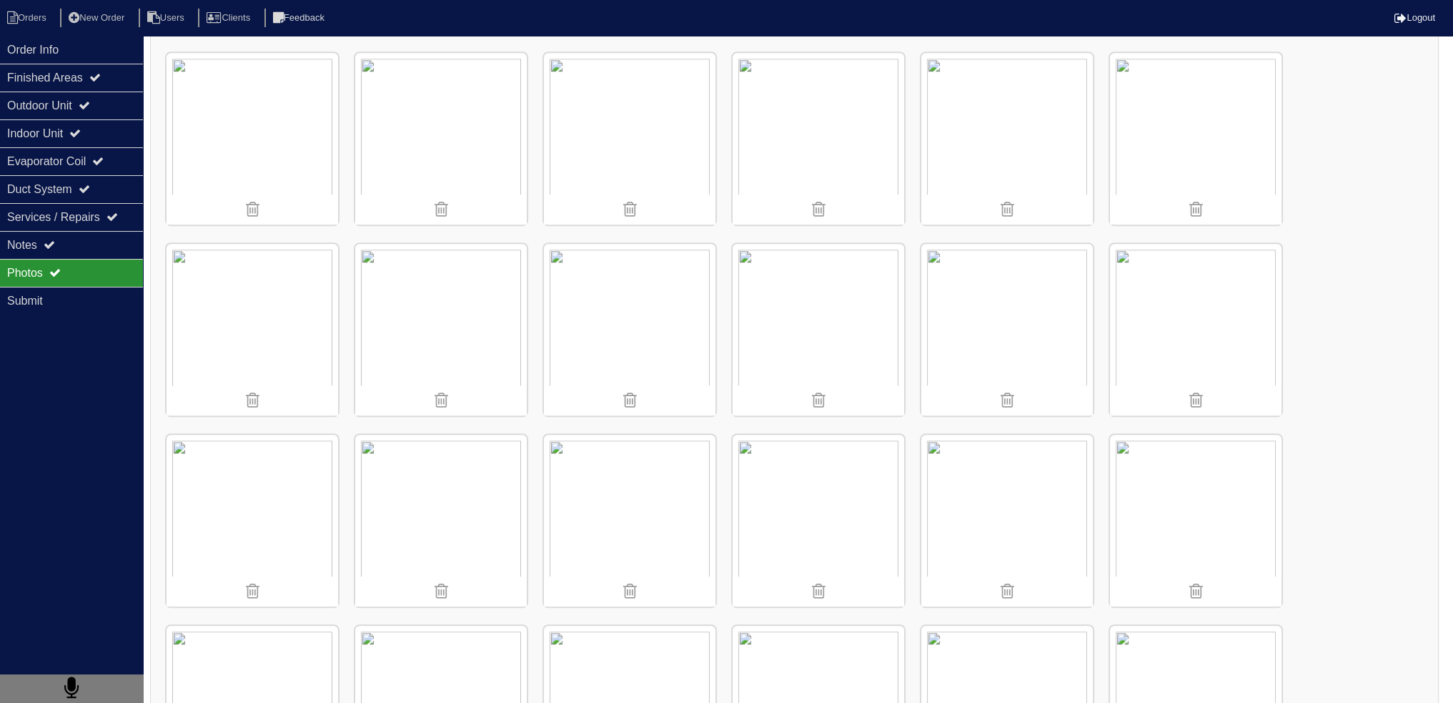
scroll to position [1358, 0]
click at [94, 234] on div "Notes" at bounding box center [71, 245] width 143 height 28
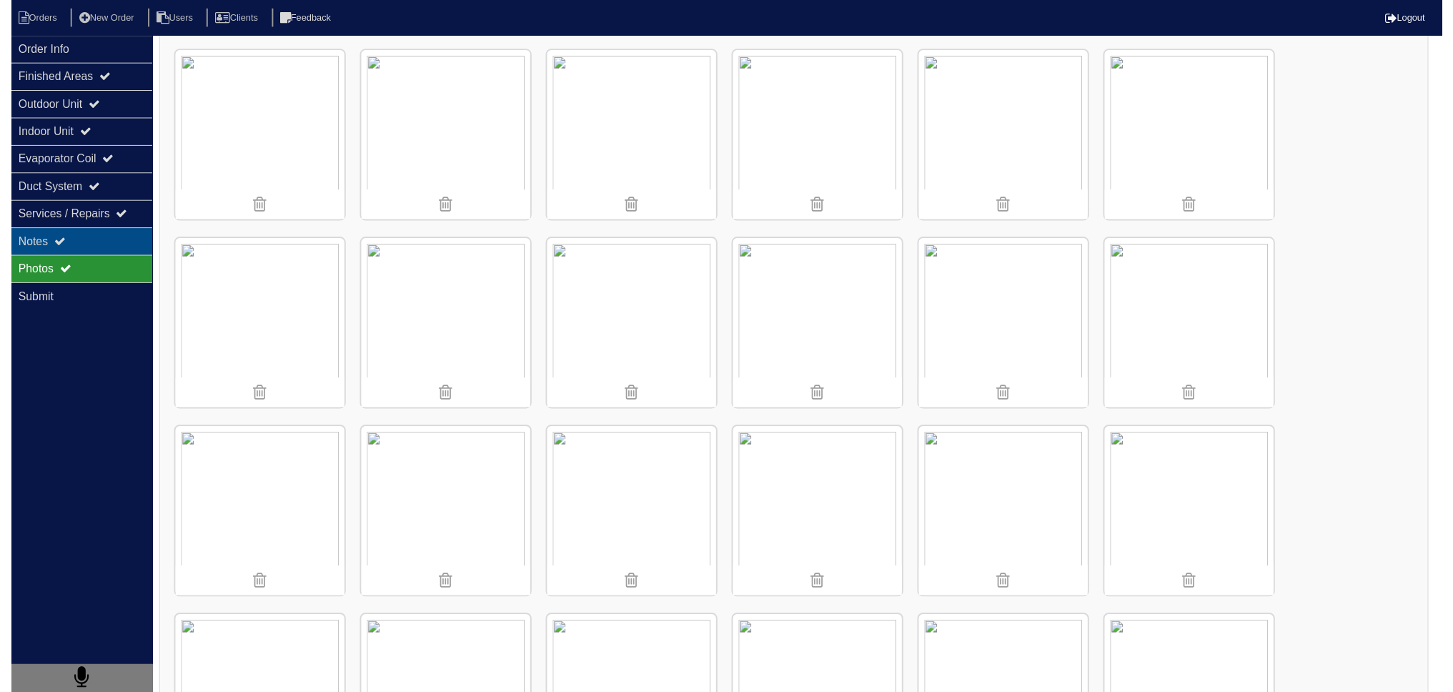
scroll to position [0, 0]
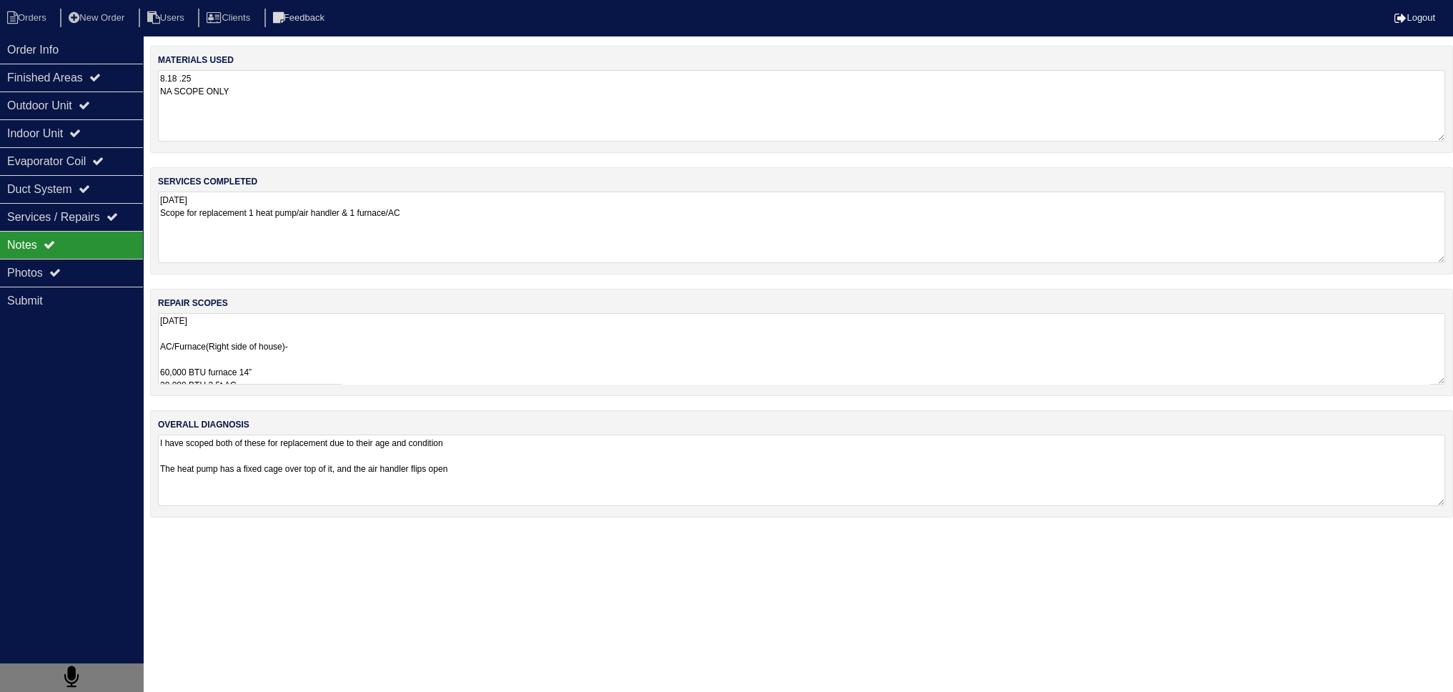
click at [283, 349] on textarea "8.18.25 AC/Furnace(Right side of house)- 60,000 BTU furnace 14” 30,000 BTU 2.5t…" at bounding box center [801, 348] width 1287 height 71
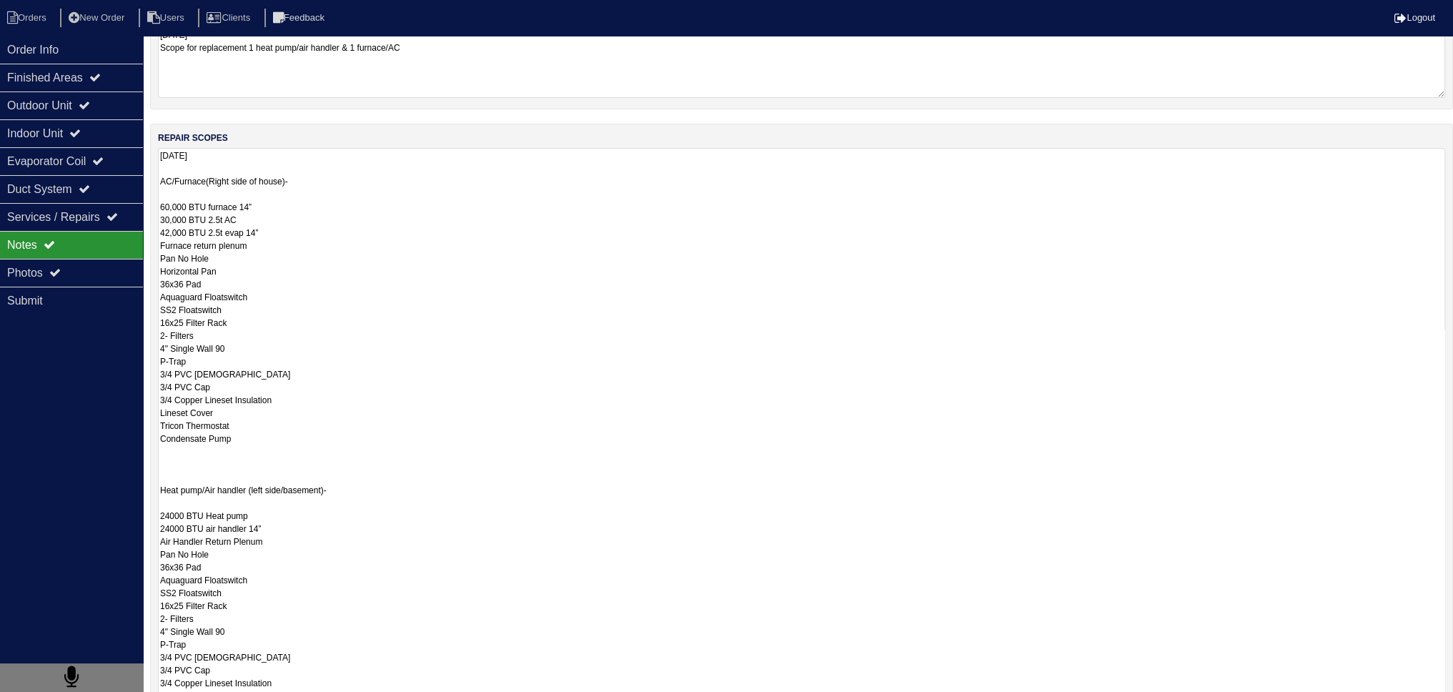
scroll to position [214, 0]
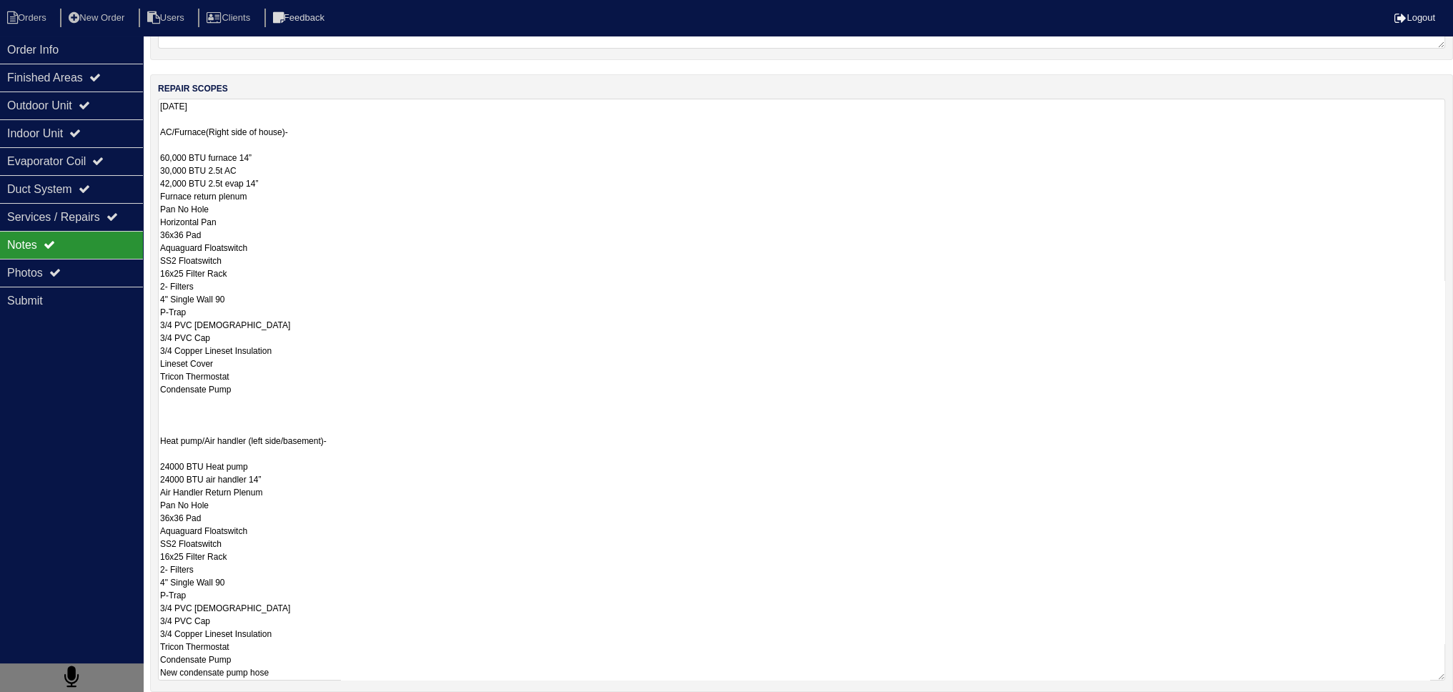
click at [278, 495] on textarea "8.18.25 AC/Furnace(Right side of house)- 60,000 BTU furnace 14” 30,000 BTU 2.5t…" at bounding box center [801, 390] width 1287 height 582
click at [292, 474] on textarea "8.18.25 AC/Furnace(Right side of house)- 60,000 BTU furnace 14” 30,000 BTU 2.5t…" at bounding box center [801, 390] width 1287 height 582
click at [305, 479] on textarea "8.18.25 AC/Furnace(Right side of house)- 60,000 BTU furnace 14” 30,000 BTU 2.5t…" at bounding box center [801, 390] width 1287 height 582
click at [317, 472] on textarea "8.18.25 AC/Furnace(Right side of house)- 60,000 BTU furnace 14” 30,000 BTU 2.5t…" at bounding box center [801, 390] width 1287 height 582
click at [314, 465] on textarea "8.18.25 AC/Furnace(Right side of house)- 60,000 BTU furnace 14” 30,000 BTU 2.5t…" at bounding box center [801, 390] width 1287 height 582
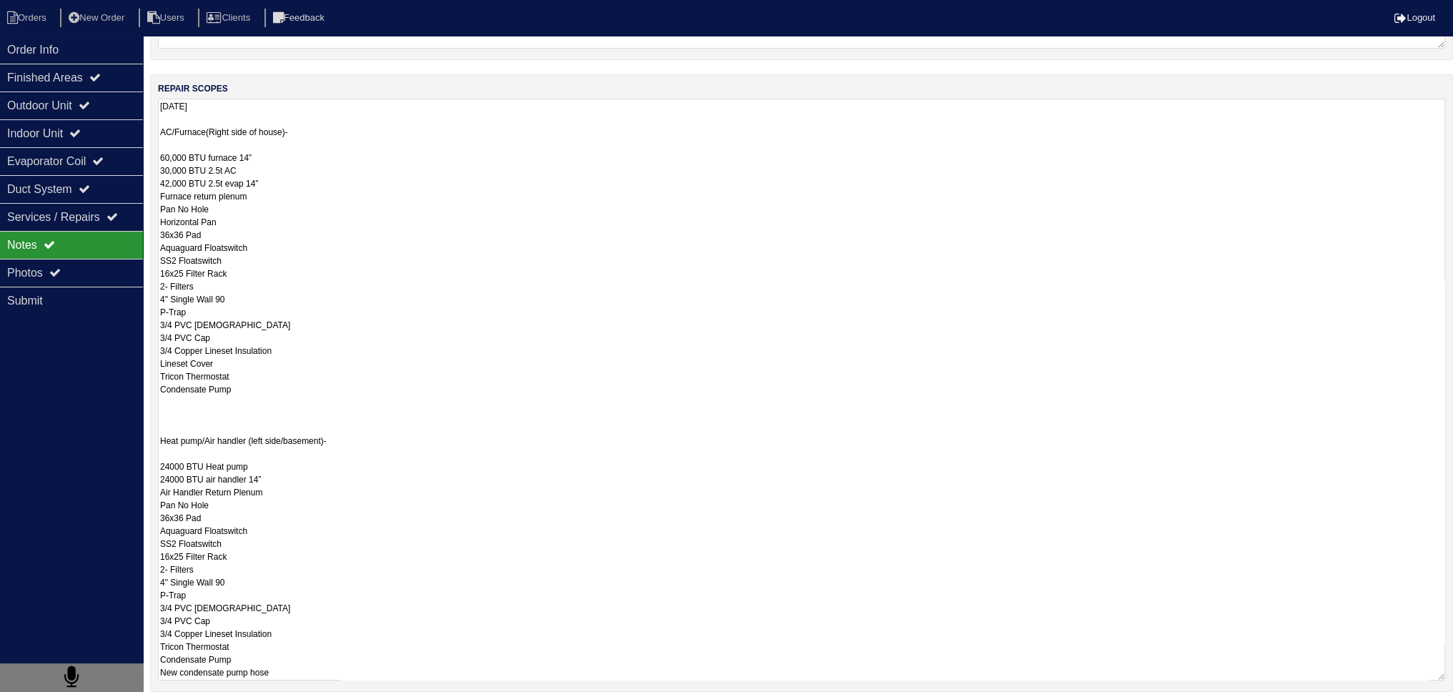
click at [332, 469] on textarea "8.18.25 AC/Furnace(Right side of house)- 60,000 BTU furnace 14” 30,000 BTU 2.5t…" at bounding box center [801, 390] width 1287 height 582
drag, startPoint x: 342, startPoint y: 472, endPoint x: 369, endPoint y: 480, distance: 28.3
click at [342, 474] on textarea "8.18.25 AC/Furnace(Right side of house)- 60,000 BTU furnace 14” 30,000 BTU 2.5t…" at bounding box center [801, 390] width 1287 height 582
click at [348, 479] on textarea "8.18.25 AC/Furnace(Right side of house)- 60,000 BTU furnace 14” 30,000 BTU 2.5t…" at bounding box center [801, 390] width 1287 height 582
click at [316, 457] on textarea "8.18.25 AC/Furnace(Right side of house)- 60,000 BTU furnace 14” 30,000 BTU 2.5t…" at bounding box center [801, 390] width 1287 height 582
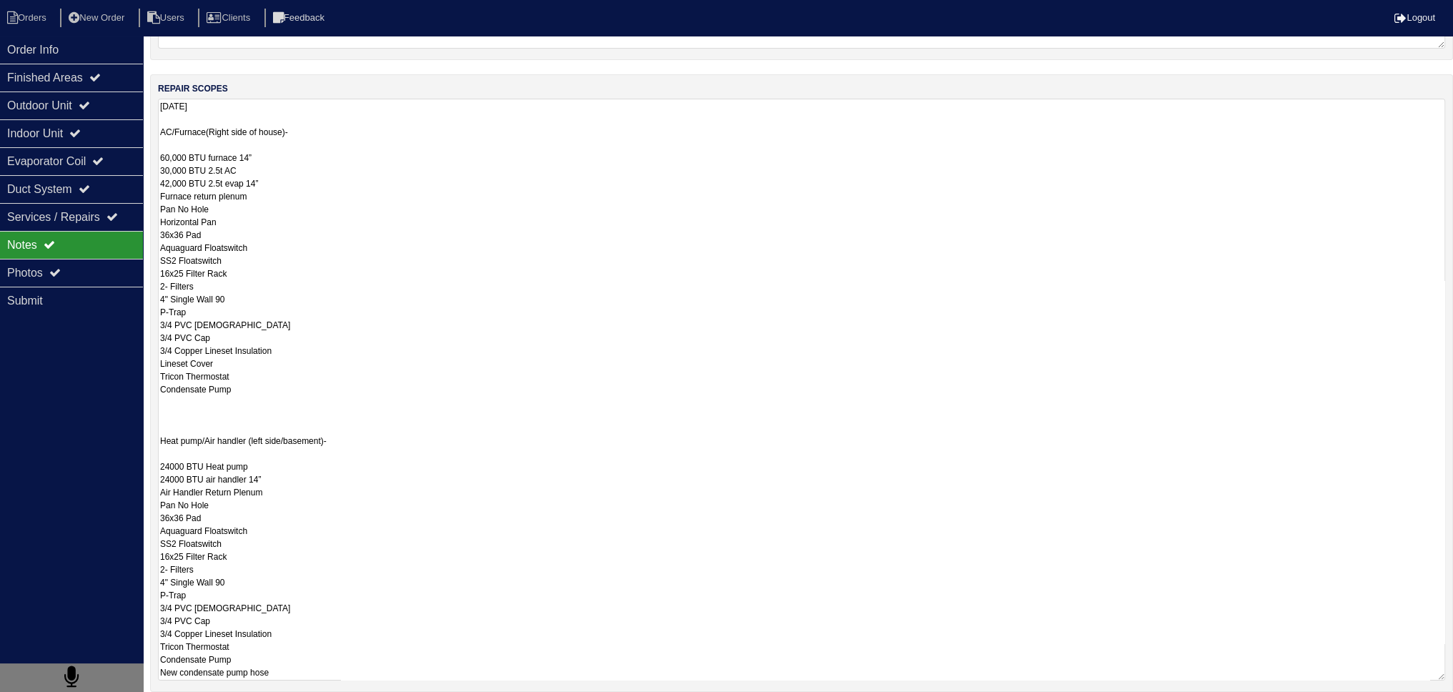
click at [336, 475] on textarea "8.18.25 AC/Furnace(Right side of house)- 60,000 BTU furnace 14” 30,000 BTU 2.5t…" at bounding box center [801, 390] width 1287 height 582
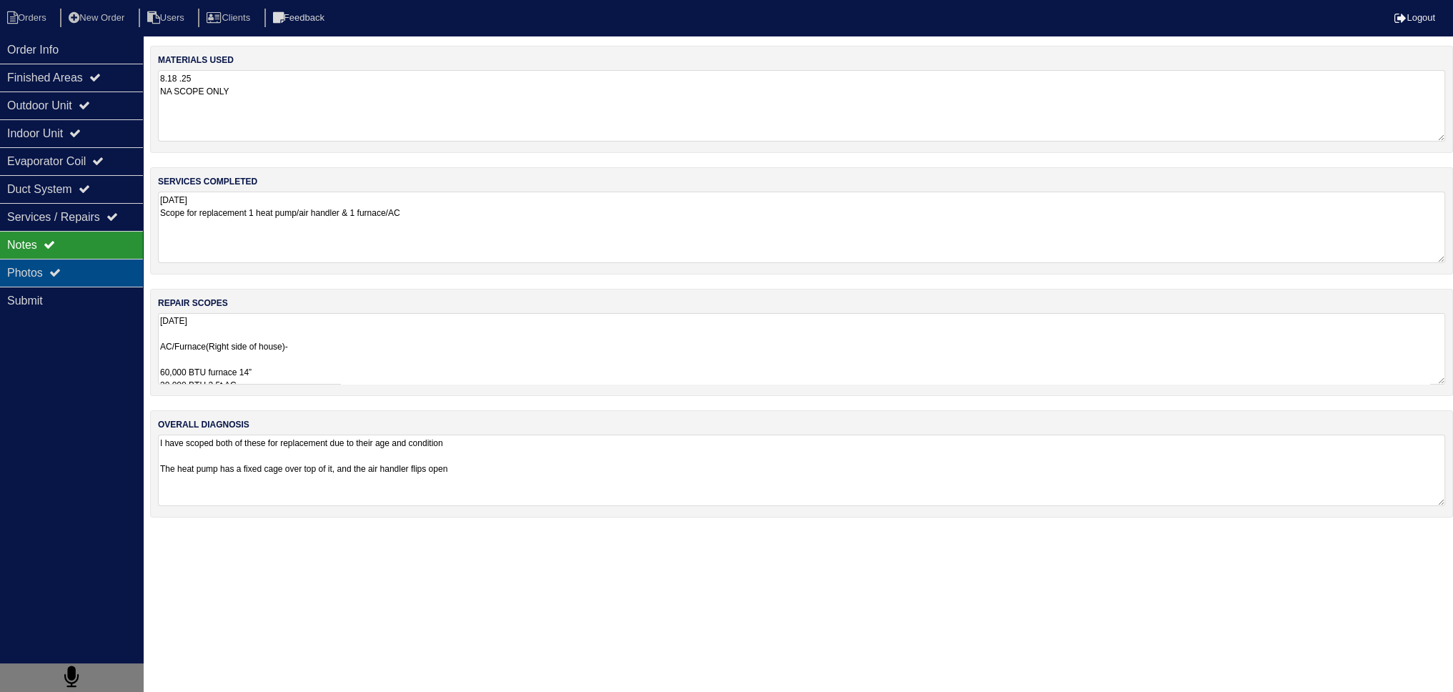
scroll to position [0, 0]
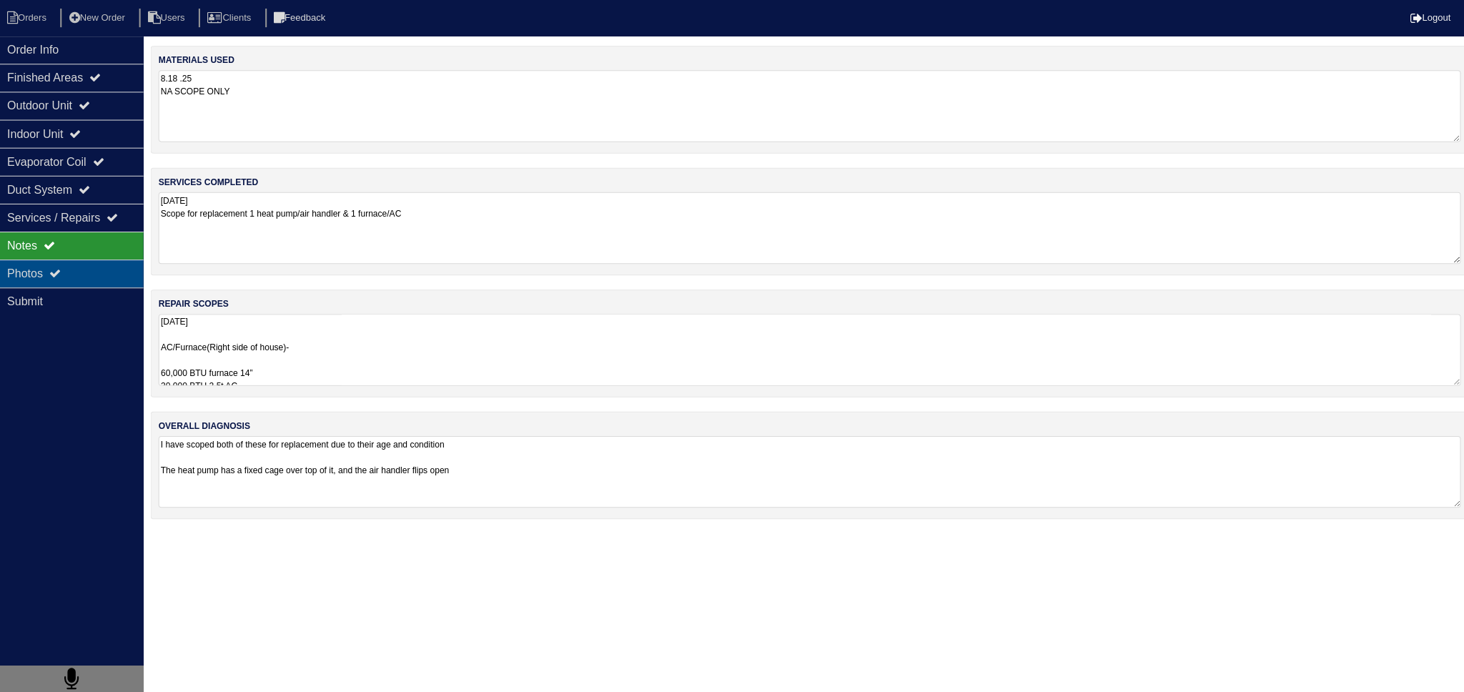
click at [104, 268] on div "Photos" at bounding box center [71, 273] width 143 height 28
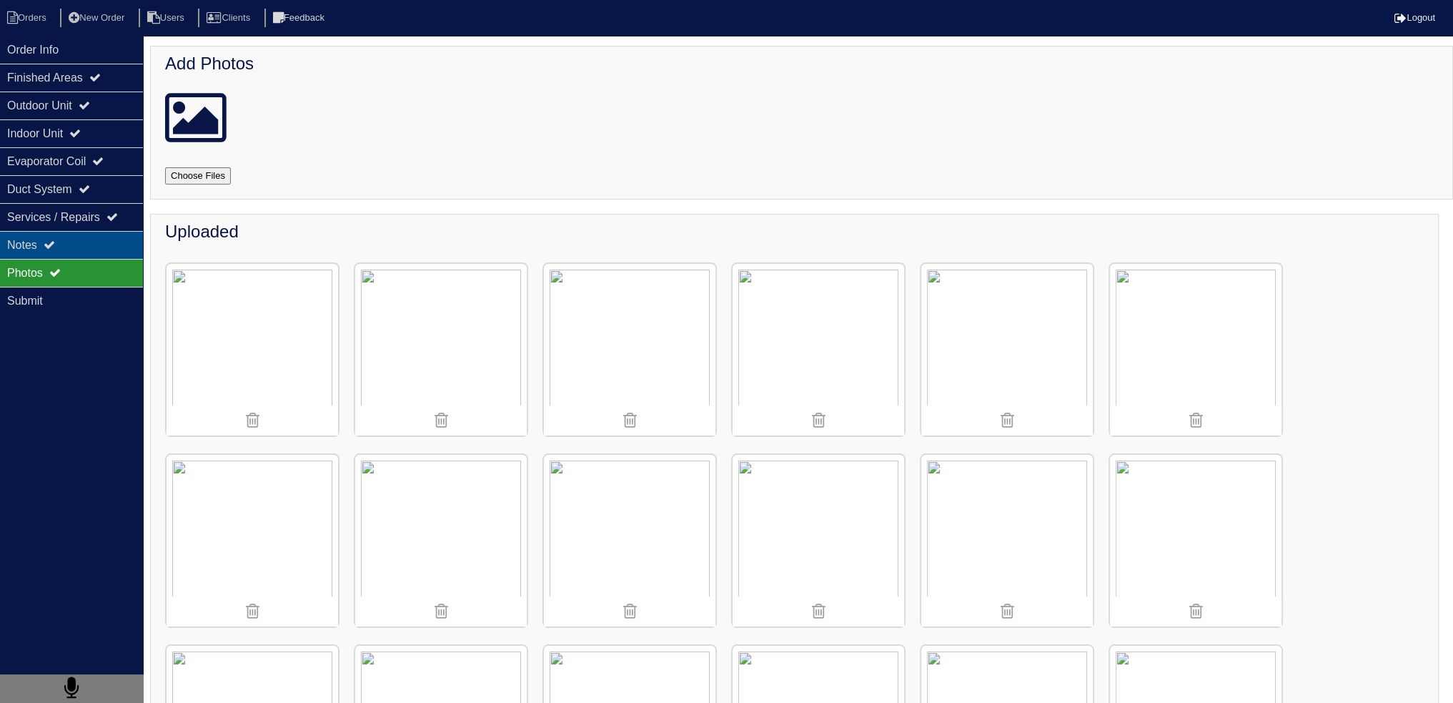
click at [123, 231] on div "Notes" at bounding box center [71, 245] width 143 height 28
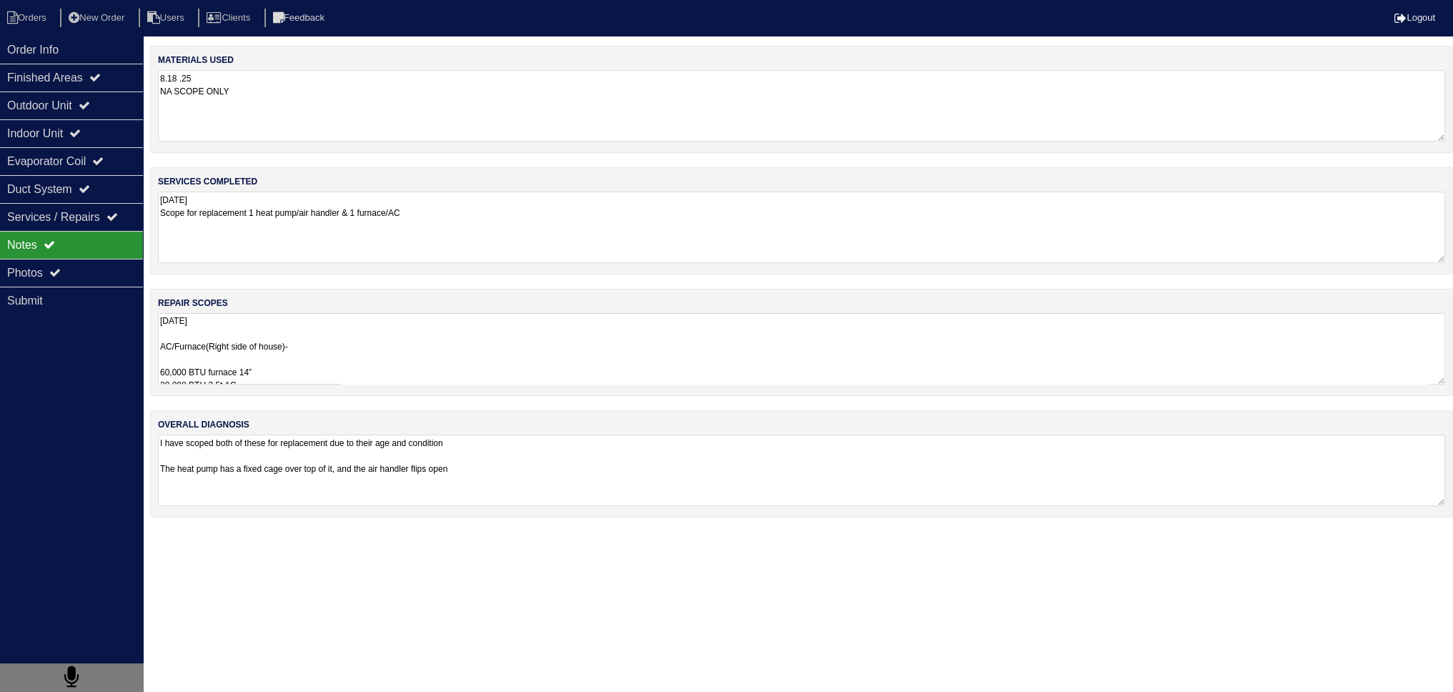
click at [254, 317] on textarea "8.18.25 AC/Furnace(Right side of house)- 60,000 BTU furnace 14” 30,000 BTU 2.5t…" at bounding box center [801, 348] width 1287 height 71
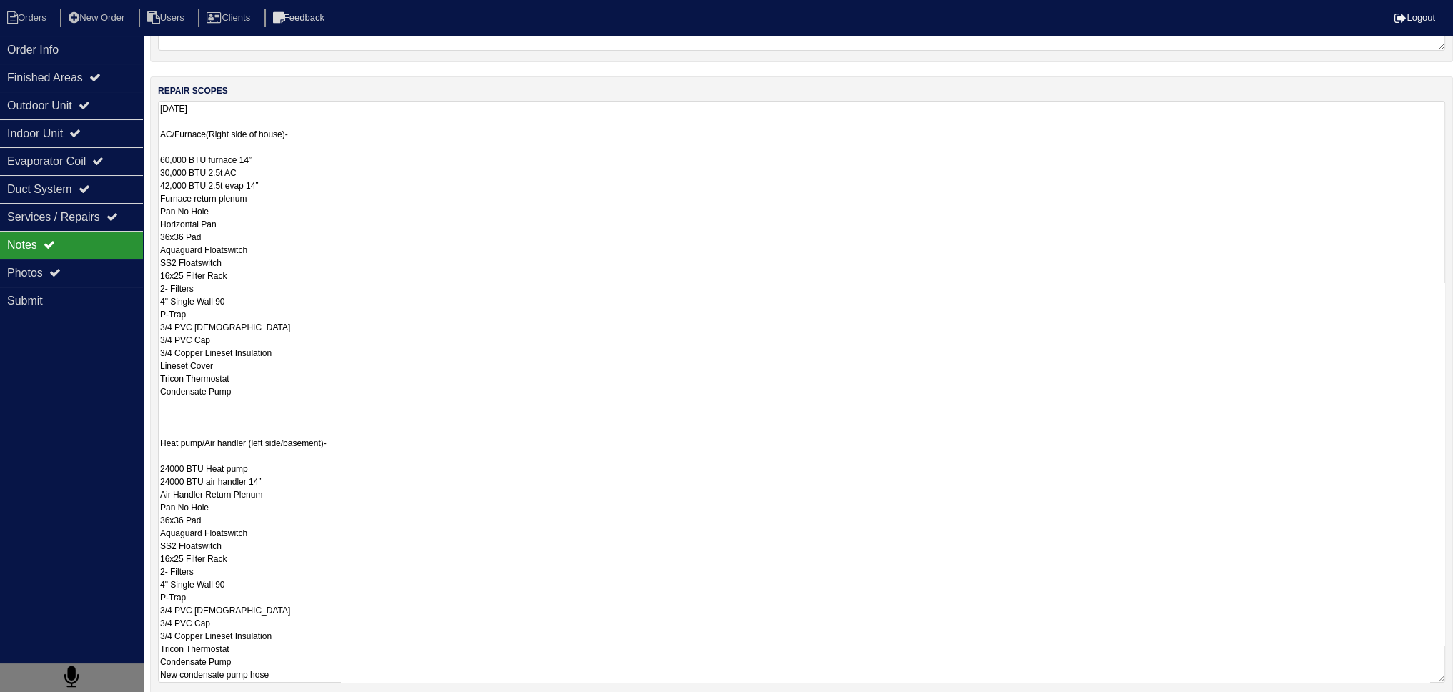
scroll to position [214, 0]
click at [307, 484] on textarea "8.18.25 AC/Furnace(Right side of house)- 60,000 BTU furnace 14” 30,000 BTU 2.5t…" at bounding box center [801, 390] width 1287 height 582
click at [304, 479] on textarea "8.18.25 AC/Furnace(Right side of house)- 60,000 BTU furnace 14” 30,000 BTU 2.5t…" at bounding box center [801, 390] width 1287 height 582
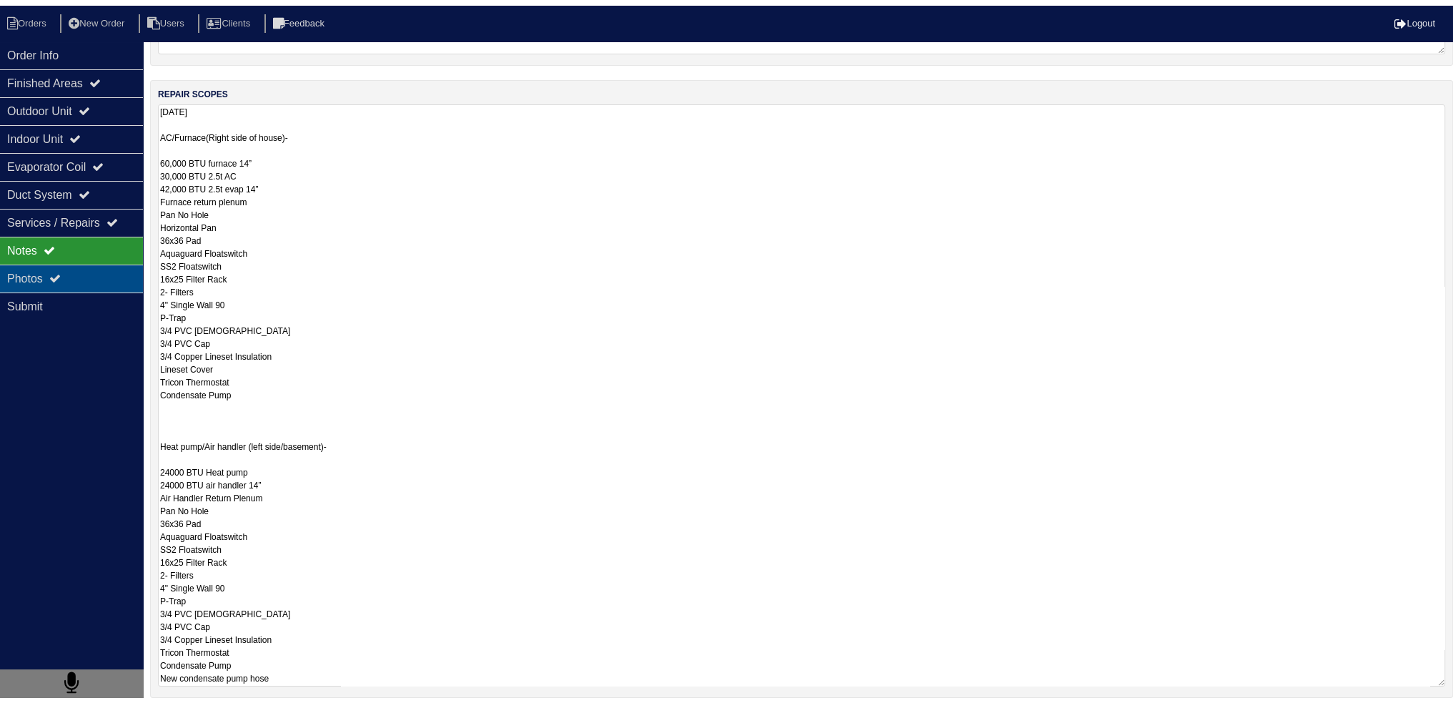
scroll to position [0, 0]
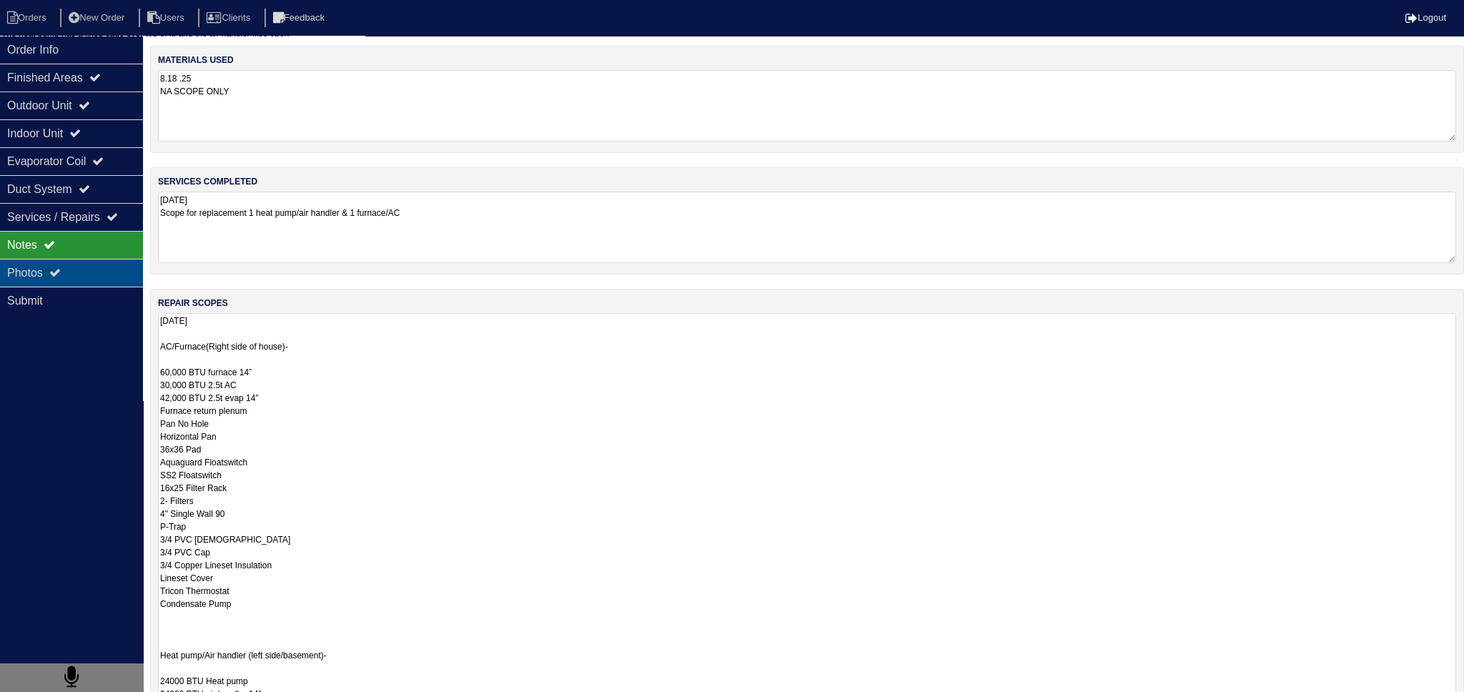
click at [74, 267] on div "Photos" at bounding box center [71, 273] width 143 height 28
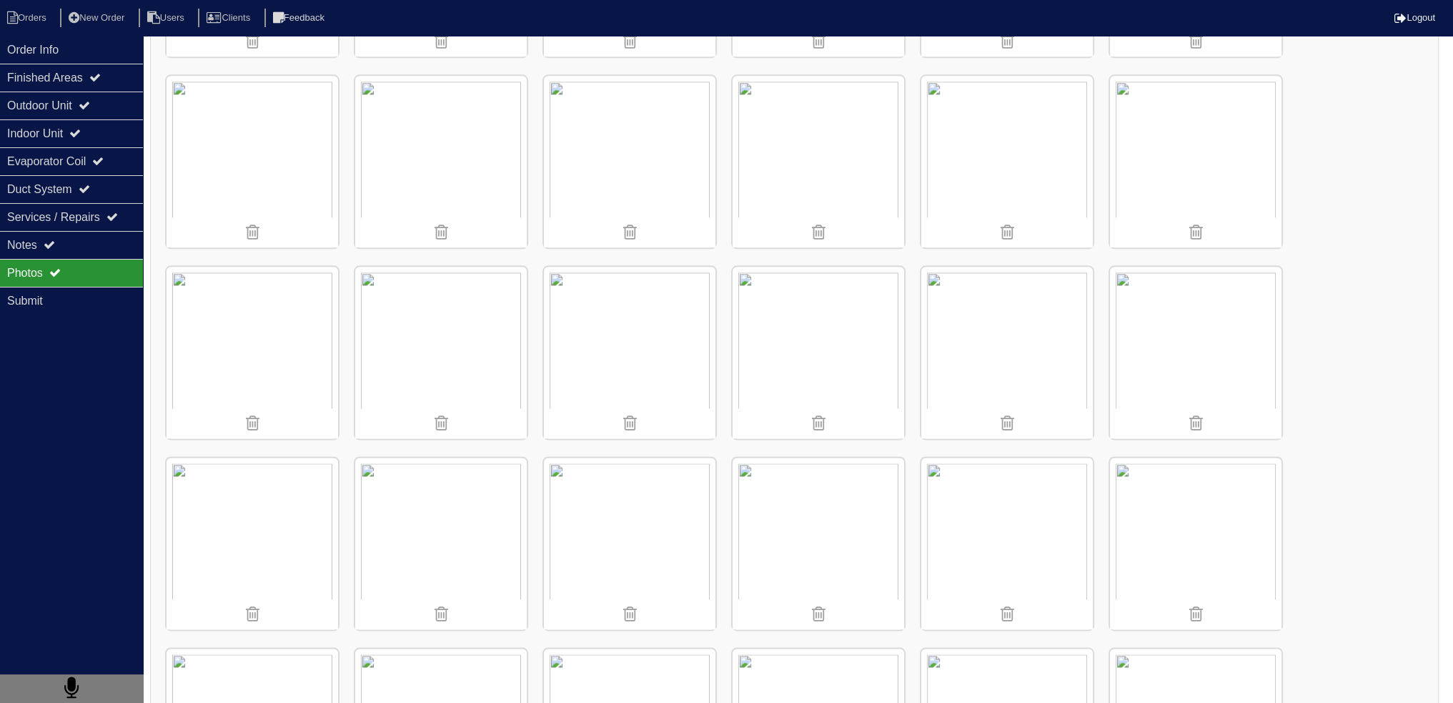
scroll to position [2615, 0]
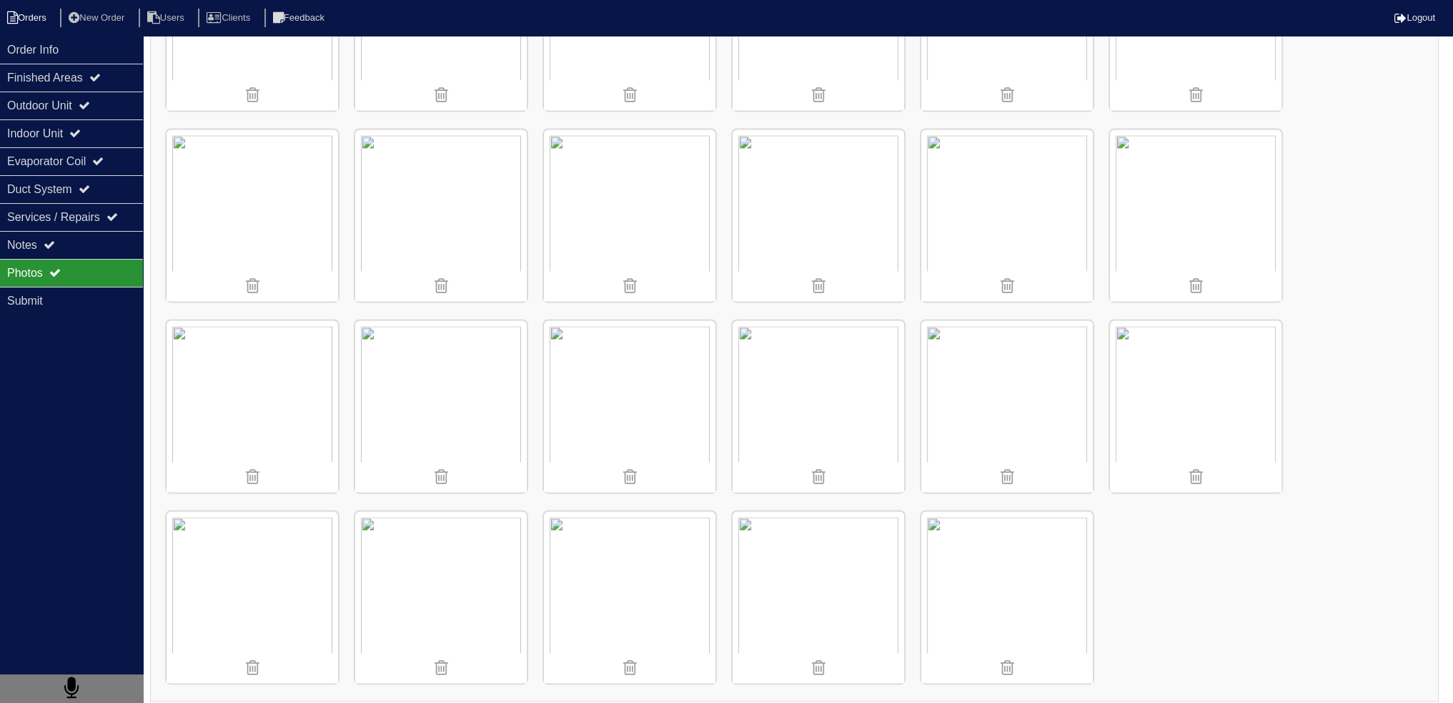
click at [29, 14] on li "Orders" at bounding box center [29, 18] width 58 height 19
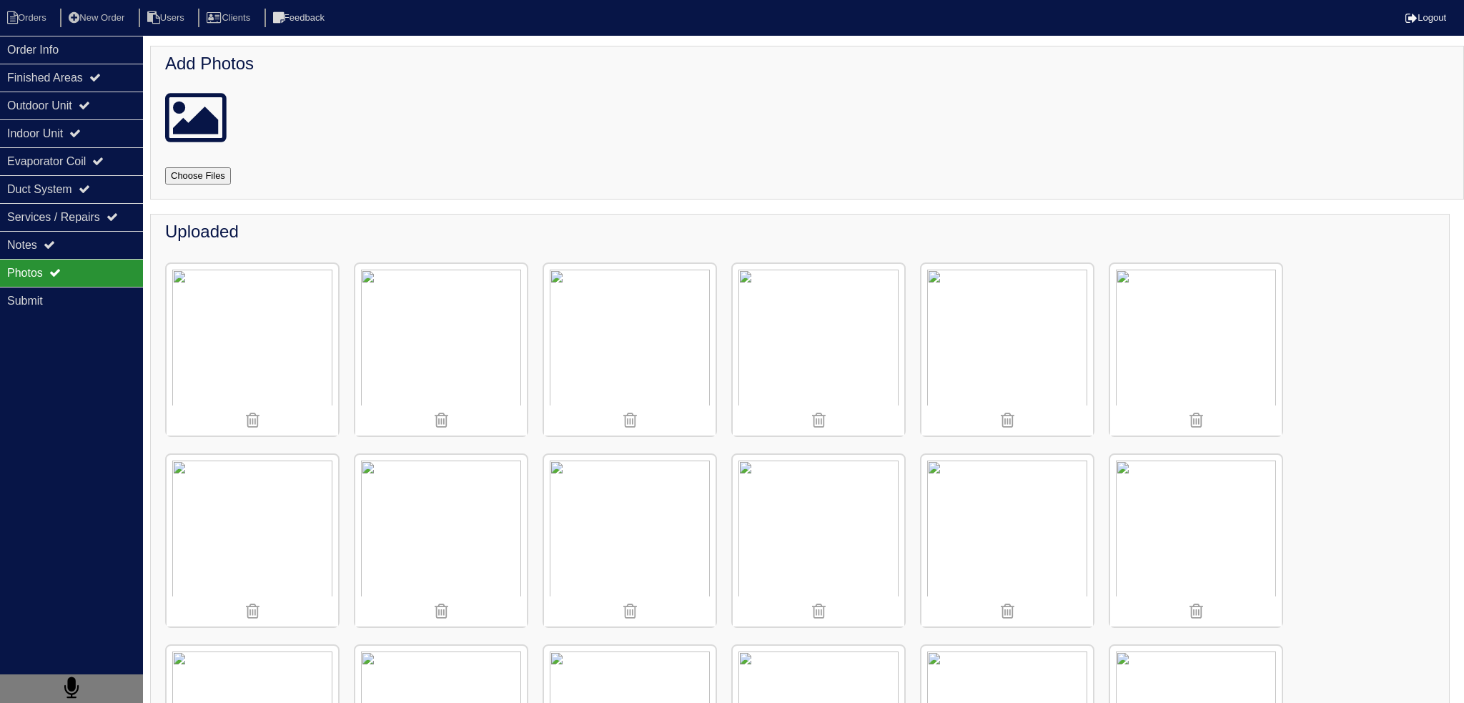
select select "15"
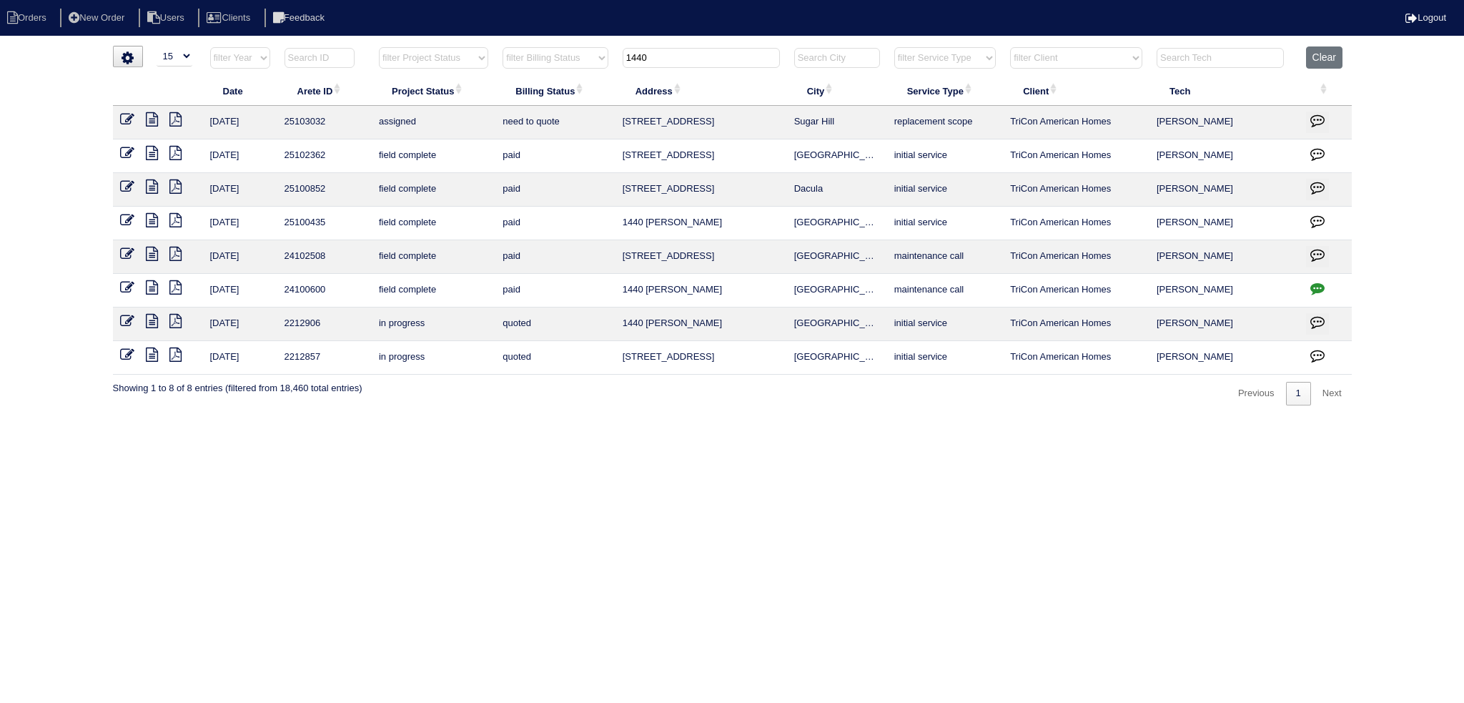
drag, startPoint x: 671, startPoint y: 54, endPoint x: 563, endPoint y: 53, distance: 107.9
click at [563, 53] on tr "filter Year -- Any Year -- 2025 2024 2023 2022 2021 2020 2019 filter Project St…" at bounding box center [732, 60] width 1239 height 29
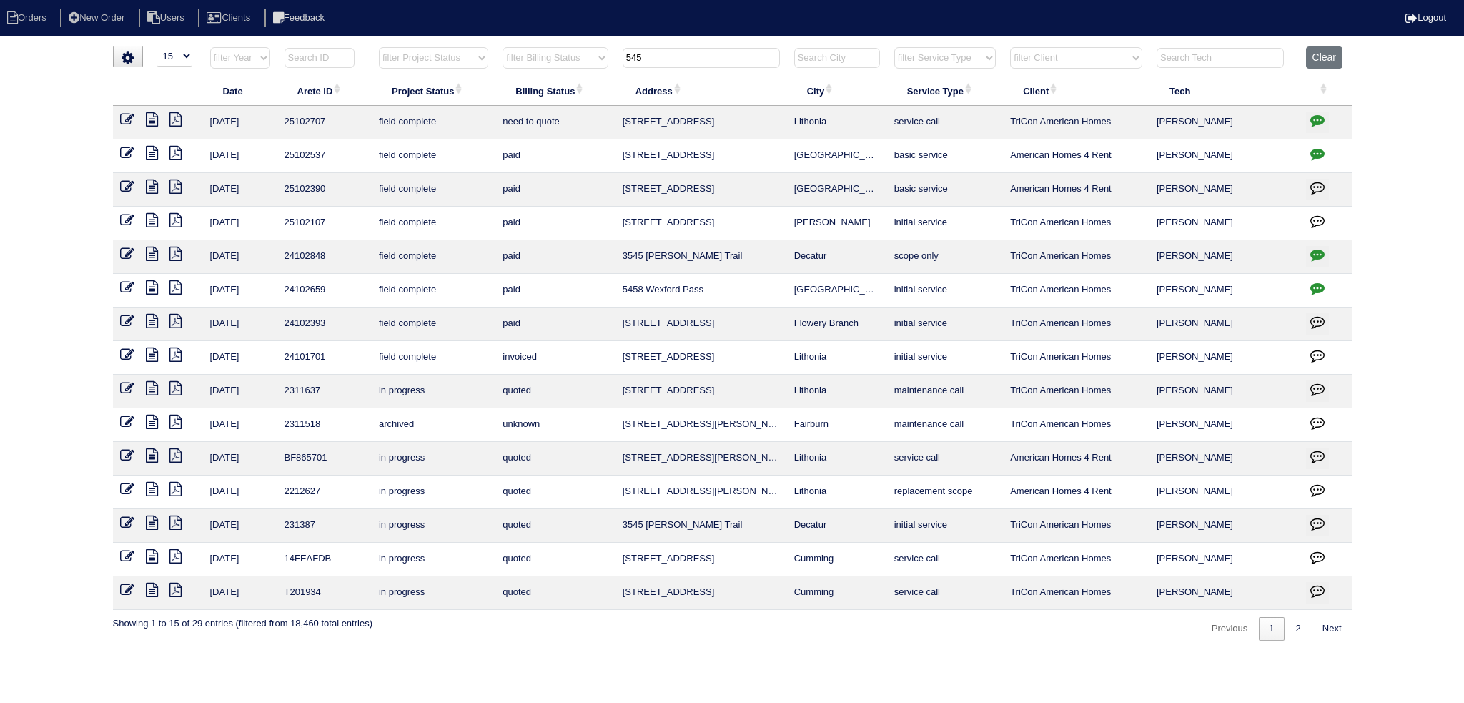
type input "545"
click at [157, 125] on icon at bounding box center [152, 119] width 12 height 14
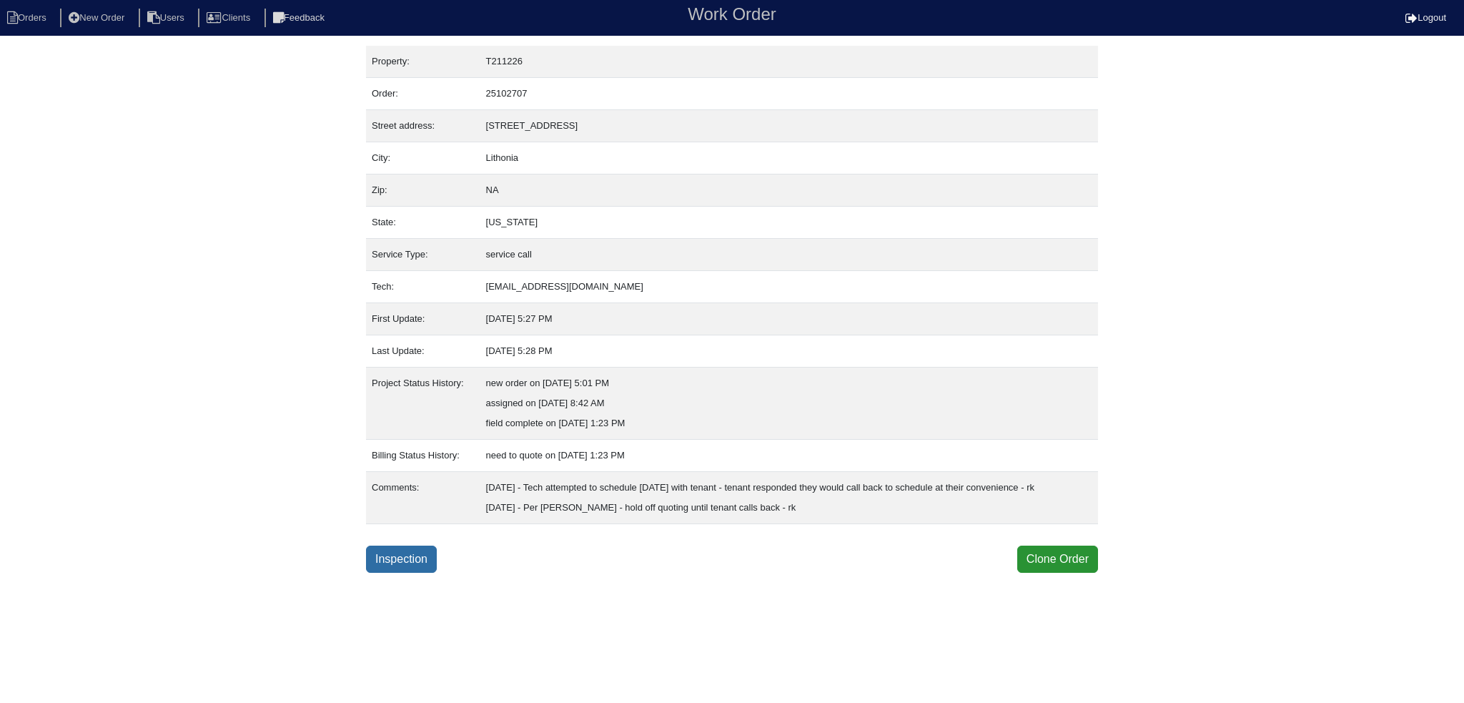
click at [390, 573] on link "Inspection" at bounding box center [401, 558] width 71 height 27
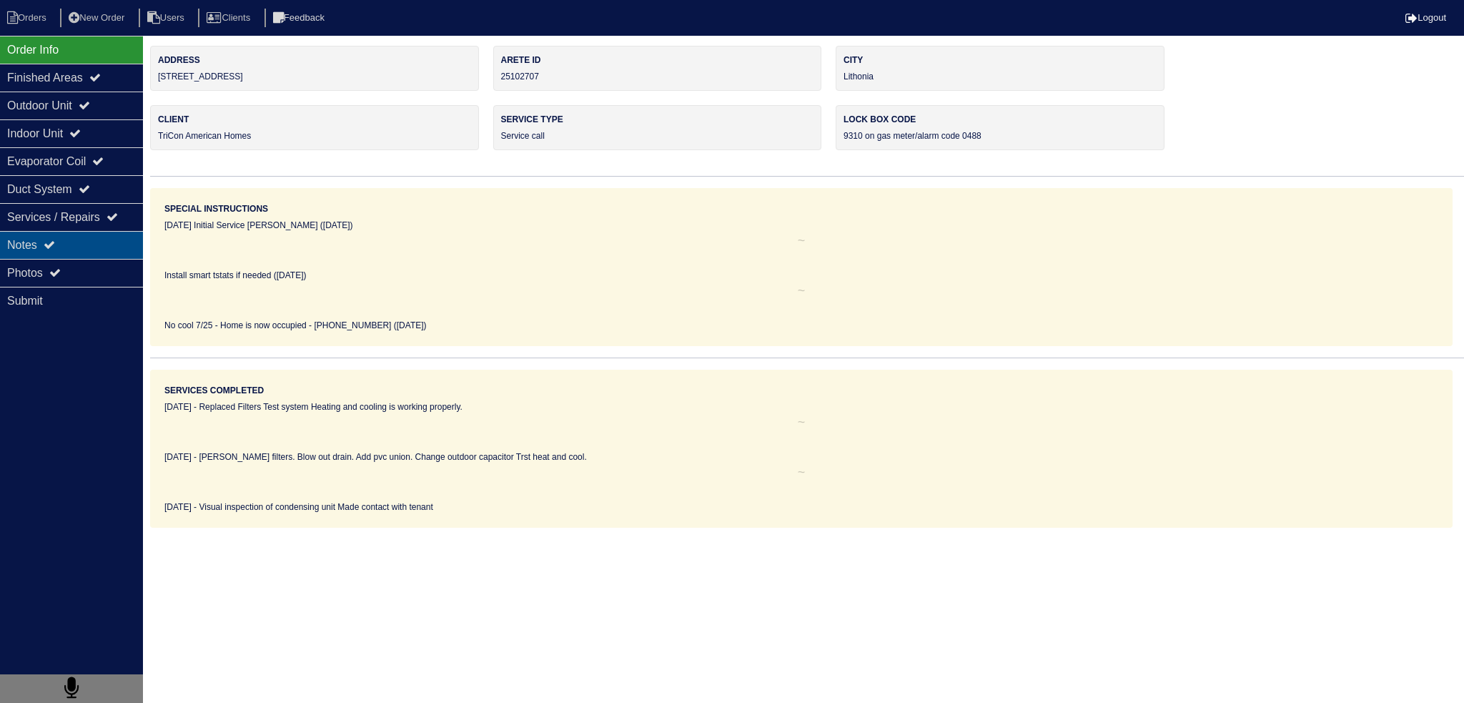
click at [89, 244] on div "Notes" at bounding box center [71, 245] width 143 height 28
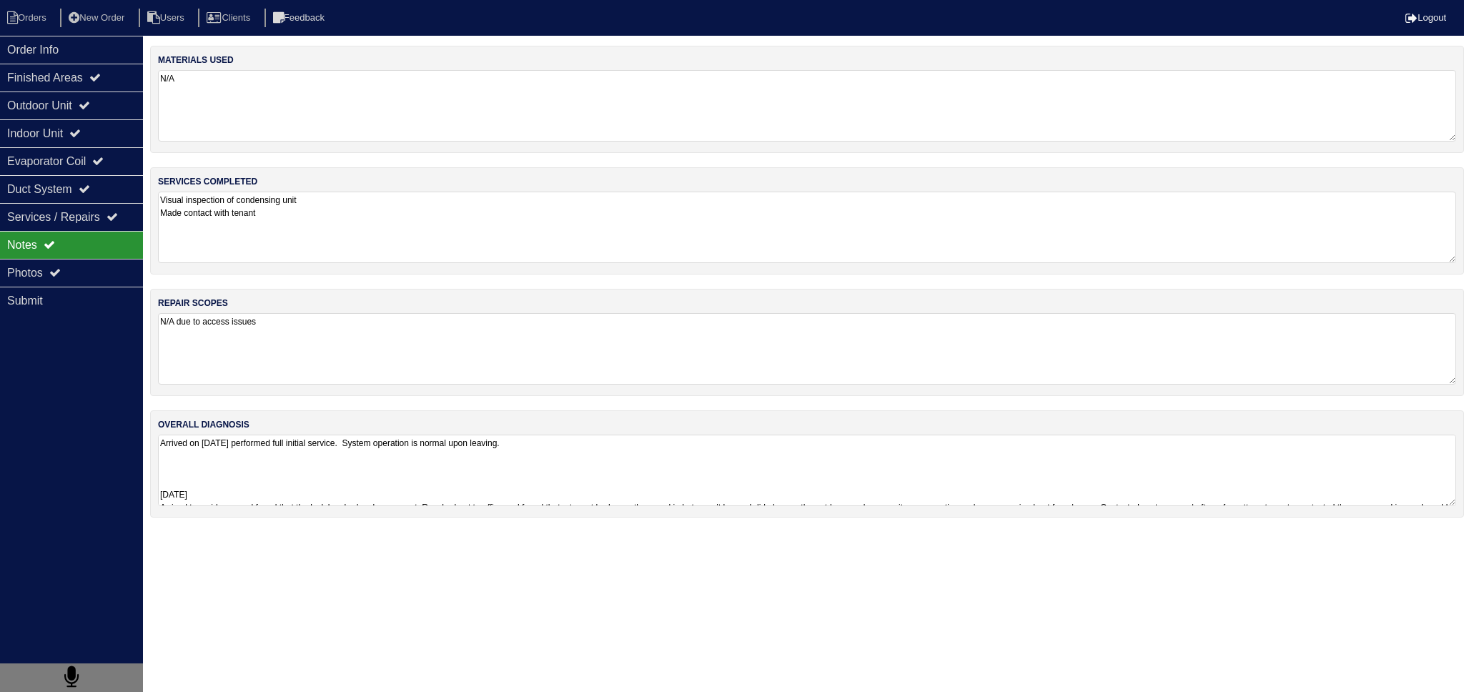
click at [325, 357] on textarea "N/A due to access issues" at bounding box center [807, 348] width 1298 height 71
click at [344, 469] on textarea "Arrived on 7/15/24 performed full initial service. System operation is normal u…" at bounding box center [807, 468] width 1298 height 71
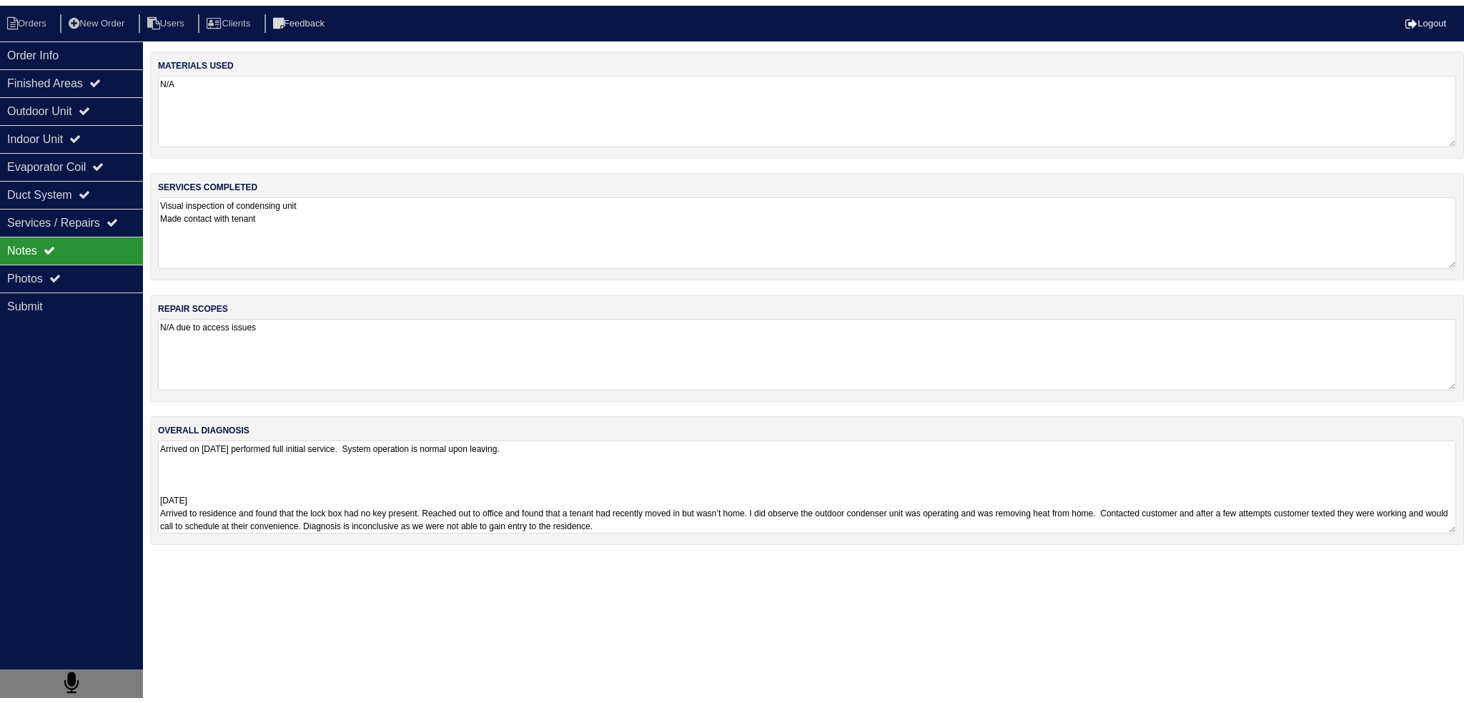
scroll to position [1, 0]
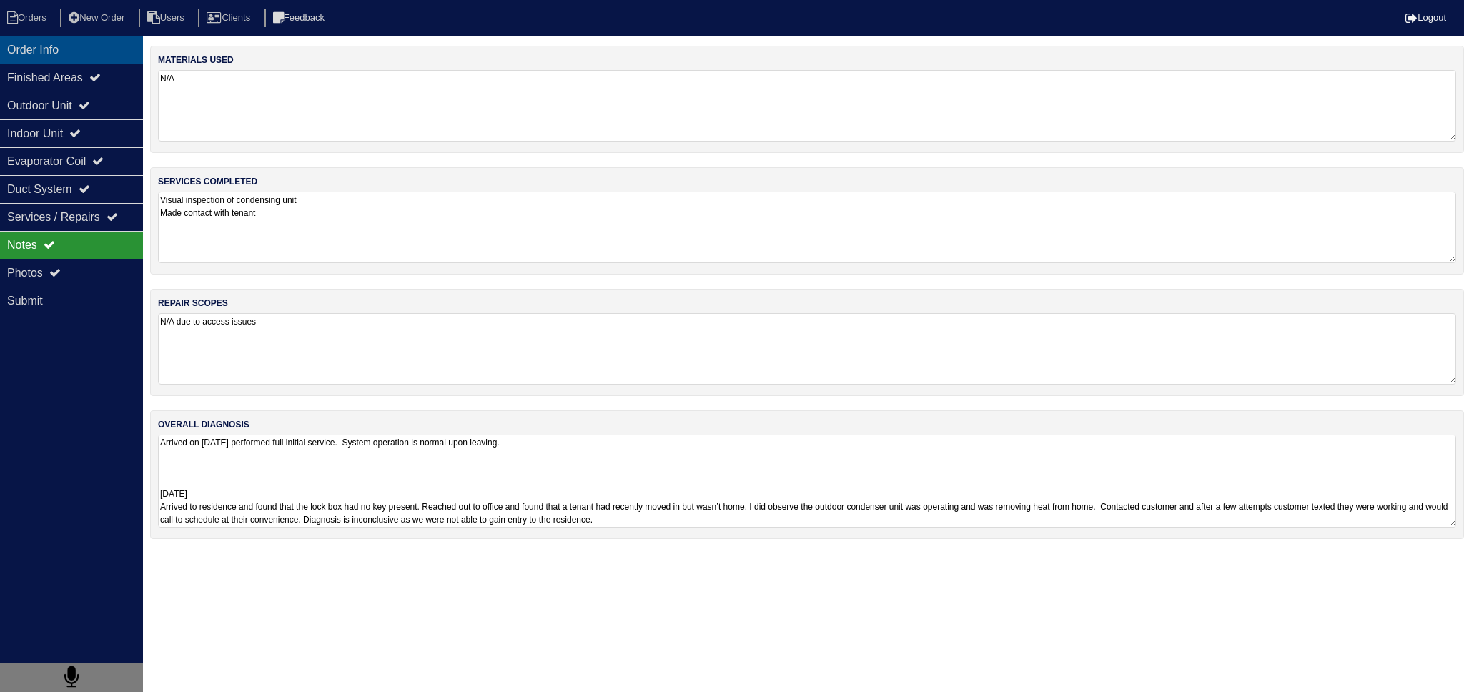
click at [105, 57] on div "Order Info" at bounding box center [71, 50] width 143 height 28
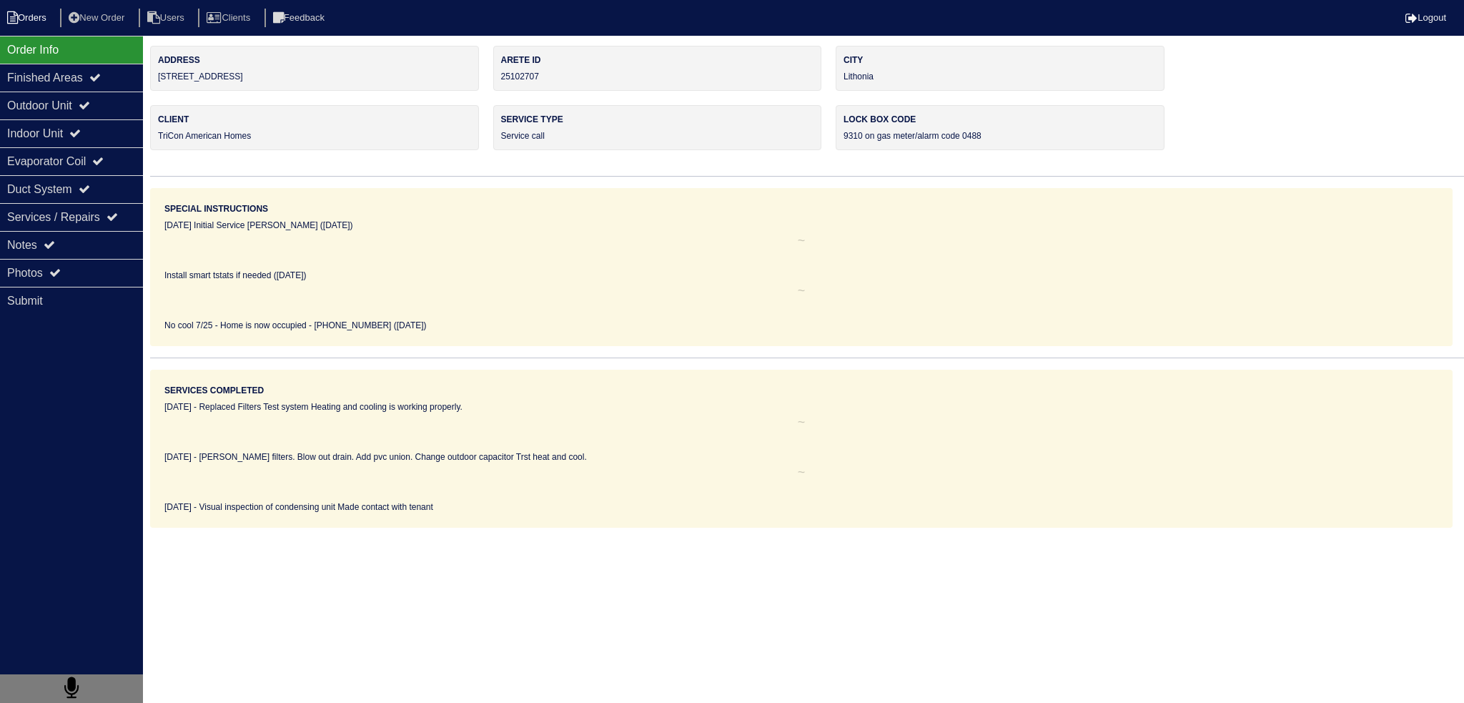
click at [40, 21] on li "Orders" at bounding box center [29, 18] width 58 height 19
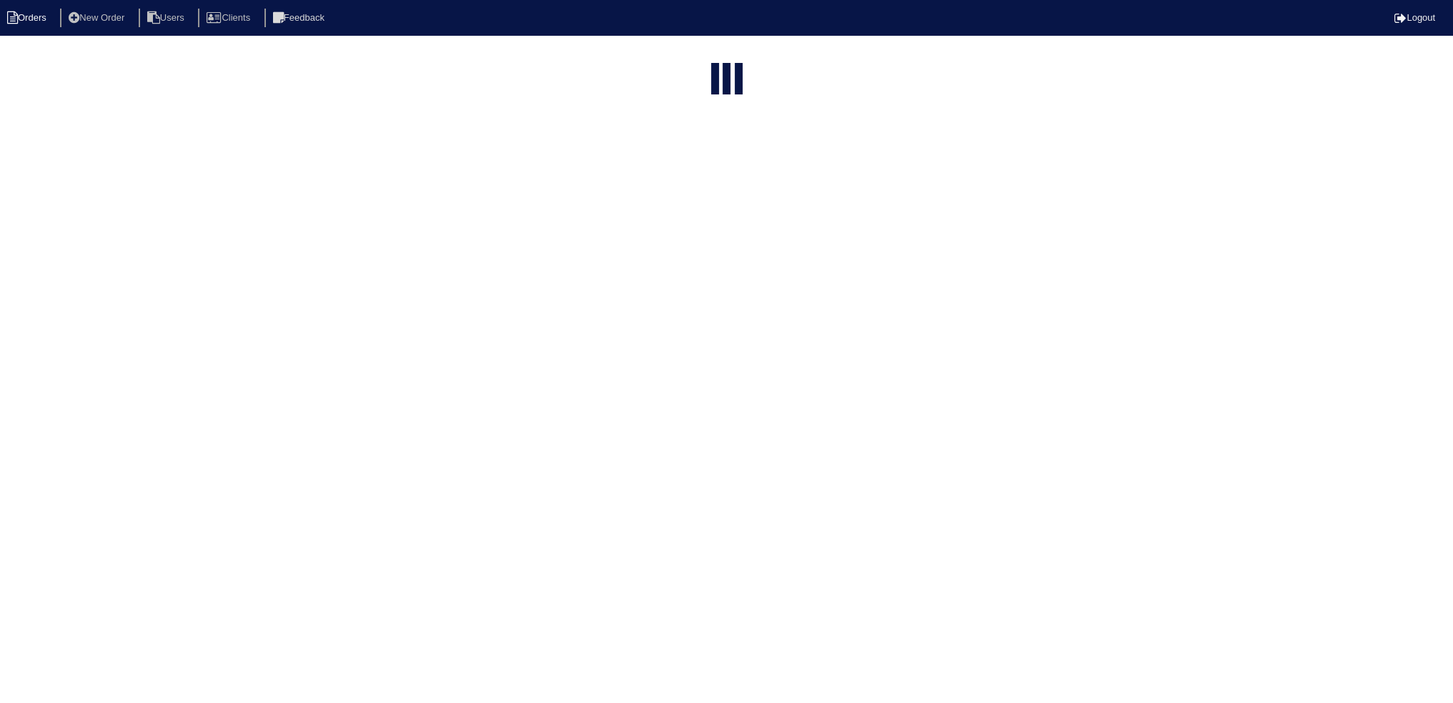
select select "15"
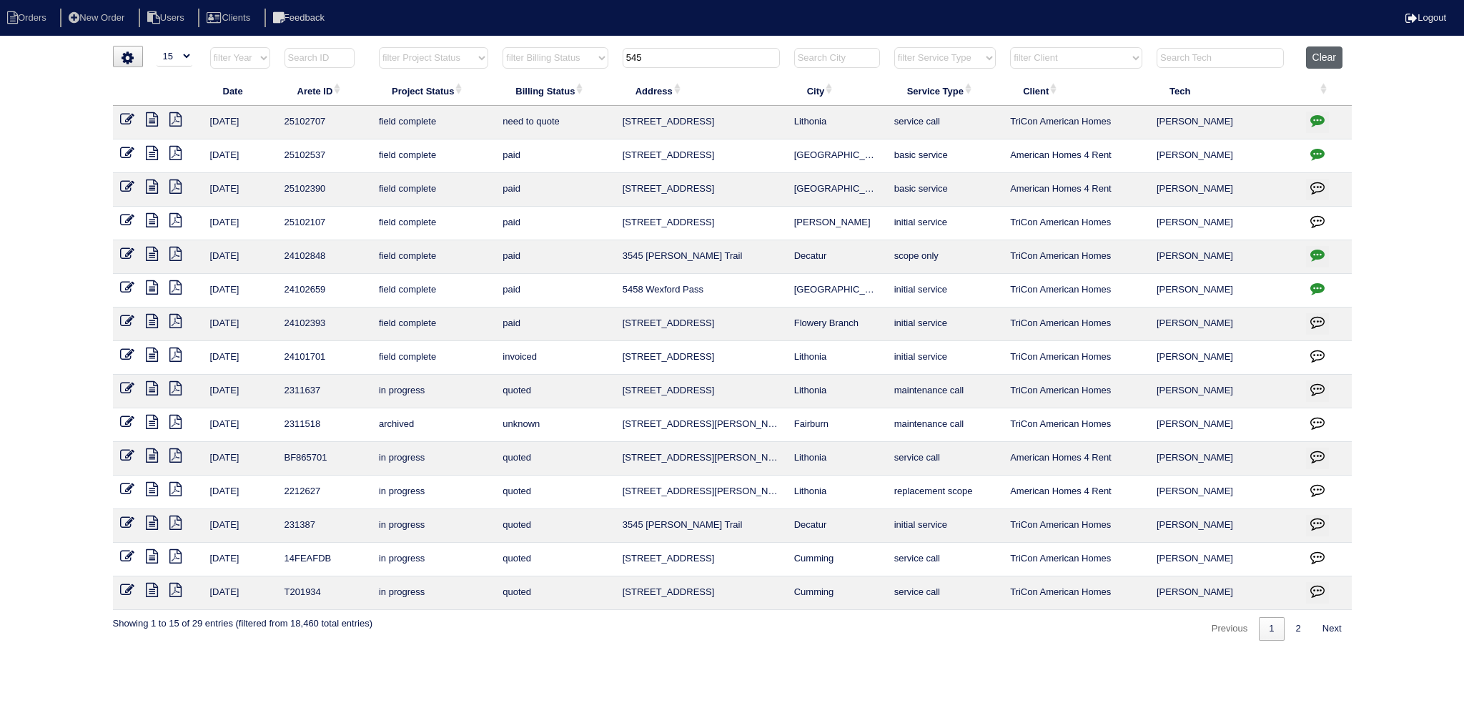
click at [1330, 58] on button "Clear" at bounding box center [1324, 57] width 36 height 22
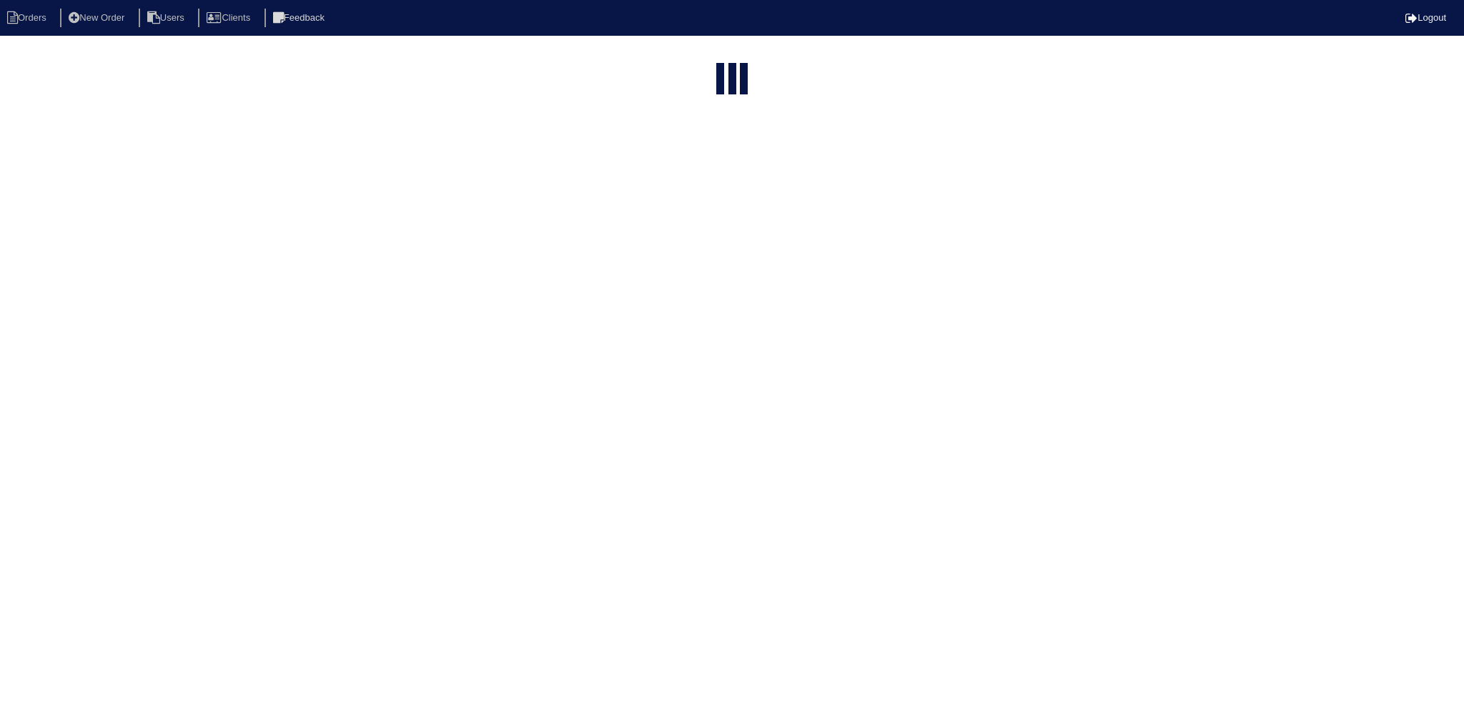
select select "15"
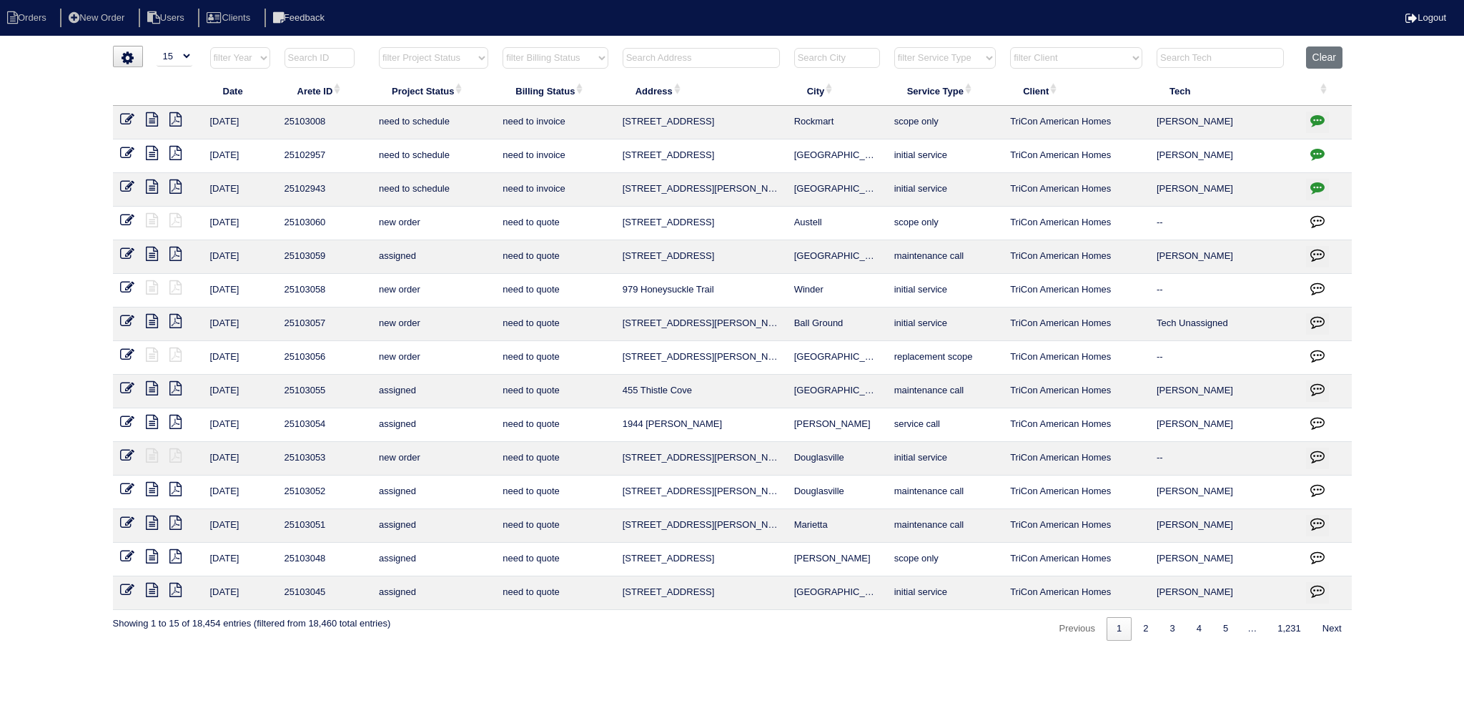
click at [688, 63] on input "text" at bounding box center [701, 58] width 157 height 20
click at [148, 151] on icon at bounding box center [152, 153] width 12 height 14
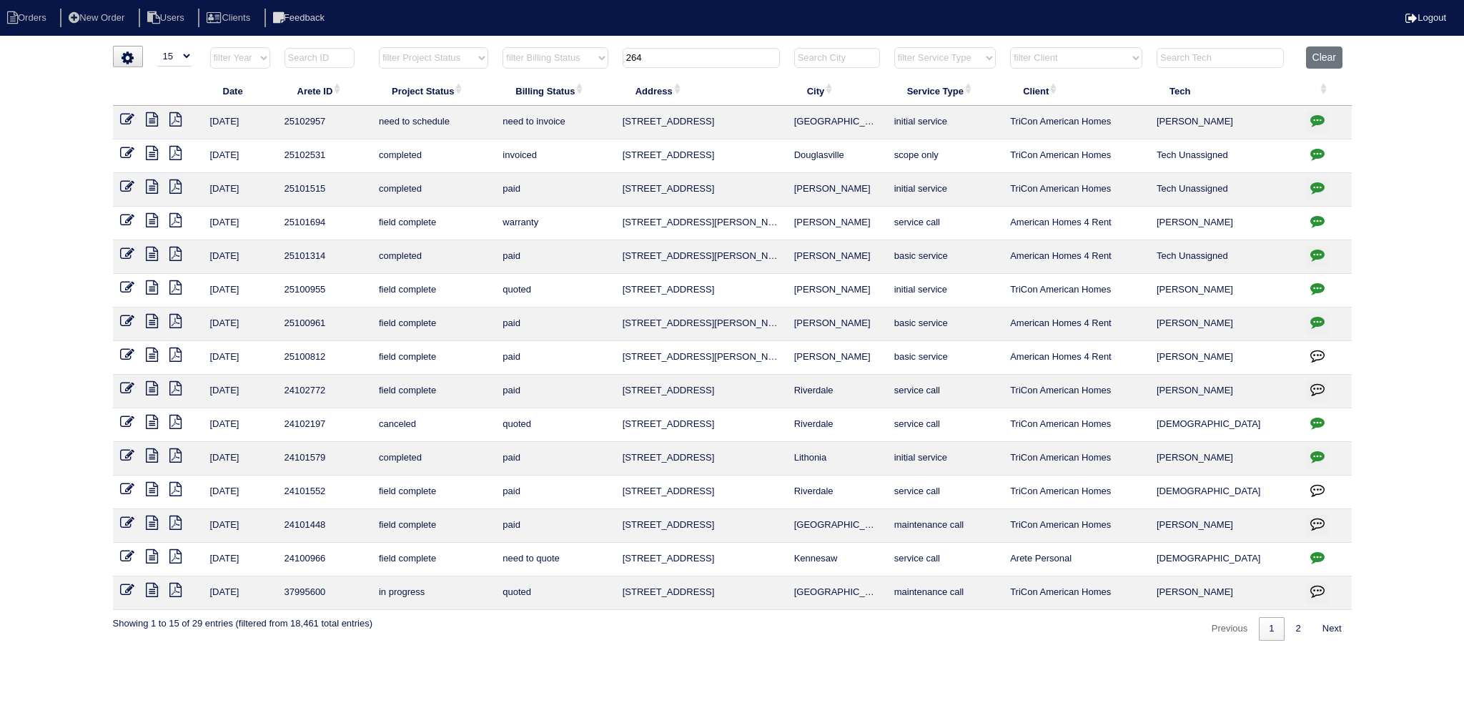
type input "2"
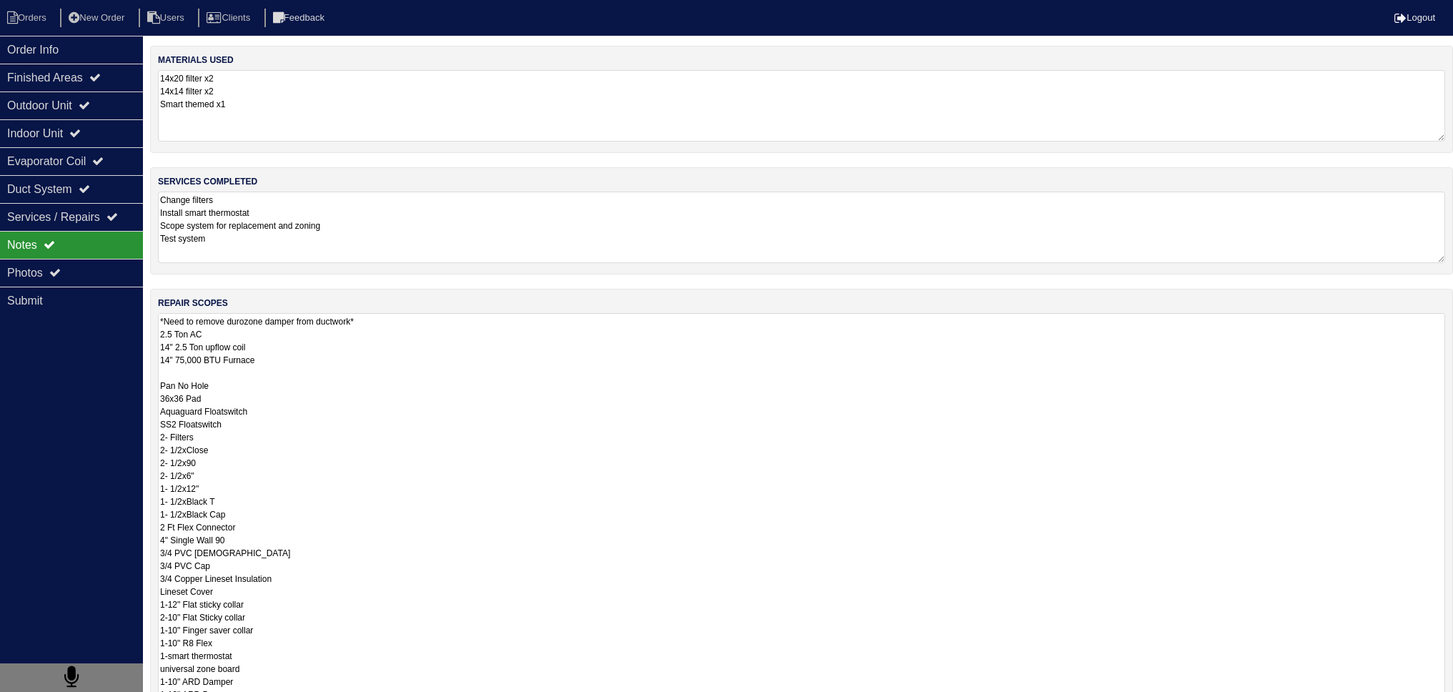
scroll to position [143, 0]
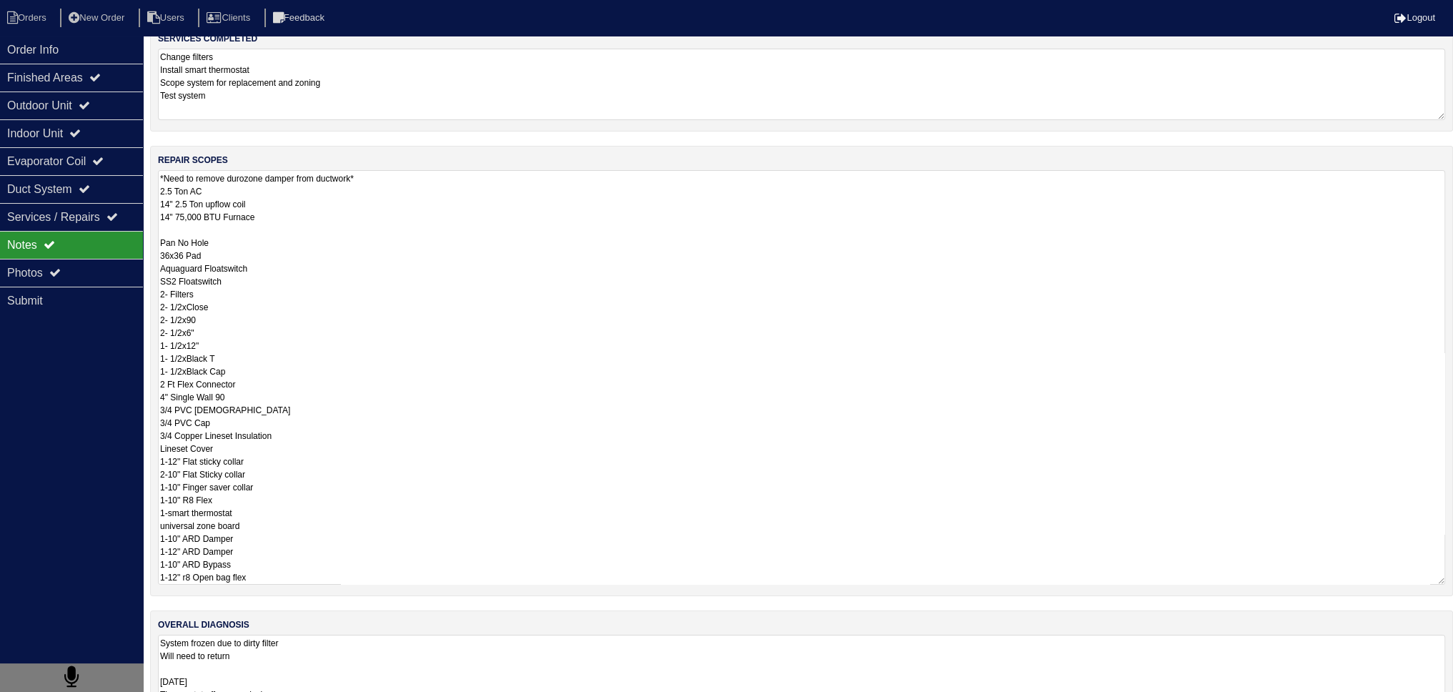
drag, startPoint x: 201, startPoint y: 528, endPoint x: 112, endPoint y: 527, distance: 89.4
click at [112, 527] on div "Order Info Finished Areas Outdoor Unit Indoor Unit Evaporator Coil Duct System …" at bounding box center [726, 317] width 1453 height 829
click at [317, 420] on textarea "*Need to remove durozone damper from ductwork* 2.5 Ton AC 14" 2.5 Ton upflow co…" at bounding box center [801, 377] width 1287 height 415
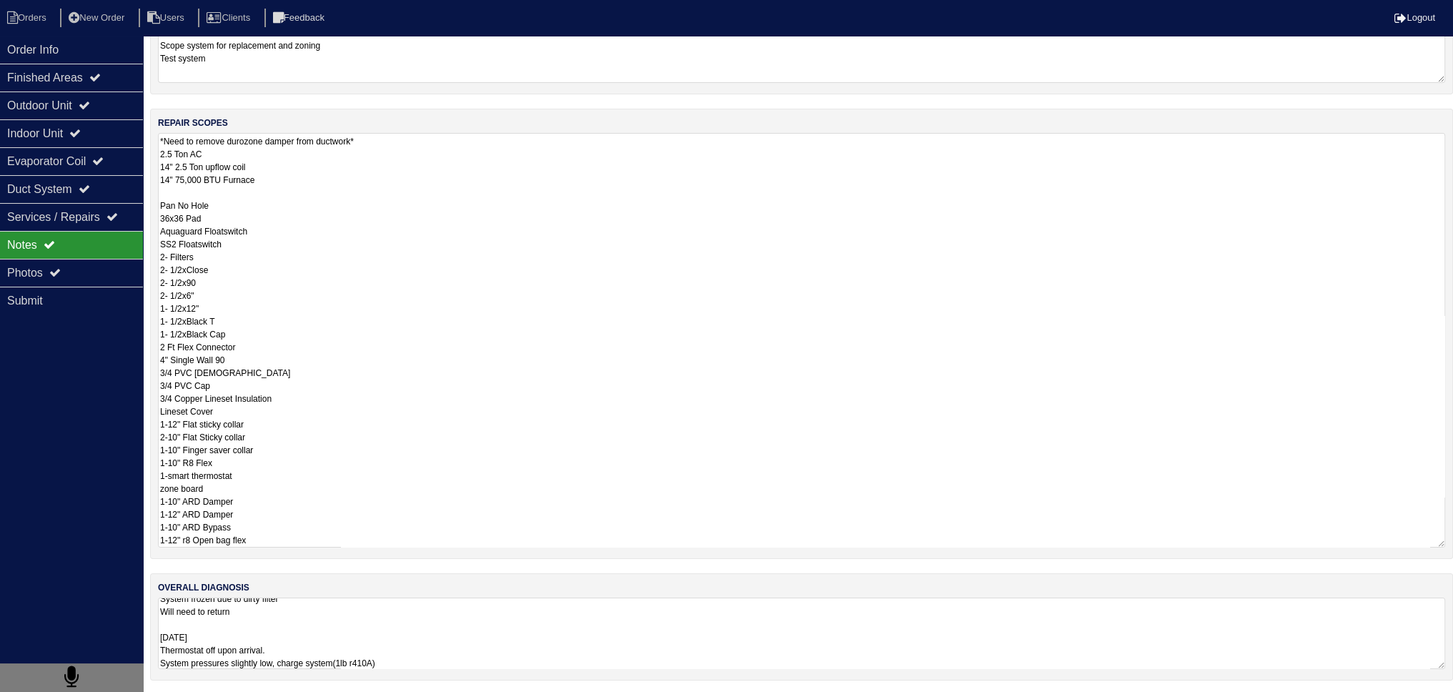
scroll to position [0, 0]
type textarea "*Need to remove durozone damper from ductwork* 2.5 Ton AC 14" 2.5 Ton upflow co…"
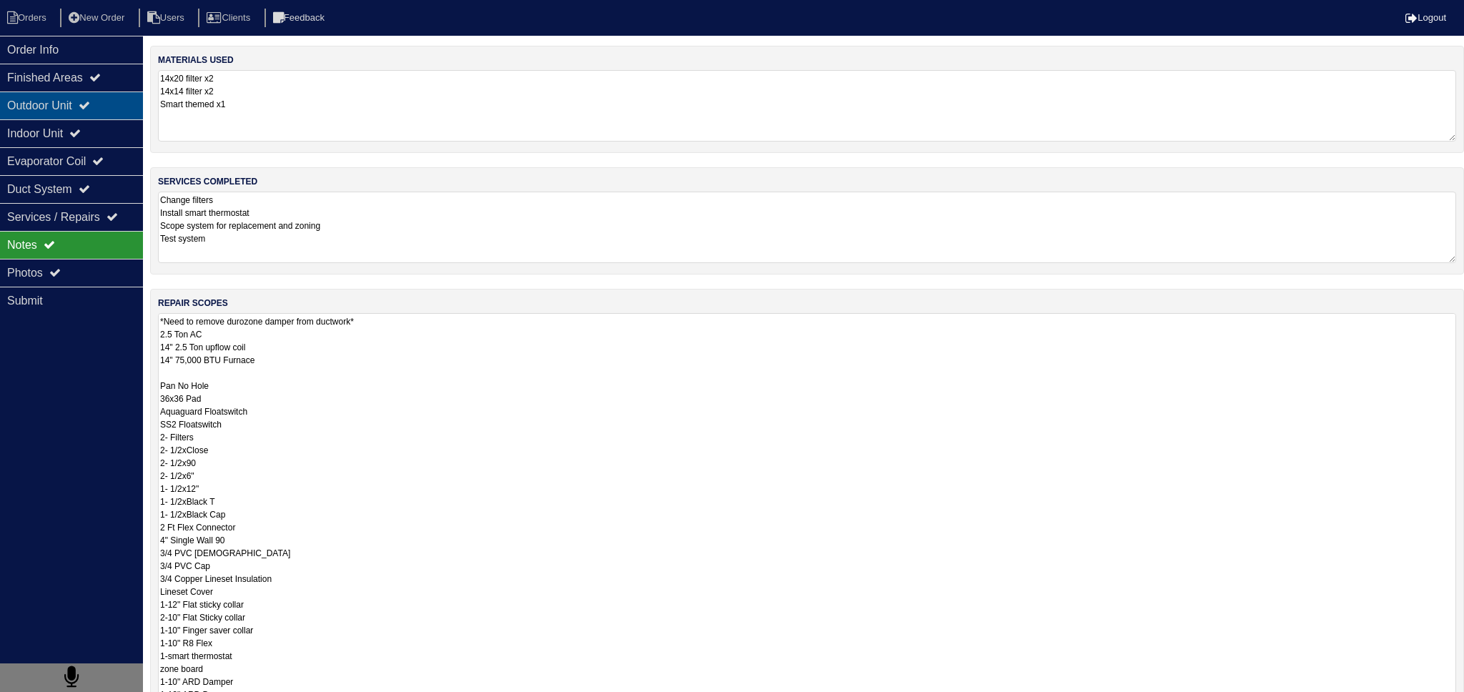
click at [59, 106] on div "Outdoor Unit" at bounding box center [71, 105] width 143 height 28
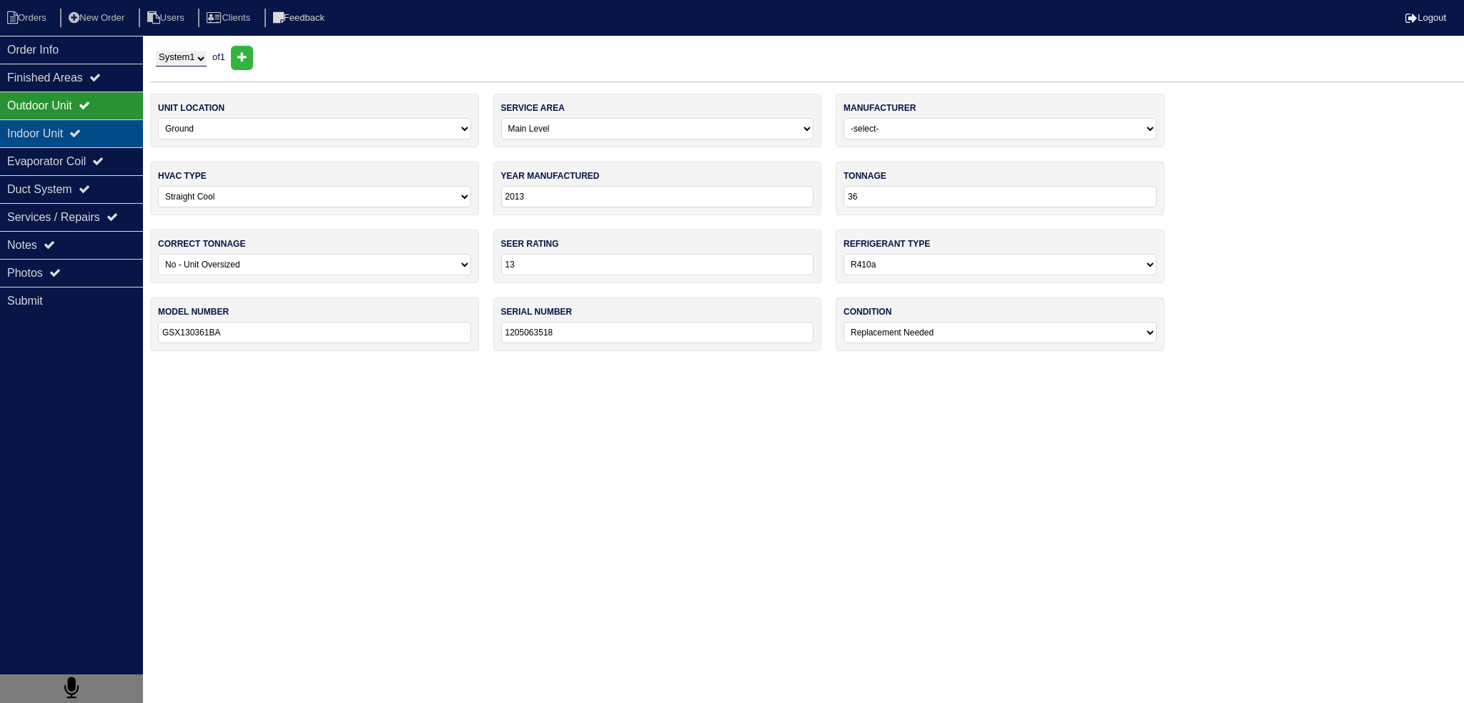
click at [72, 134] on div "Indoor Unit" at bounding box center [71, 133] width 143 height 28
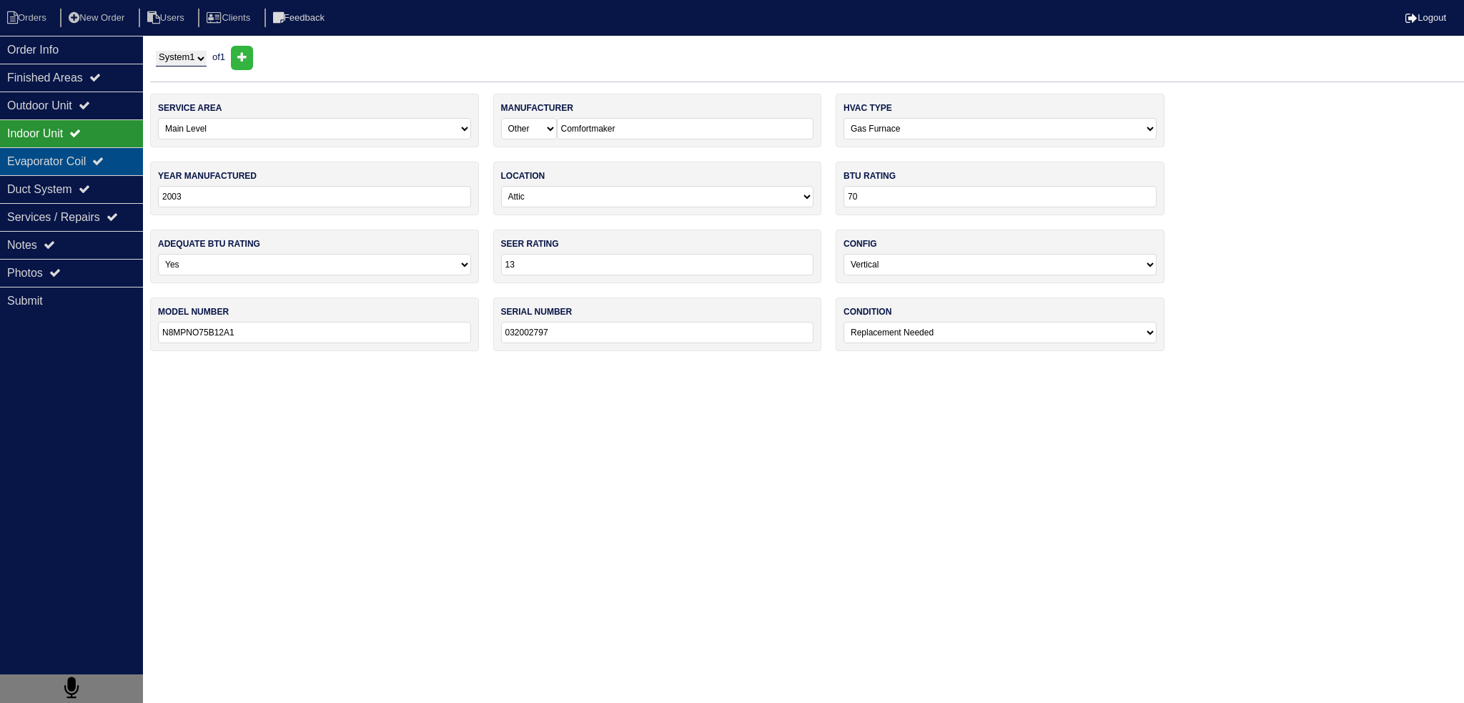
click at [66, 154] on div "Evaporator Coil" at bounding box center [71, 161] width 143 height 28
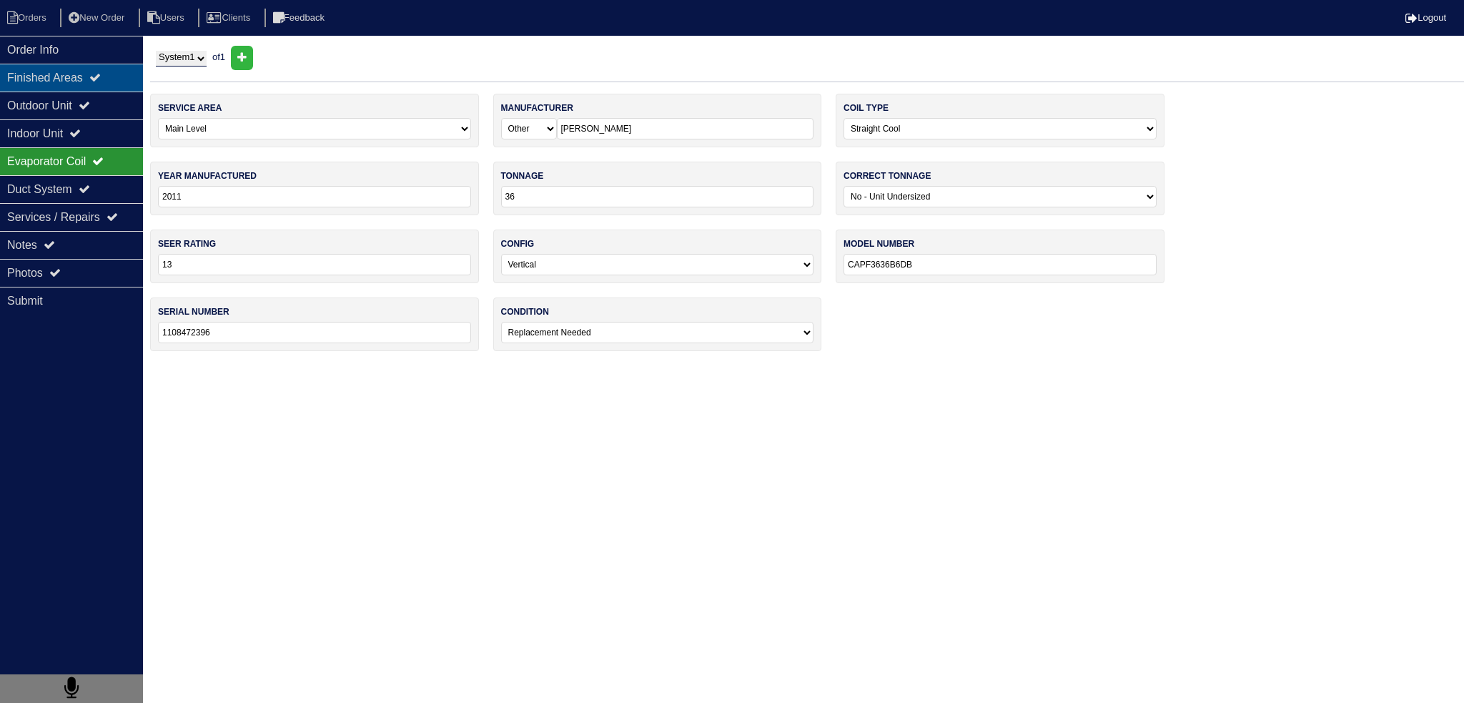
click at [89, 86] on div "Finished Areas" at bounding box center [71, 78] width 143 height 28
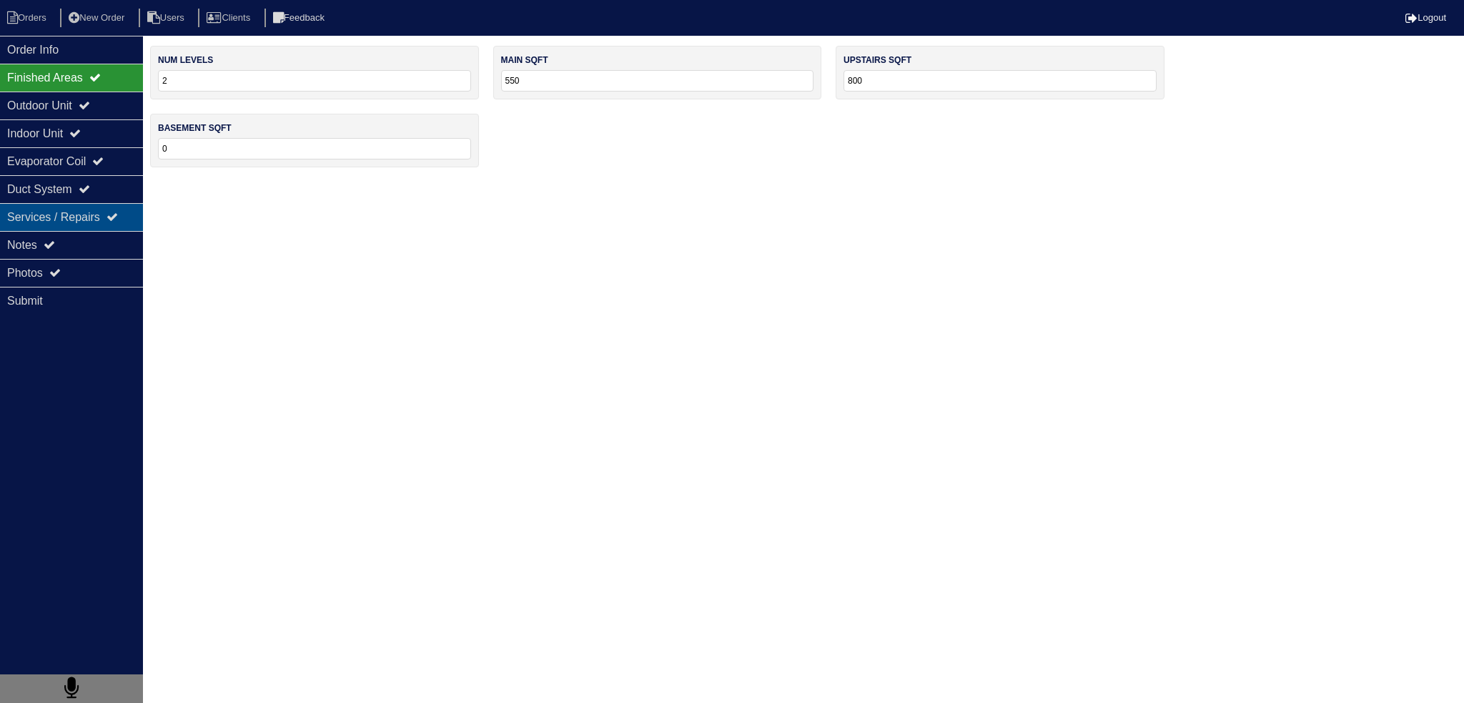
click at [89, 224] on div "Services / Repairs" at bounding box center [71, 217] width 143 height 28
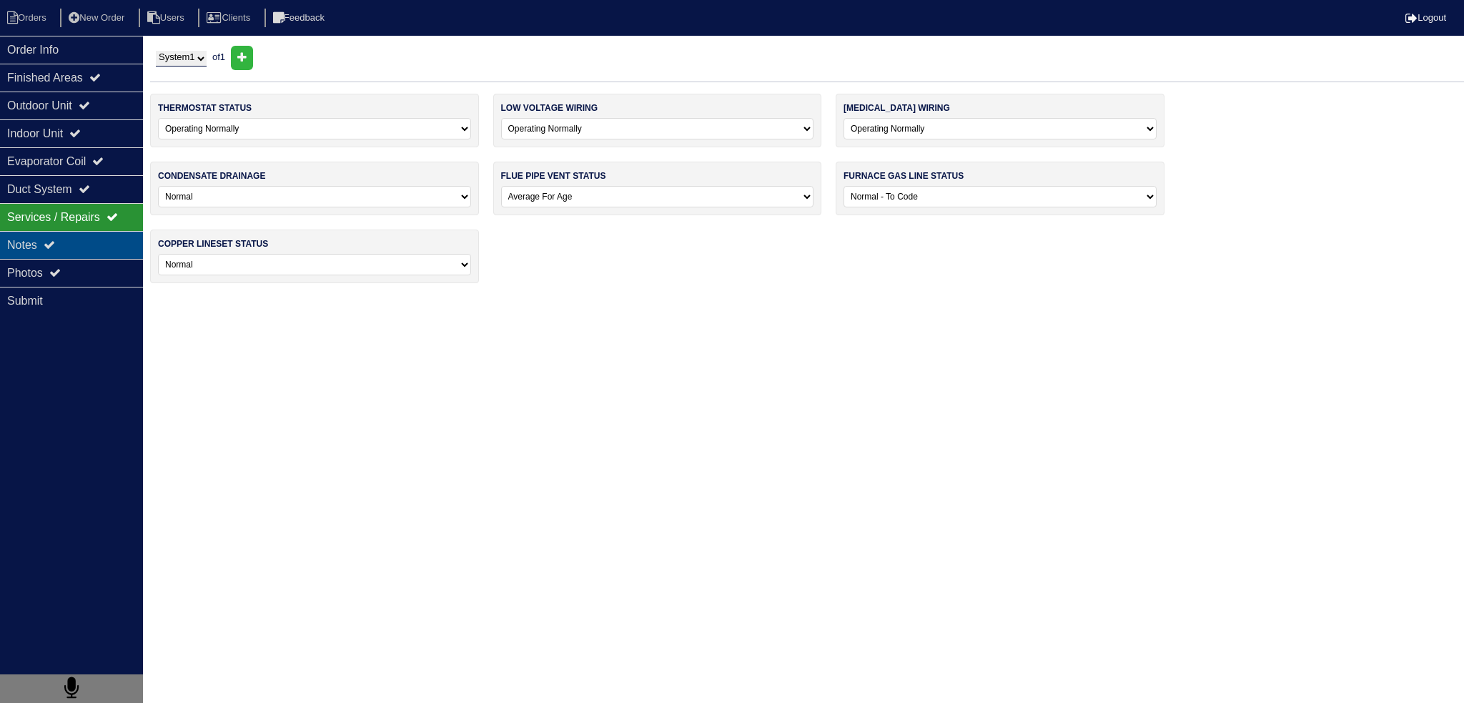
click at [90, 244] on div "Notes" at bounding box center [71, 245] width 143 height 28
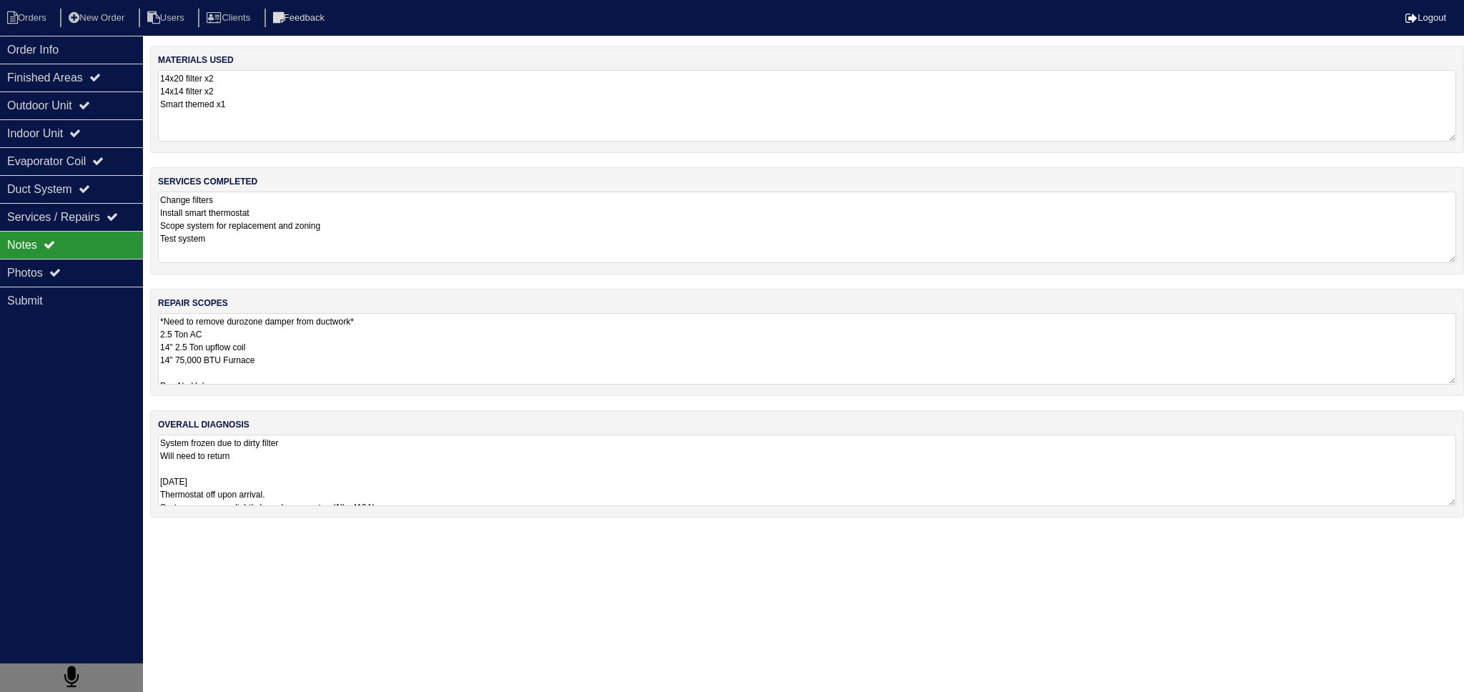
click at [294, 229] on textarea "Change filters Install smart thermostat Scope system for replacement and zoning…" at bounding box center [807, 227] width 1298 height 71
click at [283, 237] on textarea "Change filters Install smart thermostat Scope system for replacement and zoning…" at bounding box center [807, 227] width 1298 height 70
click at [100, 259] on div "Photos" at bounding box center [71, 273] width 143 height 28
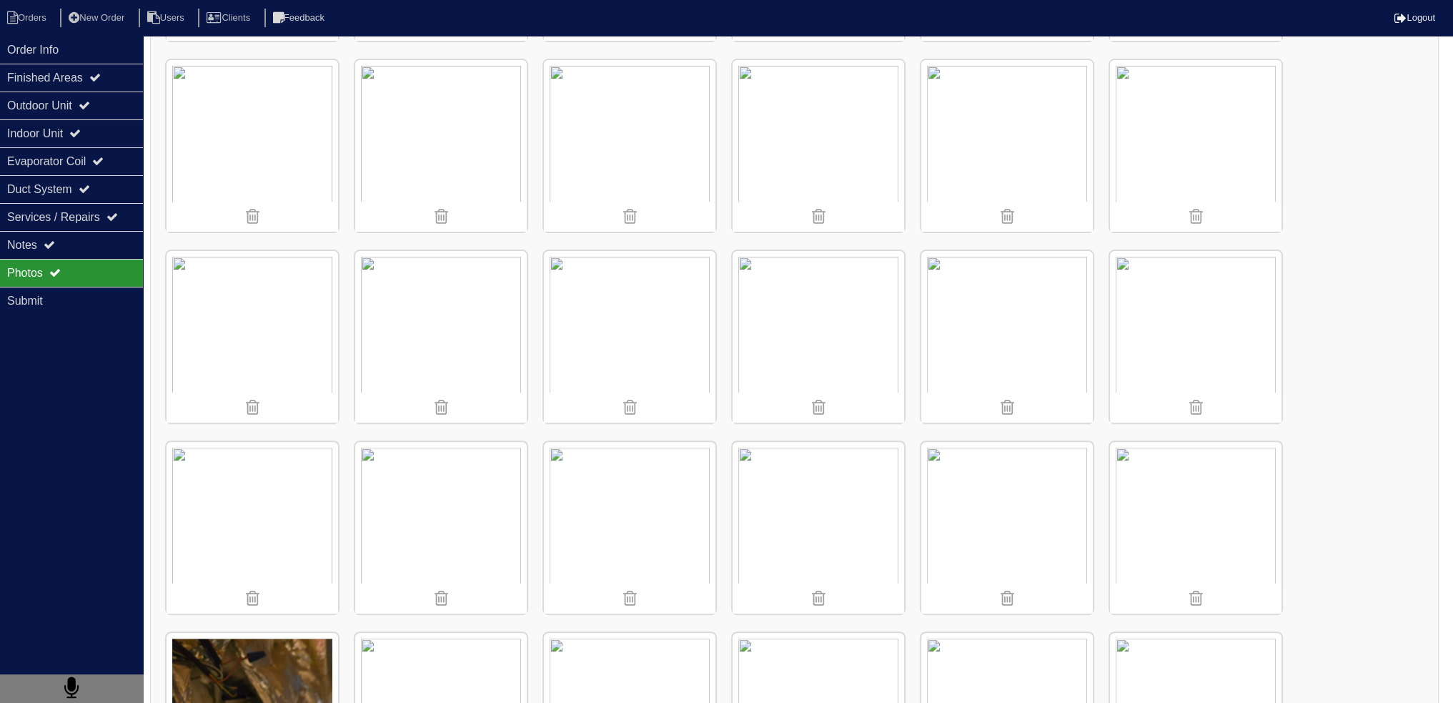
scroll to position [497, 0]
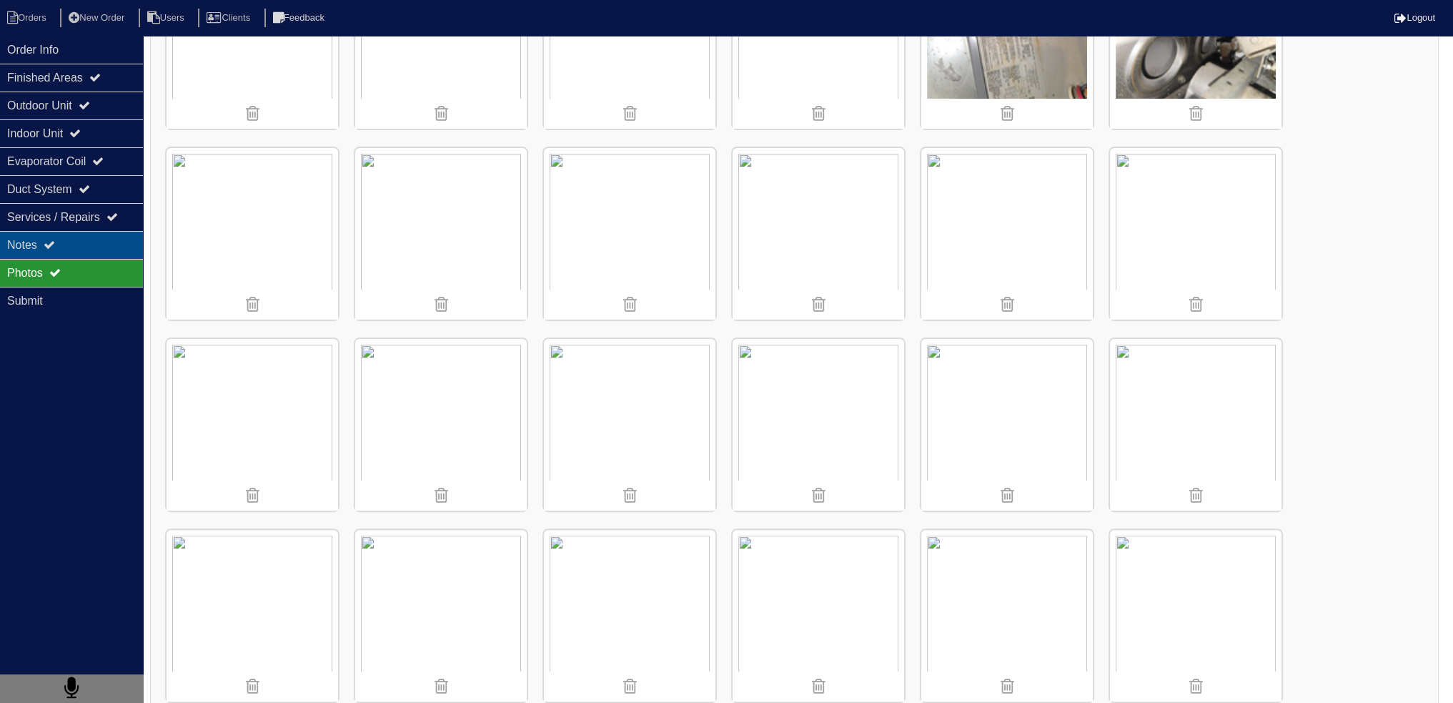
click at [85, 237] on div "Notes" at bounding box center [71, 245] width 143 height 28
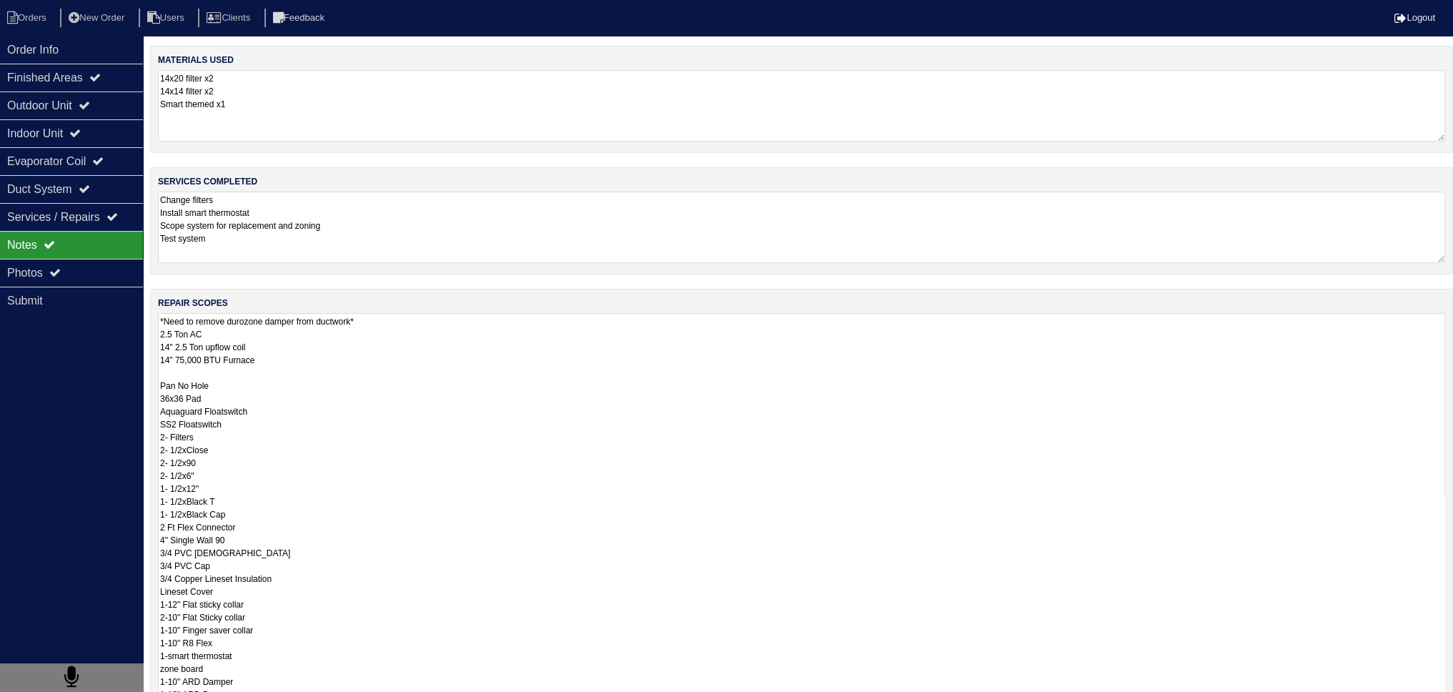
click at [255, 337] on textarea "*Need to remove durozone damper from ductwork* 2.5 Ton AC 14" 2.5 Ton upflow co…" at bounding box center [801, 520] width 1287 height 415
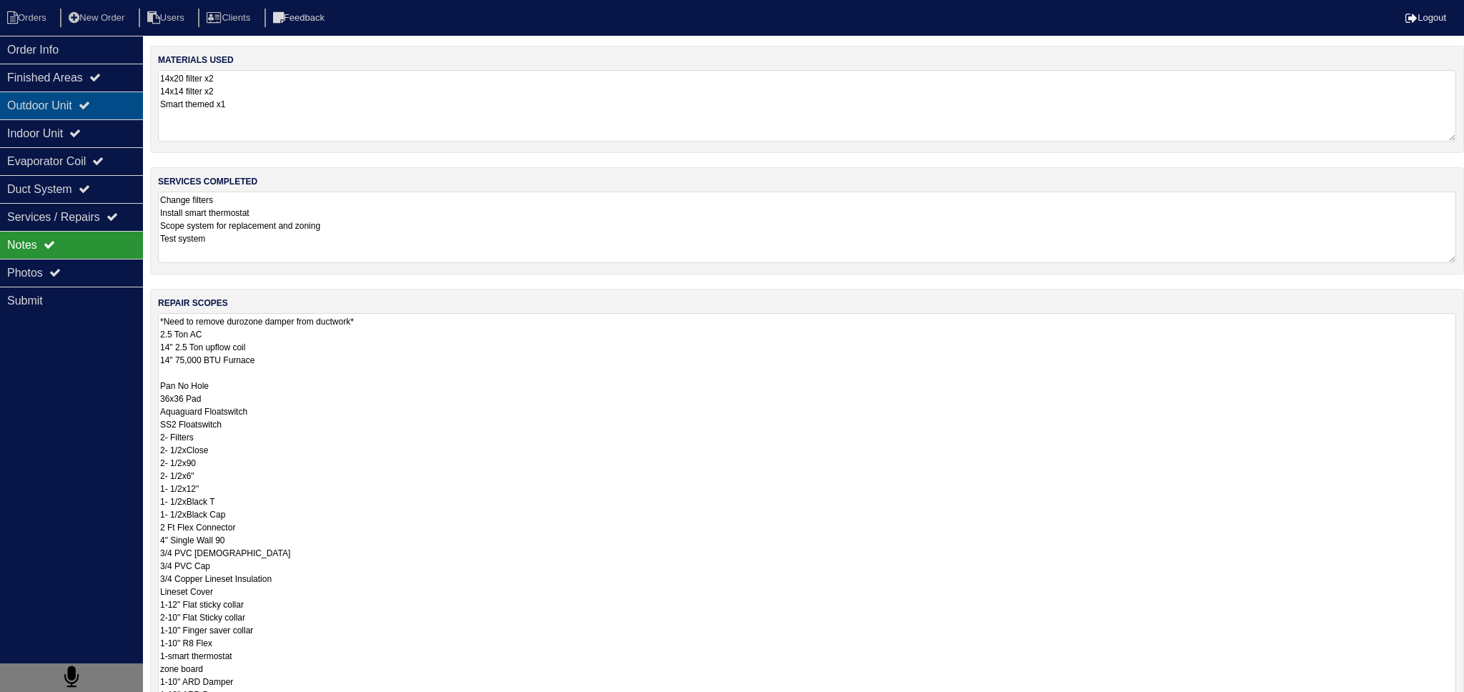
click at [67, 97] on div "Outdoor Unit" at bounding box center [71, 105] width 143 height 28
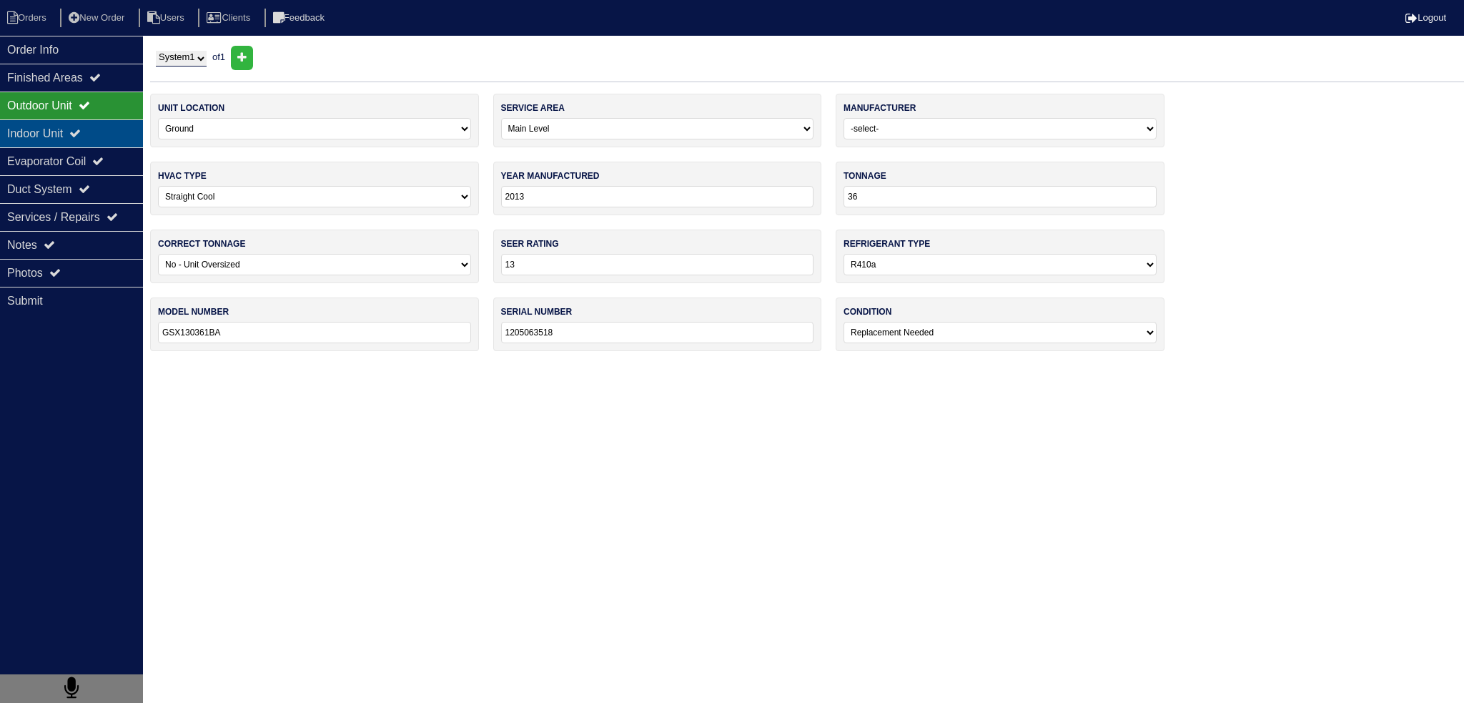
click at [78, 122] on div "Indoor Unit" at bounding box center [71, 133] width 143 height 28
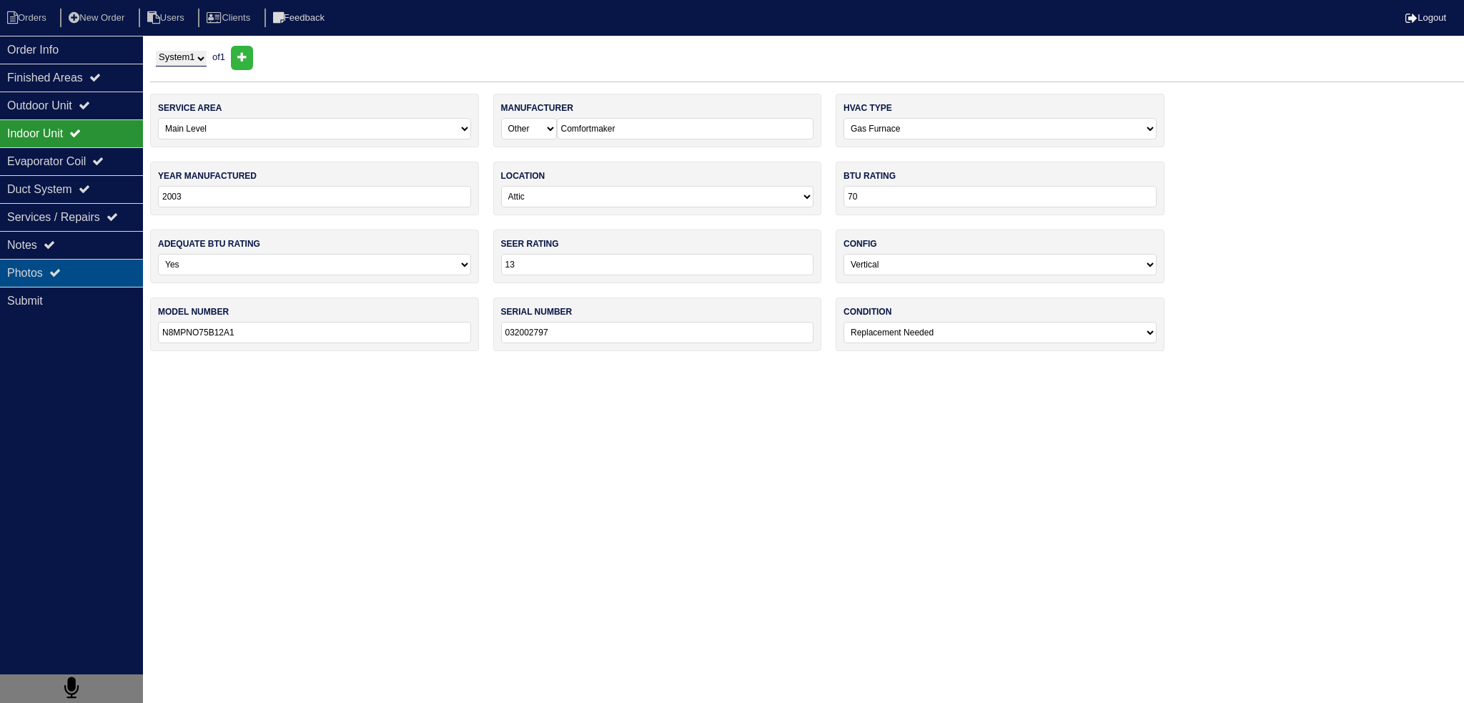
click at [87, 278] on div "Photos" at bounding box center [71, 273] width 143 height 28
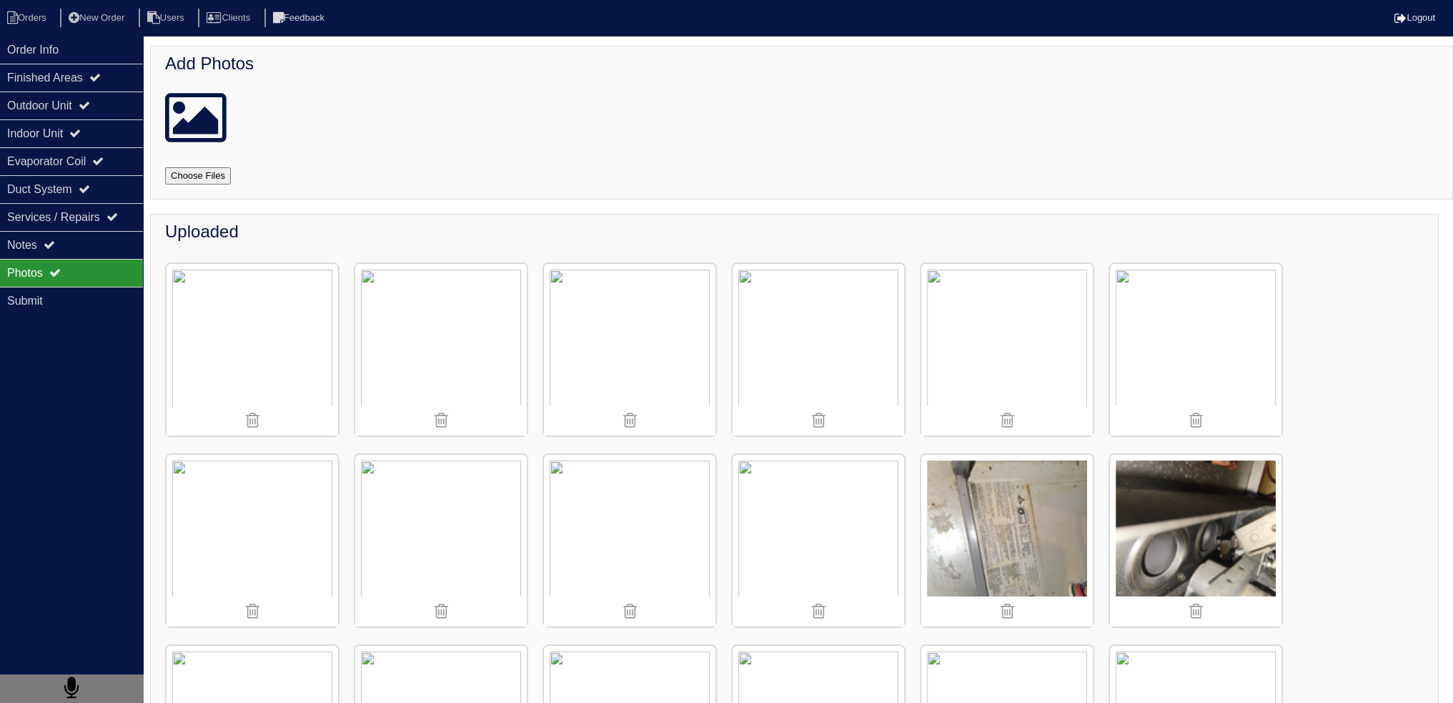
click at [811, 353] on img at bounding box center [819, 350] width 172 height 172
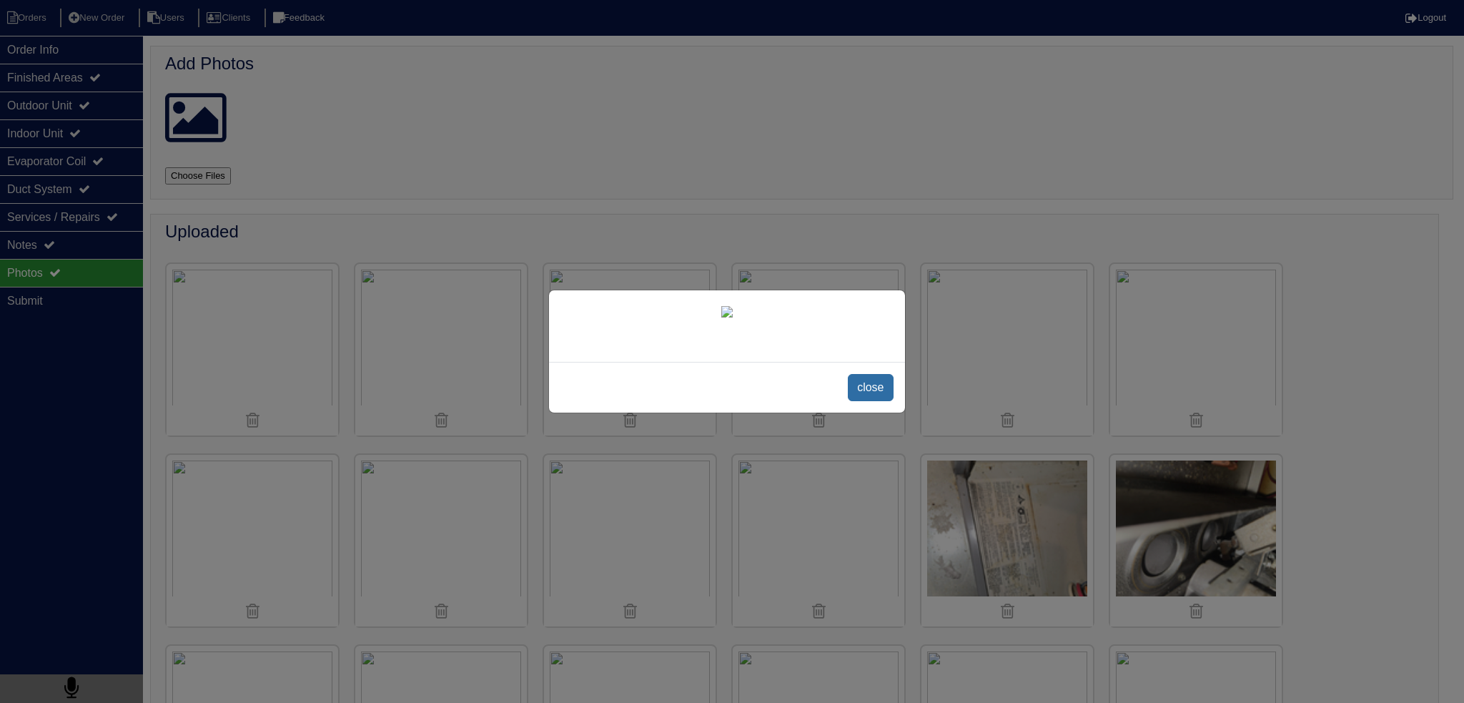
click at [867, 388] on span "close" at bounding box center [870, 387] width 45 height 27
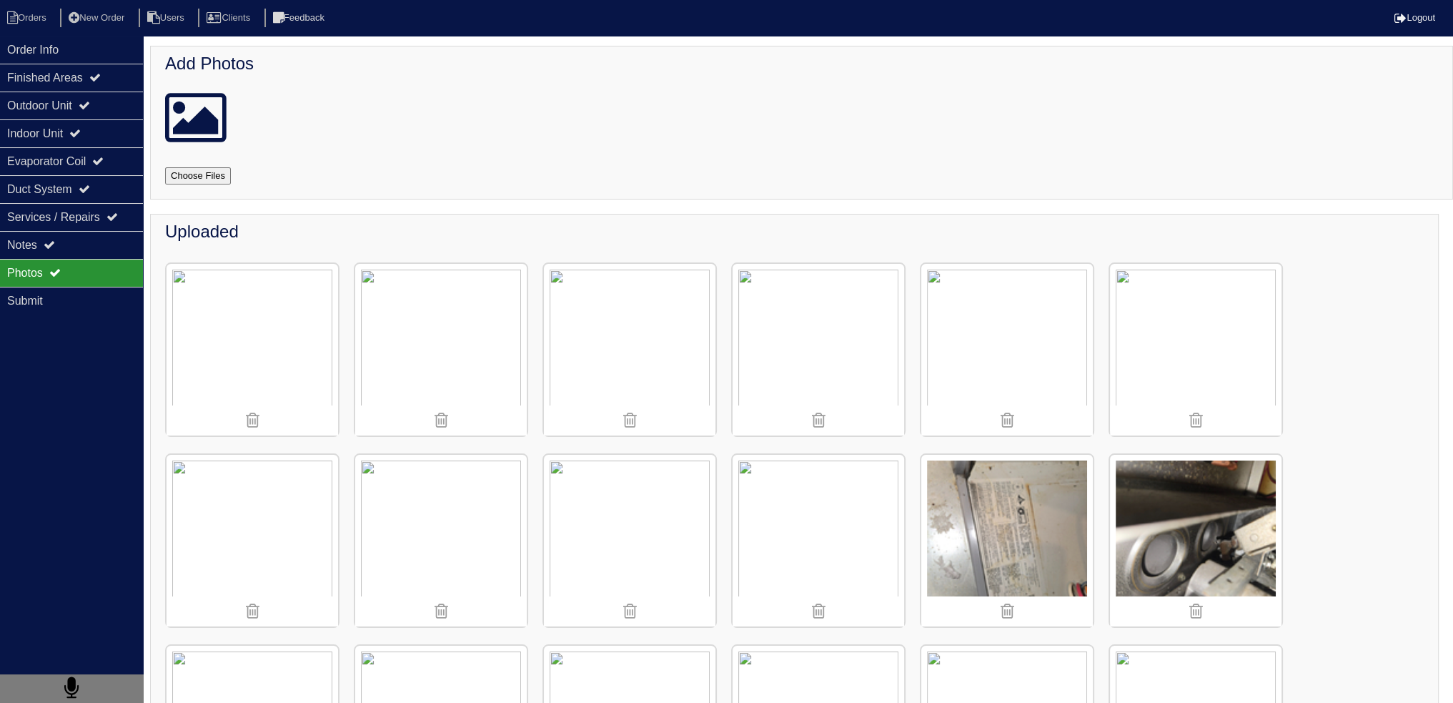
click at [984, 351] on img at bounding box center [1007, 350] width 172 height 172
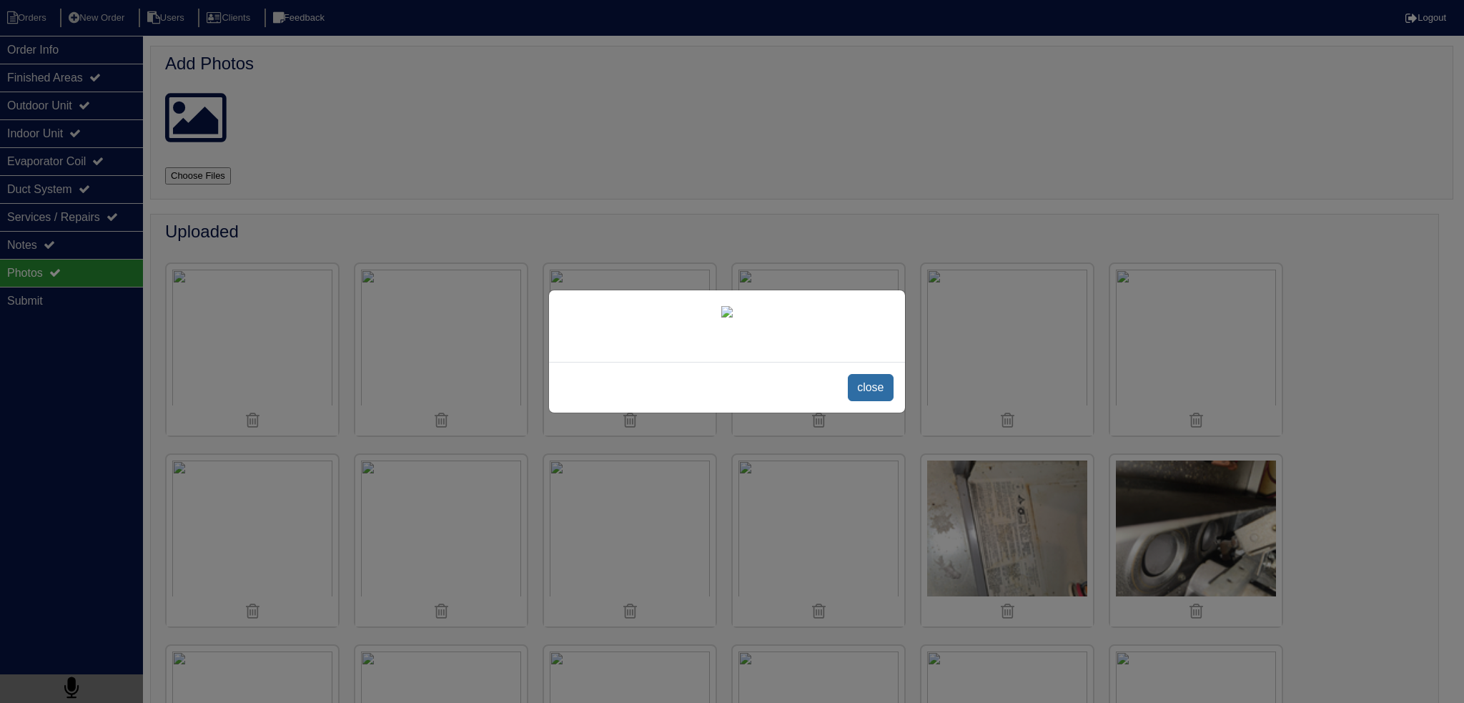
click at [867, 401] on span "close" at bounding box center [870, 387] width 45 height 27
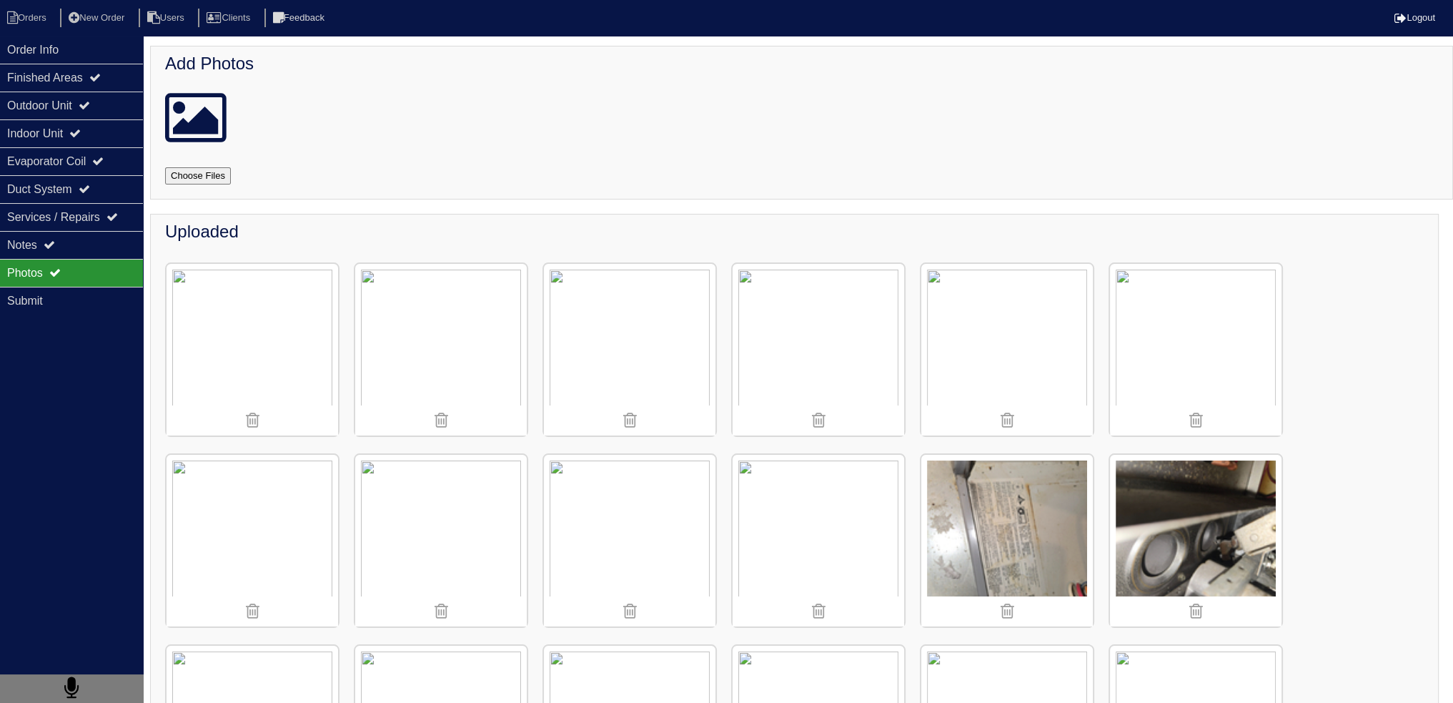
click at [876, 317] on img at bounding box center [819, 350] width 172 height 172
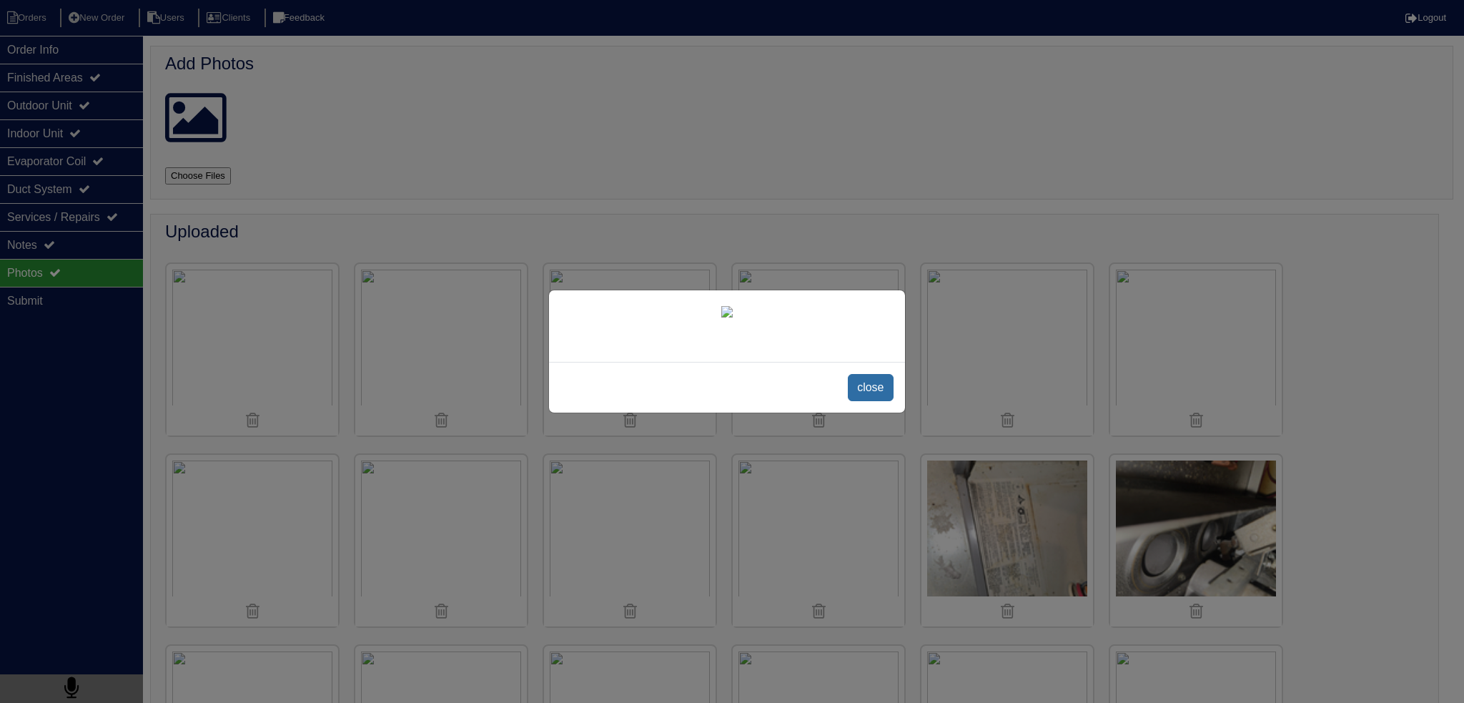
click at [861, 401] on span "close" at bounding box center [870, 387] width 45 height 27
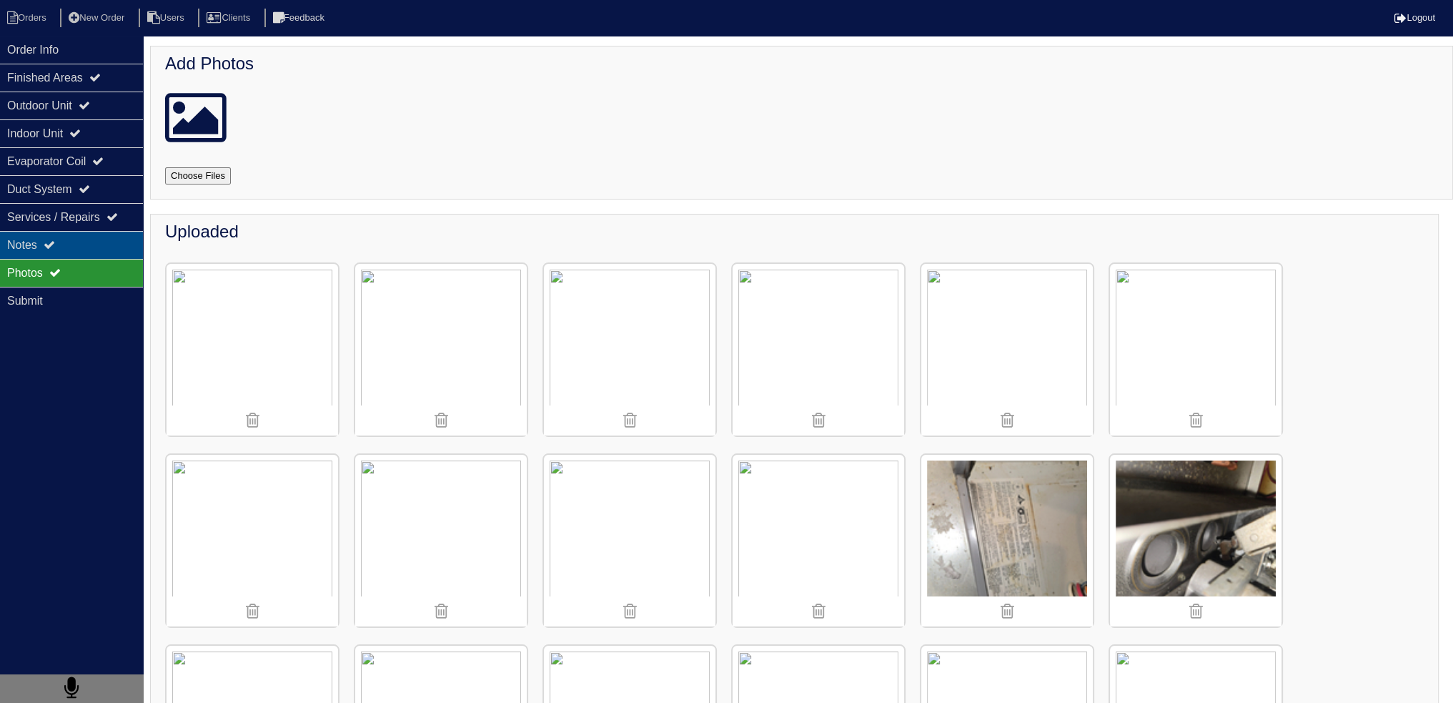
click at [78, 241] on div "Notes" at bounding box center [71, 245] width 143 height 28
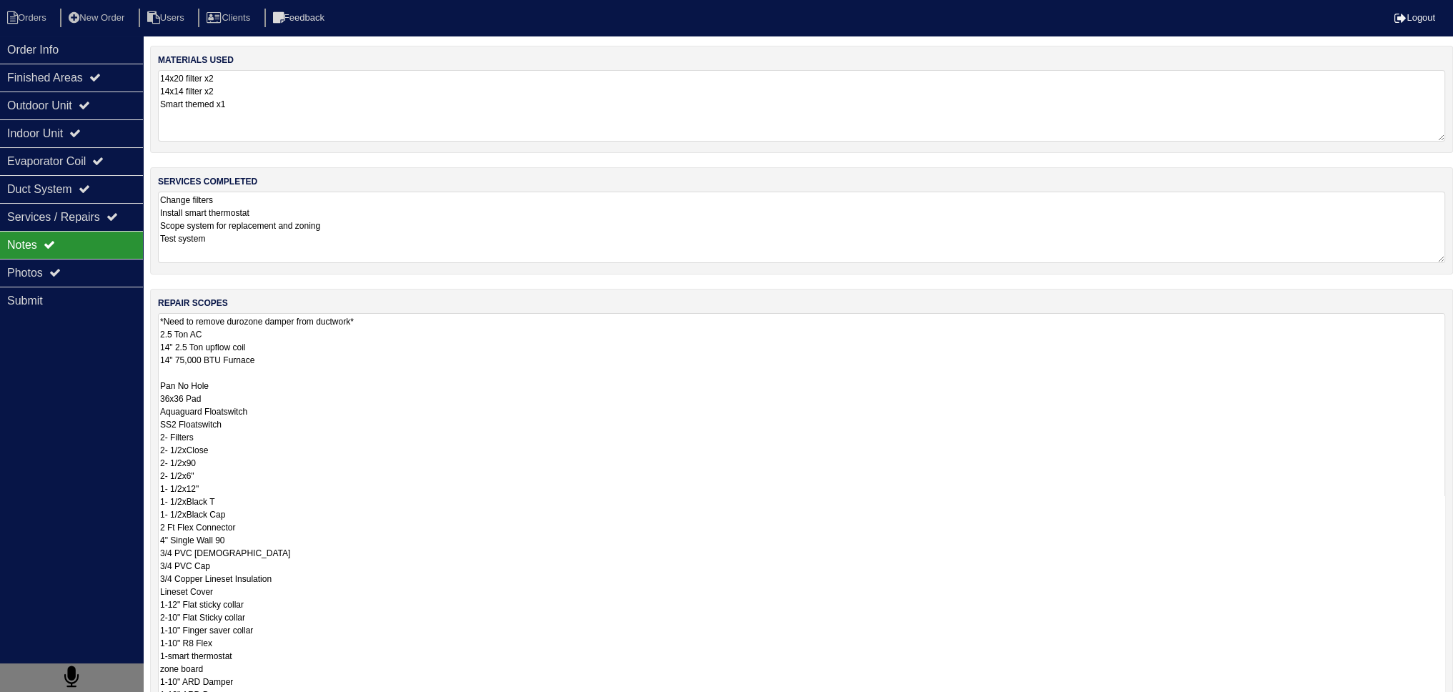
click at [359, 351] on textarea "*Need to remove durozone damper from ductwork* 2.5 Ton AC 14" 2.5 Ton upflow co…" at bounding box center [801, 520] width 1287 height 415
click at [41, 49] on div "Order Info" at bounding box center [71, 50] width 143 height 28
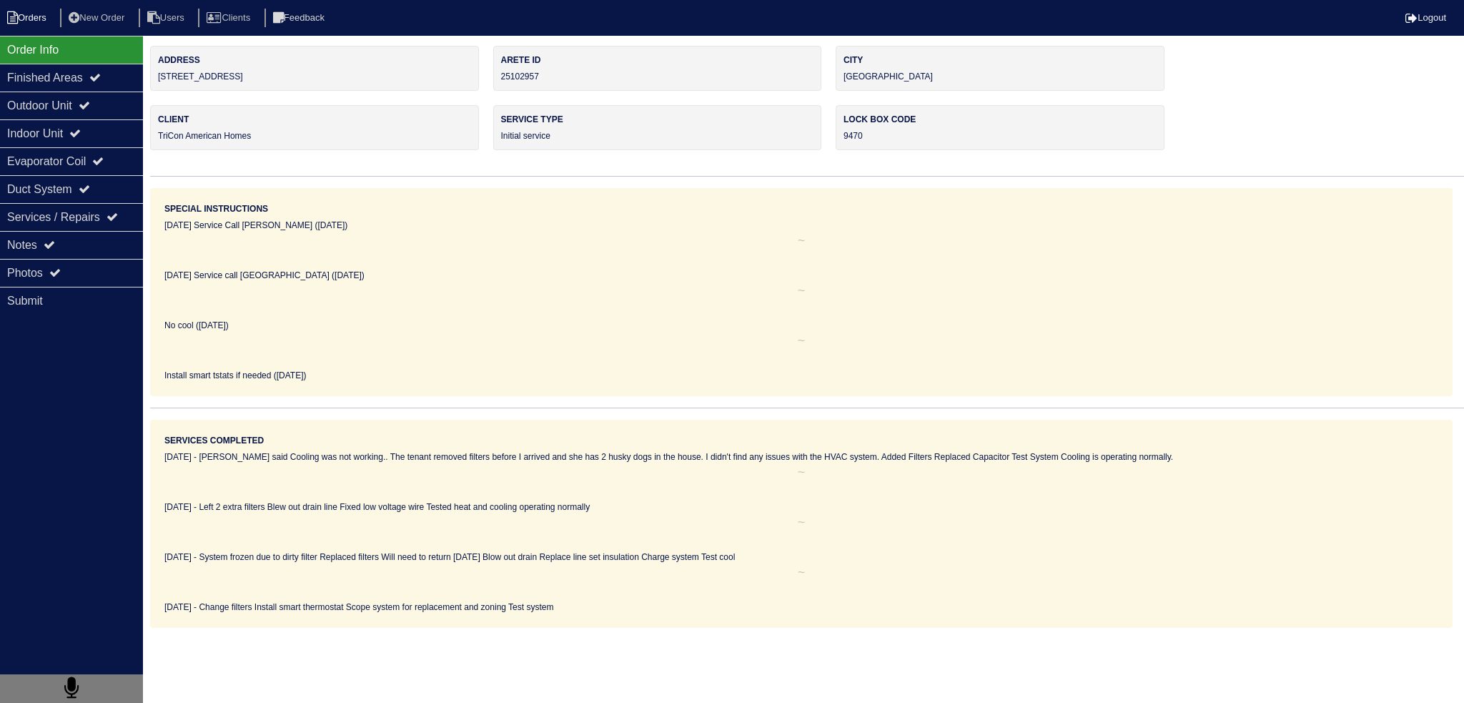
click at [19, 9] on li "Orders" at bounding box center [29, 18] width 58 height 19
select select "15"
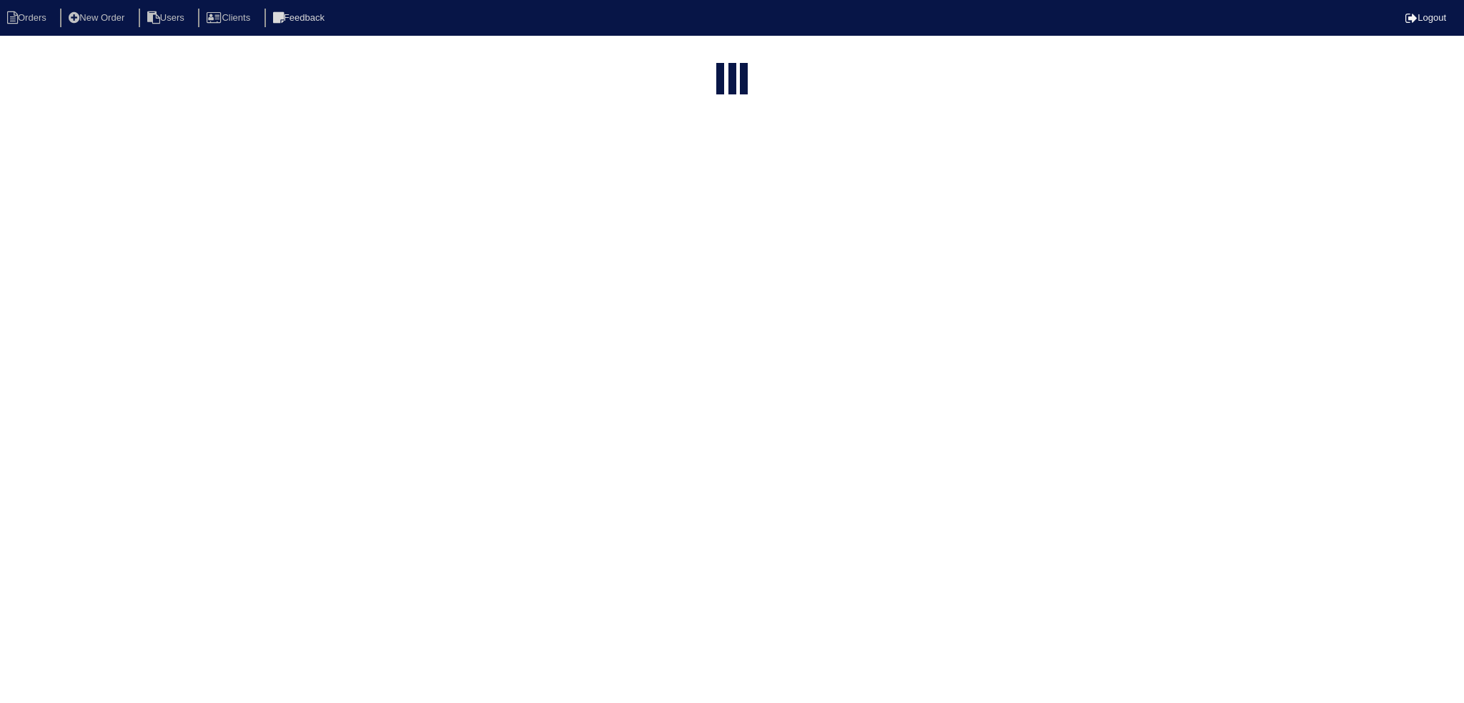
type input "264"
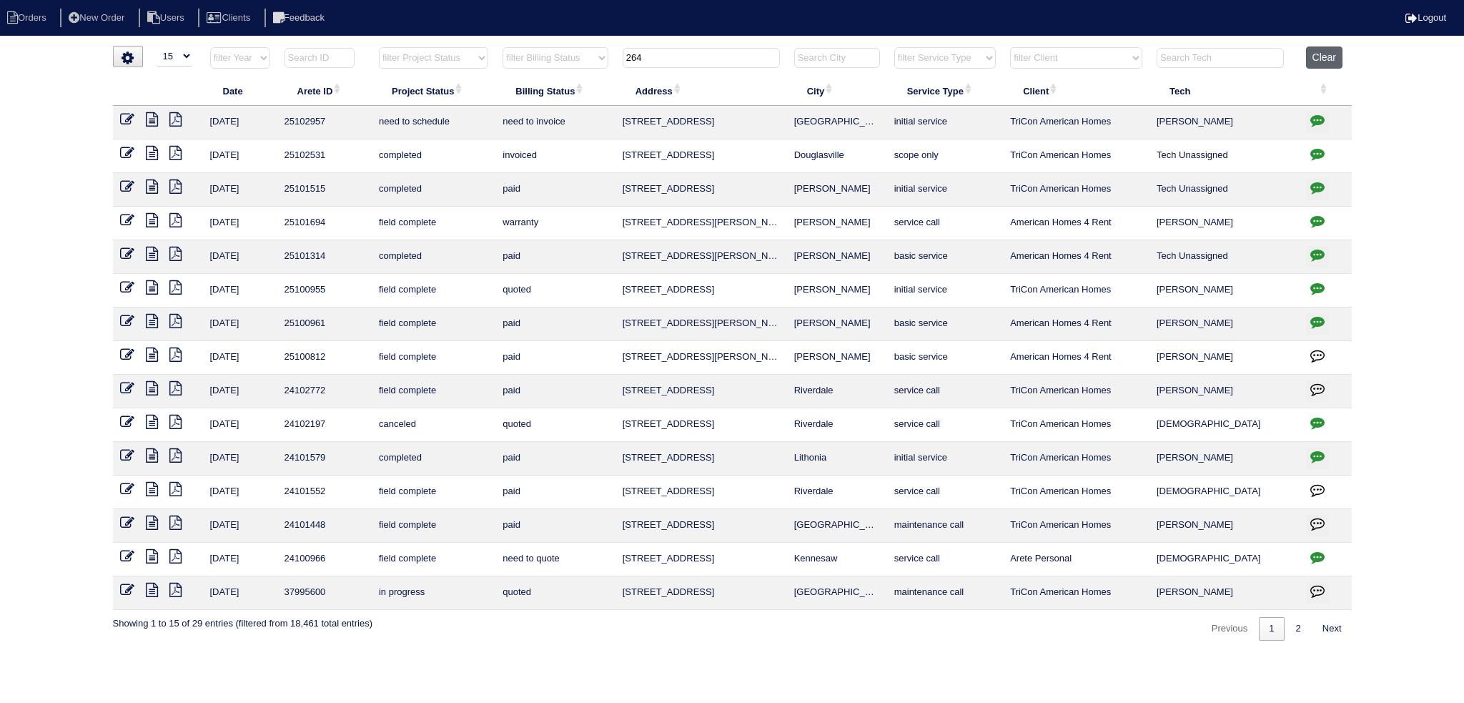
click at [1329, 54] on button "Clear" at bounding box center [1324, 57] width 36 height 22
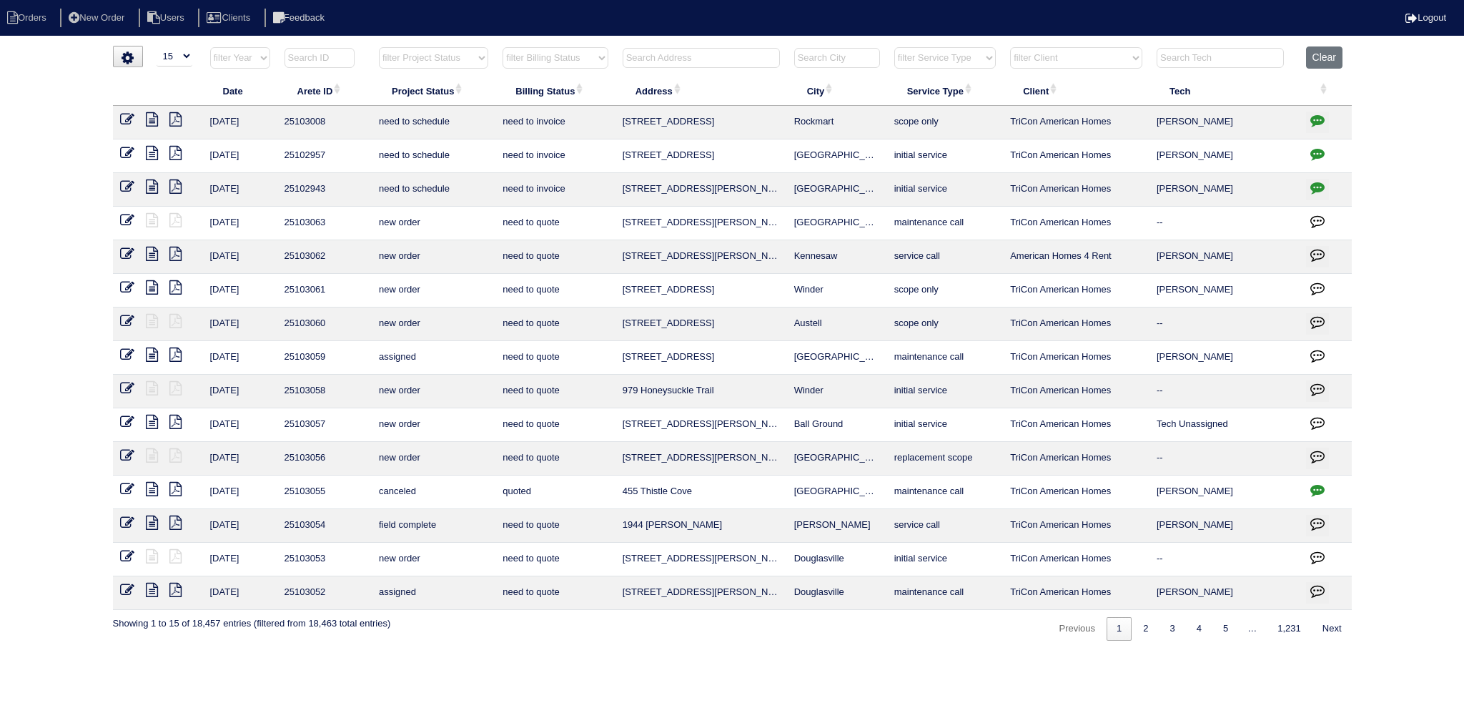
select select "15"
